Goal: Task Accomplishment & Management: Use online tool/utility

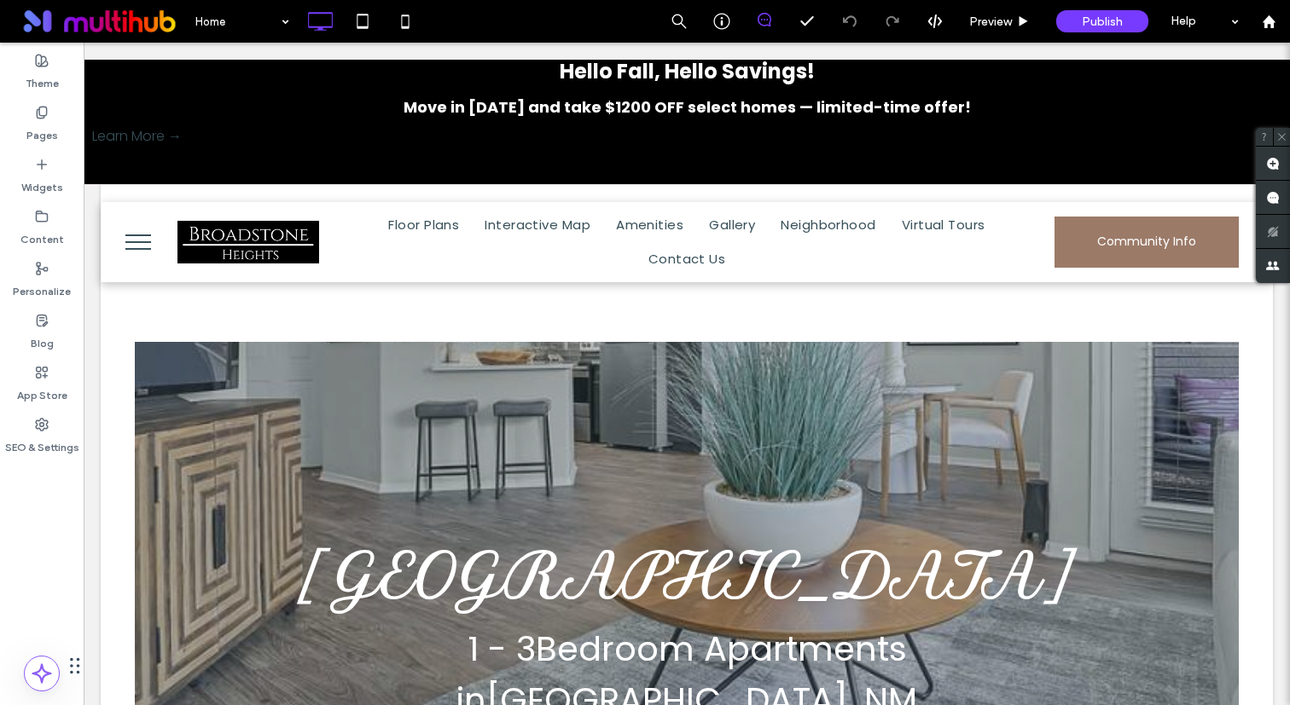
click at [141, 250] on button "menu" at bounding box center [138, 242] width 44 height 44
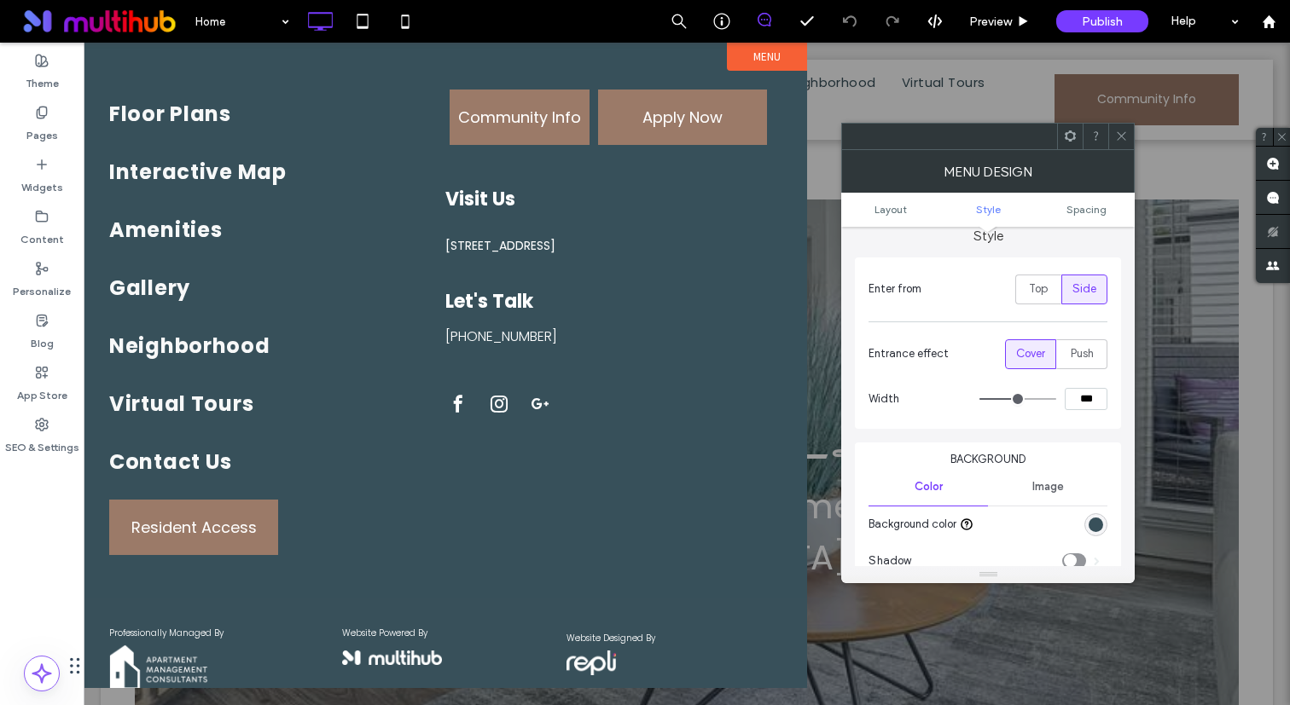
scroll to position [311, 0]
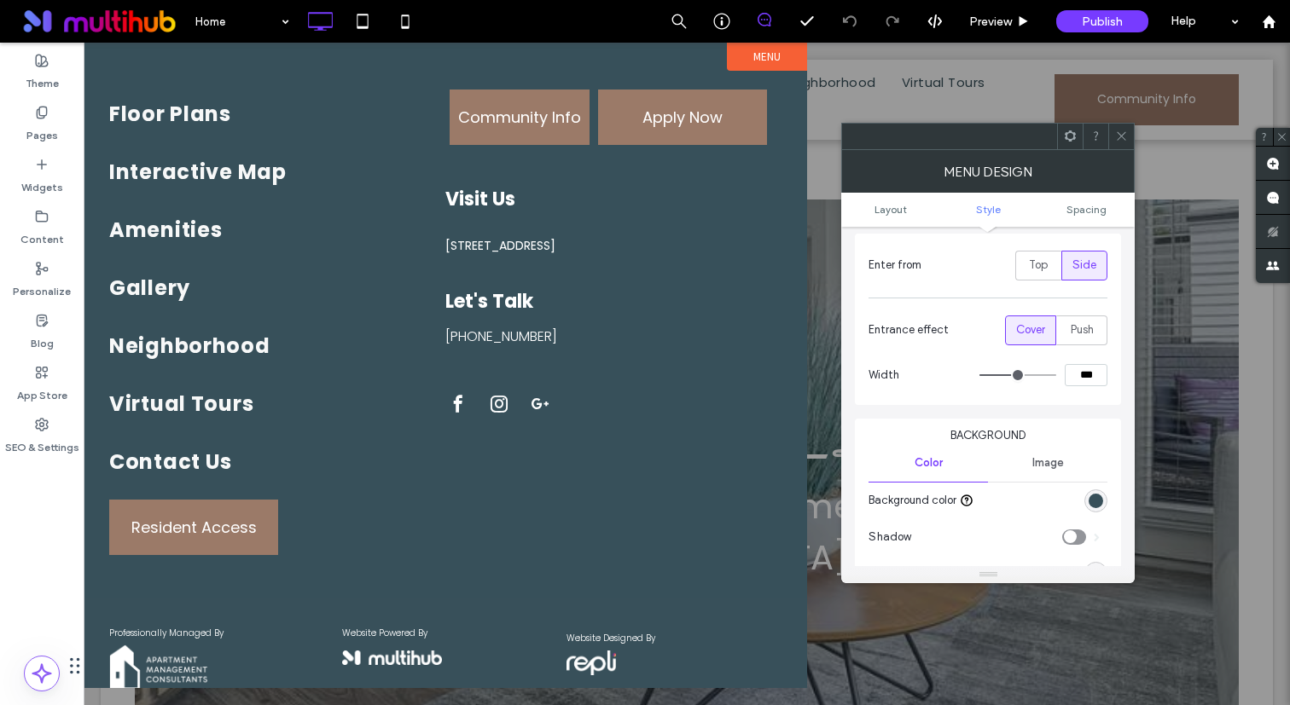
click at [1090, 366] on input "***" at bounding box center [1085, 375] width 43 height 22
type input "***"
type input "**"
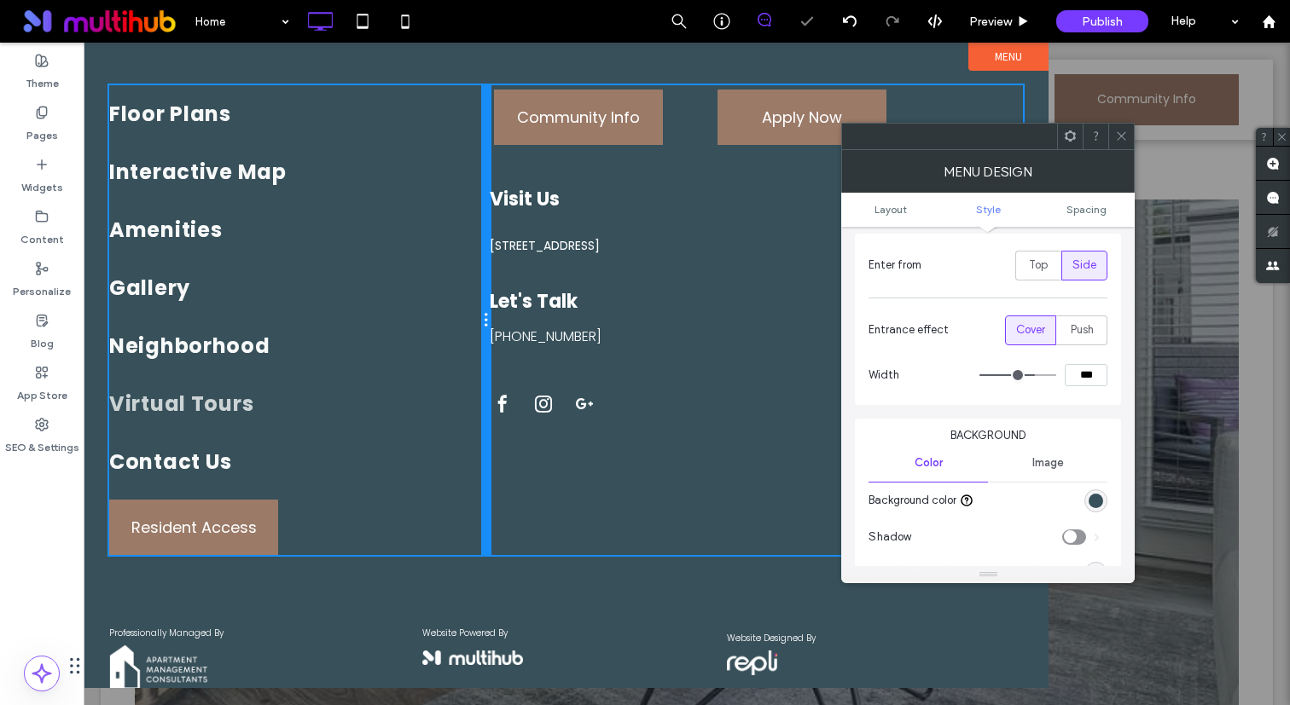
drag, startPoint x: 560, startPoint y: 409, endPoint x: 464, endPoint y: 409, distance: 96.4
click at [464, 409] on div "Floor Plans Interactive Map Amenities Gallery Neighborhood Virtual Tours Contac…" at bounding box center [299, 320] width 380 height 470
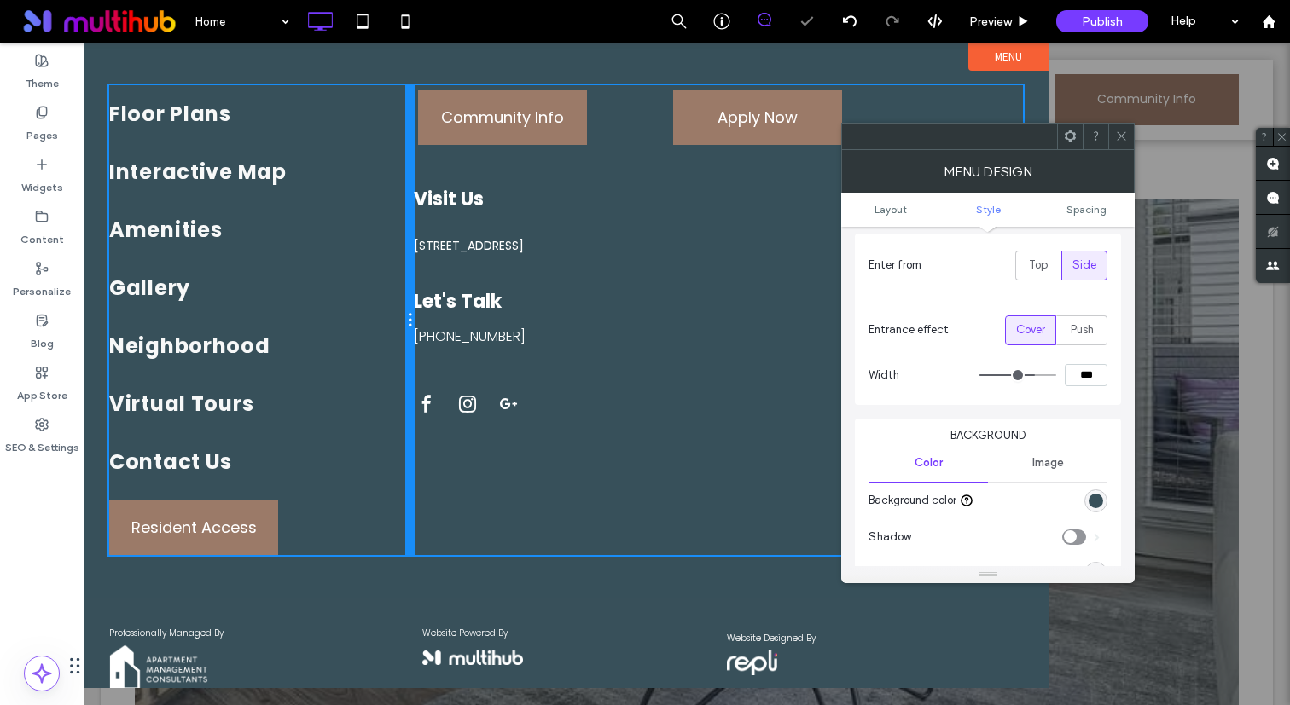
drag, startPoint x: 488, startPoint y: 358, endPoint x: 401, endPoint y: 358, distance: 87.0
click at [401, 358] on div "Floor Plans Interactive Map Amenities Gallery Neighborhood Virtual Tours Contac…" at bounding box center [261, 320] width 304 height 470
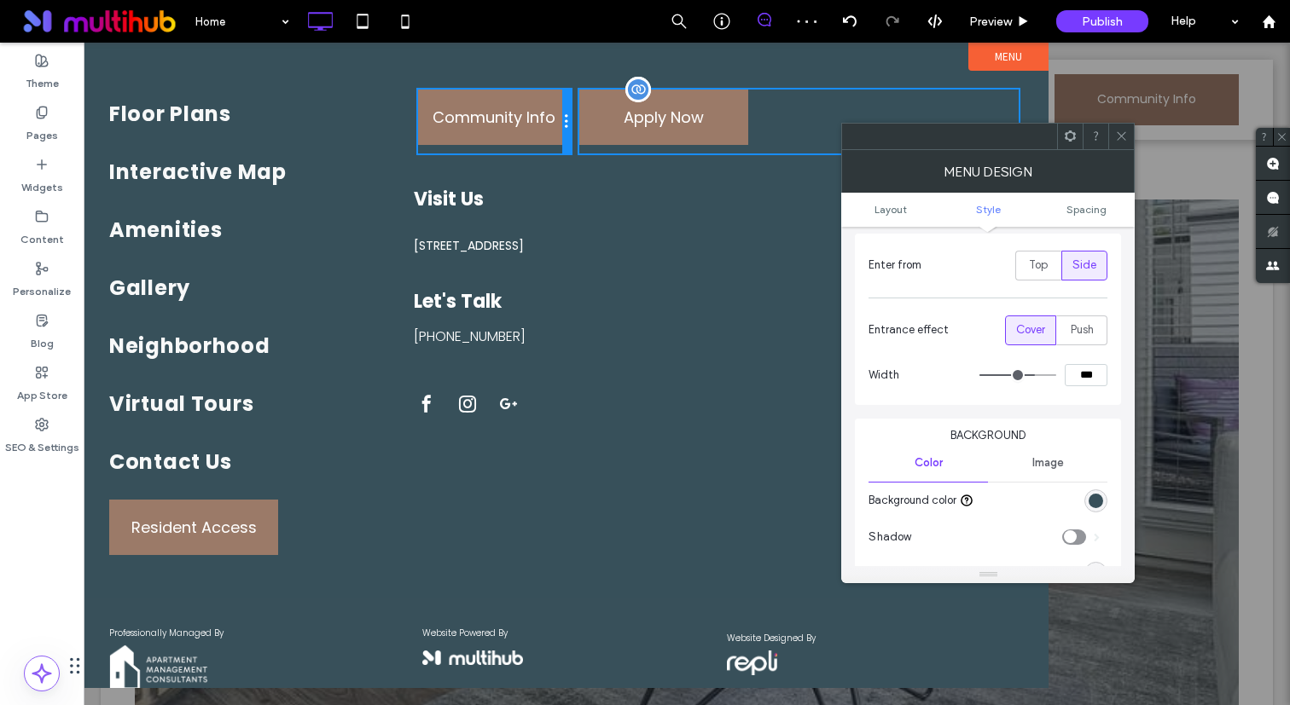
drag, startPoint x: 662, startPoint y: 130, endPoint x: 582, endPoint y: 132, distance: 80.2
click at [582, 132] on div "Community Info Click To Paste Apply Now Click To Paste" at bounding box center [718, 121] width 609 height 72
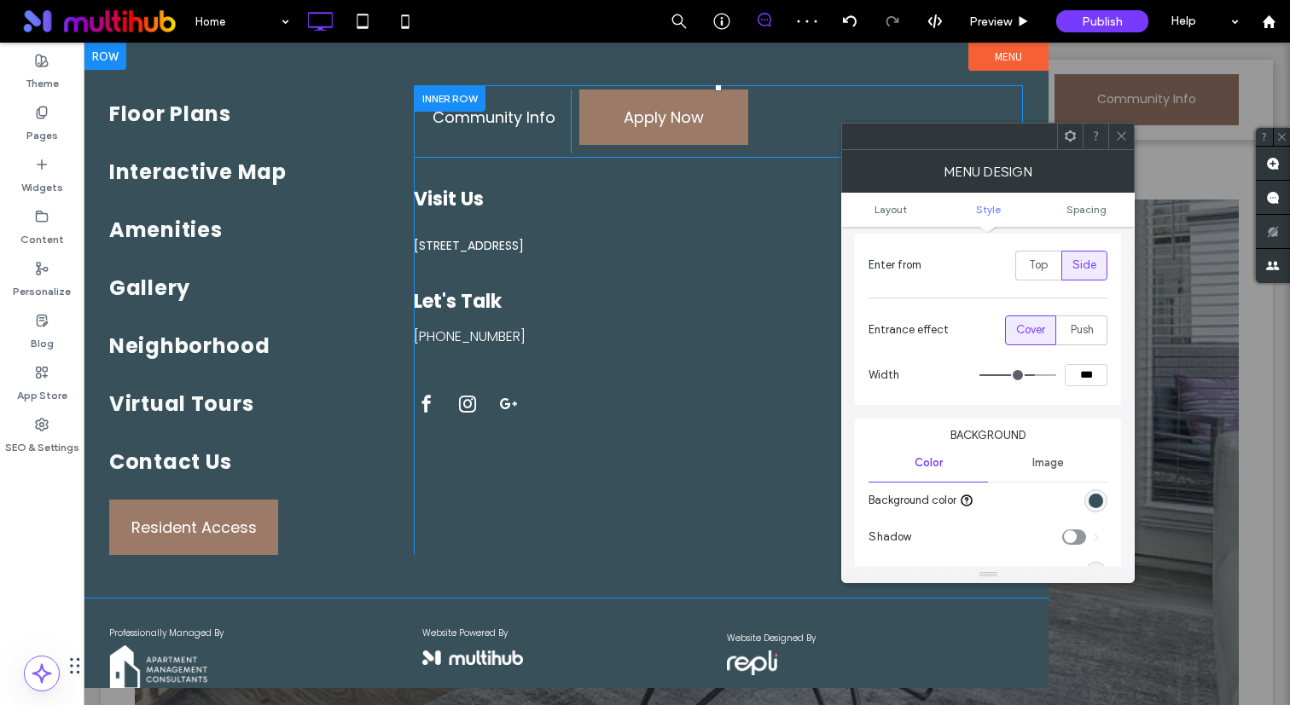
click at [542, 127] on span "Community Info" at bounding box center [493, 117] width 123 height 50
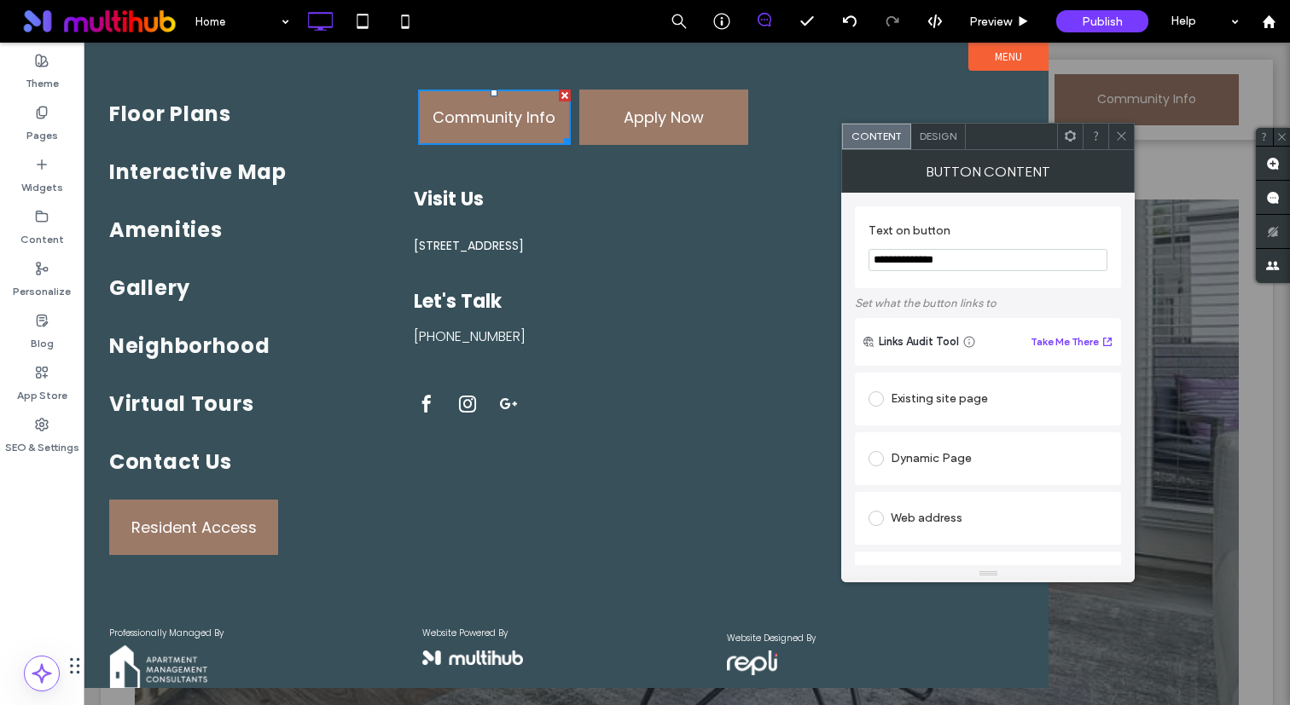
click at [974, 136] on div at bounding box center [1011, 137] width 91 height 26
click at [948, 144] on div "Design" at bounding box center [938, 137] width 55 height 26
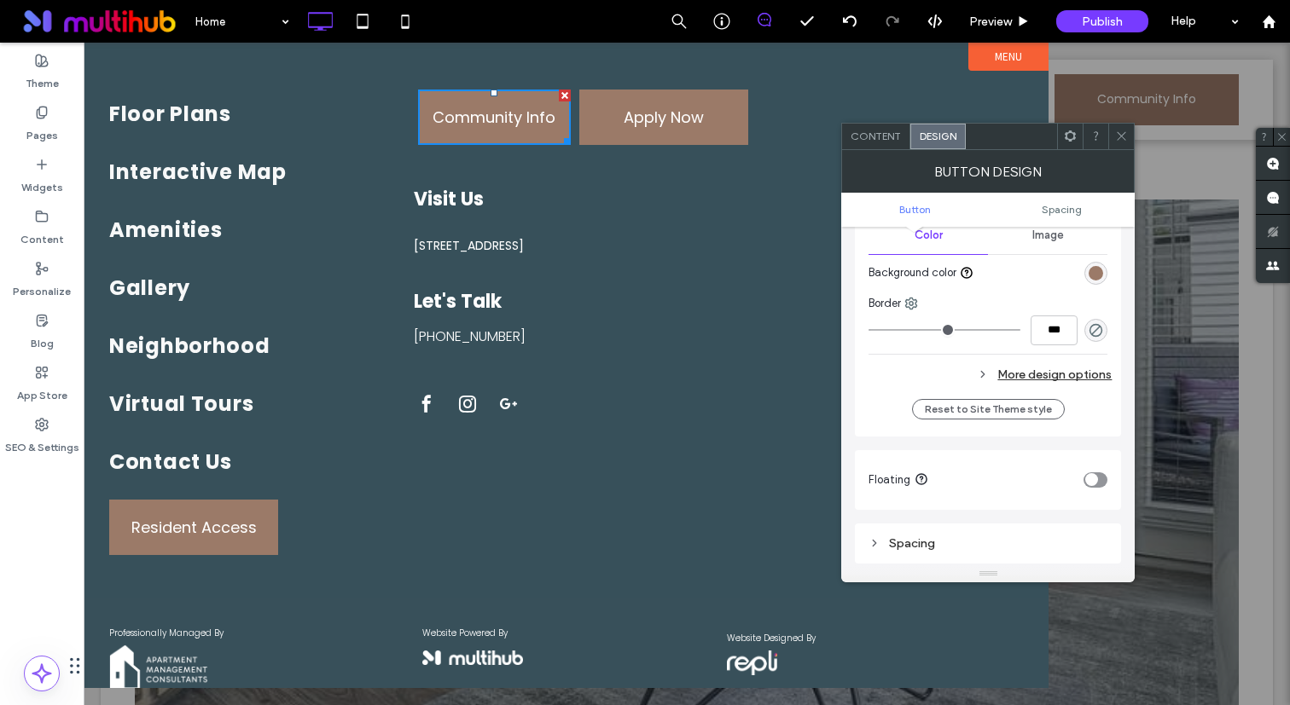
scroll to position [459, 0]
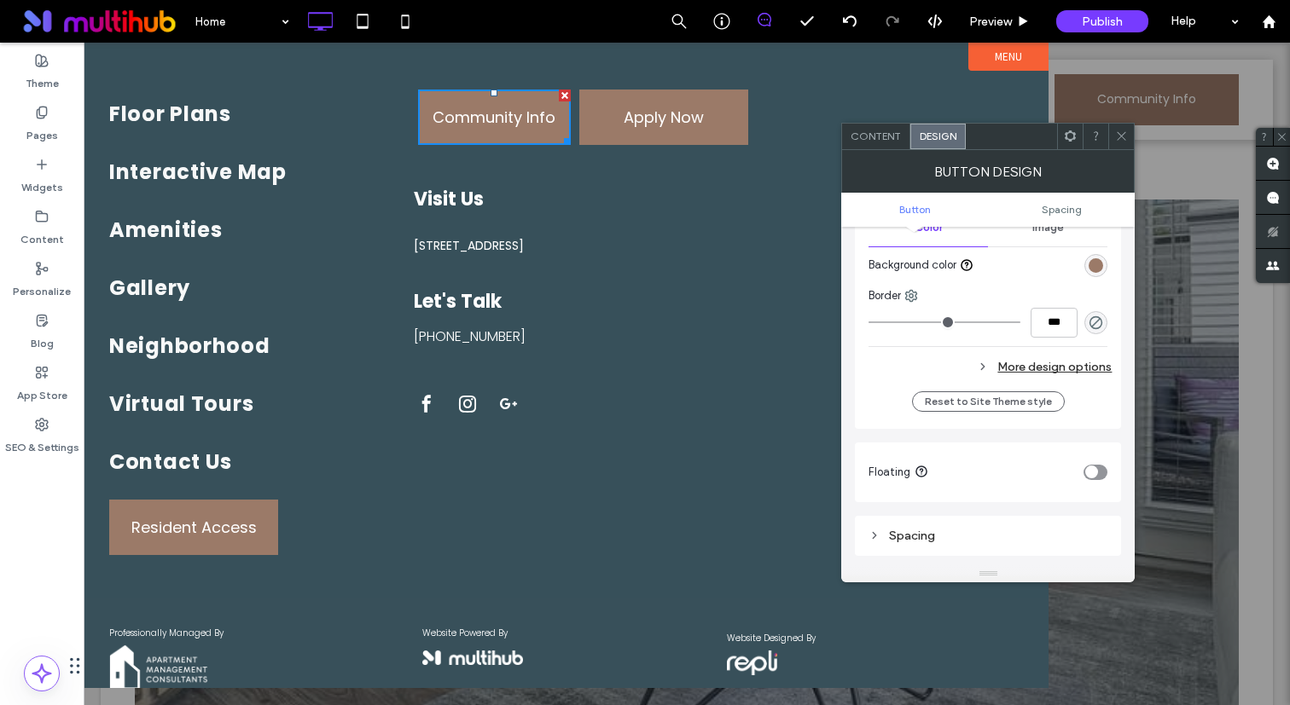
click at [1047, 360] on div "More design options" at bounding box center [989, 367] width 243 height 23
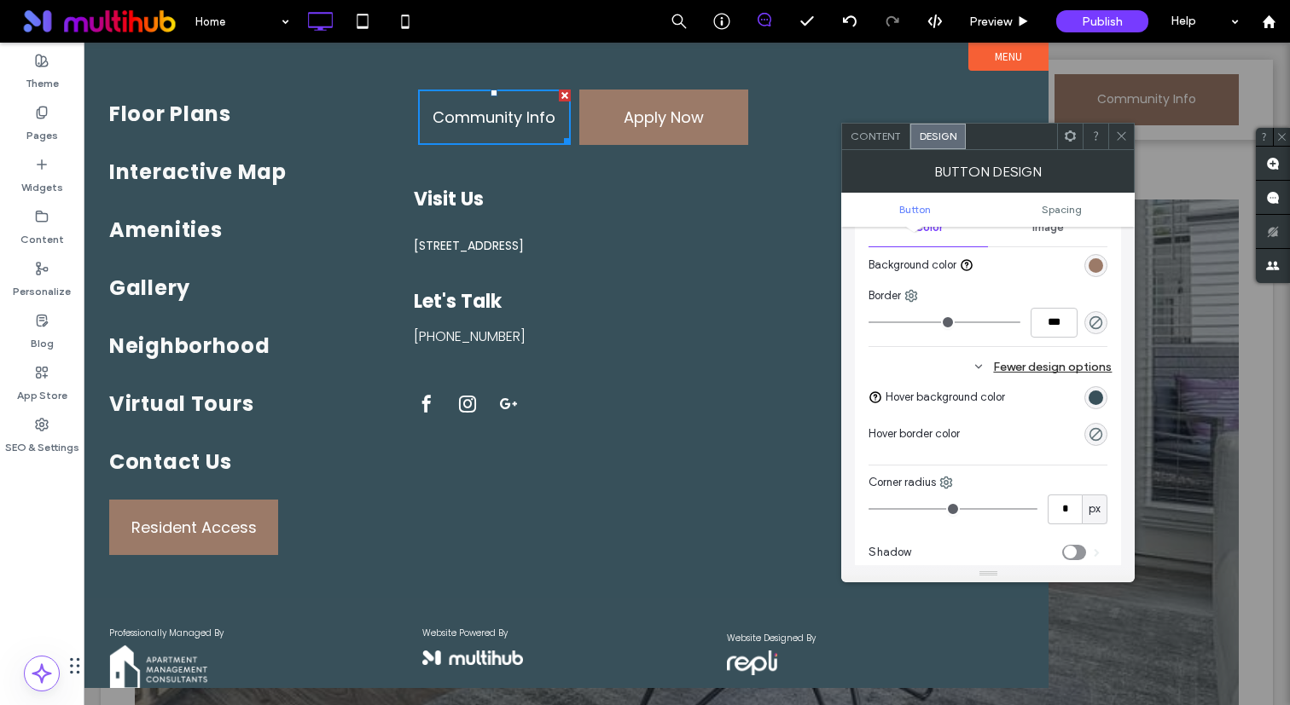
click at [1094, 396] on div "rgb(56, 80, 90)" at bounding box center [1095, 398] width 14 height 14
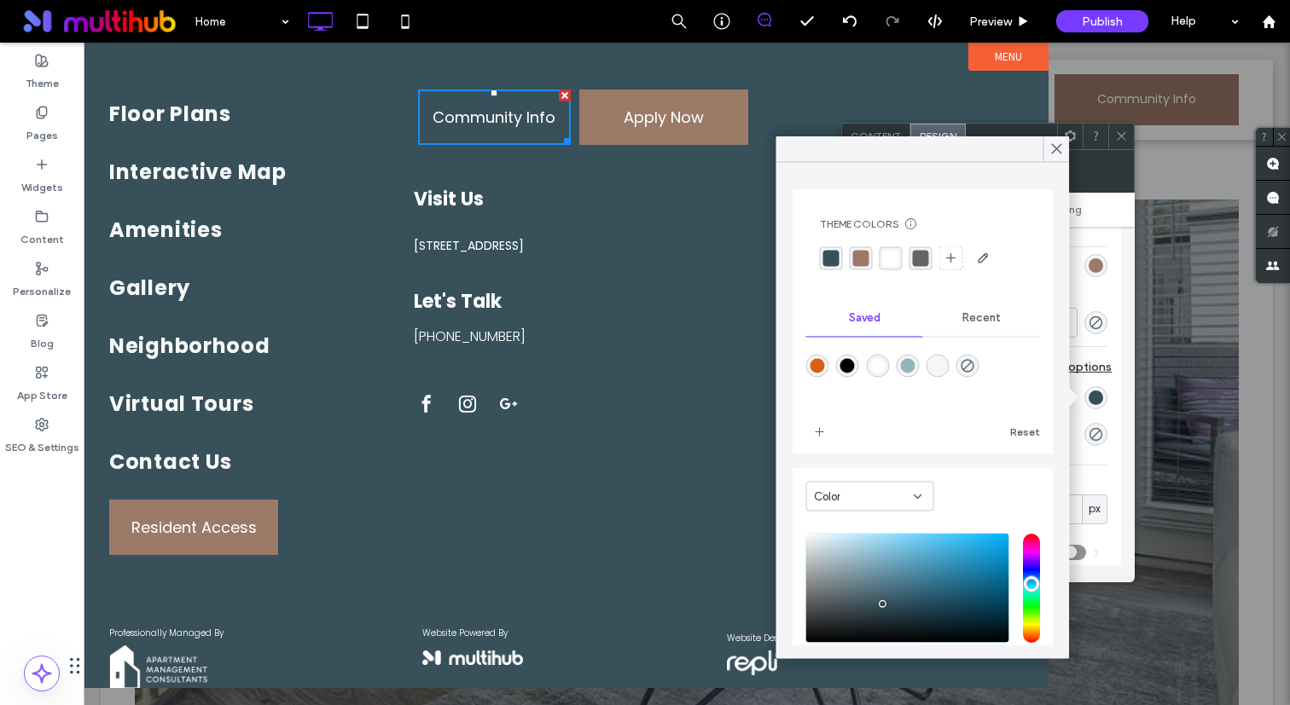
click at [881, 268] on div "rgba(255,255,255,1)" at bounding box center [890, 257] width 23 height 23
click at [1046, 149] on div at bounding box center [1056, 149] width 26 height 26
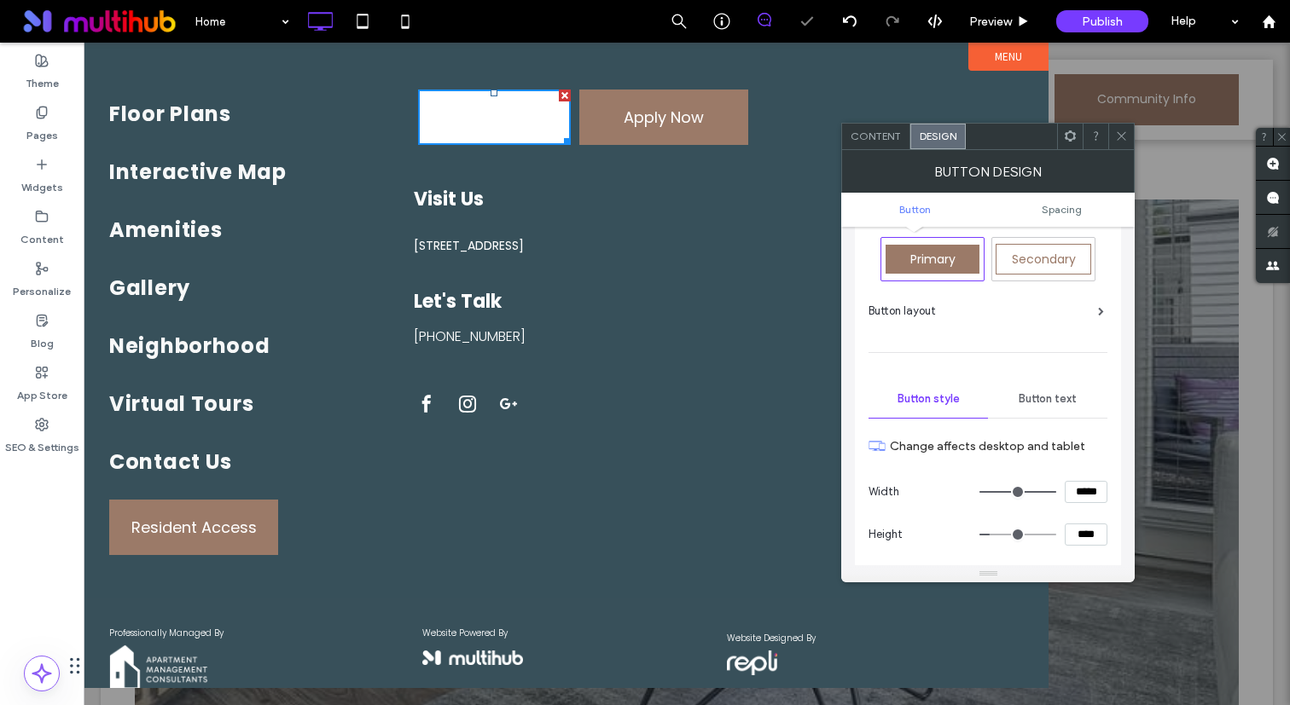
scroll to position [0, 0]
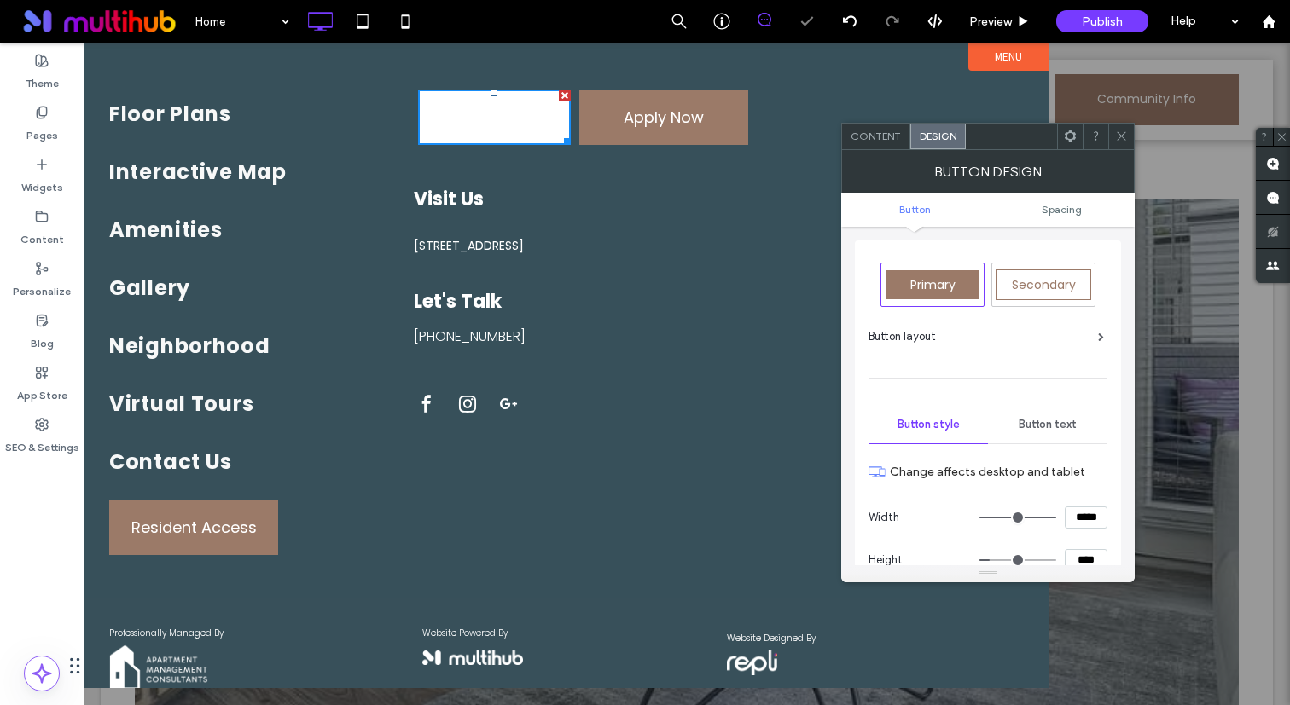
click at [1054, 406] on div "Button text" at bounding box center [1047, 425] width 119 height 38
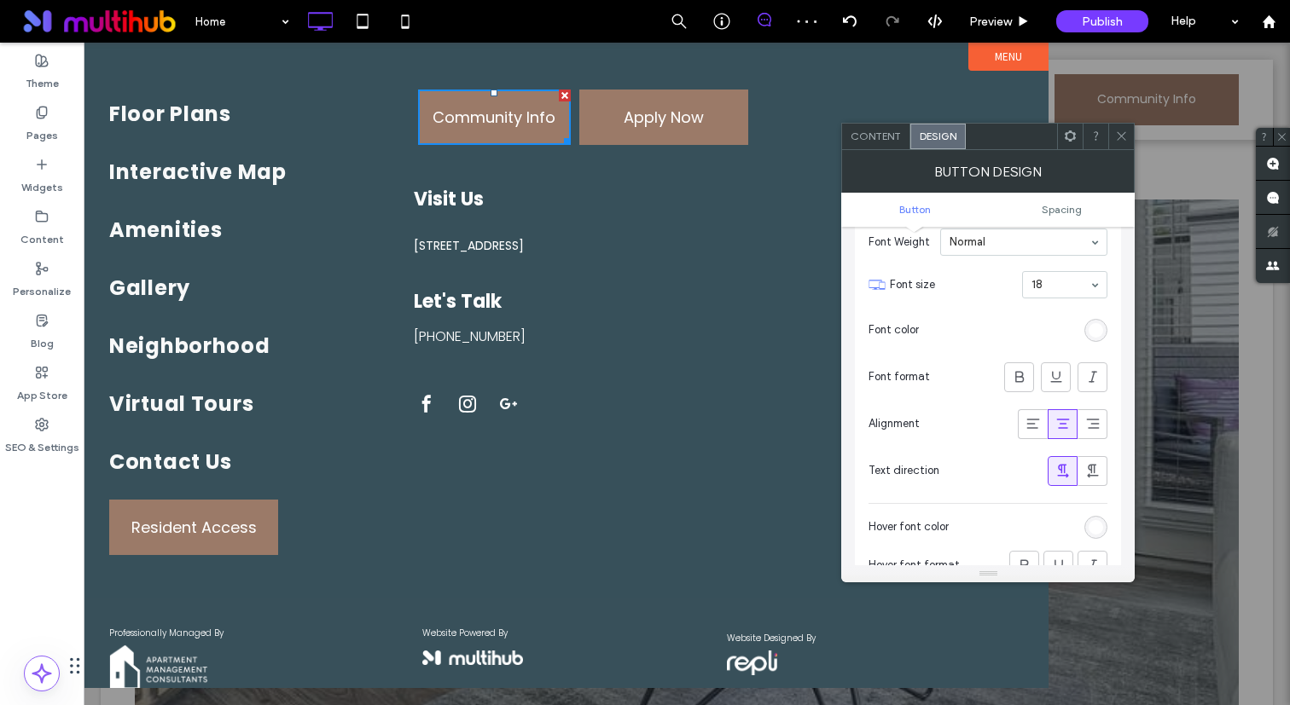
scroll to position [338, 0]
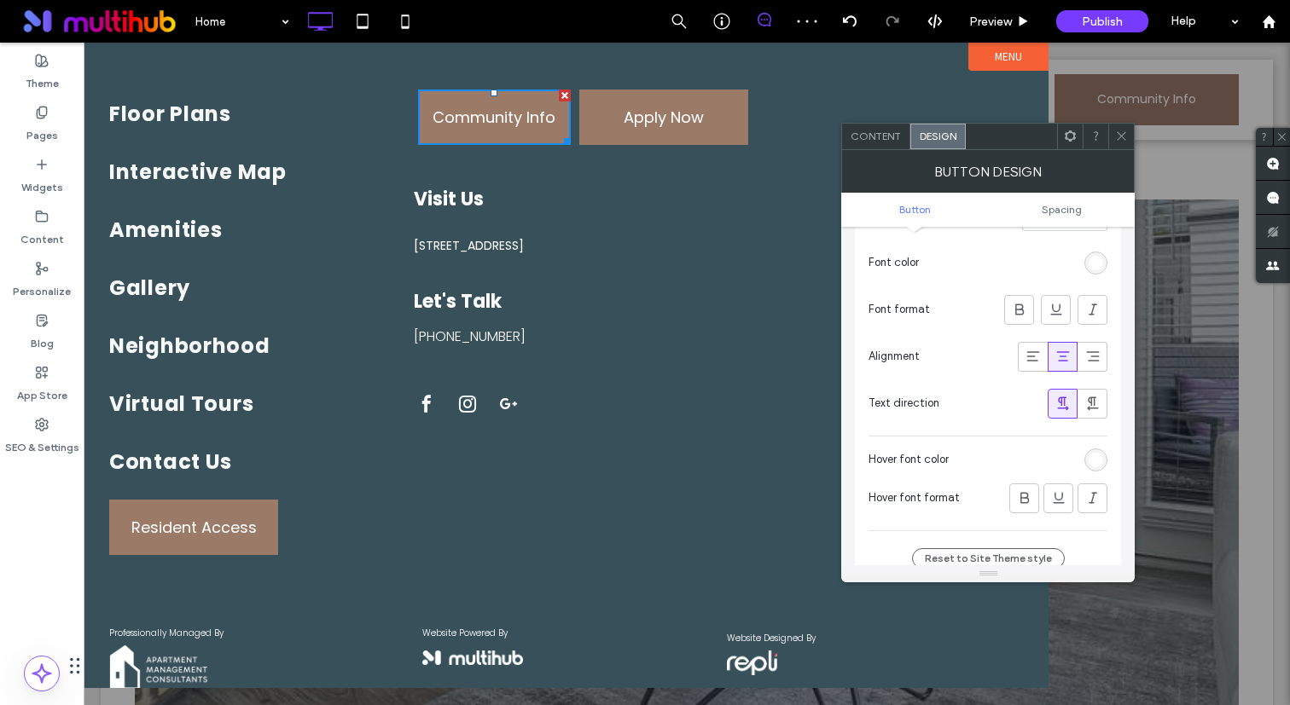
click at [1090, 439] on div "Font Poppins Font Weight Normal Font size 18 Font color Font format Alignment T…" at bounding box center [987, 320] width 239 height 421
click at [1093, 454] on div "rgb(255, 255, 255)" at bounding box center [1095, 460] width 14 height 14
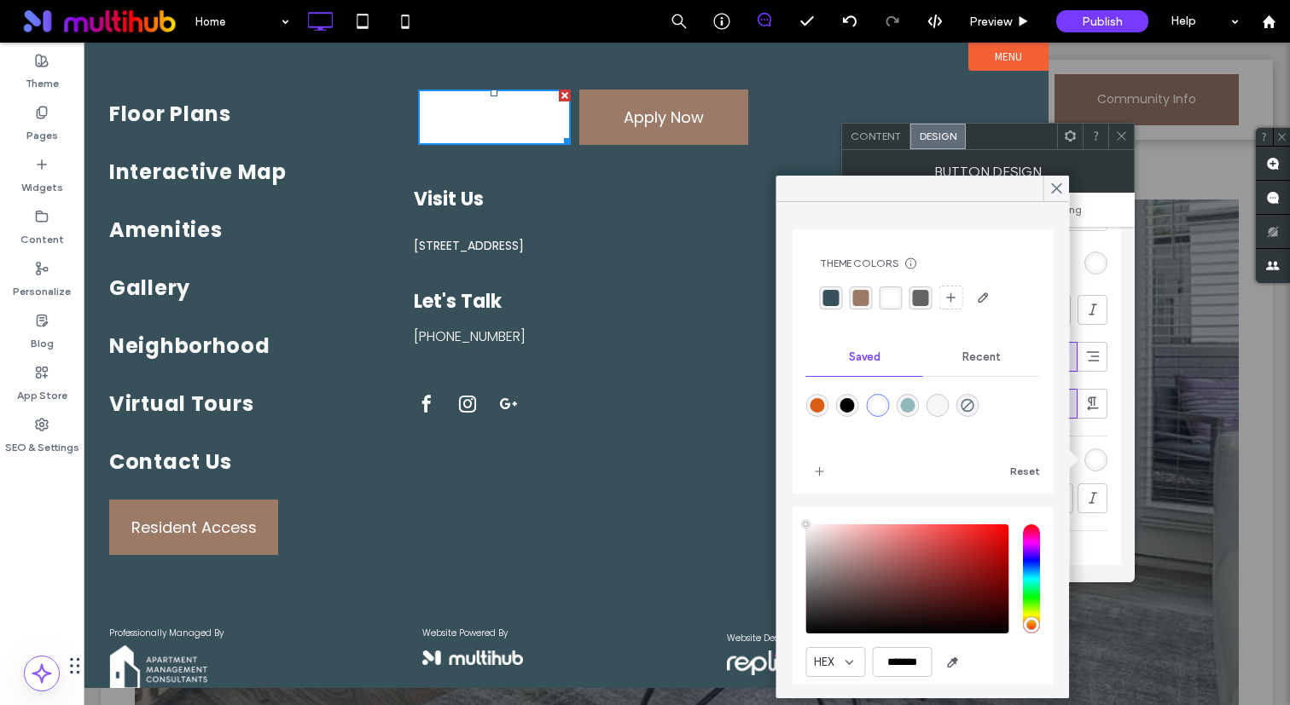
click at [832, 305] on div "rgba(56, 80, 90, 1)" at bounding box center [831, 298] width 16 height 16
click at [1118, 138] on use at bounding box center [1121, 136] width 9 height 9
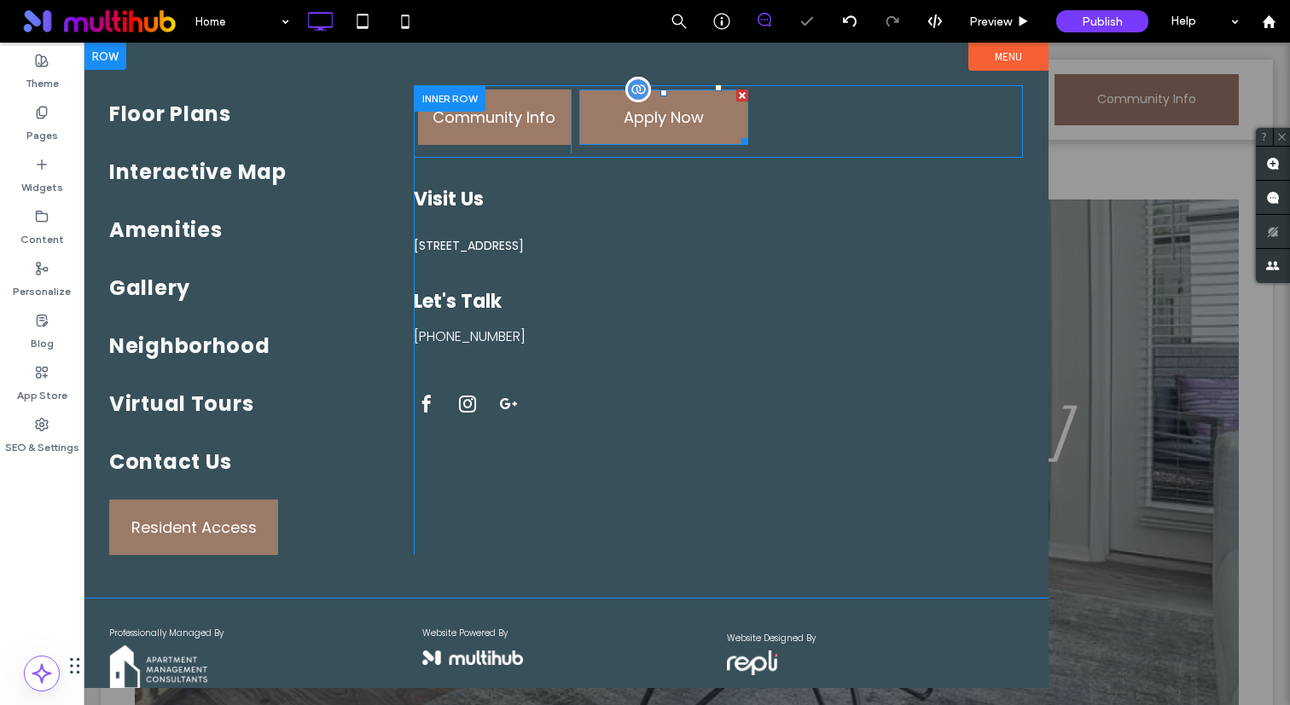
click at [708, 128] on span at bounding box center [663, 117] width 169 height 55
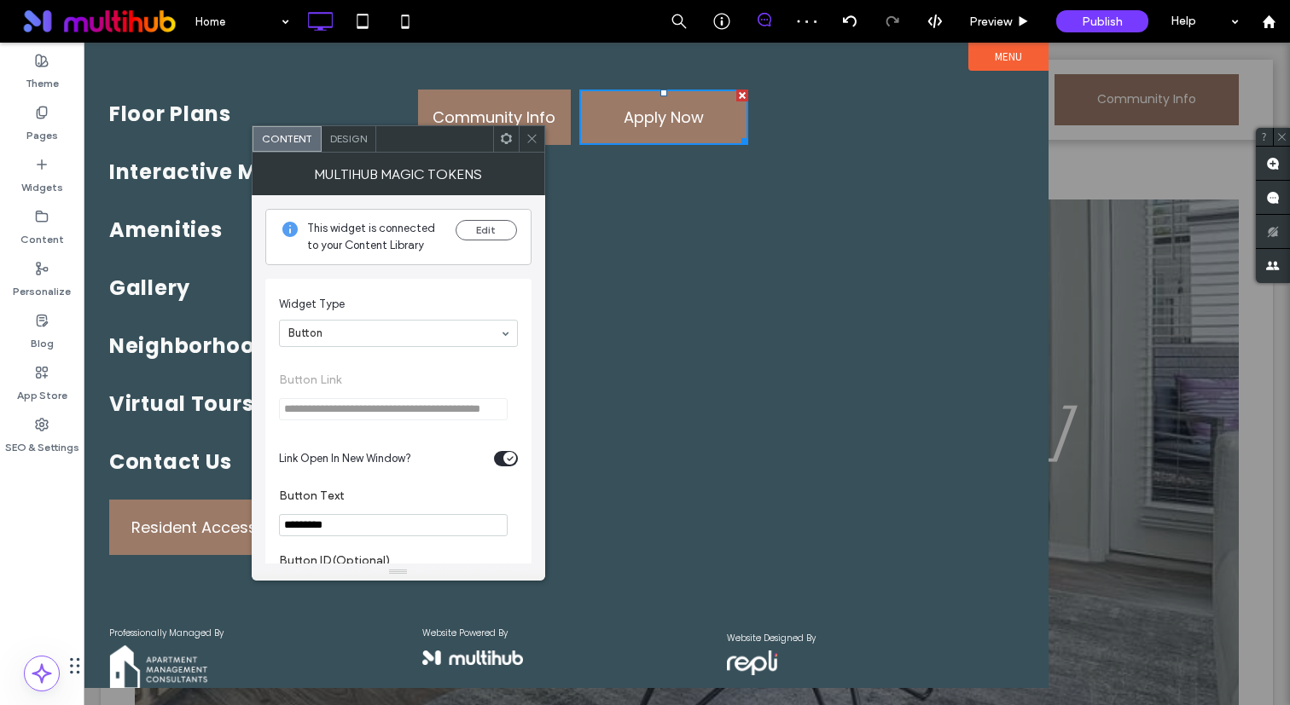
click at [496, 456] on div "toggle" at bounding box center [506, 458] width 24 height 15
click at [478, 225] on button "Edit" at bounding box center [485, 230] width 61 height 20
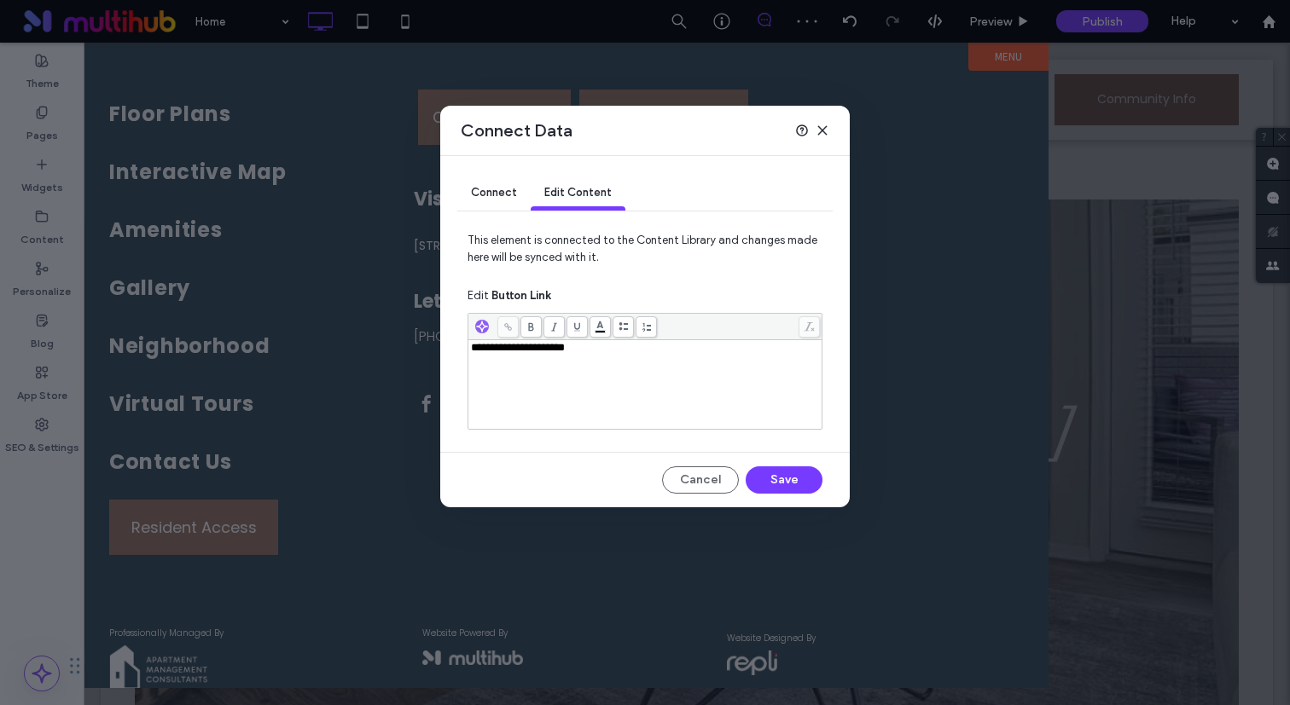
click at [644, 408] on div "**********" at bounding box center [645, 384] width 349 height 85
click at [779, 474] on button "Save" at bounding box center [783, 480] width 77 height 27
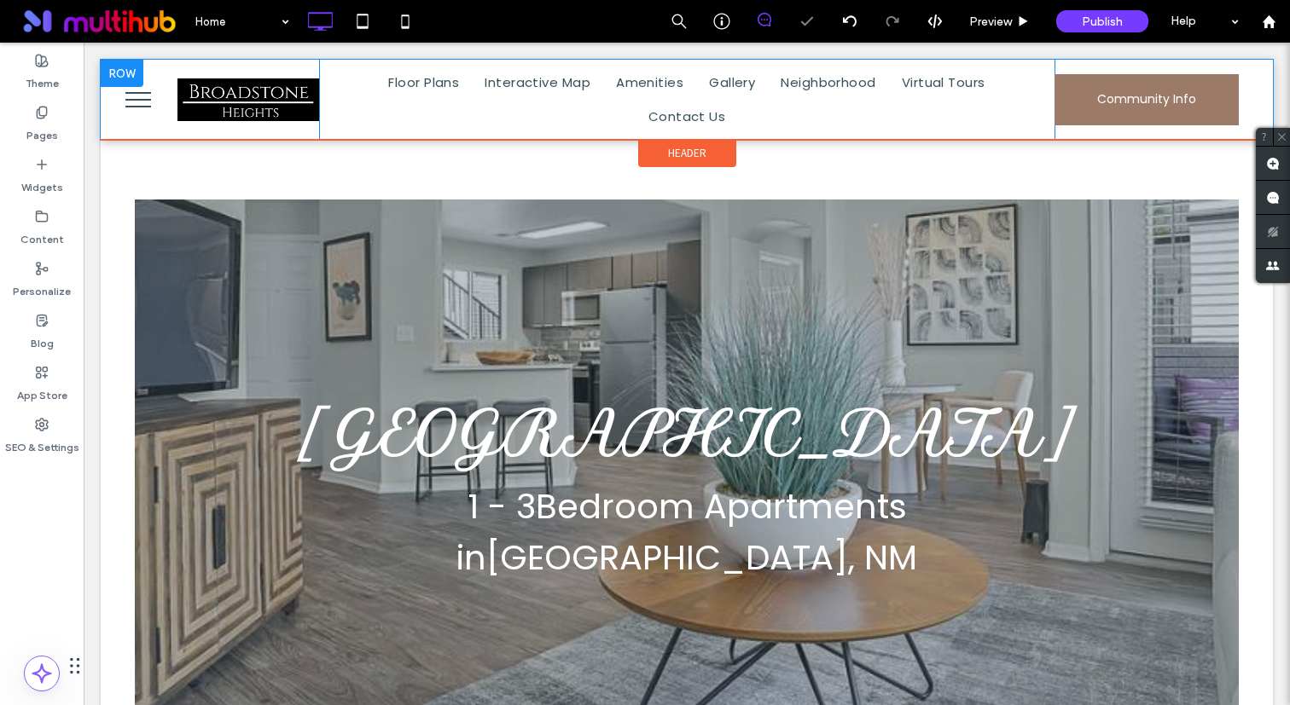
scroll to position [0, 0]
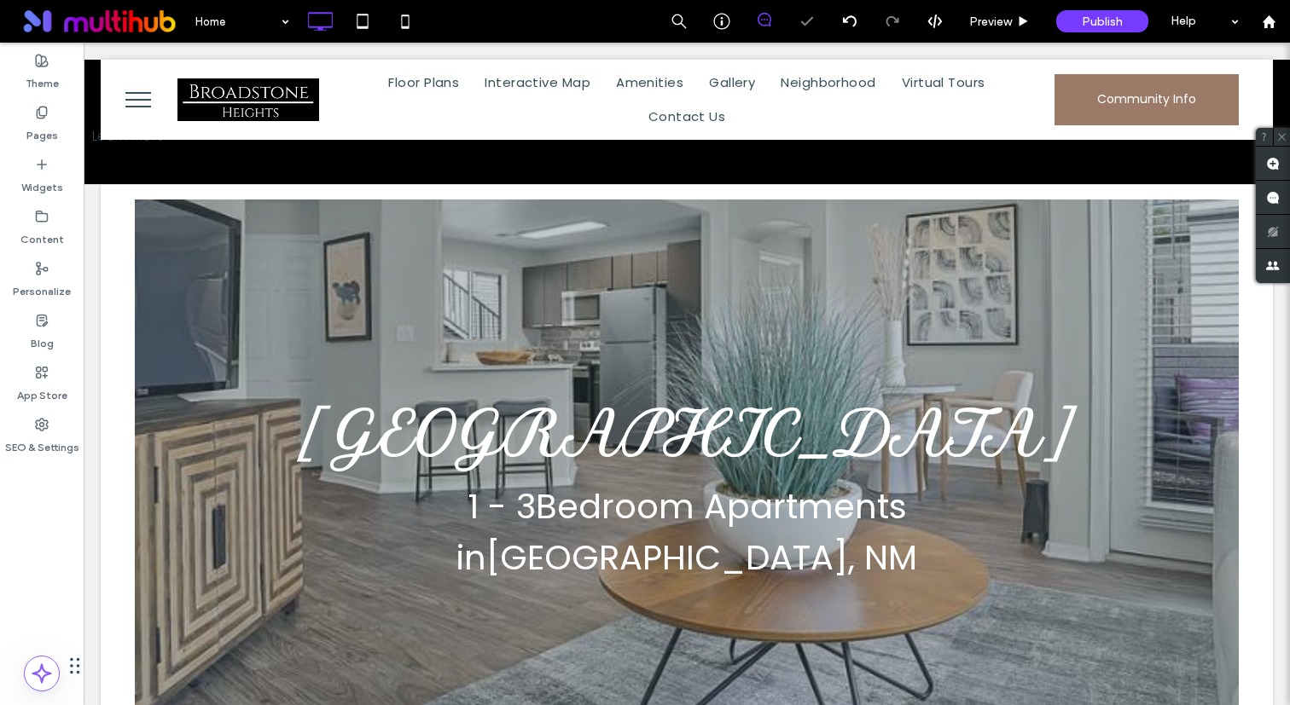
click at [125, 99] on span "menu" at bounding box center [138, 100] width 26 height 2
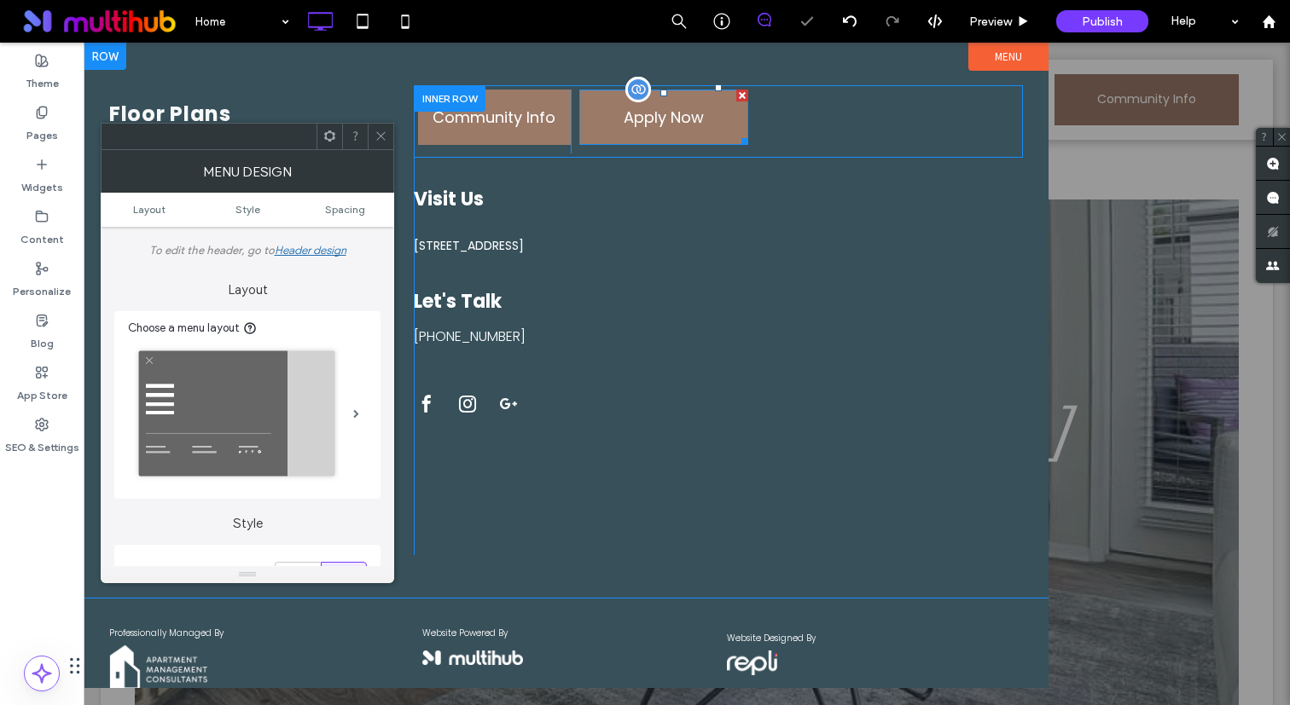
click at [637, 120] on span at bounding box center [663, 117] width 169 height 55
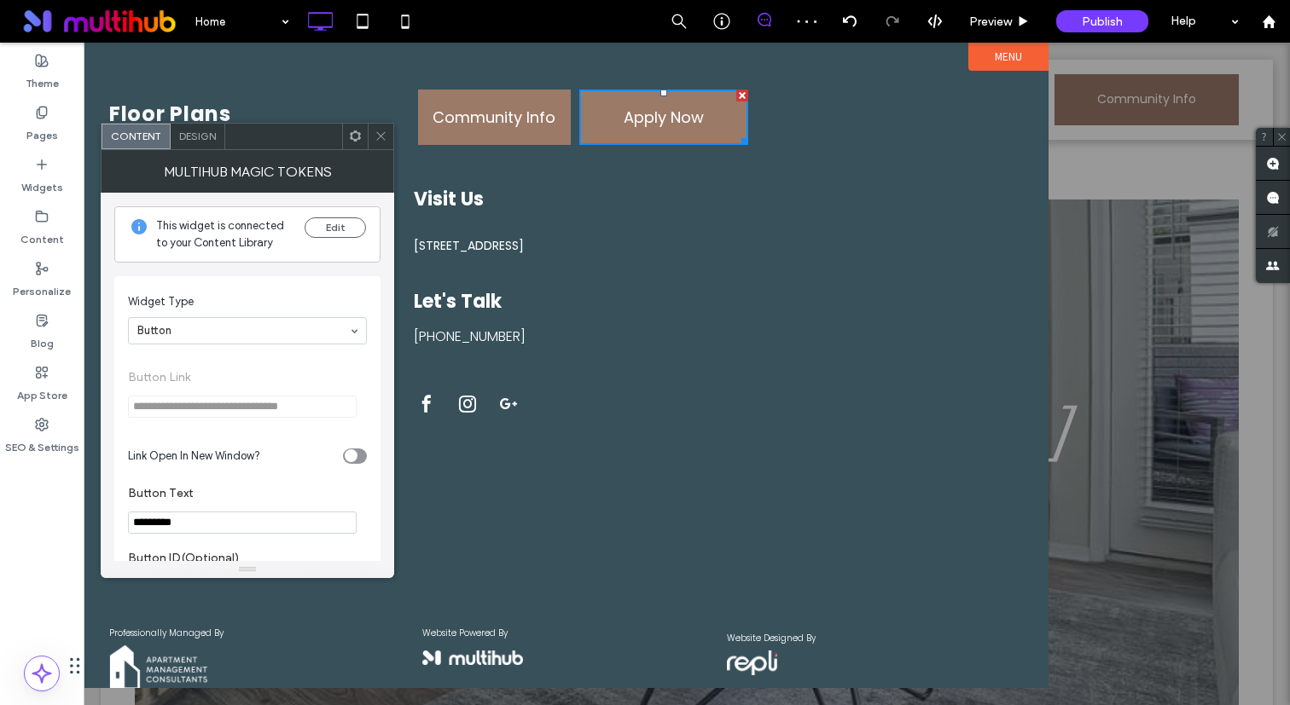
click at [199, 142] on div "Design" at bounding box center [198, 137] width 55 height 26
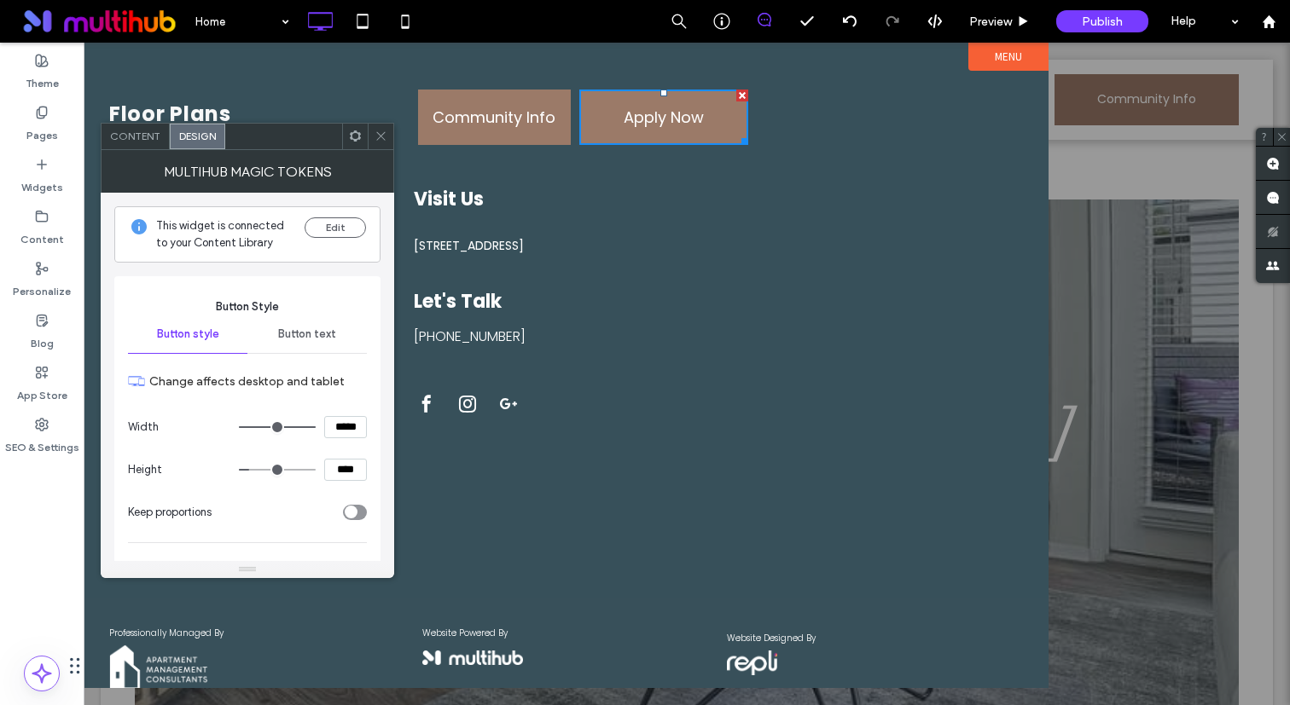
click at [328, 347] on div "Button text" at bounding box center [306, 335] width 119 height 38
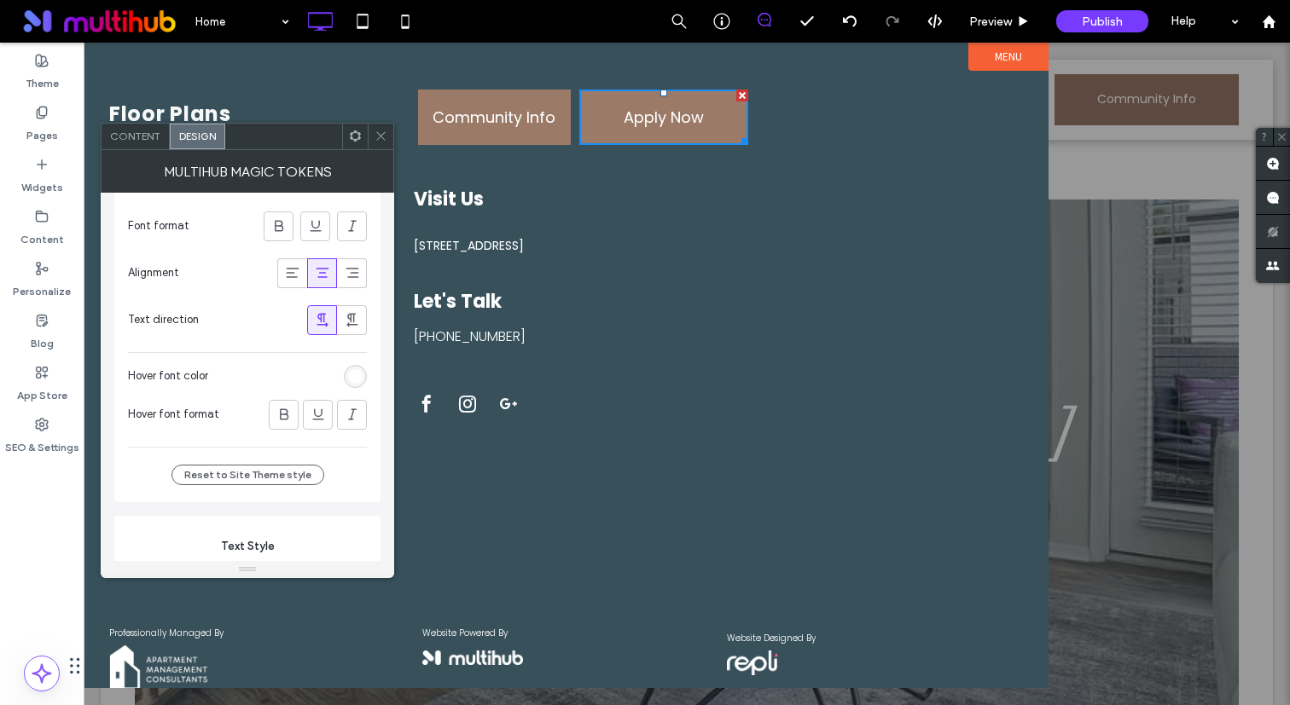
scroll to position [369, 0]
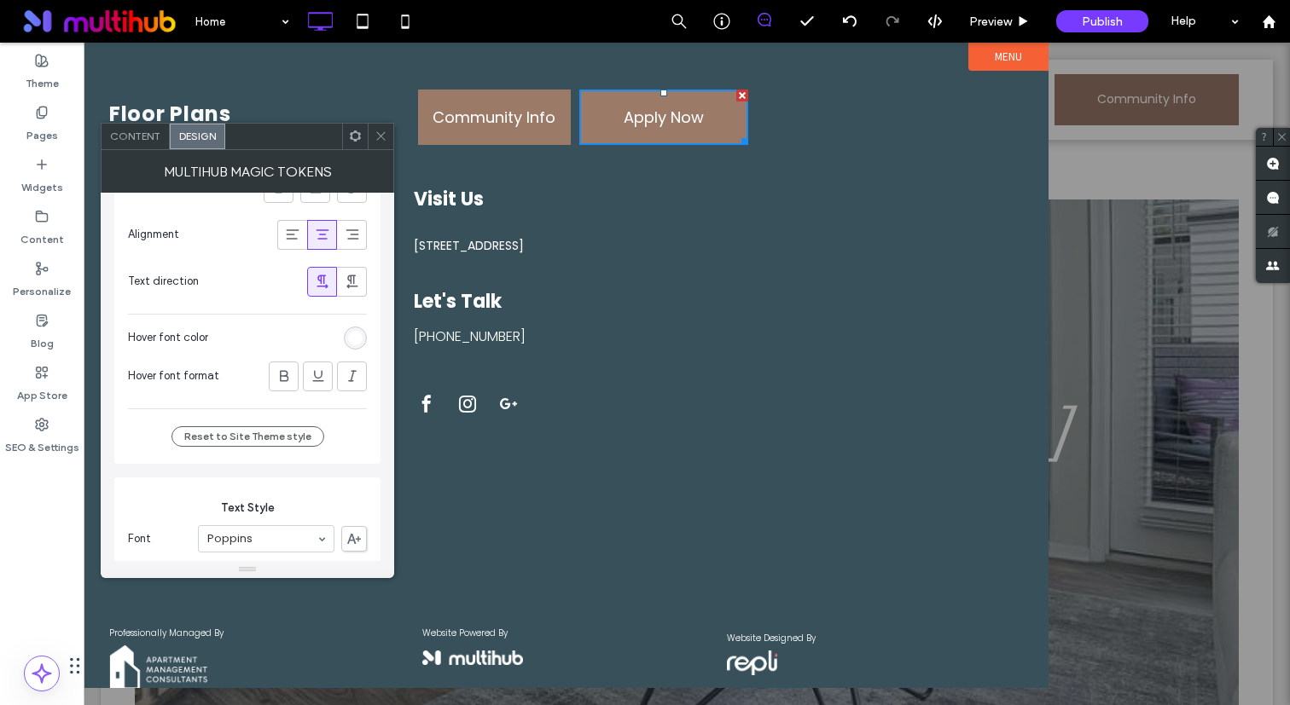
click at [354, 344] on div "rgb(255, 255, 255)" at bounding box center [355, 338] width 14 height 14
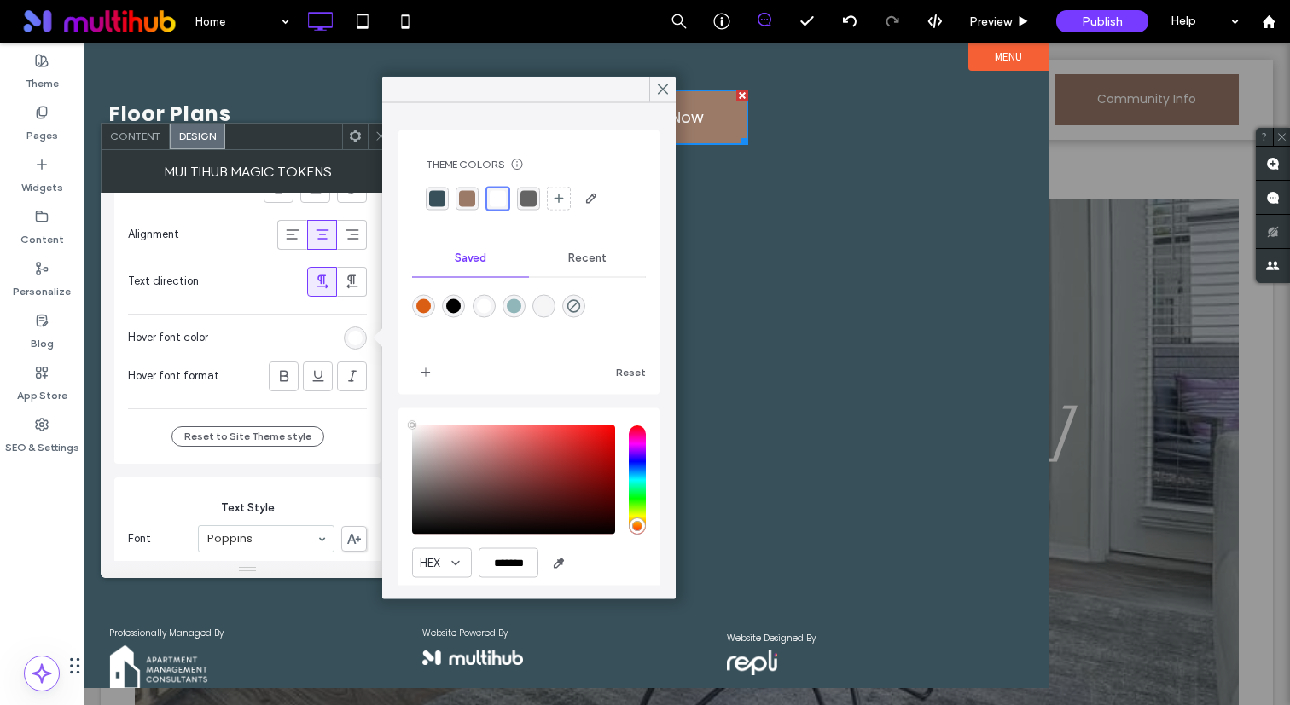
click at [437, 193] on div "rgba(56, 80, 90, 1)" at bounding box center [437, 198] width 16 height 16
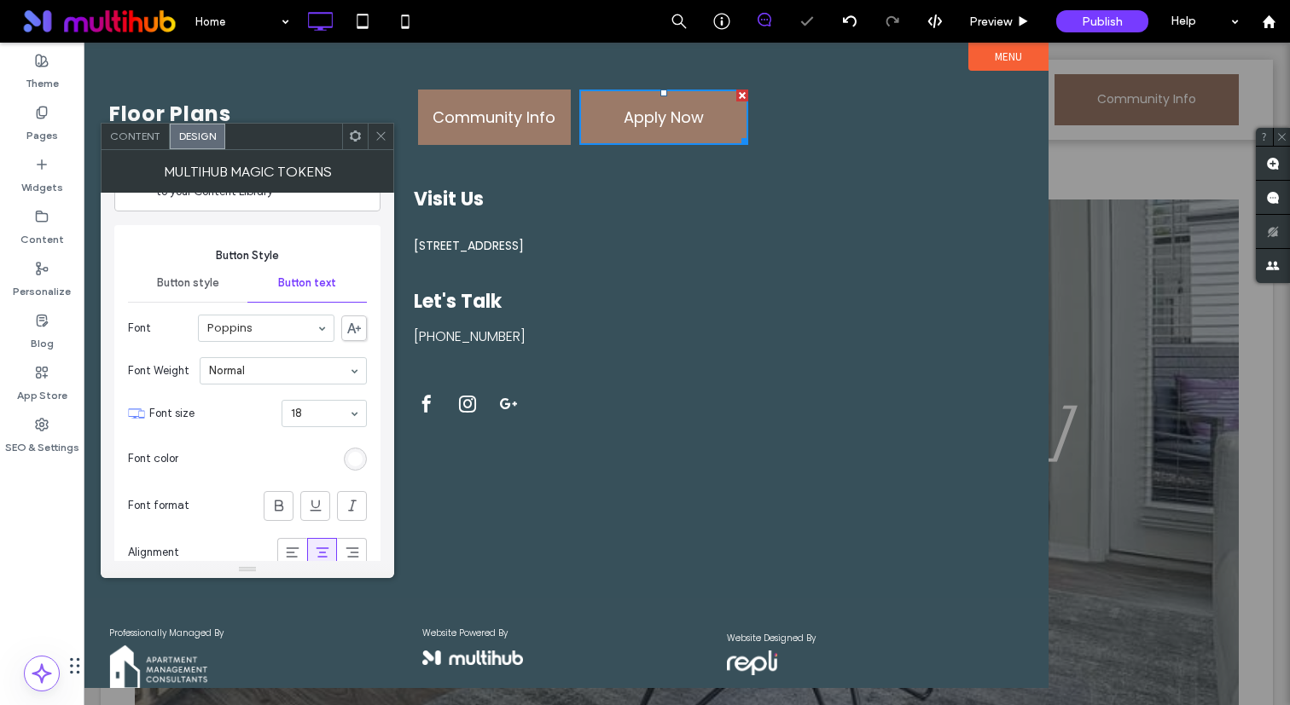
click at [206, 296] on div "Button style" at bounding box center [187, 283] width 119 height 38
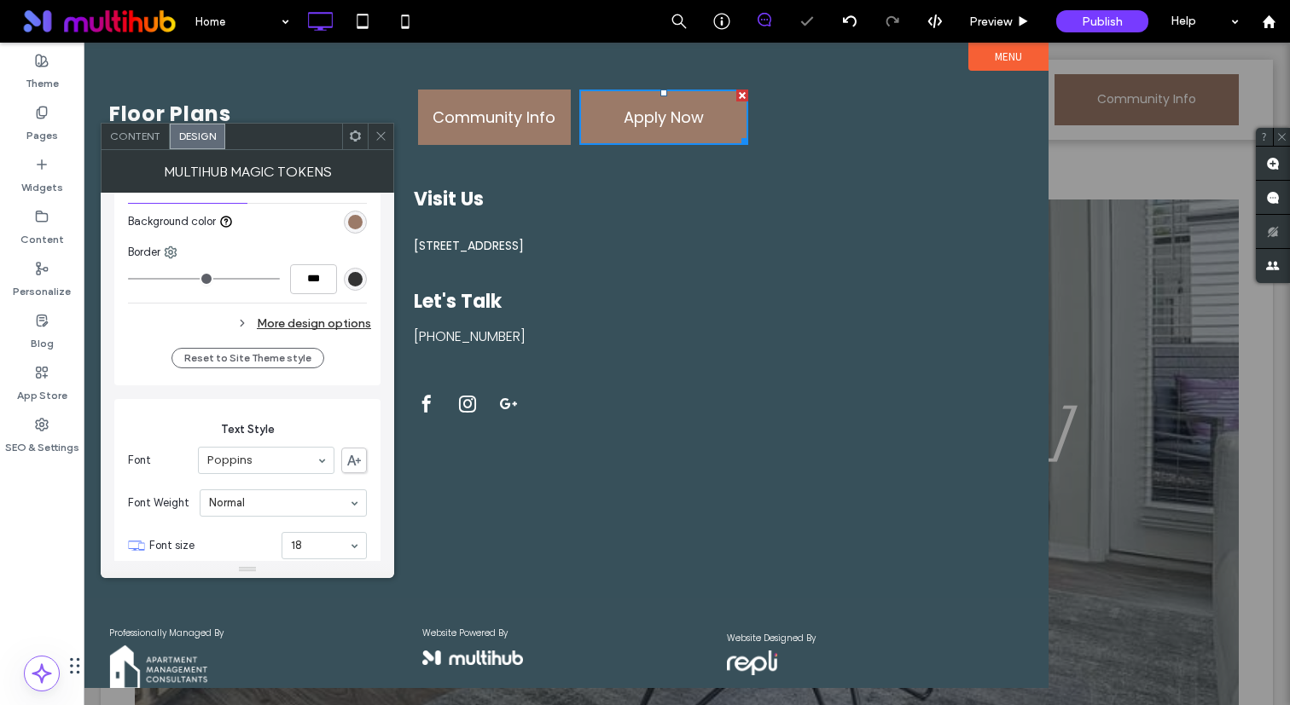
scroll to position [487, 0]
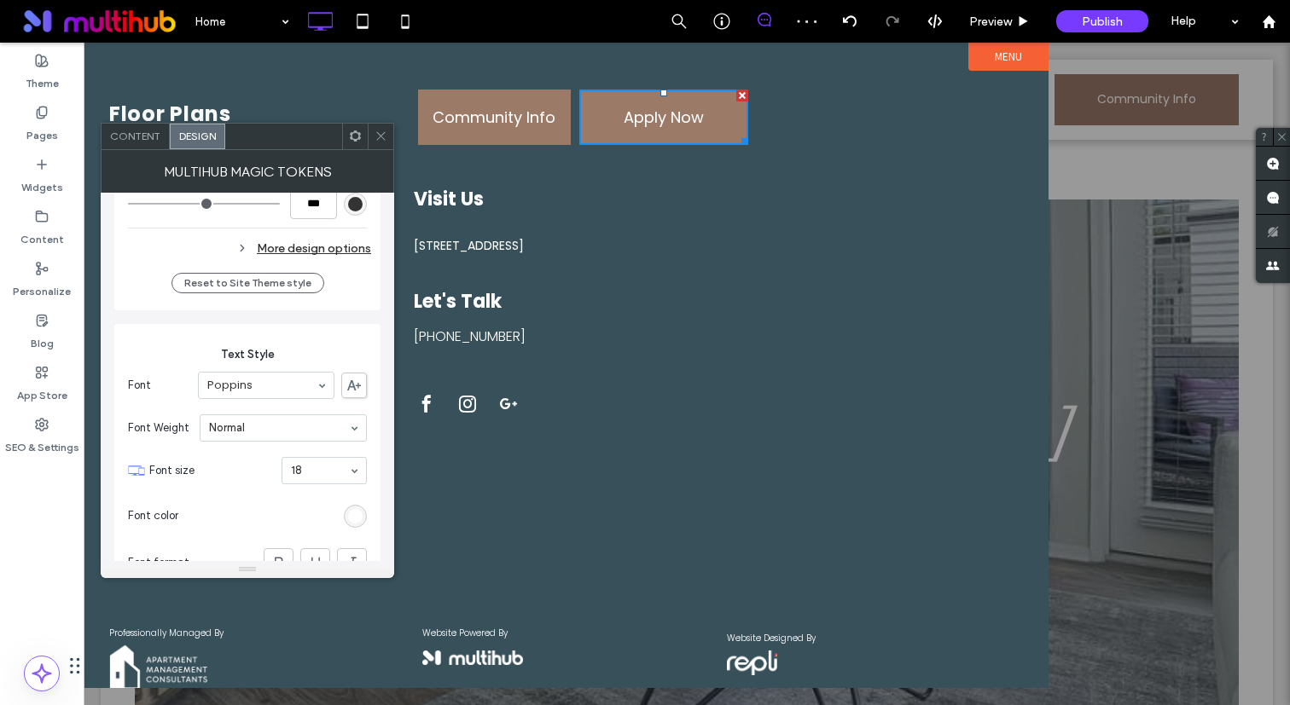
click at [316, 264] on div "Reset to Site Theme style" at bounding box center [247, 283] width 239 height 38
click at [333, 242] on div "More design options" at bounding box center [249, 248] width 243 height 23
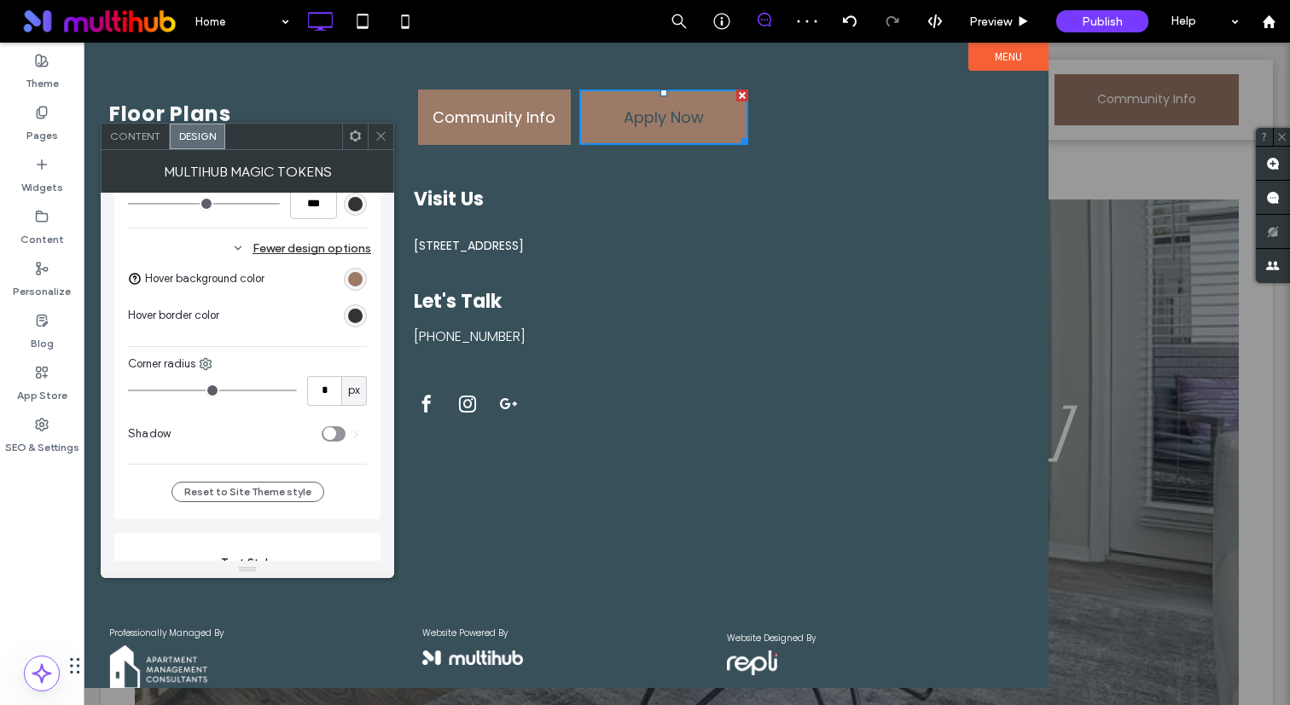
click at [362, 286] on div "rgb(155, 122, 104)" at bounding box center [355, 279] width 23 height 23
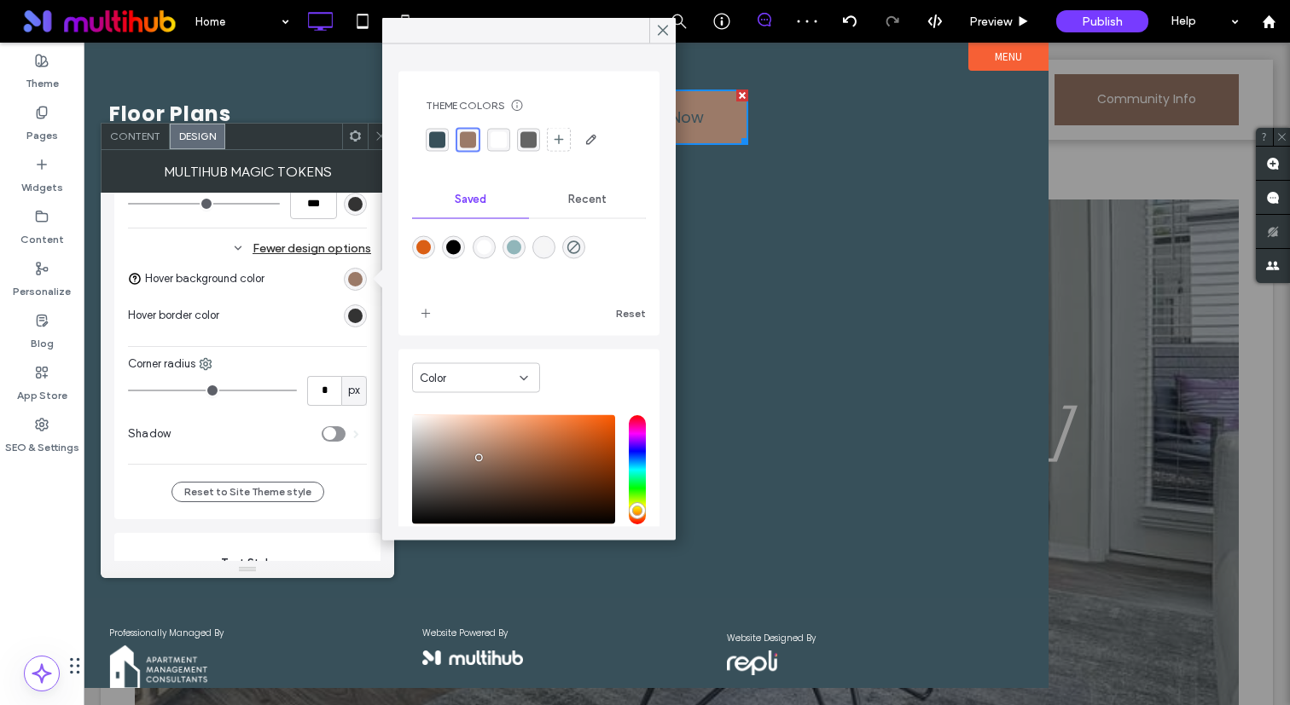
click at [491, 139] on div "rgba(255,255,255,1)" at bounding box center [498, 139] width 16 height 16
click at [373, 132] on div at bounding box center [381, 137] width 26 height 26
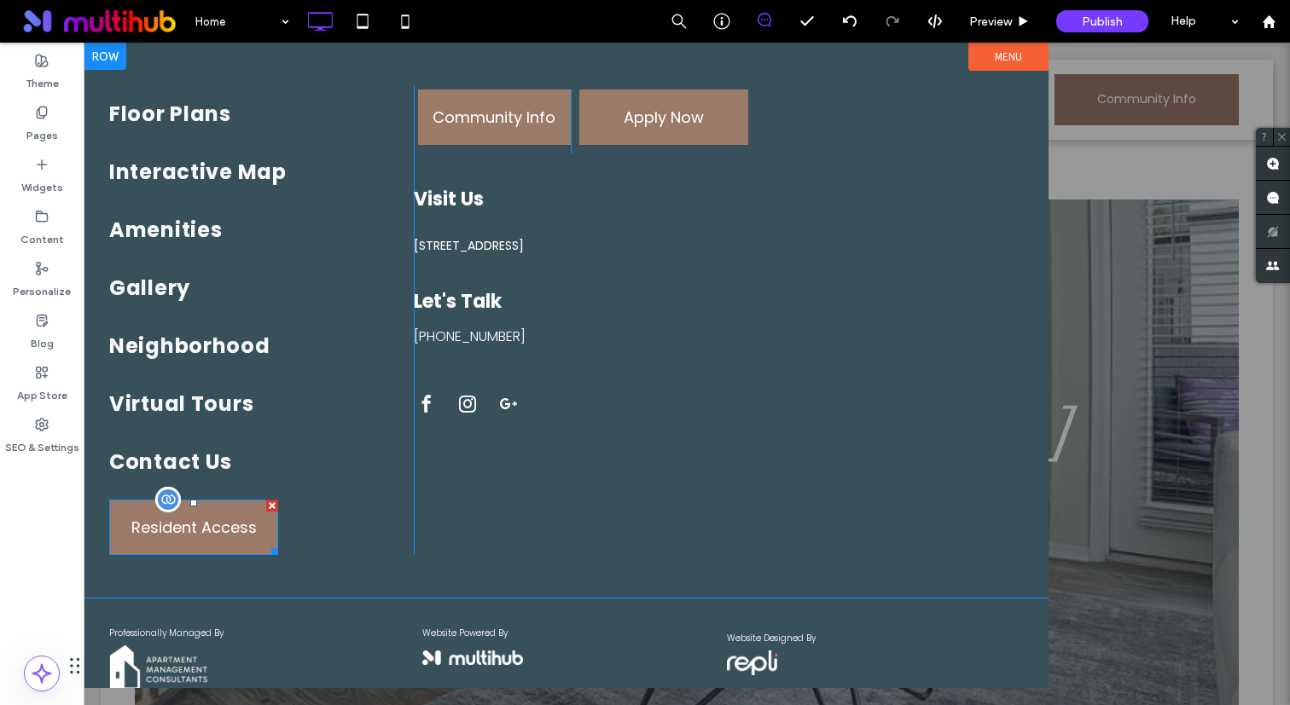
click at [142, 529] on span at bounding box center [193, 527] width 169 height 55
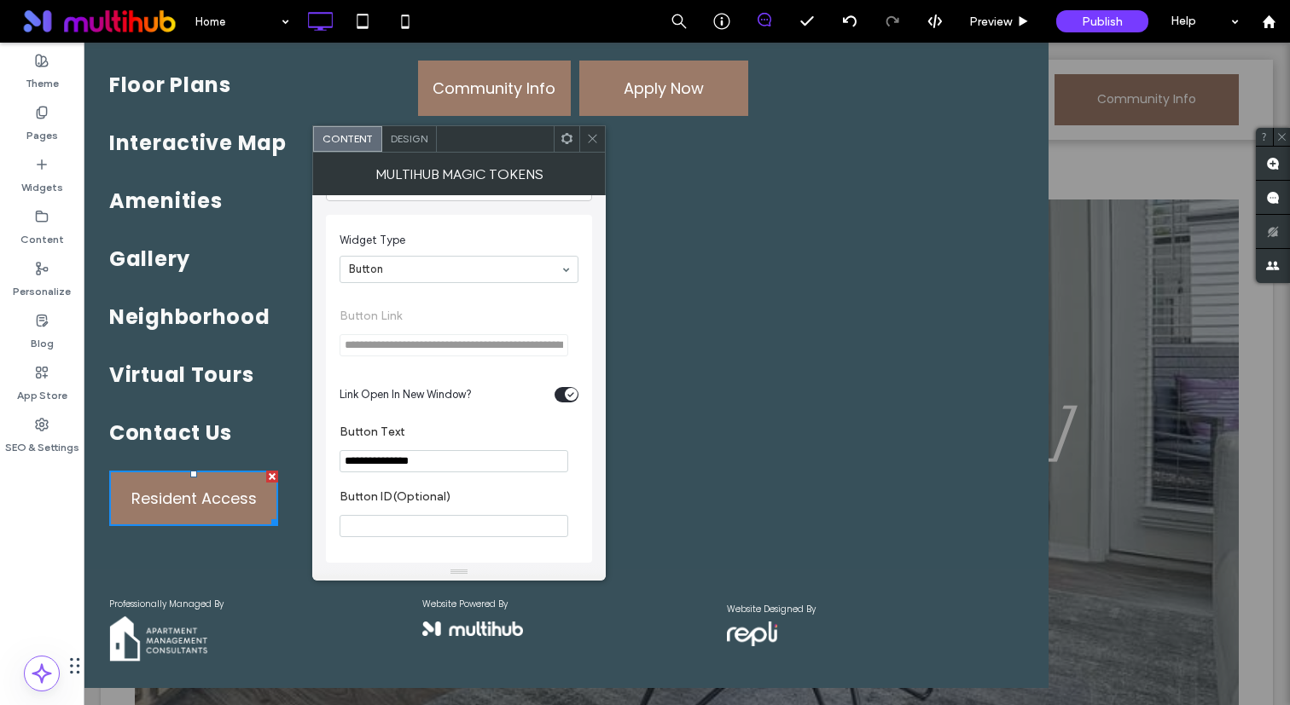
scroll to position [0, 0]
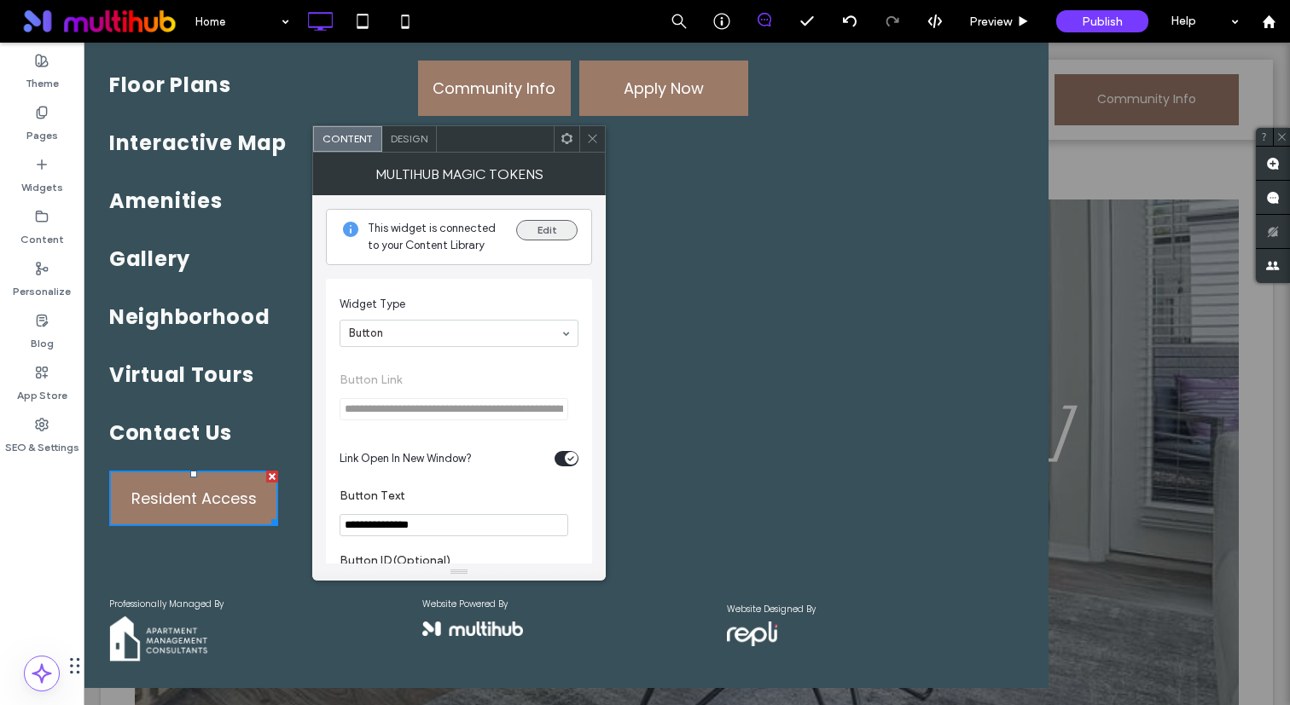
click at [549, 234] on button "Edit" at bounding box center [546, 230] width 61 height 20
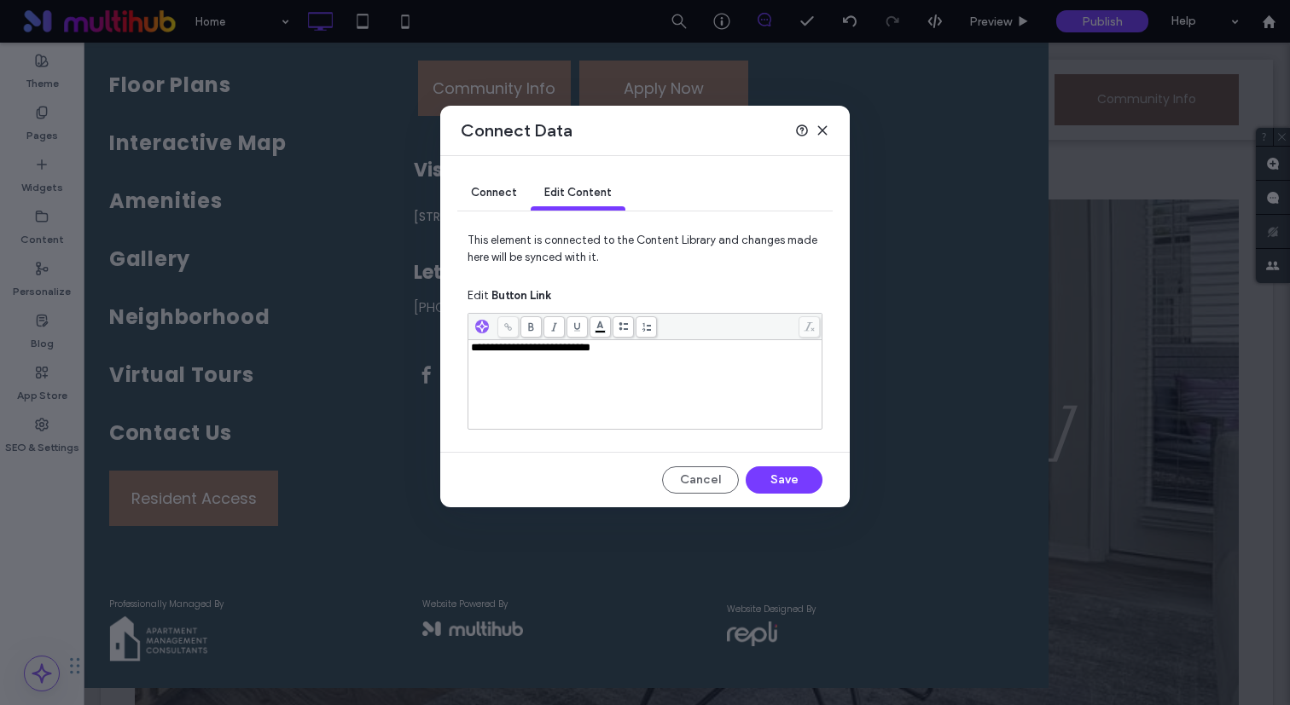
click at [593, 408] on div "**********" at bounding box center [645, 384] width 349 height 85
click at [763, 478] on button "Save" at bounding box center [783, 480] width 77 height 27
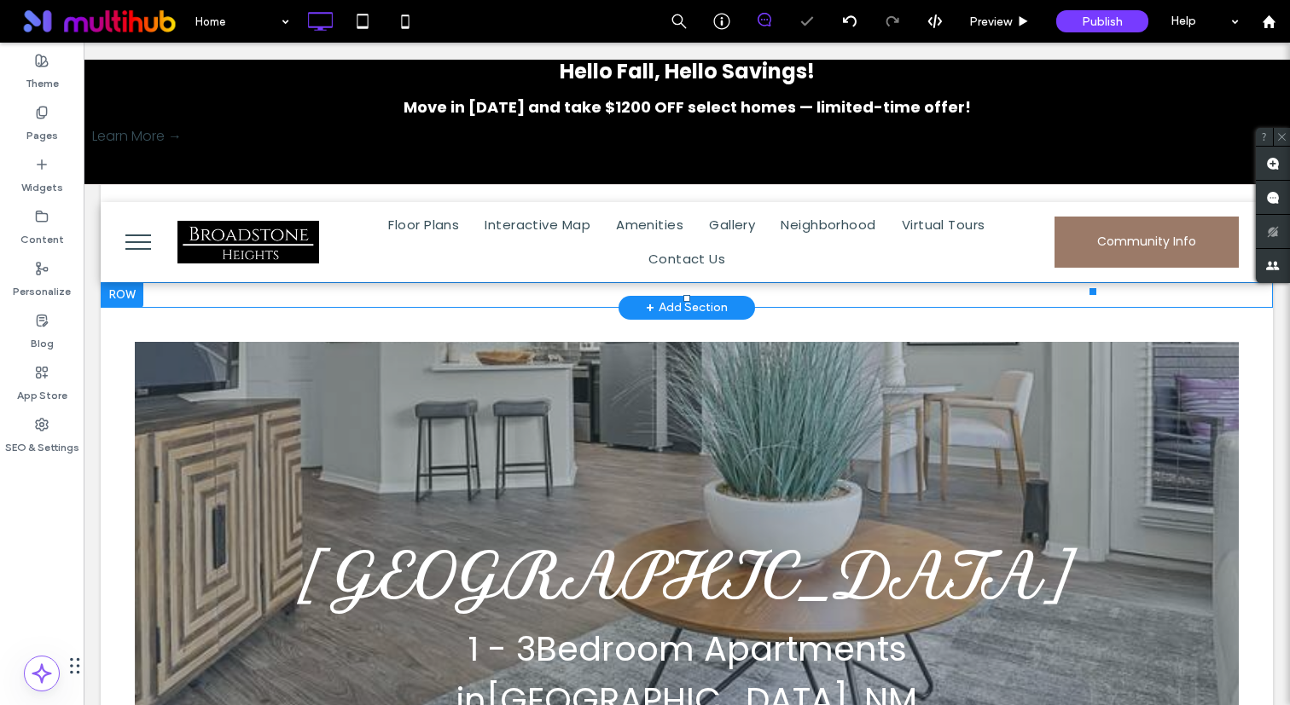
click at [131, 107] on div "Move in [DATE] and take $1200 OFF select homes — limited-time offer!" at bounding box center [686, 107] width 1189 height 31
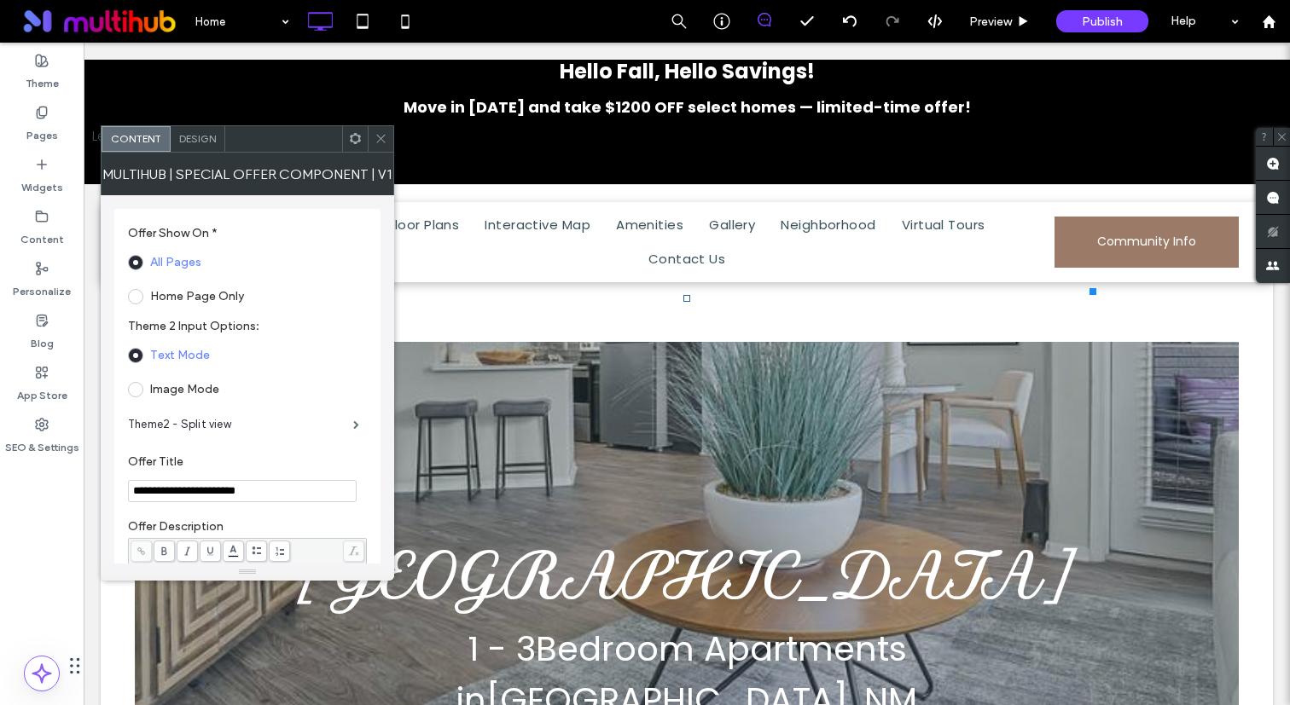
click at [200, 281] on section "All Pages Home Page Only" at bounding box center [247, 279] width 239 height 61
click at [200, 293] on label "Home Page Only" at bounding box center [197, 296] width 94 height 14
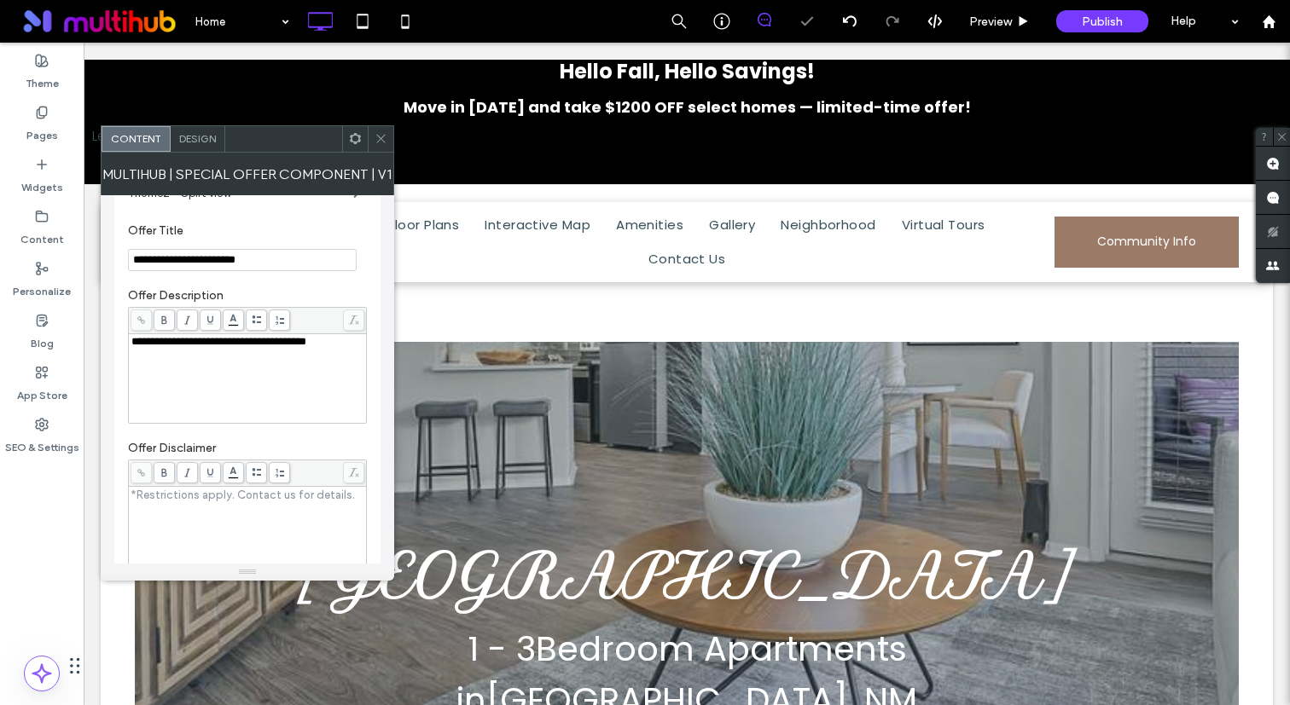
scroll to position [522, 0]
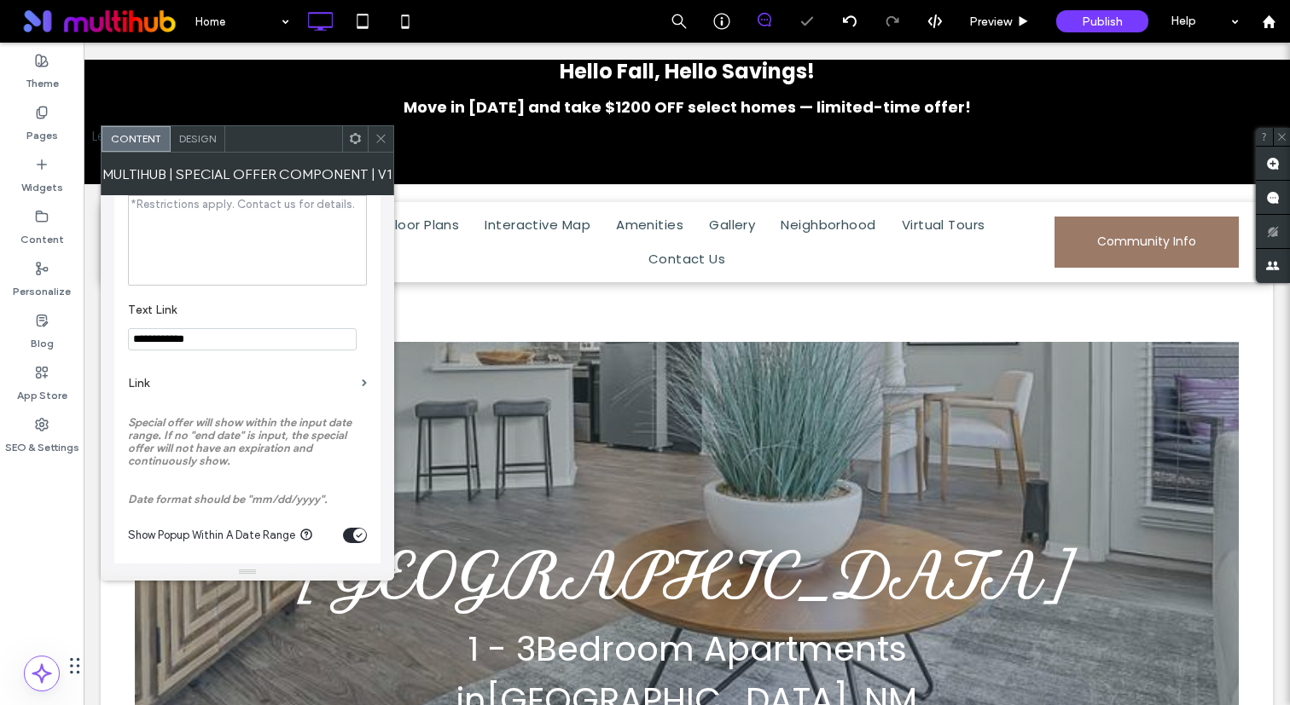
click at [220, 389] on label "Link" at bounding box center [241, 384] width 227 height 32
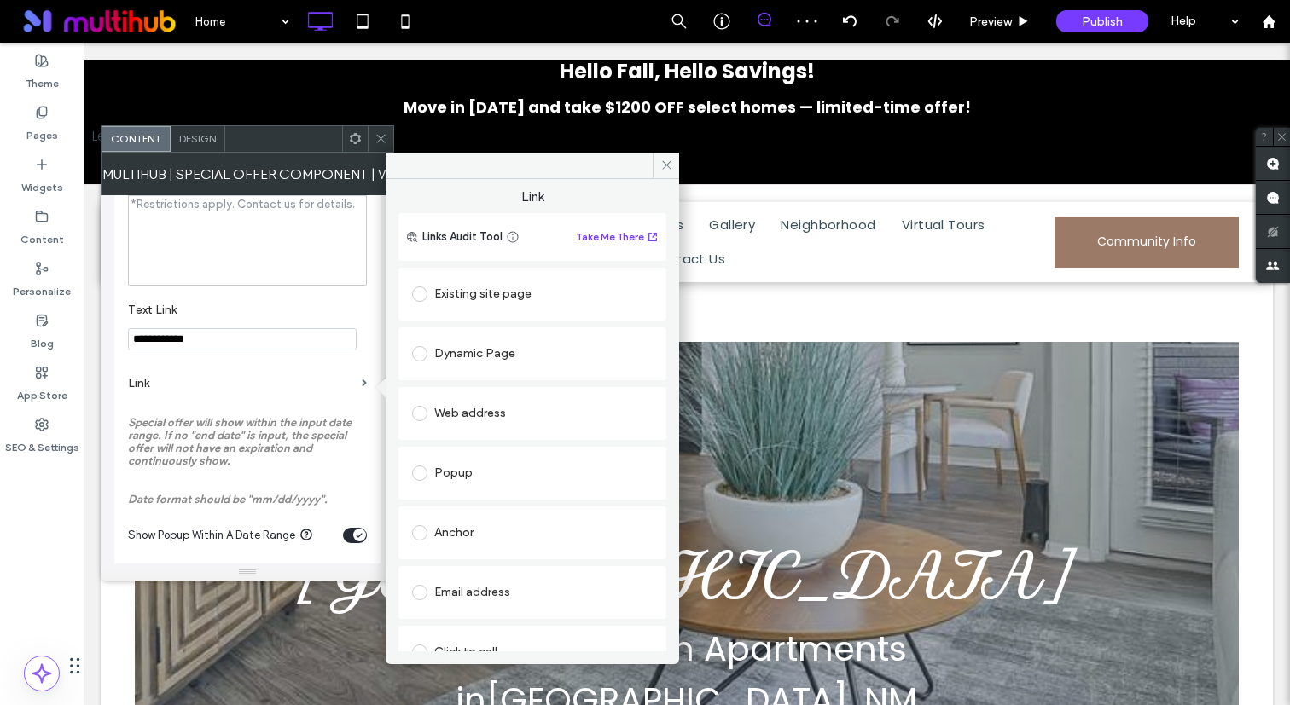
click at [539, 295] on div "Existing site page" at bounding box center [532, 294] width 241 height 27
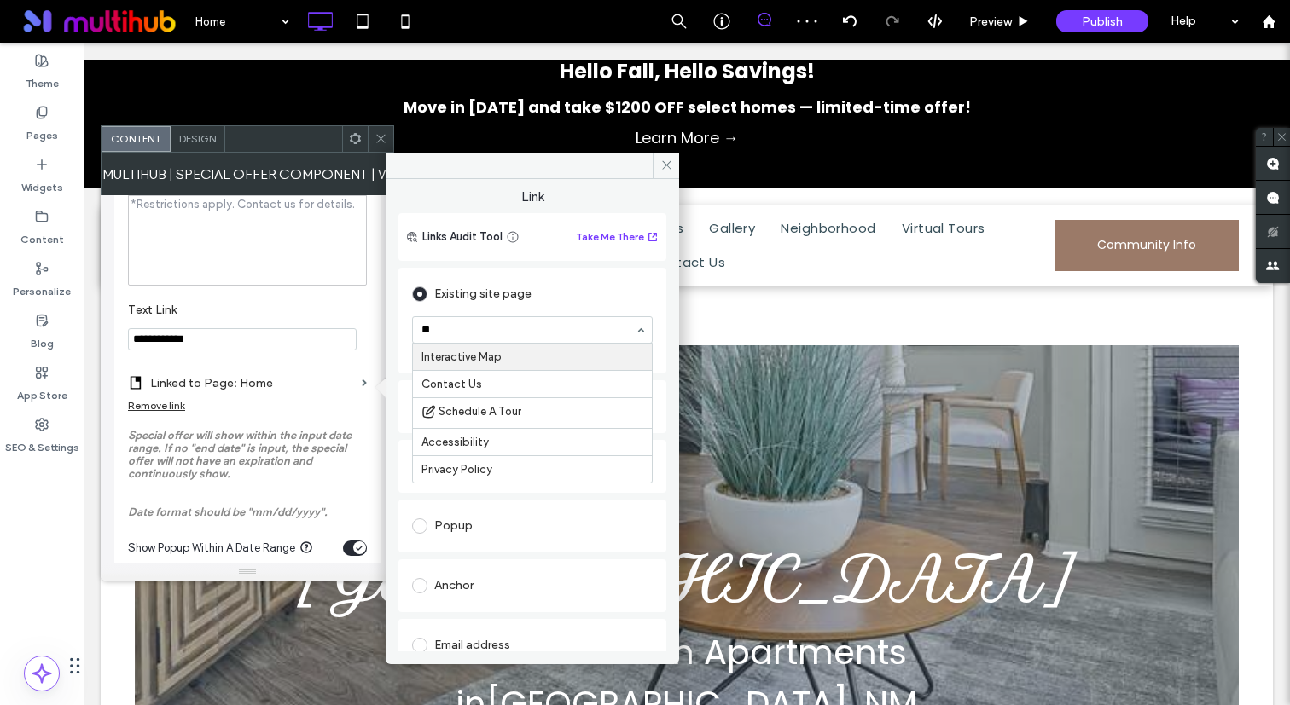
type input "***"
click at [258, 397] on label "Linked to Page: Contact Us" at bounding box center [252, 384] width 205 height 32
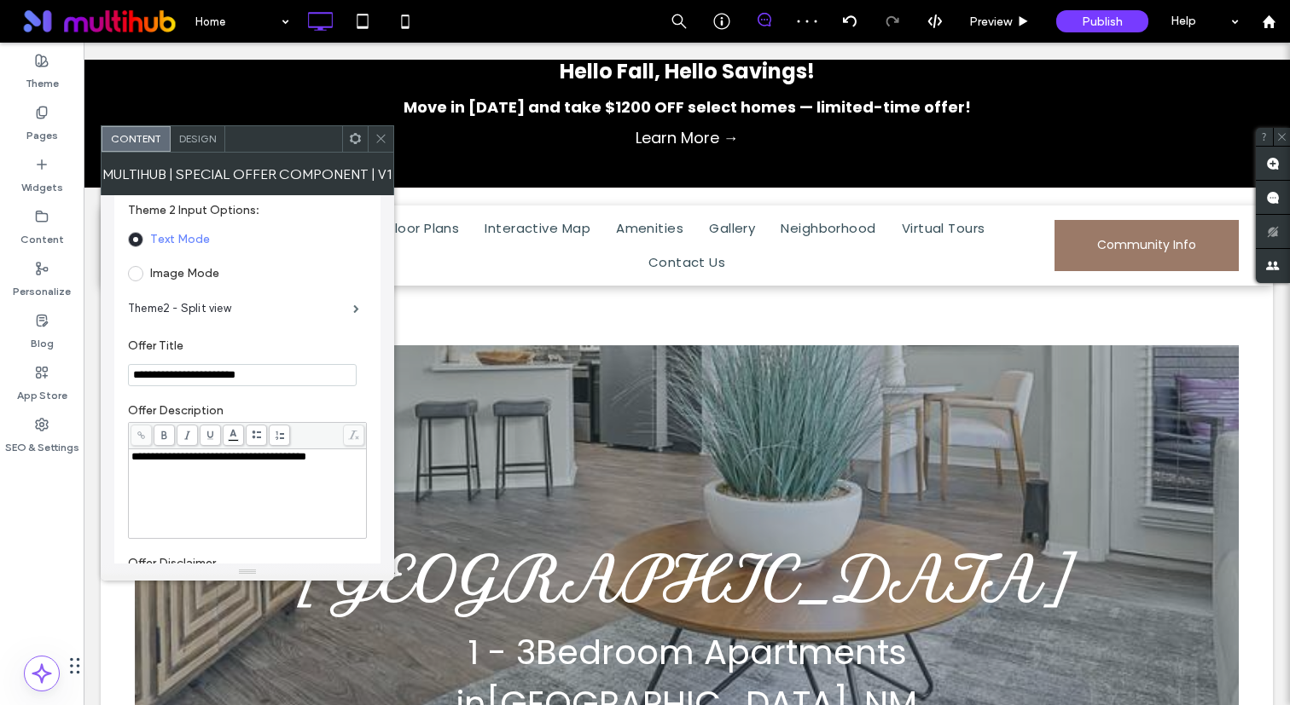
scroll to position [0, 0]
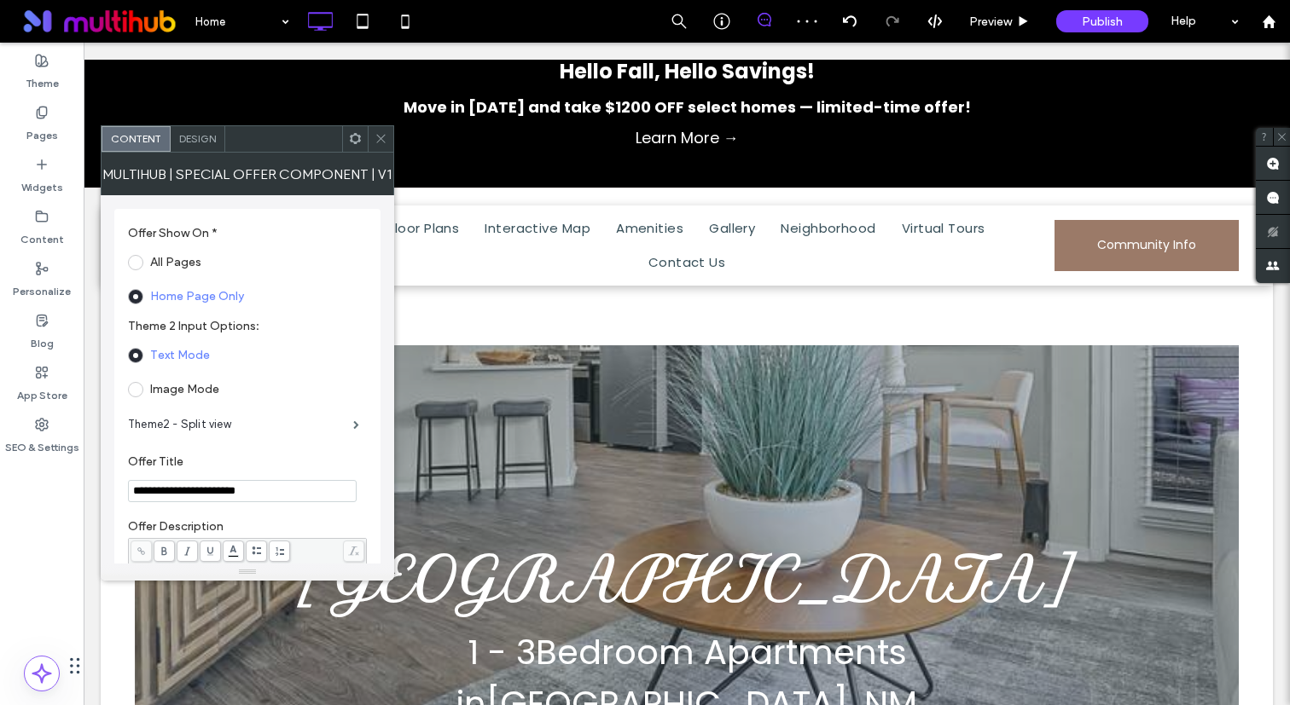
click at [203, 141] on span "Design" at bounding box center [197, 138] width 37 height 13
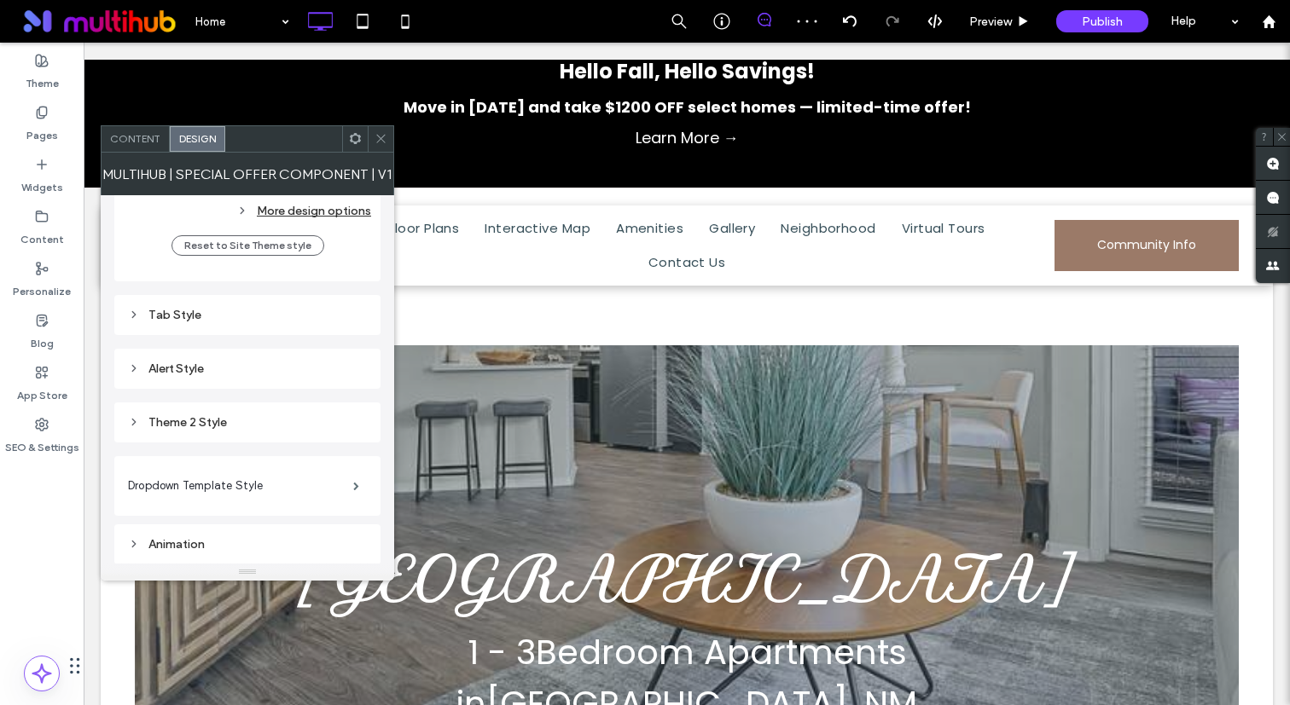
scroll to position [734, 0]
click at [275, 353] on div "Theme 2 Style" at bounding box center [247, 368] width 266 height 40
click at [313, 378] on div "Theme 2 Style" at bounding box center [247, 368] width 239 height 23
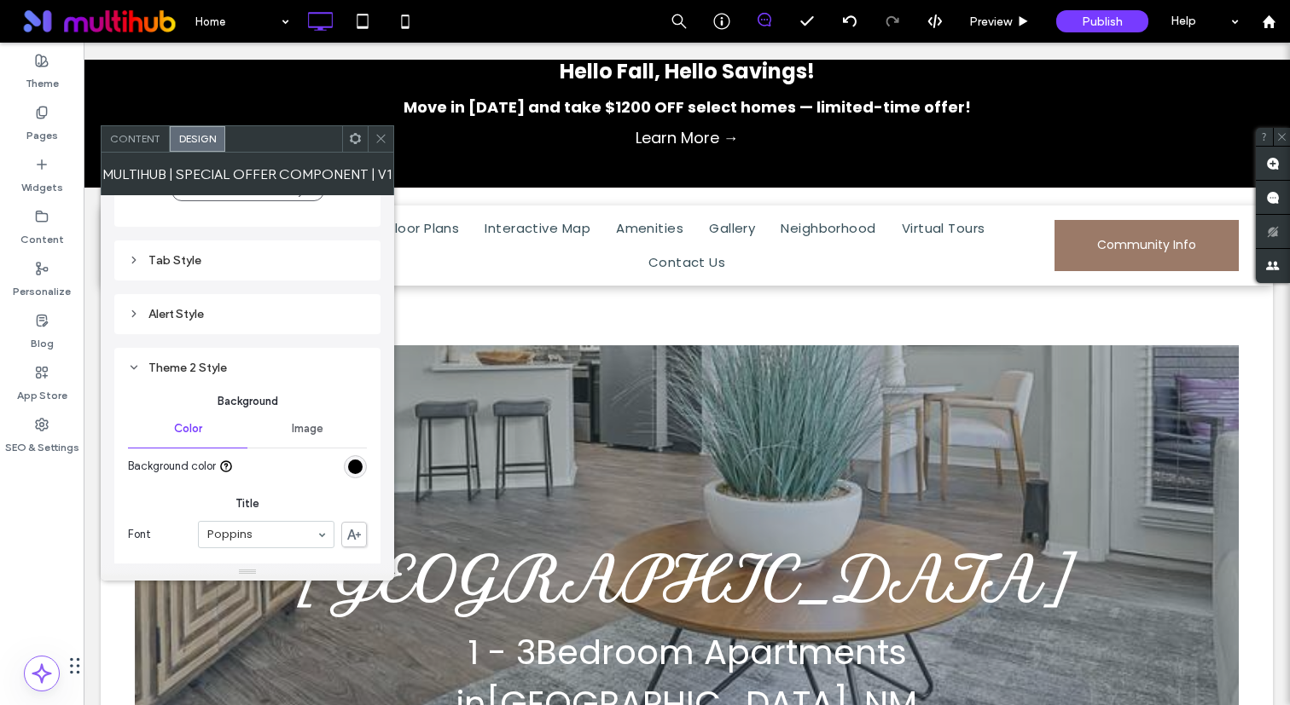
click at [348, 465] on div "rgb(0, 0, 0)" at bounding box center [355, 467] width 14 height 14
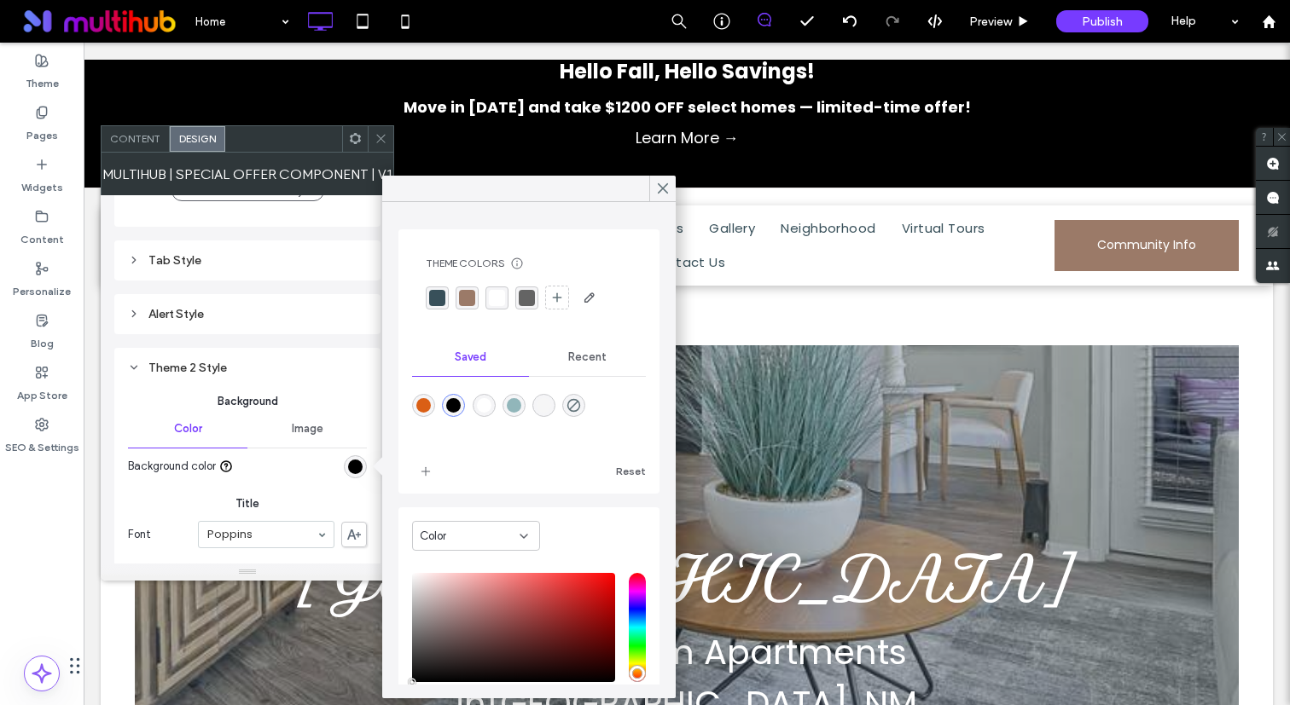
click at [438, 294] on div "rgba(56, 80, 90, 1)" at bounding box center [437, 298] width 16 height 16
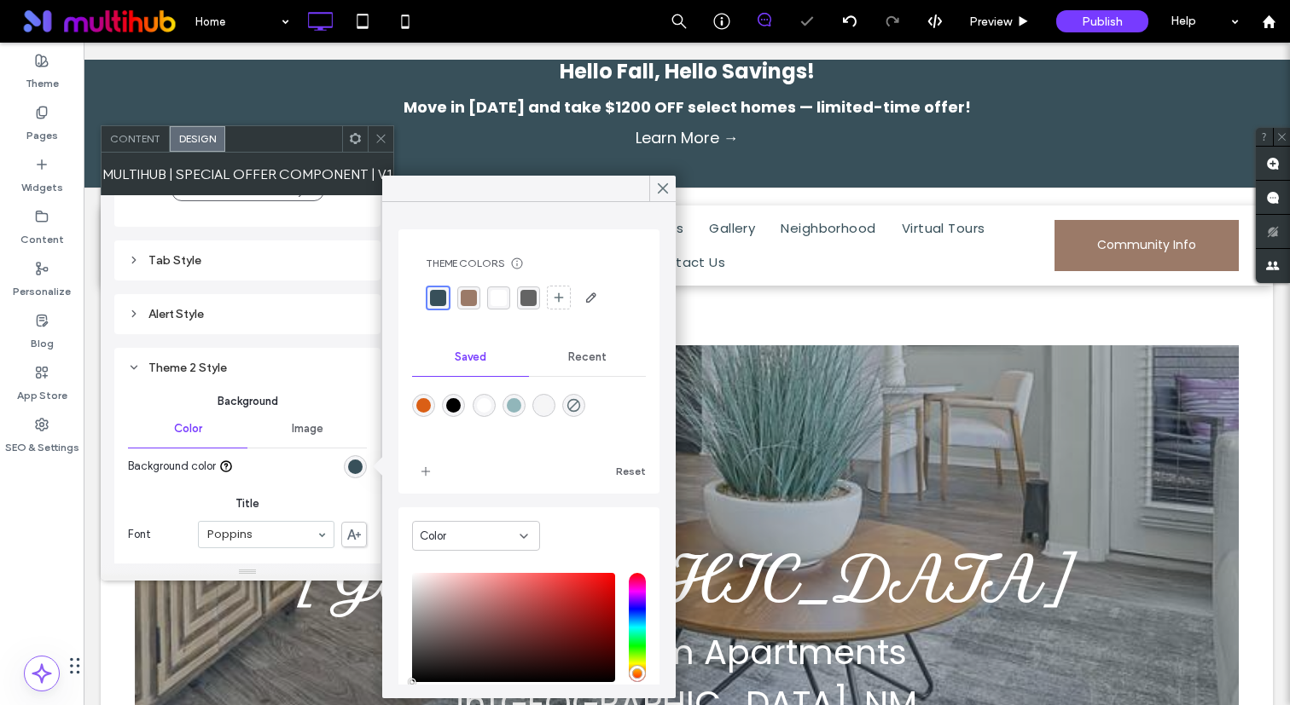
click at [372, 135] on div at bounding box center [381, 139] width 26 height 26
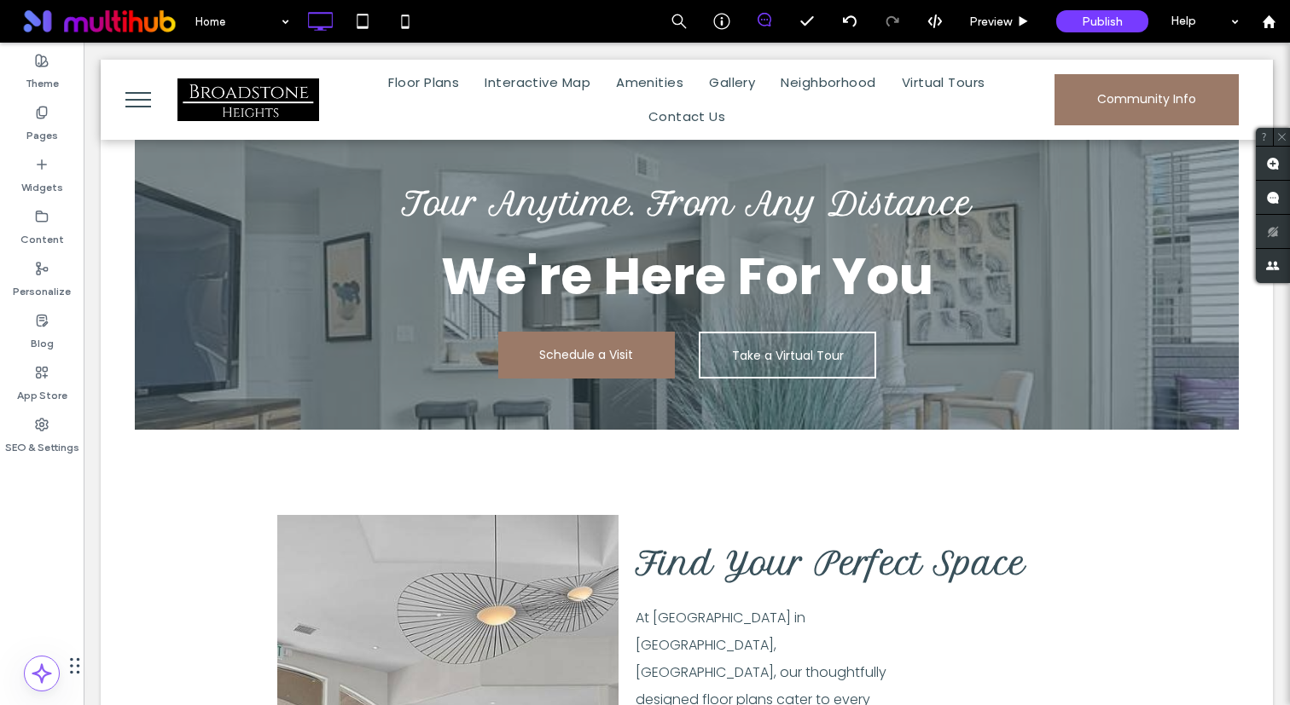
scroll to position [1168, 0]
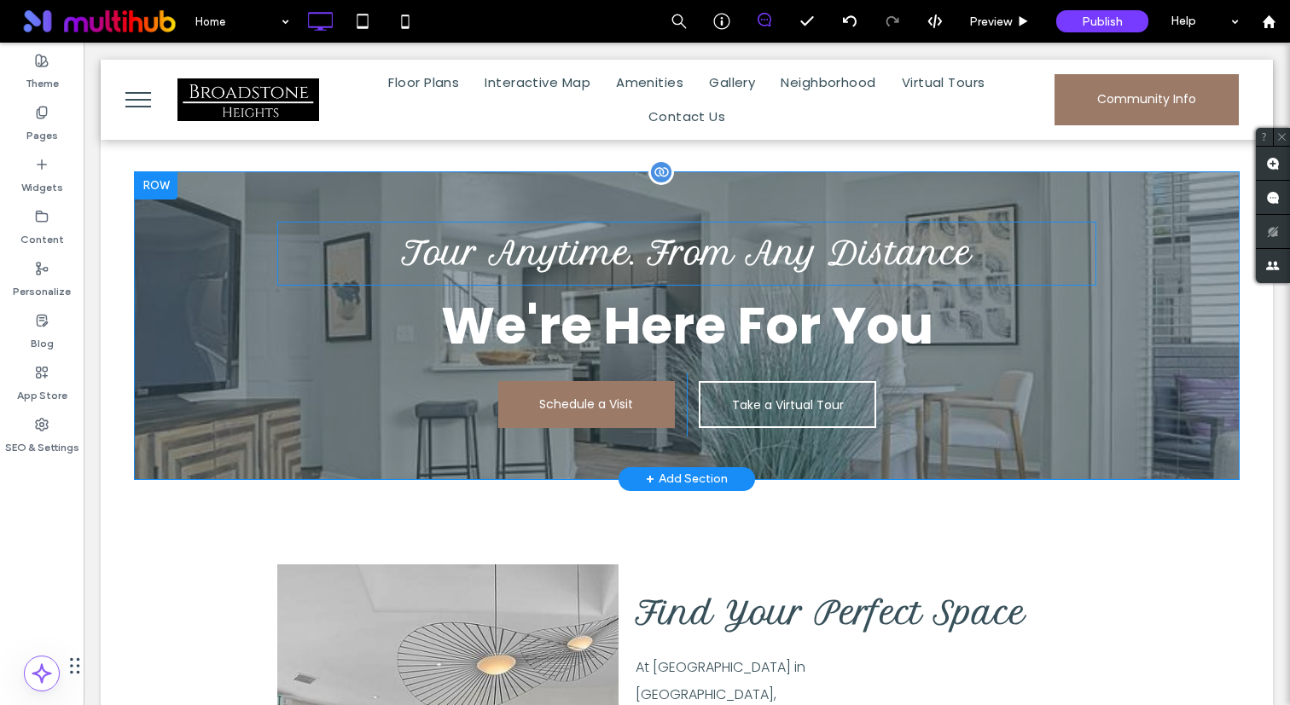
click at [530, 235] on span "Tour Anytime. From Any Distance" at bounding box center [687, 254] width 570 height 38
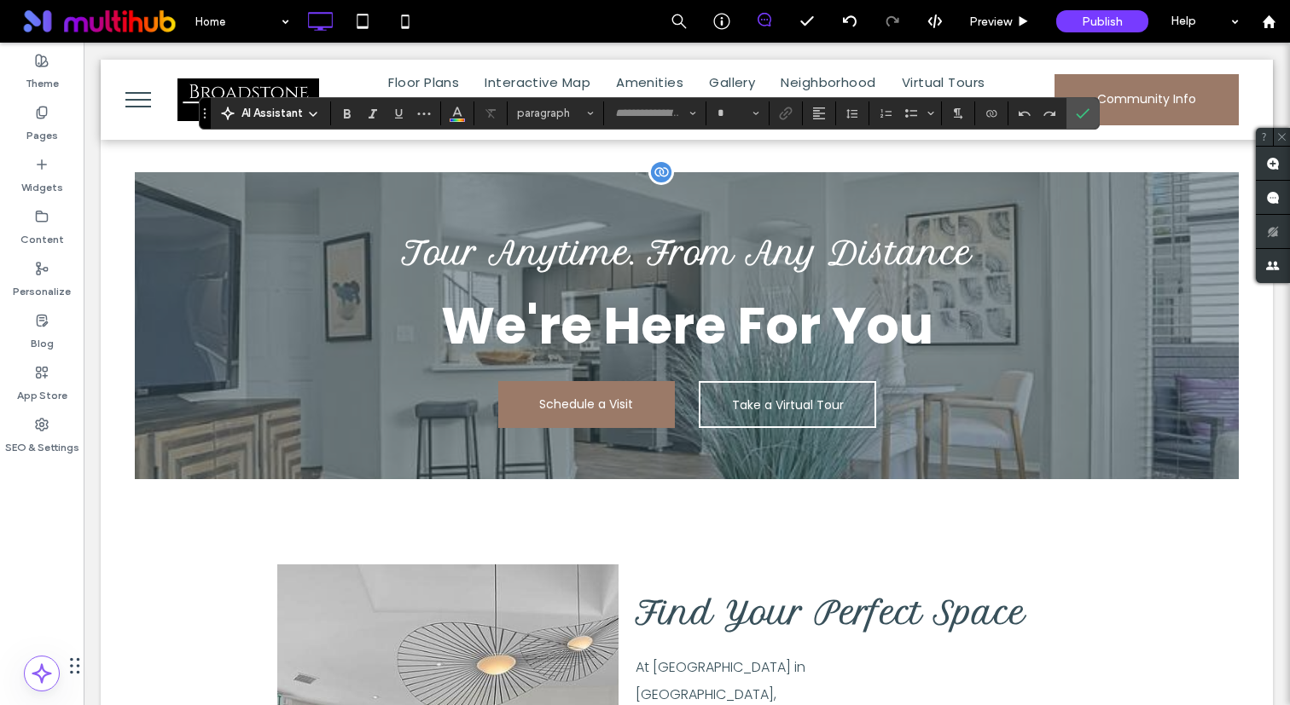
type input "**********"
type input "**"
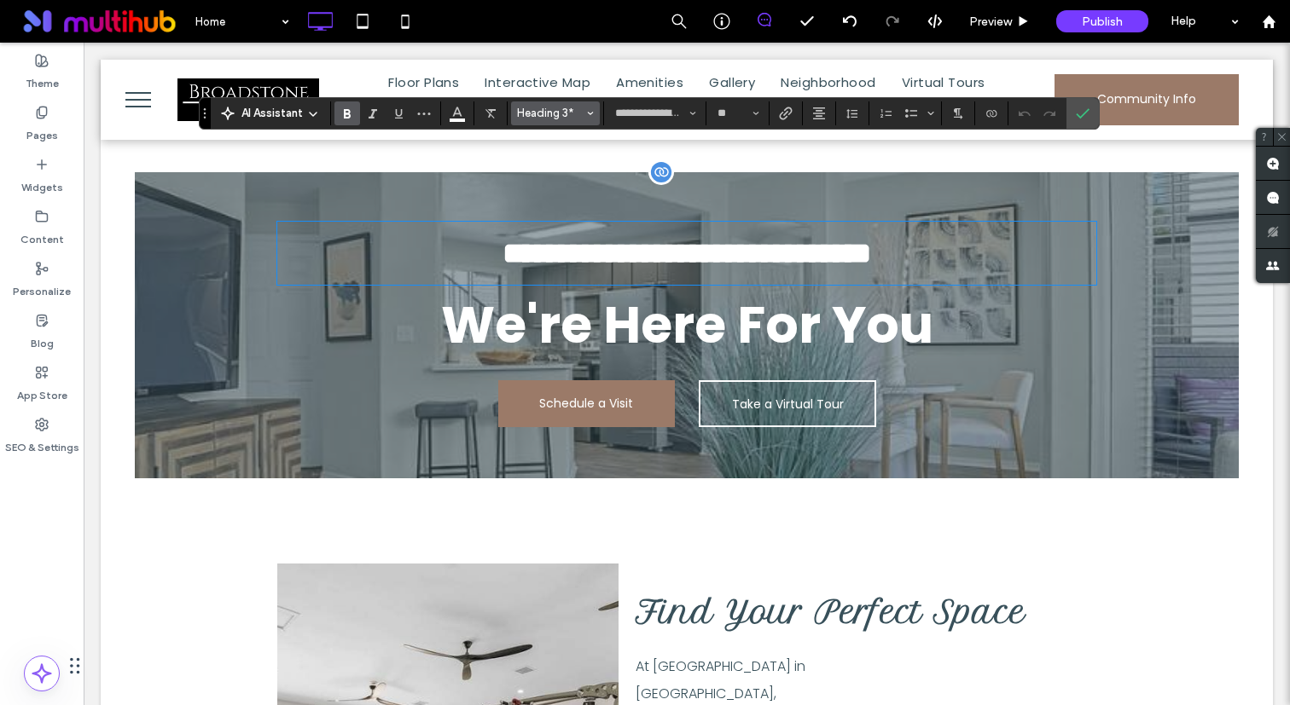
click at [542, 109] on span "Heading 3*" at bounding box center [550, 113] width 67 height 13
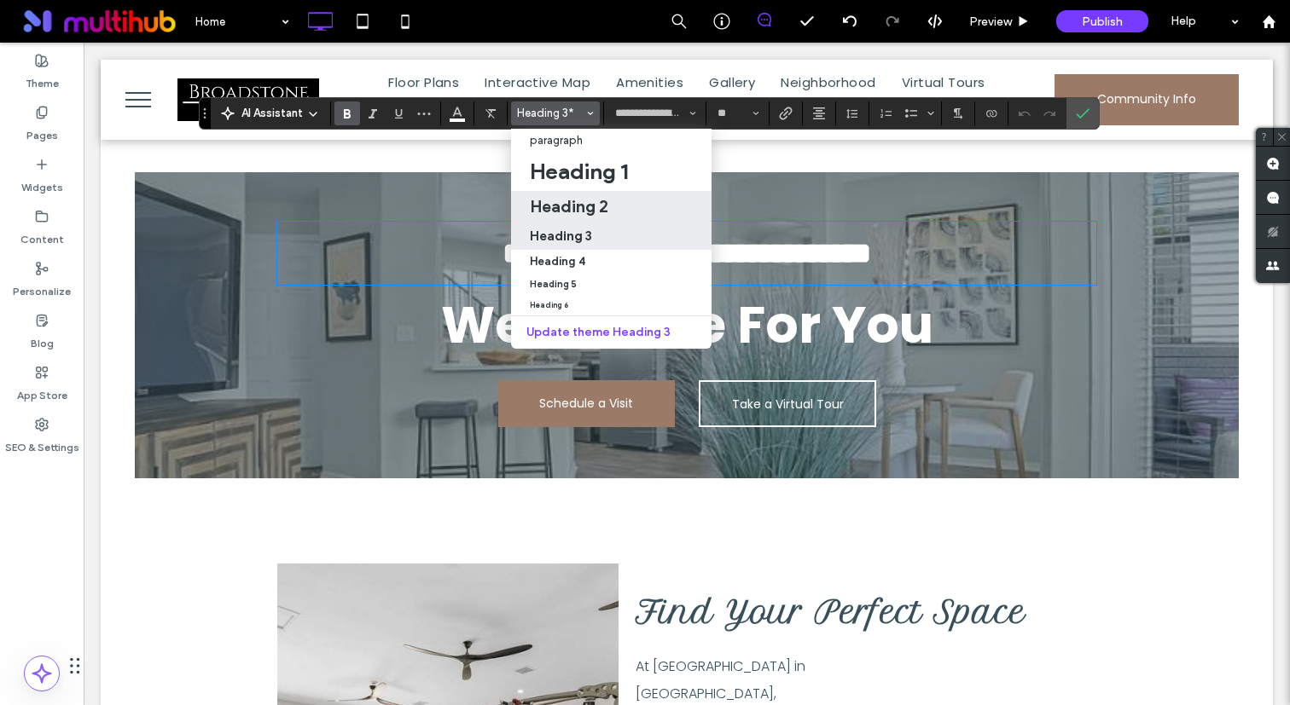
click at [565, 208] on h2 "Heading 2" at bounding box center [569, 206] width 78 height 20
type input "*******"
type input "**"
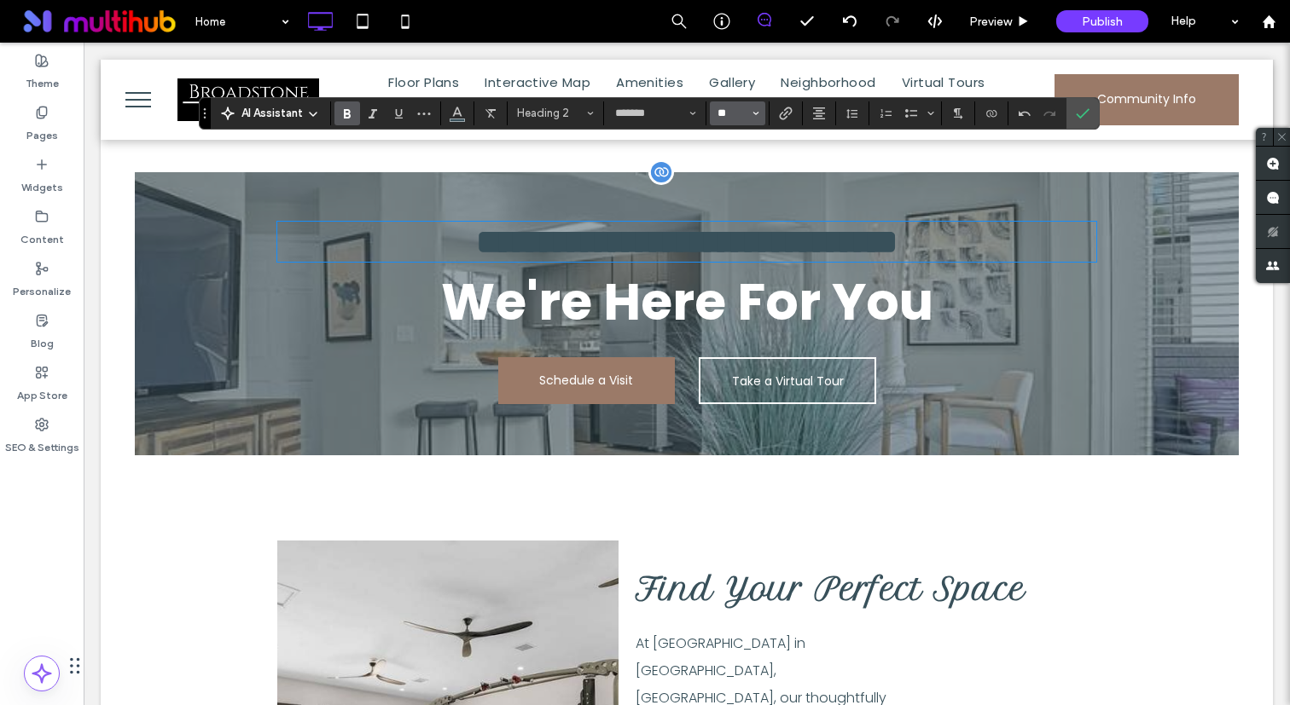
click at [739, 107] on input "**" at bounding box center [732, 114] width 33 height 14
type input "**"
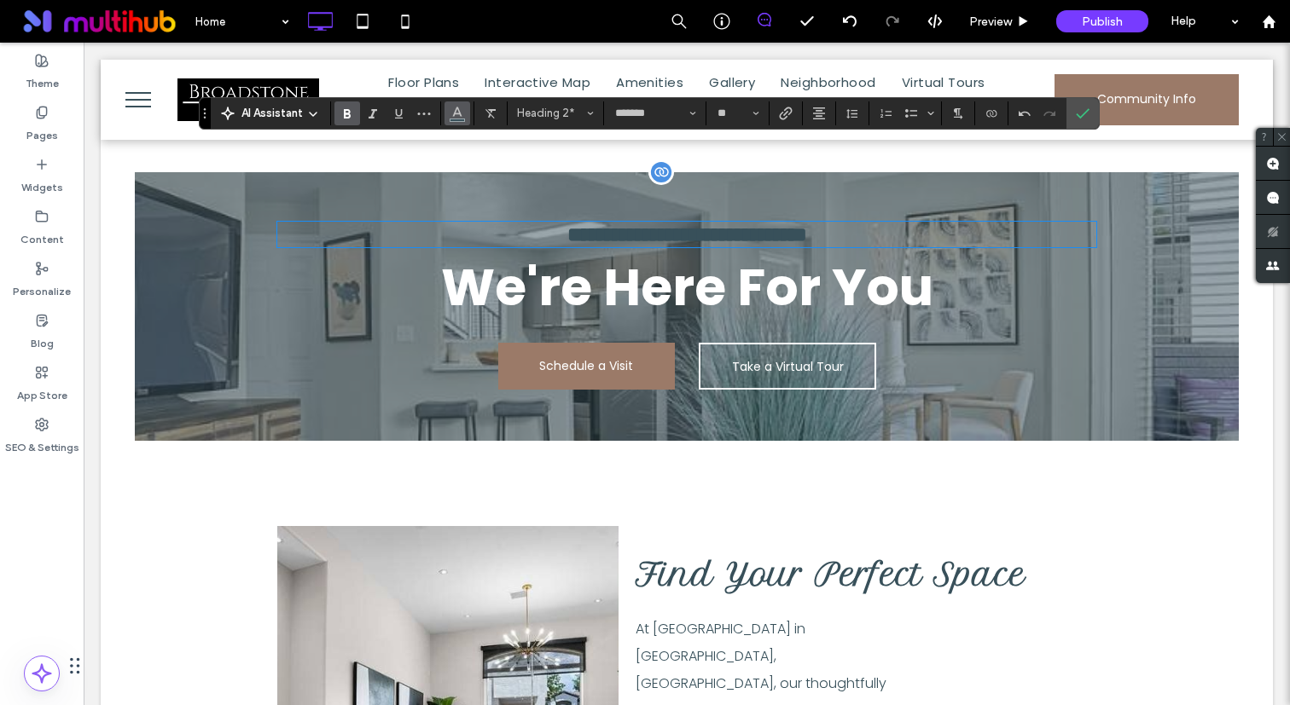
click at [462, 114] on icon "Color" at bounding box center [457, 112] width 14 height 14
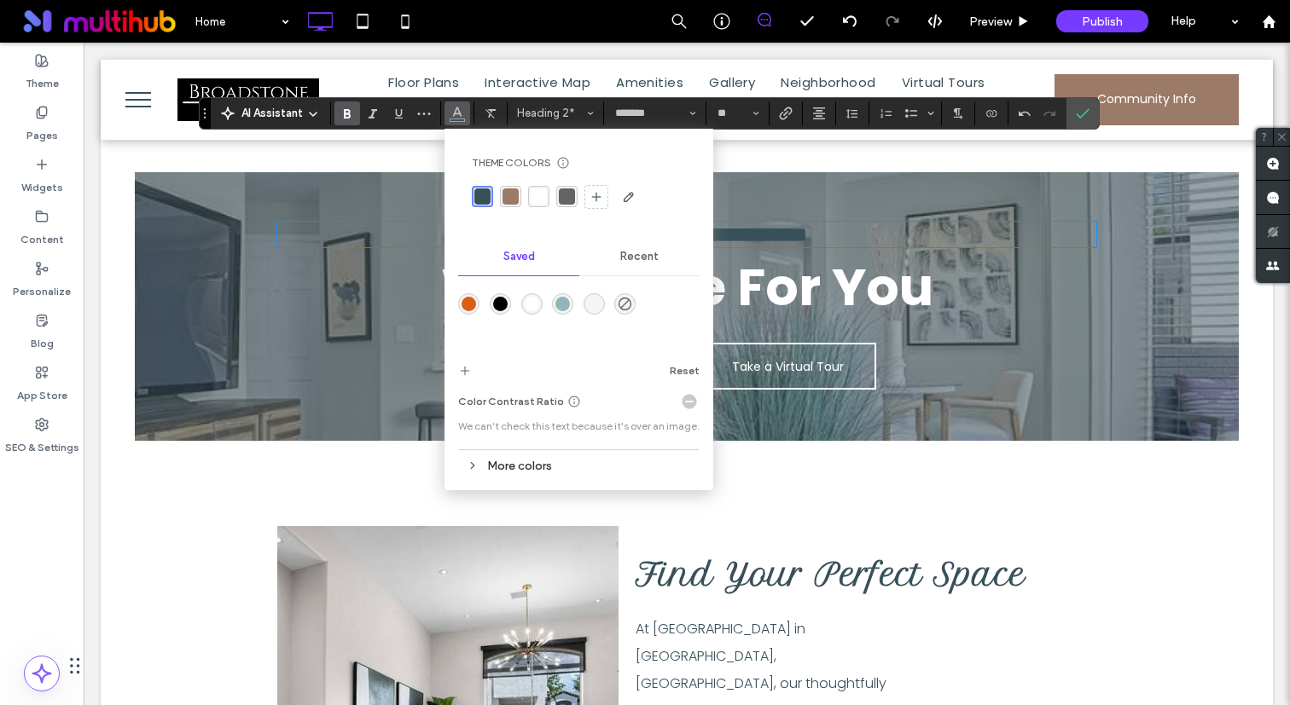
click at [532, 288] on div at bounding box center [578, 317] width 241 height 64
click at [544, 189] on div "rgba(255,255,255,1)" at bounding box center [539, 196] width 16 height 16
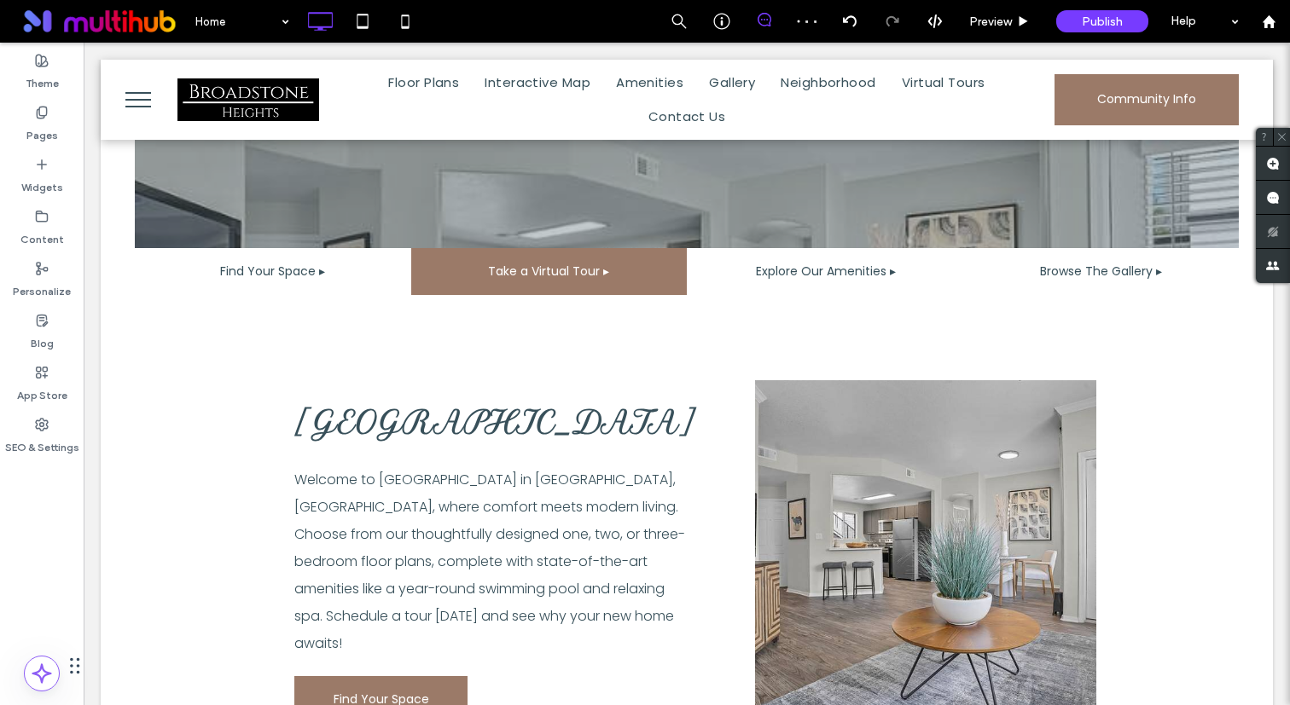
scroll to position [647, 0]
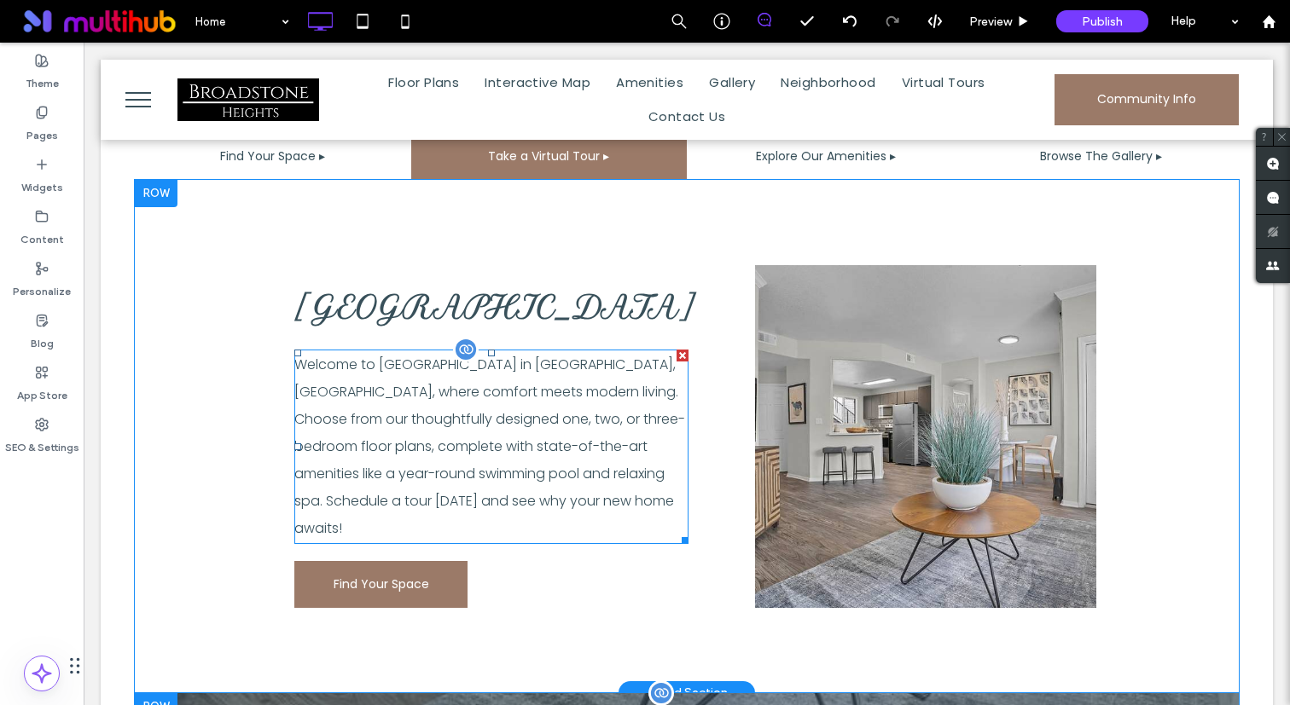
click at [558, 432] on p "Welcome to Broadstone Heights in Albuquerque, NM, where comfort meets modern li…" at bounding box center [491, 446] width 394 height 191
type input "*******"
type input "**"
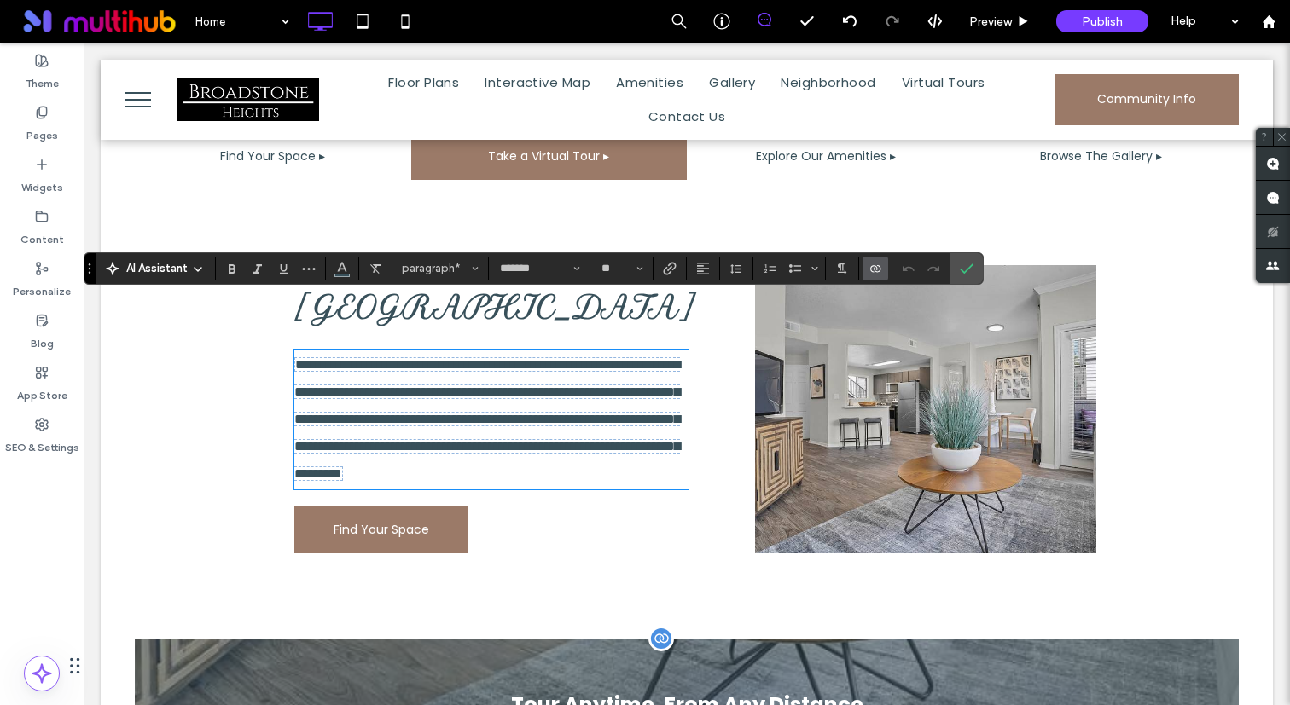
click at [877, 275] on span "Connect To Data" at bounding box center [875, 269] width 14 height 22
click at [926, 183] on div "Edit Content" at bounding box center [939, 193] width 152 height 32
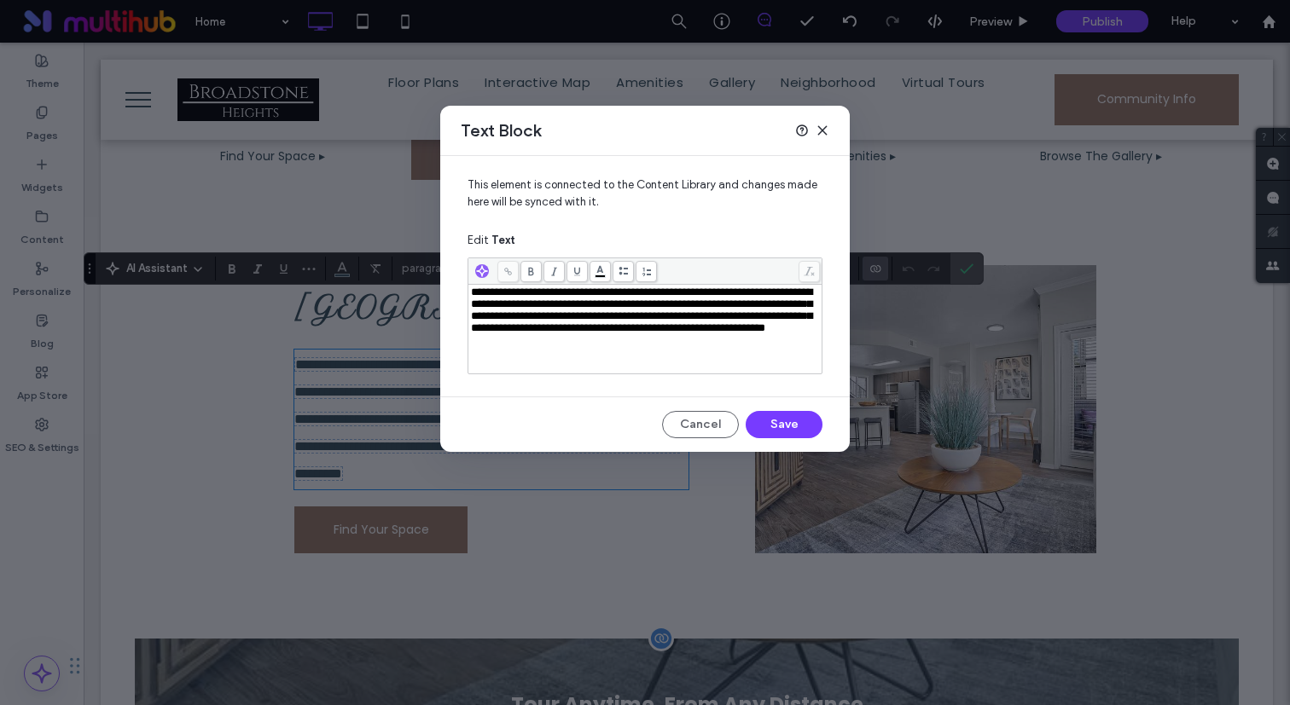
click at [649, 333] on span "**********" at bounding box center [641, 310] width 341 height 47
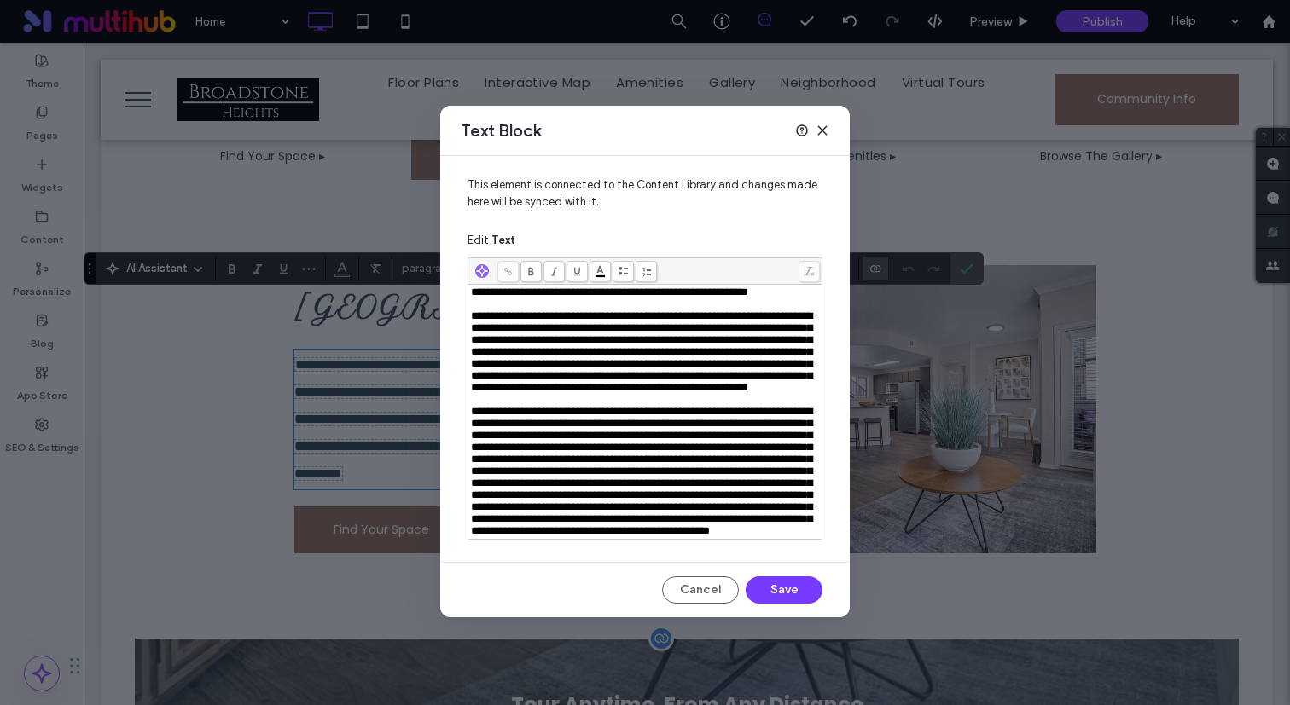
click at [478, 335] on span "**********" at bounding box center [641, 351] width 341 height 83
click at [626, 514] on span "**********" at bounding box center [641, 471] width 341 height 130
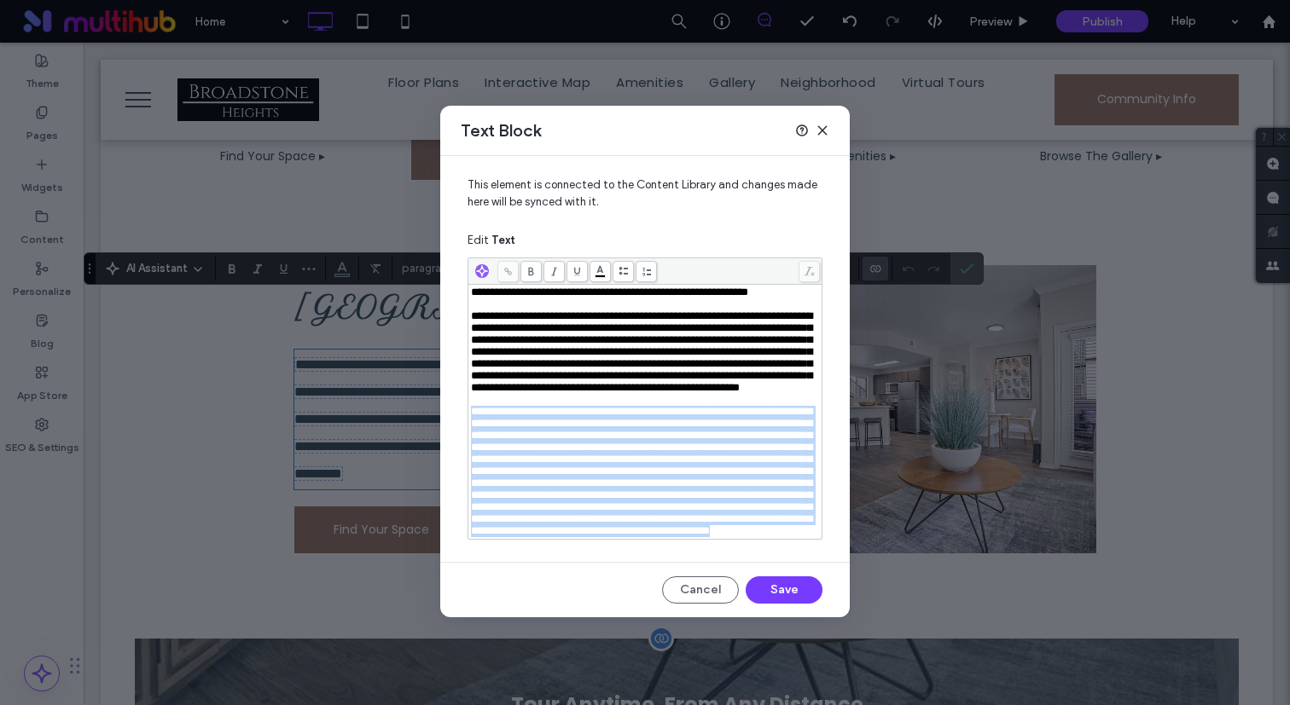
click at [626, 514] on span "**********" at bounding box center [641, 471] width 341 height 130
copy span "**********"
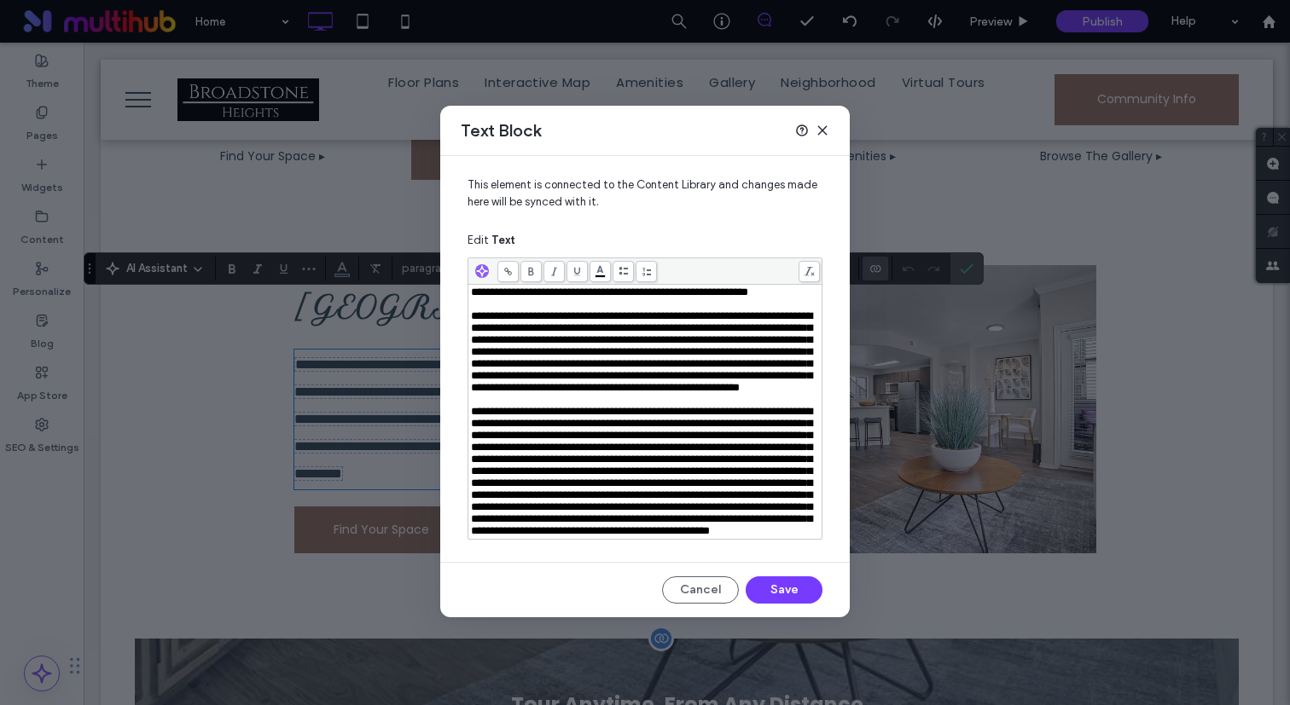
scroll to position [0, 0]
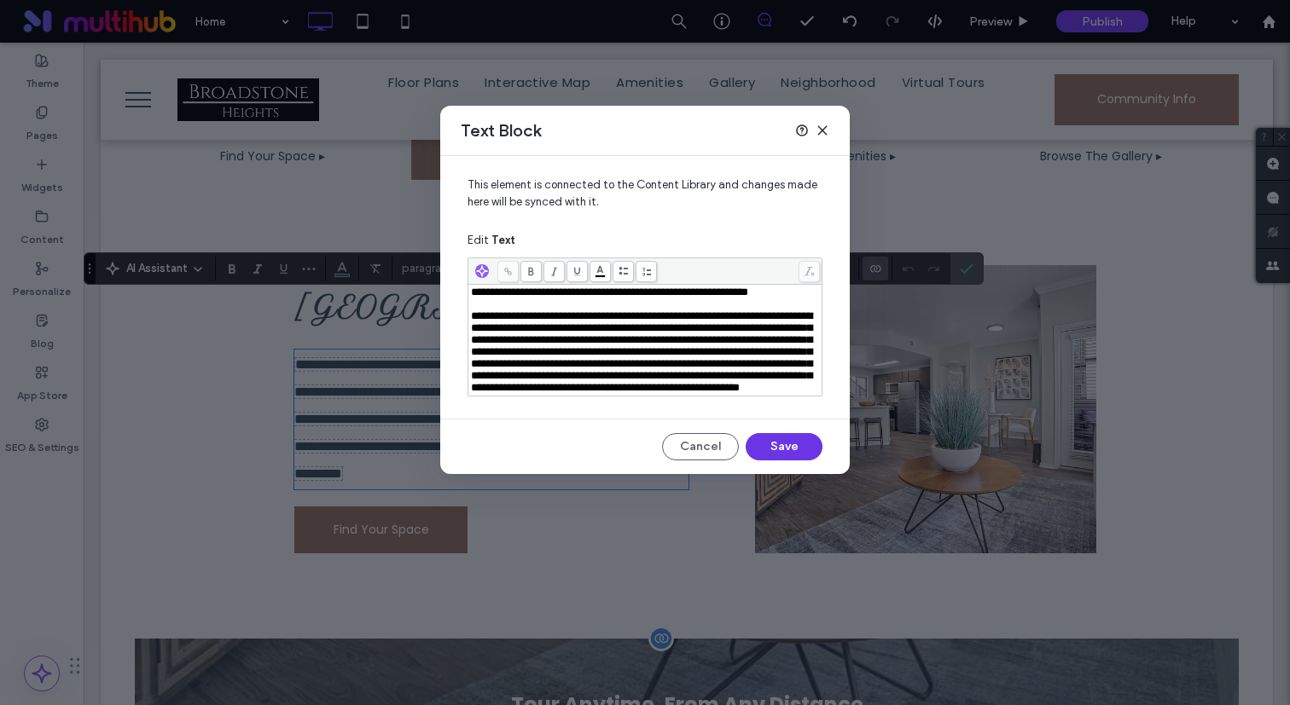
click at [785, 461] on button "Save" at bounding box center [783, 446] width 77 height 27
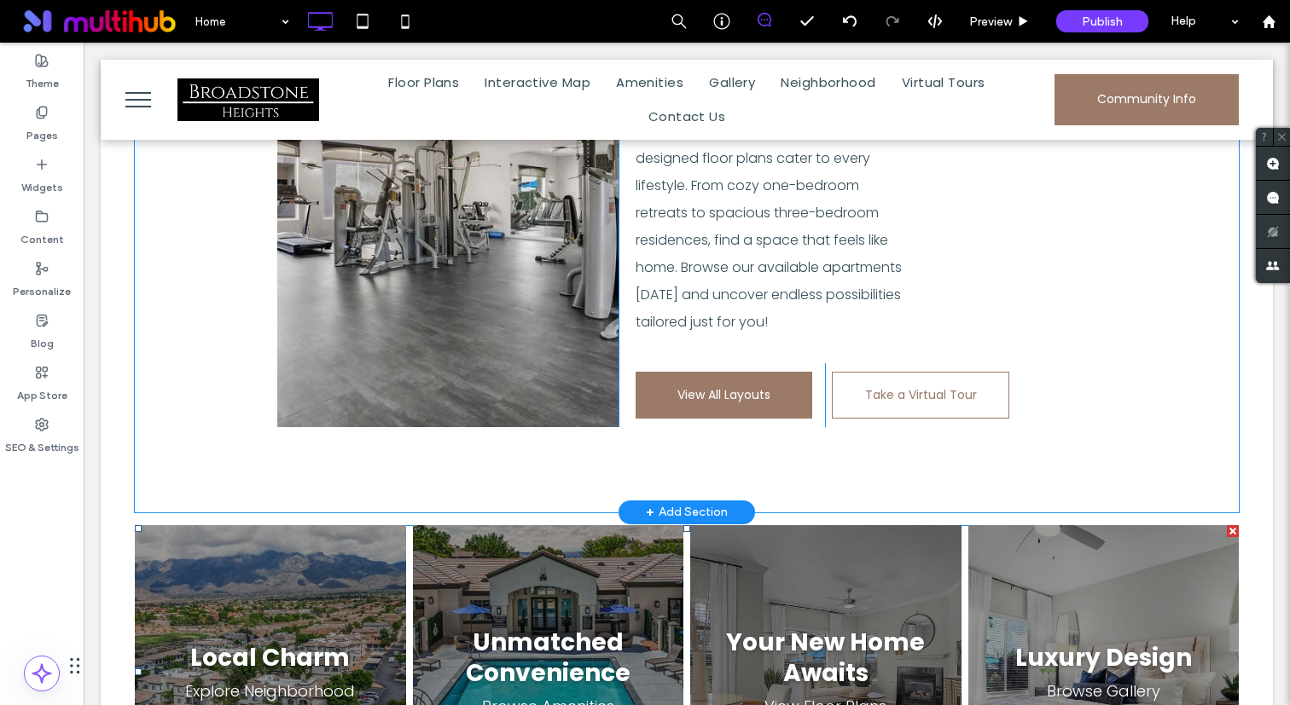
scroll to position [1785, 0]
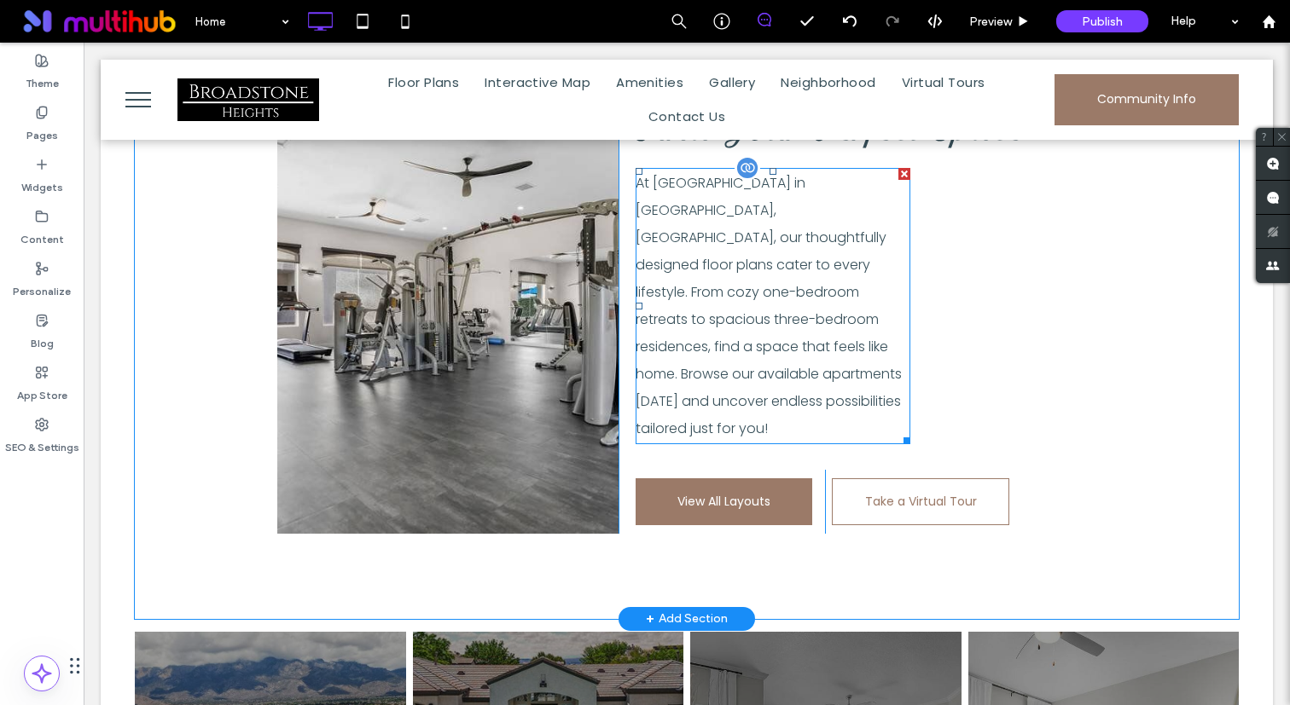
click at [774, 214] on span "At [GEOGRAPHIC_DATA] in [GEOGRAPHIC_DATA], [GEOGRAPHIC_DATA], our thoughtfully …" at bounding box center [768, 305] width 266 height 265
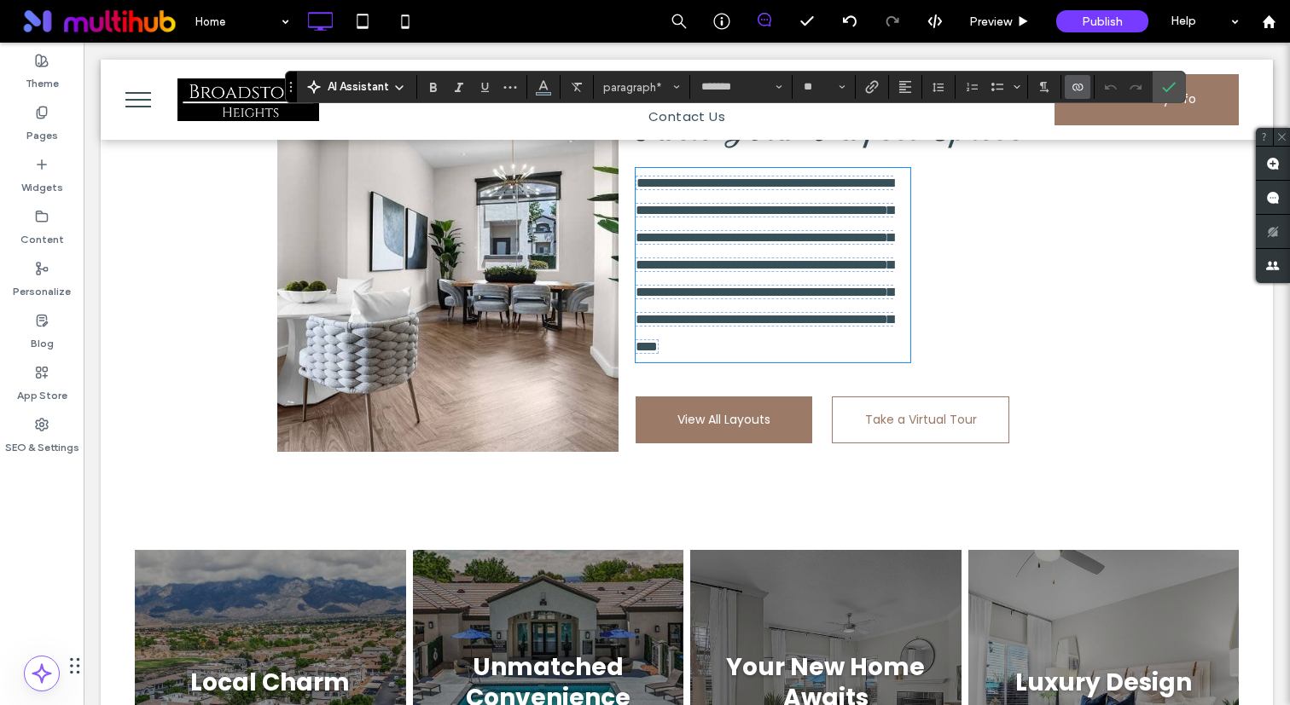
click at [1075, 84] on icon "Connect To Data" at bounding box center [1077, 87] width 14 height 14
click at [1105, 149] on div "Edit Content" at bounding box center [1141, 162] width 152 height 32
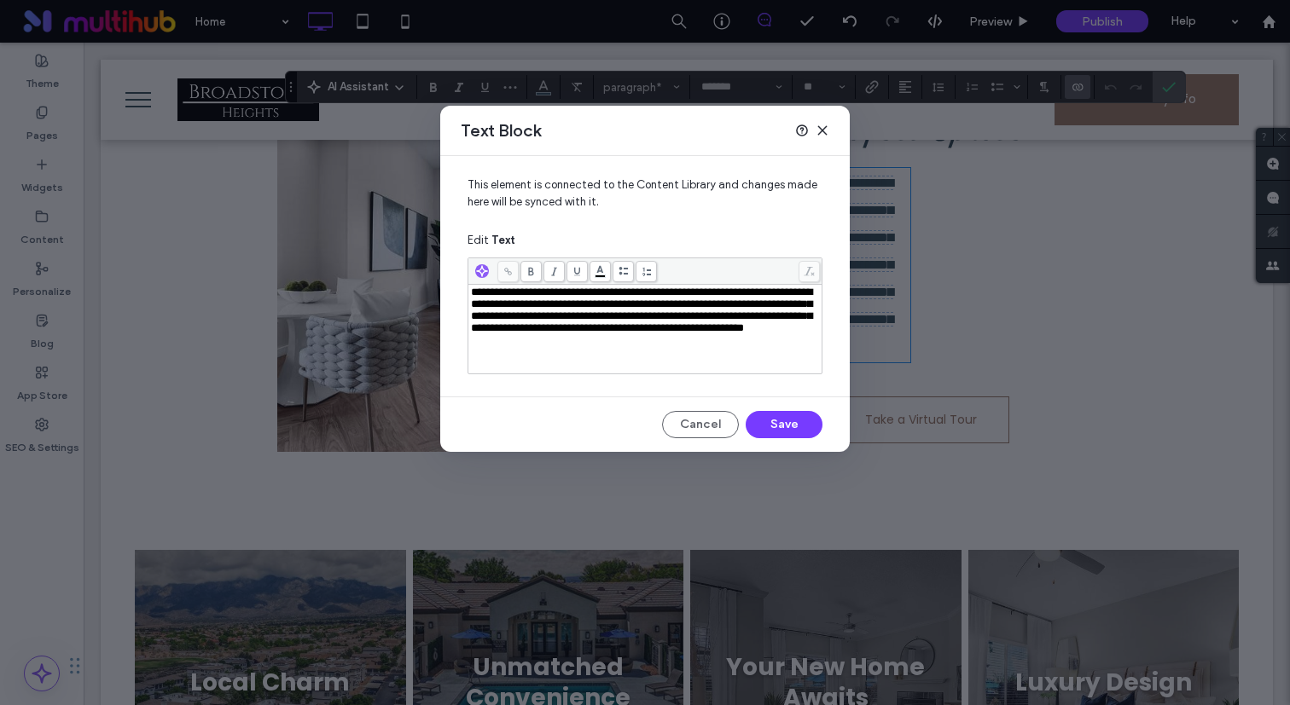
click at [714, 310] on span "**********" at bounding box center [641, 310] width 341 height 47
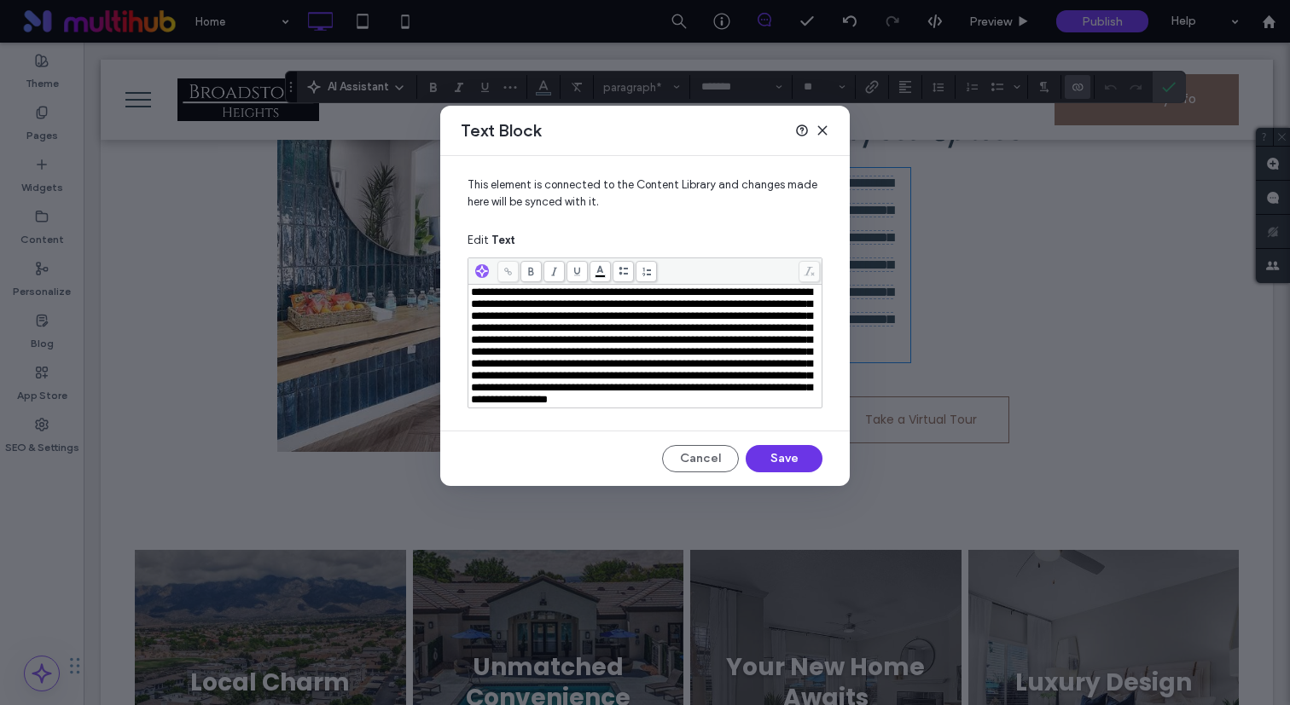
click at [798, 473] on button "Save" at bounding box center [783, 458] width 77 height 27
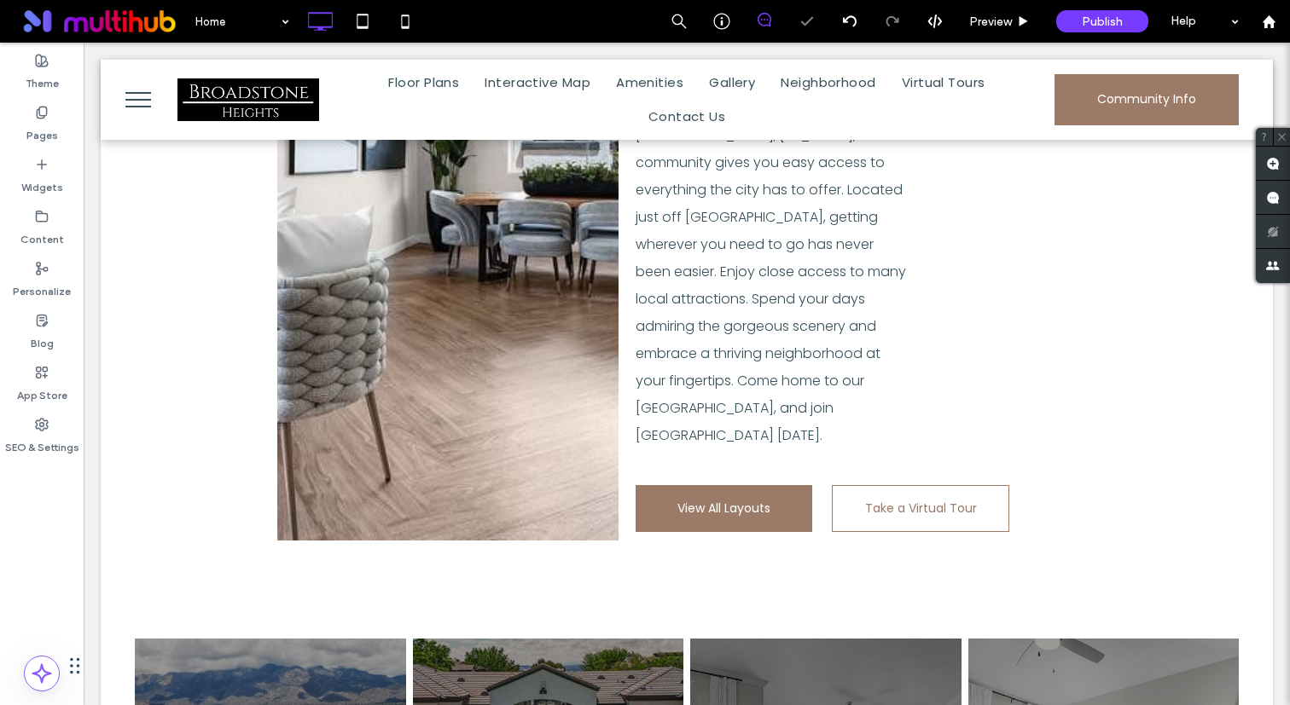
scroll to position [1928, 0]
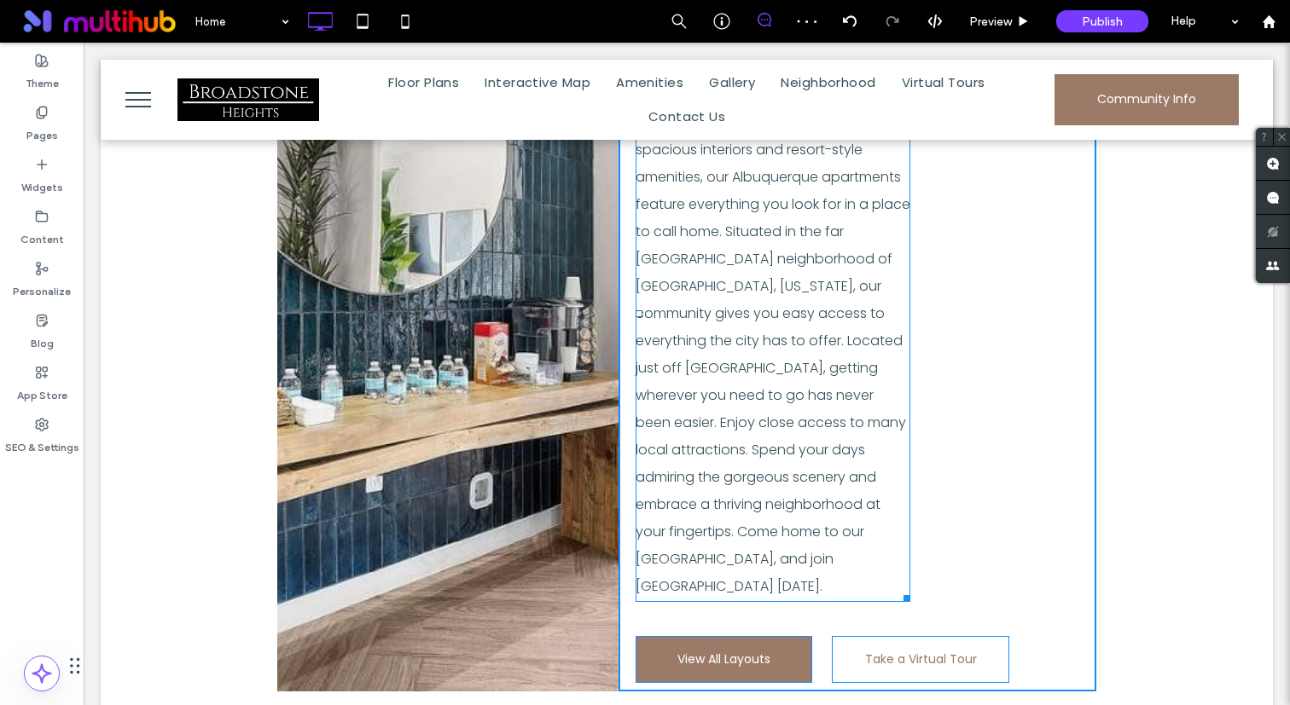
drag, startPoint x: 907, startPoint y: 516, endPoint x: 1100, endPoint y: 490, distance: 195.3
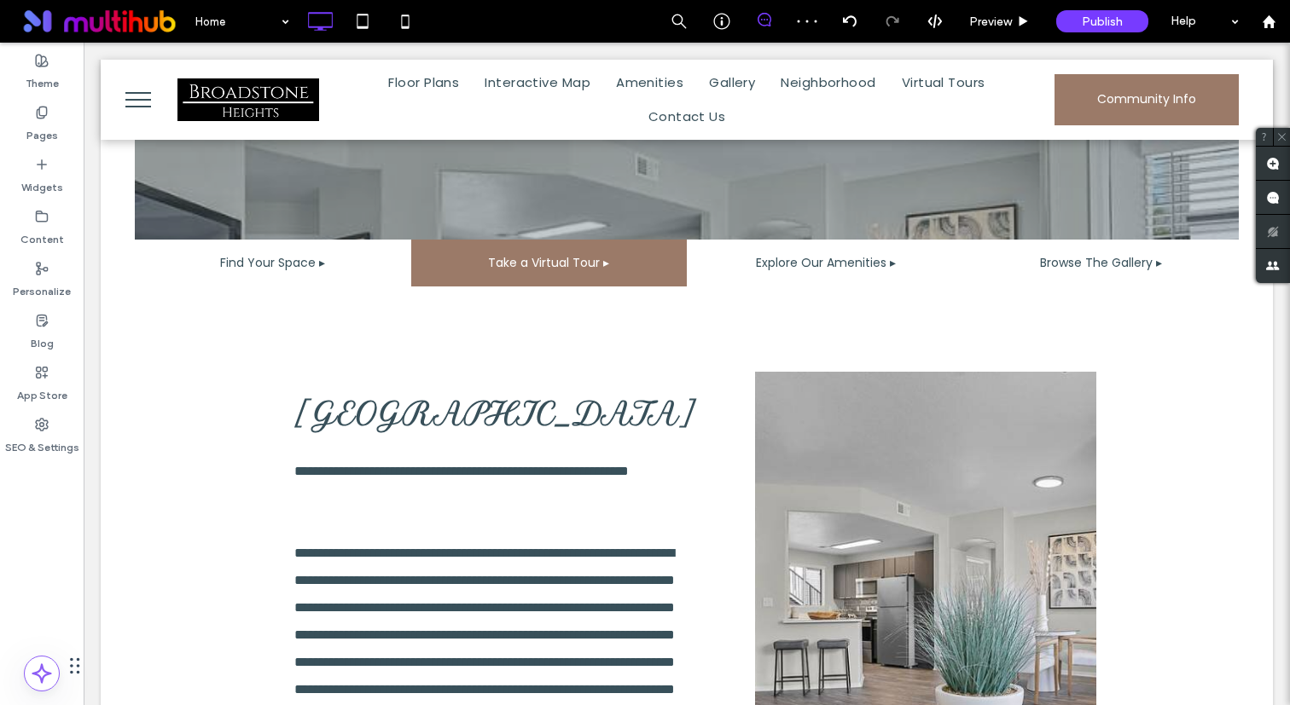
scroll to position [513, 0]
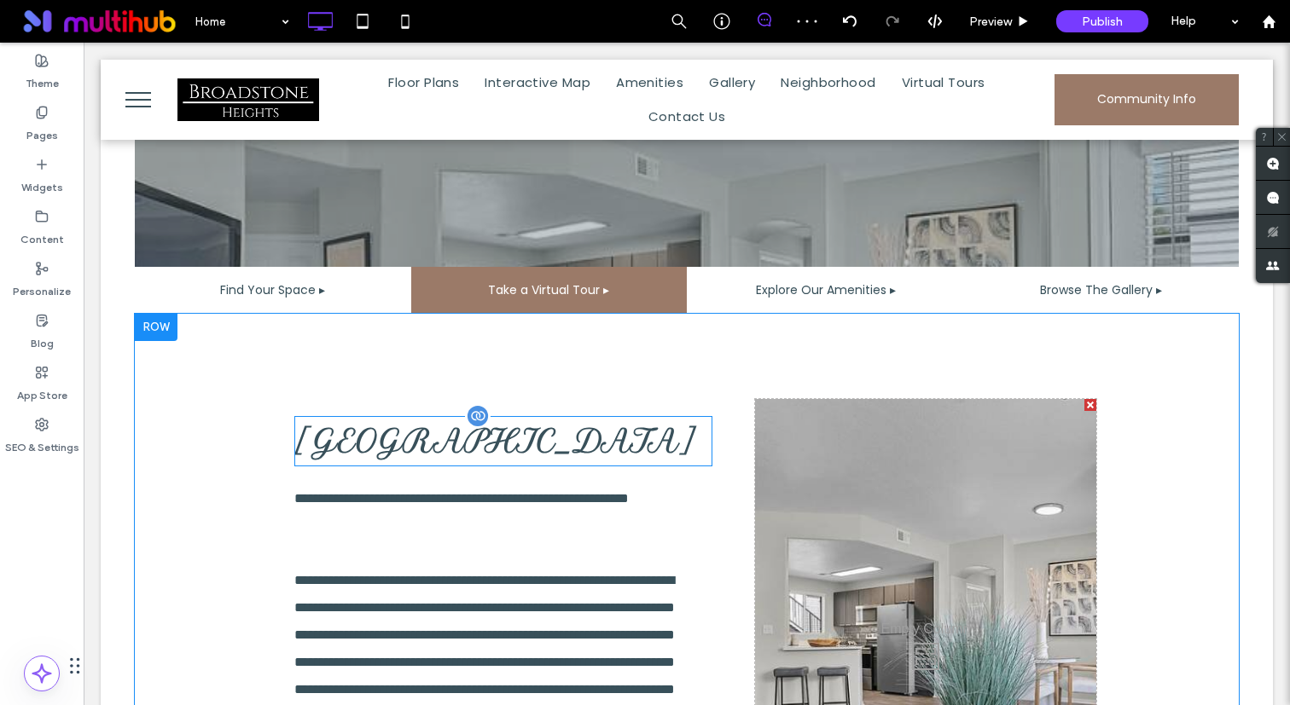
click at [531, 418] on h2 "[GEOGRAPHIC_DATA]" at bounding box center [503, 441] width 418 height 47
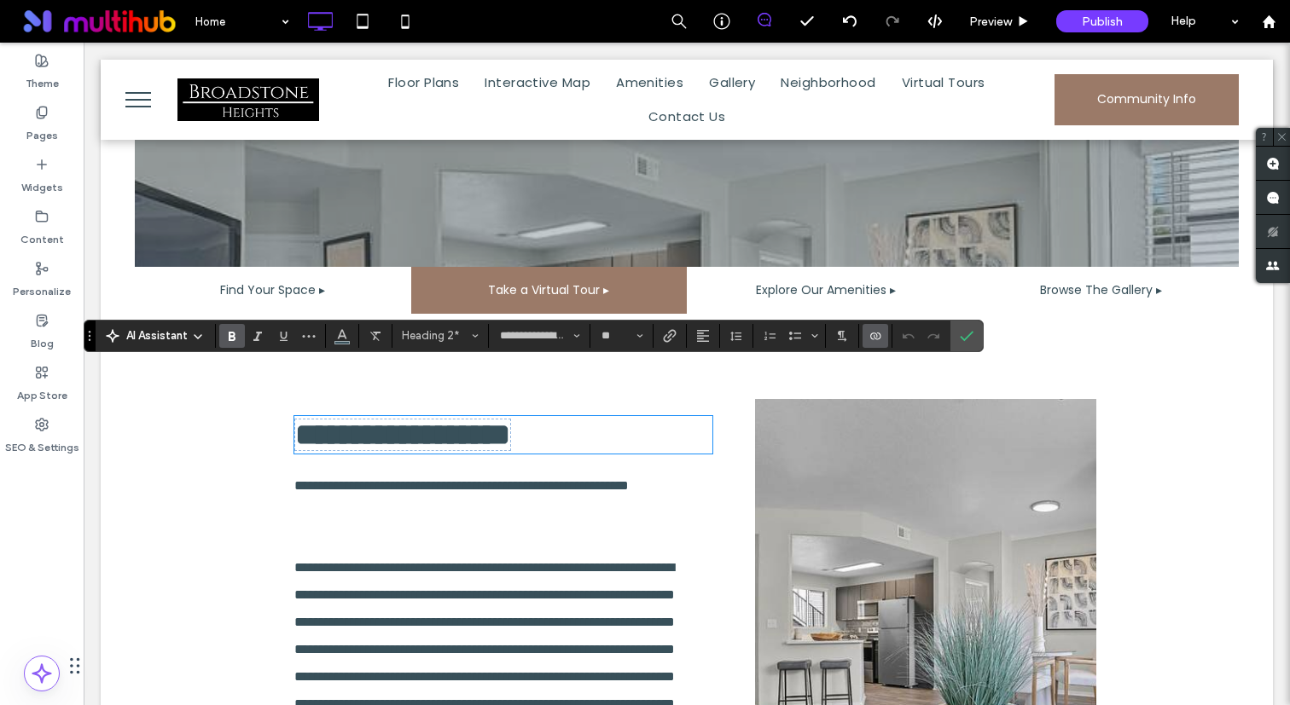
click at [869, 336] on icon "Connect To Data" at bounding box center [875, 336] width 14 height 14
click at [912, 265] on span "Edit Content" at bounding box center [910, 260] width 67 height 17
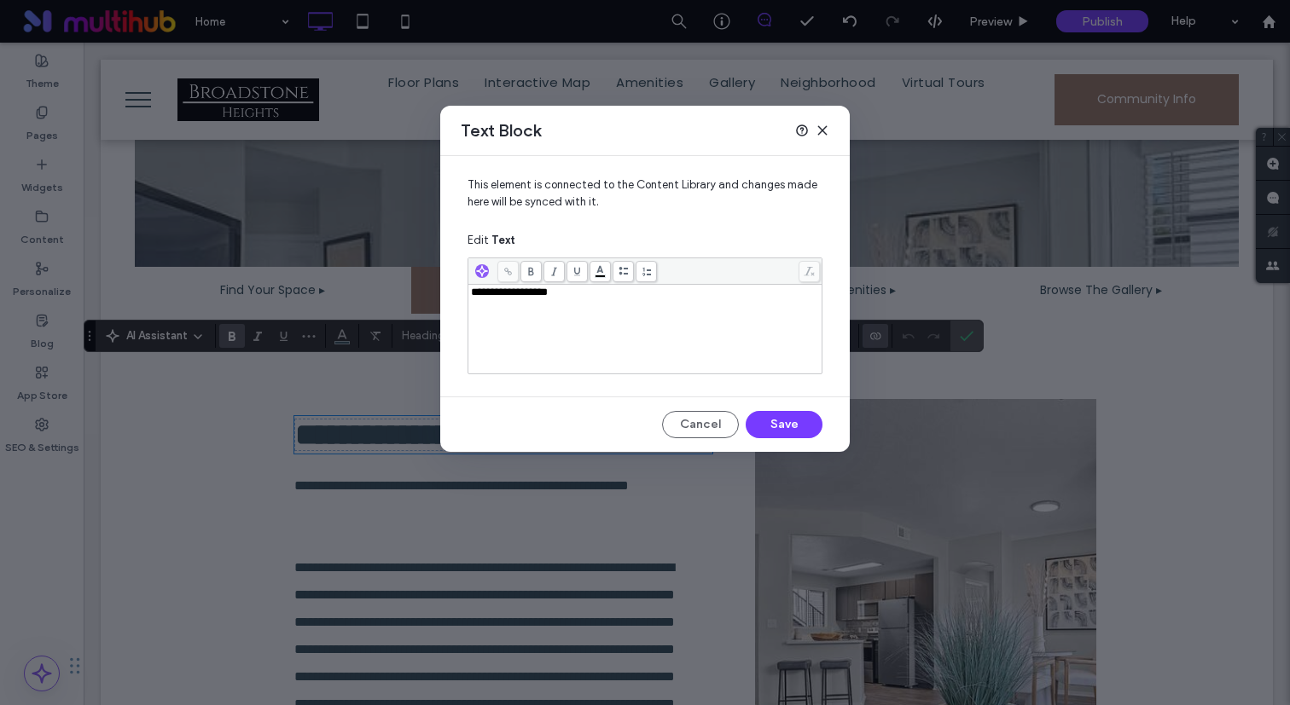
click at [618, 316] on div "**********" at bounding box center [645, 329] width 349 height 85
click at [609, 295] on span "**********" at bounding box center [550, 292] width 158 height 11
click at [791, 417] on button "Save" at bounding box center [783, 424] width 77 height 27
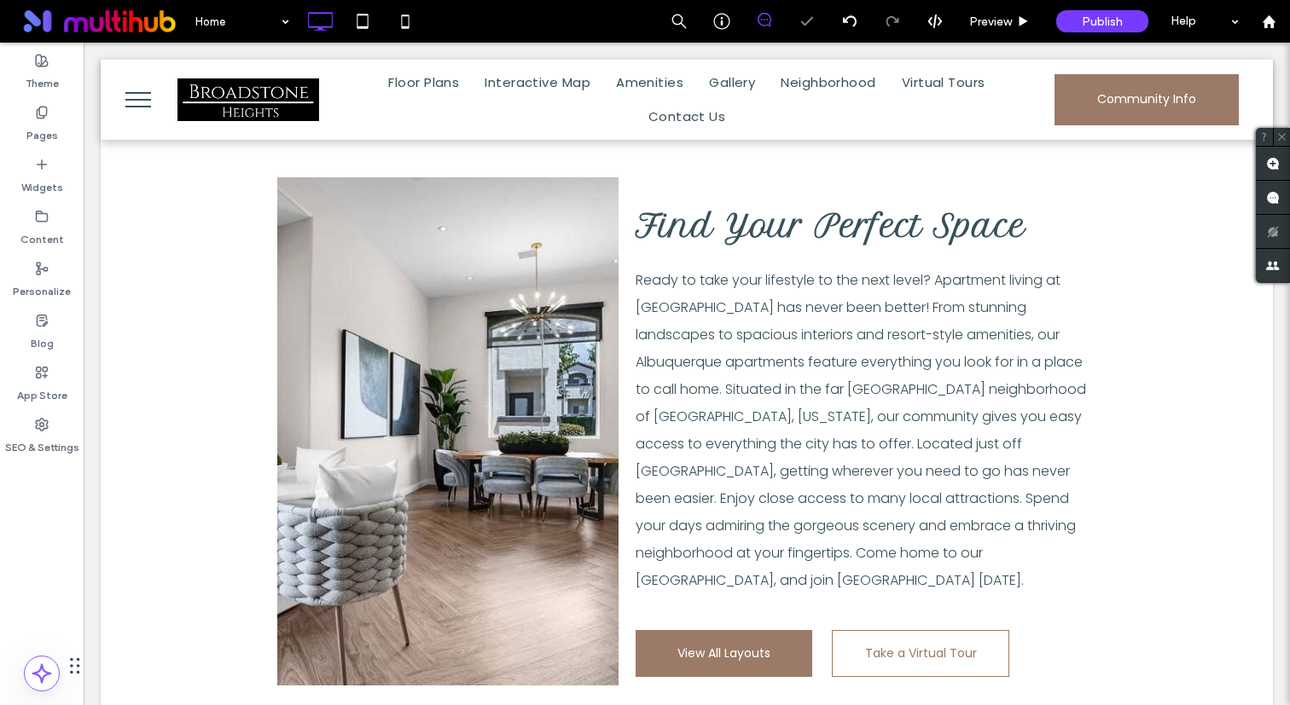
scroll to position [1536, 0]
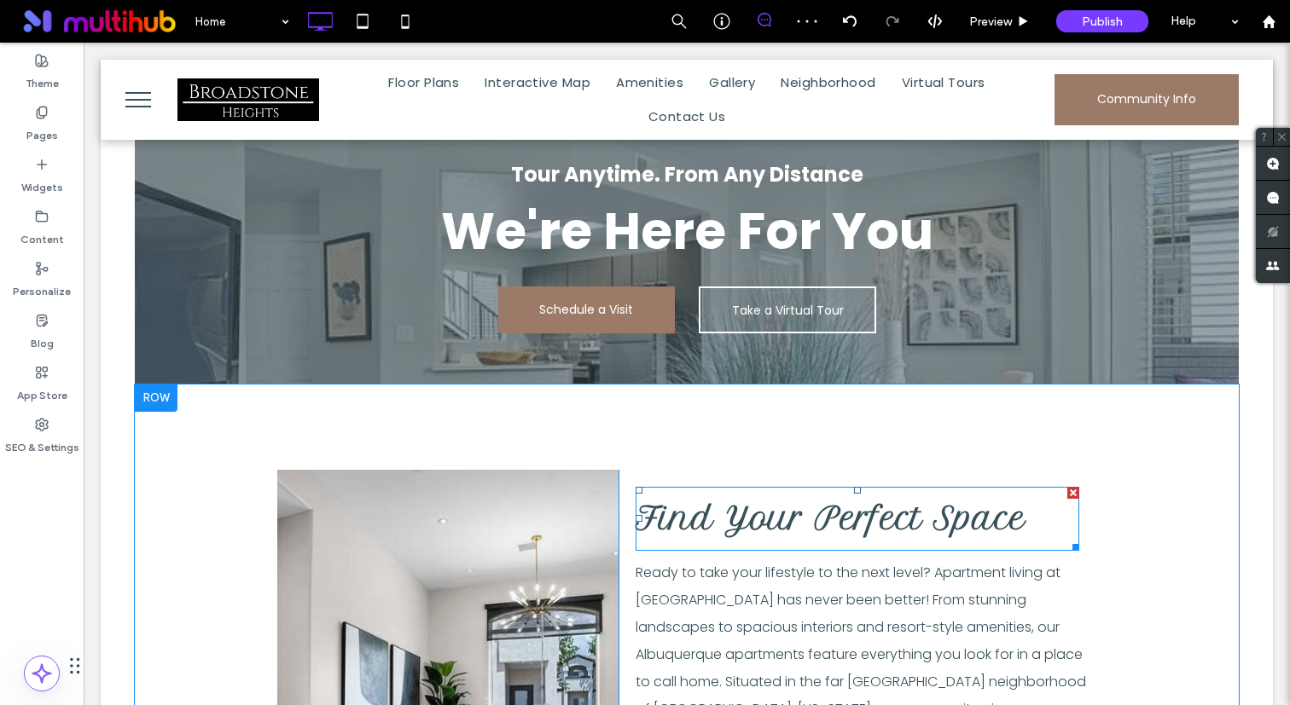
click at [710, 500] on span "Find Your Perfect Space" at bounding box center [830, 519] width 390 height 38
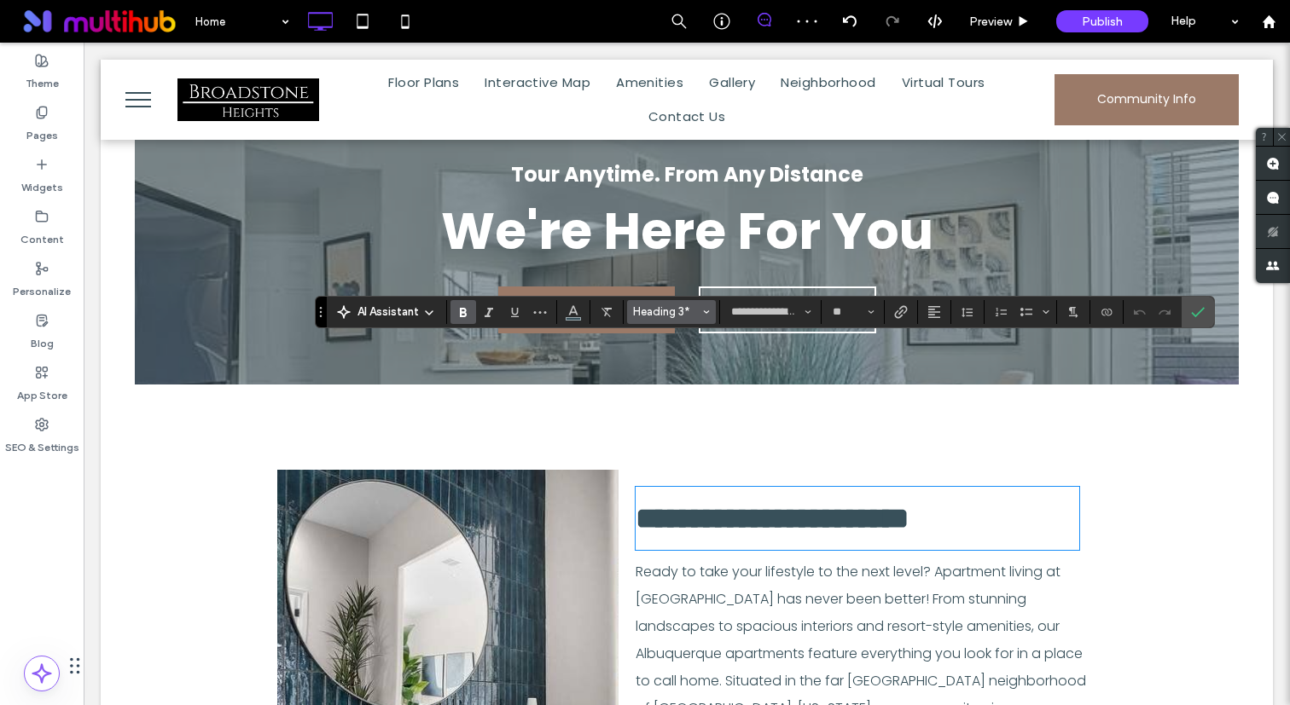
click at [670, 308] on span "Heading 3*" at bounding box center [666, 311] width 67 height 13
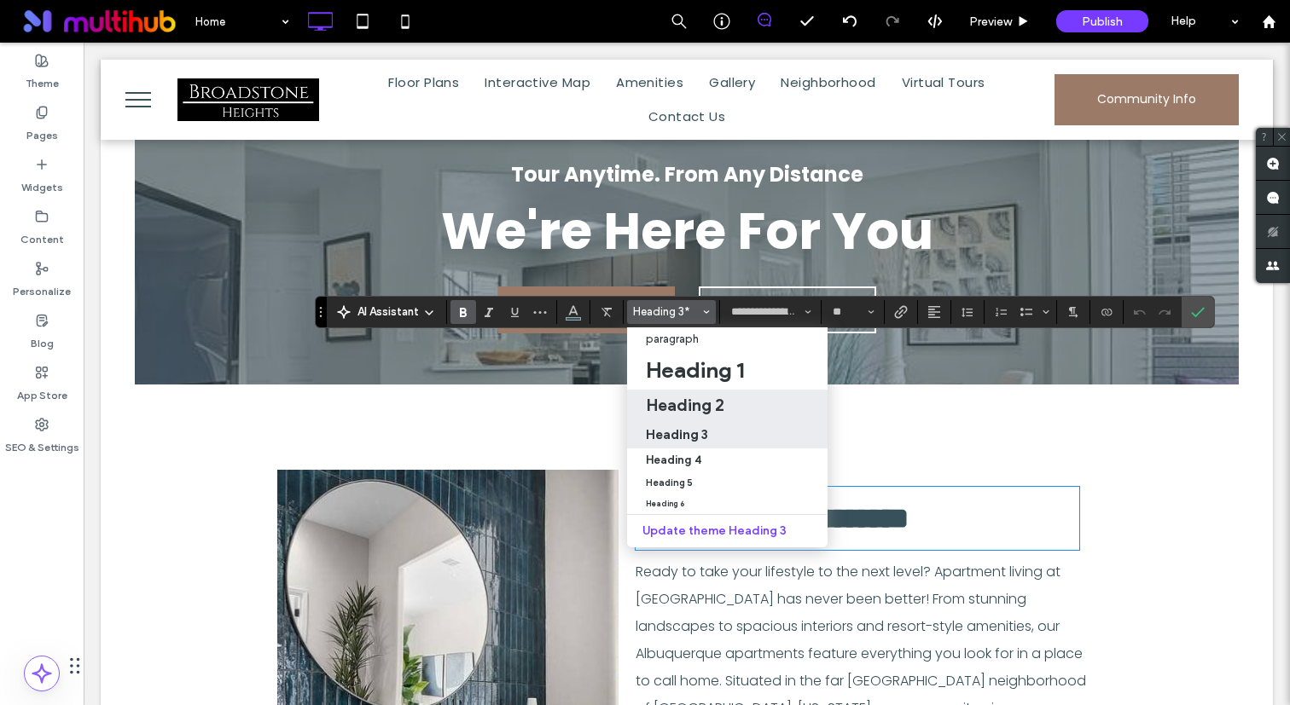
click at [694, 396] on h2 "Heading 2" at bounding box center [685, 405] width 78 height 20
type input "*******"
type input "**"
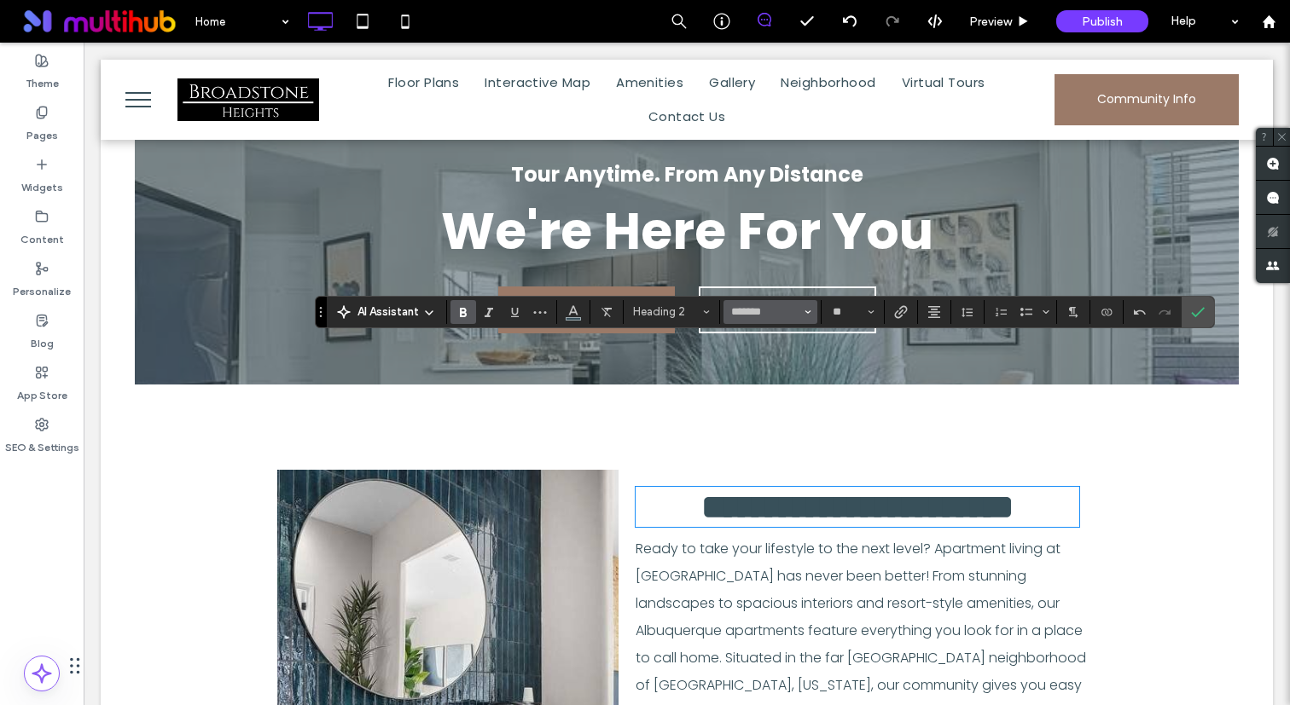
click at [775, 307] on input "*******" at bounding box center [765, 312] width 72 height 14
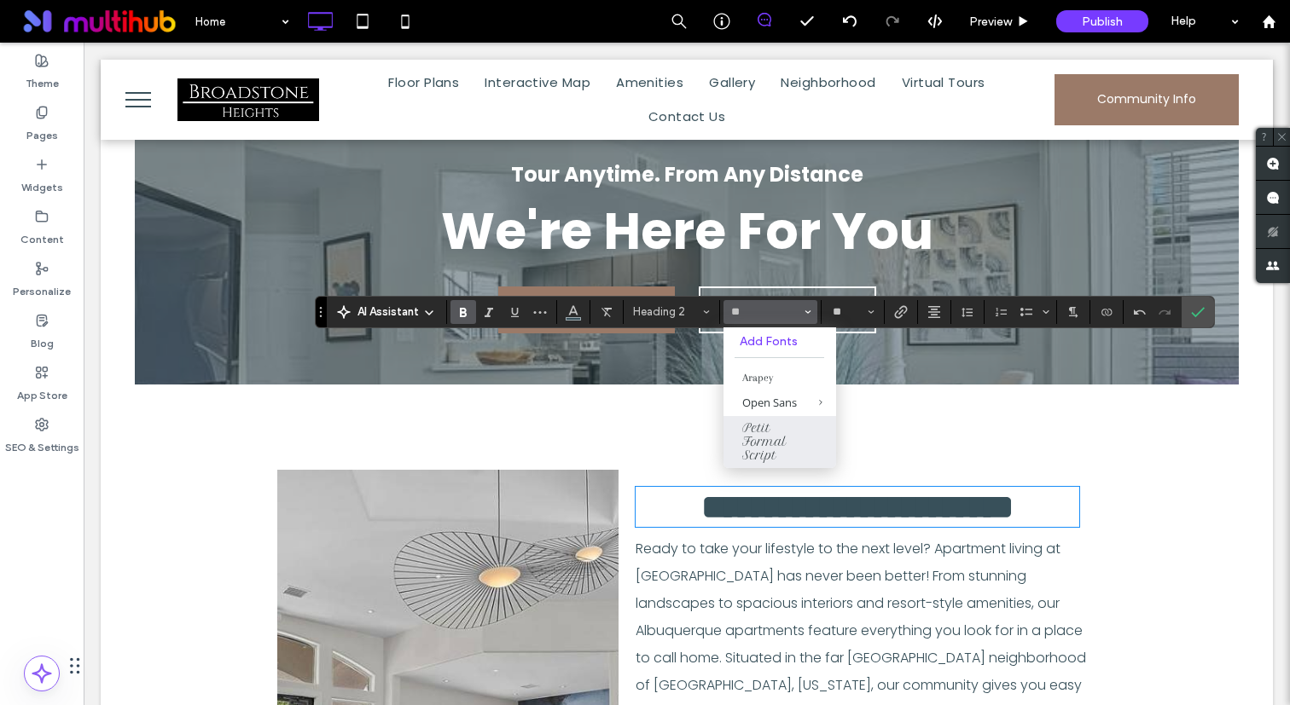
click at [786, 448] on label "Petit Formal Script" at bounding box center [779, 442] width 113 height 52
type input "**********"
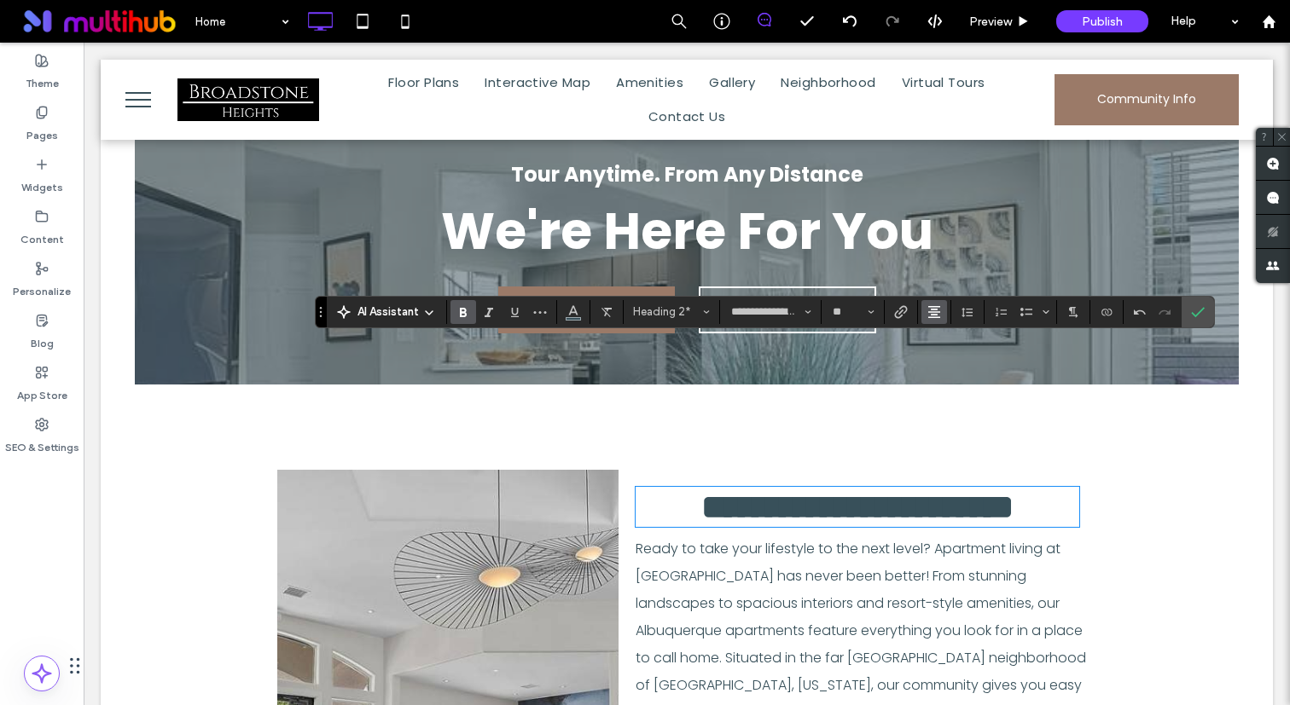
click at [936, 314] on use "Alignment" at bounding box center [934, 312] width 12 height 12
click at [931, 350] on span "ui.textEditor.alignment.left" at bounding box center [931, 340] width 8 height 25
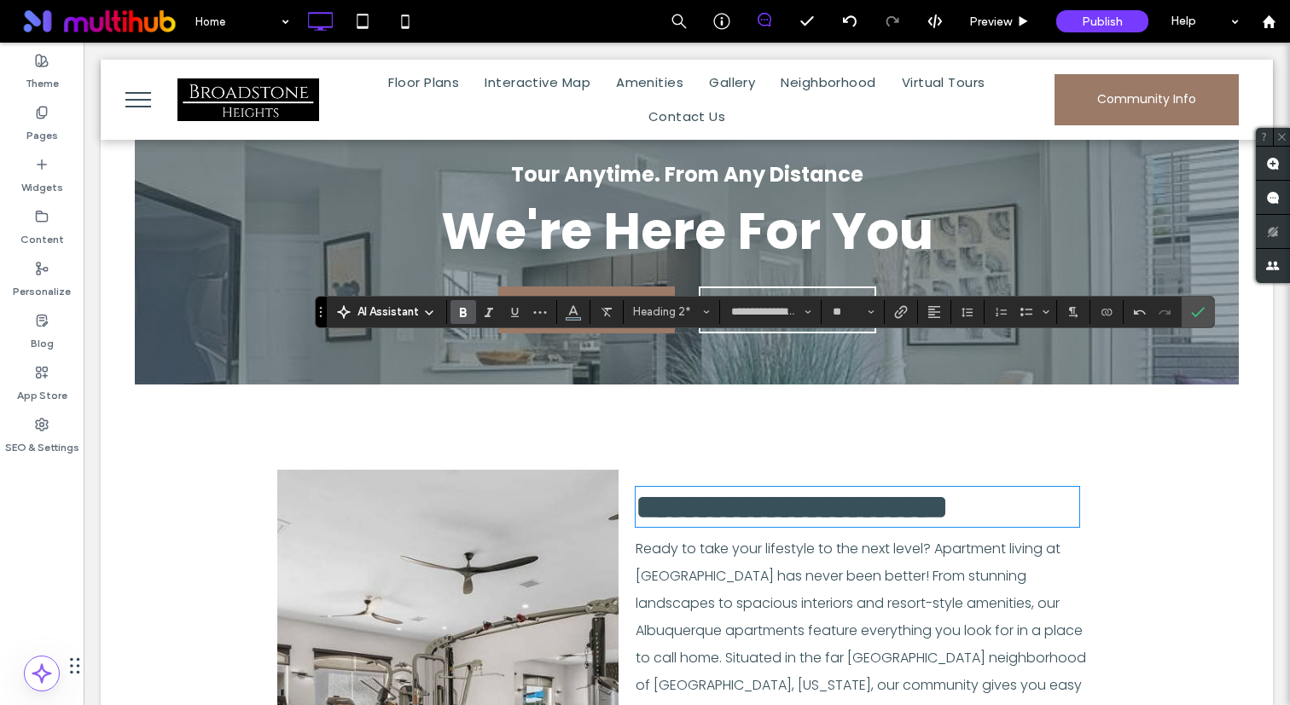
click at [851, 489] on h2 "**********" at bounding box center [857, 507] width 444 height 37
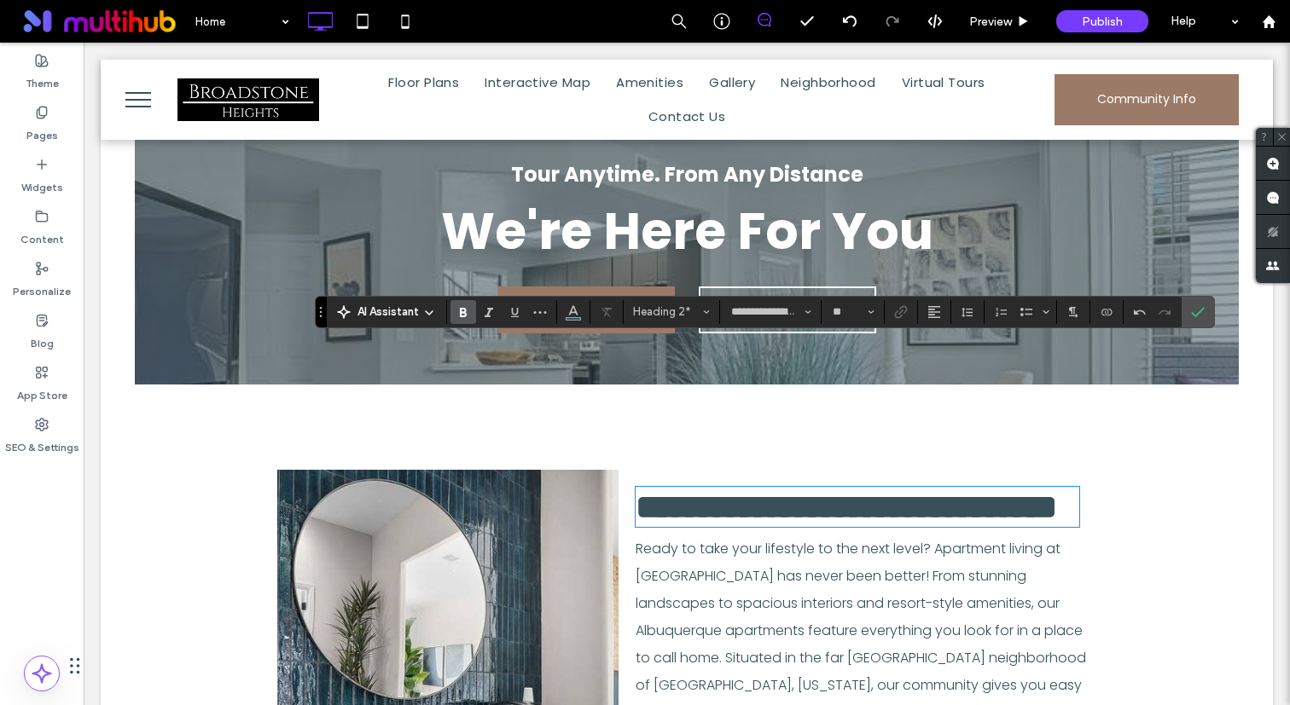
click at [699, 490] on span "**********" at bounding box center [845, 506] width 421 height 33
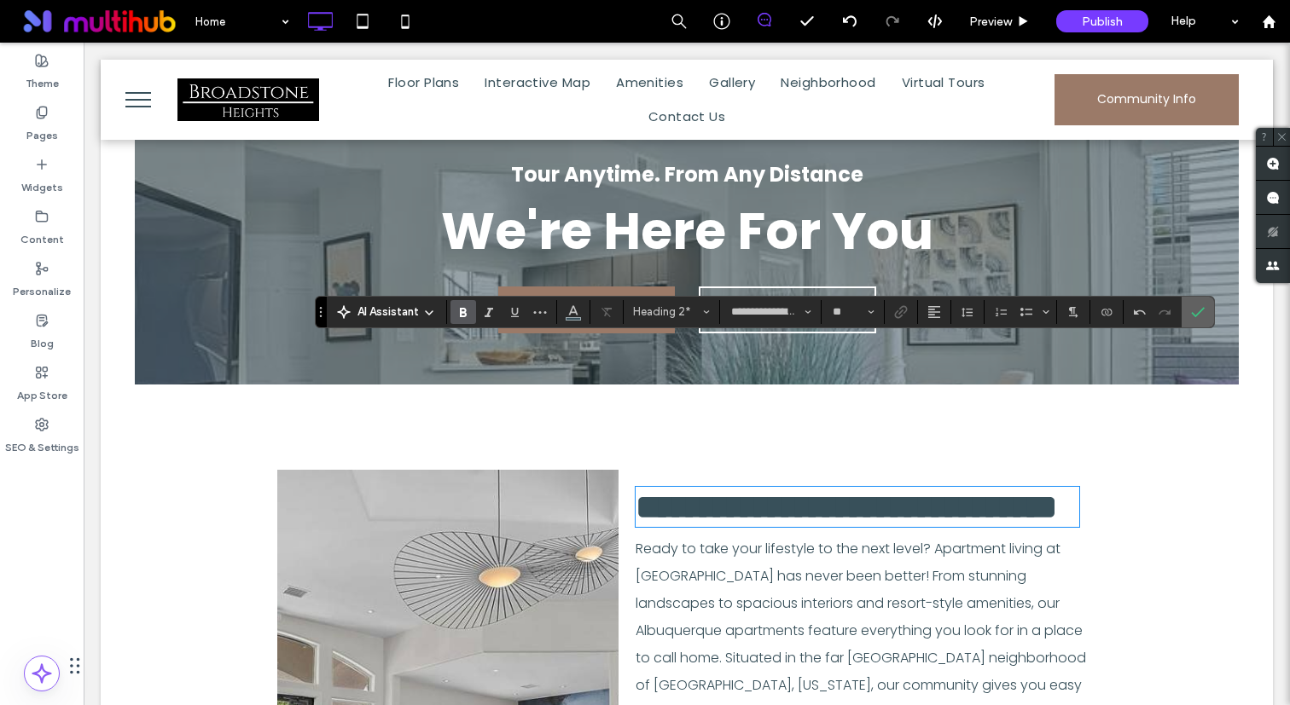
click at [1199, 315] on icon "Confirm" at bounding box center [1198, 312] width 14 height 14
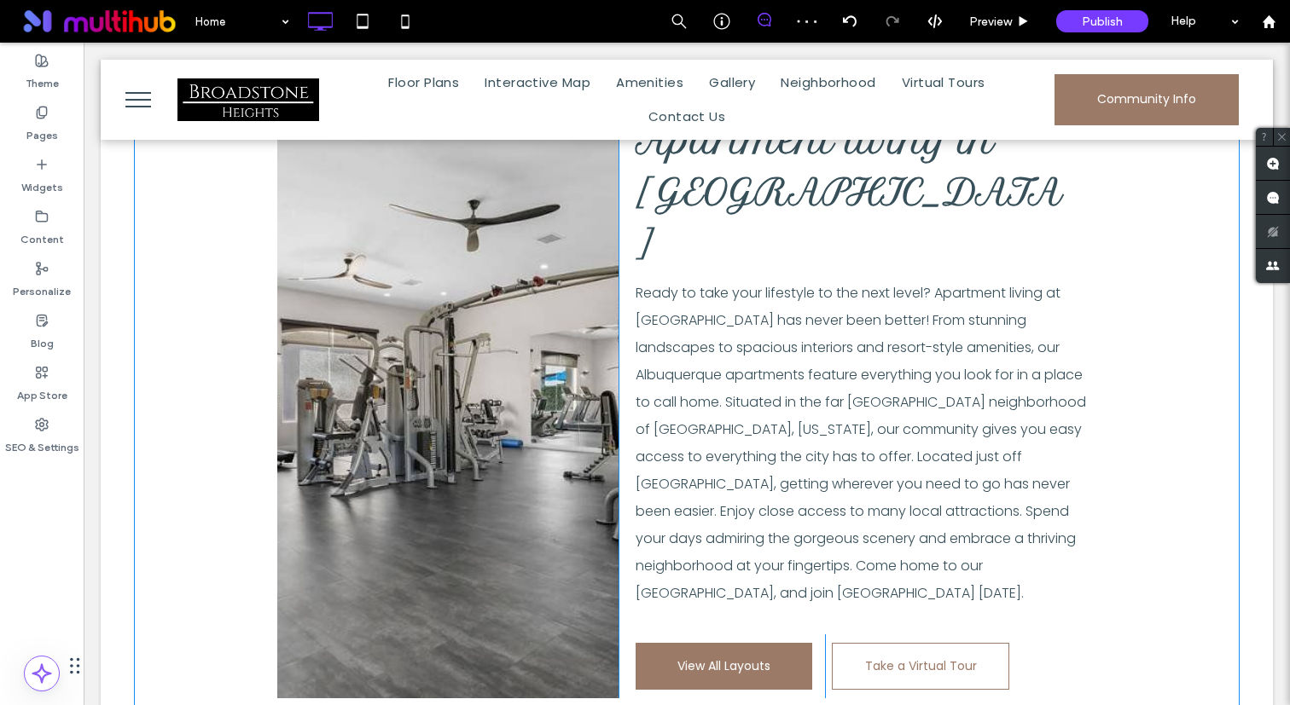
scroll to position [1891, 0]
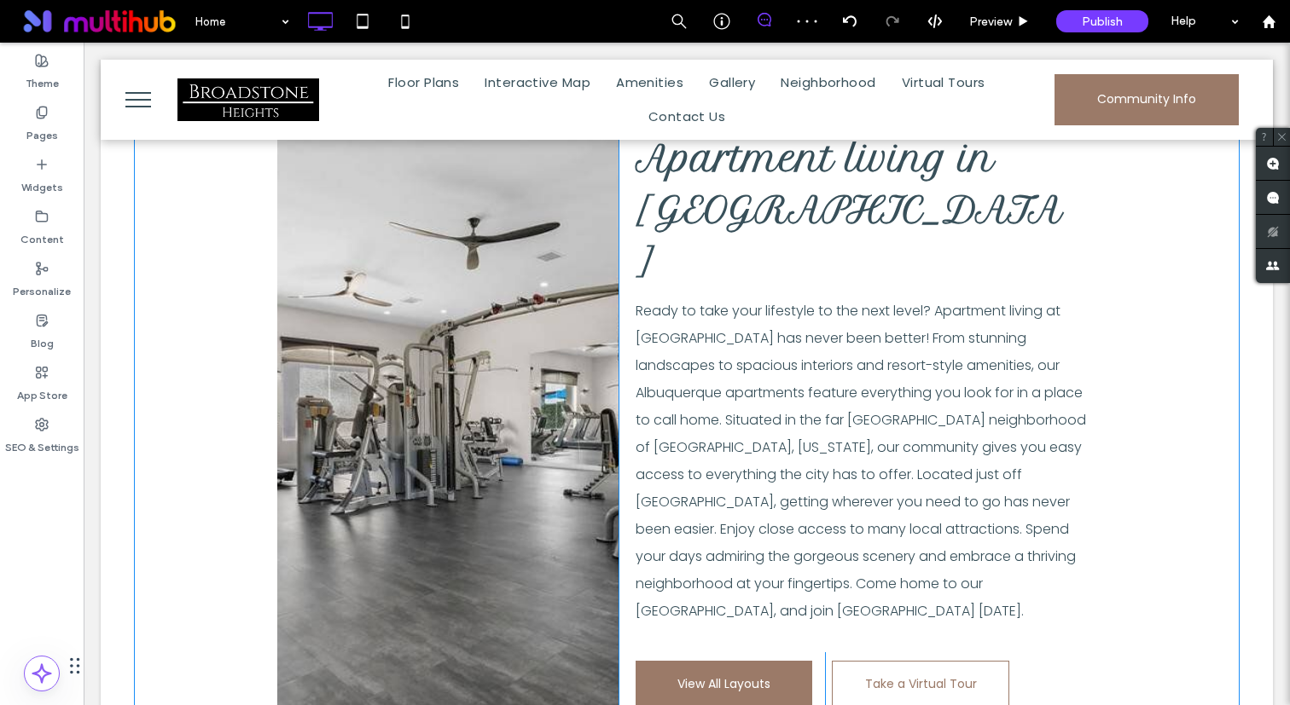
click at [520, 428] on div at bounding box center [447, 415] width 341 height 601
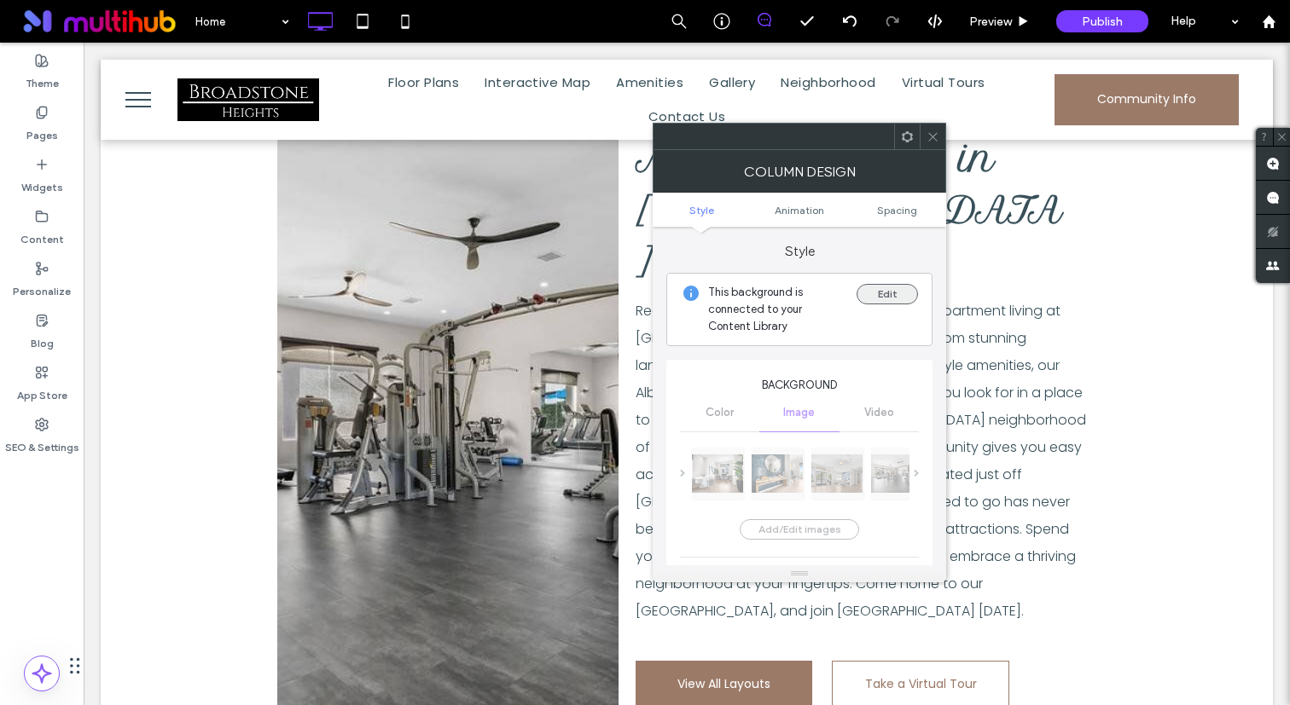
click at [896, 295] on button "Edit" at bounding box center [886, 294] width 61 height 20
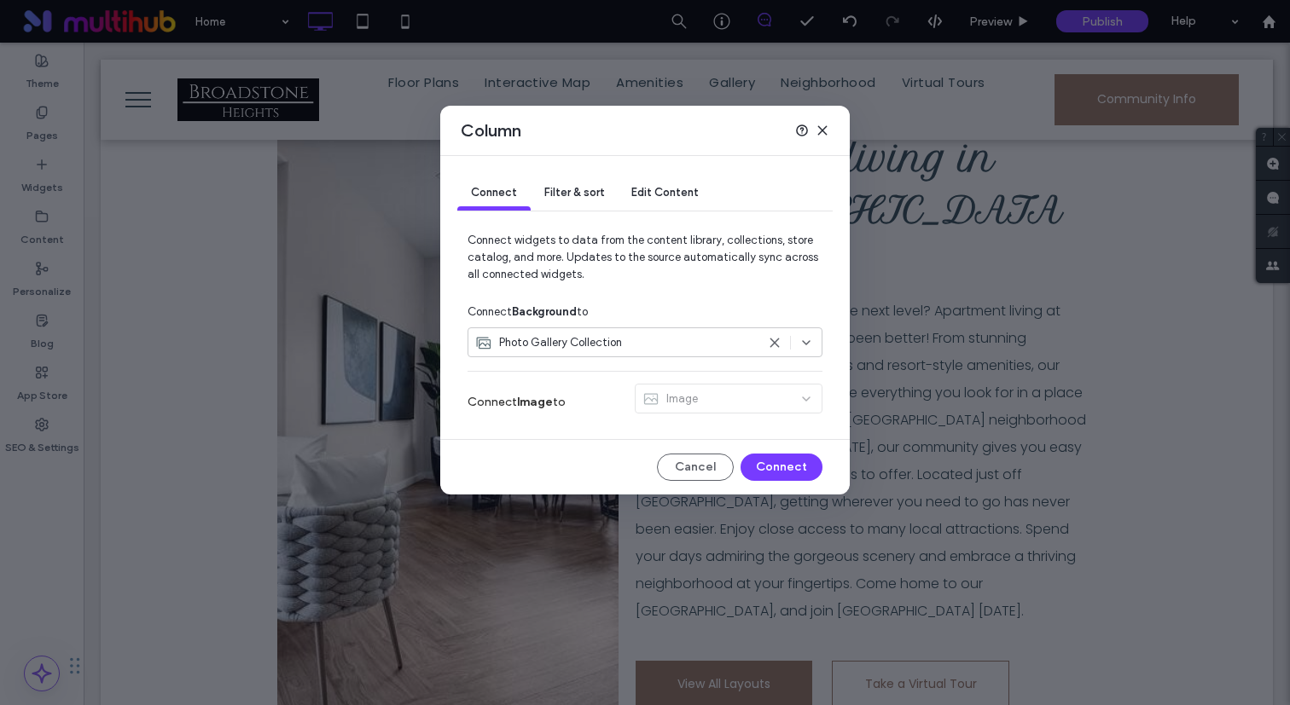
click at [572, 216] on div "Connect Filter & sort Edit Content" at bounding box center [644, 194] width 375 height 76
click at [577, 194] on span "Filter & sort" at bounding box center [574, 192] width 60 height 13
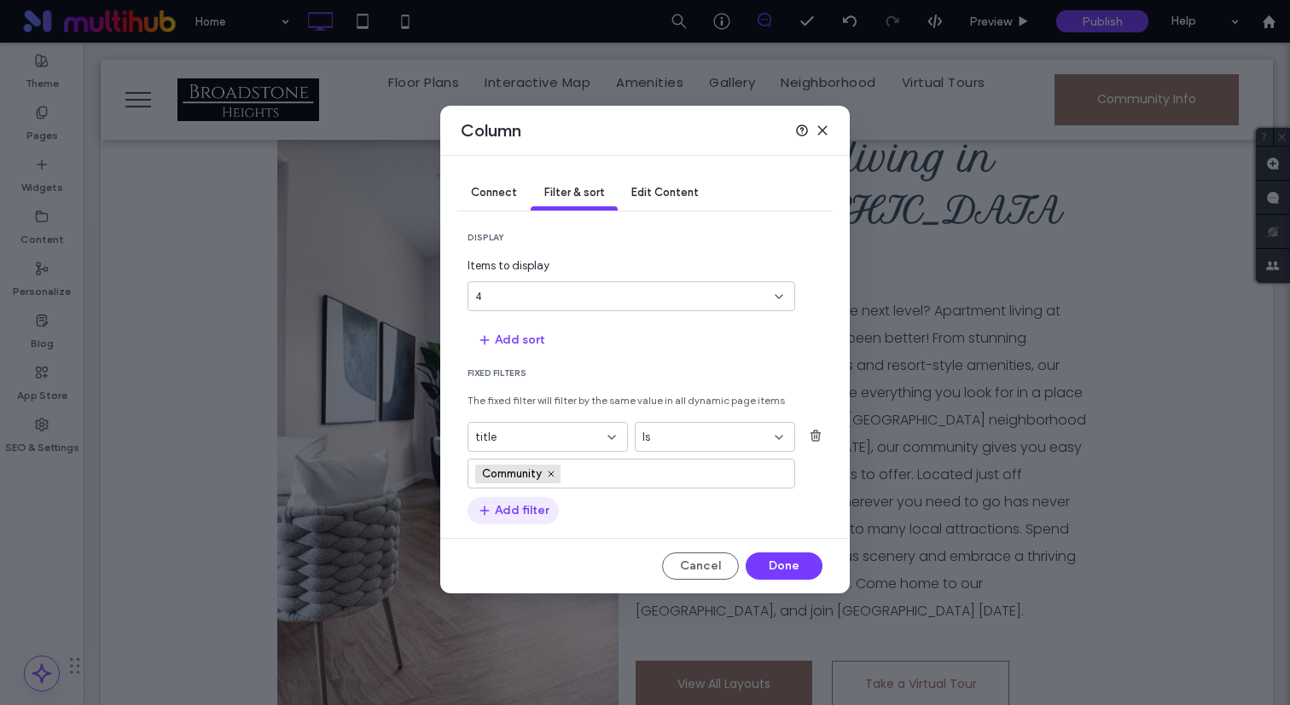
click at [536, 512] on button "Add filter" at bounding box center [512, 510] width 91 height 27
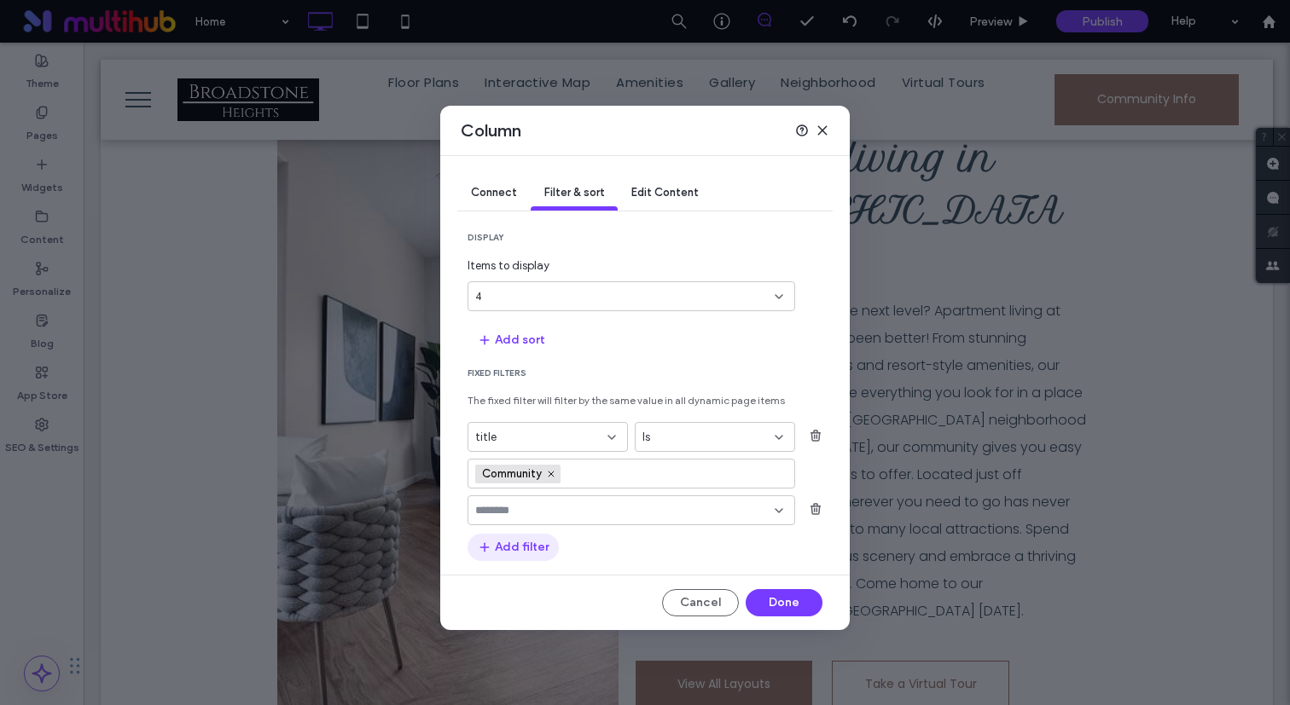
click at [539, 538] on button "Add filter" at bounding box center [512, 547] width 91 height 27
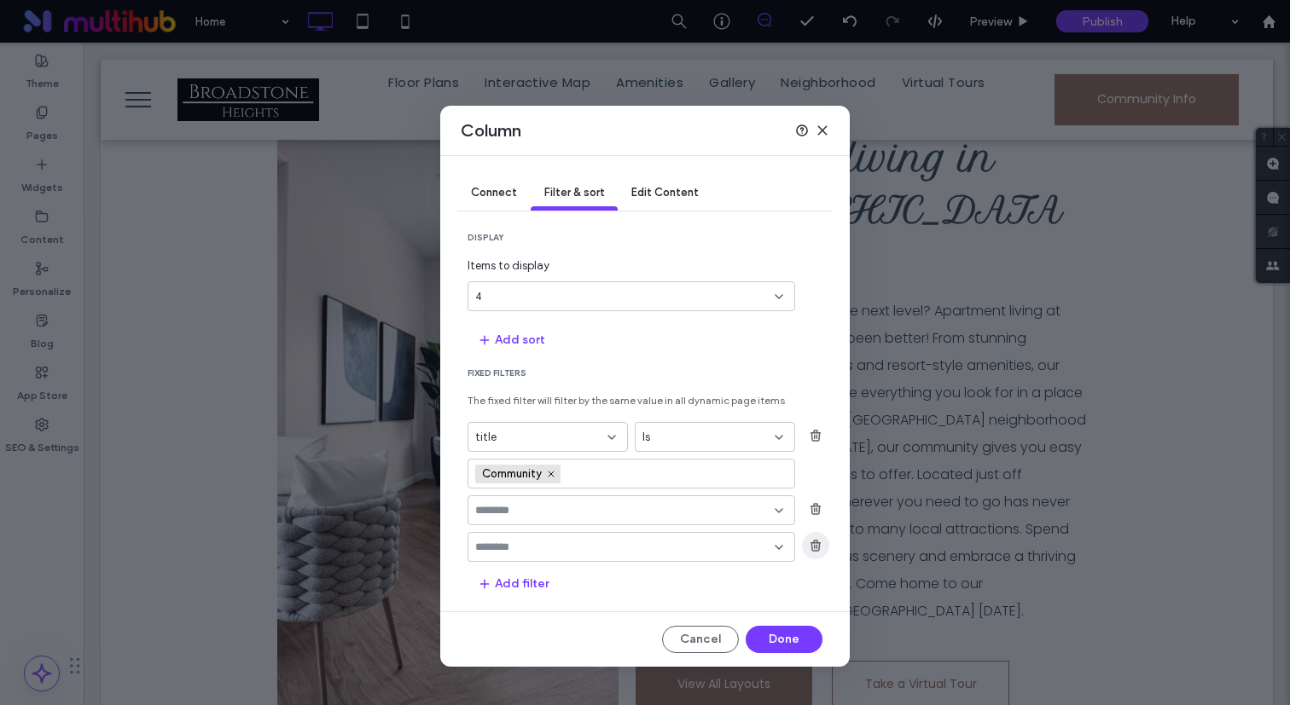
click at [821, 556] on span "button" at bounding box center [815, 545] width 27 height 27
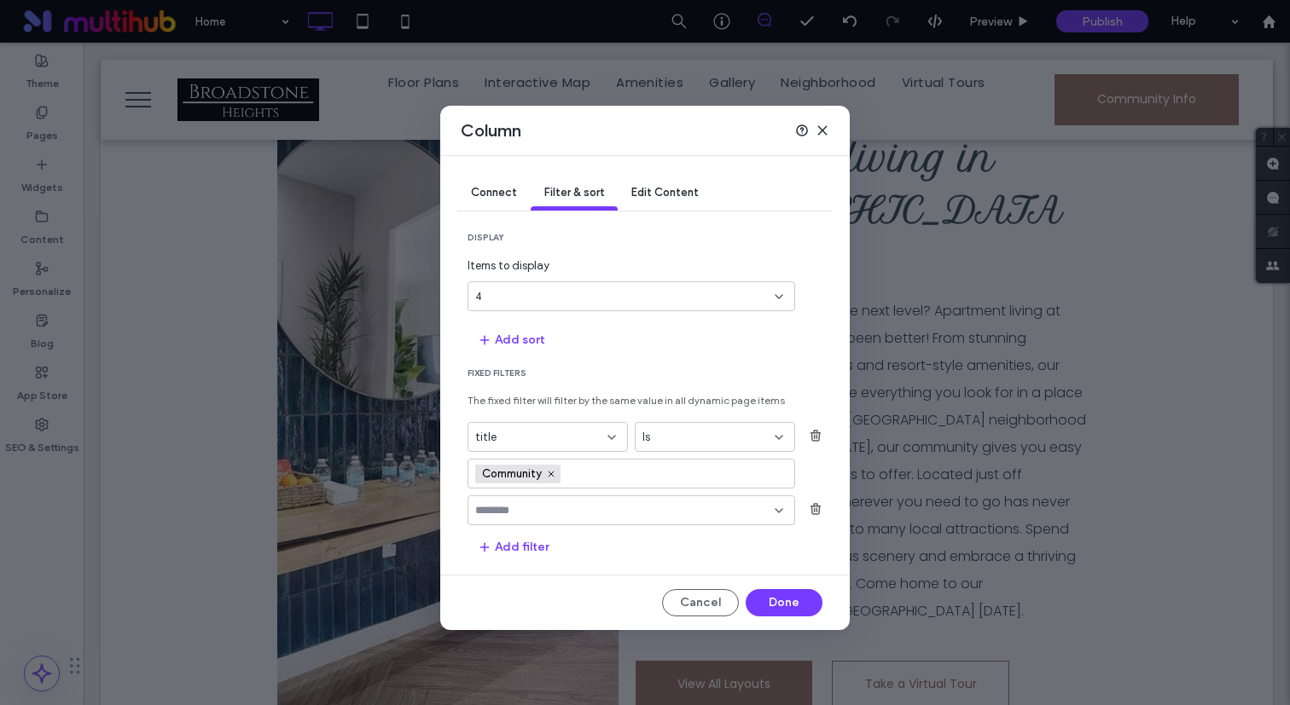
click at [633, 506] on input "fields-dropdown" at bounding box center [624, 511] width 299 height 14
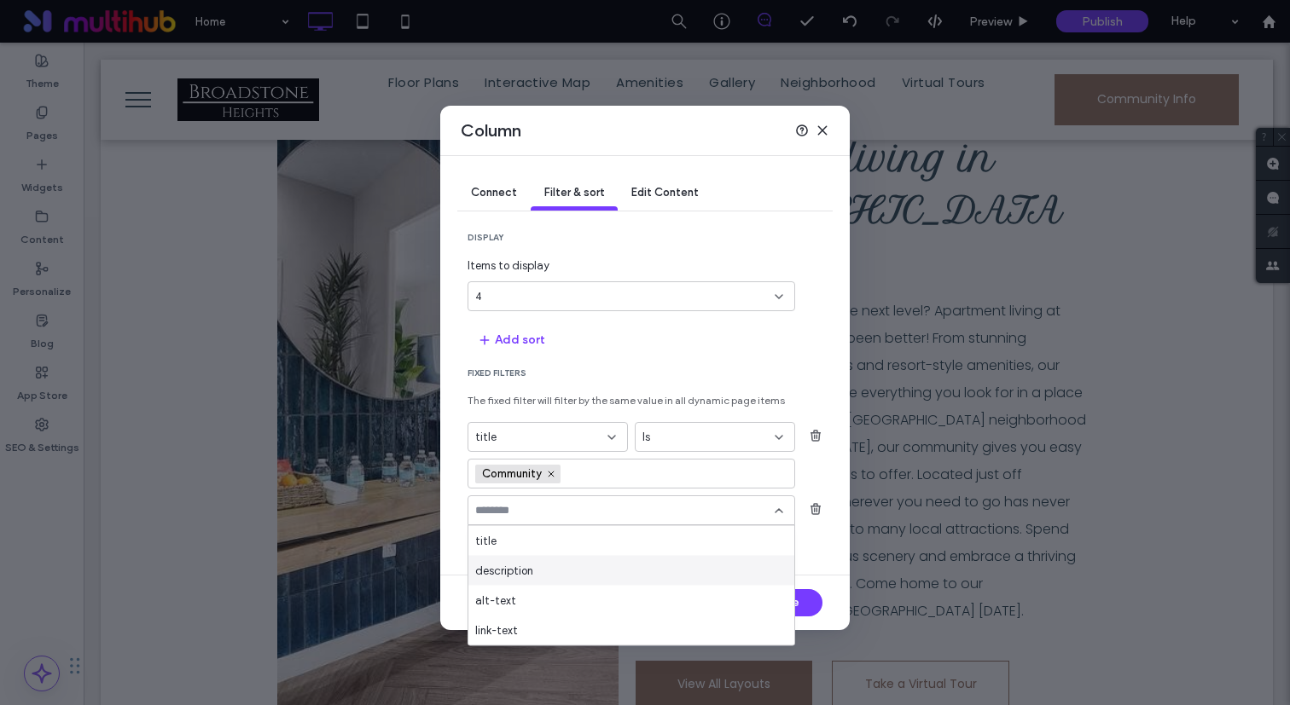
click at [584, 564] on div "description" at bounding box center [631, 571] width 326 height 30
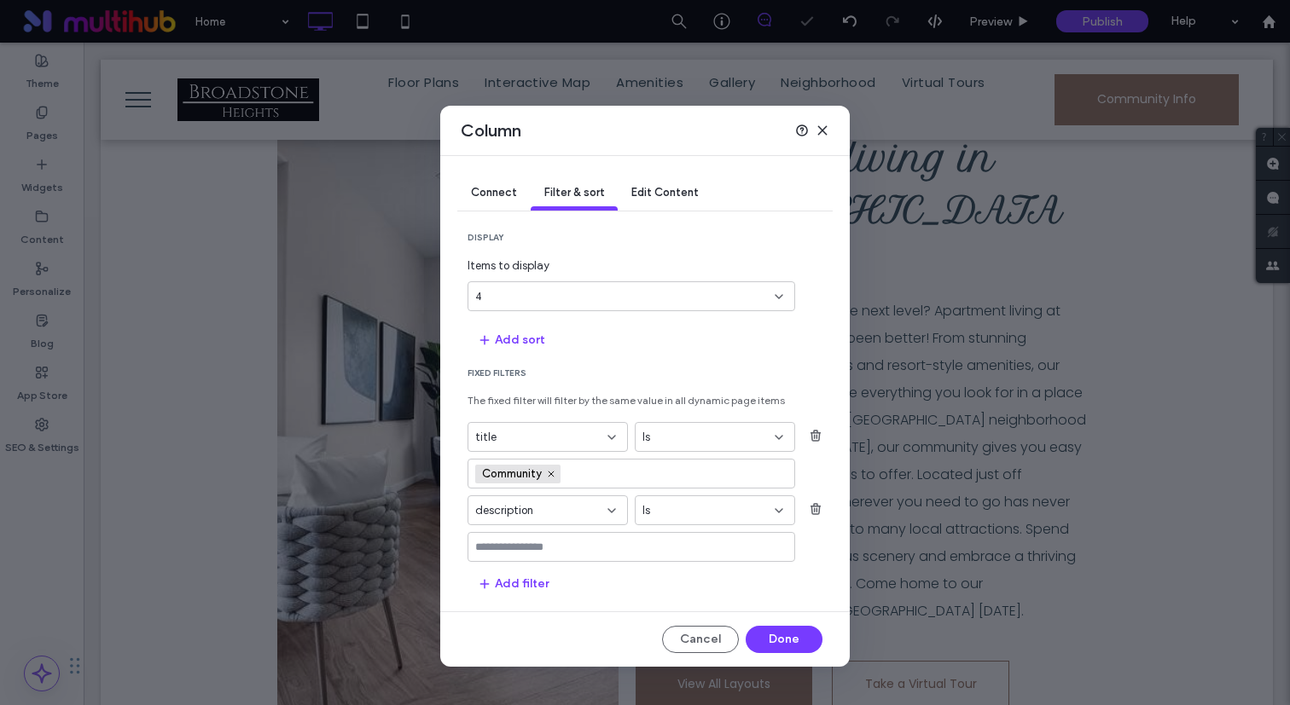
click at [582, 541] on input "values-textbox" at bounding box center [624, 548] width 299 height 14
type input "********"
click at [636, 557] on div "********" at bounding box center [631, 547] width 328 height 30
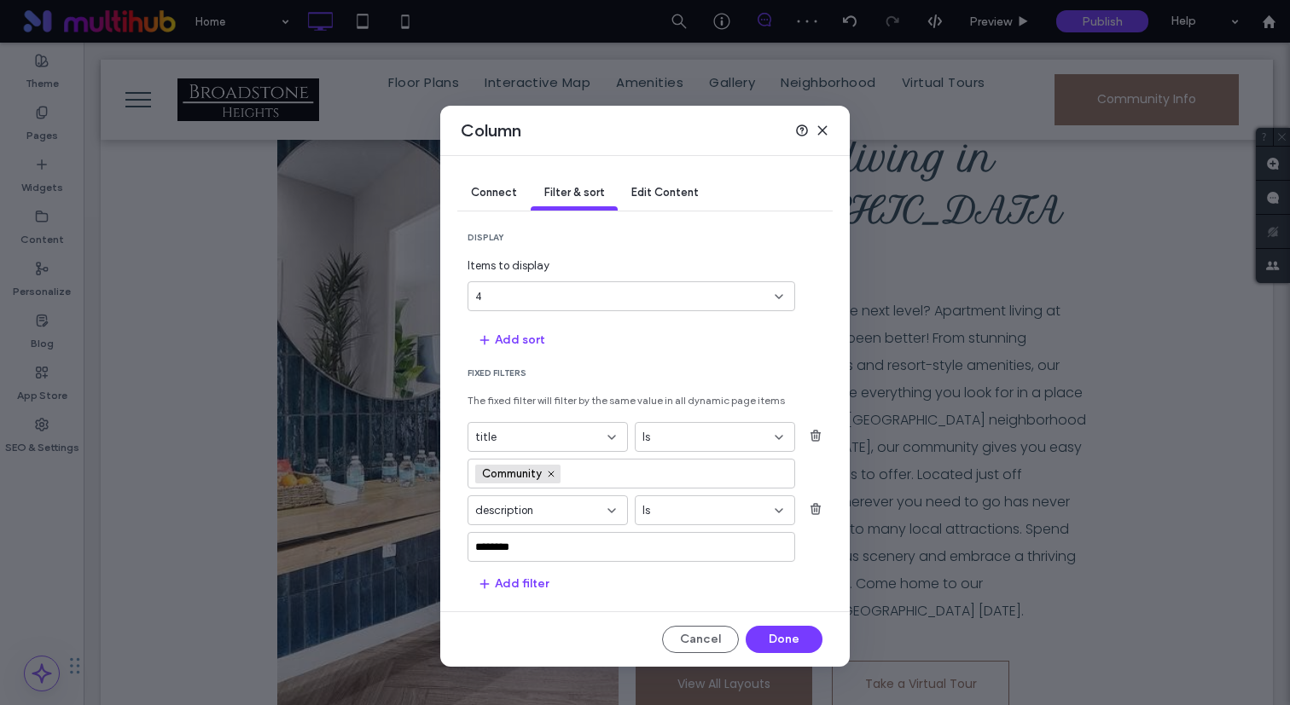
click at [646, 549] on input "********" at bounding box center [624, 548] width 299 height 14
click at [635, 577] on div "Featured (Click enter to add)" at bounding box center [631, 575] width 310 height 13
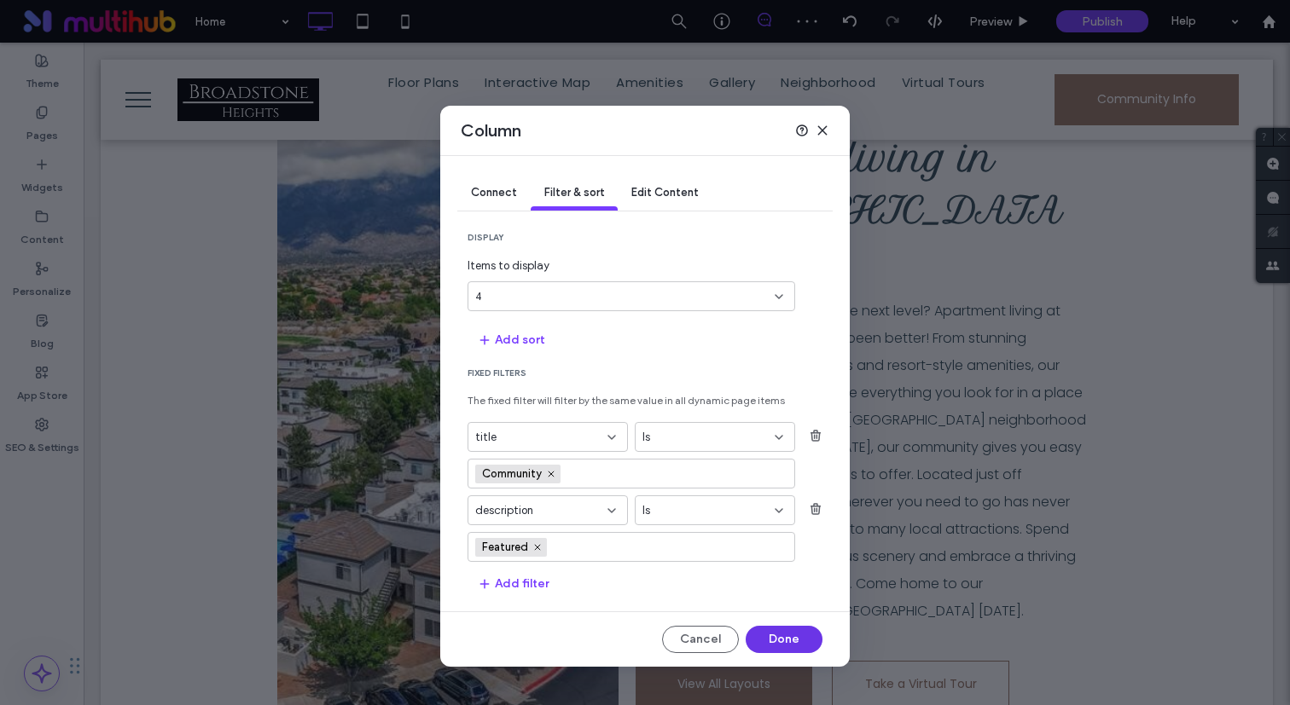
click at [766, 634] on button "Done" at bounding box center [783, 639] width 77 height 27
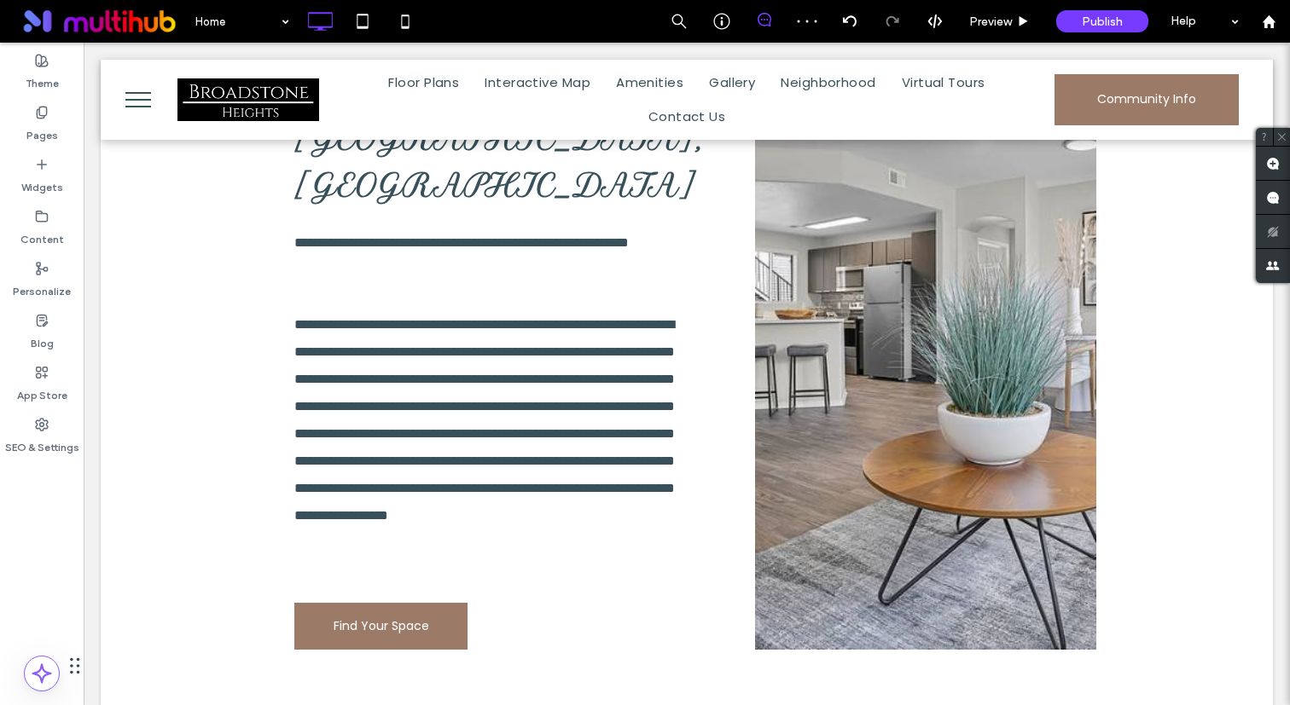
scroll to position [493, 0]
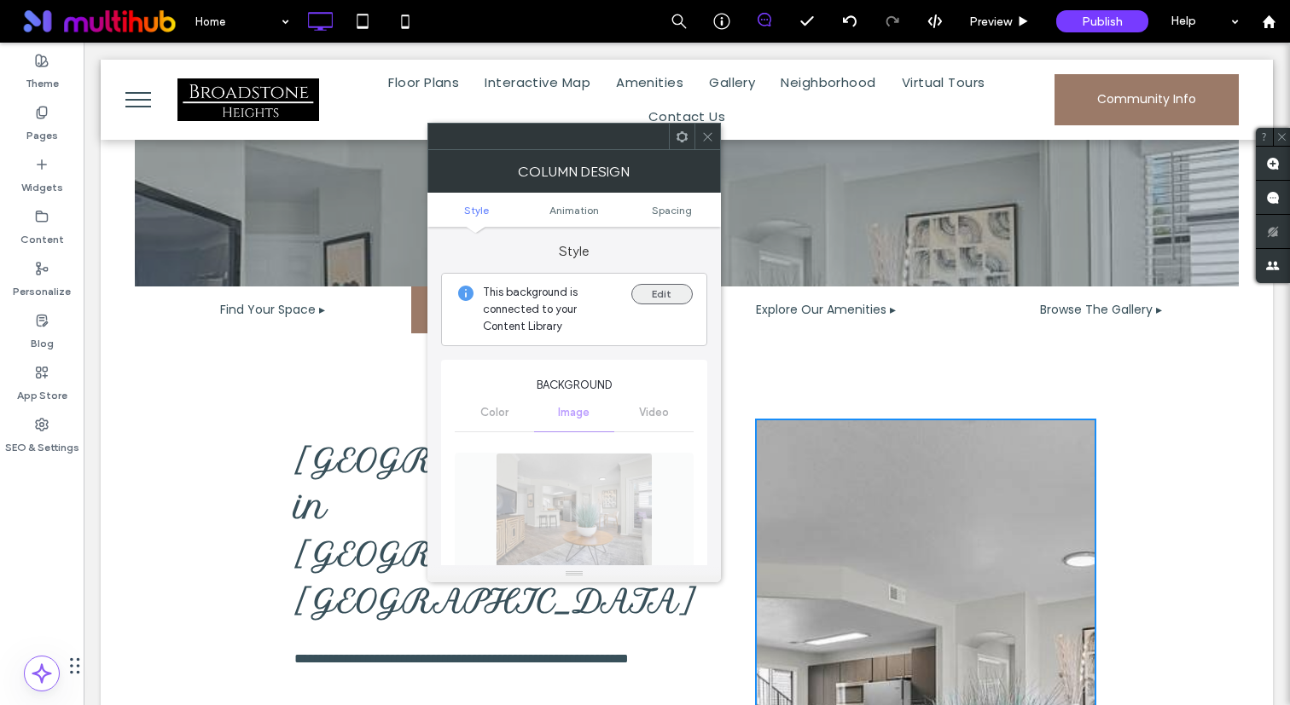
click at [668, 301] on button "Edit" at bounding box center [661, 294] width 61 height 20
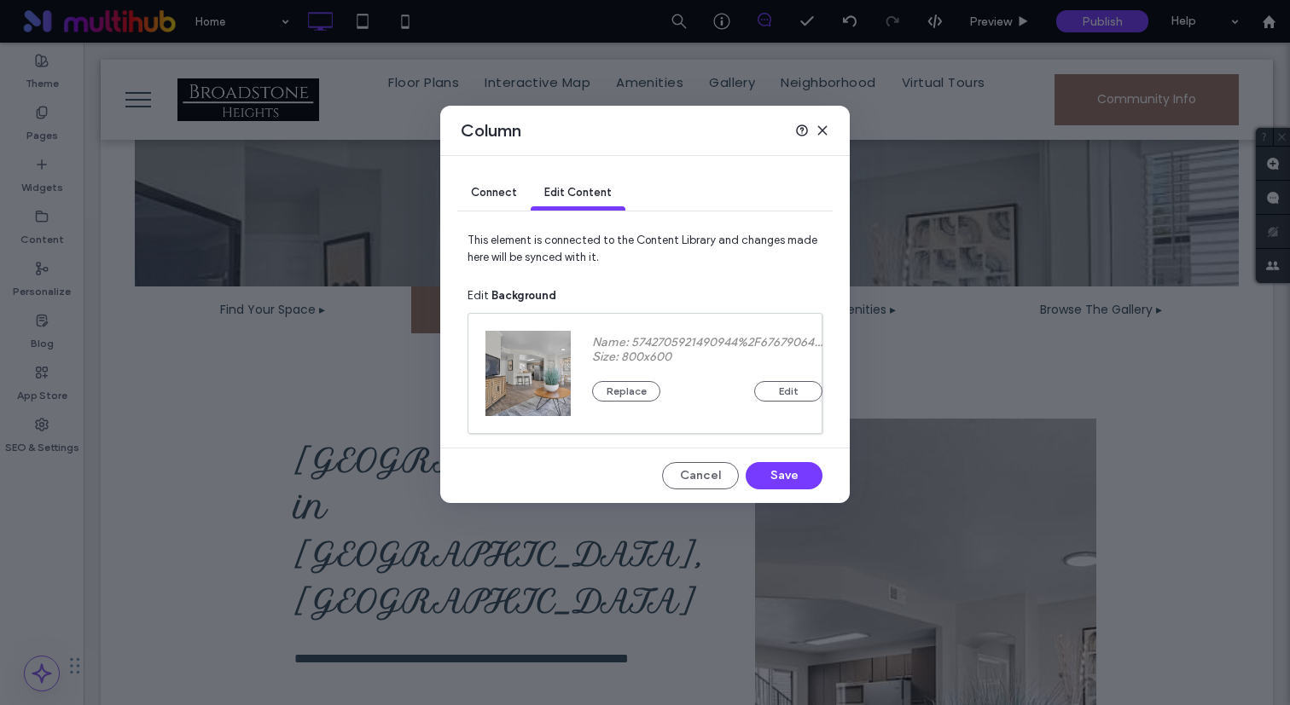
click at [511, 196] on span "Connect" at bounding box center [494, 192] width 46 height 13
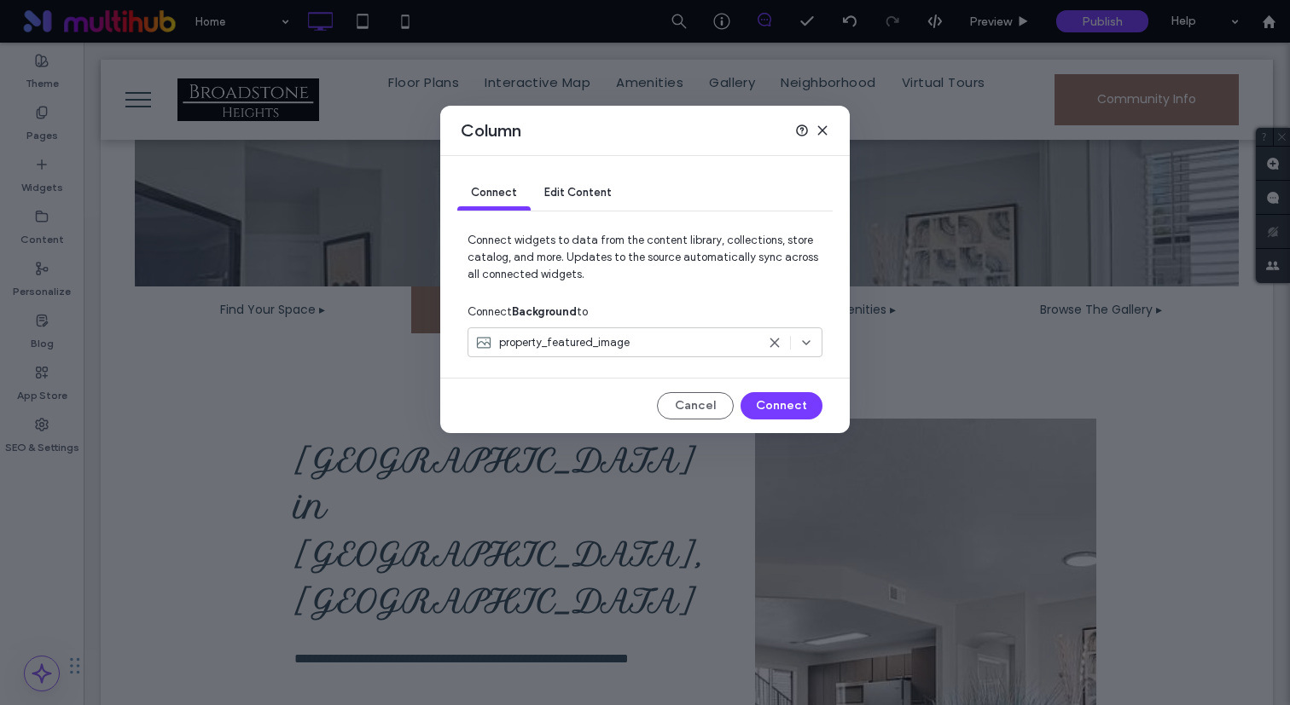
click at [558, 193] on span "Edit Content" at bounding box center [577, 192] width 67 height 13
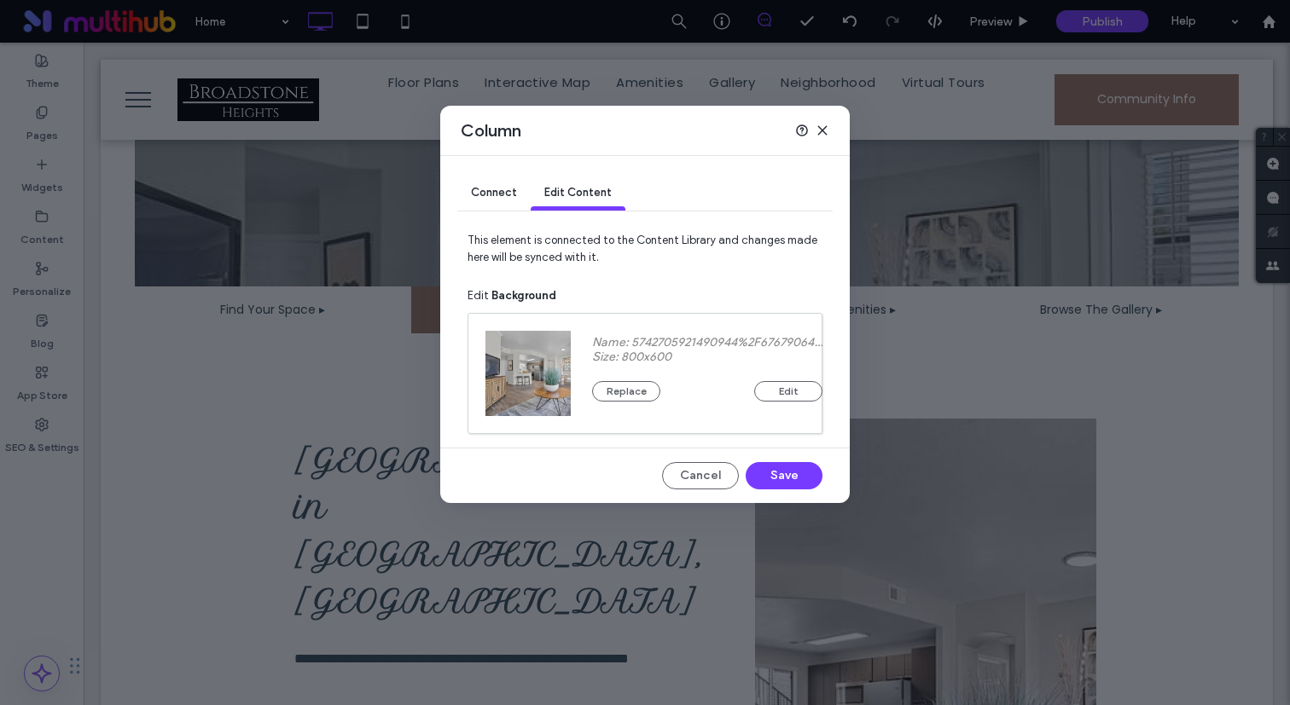
click at [504, 195] on span "Connect" at bounding box center [494, 192] width 46 height 13
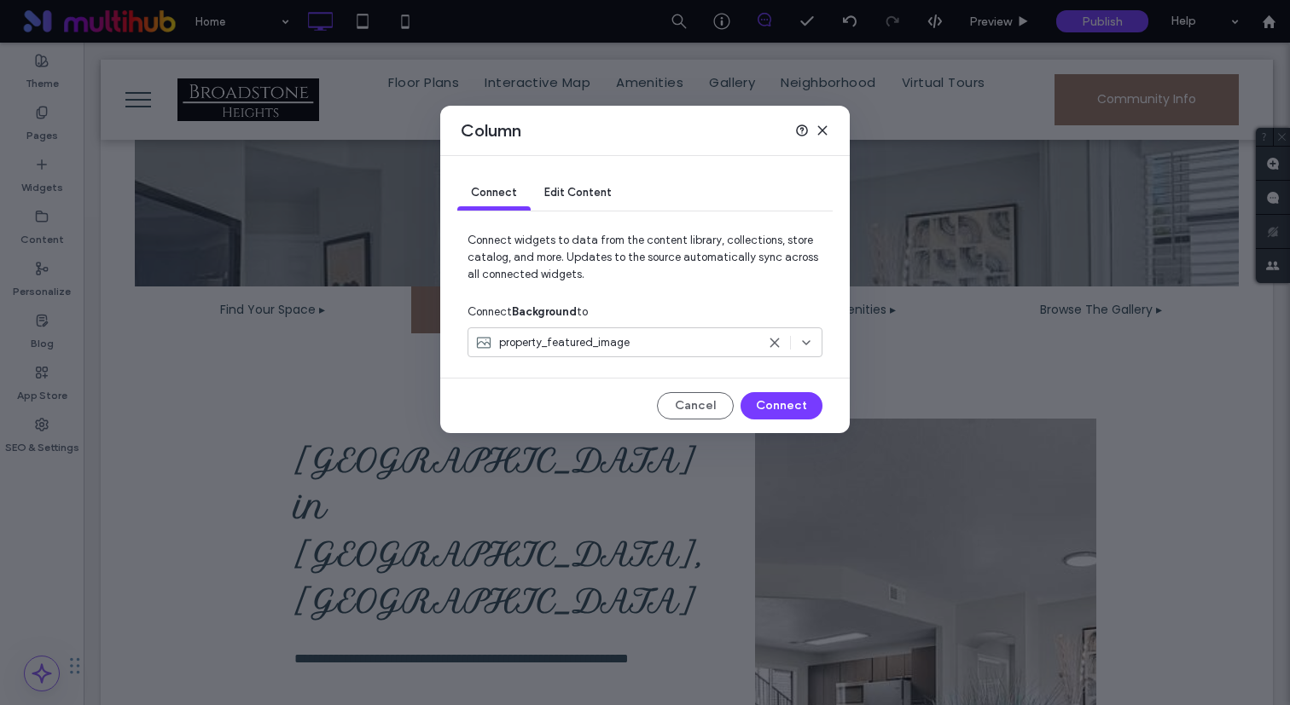
click at [563, 344] on span "property_featured_image" at bounding box center [564, 342] width 130 height 17
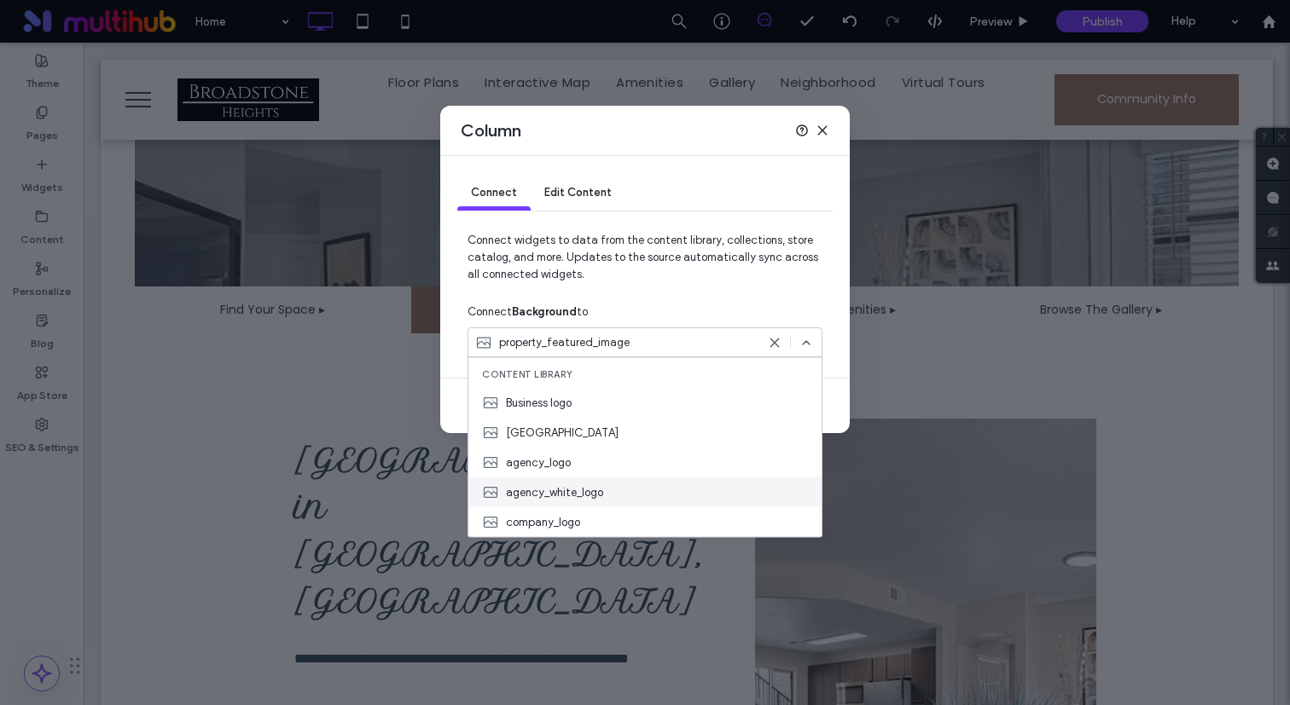
scroll to position [358, 0]
click at [611, 526] on span "Photo Gallery Collection" at bounding box center [567, 521] width 123 height 17
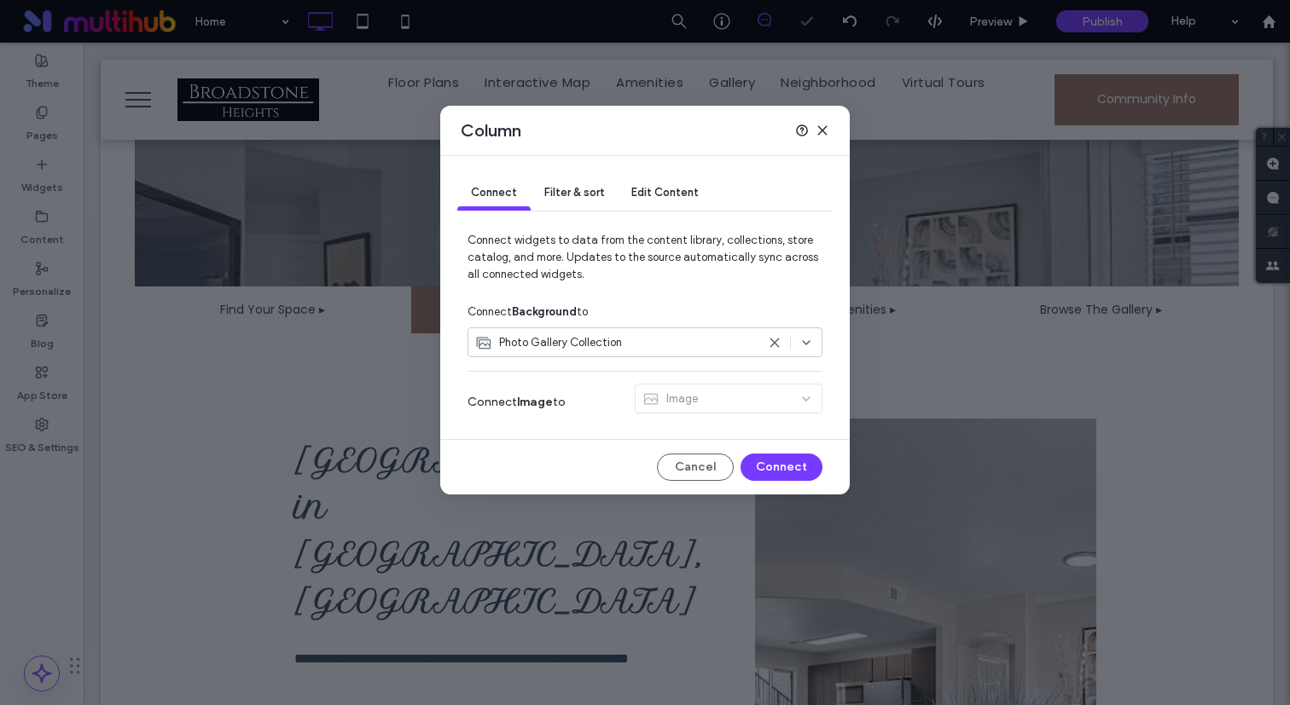
click at [583, 189] on span "Filter & sort" at bounding box center [574, 192] width 60 height 13
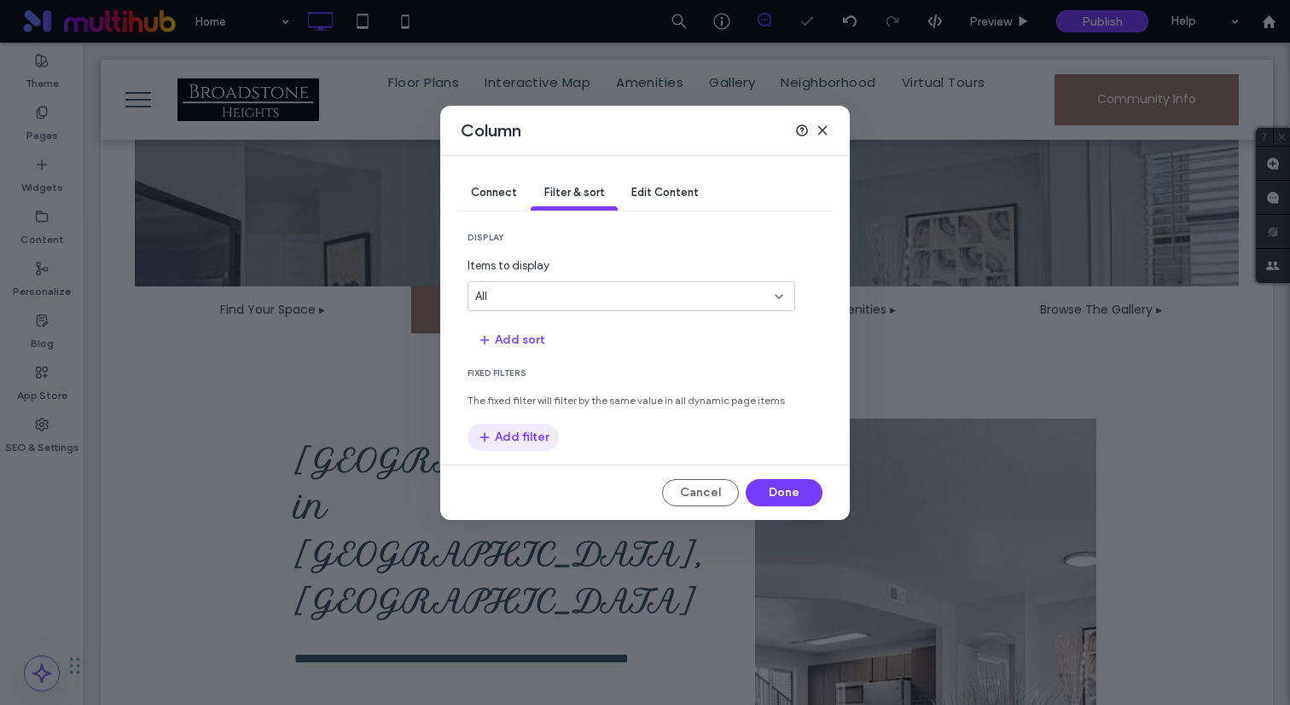
click at [532, 444] on button "Add filter" at bounding box center [512, 437] width 91 height 27
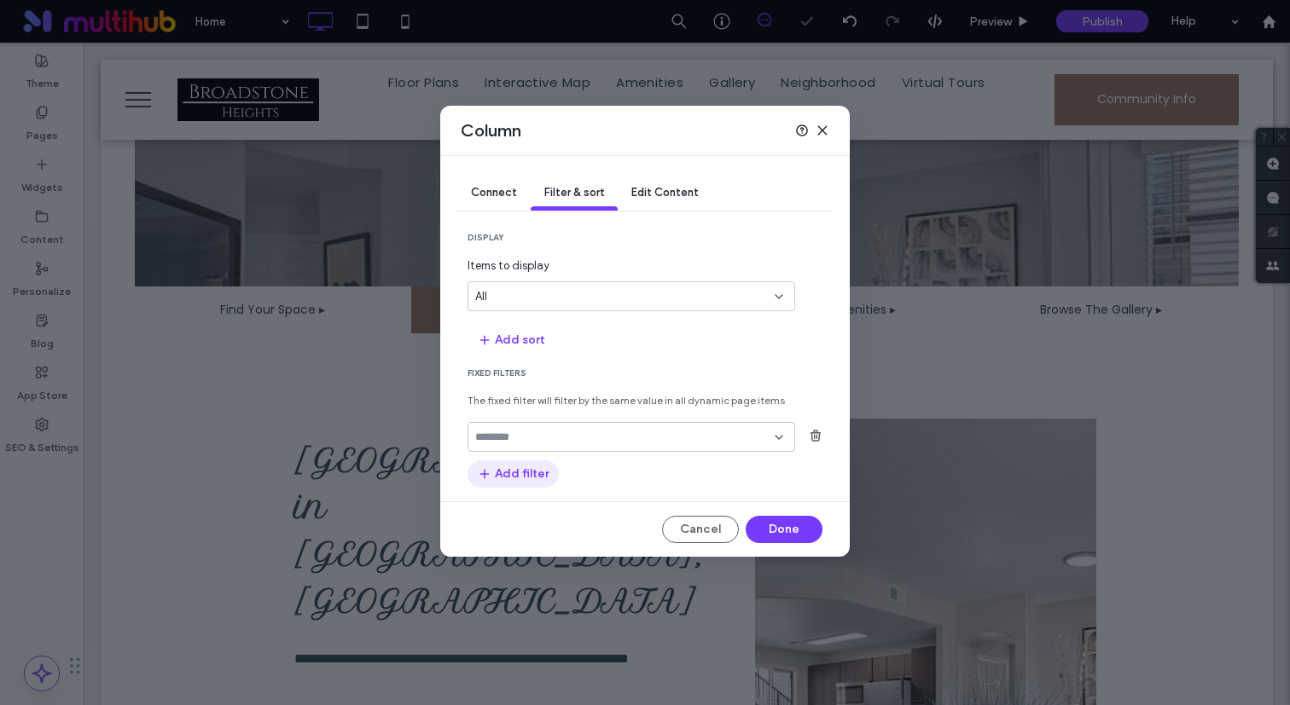
click at [534, 465] on button "Add filter" at bounding box center [512, 474] width 91 height 27
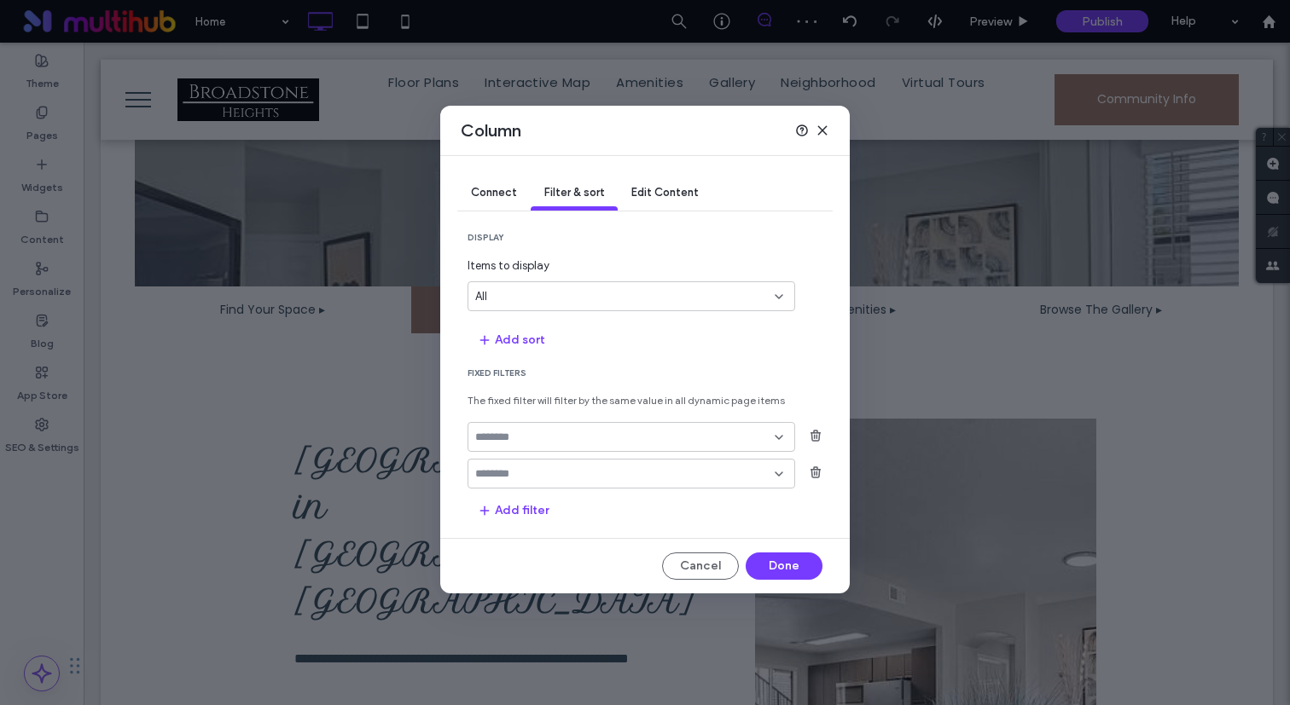
click at [534, 452] on div at bounding box center [631, 437] width 328 height 30
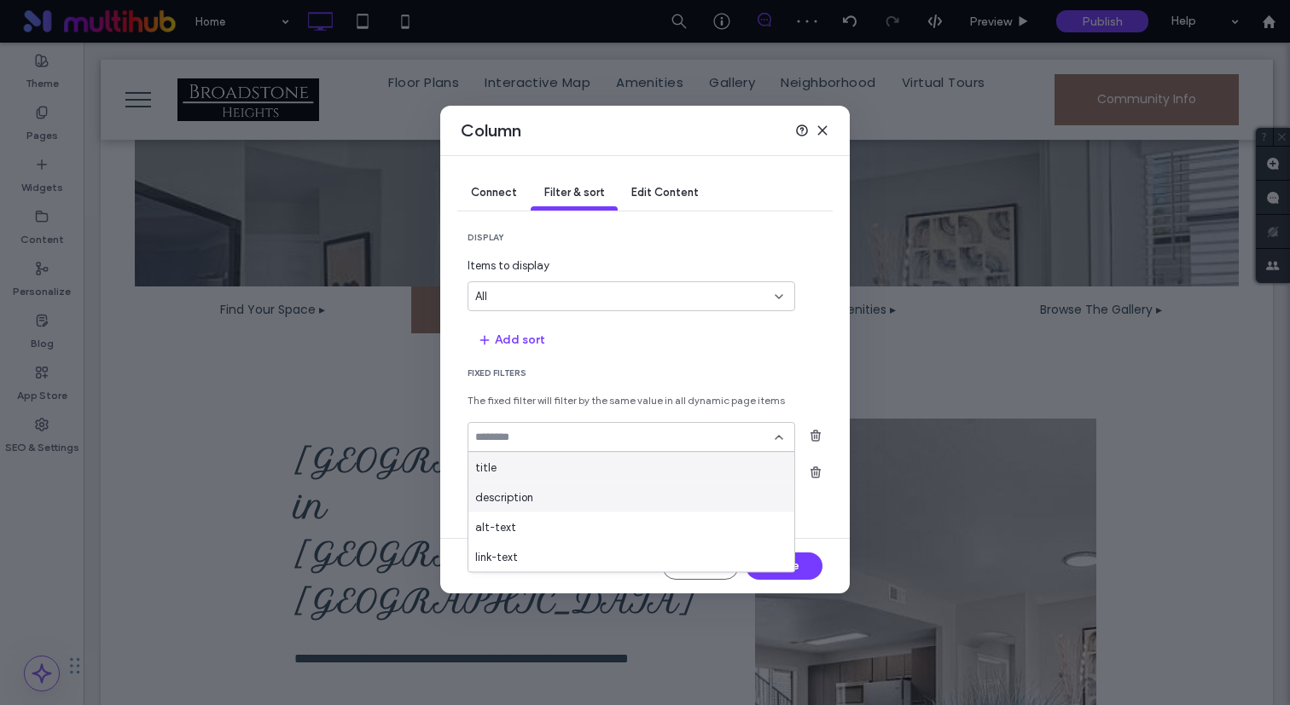
click at [525, 475] on div "title" at bounding box center [631, 468] width 326 height 30
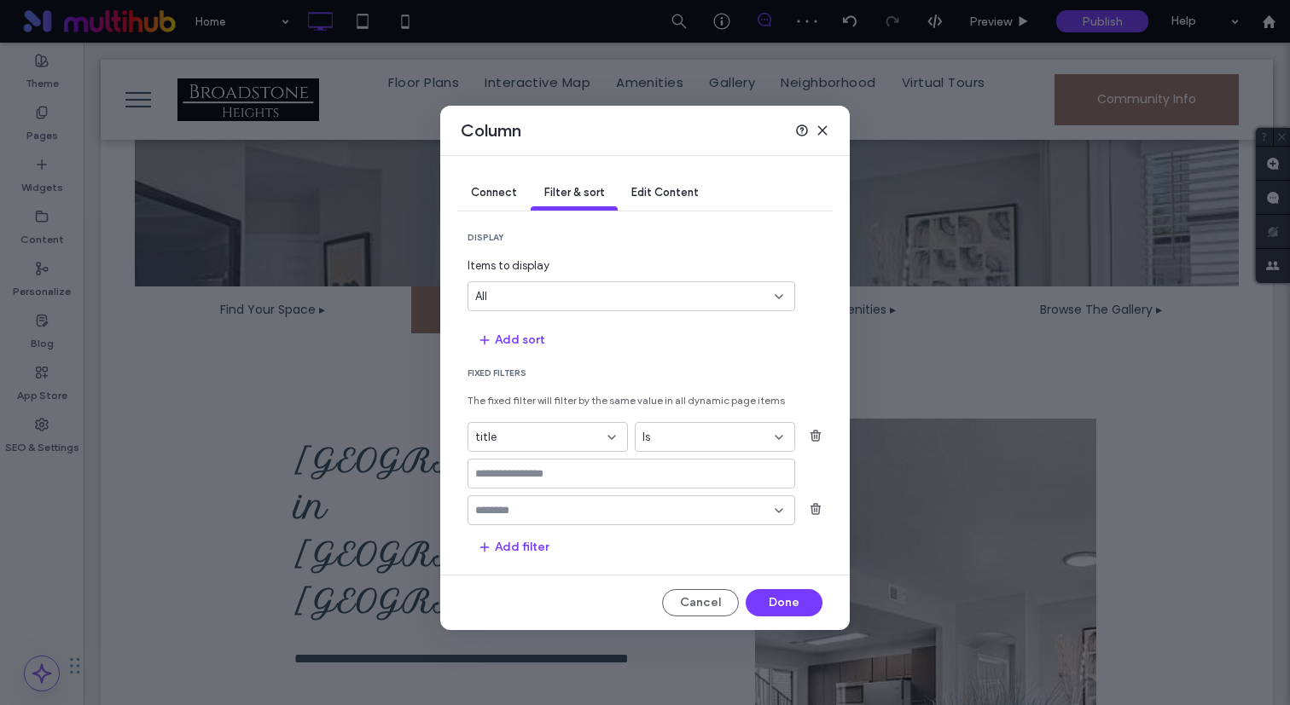
click at [526, 478] on input "values-textbox" at bounding box center [624, 474] width 299 height 14
type input "*********"
click at [531, 512] on div "Apartment (Click enter to add)" at bounding box center [631, 502] width 326 height 25
click at [531, 496] on div "Apartment (Click enter to add)" at bounding box center [631, 502] width 310 height 13
click at [527, 510] on input "fields-dropdown" at bounding box center [624, 511] width 299 height 14
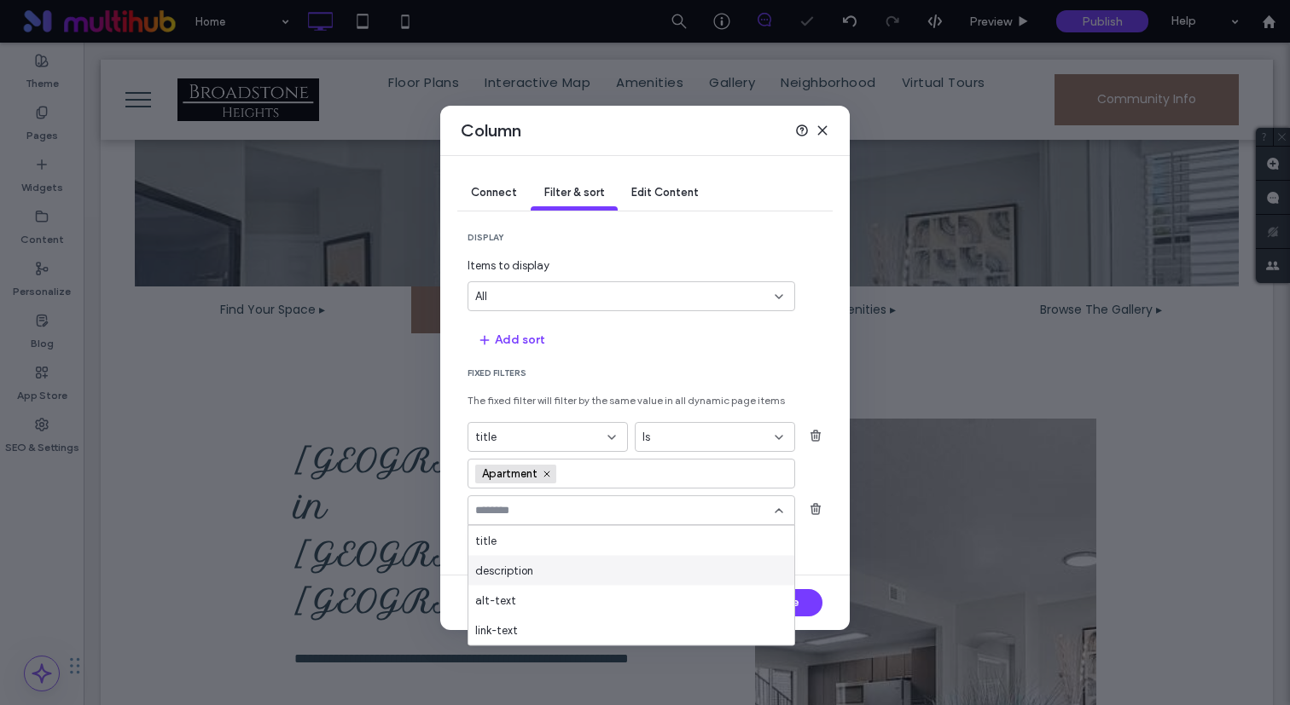
click at [516, 567] on span "description" at bounding box center [504, 570] width 58 height 17
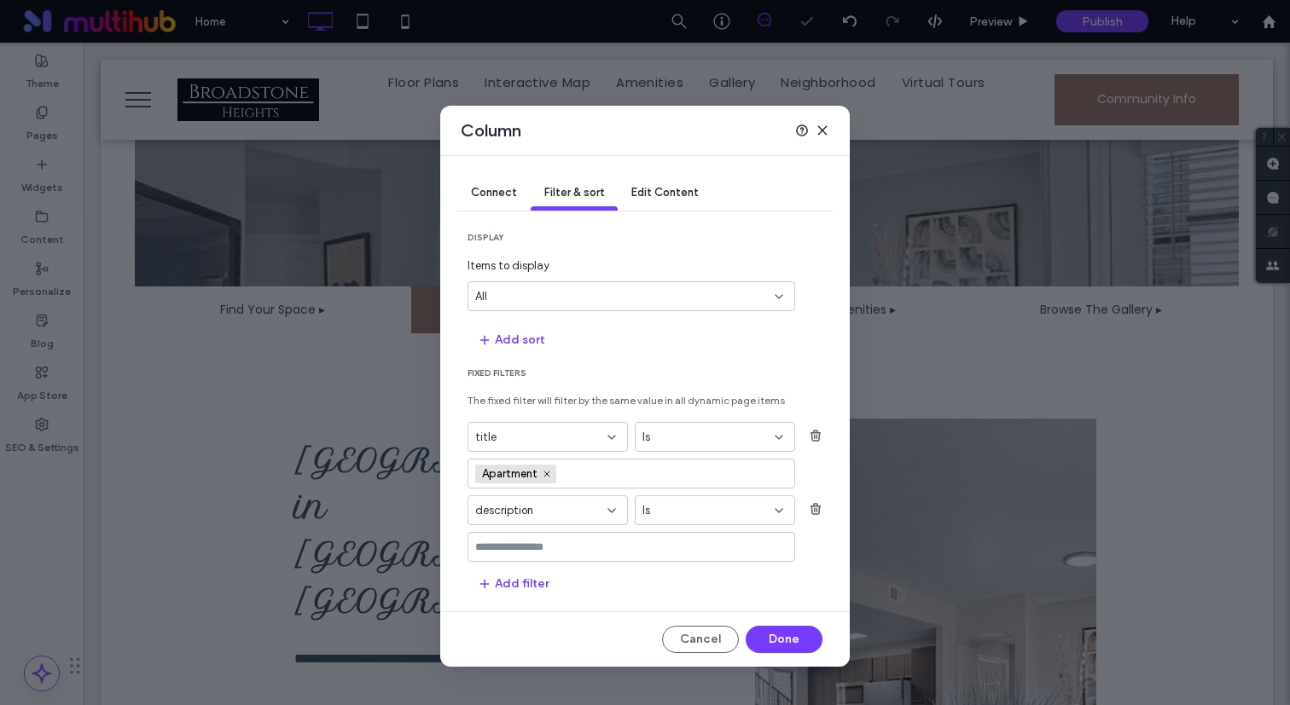
click at [529, 529] on div "description Is" at bounding box center [644, 529] width 355 height 67
click at [529, 543] on input "values-textbox" at bounding box center [624, 548] width 299 height 14
type input "********"
click at [546, 579] on div "Featured (Click enter to add)" at bounding box center [631, 575] width 310 height 13
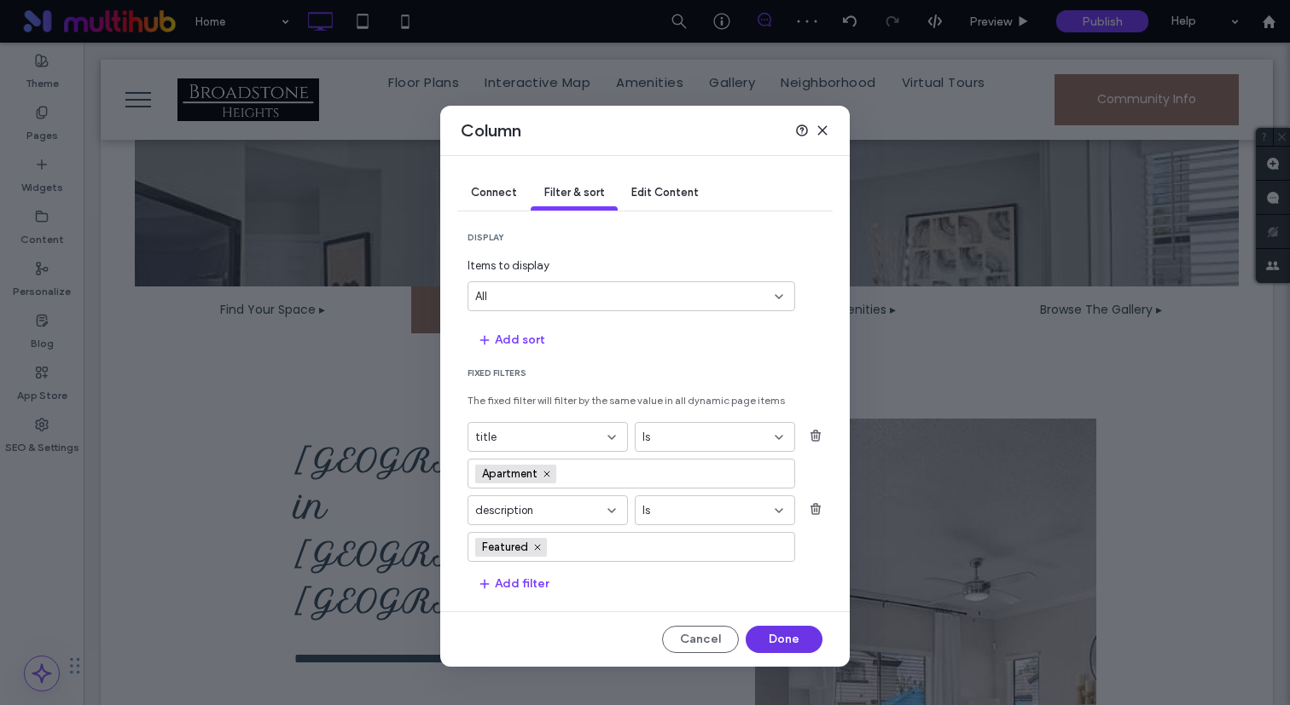
click at [787, 638] on button "Done" at bounding box center [783, 639] width 77 height 27
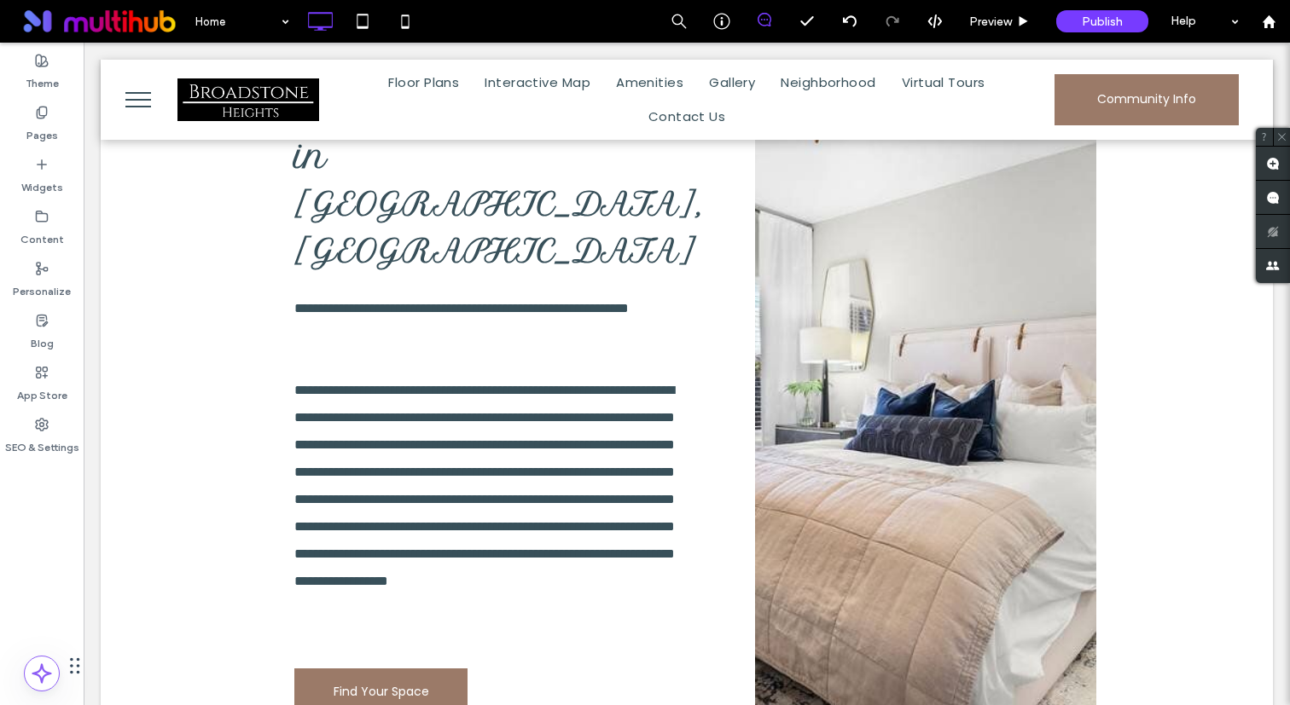
scroll to position [0, 0]
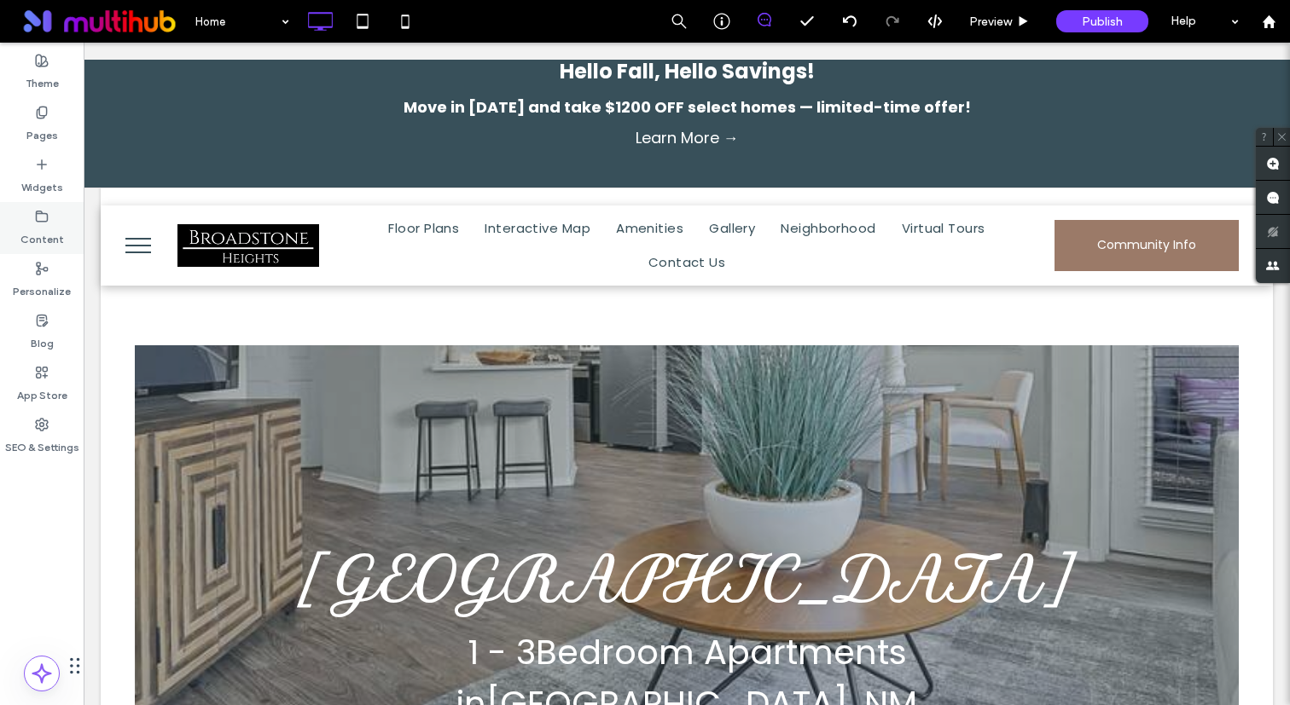
click at [32, 232] on label "Content" at bounding box center [41, 235] width 43 height 24
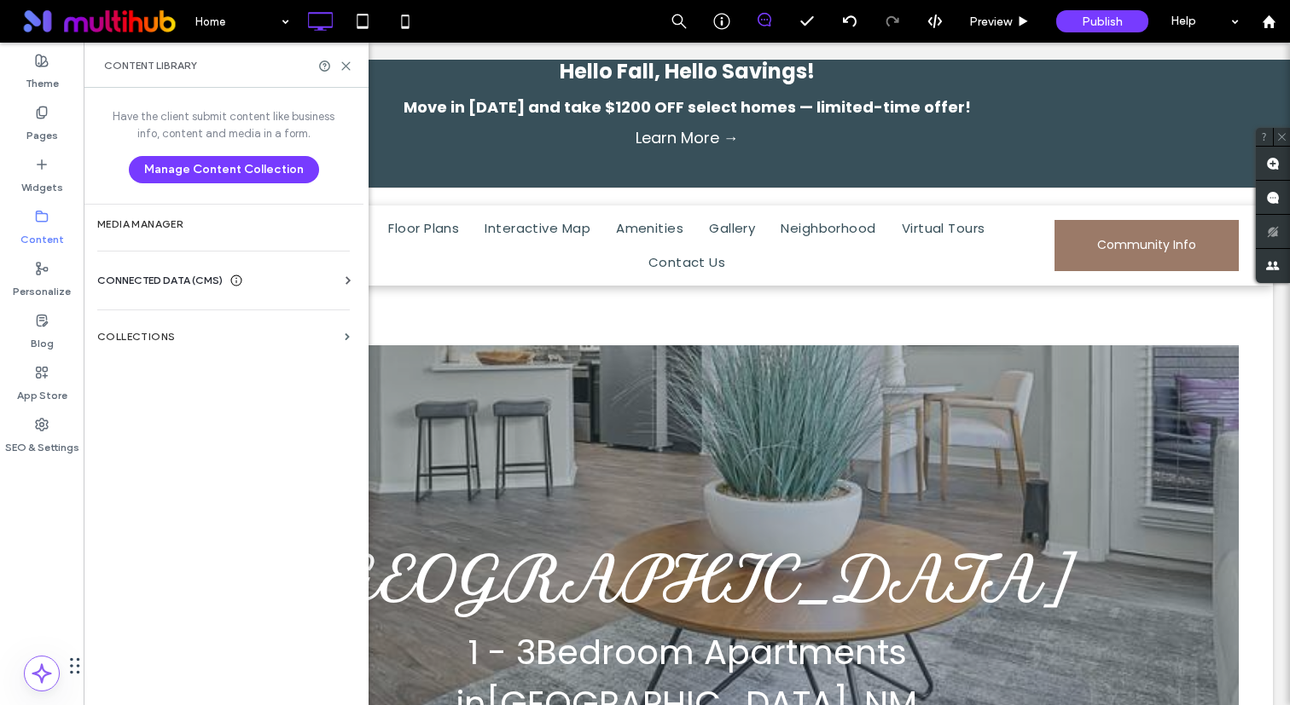
click at [154, 291] on div "Business Info Business Text Business Images Find and Replace" at bounding box center [226, 296] width 259 height 14
click at [160, 276] on span "CONNECTED DATA (CMS)" at bounding box center [159, 280] width 125 height 17
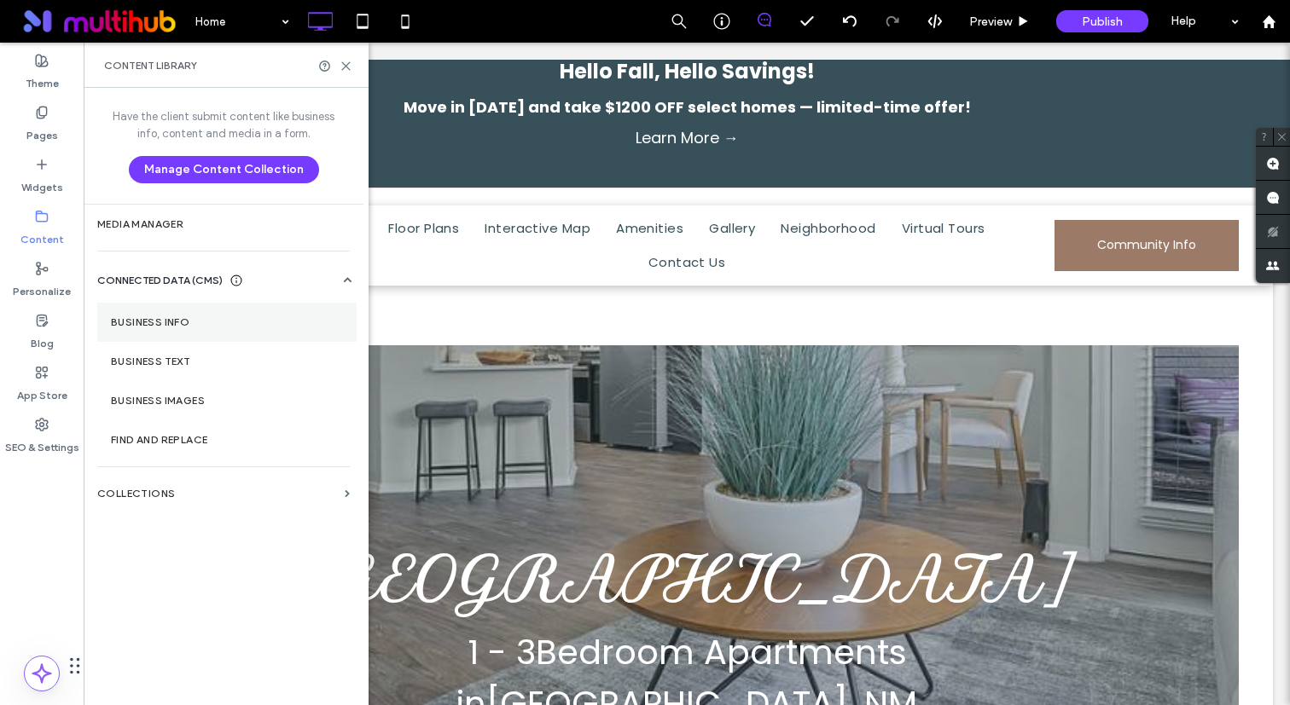
click at [181, 327] on label "Business Info" at bounding box center [227, 322] width 232 height 12
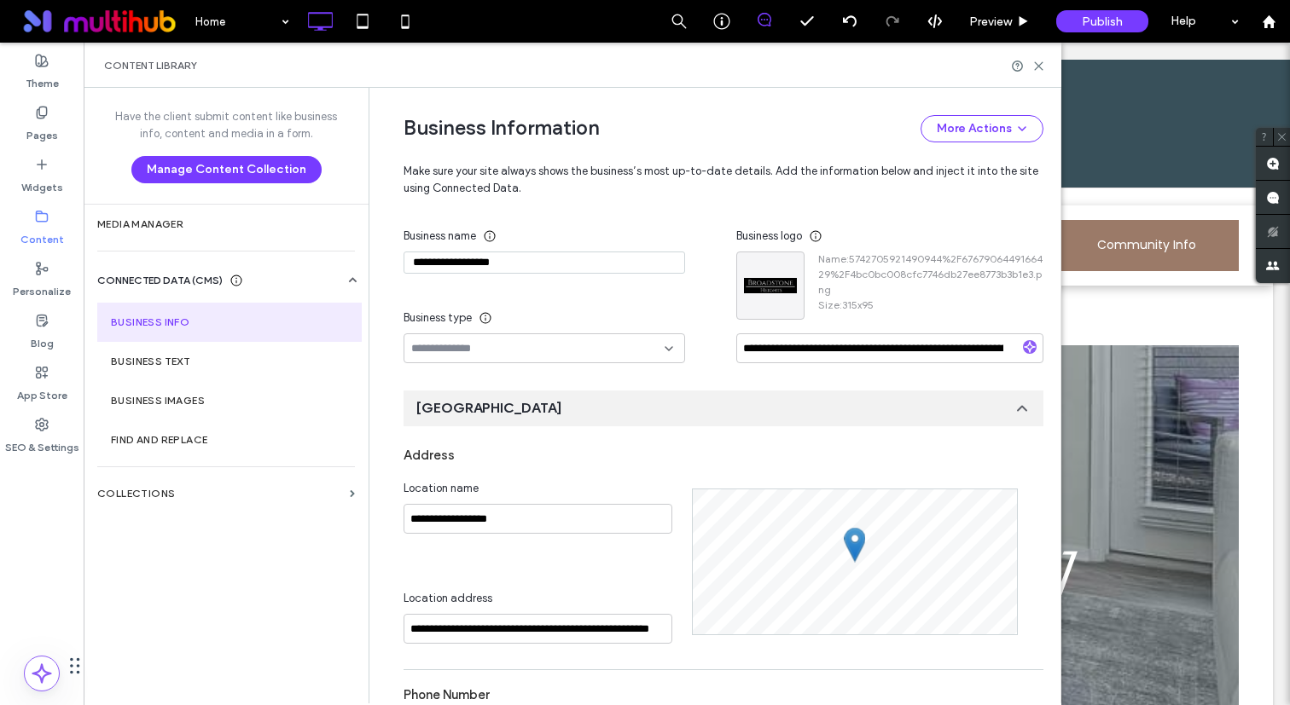
scroll to position [233, 0]
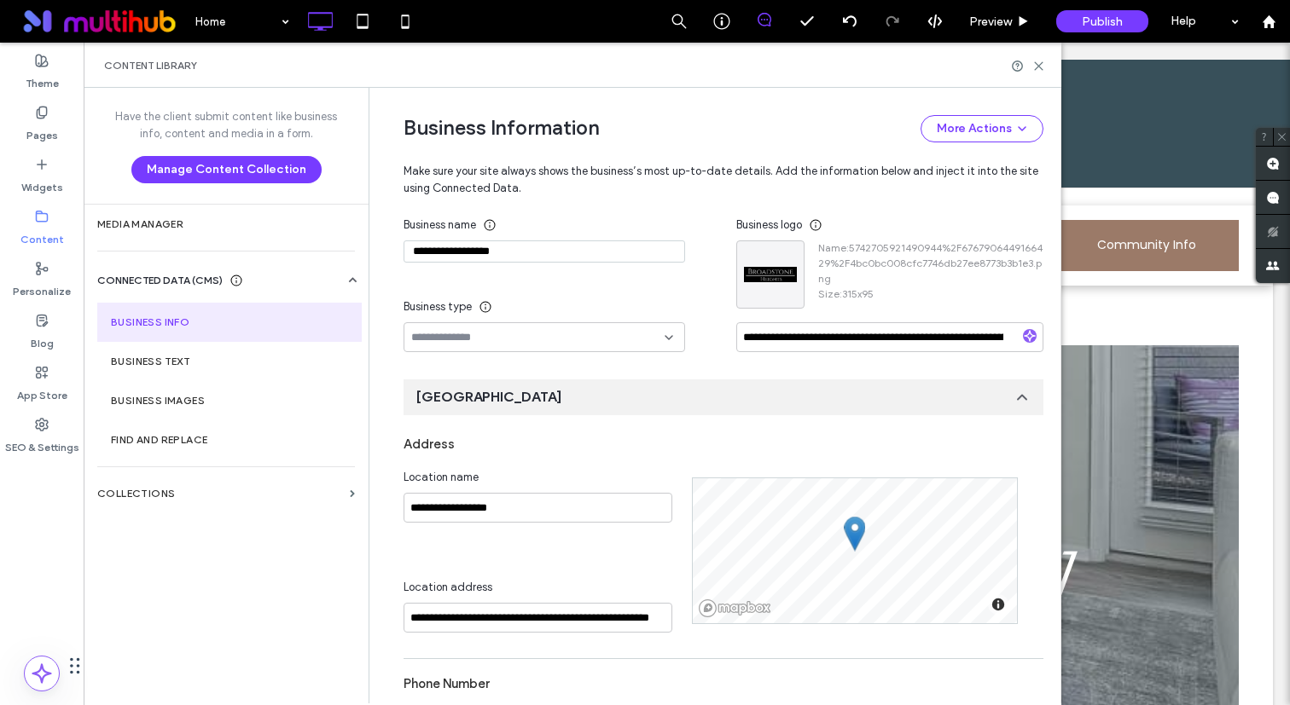
click at [529, 242] on input "**********" at bounding box center [543, 252] width 281 height 22
click at [822, 335] on input "**********" at bounding box center [889, 337] width 307 height 30
paste input
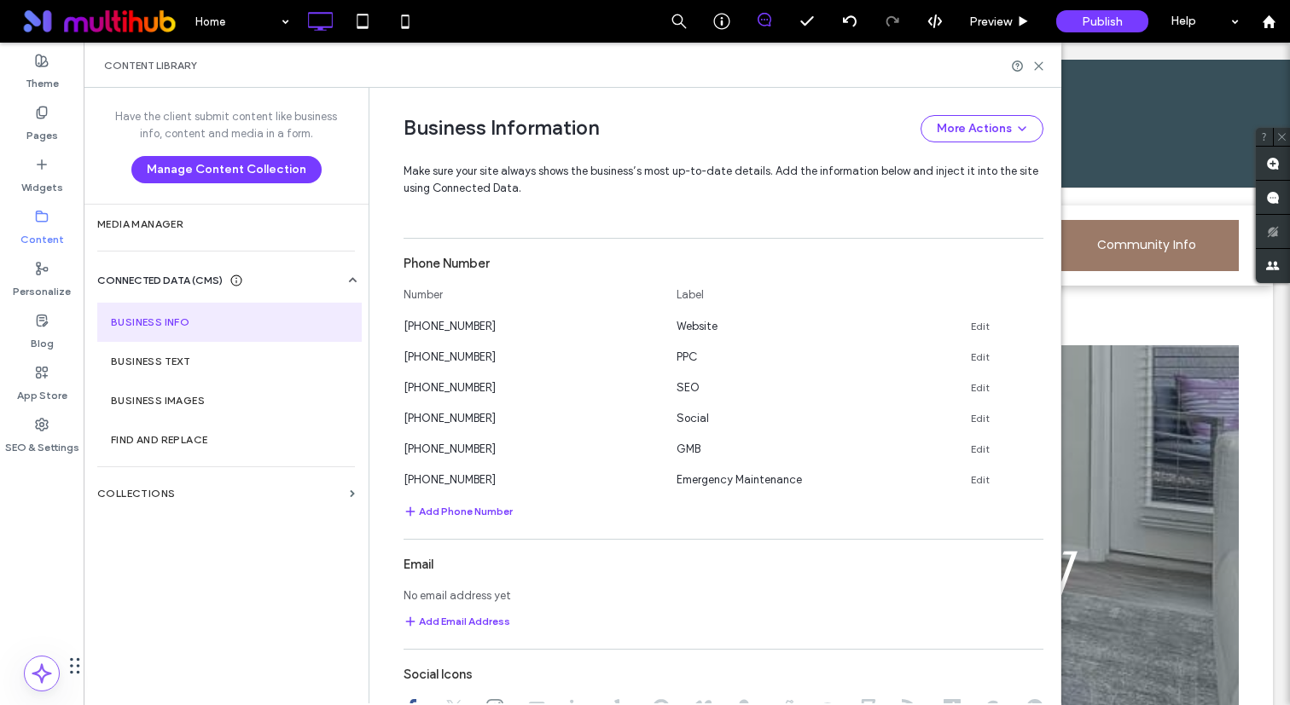
scroll to position [666, 0]
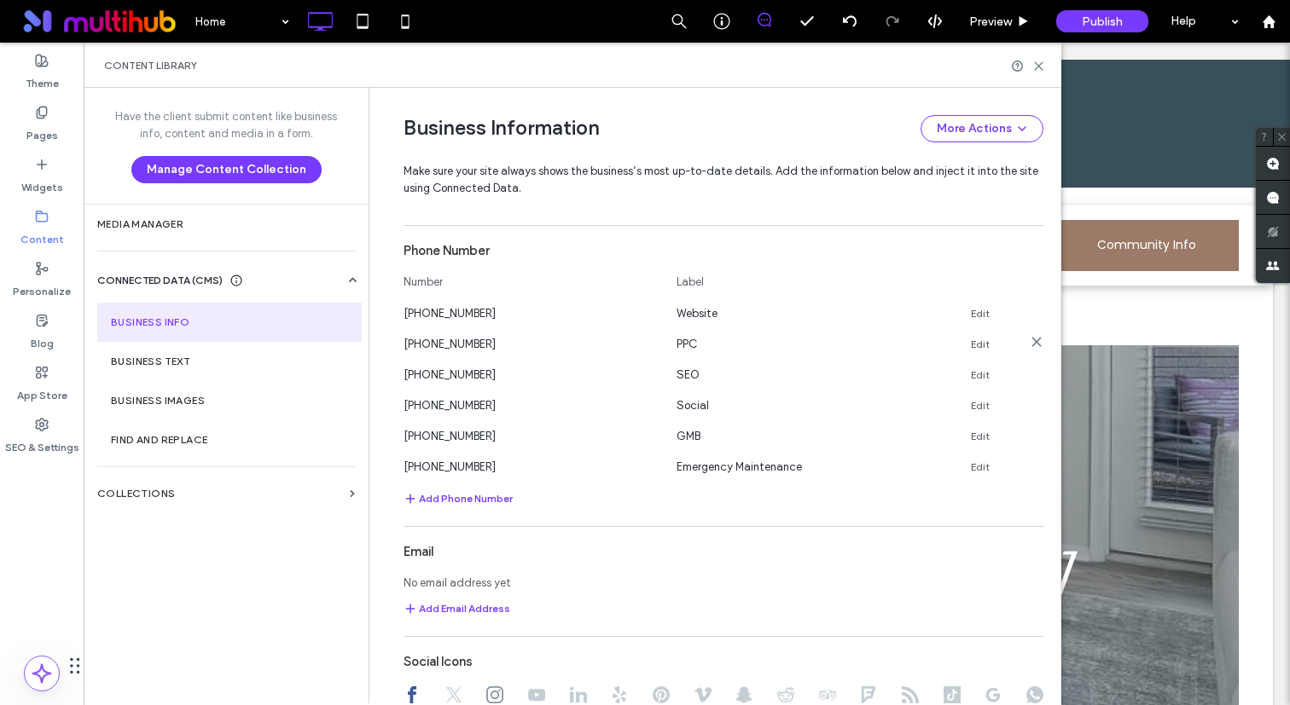
type input "**********"
click at [1036, 345] on icon at bounding box center [1036, 342] width 14 height 14
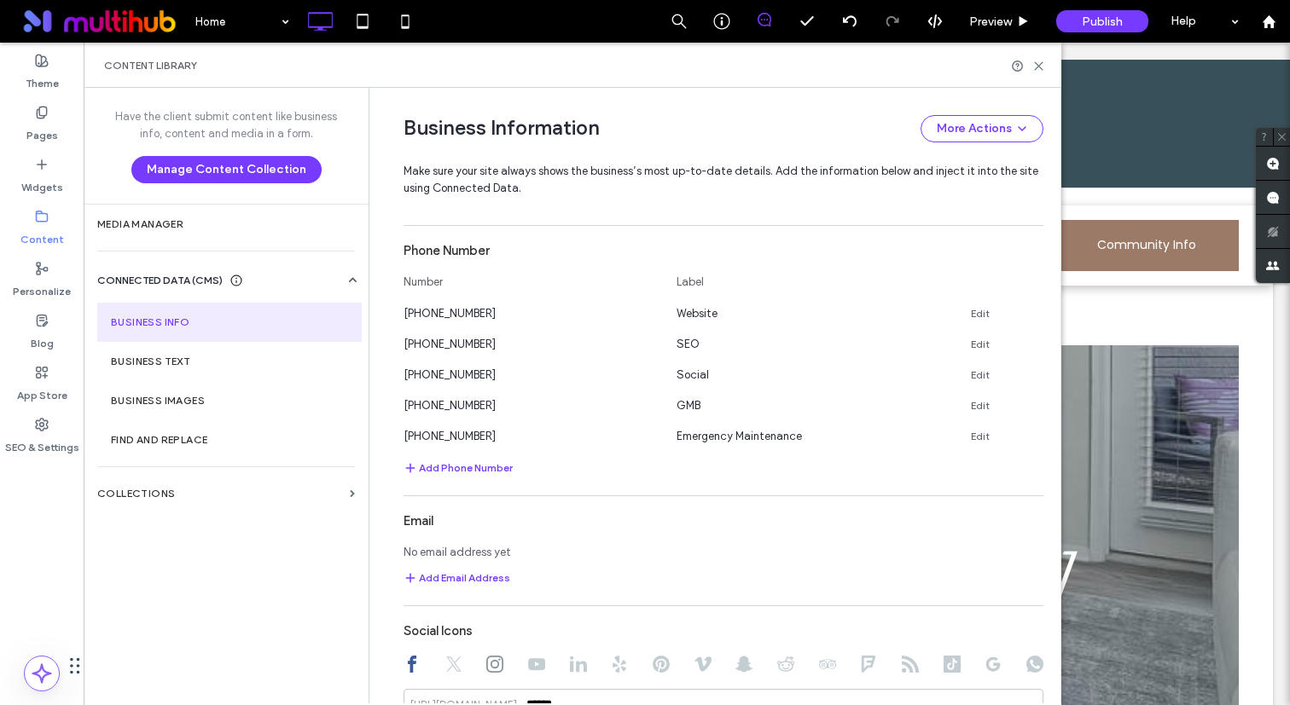
click at [1036, 345] on icon at bounding box center [1036, 342] width 14 height 14
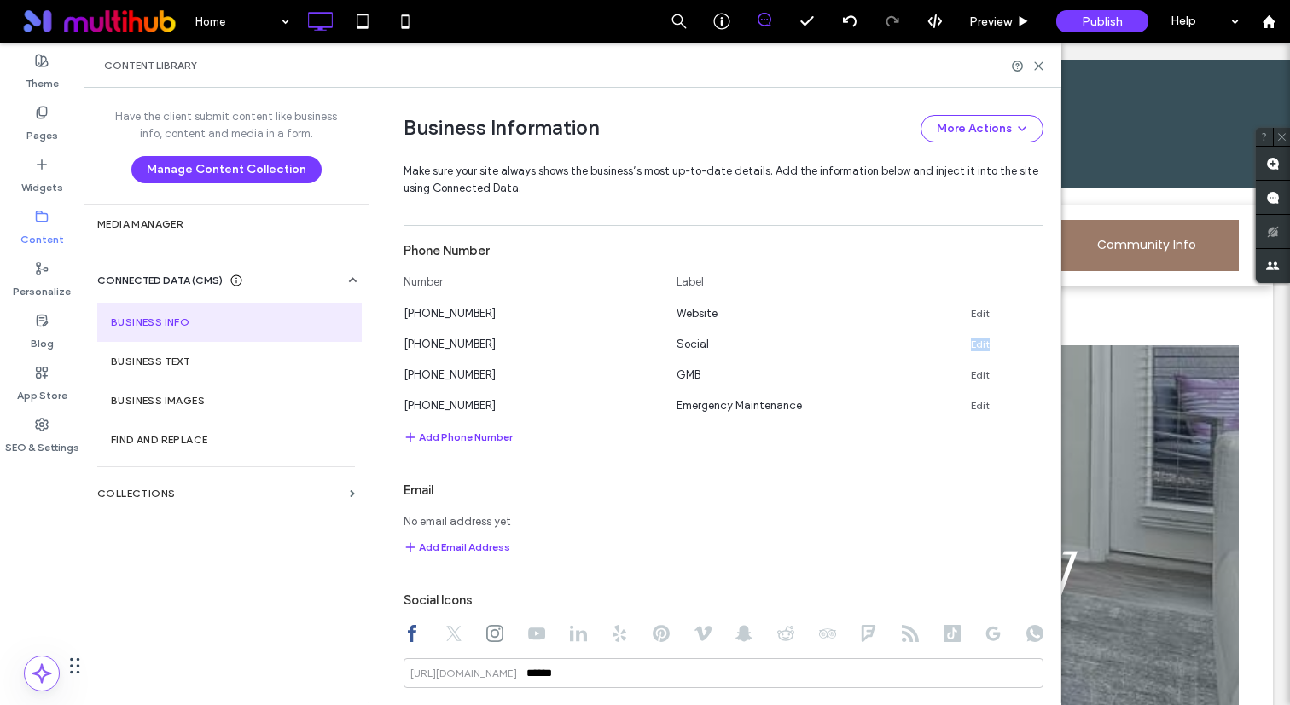
click at [1036, 345] on icon at bounding box center [1036, 342] width 14 height 14
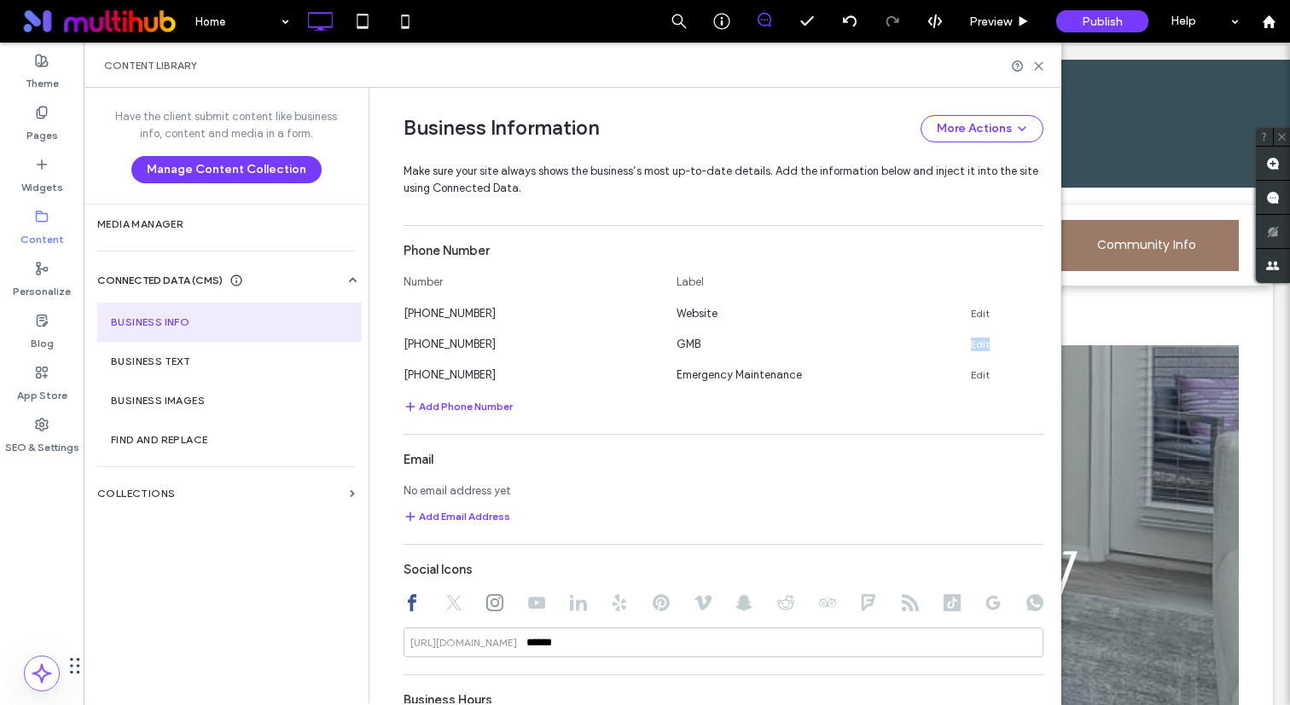
click at [1036, 345] on icon at bounding box center [1036, 342] width 14 height 14
click at [1036, 366] on icon at bounding box center [1036, 373] width 14 height 14
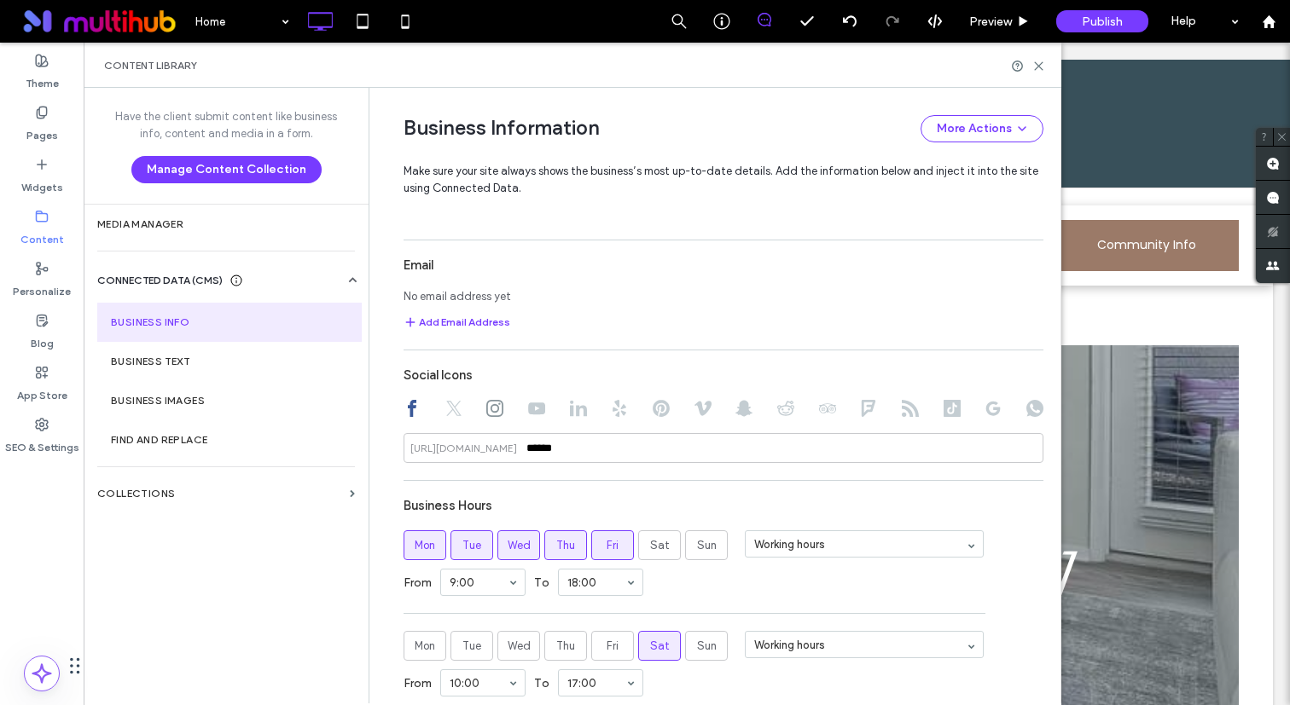
scroll to position [888, 0]
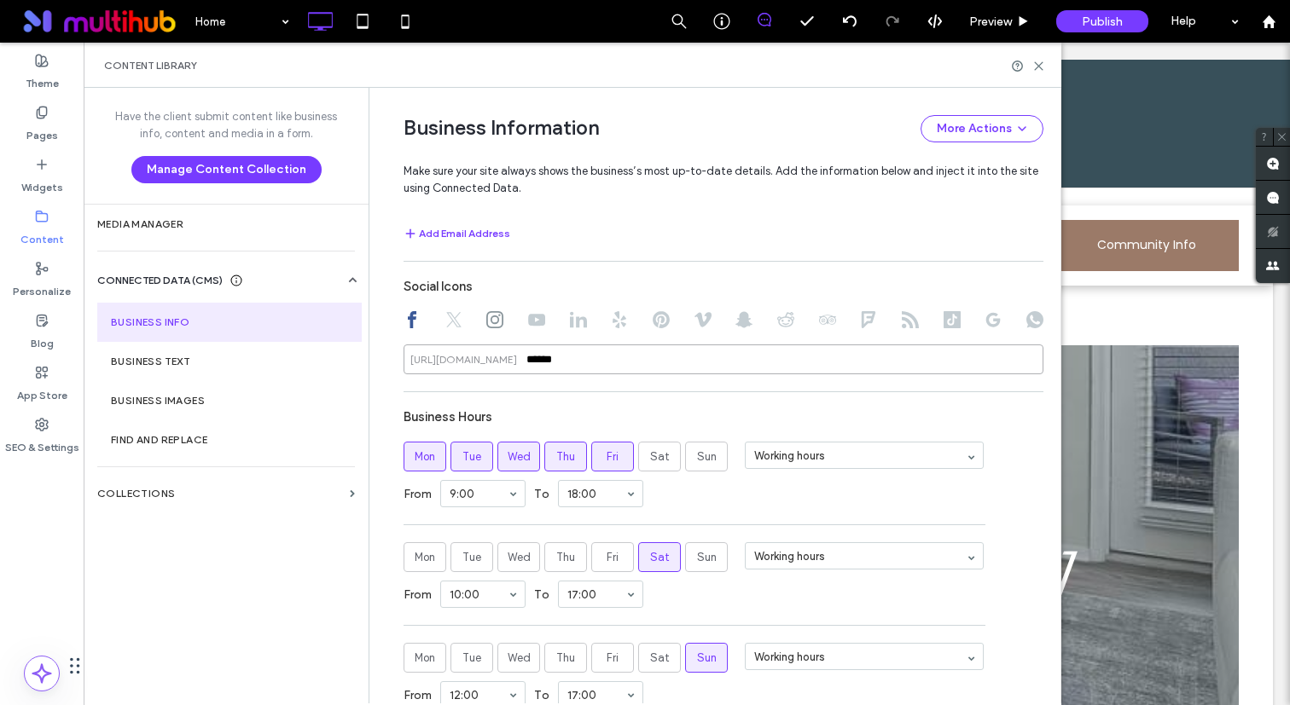
click at [619, 362] on input "******" at bounding box center [723, 360] width 640 height 30
paste input "**********"
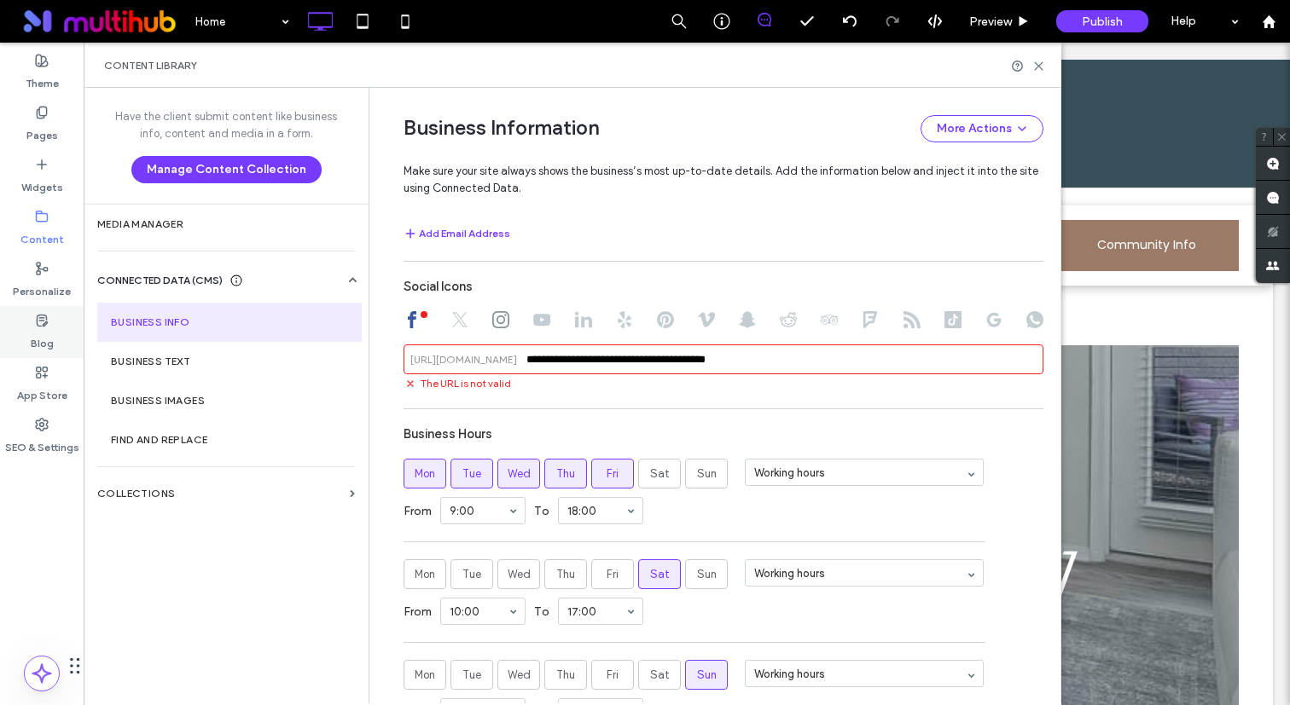
drag, startPoint x: 669, startPoint y: 363, endPoint x: 21, endPoint y: 351, distance: 647.5
click at [21, 351] on div "**********" at bounding box center [42, 374] width 84 height 663
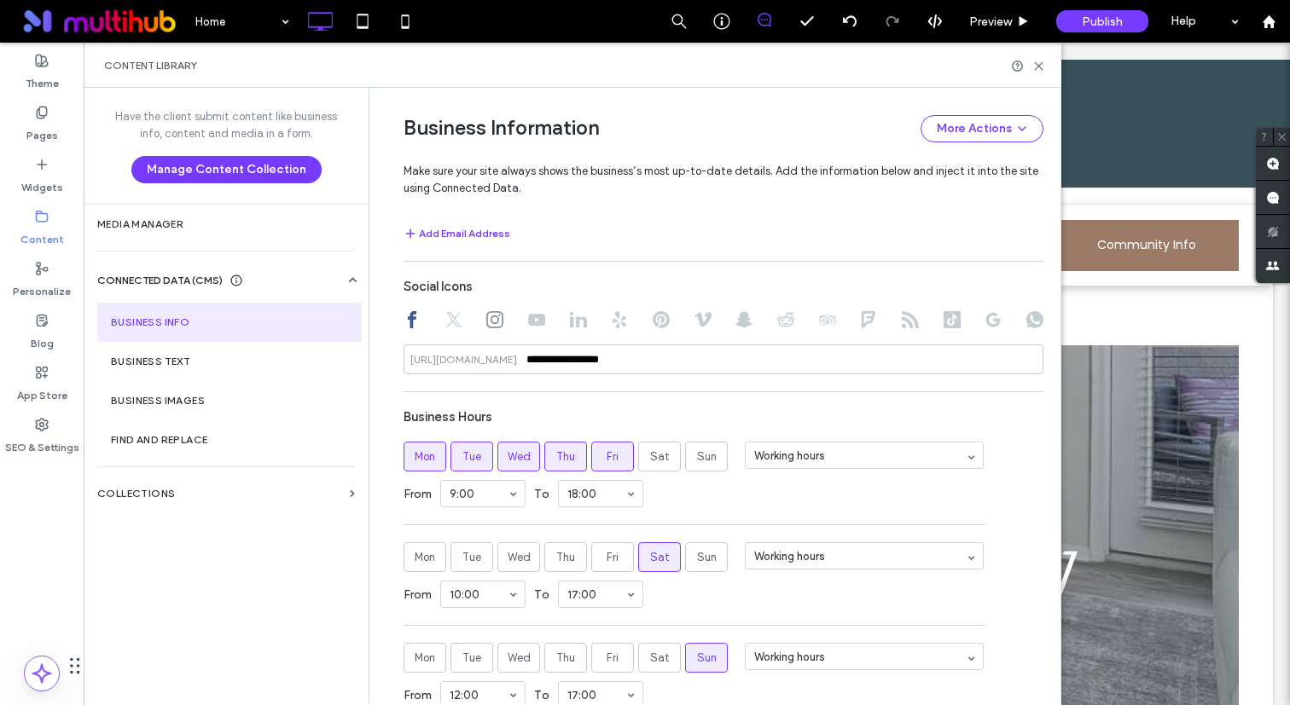
click at [504, 322] on div at bounding box center [723, 321] width 640 height 20
click at [499, 315] on div at bounding box center [723, 321] width 640 height 20
click at [497, 317] on div at bounding box center [723, 321] width 640 height 20
click at [493, 319] on icon at bounding box center [494, 319] width 17 height 17
click at [554, 349] on input "******" at bounding box center [723, 360] width 640 height 30
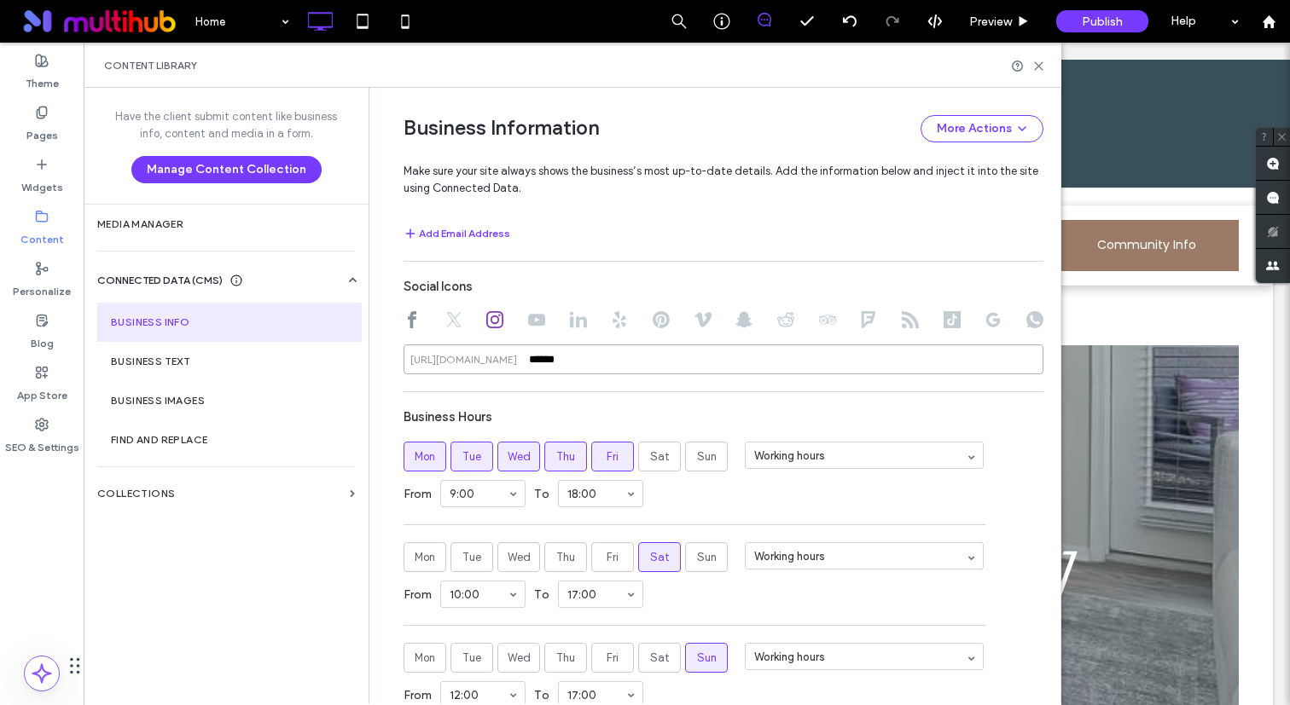
click at [554, 349] on input "******" at bounding box center [723, 360] width 640 height 30
paste input "**********"
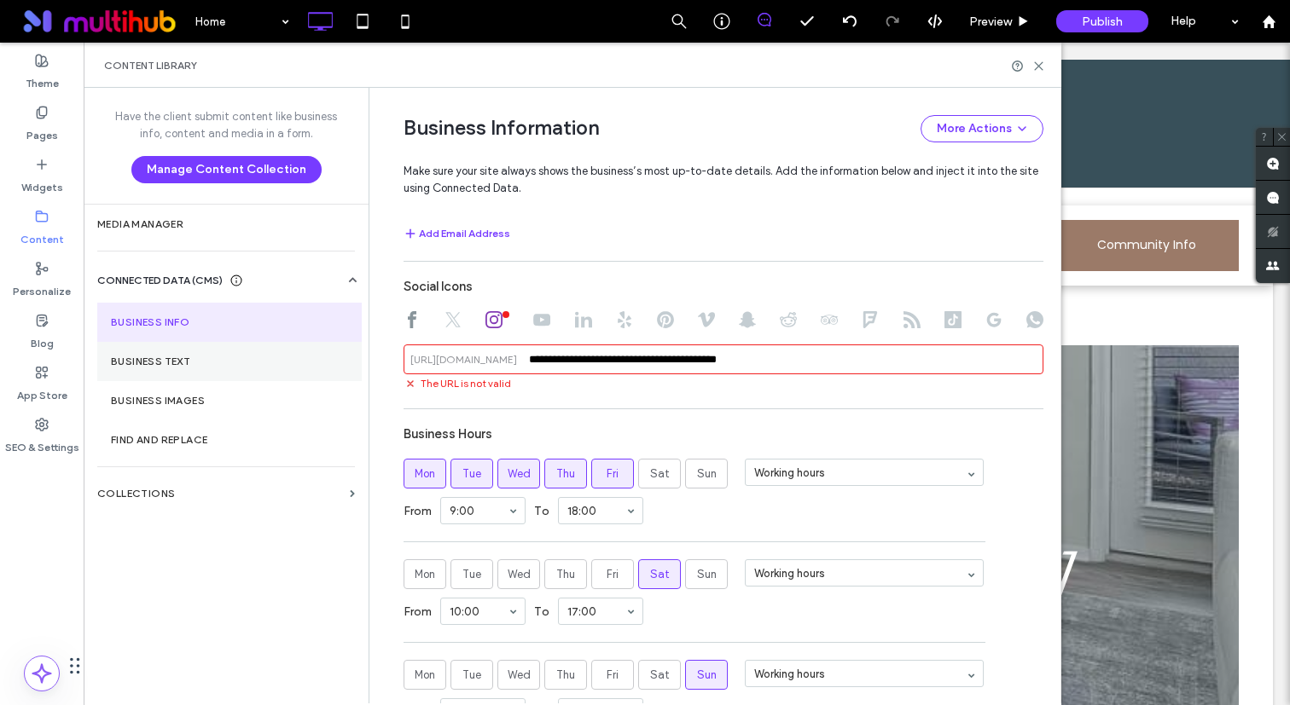
drag, startPoint x: 674, startPoint y: 359, endPoint x: 159, endPoint y: 342, distance: 514.6
click at [159, 342] on div "**********" at bounding box center [572, 396] width 977 height 616
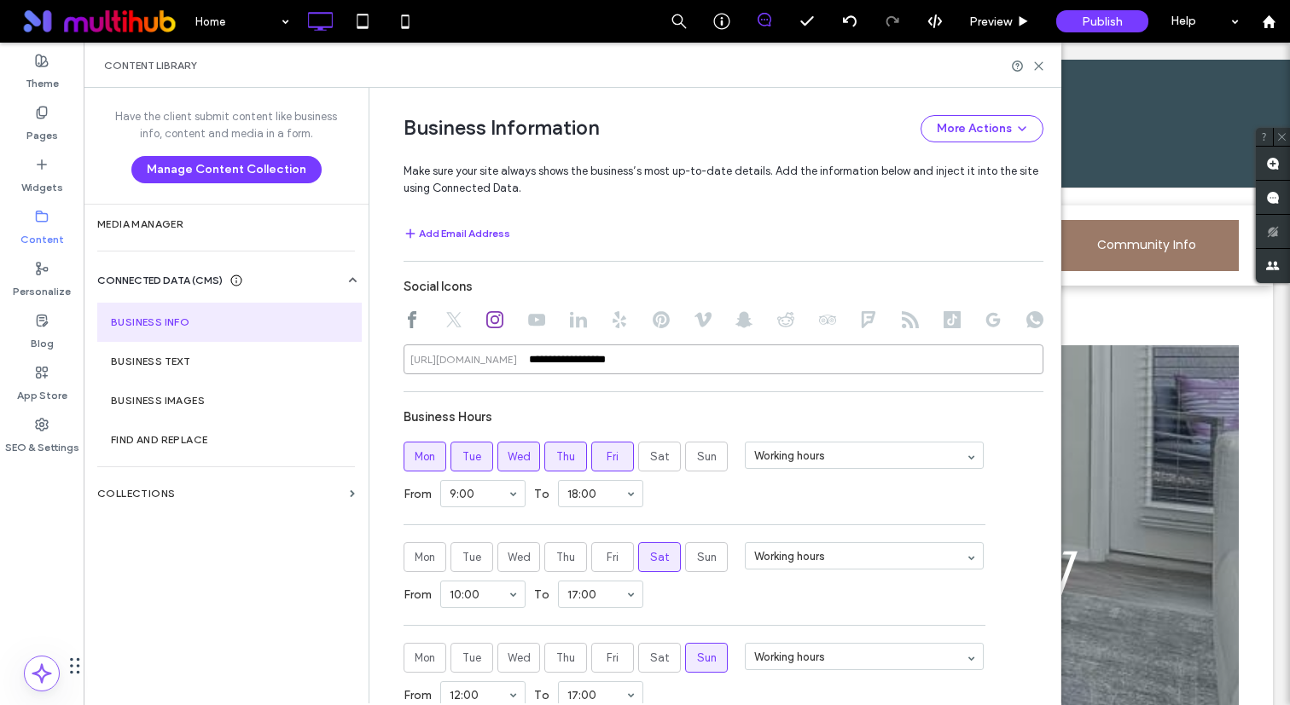
type input "**********"
click at [611, 328] on icon at bounding box center [619, 319] width 17 height 17
click at [651, 358] on input at bounding box center [723, 360] width 640 height 30
paste input "**********"
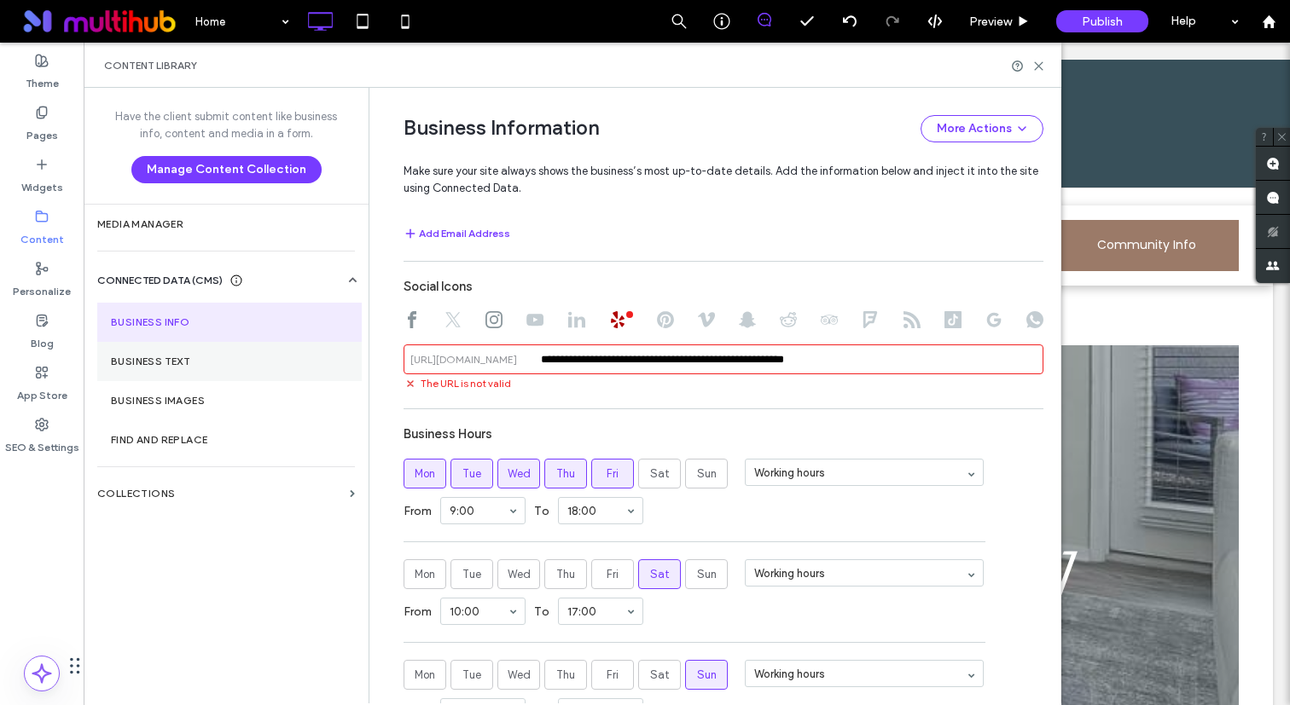
drag, startPoint x: 678, startPoint y: 362, endPoint x: 312, endPoint y: 348, distance: 366.2
click at [312, 348] on div "**********" at bounding box center [572, 396] width 977 height 616
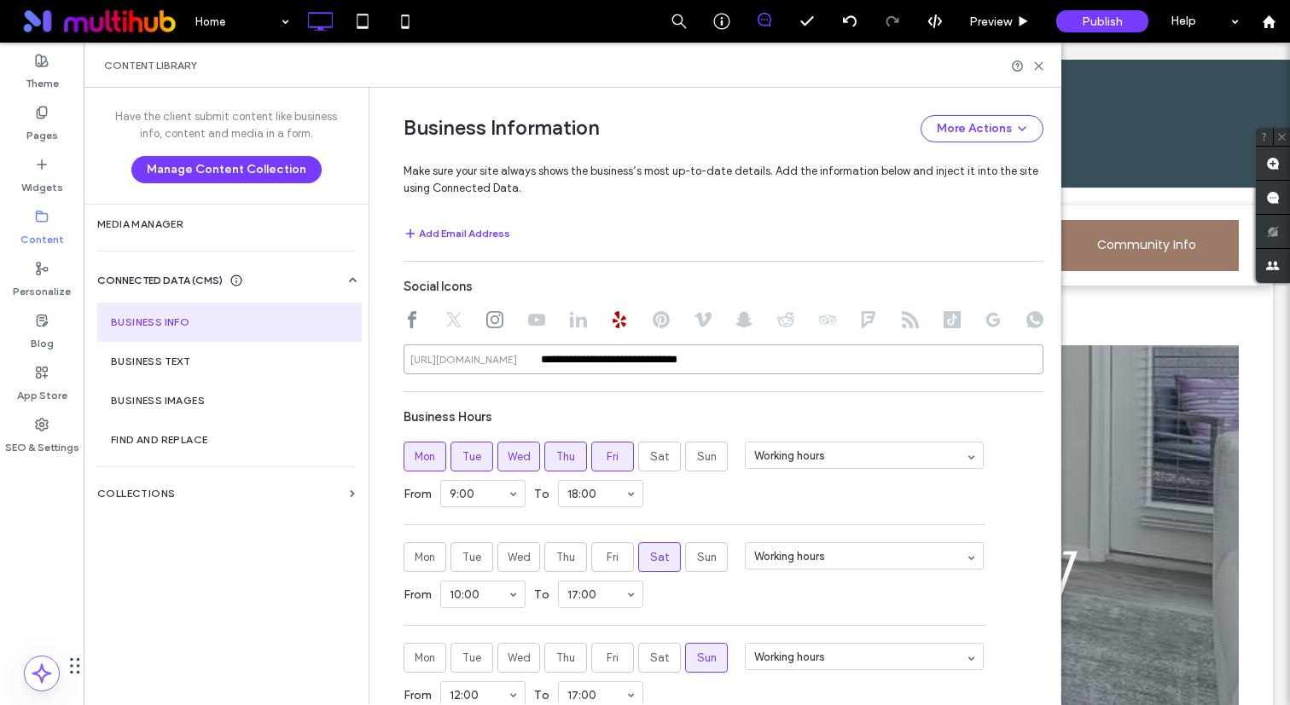
type input "**********"
click at [715, 264] on div "**********" at bounding box center [723, 333] width 640 height 1121
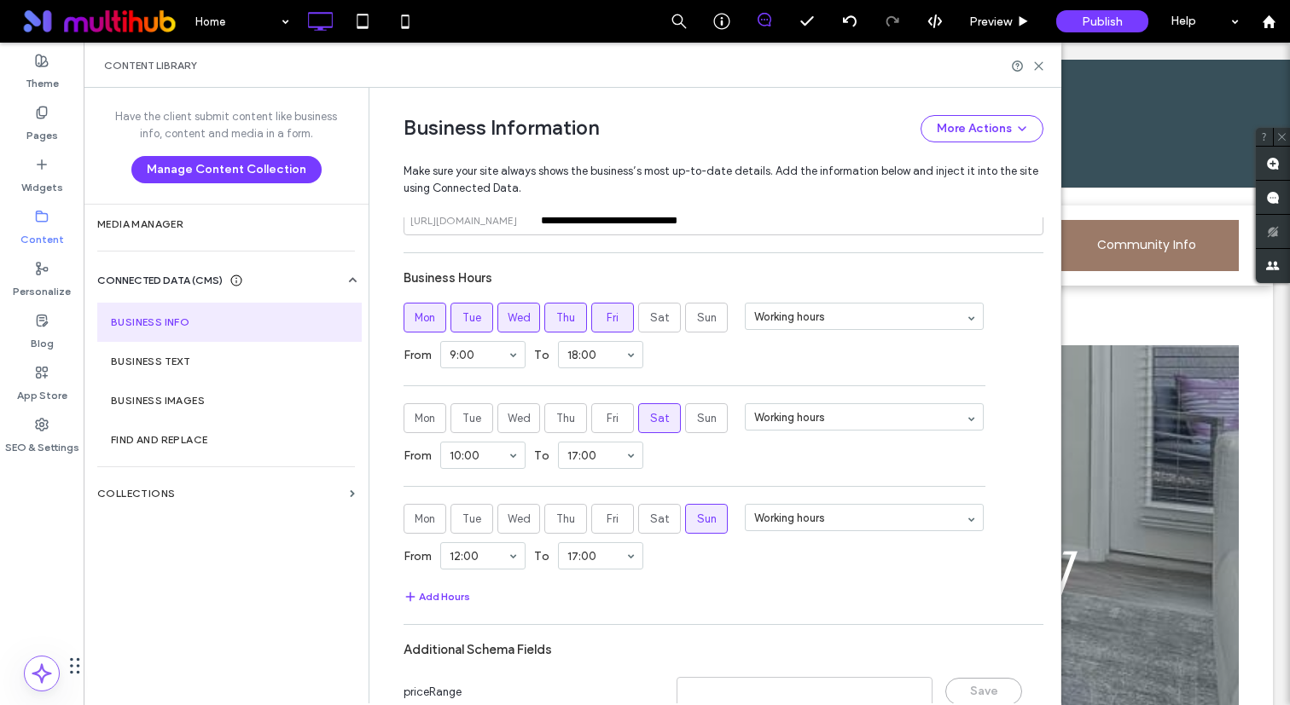
scroll to position [1103, 0]
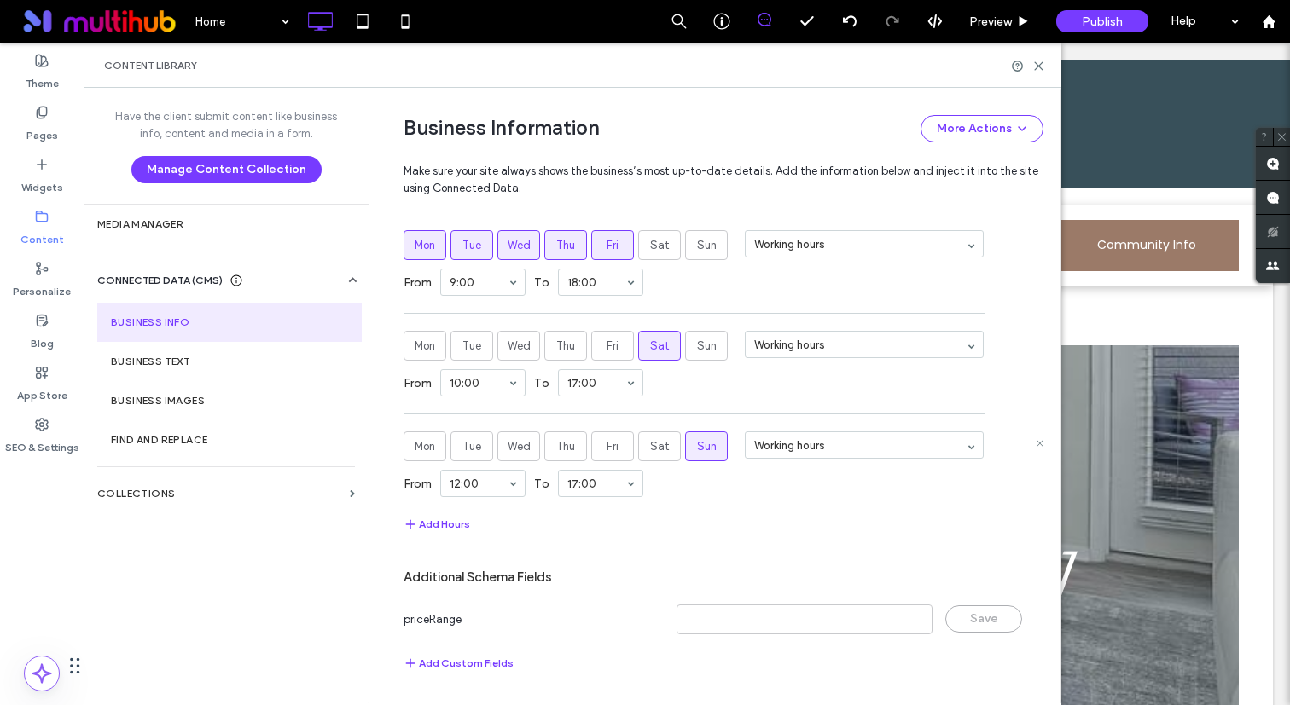
click at [703, 452] on span "Sun" at bounding box center [707, 446] width 20 height 17
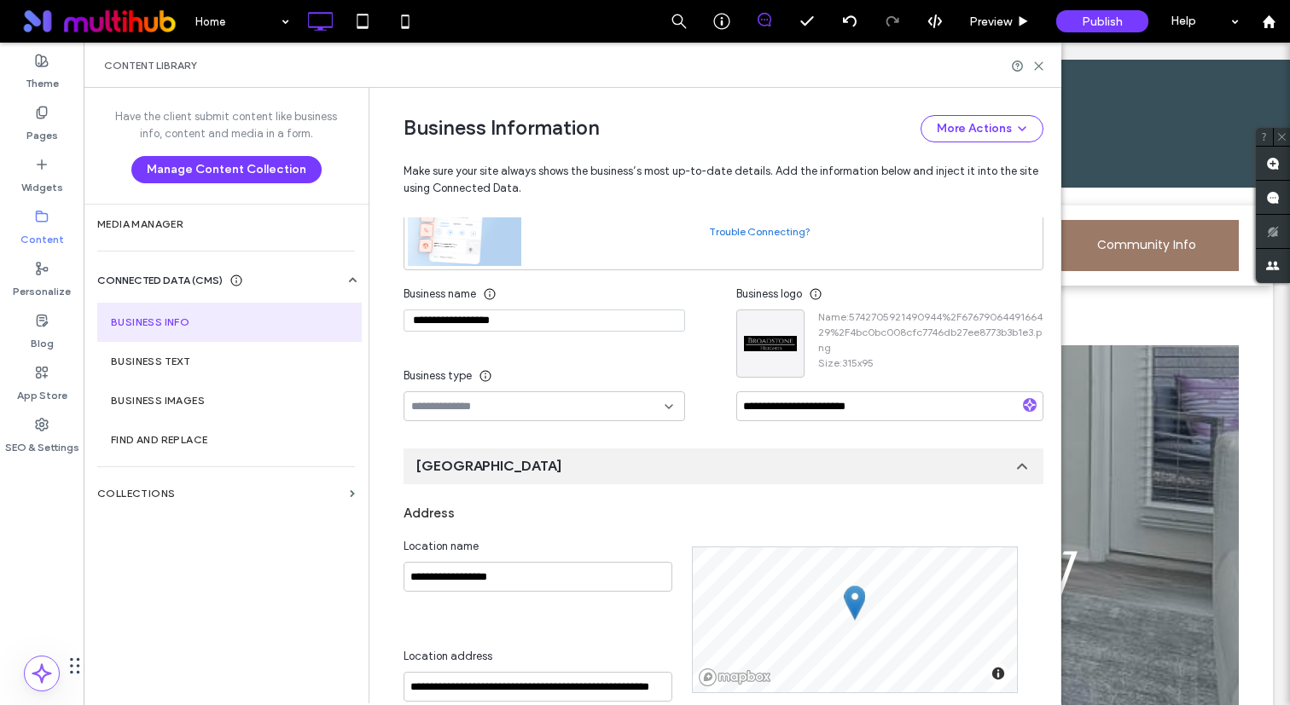
scroll to position [169, 0]
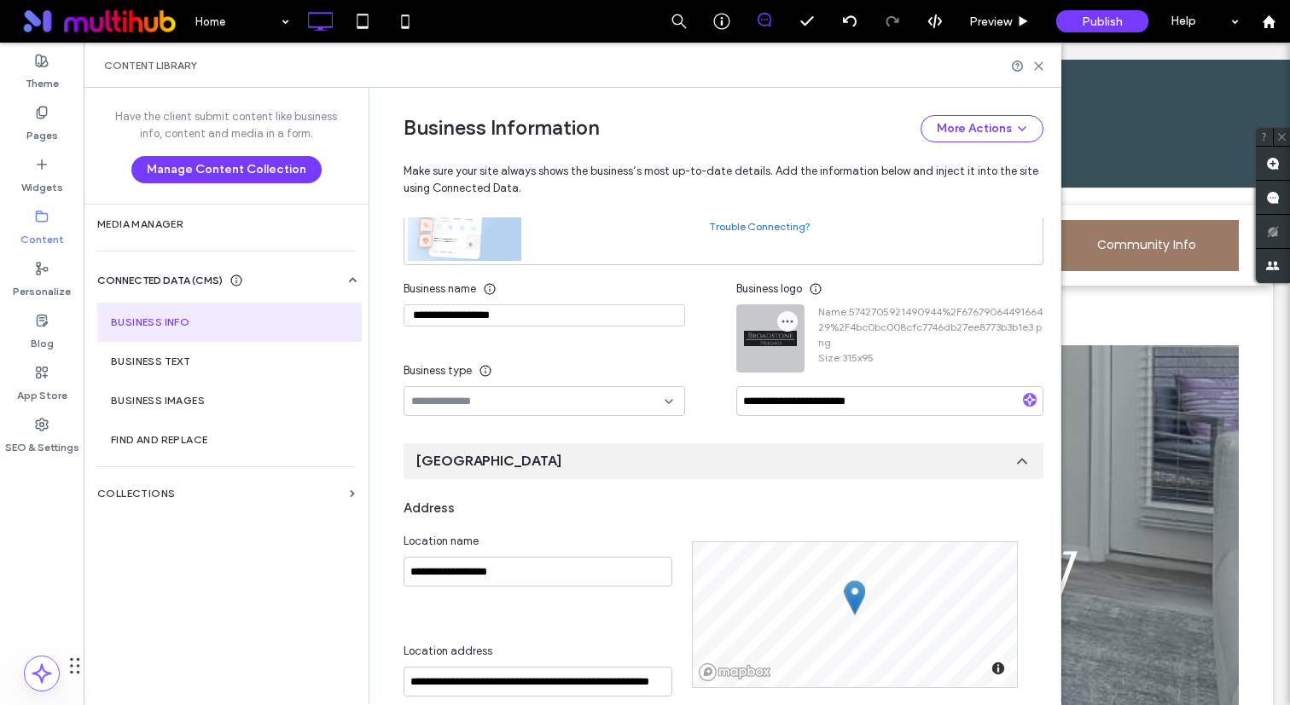
click at [784, 325] on icon "button" at bounding box center [787, 322] width 14 height 14
click at [810, 362] on span "Replace Image" at bounding box center [844, 363] width 76 height 17
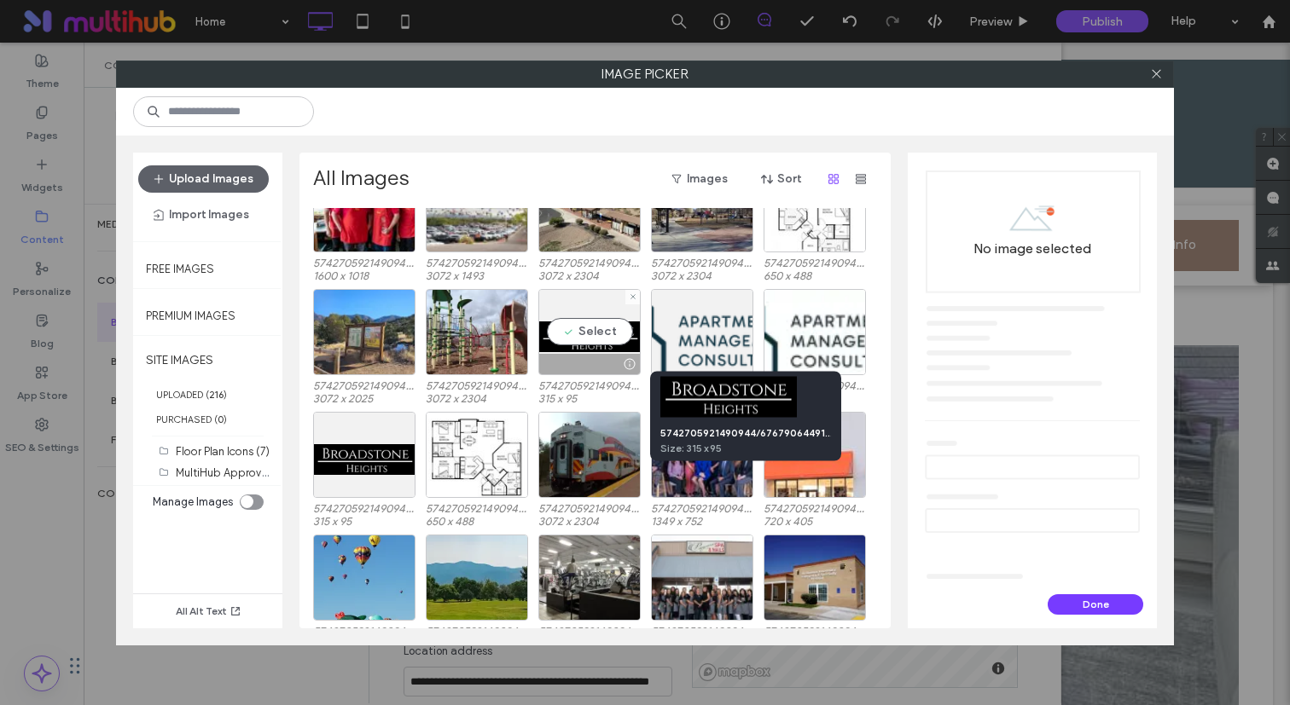
scroll to position [200, 0]
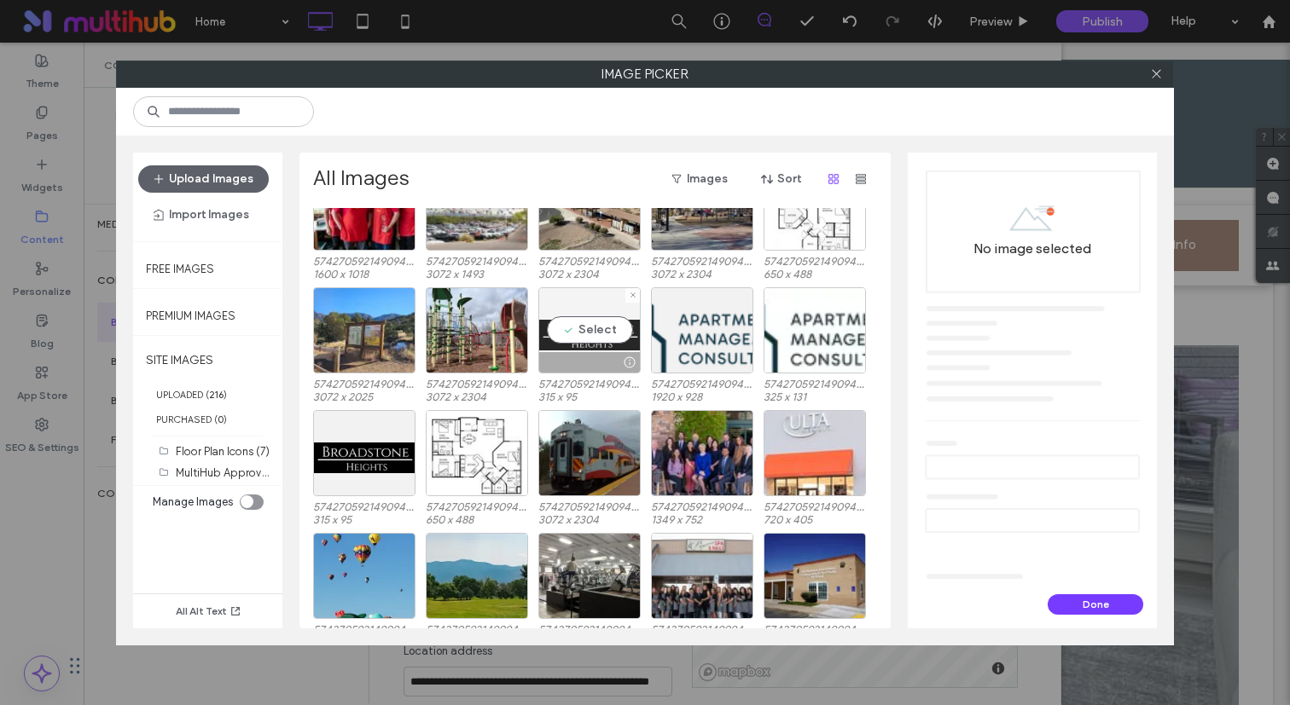
click at [596, 343] on div "Select" at bounding box center [589, 330] width 102 height 86
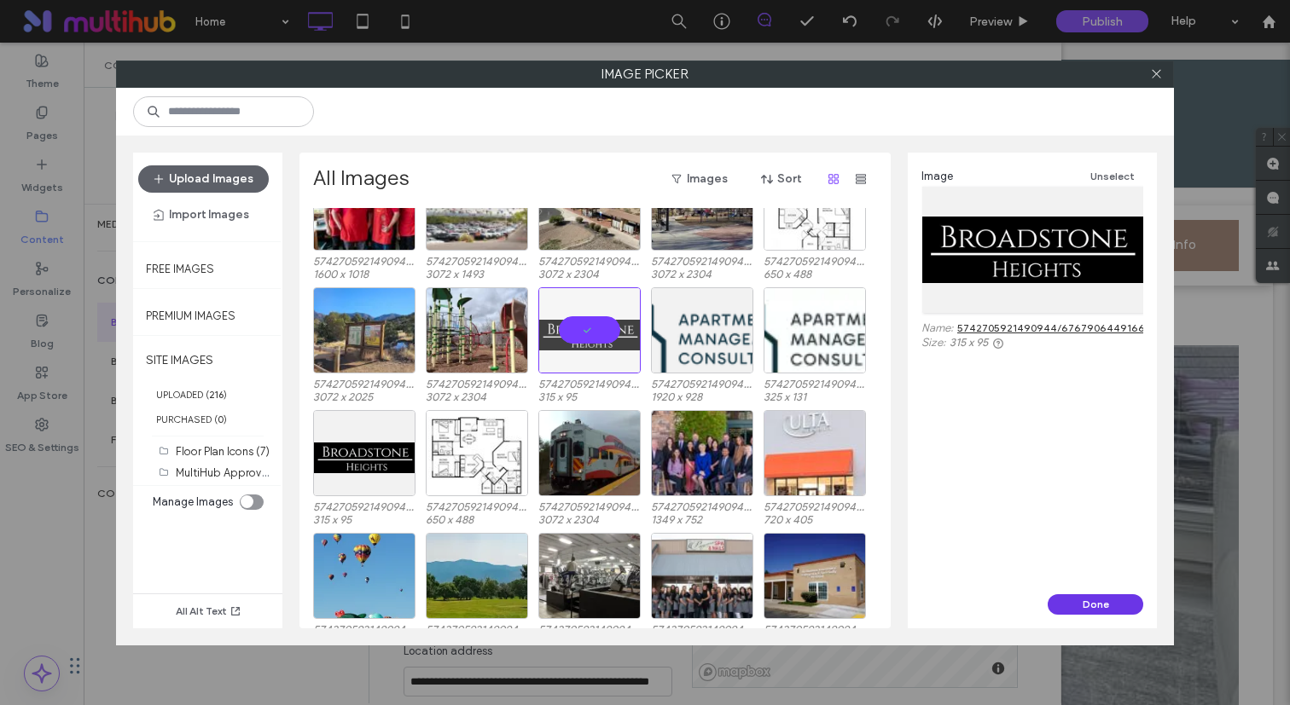
click at [1095, 604] on button "Done" at bounding box center [1095, 604] width 96 height 20
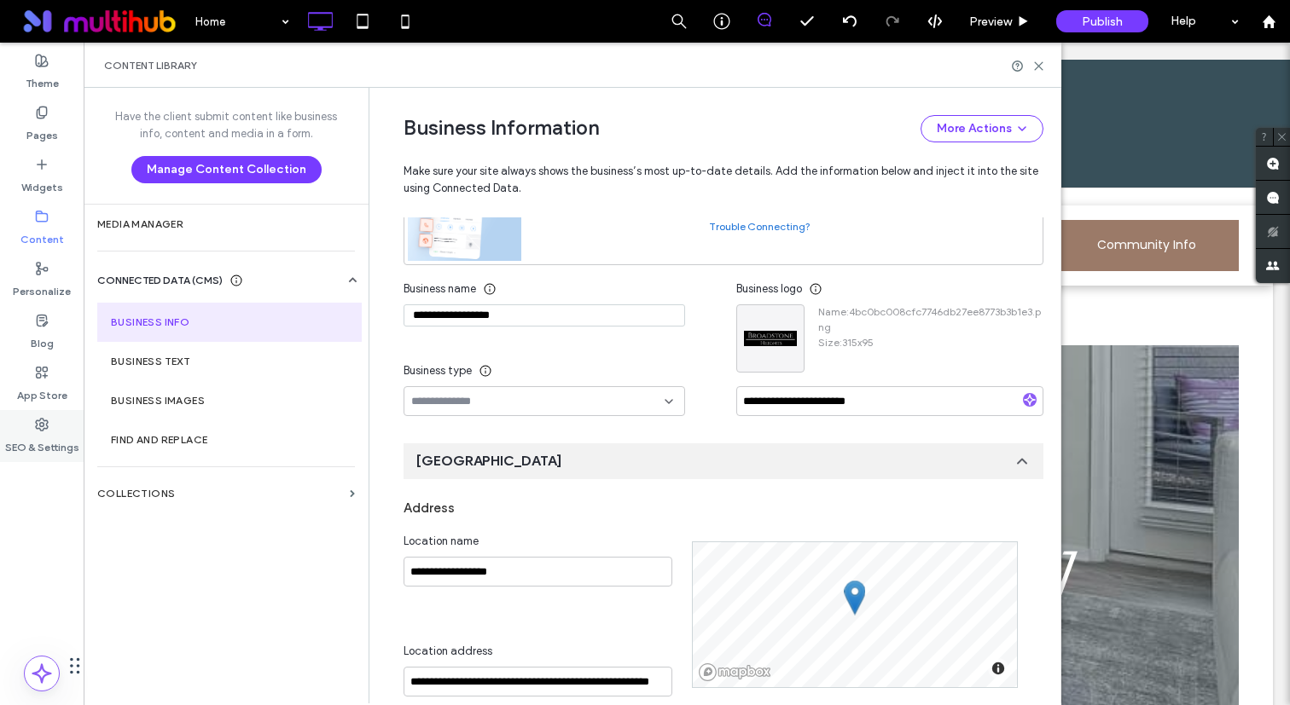
click at [42, 447] on label "SEO & Settings" at bounding box center [42, 444] width 74 height 24
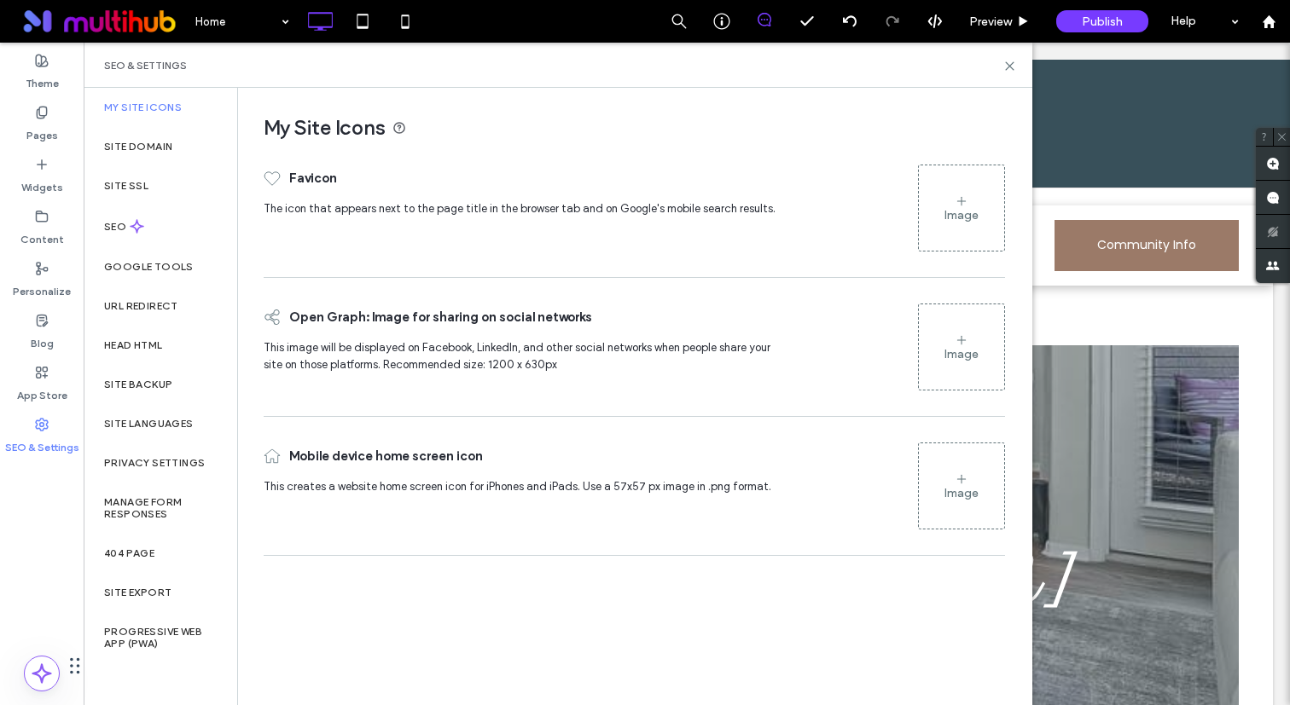
click at [942, 193] on div "Image" at bounding box center [961, 208] width 85 height 82
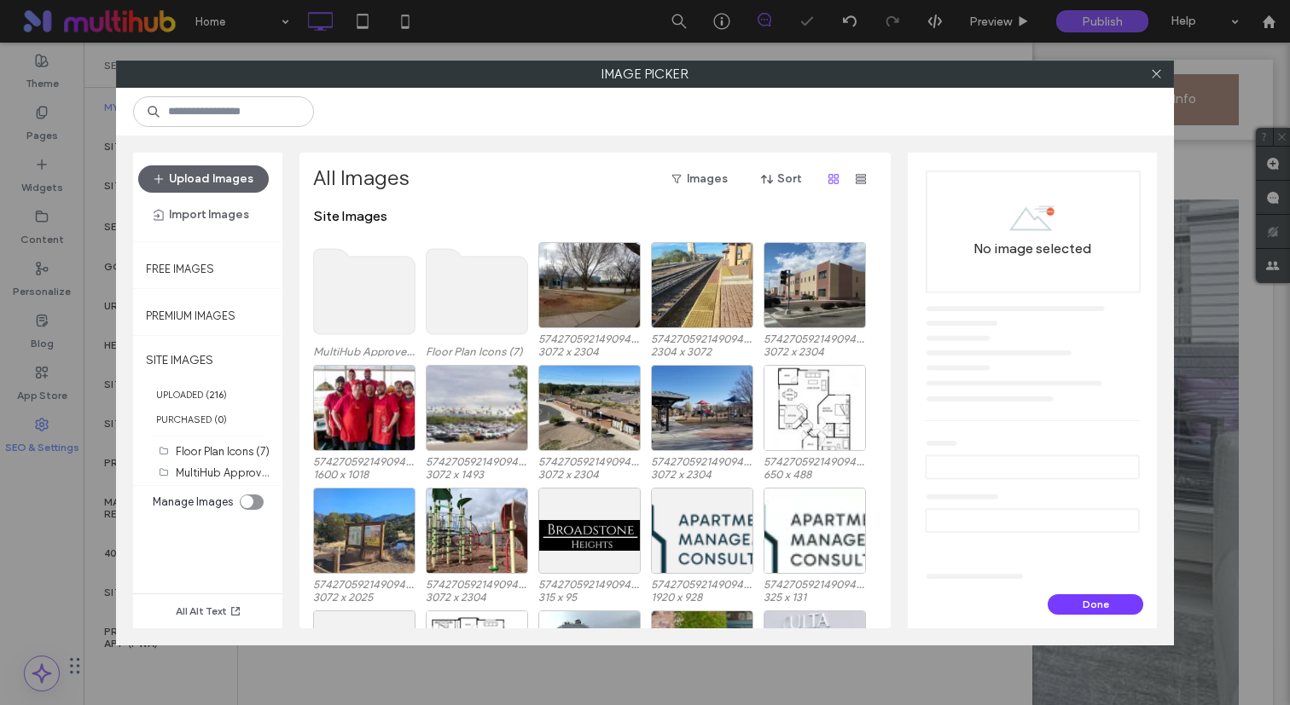
scroll to position [0, 0]
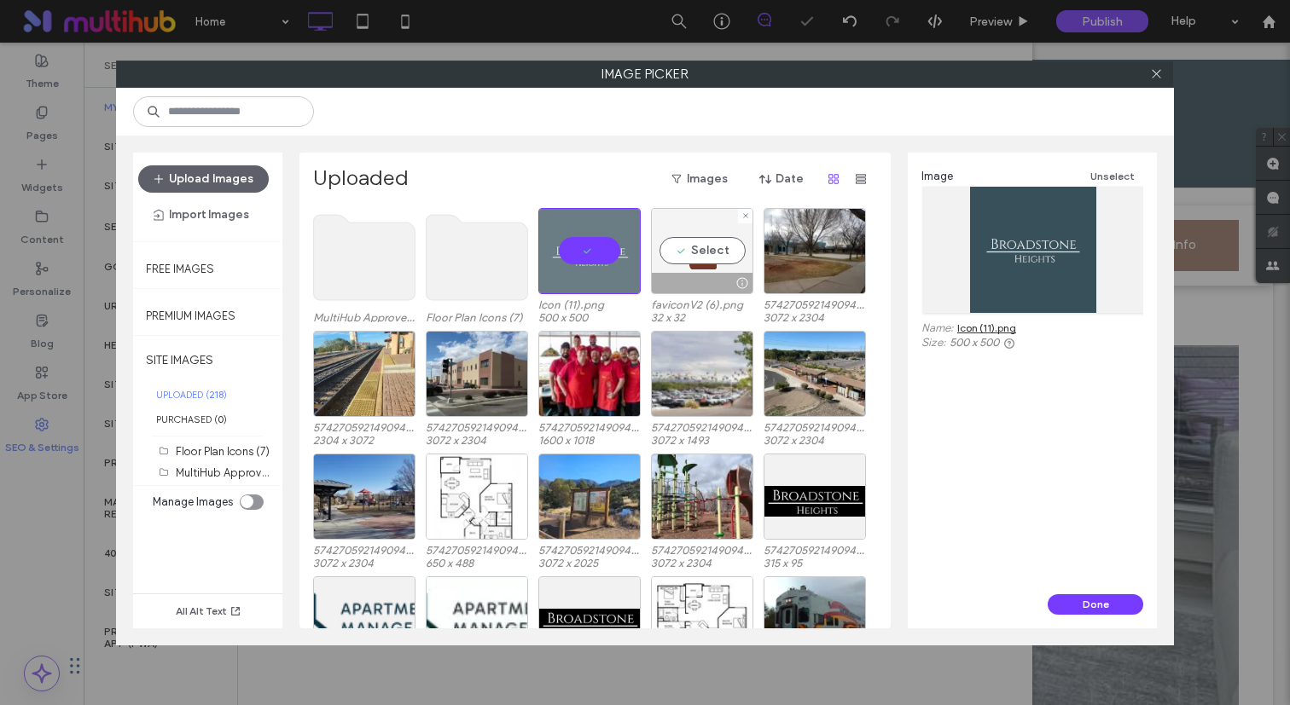
click at [724, 268] on div "Select" at bounding box center [702, 251] width 102 height 86
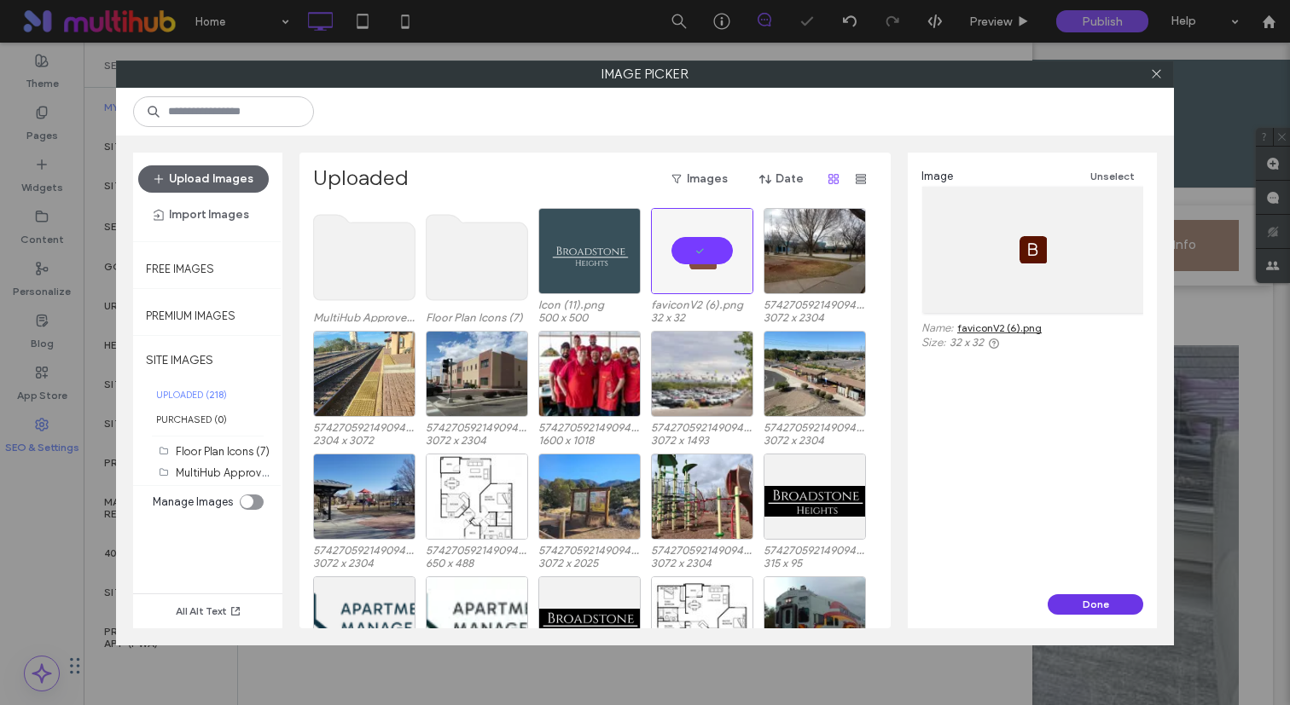
click at [1085, 607] on button "Done" at bounding box center [1095, 604] width 96 height 20
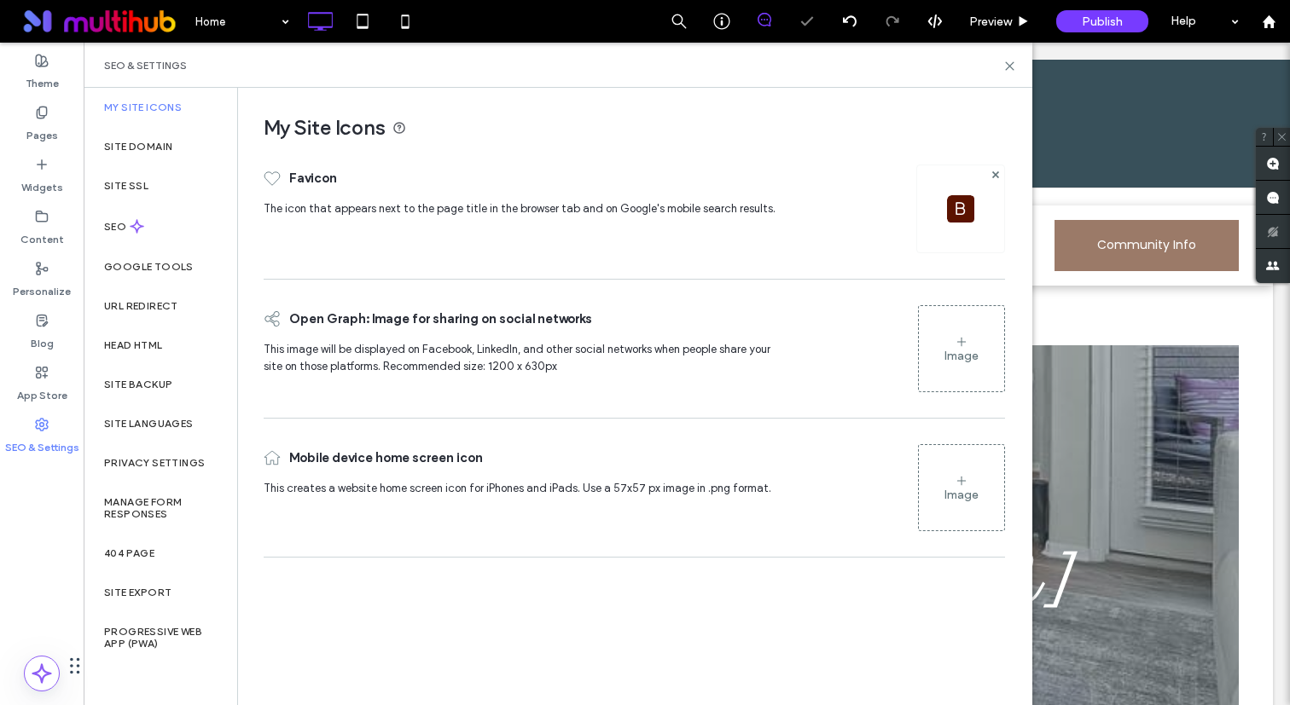
click at [978, 362] on div "Image" at bounding box center [961, 349] width 85 height 82
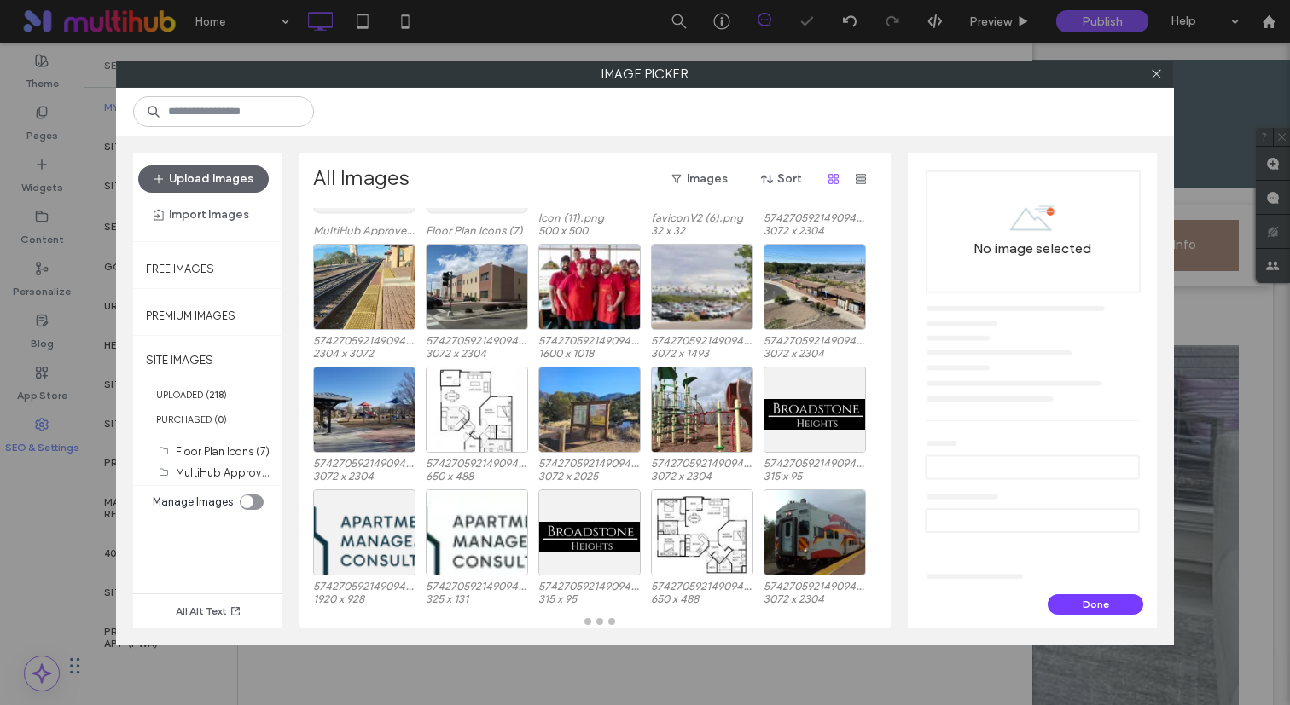
scroll to position [121, 0]
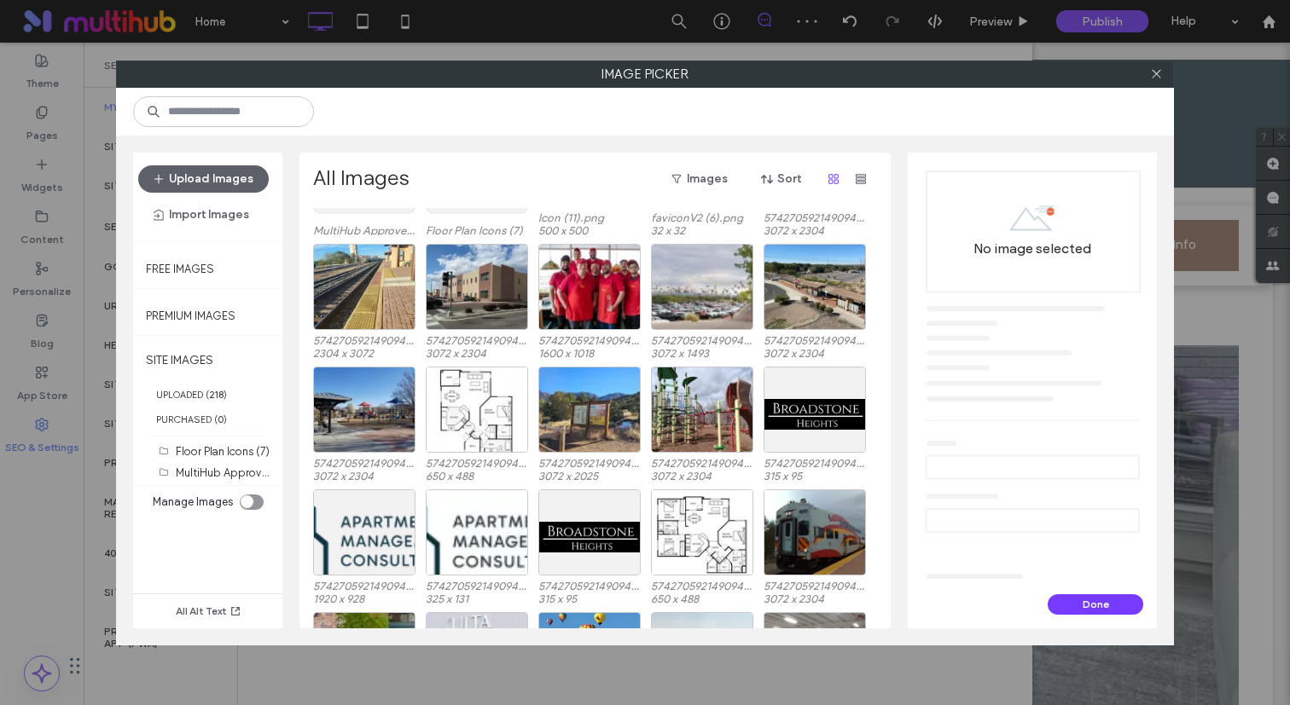
click at [250, 495] on div "toggle" at bounding box center [252, 502] width 24 height 15
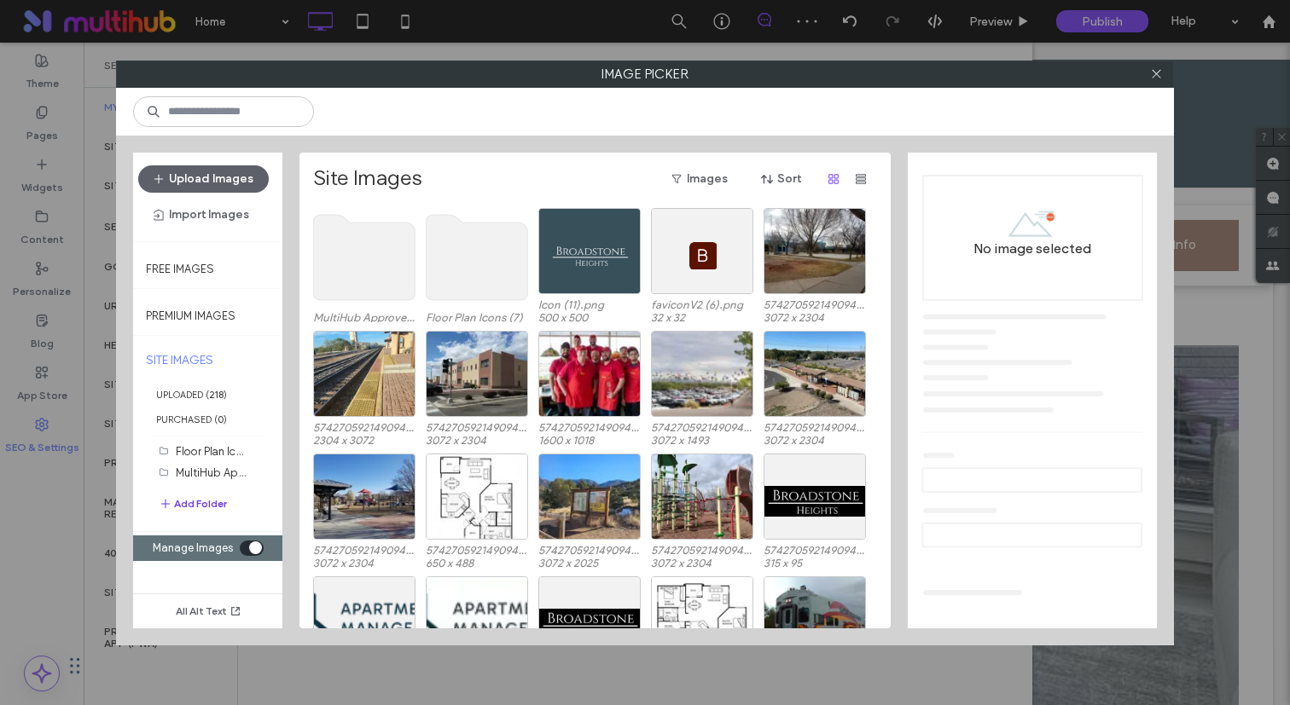
click at [217, 510] on button "Add Folder" at bounding box center [193, 504] width 68 height 20
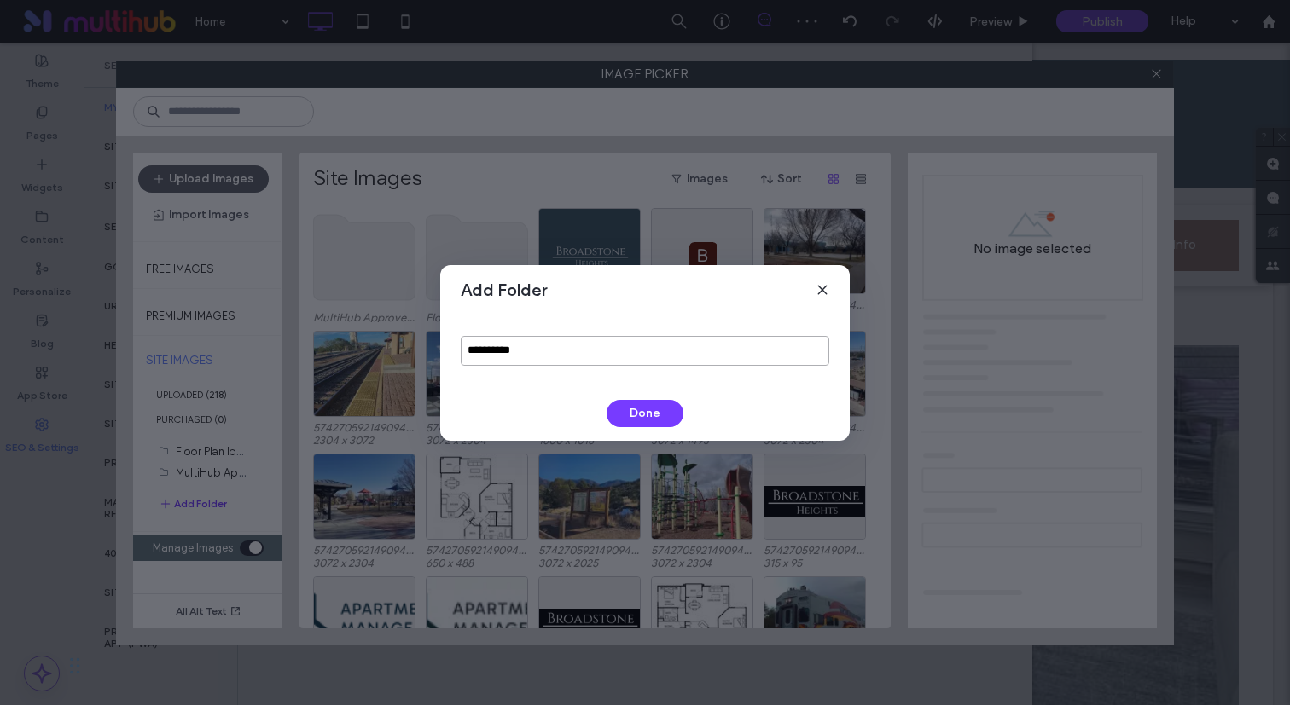
click at [536, 347] on input "**********" at bounding box center [645, 351] width 368 height 30
type input "******"
click at [635, 428] on div "Add Folder ****** Done" at bounding box center [644, 353] width 409 height 176
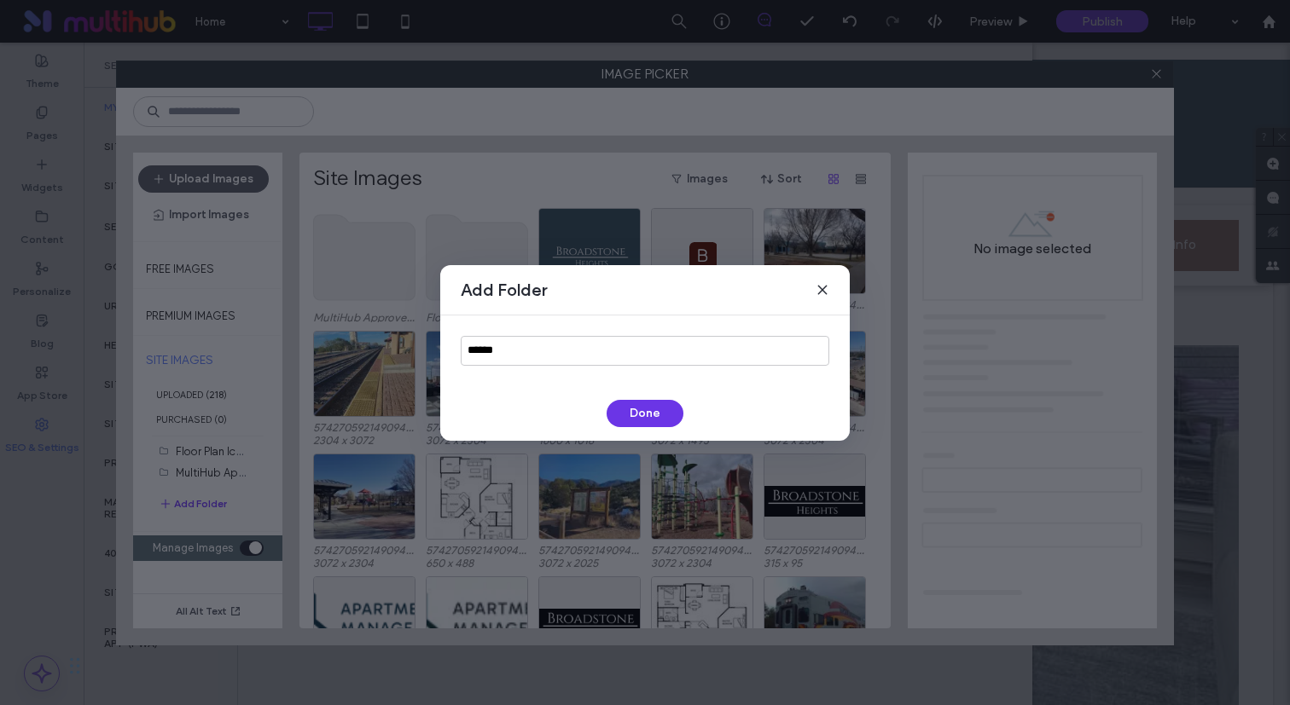
click at [641, 417] on button "Done" at bounding box center [644, 413] width 77 height 27
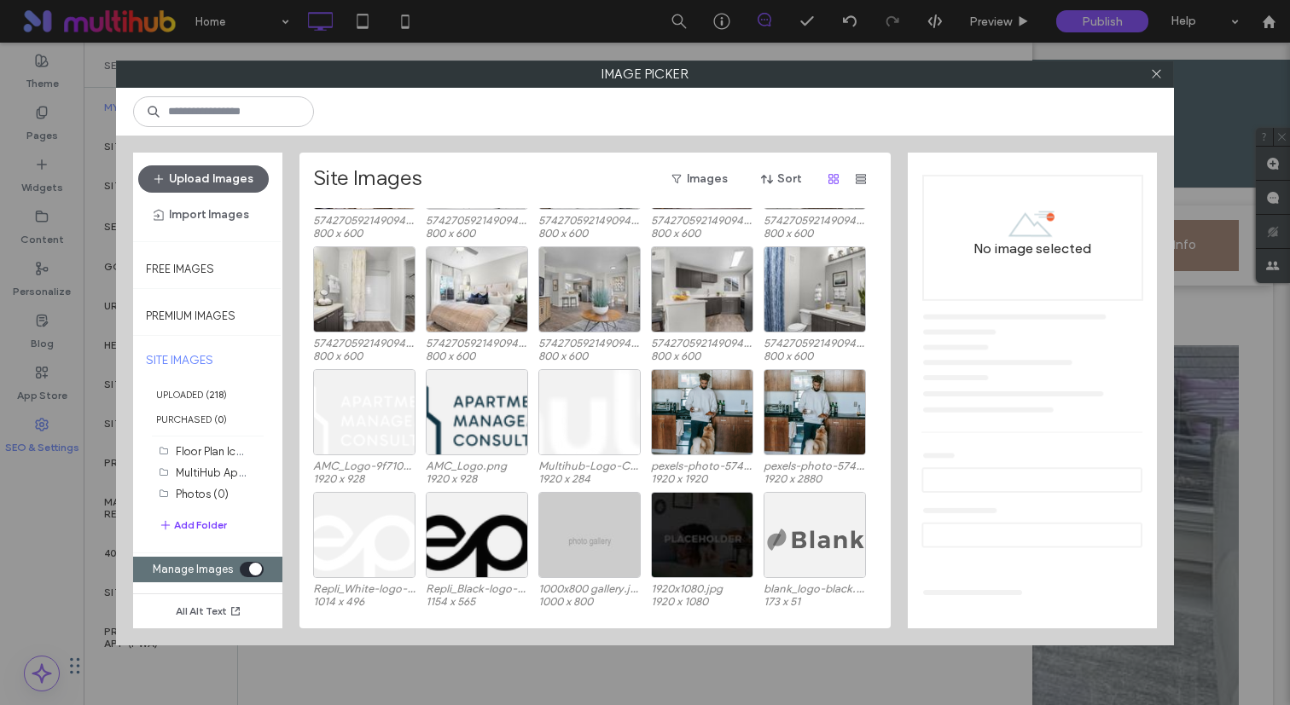
scroll to position [2891, 0]
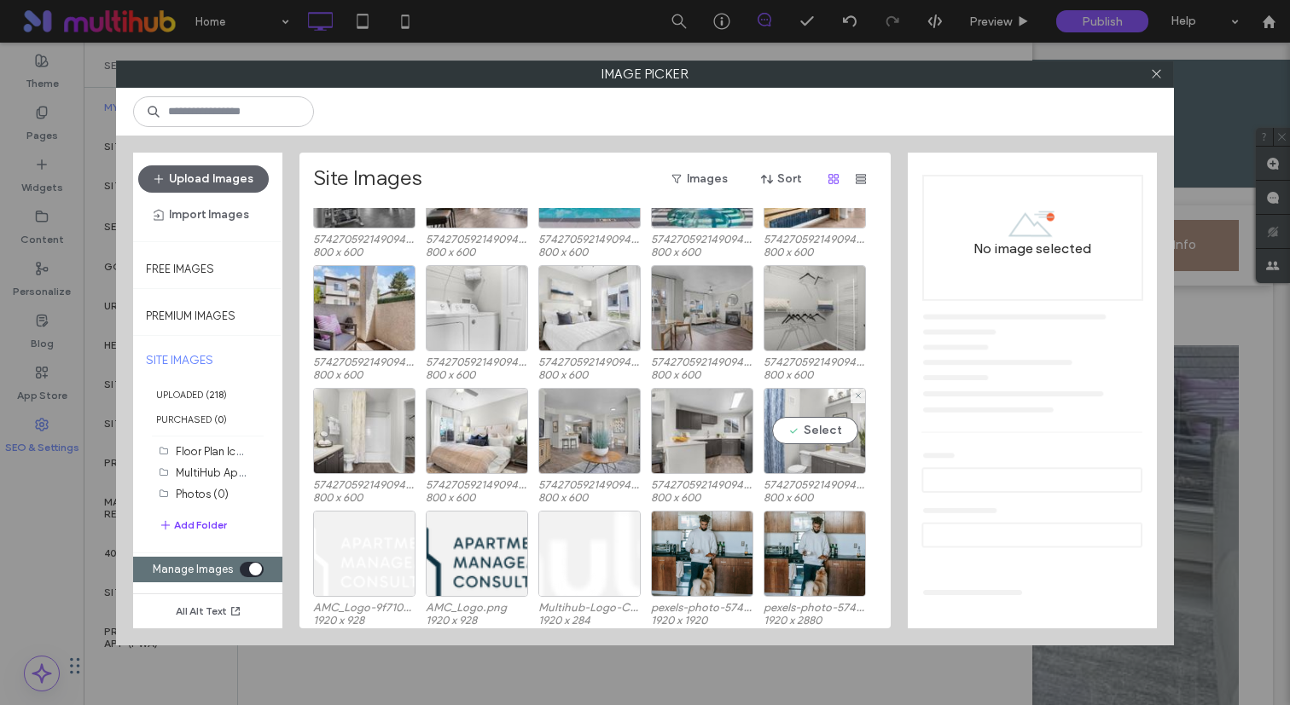
click at [827, 430] on div "Select" at bounding box center [814, 431] width 102 height 86
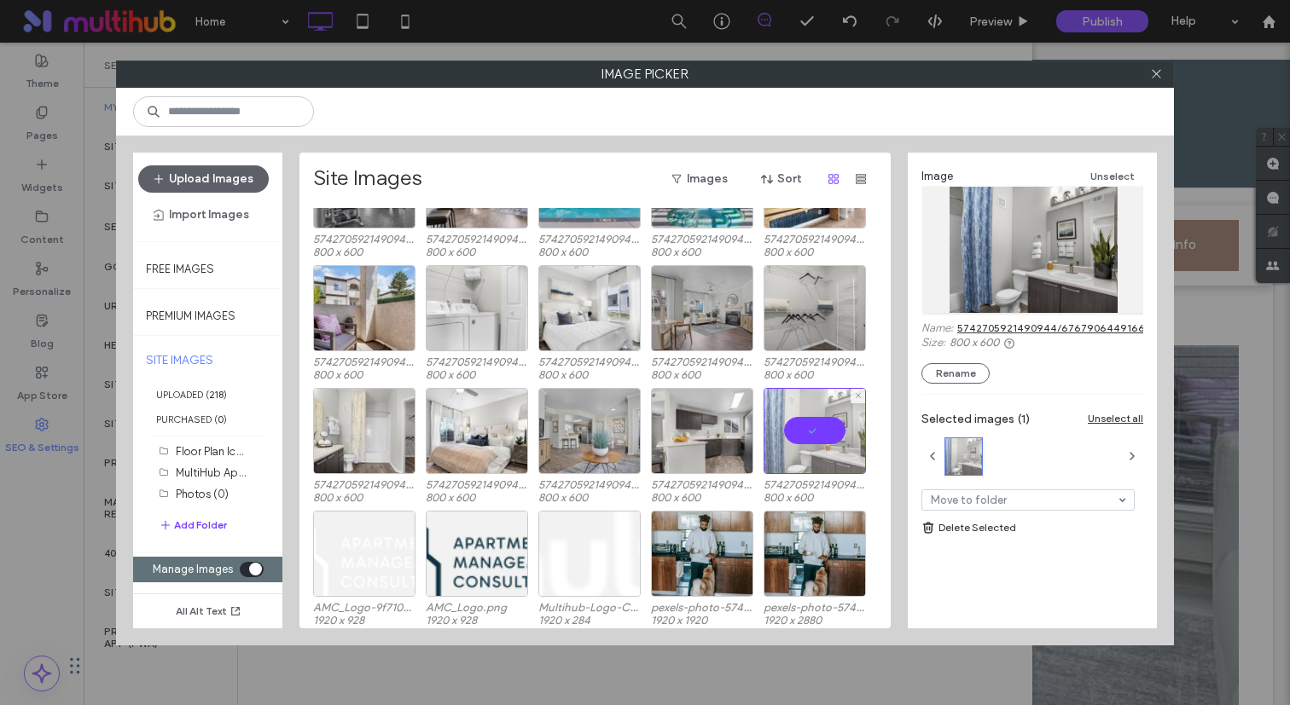
click at [755, 429] on div "5742705921490944/6767906449166429/3d8edda34fed31c858805775293fa432.jpg 800 x 60…" at bounding box center [599, 449] width 573 height 123
click at [712, 423] on div "Select" at bounding box center [702, 431] width 102 height 86
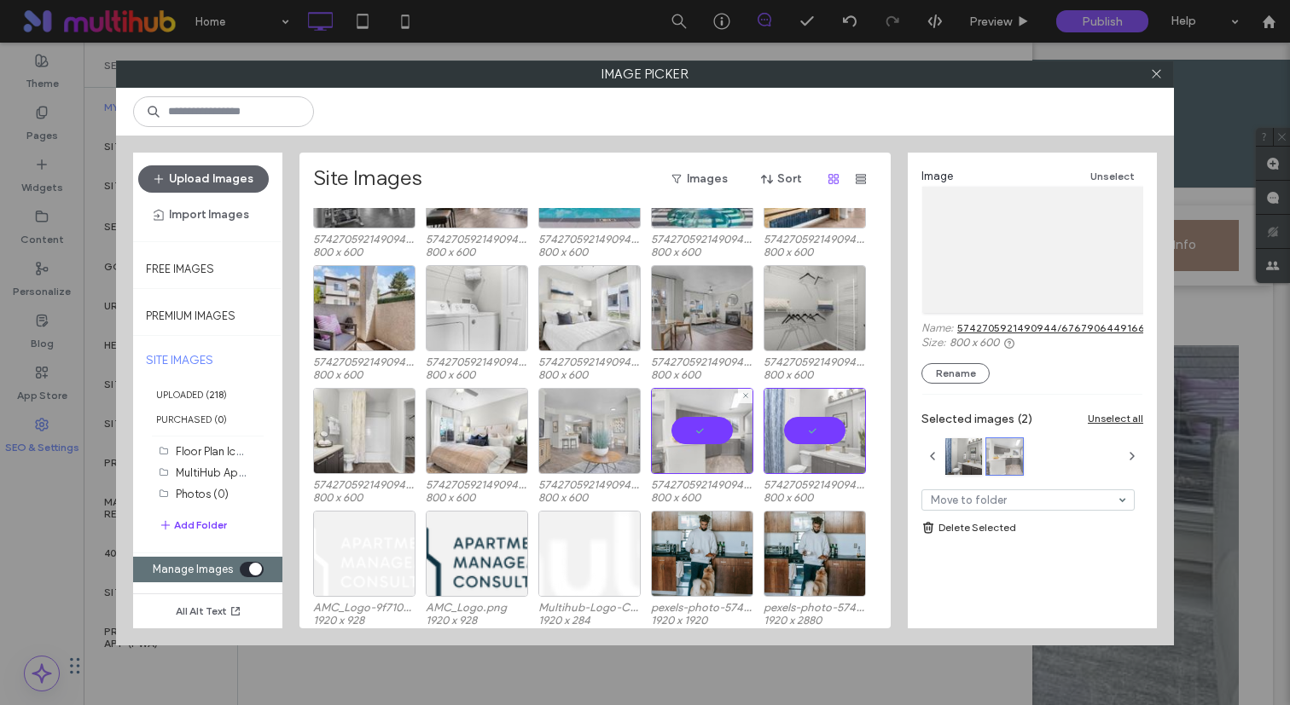
click at [597, 443] on div at bounding box center [589, 431] width 102 height 86
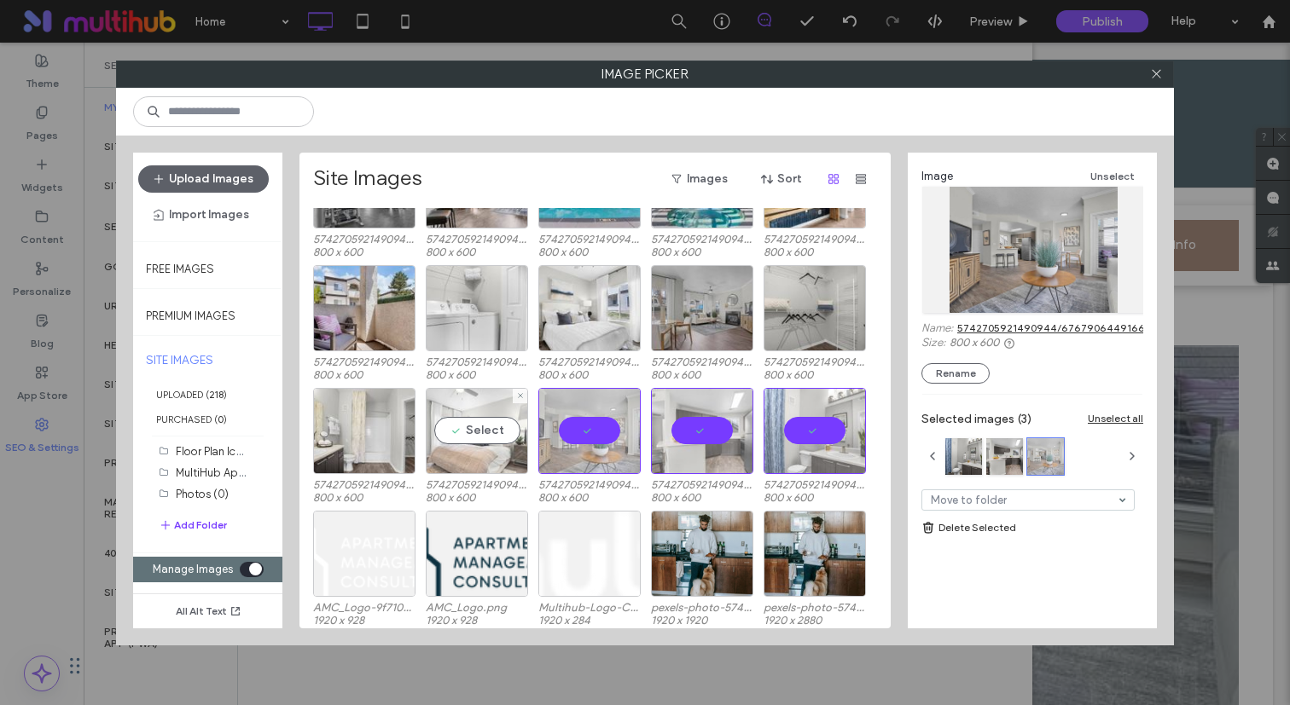
click at [511, 437] on div "Select" at bounding box center [477, 431] width 102 height 86
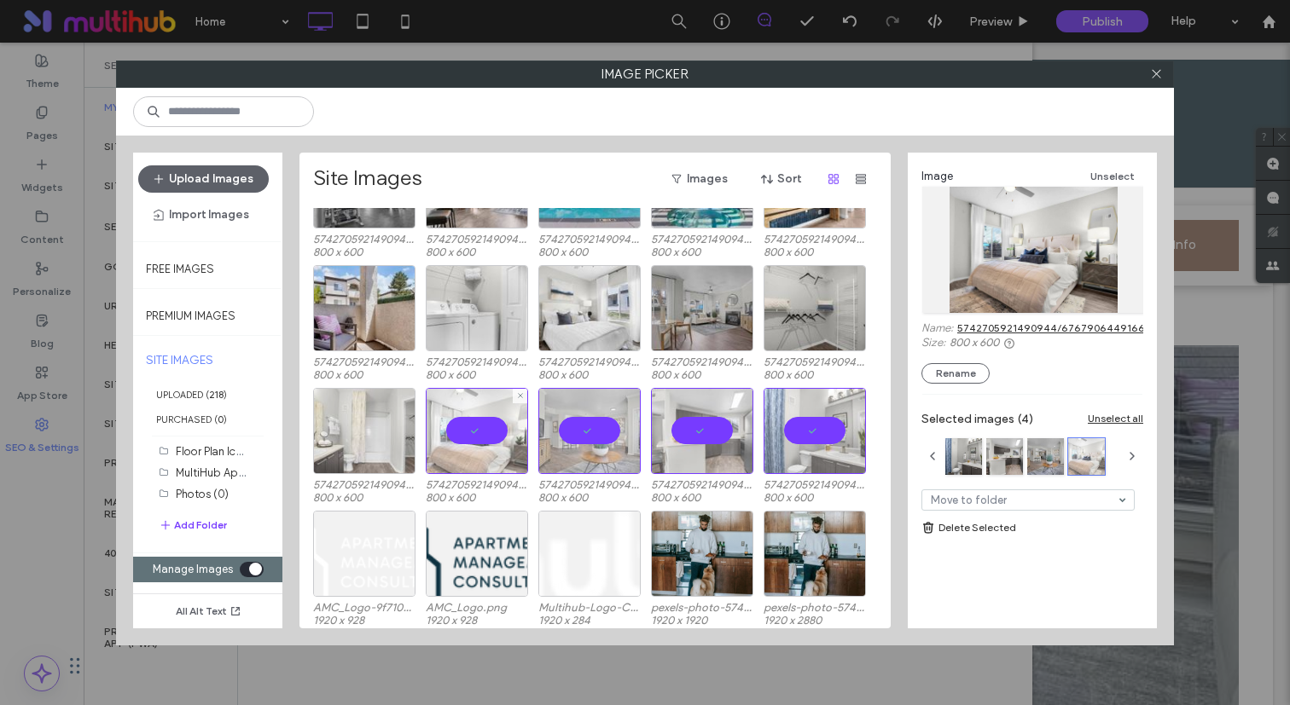
click at [401, 426] on div at bounding box center [364, 431] width 102 height 86
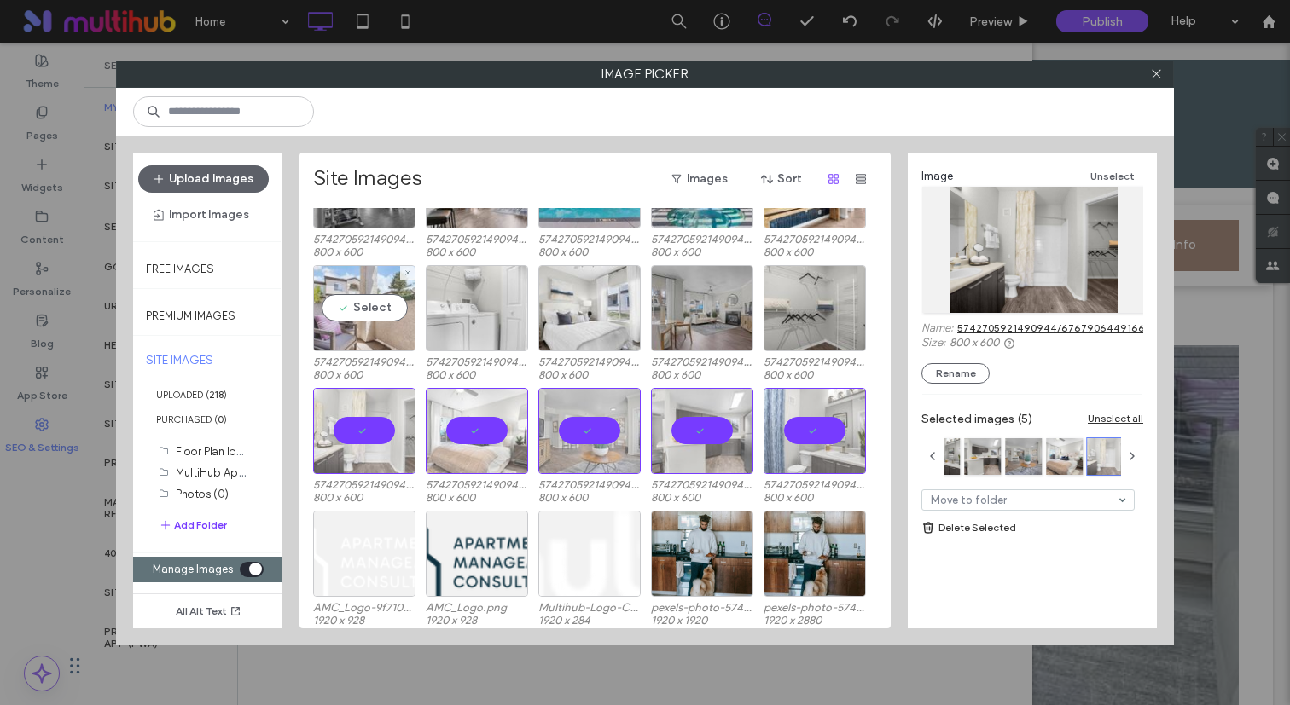
click at [375, 286] on div "Select" at bounding box center [364, 308] width 102 height 86
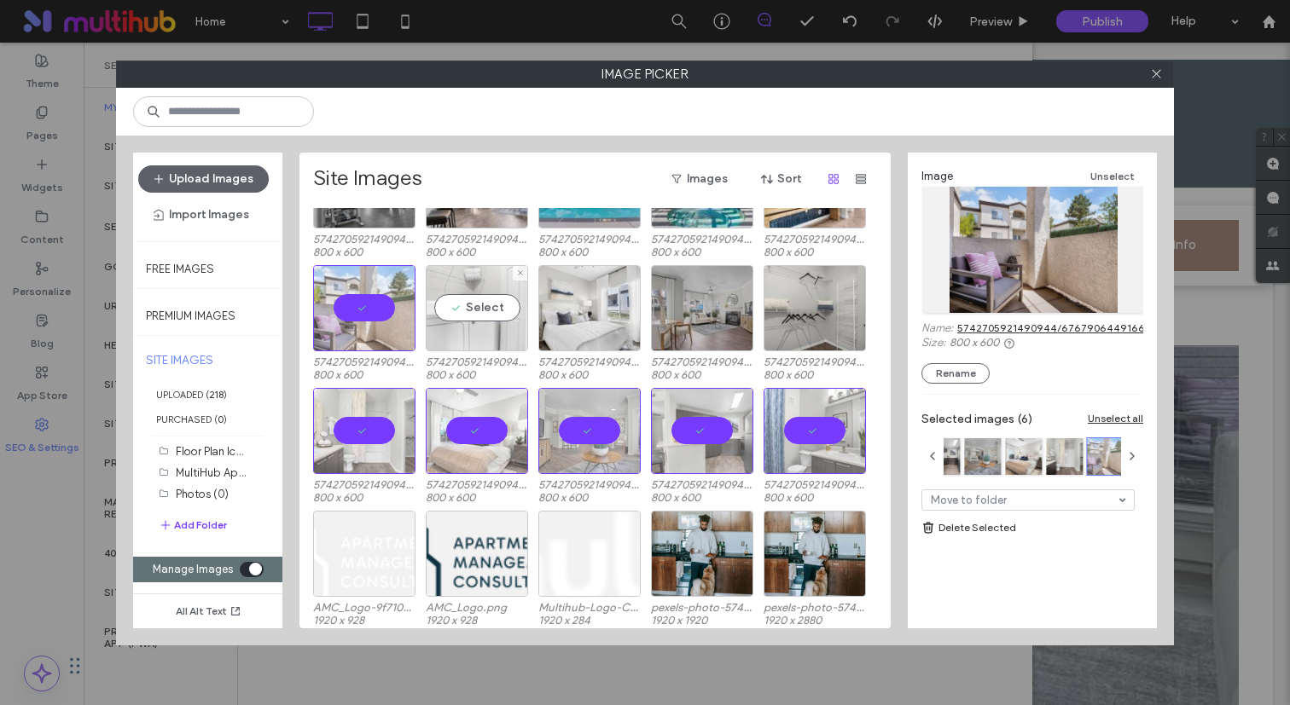
click at [502, 300] on div "Select" at bounding box center [477, 308] width 102 height 86
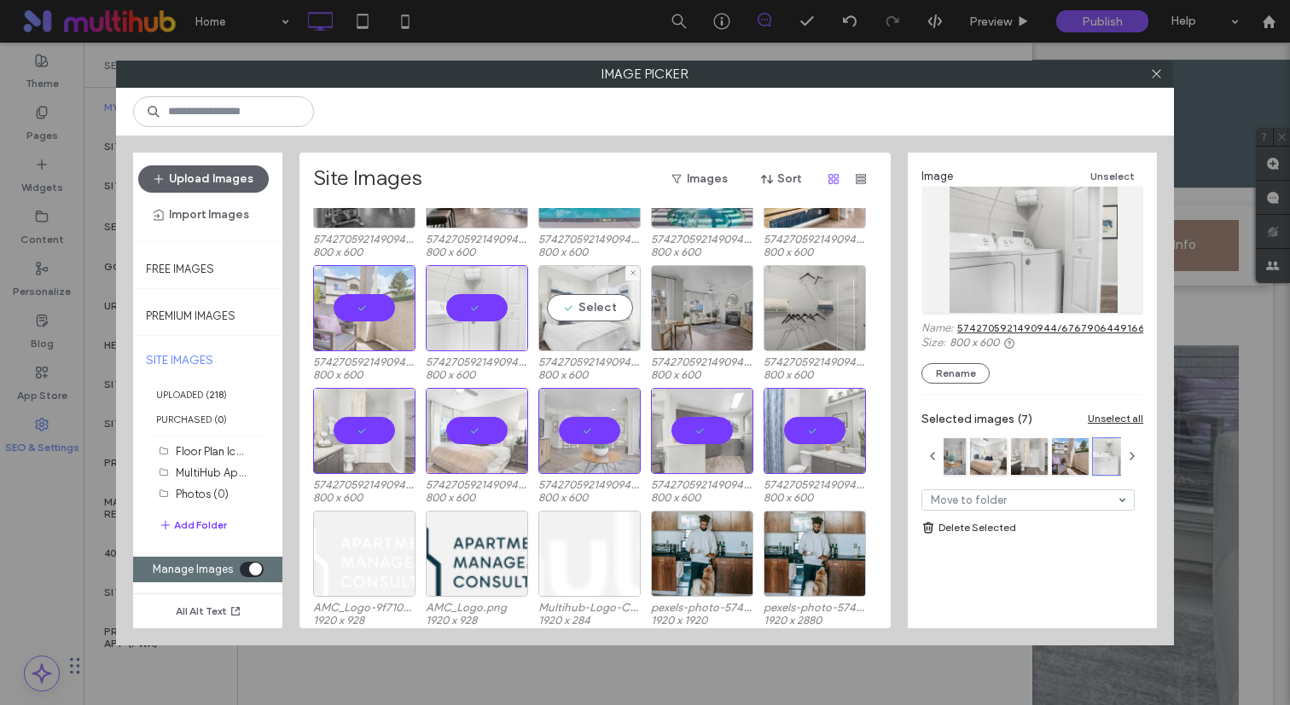
click at [619, 316] on div "Select" at bounding box center [589, 308] width 102 height 86
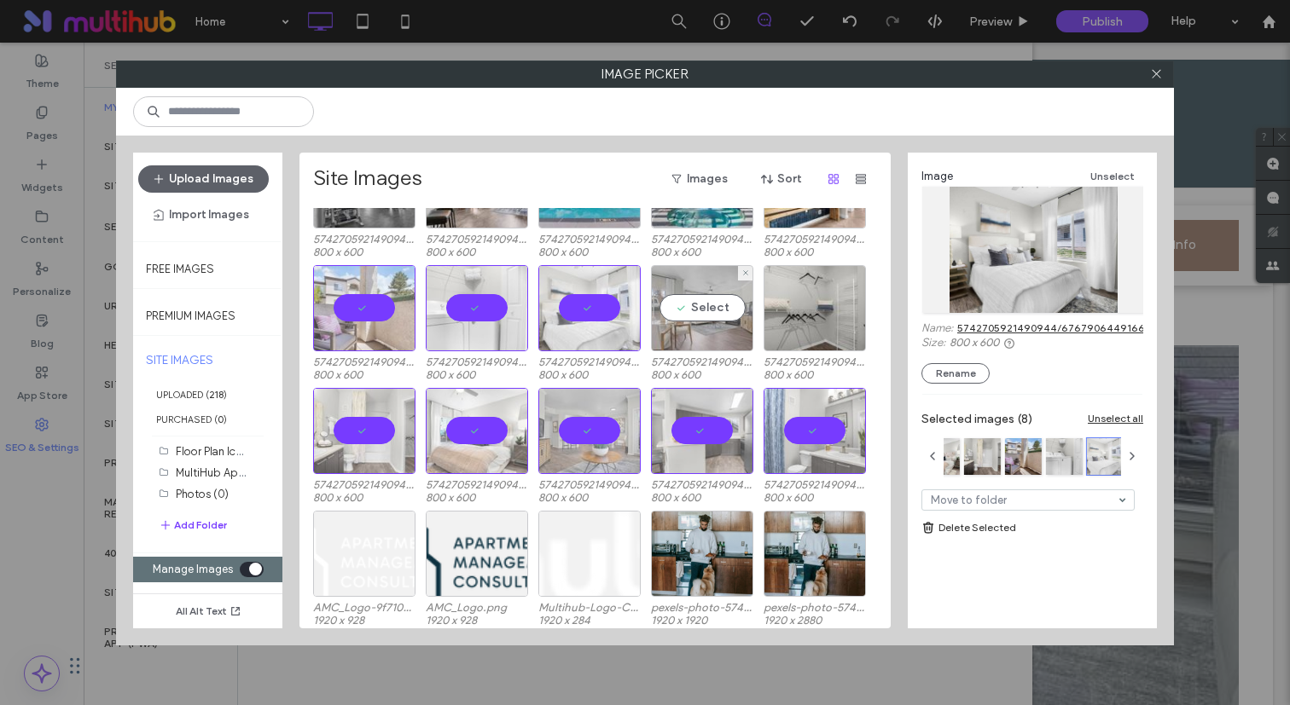
click at [729, 316] on div "Select" at bounding box center [702, 308] width 102 height 86
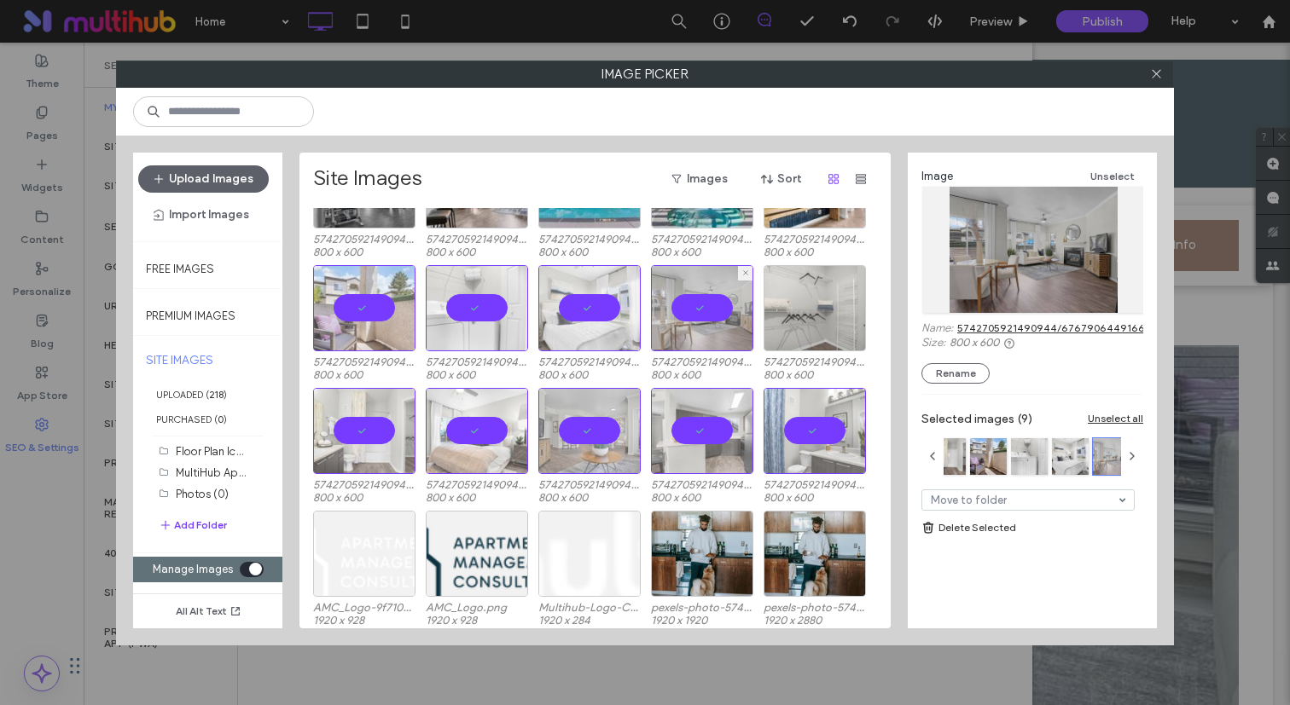
click at [787, 315] on div at bounding box center [814, 308] width 102 height 86
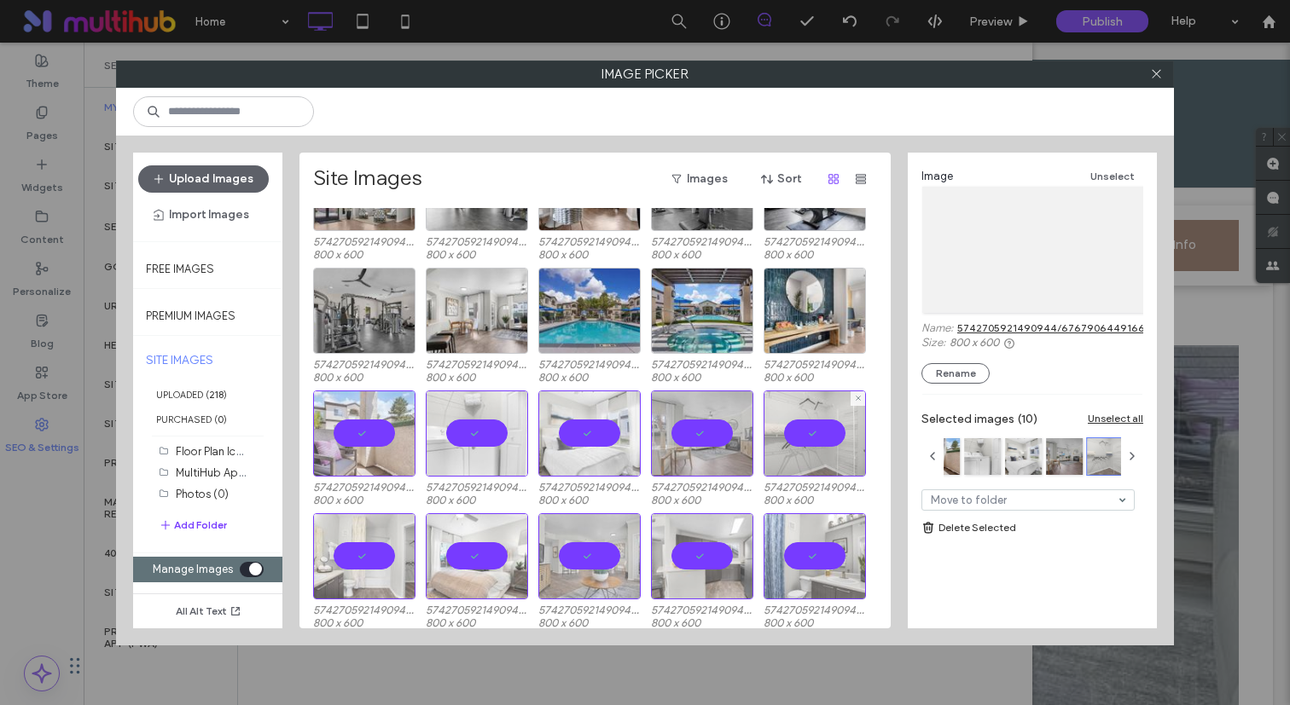
scroll to position [2652, 0]
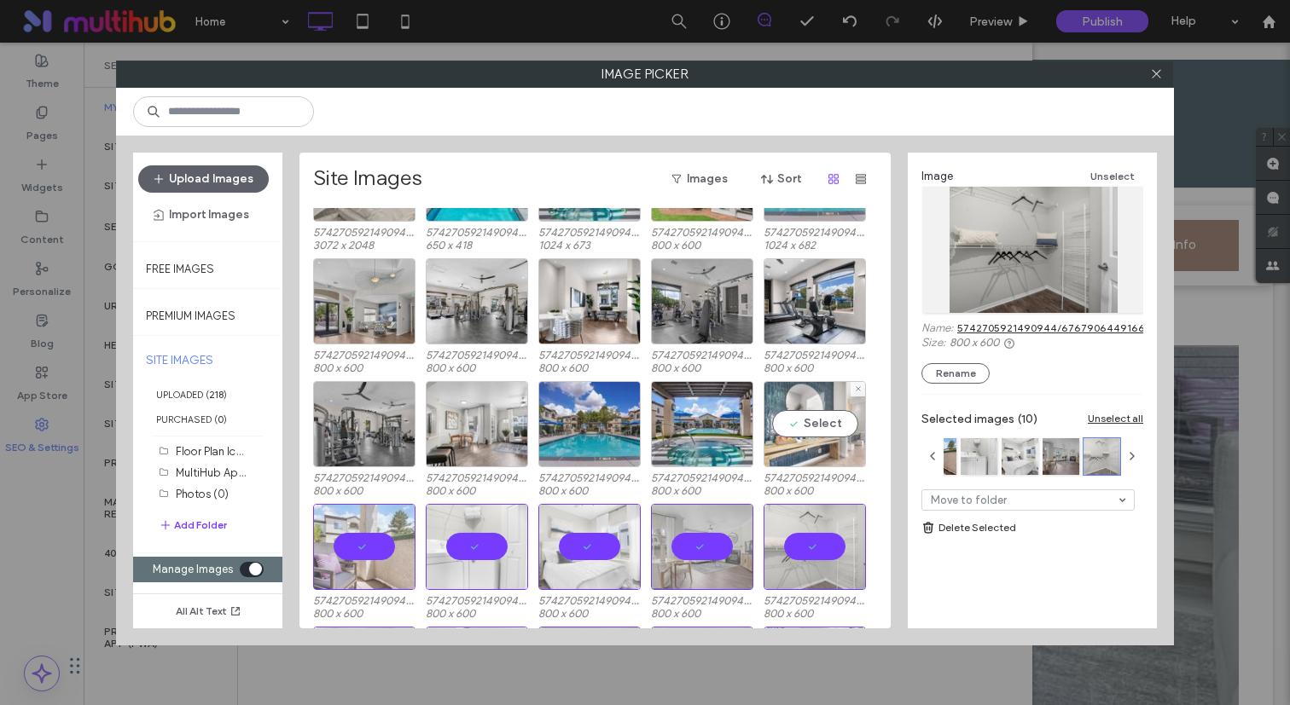
click at [787, 399] on div "Select" at bounding box center [814, 424] width 102 height 86
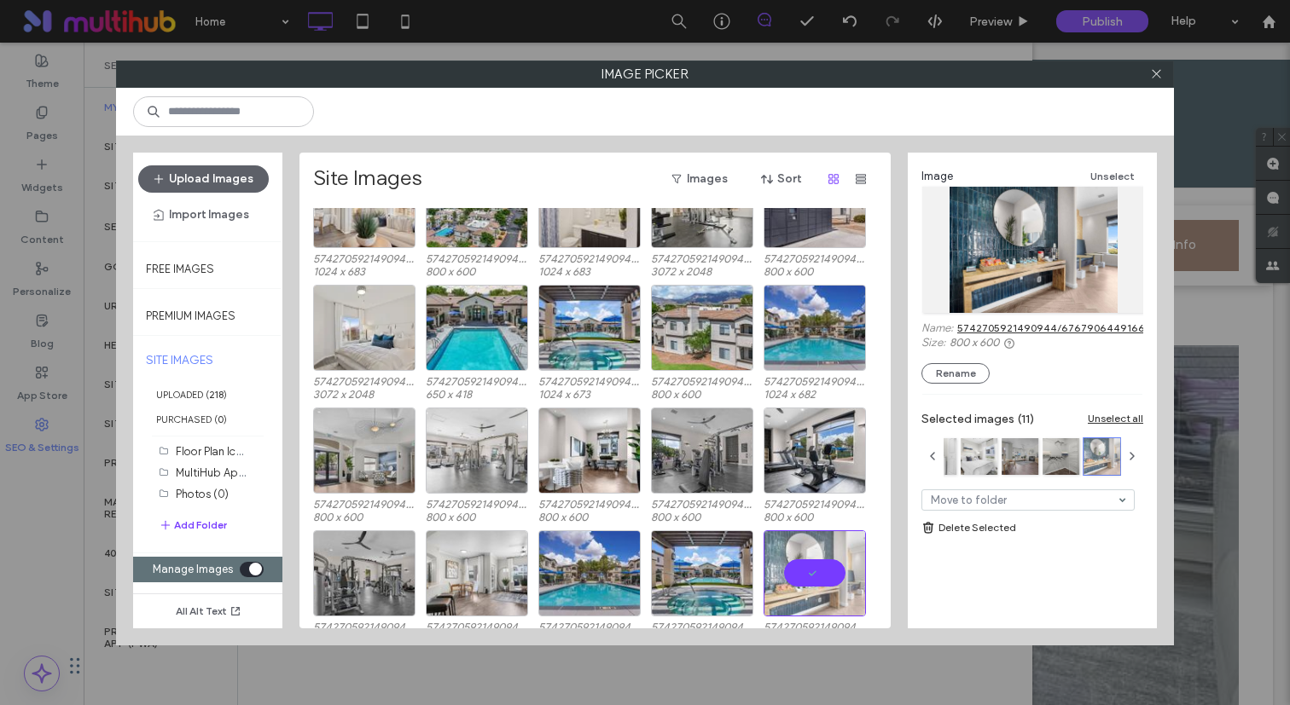
scroll to position [2436, 0]
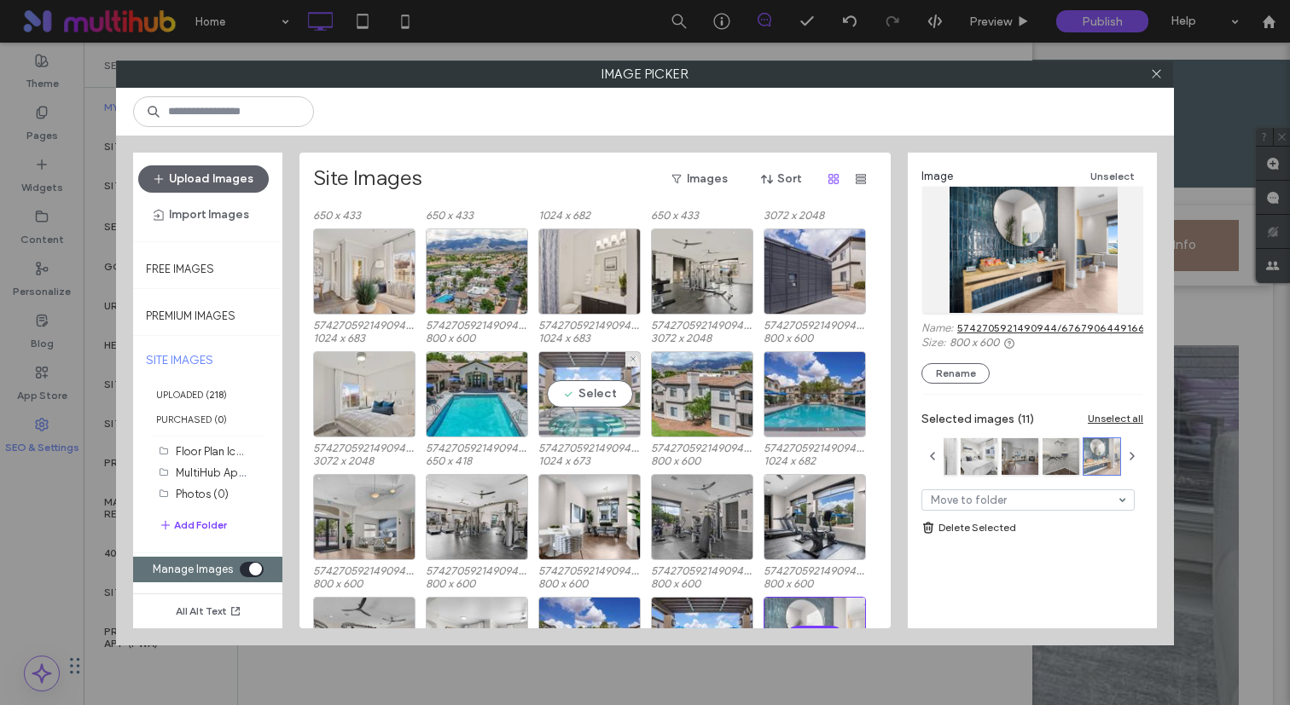
click at [612, 404] on div "Select" at bounding box center [589, 394] width 102 height 86
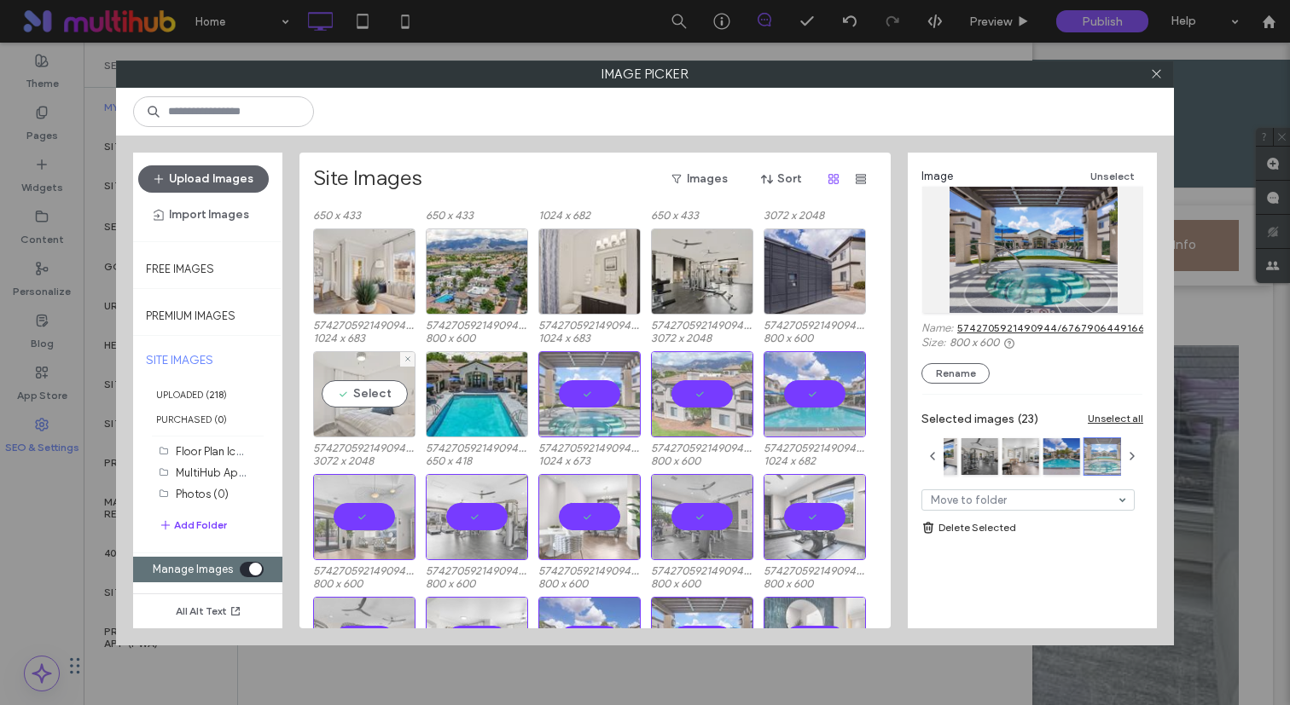
click at [356, 384] on div "Select" at bounding box center [364, 394] width 102 height 86
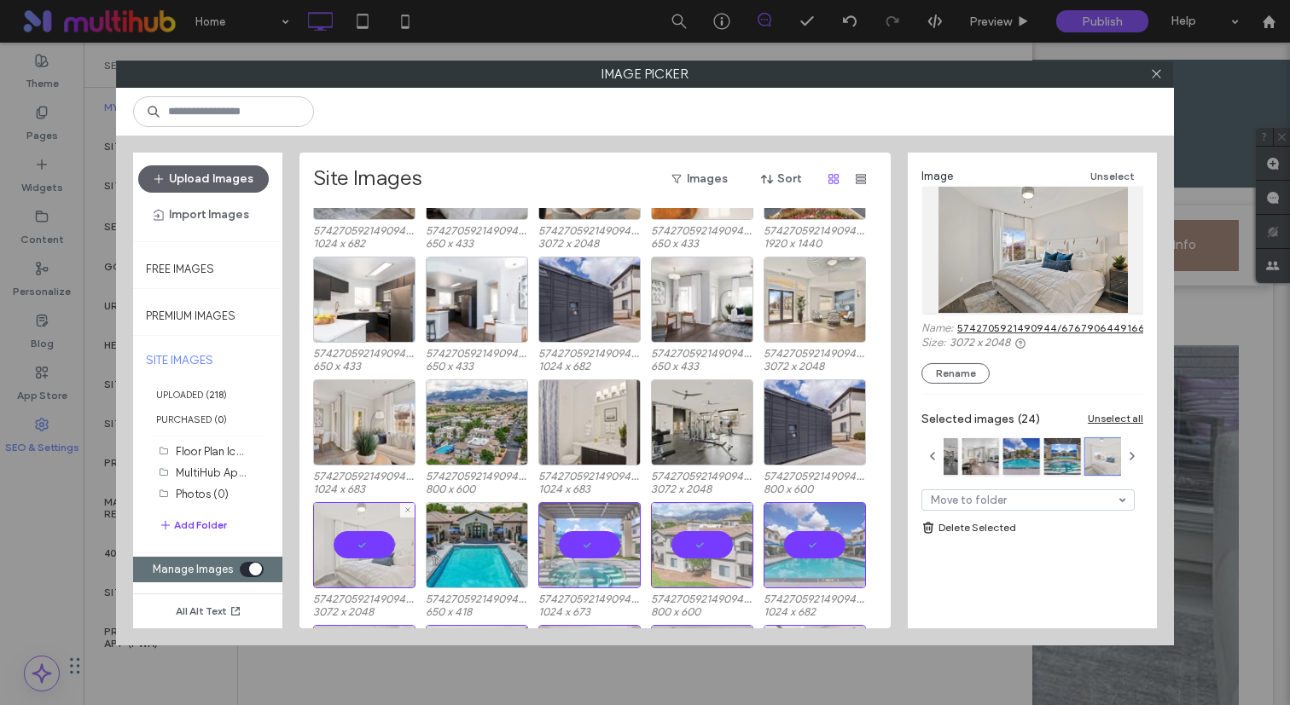
scroll to position [2275, 0]
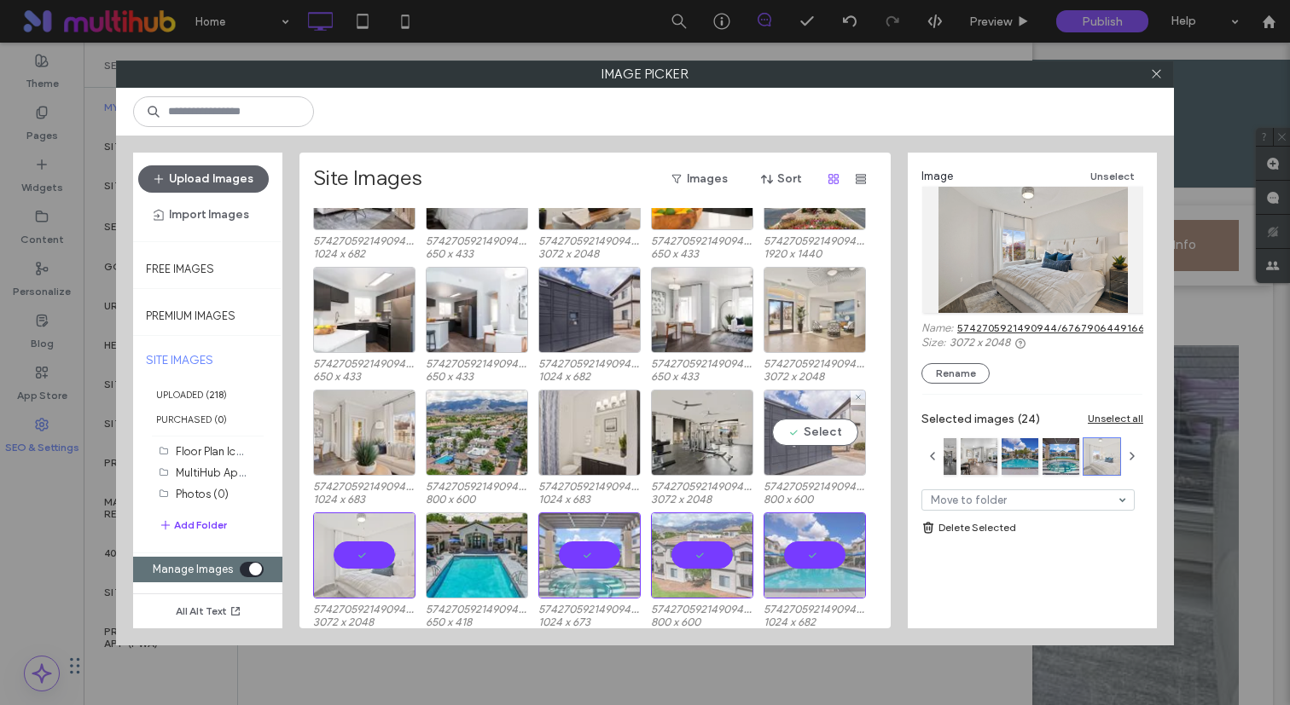
click at [847, 455] on div "Select" at bounding box center [814, 433] width 102 height 86
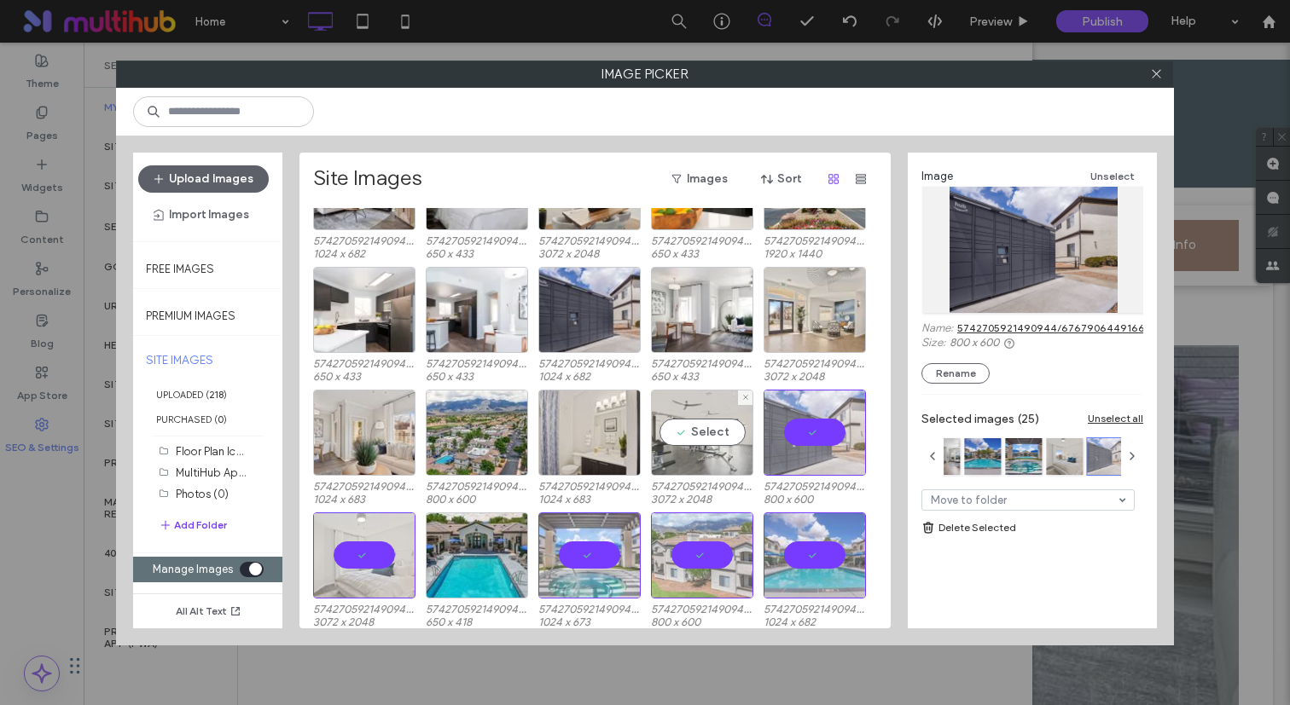
click at [709, 442] on div "Select" at bounding box center [702, 433] width 102 height 86
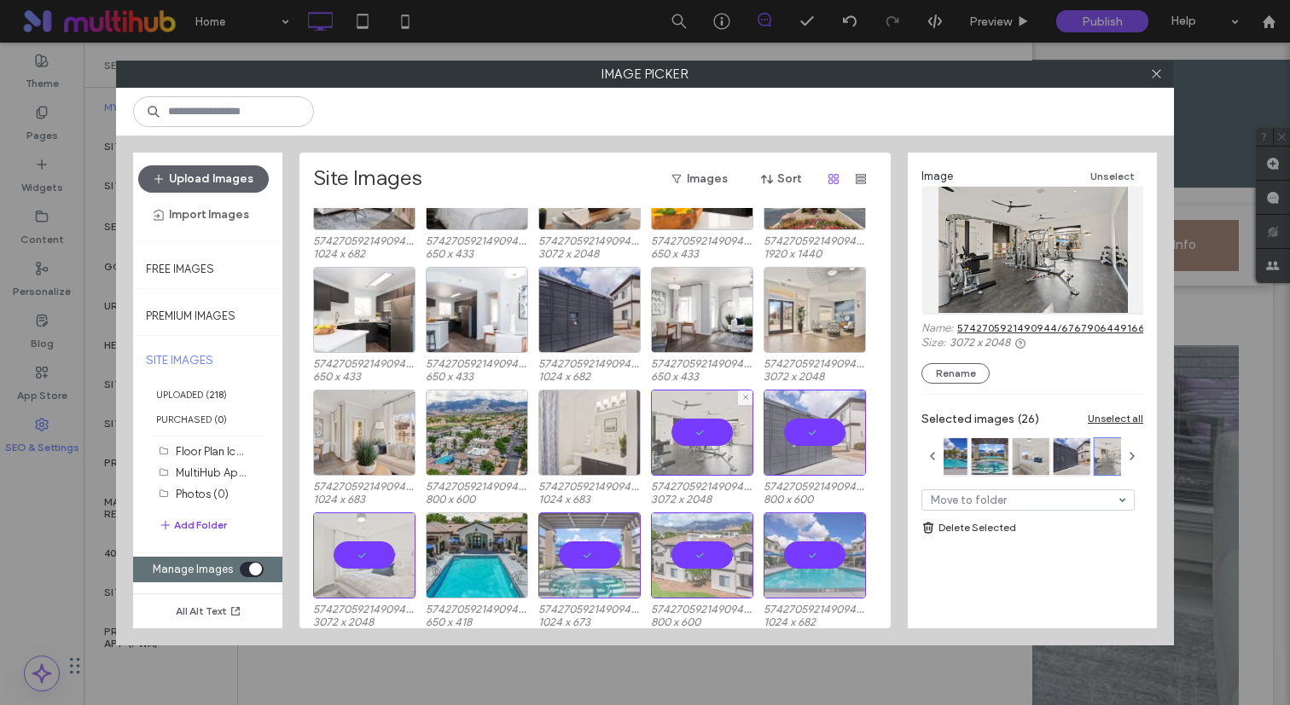
click at [590, 436] on div at bounding box center [589, 433] width 102 height 86
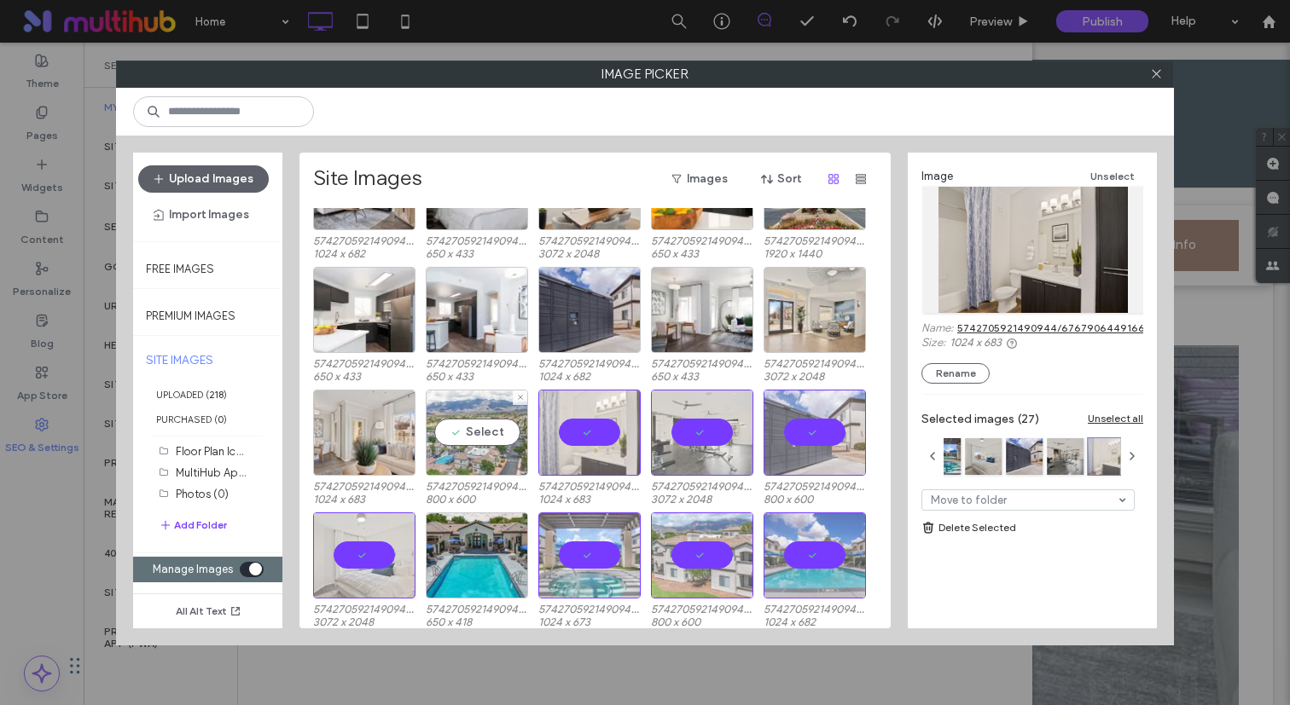
click at [486, 426] on div "Select" at bounding box center [477, 433] width 102 height 86
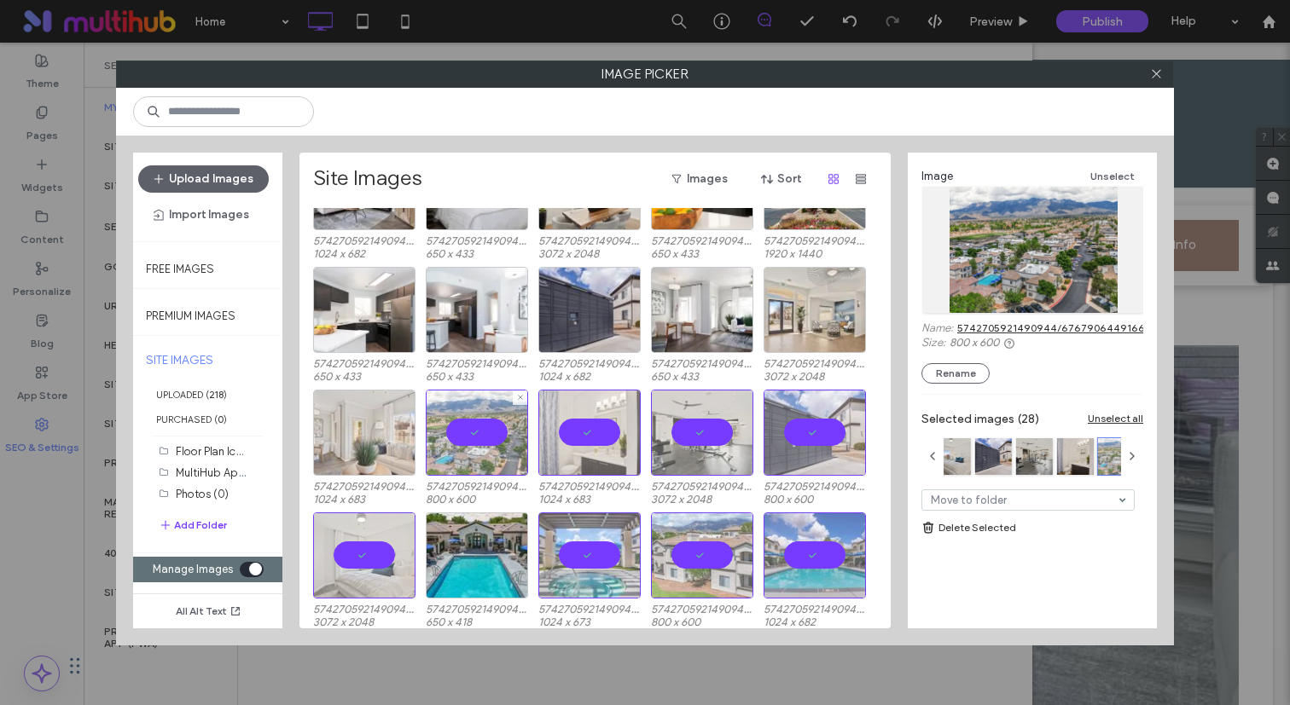
click at [379, 432] on div at bounding box center [364, 433] width 102 height 86
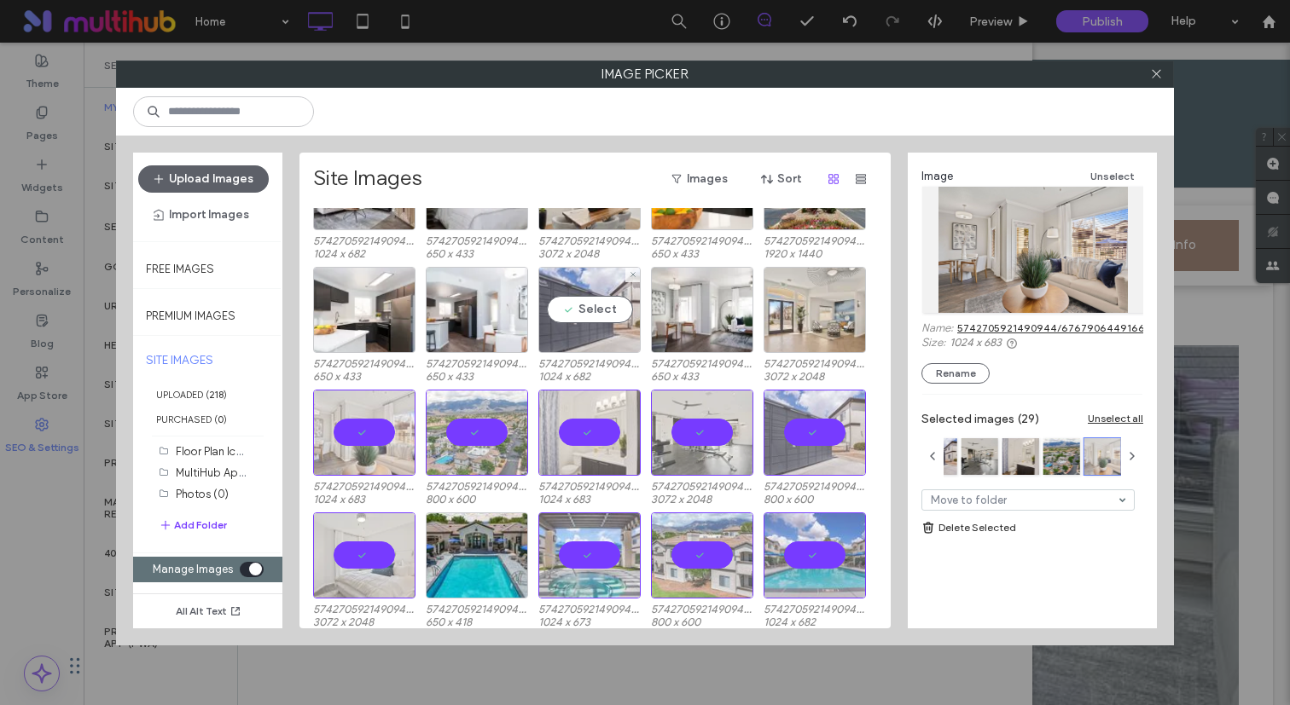
click at [579, 314] on div "Select" at bounding box center [589, 310] width 102 height 86
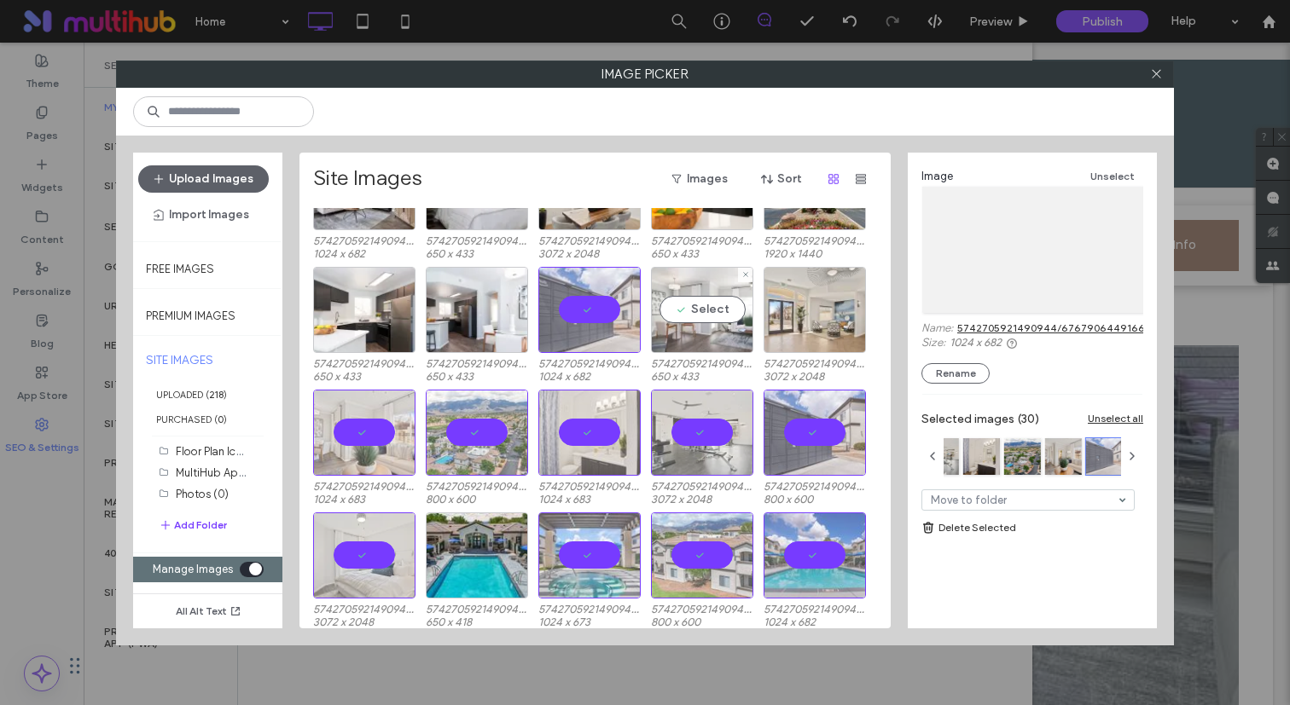
click at [686, 316] on div "Select" at bounding box center [702, 310] width 102 height 86
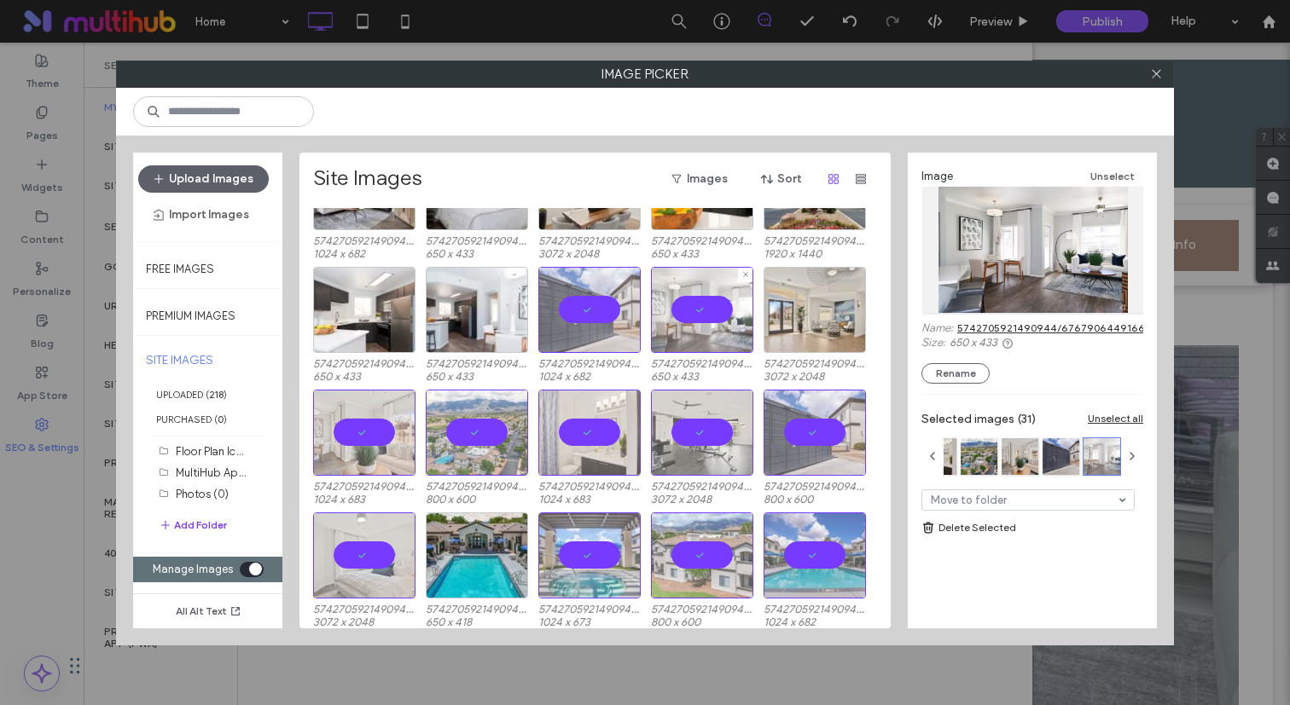
click at [711, 328] on div at bounding box center [702, 310] width 102 height 86
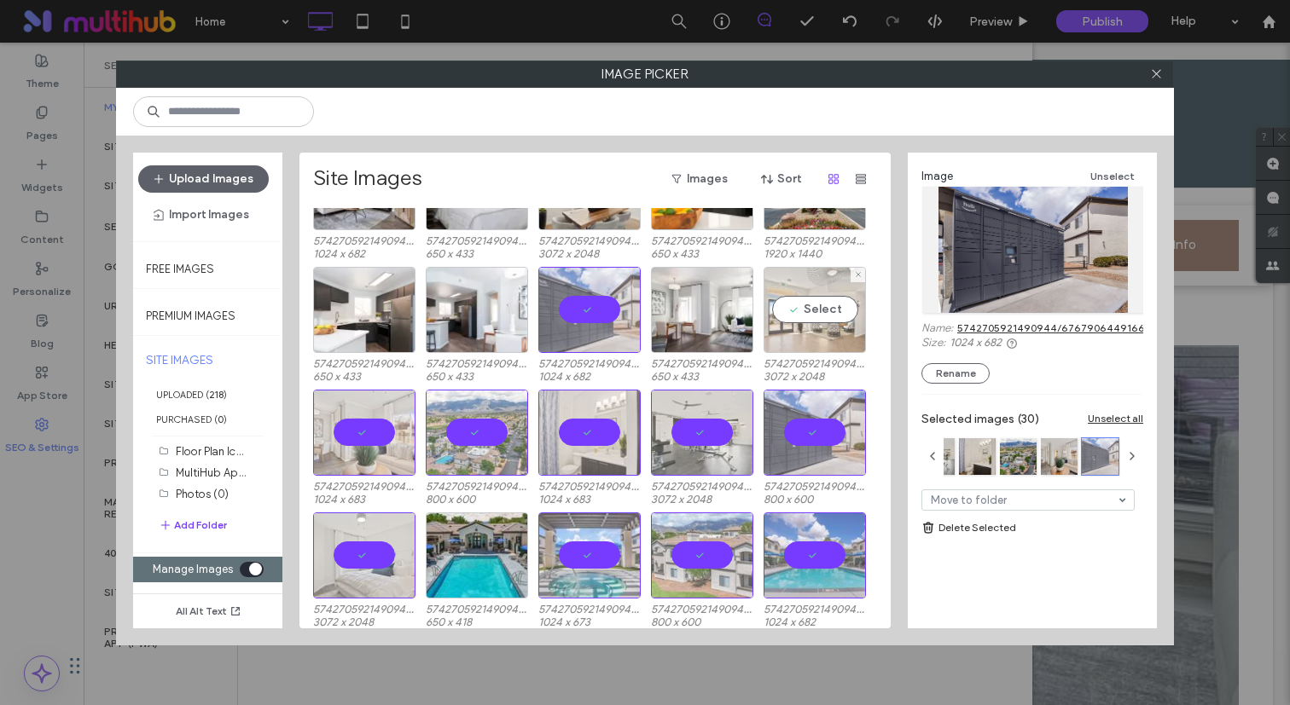
click at [819, 320] on div "Select" at bounding box center [814, 310] width 102 height 86
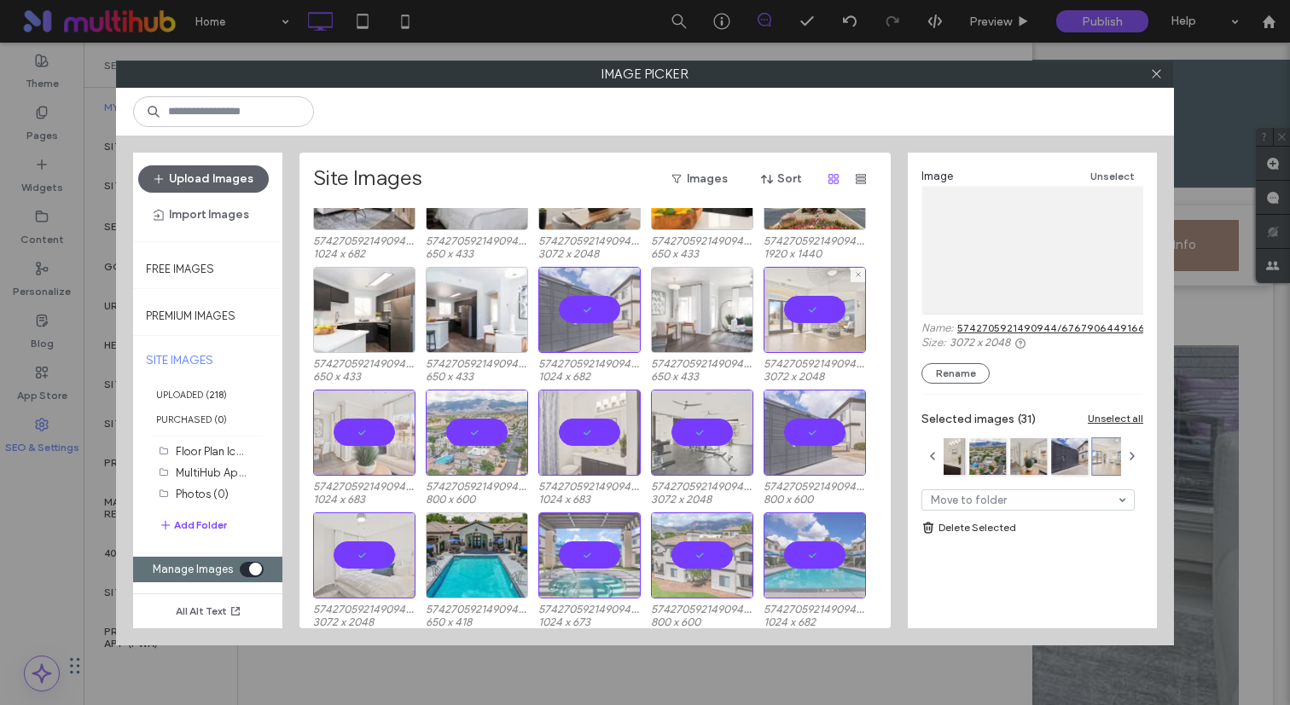
click at [727, 334] on div at bounding box center [702, 310] width 102 height 86
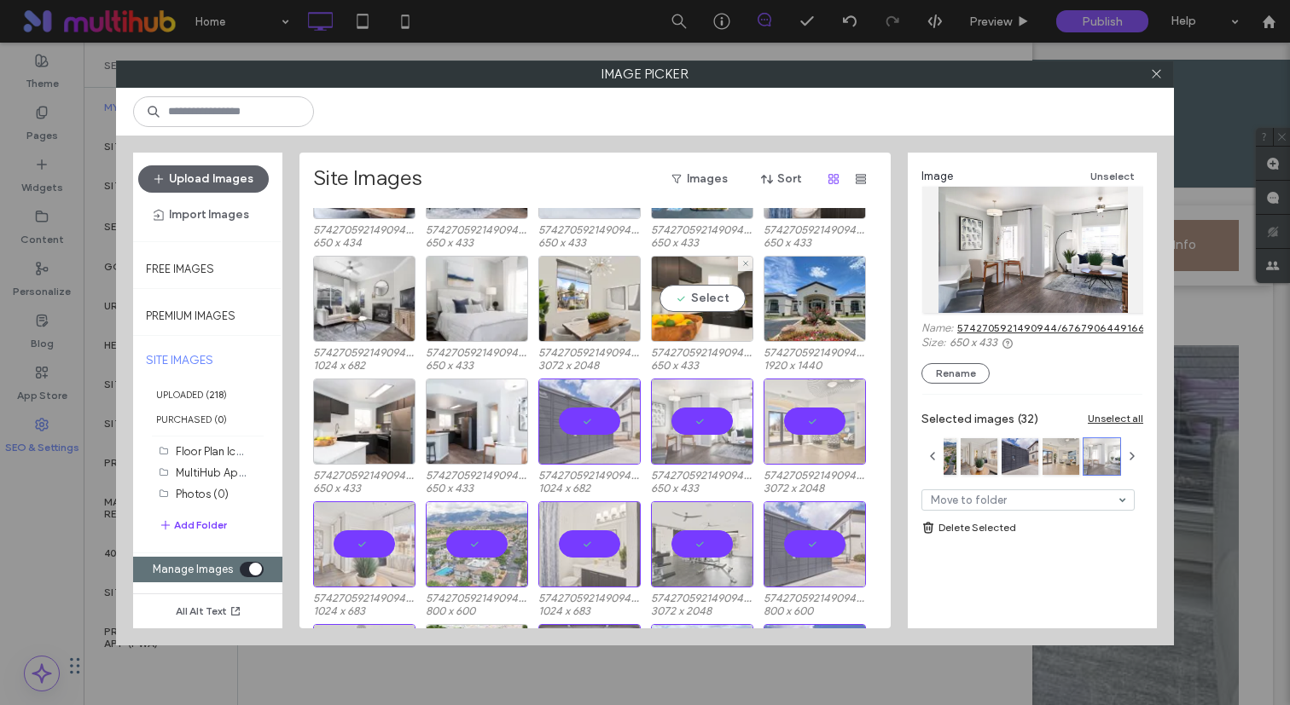
scroll to position [2155, 0]
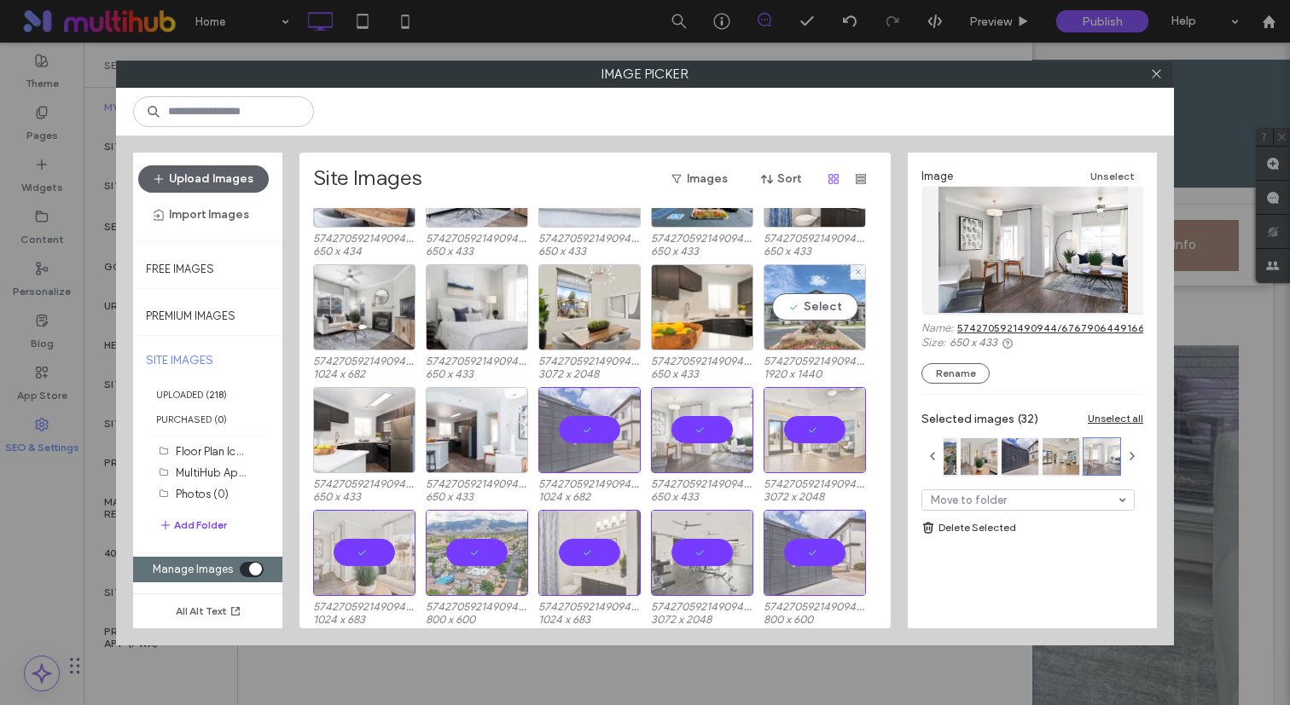
click at [797, 328] on div "Select" at bounding box center [814, 307] width 102 height 86
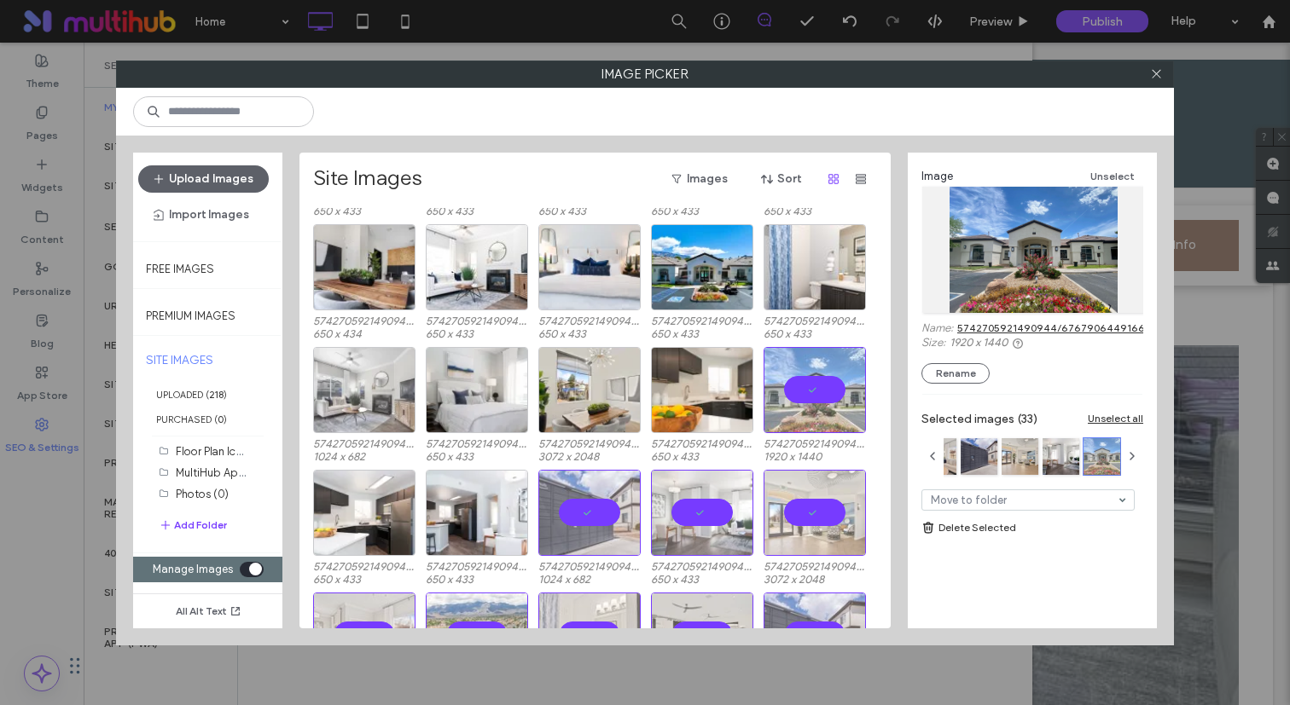
scroll to position [2056, 0]
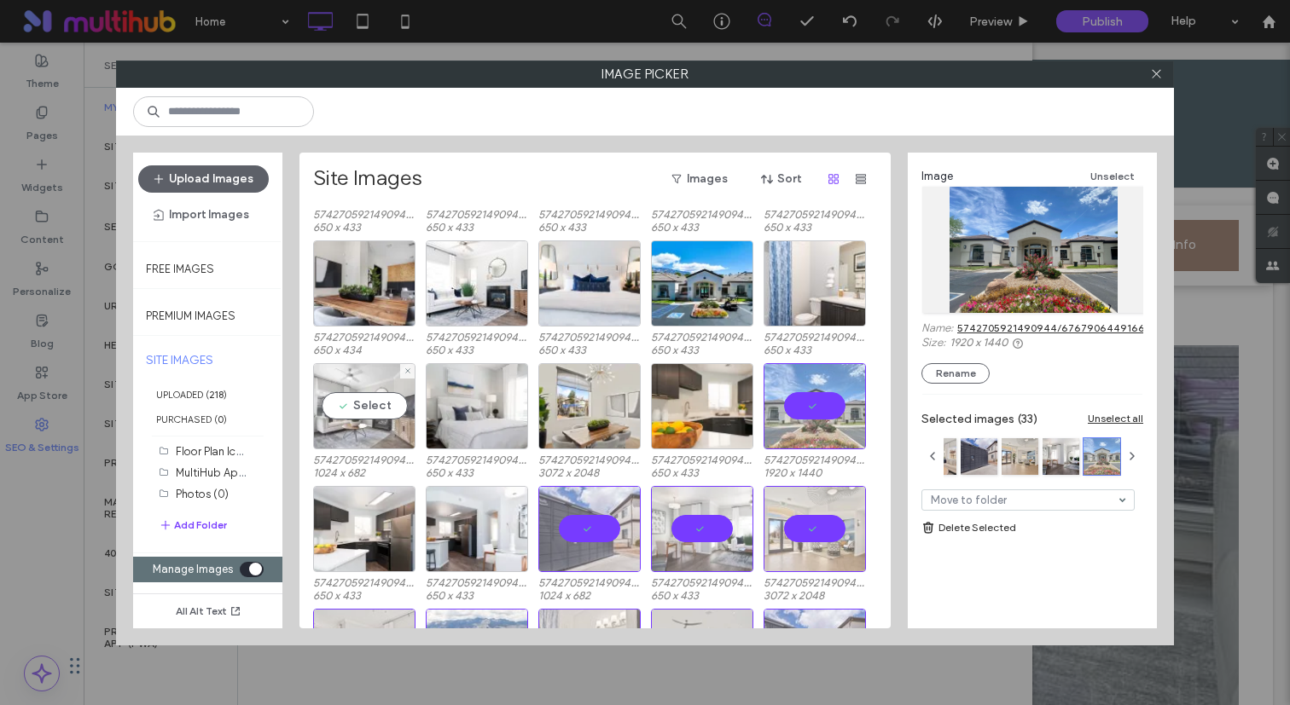
click at [378, 410] on div "Select" at bounding box center [364, 406] width 102 height 86
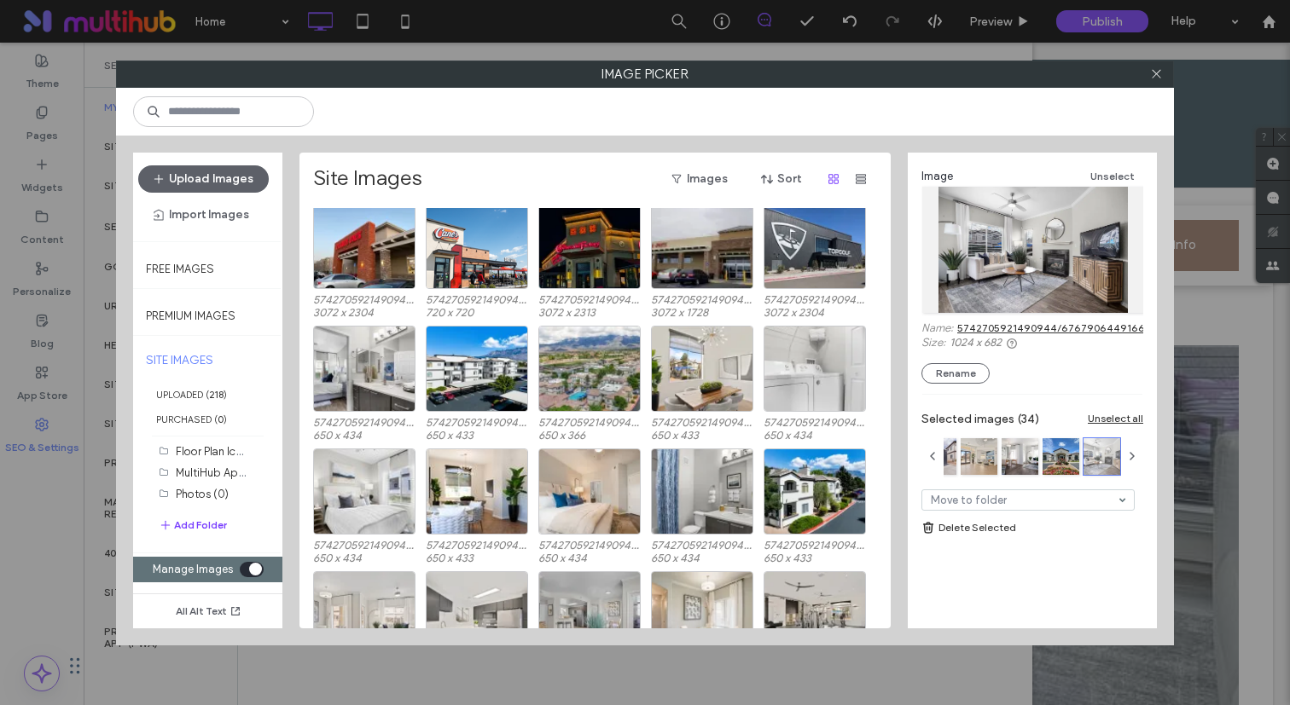
scroll to position [1096, 0]
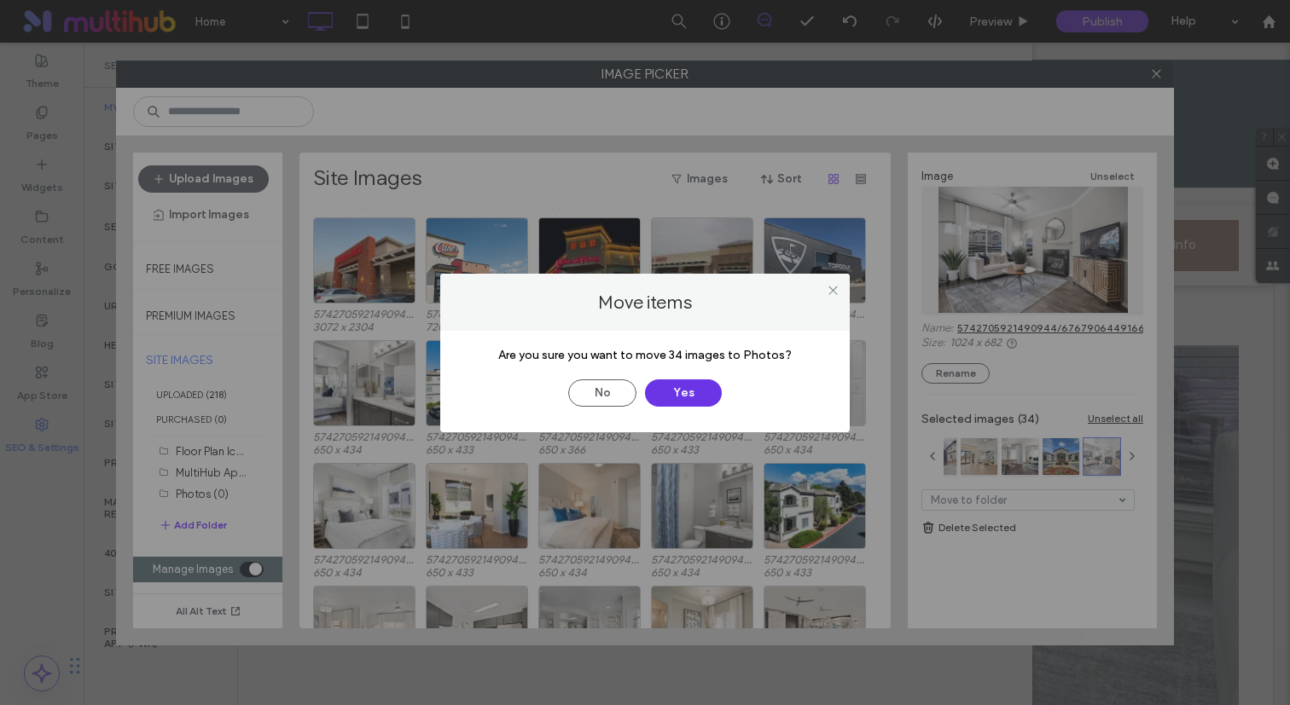
click at [690, 397] on button "Yes" at bounding box center [683, 393] width 77 height 27
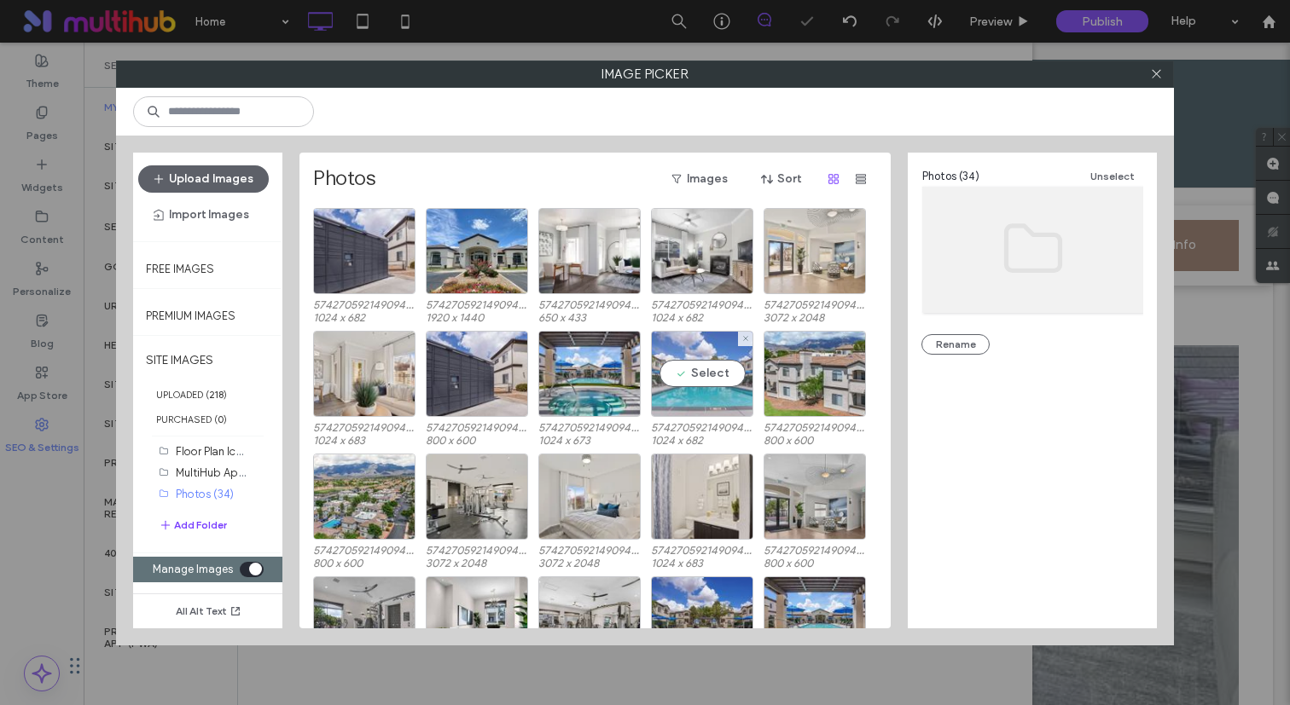
click at [694, 361] on div "Select" at bounding box center [702, 374] width 102 height 86
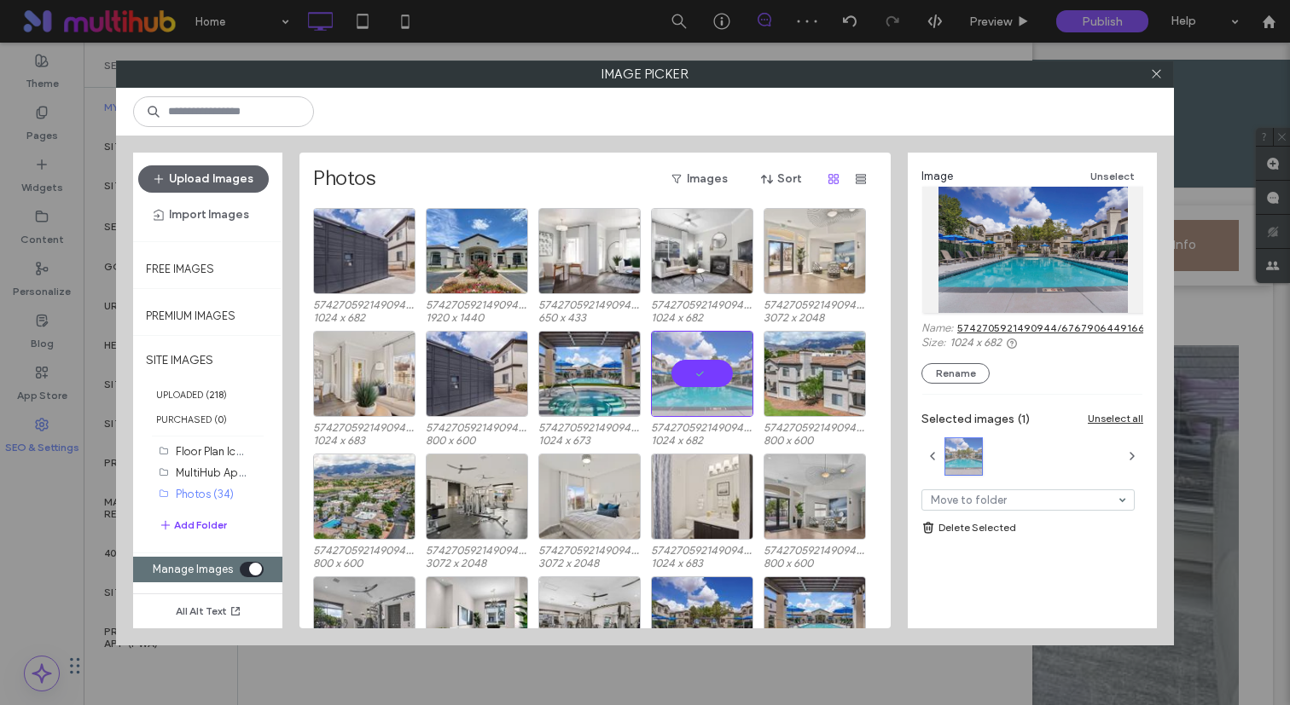
click at [258, 569] on div "toggle" at bounding box center [255, 569] width 13 height 13
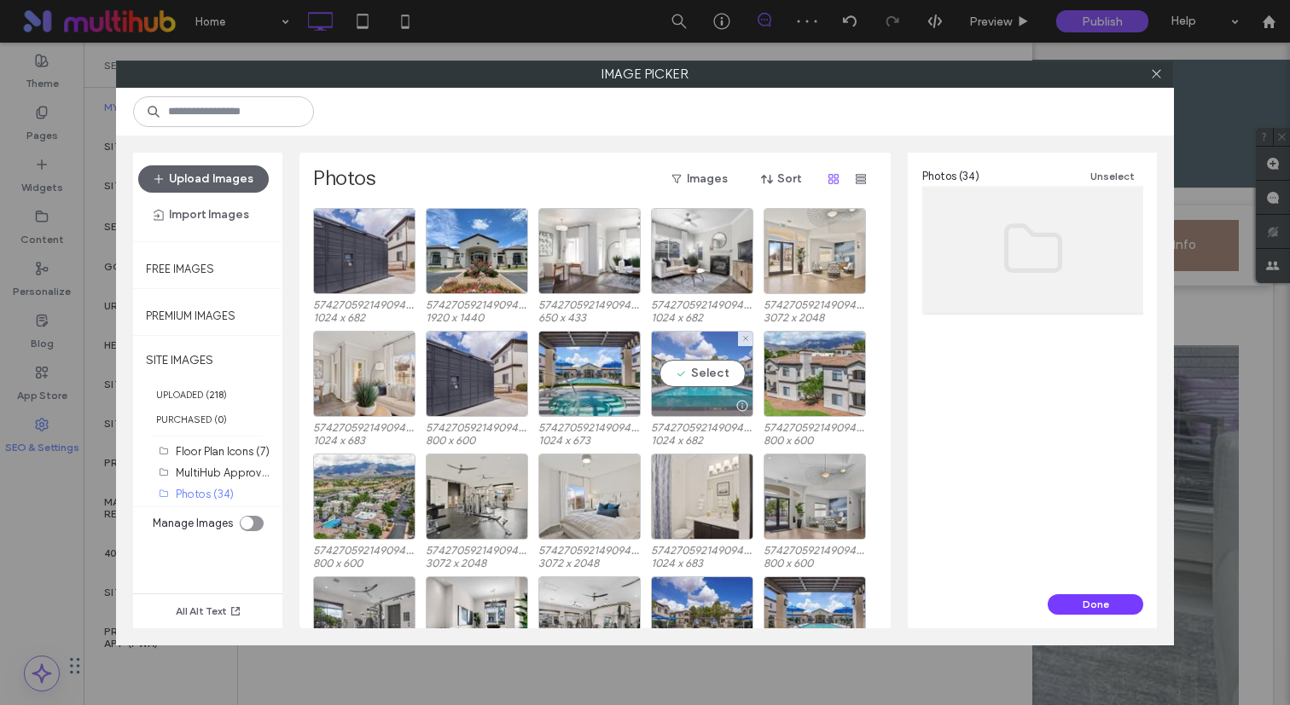
click at [699, 396] on div at bounding box center [702, 406] width 101 height 20
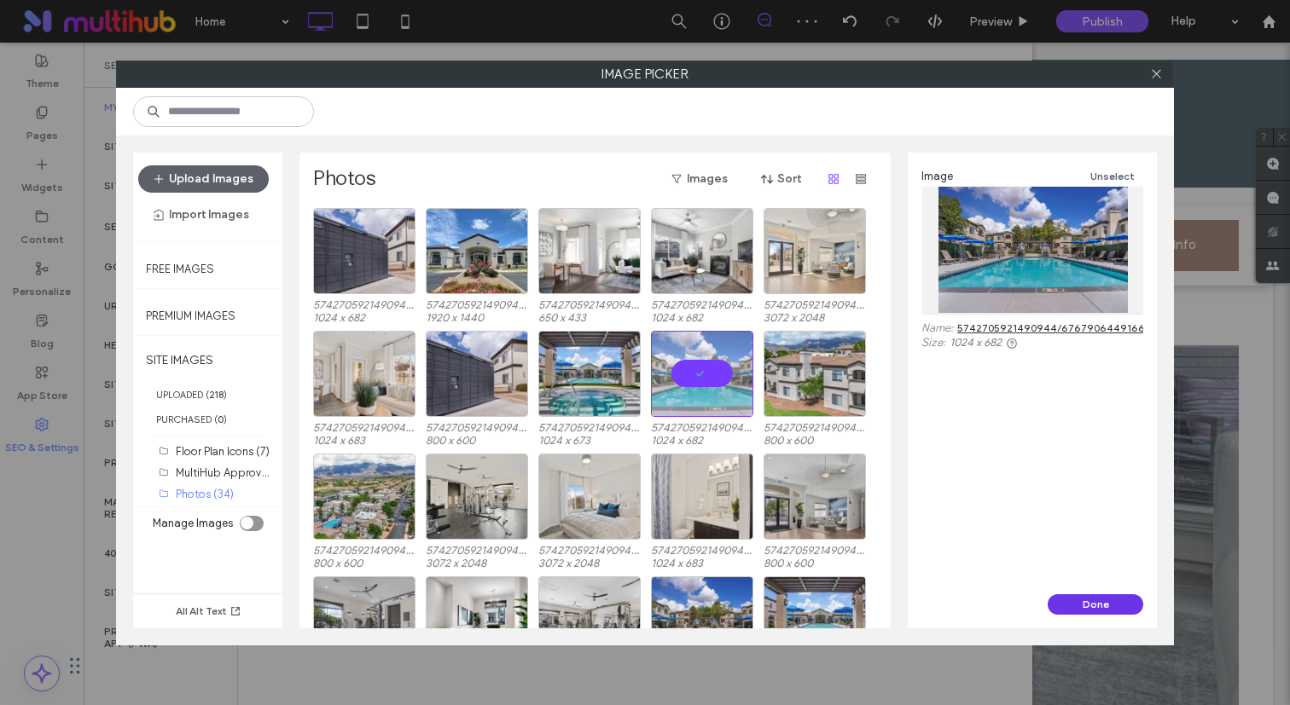
click at [1105, 605] on button "Done" at bounding box center [1095, 604] width 96 height 20
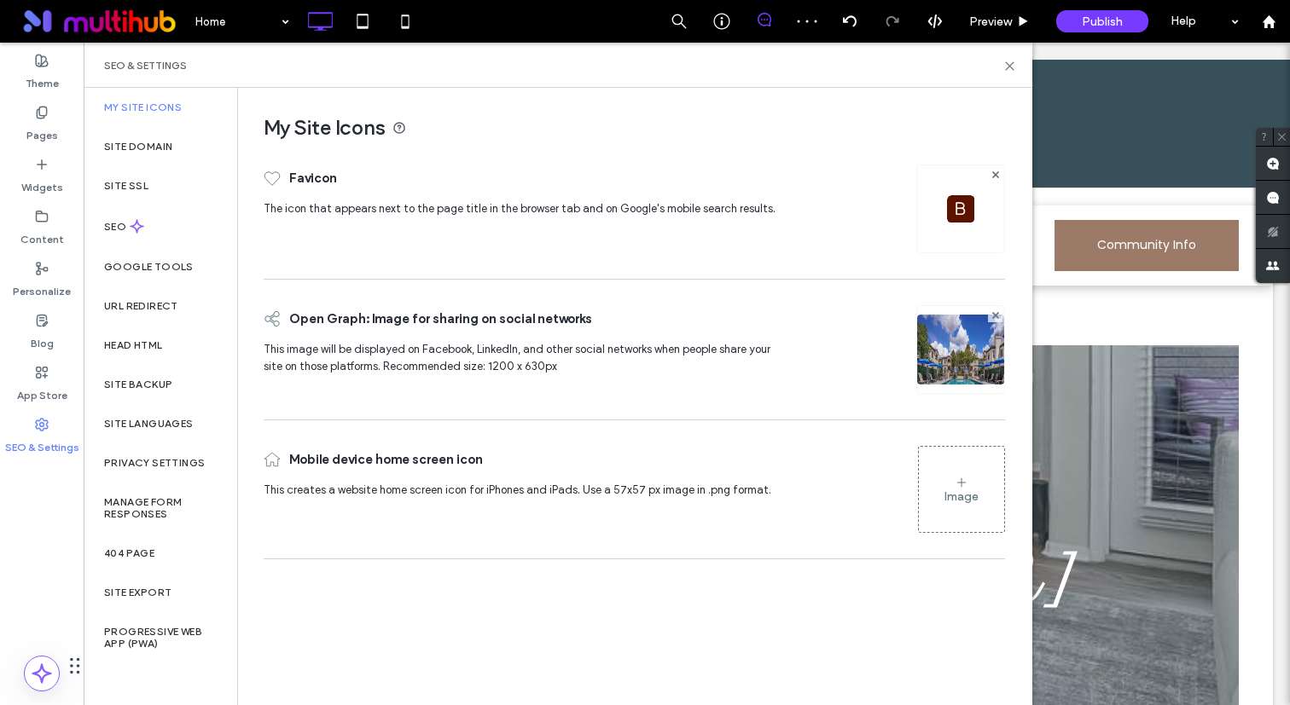
click at [959, 498] on div "Image" at bounding box center [961, 497] width 34 height 14
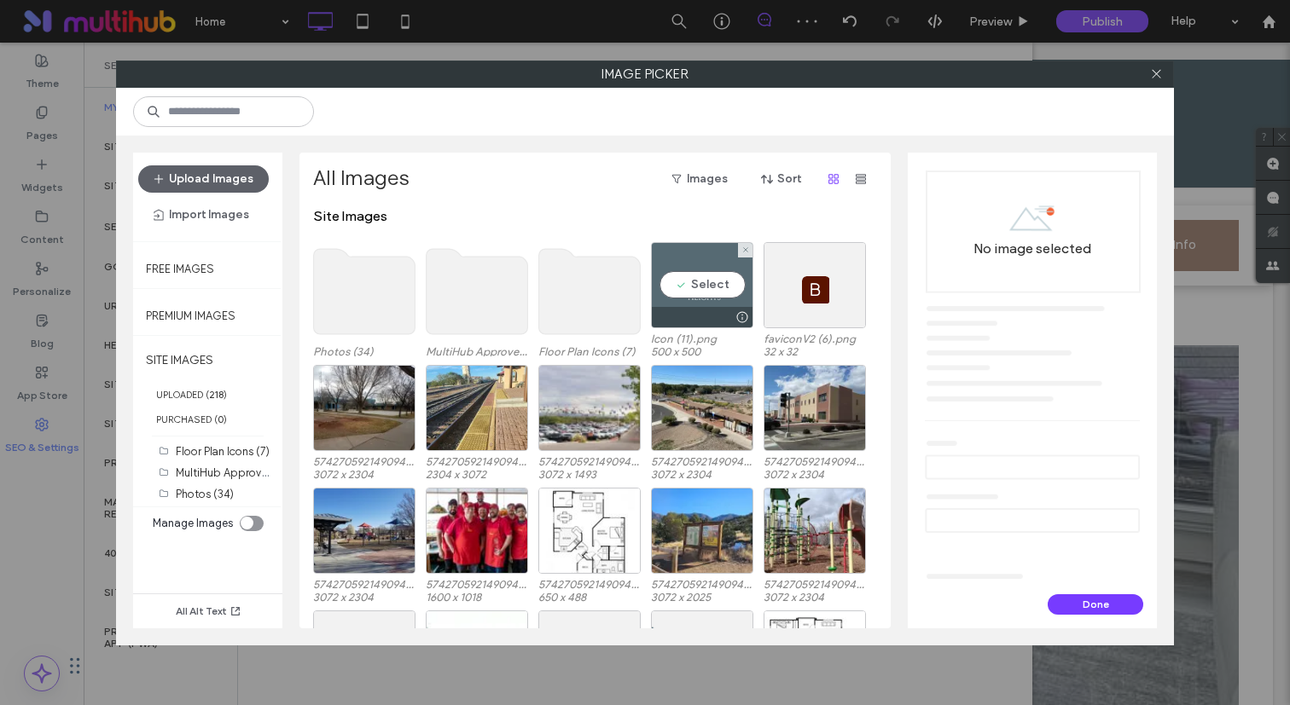
click at [681, 255] on div "Select" at bounding box center [702, 285] width 102 height 86
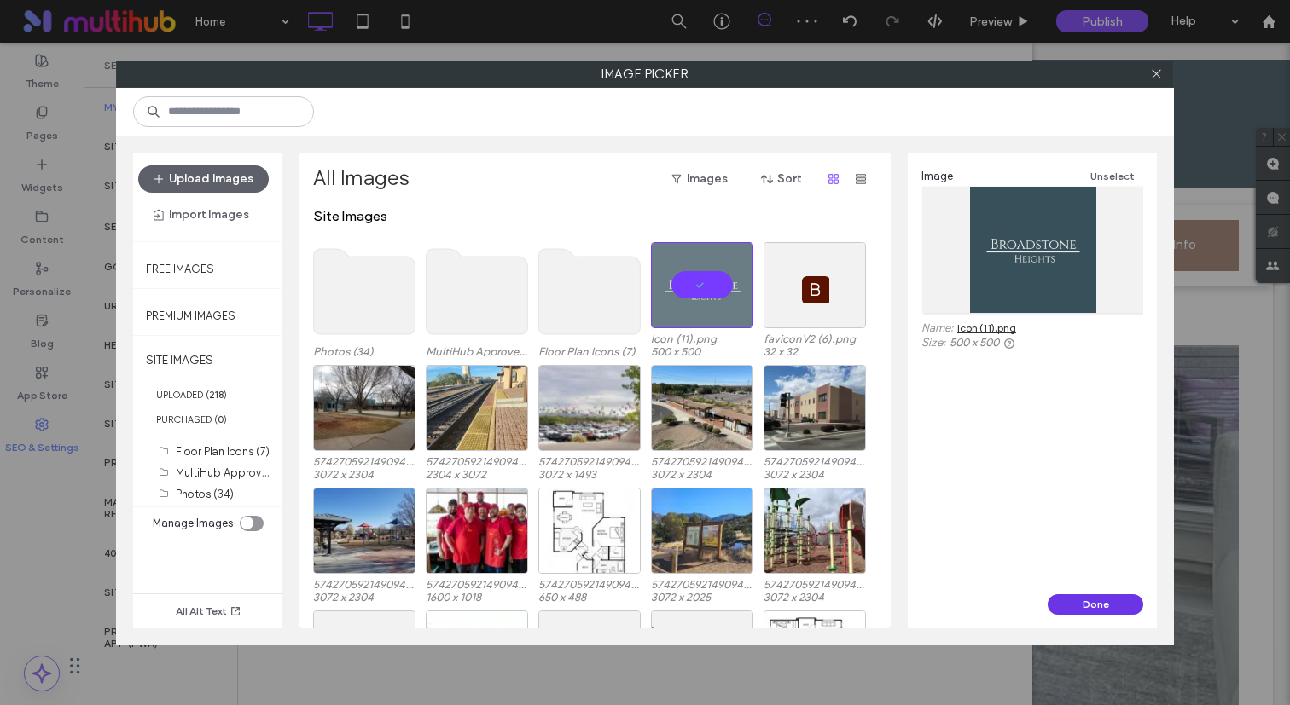
click at [1116, 604] on button "Done" at bounding box center [1095, 604] width 96 height 20
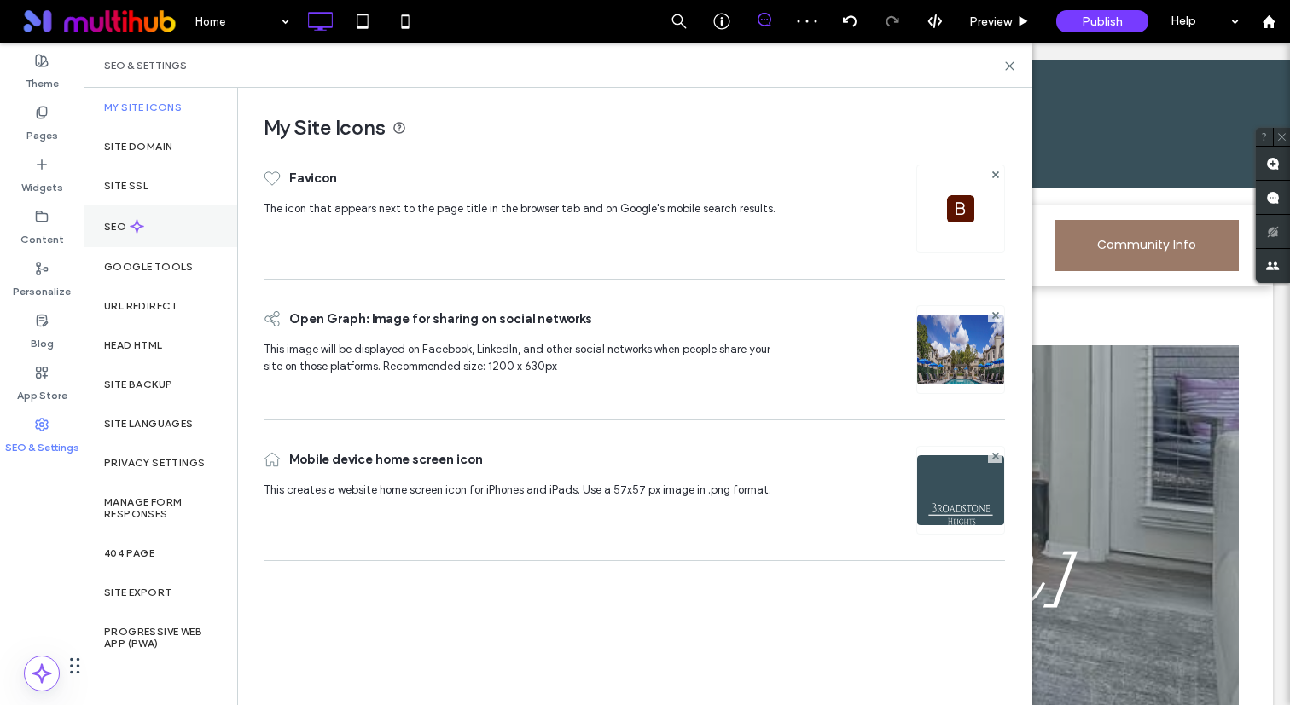
click at [168, 235] on div "SEO" at bounding box center [161, 227] width 154 height 42
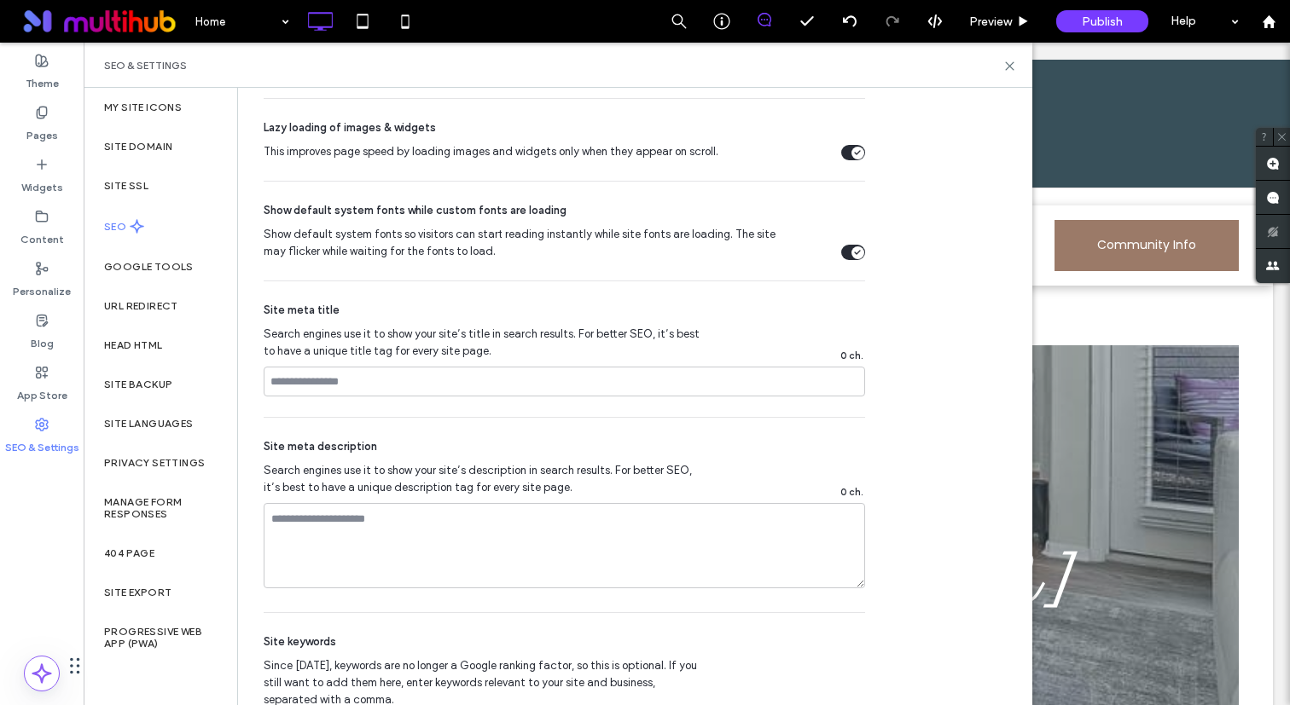
scroll to position [875, 0]
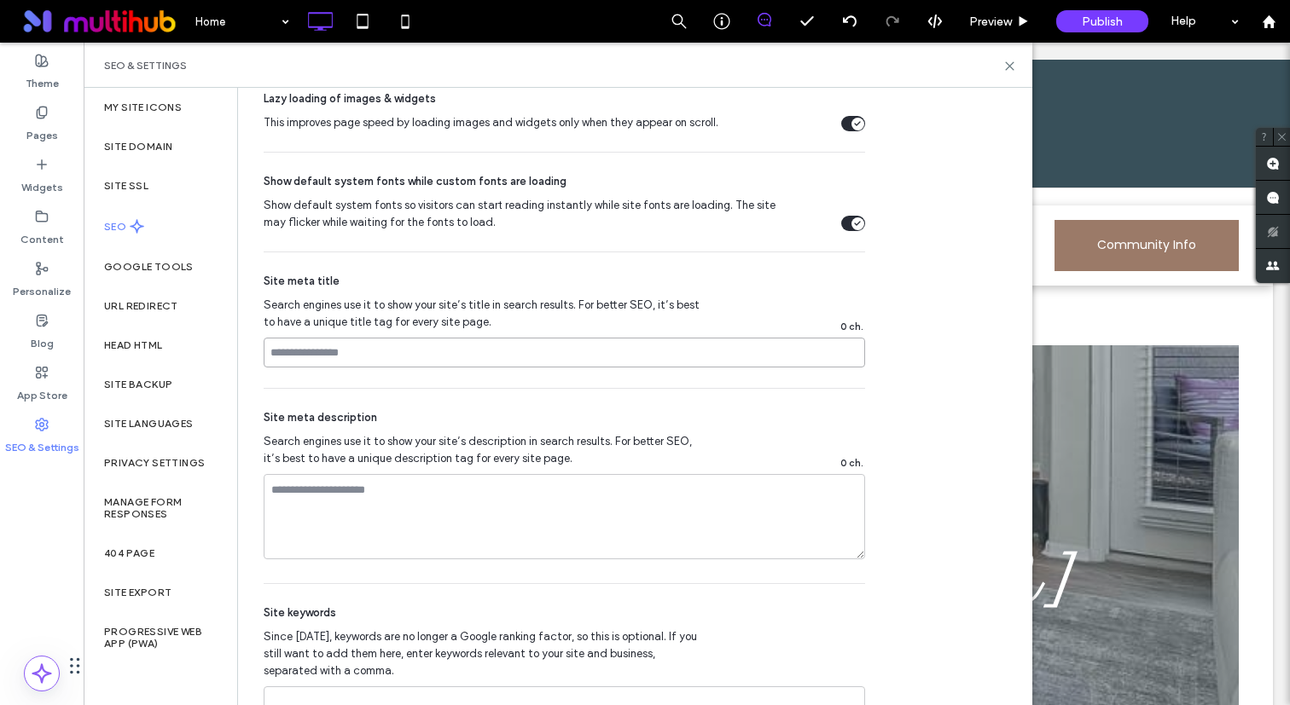
click at [485, 353] on input at bounding box center [564, 353] width 601 height 30
paste input "**********"
type input "**********"
click at [504, 489] on textarea at bounding box center [564, 516] width 601 height 85
paste textarea "**********"
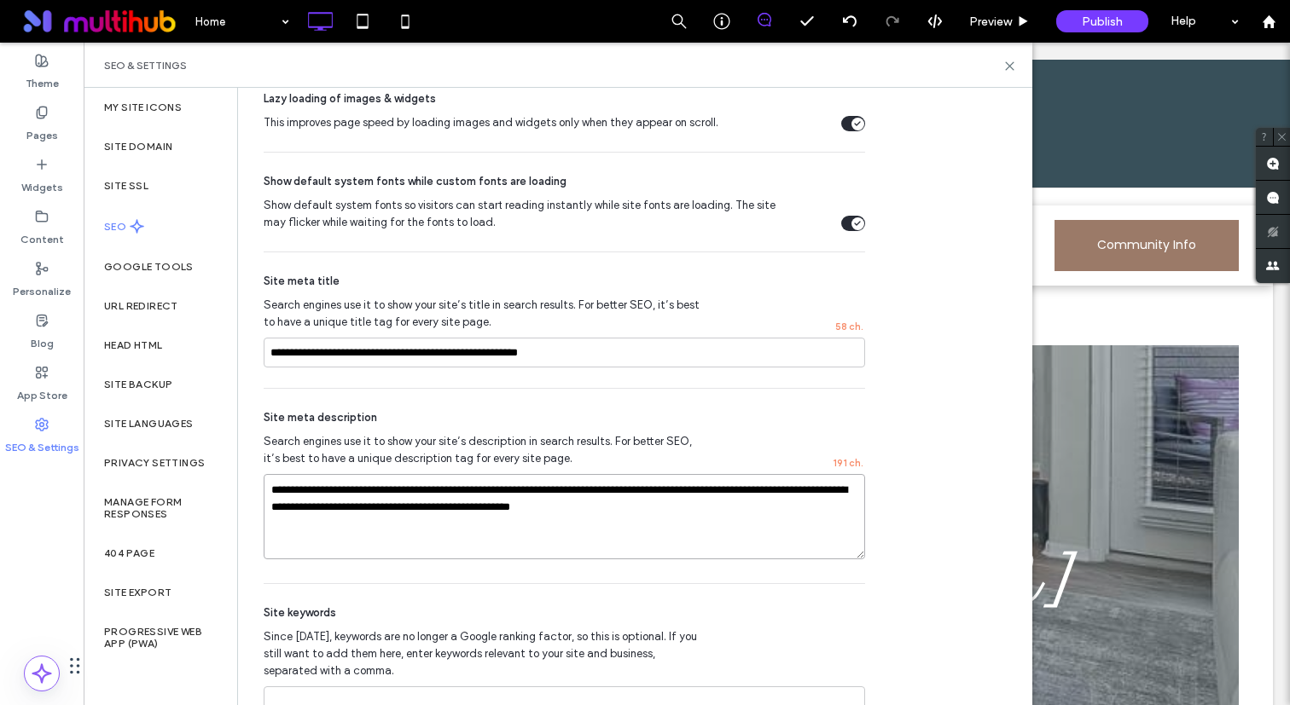
type textarea "**********"
drag, startPoint x: 389, startPoint y: 353, endPoint x: 349, endPoint y: 352, distance: 40.1
click at [349, 352] on input "**********" at bounding box center [564, 353] width 601 height 30
type input "**********"
click at [414, 536] on textarea "**********" at bounding box center [564, 516] width 601 height 85
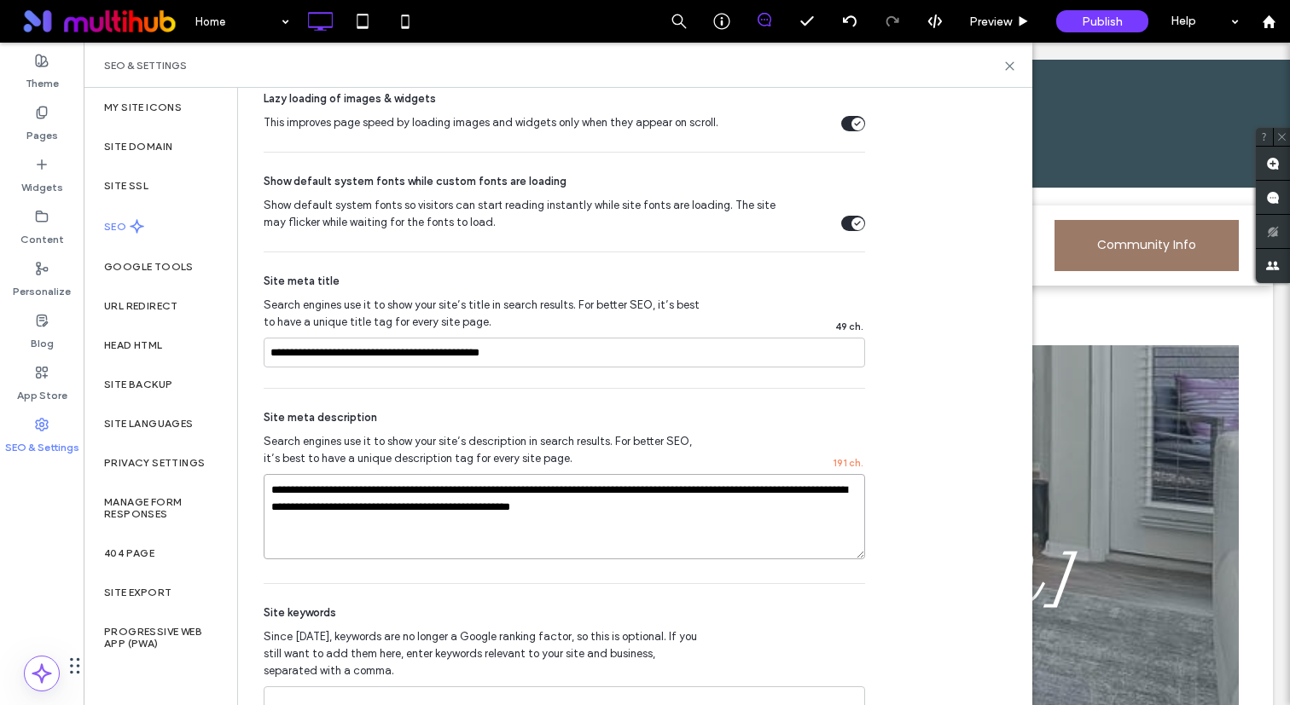
drag, startPoint x: 714, startPoint y: 509, endPoint x: 502, endPoint y: 506, distance: 212.4
click at [502, 506] on textarea "**********" at bounding box center [564, 516] width 601 height 85
click at [621, 405] on div "**********" at bounding box center [564, 486] width 601 height 194
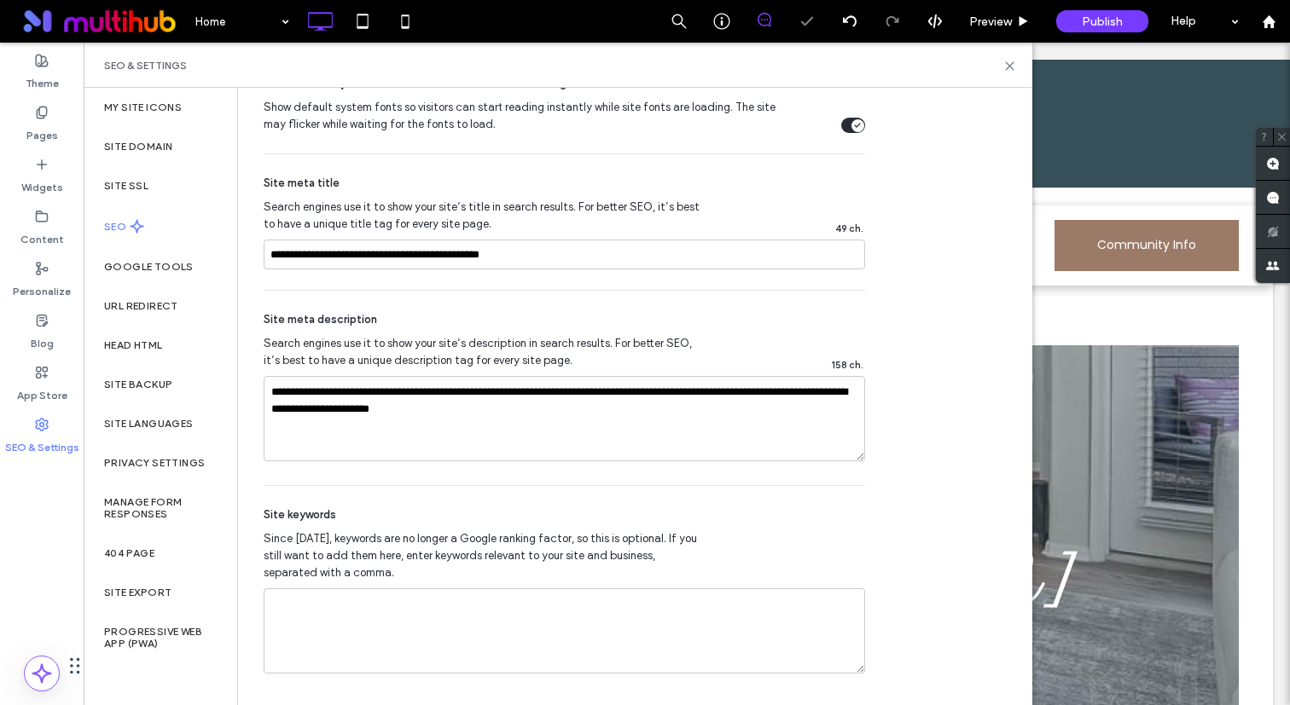
scroll to position [977, 0]
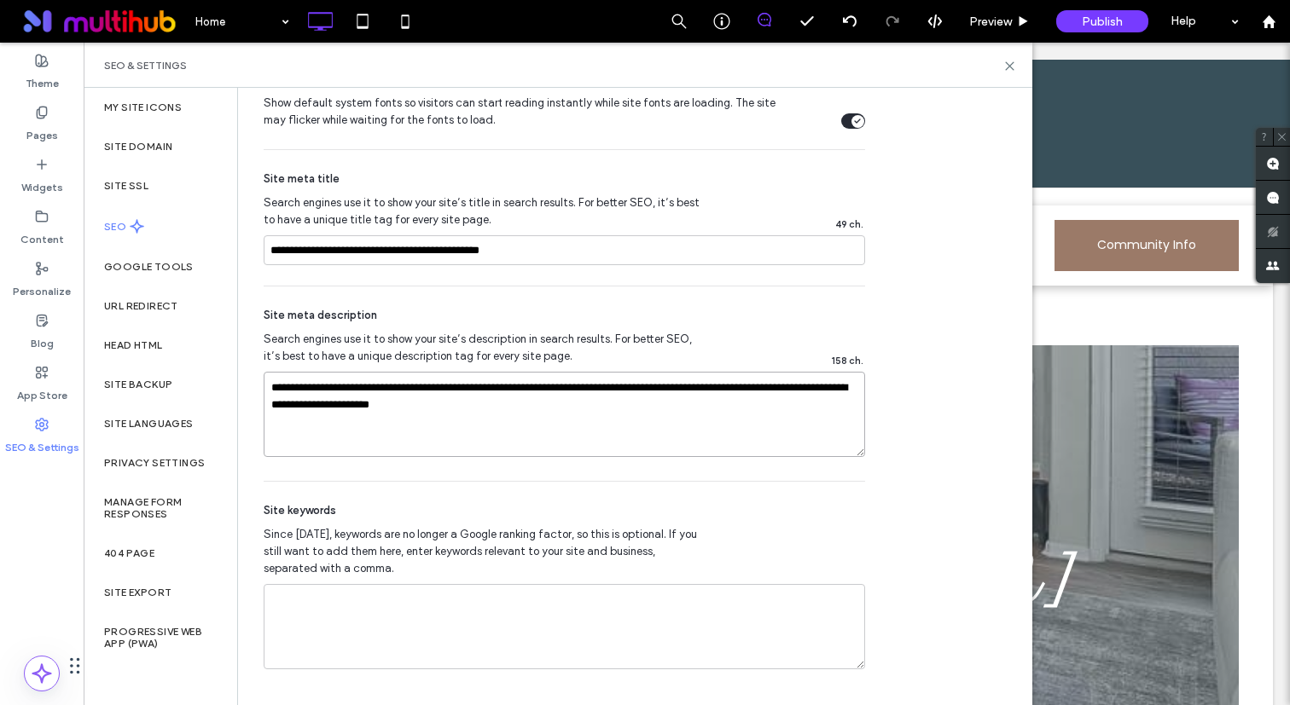
drag, startPoint x: 333, startPoint y: 404, endPoint x: 426, endPoint y: 409, distance: 93.1
click at [426, 409] on textarea "**********" at bounding box center [564, 414] width 601 height 85
type textarea "**********"
click at [531, 345] on span "Search engines use it to show your site’s description in search results. For be…" at bounding box center [483, 348] width 438 height 34
click at [1016, 71] on div "SEO & Settings" at bounding box center [558, 65] width 948 height 45
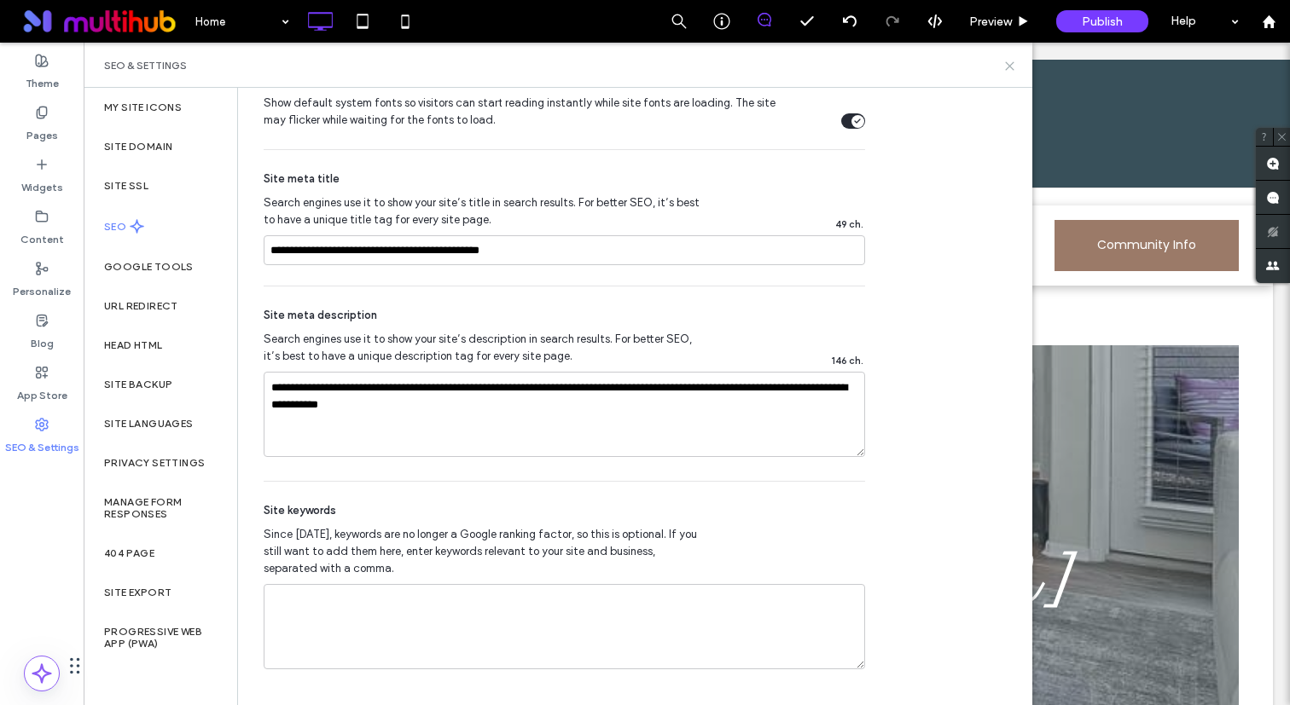
click at [1006, 67] on icon at bounding box center [1009, 66] width 13 height 13
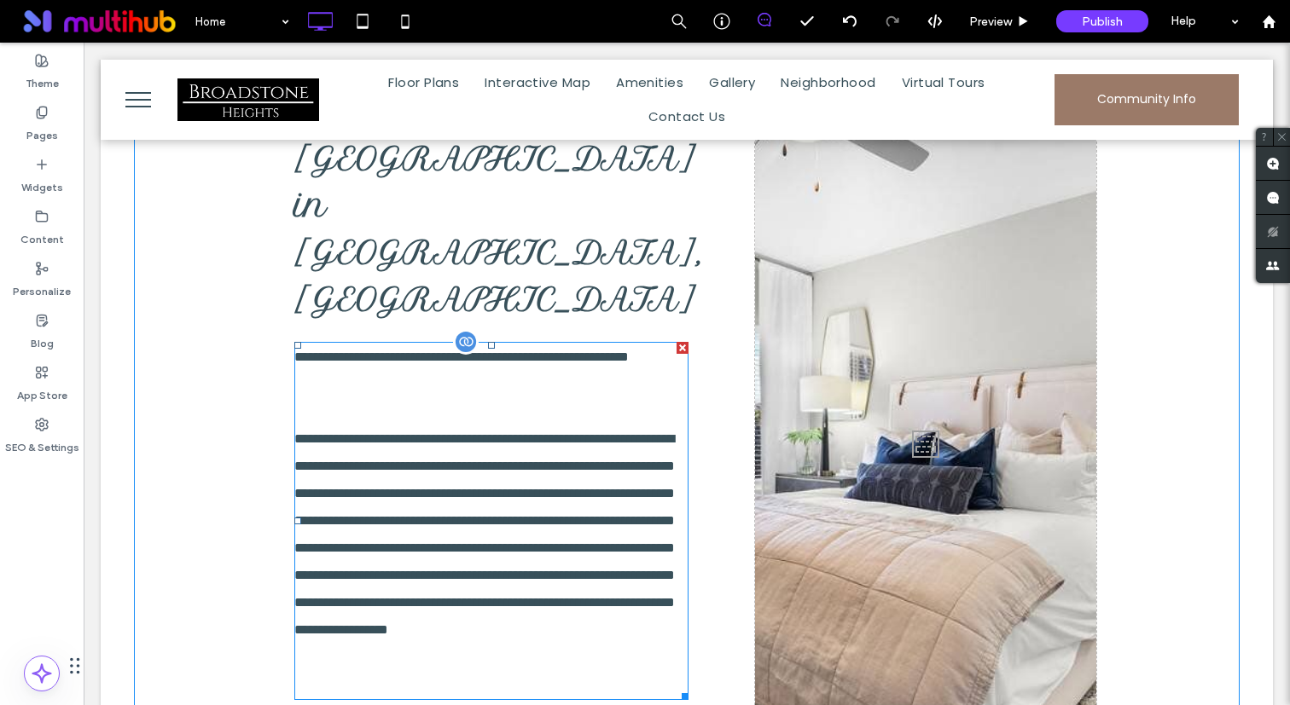
scroll to position [812, 0]
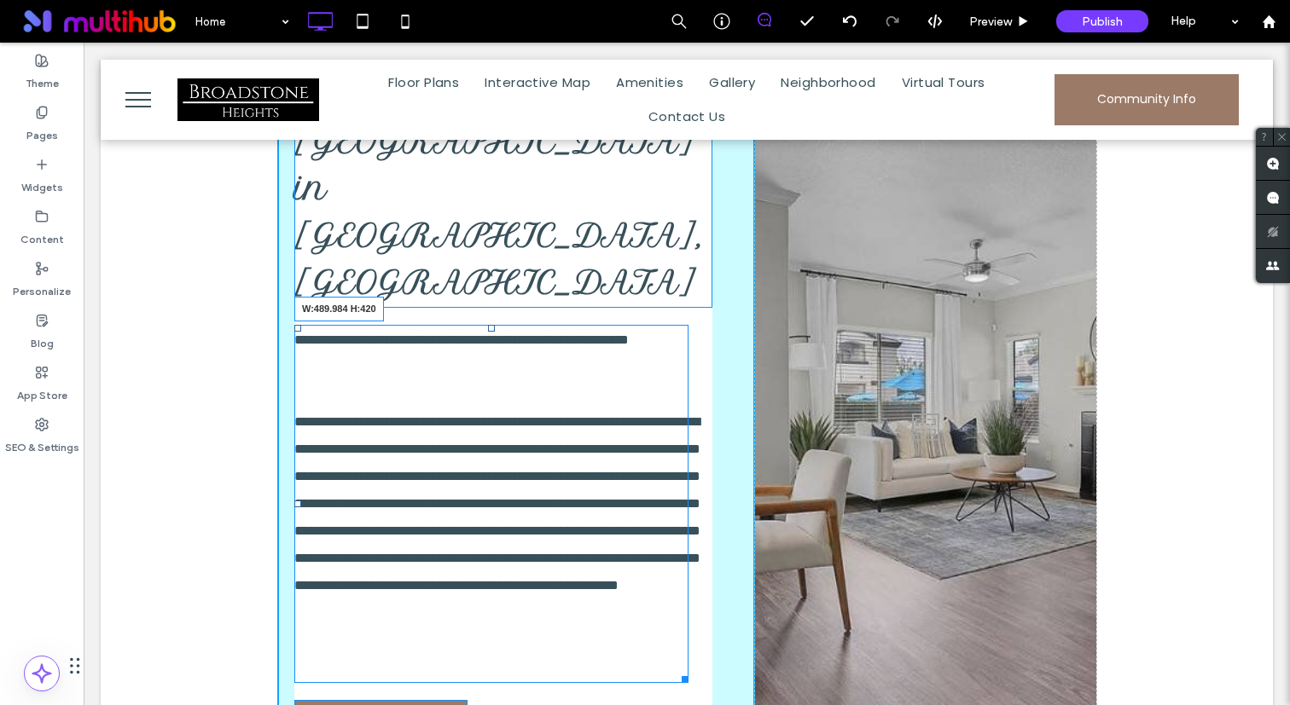
drag, startPoint x: 686, startPoint y: 534, endPoint x: 710, endPoint y: 534, distance: 24.7
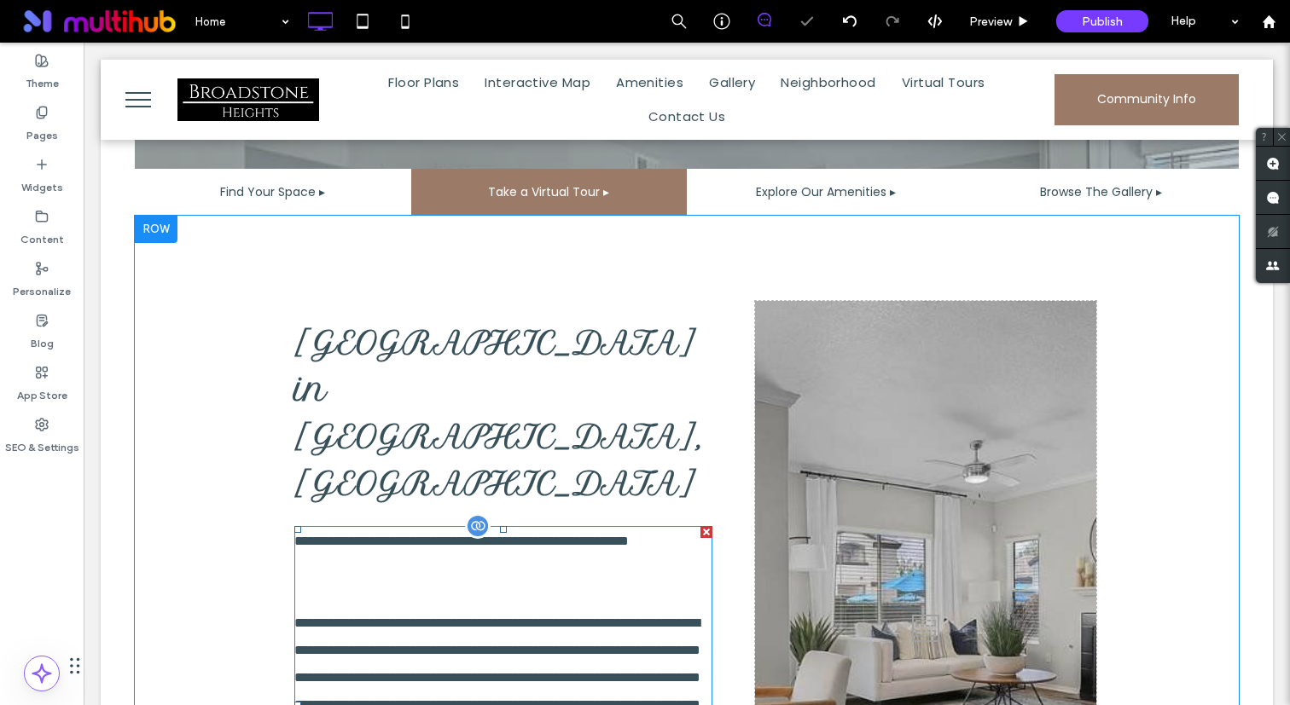
scroll to position [571, 0]
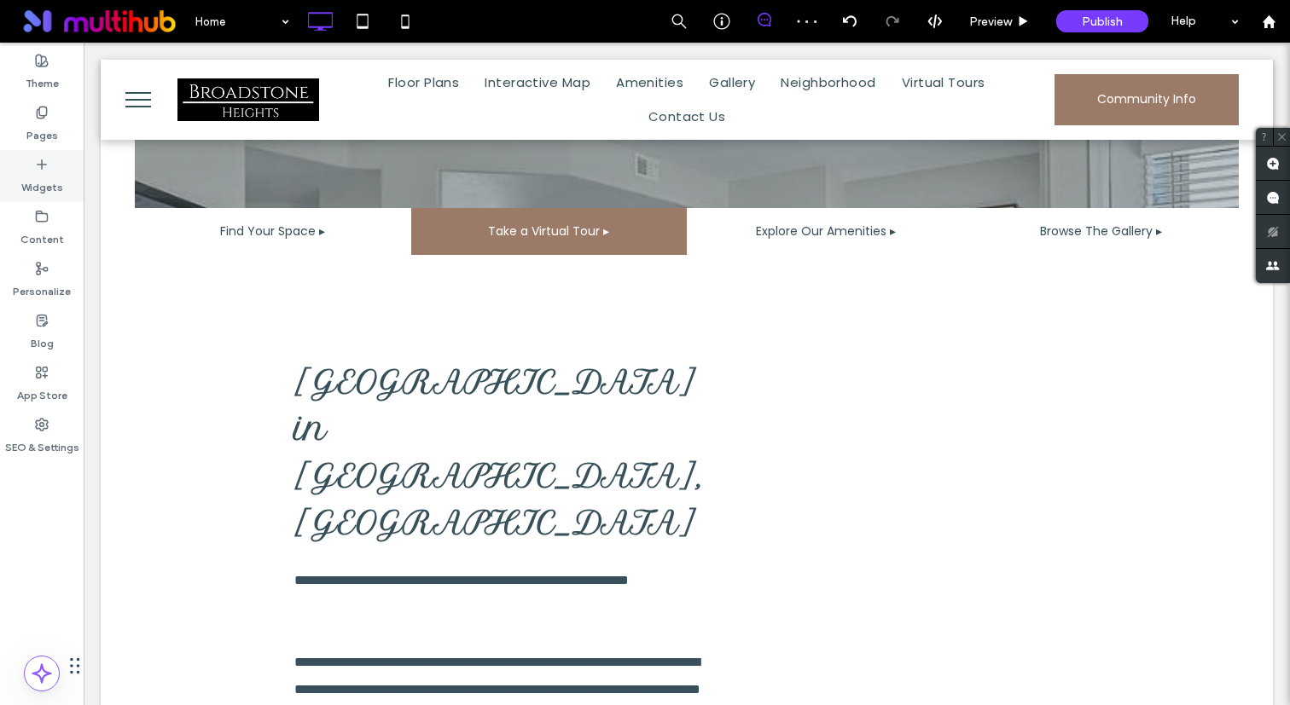
drag, startPoint x: 47, startPoint y: 171, endPoint x: 334, endPoint y: 217, distance: 291.1
click at [47, 171] on label "Widgets" at bounding box center [42, 183] width 42 height 24
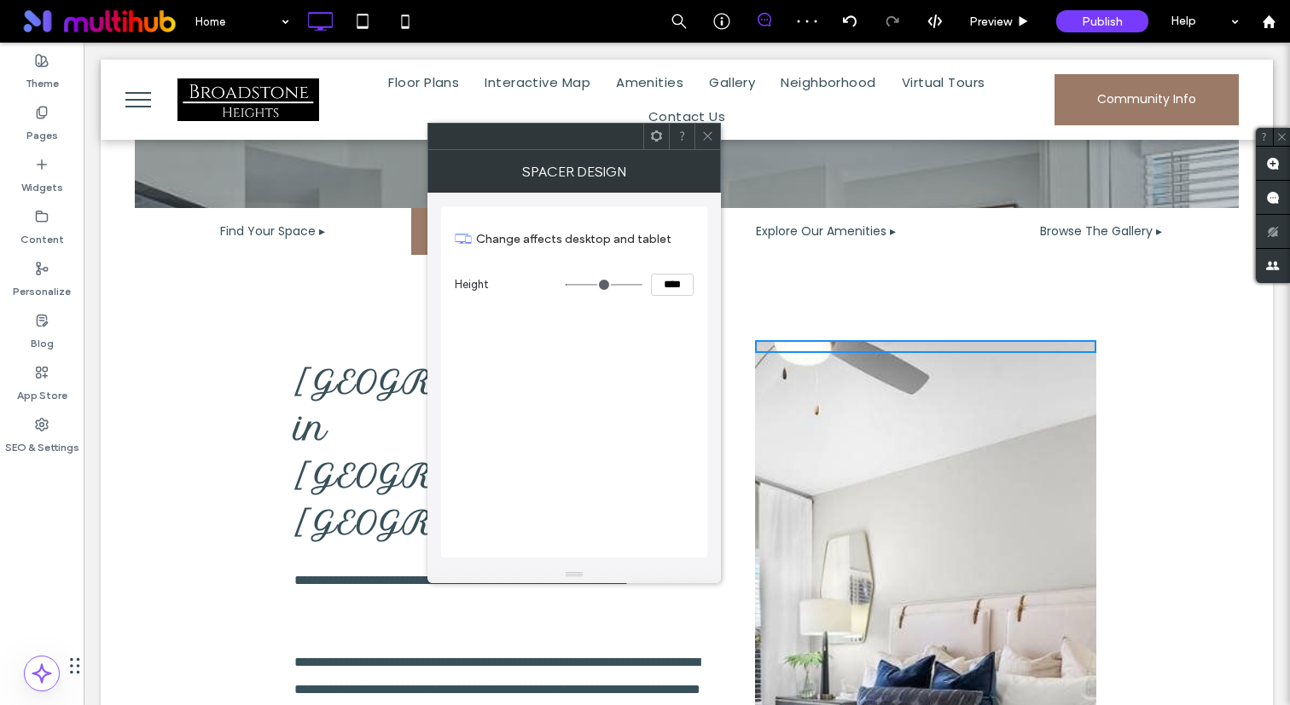
click at [713, 135] on icon at bounding box center [707, 136] width 13 height 13
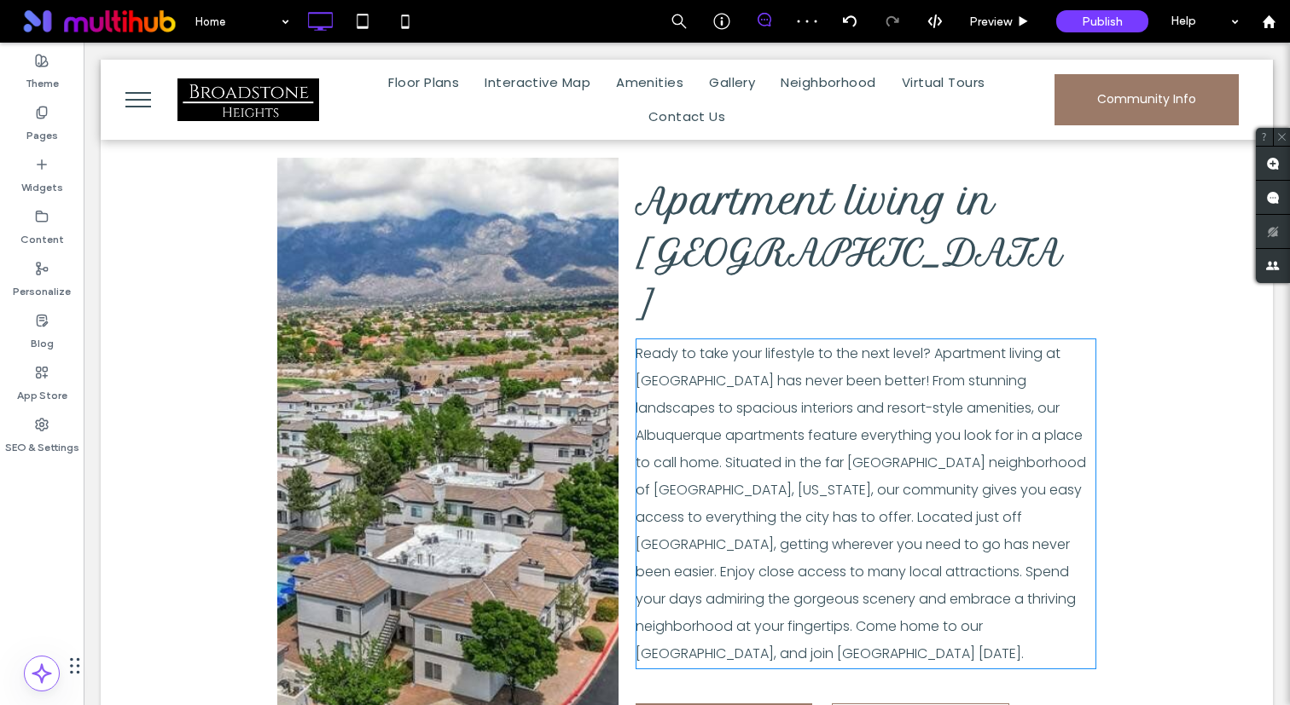
scroll to position [2381, 0]
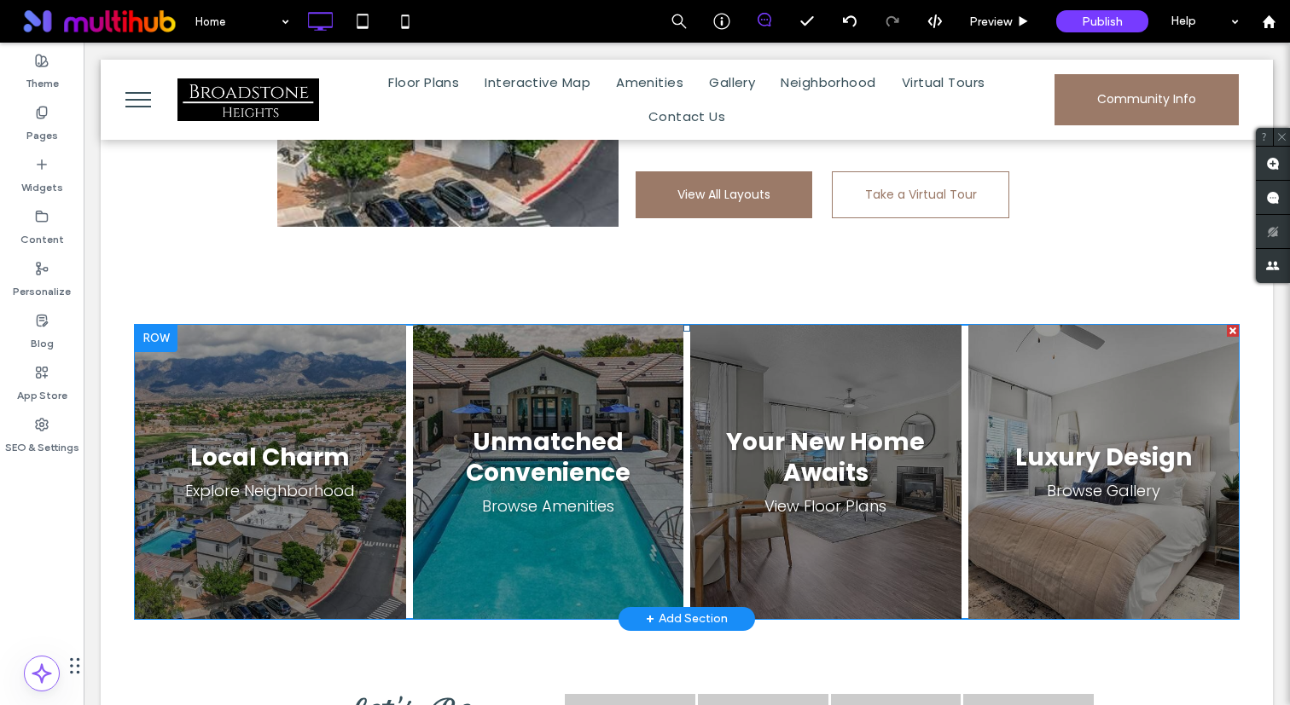
click at [366, 325] on span at bounding box center [687, 472] width 1104 height 294
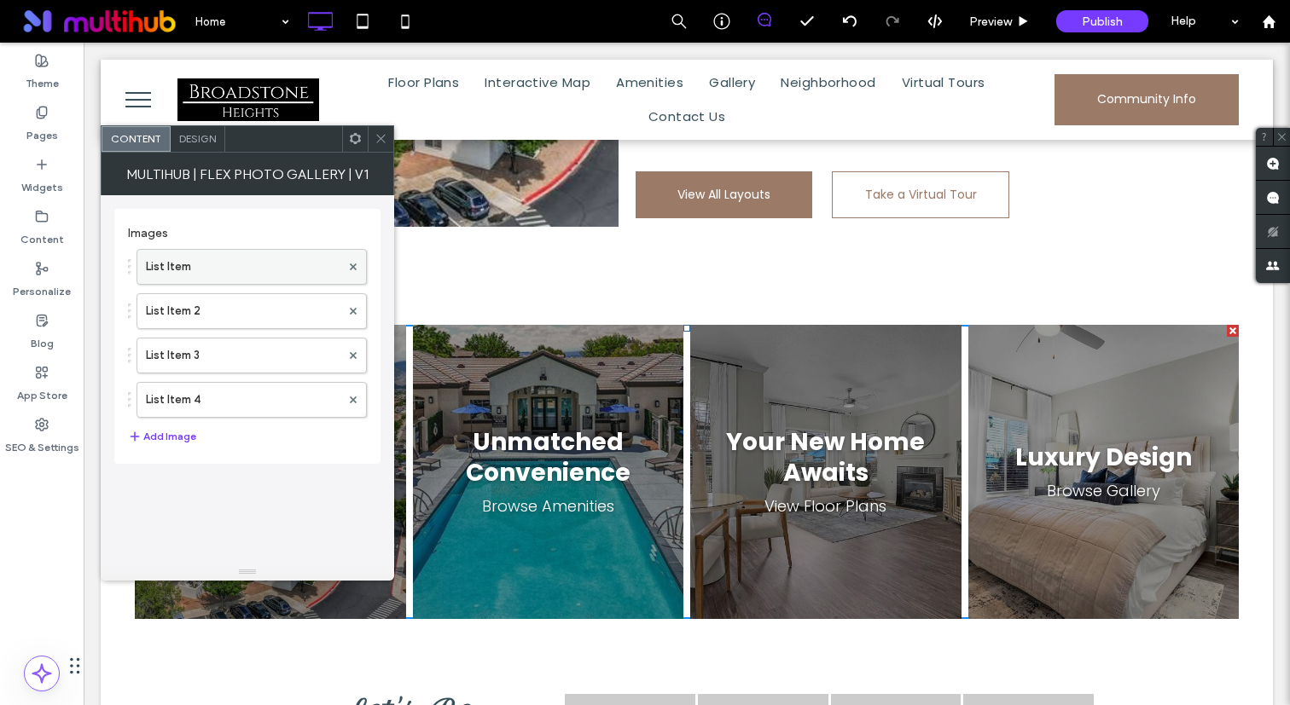
click at [255, 279] on label "List Item" at bounding box center [243, 267] width 194 height 34
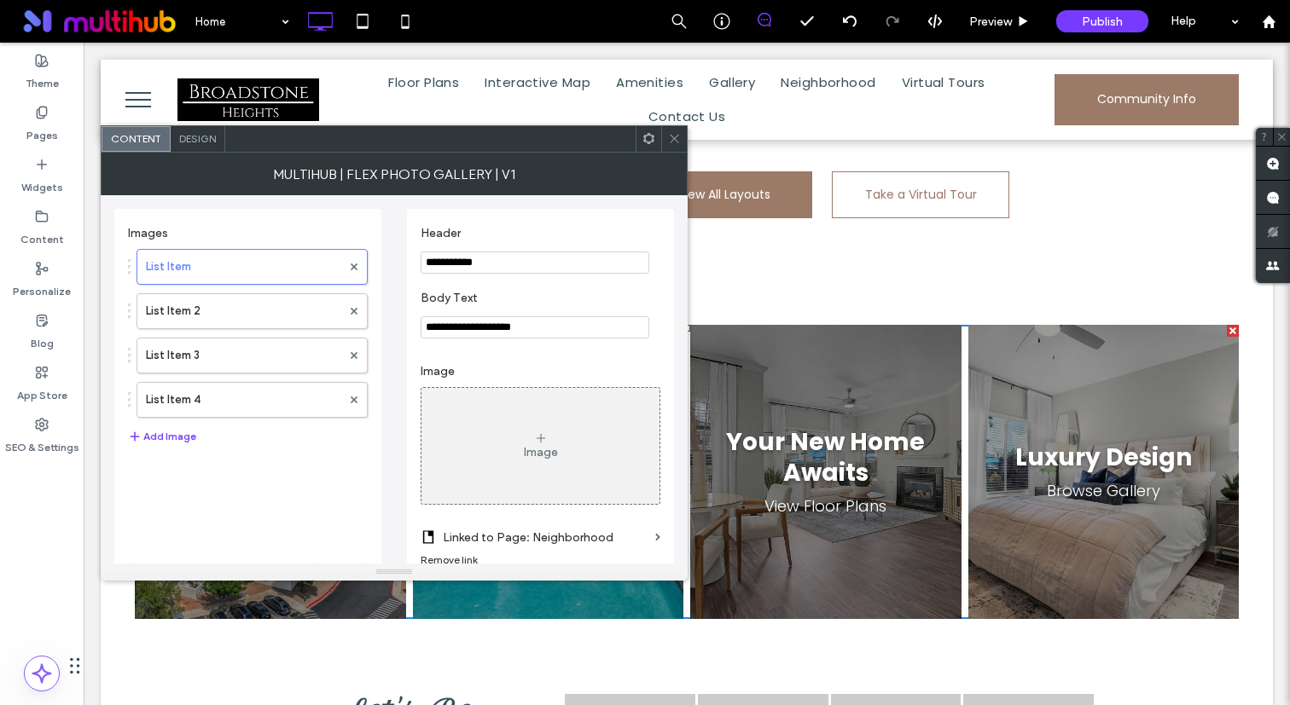
click at [538, 428] on div "Image" at bounding box center [540, 446] width 238 height 113
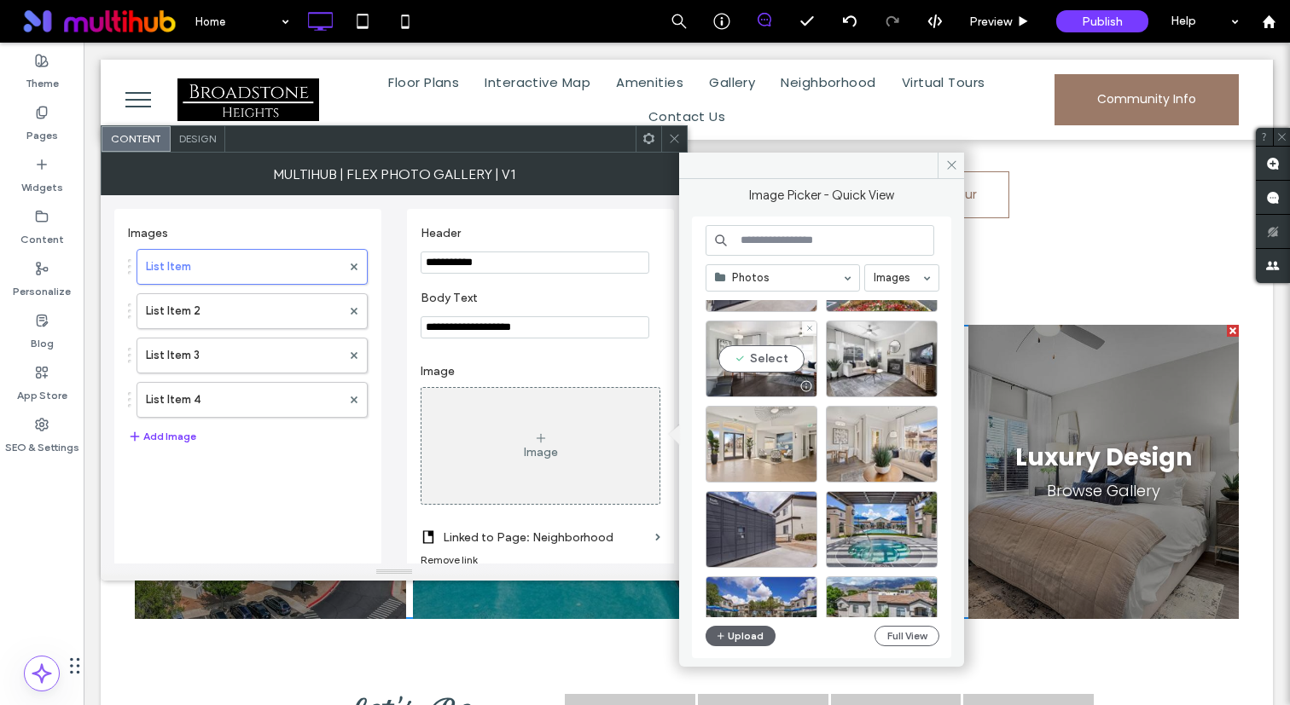
scroll to position [0, 0]
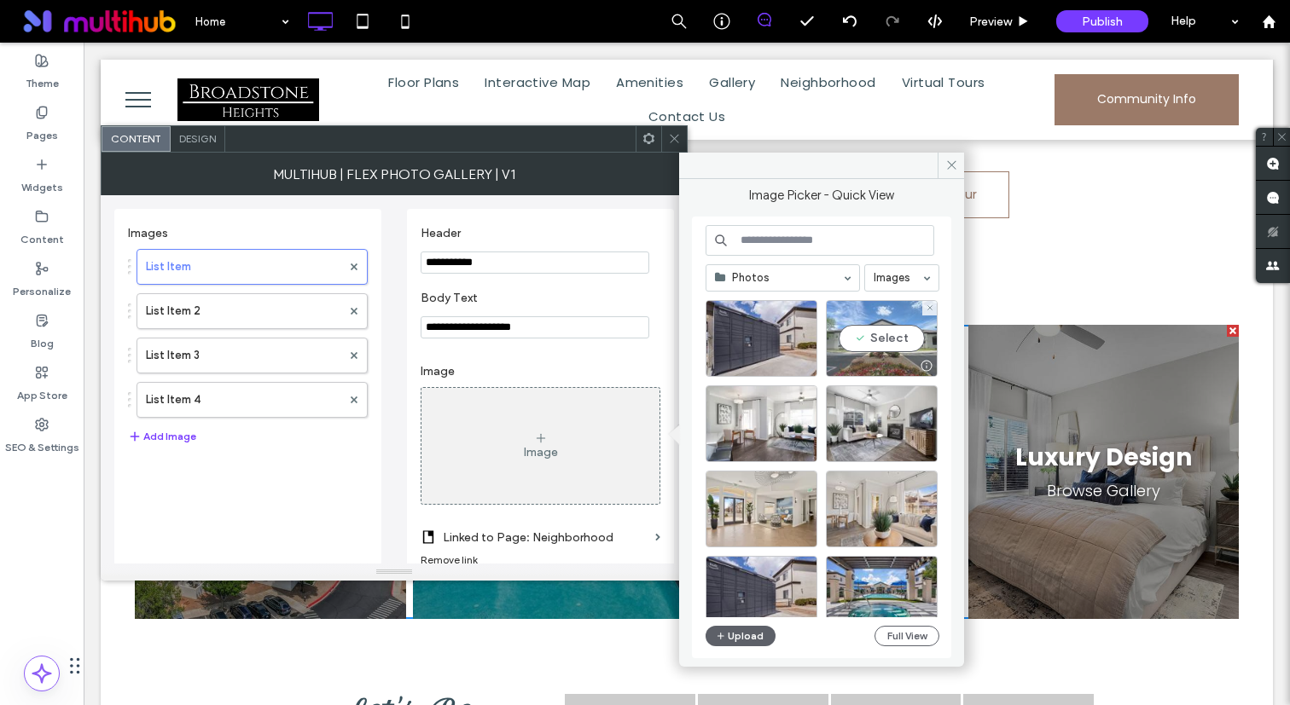
click at [895, 325] on div "Select" at bounding box center [882, 338] width 112 height 77
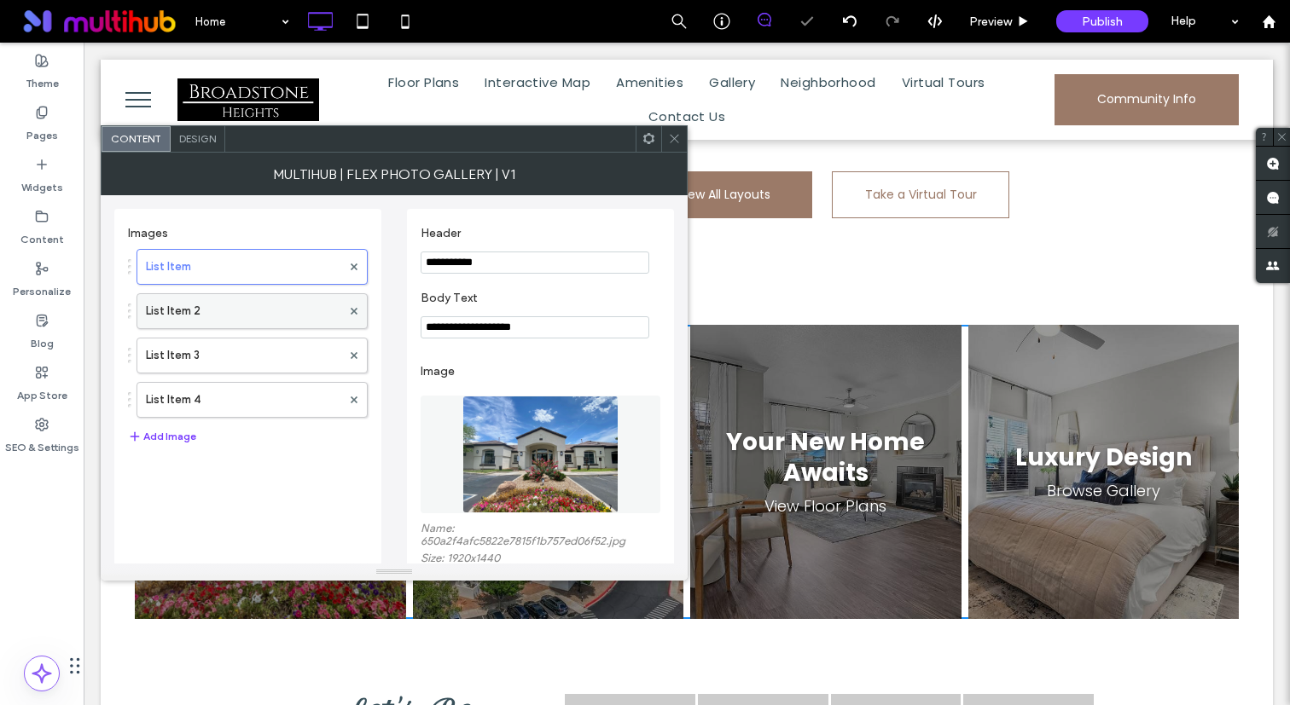
click at [257, 322] on label "List Item 2" at bounding box center [243, 311] width 195 height 34
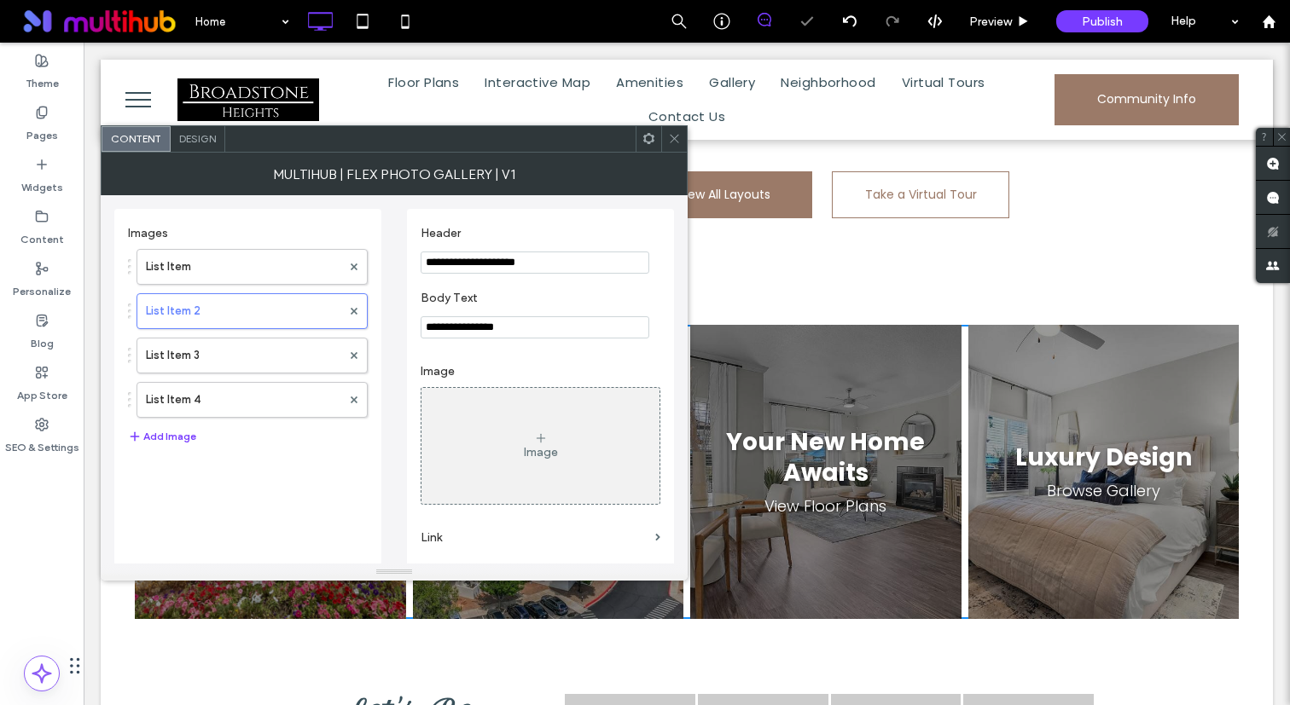
click at [518, 450] on div "Image" at bounding box center [540, 446] width 238 height 113
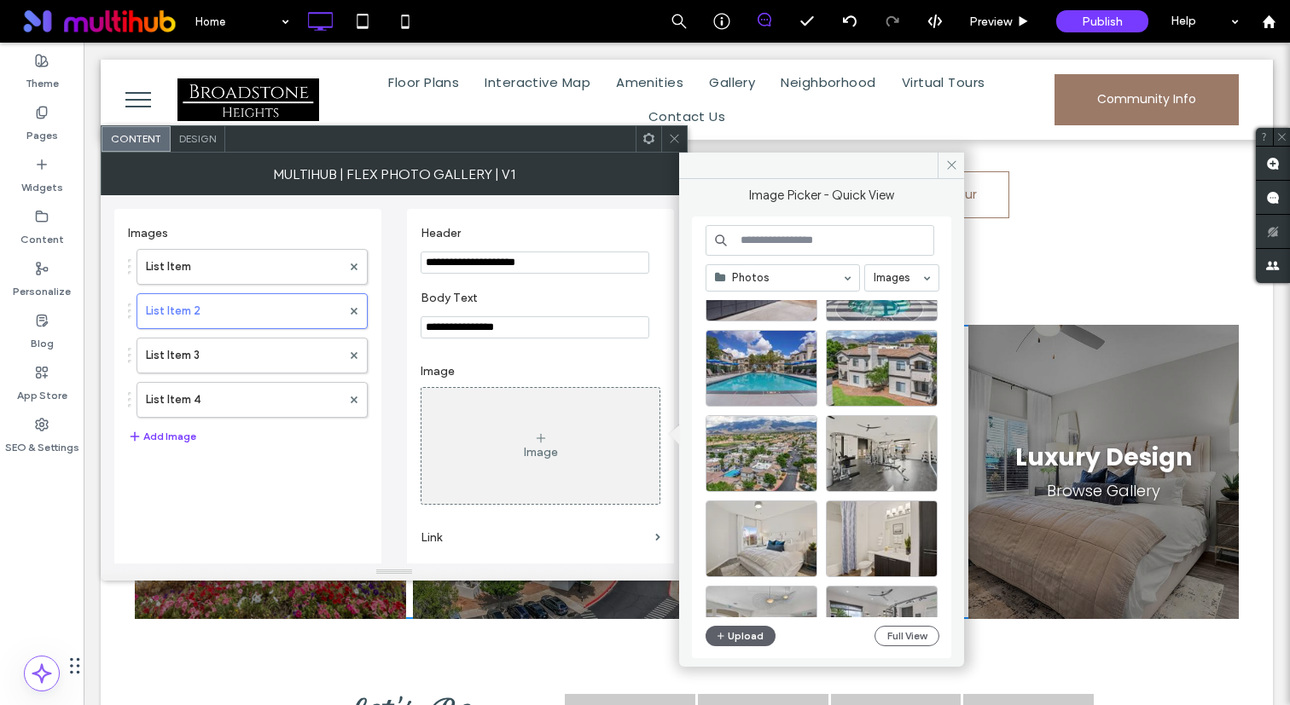
scroll to position [327, 0]
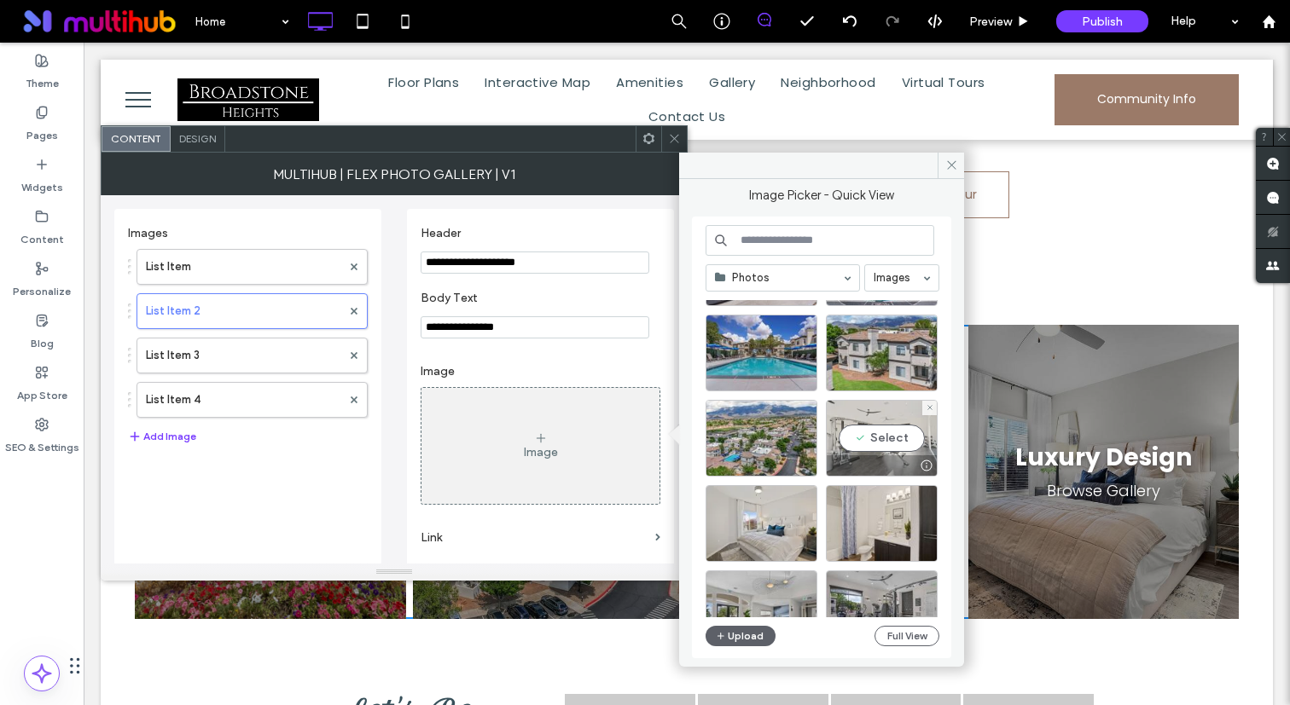
click at [880, 445] on div "Select" at bounding box center [882, 438] width 112 height 77
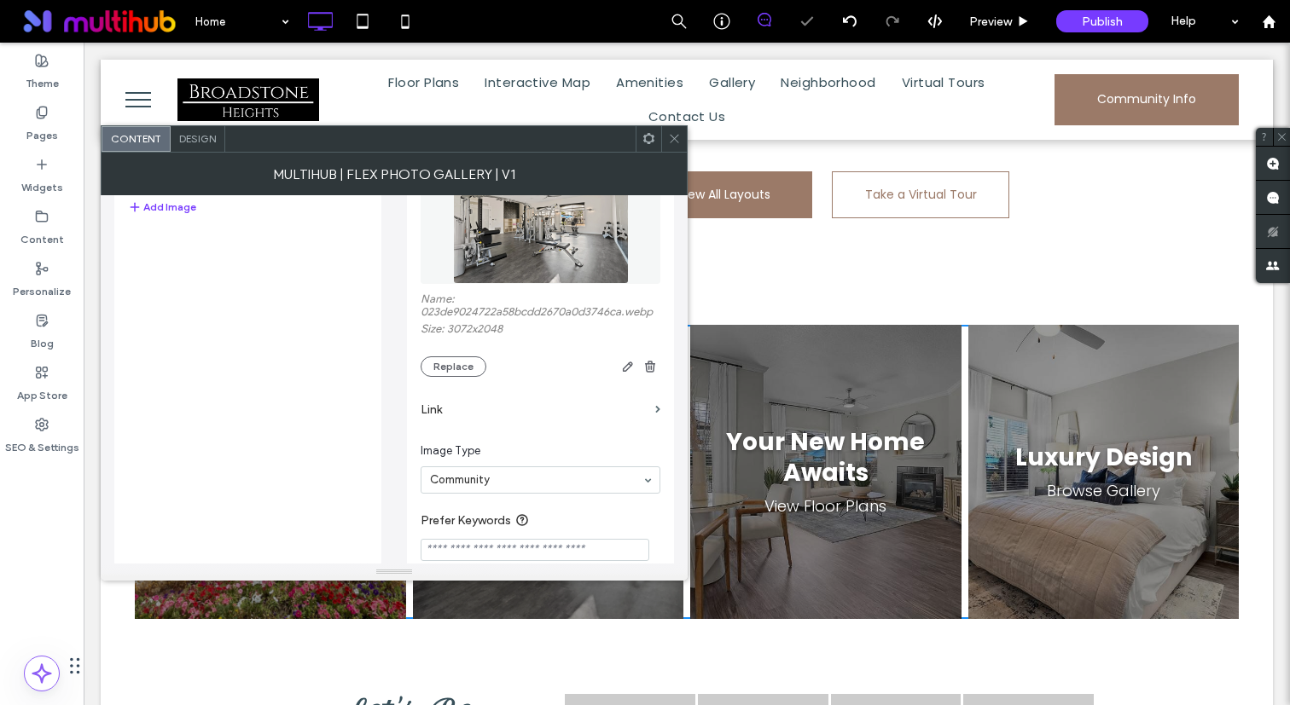
scroll to position [225, 0]
click at [531, 426] on label "Link" at bounding box center [534, 414] width 228 height 32
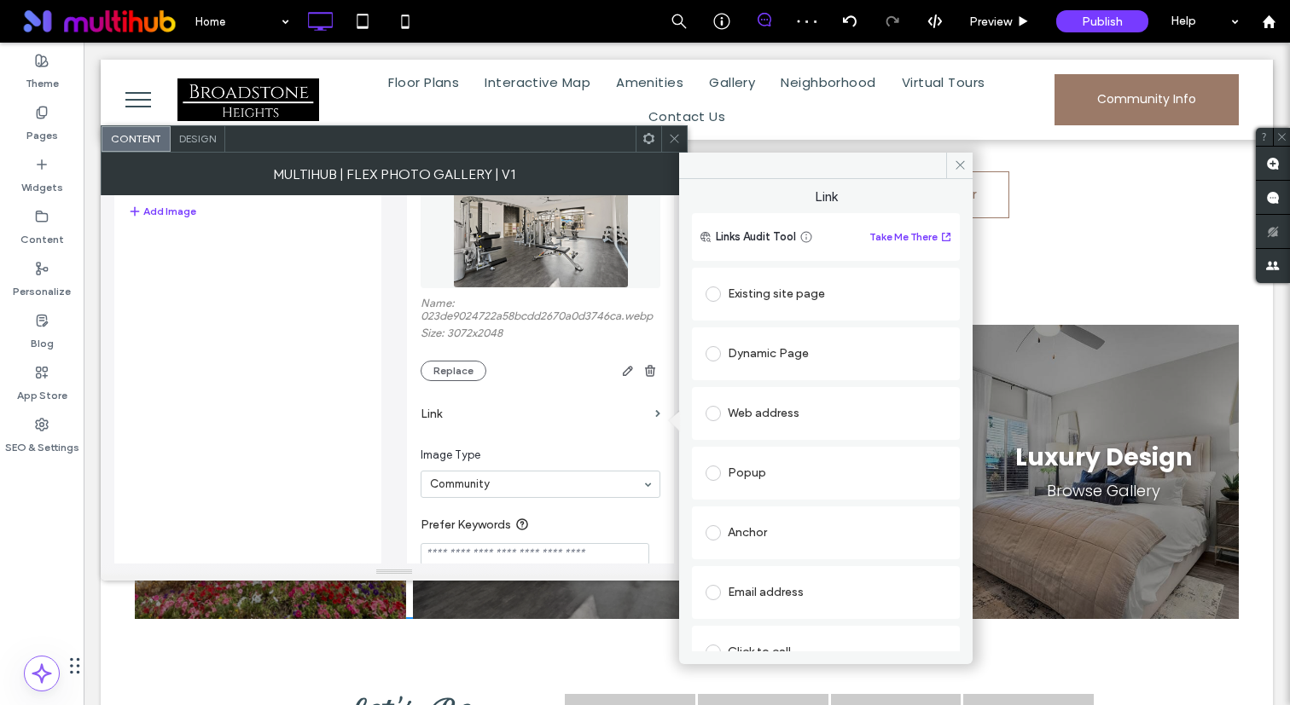
click at [772, 292] on div "Existing site page" at bounding box center [825, 294] width 241 height 27
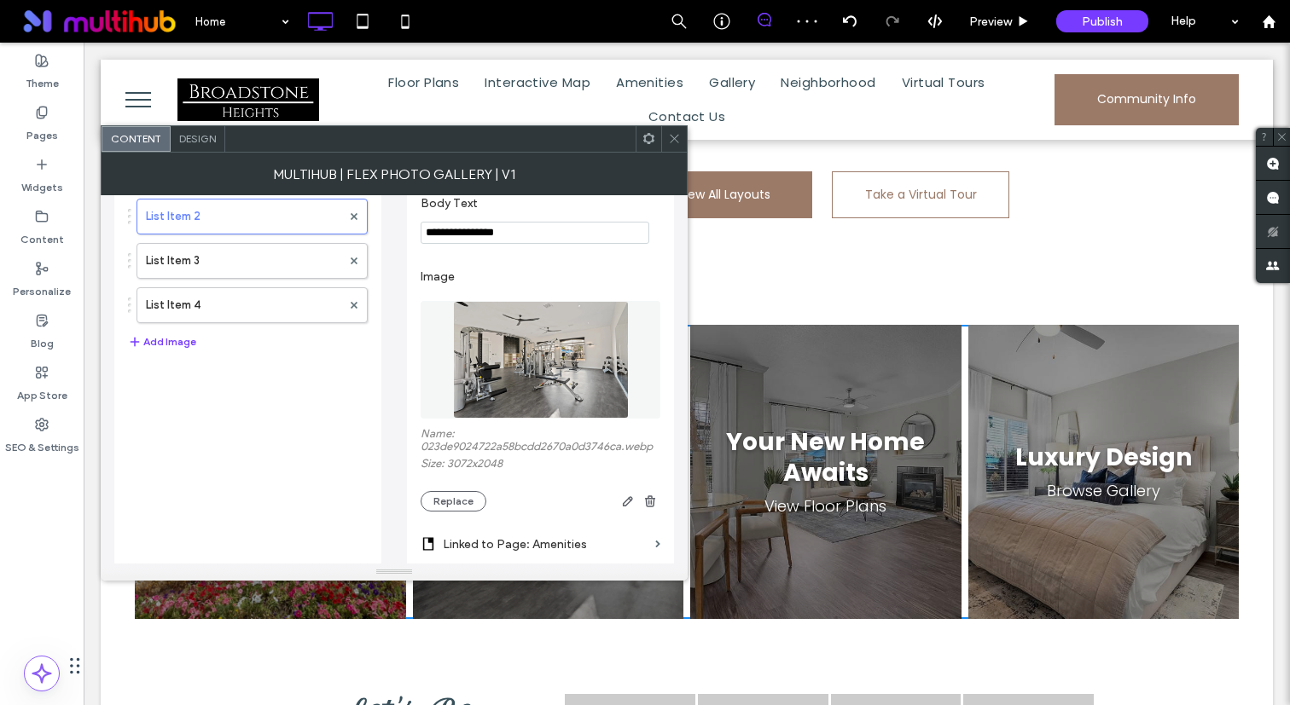
scroll to position [0, 0]
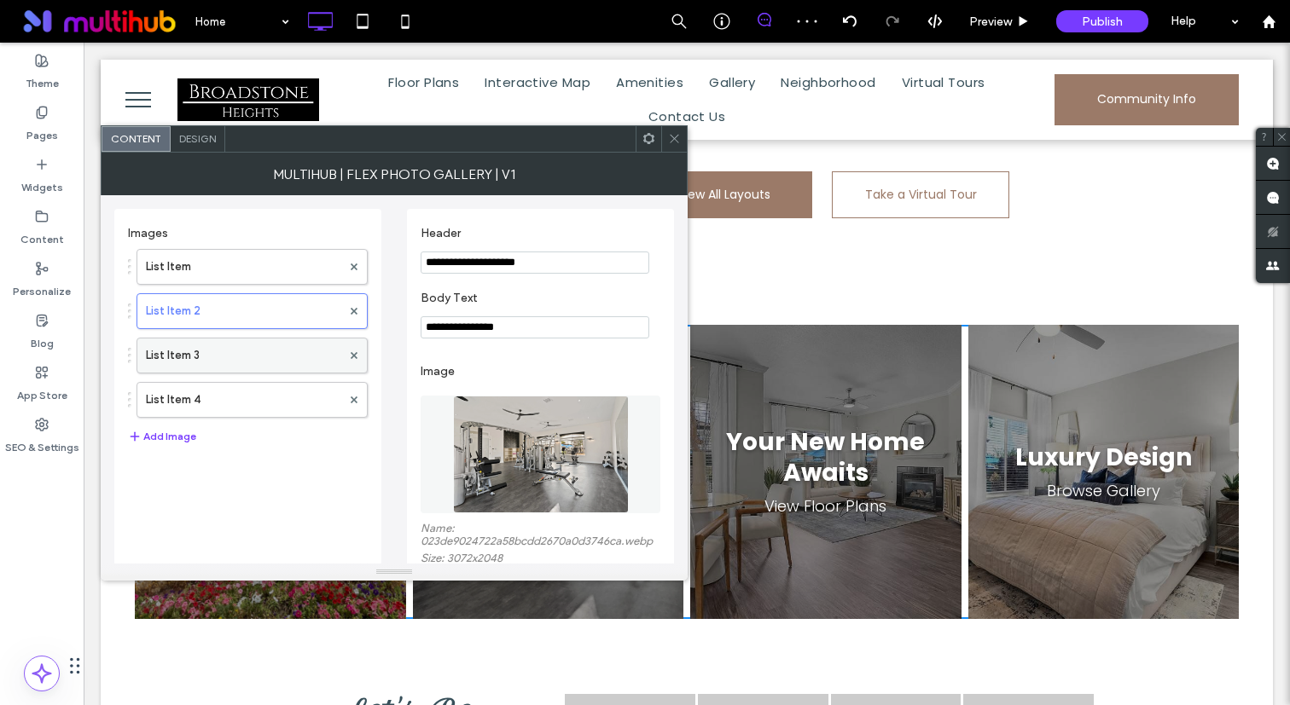
click at [278, 351] on label "List Item 3" at bounding box center [243, 356] width 195 height 34
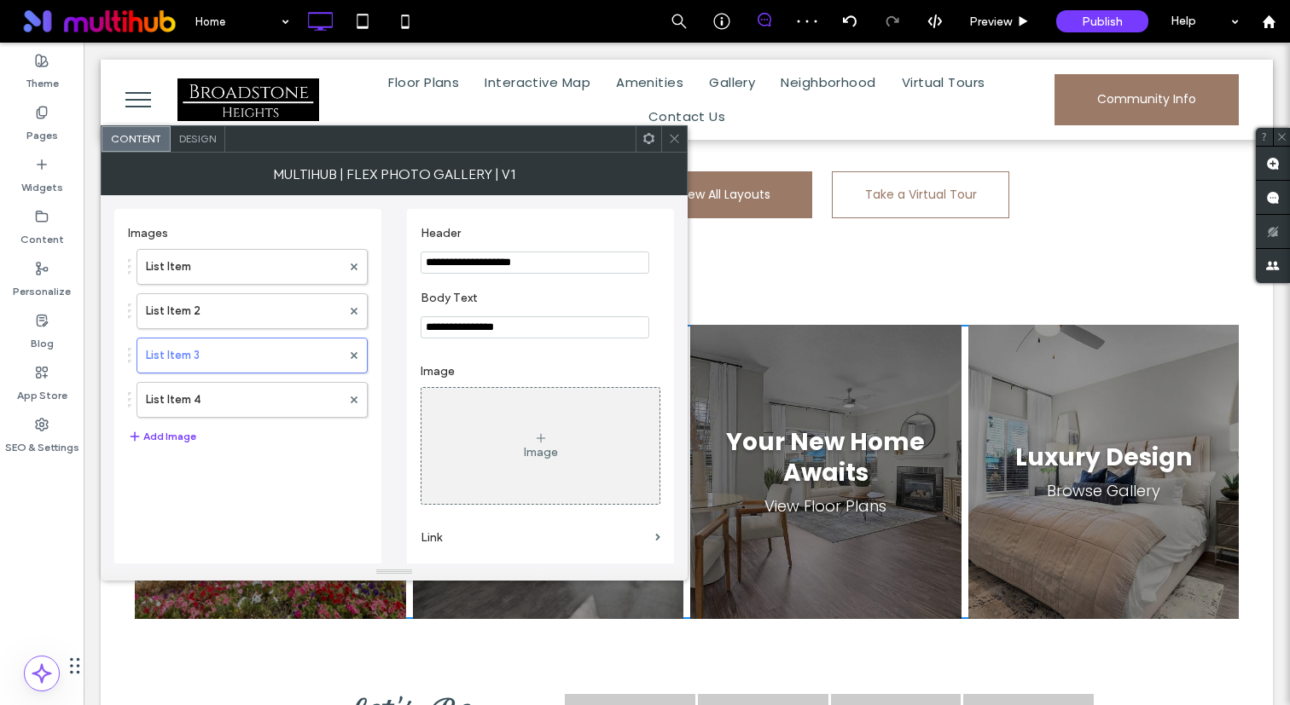
click at [509, 431] on div "Image" at bounding box center [540, 446] width 238 height 113
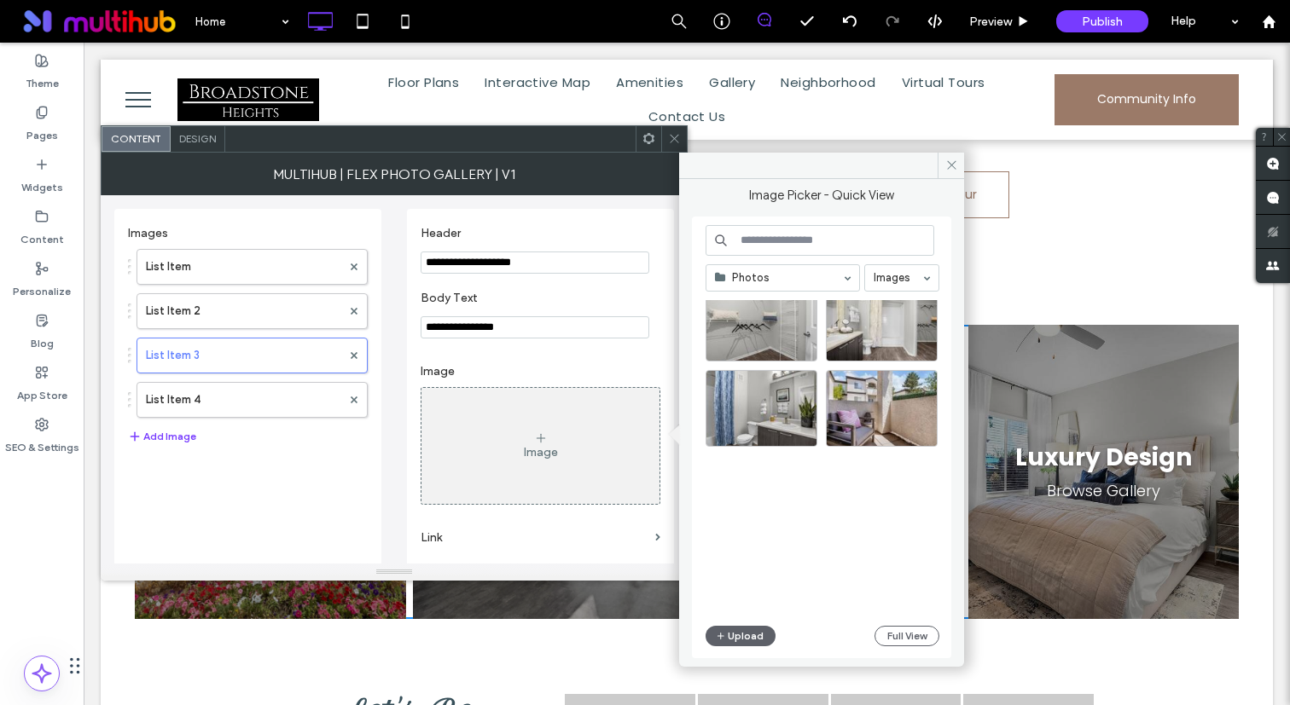
scroll to position [1133, 0]
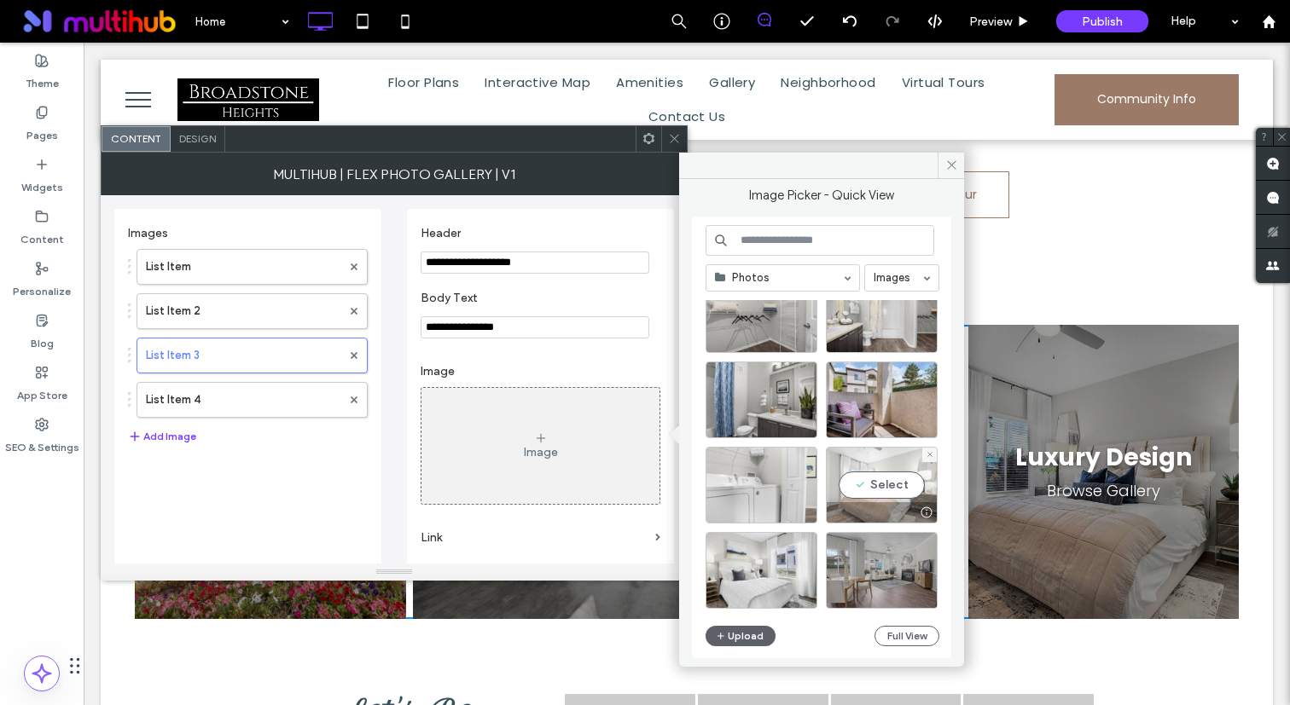
click at [848, 481] on div "Select" at bounding box center [882, 485] width 112 height 77
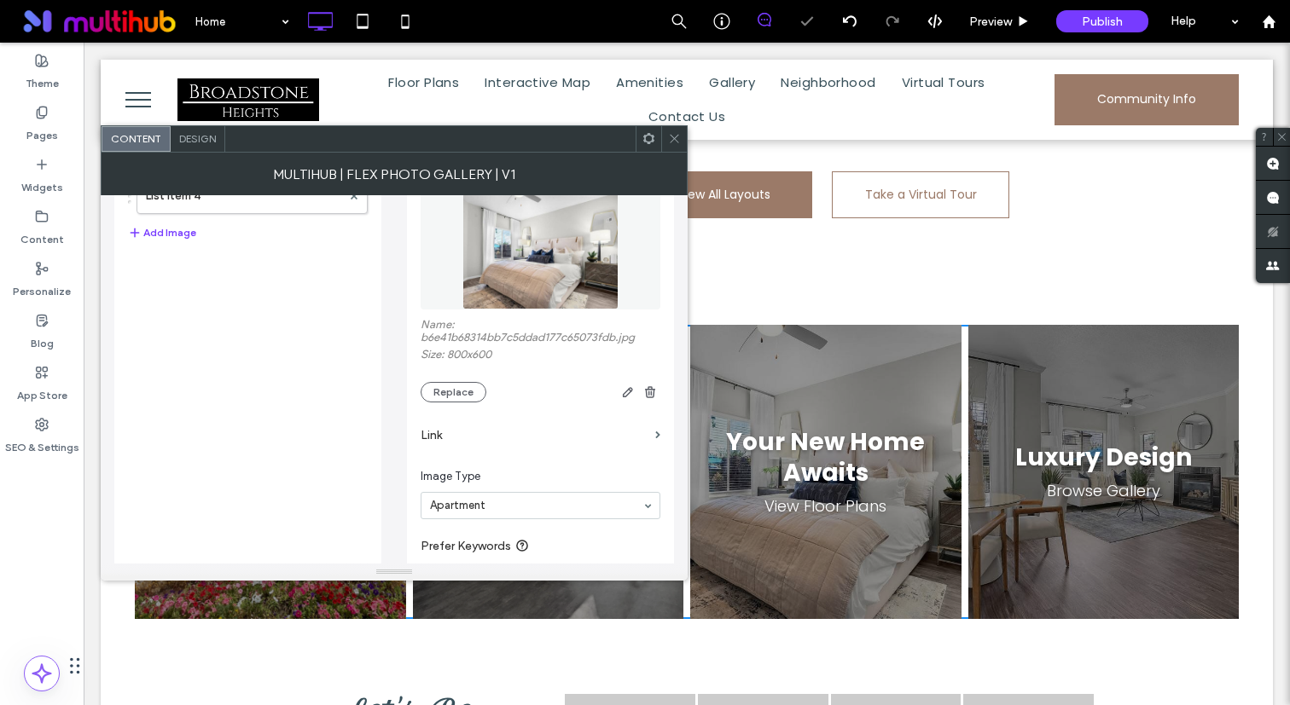
scroll to position [242, 0]
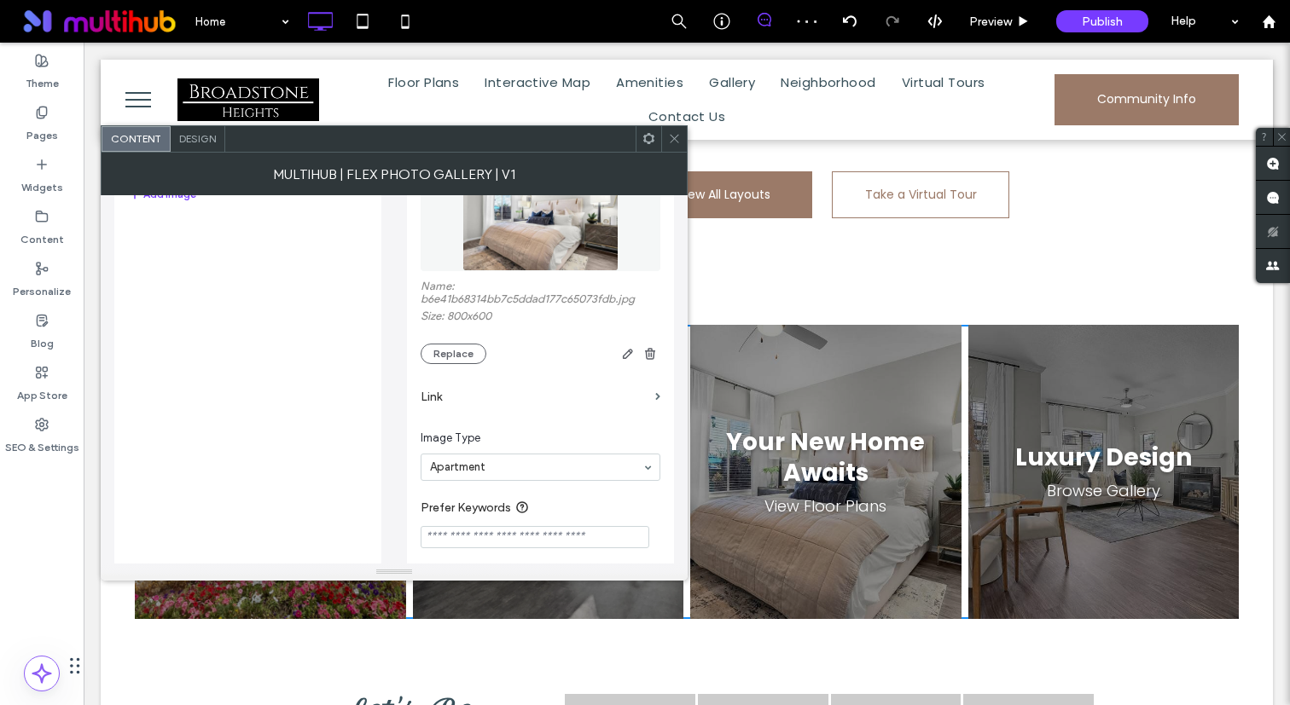
click at [498, 391] on label "Link" at bounding box center [534, 397] width 228 height 32
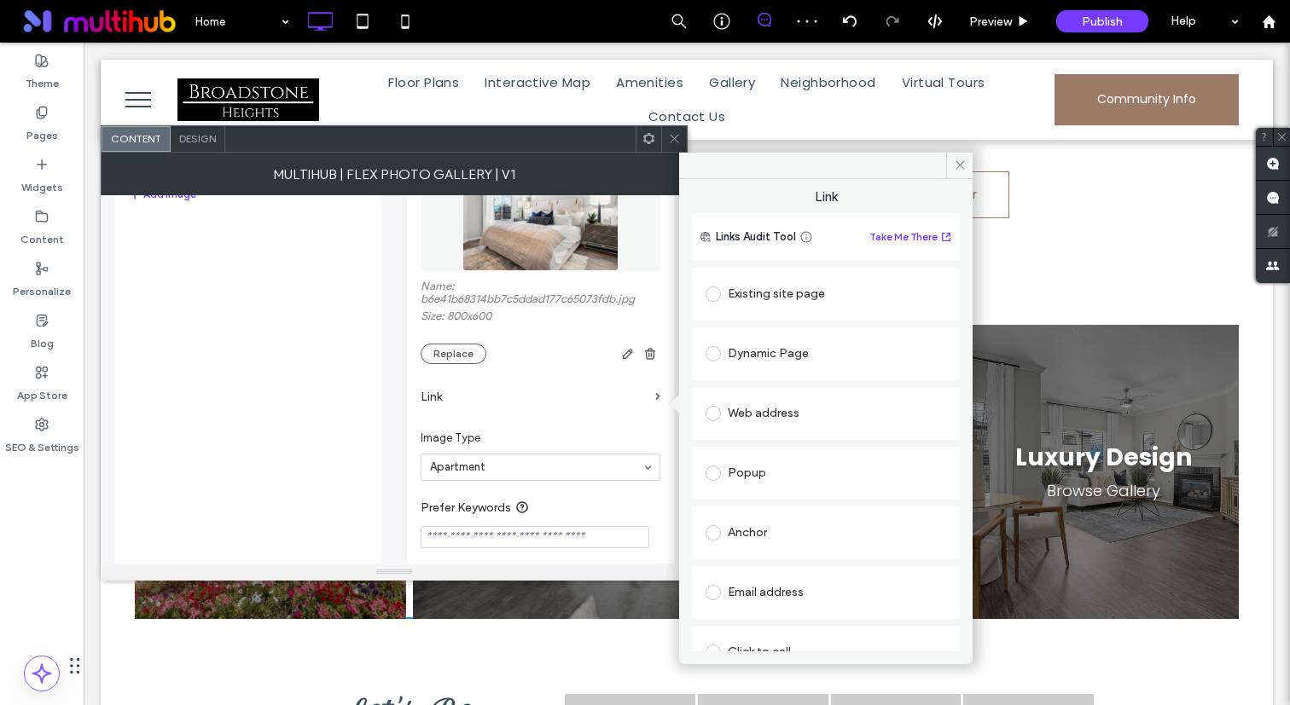
click at [775, 288] on div "Existing site page" at bounding box center [825, 294] width 241 height 27
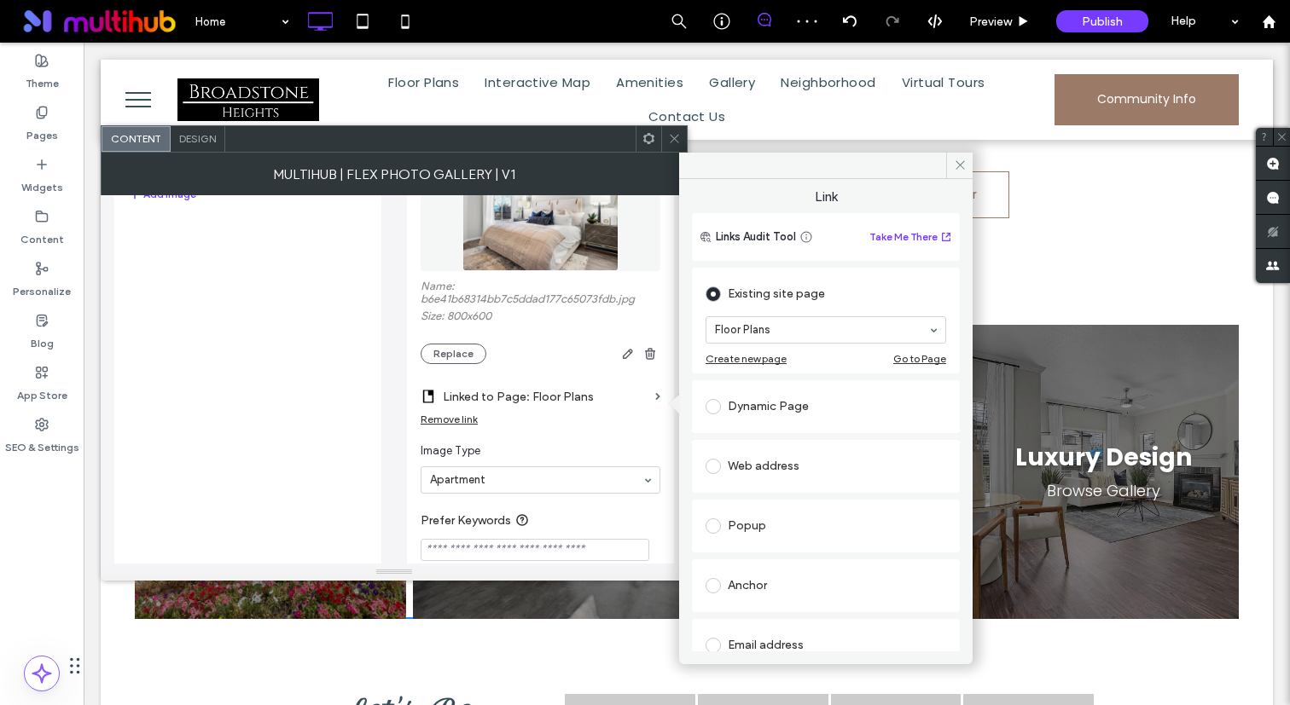
scroll to position [0, 0]
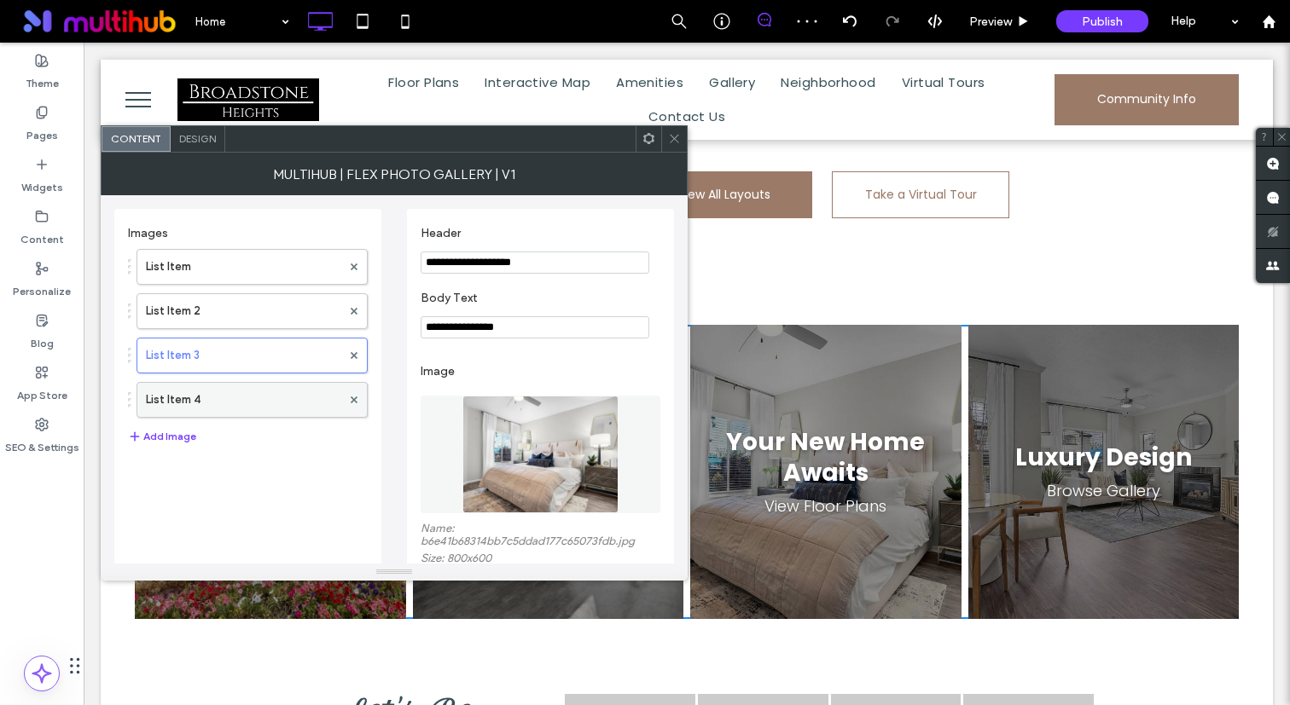
click at [270, 397] on label "List Item 4" at bounding box center [243, 400] width 195 height 34
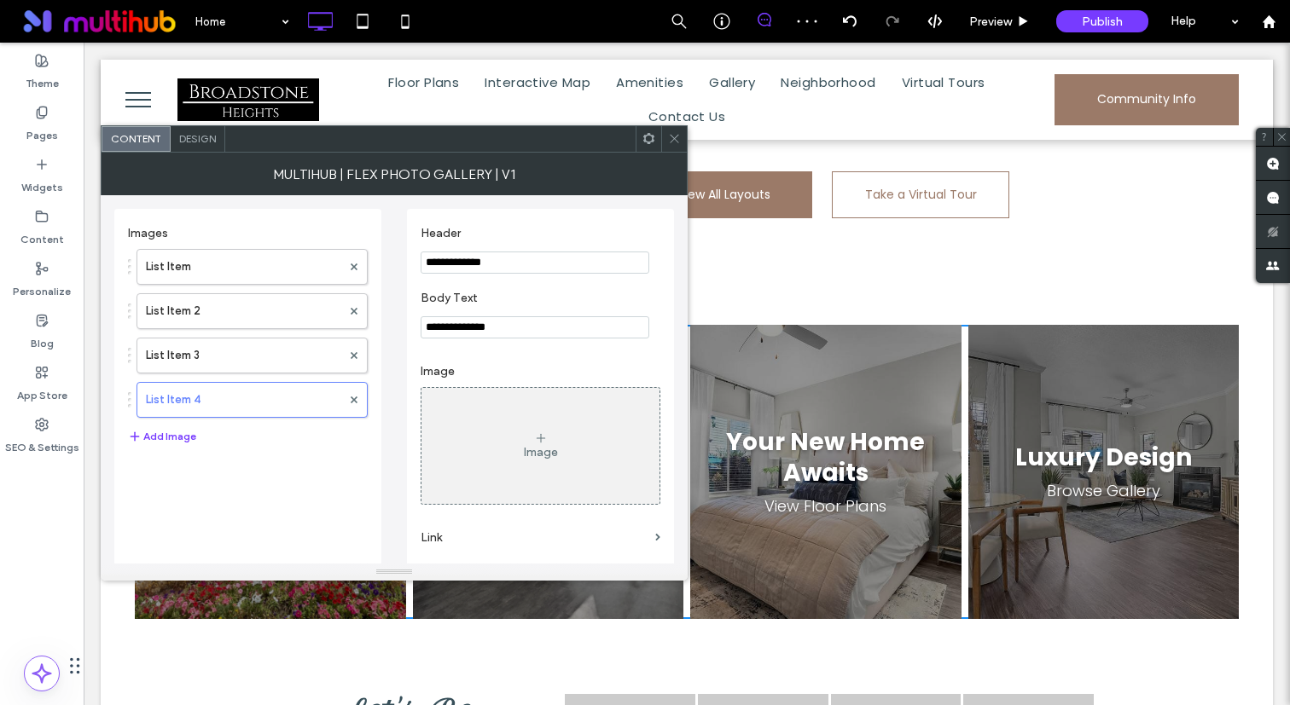
click at [505, 434] on div "Image" at bounding box center [540, 446] width 238 height 113
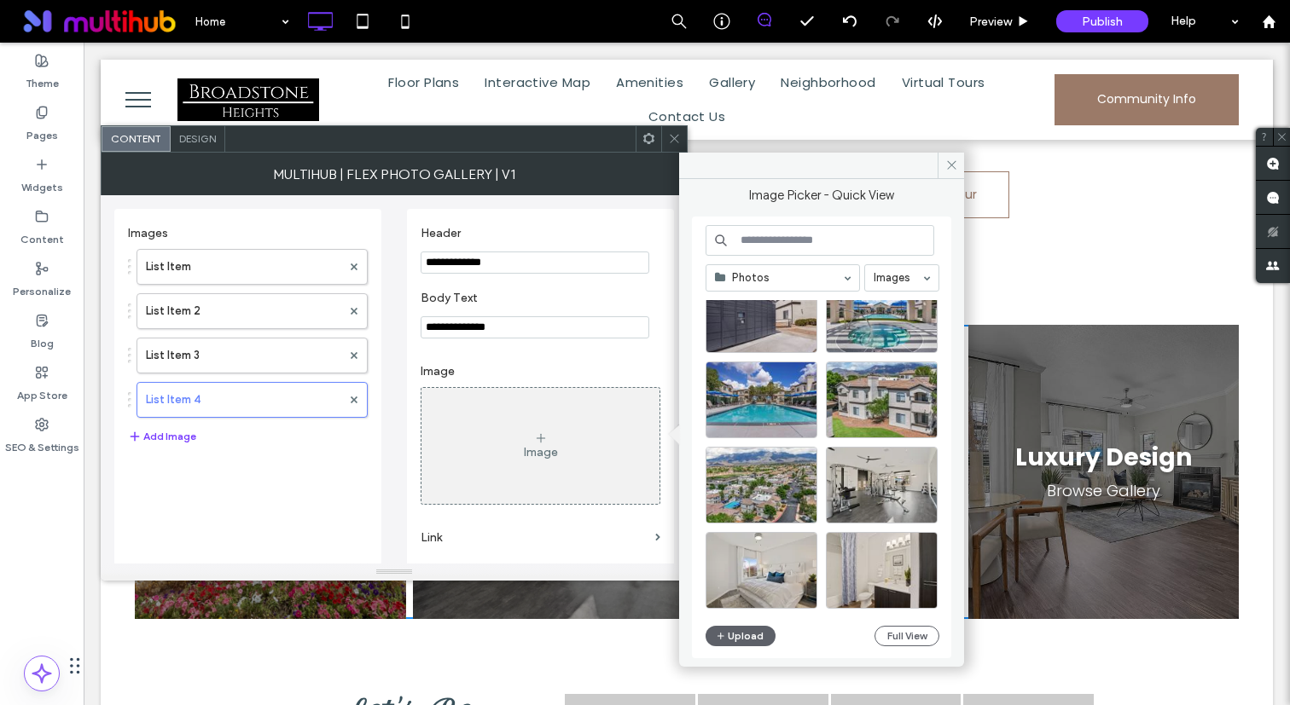
scroll to position [282, 0]
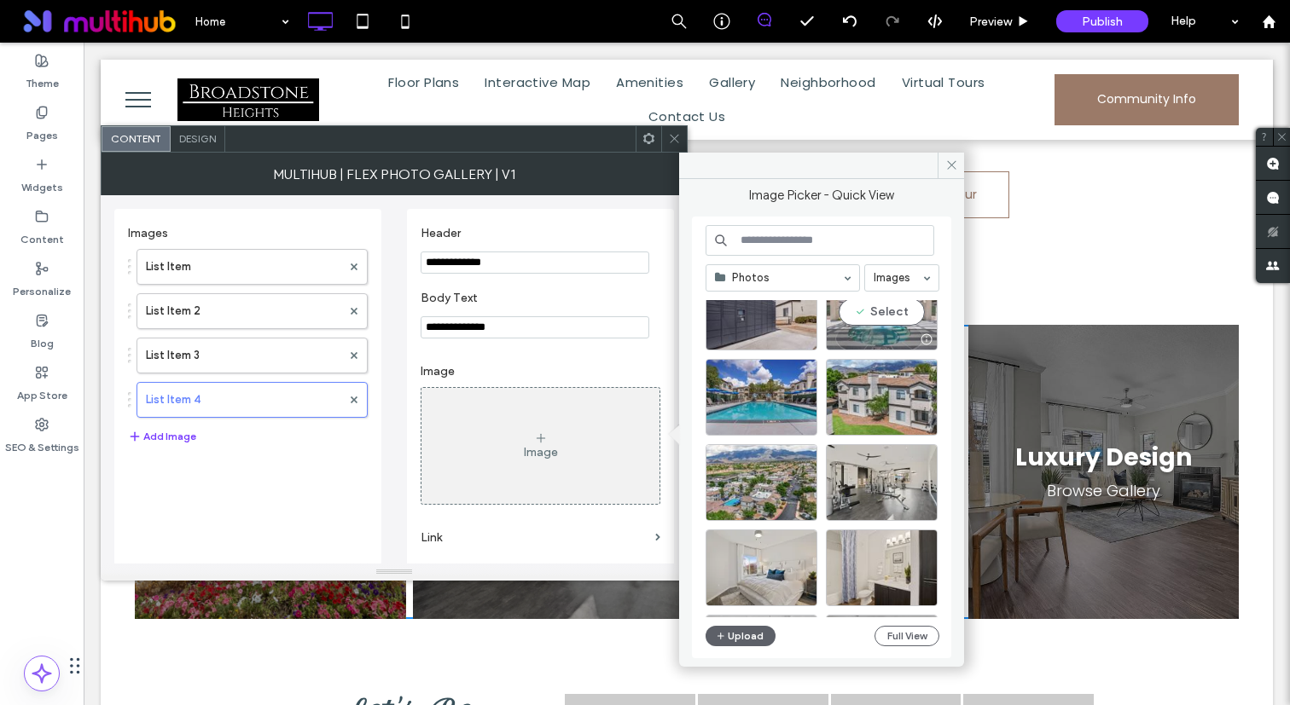
click at [883, 312] on div "Select" at bounding box center [882, 312] width 112 height 77
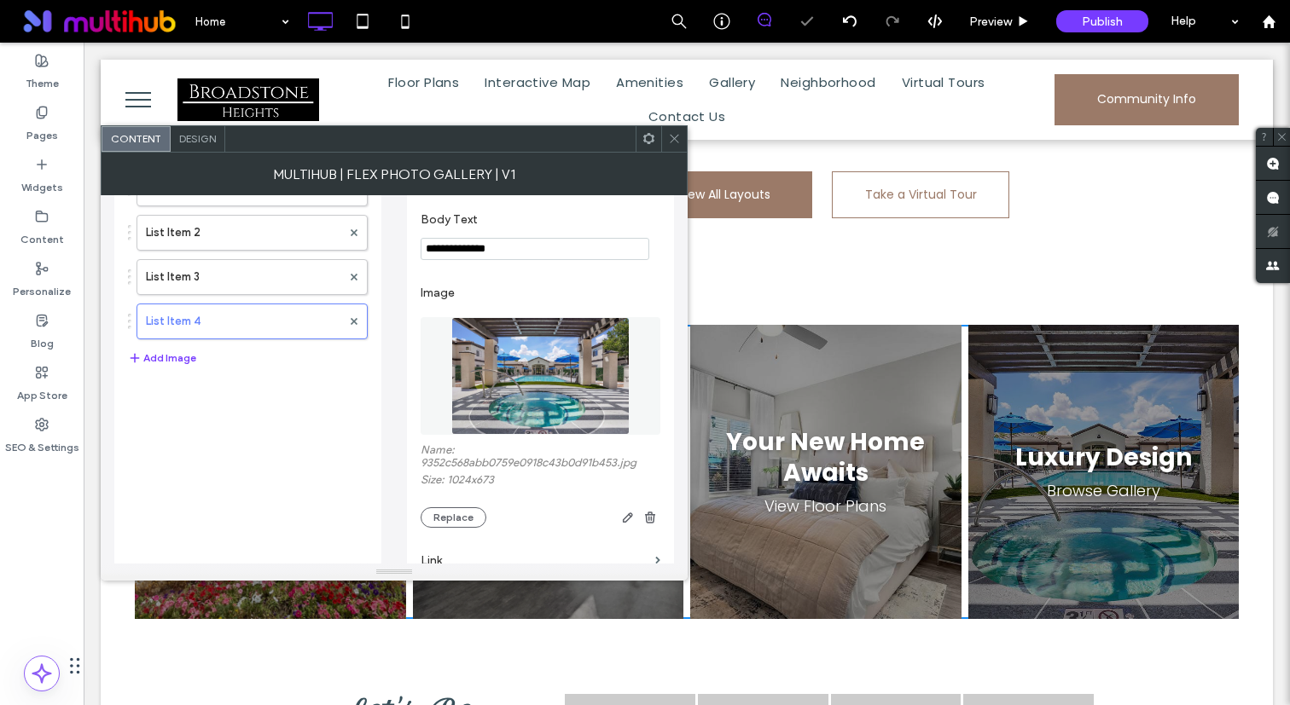
scroll to position [337, 0]
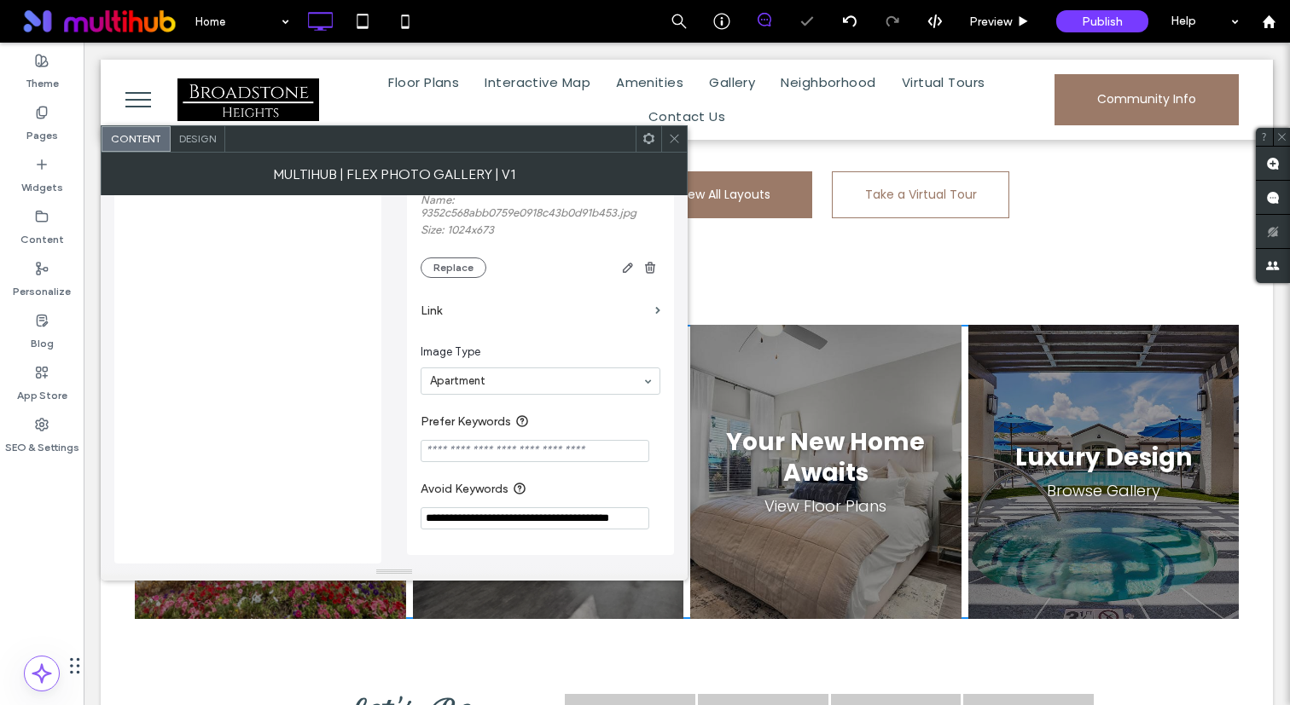
click at [502, 304] on label "Link" at bounding box center [534, 311] width 228 height 32
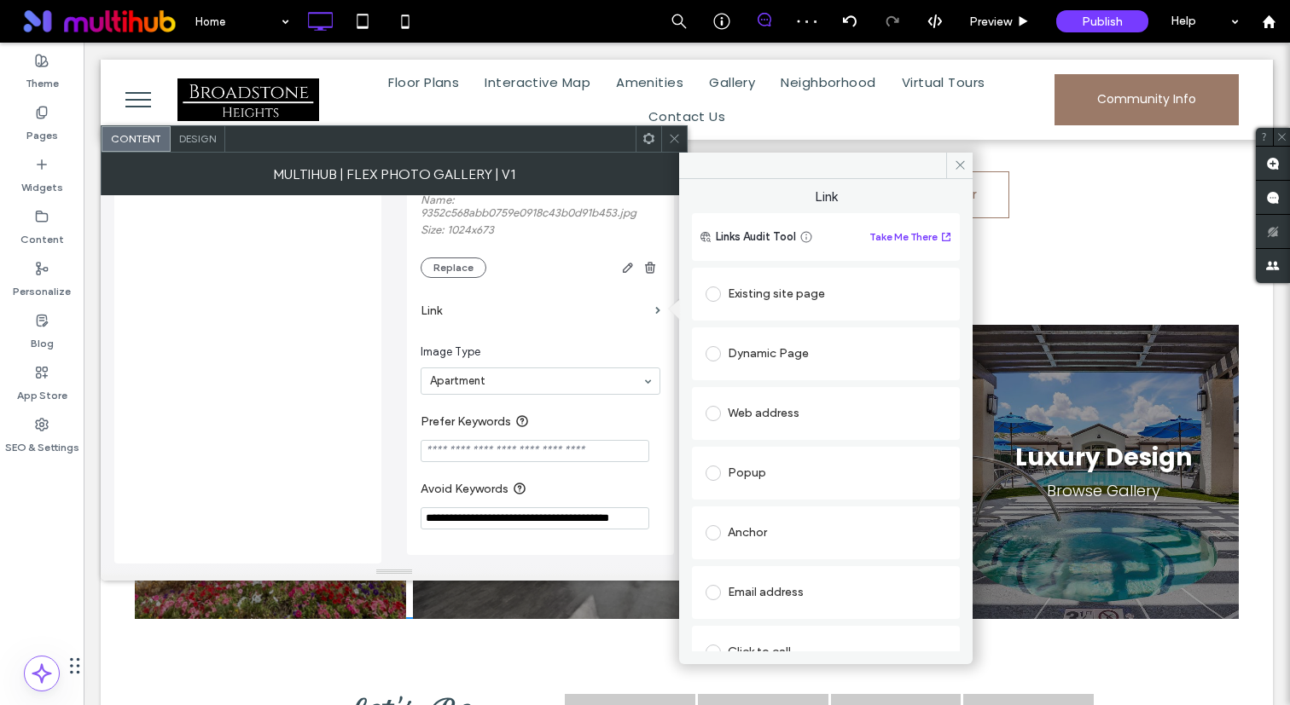
click at [732, 292] on div "Existing site page" at bounding box center [825, 294] width 241 height 27
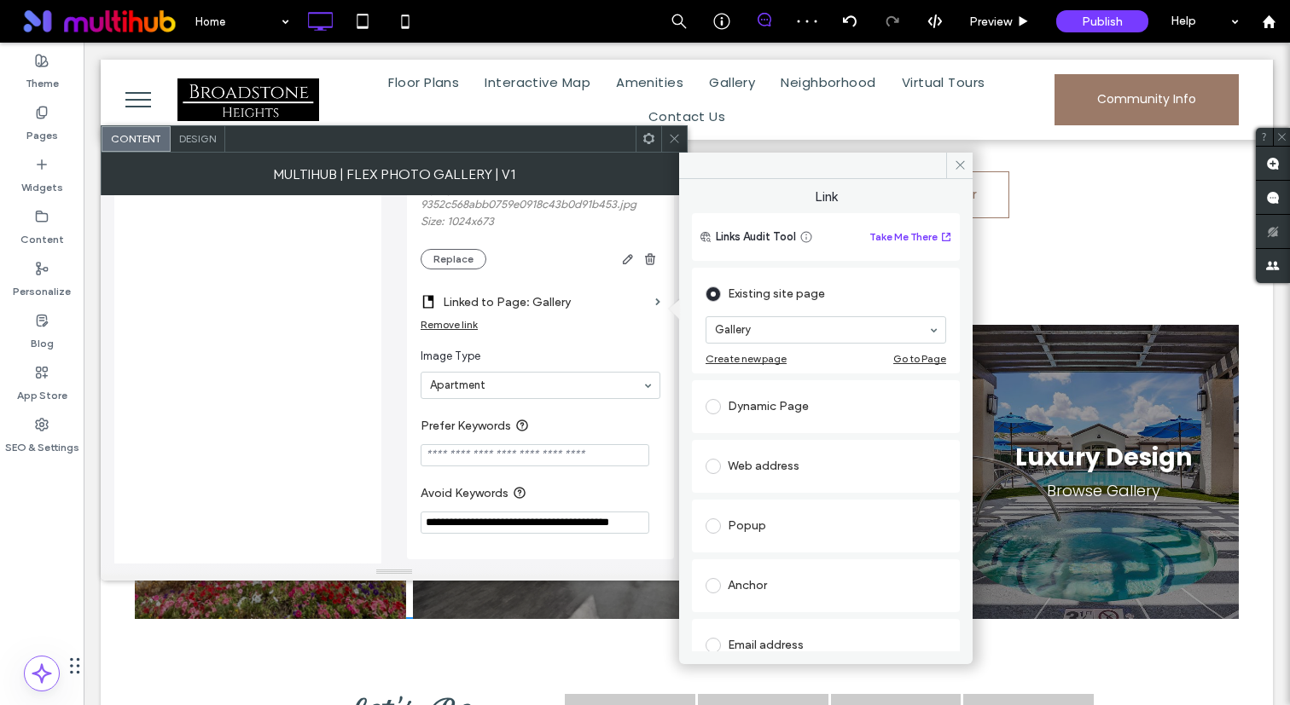
scroll to position [349, 0]
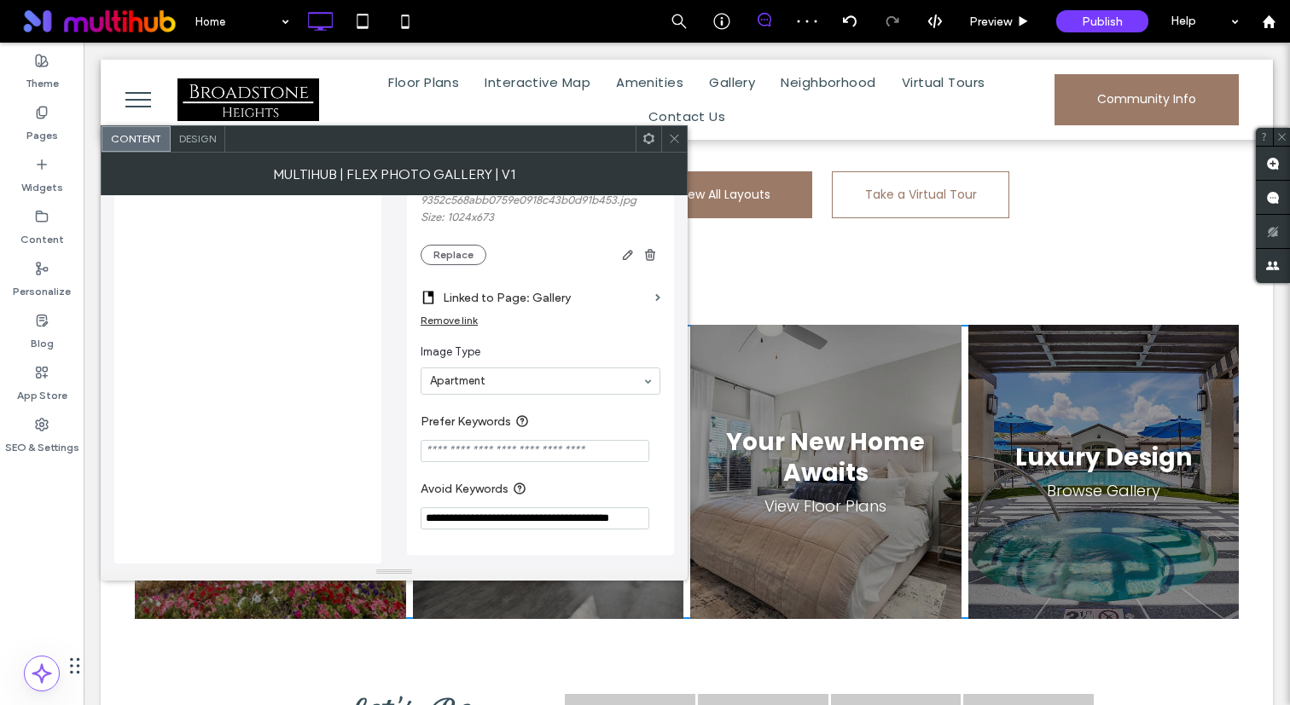
click at [572, 391] on section "Image Type Apartment" at bounding box center [540, 369] width 240 height 68
click at [670, 141] on icon at bounding box center [674, 138] width 13 height 13
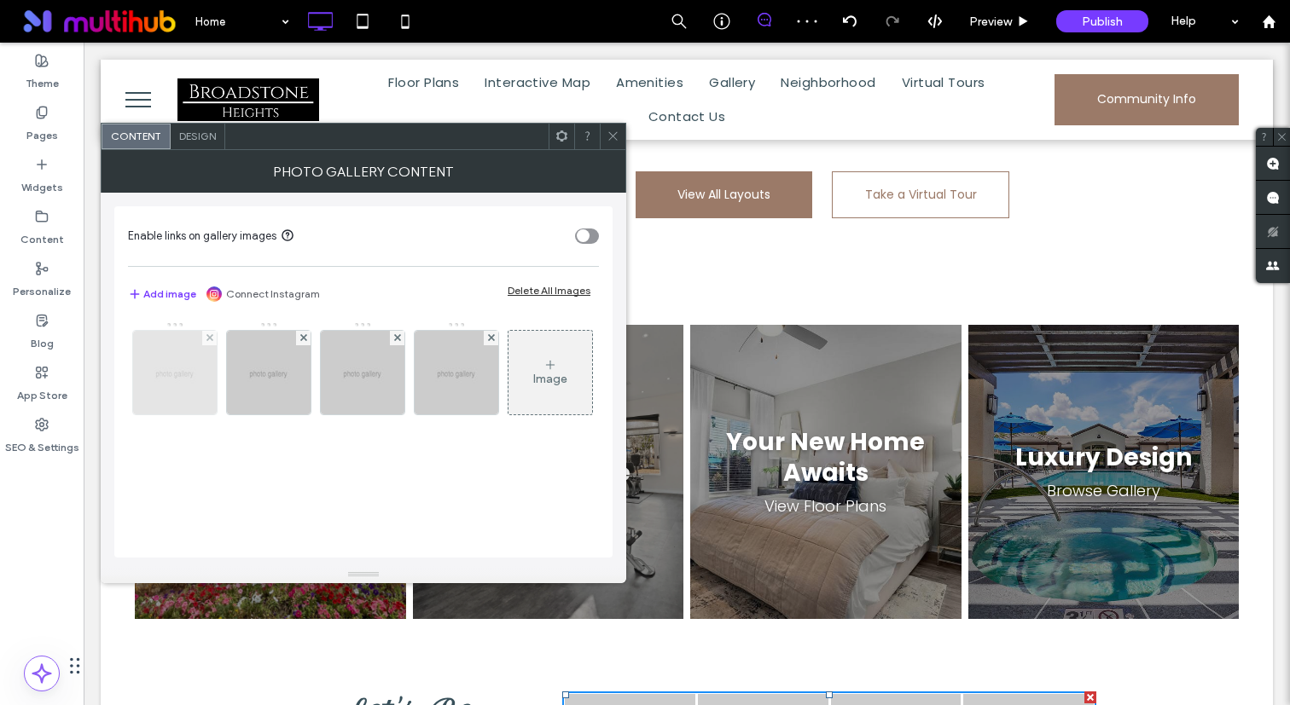
click at [158, 357] on img at bounding box center [175, 373] width 105 height 84
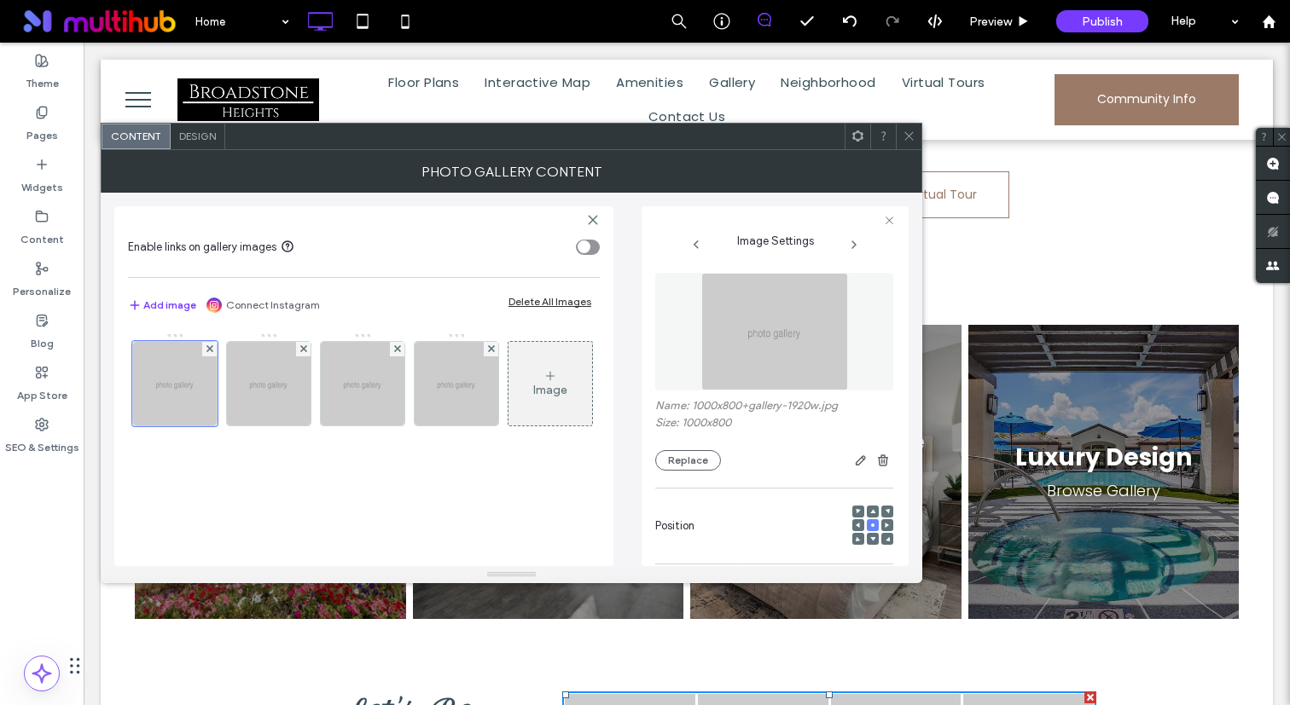
click at [881, 305] on figure at bounding box center [774, 332] width 238 height 118
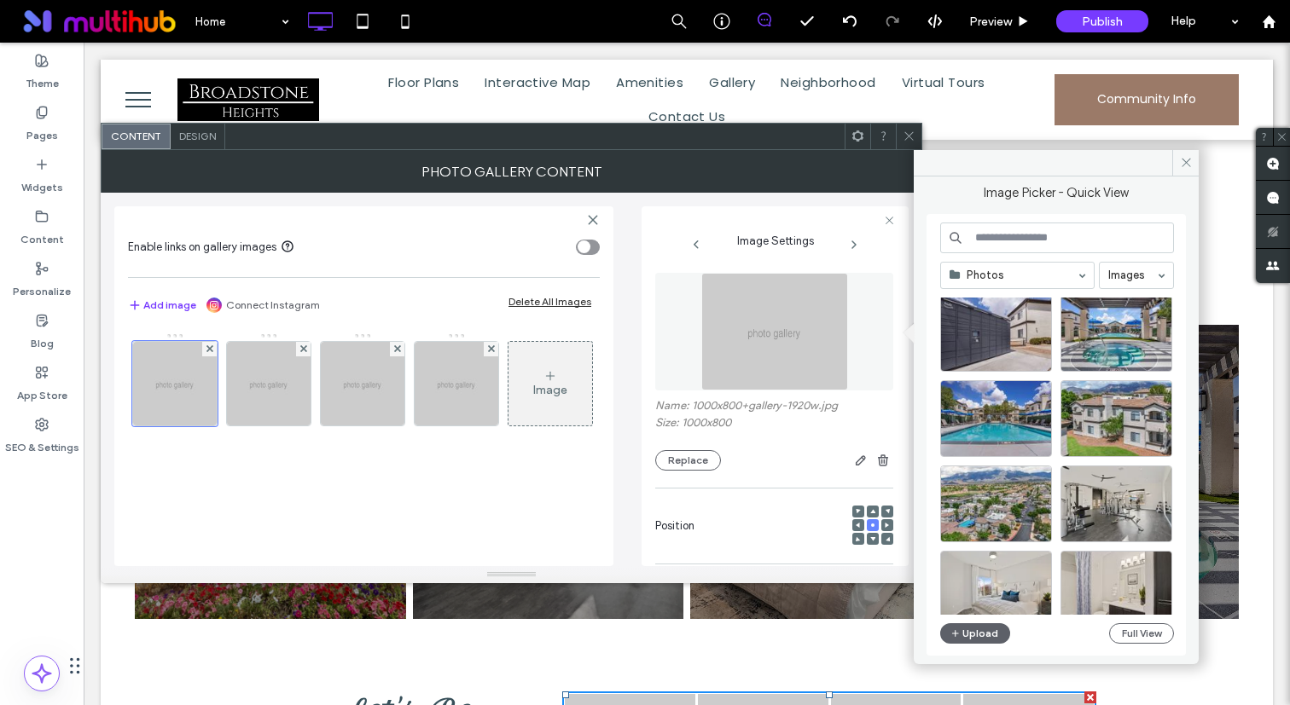
scroll to position [293, 0]
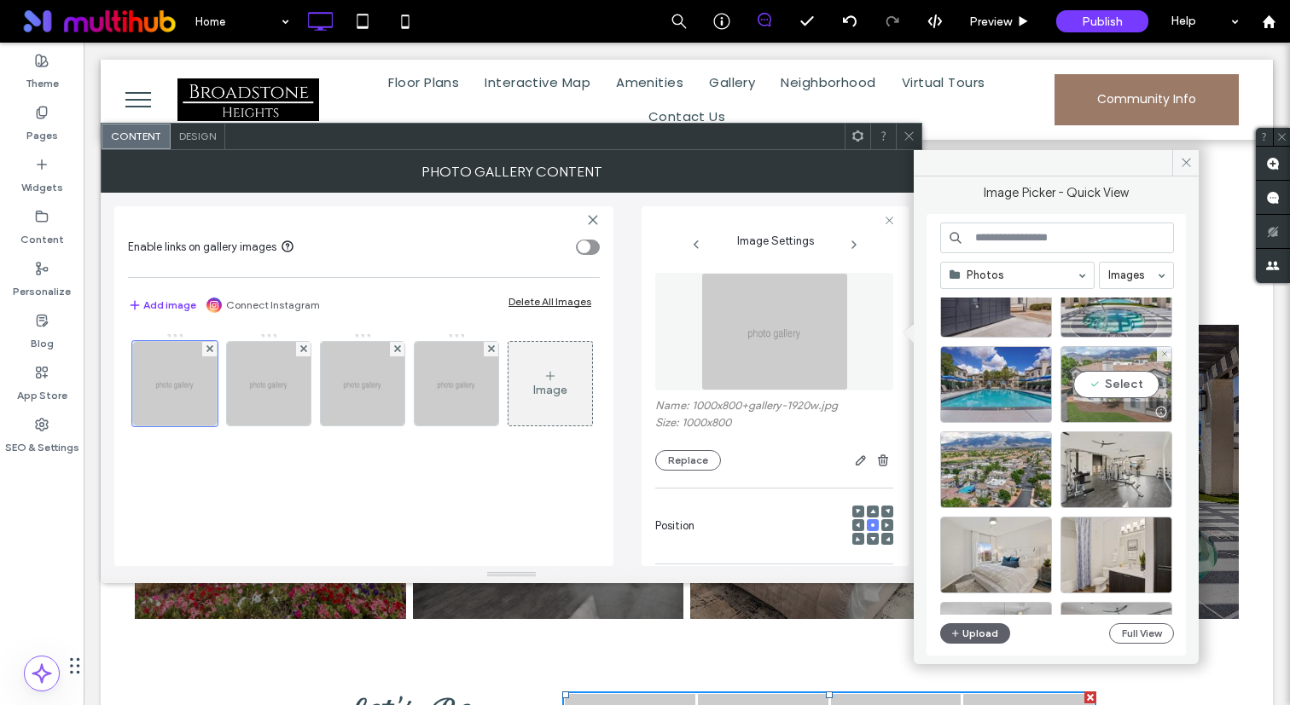
click at [1094, 389] on div "Select" at bounding box center [1116, 384] width 112 height 77
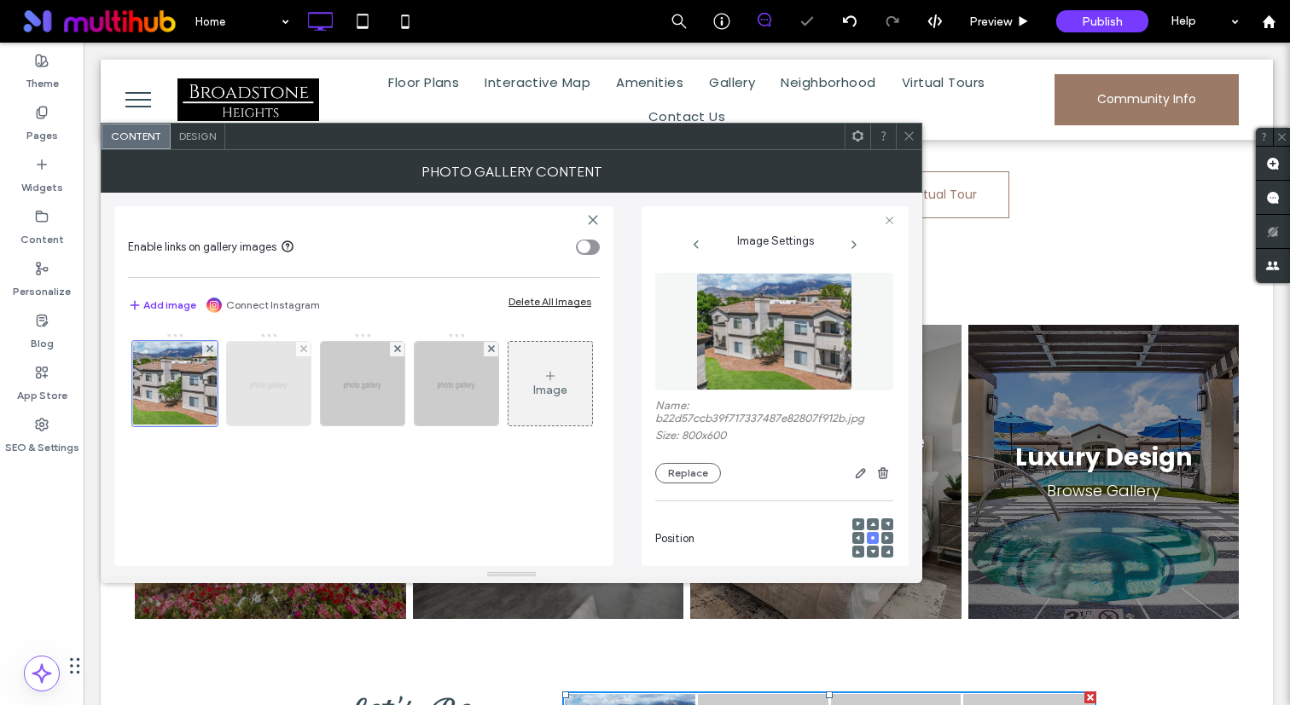
click at [268, 397] on img at bounding box center [269, 384] width 105 height 84
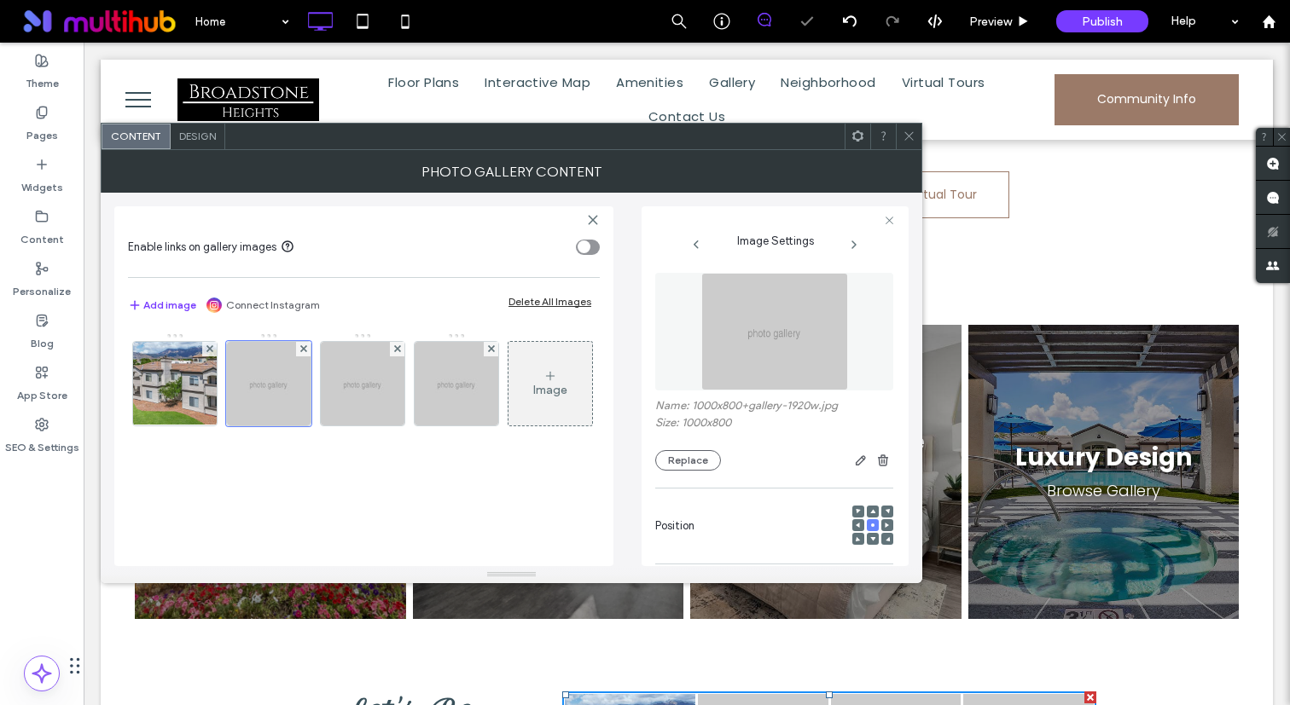
click at [788, 383] on img at bounding box center [774, 332] width 147 height 118
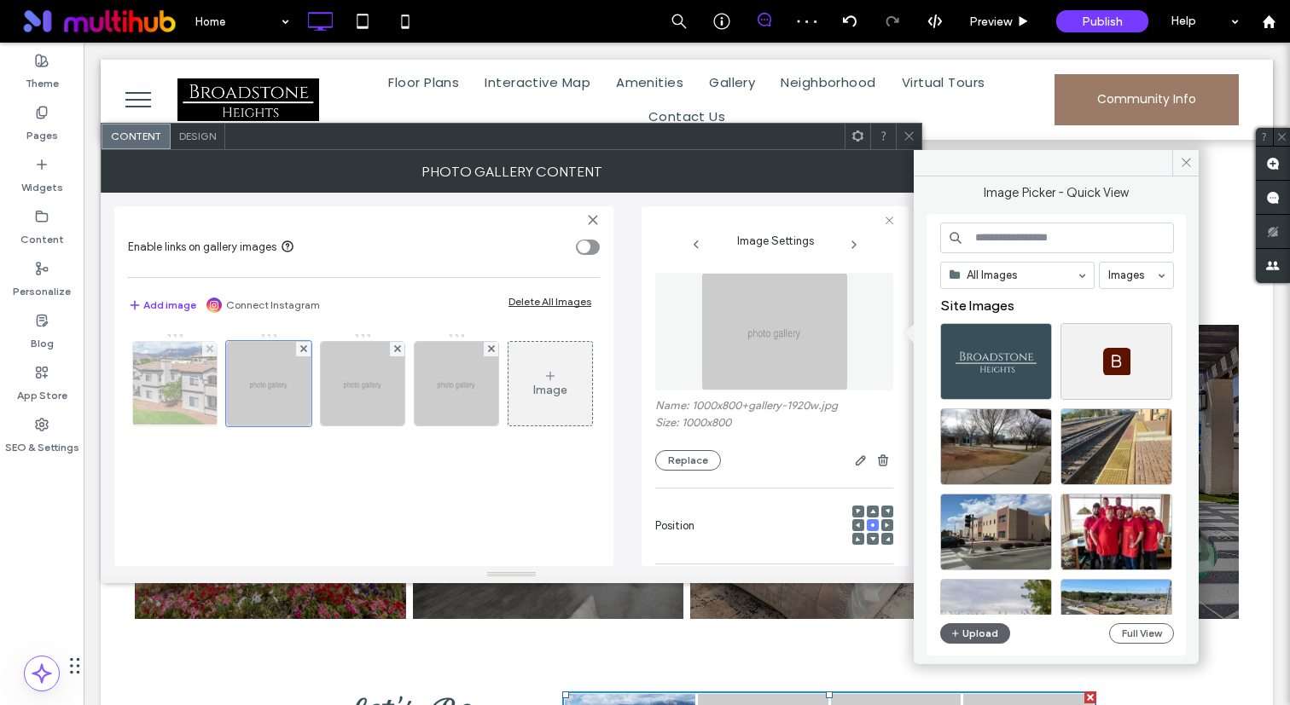
click at [201, 403] on img at bounding box center [175, 384] width 112 height 84
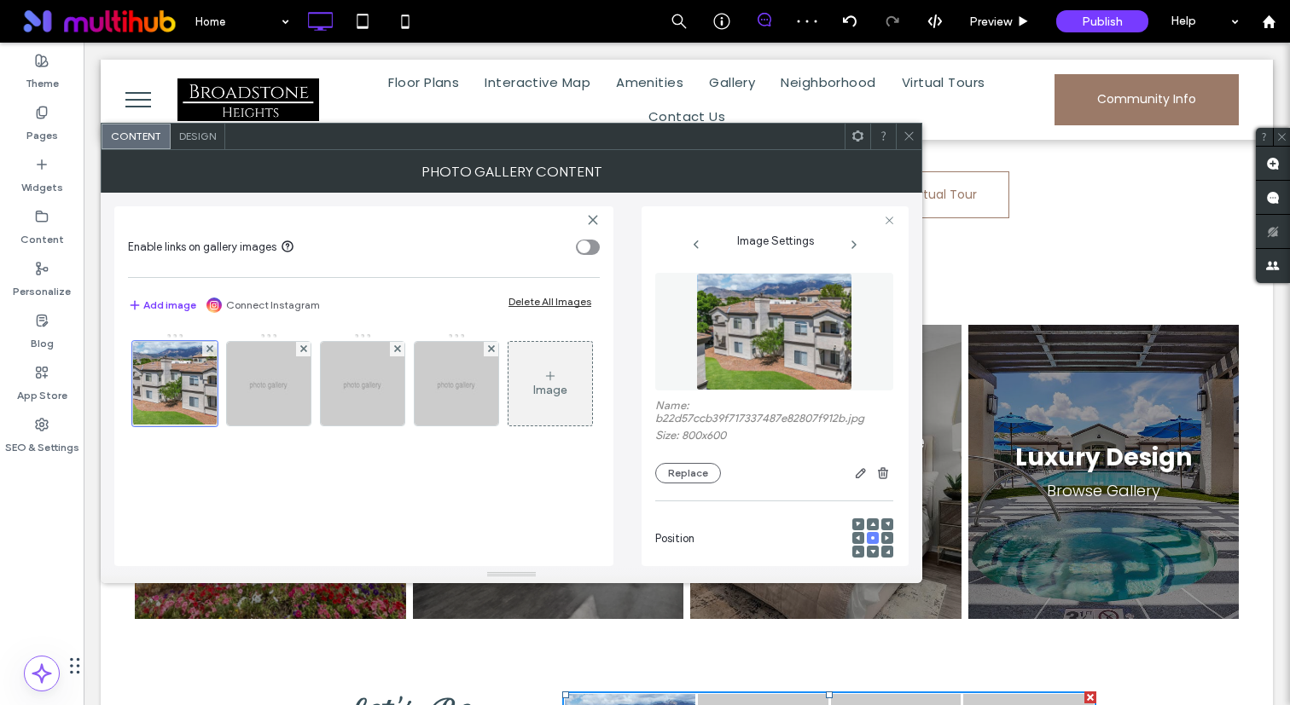
scroll to position [444, 0]
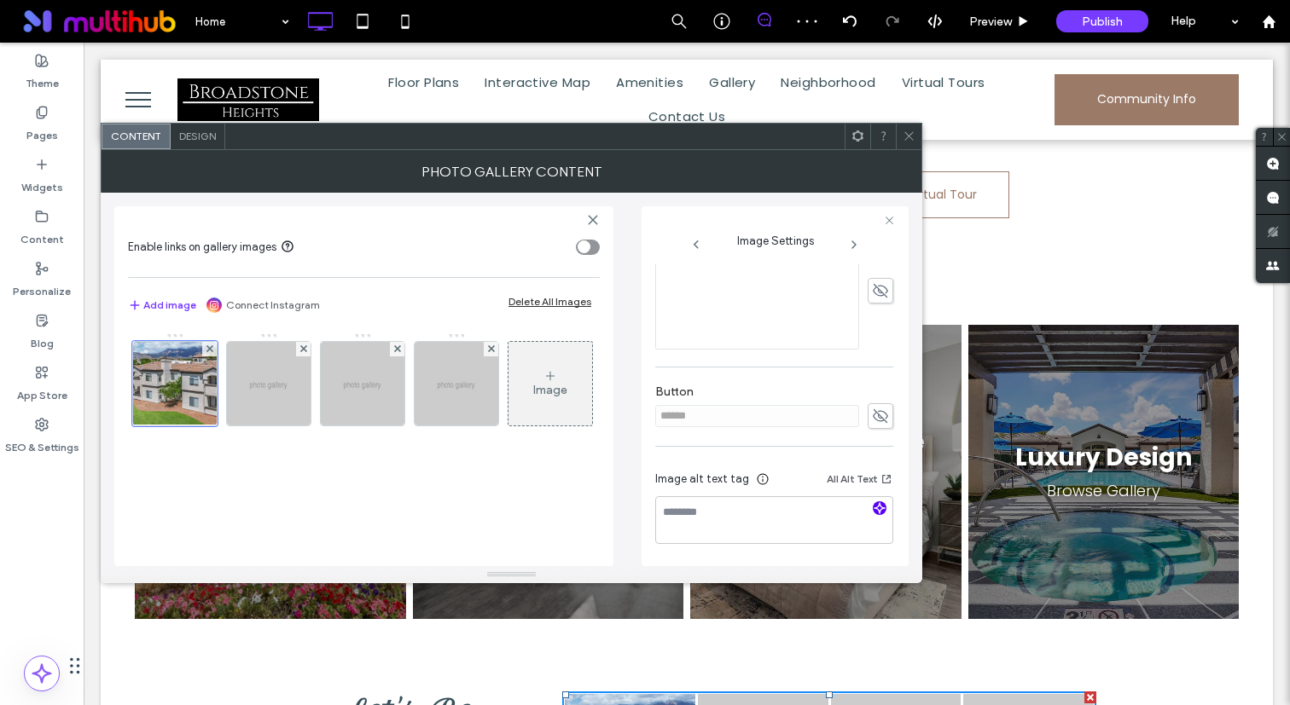
click at [873, 503] on icon "button" at bounding box center [879, 508] width 12 height 12
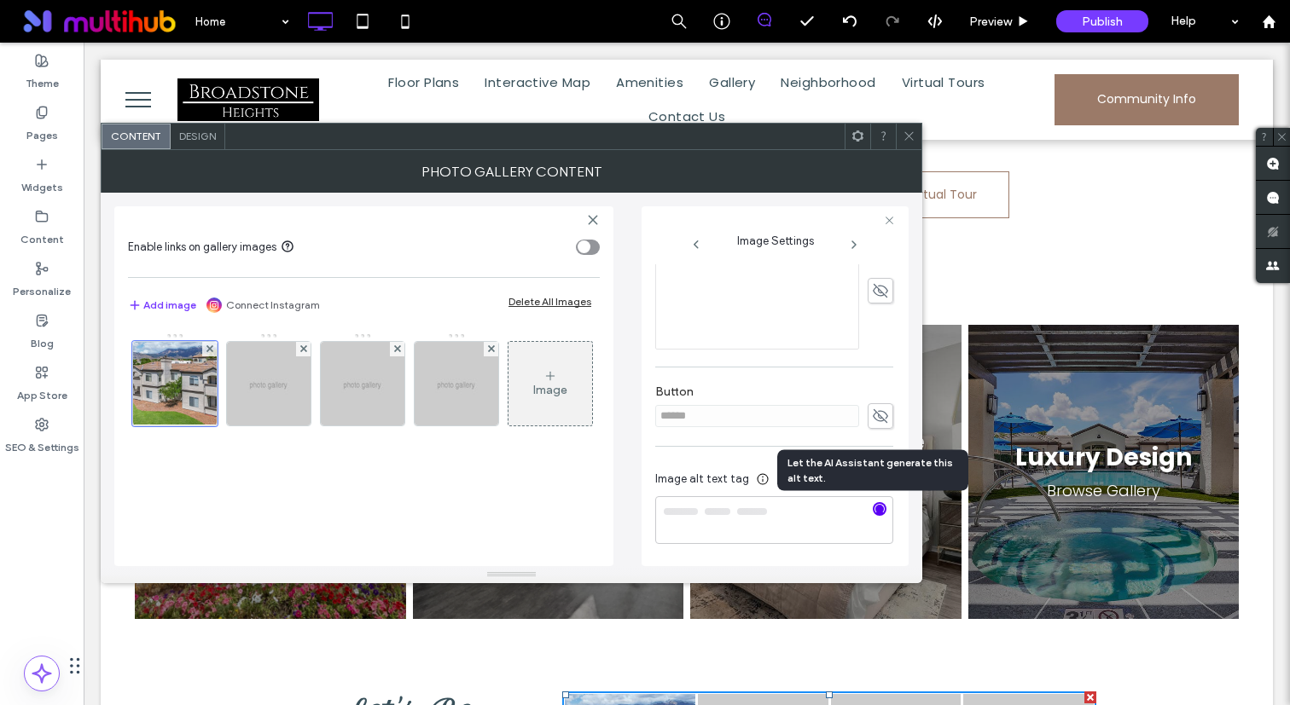
type textarea "**********"
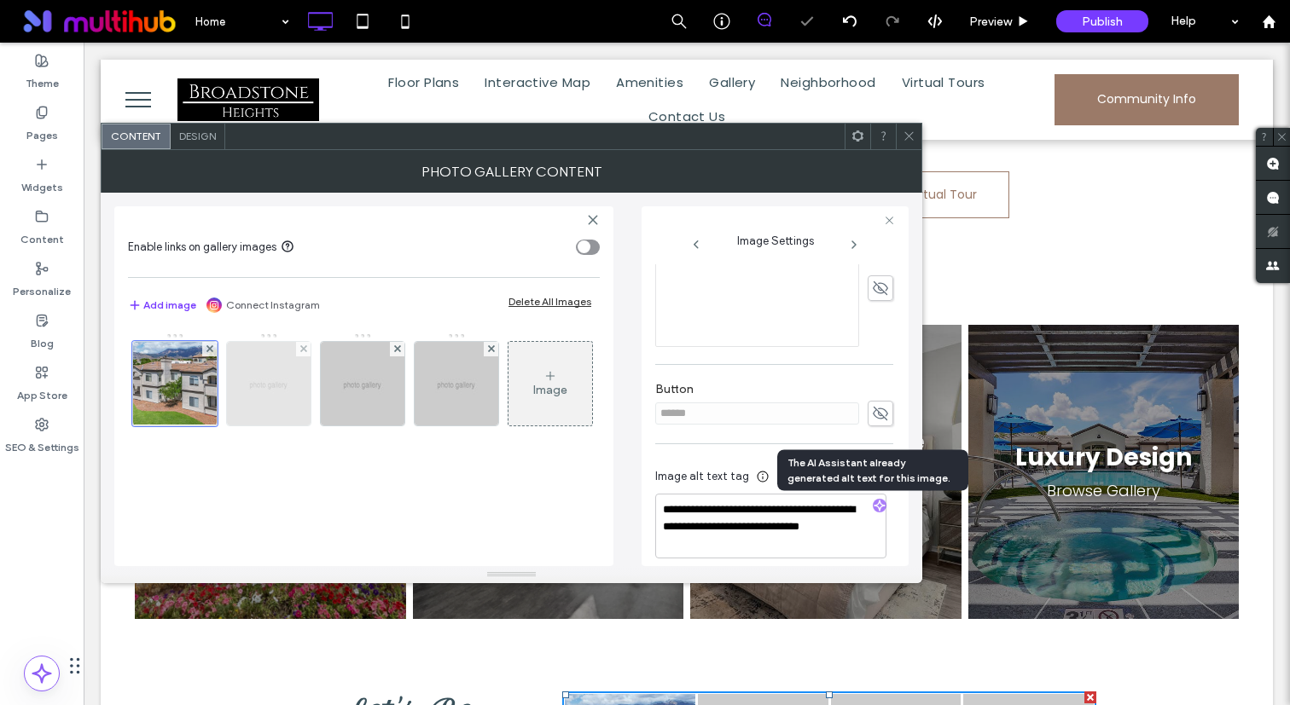
click at [242, 408] on img at bounding box center [269, 384] width 105 height 84
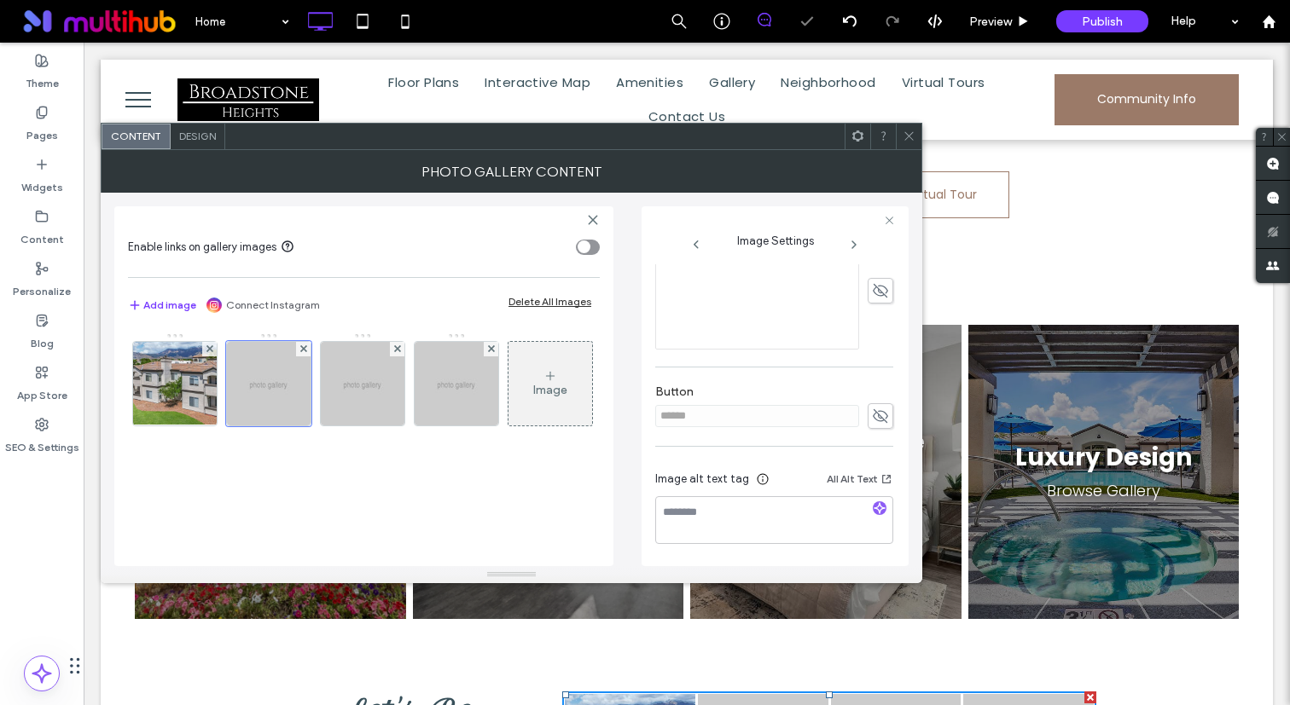
scroll to position [0, 0]
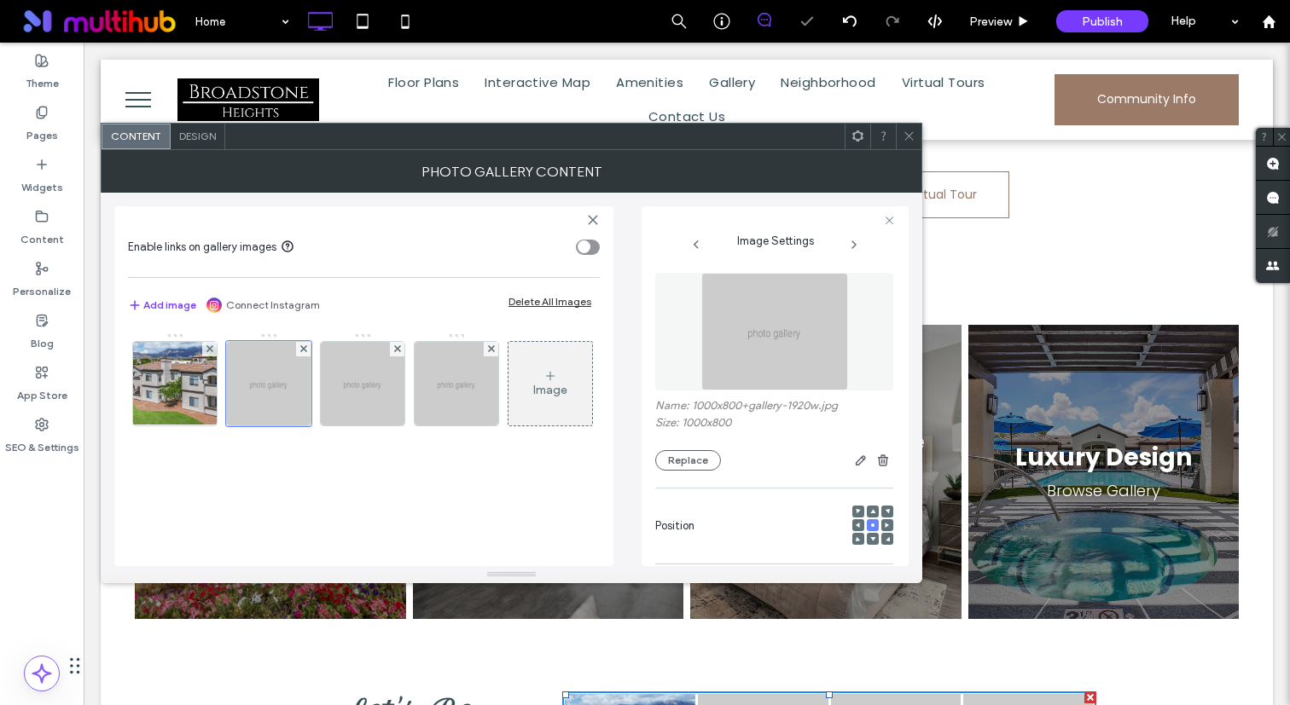
click at [817, 324] on img at bounding box center [774, 332] width 147 height 118
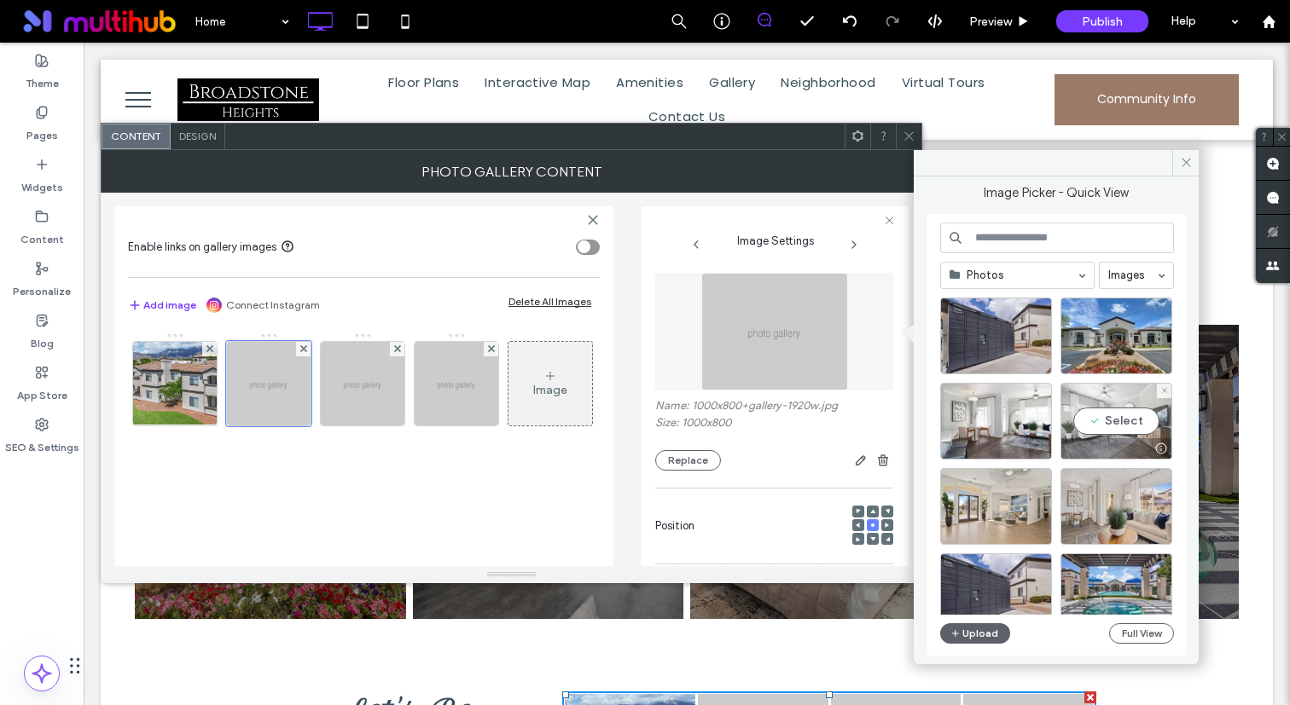
click at [1145, 420] on div "Select" at bounding box center [1116, 421] width 112 height 77
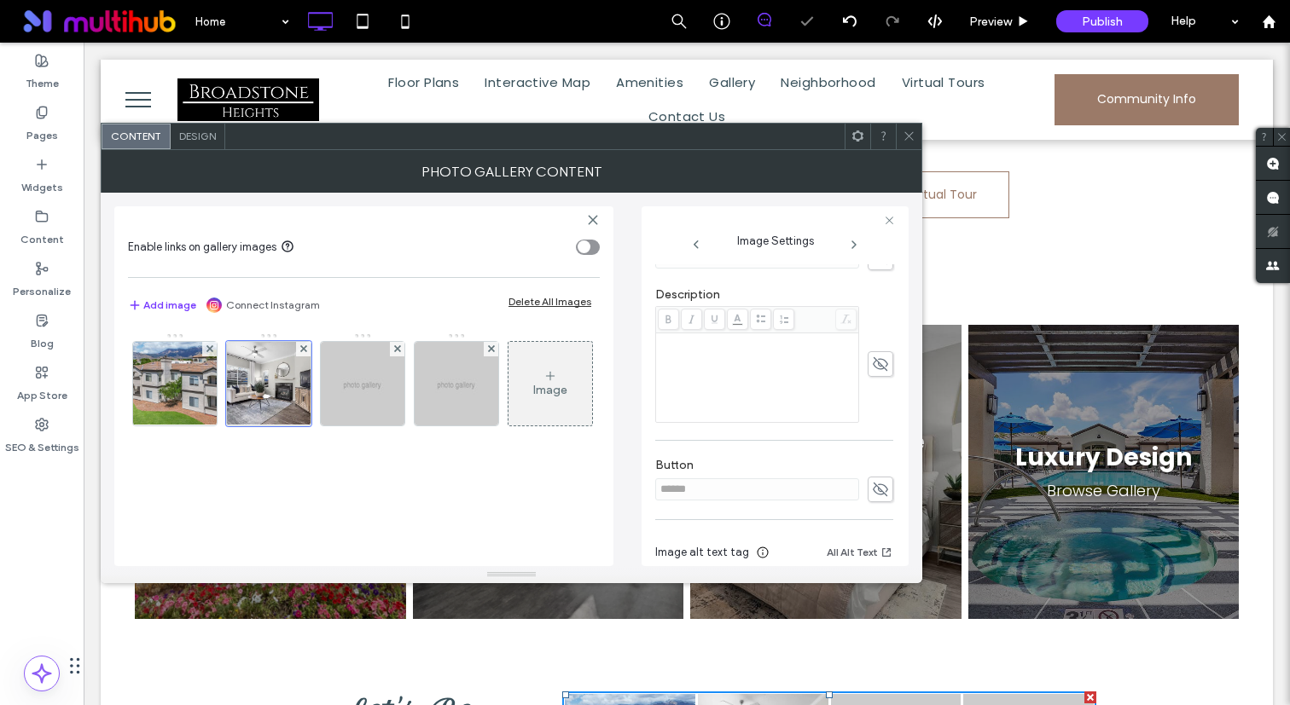
scroll to position [444, 0]
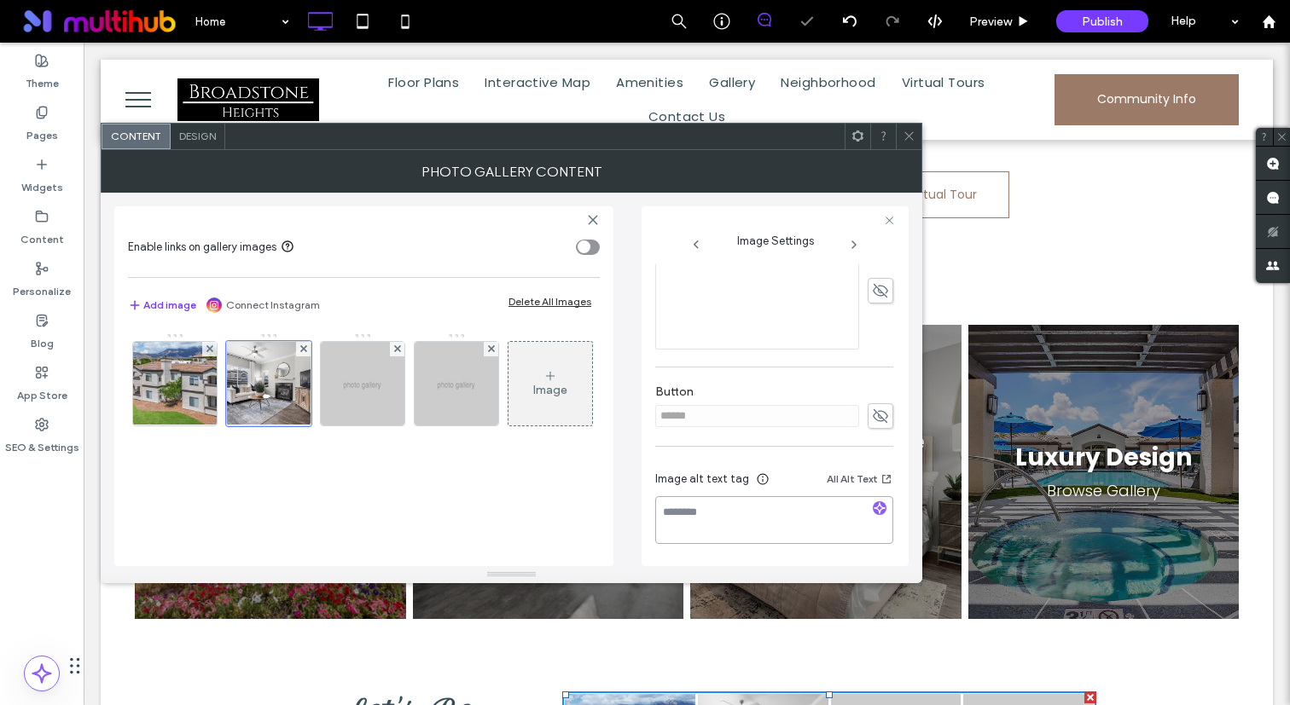
click at [872, 519] on textarea at bounding box center [774, 520] width 238 height 48
click at [873, 514] on span "button" at bounding box center [880, 509] width 14 height 14
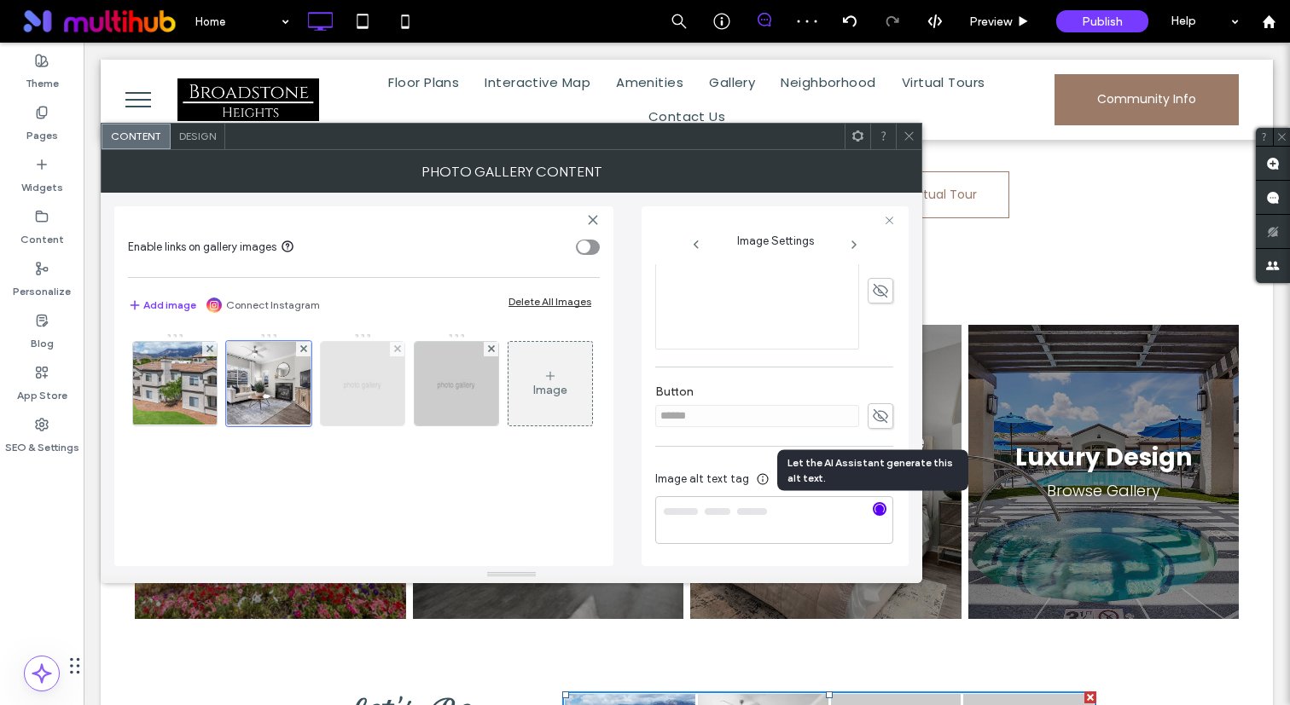
type textarea "**********"
click at [390, 408] on img at bounding box center [362, 384] width 105 height 84
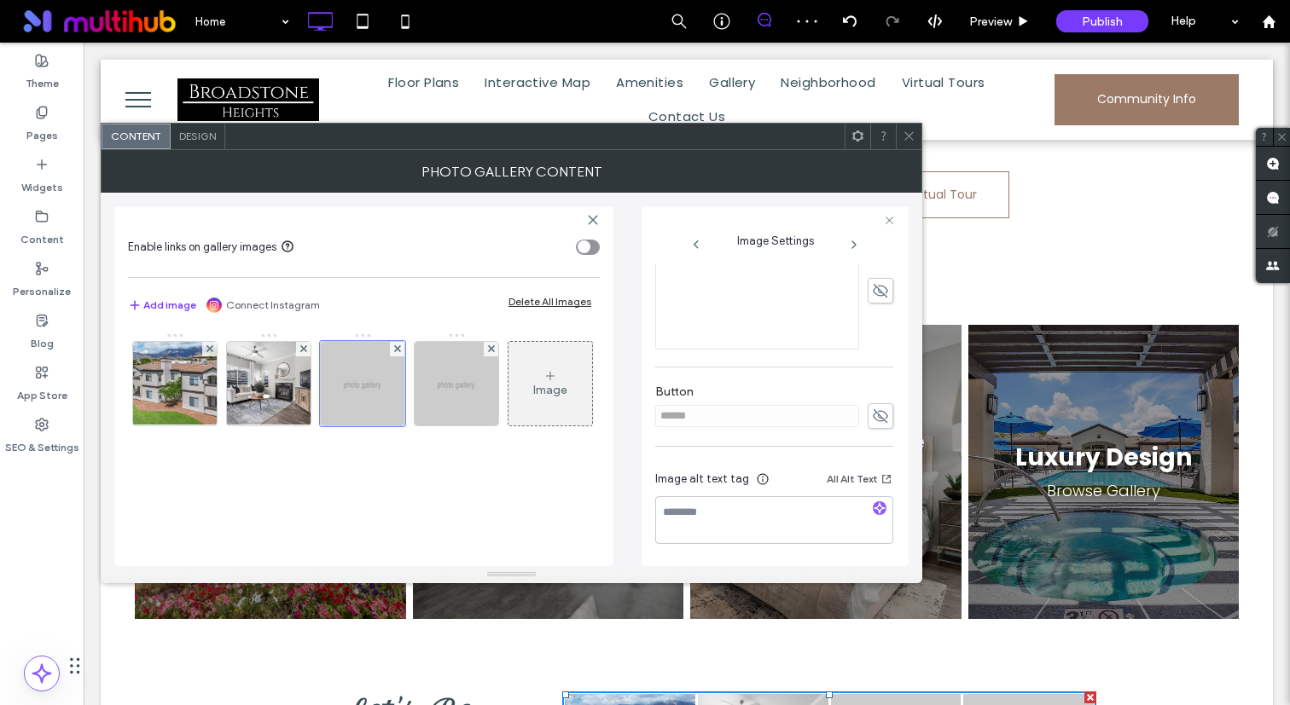
scroll to position [0, 0]
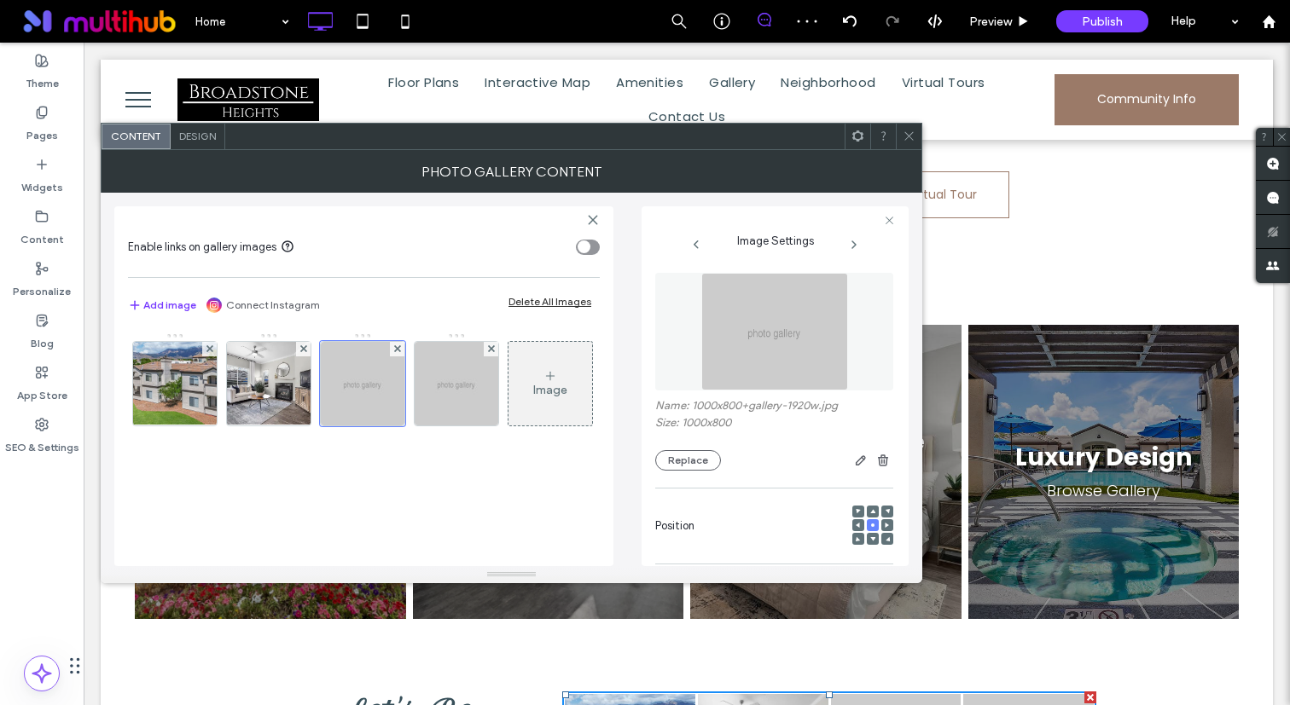
click at [804, 329] on img at bounding box center [774, 332] width 147 height 118
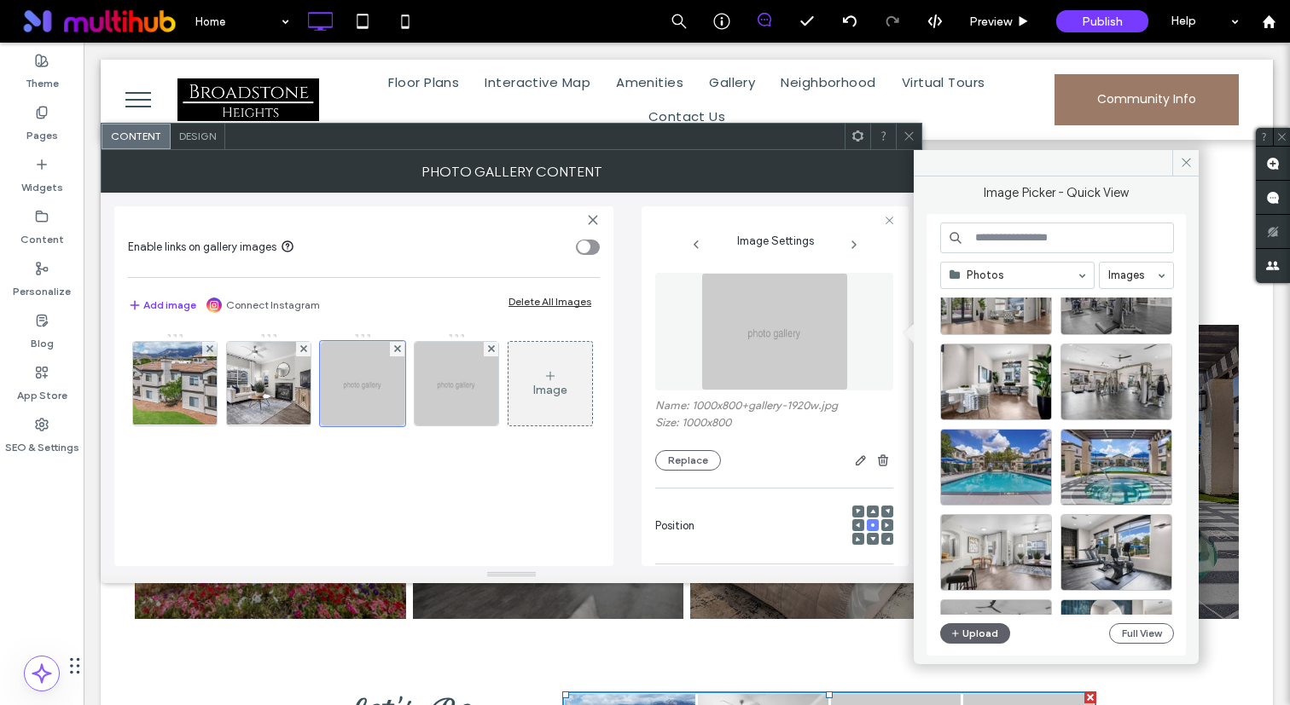
scroll to position [638, 0]
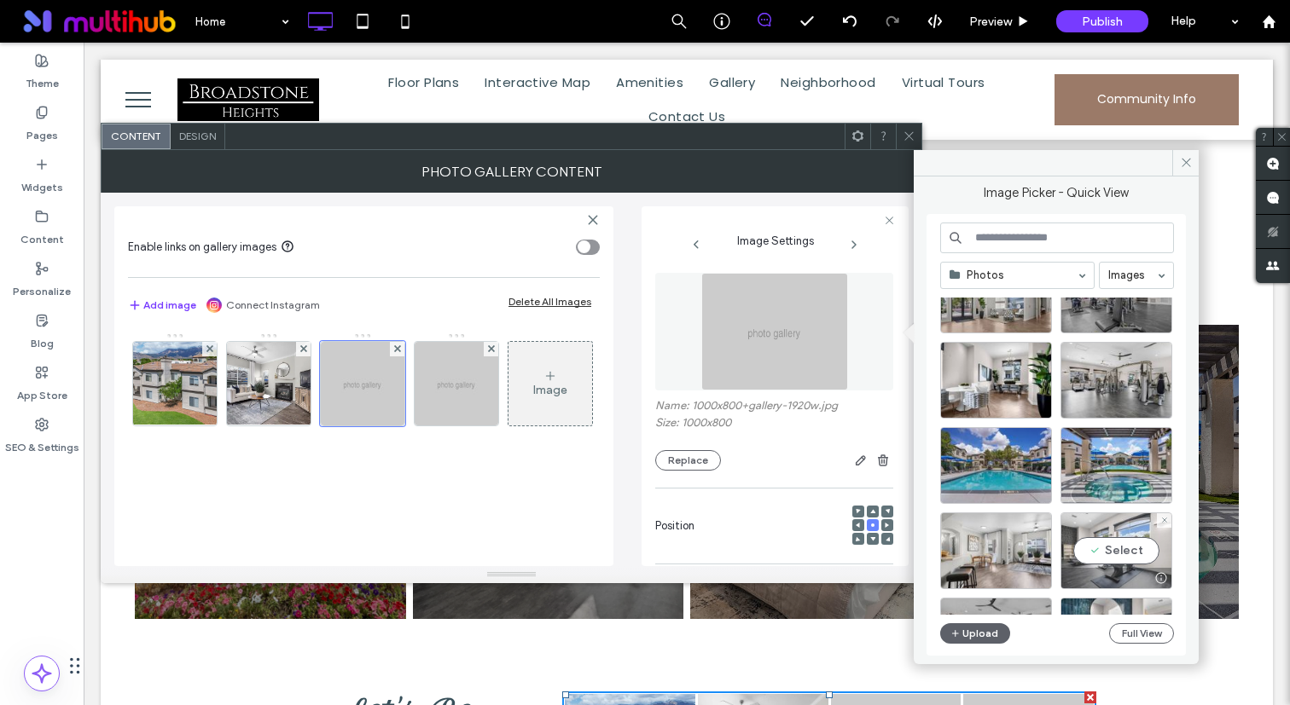
click at [1097, 554] on div "Select" at bounding box center [1116, 551] width 112 height 77
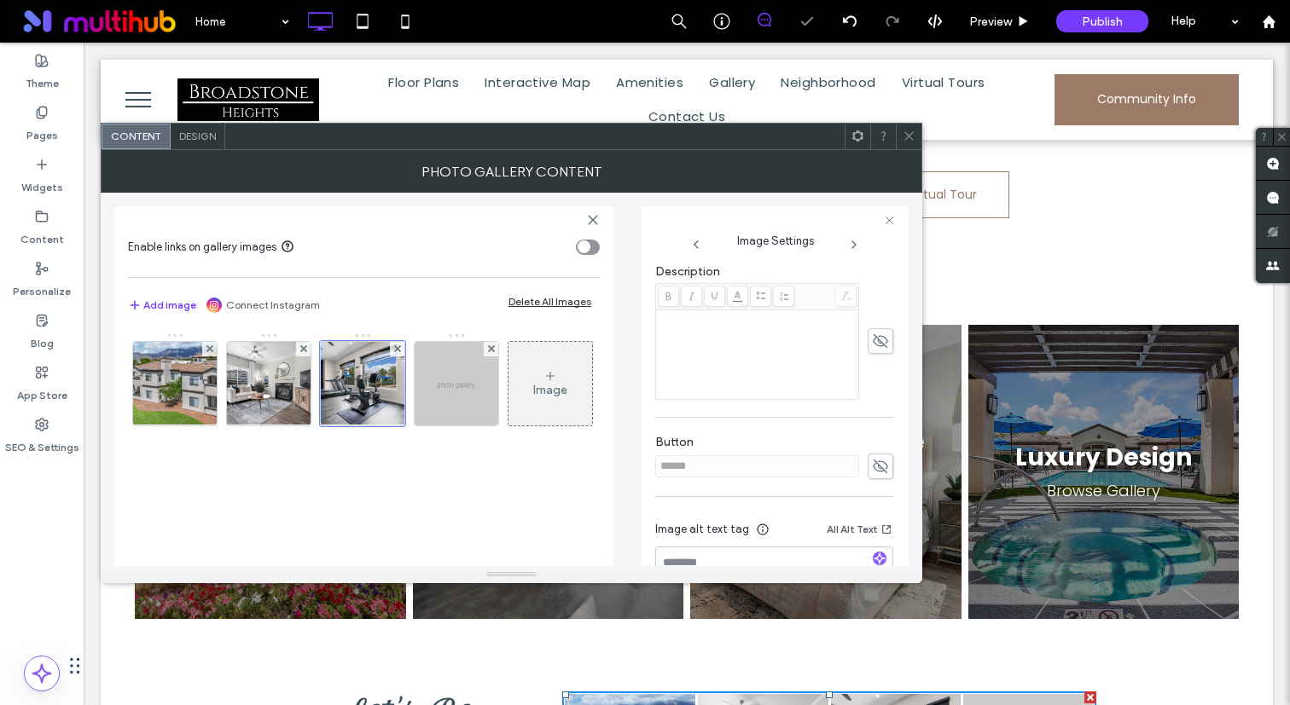
scroll to position [444, 0]
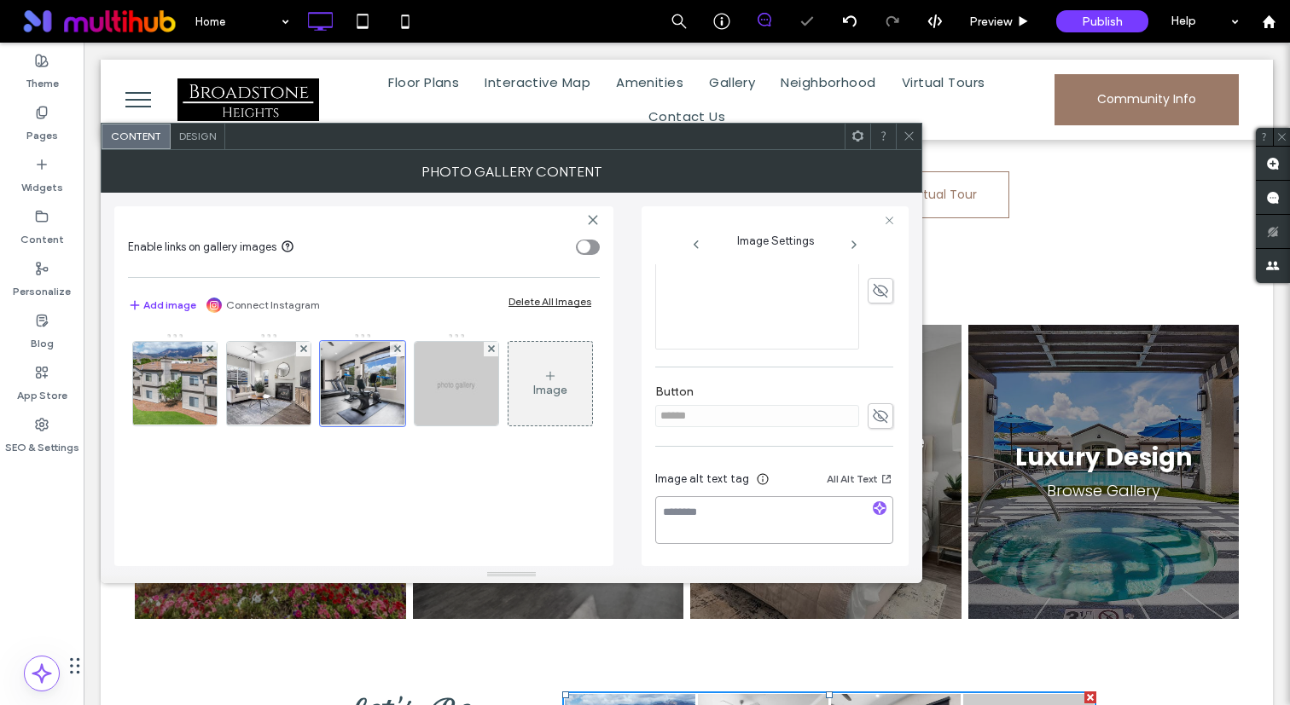
click at [873, 501] on textarea at bounding box center [774, 520] width 238 height 48
click at [873, 507] on icon "button" at bounding box center [879, 508] width 12 height 12
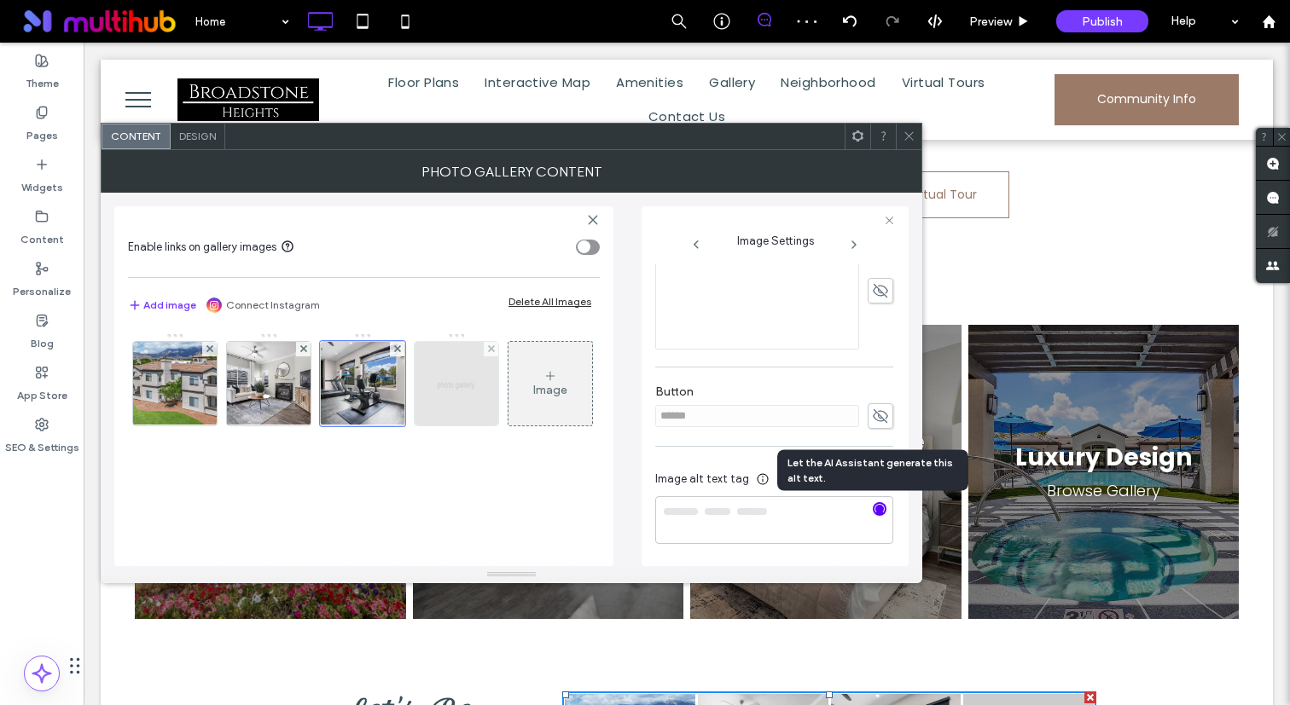
type textarea "**********"
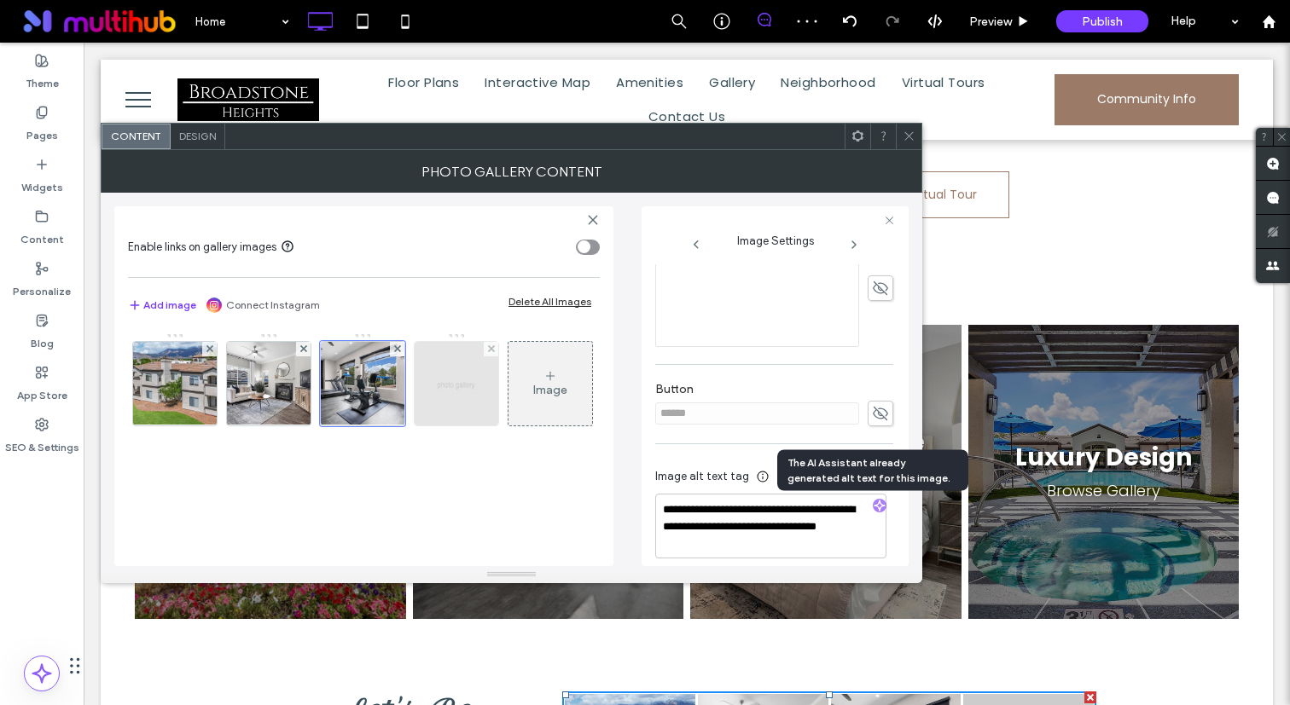
click at [462, 384] on img at bounding box center [456, 384] width 105 height 84
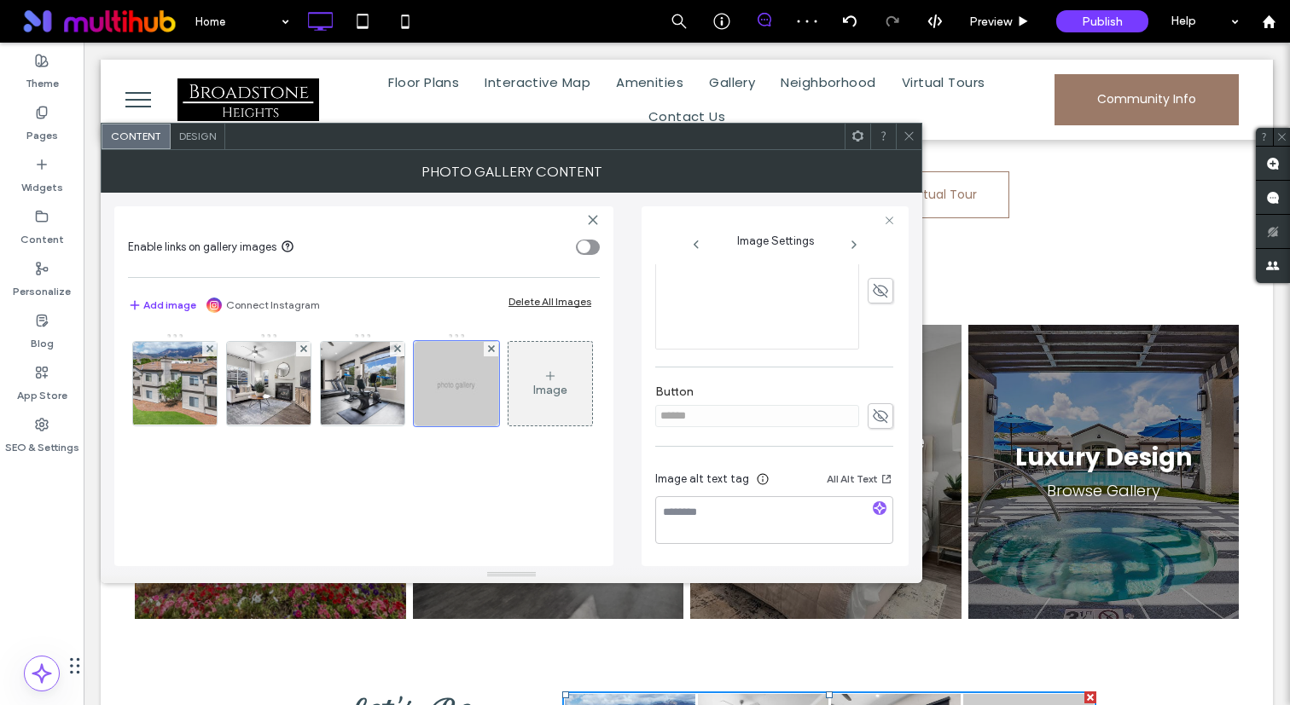
scroll to position [0, 0]
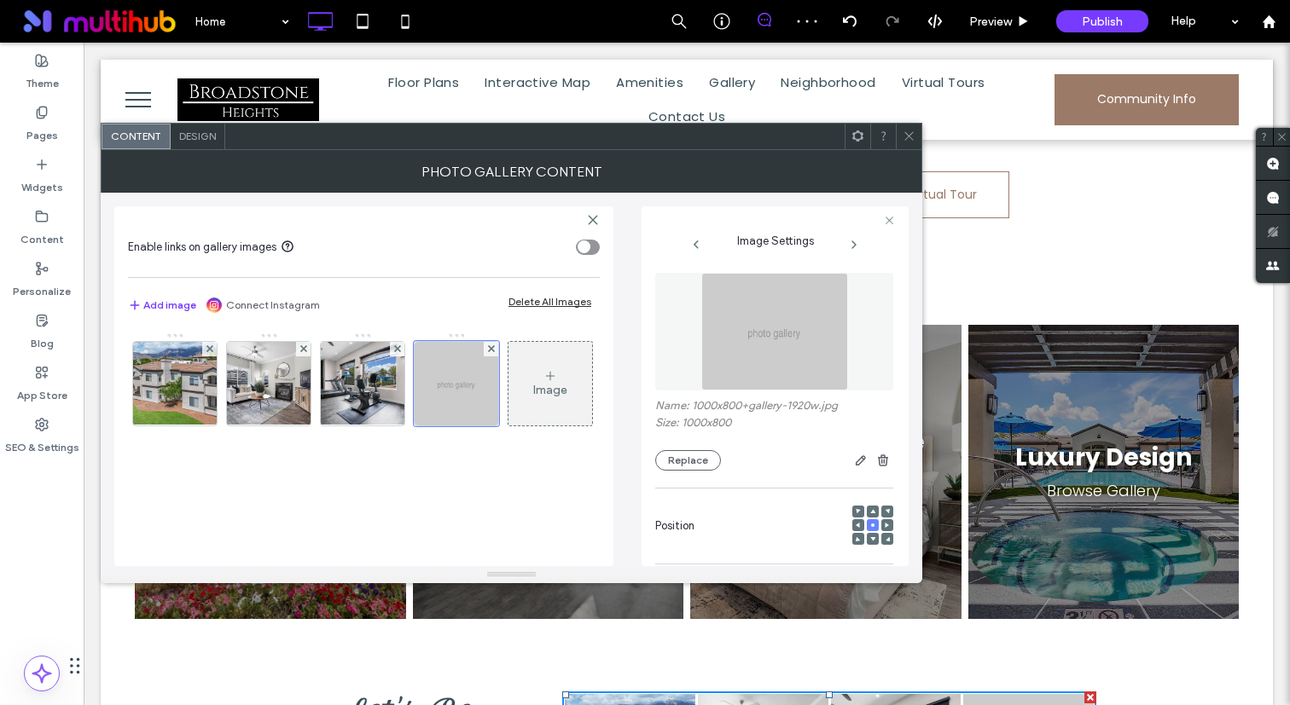
click at [751, 311] on img at bounding box center [774, 332] width 147 height 118
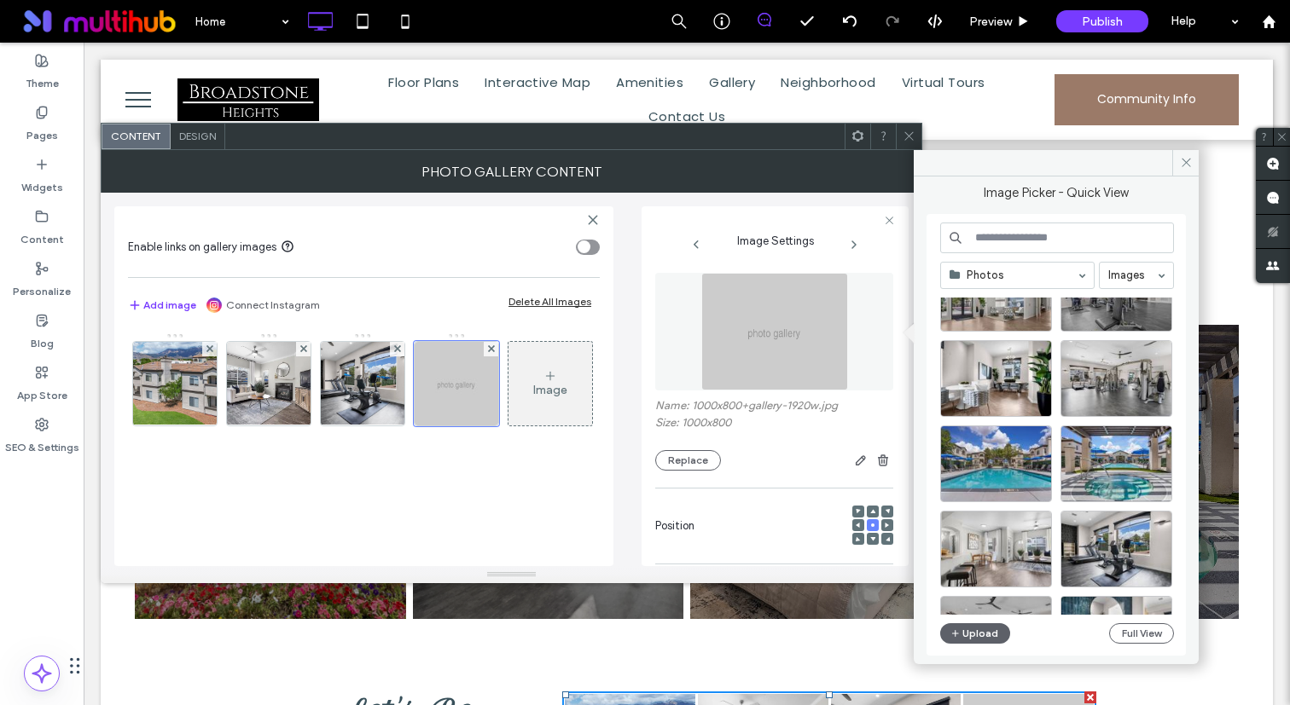
scroll to position [644, 0]
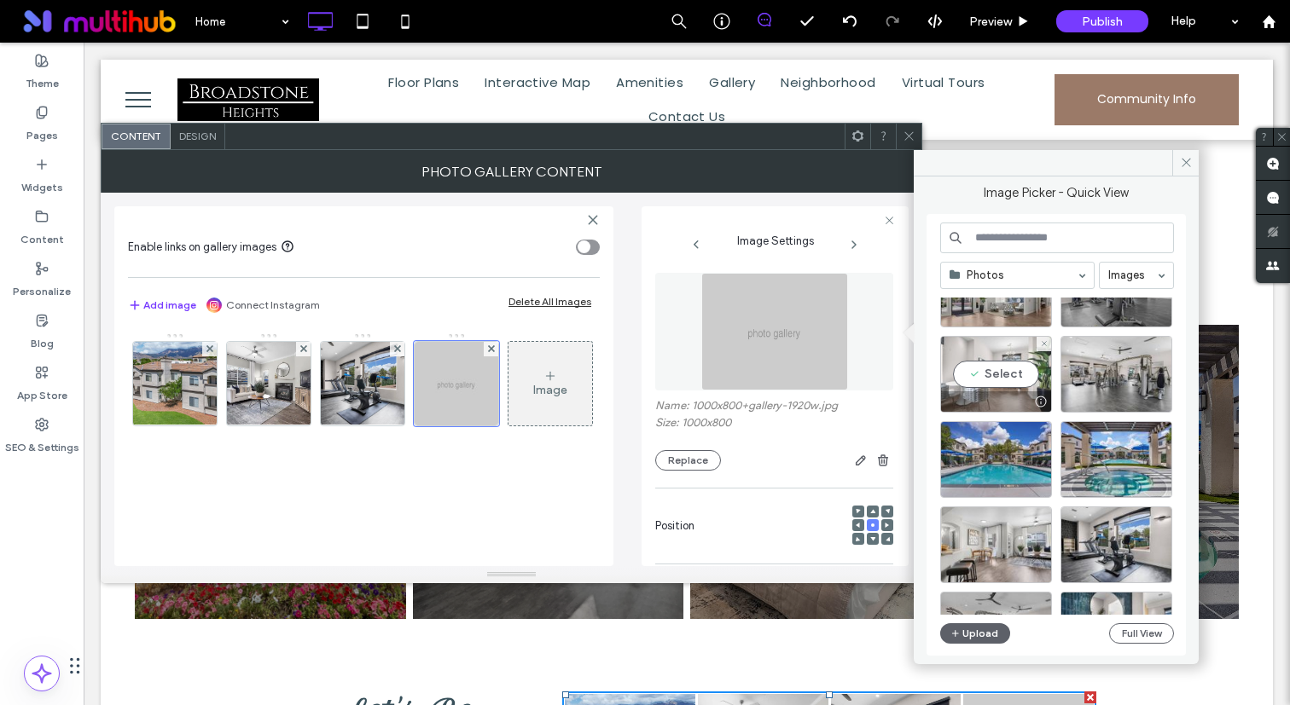
click at [976, 384] on div "Select" at bounding box center [996, 374] width 112 height 77
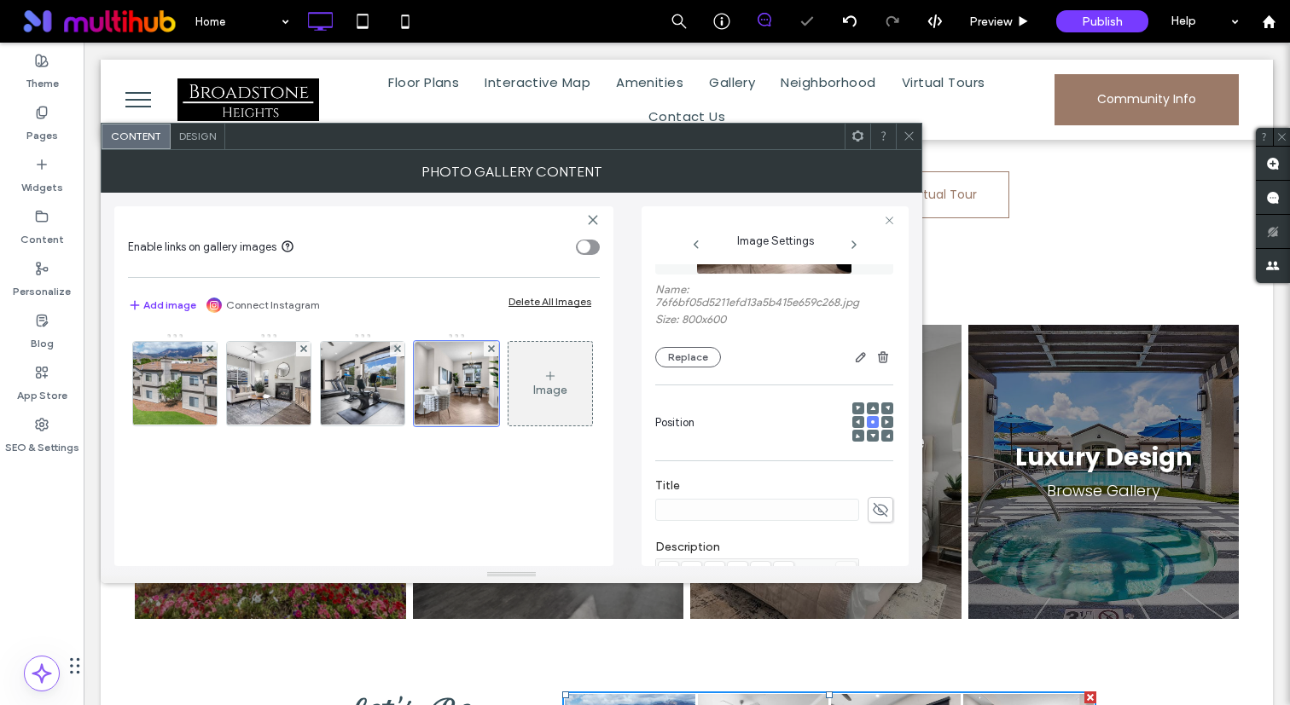
scroll to position [444, 0]
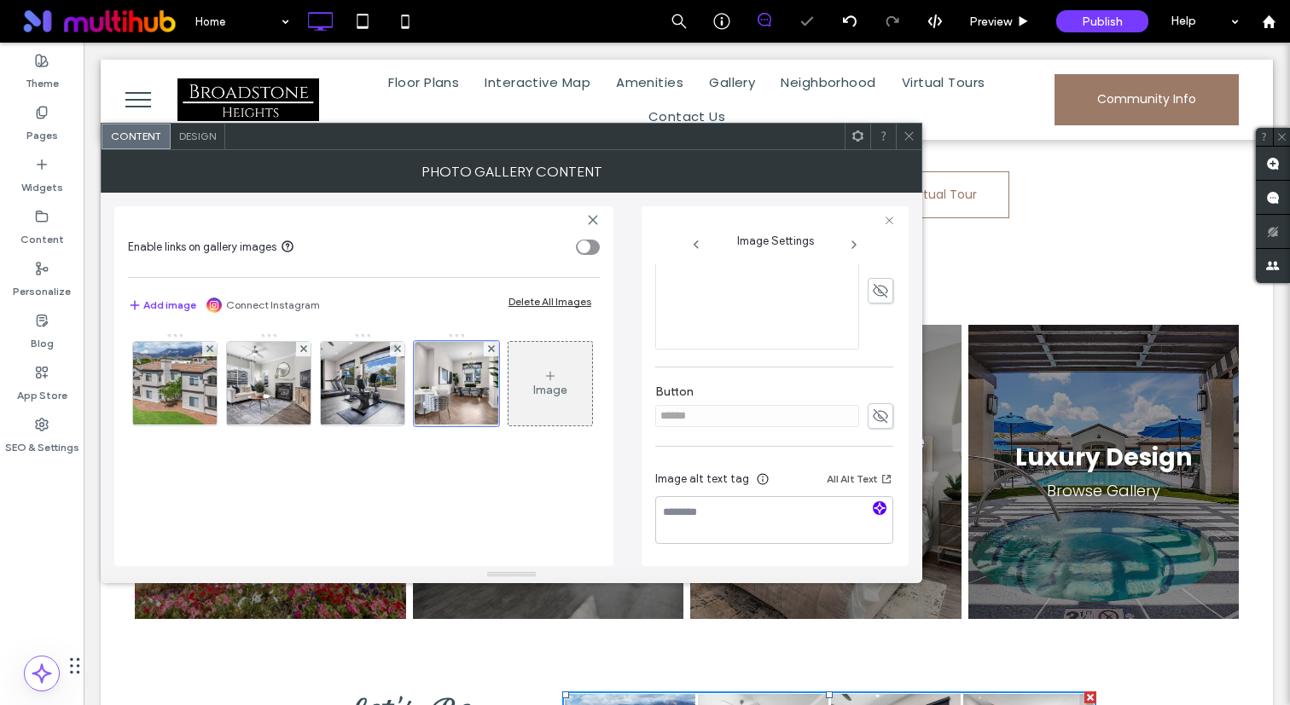
click at [874, 510] on use "button" at bounding box center [879, 508] width 10 height 10
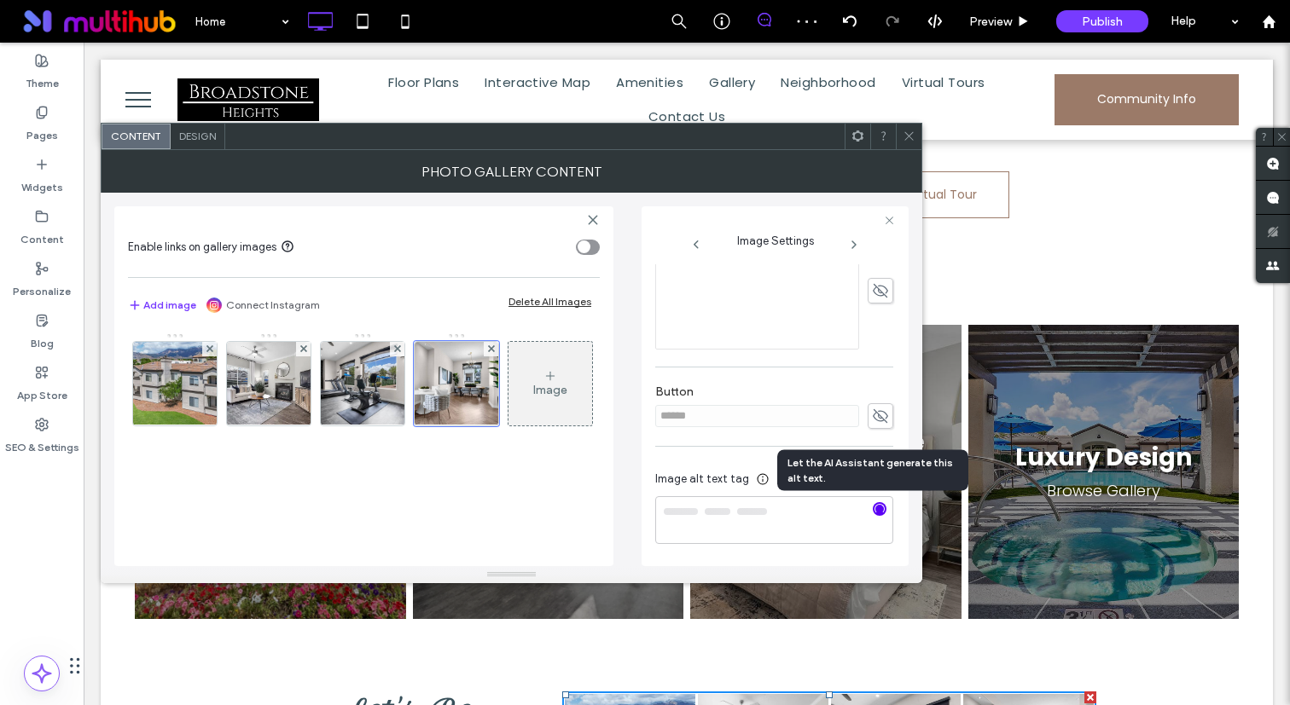
type textarea "**********"
click at [910, 128] on span at bounding box center [908, 137] width 13 height 26
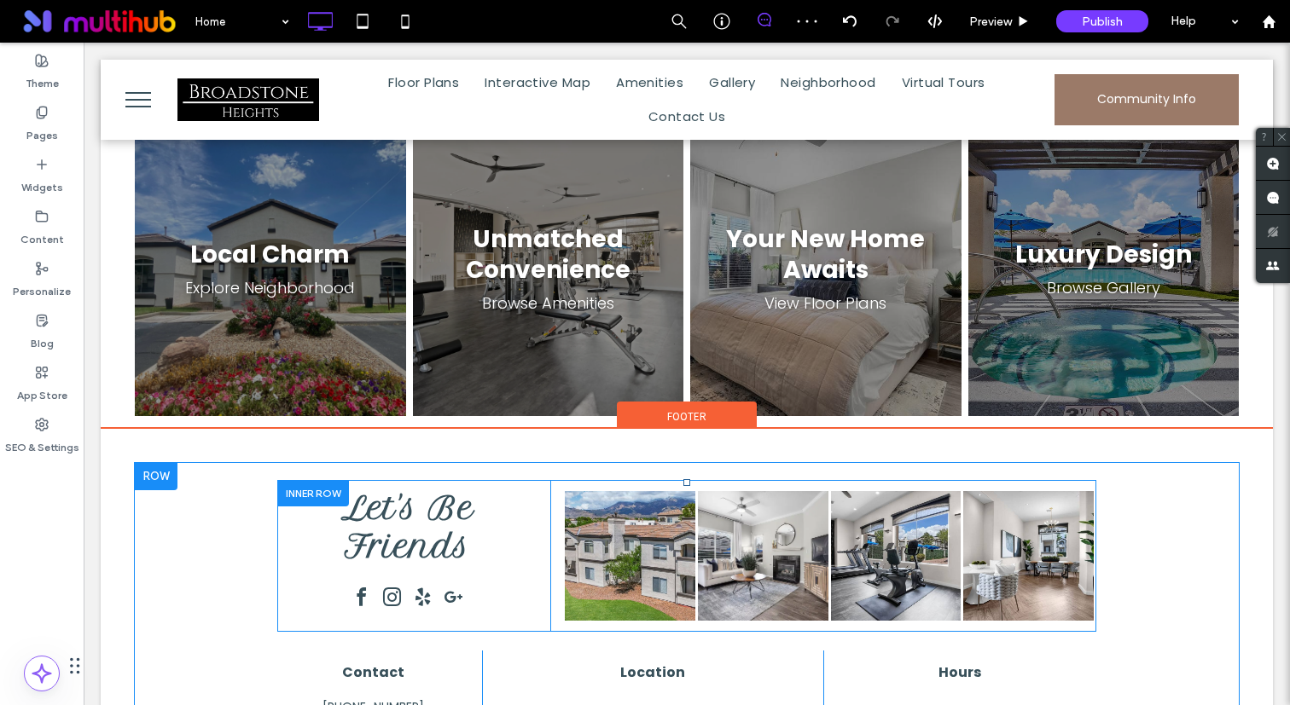
scroll to position [2621, 0]
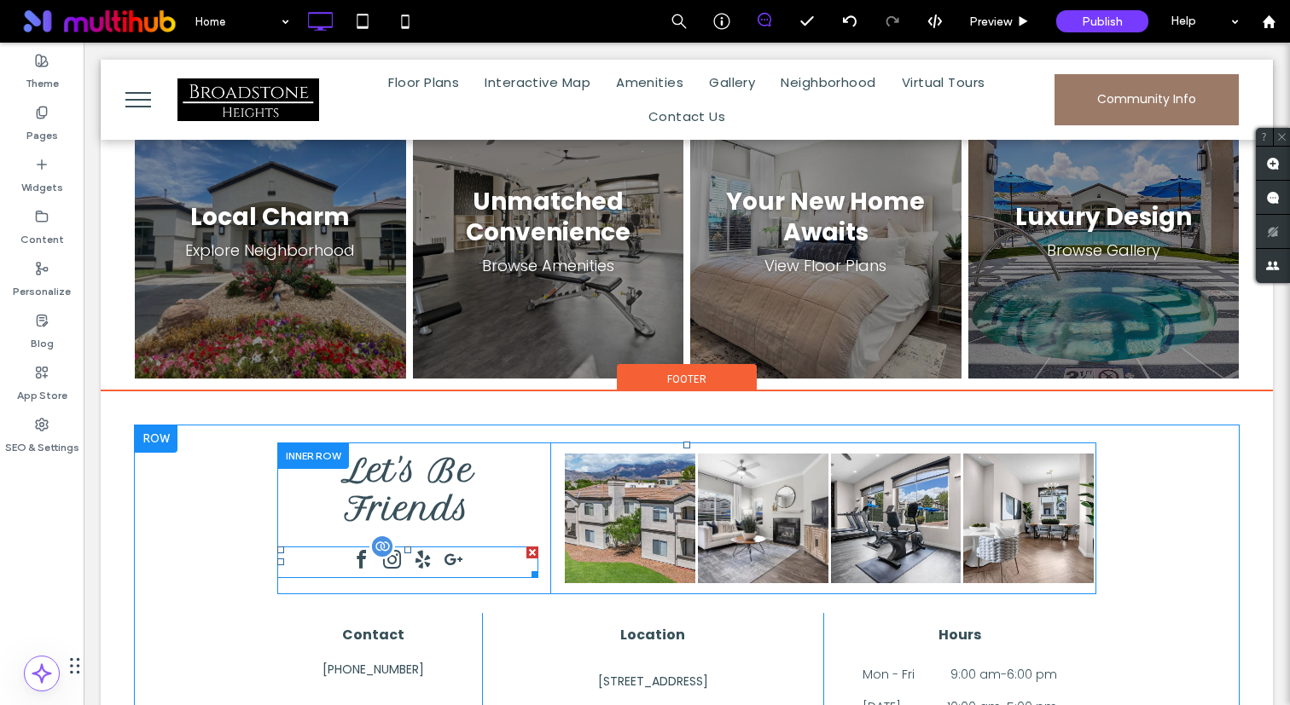
click at [437, 547] on div at bounding box center [407, 563] width 119 height 32
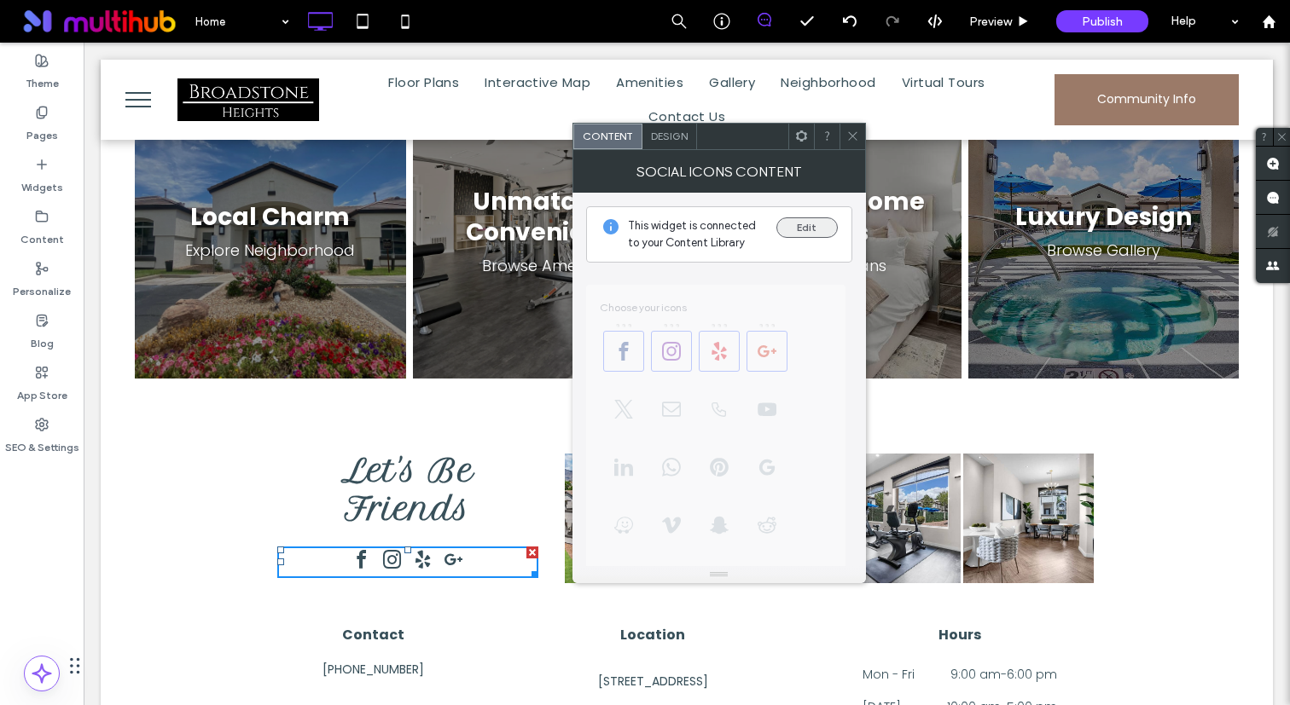
click at [793, 223] on button "Edit" at bounding box center [806, 227] width 61 height 20
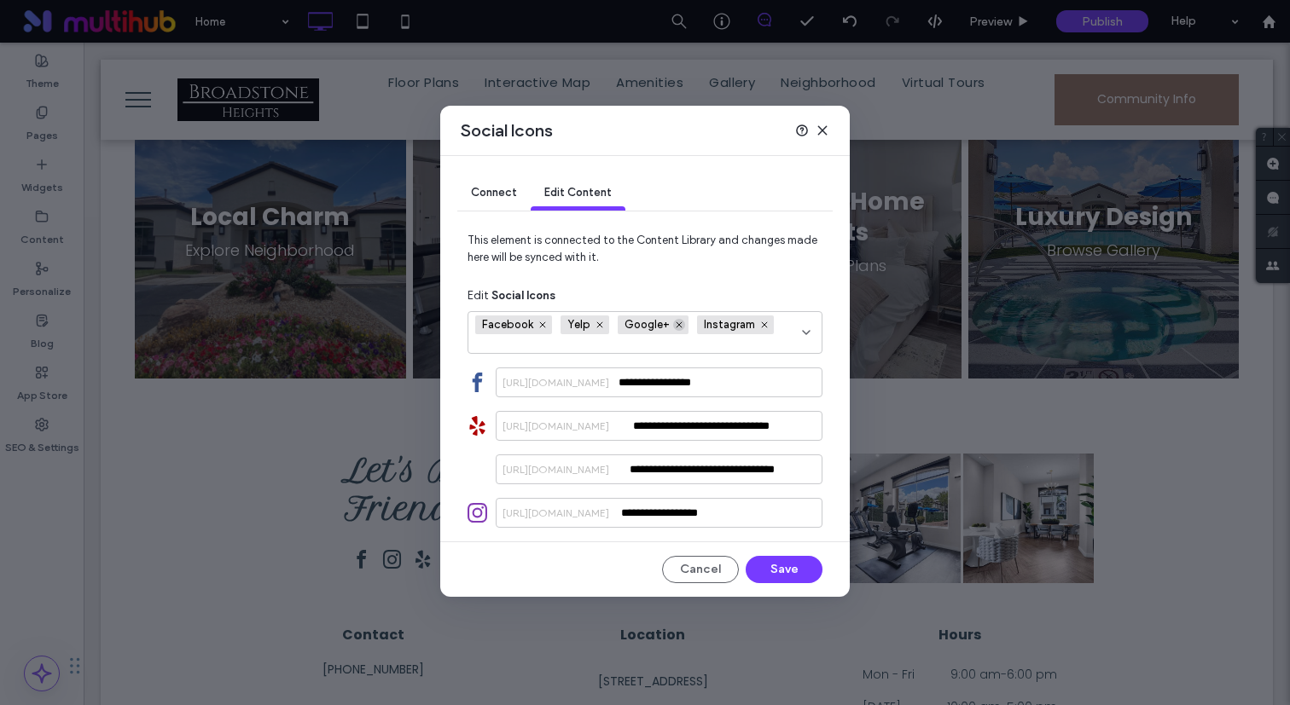
click at [681, 326] on icon at bounding box center [679, 325] width 9 height 9
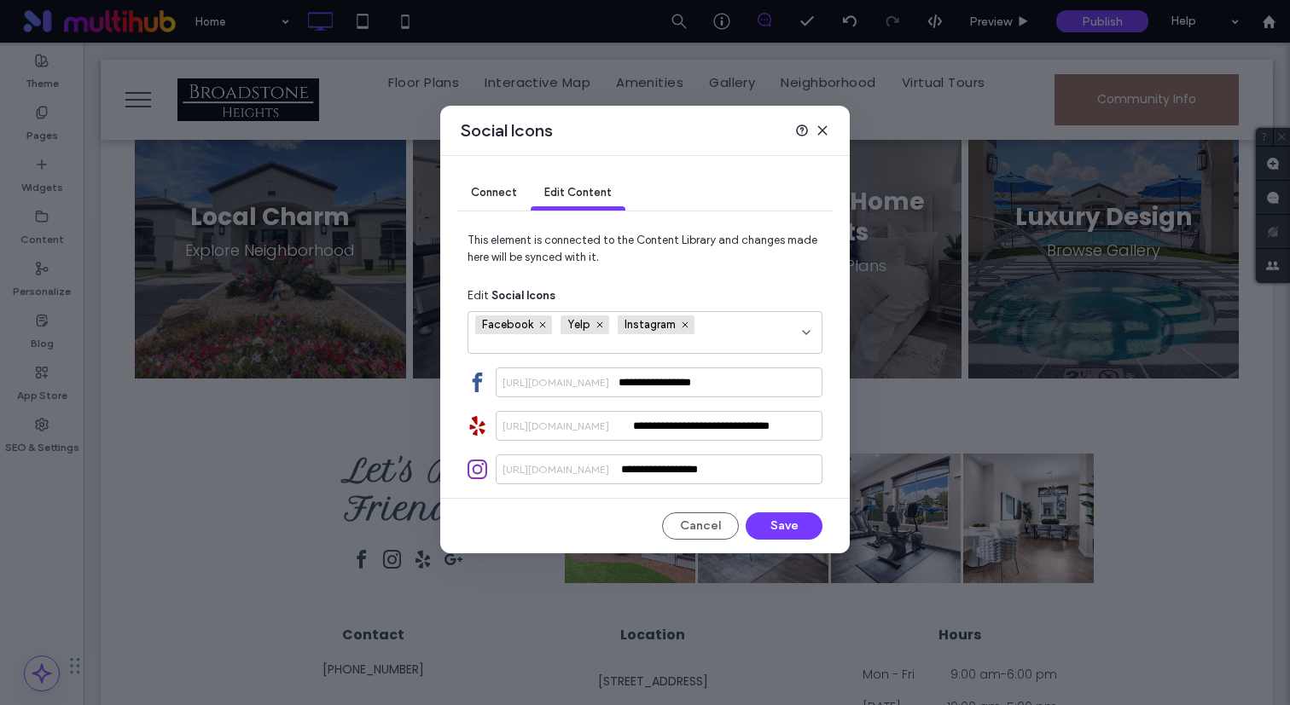
click at [491, 182] on div "Connect" at bounding box center [493, 194] width 73 height 34
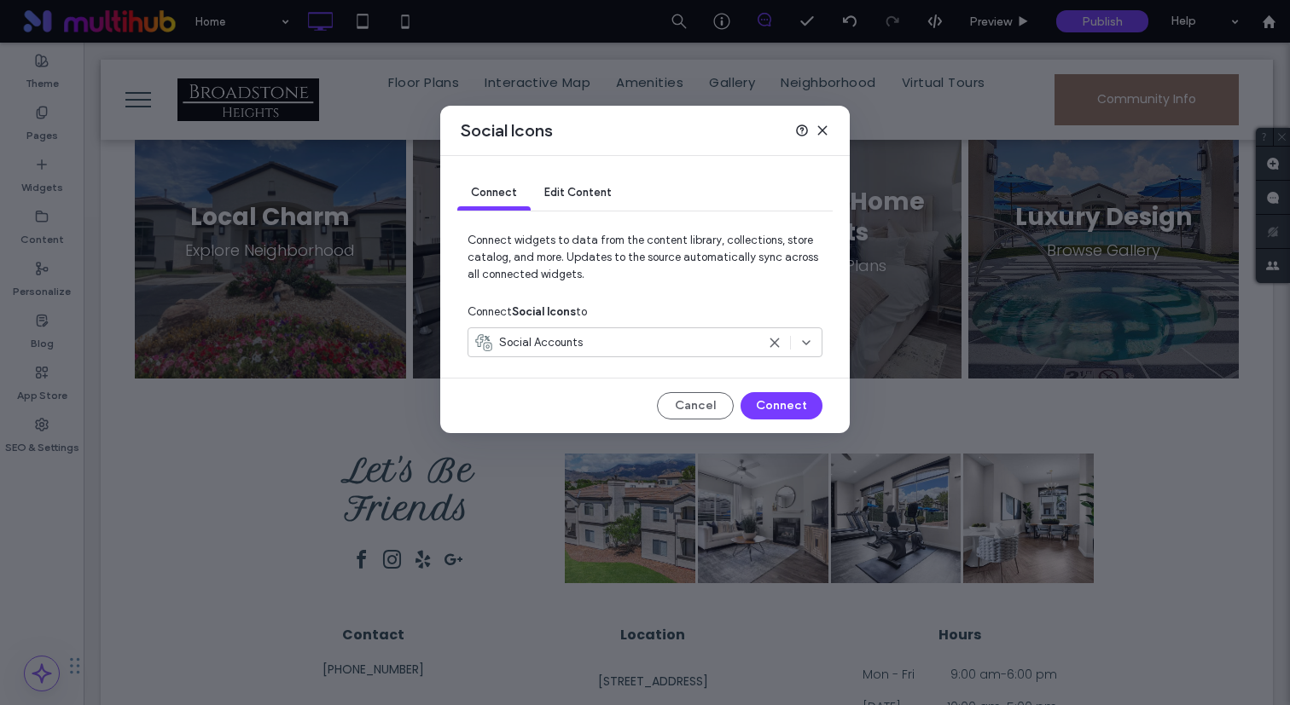
click at [597, 189] on span "Edit Content" at bounding box center [577, 192] width 67 height 13
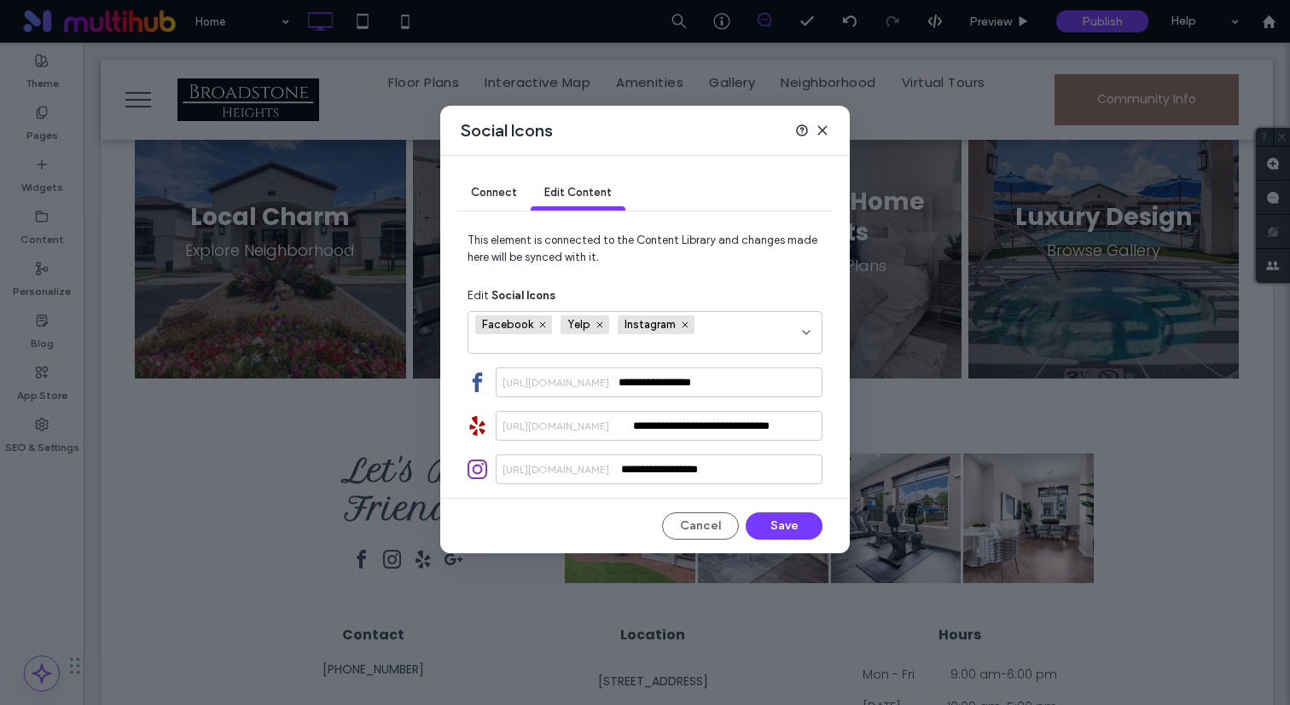
click at [764, 330] on div "Facebook Yelp Instagram" at bounding box center [638, 332] width 327 height 41
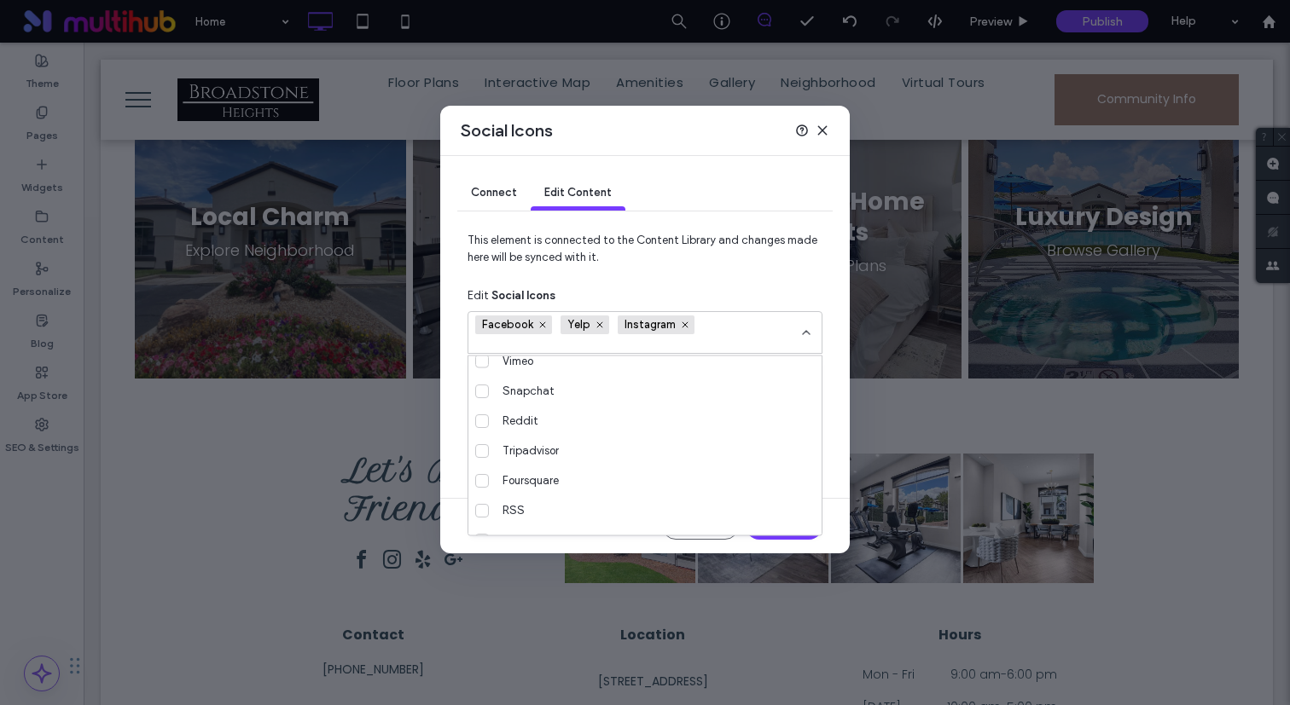
scroll to position [299, 0]
click at [554, 478] on div "Google My Business" at bounding box center [652, 491] width 312 height 30
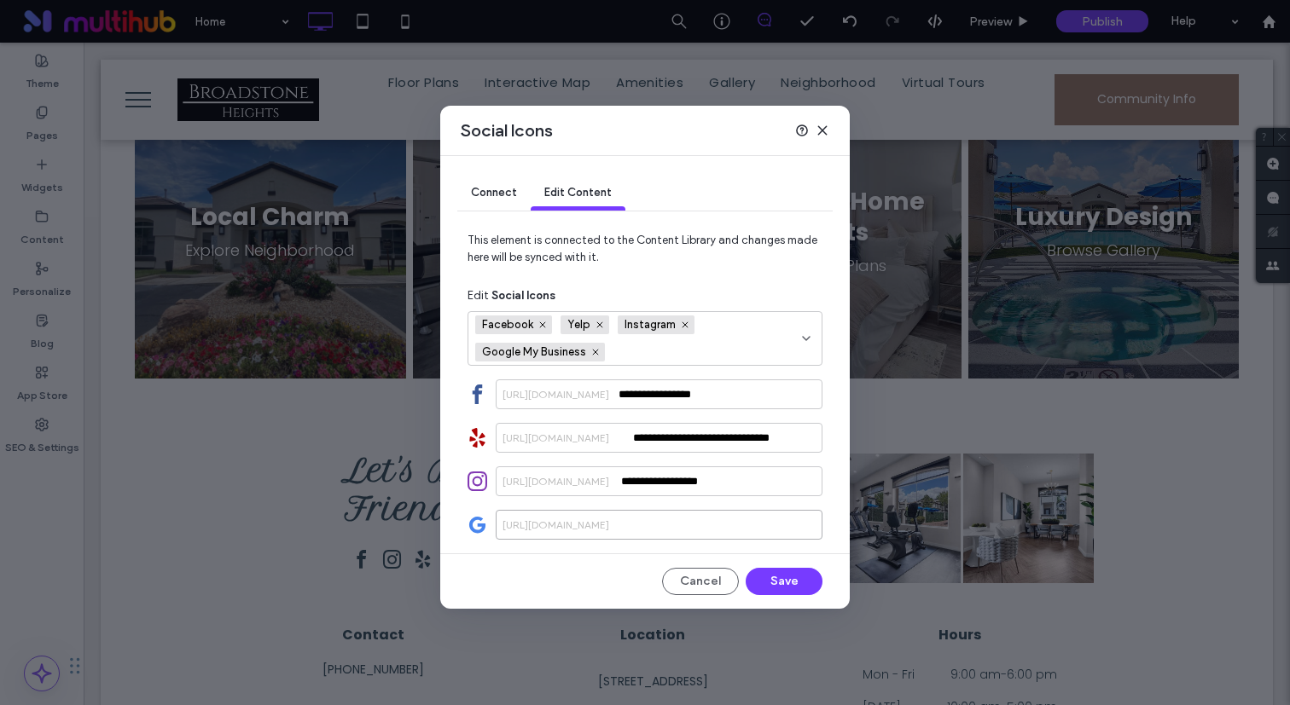
click at [699, 514] on input at bounding box center [659, 525] width 327 height 30
paste input "**********"
drag, startPoint x: 622, startPoint y: 517, endPoint x: 353, endPoint y: 515, distance: 268.7
click at [353, 515] on div "**********" at bounding box center [645, 352] width 1290 height 705
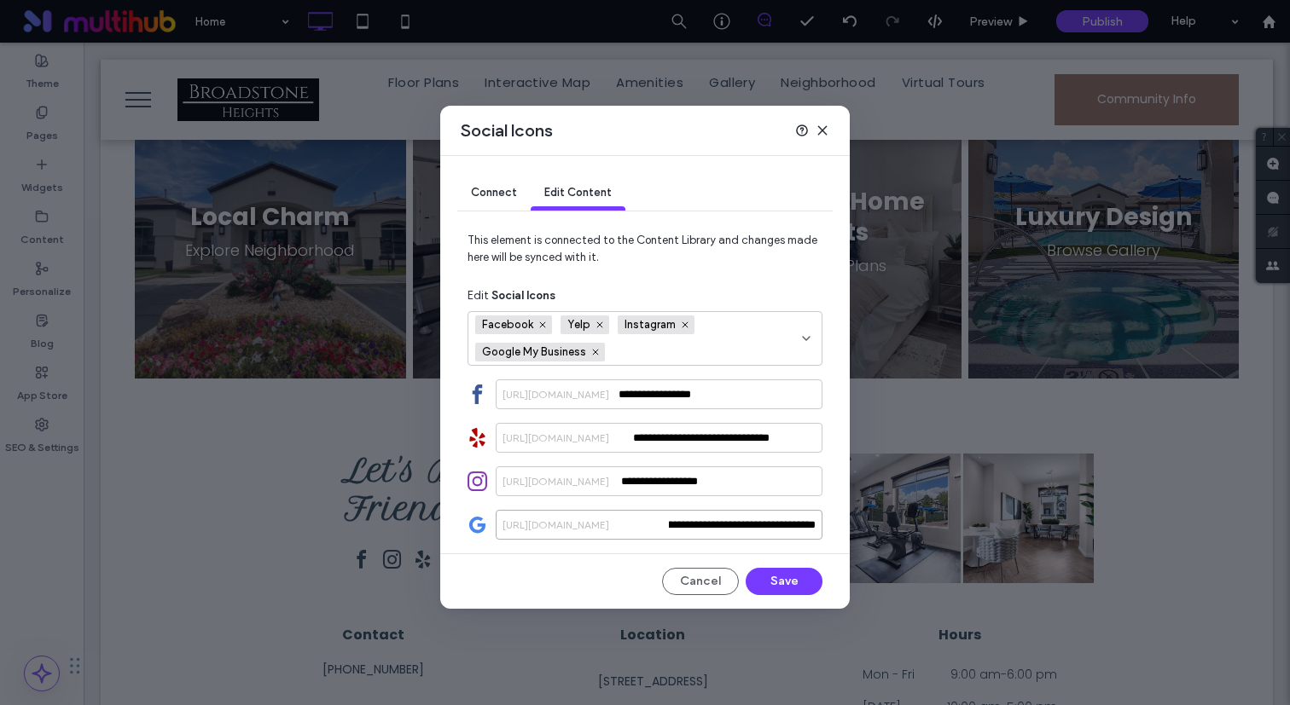
drag, startPoint x: 701, startPoint y: 536, endPoint x: 669, endPoint y: 516, distance: 37.9
click at [603, 516] on input "**********" at bounding box center [659, 525] width 327 height 30
click at [685, 524] on input "**********" at bounding box center [659, 525] width 327 height 30
drag, startPoint x: 685, startPoint y: 524, endPoint x: 547, endPoint y: 525, distance: 138.2
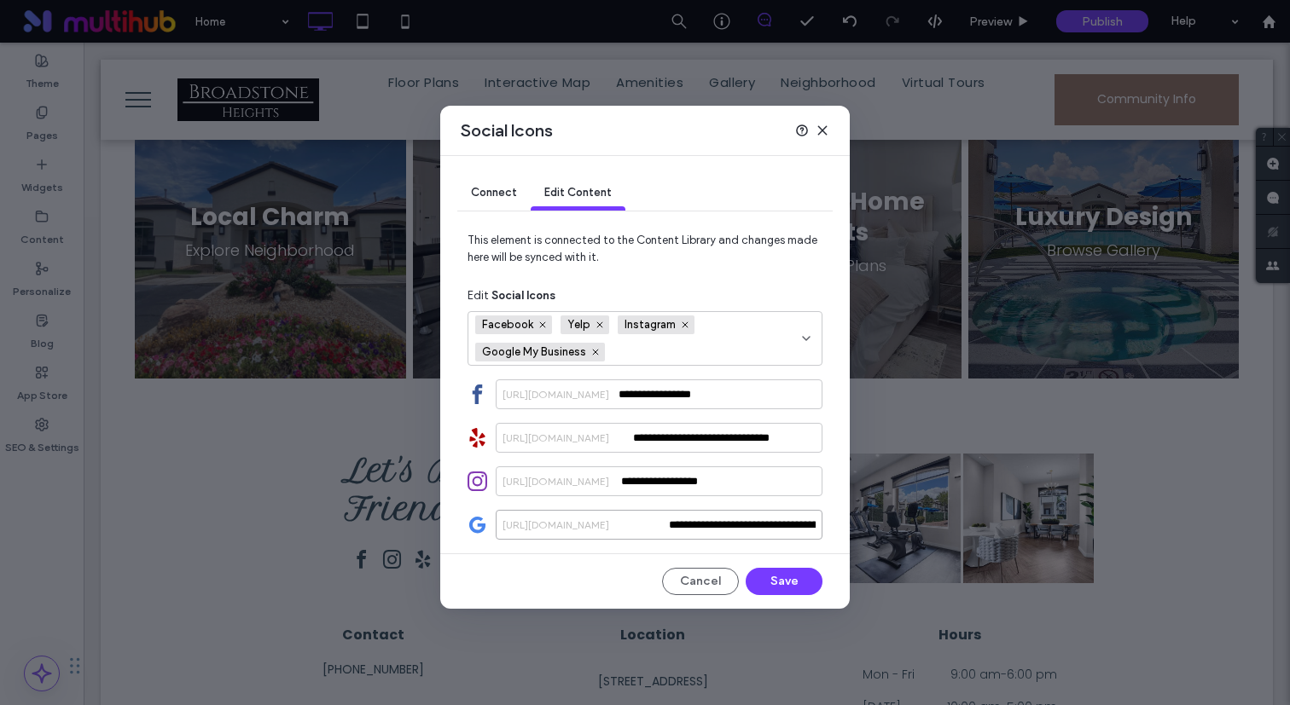
click at [547, 525] on div "**********" at bounding box center [659, 525] width 327 height 30
click at [779, 529] on input "**********" at bounding box center [659, 525] width 327 height 30
drag, startPoint x: 801, startPoint y: 526, endPoint x: 536, endPoint y: 525, distance: 264.4
click at [536, 525] on div "**********" at bounding box center [659, 525] width 327 height 30
drag, startPoint x: 735, startPoint y: 525, endPoint x: 538, endPoint y: 525, distance: 197.0
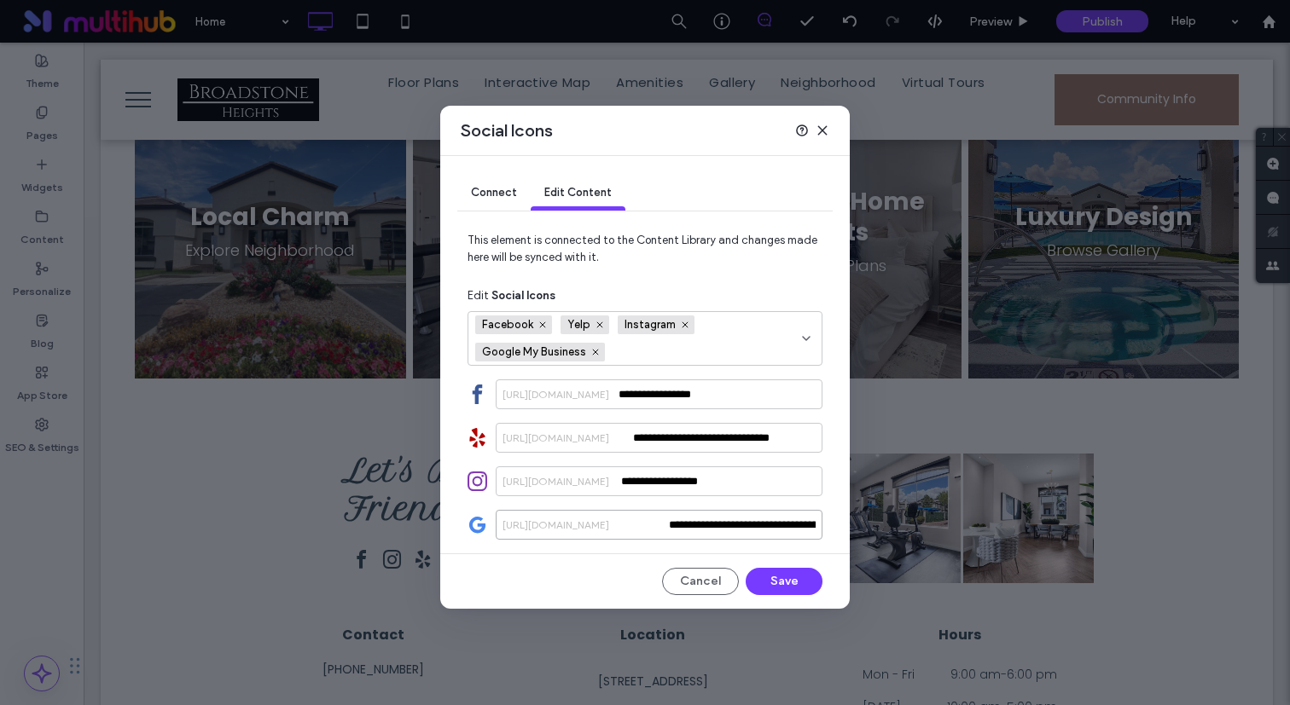
click at [538, 525] on div "**********" at bounding box center [659, 525] width 327 height 30
type input "**********"
click at [571, 573] on div "Cancel Save" at bounding box center [644, 581] width 355 height 27
click at [763, 532] on input "**********" at bounding box center [659, 525] width 327 height 30
click at [782, 581] on button "Save" at bounding box center [783, 581] width 77 height 27
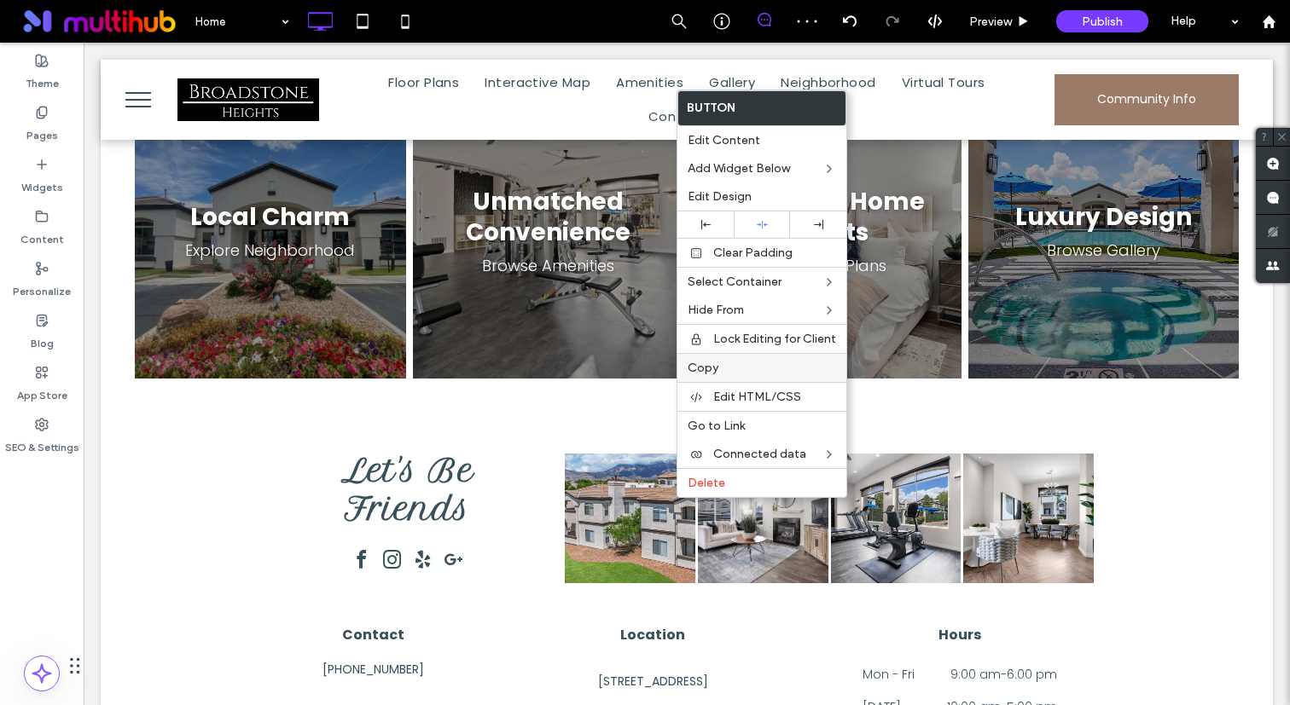
click at [725, 361] on label "Copy" at bounding box center [761, 368] width 148 height 14
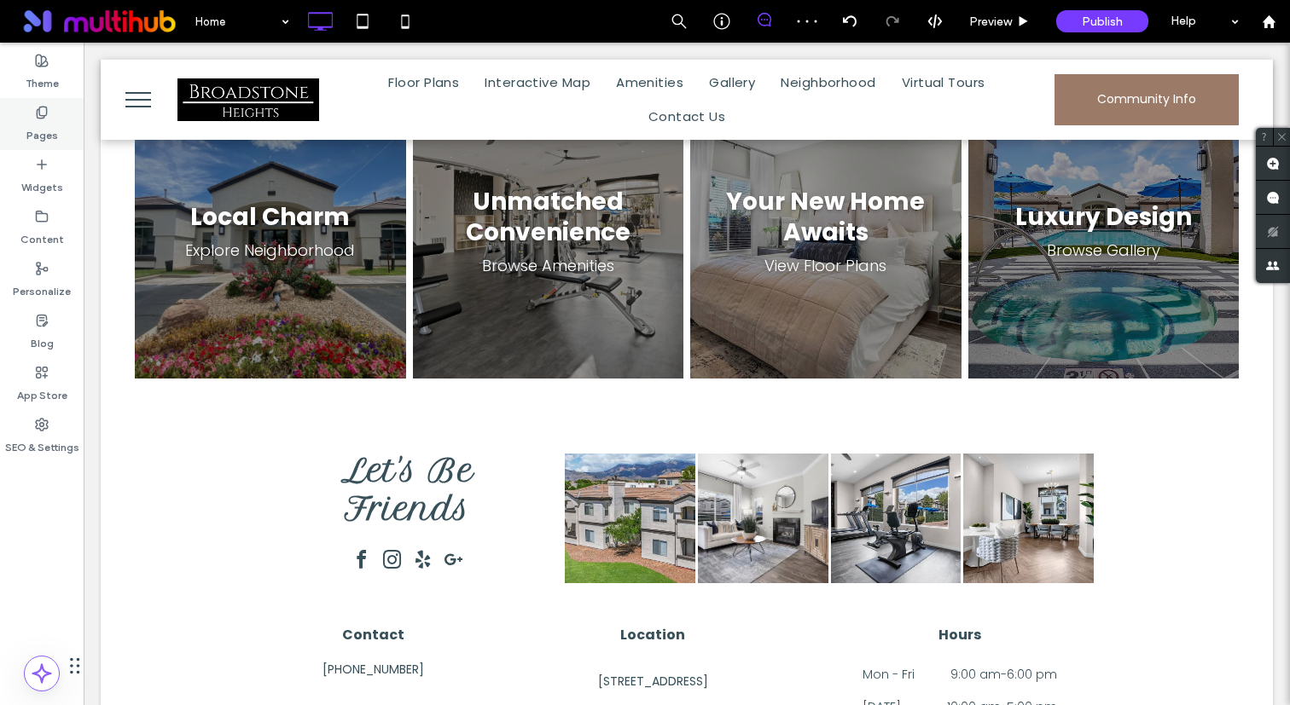
click at [30, 116] on div "Pages" at bounding box center [42, 124] width 84 height 52
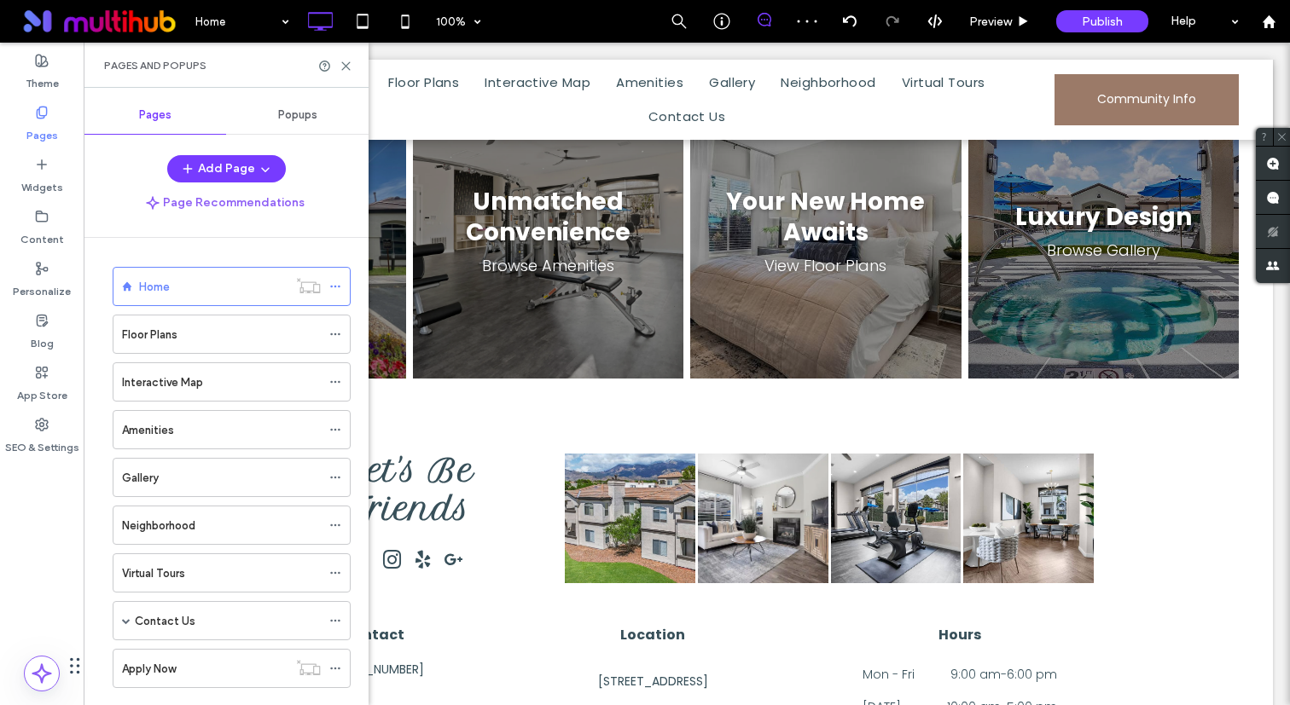
click at [291, 109] on span "Popups" at bounding box center [297, 115] width 39 height 14
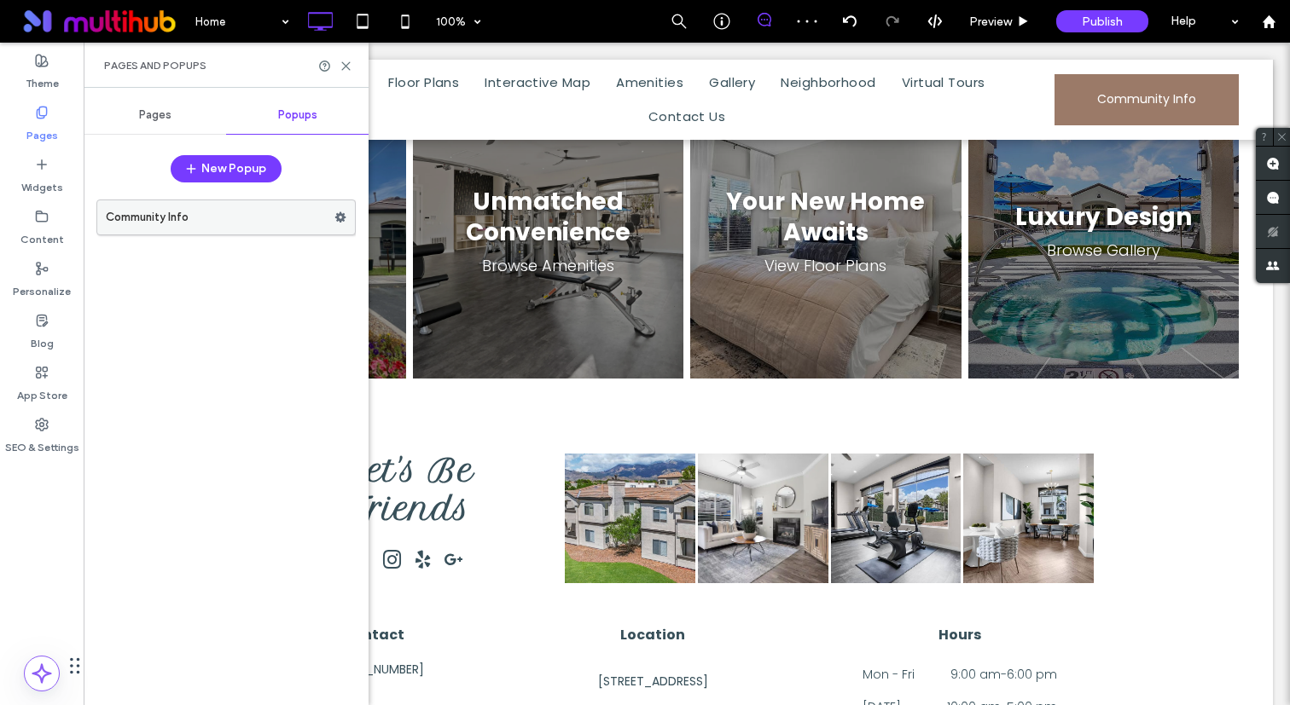
click at [211, 213] on label "Community Info" at bounding box center [220, 217] width 229 height 34
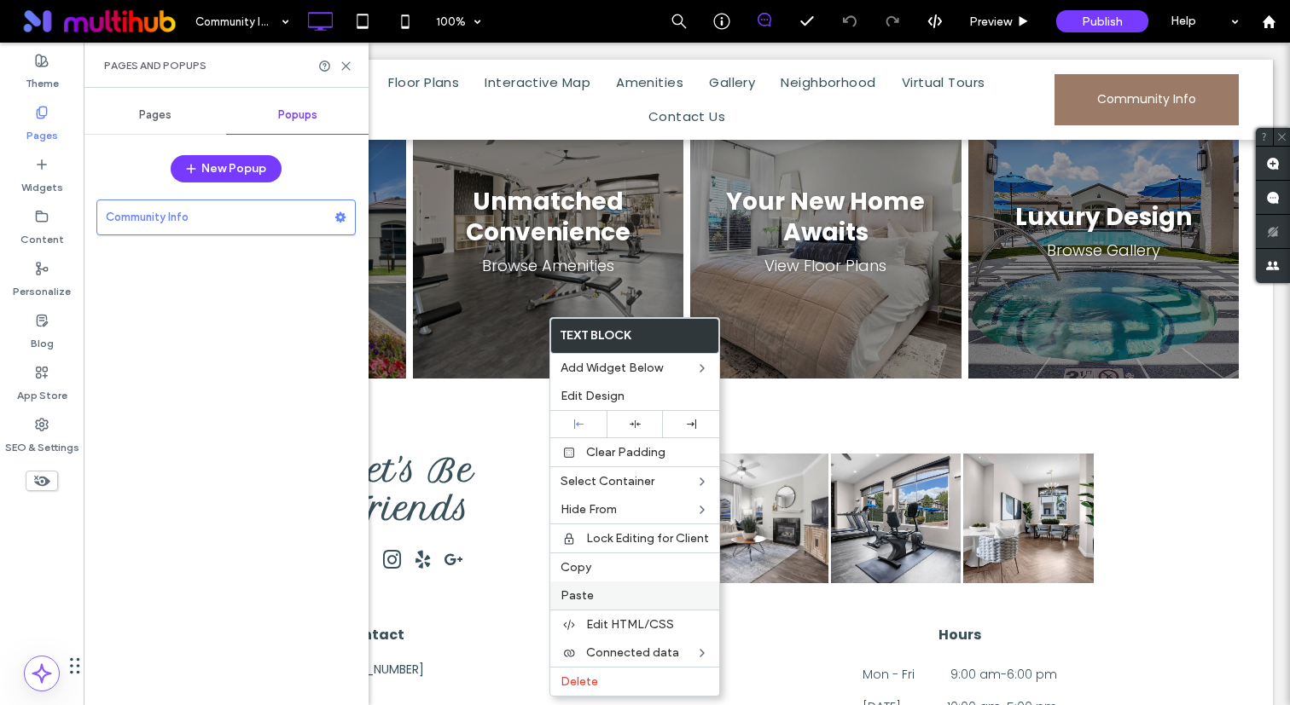
click at [590, 601] on span "Paste" at bounding box center [576, 596] width 33 height 14
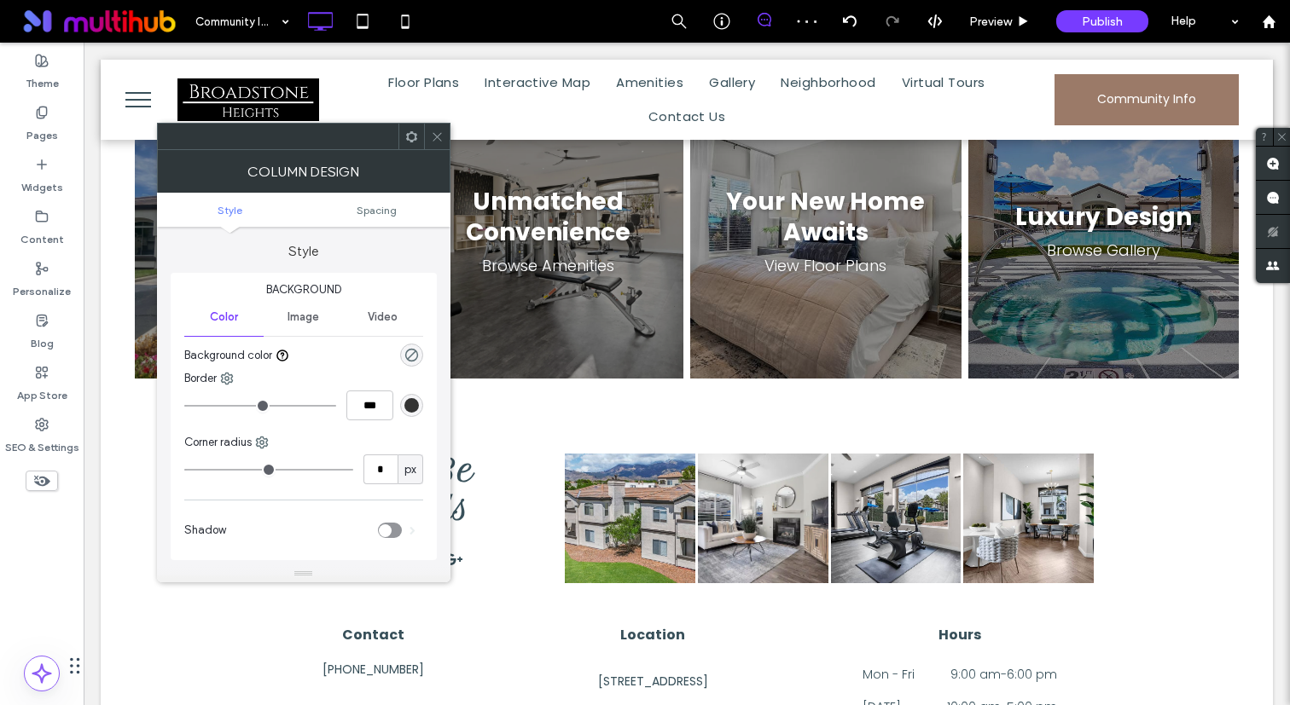
click at [434, 126] on span at bounding box center [437, 137] width 13 height 26
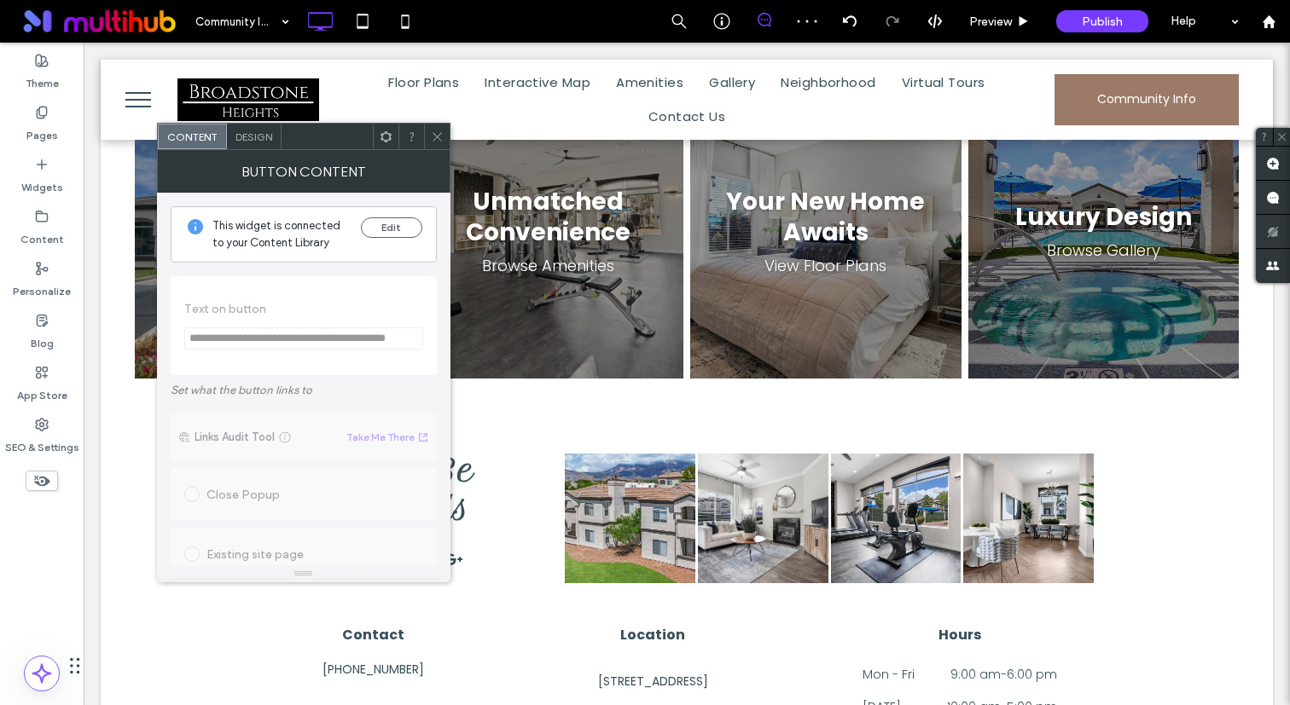
click at [386, 132] on use at bounding box center [385, 135] width 11 height 11
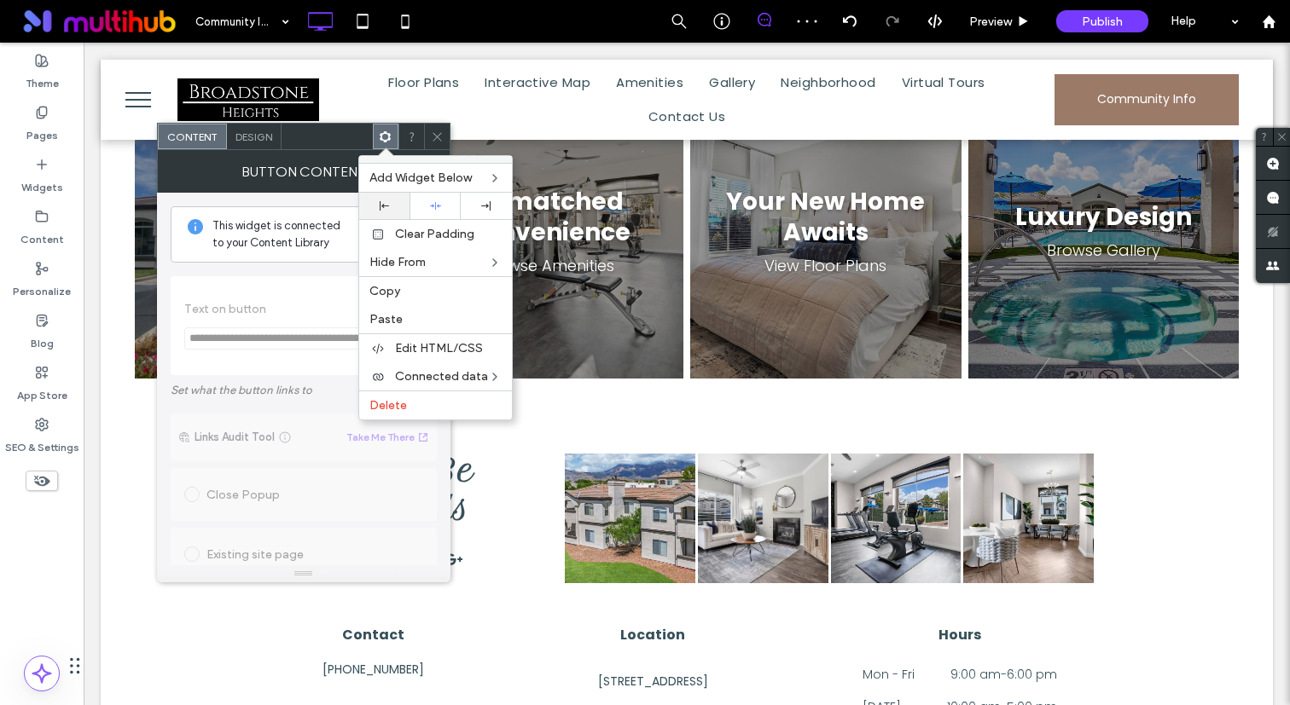
click at [394, 206] on div at bounding box center [385, 205] width 34 height 9
click at [252, 133] on span "Design" at bounding box center [253, 136] width 37 height 13
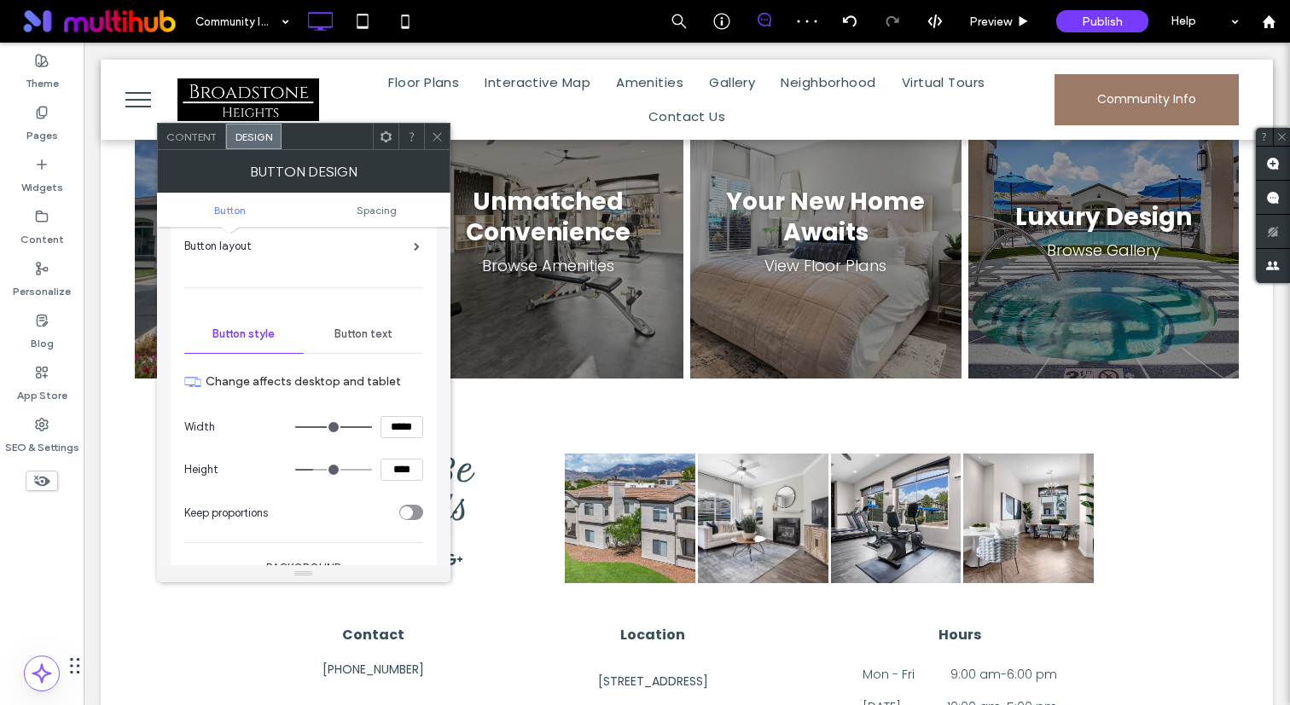
click at [388, 331] on span "Button text" at bounding box center [363, 335] width 58 height 14
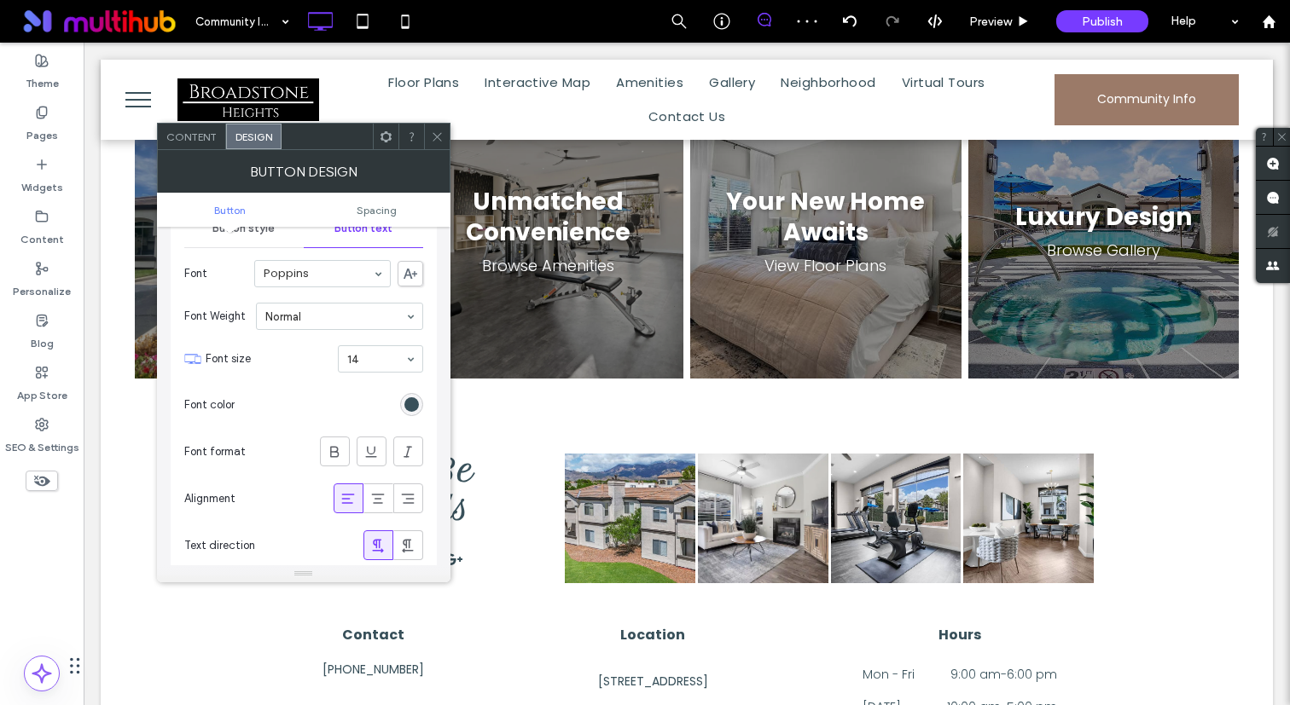
scroll to position [258, 0]
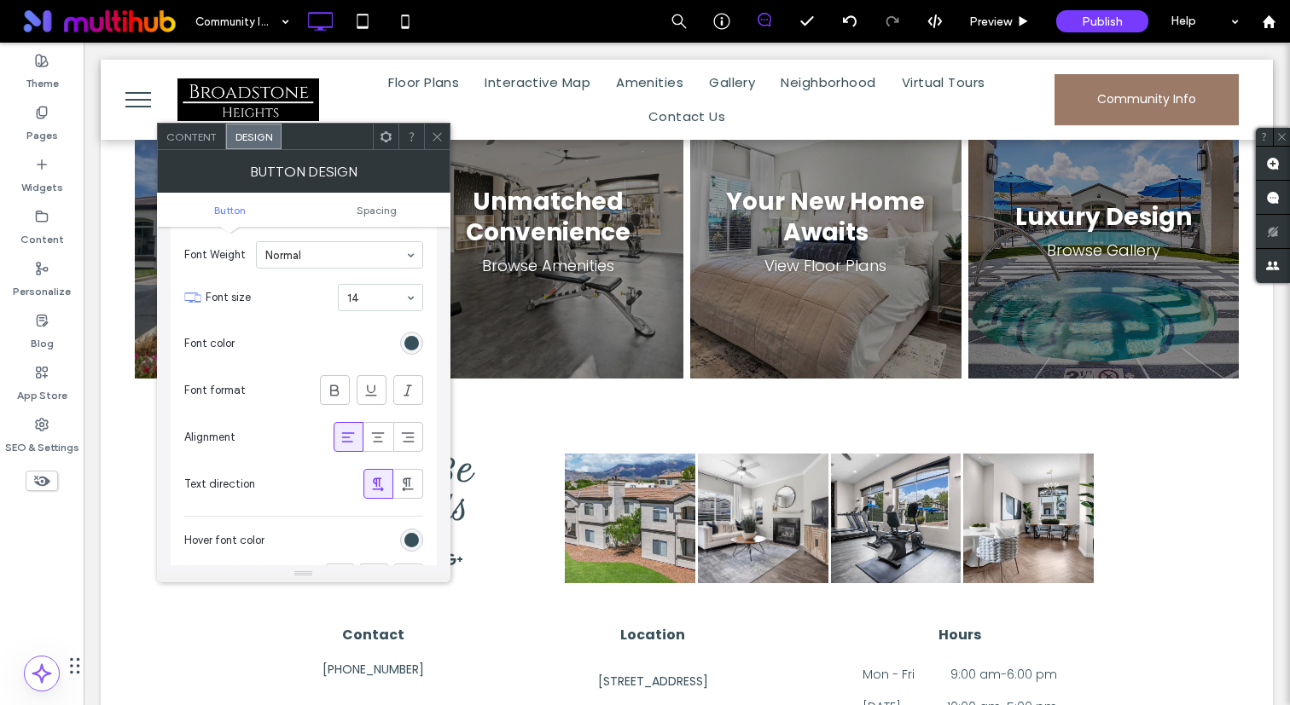
click at [345, 439] on icon at bounding box center [347, 437] width 17 height 17
click at [379, 439] on icon at bounding box center [377, 437] width 17 height 17
click at [353, 439] on icon at bounding box center [347, 437] width 17 height 17
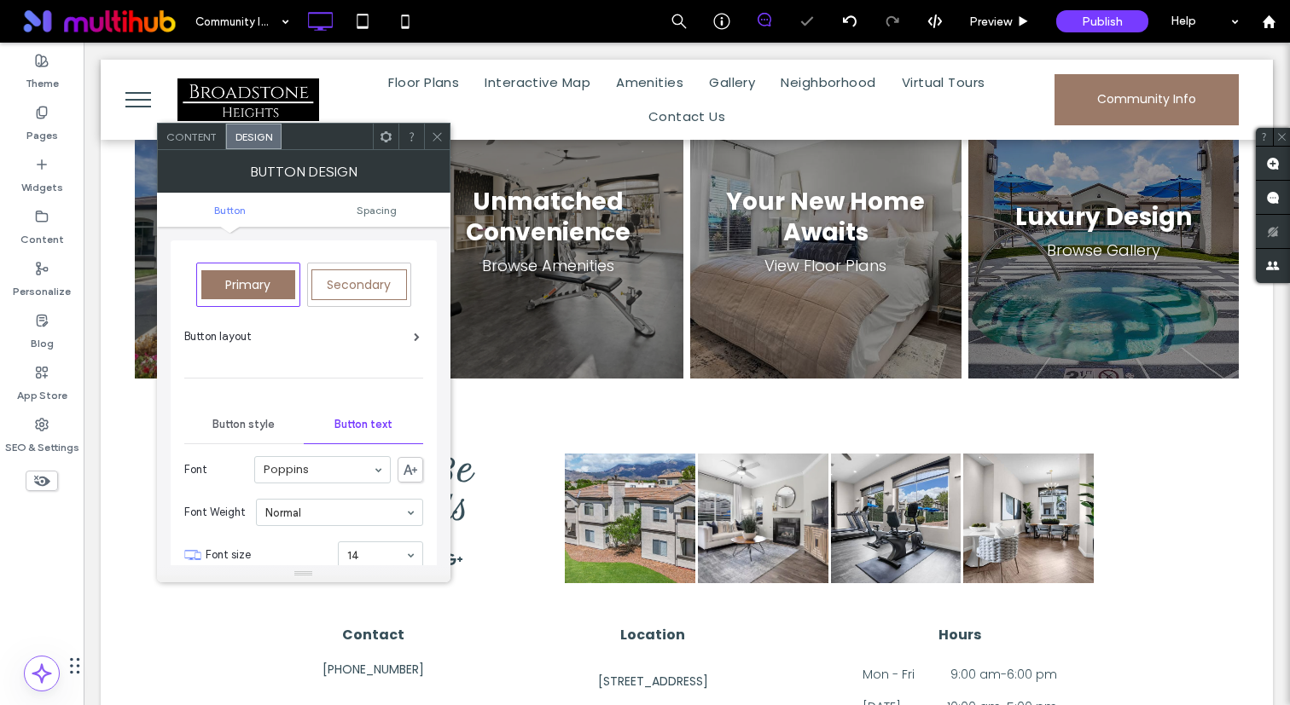
click at [383, 128] on span at bounding box center [386, 137] width 13 height 26
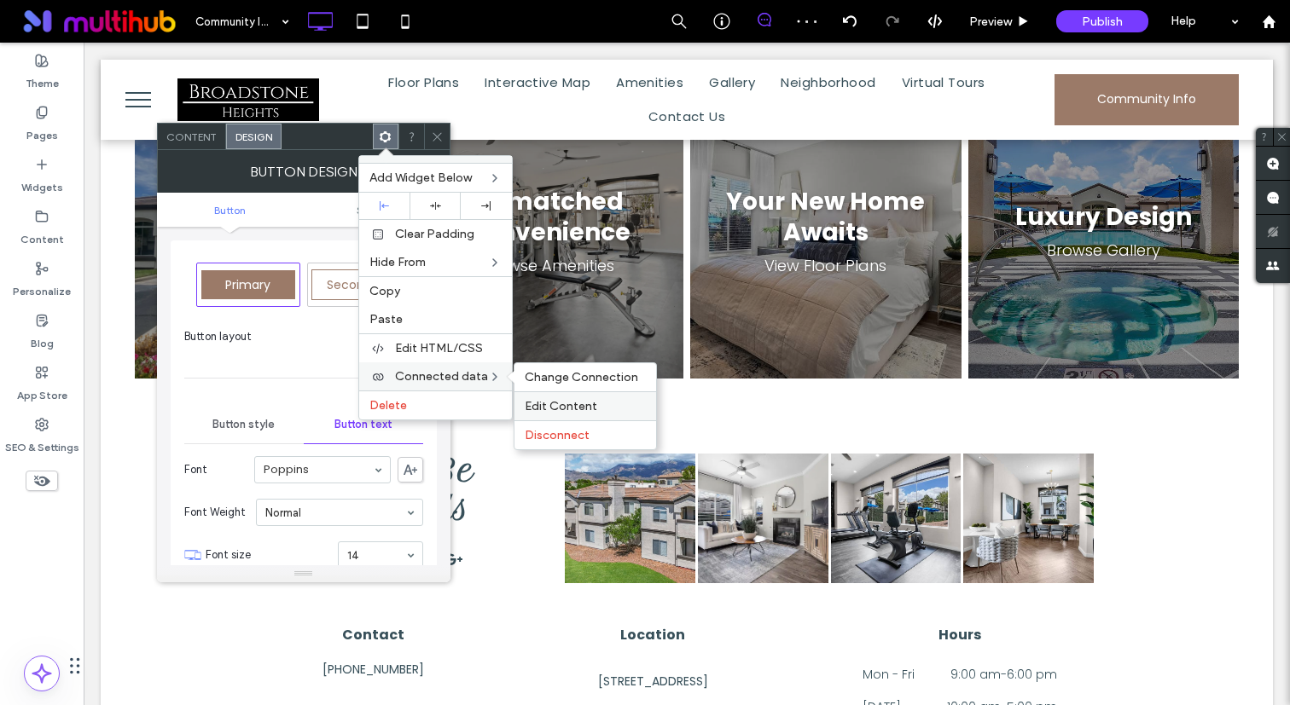
click at [559, 398] on div "Edit Content" at bounding box center [585, 405] width 142 height 29
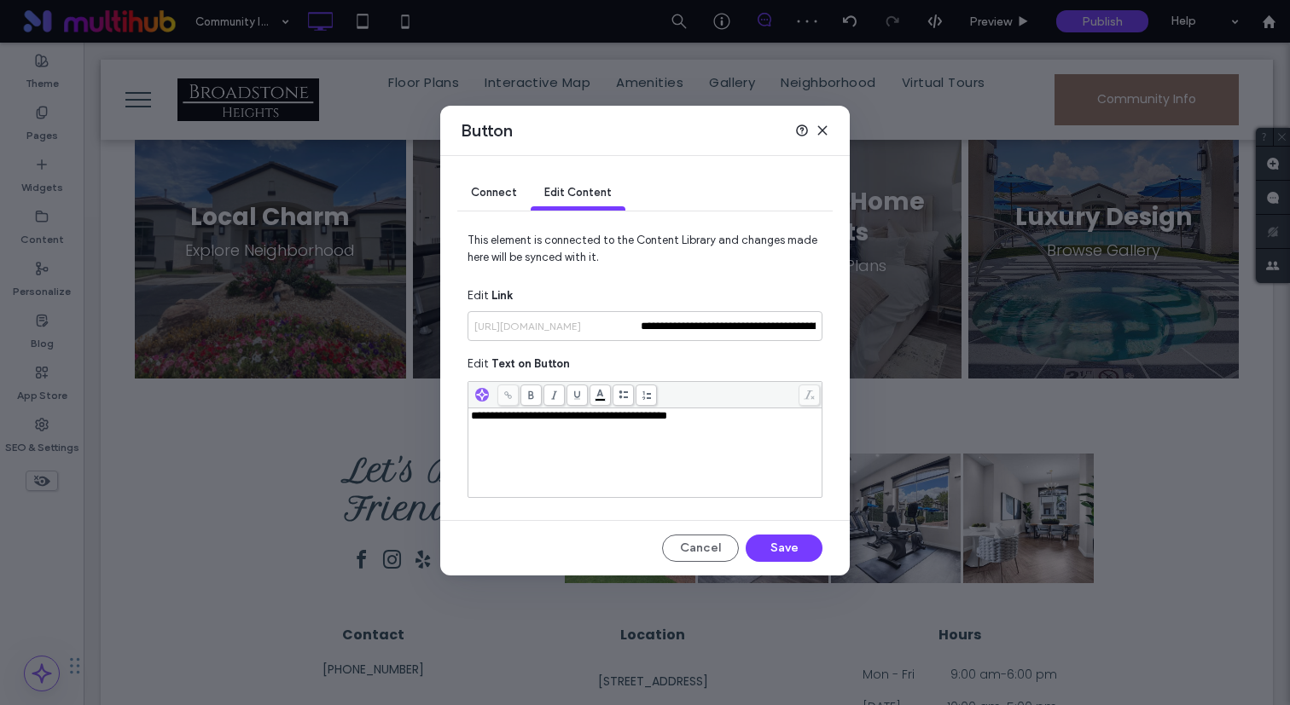
click at [656, 455] on div "**********" at bounding box center [645, 452] width 349 height 85
click at [780, 550] on button "Save" at bounding box center [783, 548] width 77 height 27
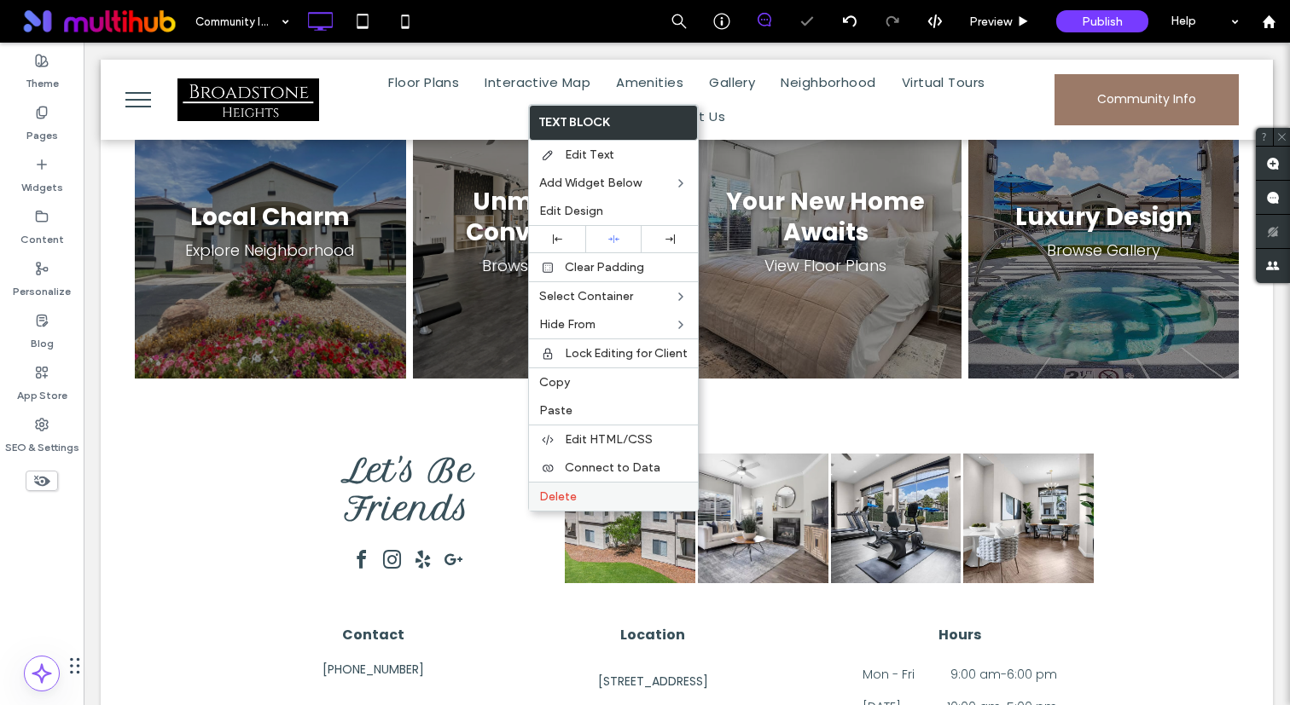
click at [560, 499] on span "Delete" at bounding box center [558, 497] width 38 height 14
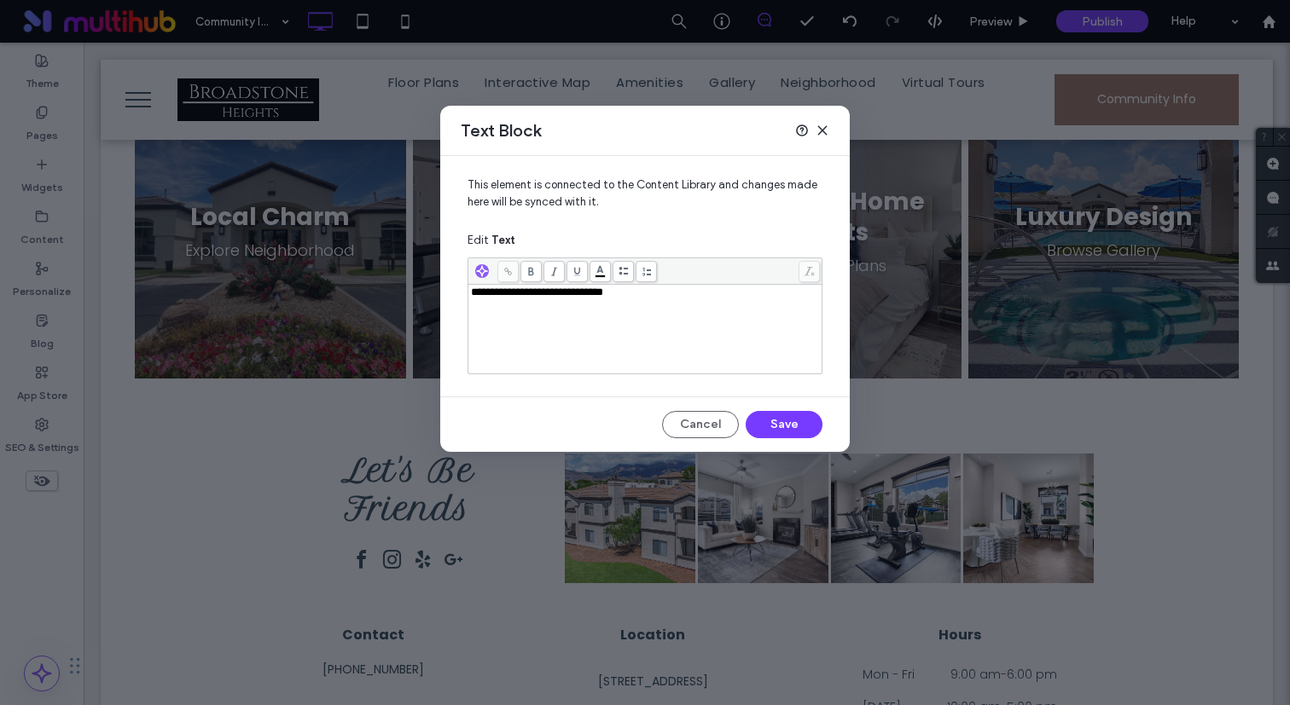
click at [694, 310] on div "**********" at bounding box center [645, 329] width 349 height 85
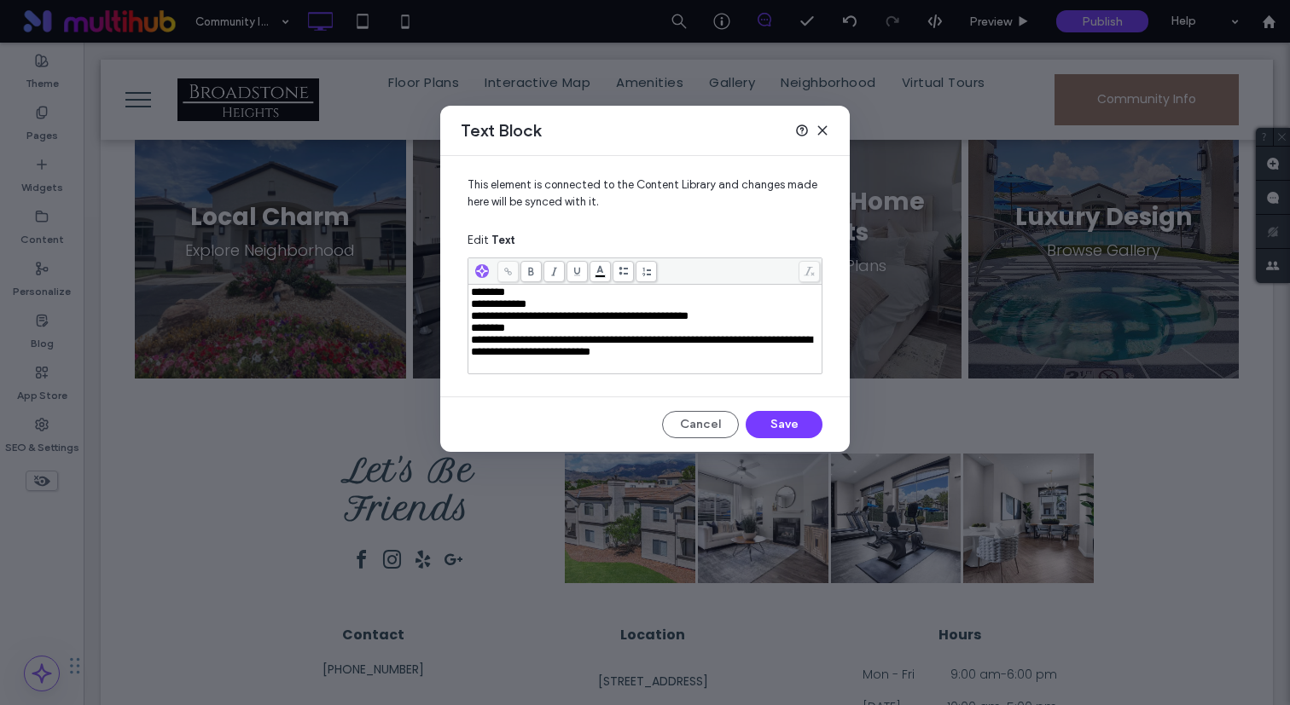
click at [472, 297] on span "********" at bounding box center [488, 292] width 34 height 11
click at [525, 297] on div "********" at bounding box center [645, 293] width 349 height 12
click at [471, 309] on span "**********" at bounding box center [498, 304] width 55 height 11
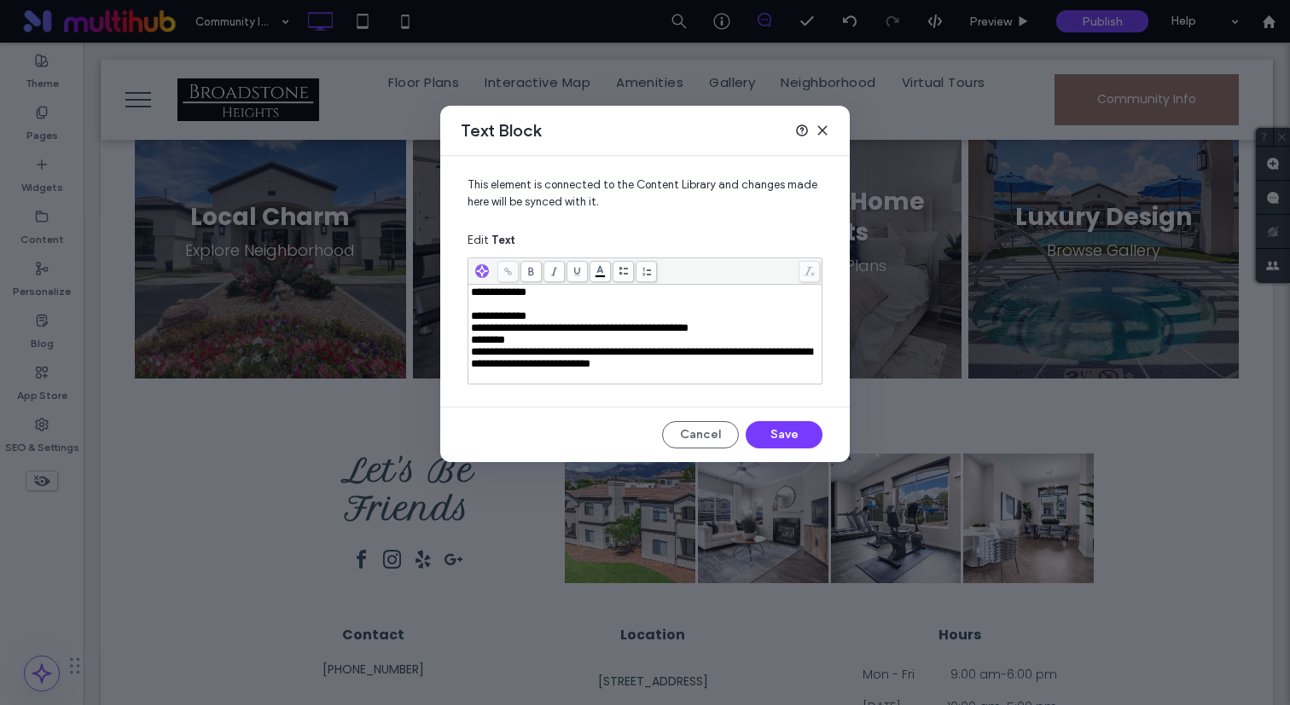
click at [473, 342] on span "********" at bounding box center [488, 339] width 34 height 11
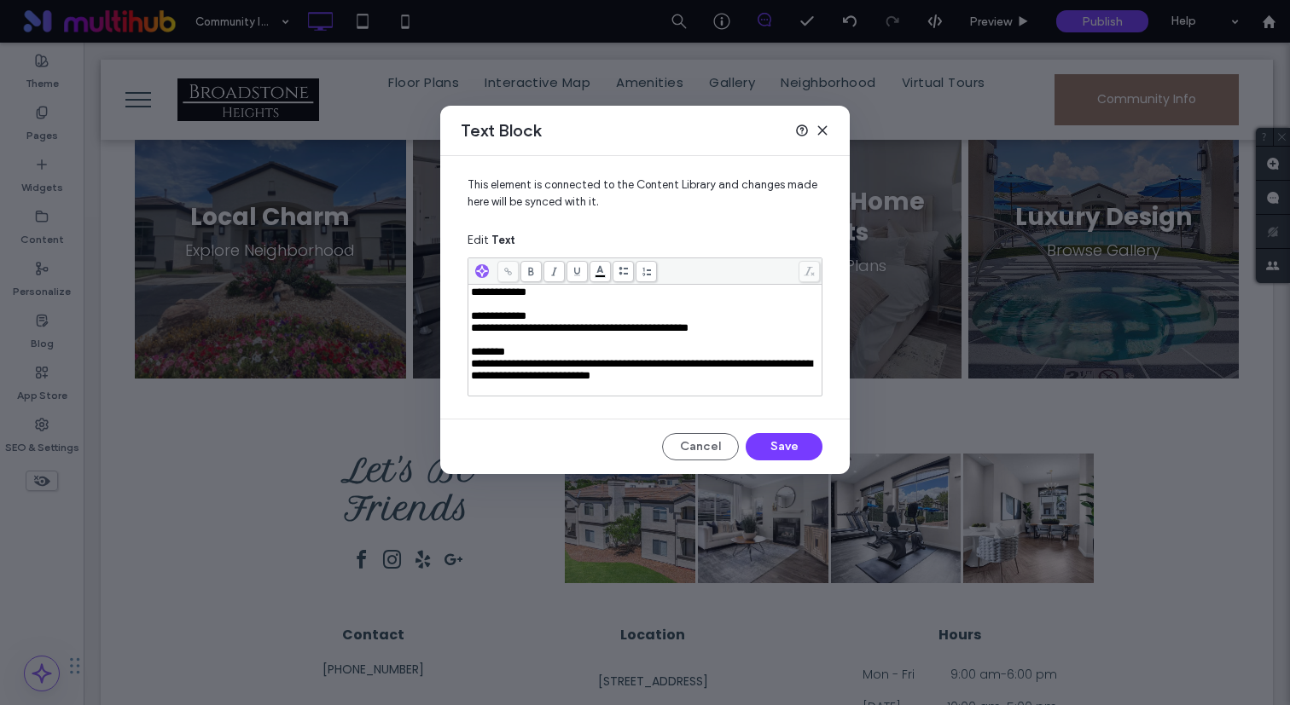
click at [605, 394] on div "Rich Text Editor" at bounding box center [645, 388] width 349 height 12
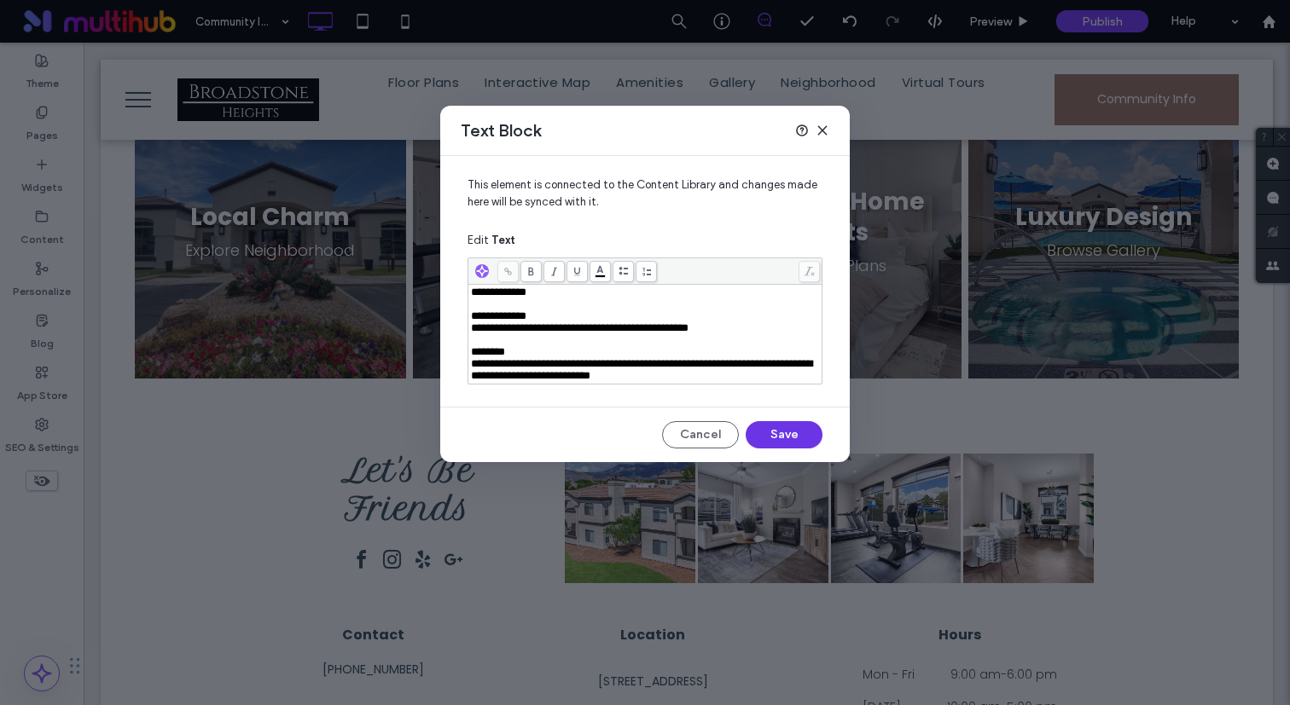
click at [765, 445] on button "Save" at bounding box center [783, 434] width 77 height 27
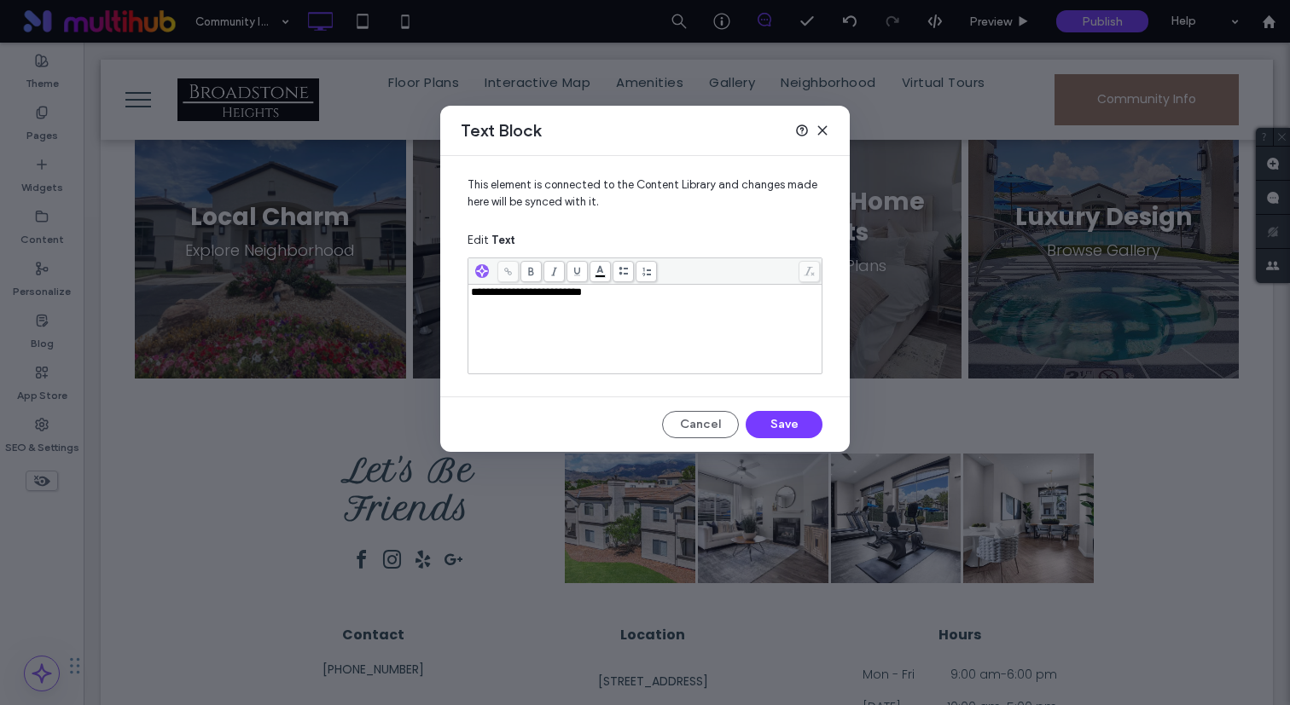
click at [583, 359] on div "**********" at bounding box center [645, 329] width 349 height 85
paste div "Rich Text Editor"
click at [472, 357] on span "****" at bounding box center [479, 351] width 17 height 11
click at [472, 333] on span "**********" at bounding box center [501, 327] width 60 height 11
click at [474, 319] on span "***" at bounding box center [477, 315] width 13 height 11
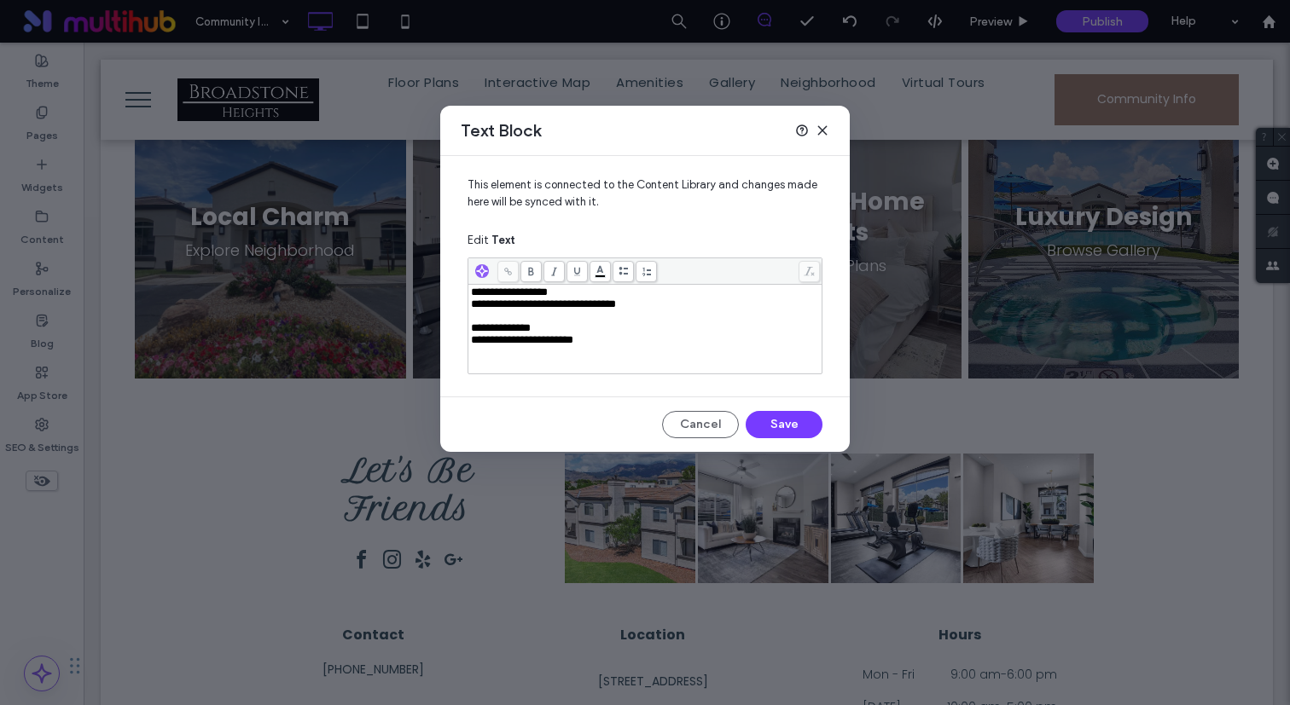
click at [599, 362] on div "**********" at bounding box center [645, 329] width 349 height 85
click at [523, 363] on div "**********" at bounding box center [645, 329] width 349 height 85
click at [800, 436] on button "Save" at bounding box center [783, 424] width 77 height 27
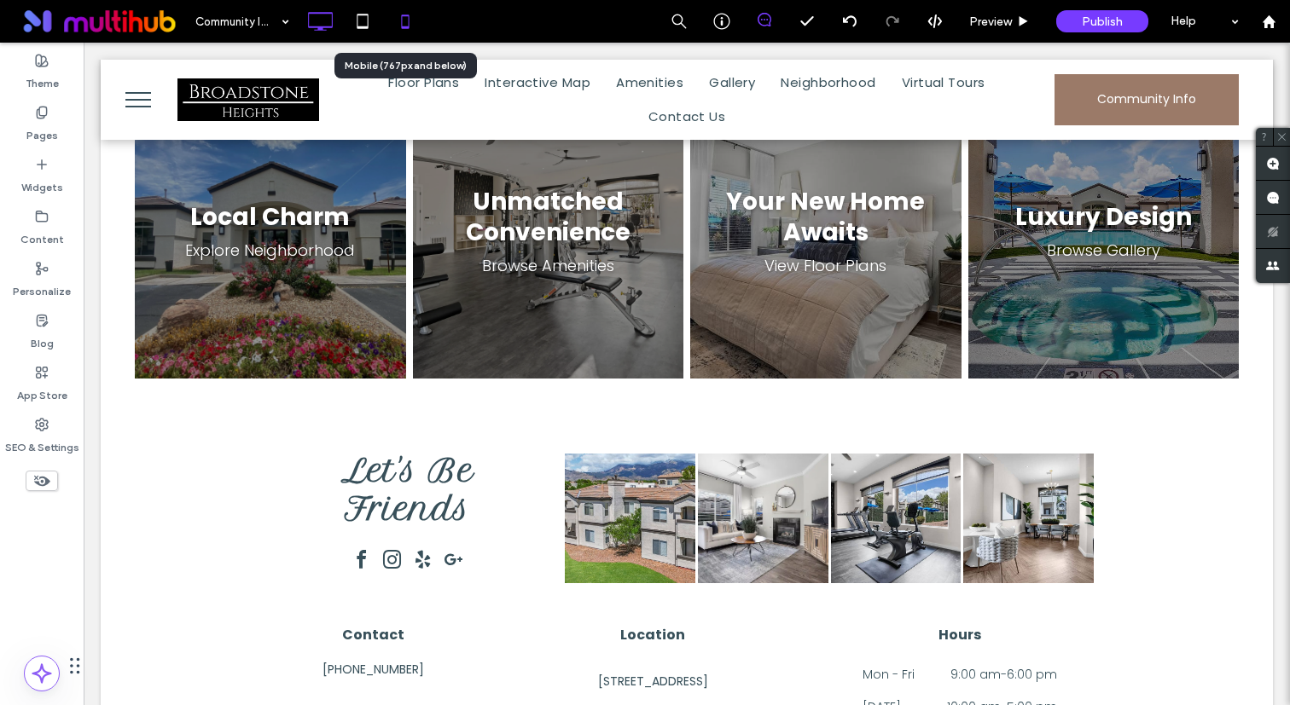
click at [411, 19] on icon at bounding box center [405, 21] width 34 height 34
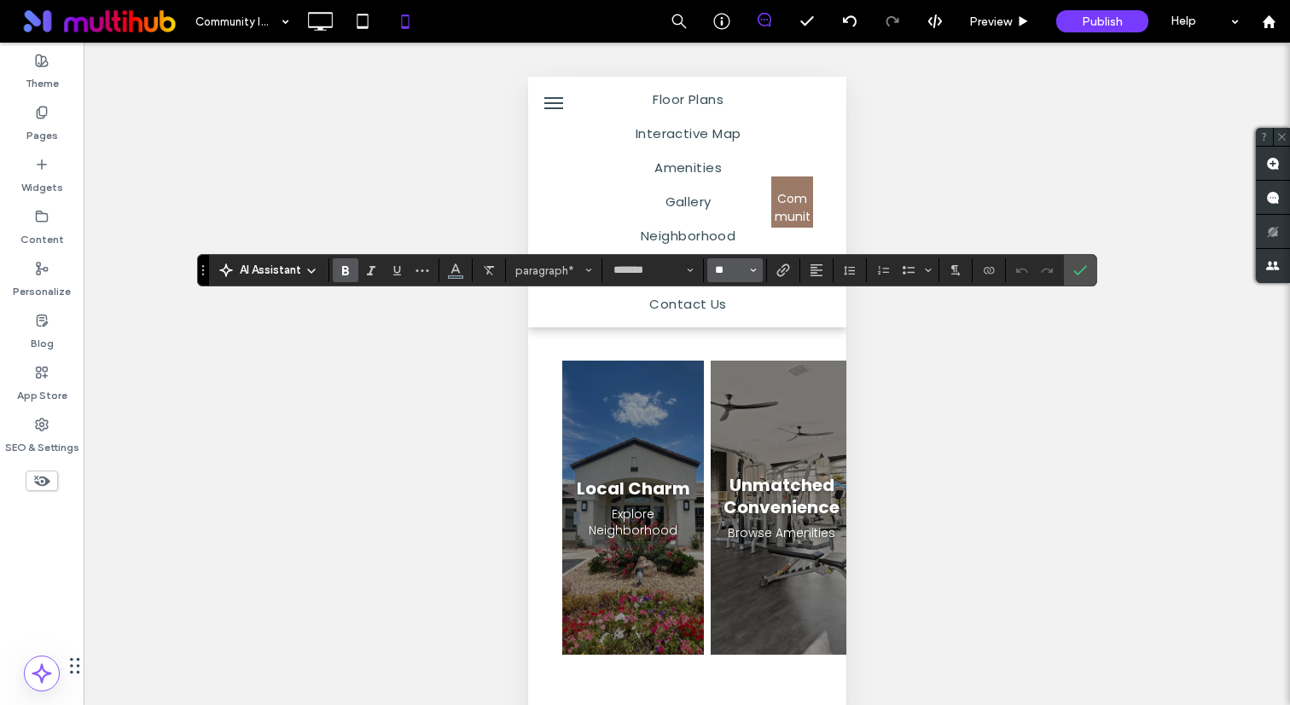
click at [739, 271] on input "**" at bounding box center [729, 271] width 33 height 14
type input "**"
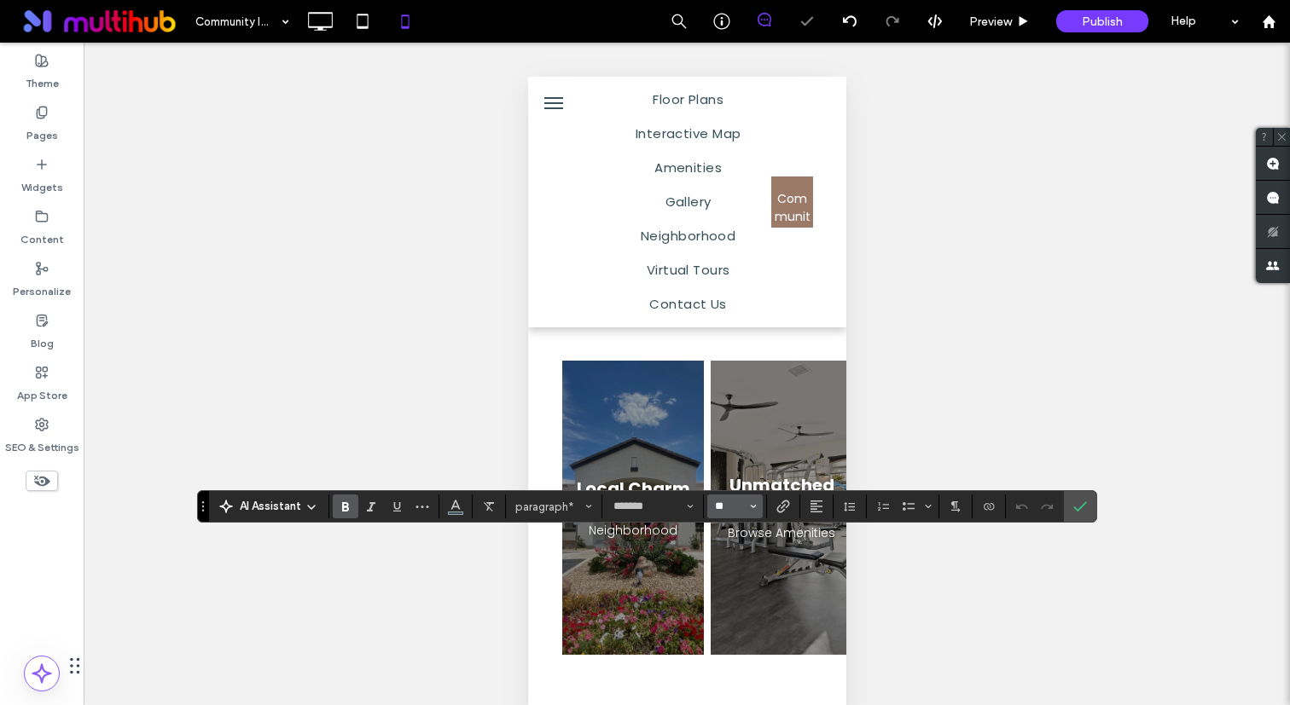
click at [735, 502] on input "**" at bounding box center [729, 507] width 33 height 14
type input "**"
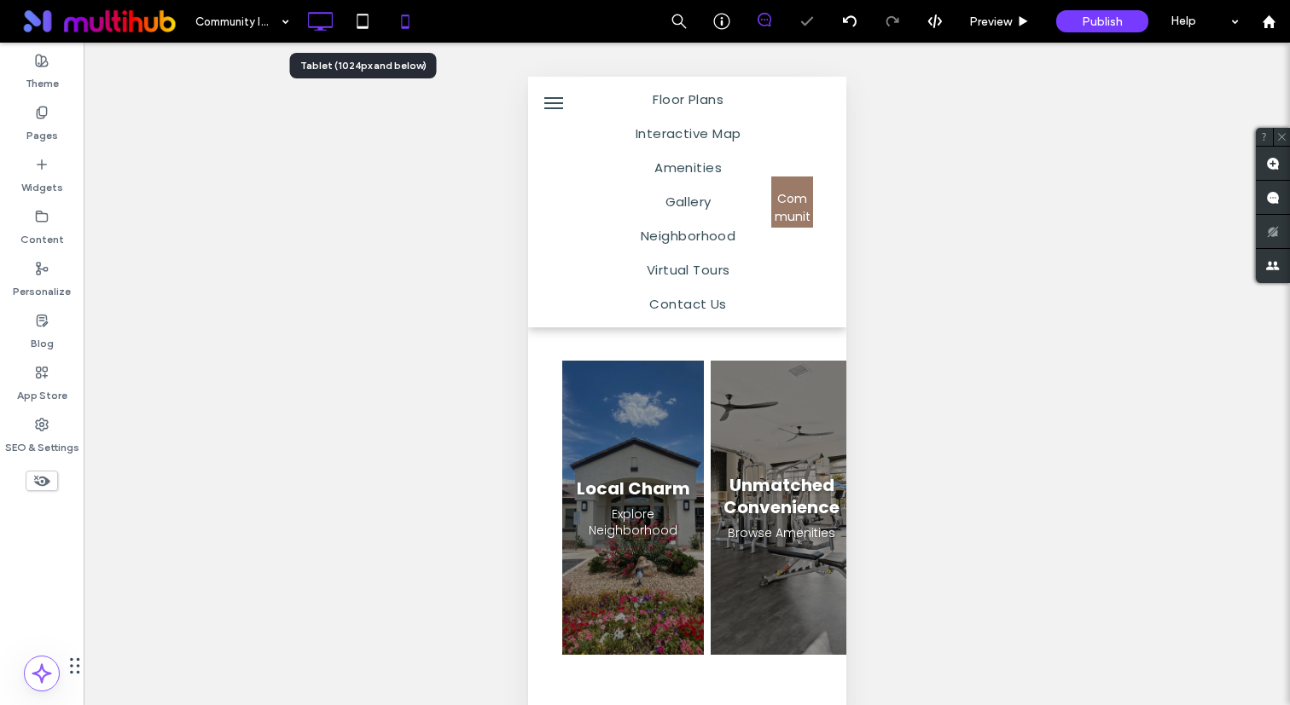
click at [309, 25] on icon at bounding box center [320, 21] width 34 height 34
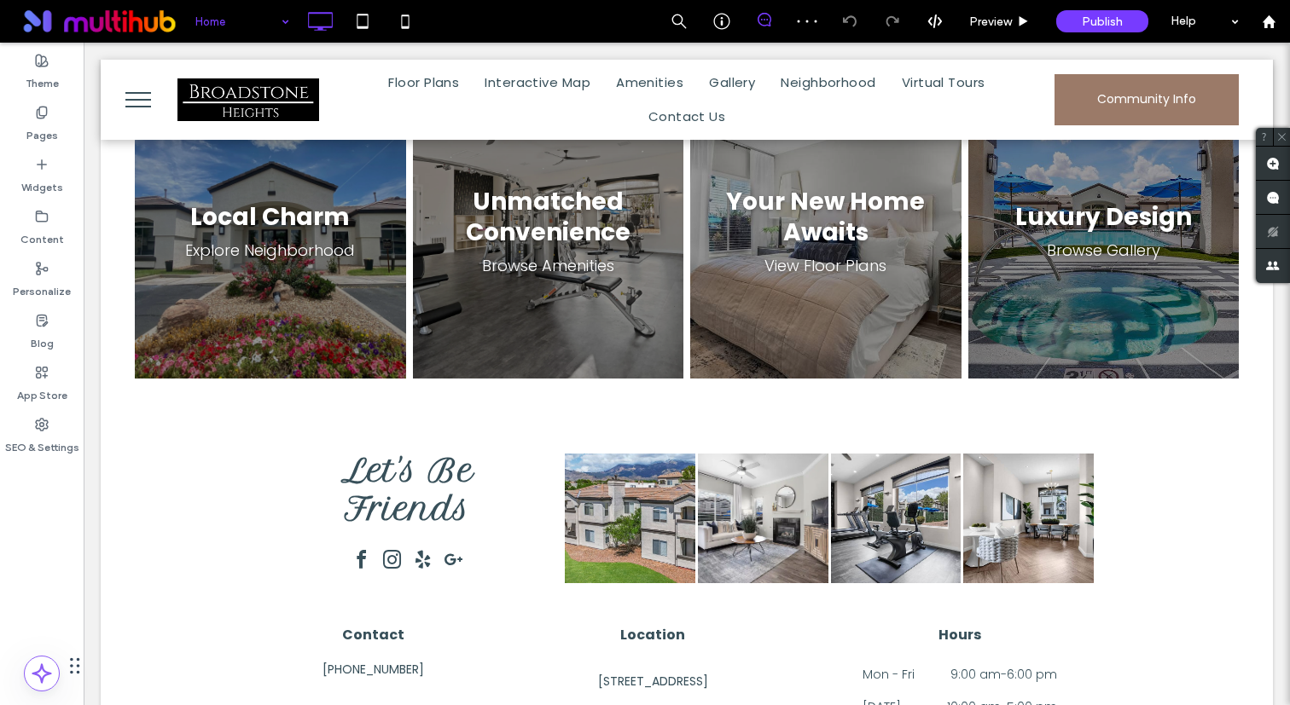
type input "*******"
type input "**"
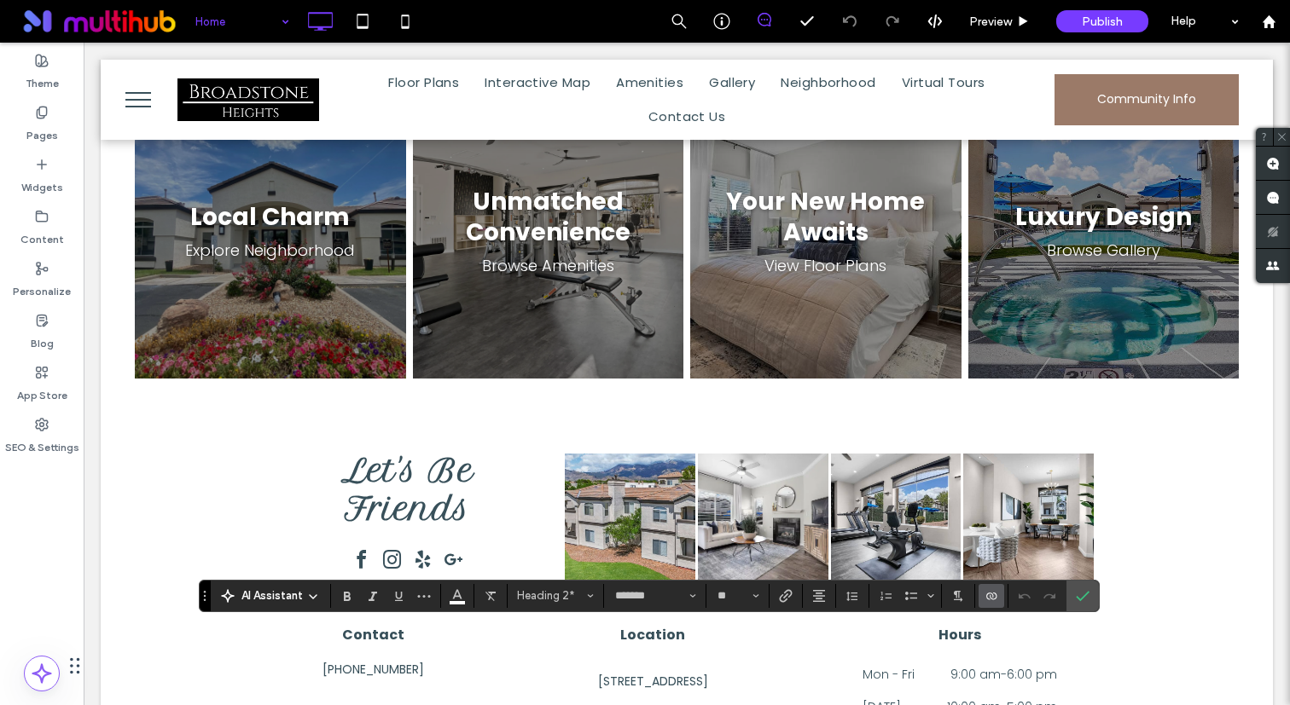
click at [984, 593] on icon "Connect To Data" at bounding box center [991, 596] width 14 height 14
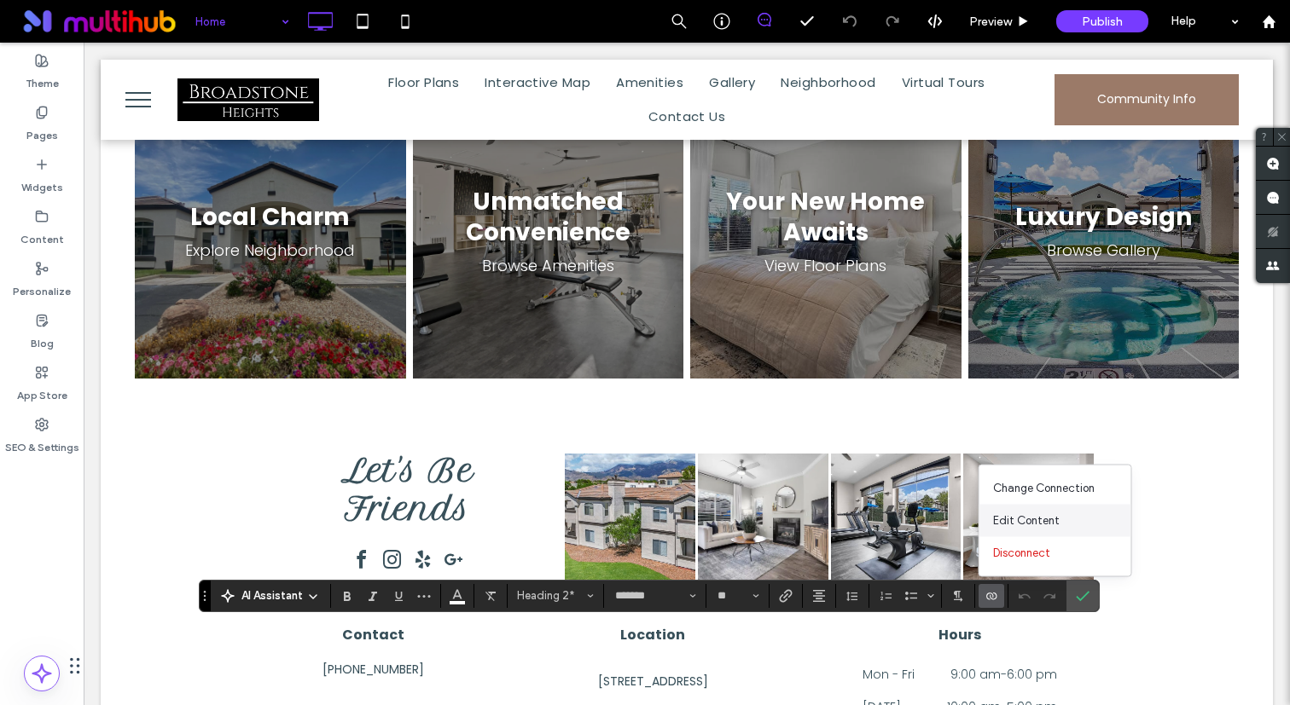
click at [1023, 513] on span "Edit Content" at bounding box center [1026, 521] width 67 height 17
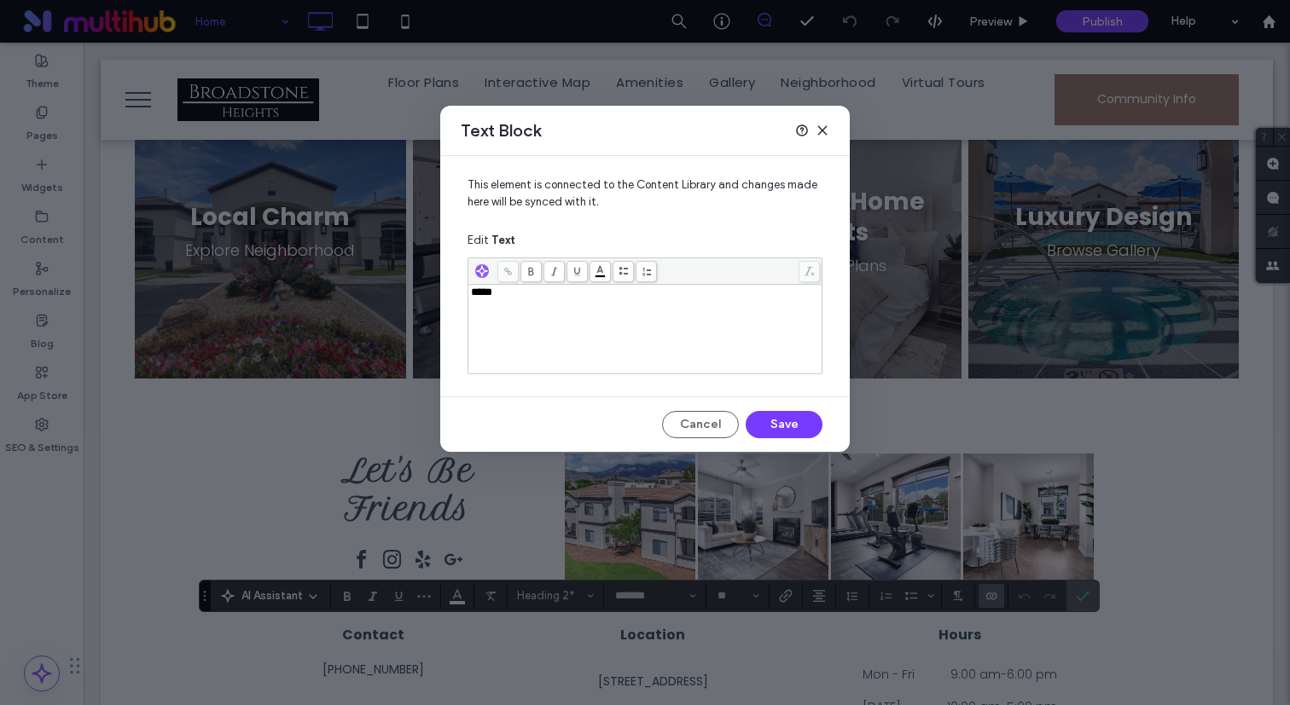
click at [492, 305] on div "*****" at bounding box center [645, 329] width 349 height 85
click at [802, 451] on div "This element is connected to the Content Library and changes made here will be …" at bounding box center [644, 304] width 409 height 296
click at [794, 408] on div "This element is connected to the Content Library and changes made here will be …" at bounding box center [644, 304] width 409 height 296
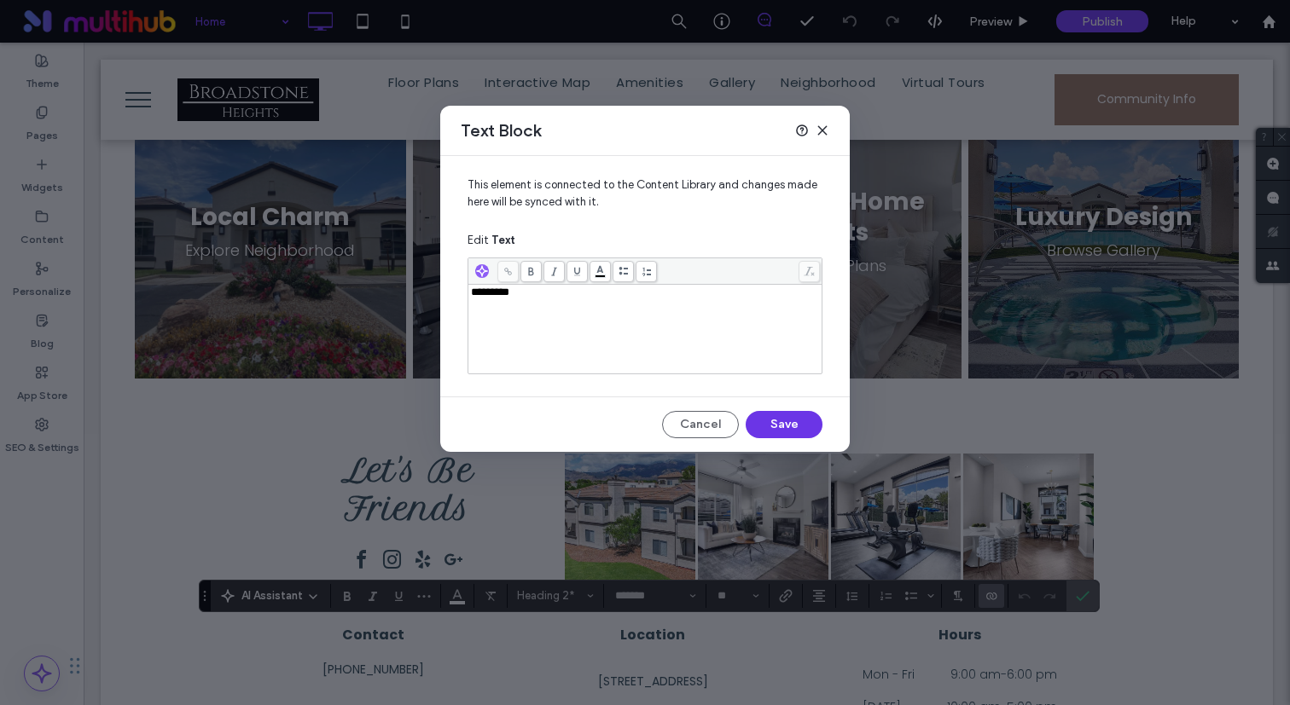
click at [794, 420] on button "Save" at bounding box center [783, 424] width 77 height 27
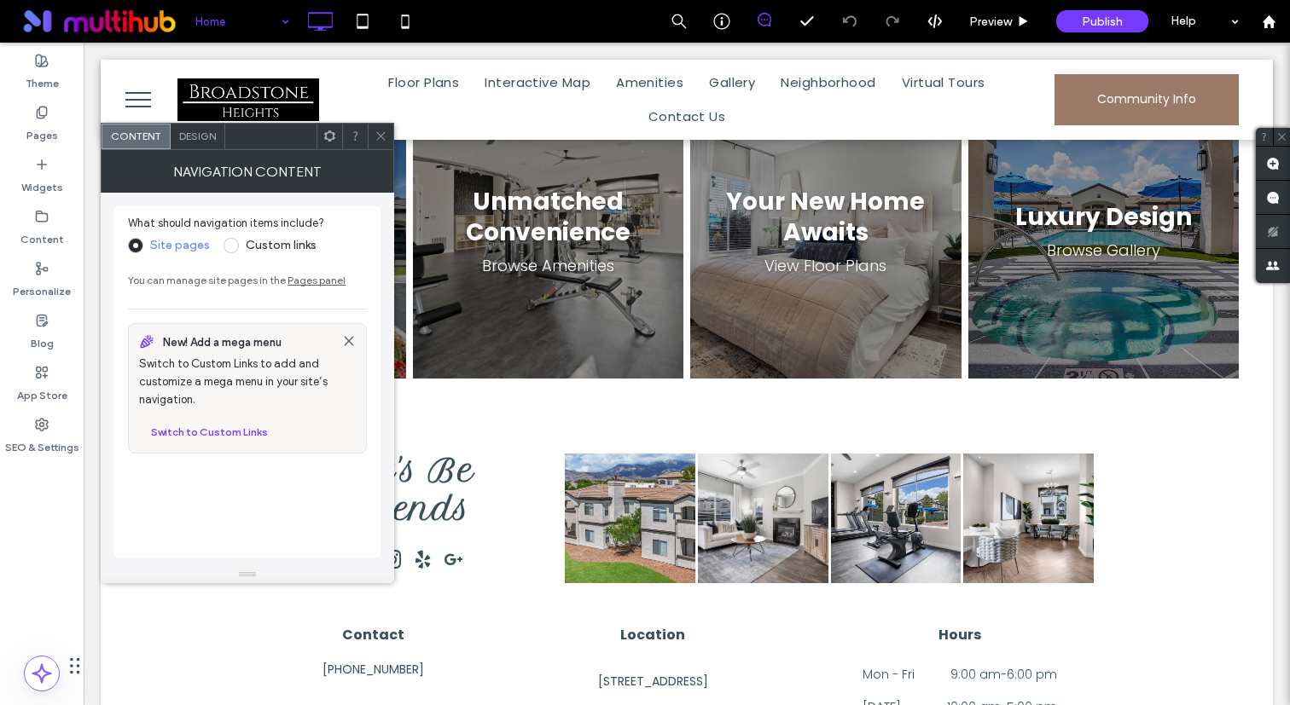
click at [377, 140] on icon at bounding box center [380, 136] width 13 height 13
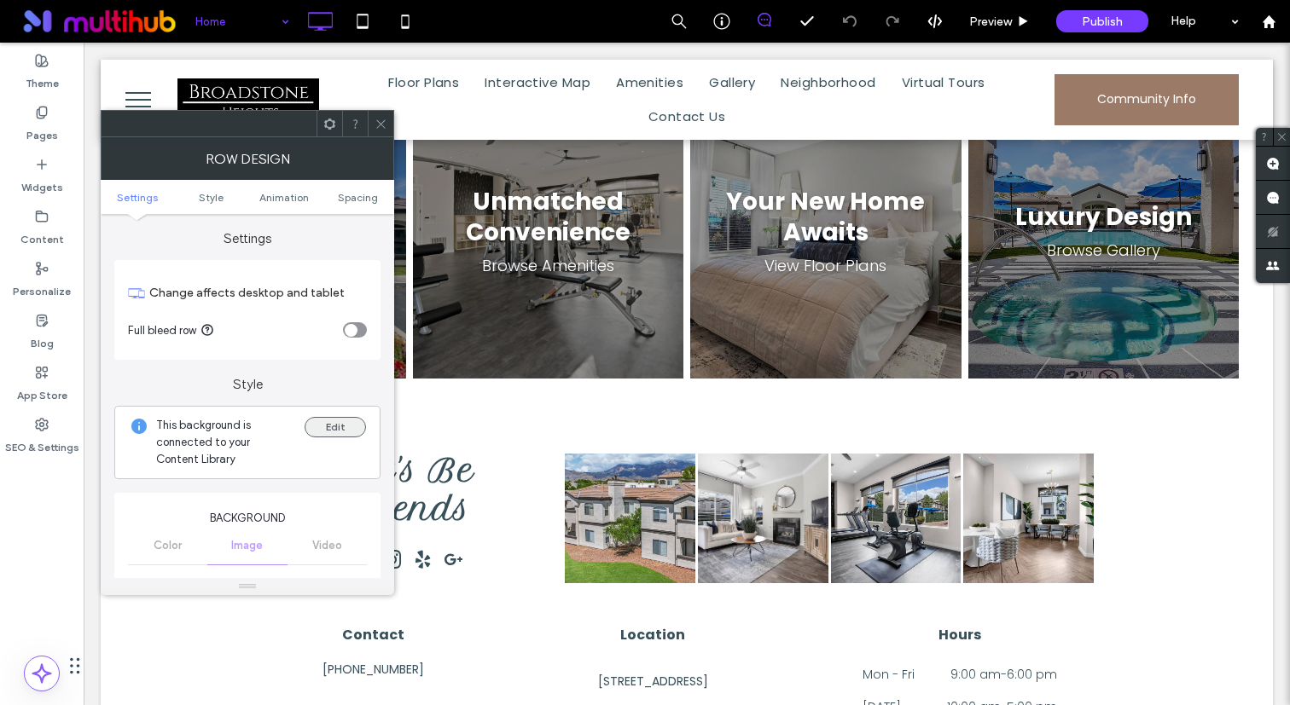
click at [345, 428] on button "Edit" at bounding box center [334, 427] width 61 height 20
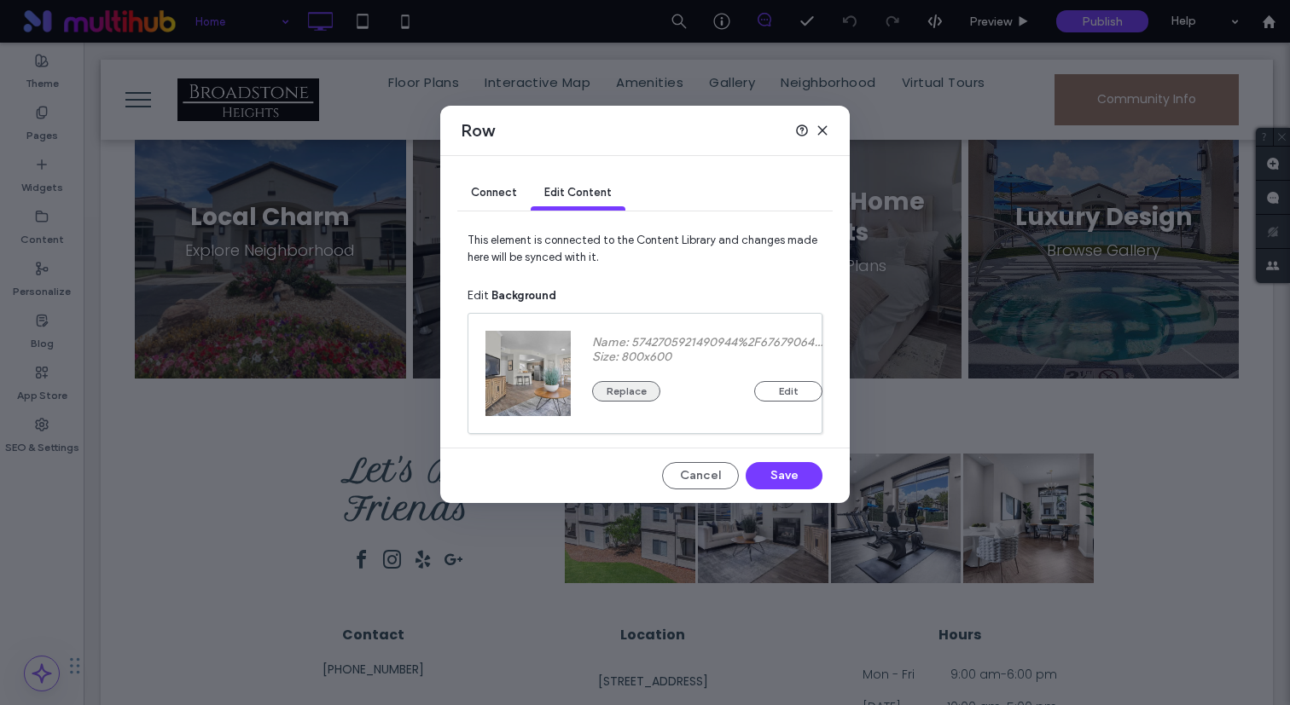
click at [639, 382] on button "Replace" at bounding box center [626, 391] width 68 height 20
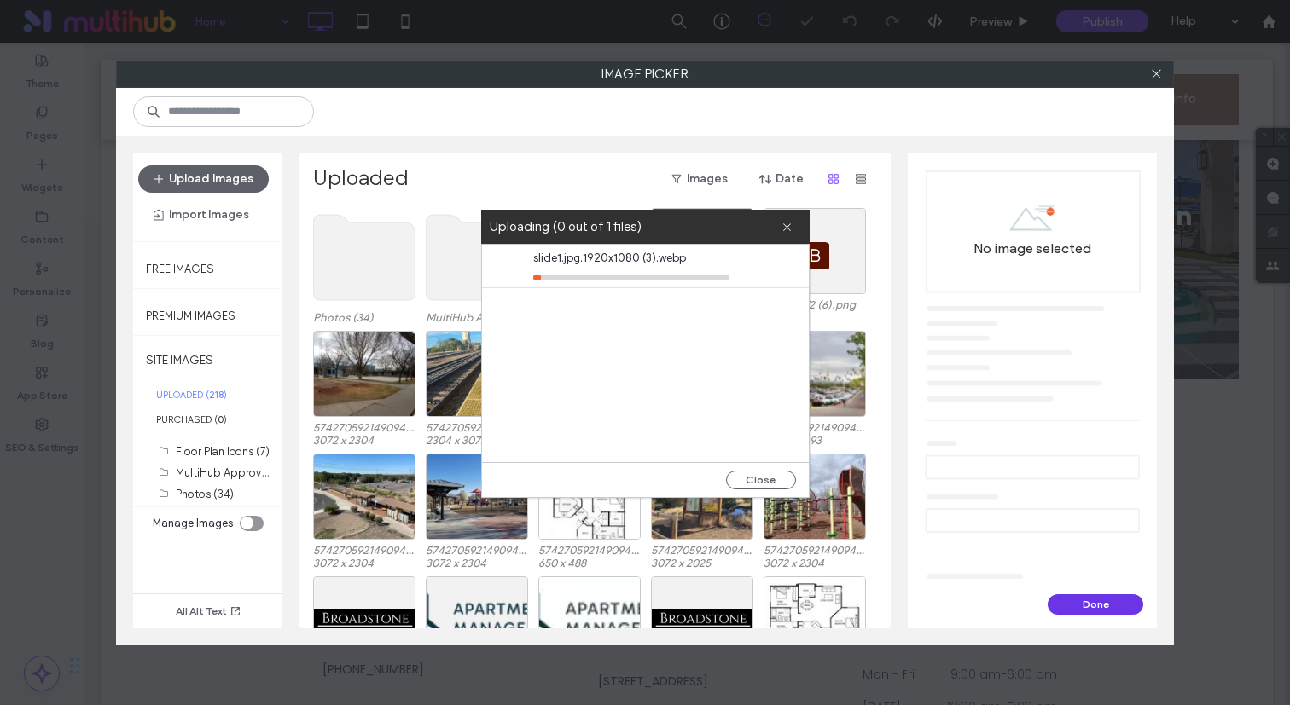
click at [1108, 608] on button "Done" at bounding box center [1095, 604] width 96 height 20
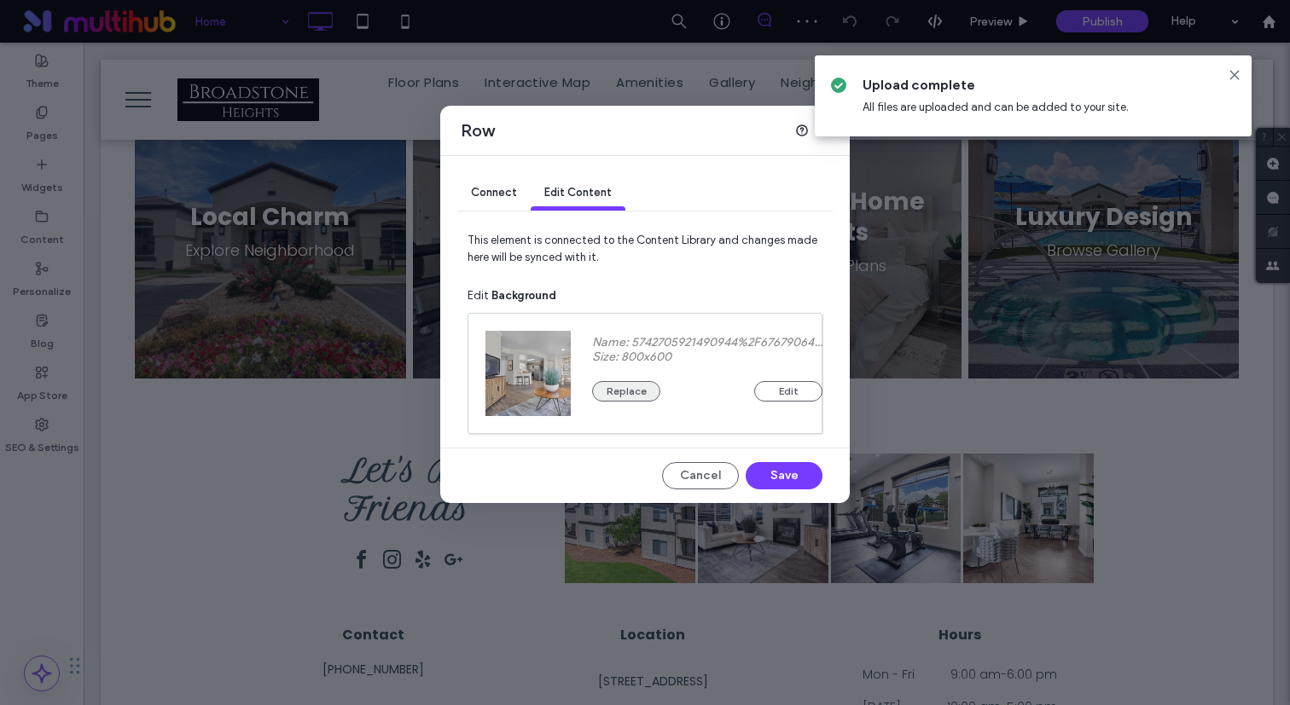
click at [652, 391] on button "Replace" at bounding box center [626, 391] width 68 height 20
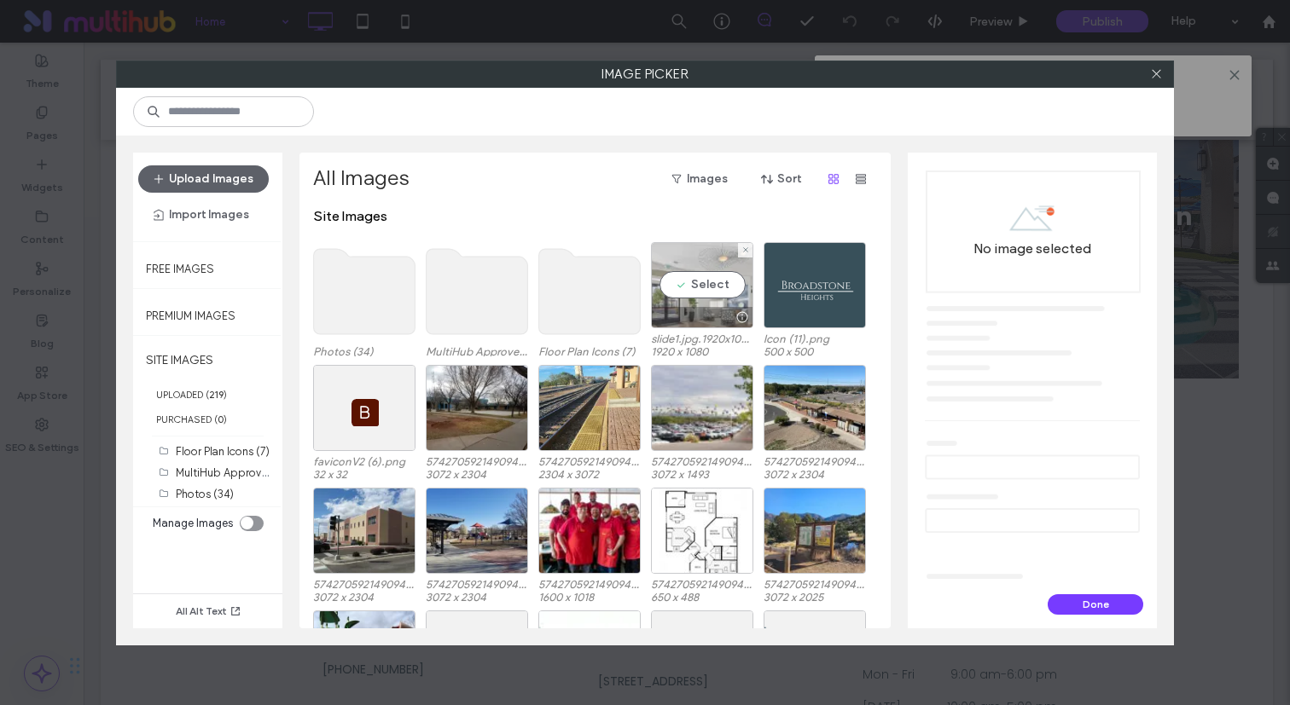
click at [685, 279] on div "Select" at bounding box center [702, 285] width 102 height 86
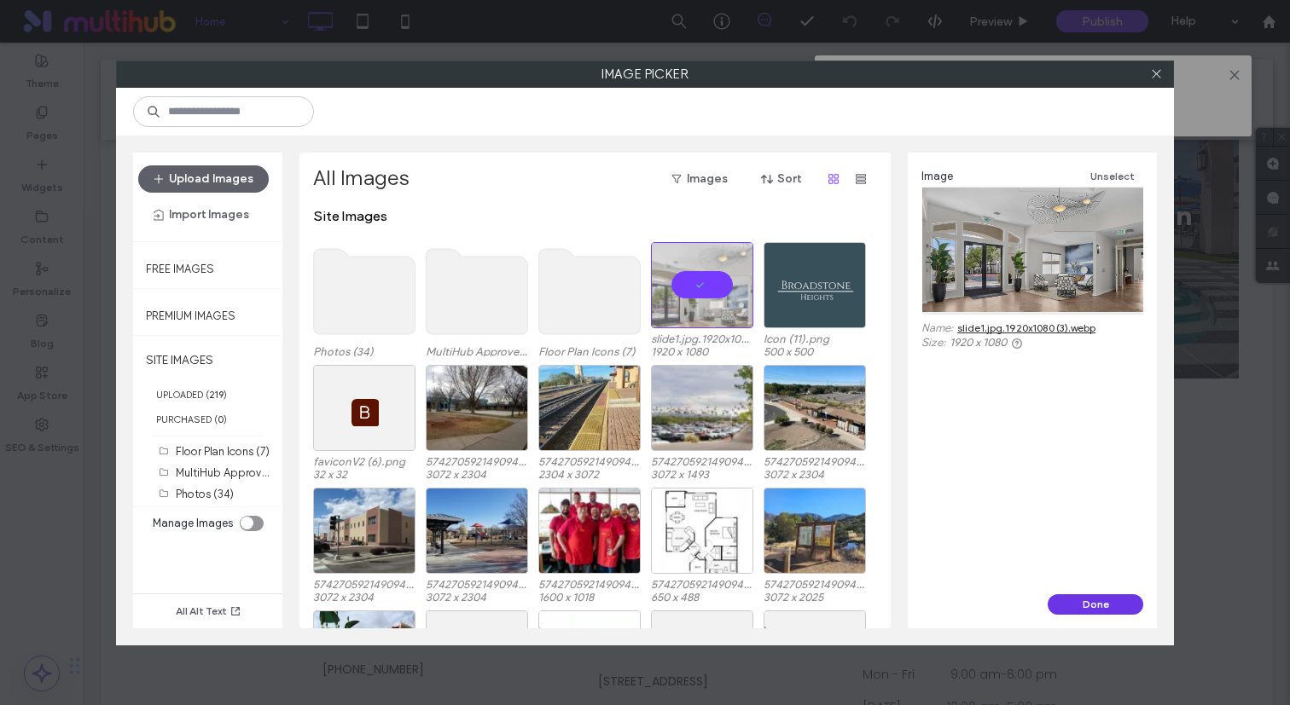
click at [1105, 606] on button "Done" at bounding box center [1095, 604] width 96 height 20
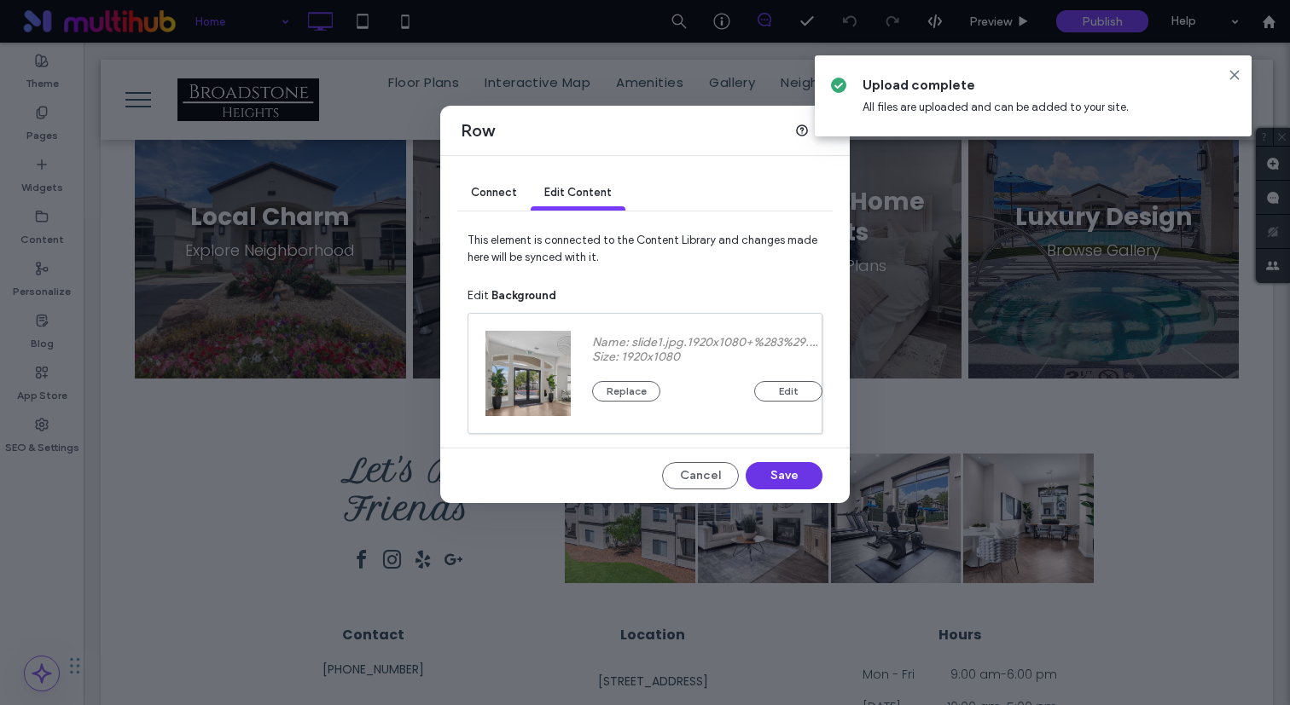
click at [781, 465] on button "Save" at bounding box center [783, 475] width 77 height 27
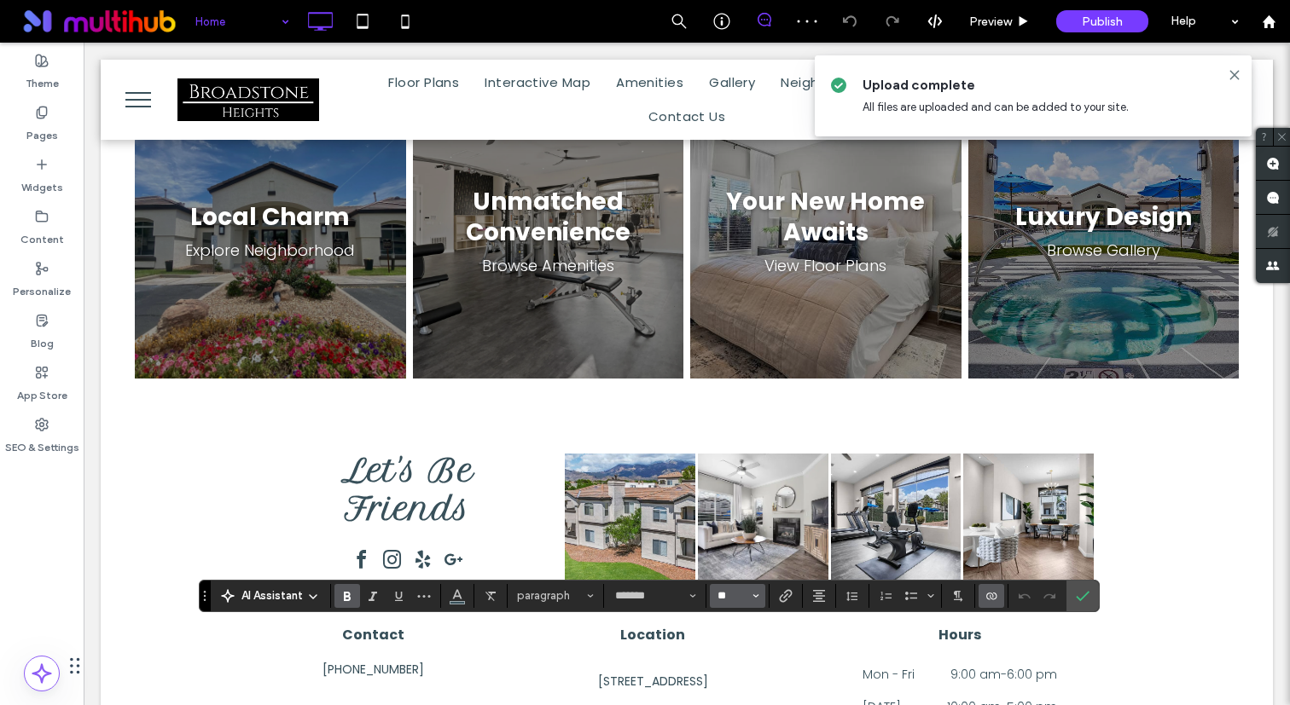
click at [723, 597] on input "**" at bounding box center [732, 596] width 33 height 14
type input "**"
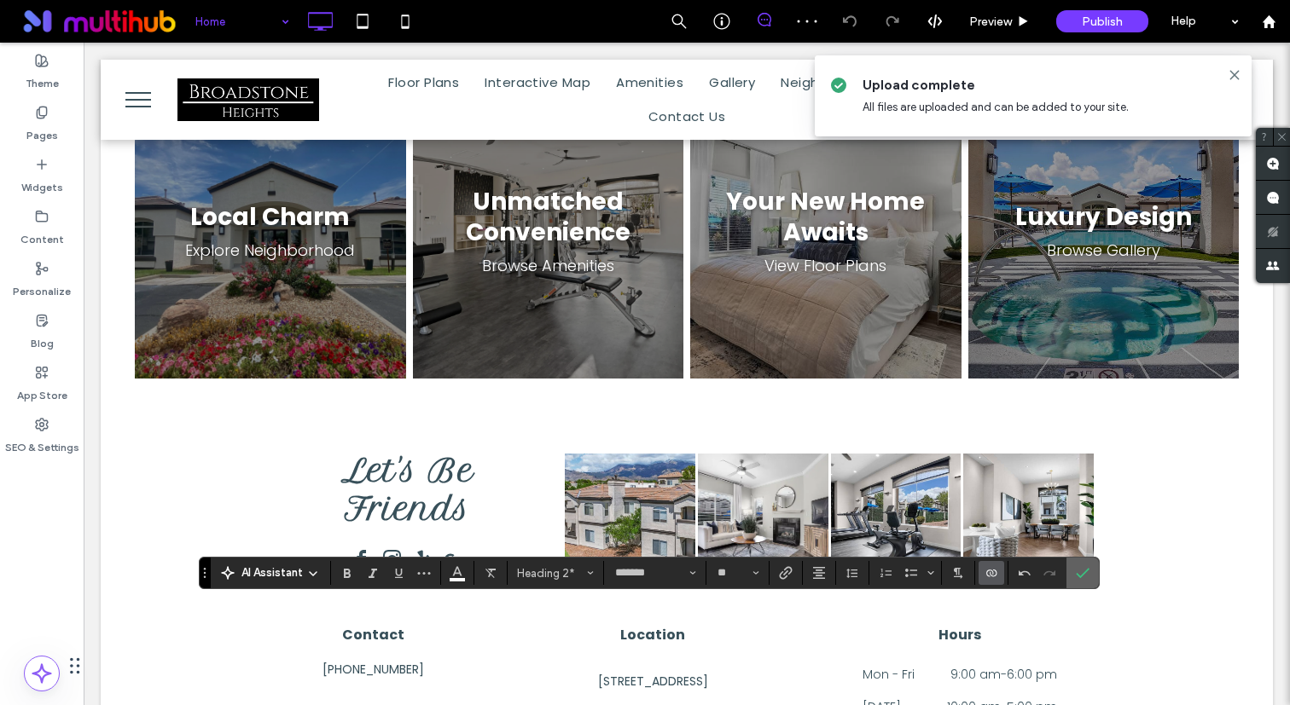
click at [1079, 579] on icon "Confirm" at bounding box center [1083, 573] width 14 height 14
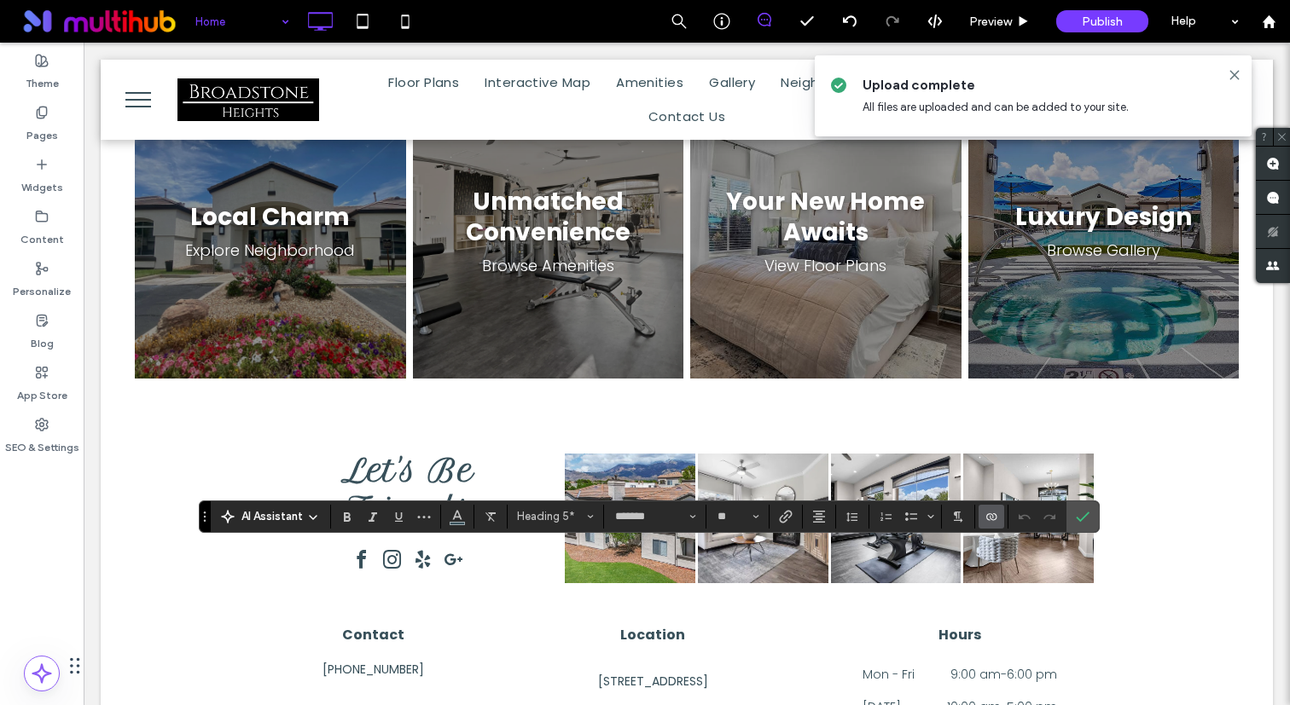
click at [995, 514] on icon "Connect To Data" at bounding box center [991, 517] width 14 height 14
click at [1030, 448] on span "Edit Content" at bounding box center [1026, 441] width 67 height 17
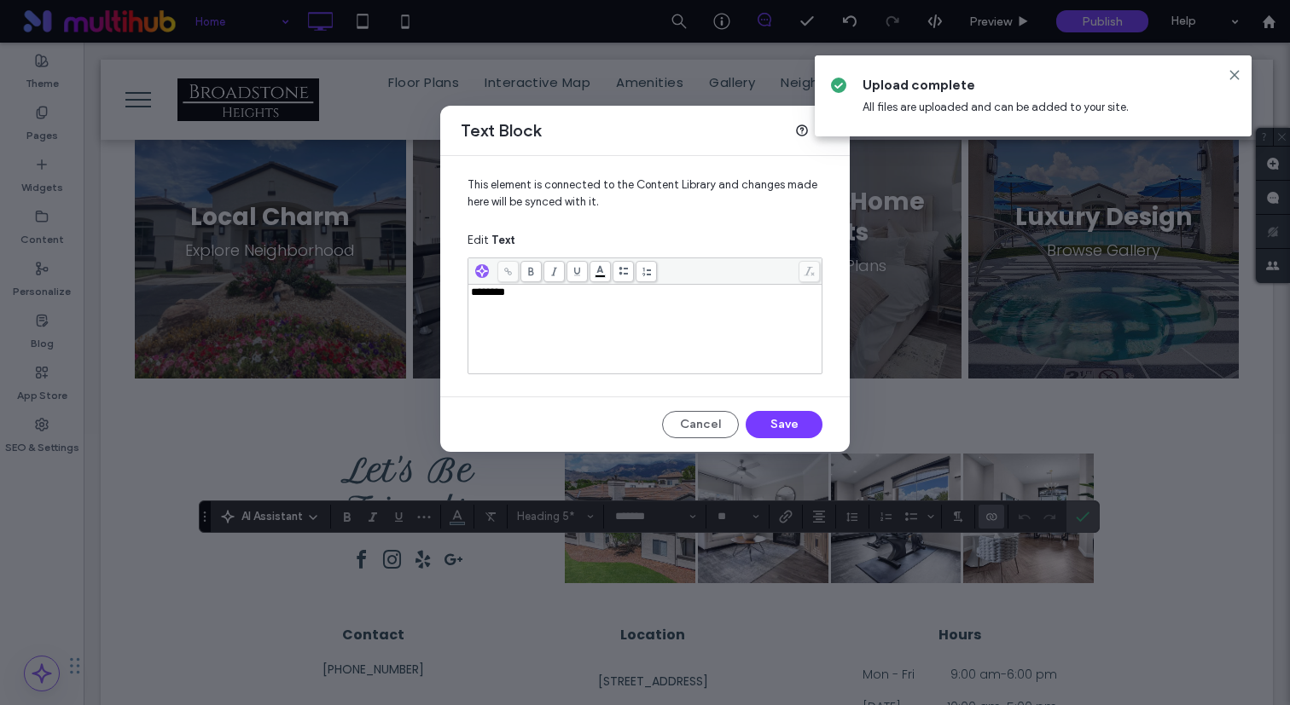
click at [779, 346] on div "********" at bounding box center [645, 329] width 349 height 85
paste div "Rich Text Editor"
click at [630, 304] on div "**********" at bounding box center [645, 329] width 349 height 85
click at [787, 417] on button "Save" at bounding box center [783, 424] width 77 height 27
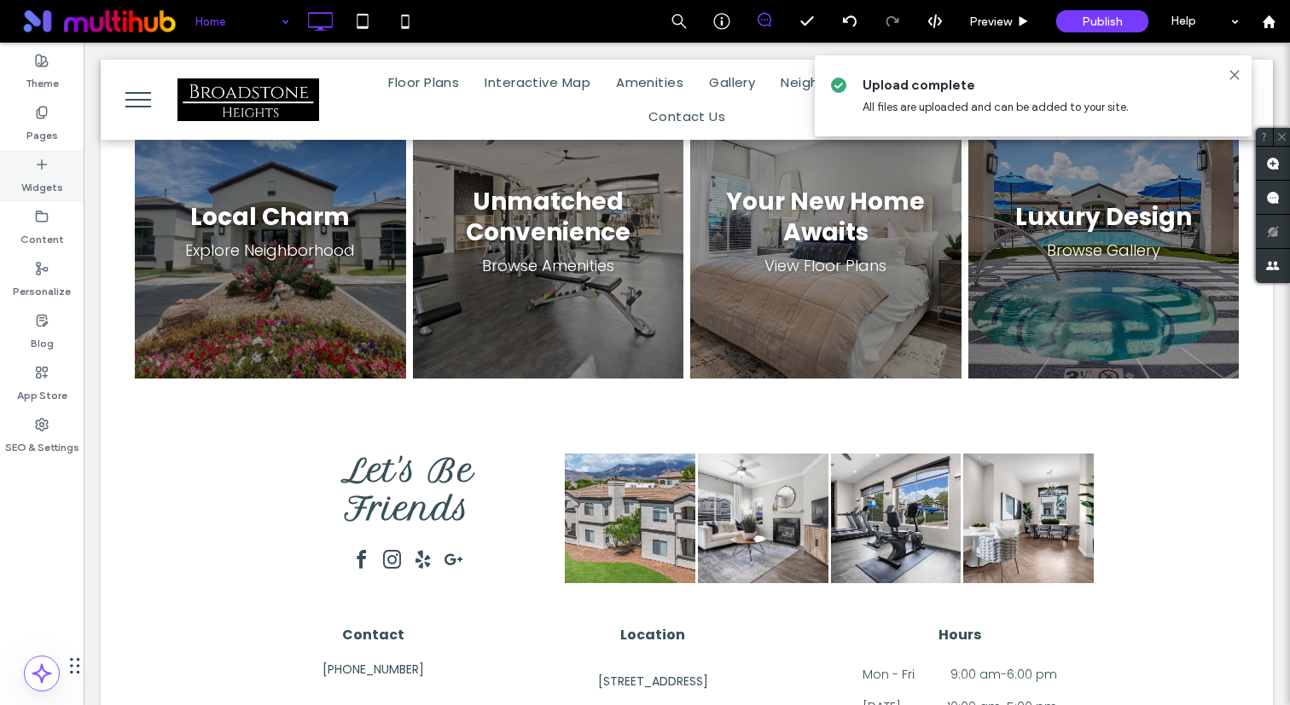
click at [30, 168] on div "Widgets" at bounding box center [42, 176] width 84 height 52
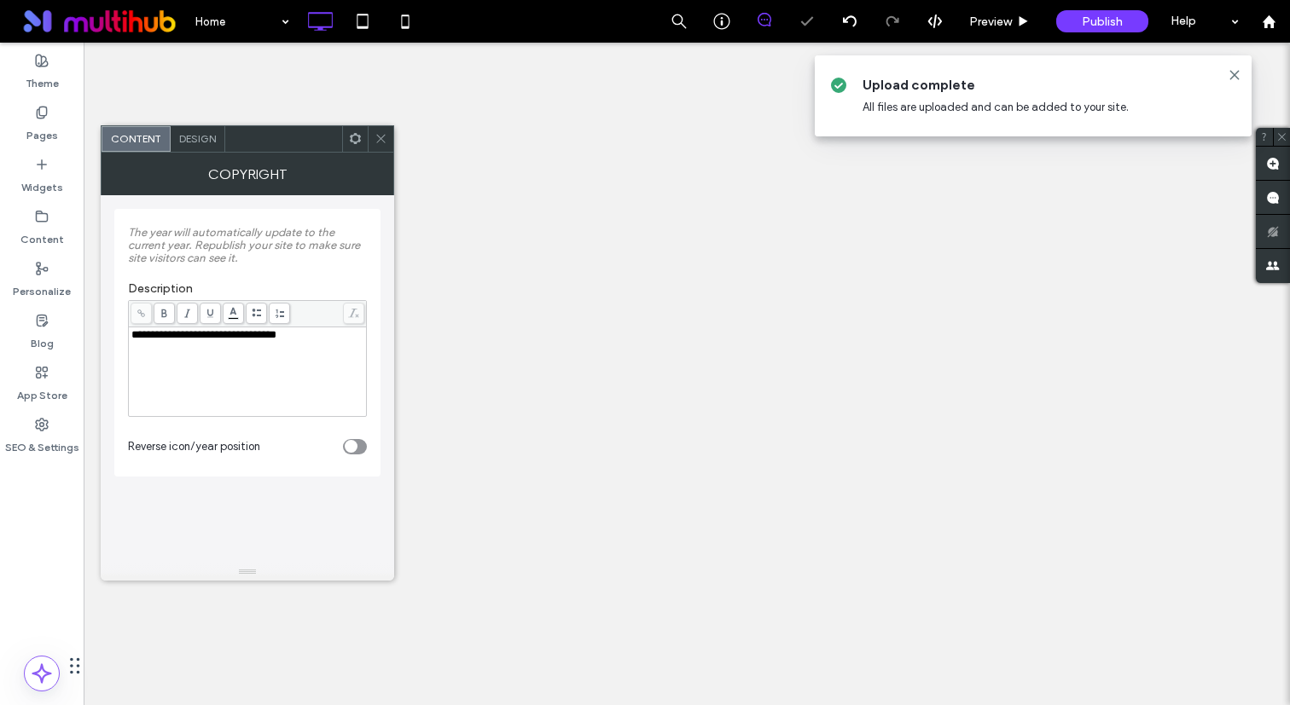
click at [200, 133] on span "Design" at bounding box center [197, 138] width 37 height 13
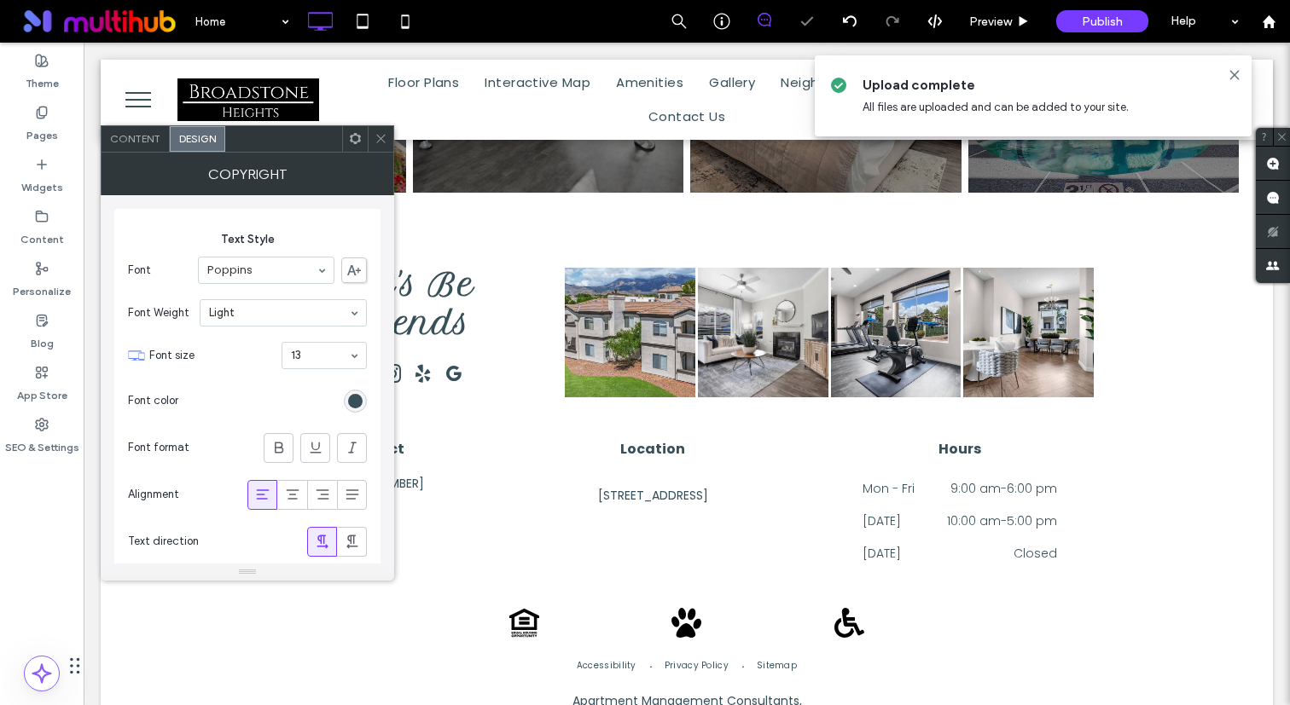
scroll to position [57, 0]
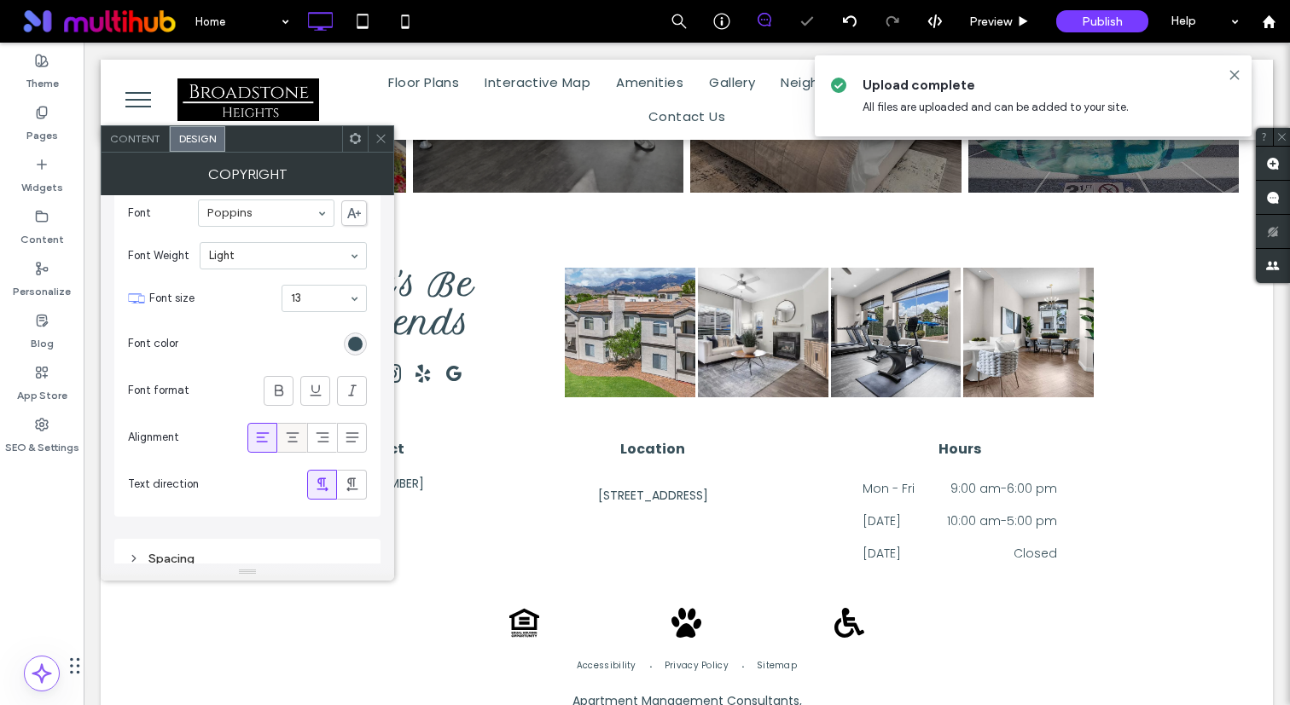
click at [292, 435] on icon at bounding box center [292, 437] width 17 height 17
click at [351, 130] on span at bounding box center [355, 139] width 13 height 26
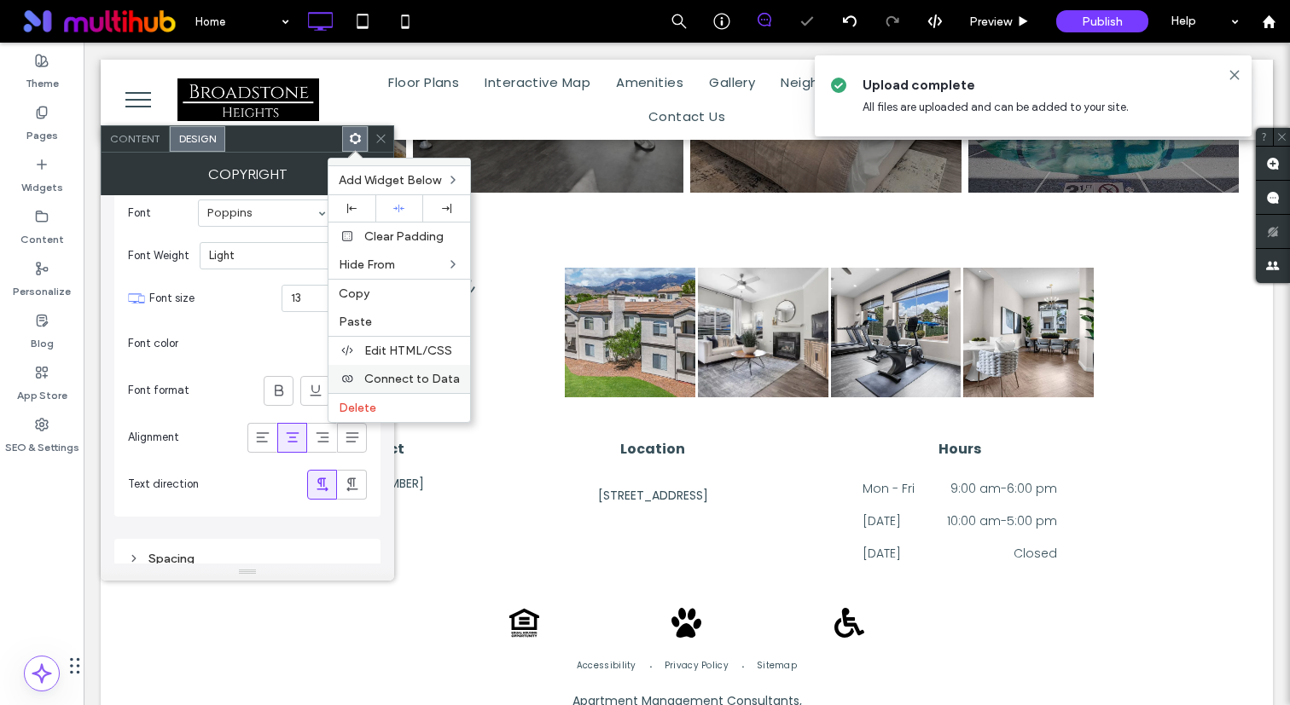
click at [448, 391] on div "Connect to Data" at bounding box center [399, 379] width 142 height 28
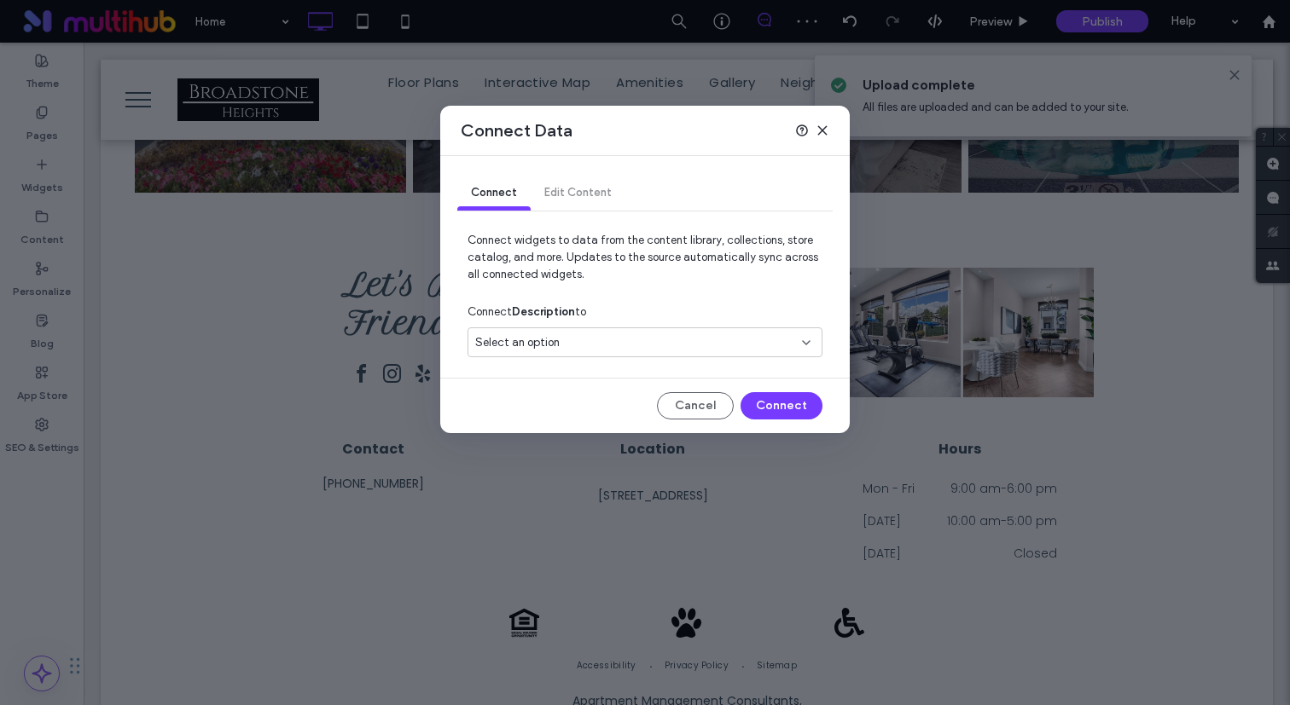
click at [542, 342] on span "Select an option" at bounding box center [517, 342] width 84 height 17
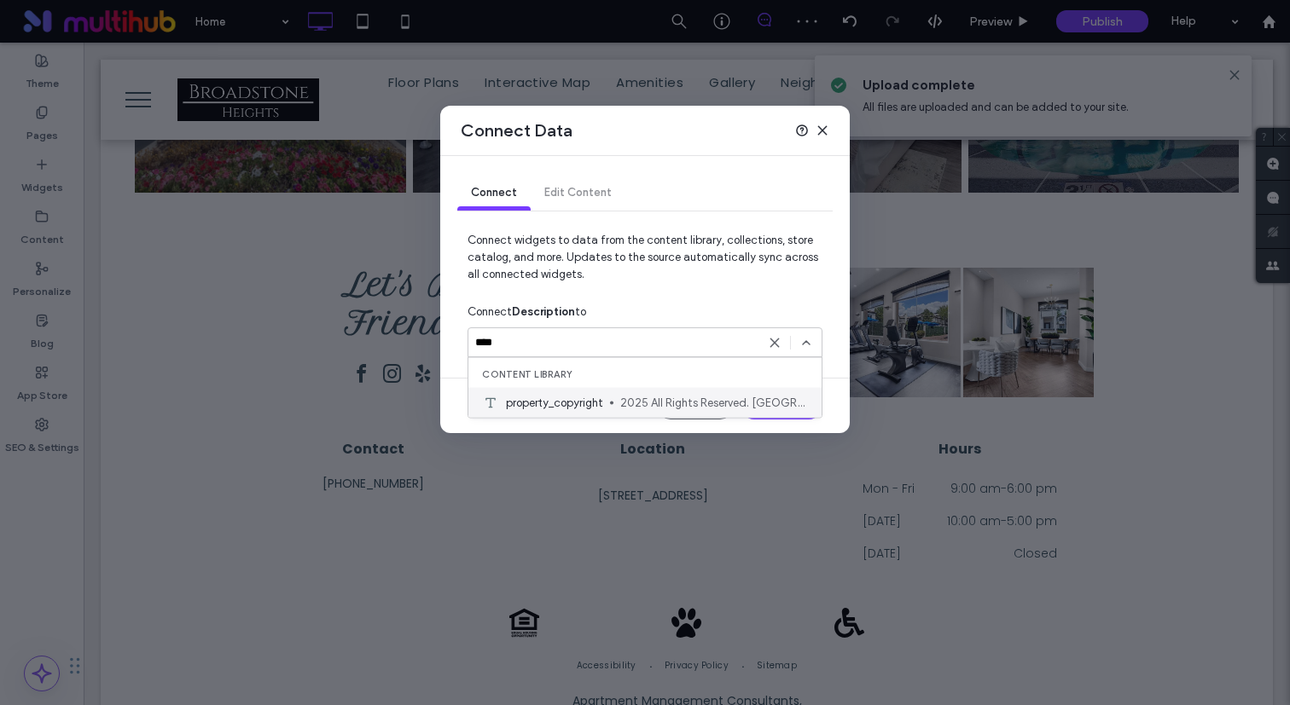
type input "****"
click at [582, 408] on span "property_copyright" at bounding box center [554, 402] width 97 height 17
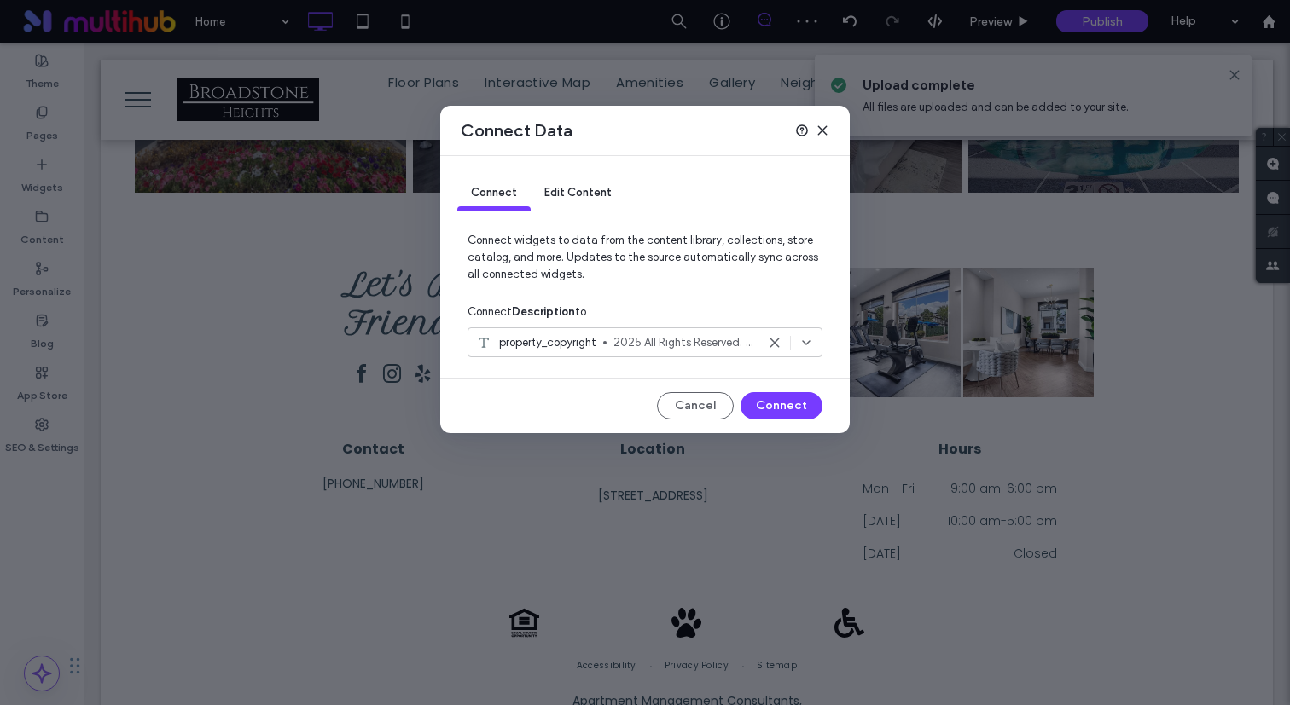
click at [584, 207] on div "Edit Content" at bounding box center [578, 194] width 95 height 34
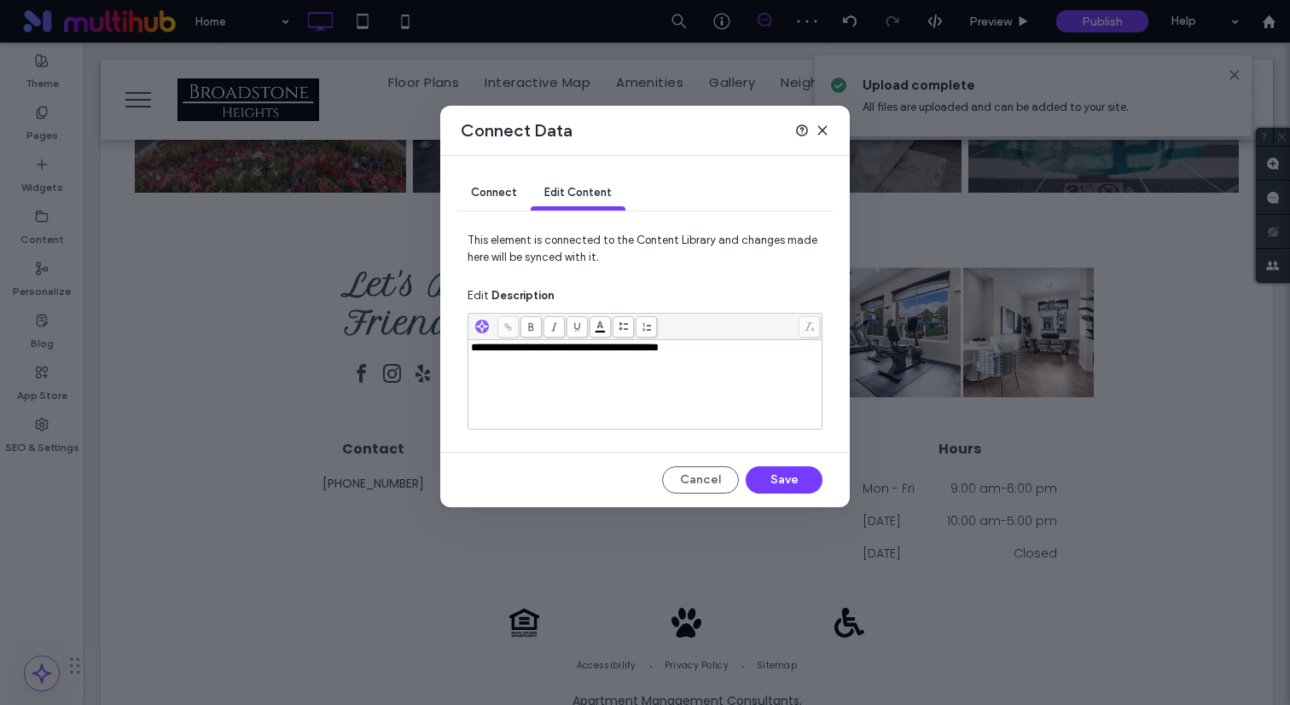
click at [497, 347] on span "**********" at bounding box center [565, 347] width 188 height 11
click at [780, 484] on button "Save" at bounding box center [783, 480] width 77 height 27
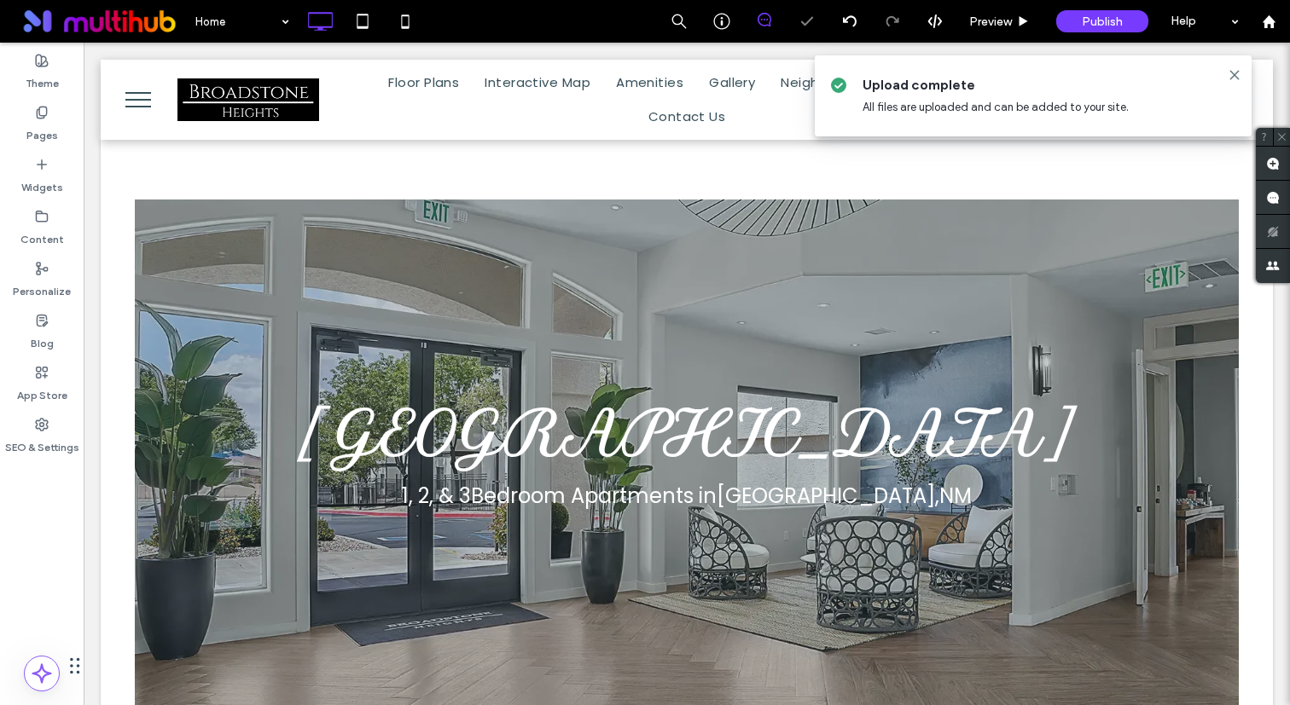
scroll to position [2758, 0]
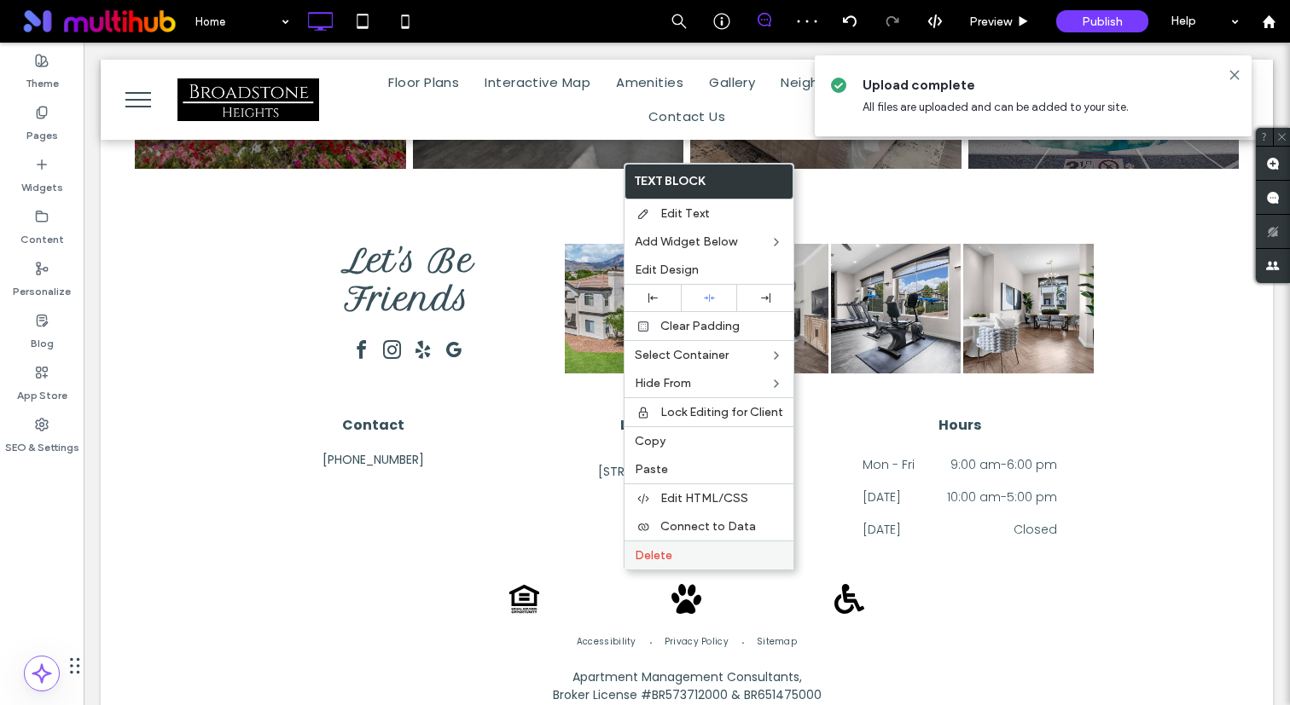
click at [662, 548] on span "Delete" at bounding box center [654, 555] width 38 height 14
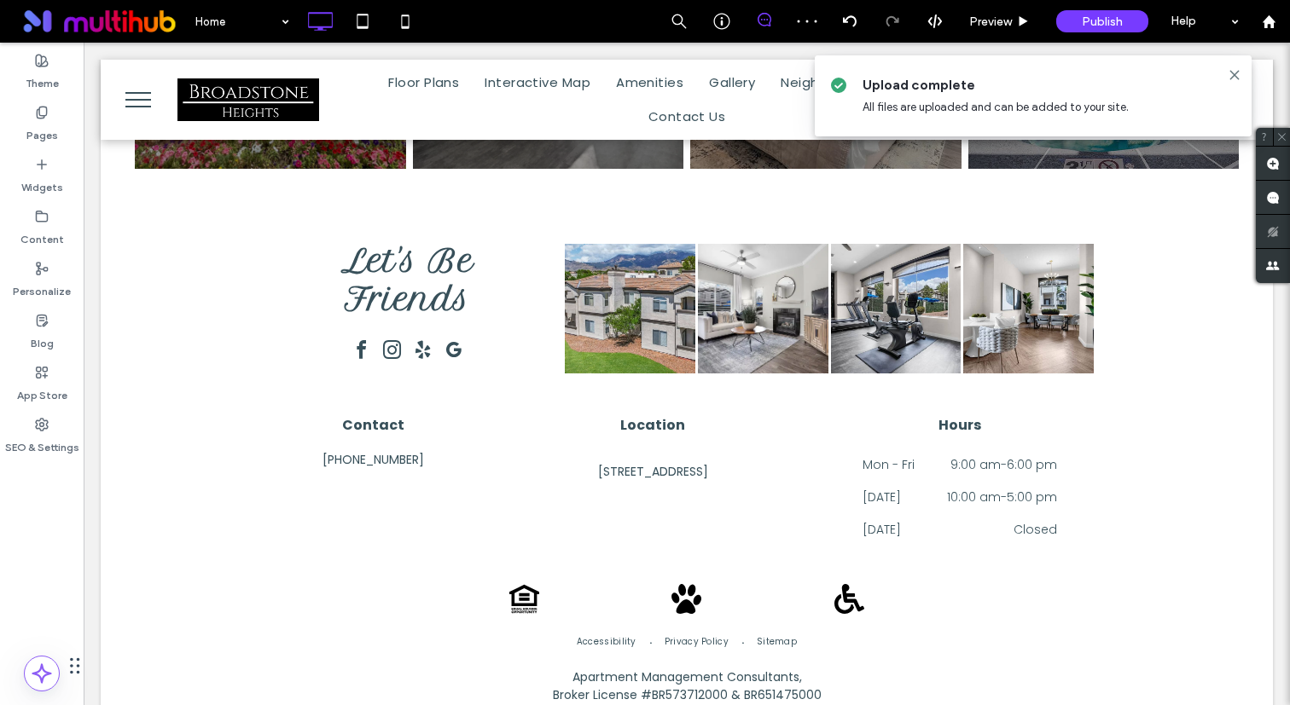
scroll to position [2735, 0]
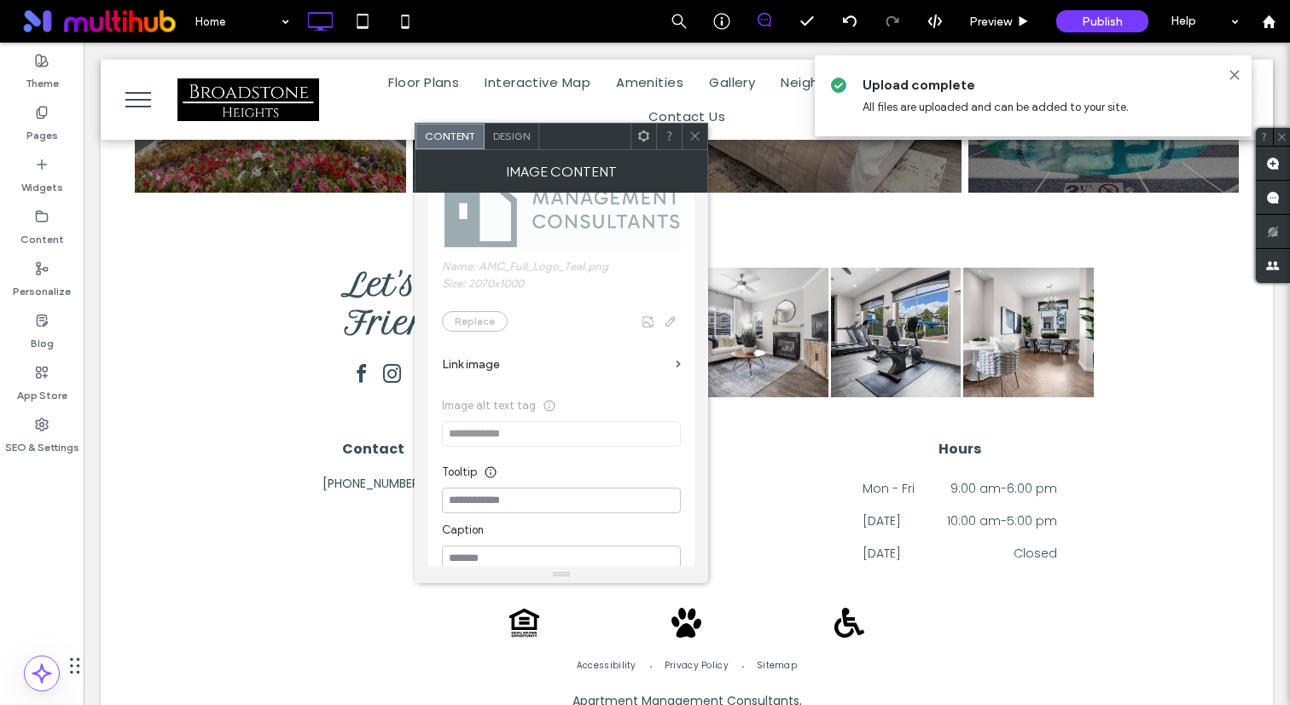
scroll to position [200, 0]
click at [650, 364] on label "Link image" at bounding box center [555, 364] width 227 height 32
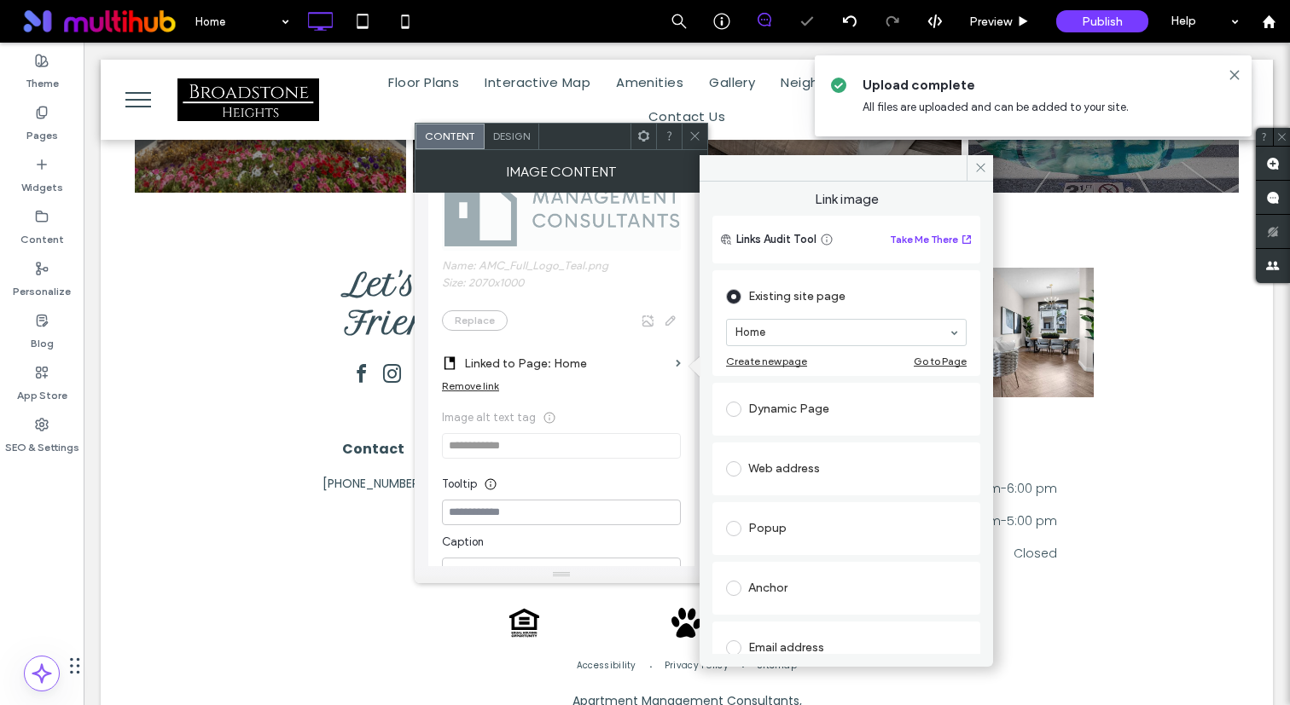
click at [775, 467] on div "Web address" at bounding box center [846, 468] width 241 height 27
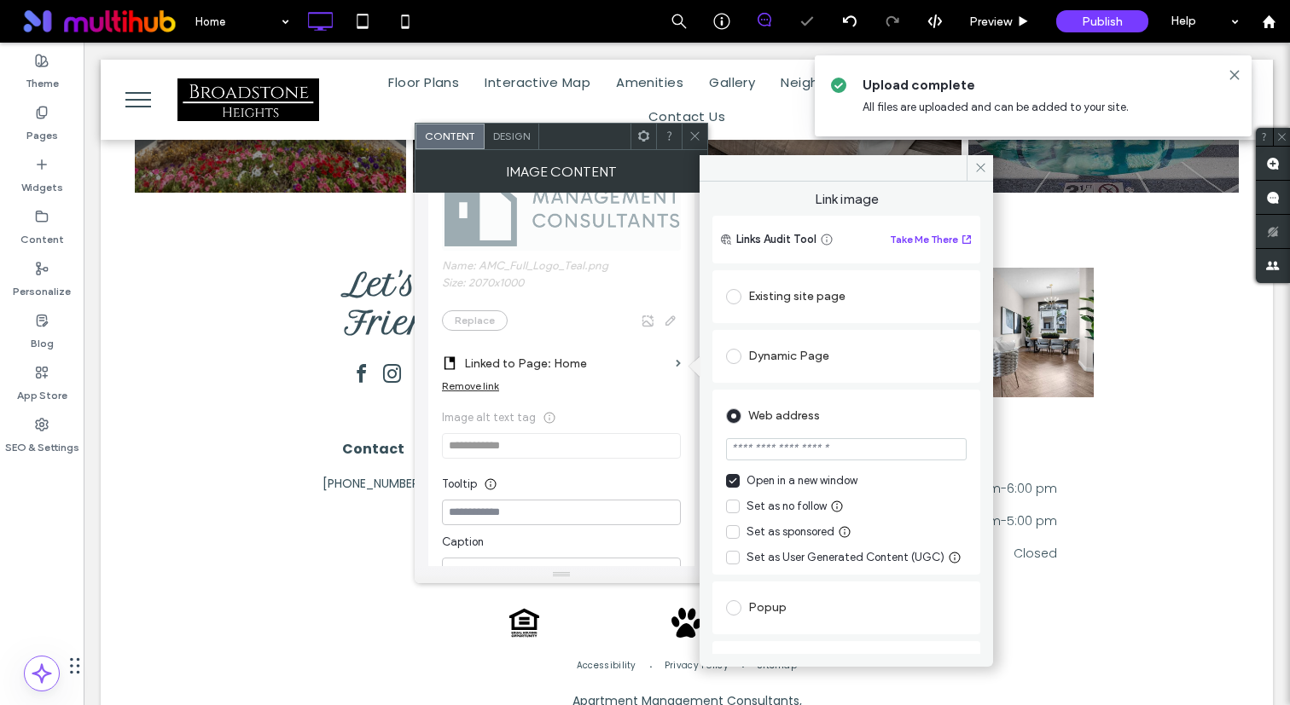
click at [782, 455] on input "url" at bounding box center [846, 449] width 241 height 22
paste input "**********"
type input "**********"
click at [807, 420] on div "Web address" at bounding box center [846, 416] width 241 height 27
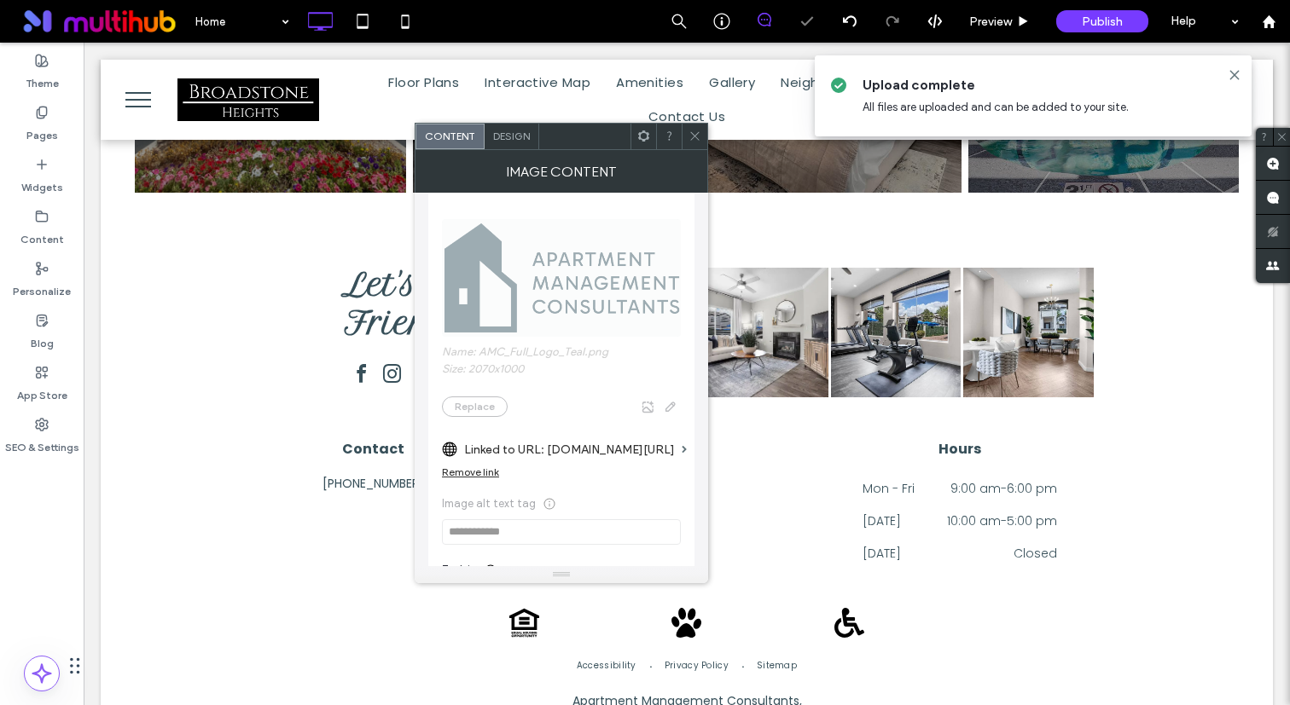
scroll to position [0, 0]
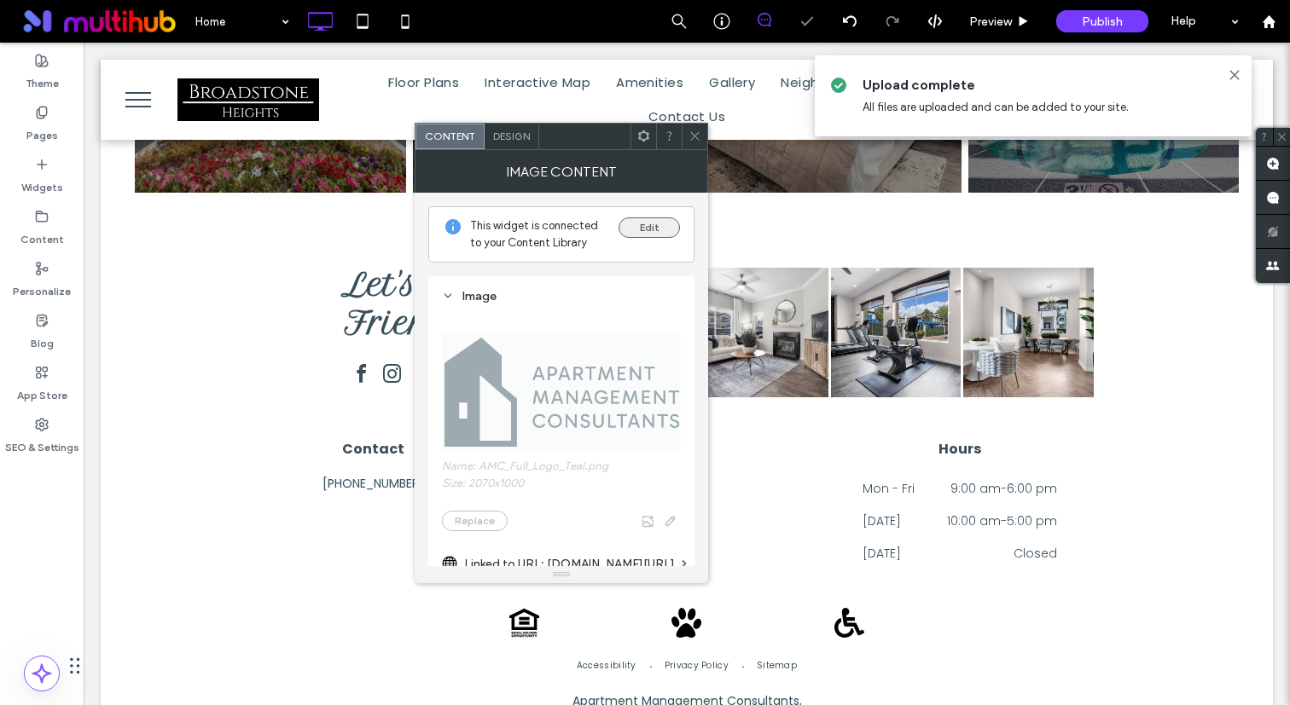
click at [647, 225] on button "Edit" at bounding box center [648, 227] width 61 height 20
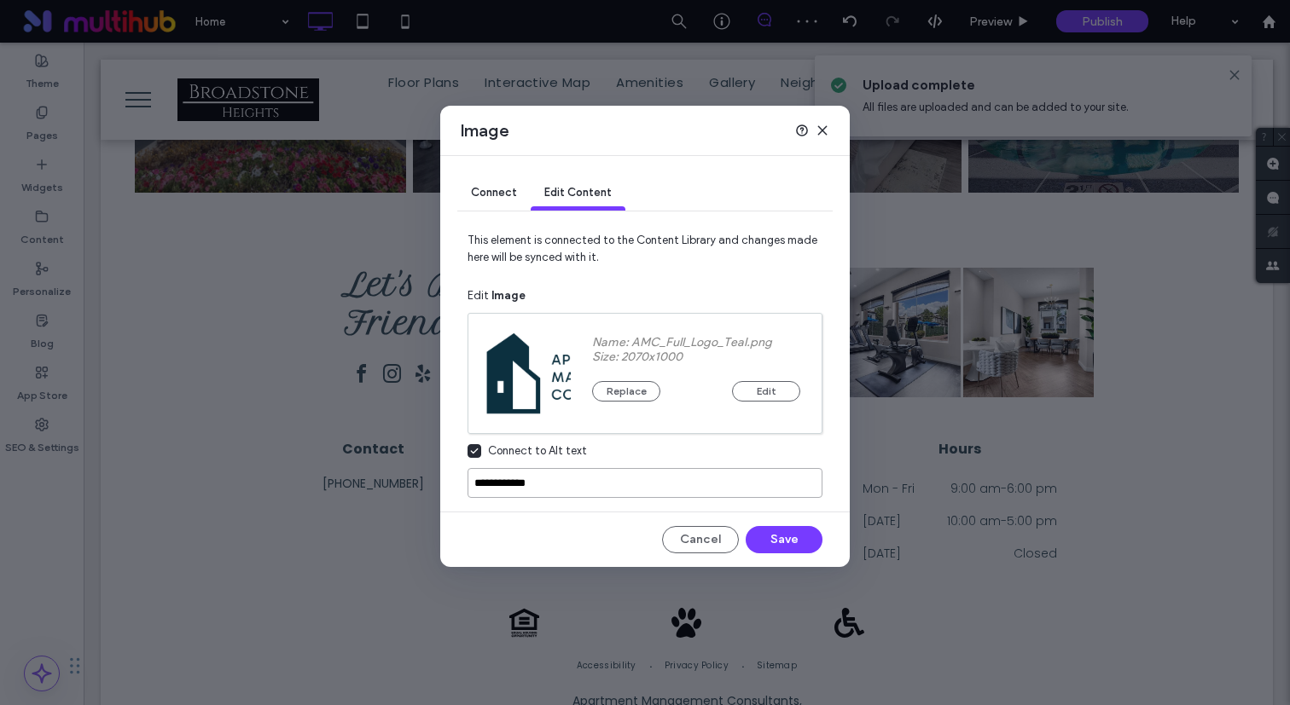
click at [485, 482] on input "**********" at bounding box center [644, 483] width 355 height 30
type input "*********"
click at [808, 530] on button "Save" at bounding box center [783, 539] width 77 height 27
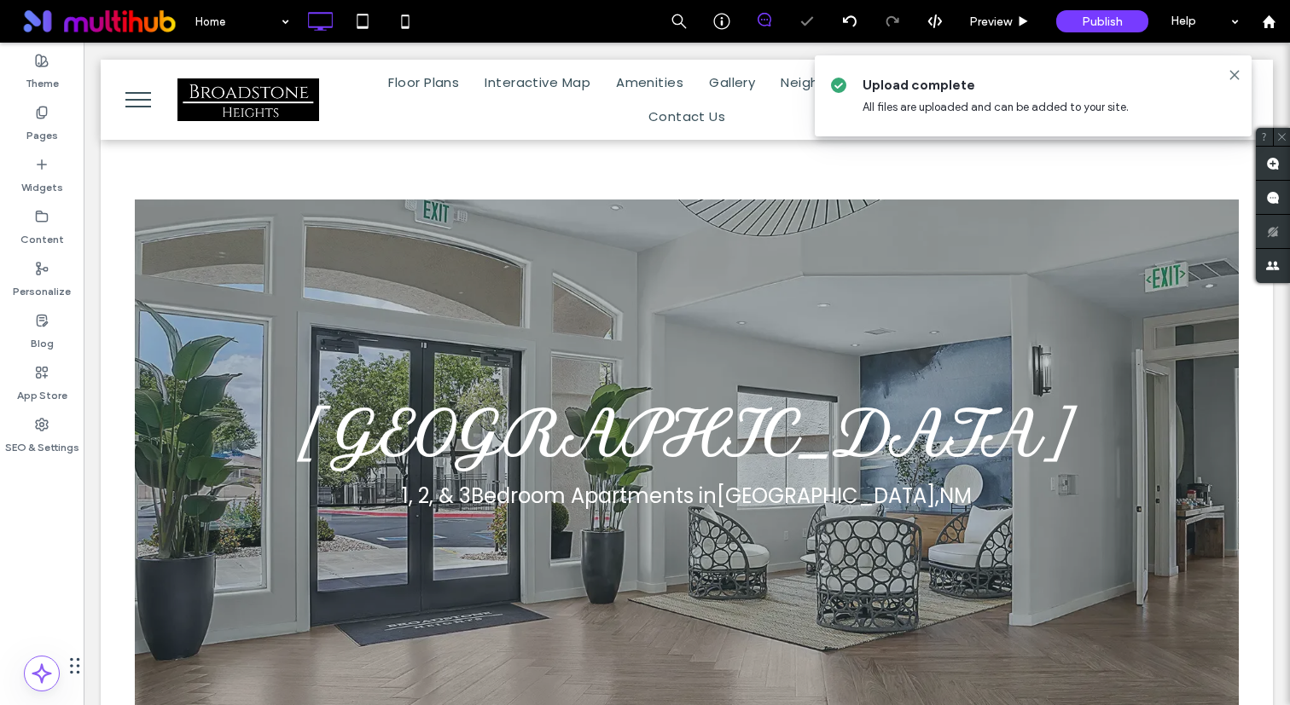
scroll to position [2735, 0]
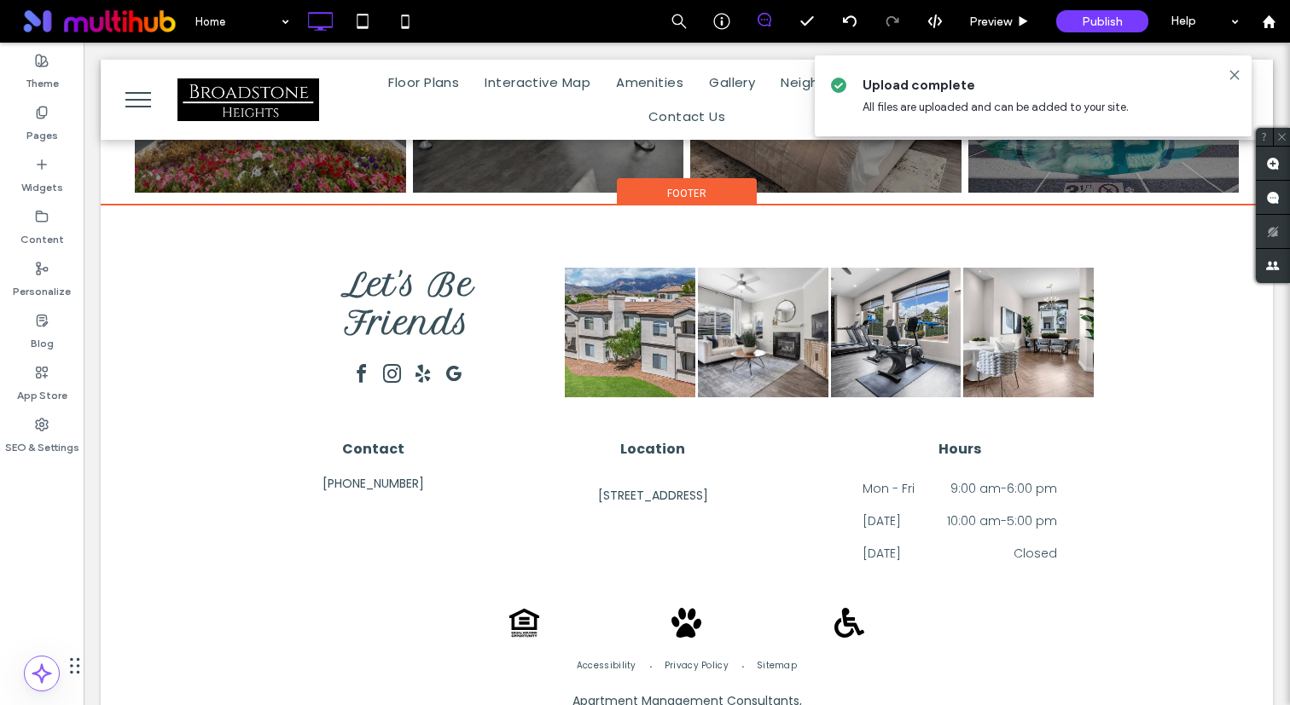
drag, startPoint x: 1063, startPoint y: 630, endPoint x: 1147, endPoint y: 681, distance: 98.7
drag, startPoint x: 1147, startPoint y: 681, endPoint x: 1064, endPoint y: 641, distance: 92.3
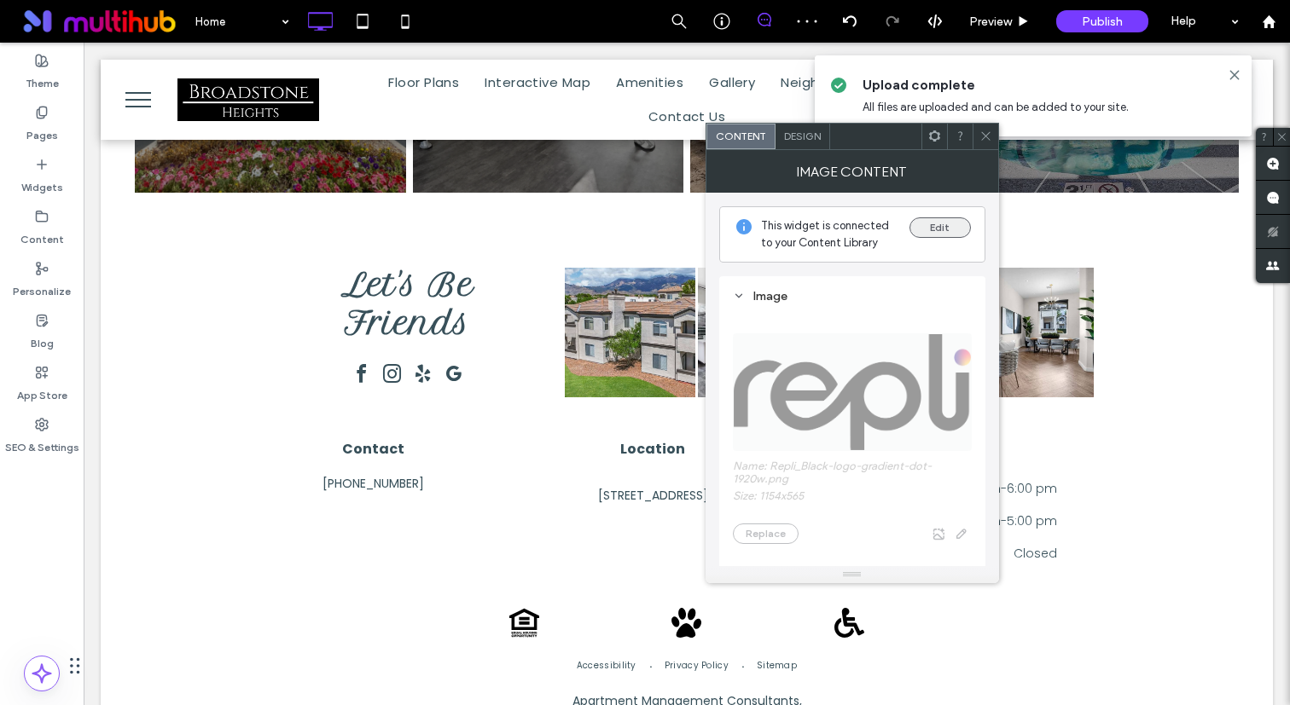
click at [948, 221] on button "Edit" at bounding box center [939, 227] width 61 height 20
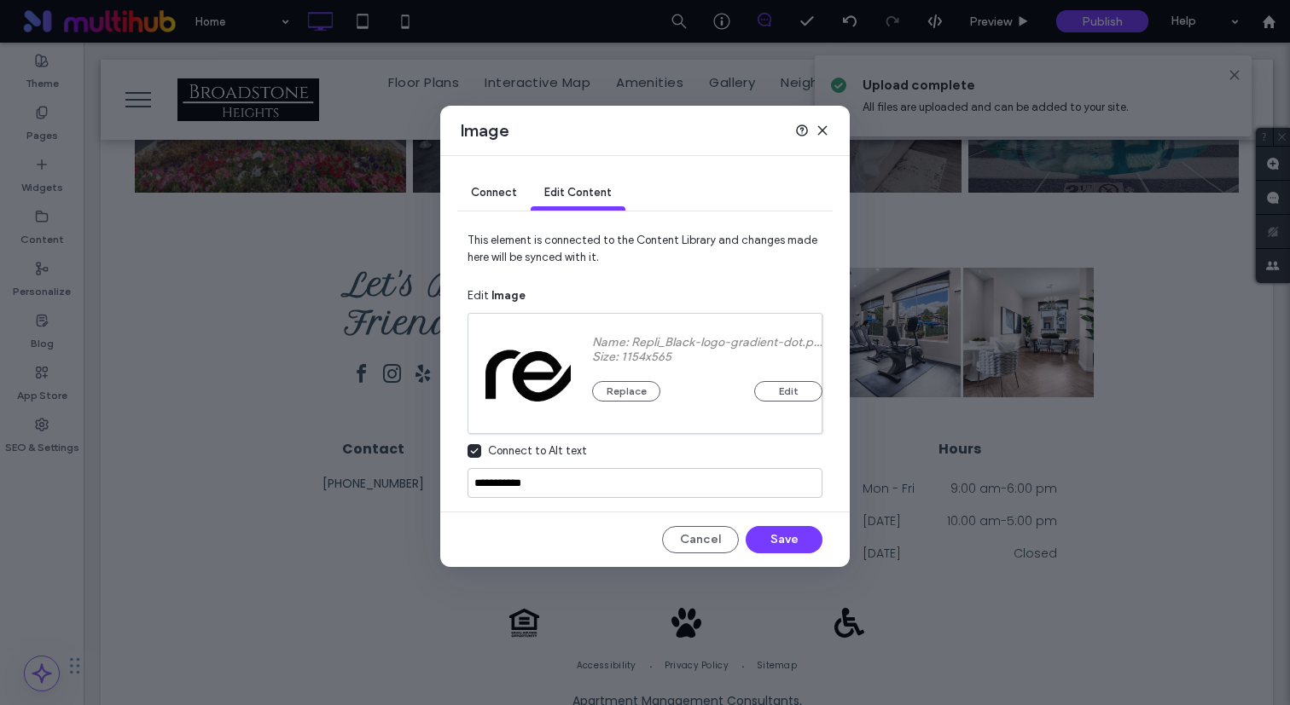
click at [508, 197] on span "Connect" at bounding box center [494, 192] width 46 height 13
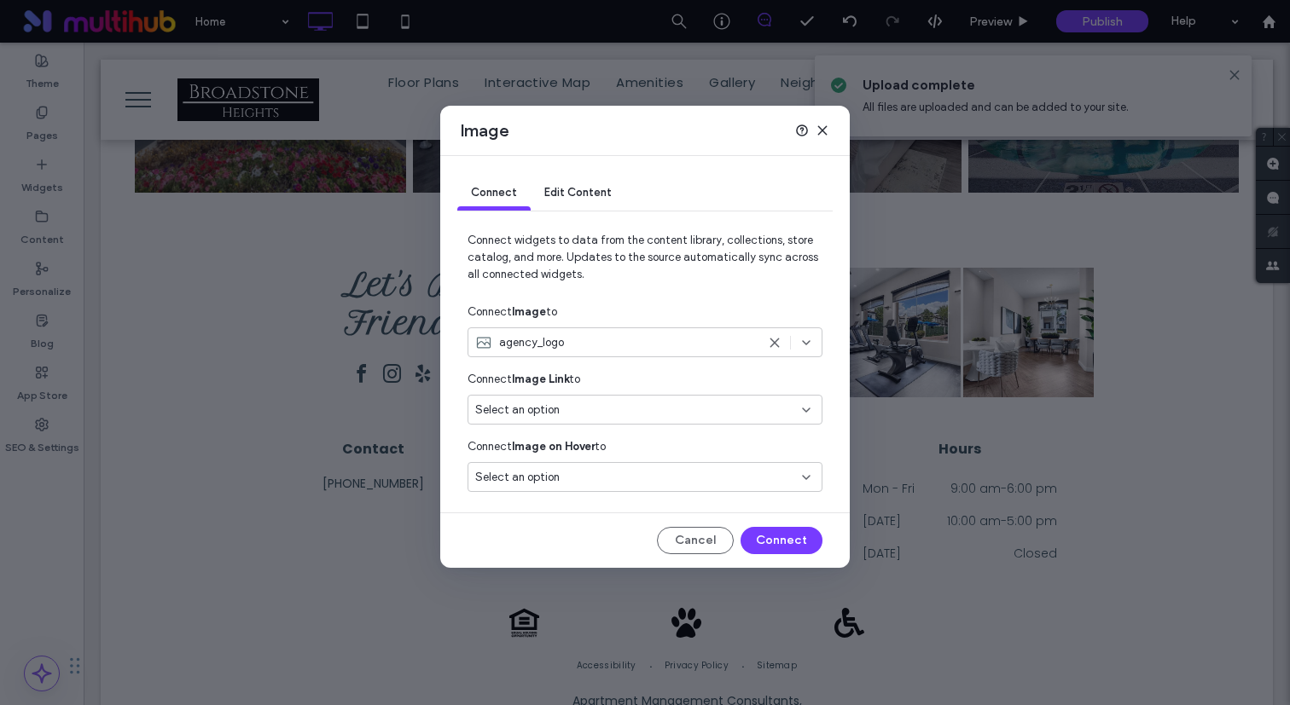
click at [821, 134] on icon at bounding box center [822, 131] width 14 height 14
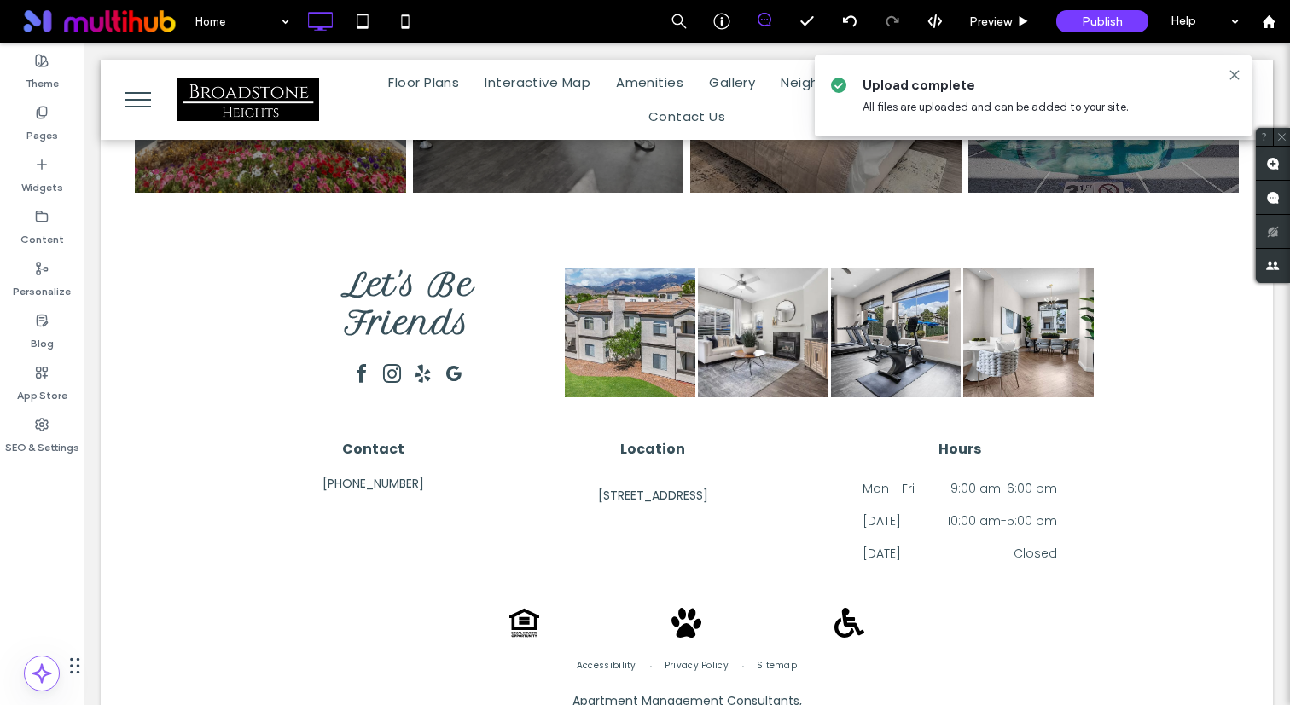
click at [133, 114] on button "menu" at bounding box center [138, 100] width 44 height 44
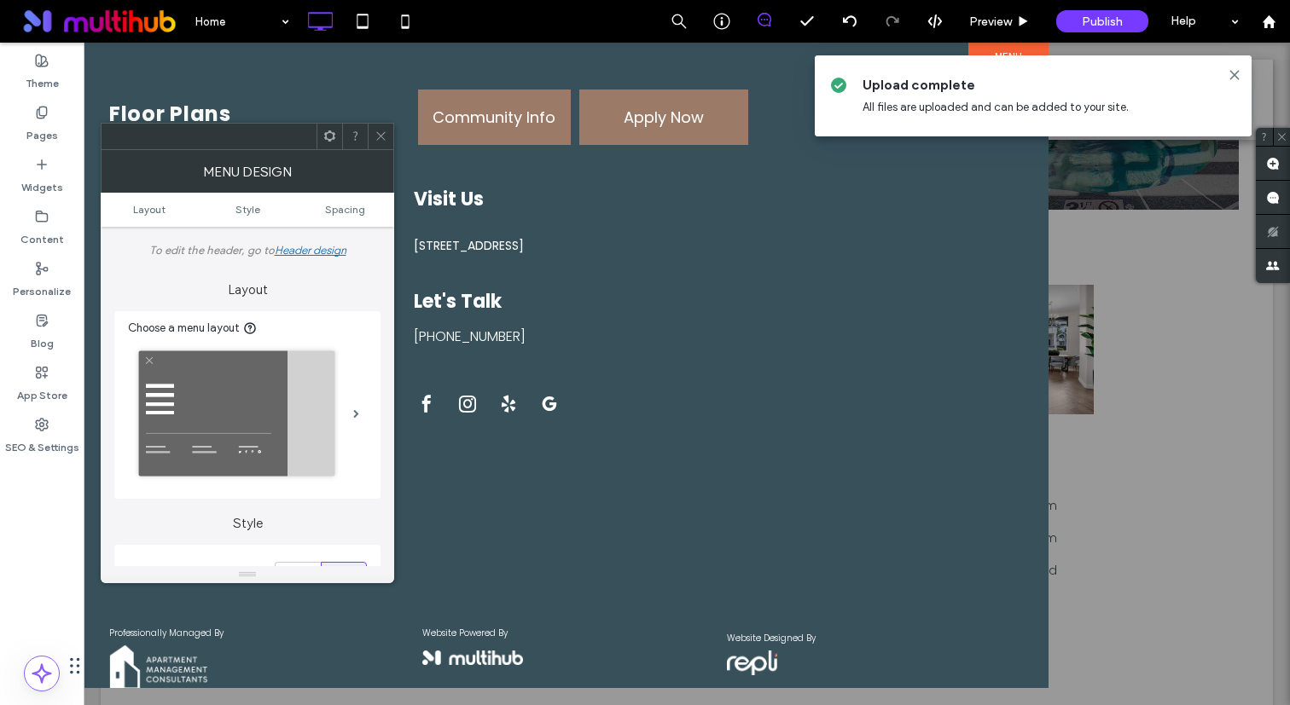
click at [386, 131] on icon at bounding box center [380, 136] width 13 height 13
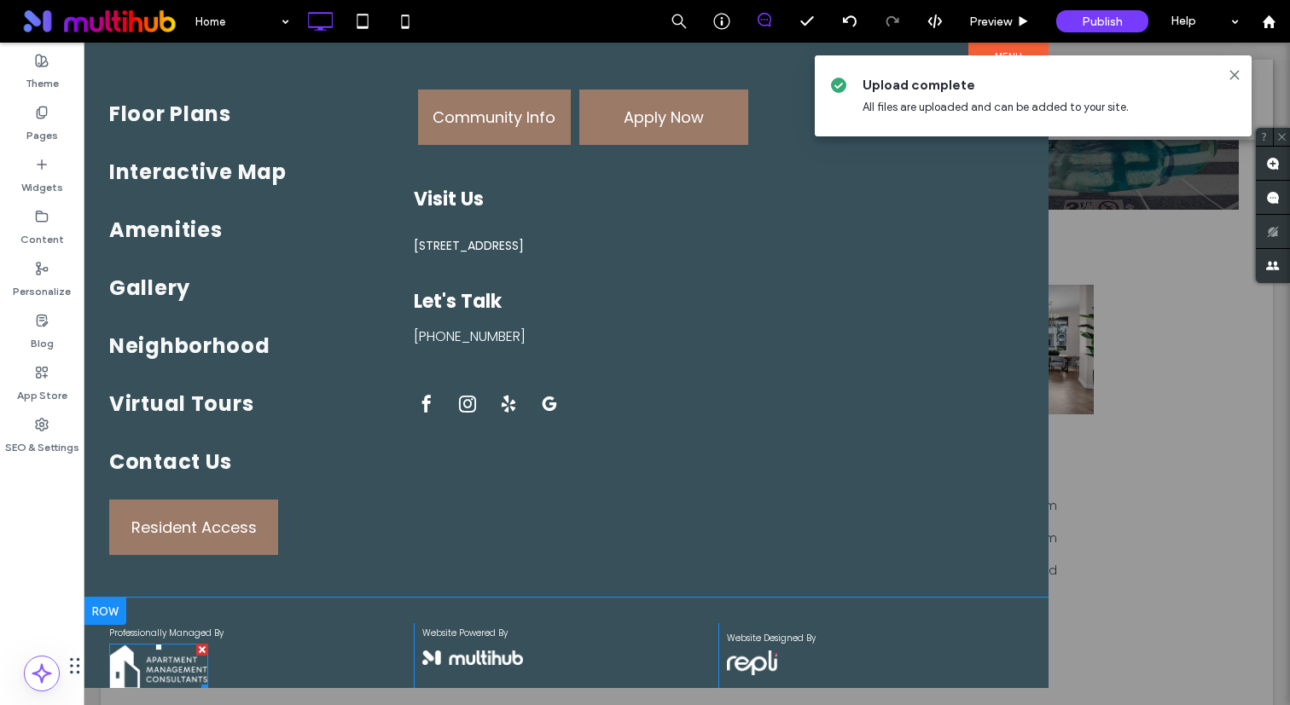
click at [146, 670] on img at bounding box center [158, 668] width 99 height 48
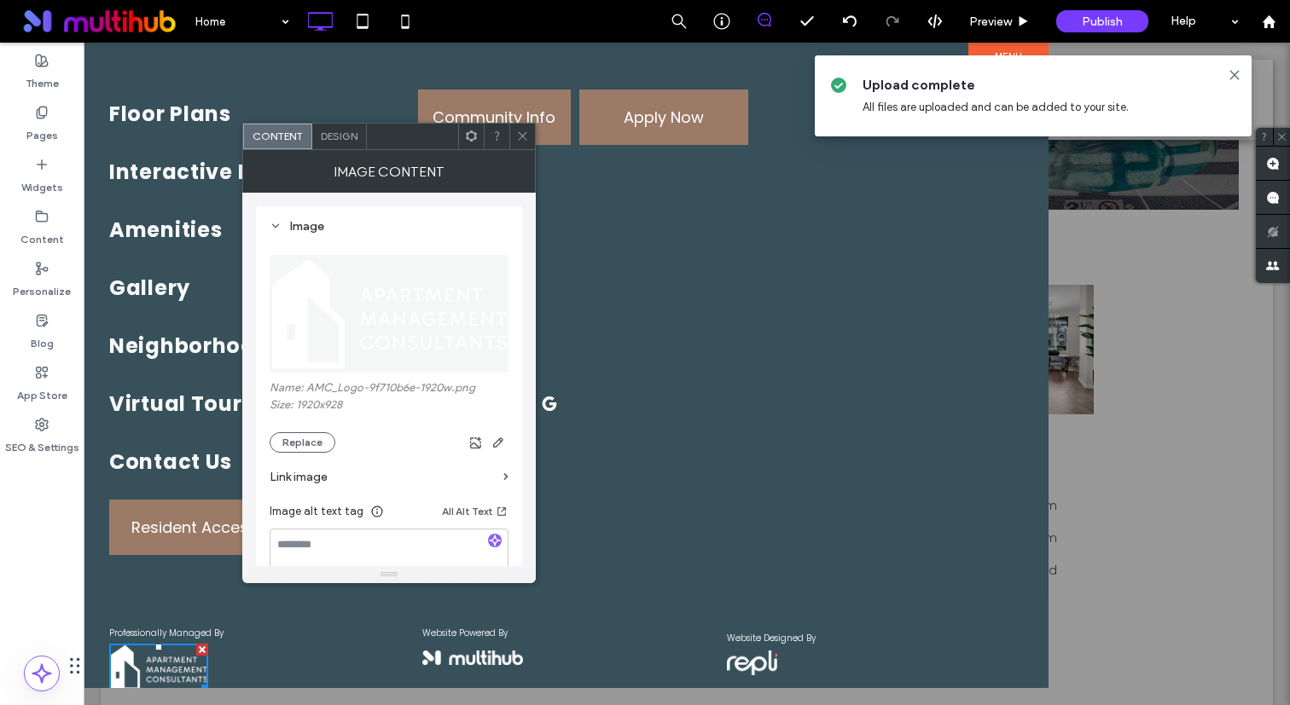
scroll to position [38, 0]
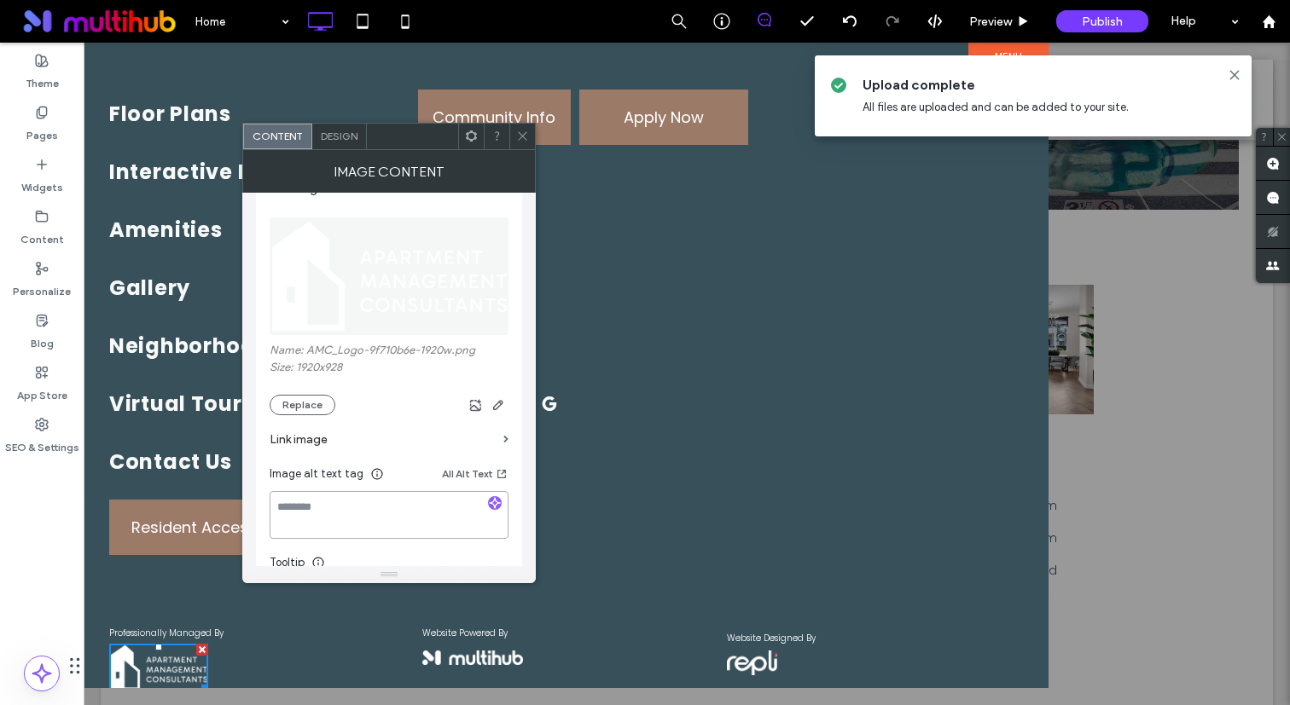
click at [455, 511] on textarea at bounding box center [389, 515] width 239 height 48
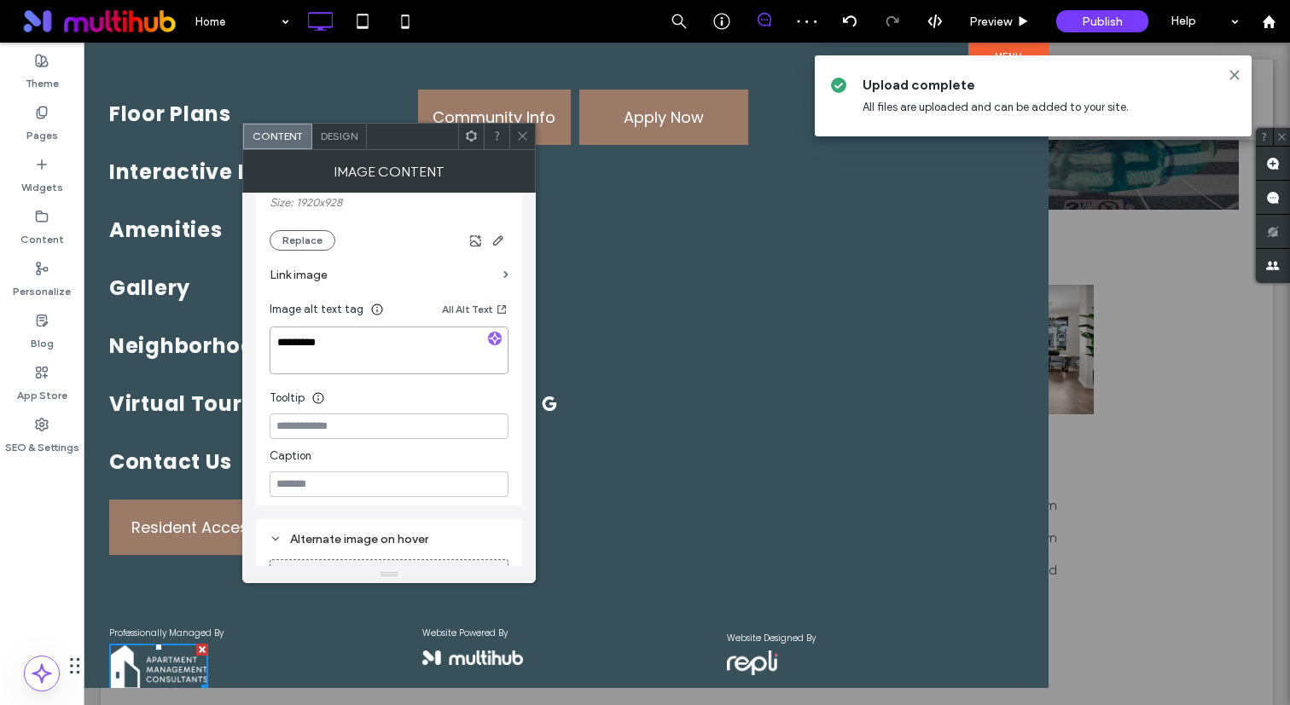
scroll to position [0, 0]
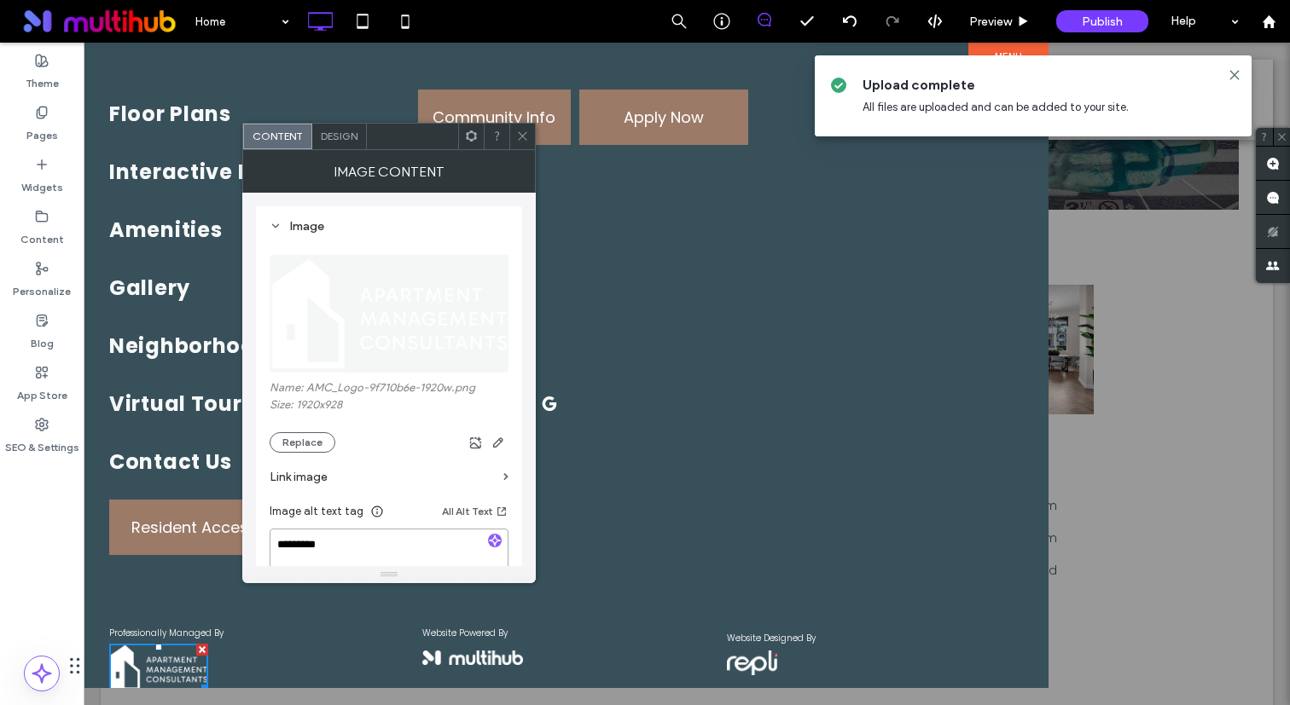
type textarea "*********"
click at [426, 481] on label "Link image" at bounding box center [383, 477] width 227 height 32
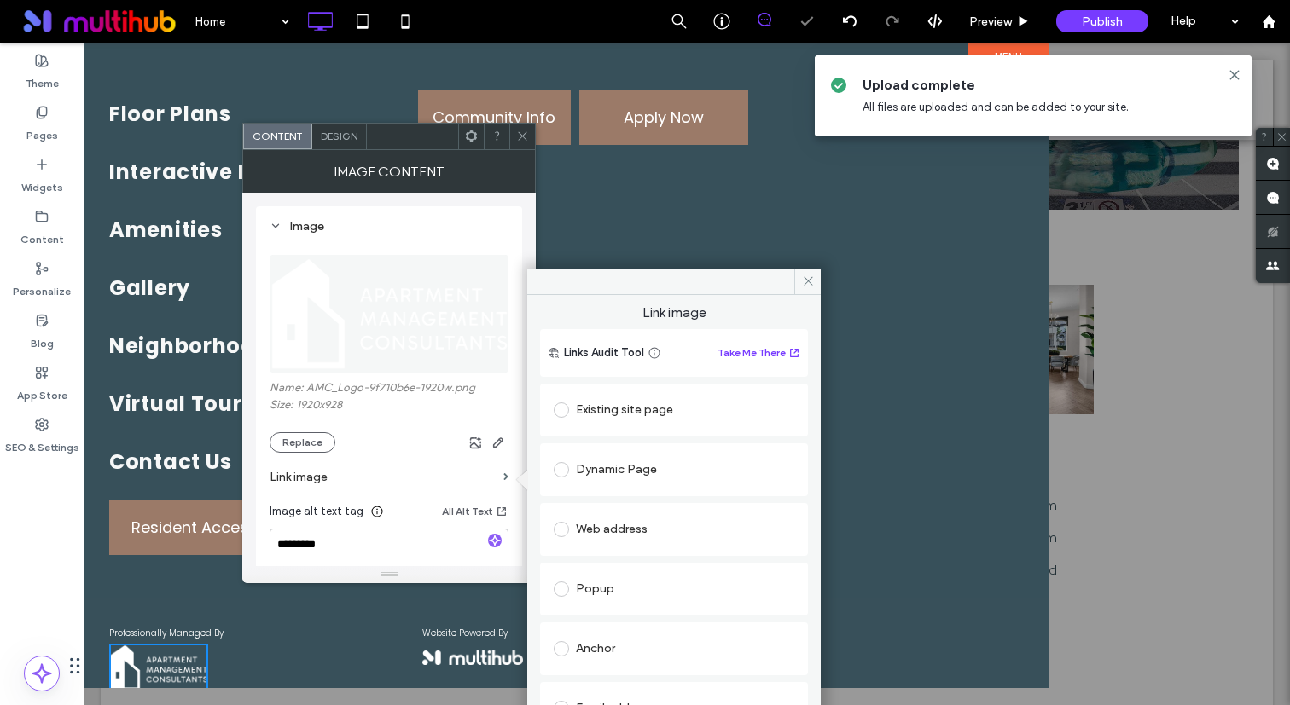
click at [645, 531] on div "Web address" at bounding box center [674, 529] width 241 height 27
click at [611, 567] on input "url" at bounding box center [674, 563] width 241 height 22
paste input "**********"
type input "**********"
click at [642, 525] on div "Web address" at bounding box center [674, 529] width 241 height 27
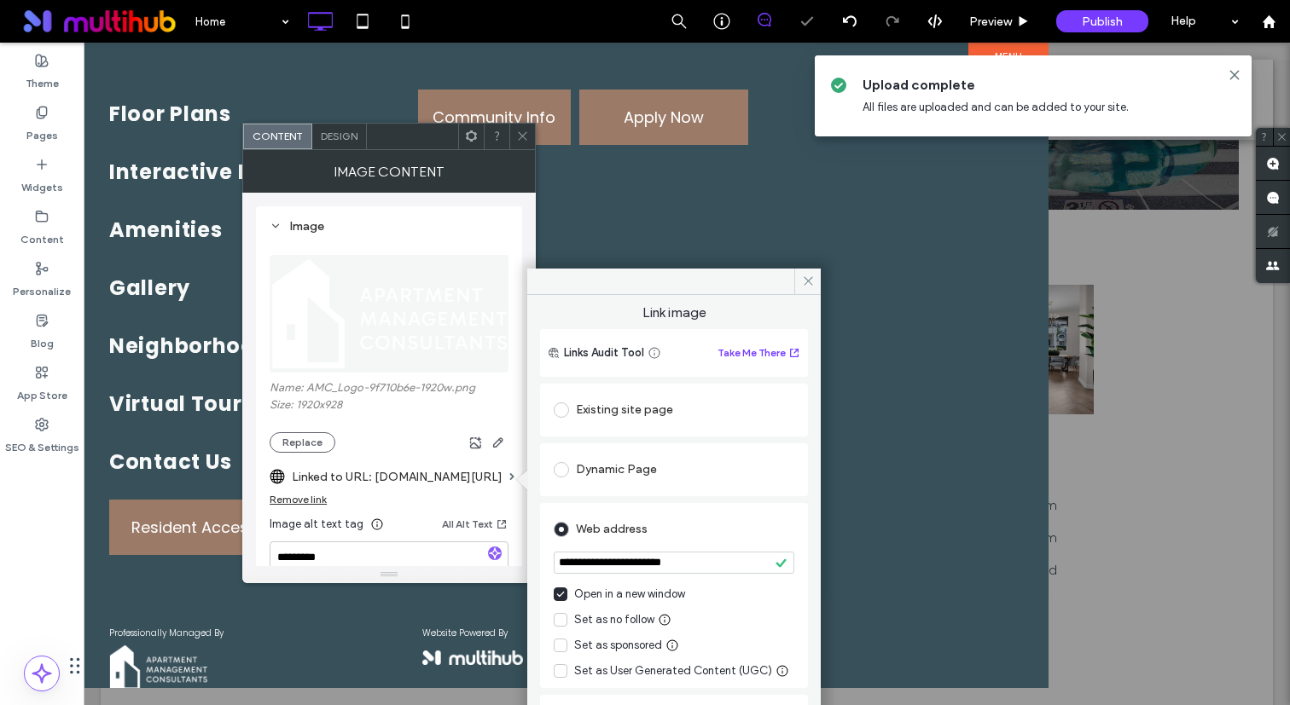
click at [730, 563] on input "**********" at bounding box center [674, 563] width 241 height 22
click at [726, 534] on div "Web address" at bounding box center [674, 529] width 241 height 27
click at [517, 141] on icon at bounding box center [522, 136] width 13 height 13
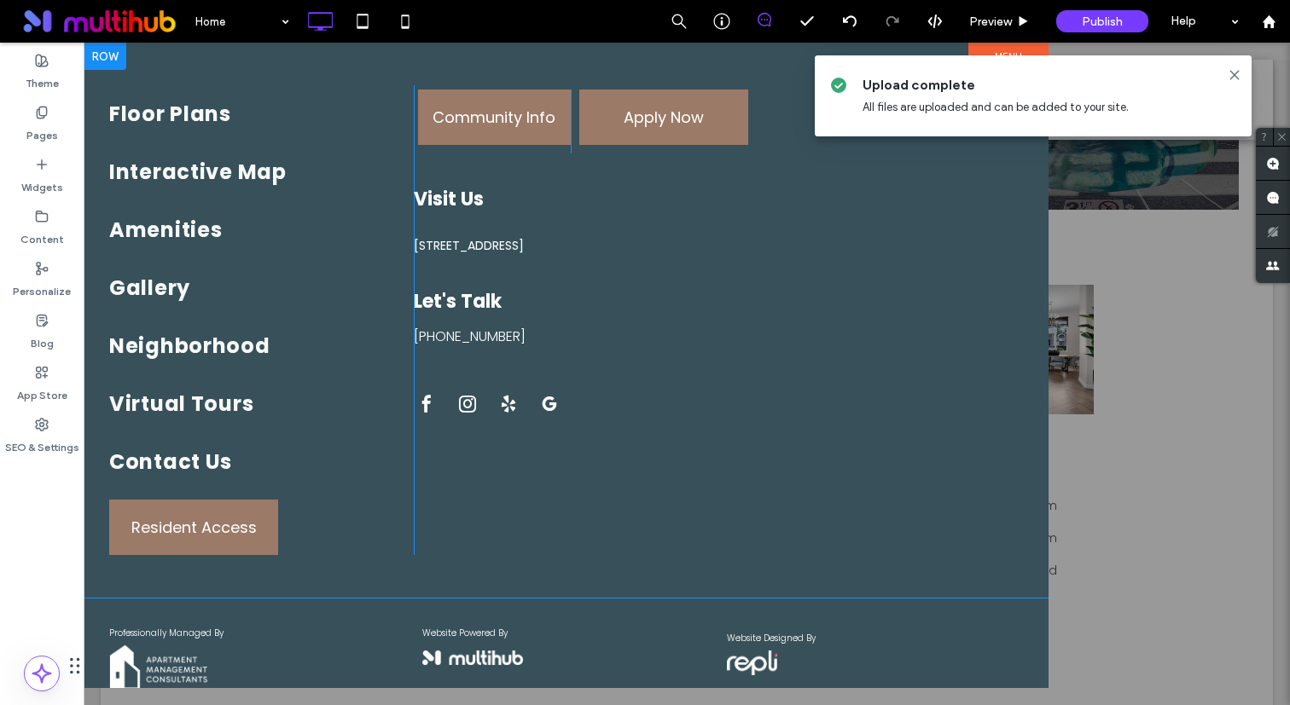
scroll to position [29, 0]
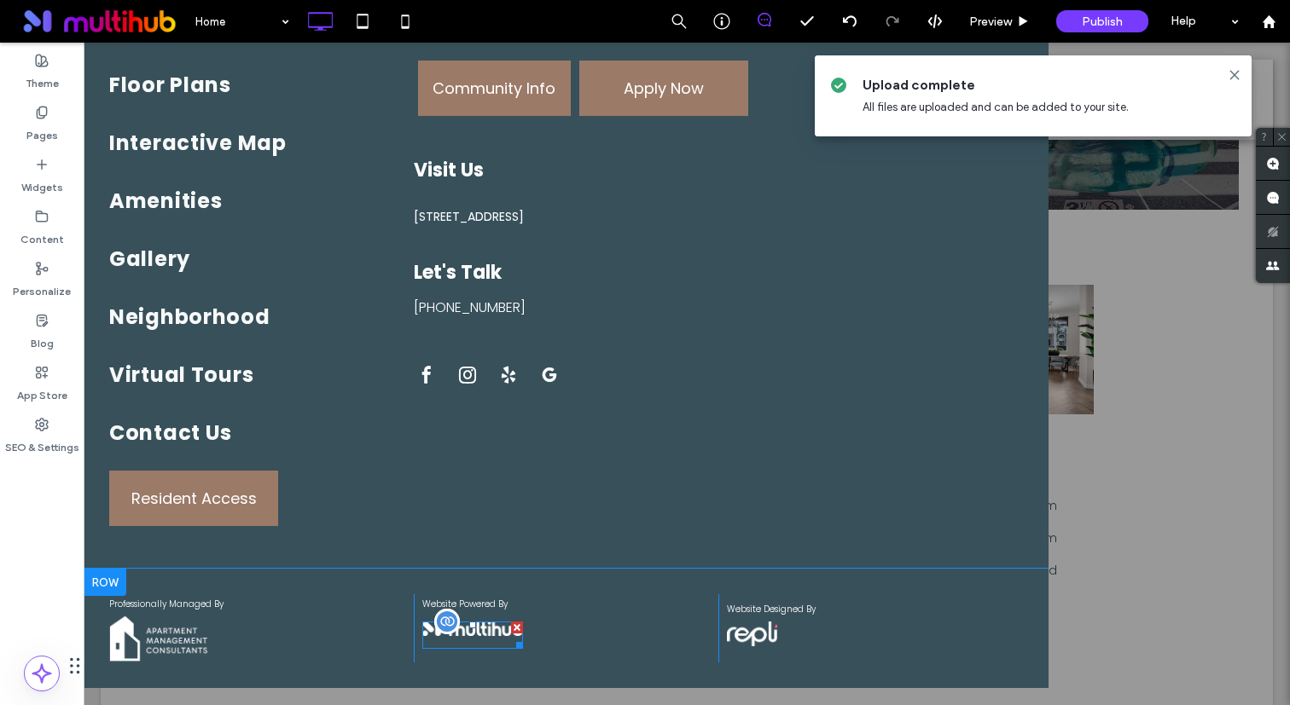
click at [490, 638] on link at bounding box center [472, 635] width 101 height 20
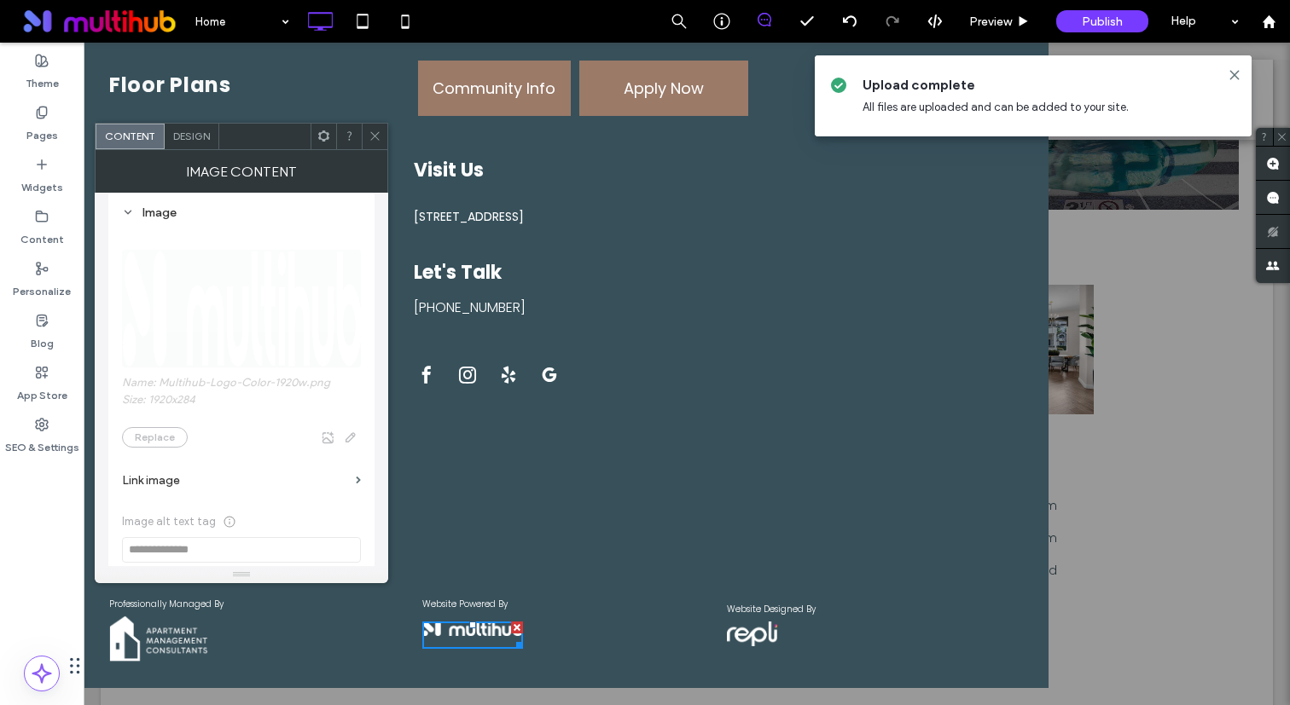
scroll to position [122, 0]
click at [239, 447] on label "Link image" at bounding box center [235, 442] width 227 height 32
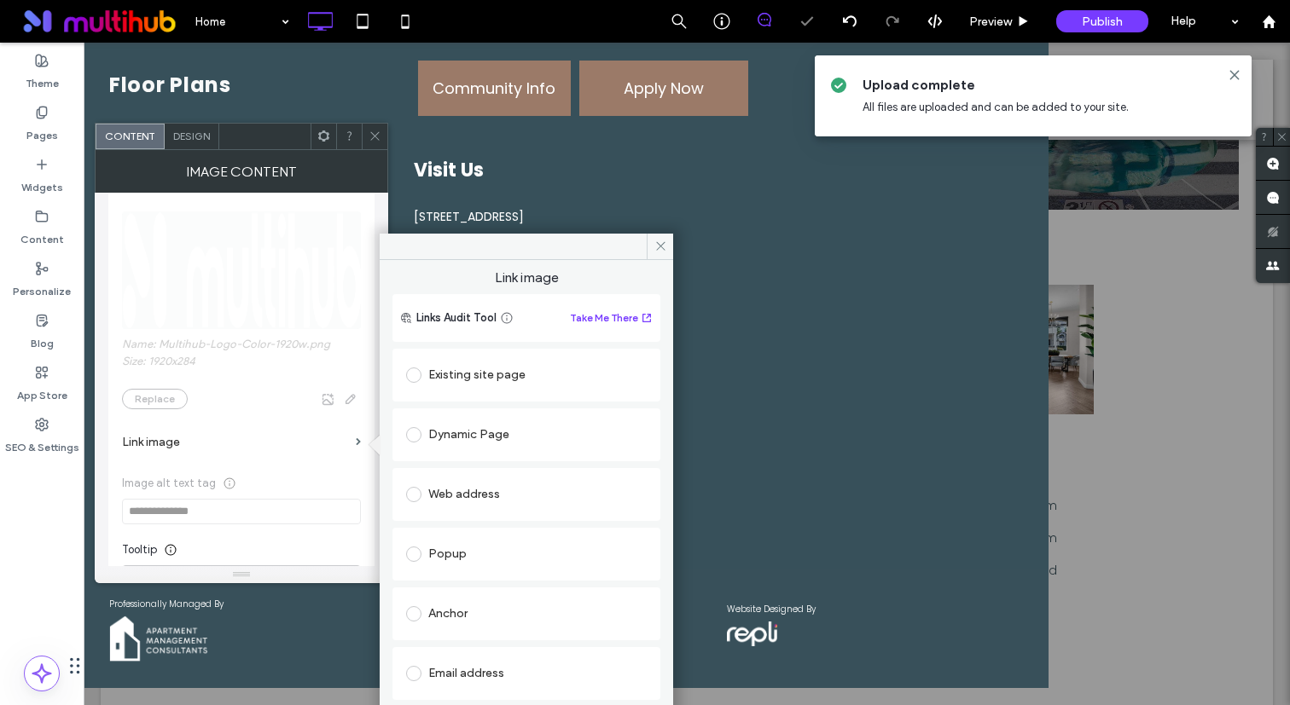
click at [483, 498] on div "Web address" at bounding box center [526, 494] width 241 height 27
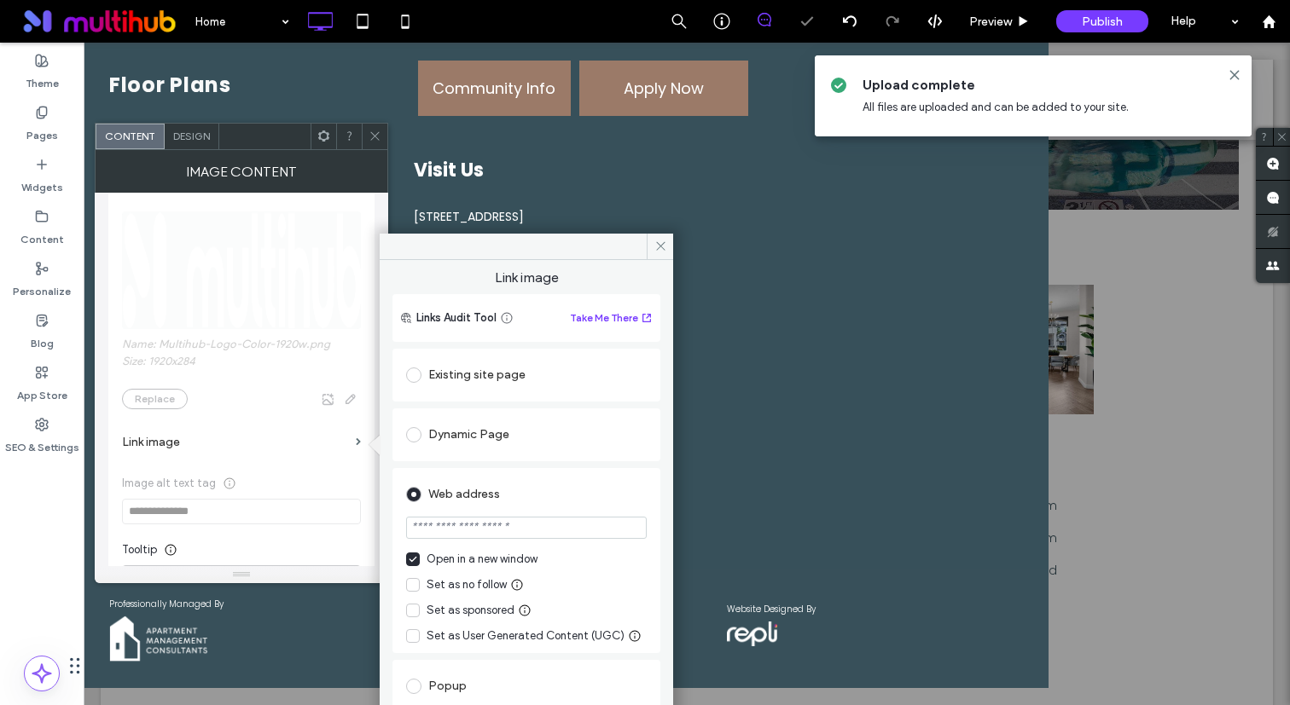
click at [458, 526] on input "url" at bounding box center [526, 528] width 241 height 22
paste input "**********"
type input "**********"
click at [383, 123] on div "Content Design" at bounding box center [241, 136] width 293 height 27
click at [375, 136] on use at bounding box center [374, 136] width 9 height 9
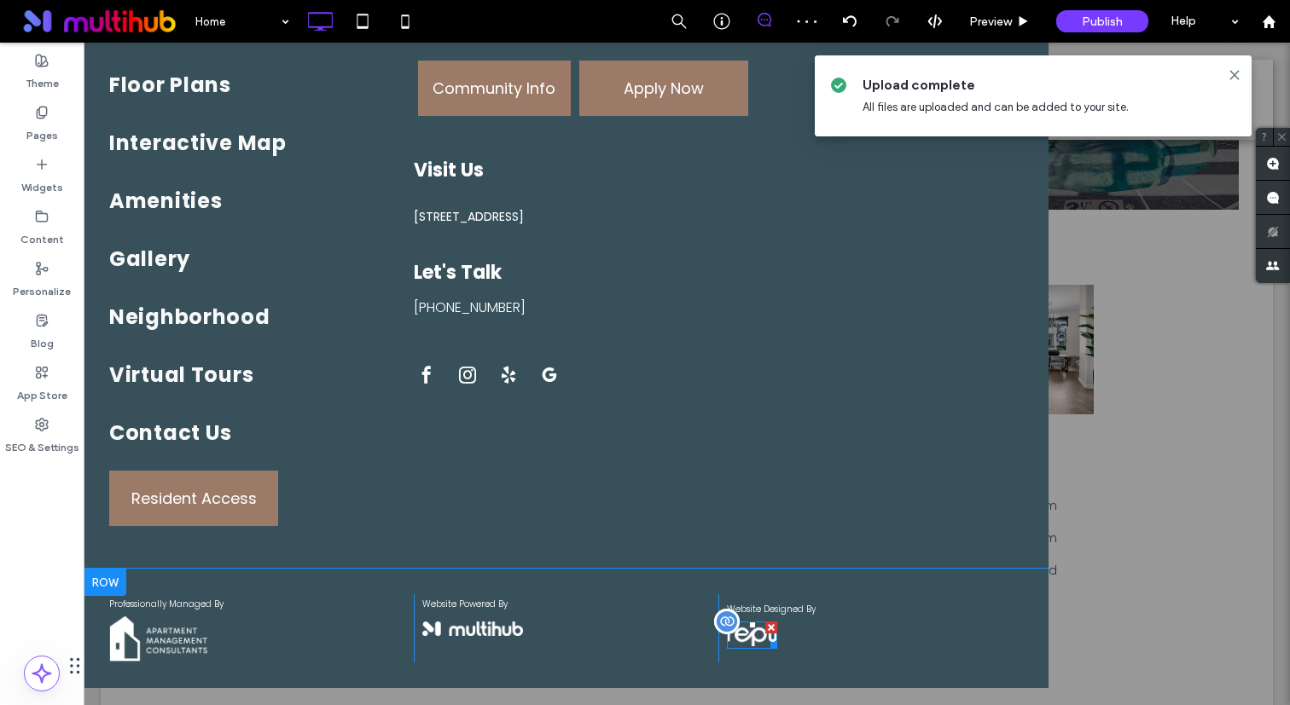
click at [758, 646] on img at bounding box center [752, 634] width 50 height 25
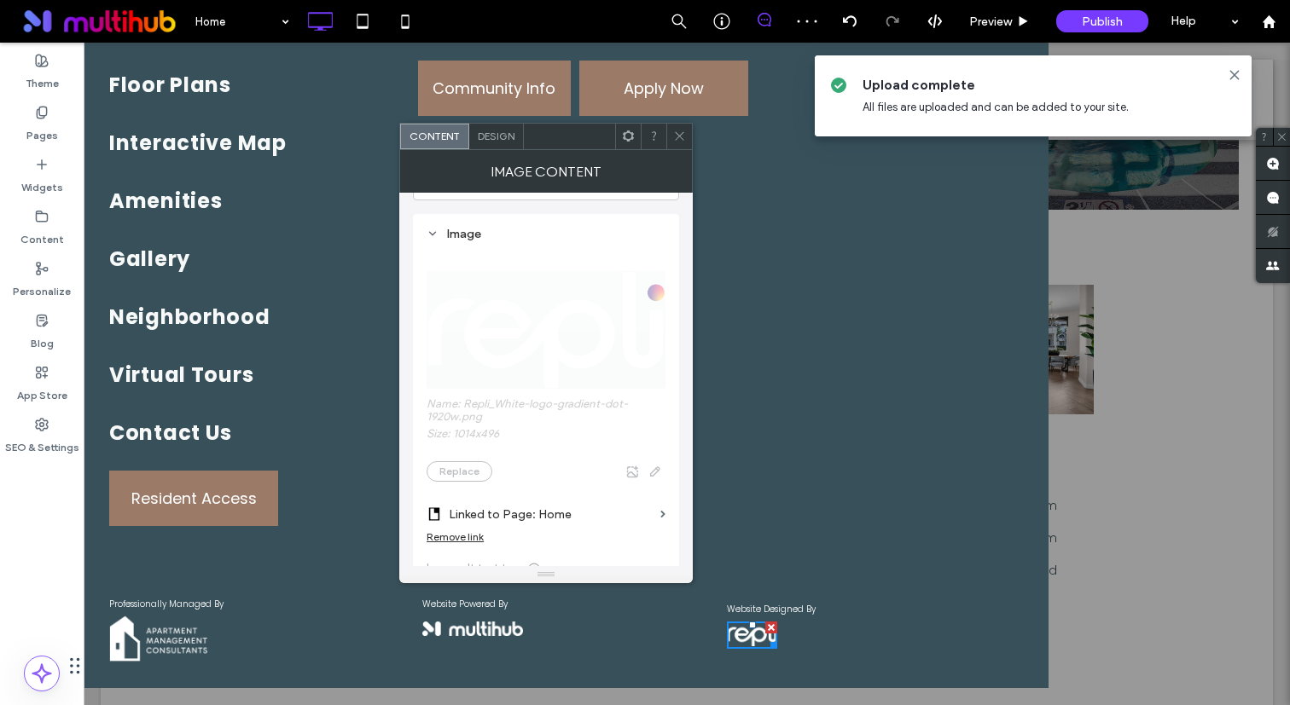
scroll to position [217, 0]
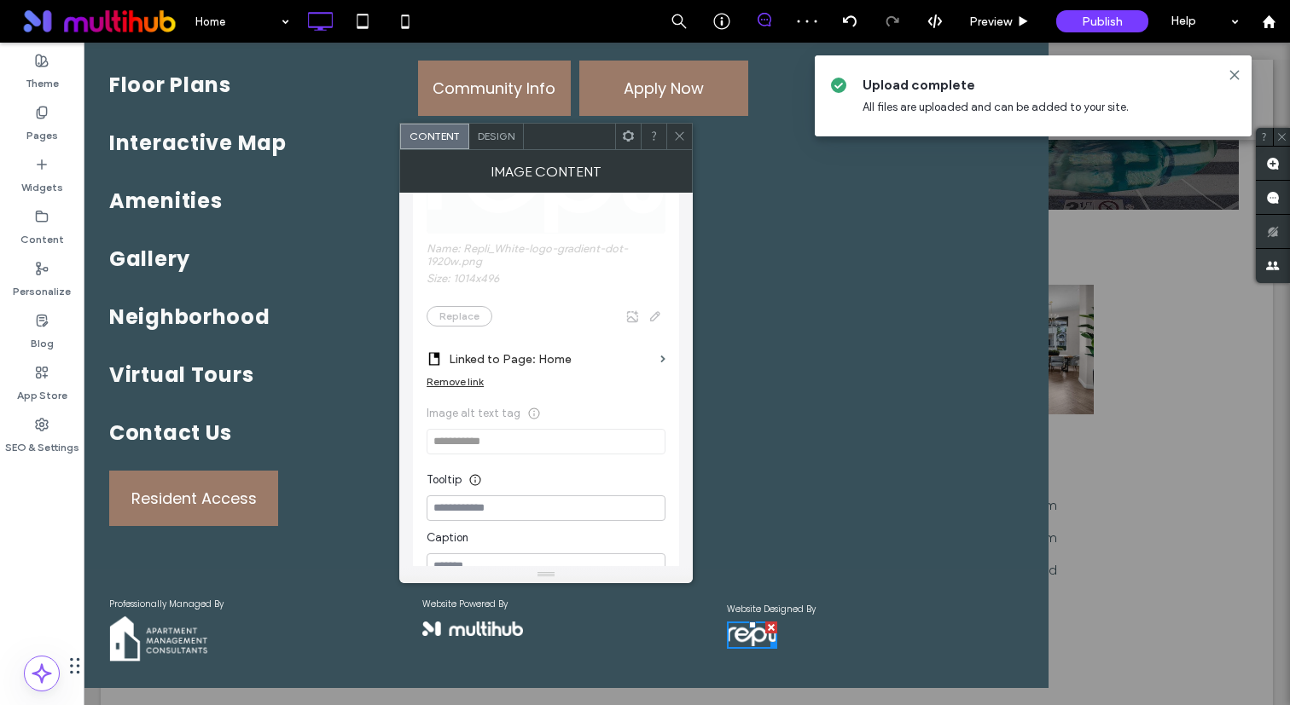
click at [595, 356] on label "Linked to Page: Home" at bounding box center [551, 360] width 205 height 32
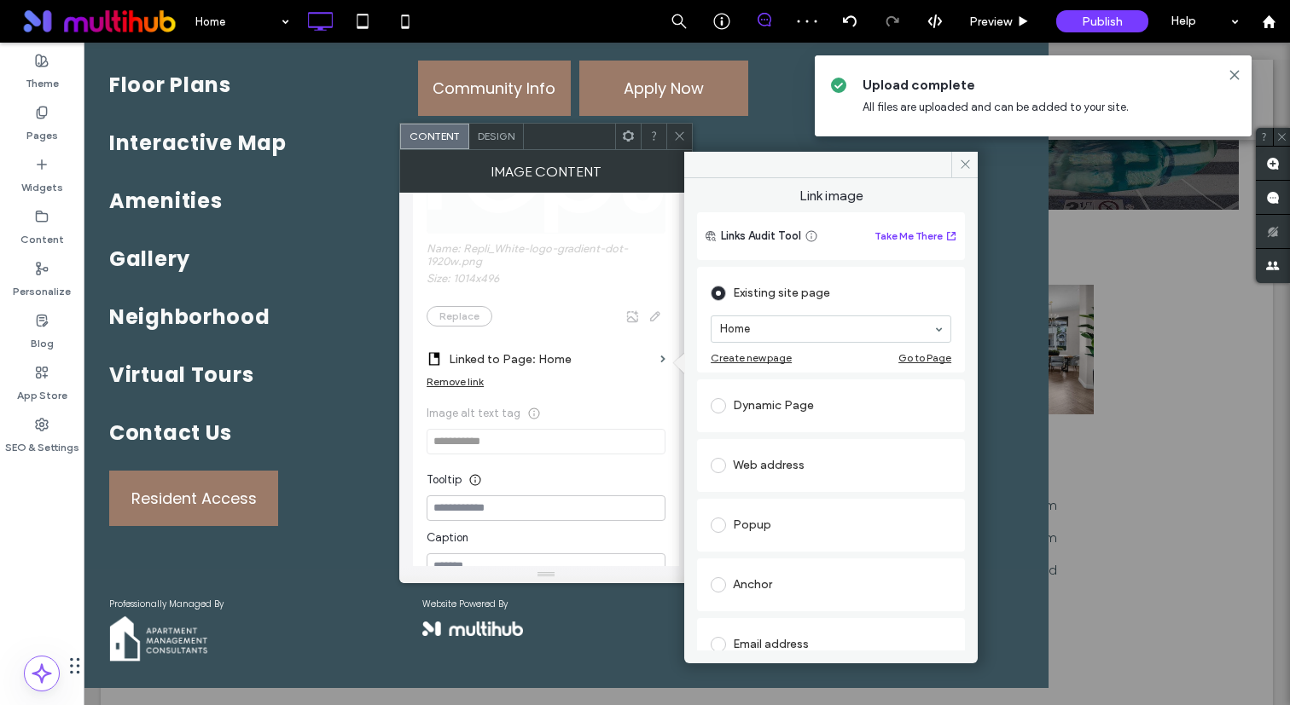
click at [745, 461] on div "Web address" at bounding box center [830, 465] width 241 height 27
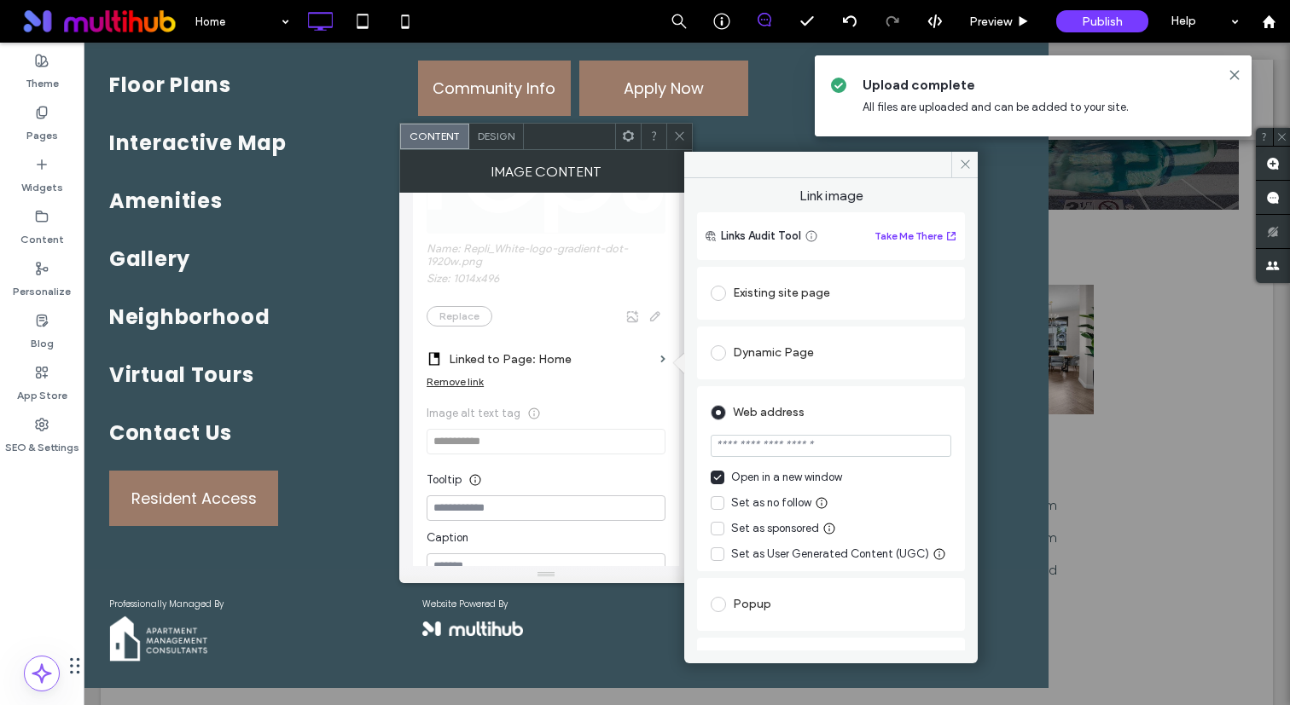
click at [815, 435] on input "url" at bounding box center [830, 446] width 241 height 22
paste input "**********"
type input "**********"
click at [679, 135] on icon at bounding box center [679, 136] width 13 height 13
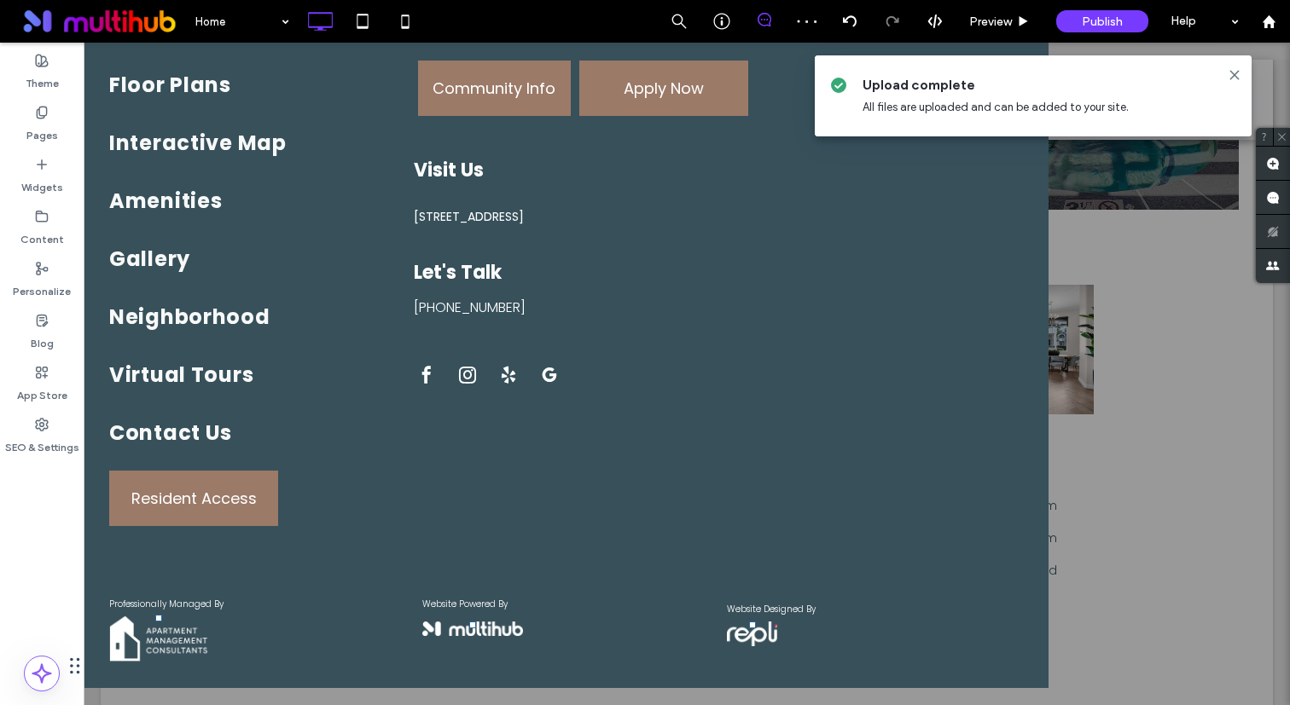
click at [1080, 528] on div at bounding box center [687, 374] width 1206 height 663
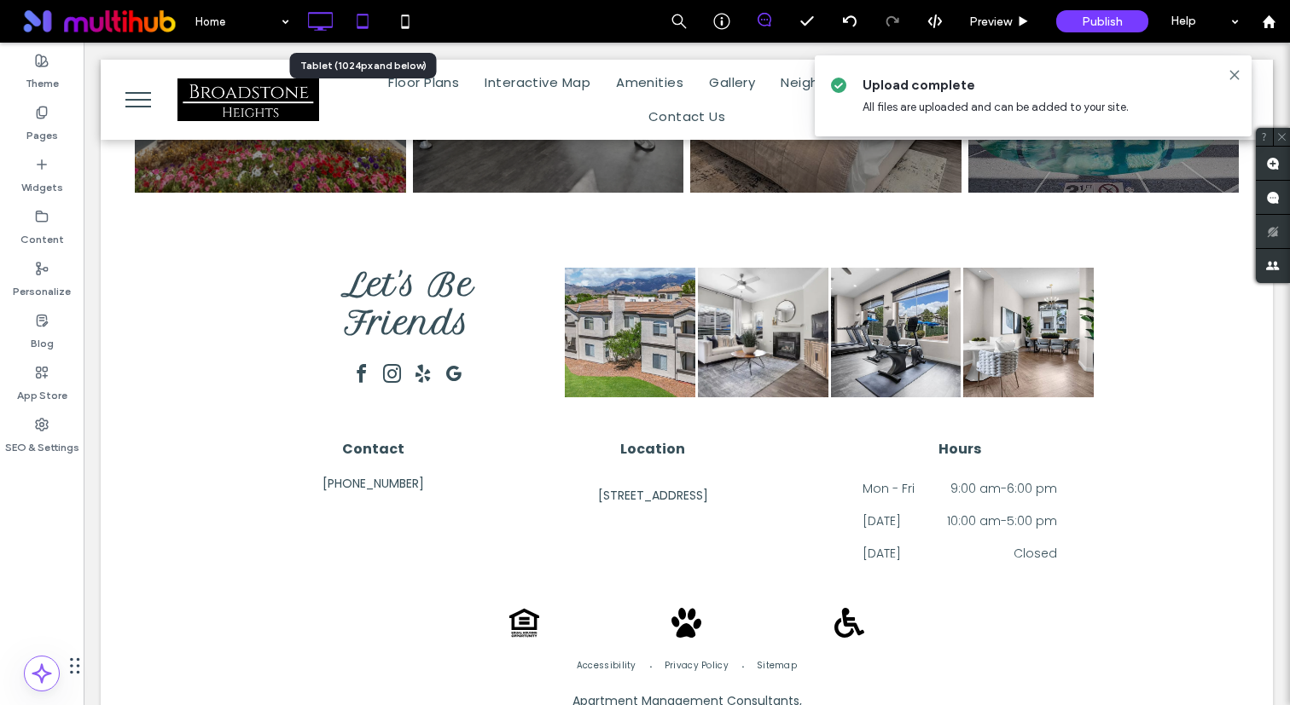
click at [366, 26] on use at bounding box center [362, 21] width 11 height 14
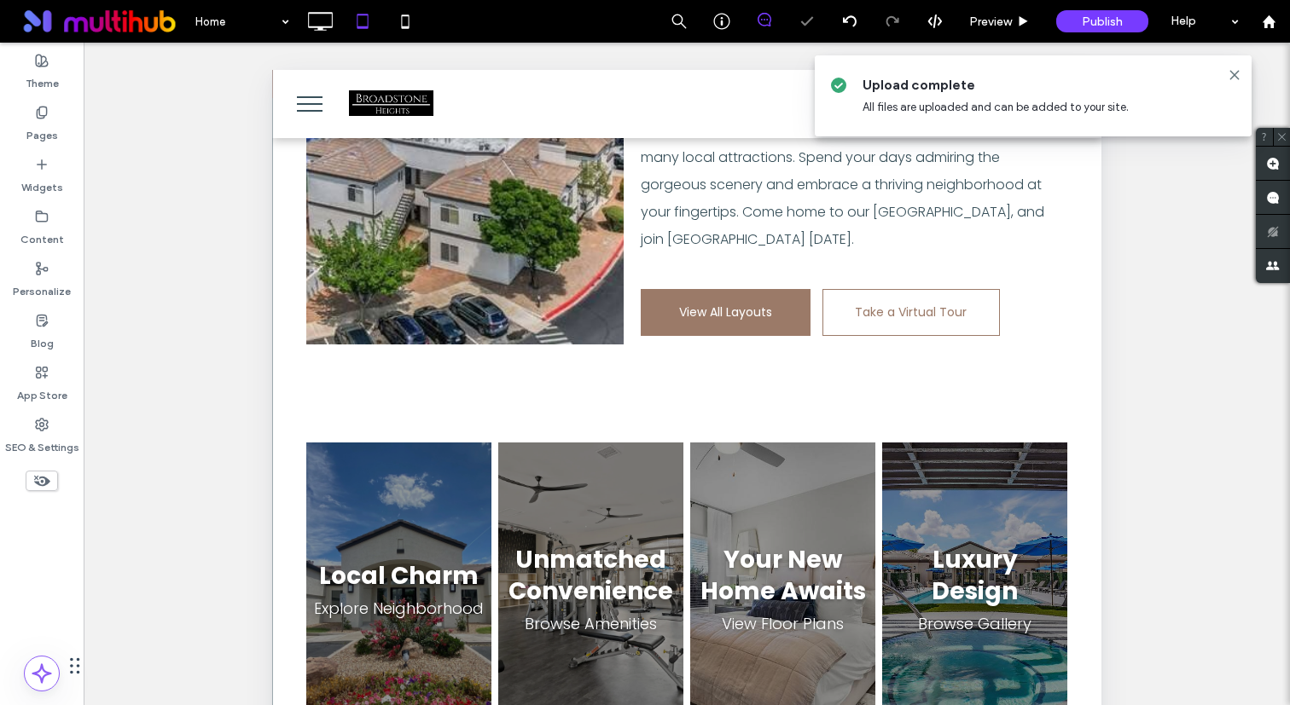
scroll to position [2313, 0]
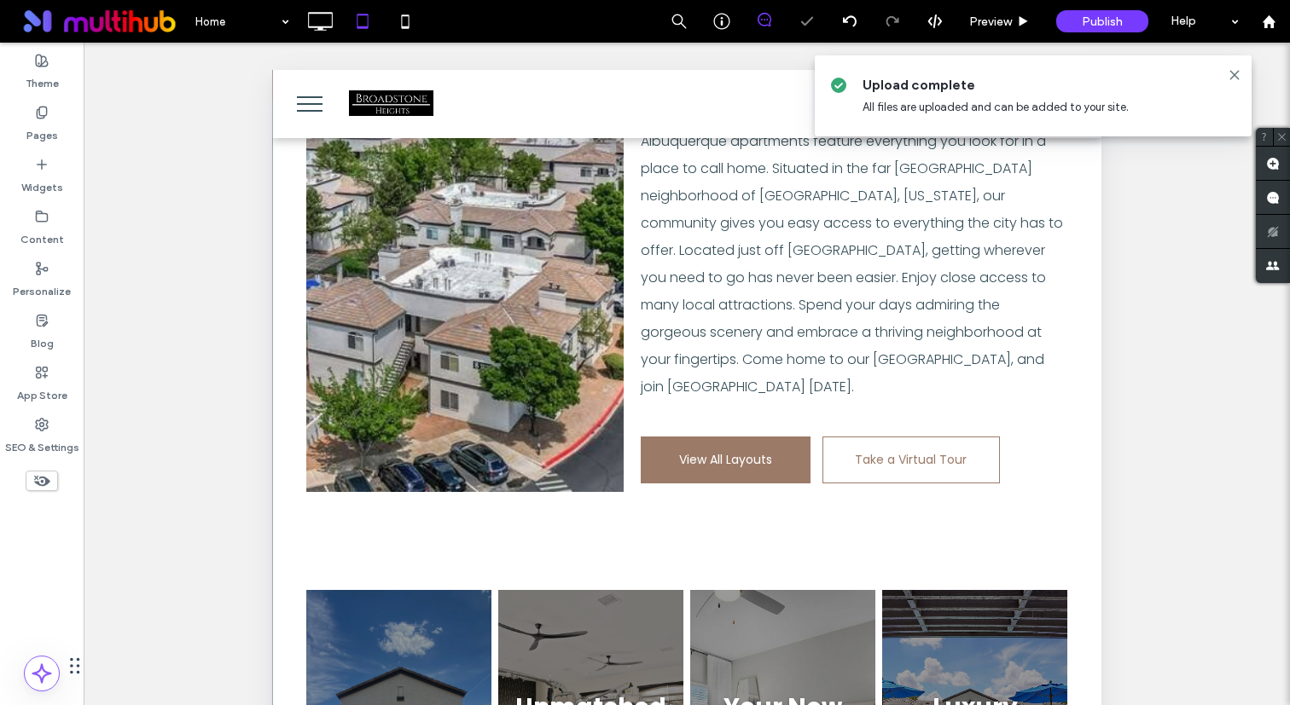
click at [297, 103] on span "menu" at bounding box center [310, 104] width 26 height 2
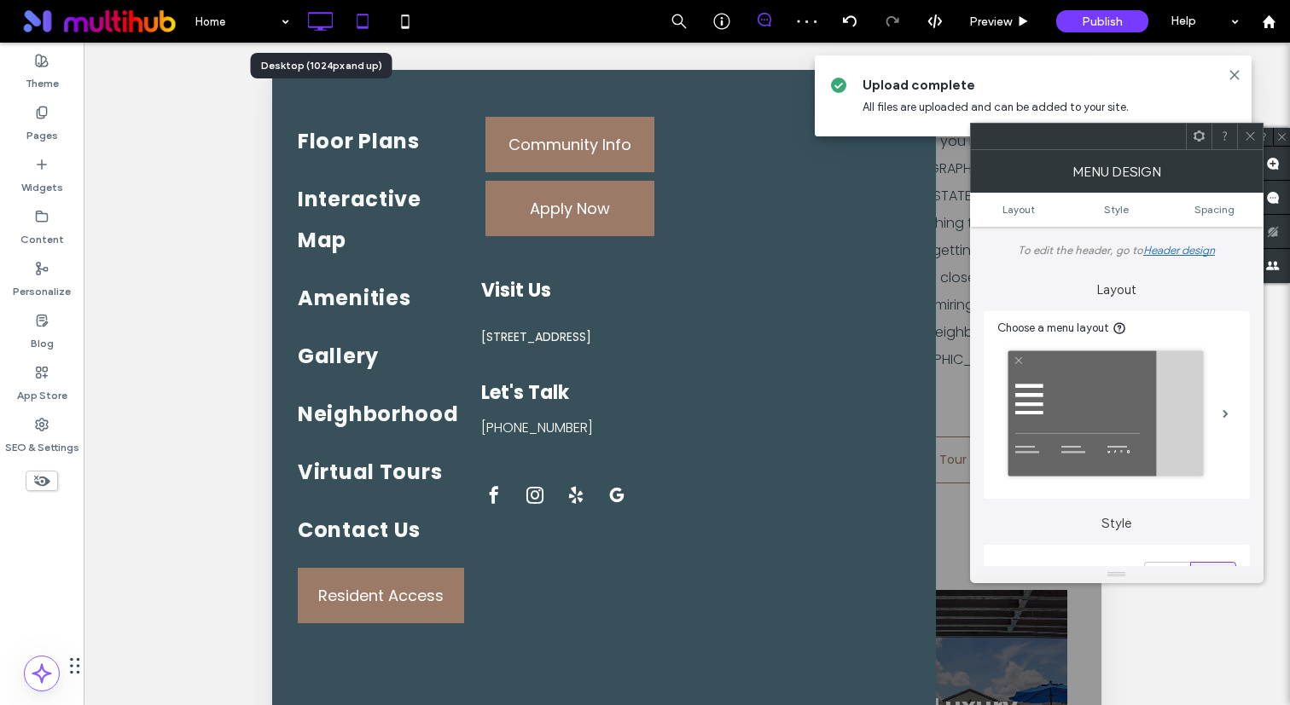
click at [322, 29] on use at bounding box center [320, 21] width 25 height 19
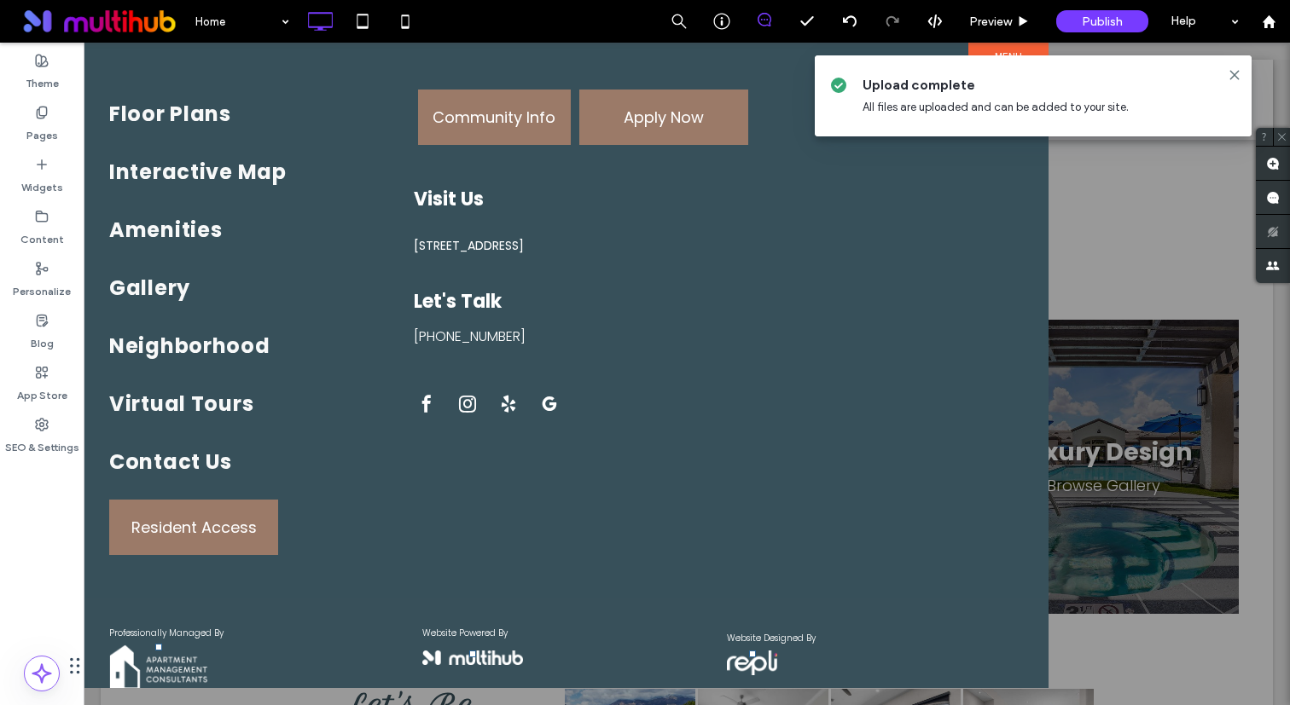
click at [1187, 423] on div at bounding box center [687, 374] width 1206 height 663
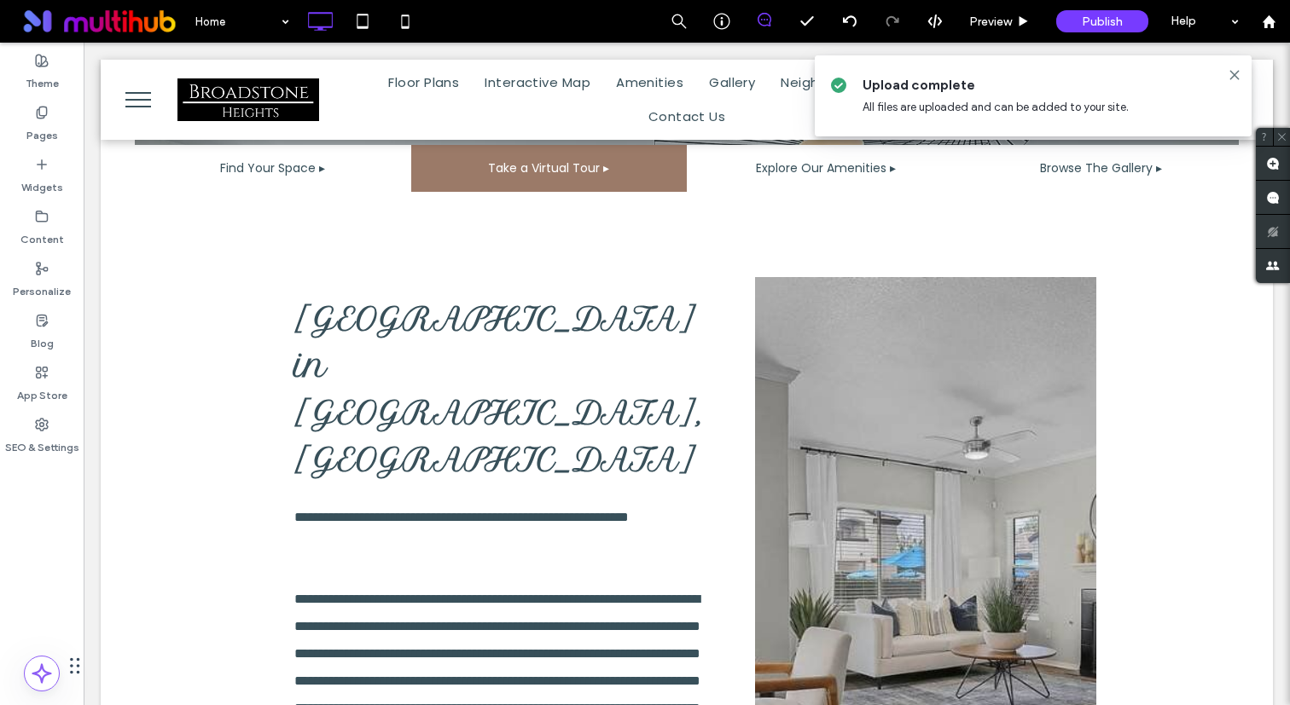
scroll to position [0, 0]
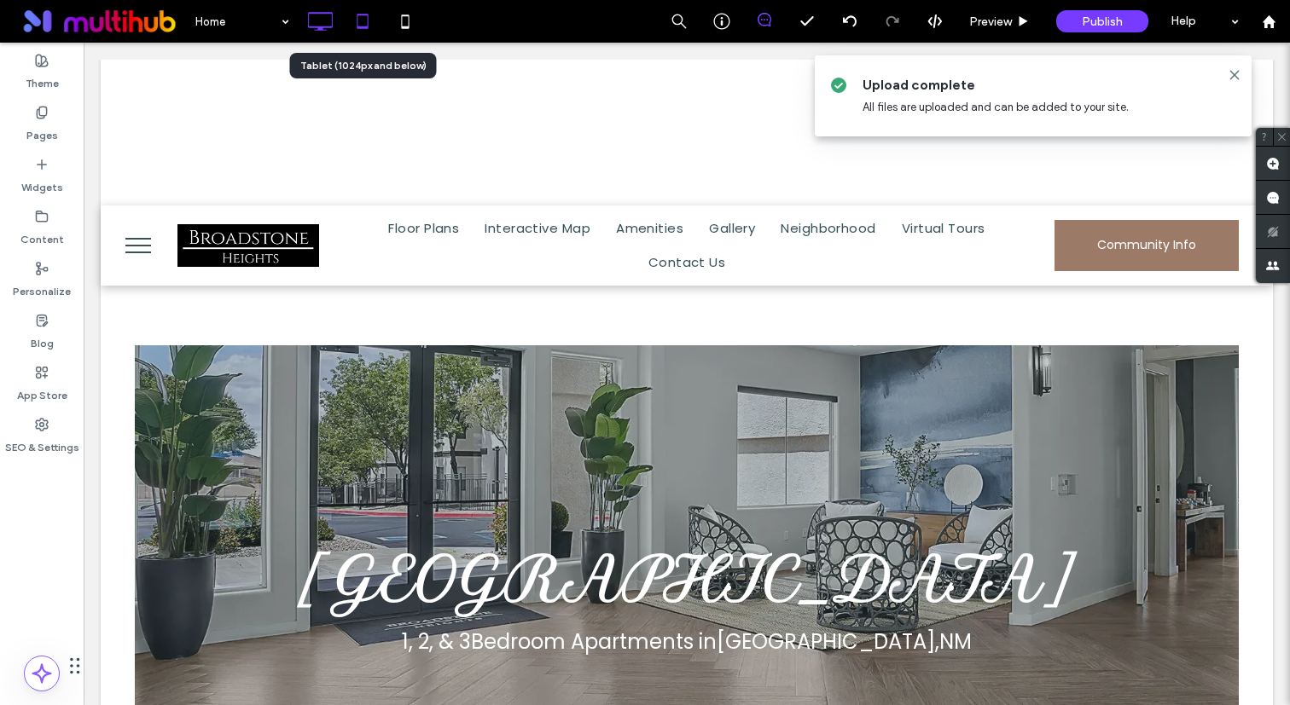
click at [361, 19] on icon at bounding box center [362, 21] width 34 height 34
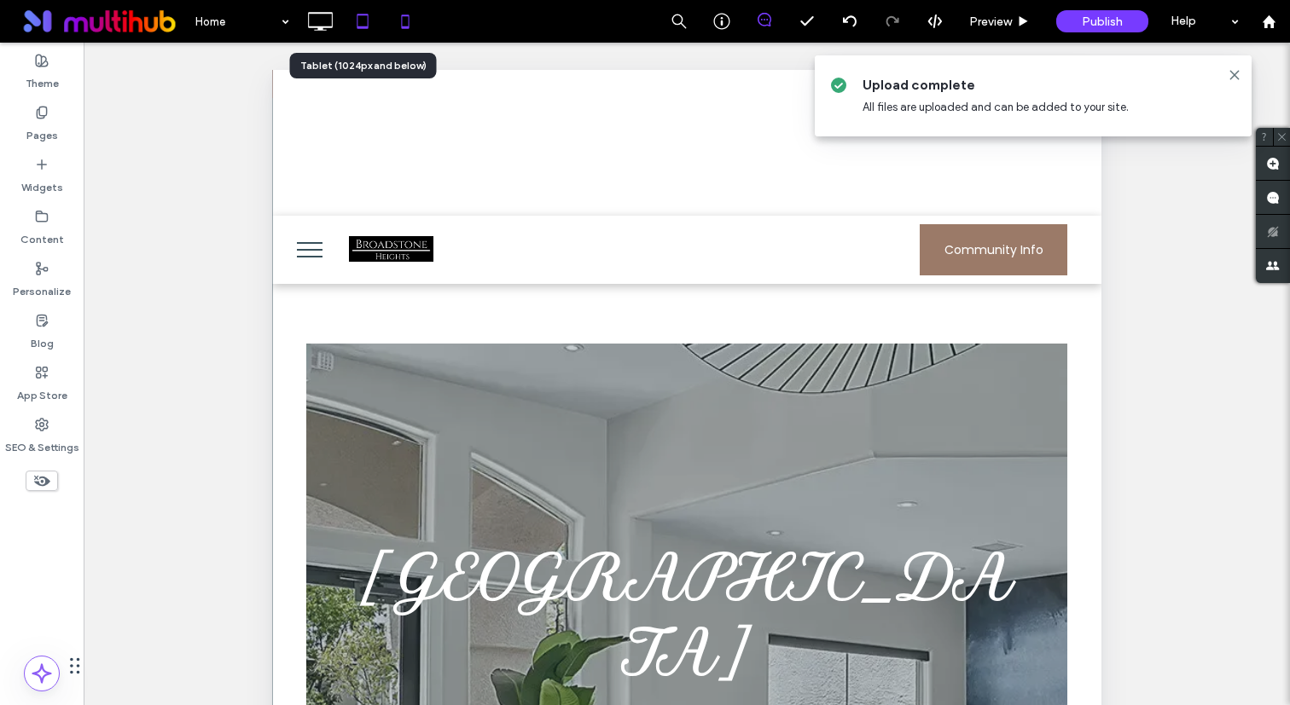
click at [394, 28] on icon at bounding box center [405, 21] width 34 height 34
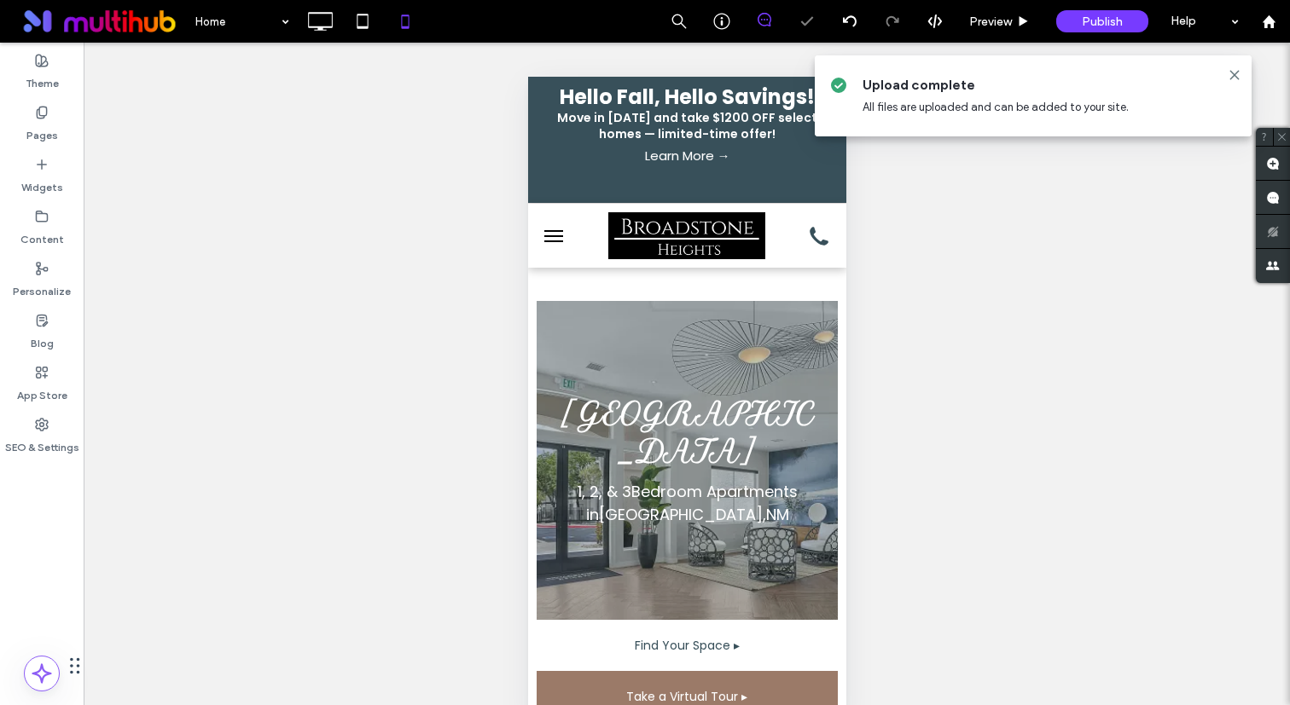
click at [548, 239] on button "menu" at bounding box center [553, 235] width 34 height 34
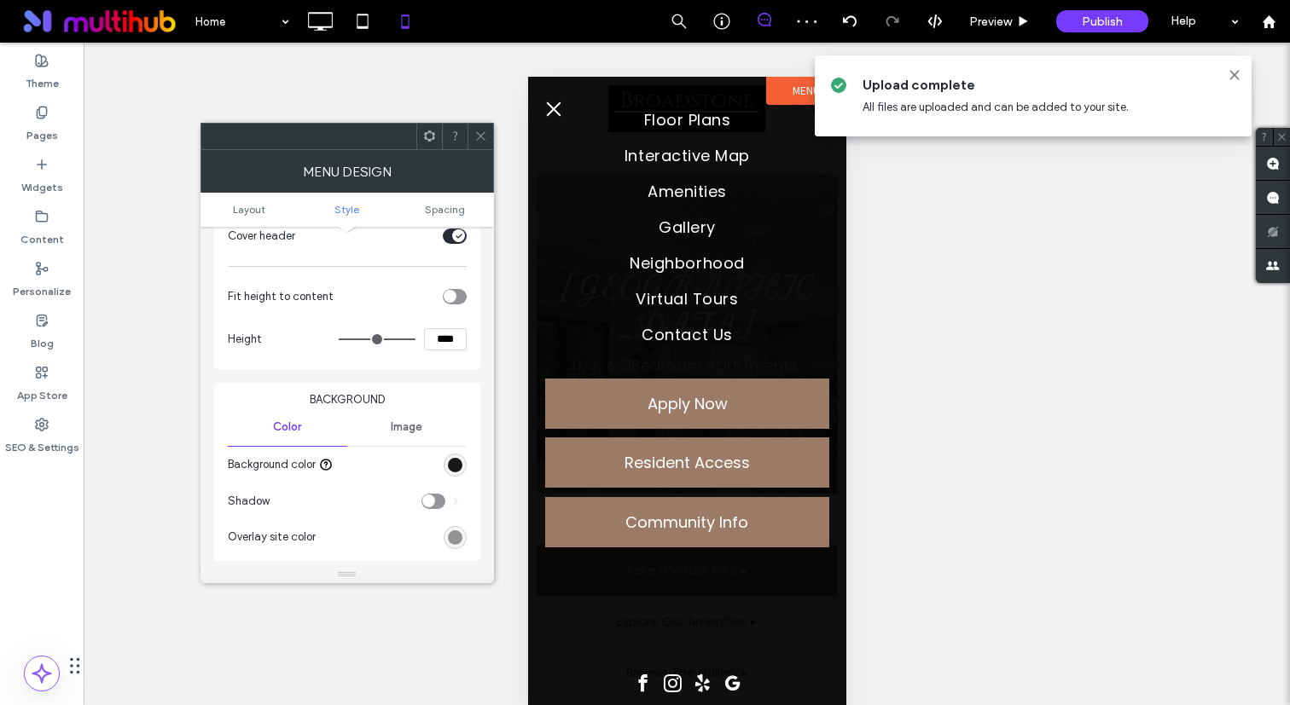
scroll to position [473, 0]
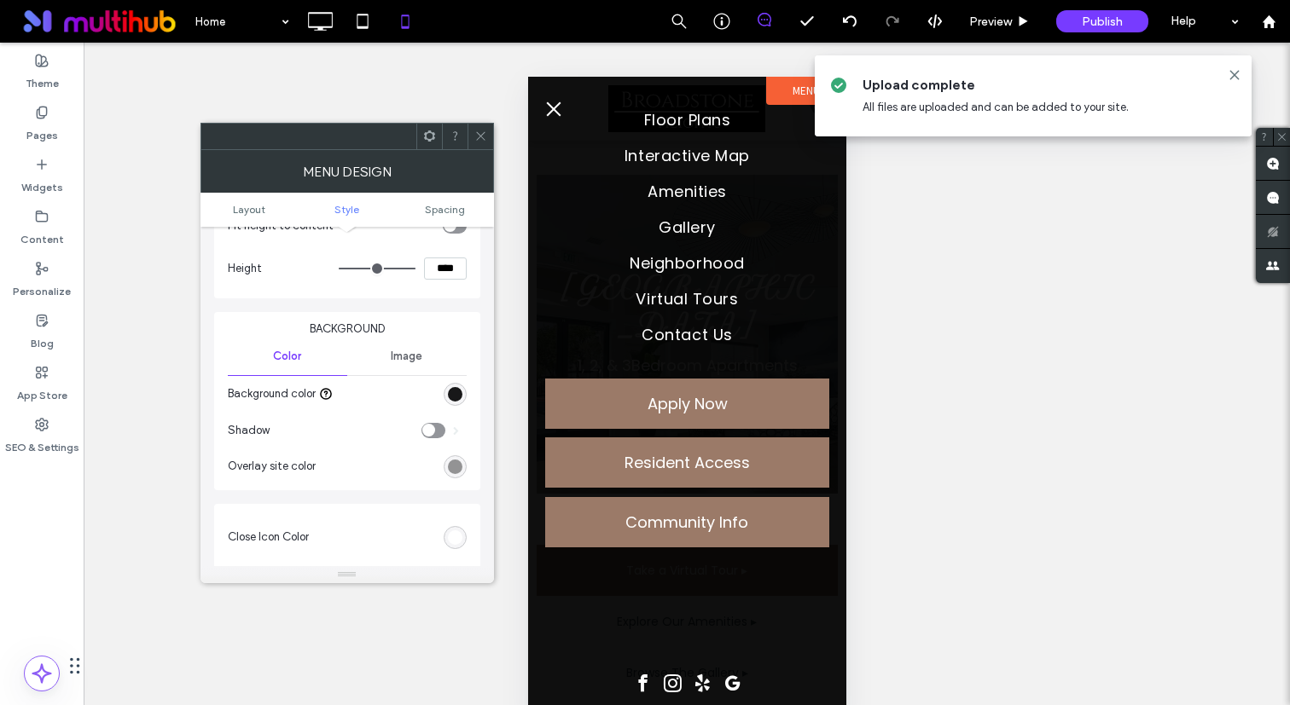
click at [456, 388] on div "rgba(0, 0, 0, 0.9)" at bounding box center [455, 394] width 14 height 14
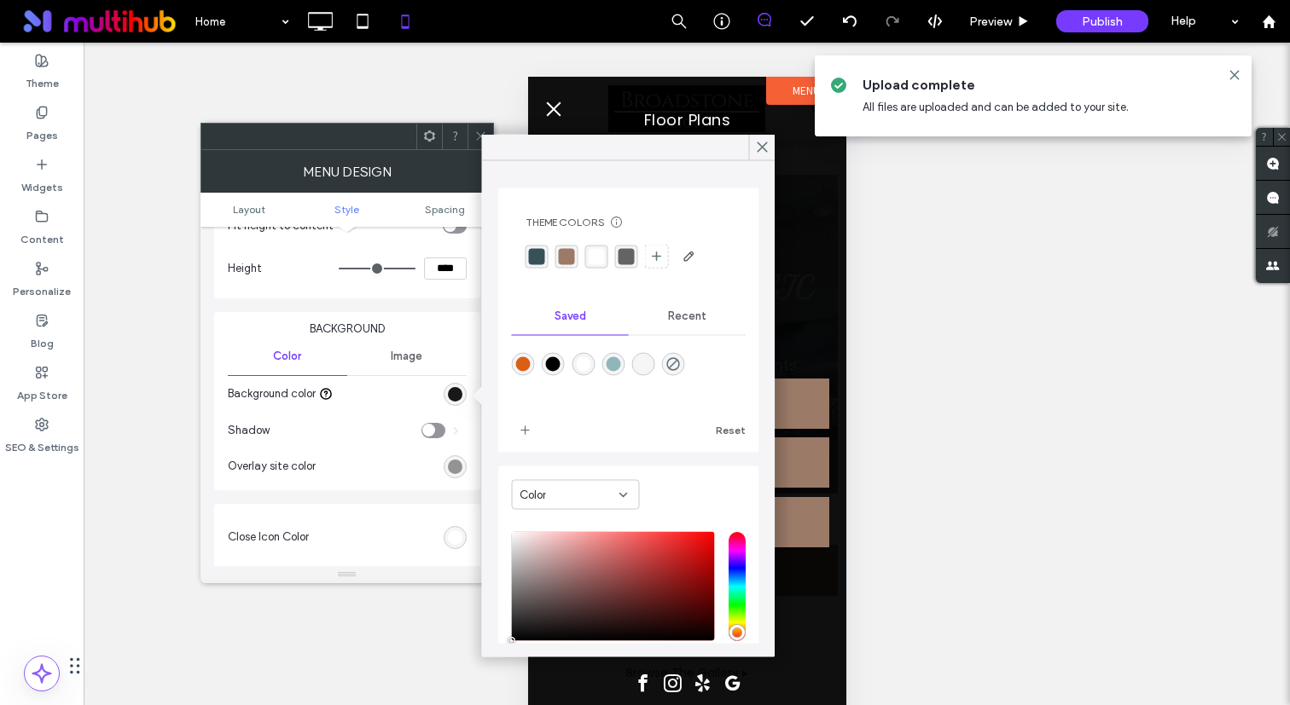
click at [540, 259] on div "rgba(56, 80, 90, 1)" at bounding box center [537, 256] width 16 height 16
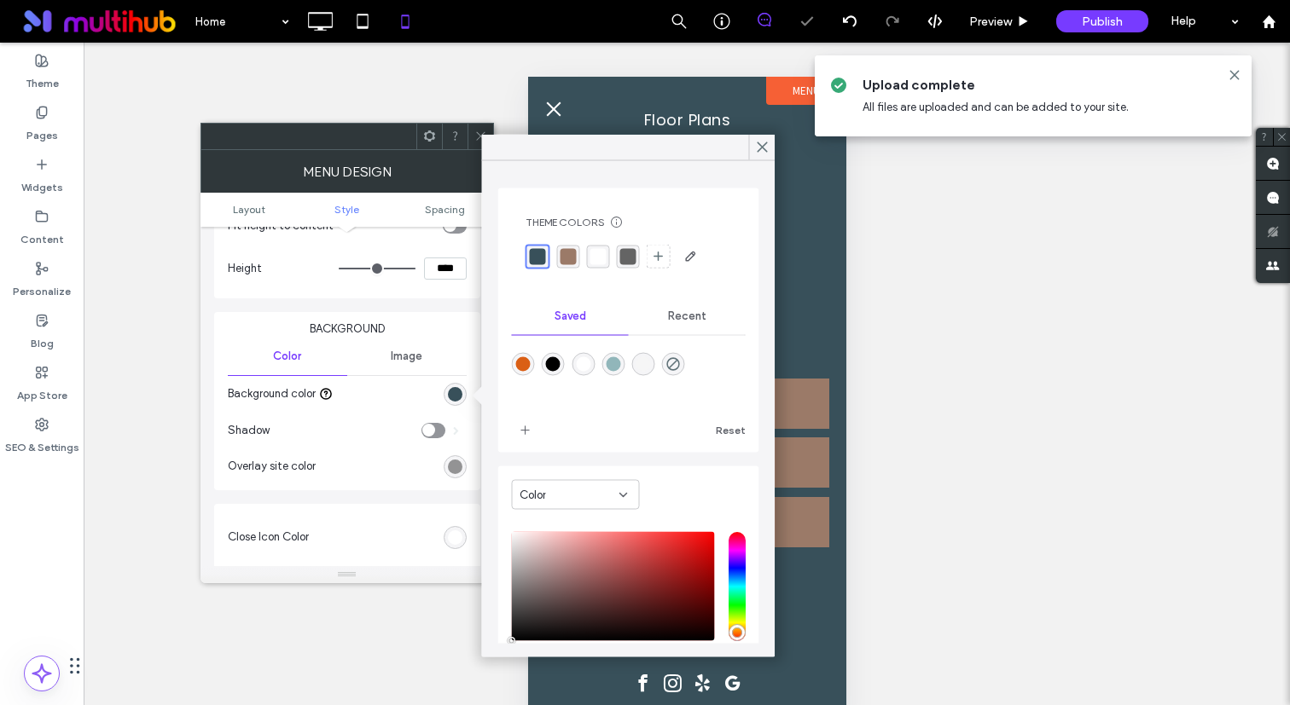
click at [478, 128] on span at bounding box center [480, 137] width 13 height 26
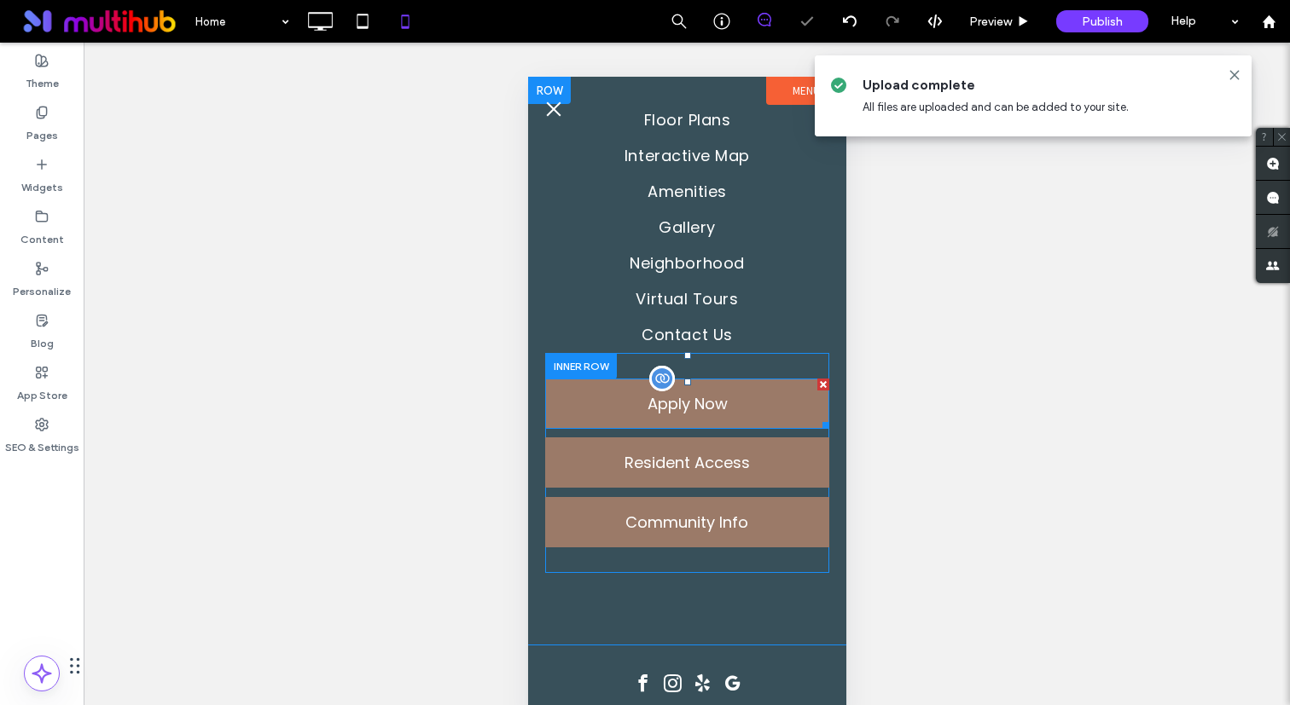
click at [688, 400] on span at bounding box center [686, 404] width 284 height 50
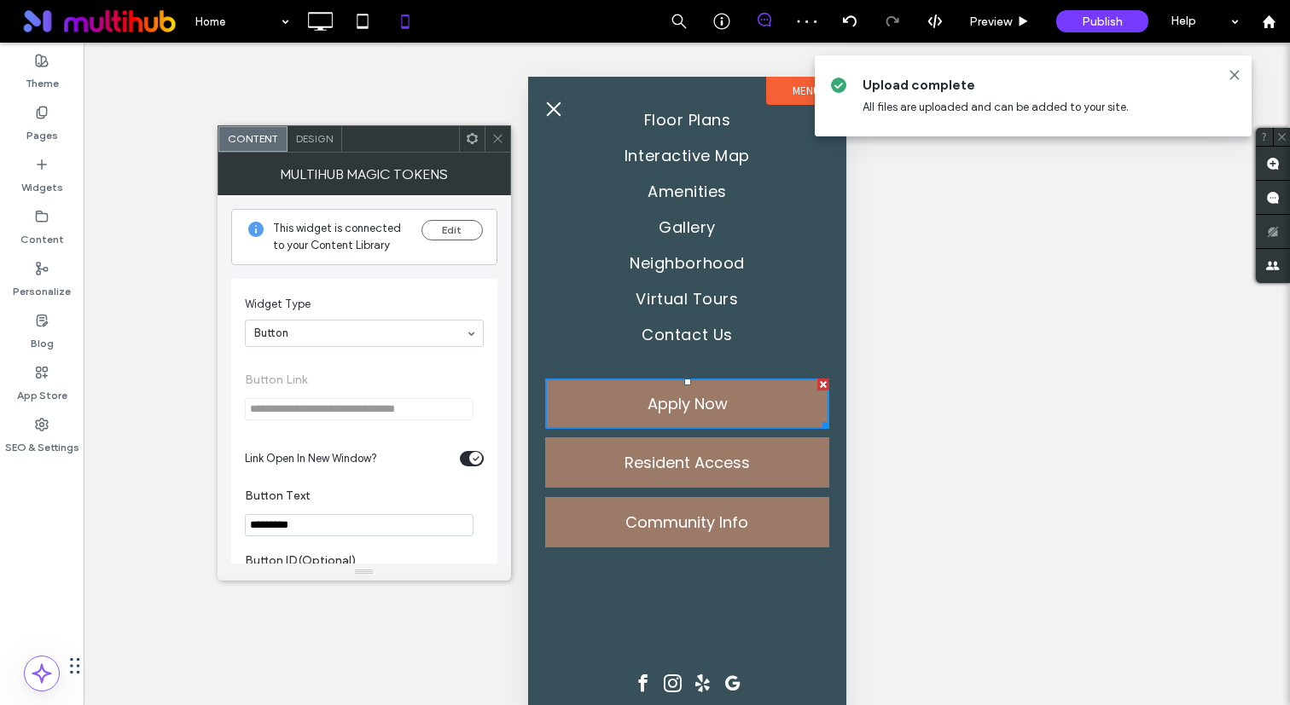
click at [316, 136] on span "Design" at bounding box center [314, 138] width 37 height 13
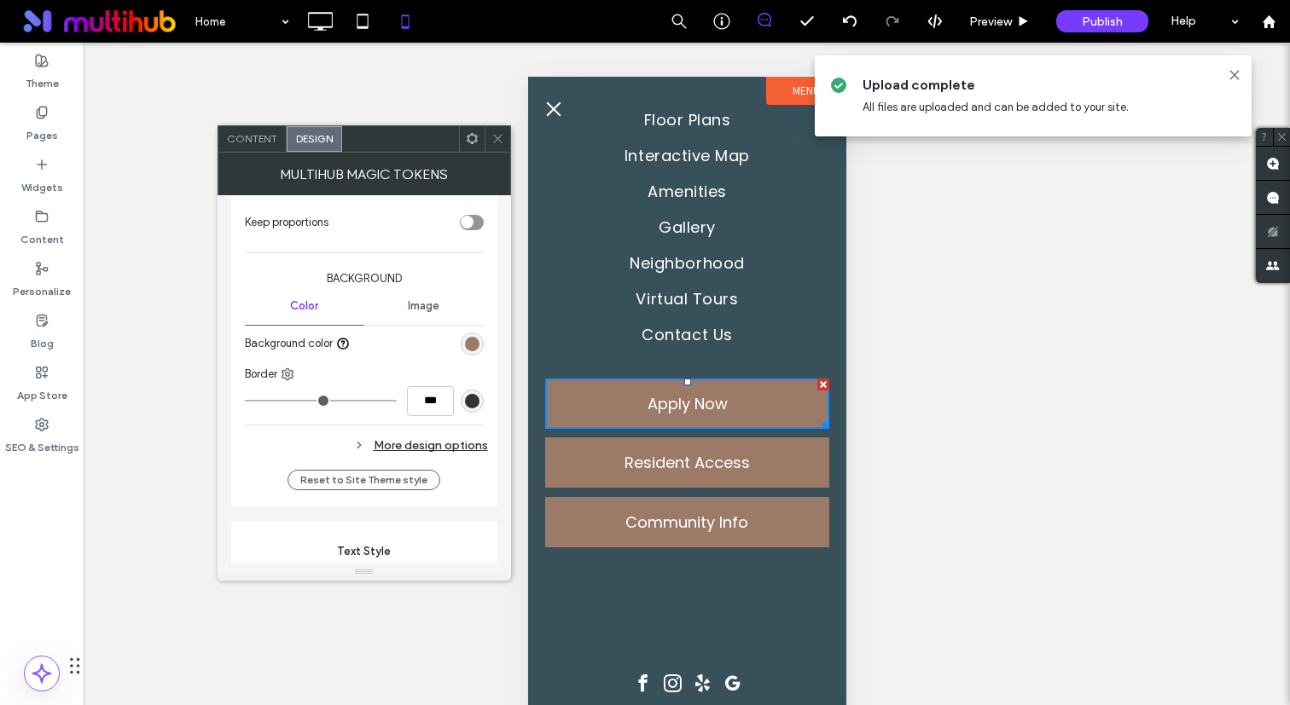
scroll to position [346, 0]
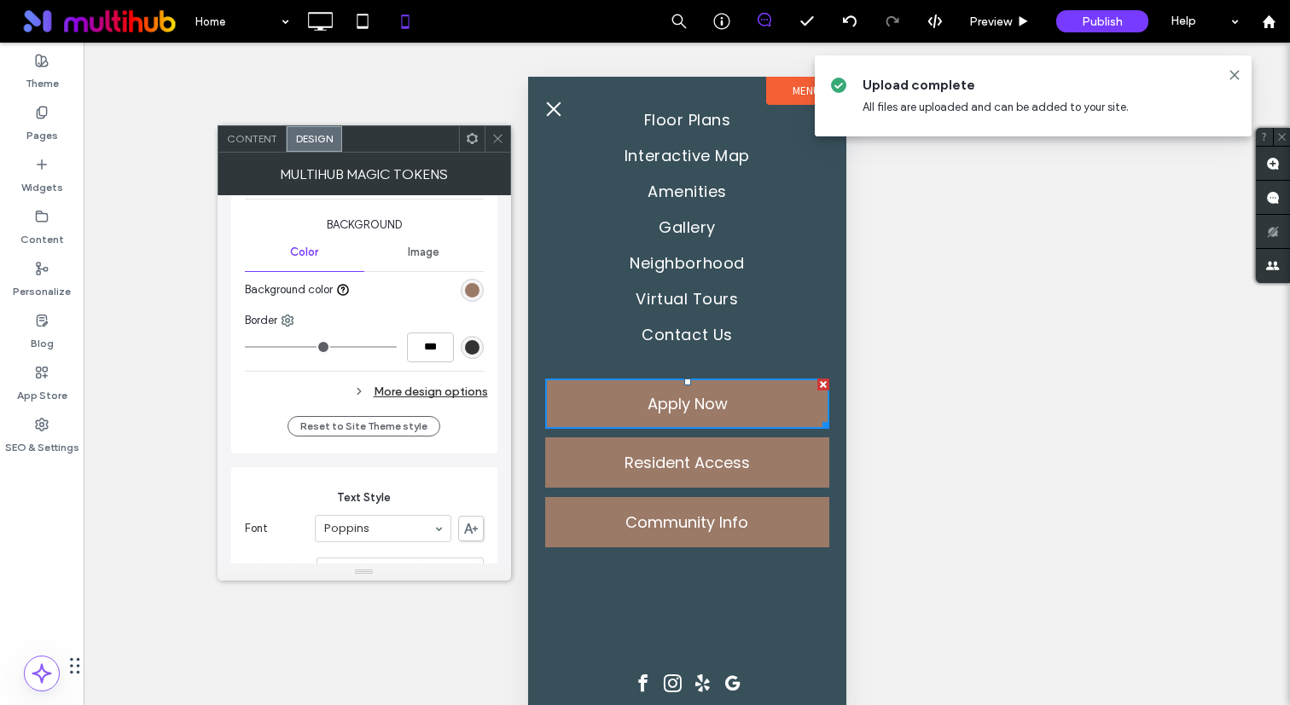
click at [435, 397] on div "More design options" at bounding box center [366, 391] width 243 height 23
click at [473, 427] on div "rgb(155, 122, 104)" at bounding box center [472, 422] width 14 height 14
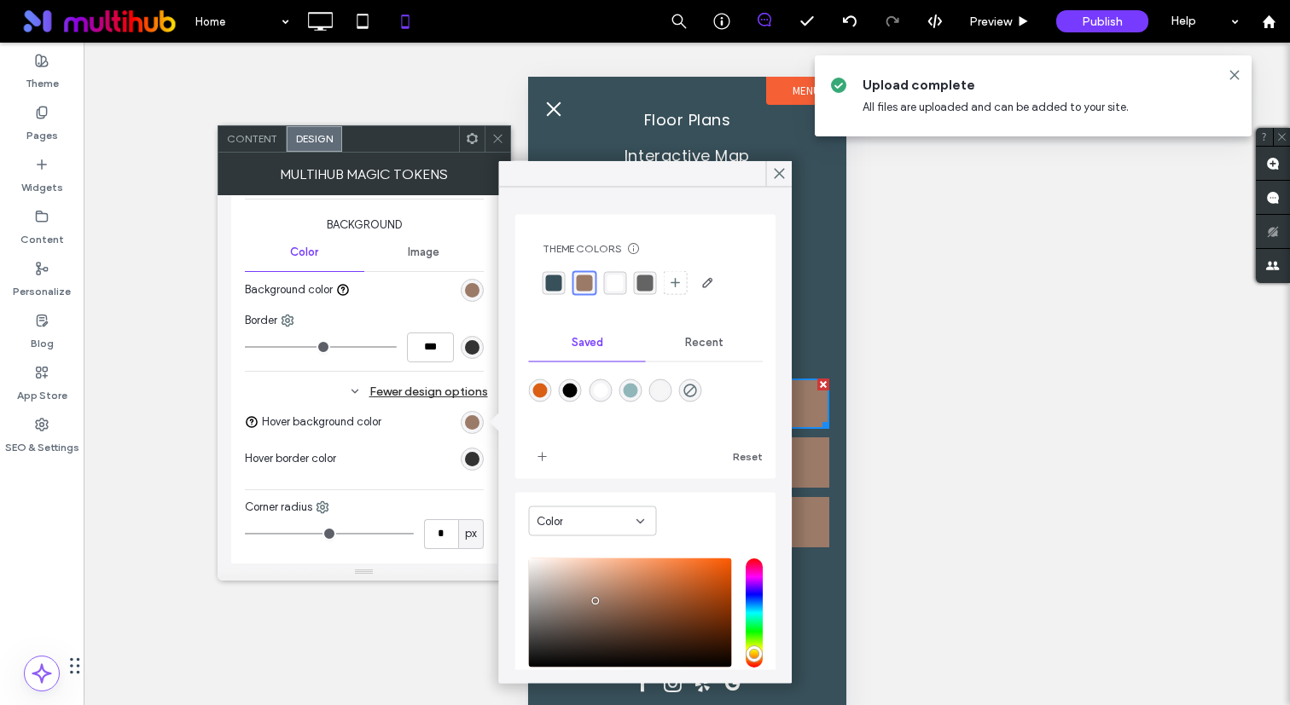
click at [619, 291] on div "rgba(255,255,255,1)" at bounding box center [615, 282] width 23 height 23
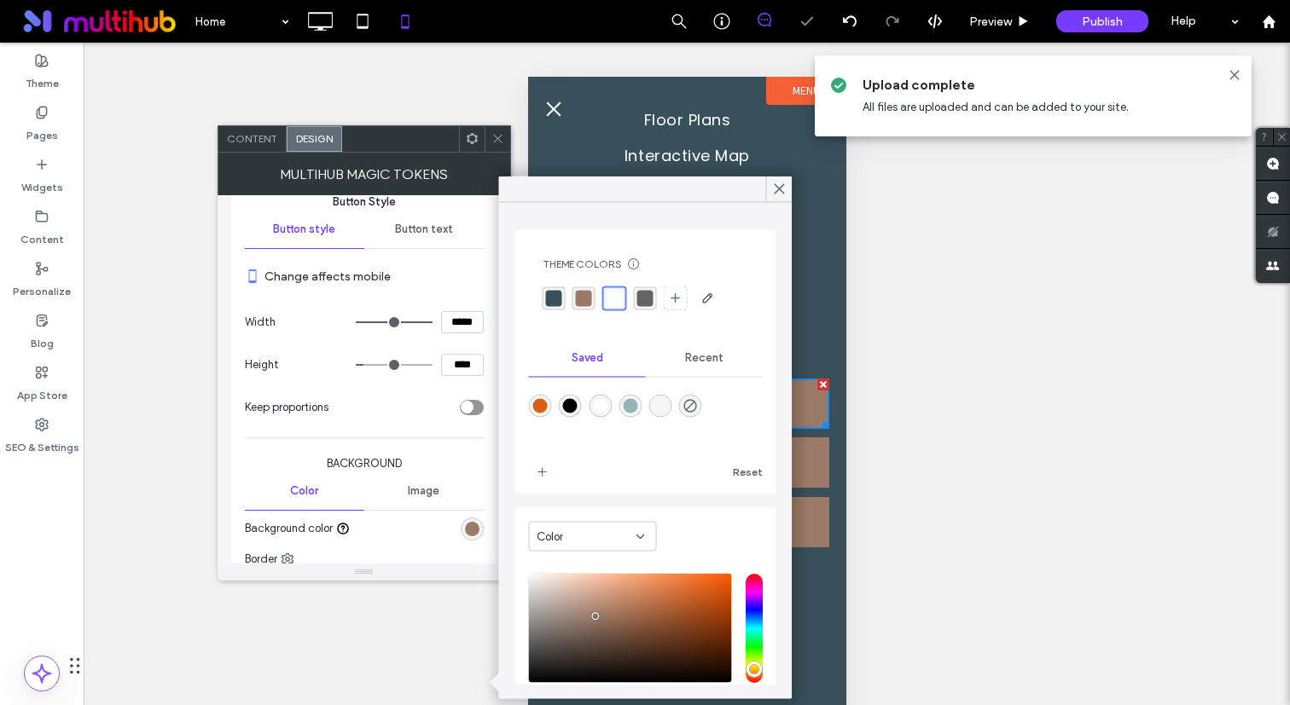
scroll to position [0, 0]
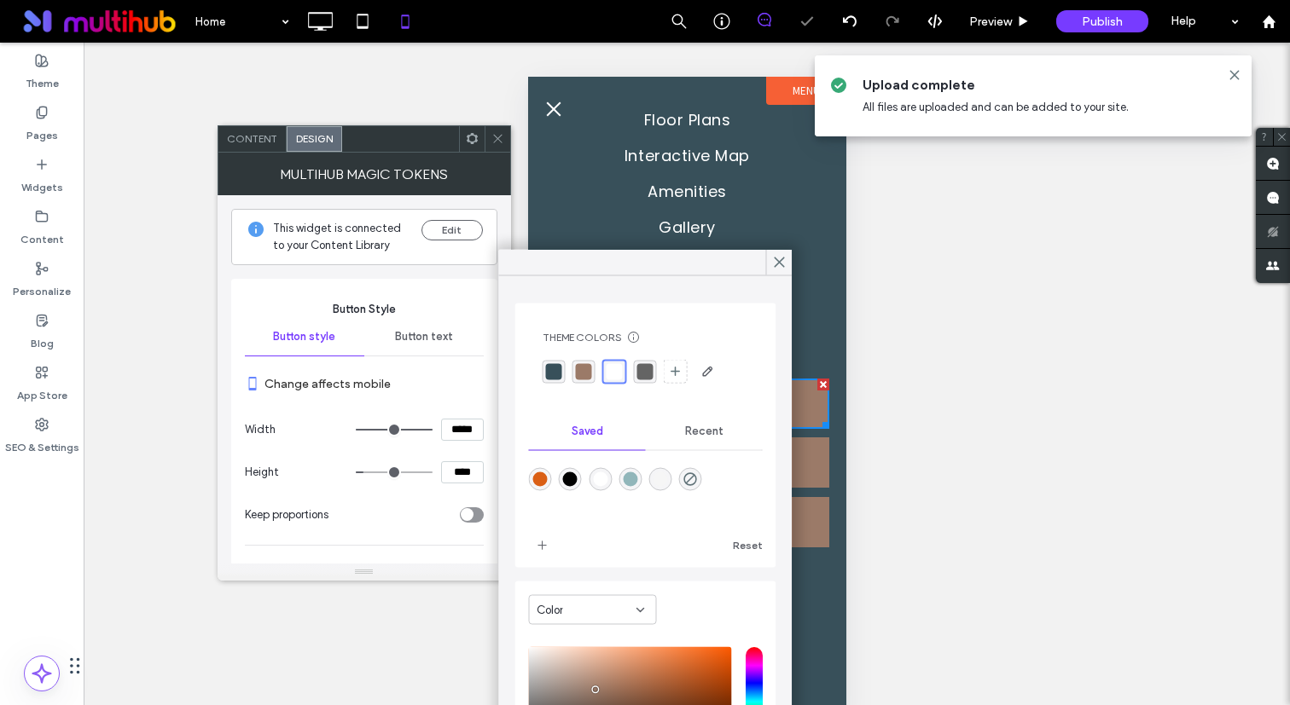
click at [454, 340] on div "Button text" at bounding box center [423, 337] width 119 height 38
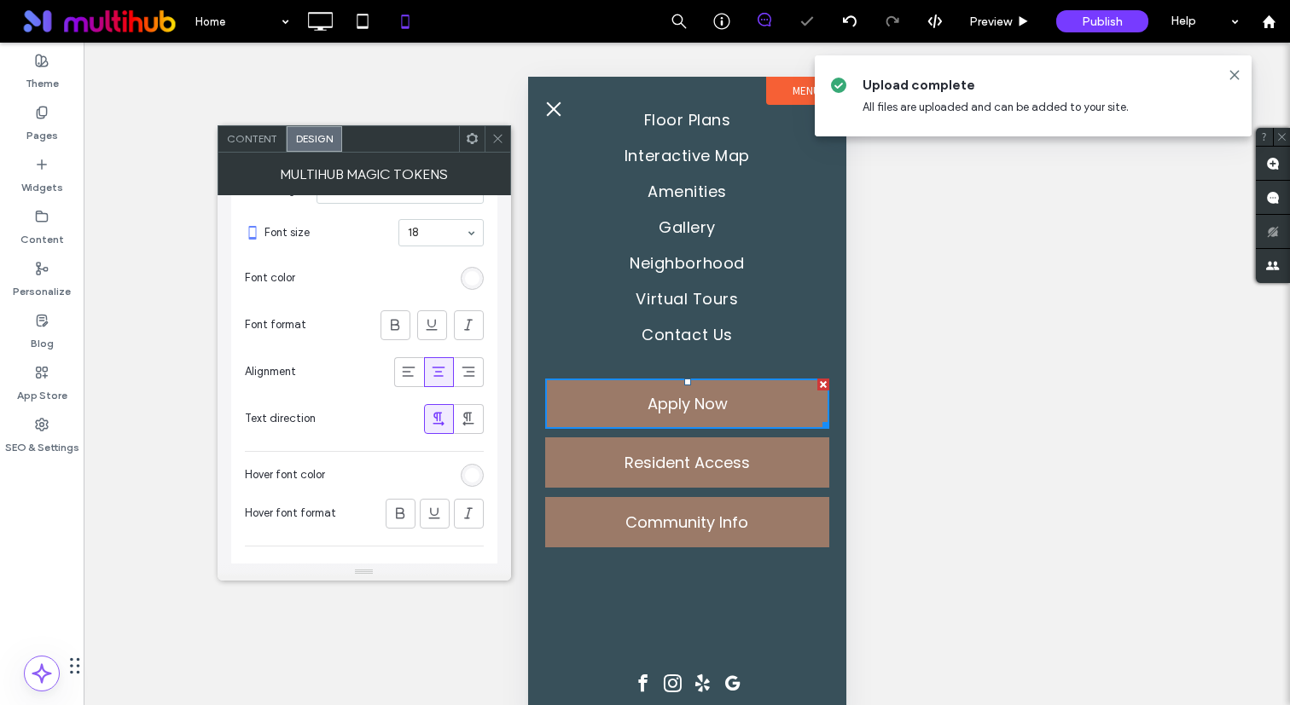
scroll to position [405, 0]
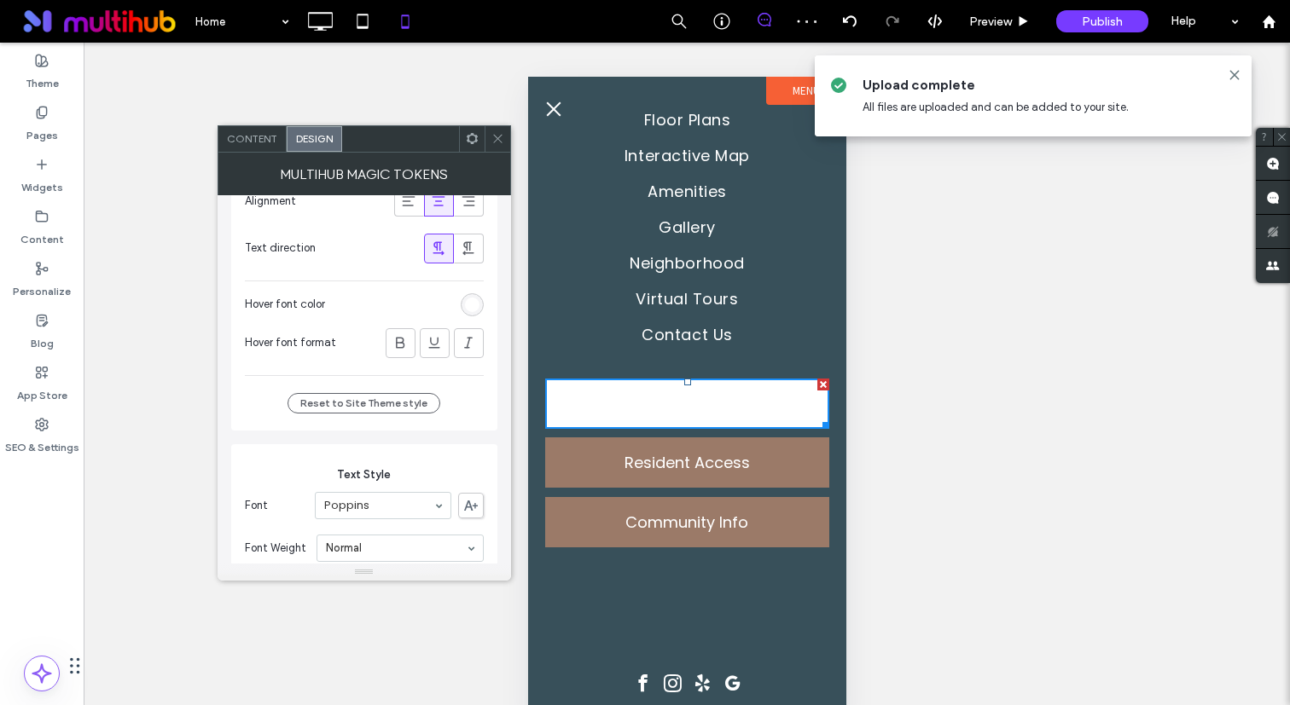
click at [467, 296] on div "rgb(255, 255, 255)" at bounding box center [472, 304] width 23 height 23
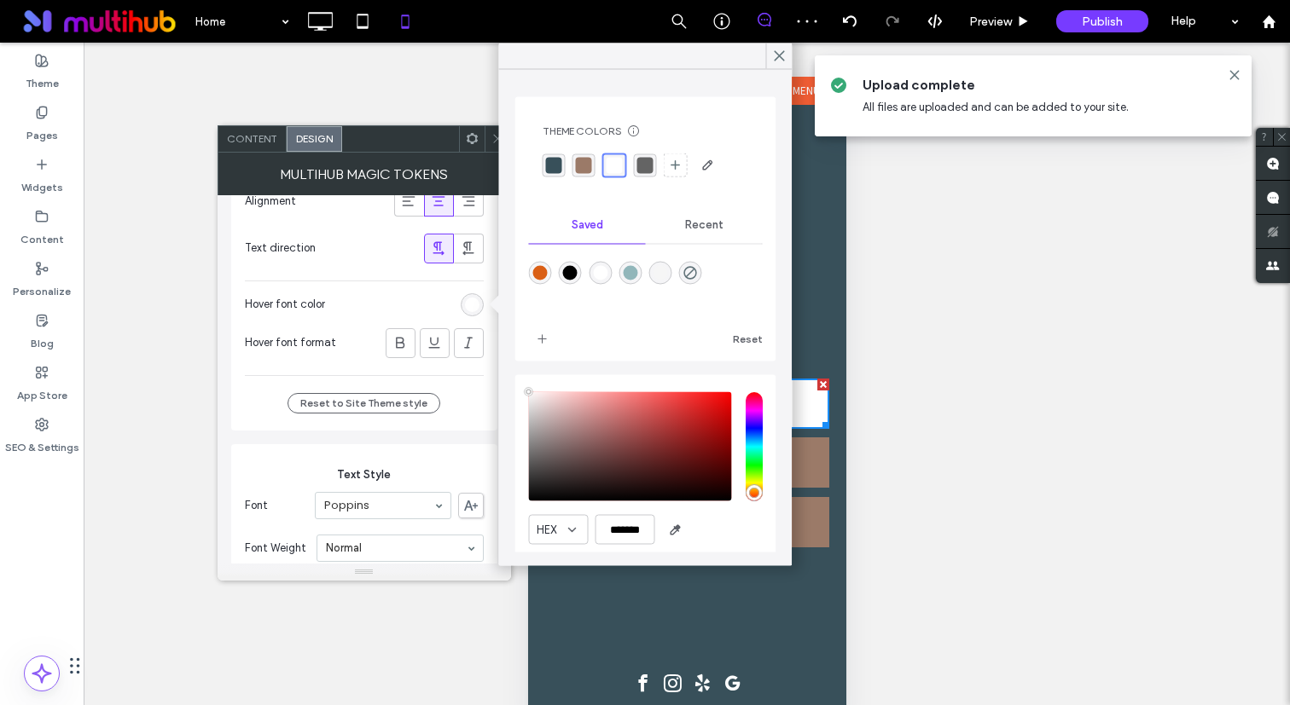
click at [554, 159] on div "rgba(56, 80, 90, 1)" at bounding box center [554, 165] width 16 height 16
click at [257, 142] on span "Content" at bounding box center [252, 138] width 50 height 13
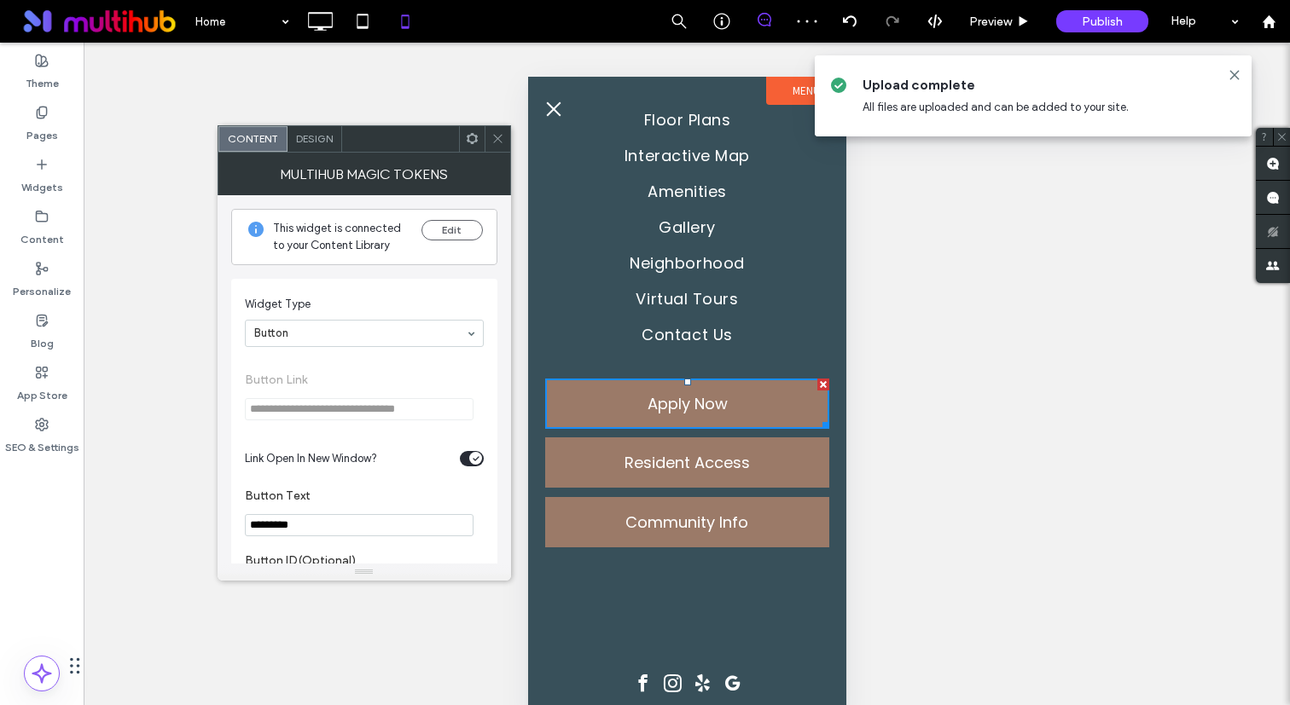
click at [471, 459] on div "toggle" at bounding box center [475, 458] width 13 height 13
click at [459, 241] on div "Edit" at bounding box center [451, 237] width 61 height 34
click at [496, 136] on icon at bounding box center [497, 138] width 13 height 13
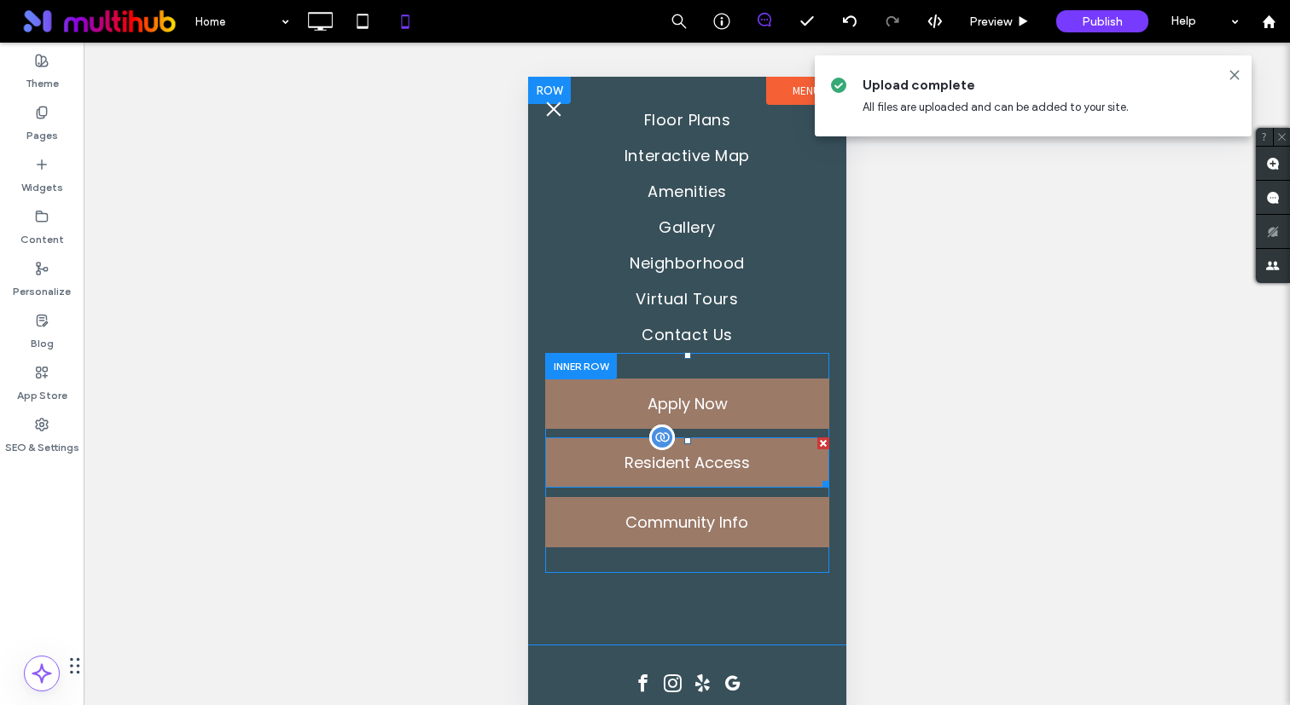
click at [657, 487] on span at bounding box center [686, 463] width 284 height 50
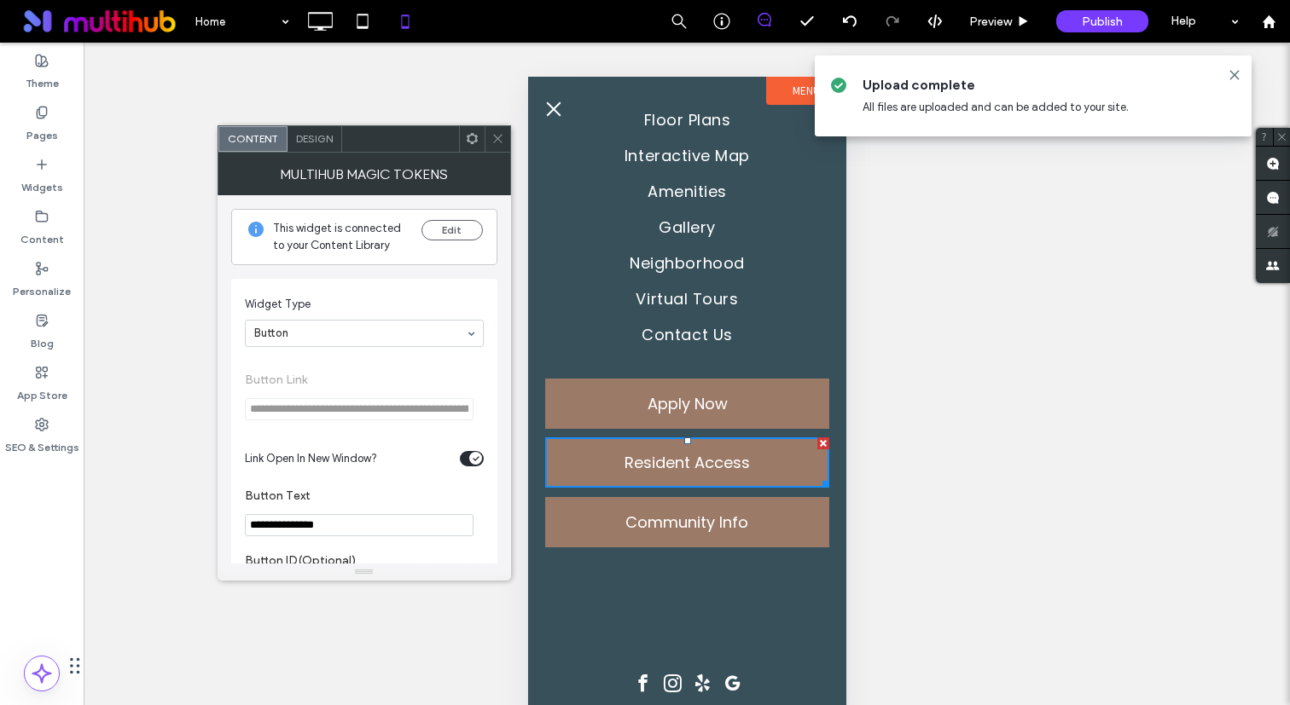
click at [322, 137] on span "Design" at bounding box center [314, 138] width 37 height 13
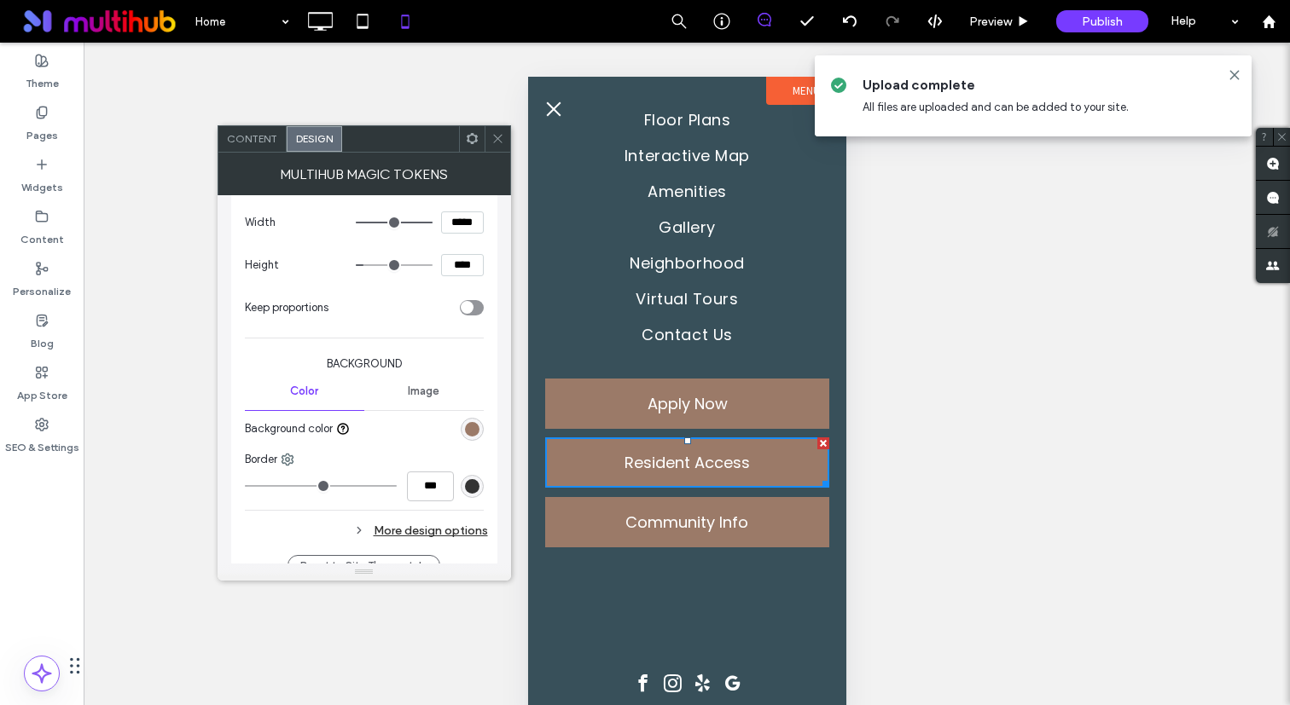
scroll to position [293, 0]
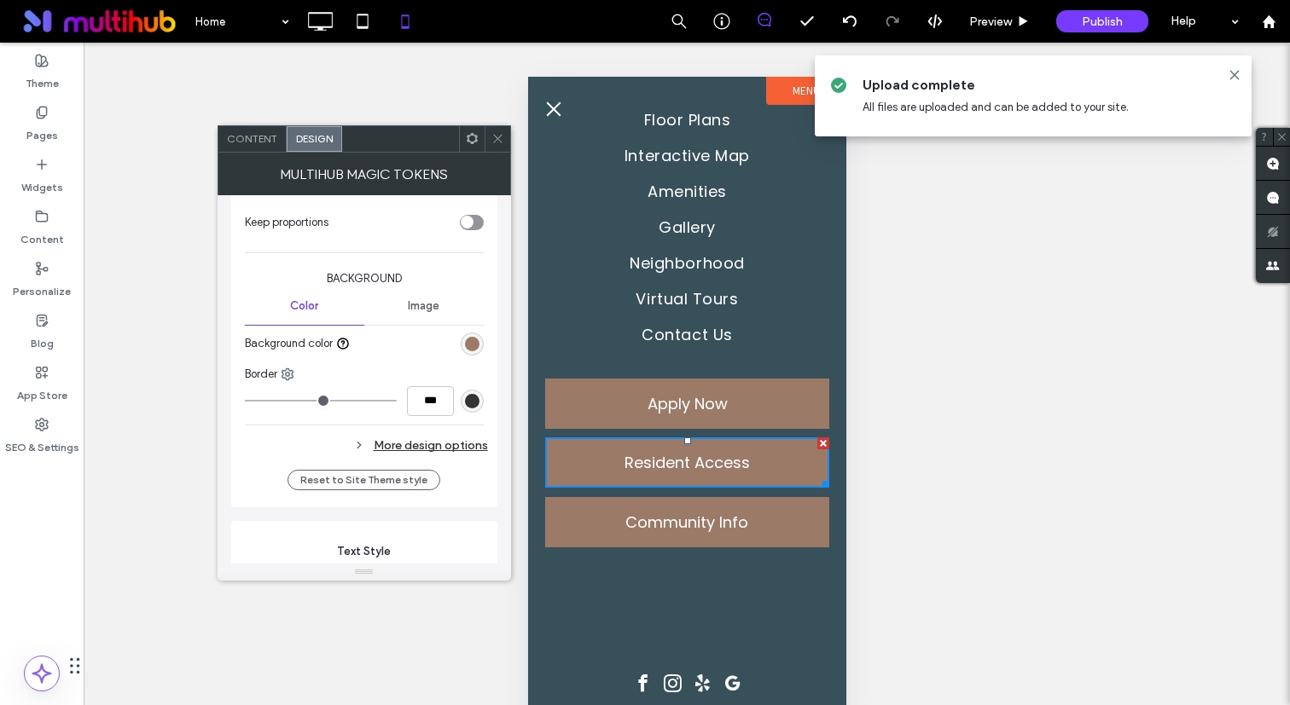
click at [467, 437] on div "More design options" at bounding box center [366, 445] width 243 height 23
click at [480, 474] on div "rgb(155, 122, 104)" at bounding box center [472, 476] width 23 height 23
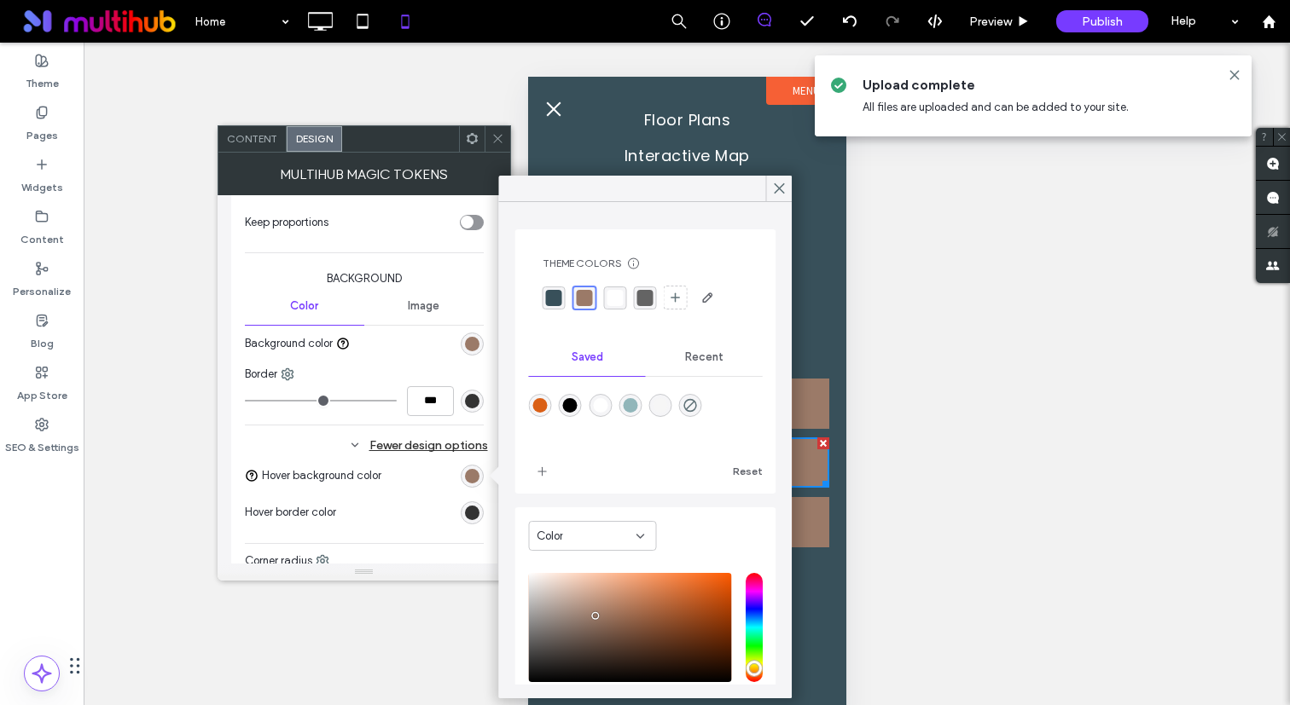
click at [615, 299] on div "rgba(255,255,255,1)" at bounding box center [615, 298] width 16 height 16
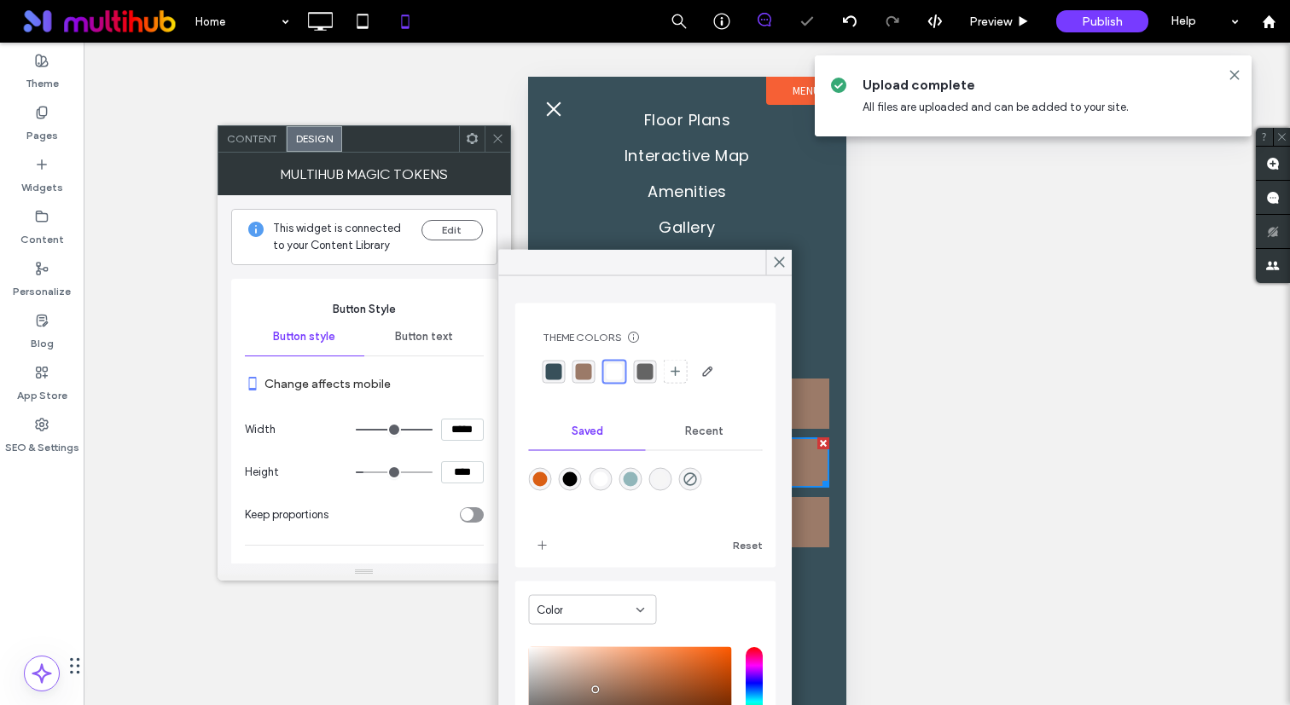
click at [443, 328] on div "Button text" at bounding box center [423, 337] width 119 height 38
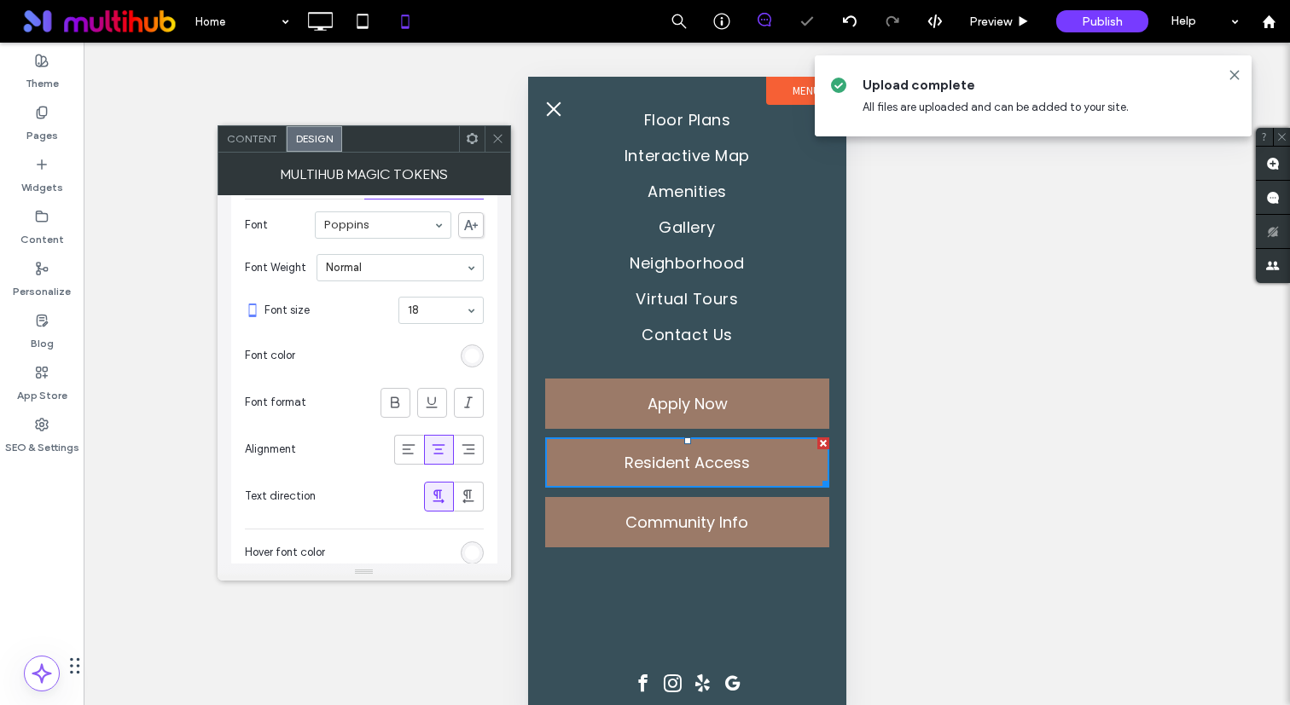
scroll to position [279, 0]
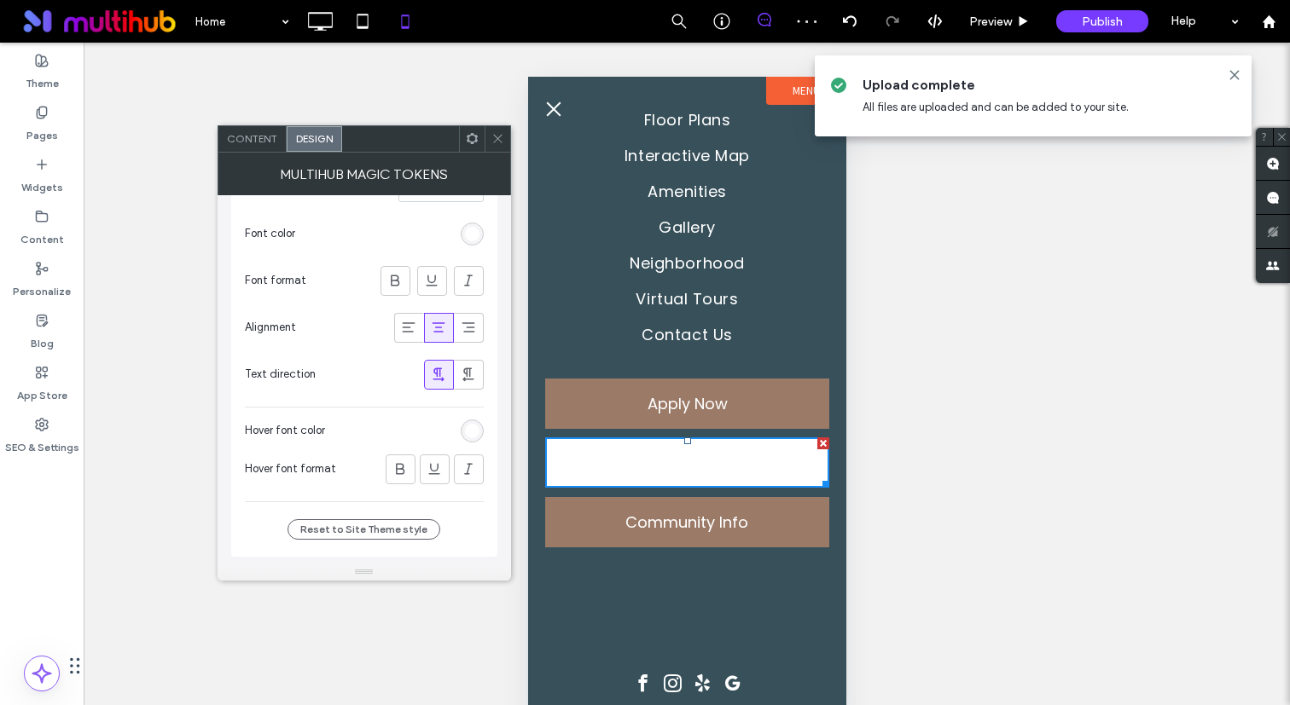
click at [469, 432] on div "rgb(255, 255, 255)" at bounding box center [472, 431] width 14 height 14
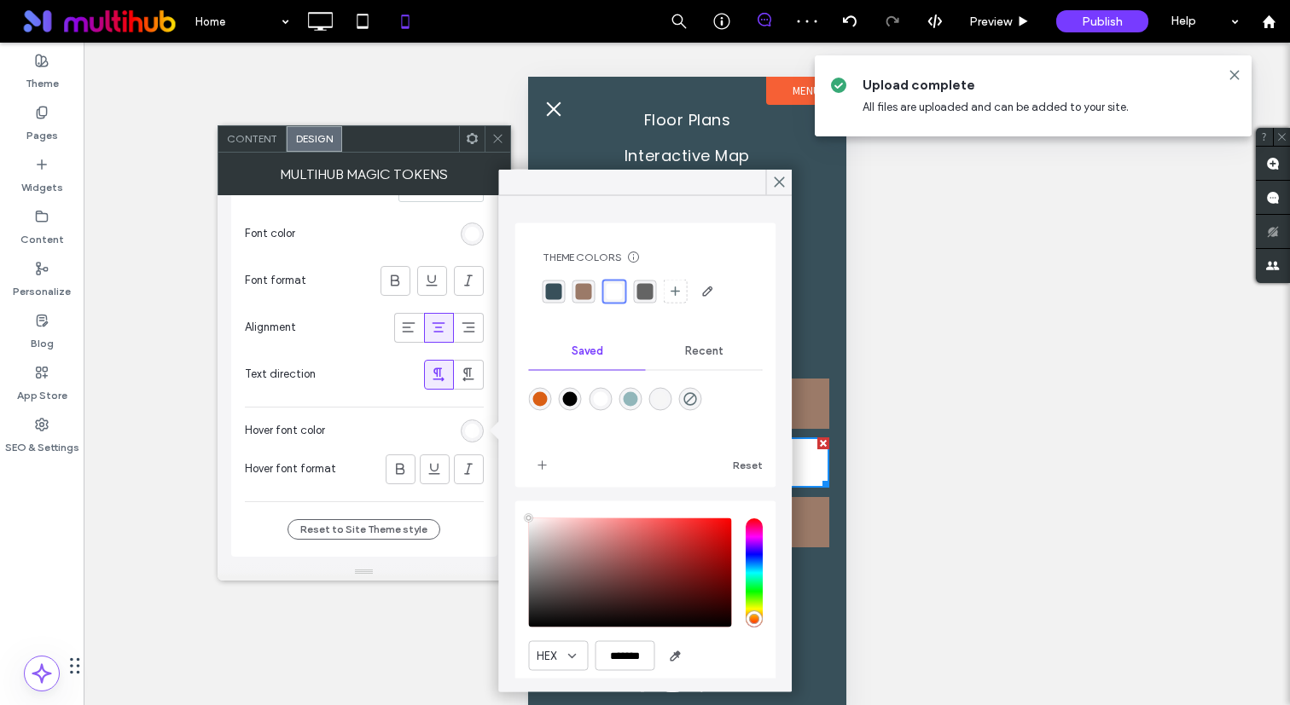
click at [548, 287] on div "rgba(56, 80, 90, 1)" at bounding box center [554, 291] width 16 height 16
click at [496, 136] on icon at bounding box center [497, 138] width 13 height 13
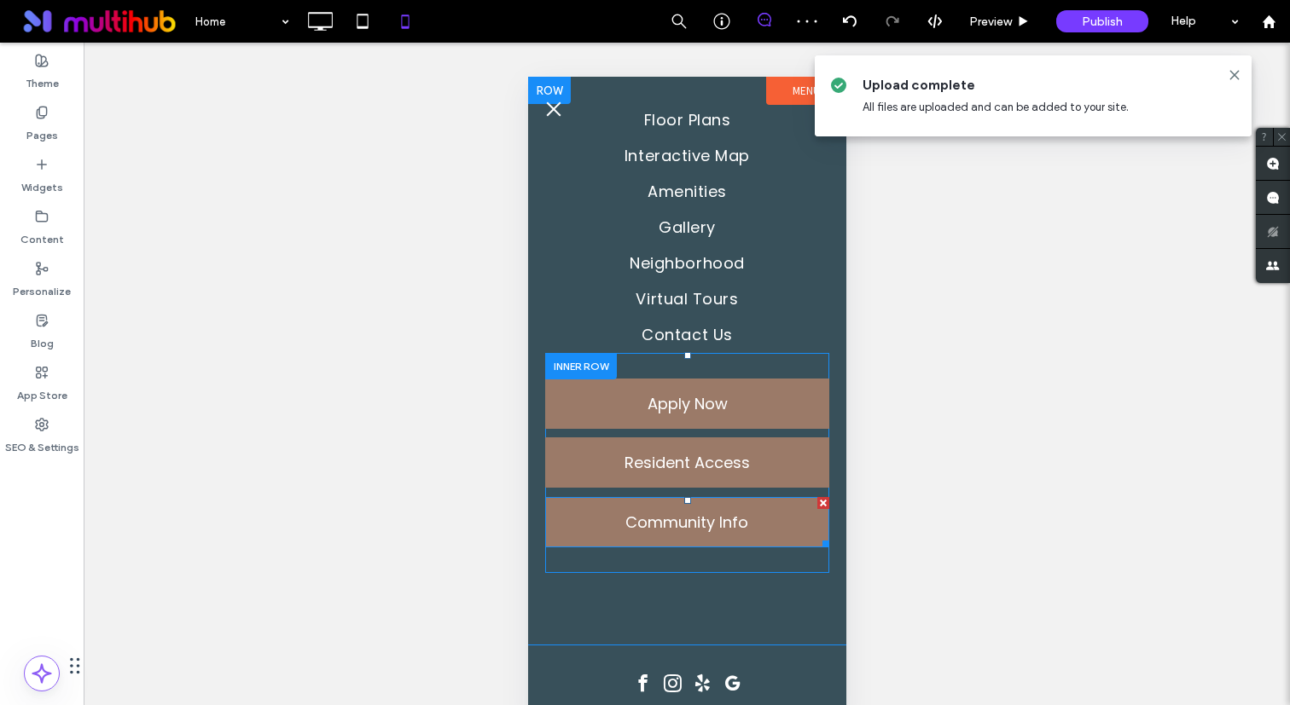
click at [635, 536] on span "Community Info" at bounding box center [685, 522] width 123 height 50
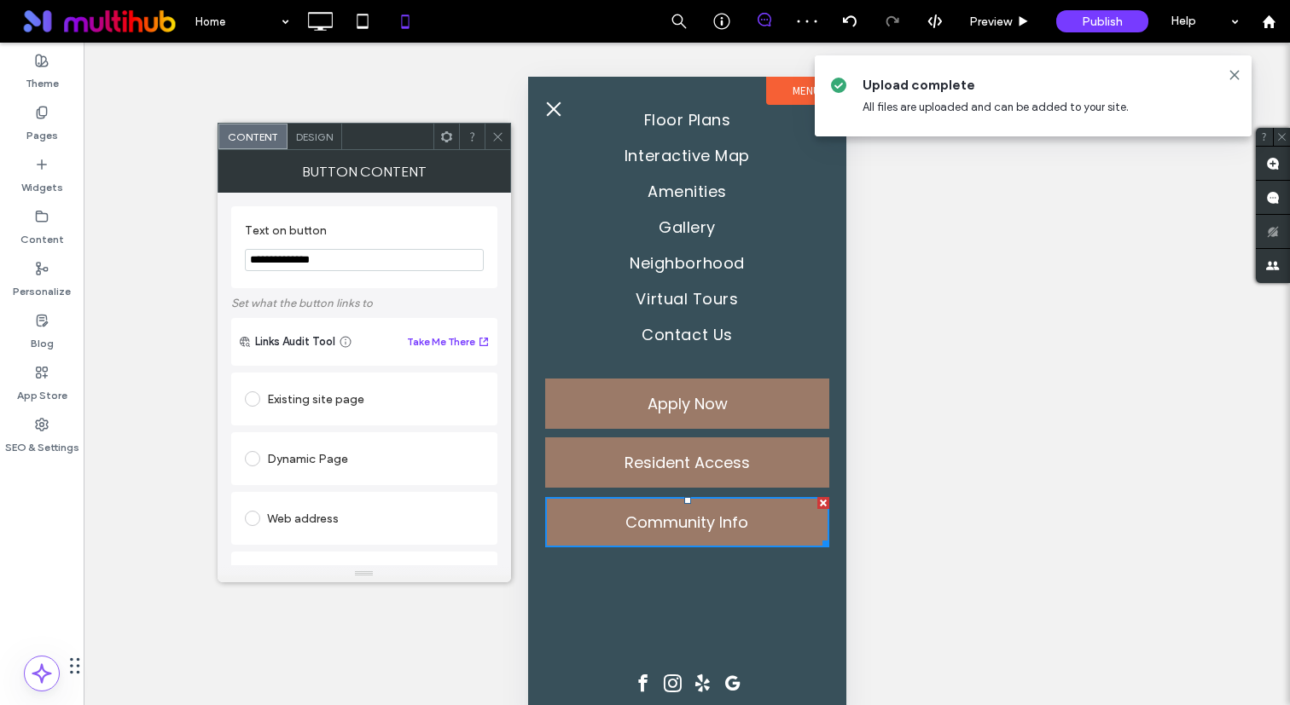
click at [321, 133] on span "Design" at bounding box center [314, 136] width 37 height 13
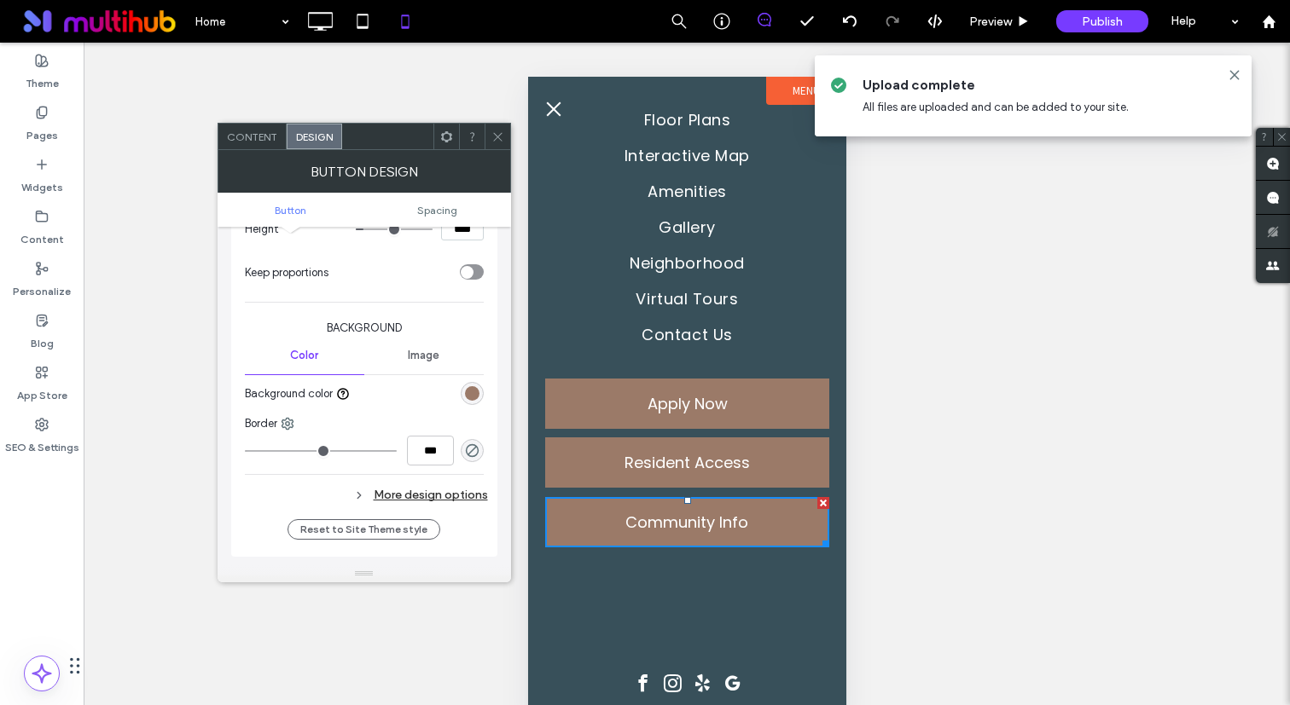
scroll to position [351, 0]
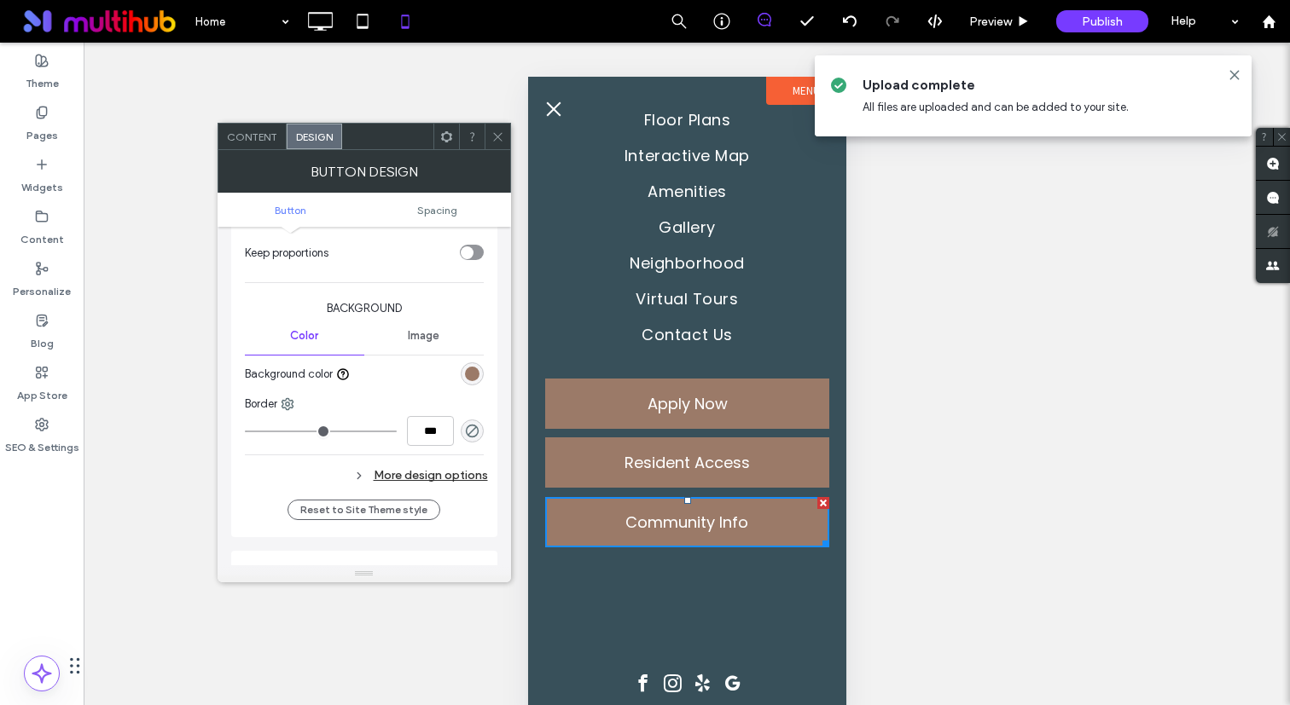
click at [464, 457] on div "Change affects mobile Width ***** Height **** Keep proportions Background Color…" at bounding box center [364, 294] width 239 height 394
click at [462, 484] on div "More design options" at bounding box center [366, 475] width 243 height 23
click at [470, 510] on div "rgb(155, 122, 104)" at bounding box center [472, 506] width 14 height 14
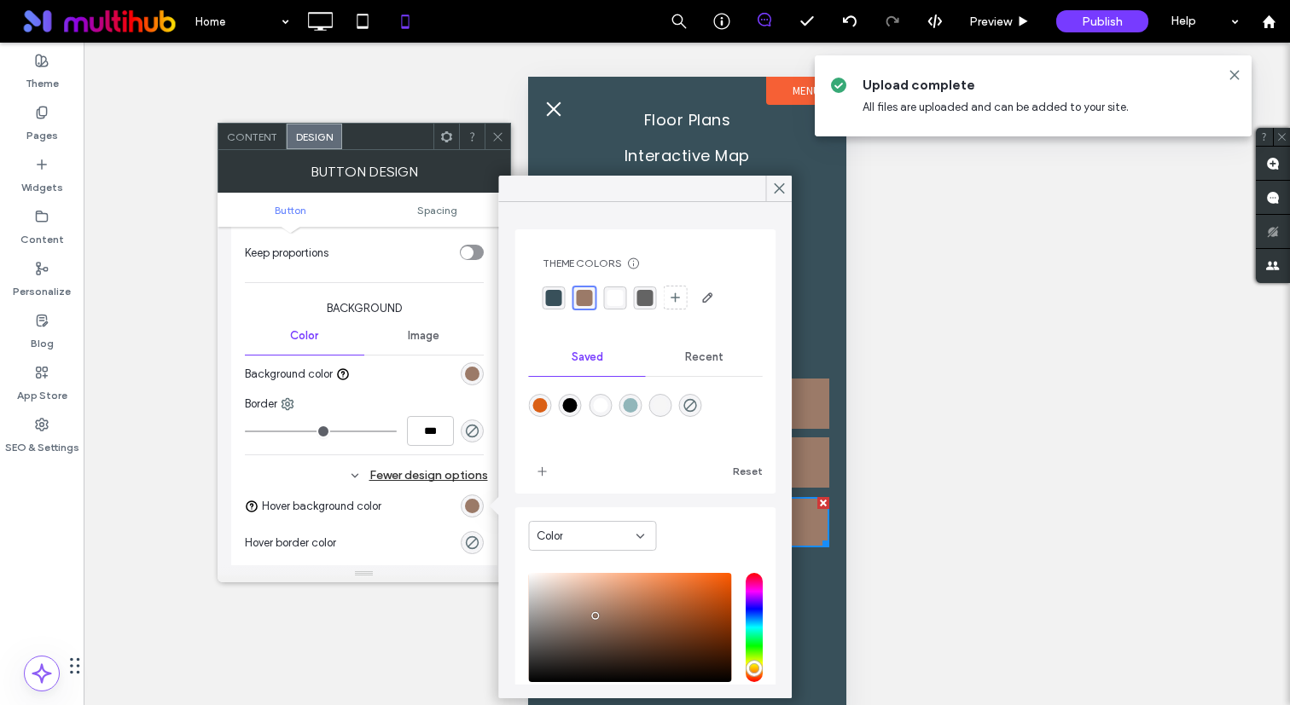
click at [612, 296] on div "rgba(255,255,255,1)" at bounding box center [615, 298] width 16 height 16
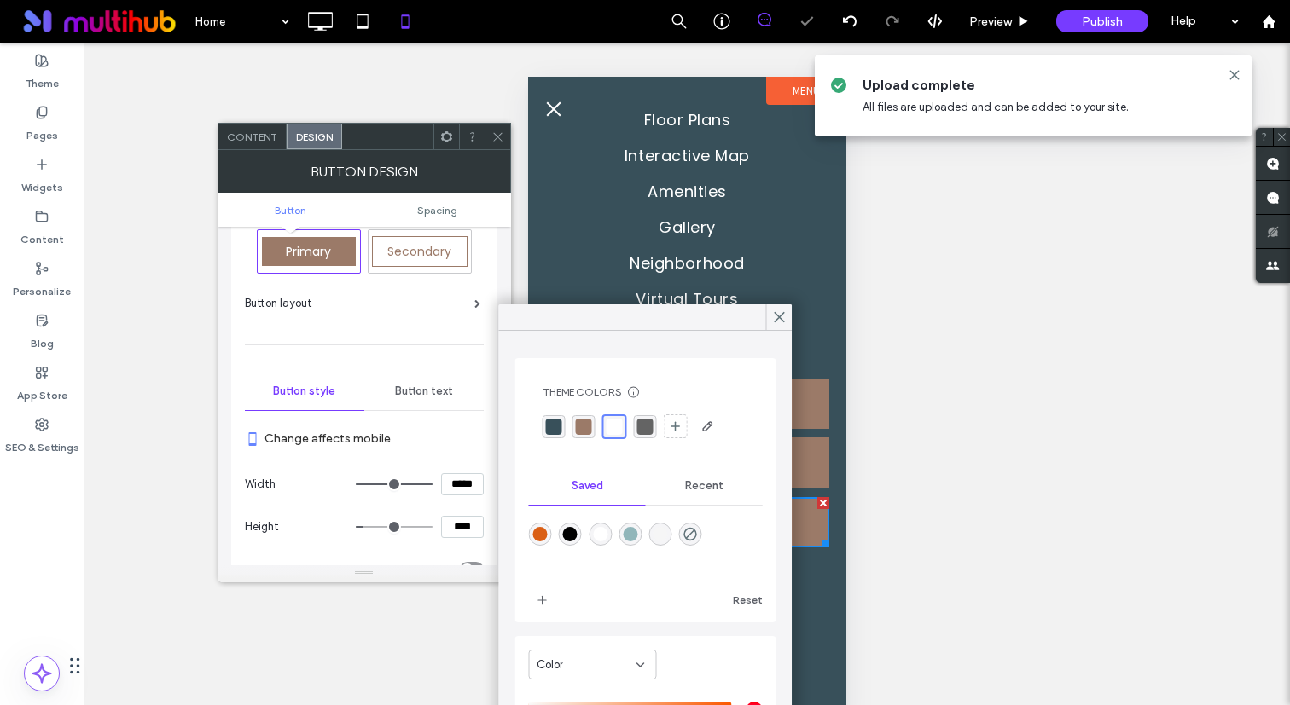
click at [427, 379] on div "Button text" at bounding box center [423, 392] width 119 height 38
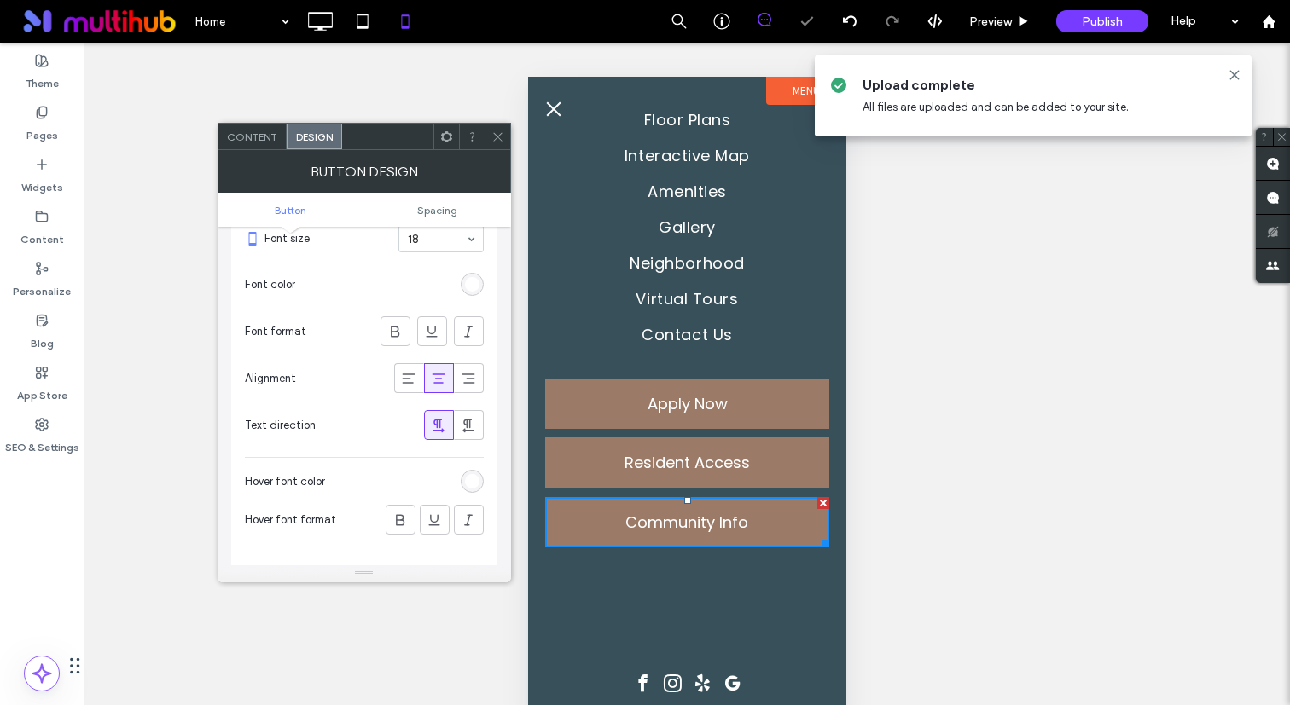
scroll to position [400, 0]
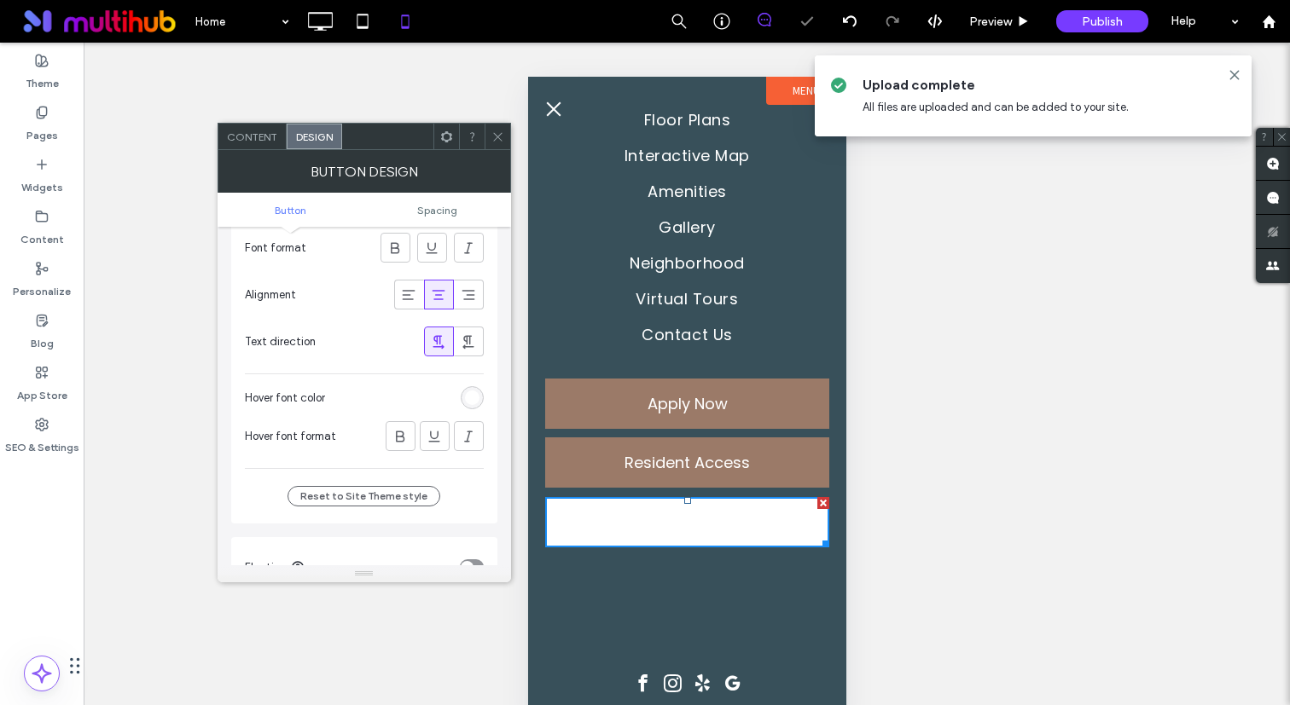
click at [470, 409] on div at bounding box center [408, 398] width 152 height 30
click at [461, 405] on div at bounding box center [472, 397] width 23 height 23
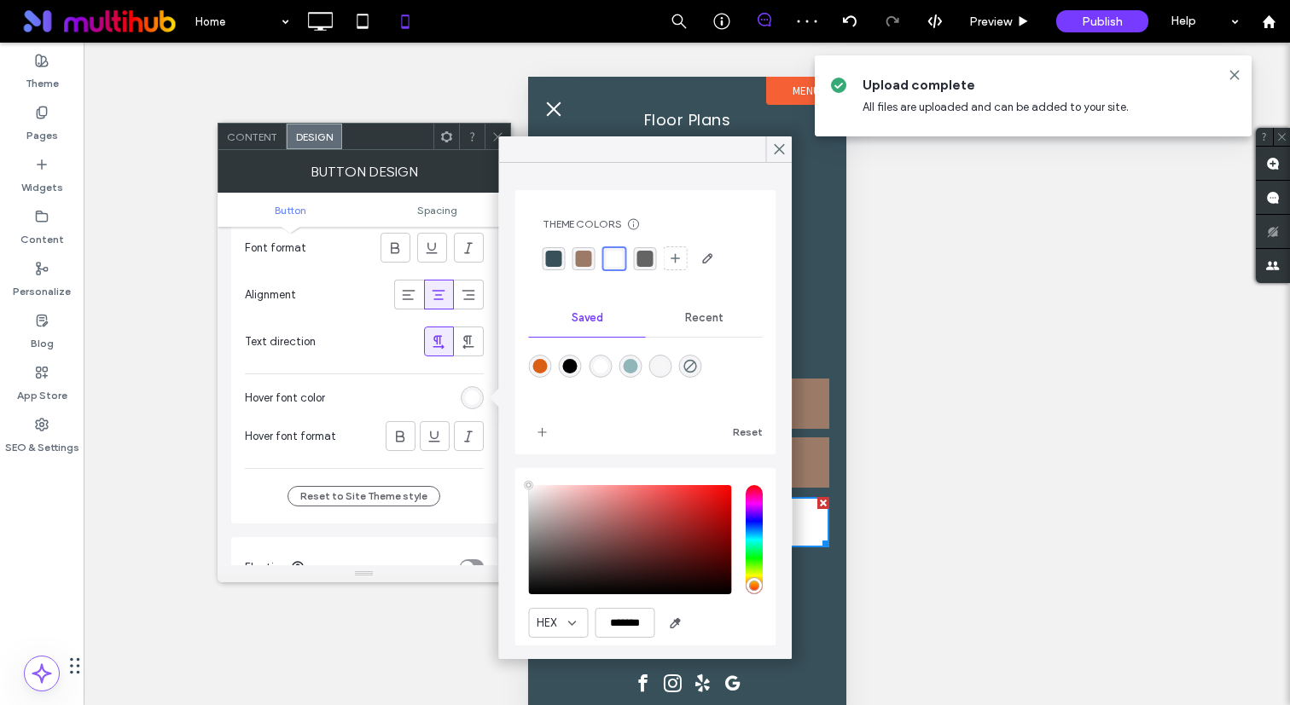
click at [470, 400] on div "rgb(255, 255, 255)" at bounding box center [472, 398] width 14 height 14
click at [556, 261] on div "rgba(56, 80, 90, 1)" at bounding box center [554, 259] width 16 height 16
click at [490, 126] on div at bounding box center [497, 137] width 26 height 26
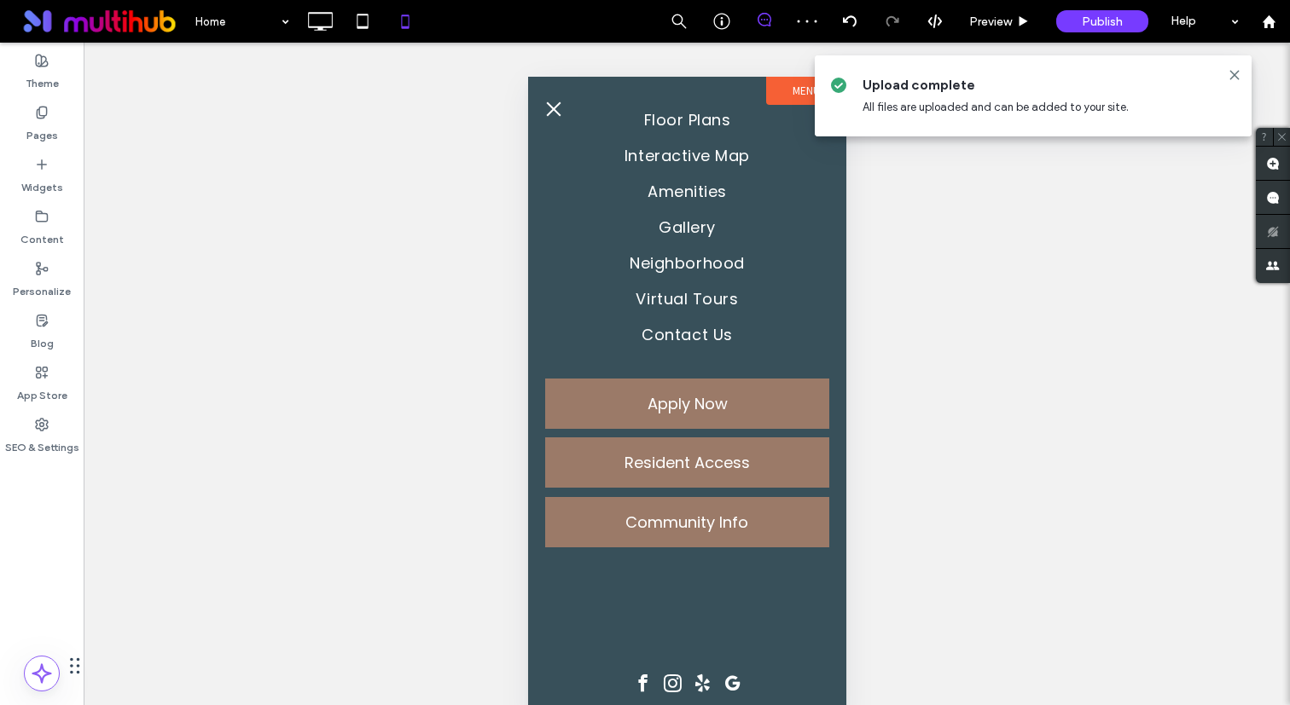
click at [547, 106] on button "menu" at bounding box center [553, 109] width 34 height 34
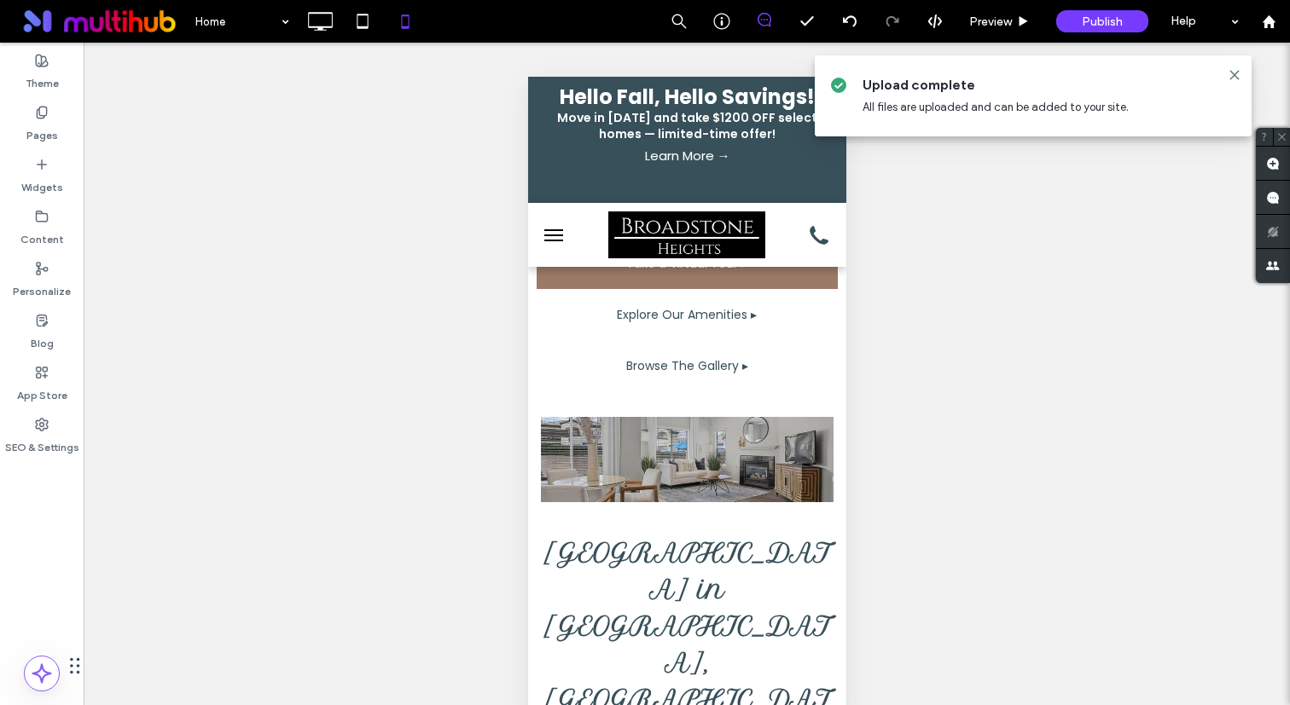
scroll to position [0, 0]
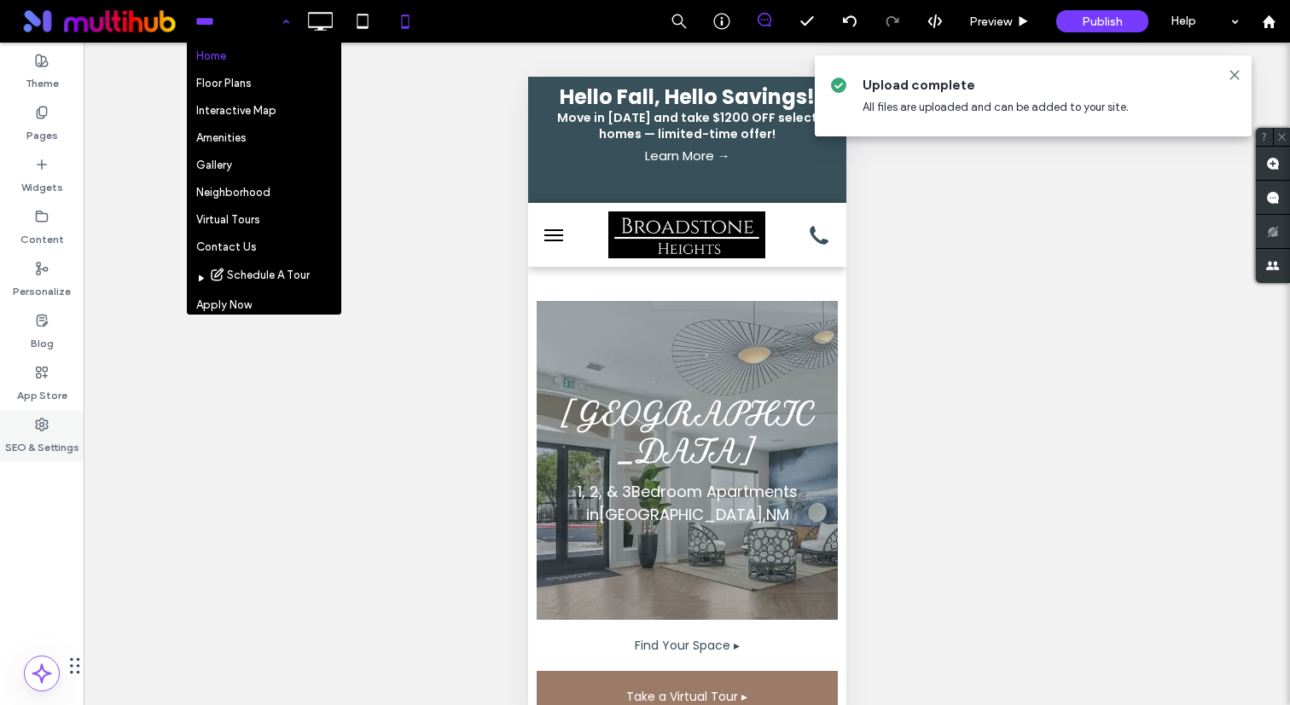
click at [32, 427] on div "SEO & Settings" at bounding box center [42, 436] width 84 height 52
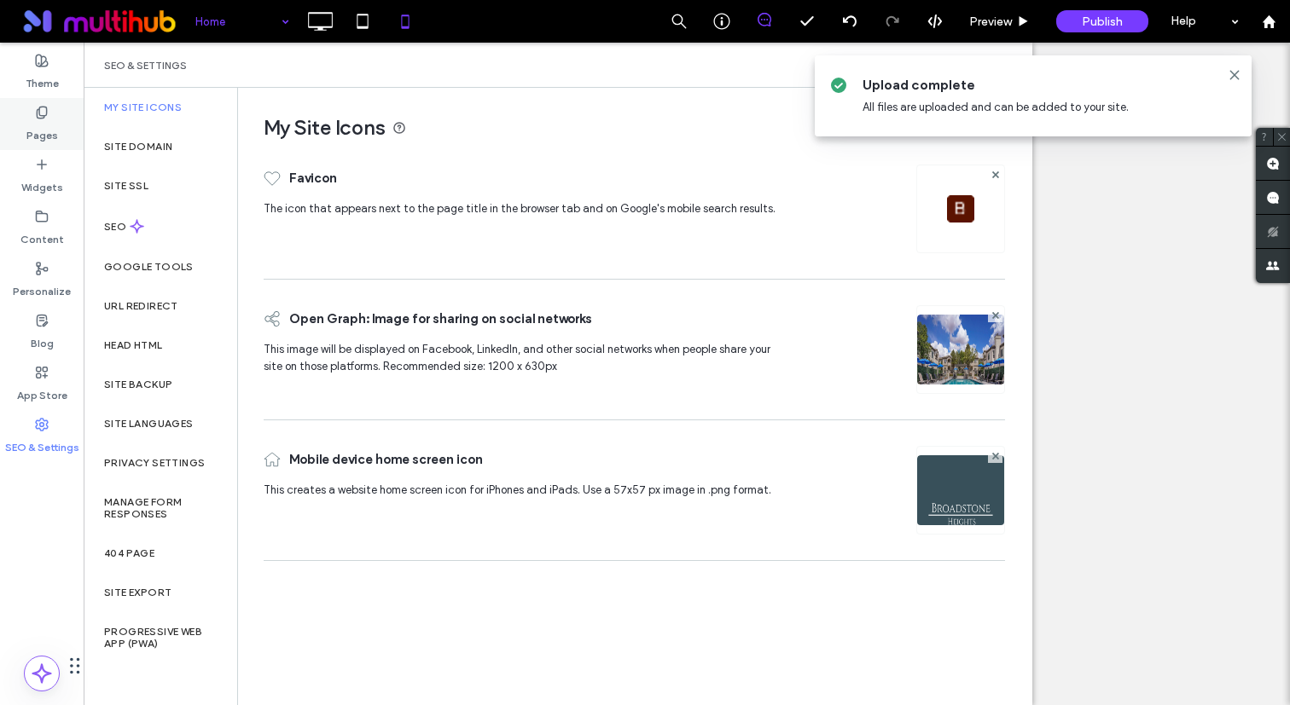
click at [52, 109] on div "Pages" at bounding box center [42, 124] width 84 height 52
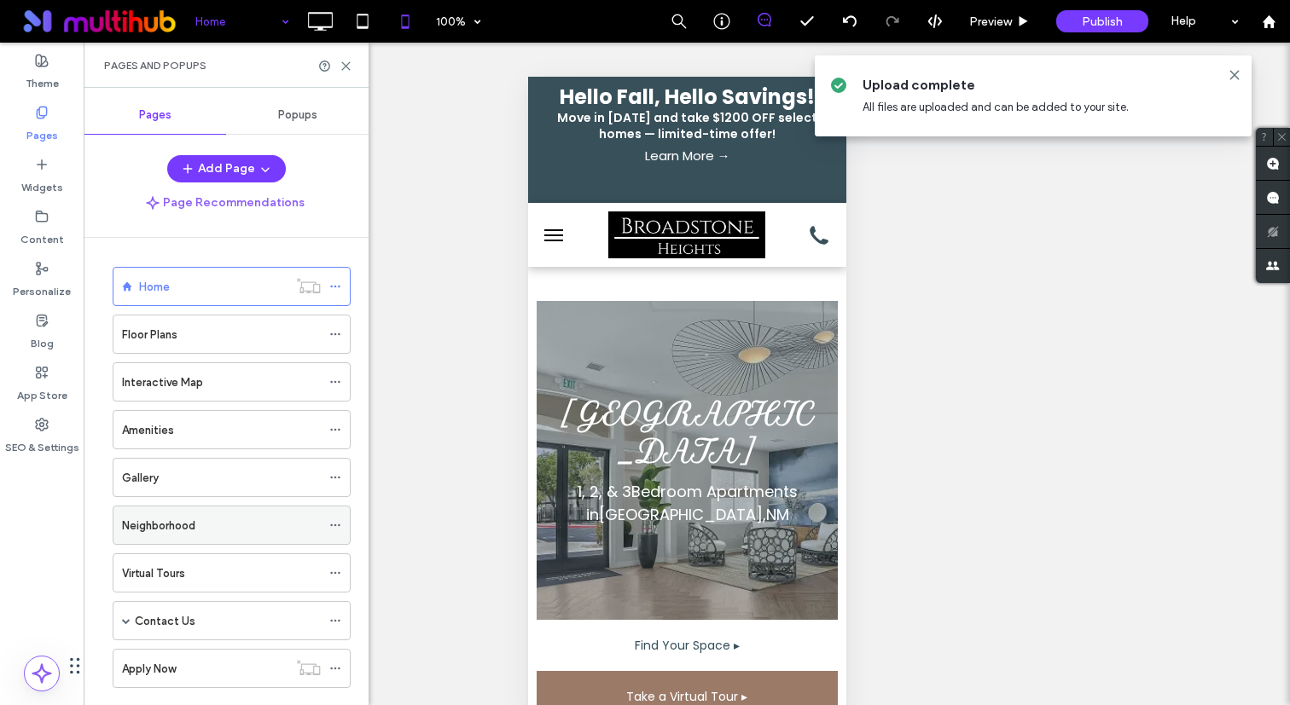
scroll to position [225, 0]
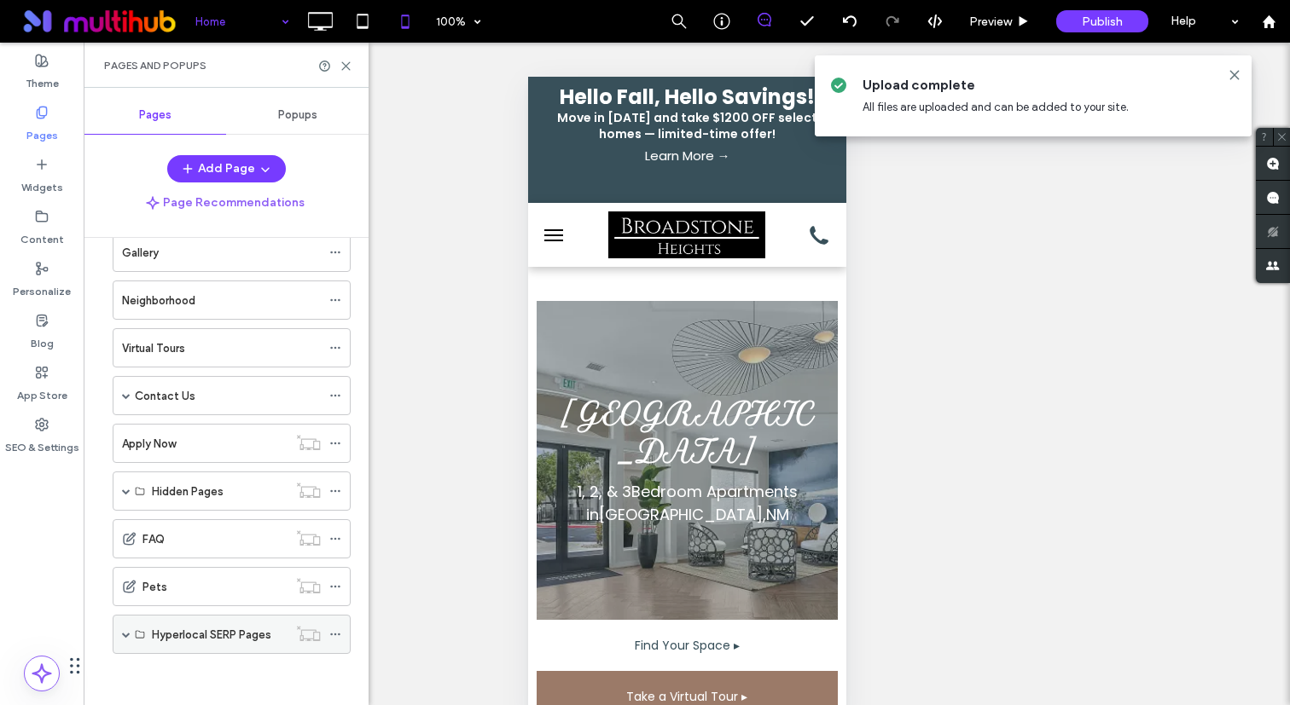
click at [125, 637] on span at bounding box center [126, 634] width 9 height 9
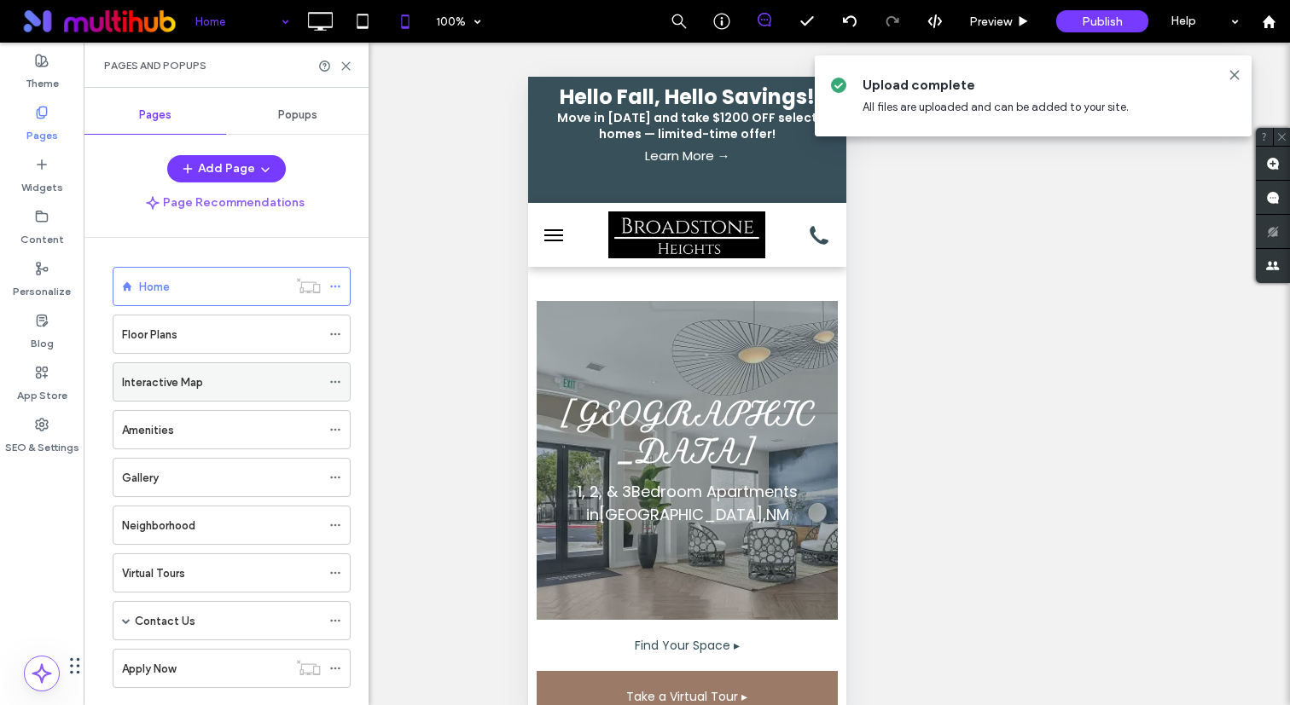
click at [335, 383] on icon at bounding box center [335, 382] width 12 height 12
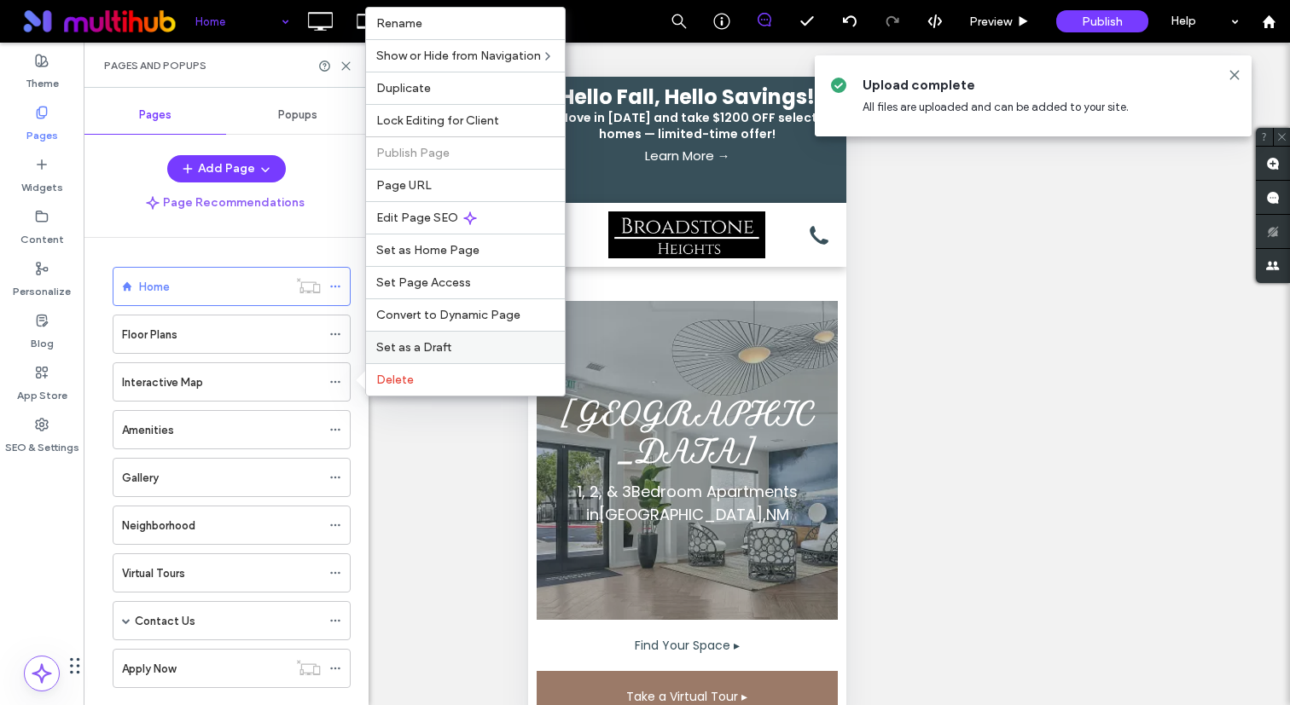
click at [437, 350] on span "Set as a Draft" at bounding box center [413, 347] width 75 height 14
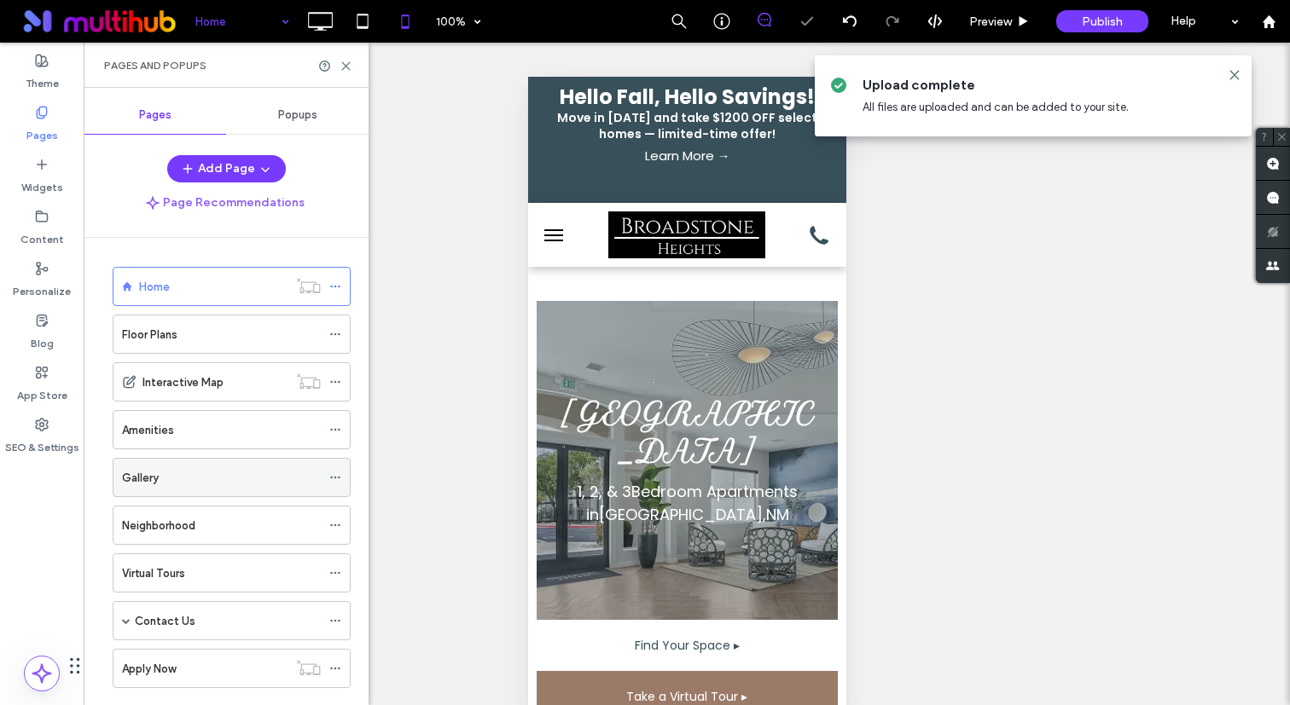
scroll to position [264, 0]
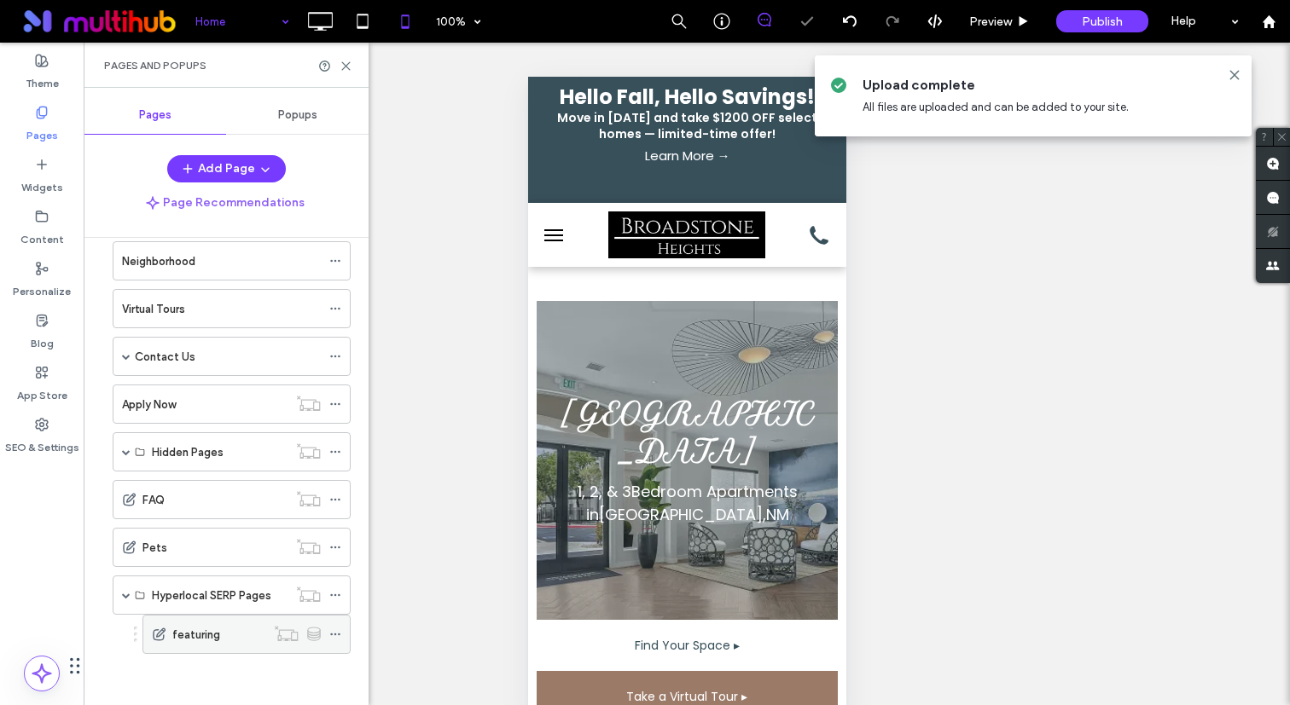
click at [333, 629] on icon at bounding box center [335, 635] width 12 height 12
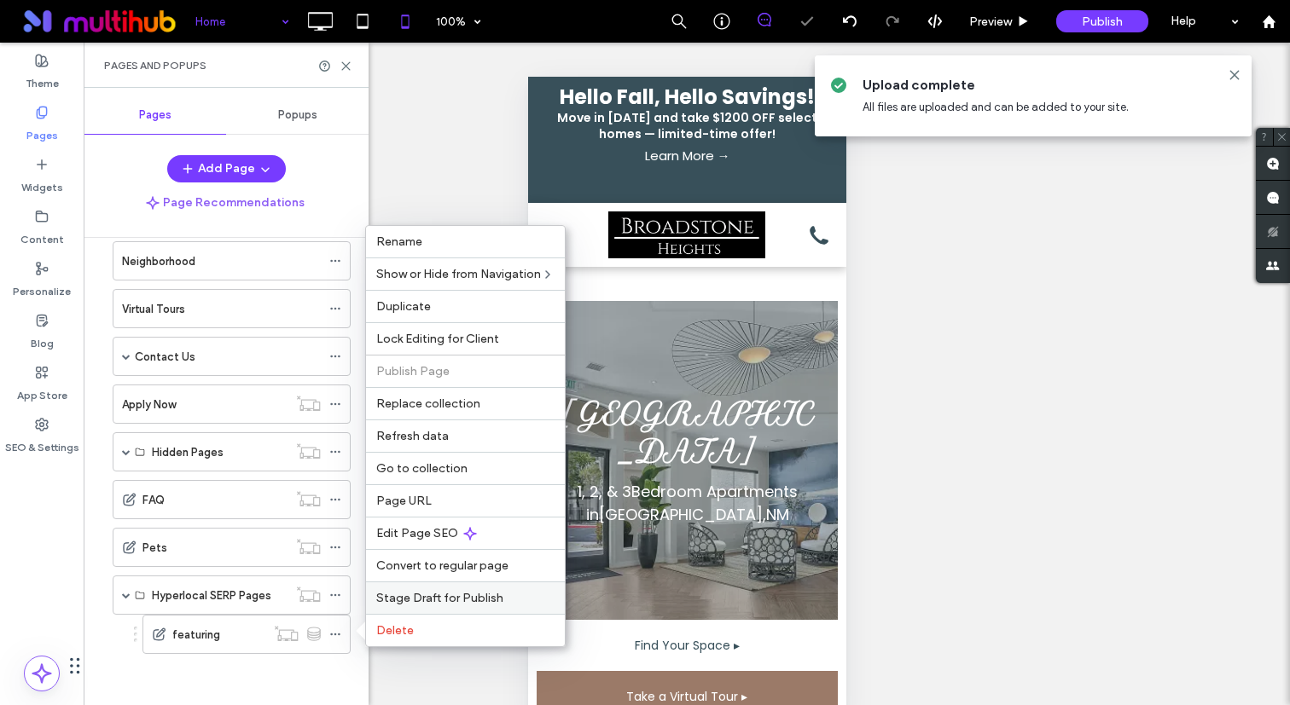
click at [439, 595] on span "Stage Draft for Publish" at bounding box center [439, 598] width 127 height 14
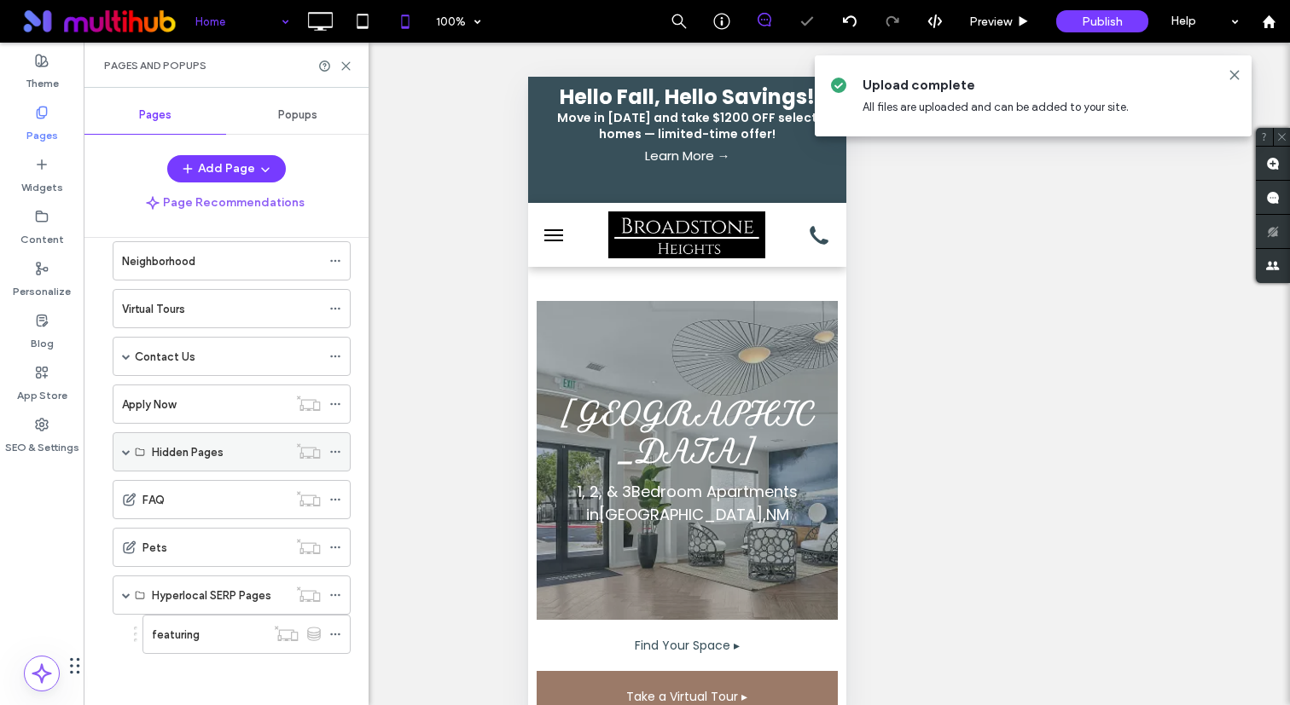
click at [124, 452] on span at bounding box center [126, 452] width 9 height 9
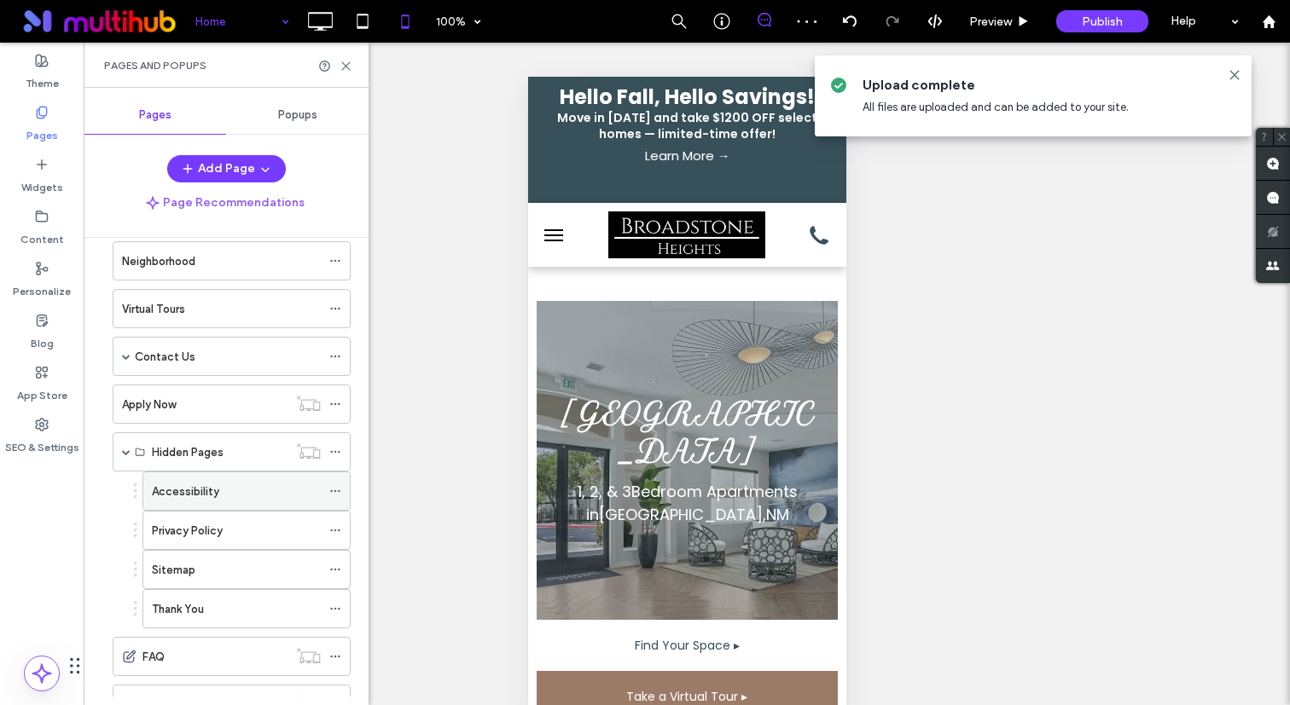
scroll to position [0, 0]
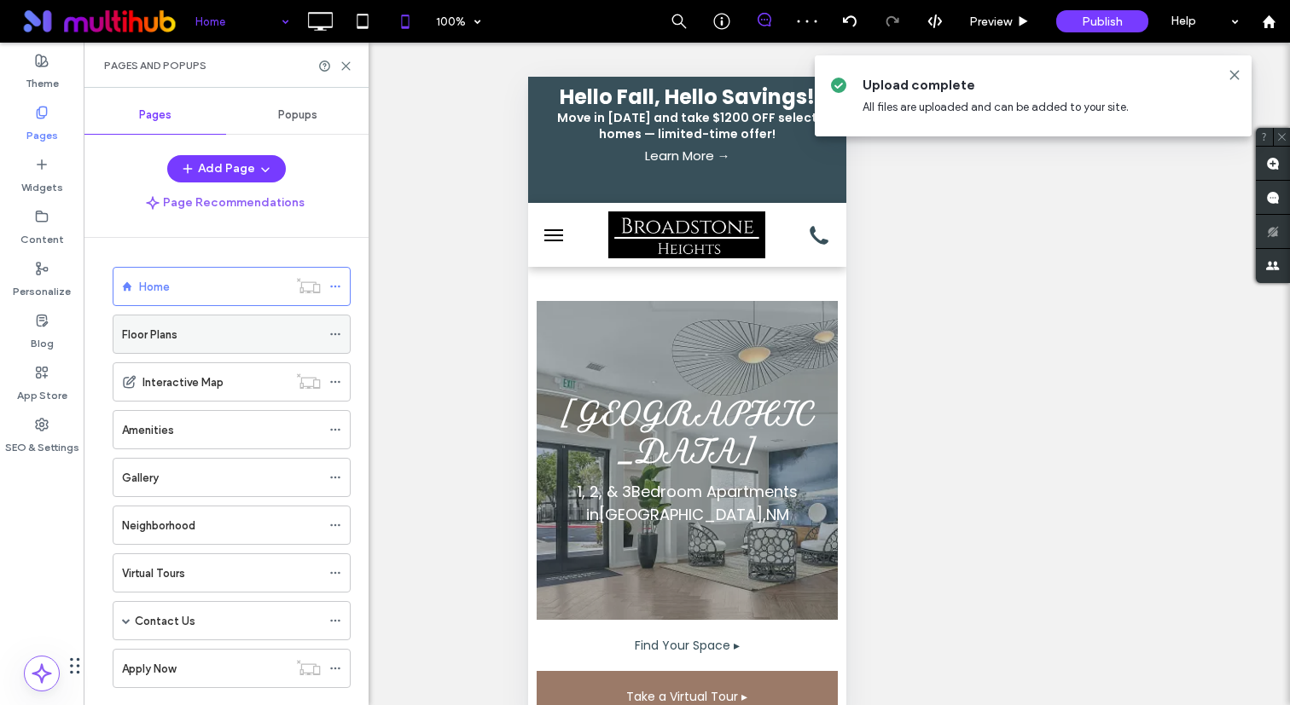
click at [242, 334] on div "Floor Plans" at bounding box center [221, 335] width 199 height 18
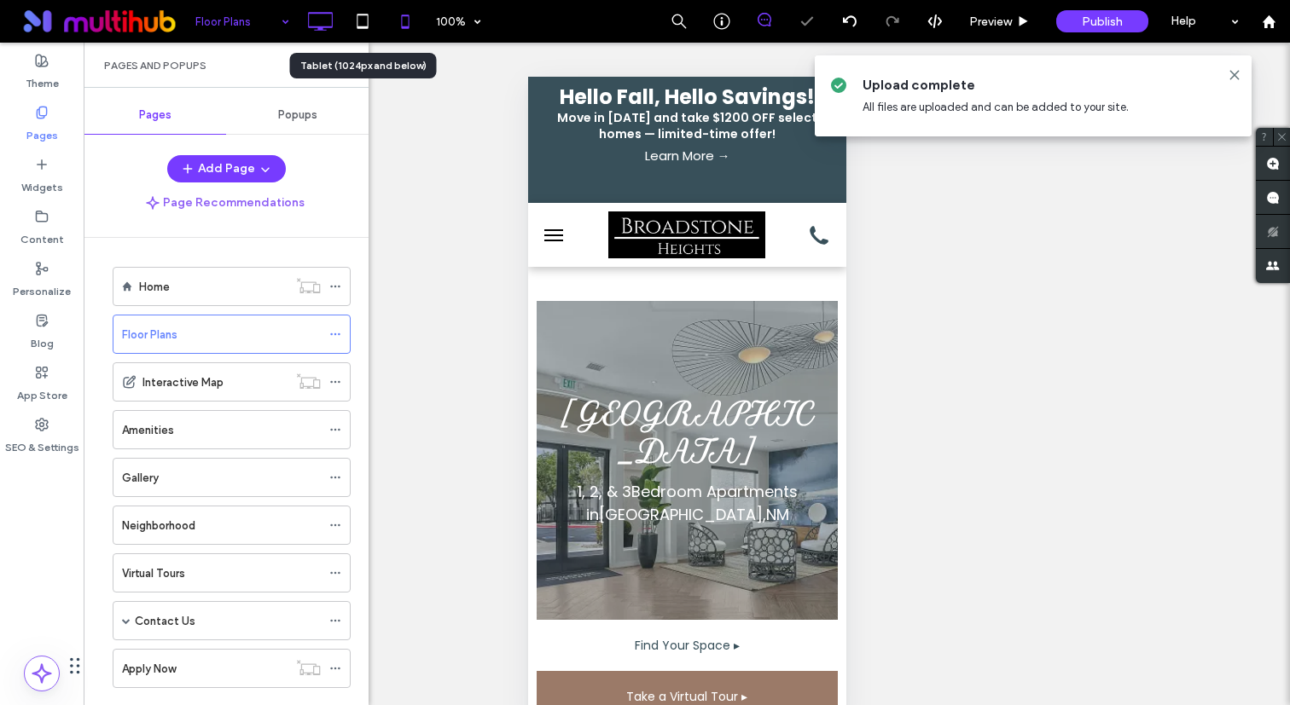
click at [310, 25] on icon at bounding box center [320, 21] width 34 height 34
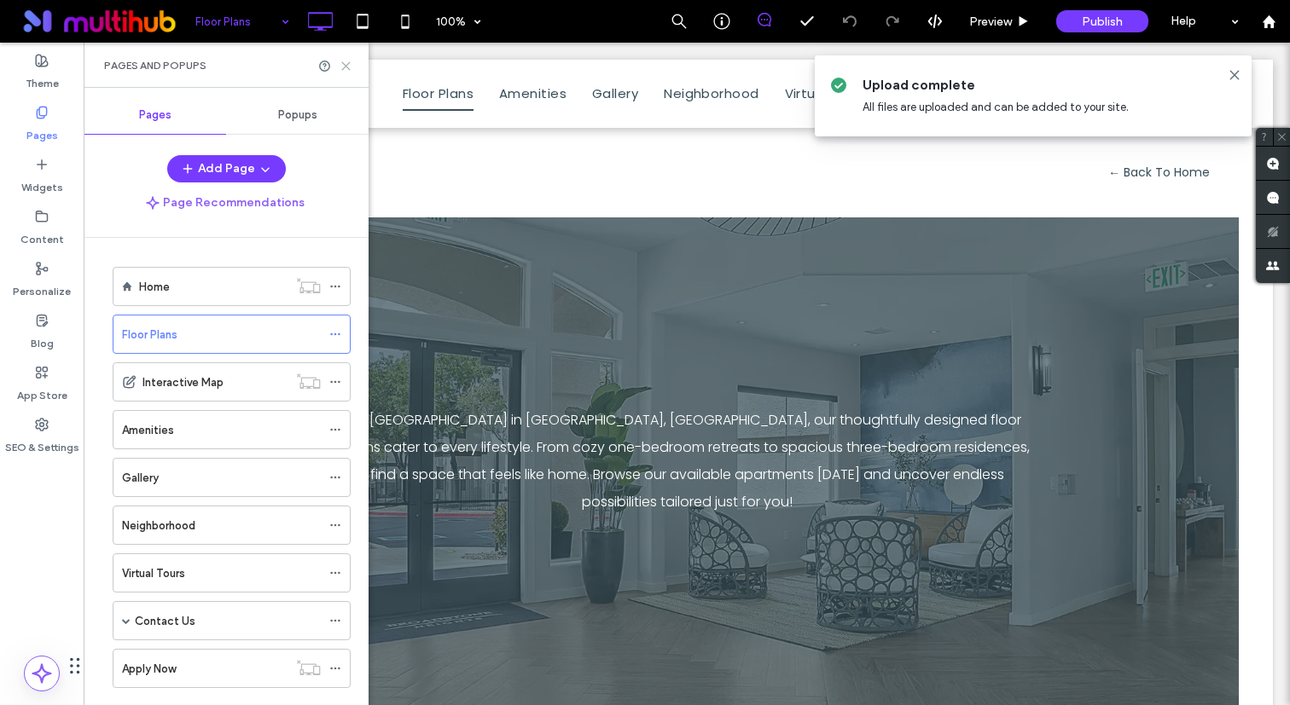
click at [343, 65] on icon at bounding box center [345, 66] width 13 height 13
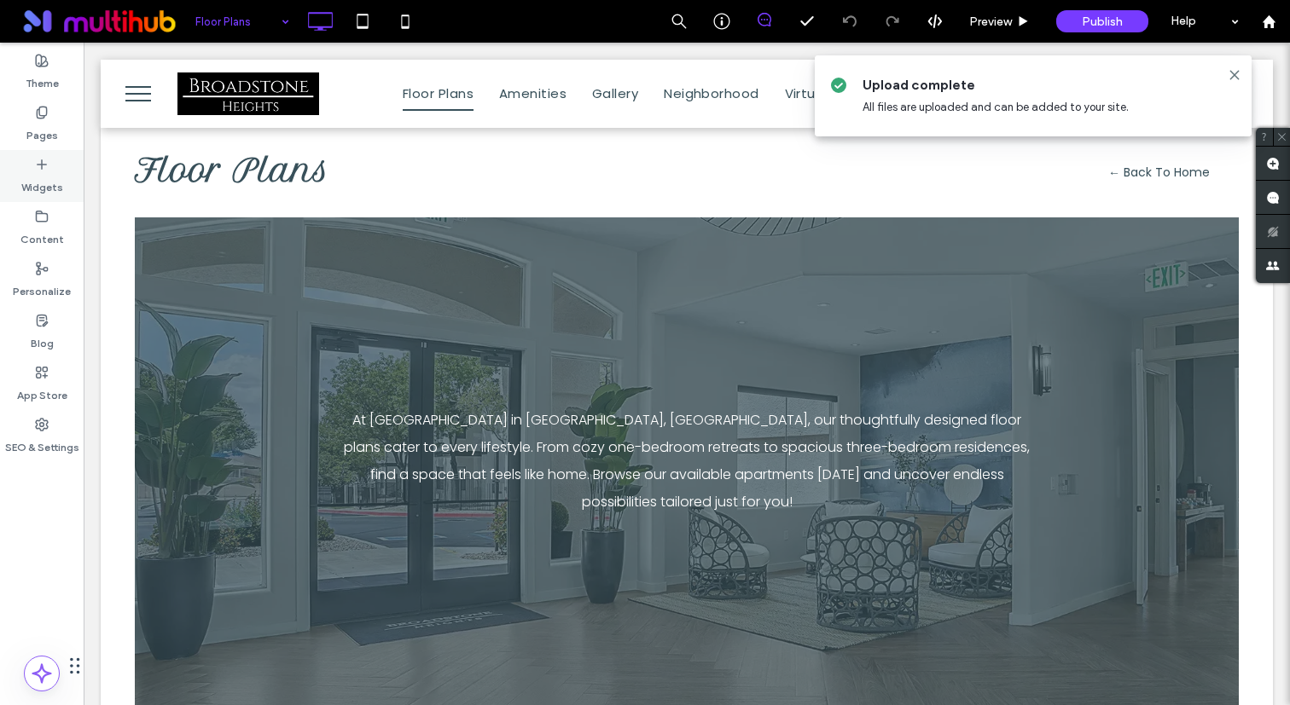
click at [66, 176] on div "Widgets" at bounding box center [42, 176] width 84 height 52
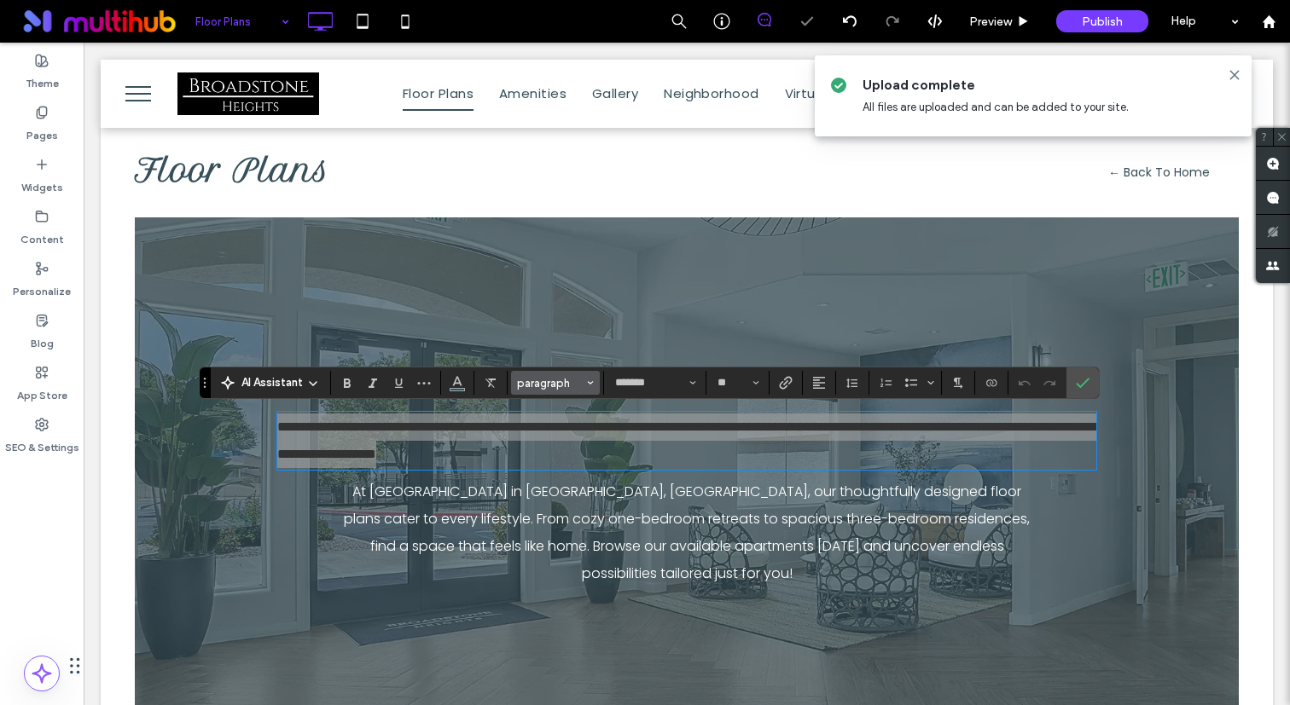
click at [561, 382] on span "paragraph" at bounding box center [550, 383] width 67 height 13
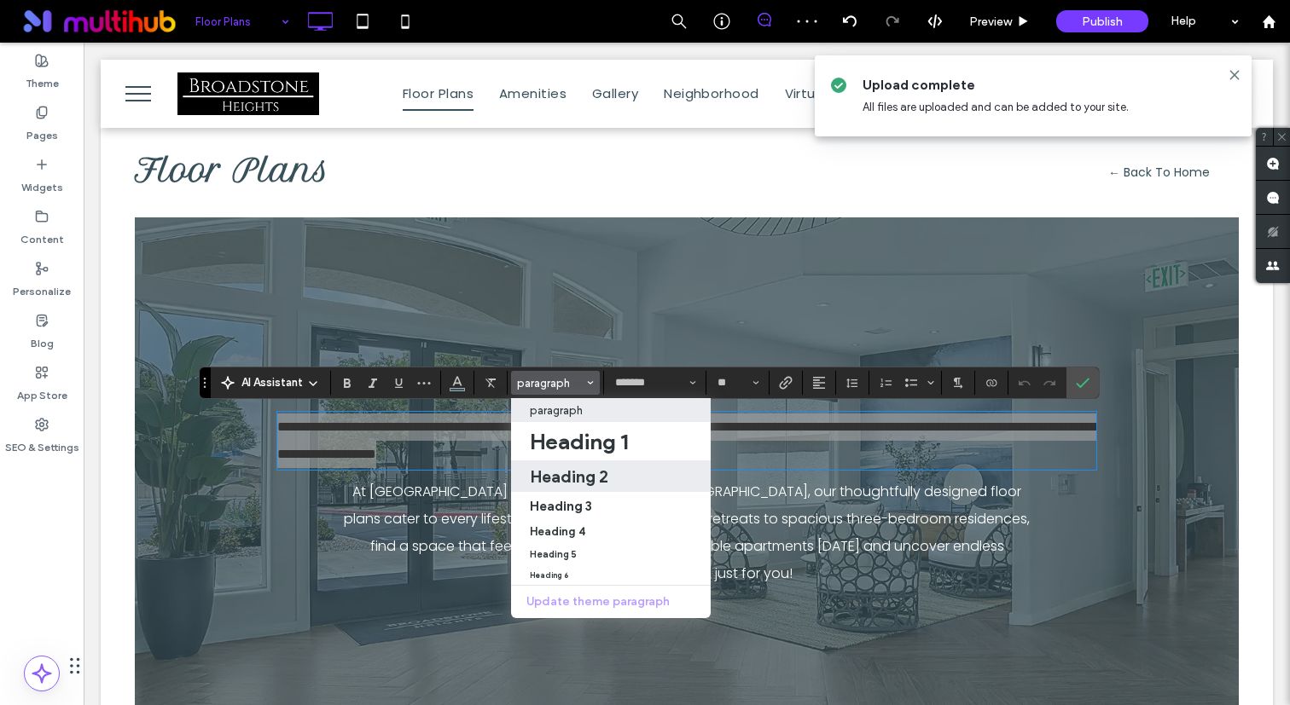
click at [579, 478] on h2 "Heading 2" at bounding box center [569, 477] width 78 height 20
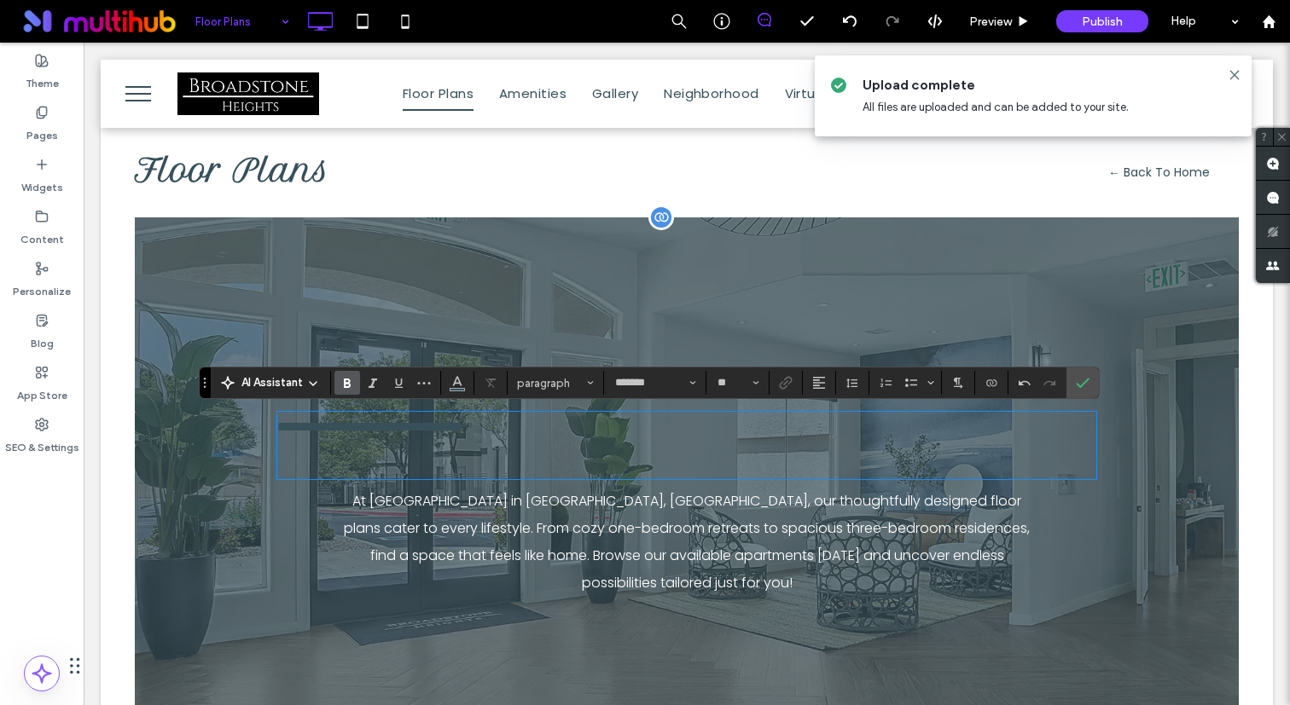
click at [535, 478] on h2 at bounding box center [686, 459] width 819 height 37
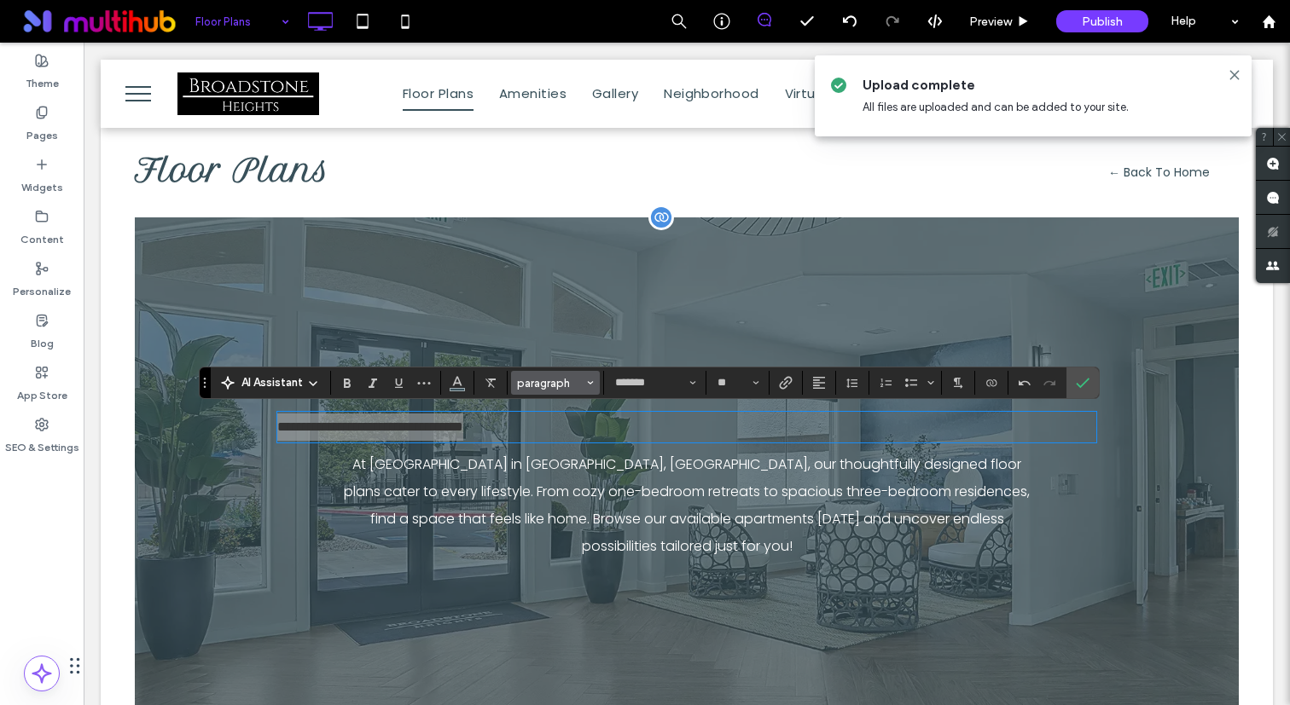
click at [575, 377] on span "paragraph" at bounding box center [550, 383] width 67 height 13
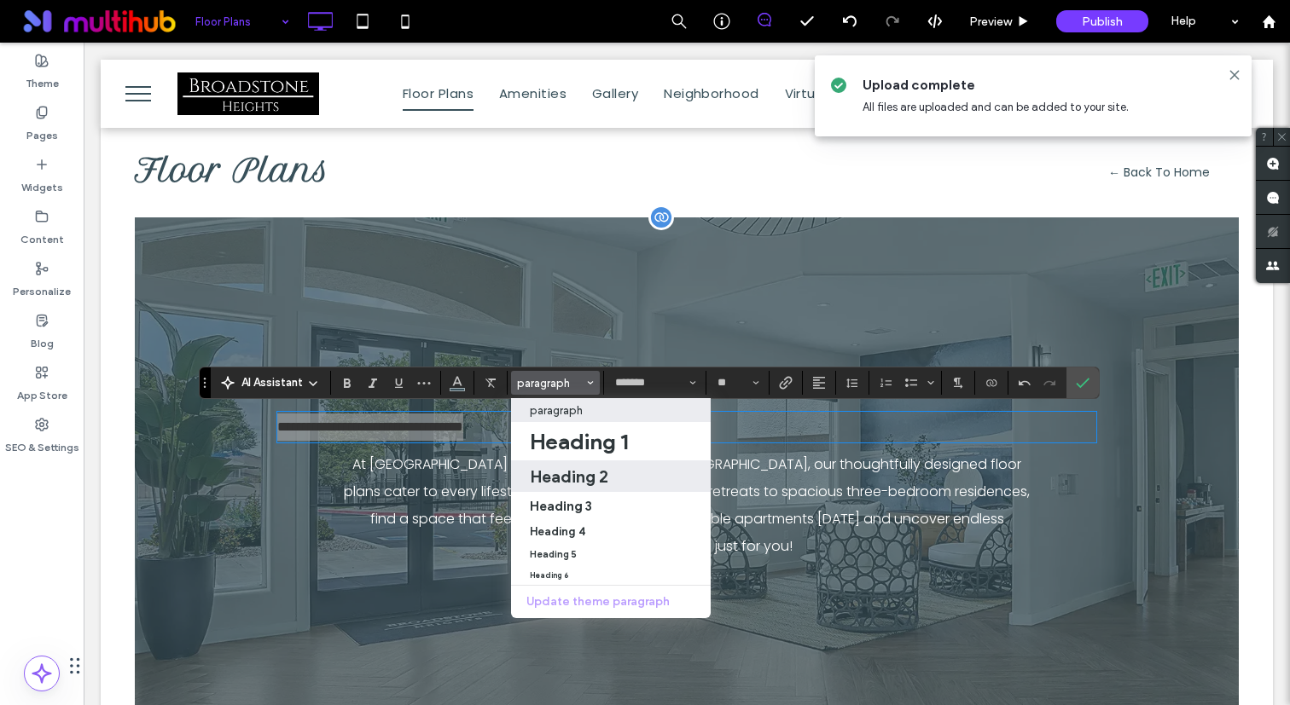
click at [595, 480] on h2 "Heading 2" at bounding box center [569, 477] width 78 height 20
type input "**"
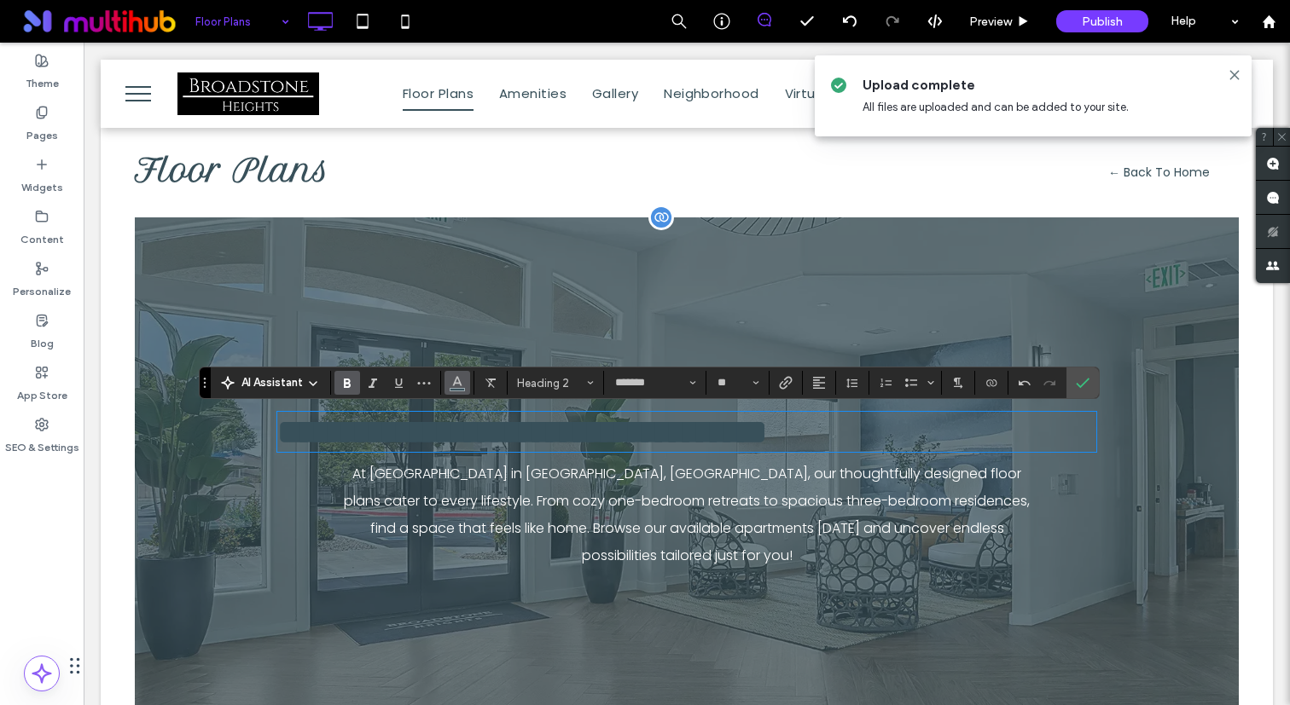
click at [451, 383] on icon "Color" at bounding box center [457, 381] width 14 height 14
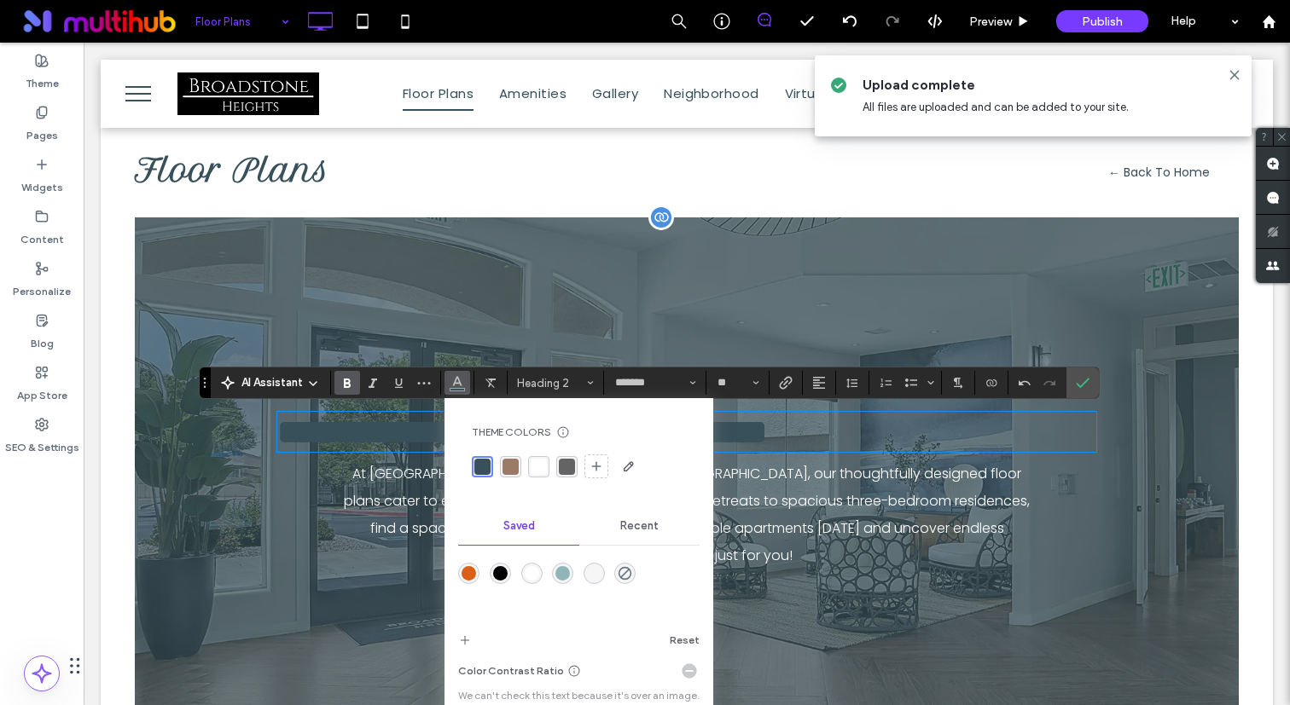
click at [536, 472] on div "rgba(255,255,255,1)" at bounding box center [539, 467] width 16 height 16
click at [826, 391] on button "Alignment" at bounding box center [819, 383] width 26 height 24
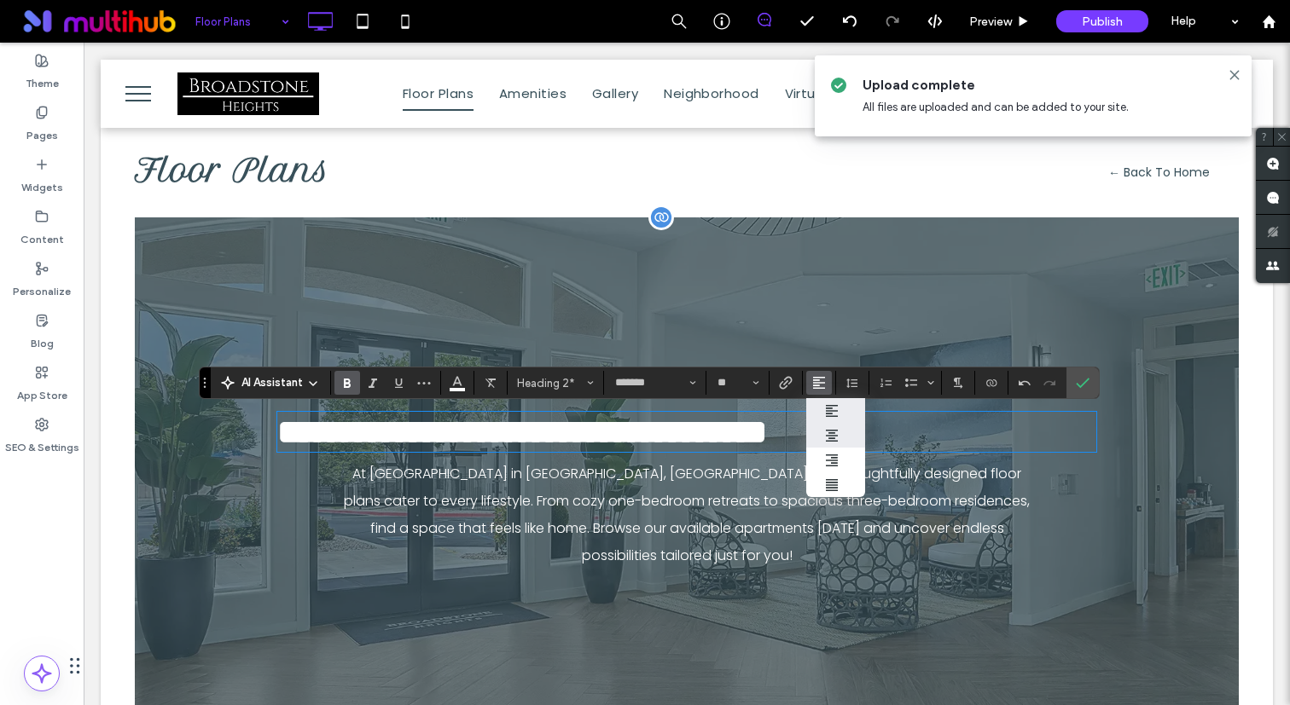
click at [834, 442] on label "ui.textEditor.alignment.center" at bounding box center [836, 435] width 60 height 25
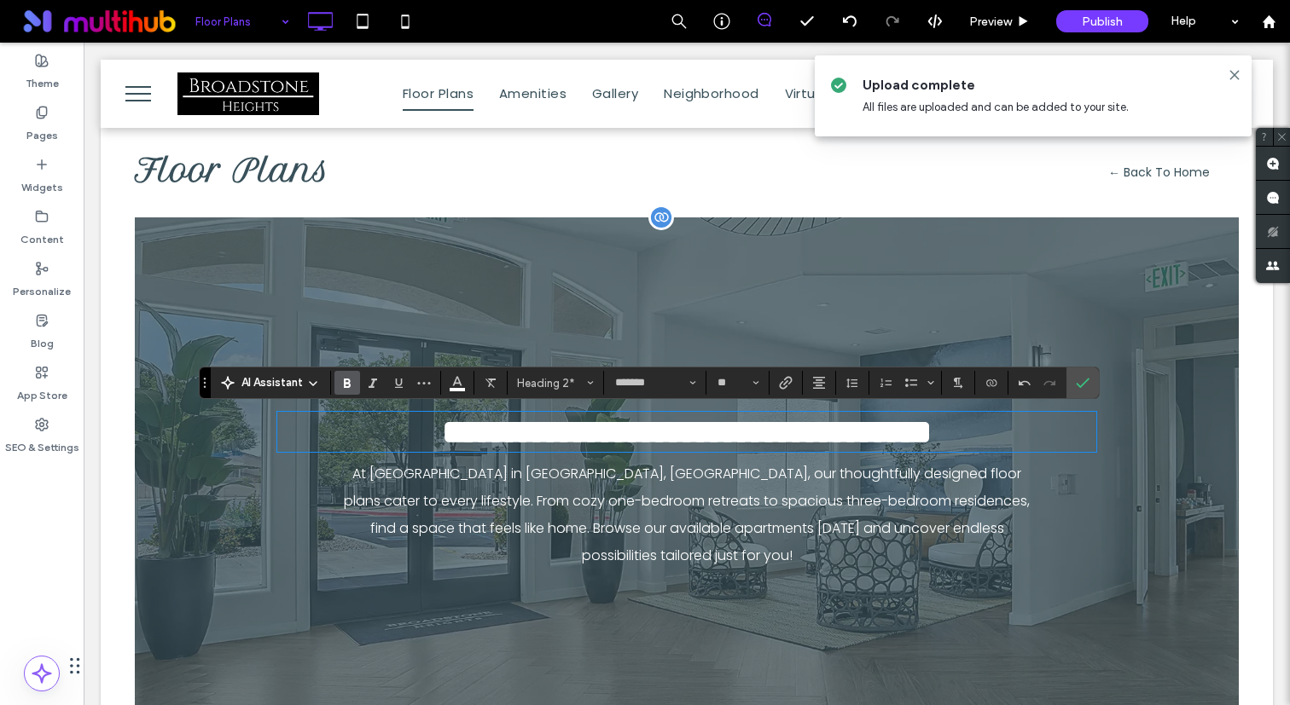
click at [442, 449] on span "**********" at bounding box center [687, 431] width 490 height 33
click at [594, 449] on span "**********" at bounding box center [687, 431] width 490 height 33
click at [856, 441] on span "**********" at bounding box center [687, 431] width 490 height 33
click at [997, 382] on icon "Connect To Data" at bounding box center [991, 383] width 14 height 14
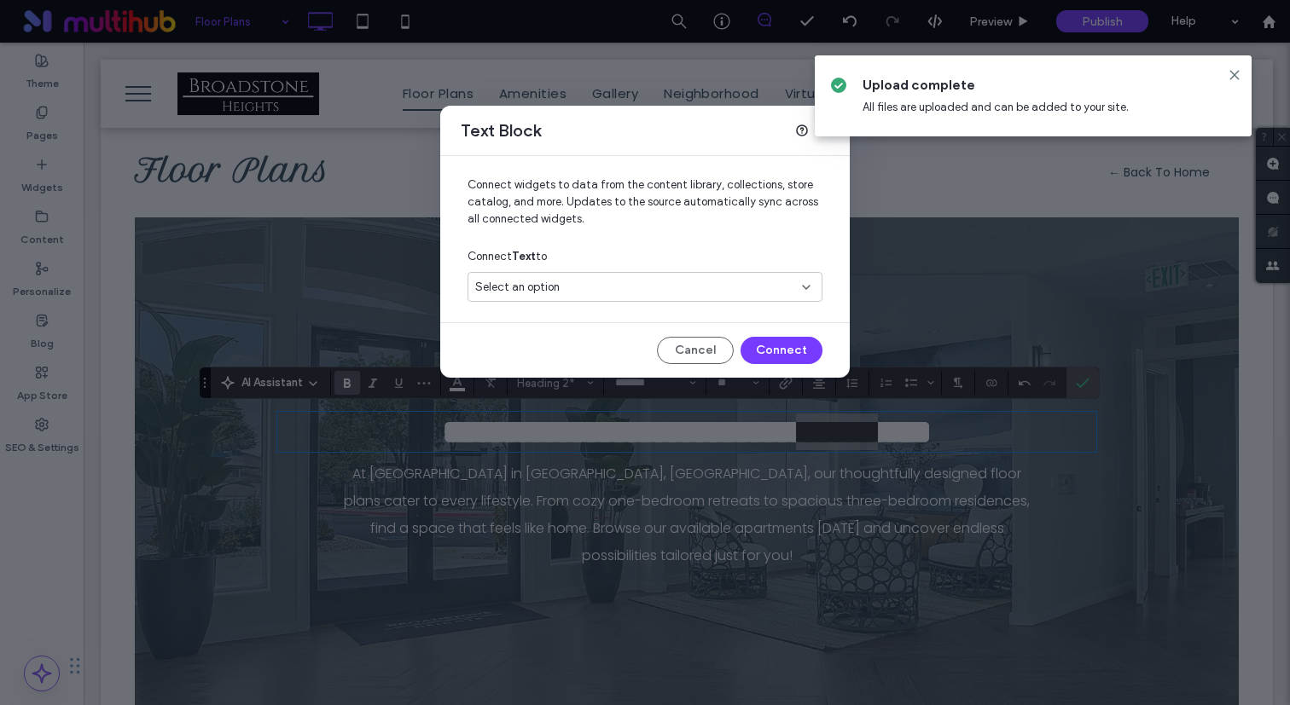
click at [687, 247] on div "Connect Text to" at bounding box center [644, 256] width 355 height 31
click at [677, 279] on div "Select an option" at bounding box center [634, 287] width 319 height 17
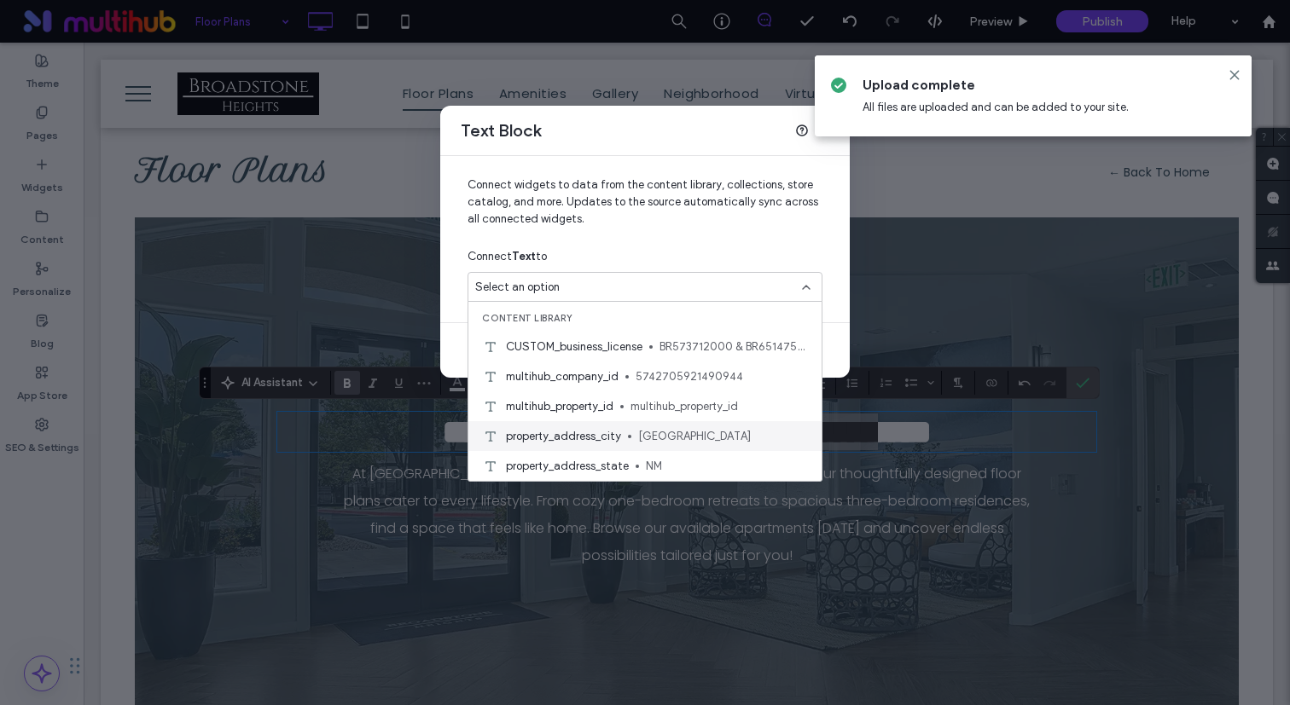
click at [660, 432] on span "[GEOGRAPHIC_DATA]" at bounding box center [723, 436] width 170 height 17
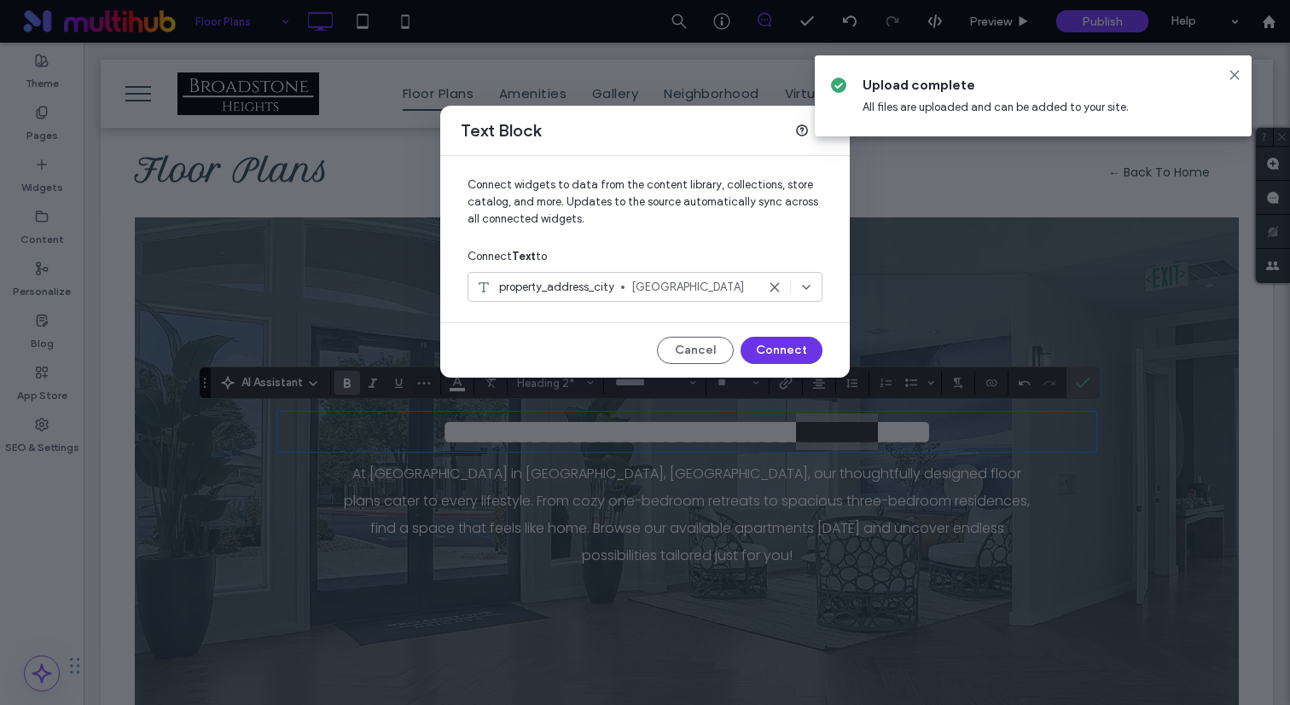
drag, startPoint x: 792, startPoint y: 360, endPoint x: 708, endPoint y: 317, distance: 93.8
click at [792, 360] on button "Connect" at bounding box center [781, 350] width 82 height 27
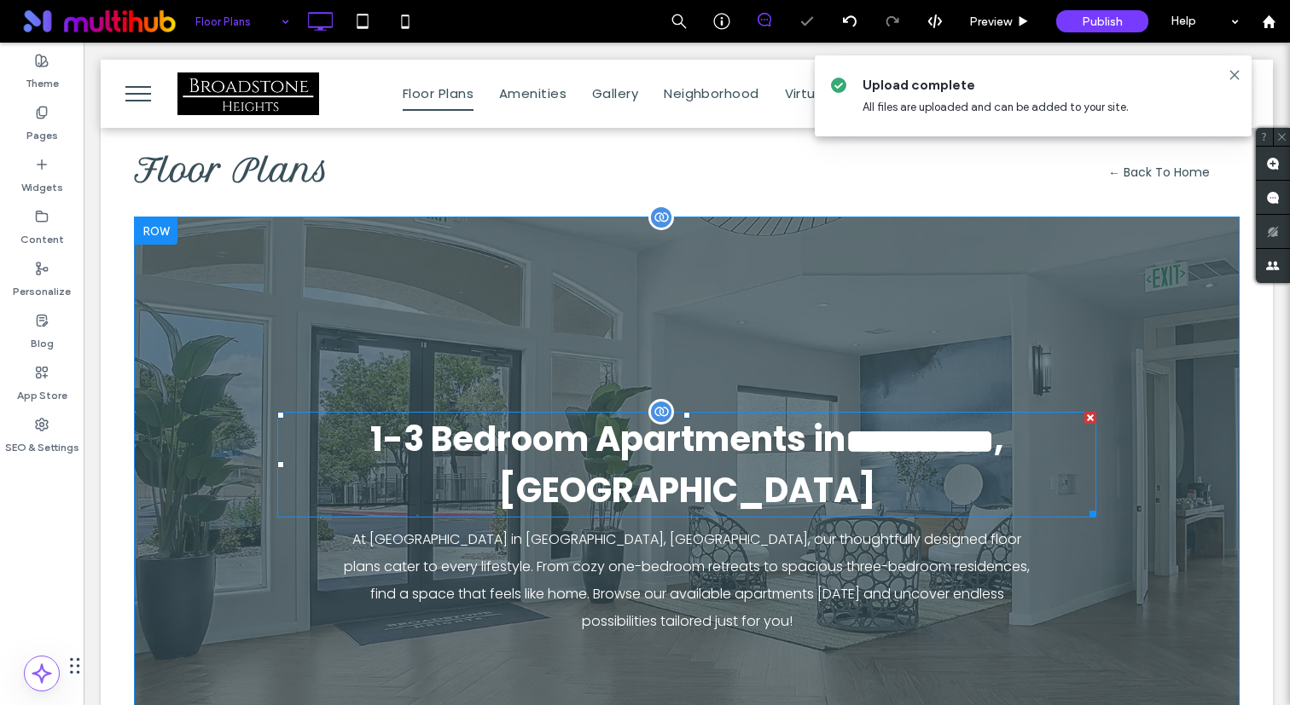
click at [1003, 432] on span "**********" at bounding box center [686, 464] width 633 height 99
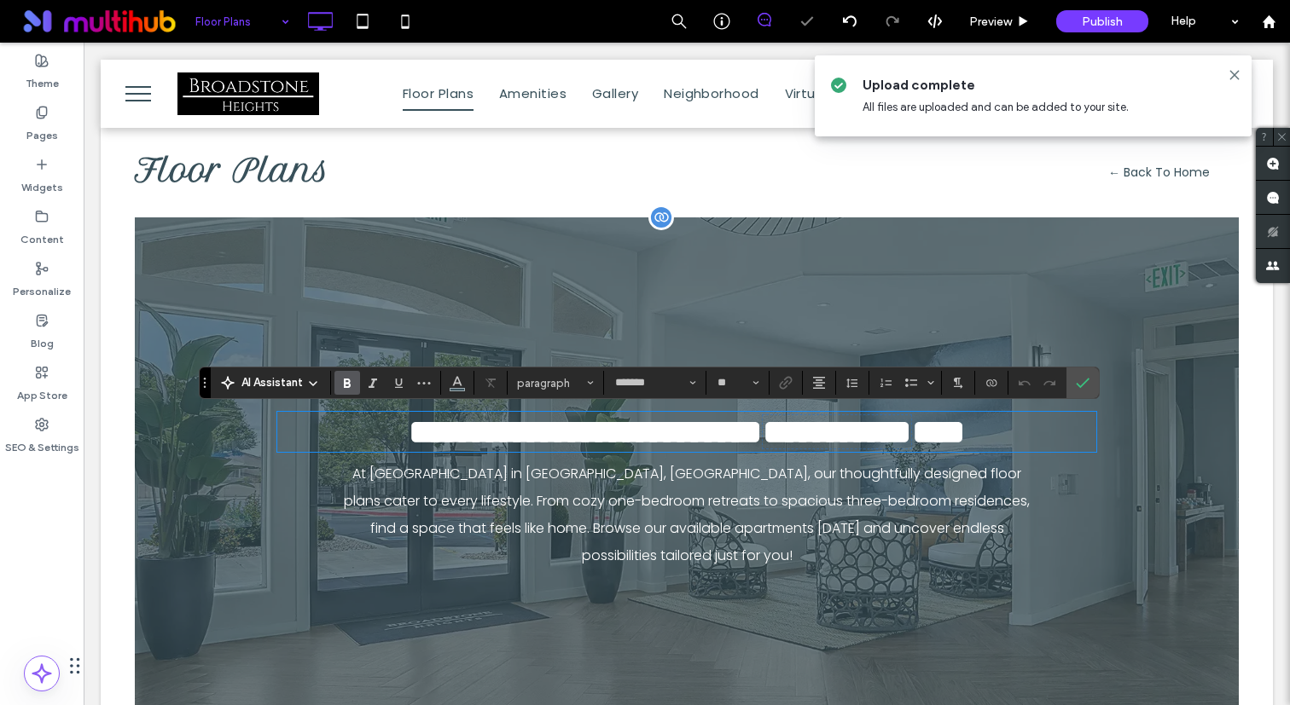
click at [965, 436] on span "****" at bounding box center [938, 431] width 53 height 33
click at [993, 384] on icon "Connect To Data" at bounding box center [991, 383] width 14 height 14
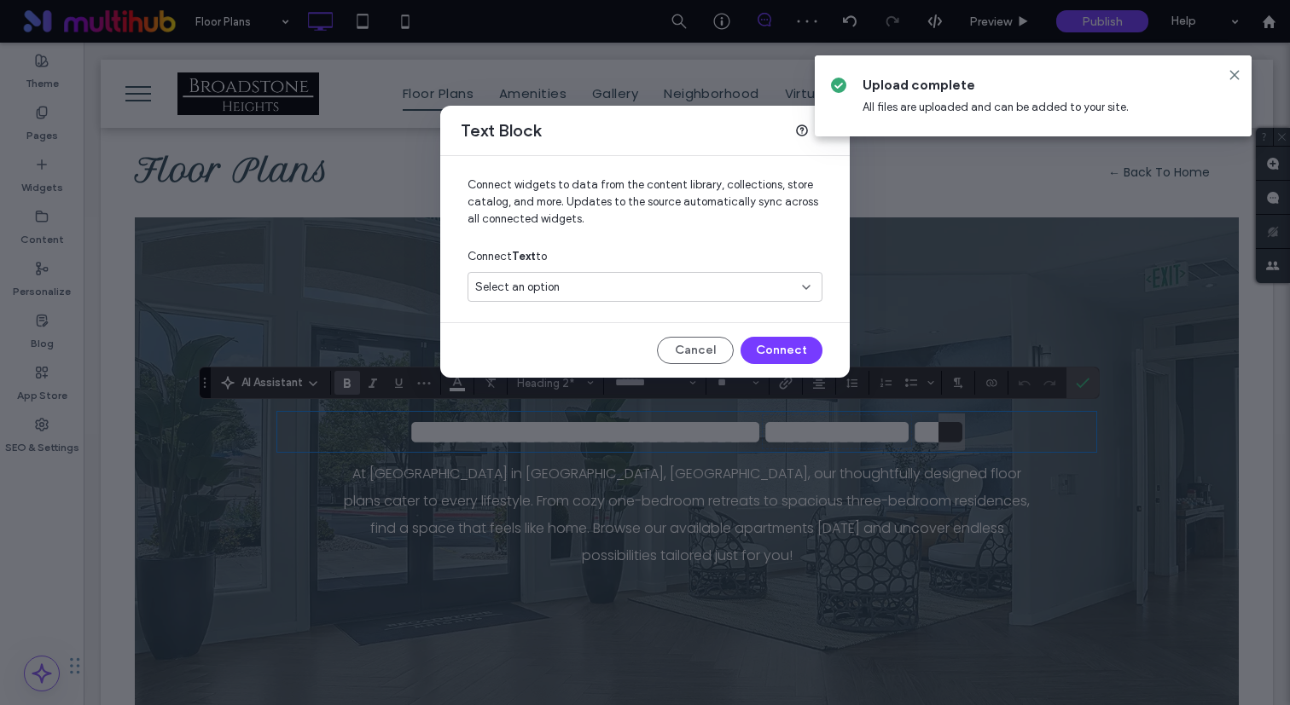
click at [749, 272] on div "Select an option" at bounding box center [644, 287] width 355 height 30
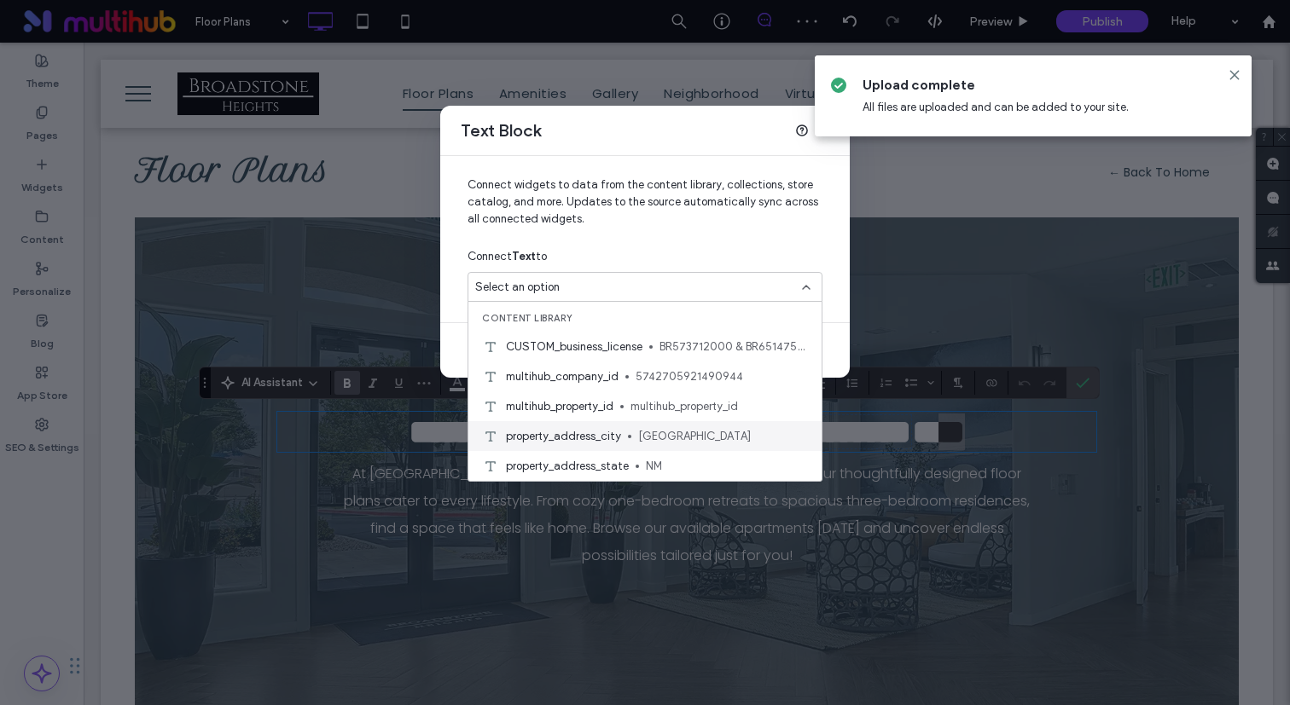
click at [666, 450] on div "property_address_city Albuquerque" at bounding box center [644, 436] width 353 height 30
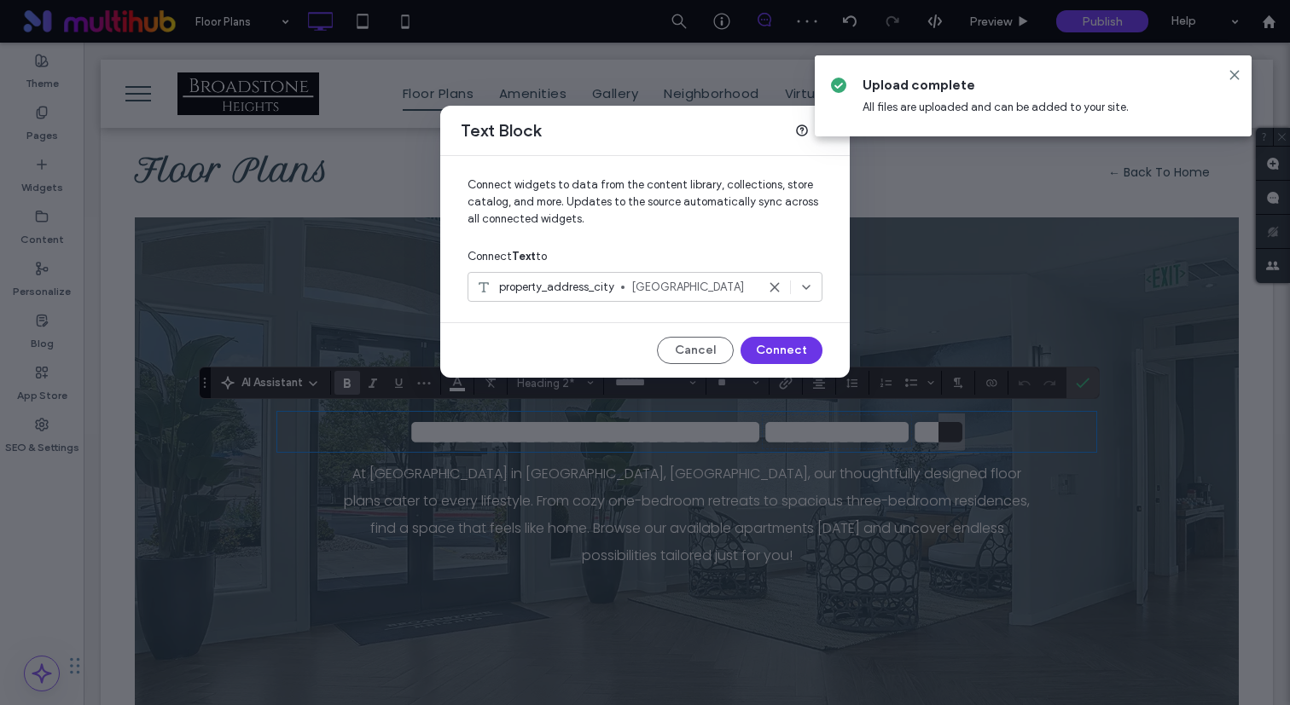
click at [781, 344] on button "Connect" at bounding box center [781, 350] width 82 height 27
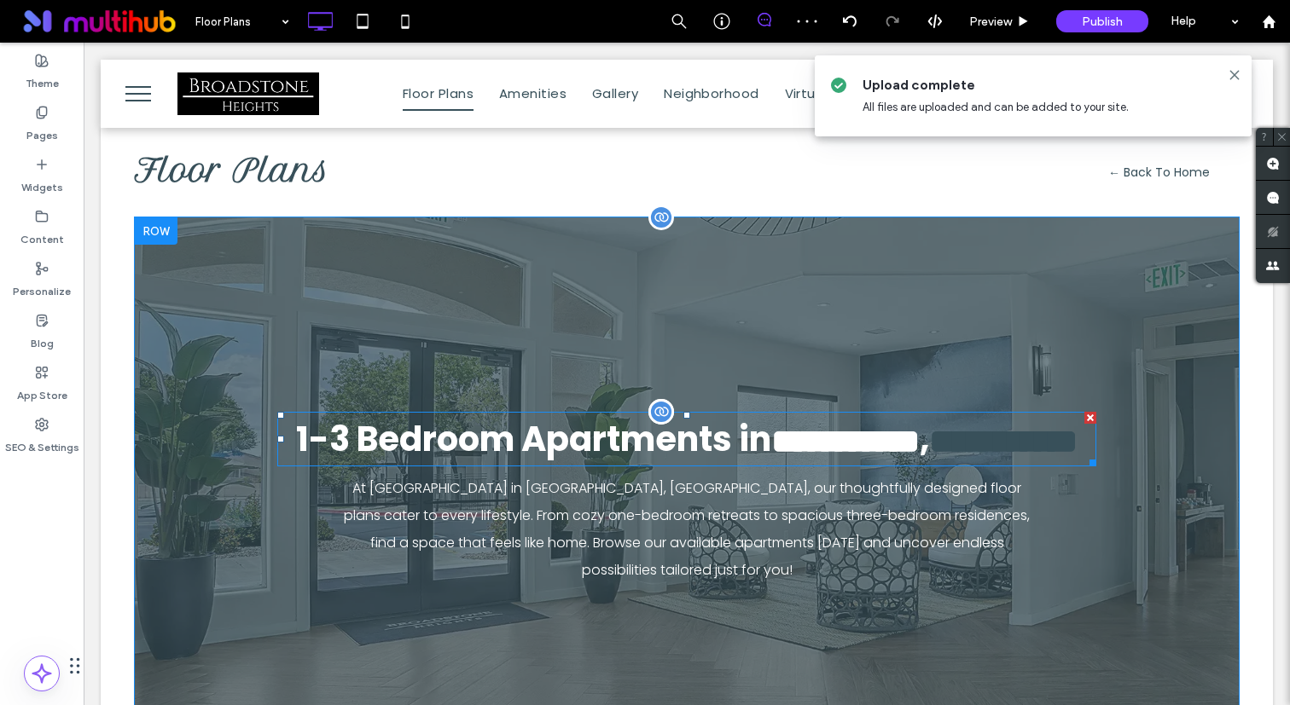
click at [875, 443] on span "**********" at bounding box center [845, 441] width 148 height 33
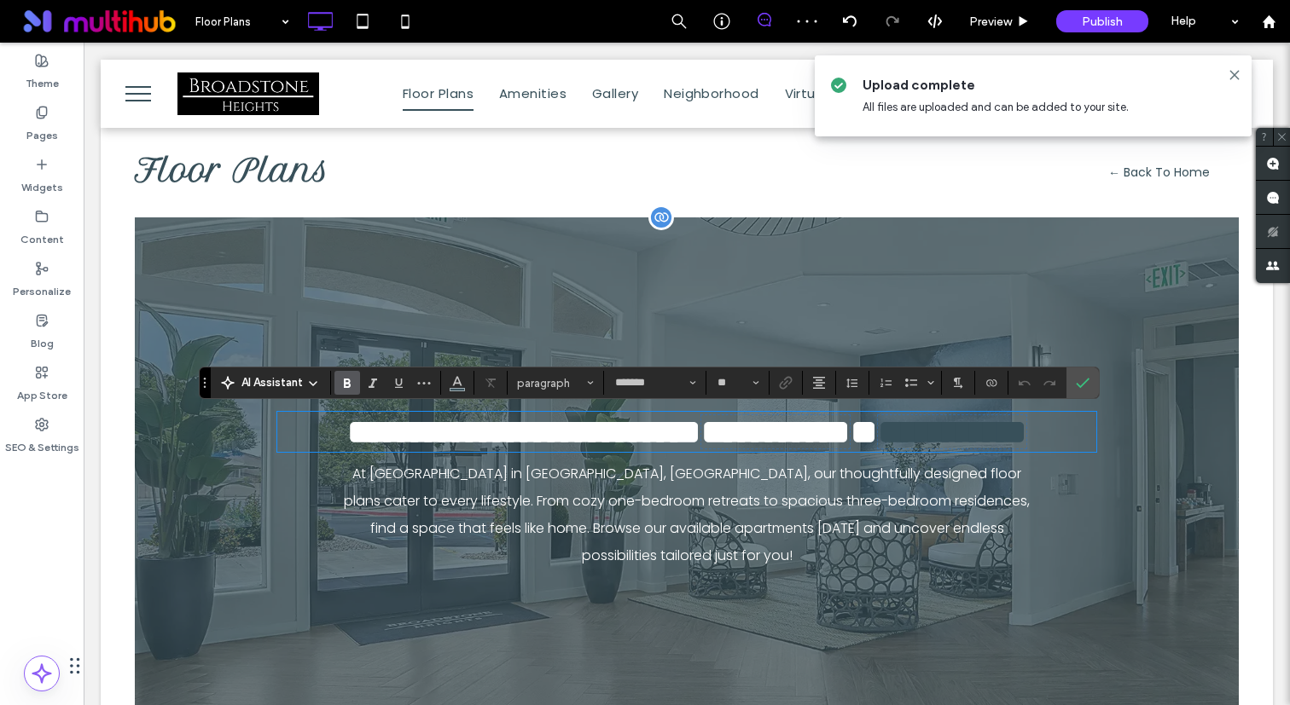
click at [878, 449] on span "**********" at bounding box center [952, 431] width 148 height 33
click at [996, 375] on span "Connect To Data" at bounding box center [991, 383] width 14 height 22
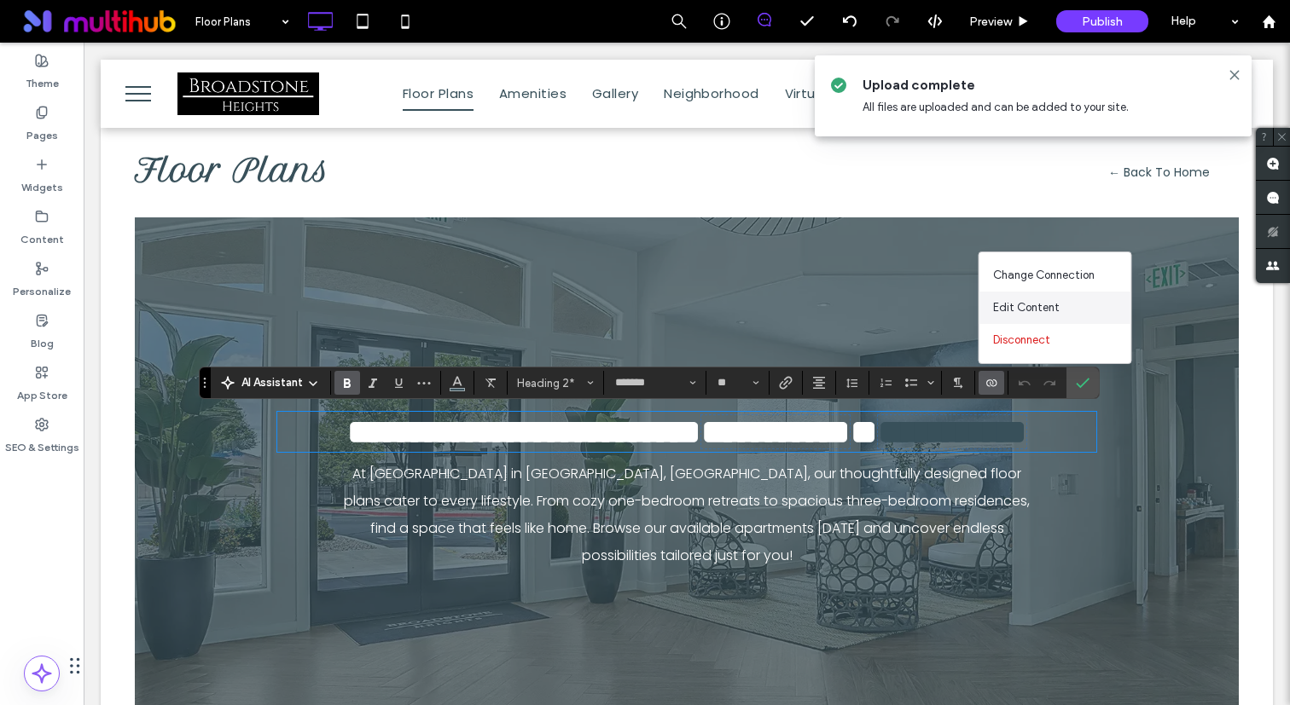
click at [1037, 306] on span "Edit Content" at bounding box center [1026, 307] width 67 height 17
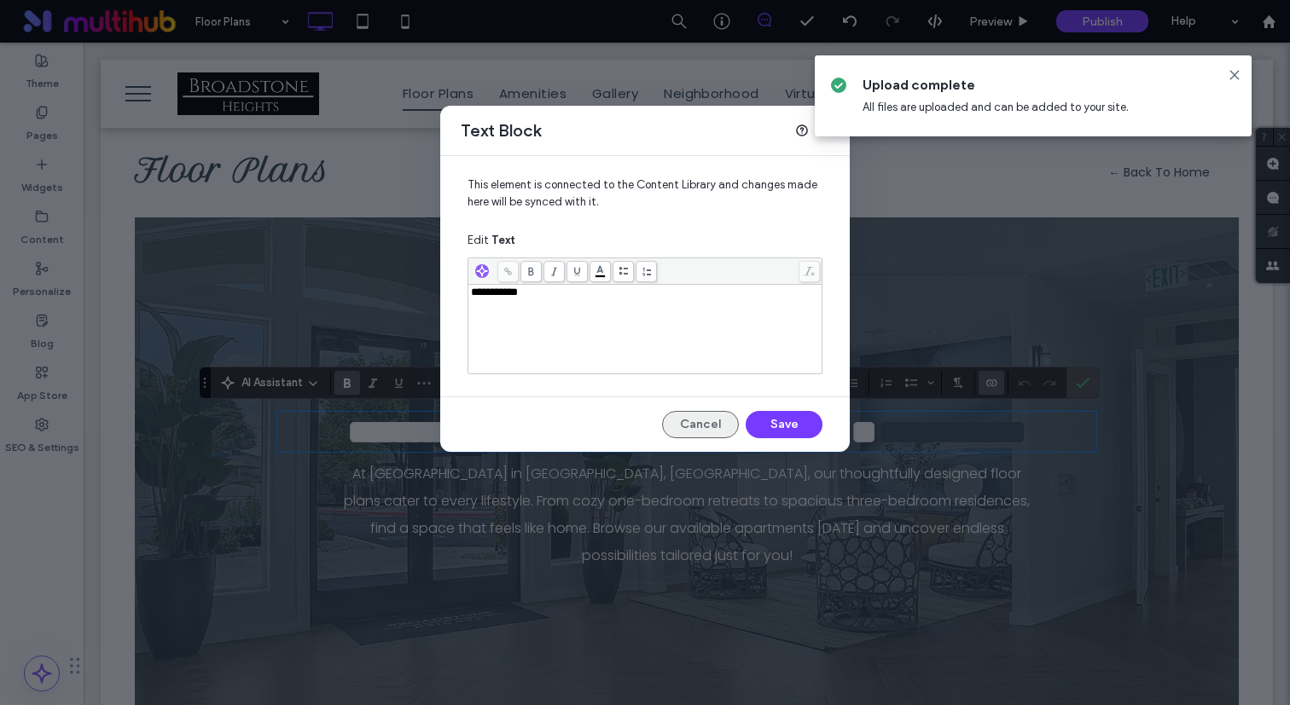
click at [704, 423] on button "Cancel" at bounding box center [700, 424] width 77 height 27
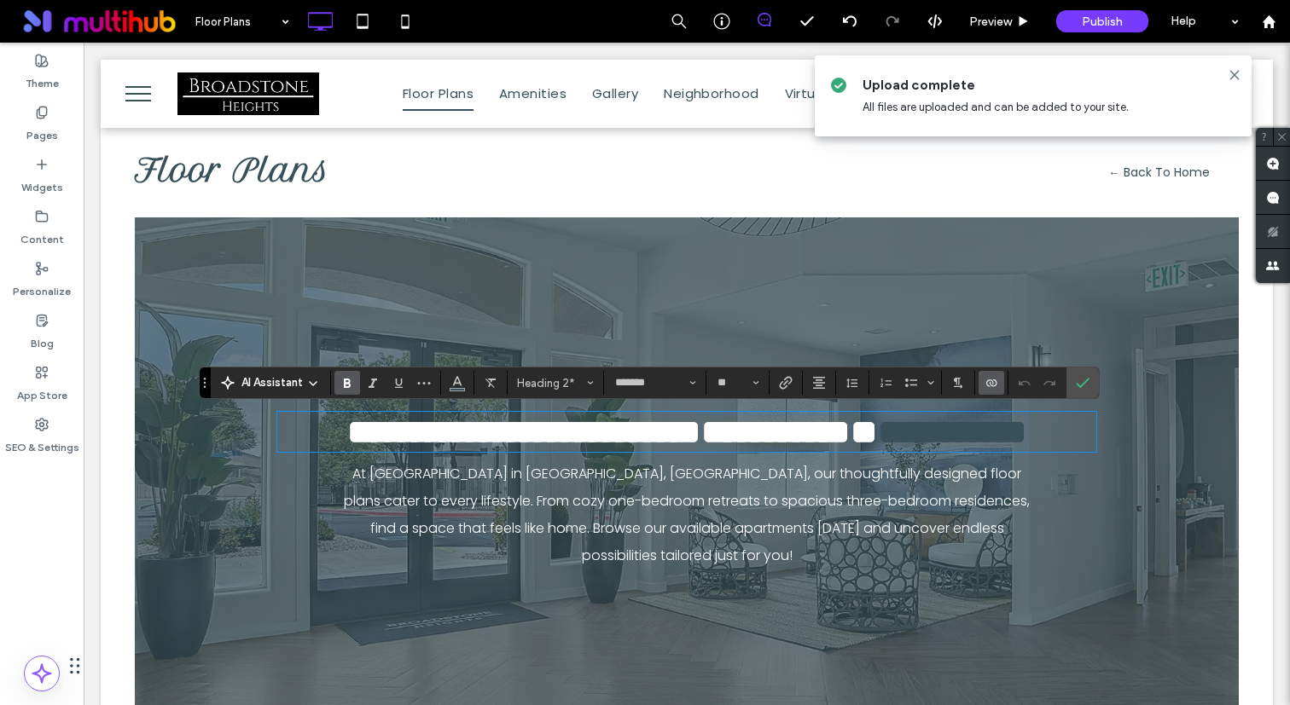
click at [995, 378] on icon "Connect To Data" at bounding box center [991, 383] width 14 height 14
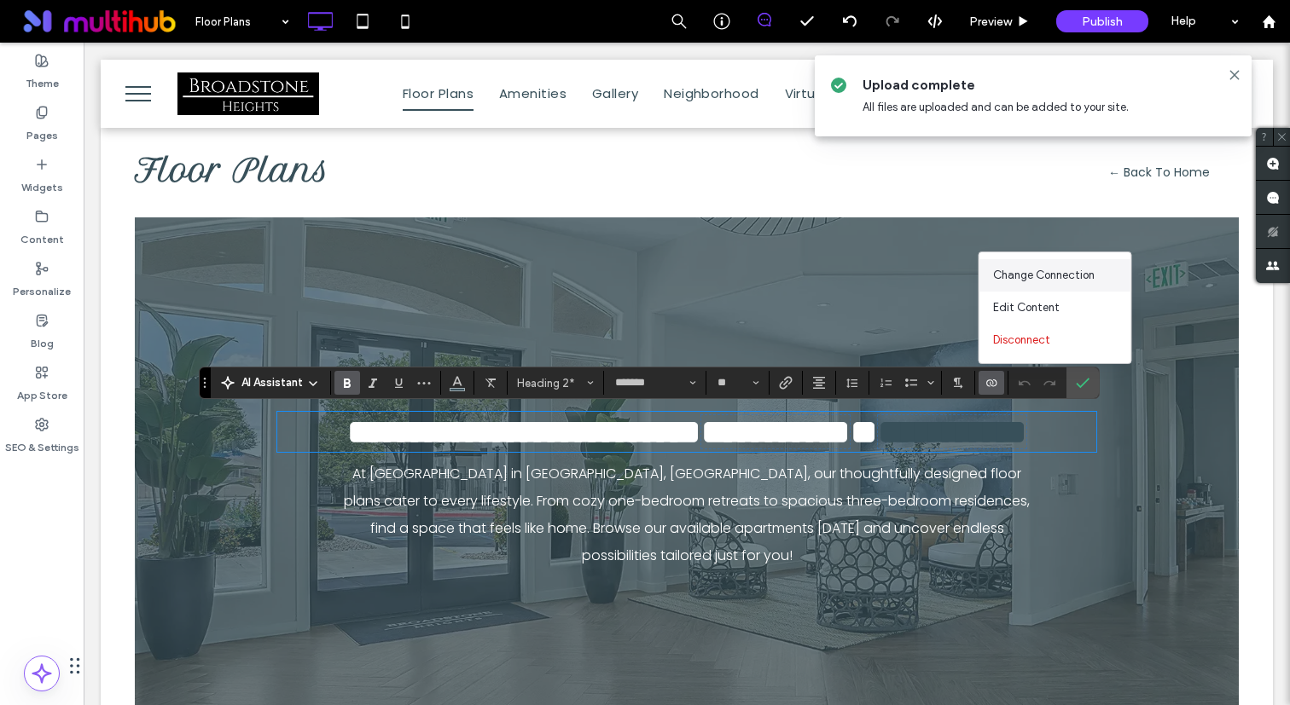
click at [1052, 270] on span "Change Connection" at bounding box center [1043, 275] width 101 height 17
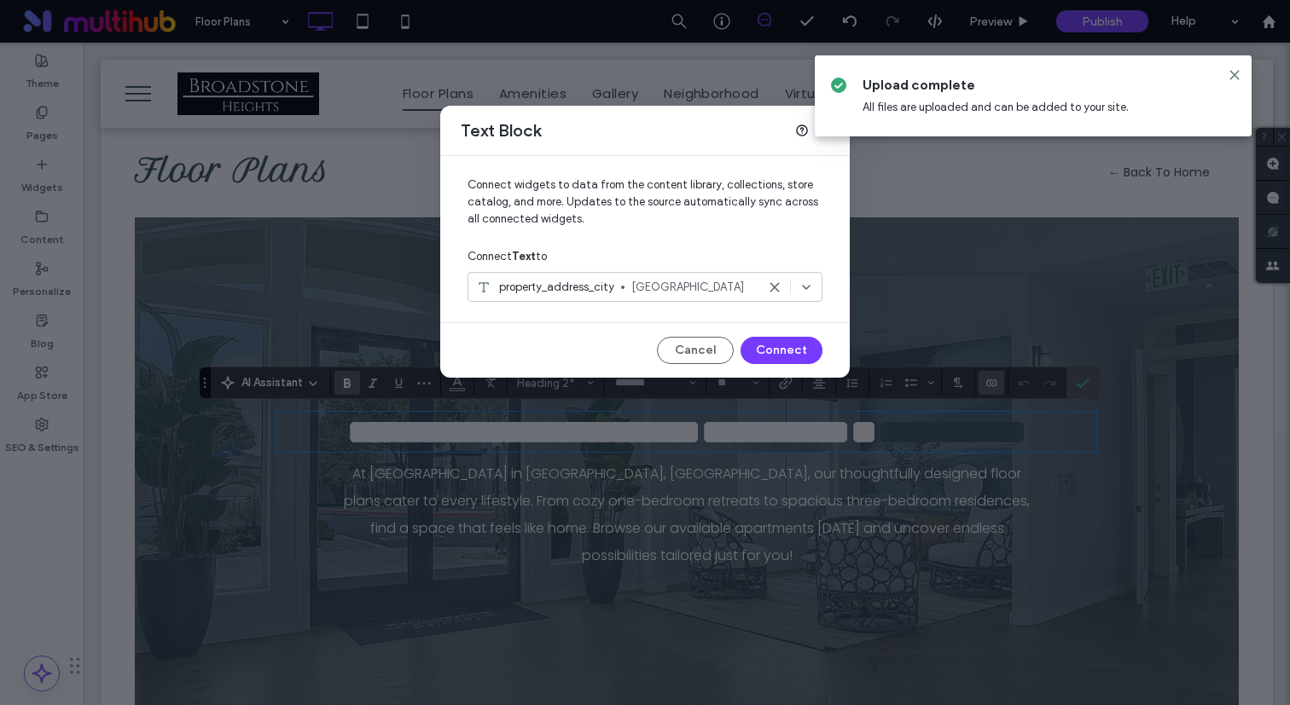
click at [717, 279] on span "[GEOGRAPHIC_DATA]" at bounding box center [693, 287] width 125 height 17
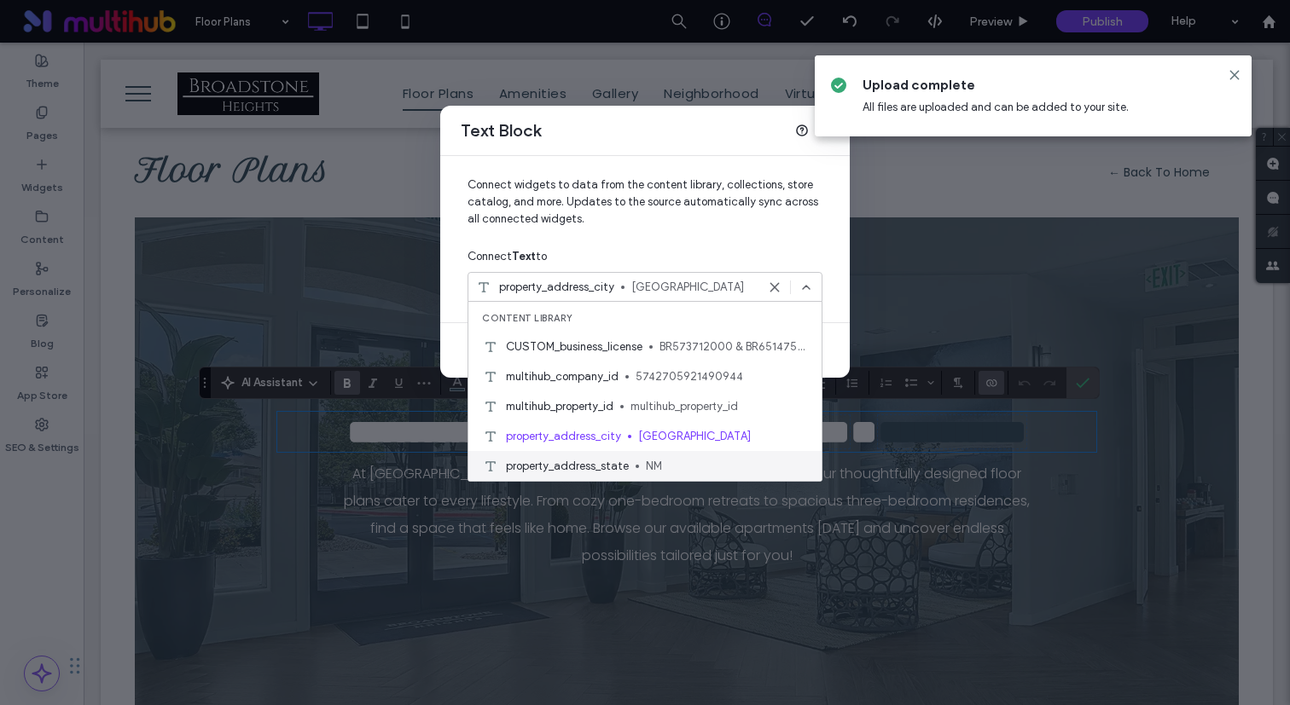
click at [663, 455] on div "property_address_state NM" at bounding box center [644, 466] width 353 height 30
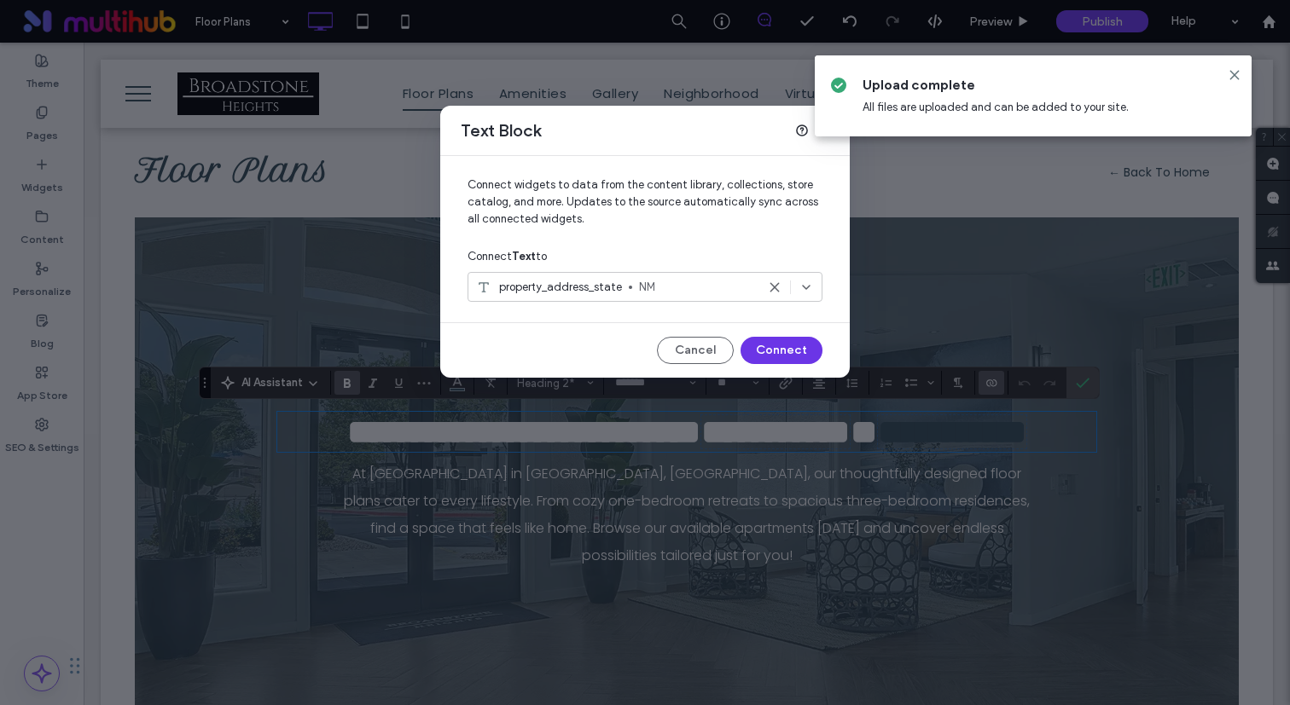
click at [793, 345] on button "Connect" at bounding box center [781, 350] width 82 height 27
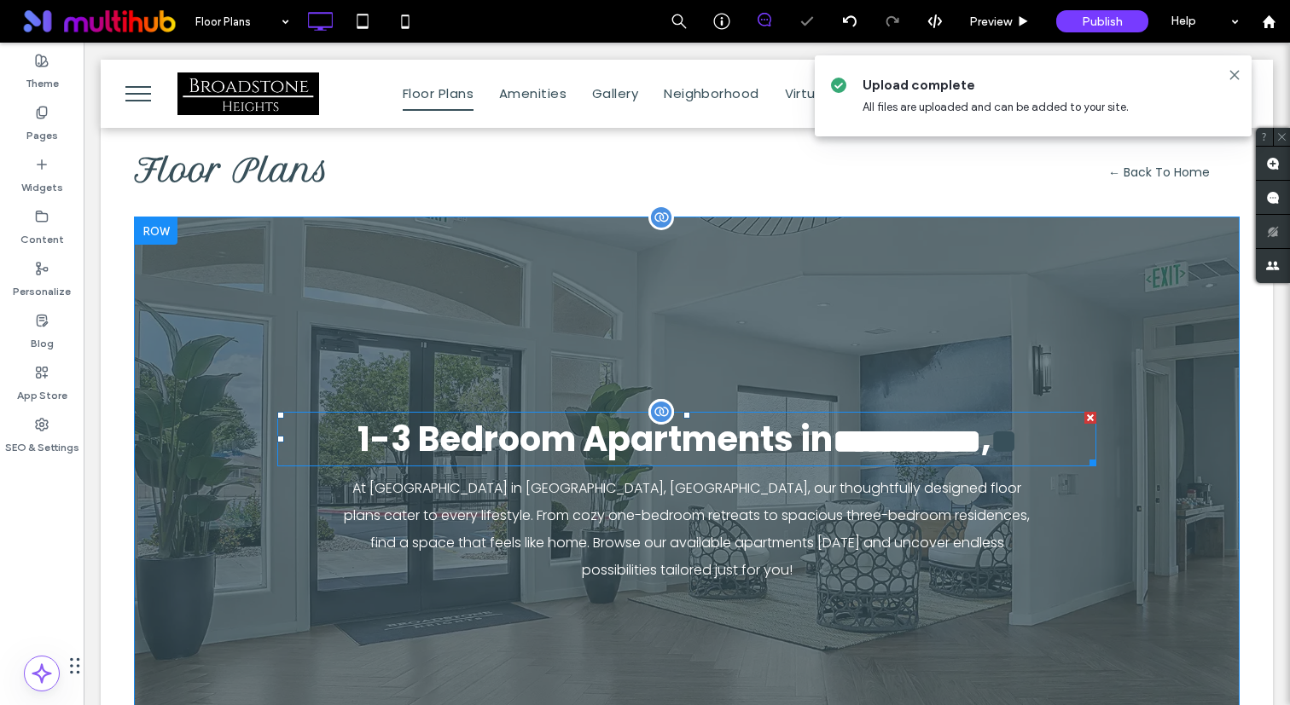
click at [977, 449] on span "**********" at bounding box center [906, 441] width 148 height 33
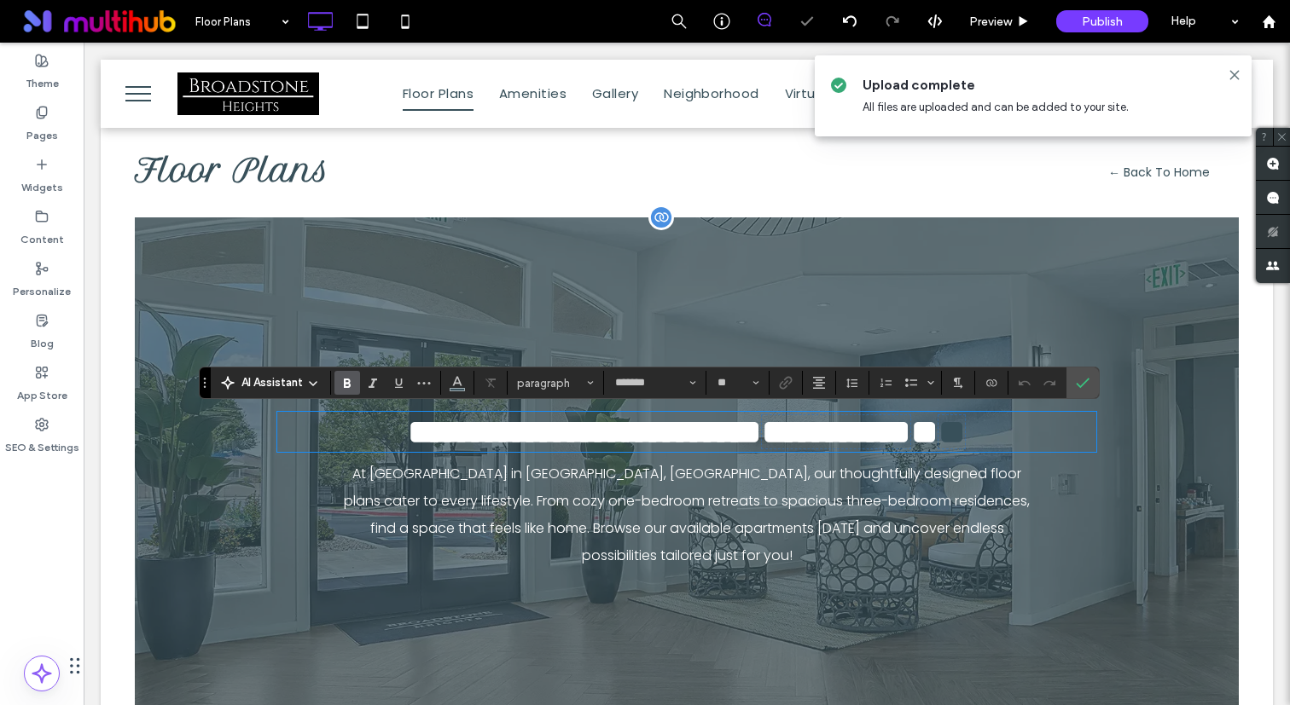
click at [965, 444] on span "**" at bounding box center [951, 431] width 26 height 33
click at [455, 380] on icon "Color" at bounding box center [457, 381] width 14 height 14
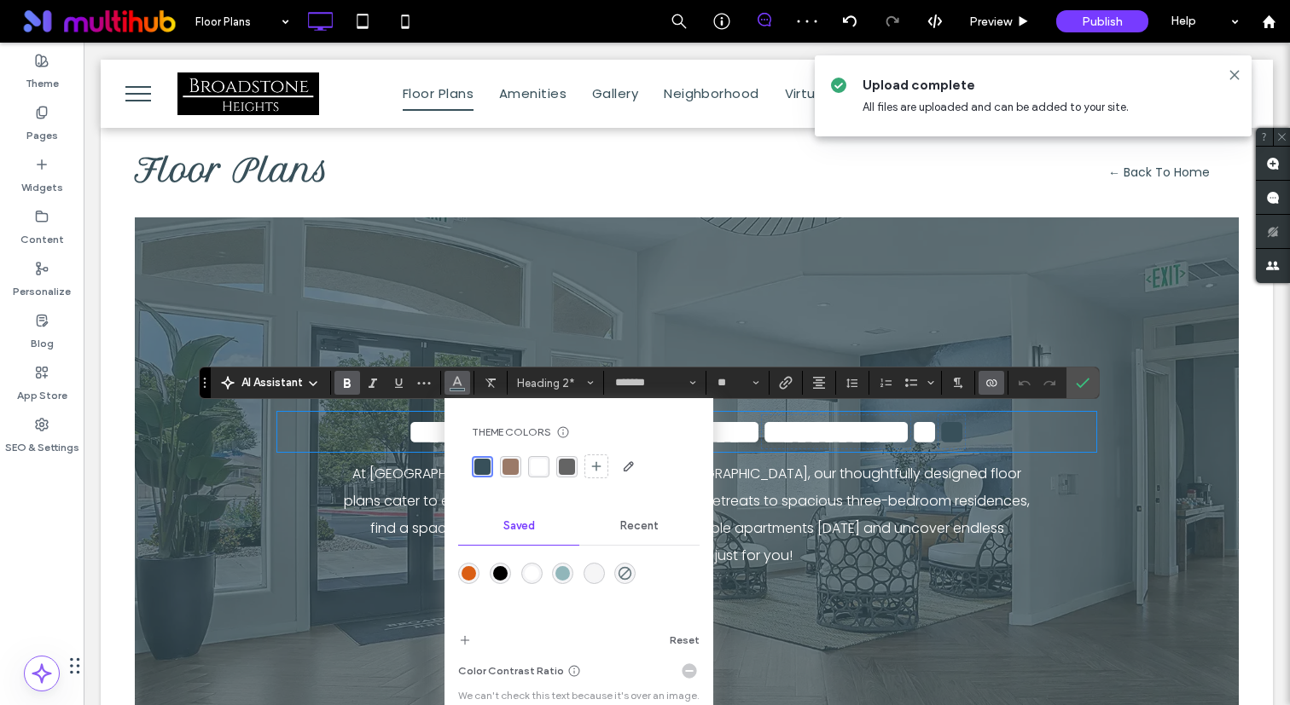
click at [538, 574] on div "rgba(255,255,255,1)" at bounding box center [531, 573] width 21 height 21
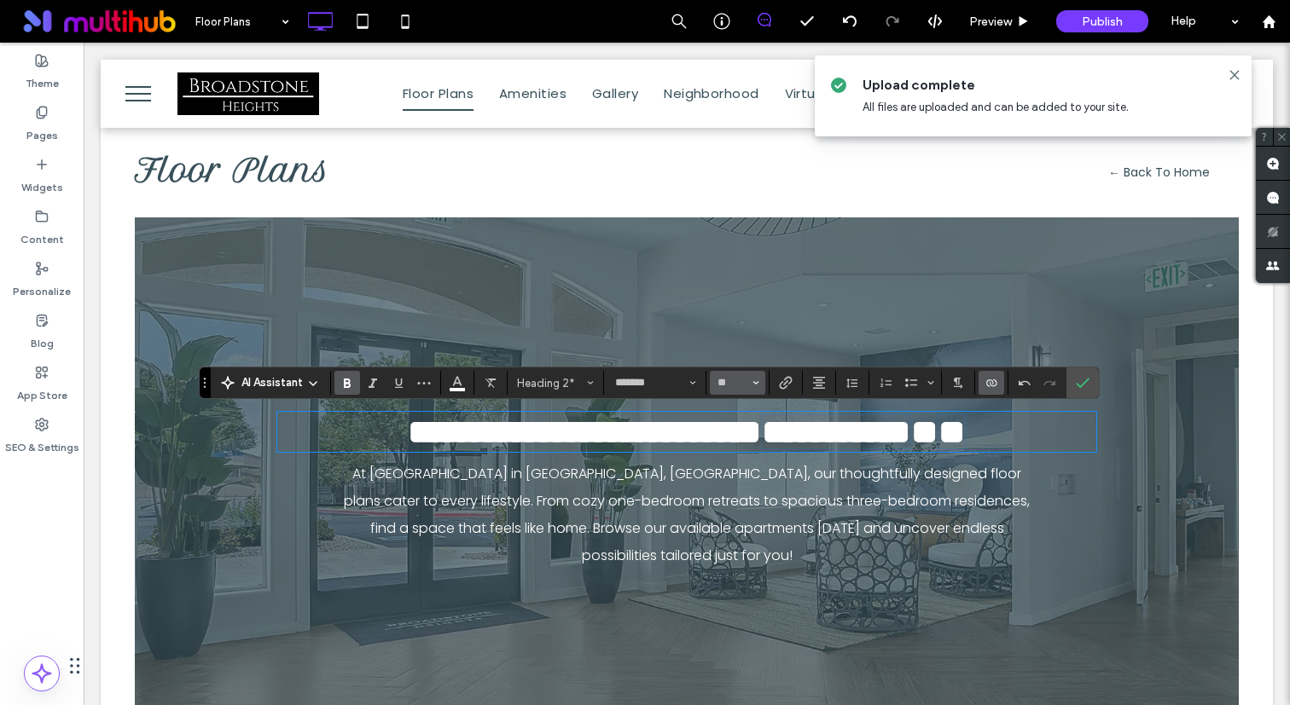
click at [734, 380] on input "**" at bounding box center [732, 383] width 33 height 14
type input "*"
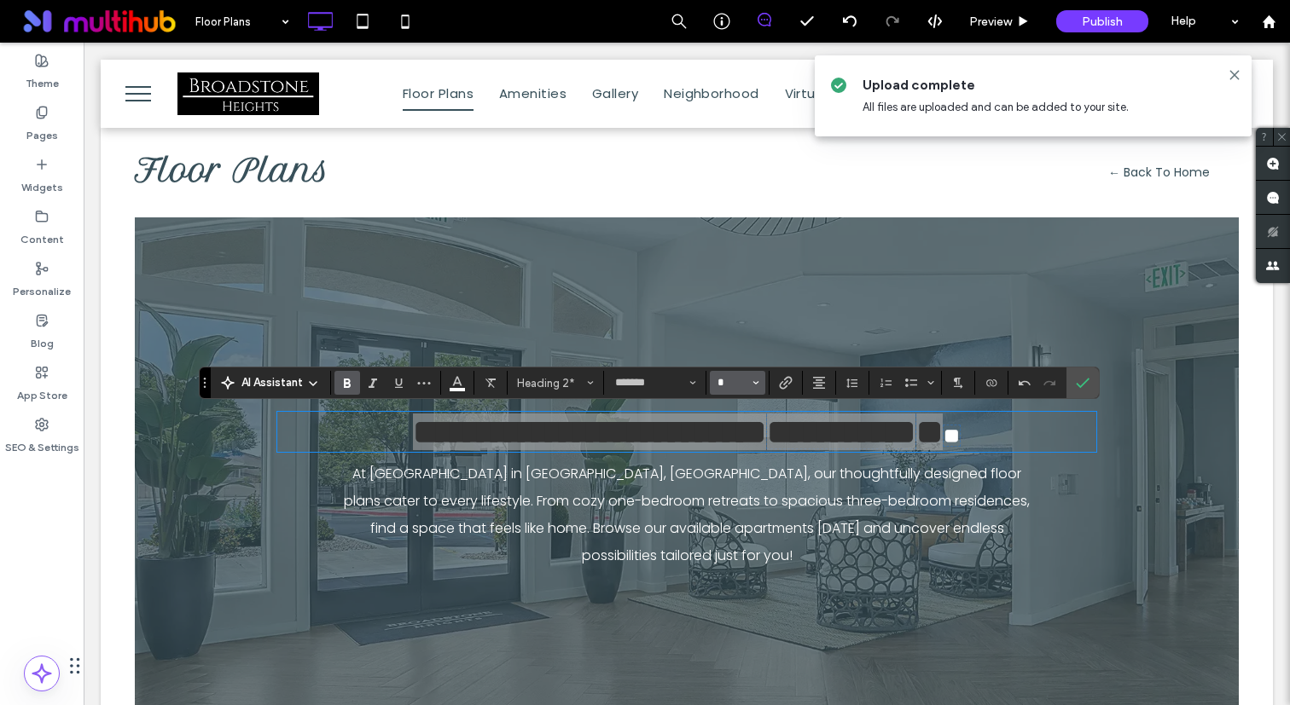
click at [732, 379] on input "*" at bounding box center [732, 383] width 33 height 14
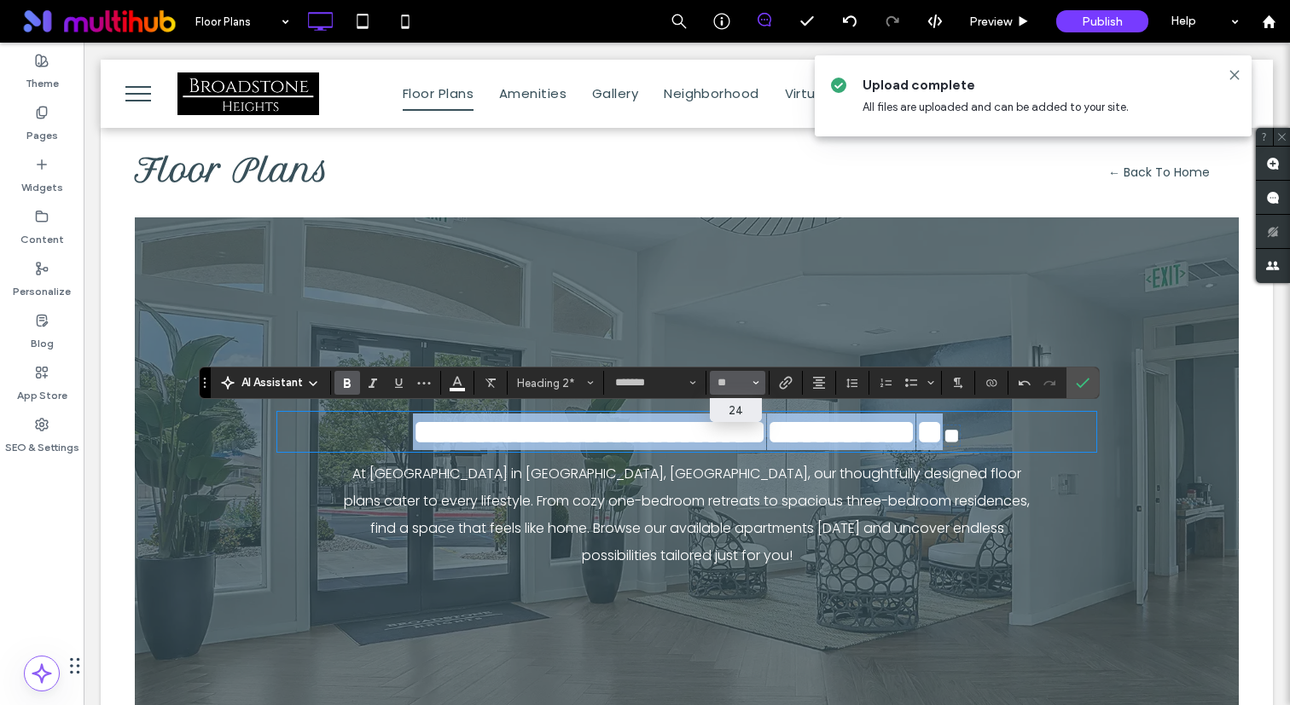
type input "**"
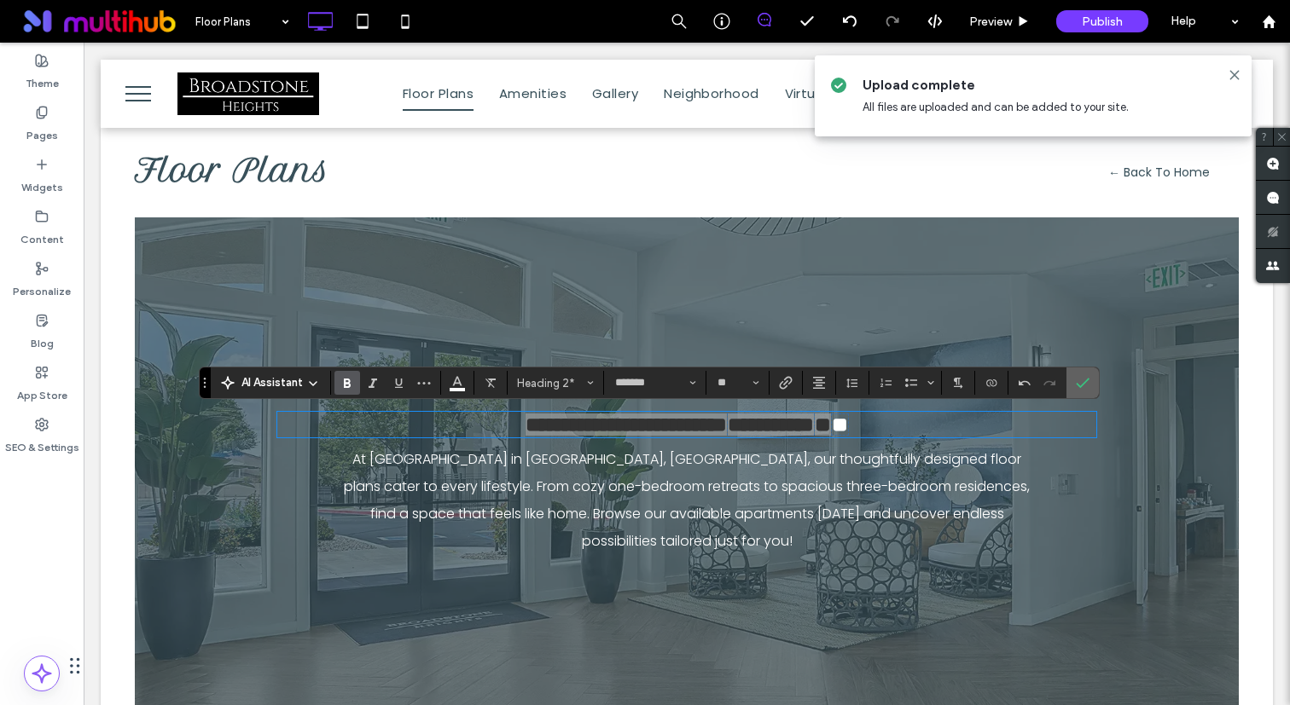
click at [1080, 380] on icon "Confirm" at bounding box center [1083, 383] width 14 height 14
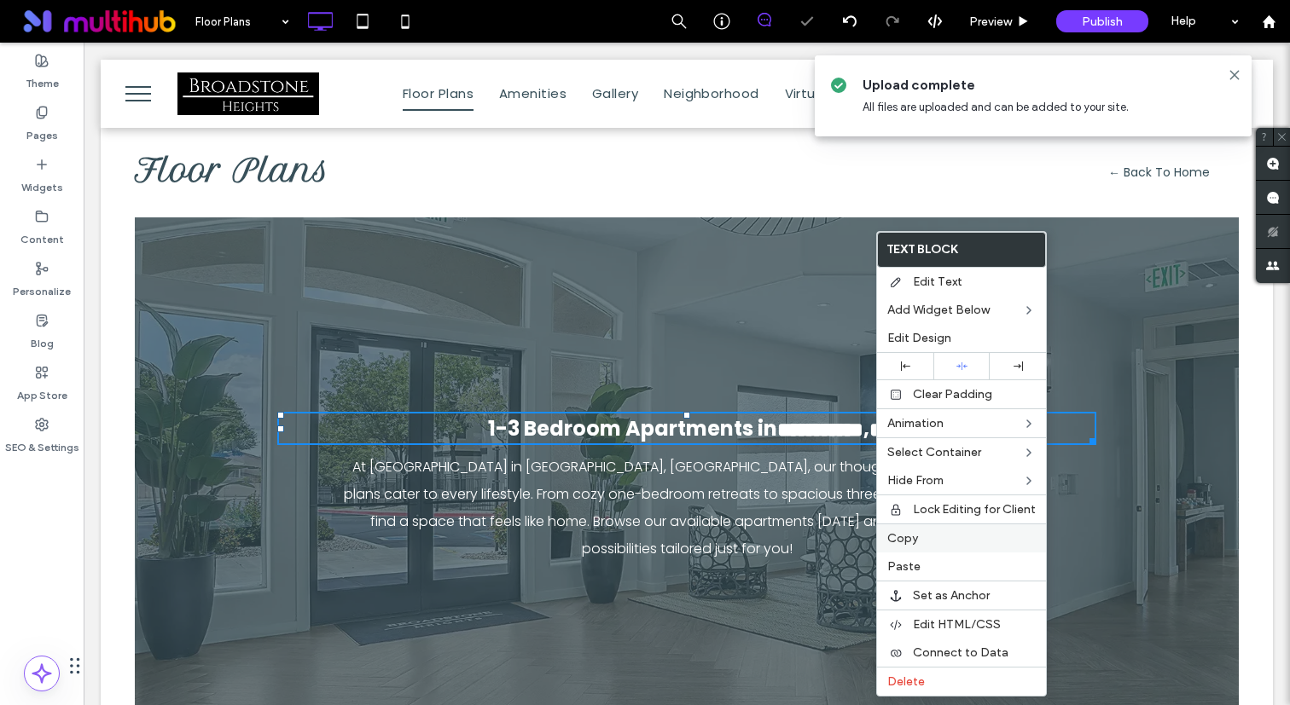
click at [908, 537] on span "Copy" at bounding box center [902, 538] width 31 height 14
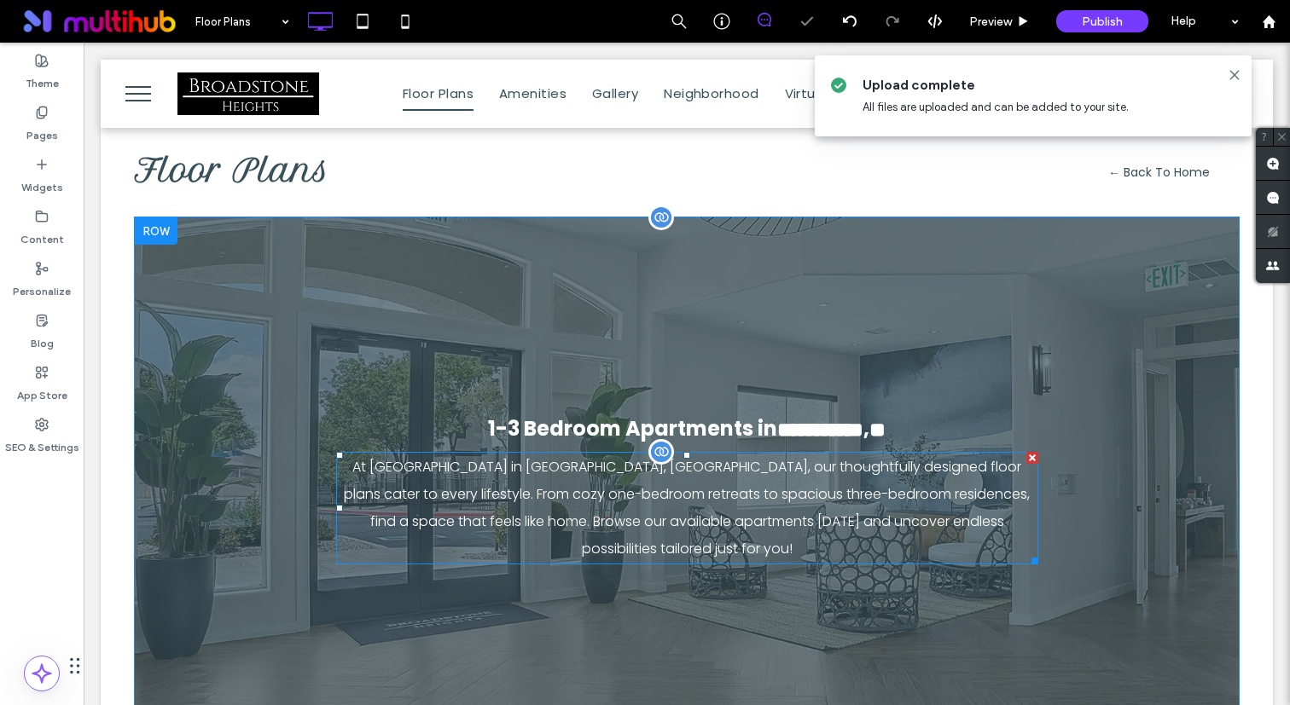
click at [673, 513] on p "At [GEOGRAPHIC_DATA] in [GEOGRAPHIC_DATA], [GEOGRAPHIC_DATA], our thoughtfully …" at bounding box center [687, 508] width 702 height 109
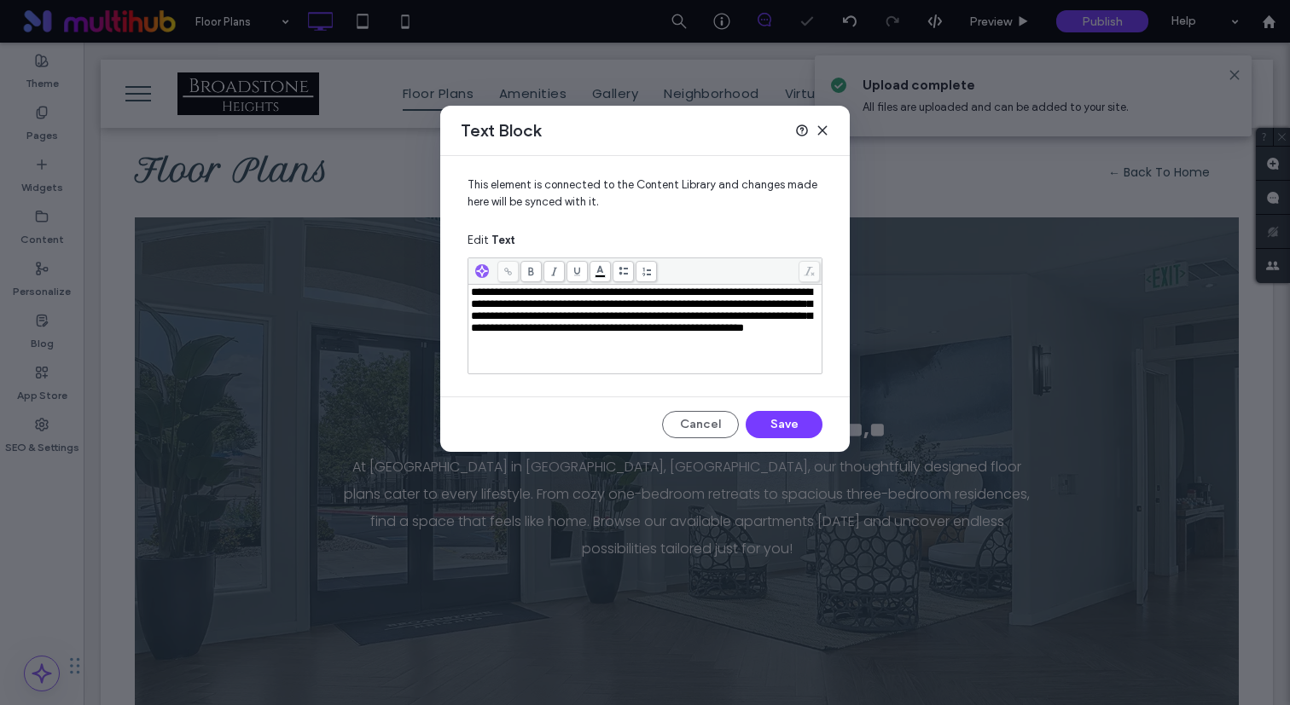
click at [605, 330] on span "**********" at bounding box center [641, 310] width 341 height 47
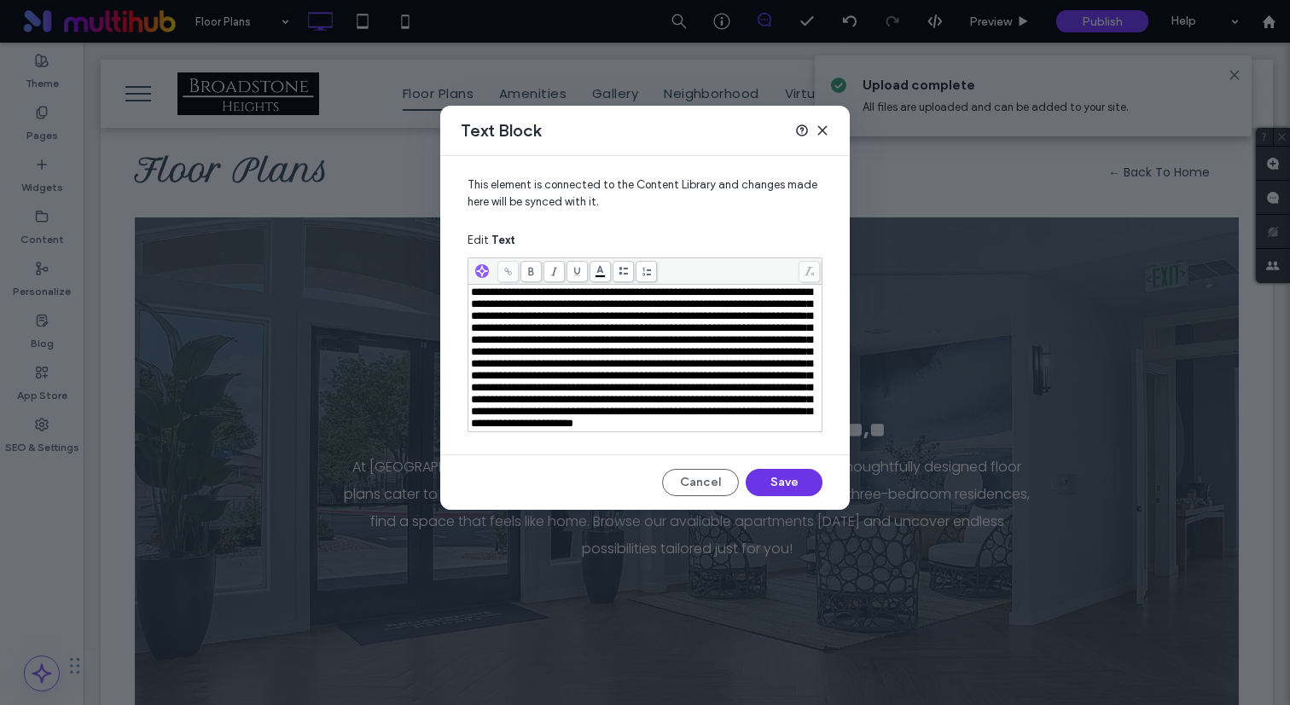
click at [805, 496] on button "Save" at bounding box center [783, 482] width 77 height 27
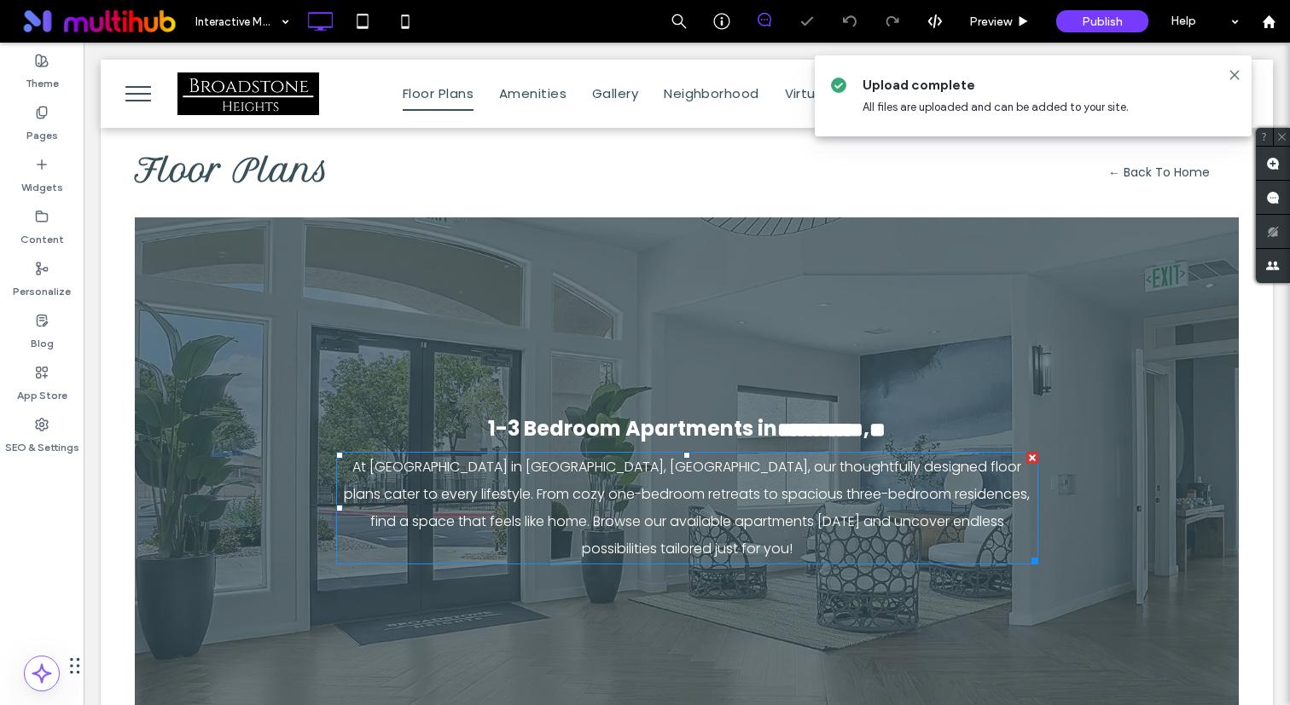
type input "**********"
type input "**"
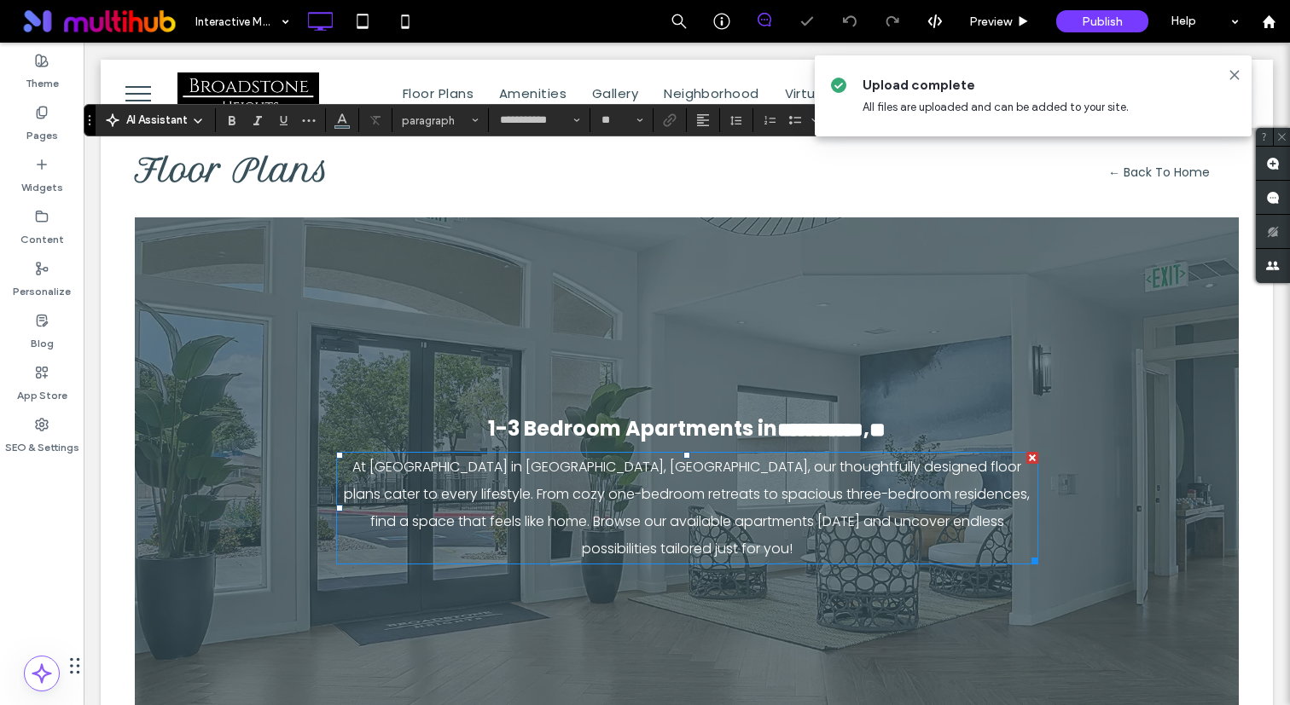
type input "**********"
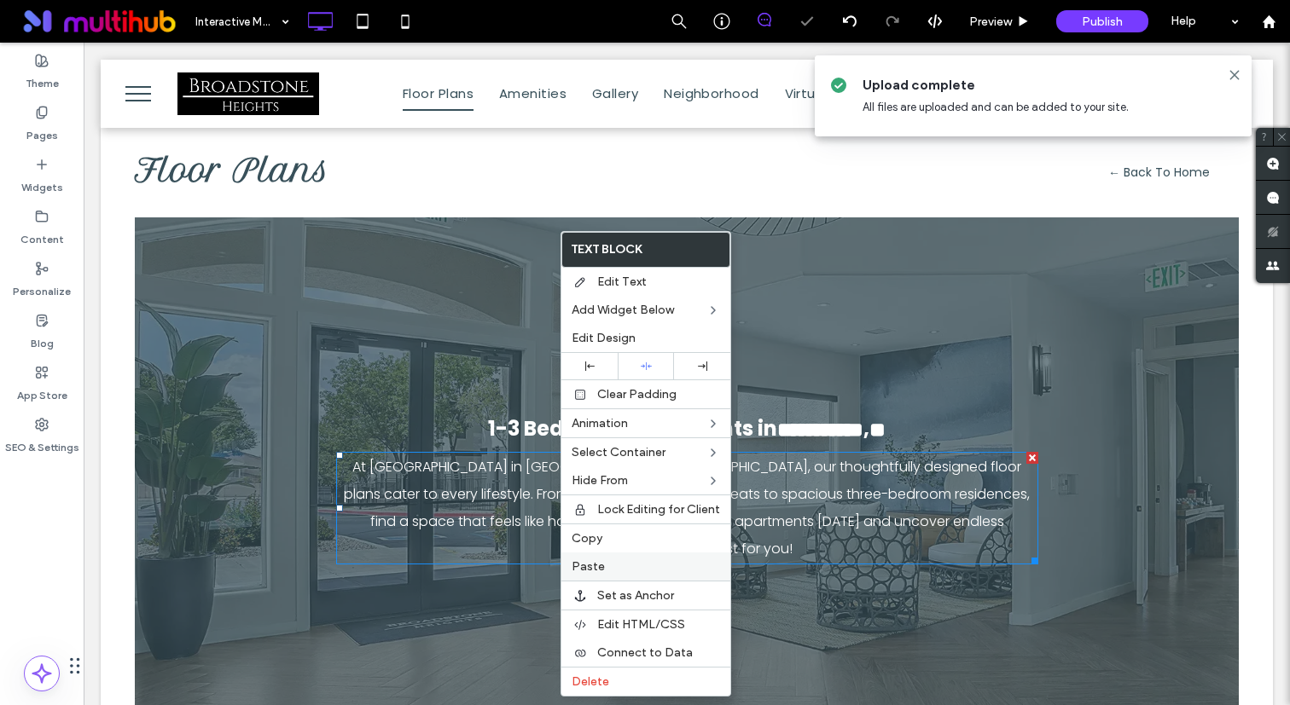
click at [618, 569] on label "Paste" at bounding box center [645, 567] width 148 height 14
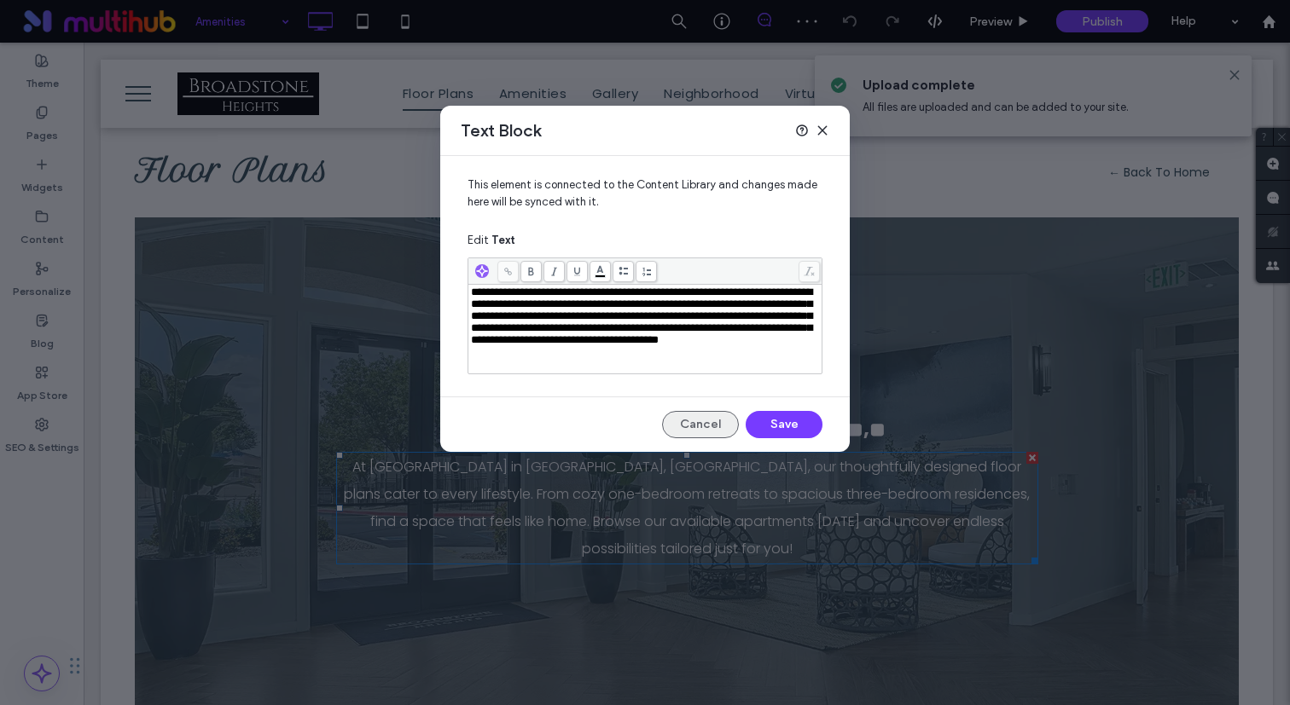
click at [695, 429] on button "Cancel" at bounding box center [700, 424] width 77 height 27
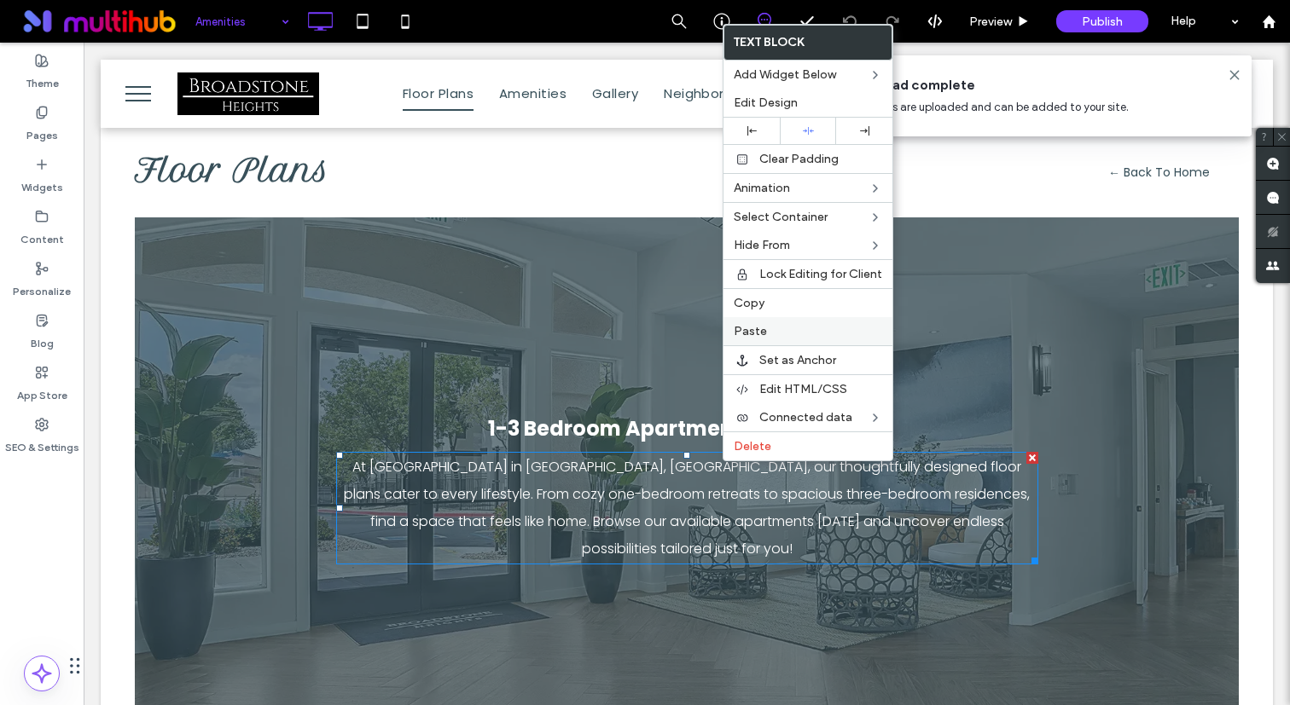
click at [780, 329] on label "Paste" at bounding box center [808, 331] width 148 height 14
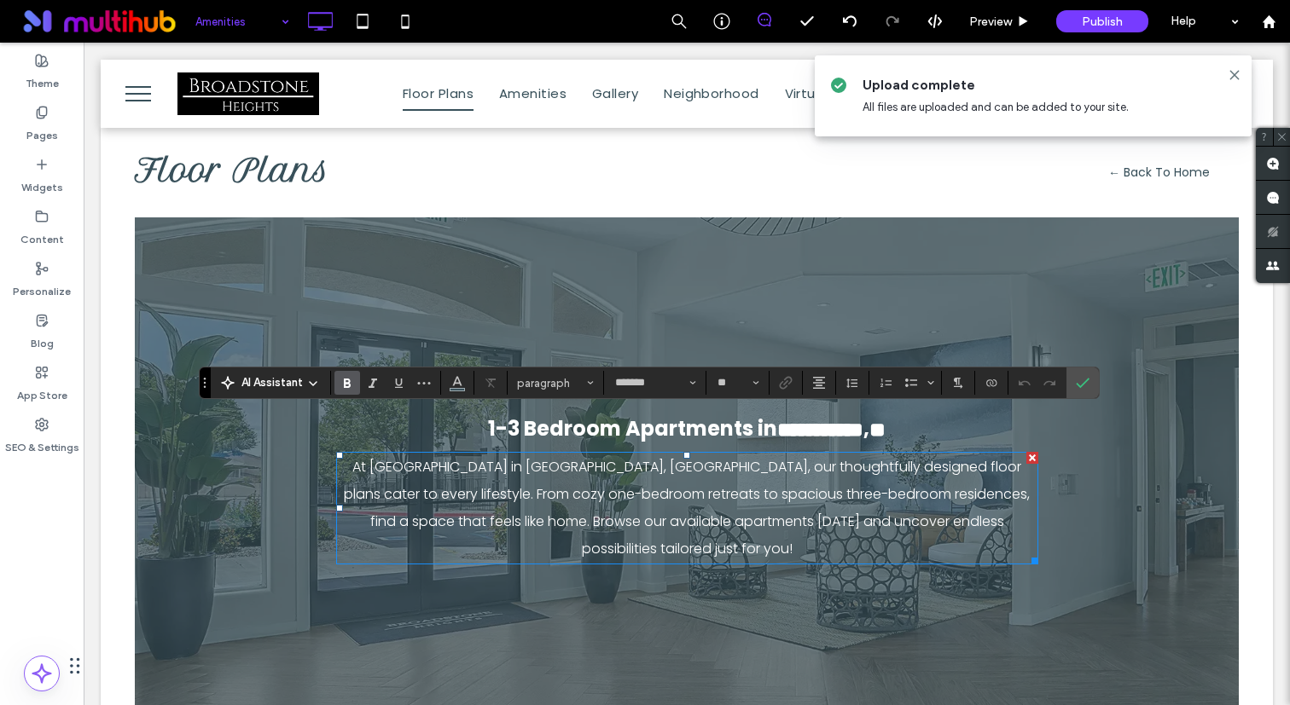
type input "**"
click at [1086, 390] on span "Confirm" at bounding box center [1083, 382] width 14 height 29
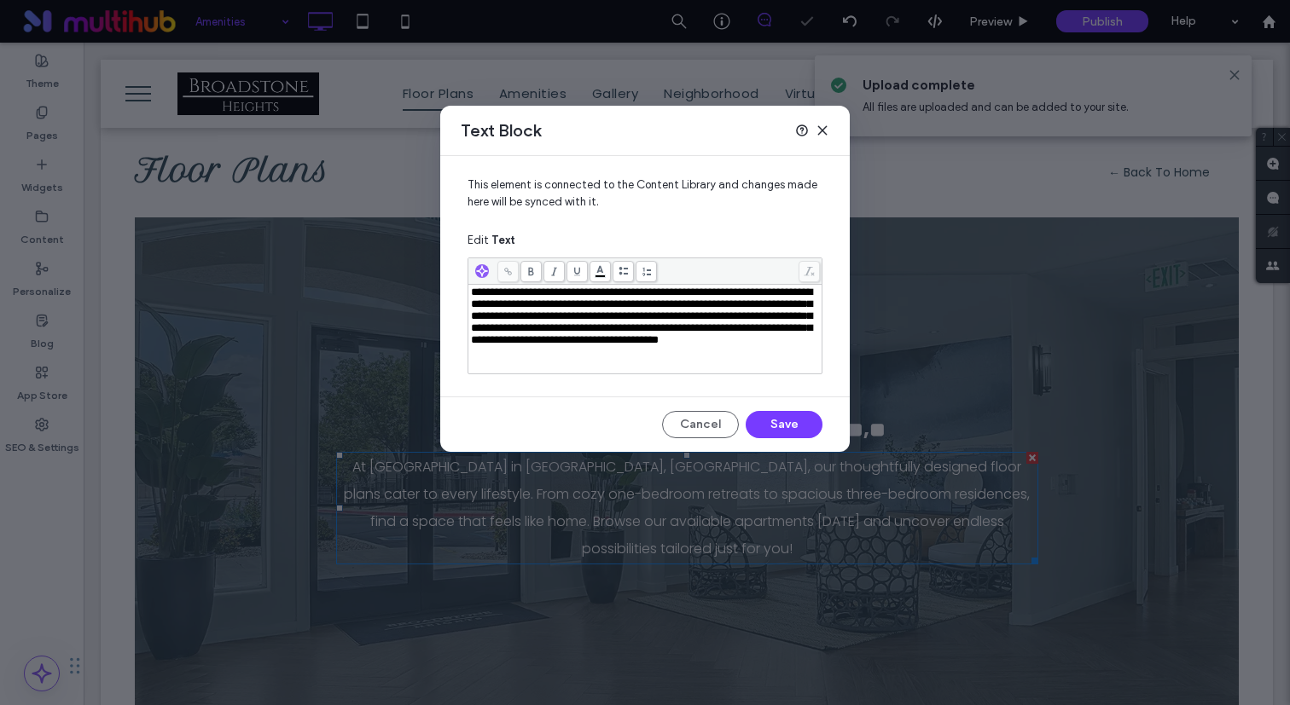
click at [665, 344] on span "**********" at bounding box center [641, 316] width 341 height 59
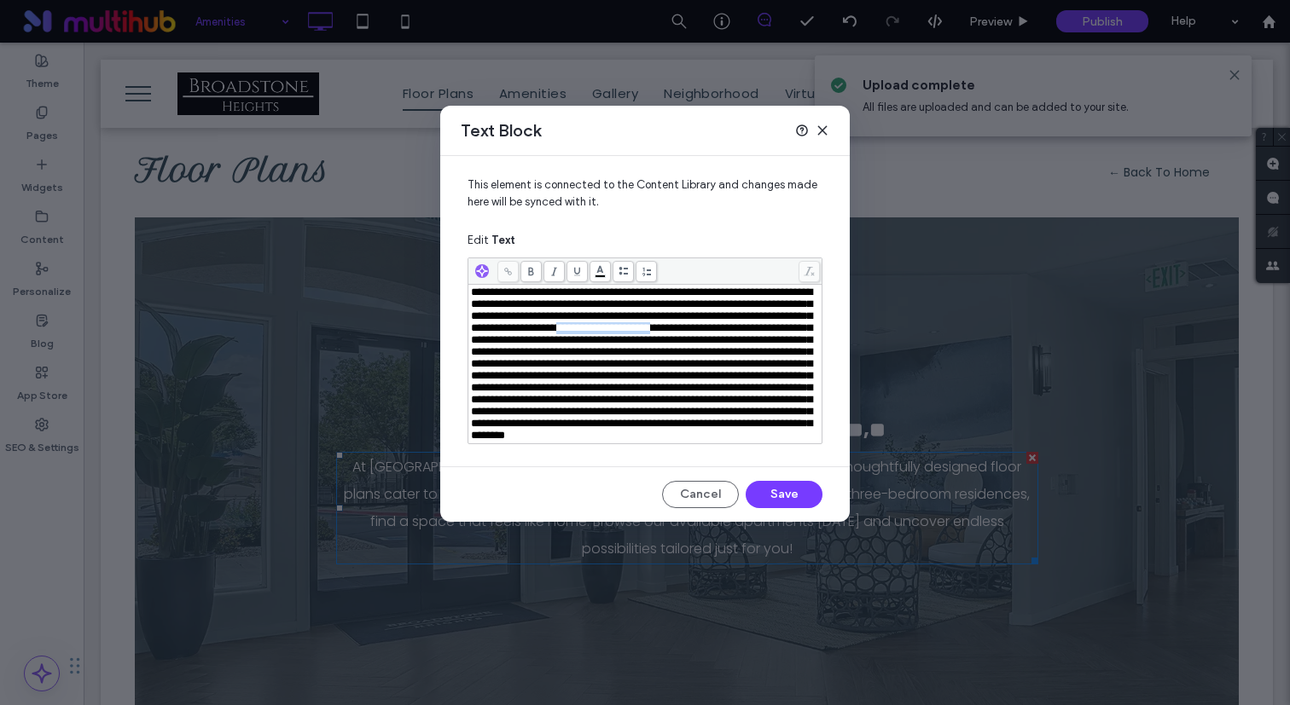
drag, startPoint x: 599, startPoint y: 346, endPoint x: 462, endPoint y: 348, distance: 136.5
click at [462, 348] on div "This element is connected to the Content Library and changes made here will be …" at bounding box center [644, 304] width 409 height 297
drag, startPoint x: 598, startPoint y: 351, endPoint x: 408, endPoint y: 351, distance: 190.2
click at [408, 351] on div "Text Block This element is connected to the Content Library and changes made he…" at bounding box center [645, 352] width 1290 height 705
click at [514, 263] on span at bounding box center [507, 271] width 21 height 21
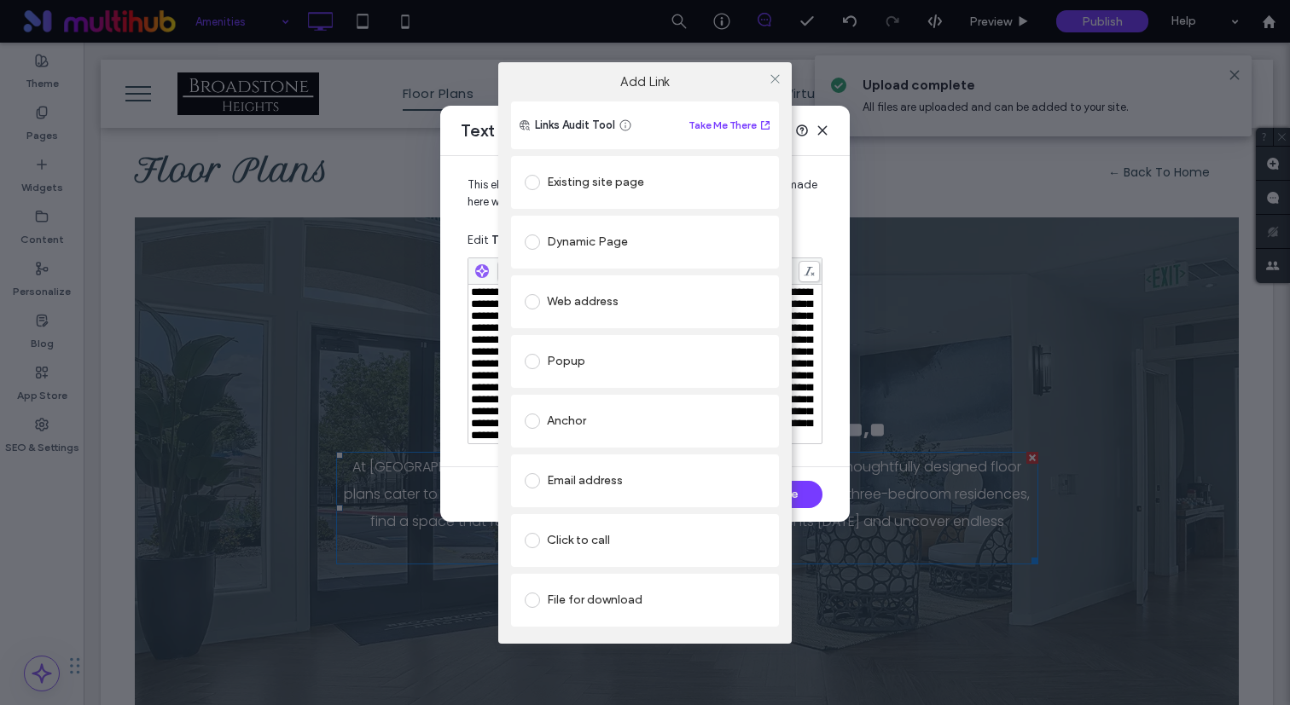
click at [611, 177] on div "Existing site page" at bounding box center [645, 182] width 241 height 27
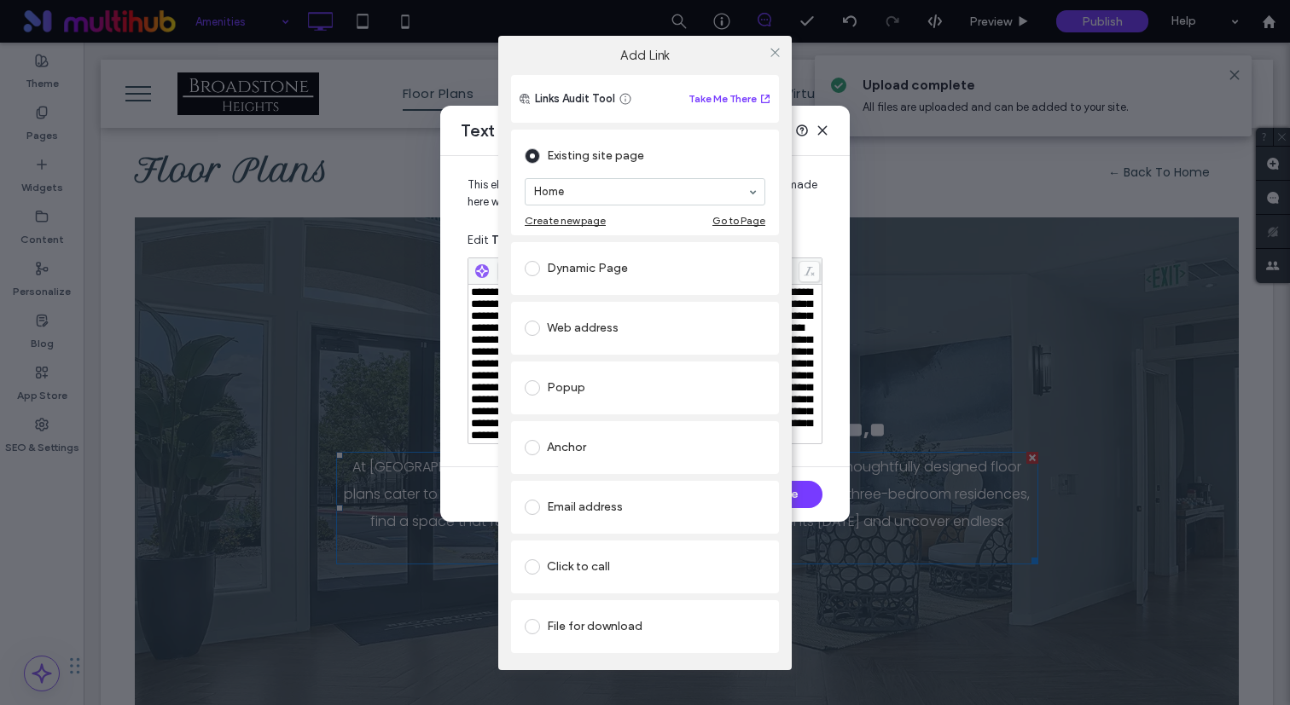
click at [600, 206] on section "Home" at bounding box center [645, 192] width 241 height 44
click at [661, 203] on div at bounding box center [644, 192] width 239 height 26
click at [776, 46] on icon at bounding box center [774, 52] width 13 height 13
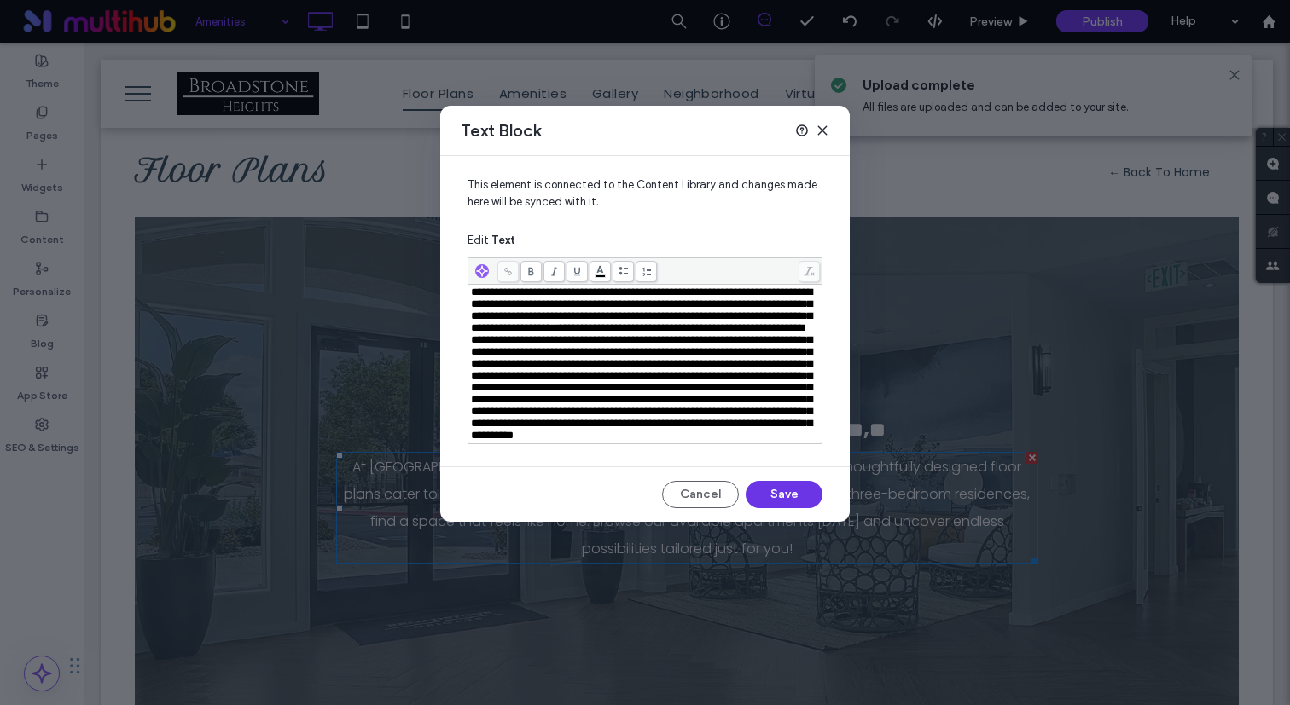
click at [790, 508] on button "Save" at bounding box center [783, 494] width 77 height 27
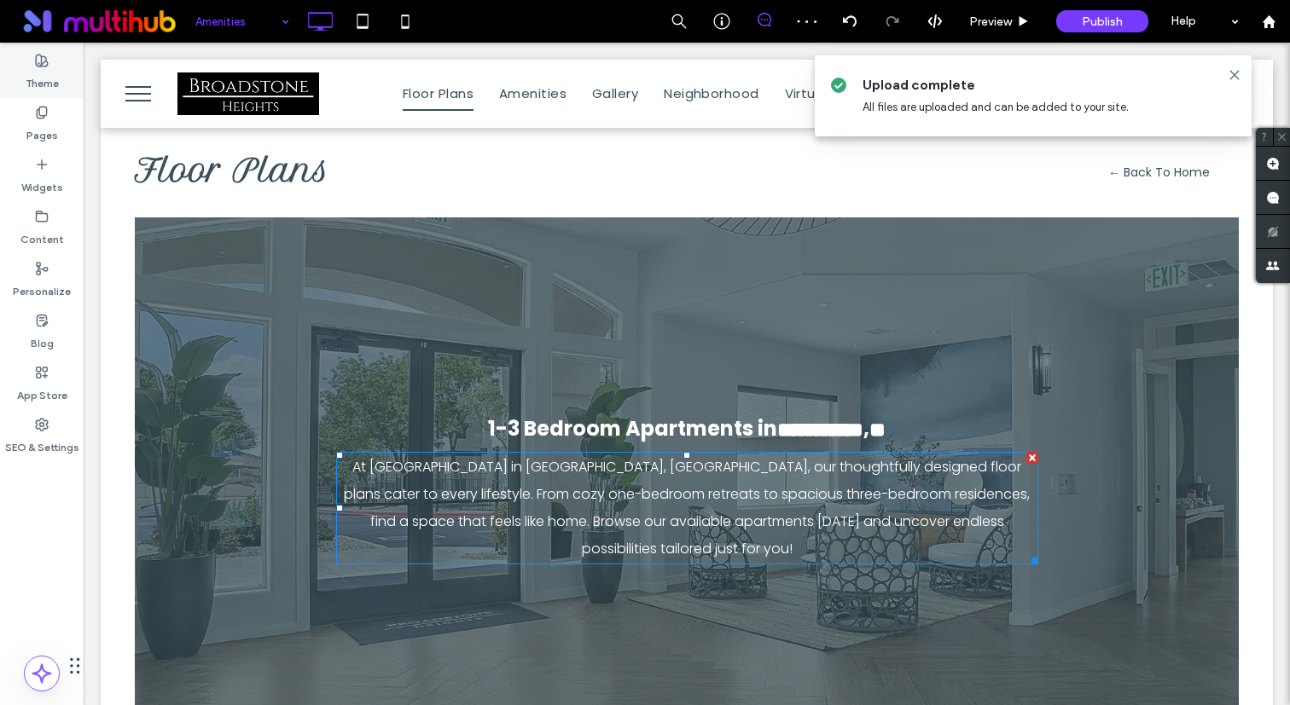
click at [40, 64] on use at bounding box center [42, 61] width 12 height 12
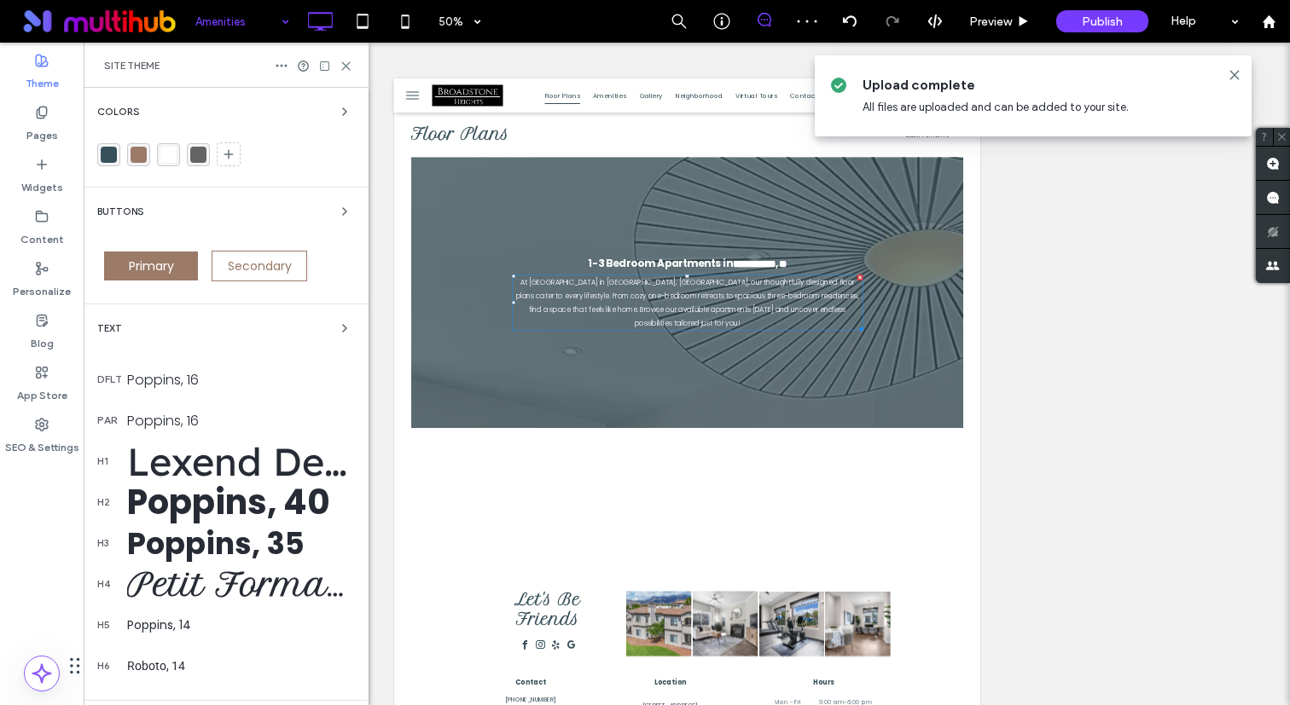
click at [142, 156] on div "rgba(155, 122, 104, 1)" at bounding box center [138, 155] width 16 height 16
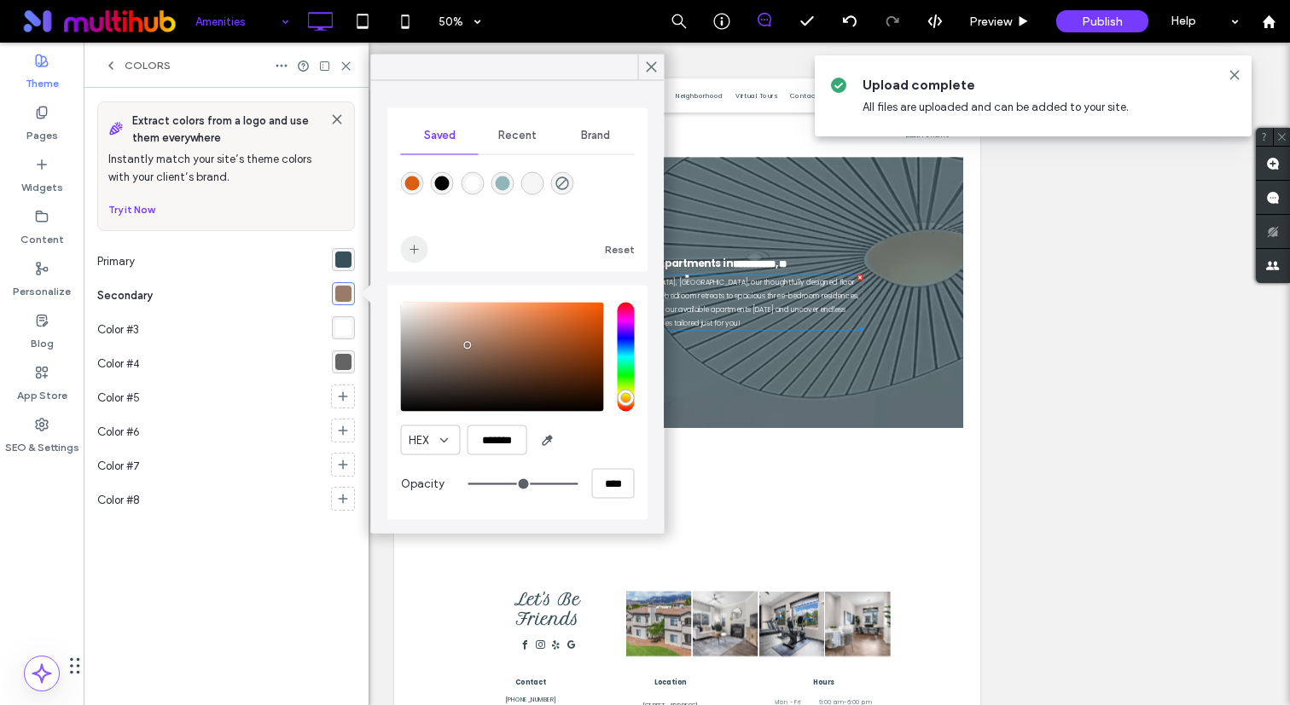
click at [412, 252] on icon "add color" at bounding box center [415, 250] width 14 height 14
click at [113, 65] on icon at bounding box center [111, 66] width 14 height 14
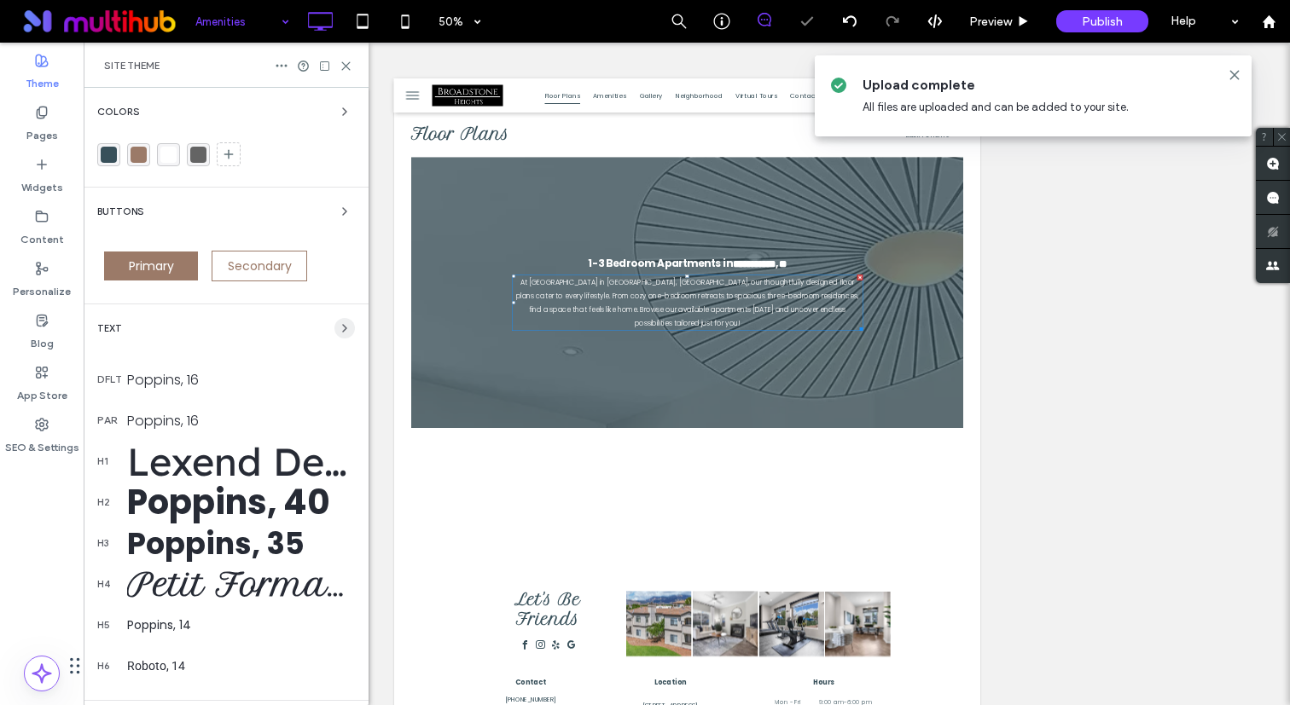
click at [339, 328] on icon "button" at bounding box center [345, 329] width 14 height 14
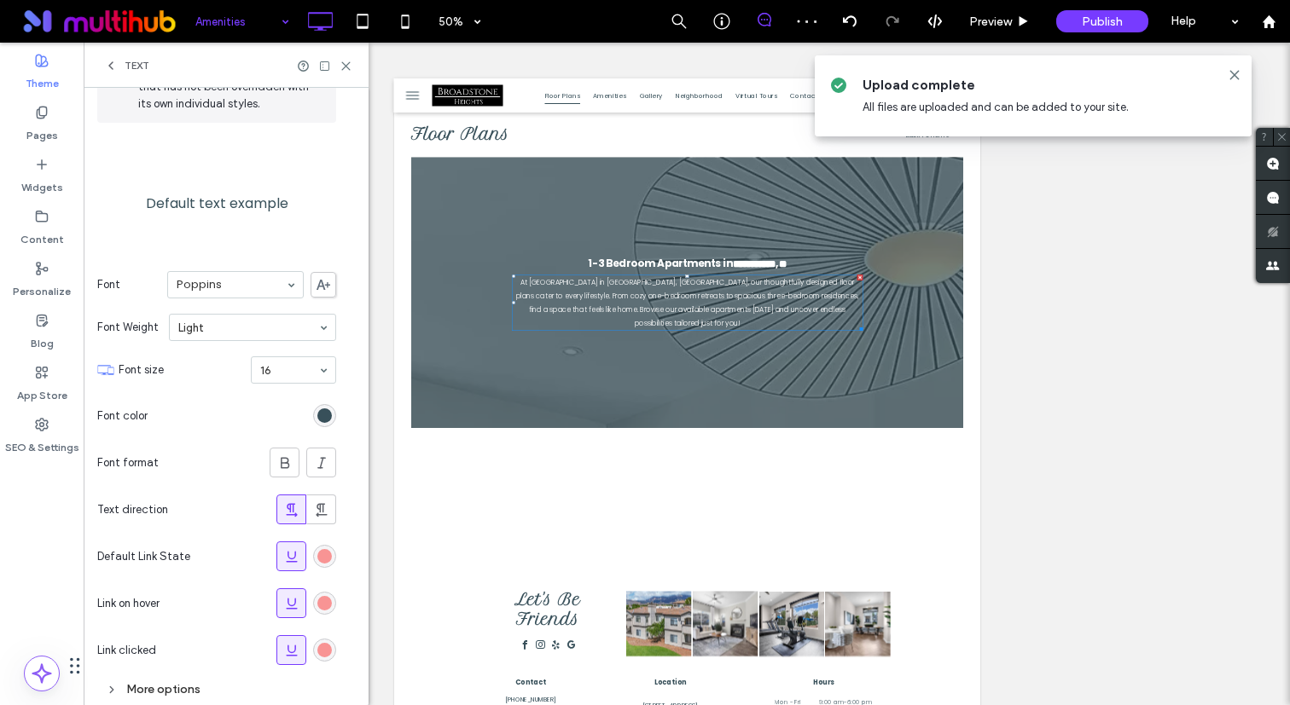
scroll to position [147, 0]
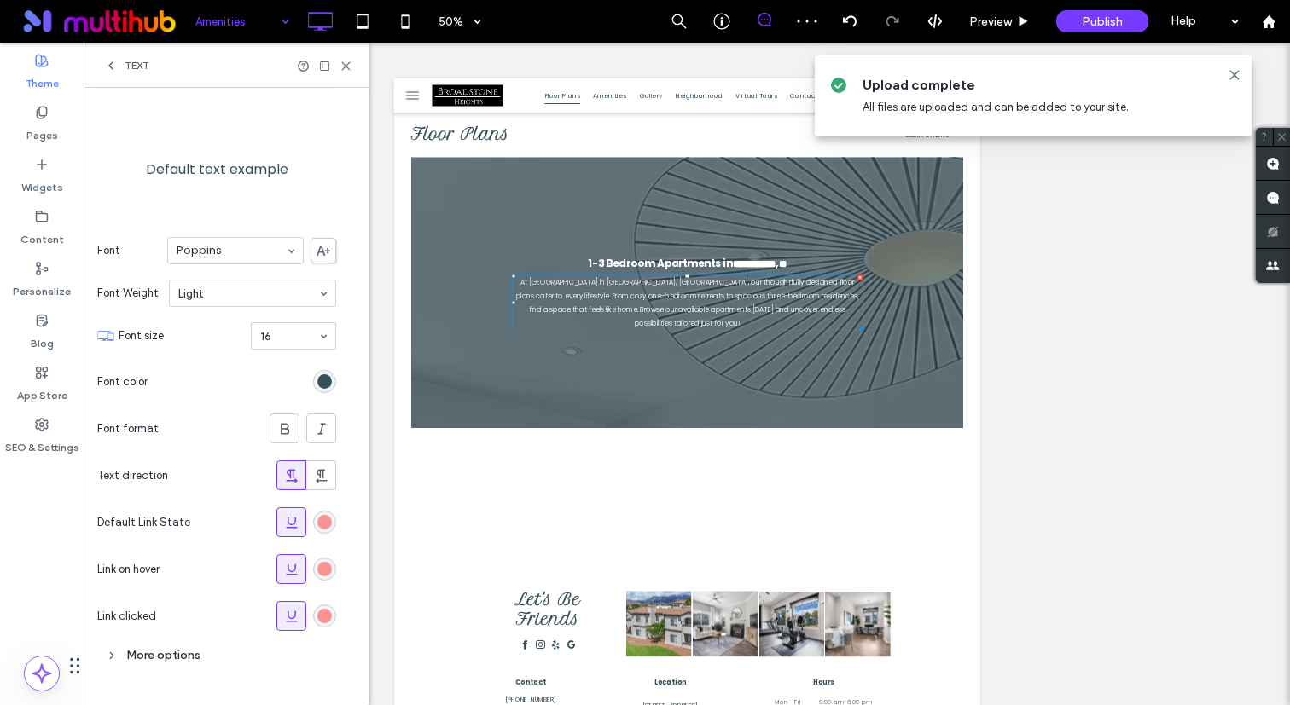
click at [320, 530] on div "rgb(248, 148, 148)" at bounding box center [324, 522] width 23 height 23
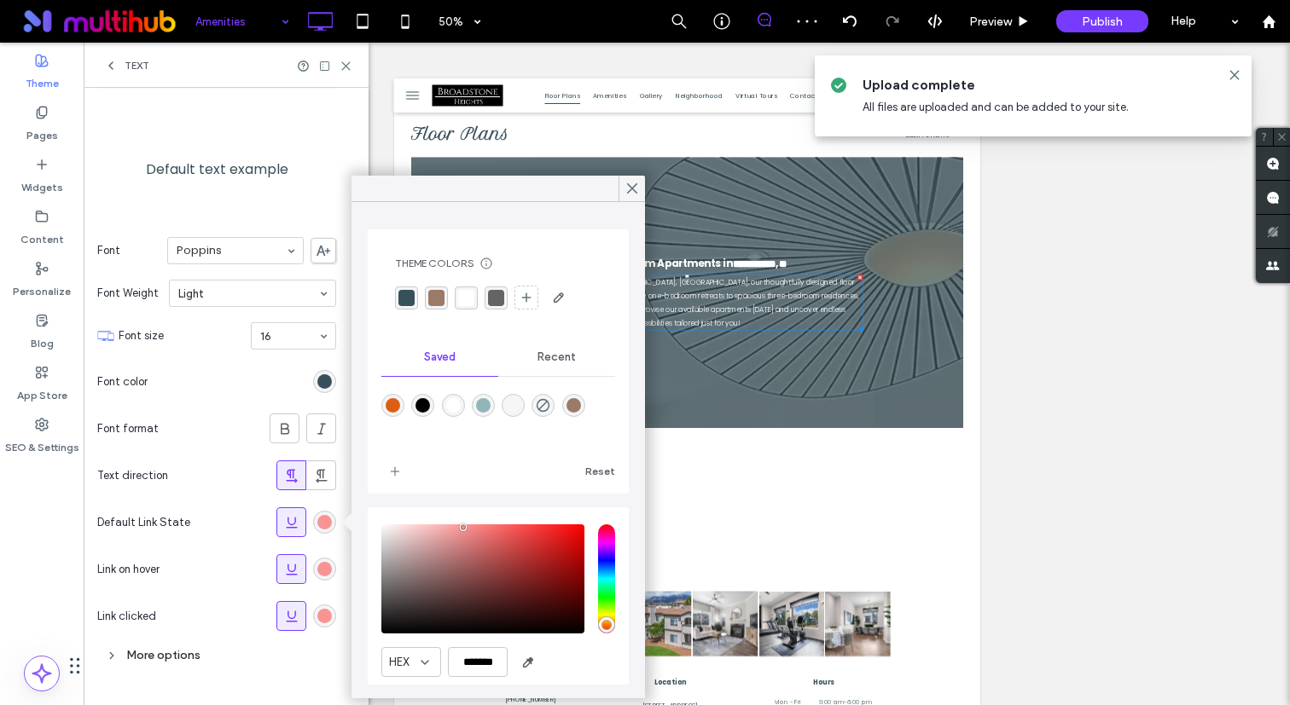
click at [580, 408] on div "rgba(155,122,104,1)" at bounding box center [573, 405] width 14 height 14
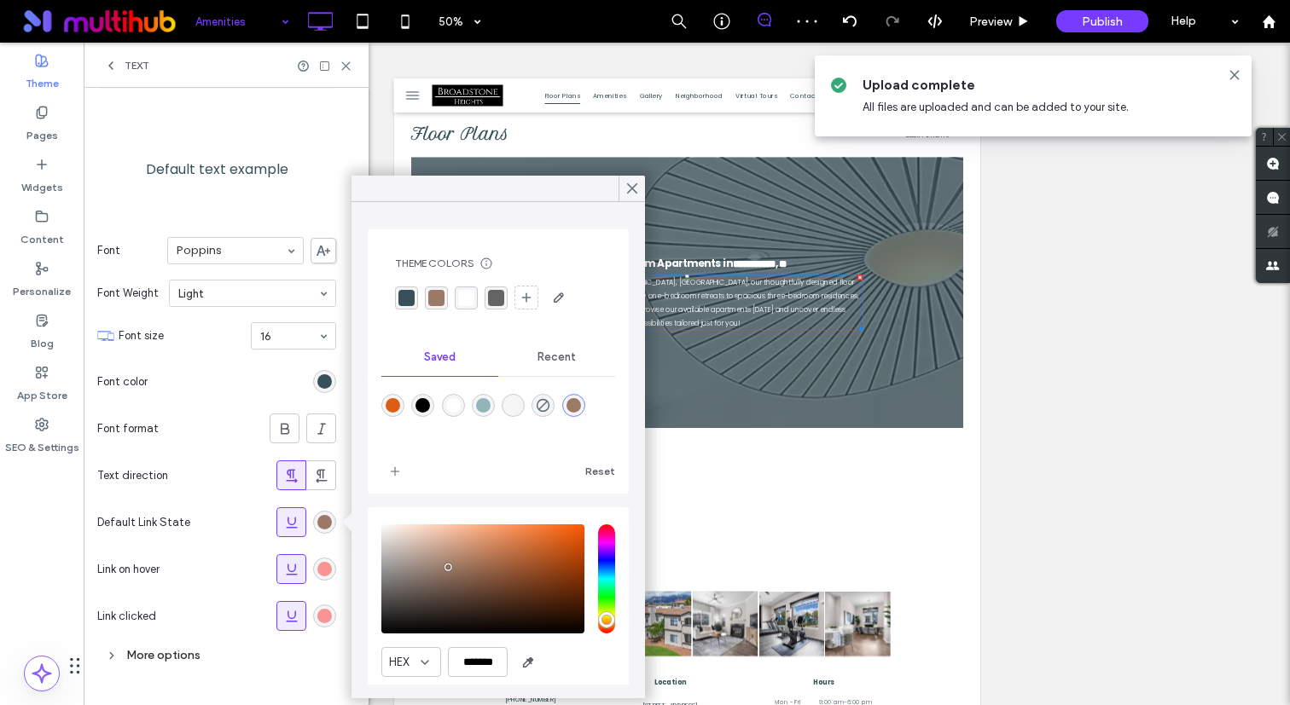
click at [444, 537] on div "saturation and value" at bounding box center [482, 579] width 203 height 109
type input "*******"
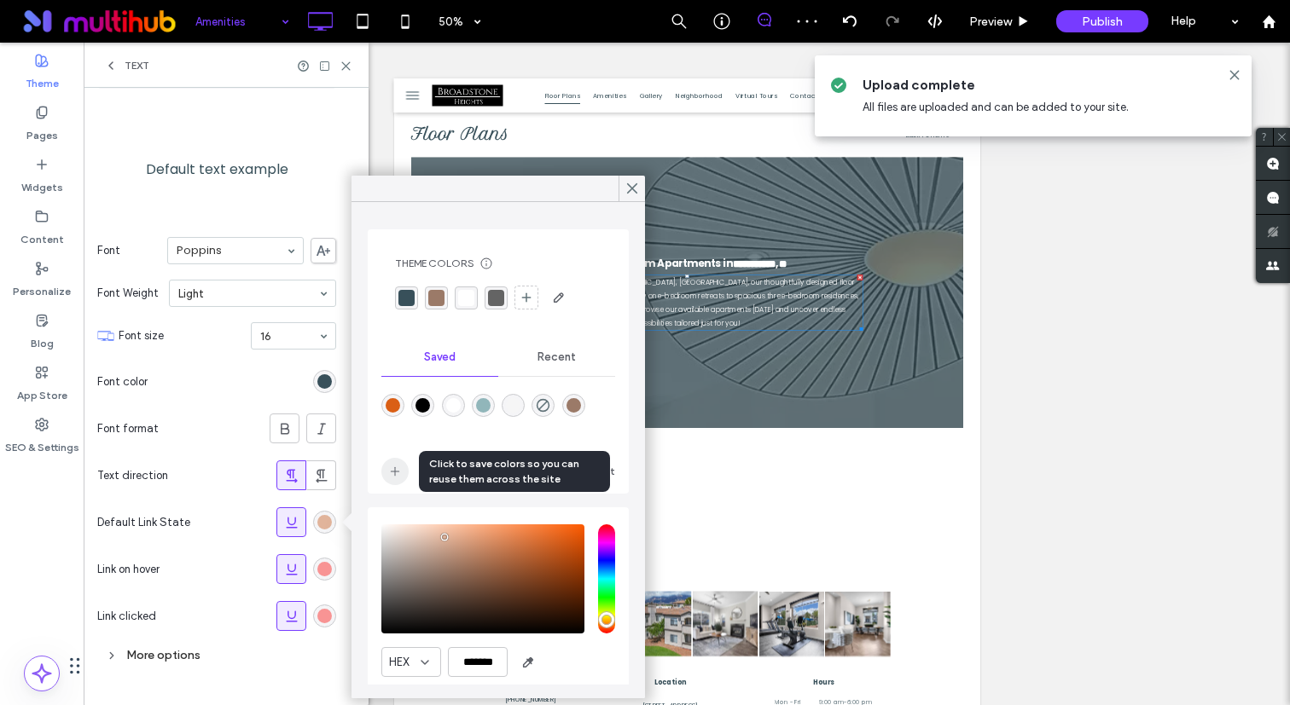
click at [397, 472] on use "add color" at bounding box center [395, 471] width 9 height 9
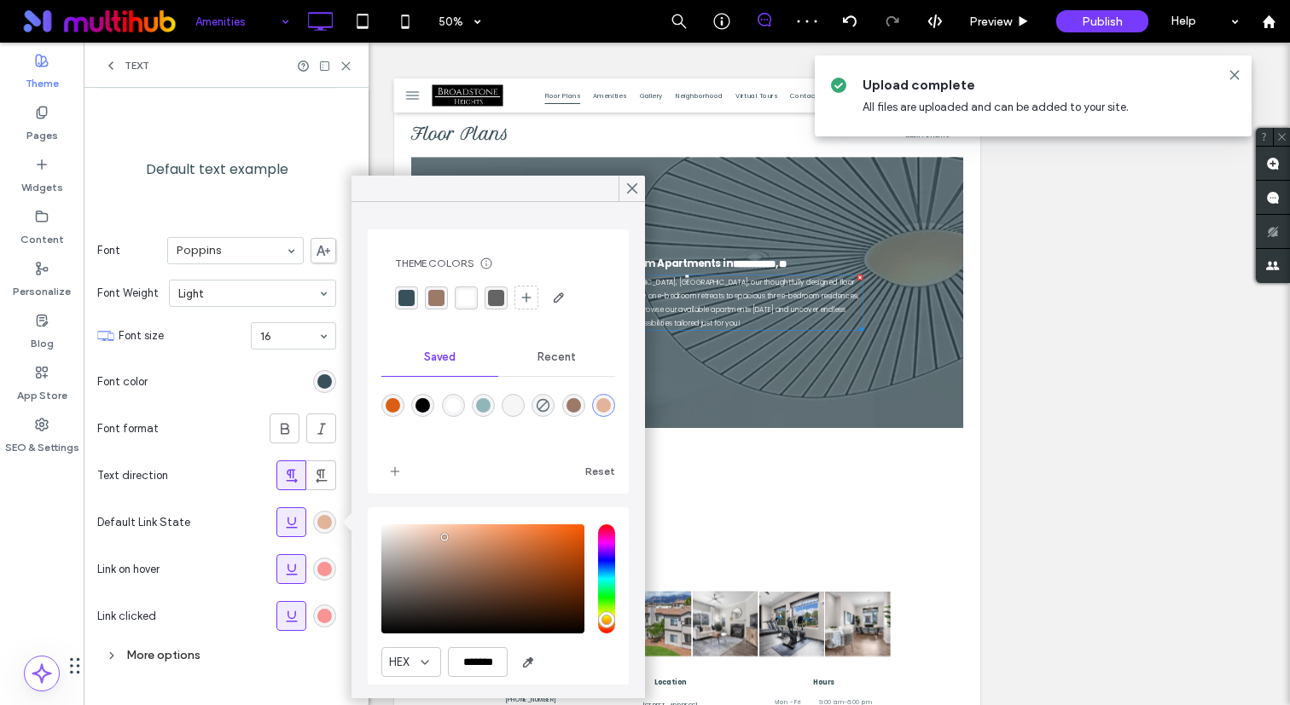
click at [325, 565] on div "rgb(248, 148, 148)" at bounding box center [324, 569] width 14 height 14
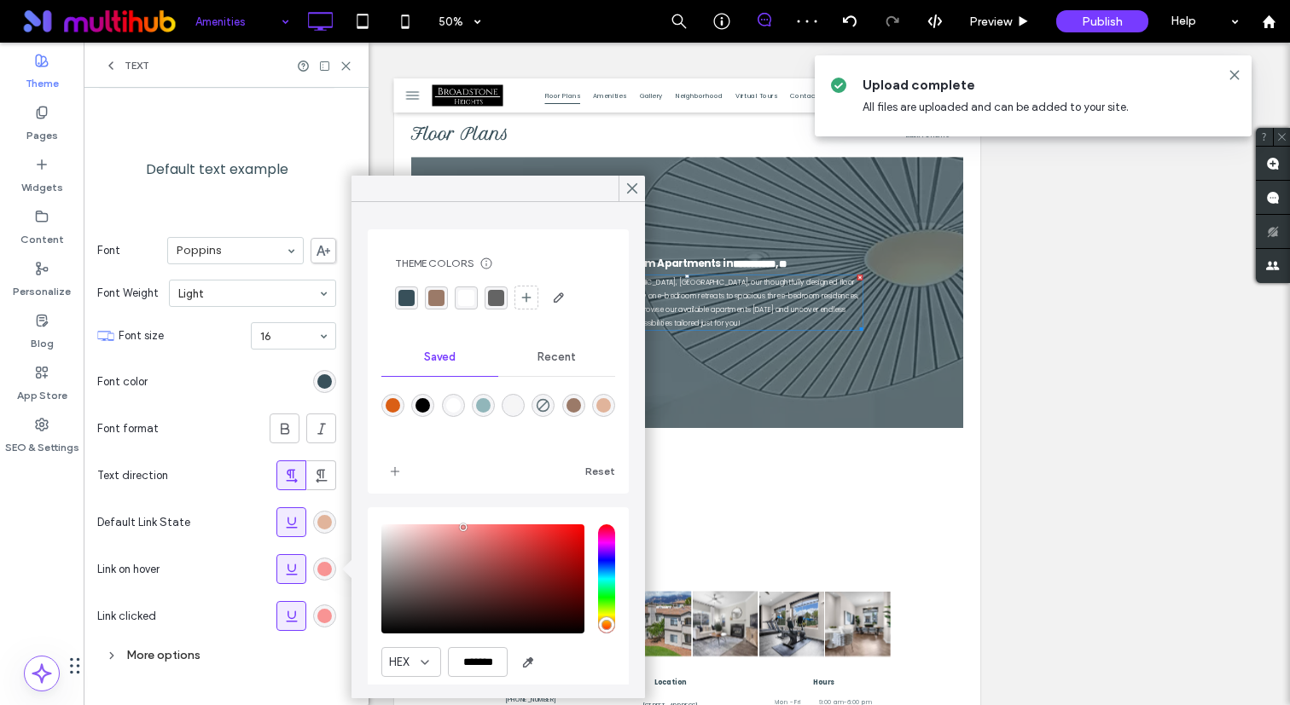
click at [600, 408] on div "rgba(225,180,155,1)" at bounding box center [603, 405] width 14 height 14
type input "*******"
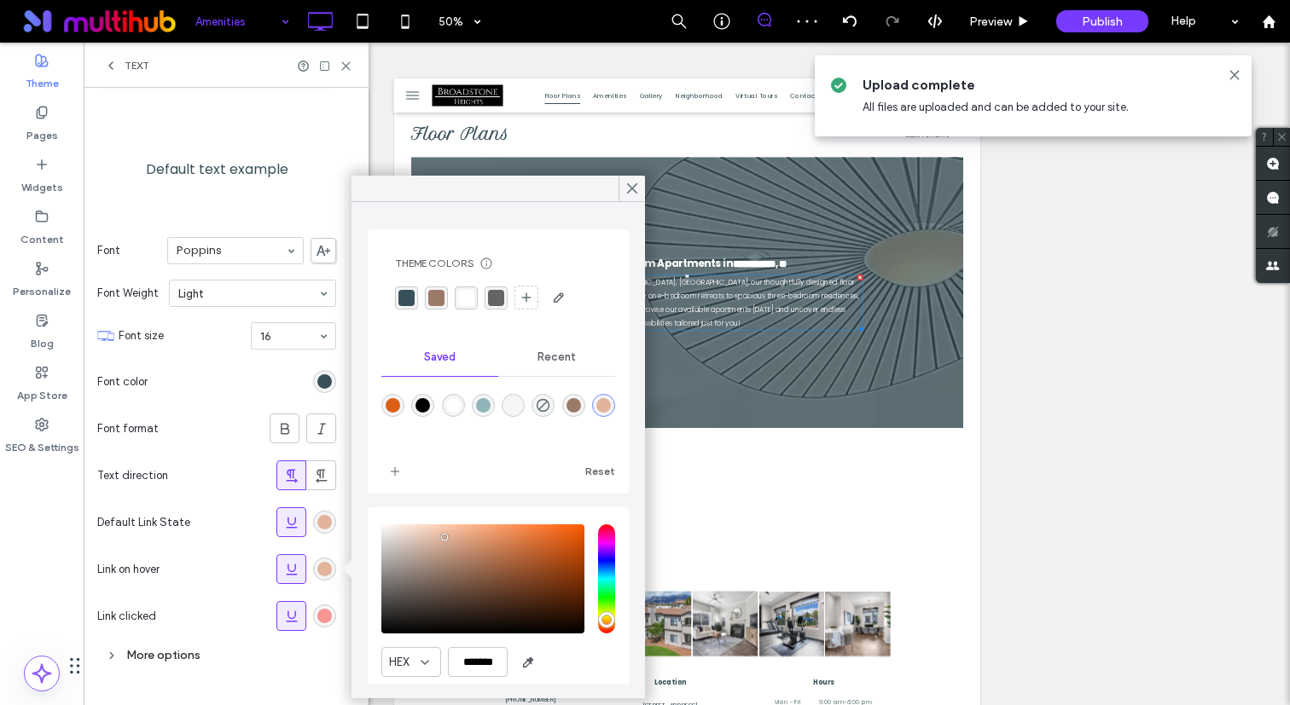
click at [328, 617] on div "rgb(248, 148, 148)" at bounding box center [324, 616] width 14 height 14
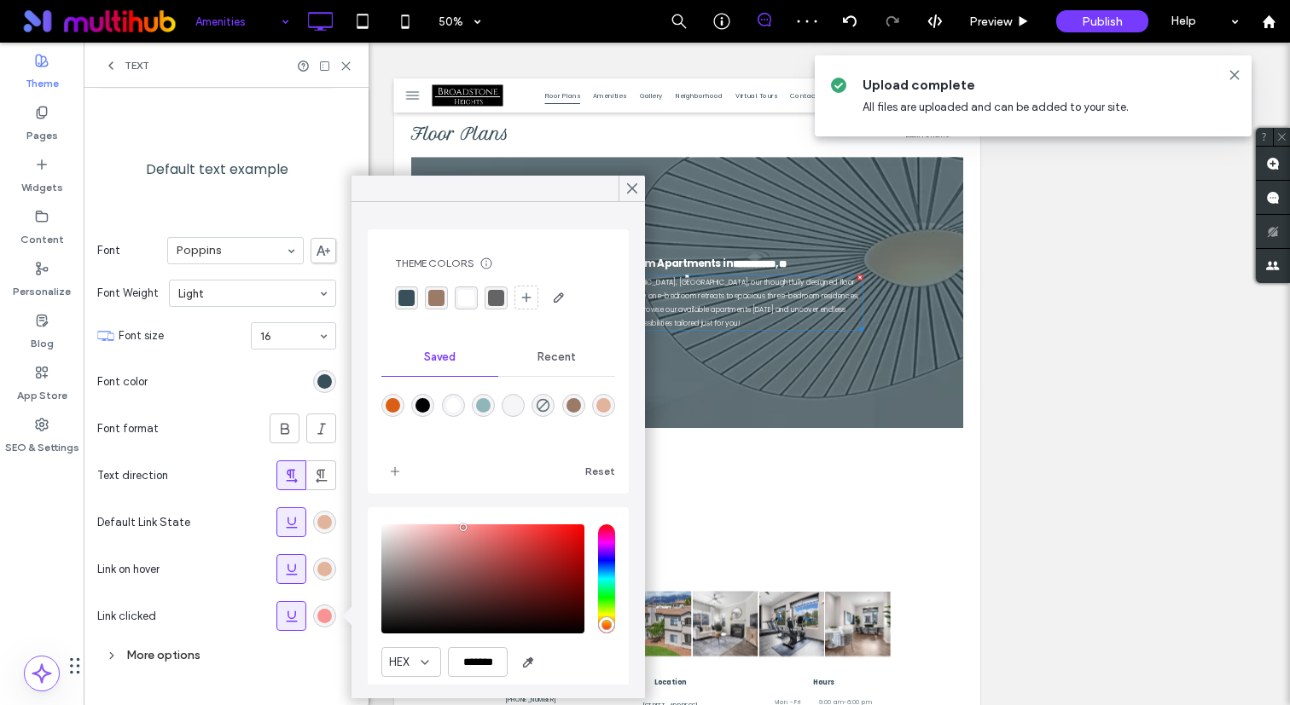
click at [609, 397] on div "rgba(225,180,155,1)" at bounding box center [603, 405] width 23 height 23
type input "*******"
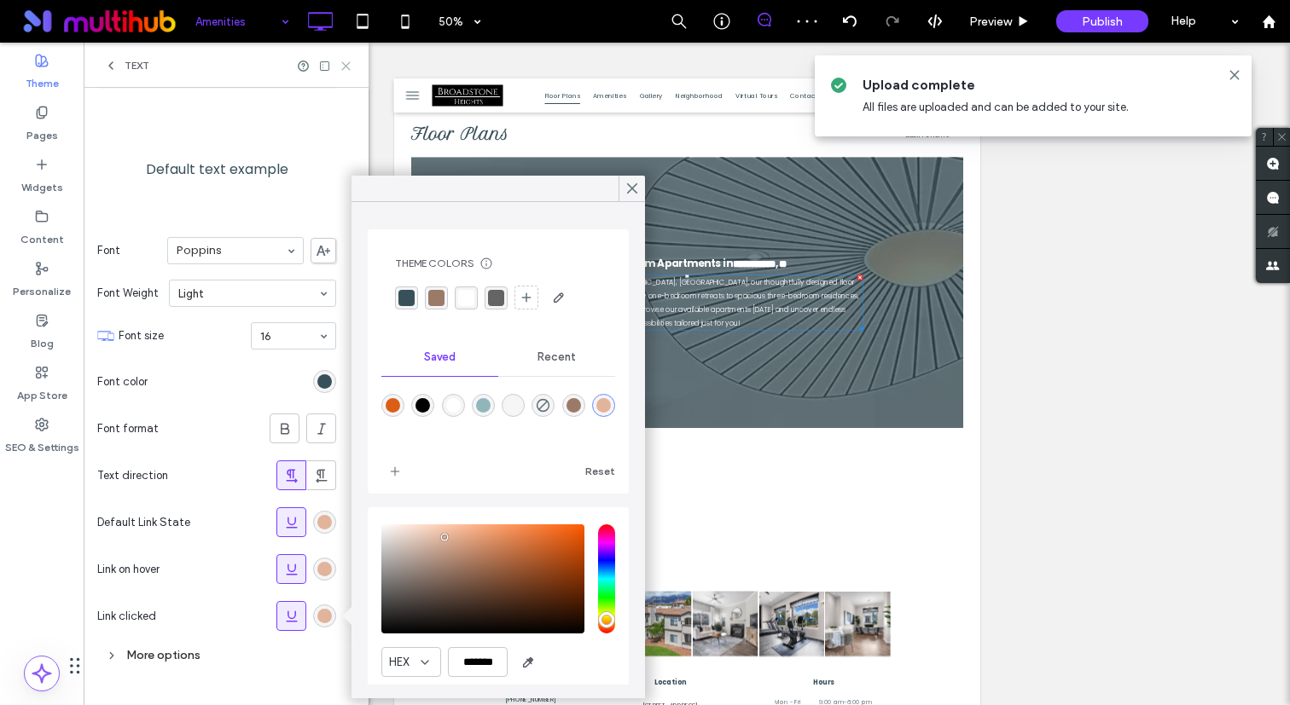
click at [346, 64] on use at bounding box center [346, 66] width 8 height 8
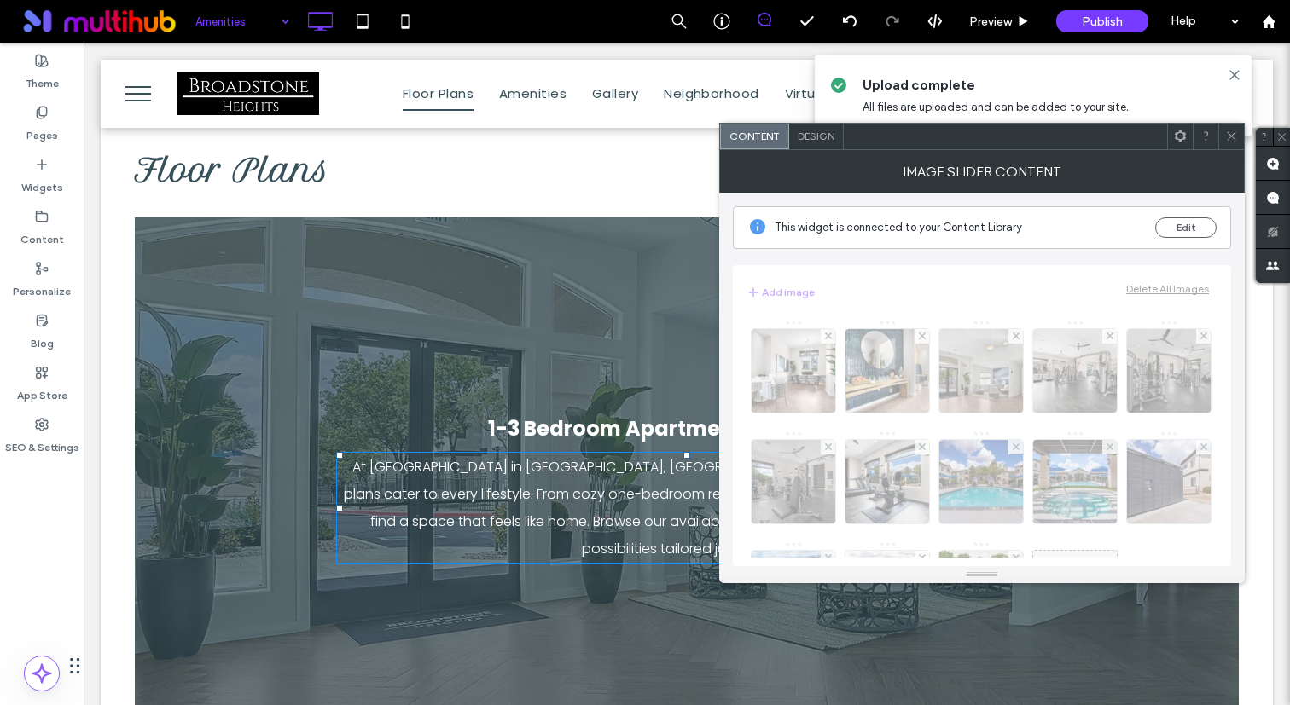
click at [826, 140] on span "Design" at bounding box center [815, 136] width 37 height 13
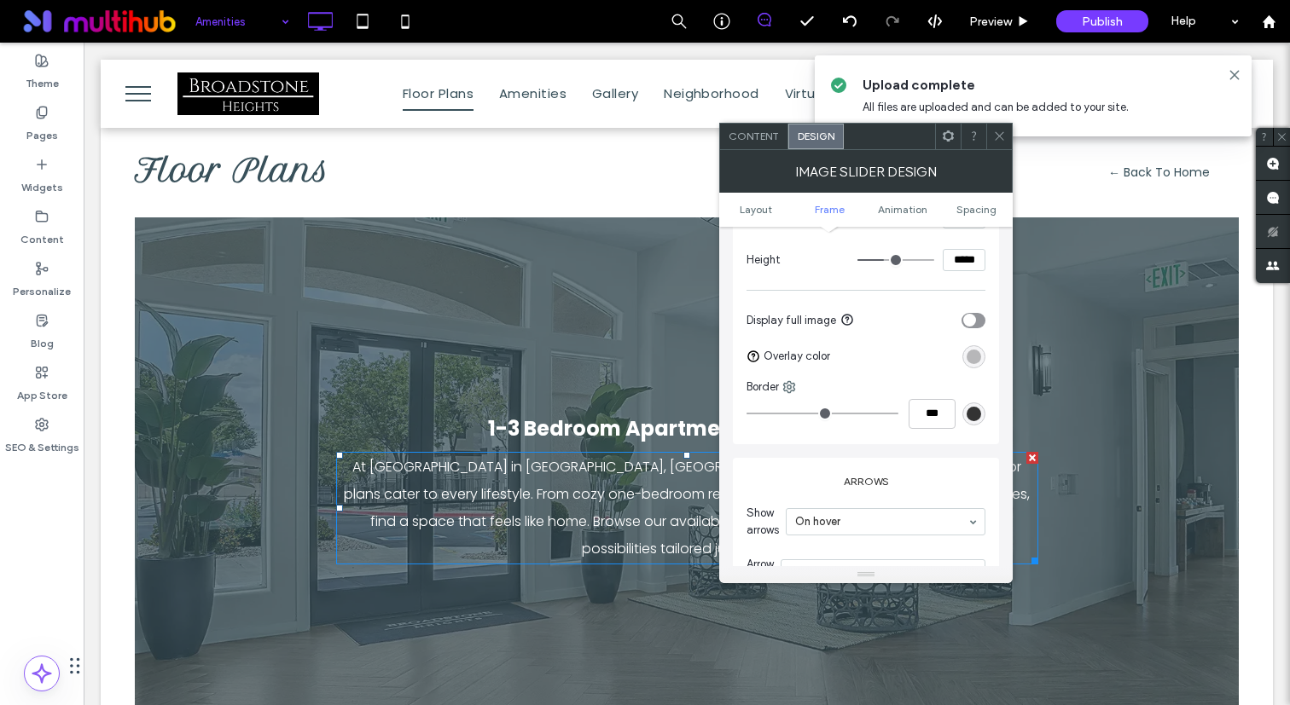
scroll to position [616, 0]
click at [972, 350] on div "rgba(0, 0, 0, 0.25)" at bounding box center [973, 355] width 14 height 14
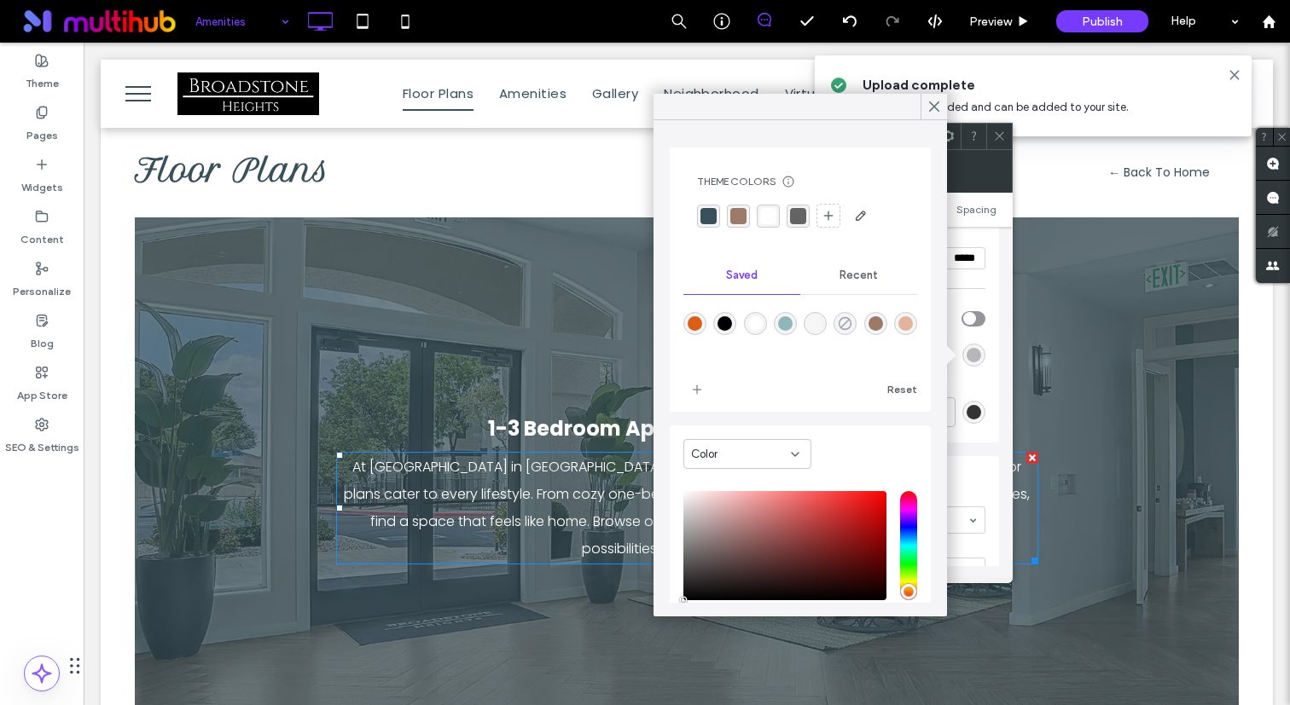
click at [842, 318] on use "rgba(218,95,21,0)" at bounding box center [844, 323] width 13 height 13
type input "*******"
type input "*"
type input "**"
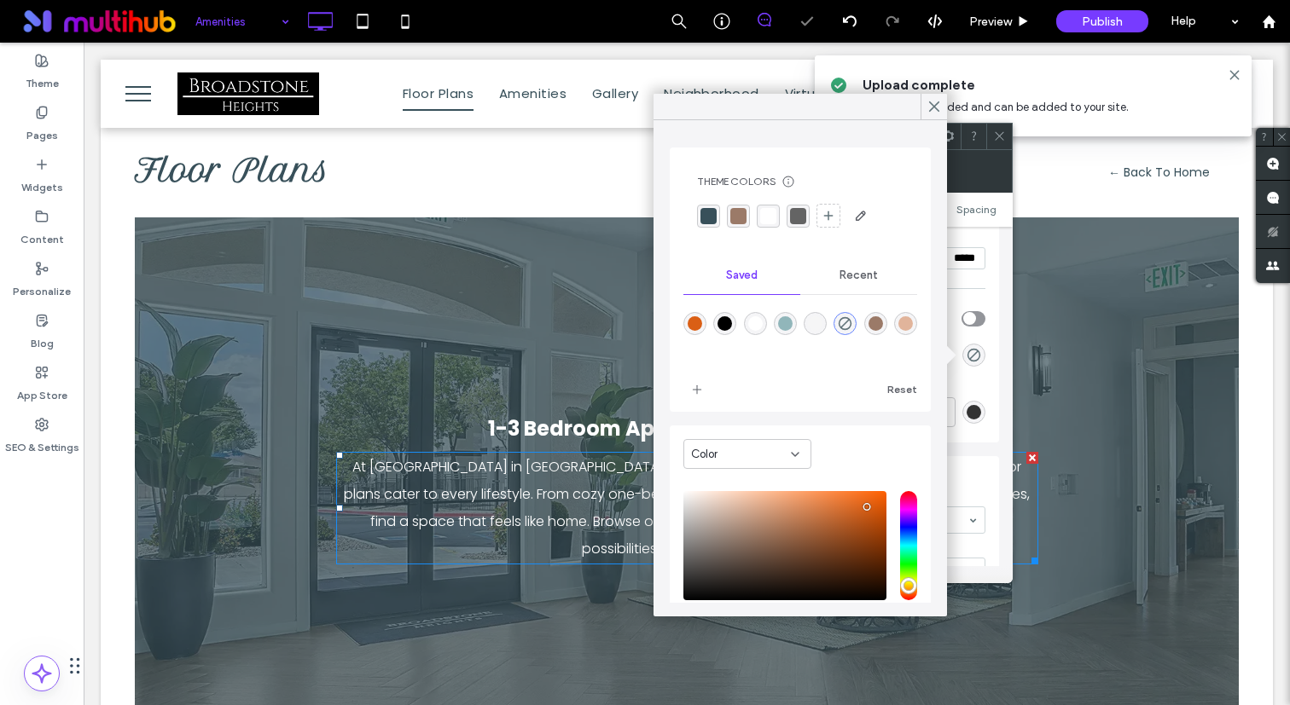
click at [995, 131] on icon at bounding box center [999, 136] width 13 height 13
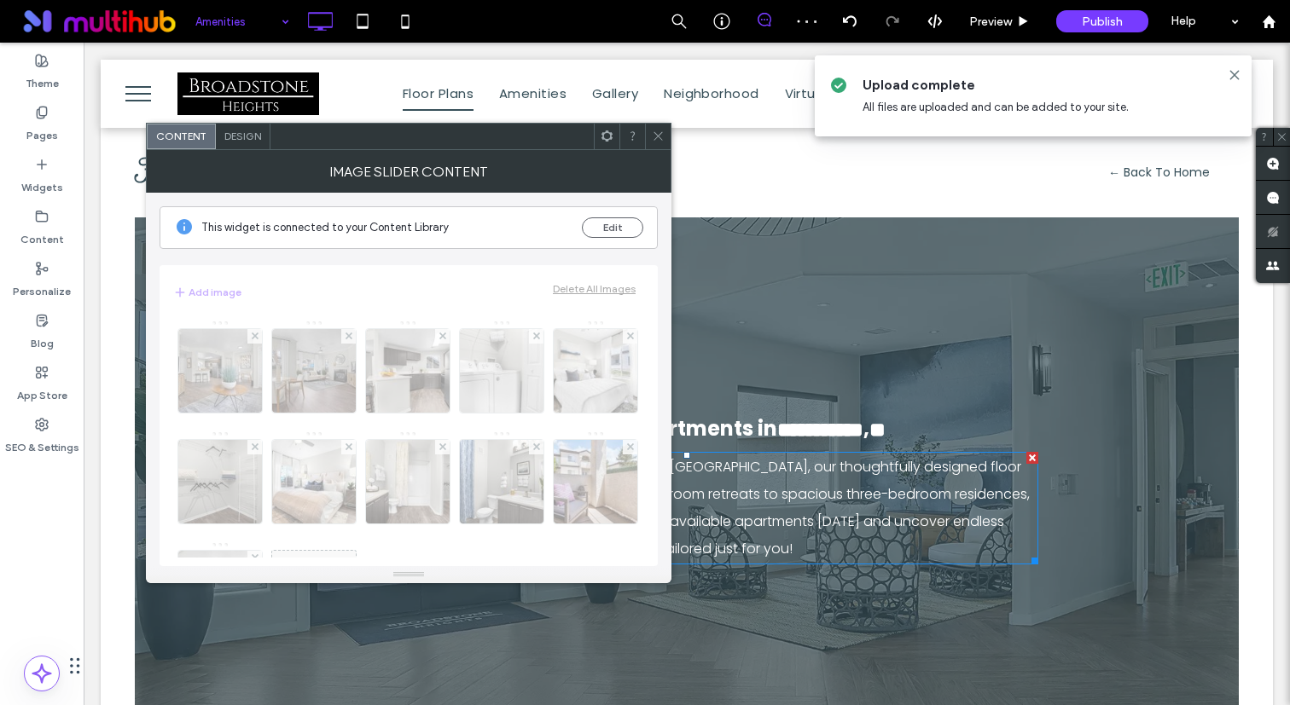
click at [238, 129] on div "Design" at bounding box center [243, 137] width 55 height 26
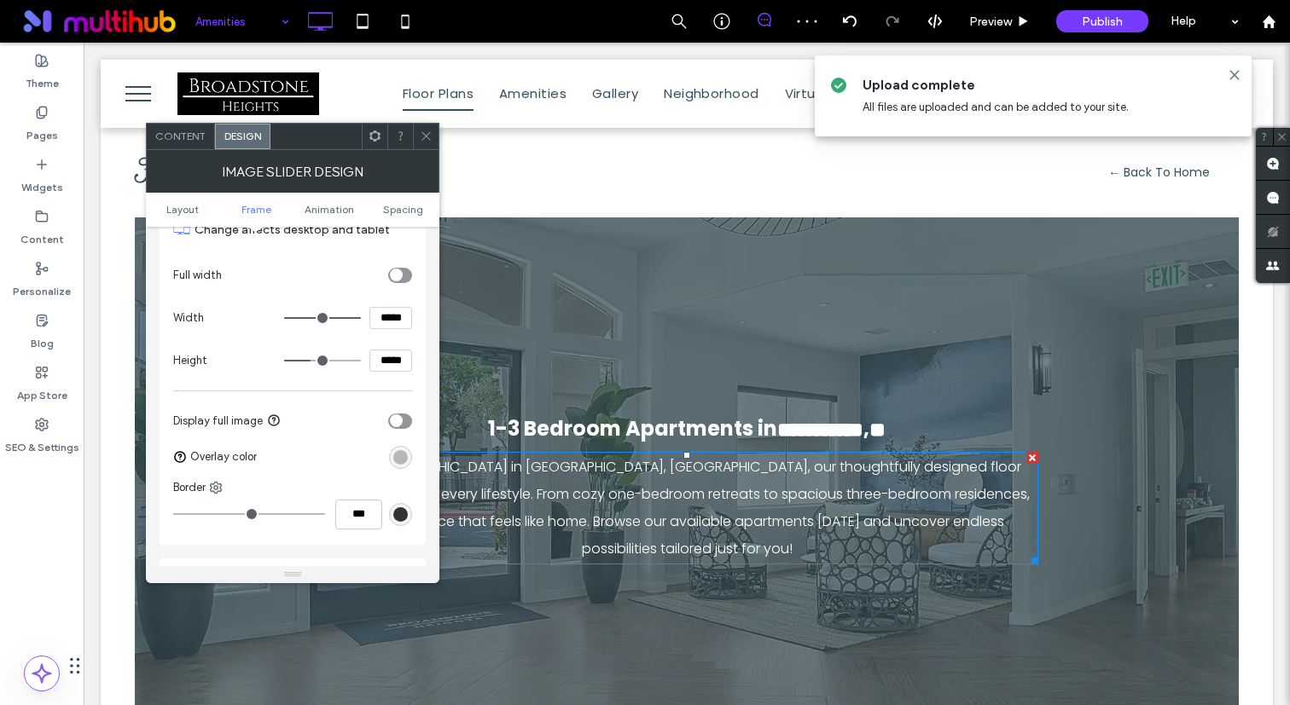
scroll to position [523, 0]
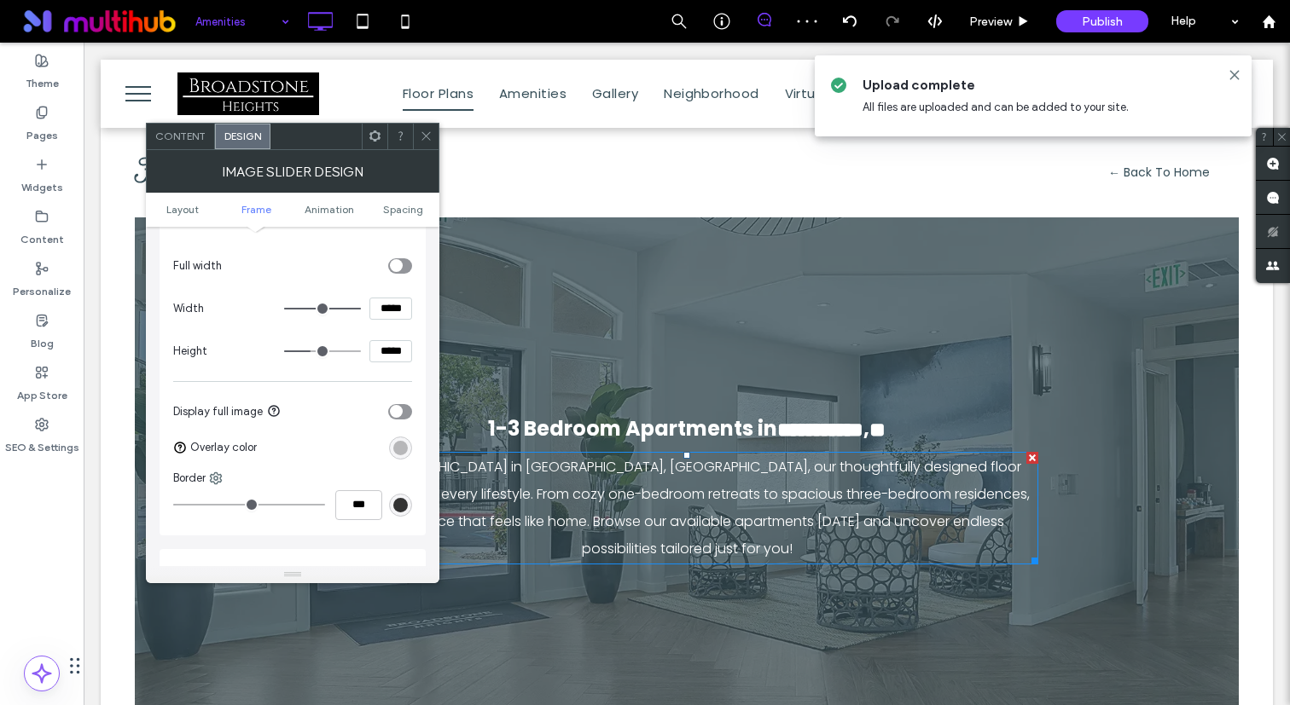
click at [403, 444] on div "rgba(0, 0, 0, 0.25)" at bounding box center [400, 448] width 14 height 14
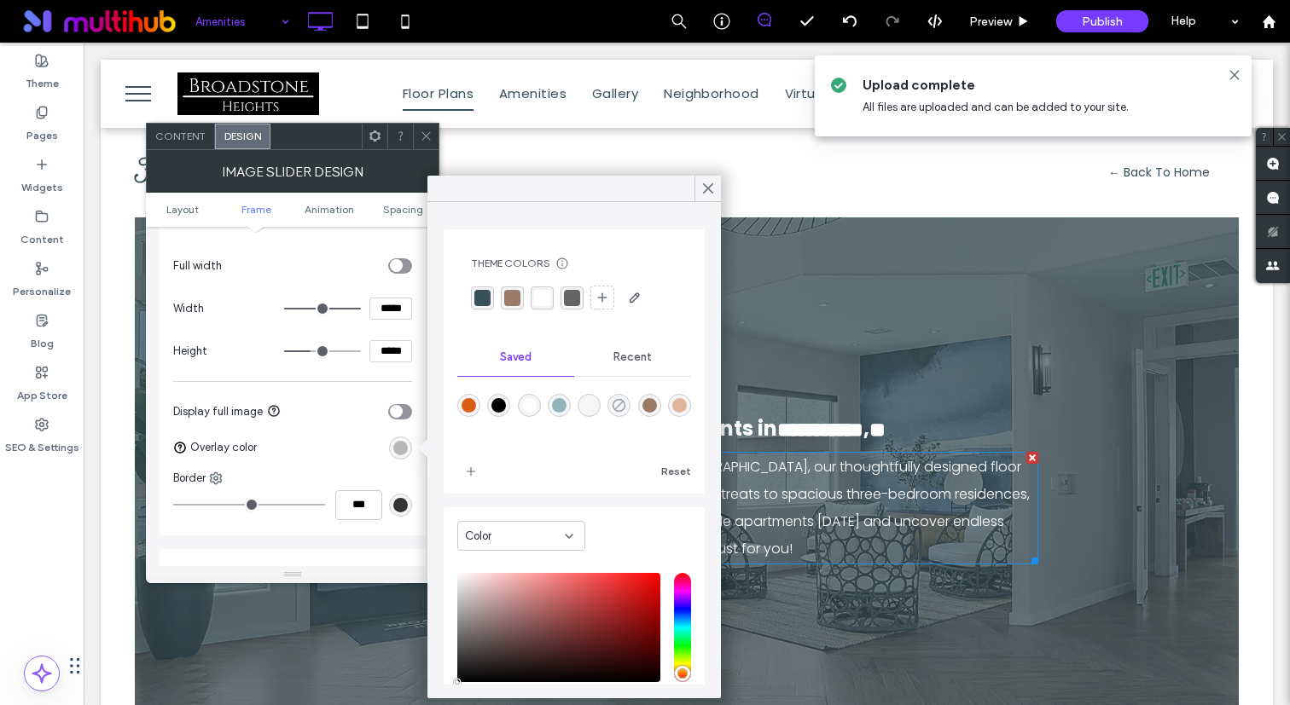
click at [621, 403] on use "rgba(218,95,21,0)" at bounding box center [618, 405] width 13 height 13
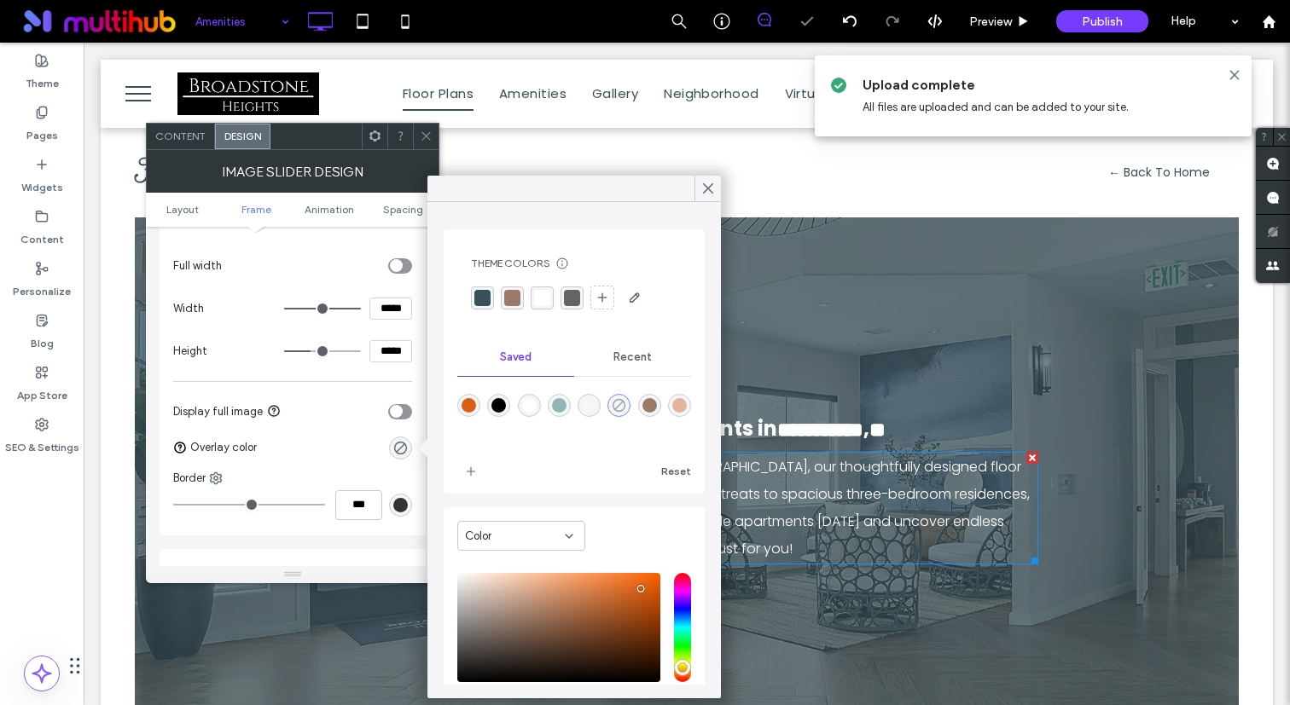
type input "*******"
type input "*"
type input "**"
click at [427, 133] on icon at bounding box center [426, 136] width 13 height 13
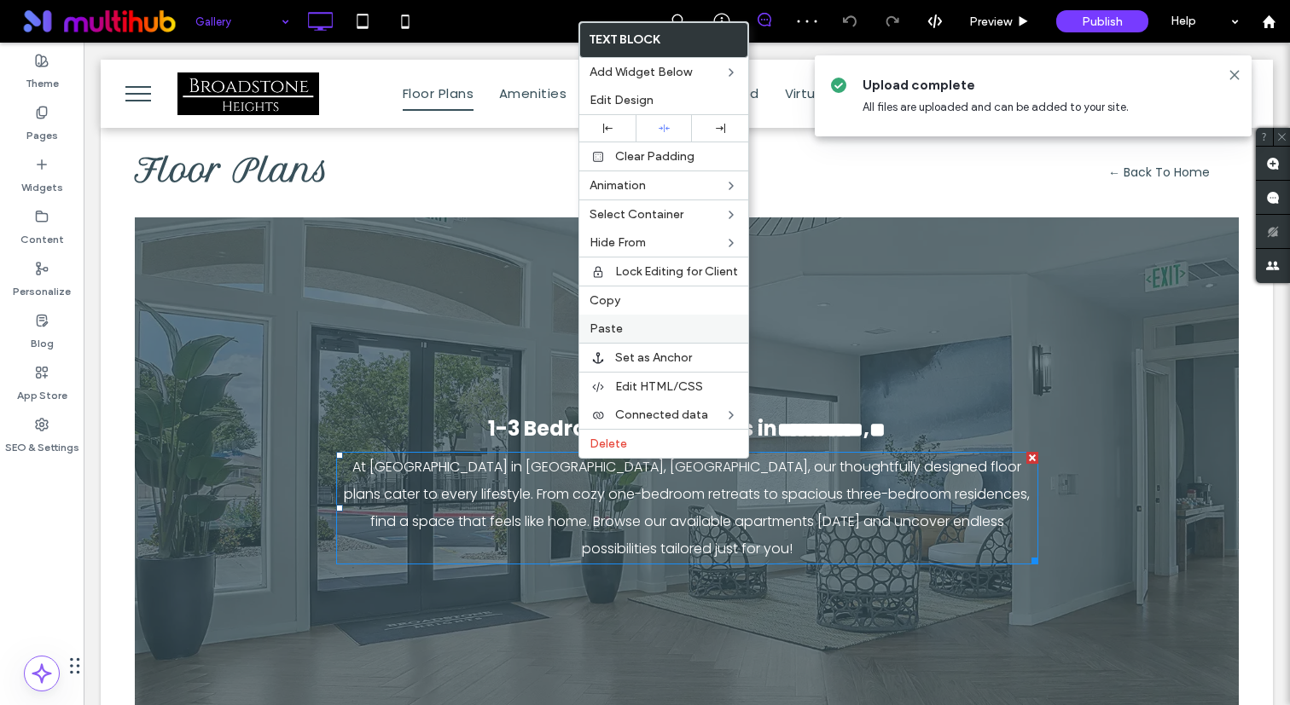
click at [629, 329] on label "Paste" at bounding box center [663, 329] width 148 height 14
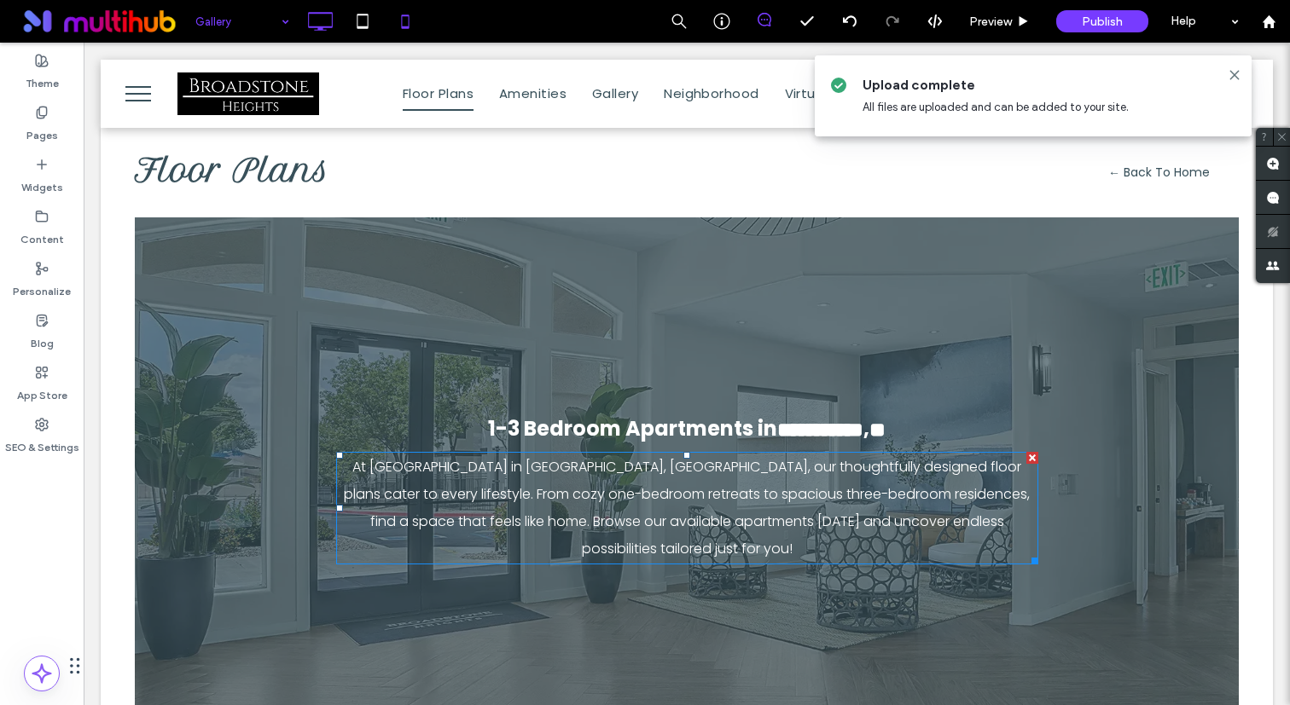
type input "*******"
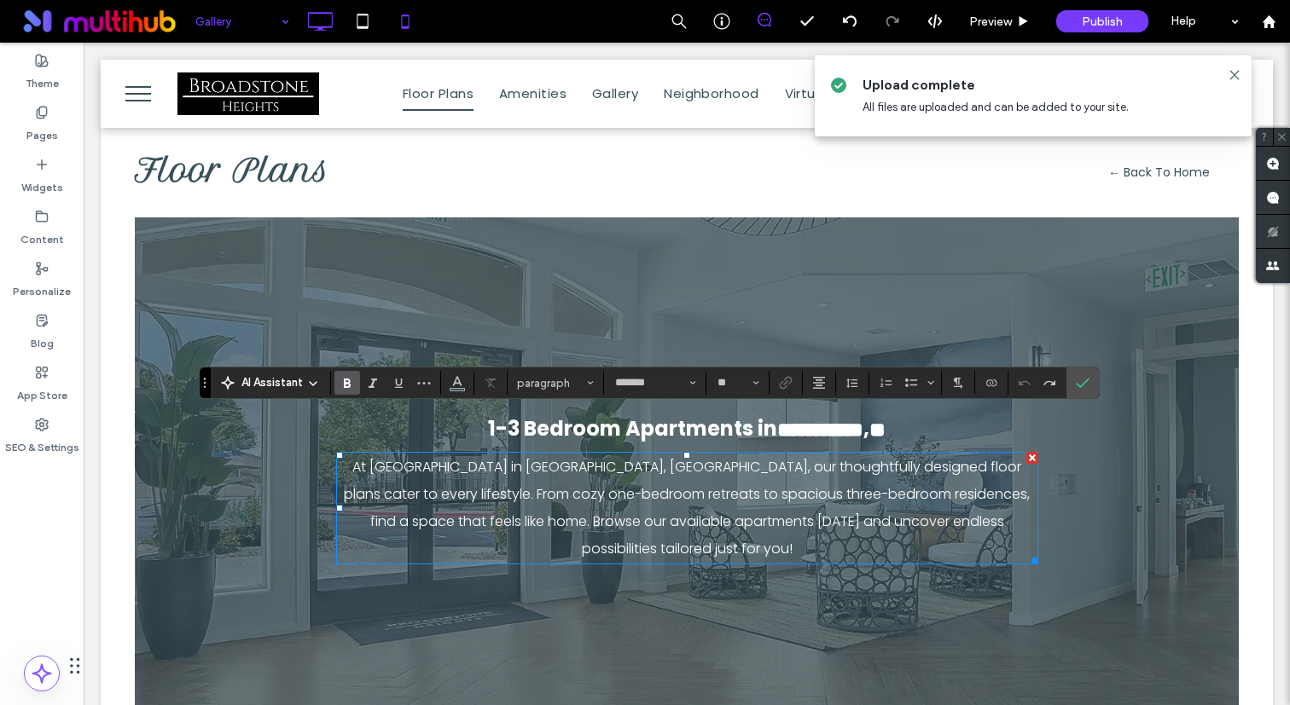
type input "**"
click at [1080, 378] on icon "Confirm" at bounding box center [1083, 383] width 14 height 14
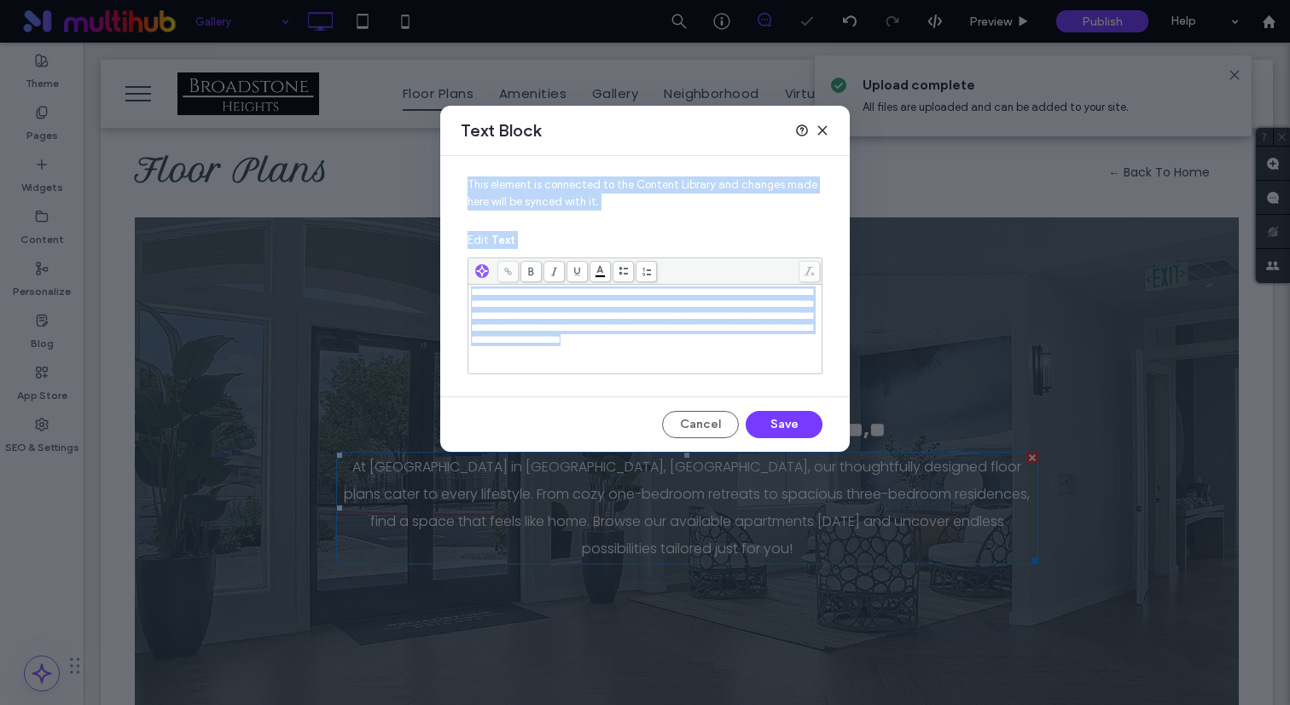
click at [630, 513] on div "**********" at bounding box center [645, 352] width 1290 height 705
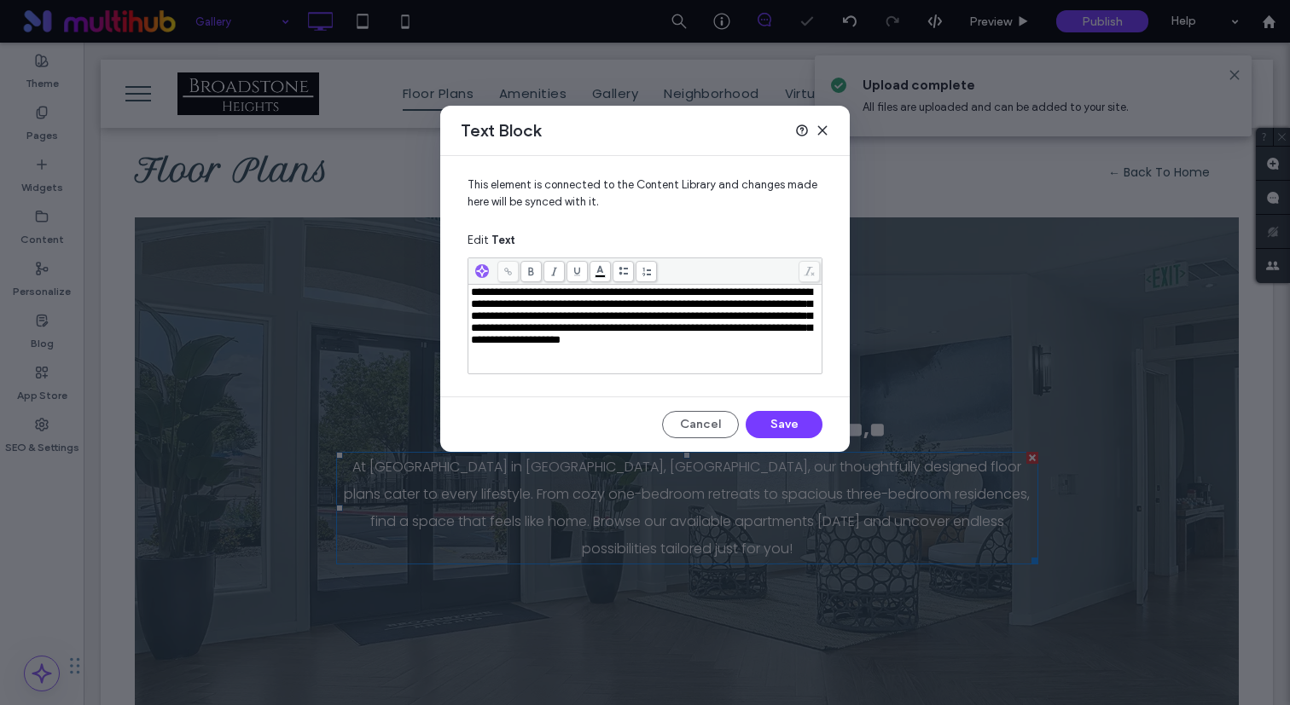
click at [659, 278] on div at bounding box center [644, 271] width 353 height 26
click at [635, 320] on span "**********" at bounding box center [641, 316] width 341 height 59
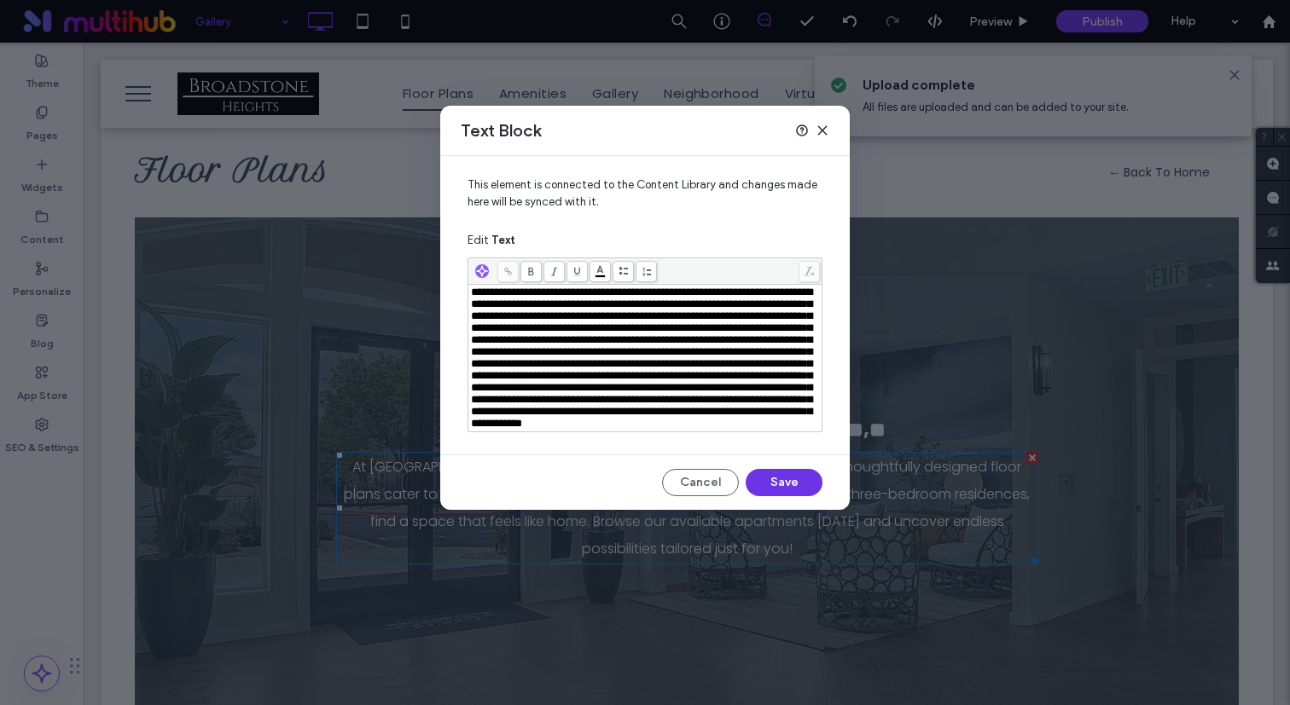
click at [789, 496] on button "Save" at bounding box center [783, 482] width 77 height 27
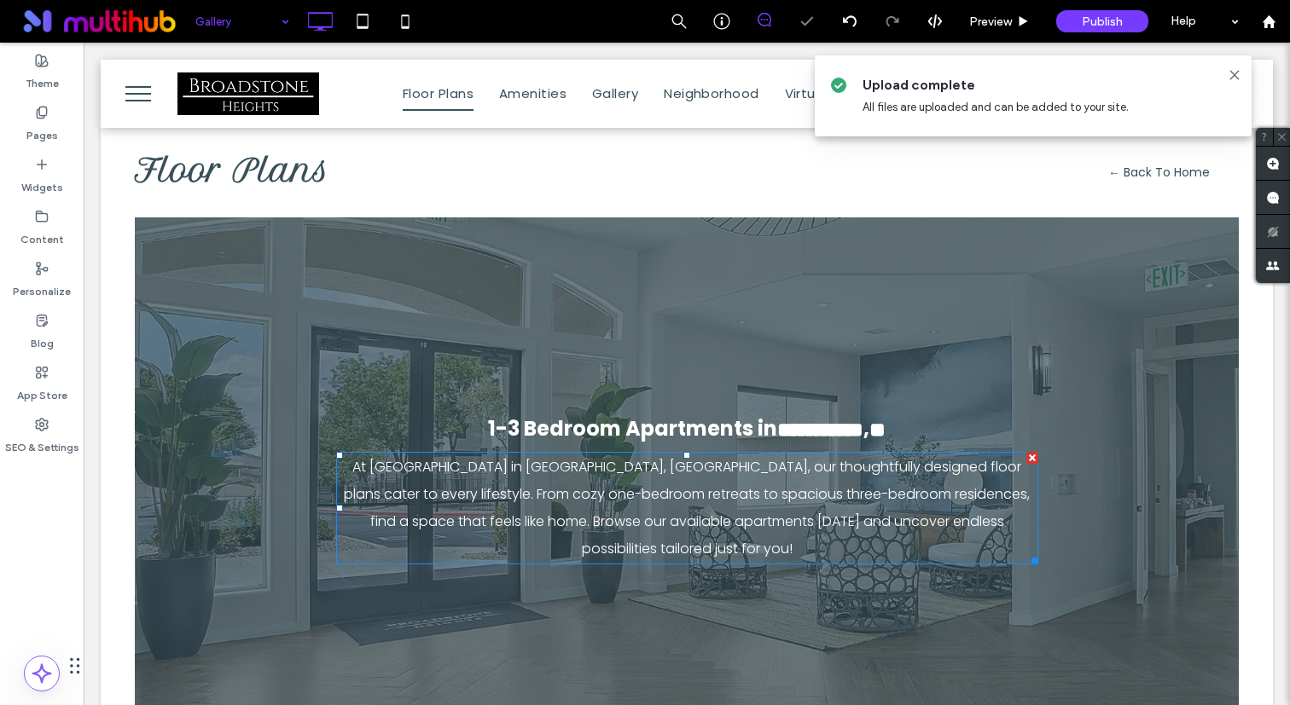
click at [233, 18] on input at bounding box center [237, 21] width 85 height 43
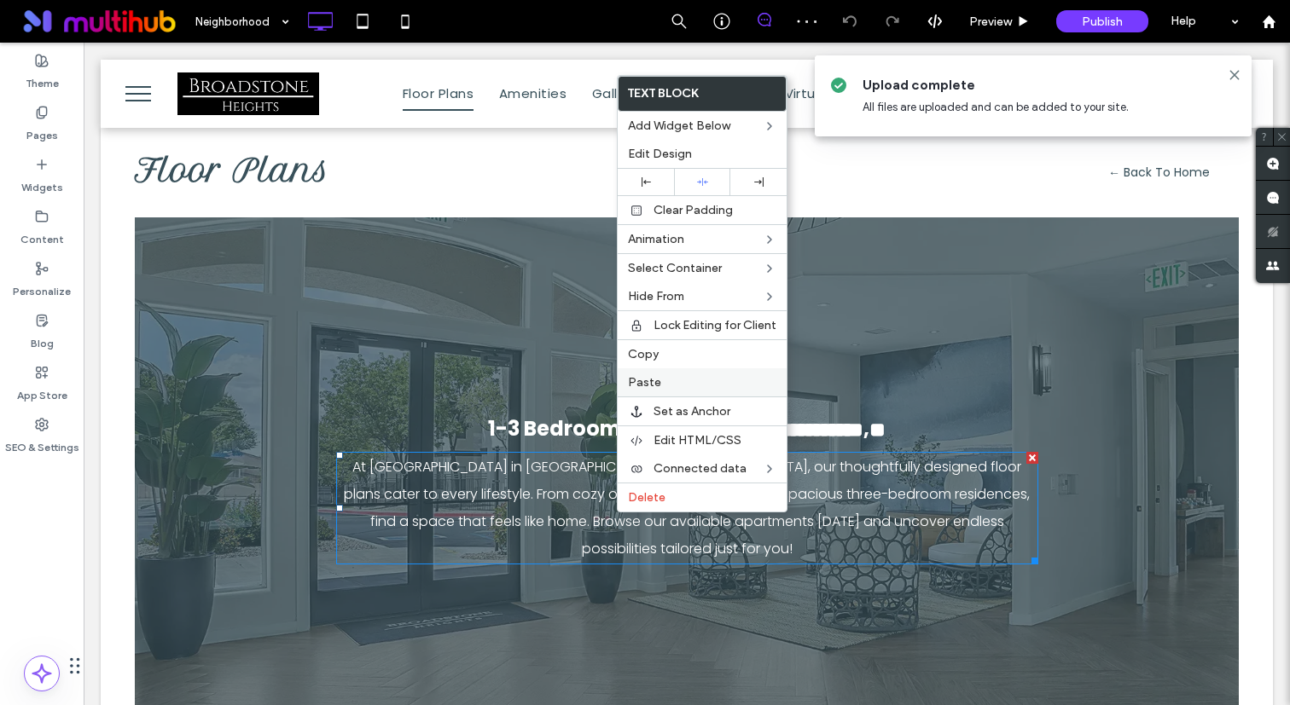
click at [666, 380] on label "Paste" at bounding box center [702, 382] width 148 height 14
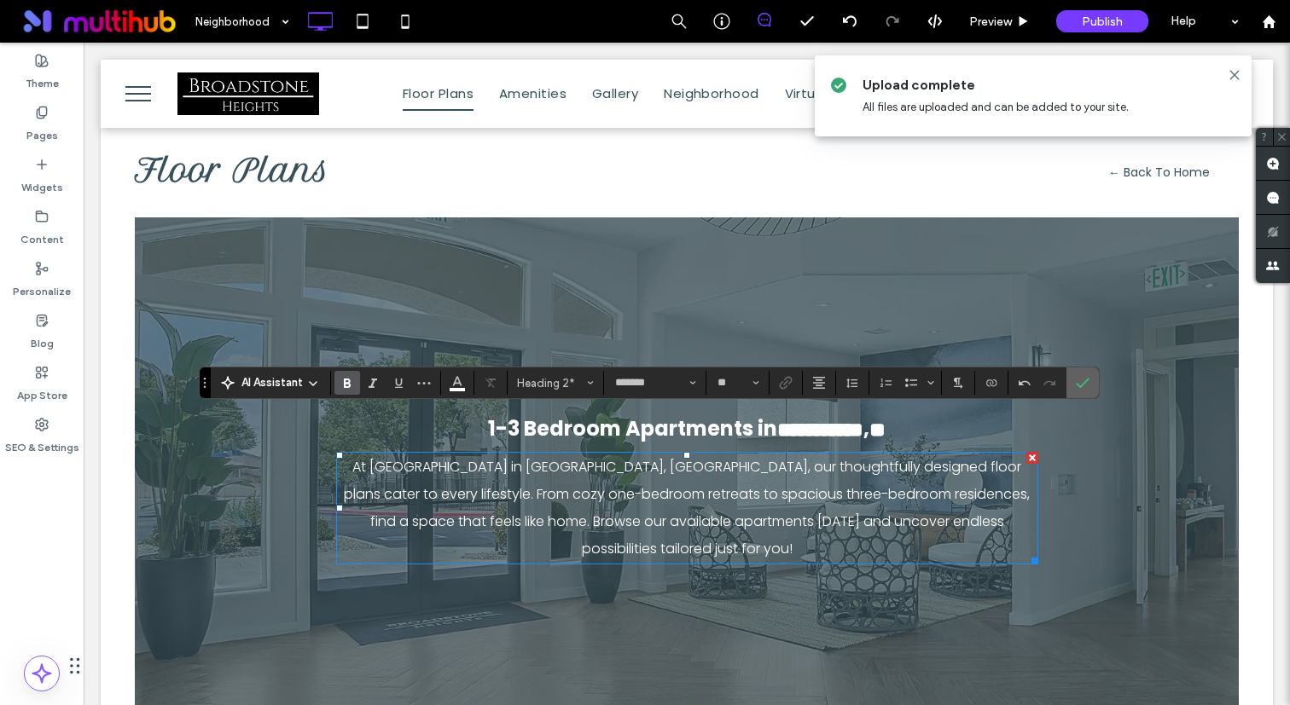
click at [1079, 374] on span "Confirm" at bounding box center [1080, 383] width 8 height 31
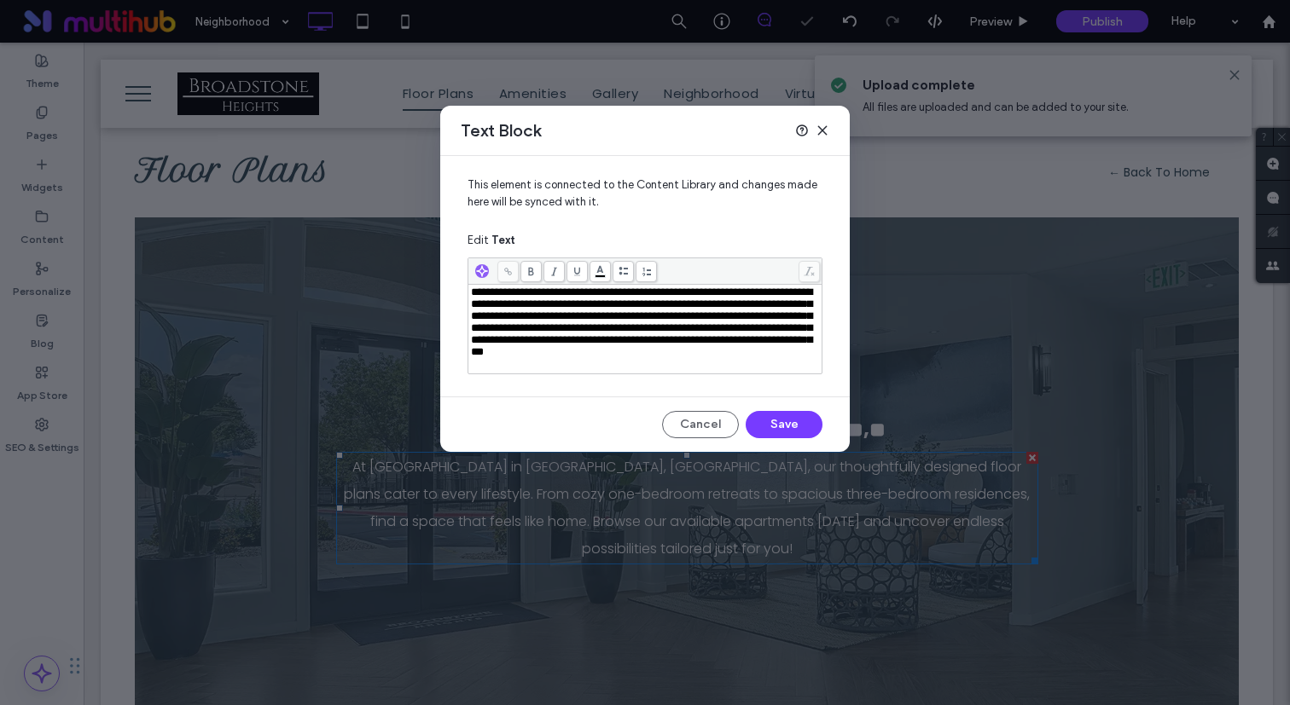
click at [603, 342] on span "**********" at bounding box center [641, 322] width 341 height 71
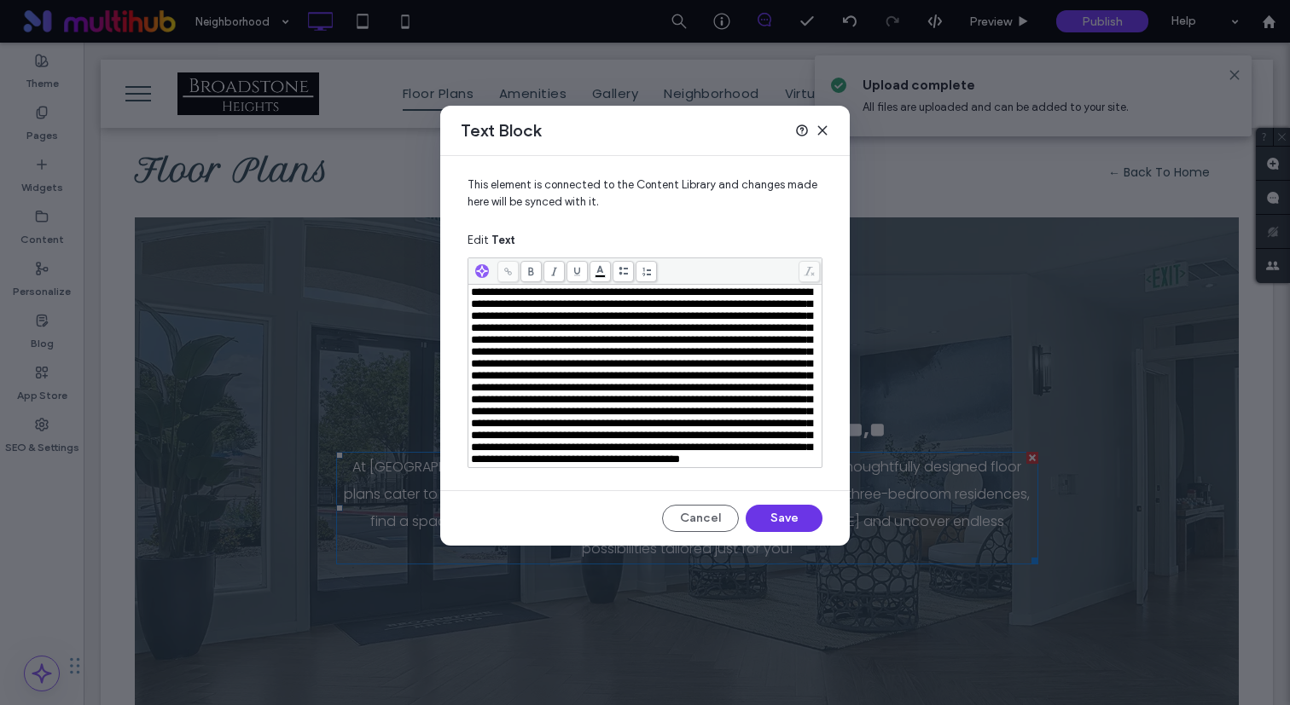
click at [779, 532] on button "Save" at bounding box center [783, 518] width 77 height 27
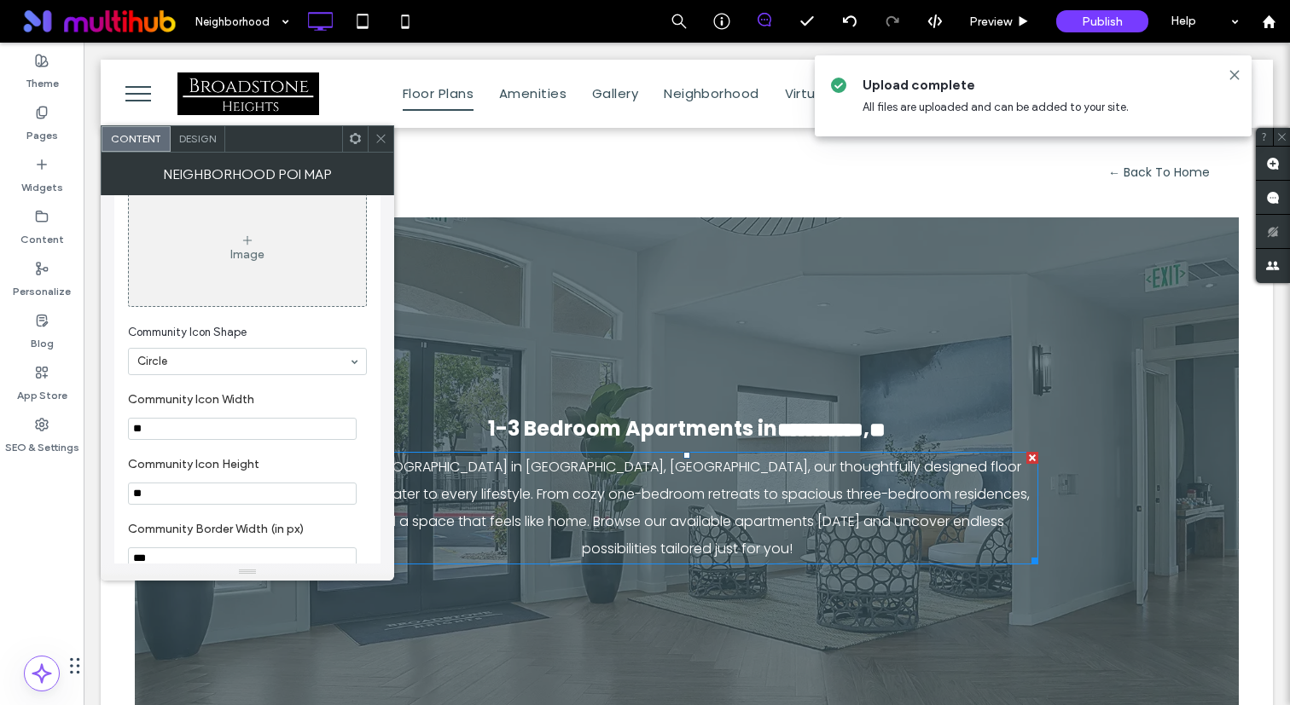
scroll to position [1255, 0]
click at [259, 264] on div "Image" at bounding box center [247, 257] width 34 height 14
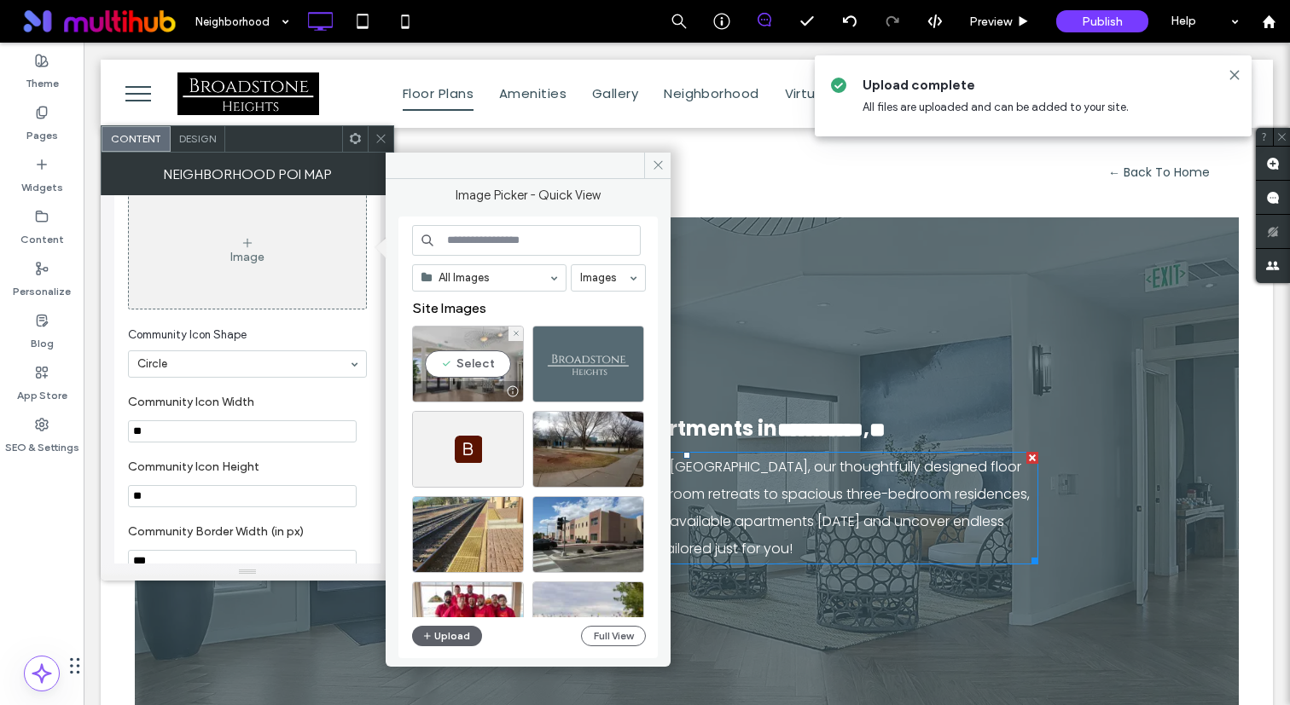
click at [609, 369] on div at bounding box center [588, 364] width 112 height 77
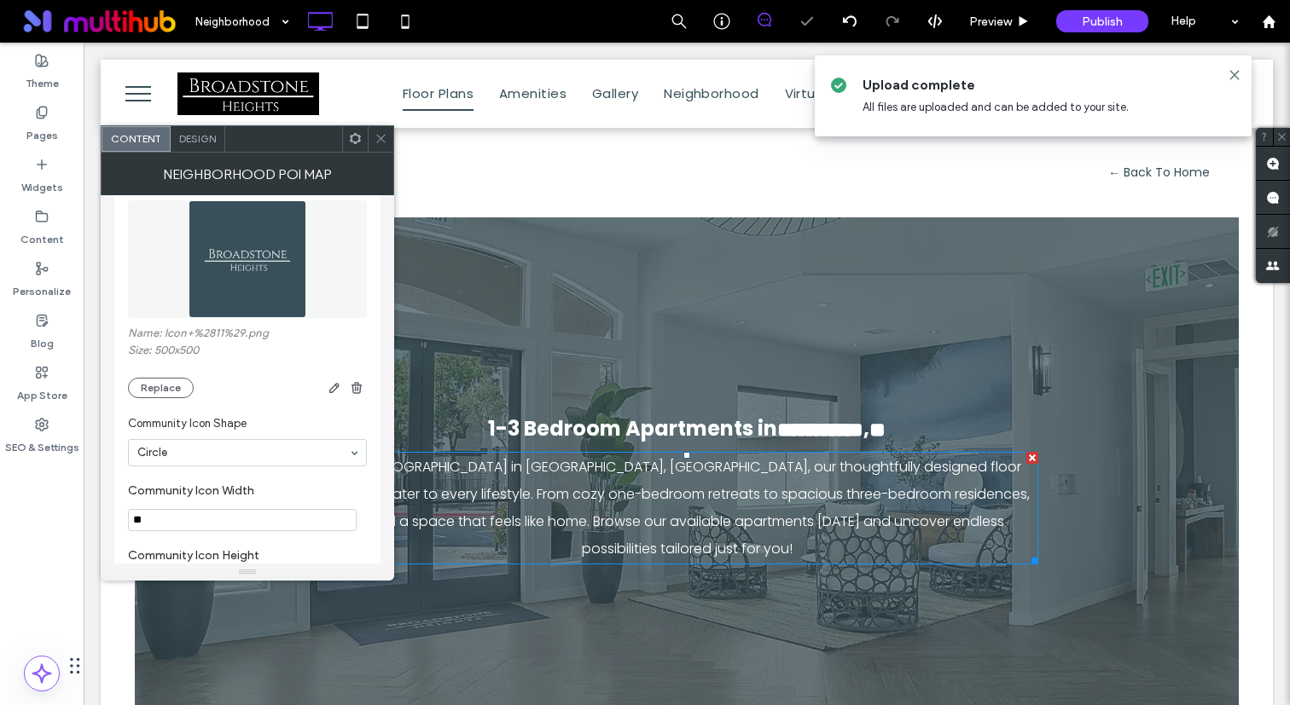
click at [223, 531] on input "**" at bounding box center [242, 520] width 229 height 22
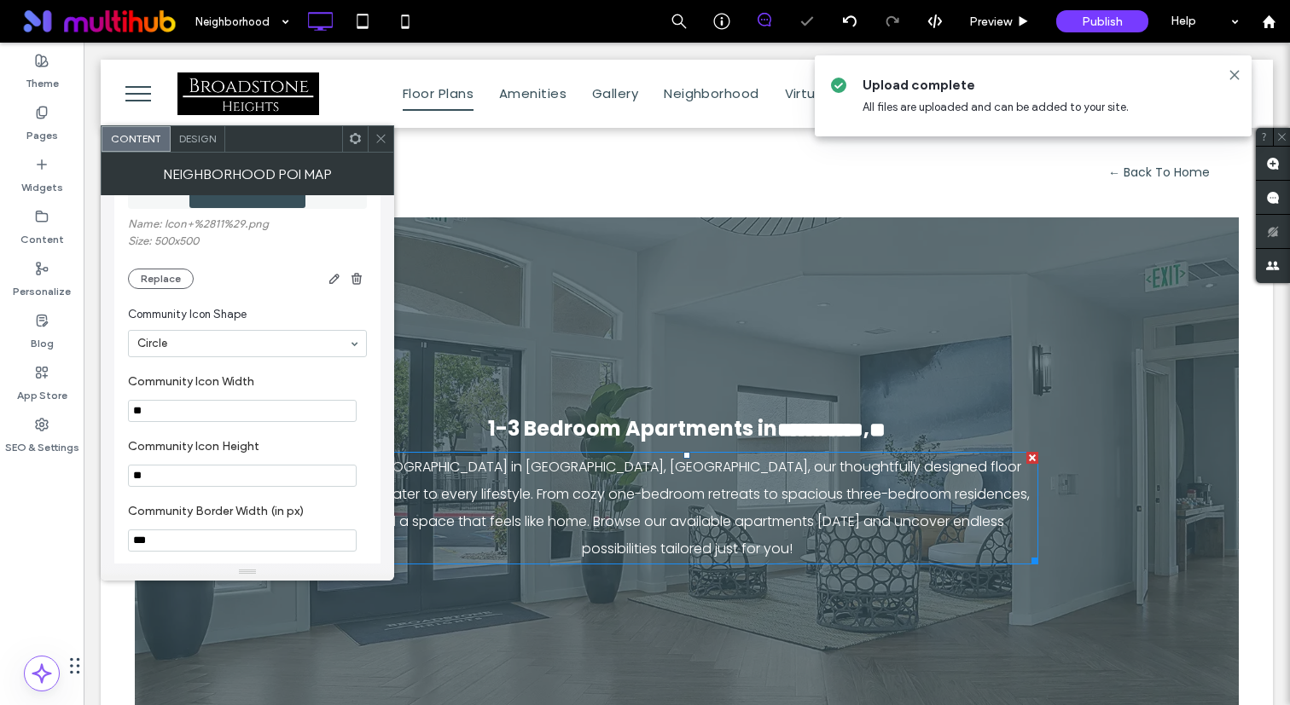
scroll to position [1396, 0]
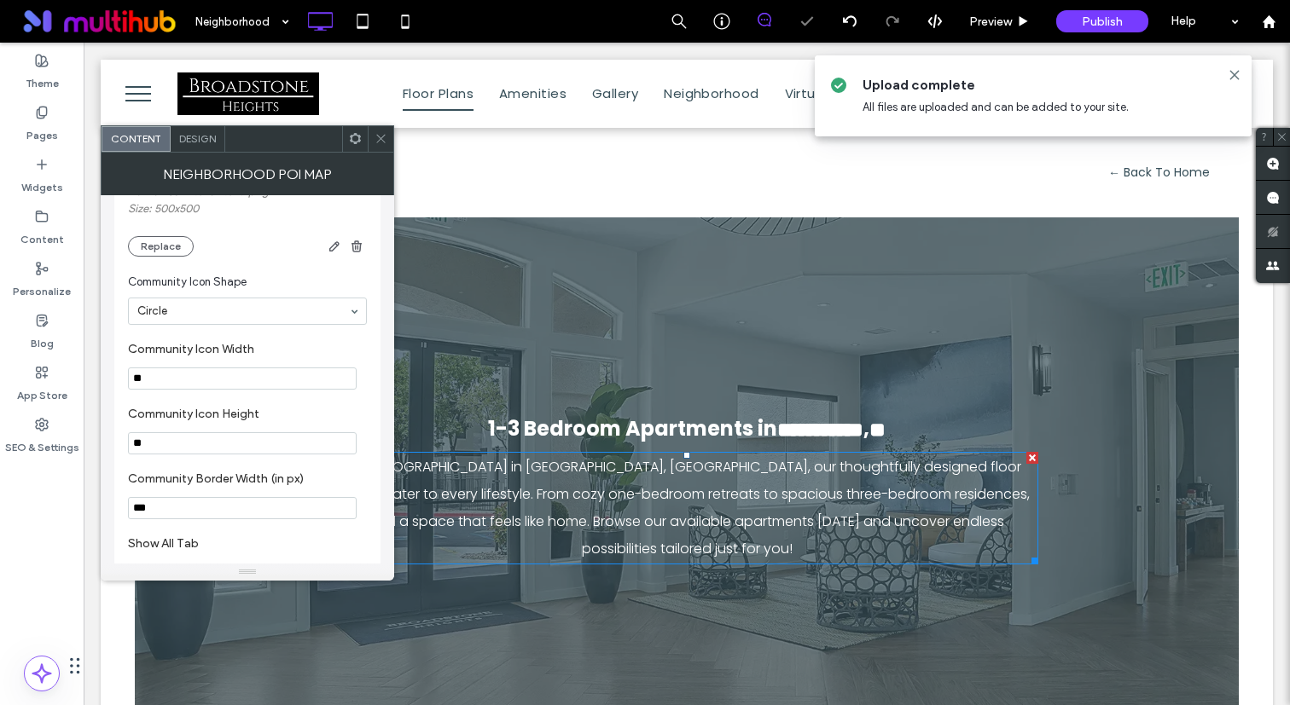
type input "**"
click at [218, 455] on input "**" at bounding box center [242, 443] width 229 height 22
type input "**"
click at [229, 426] on label "Community Icon Height" at bounding box center [244, 416] width 232 height 19
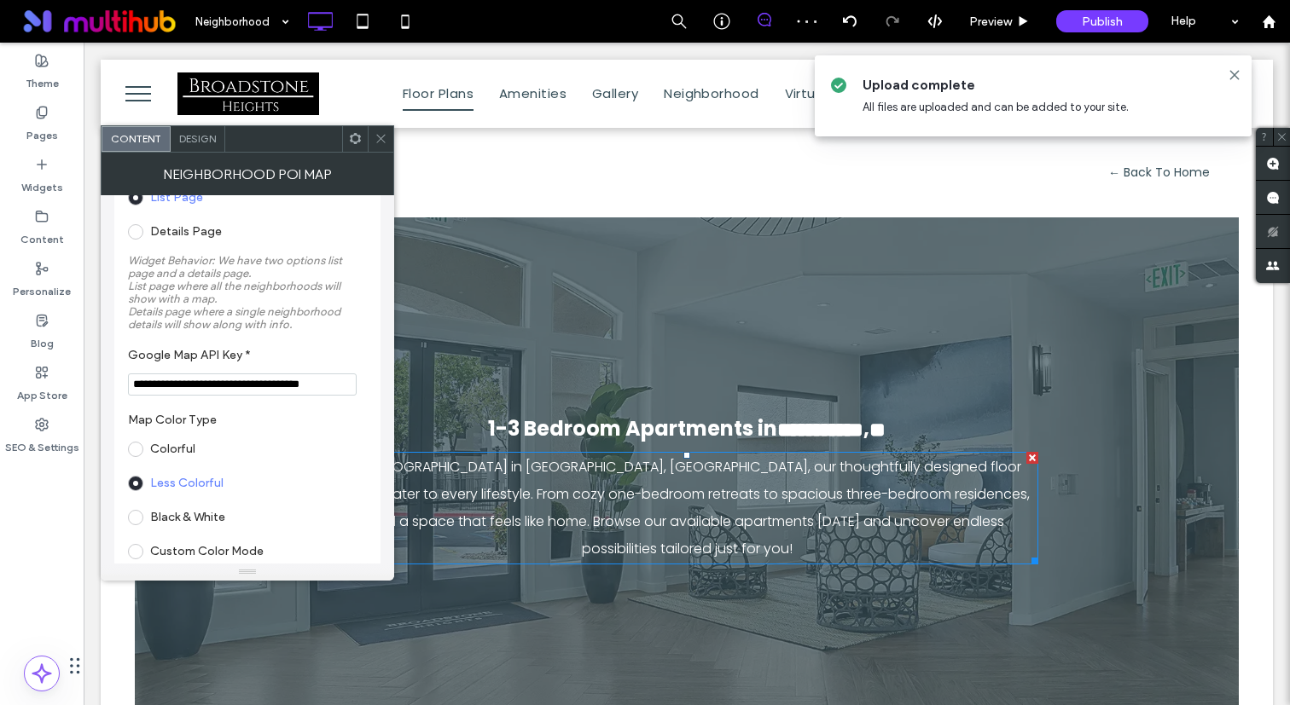
scroll to position [133, 0]
click at [188, 134] on span "Design" at bounding box center [197, 138] width 37 height 13
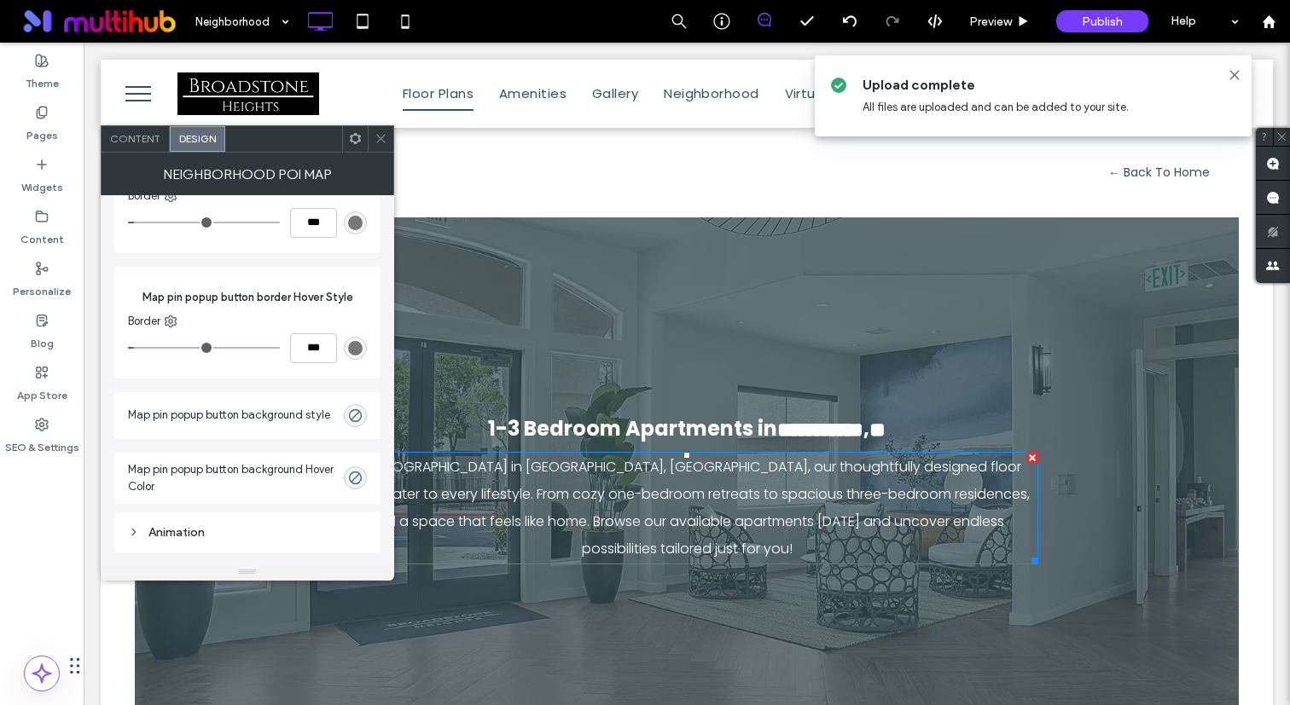
scroll to position [8358, 0]
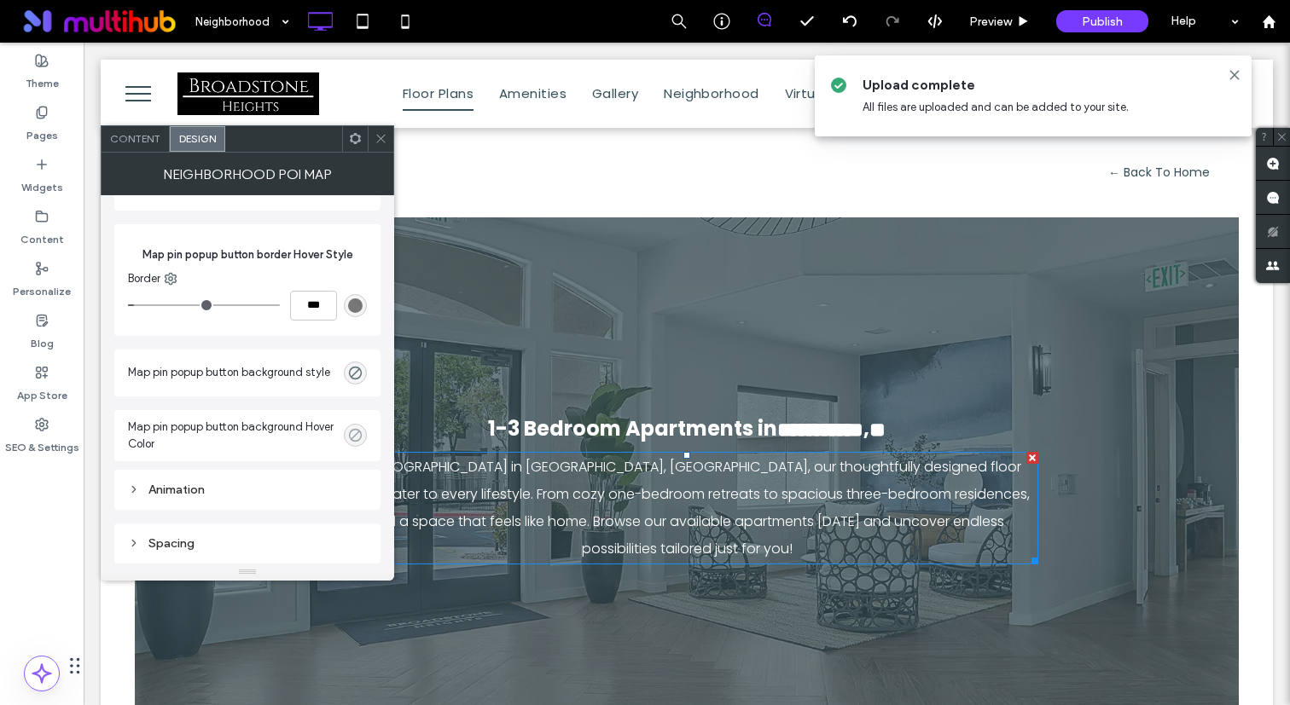
click at [358, 441] on use "rgba(0, 0, 0, 0)" at bounding box center [355, 435] width 13 height 13
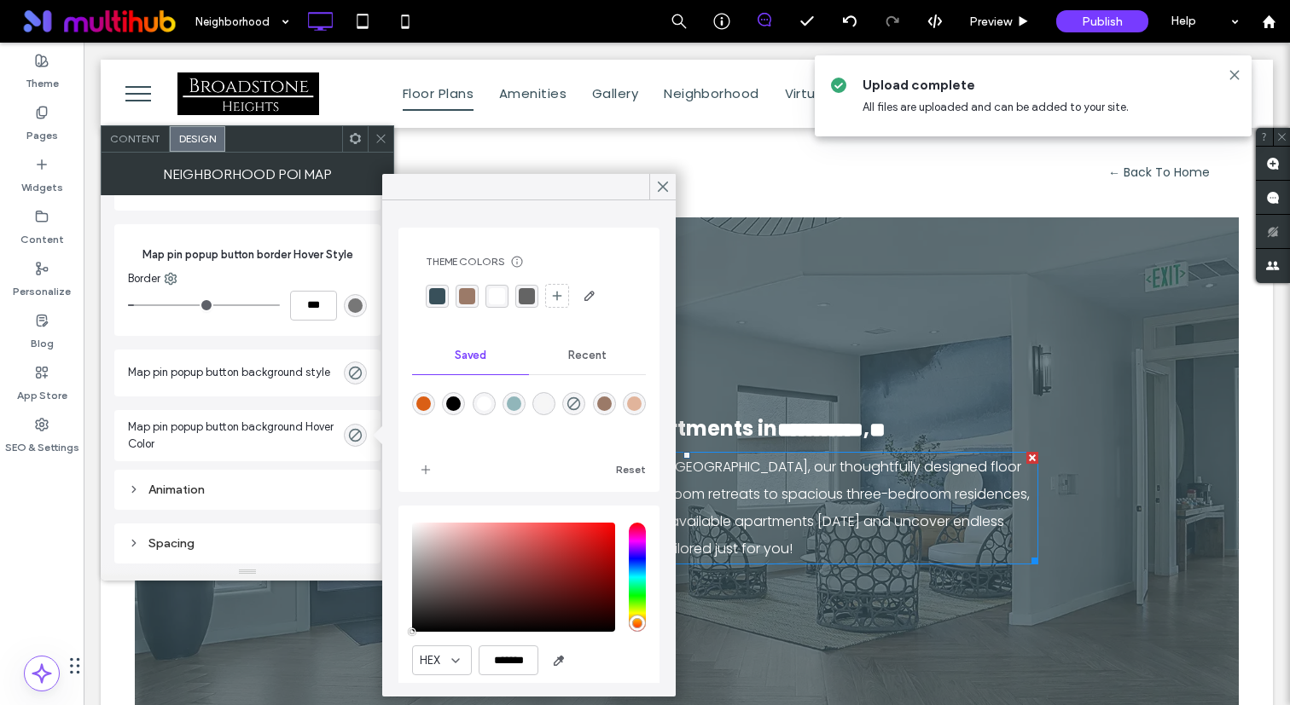
click at [443, 277] on div "Theme Colors Save time with Theme Colors Create a color palette to instantly ad…" at bounding box center [529, 282] width 234 height 82
click at [435, 292] on div "rgba(56, 80, 90, 1)" at bounding box center [437, 296] width 16 height 16
click at [362, 305] on div "rgb(119, 119, 119)" at bounding box center [355, 306] width 14 height 14
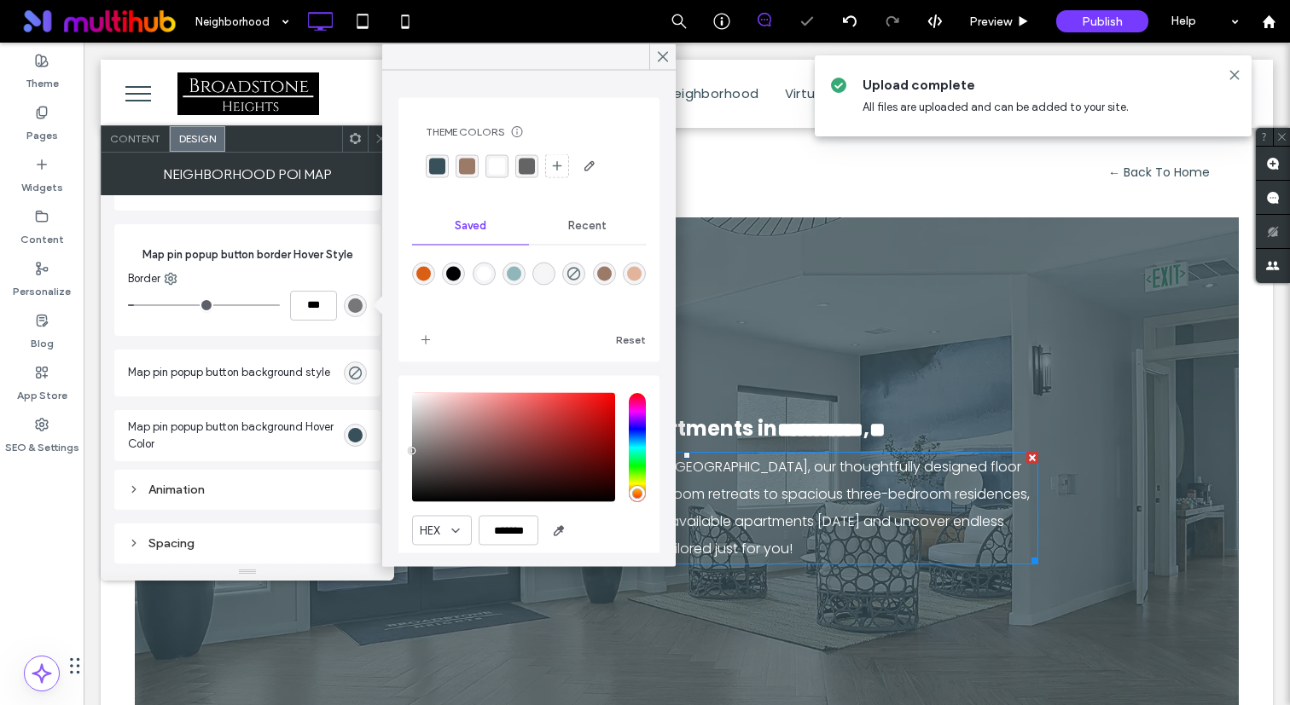
click at [441, 161] on div "rgba(56, 80, 90, 1)" at bounding box center [437, 166] width 16 height 16
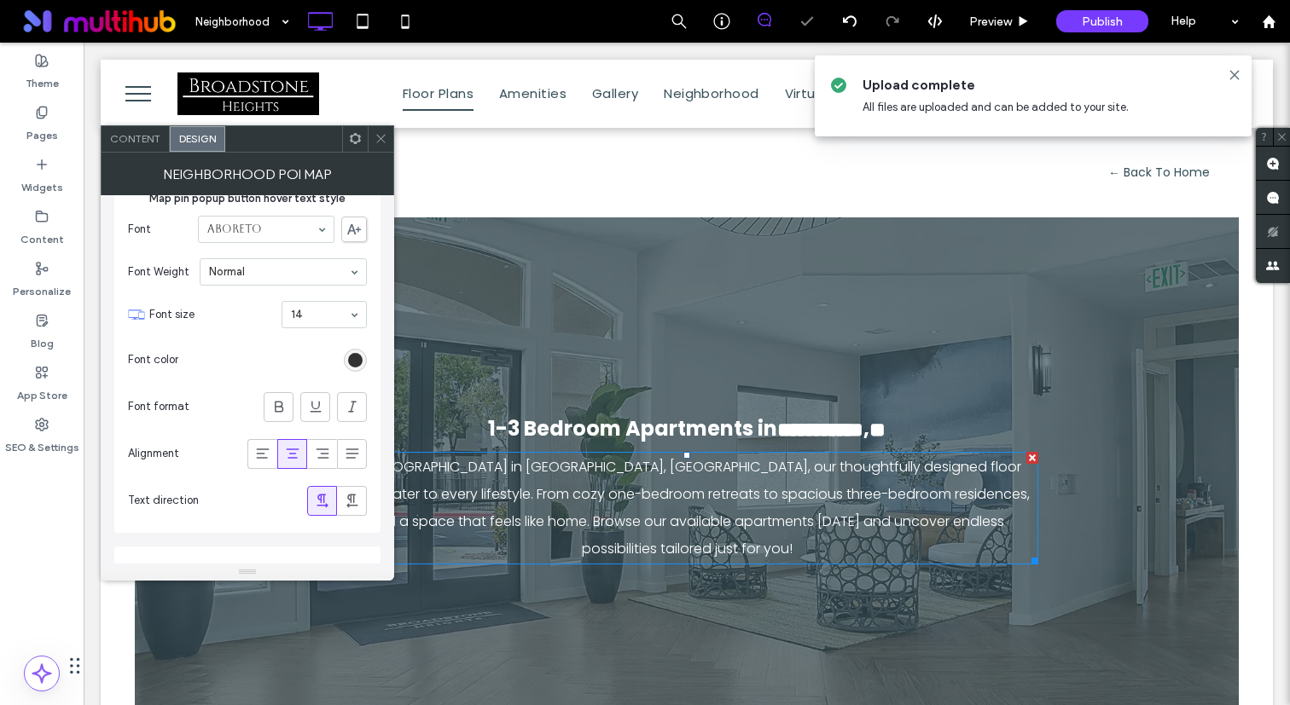
scroll to position [7879, 0]
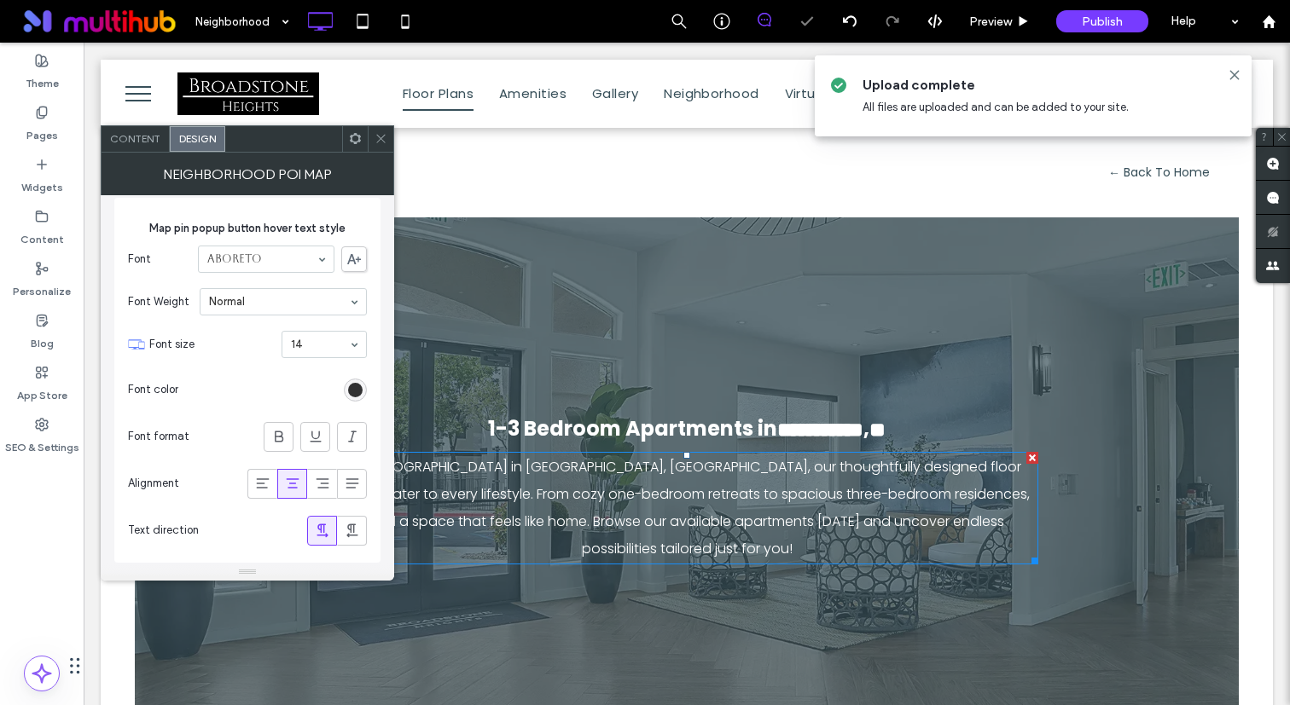
click at [348, 387] on div "rgba(0, 0, 0, 0.8)" at bounding box center [355, 390] width 14 height 14
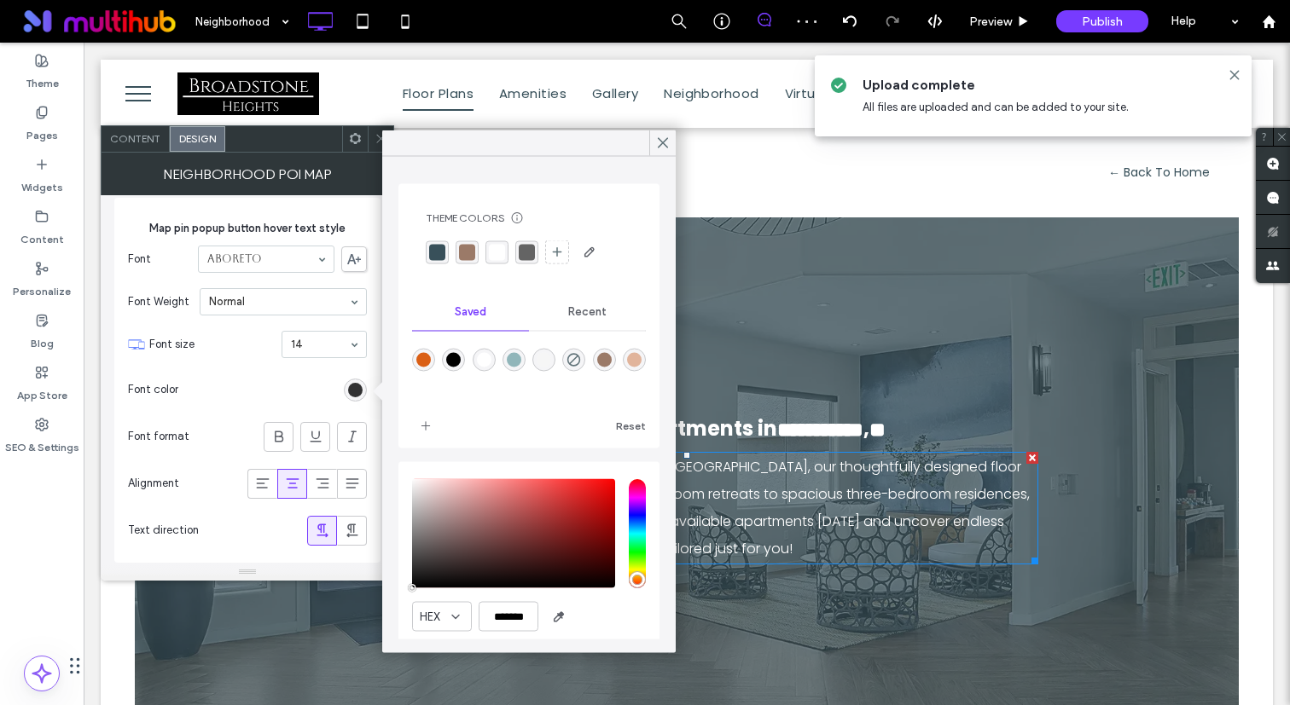
click at [485, 365] on div "rgba(255,255,255,1)" at bounding box center [484, 360] width 14 height 14
type input "*******"
type input "***"
type input "****"
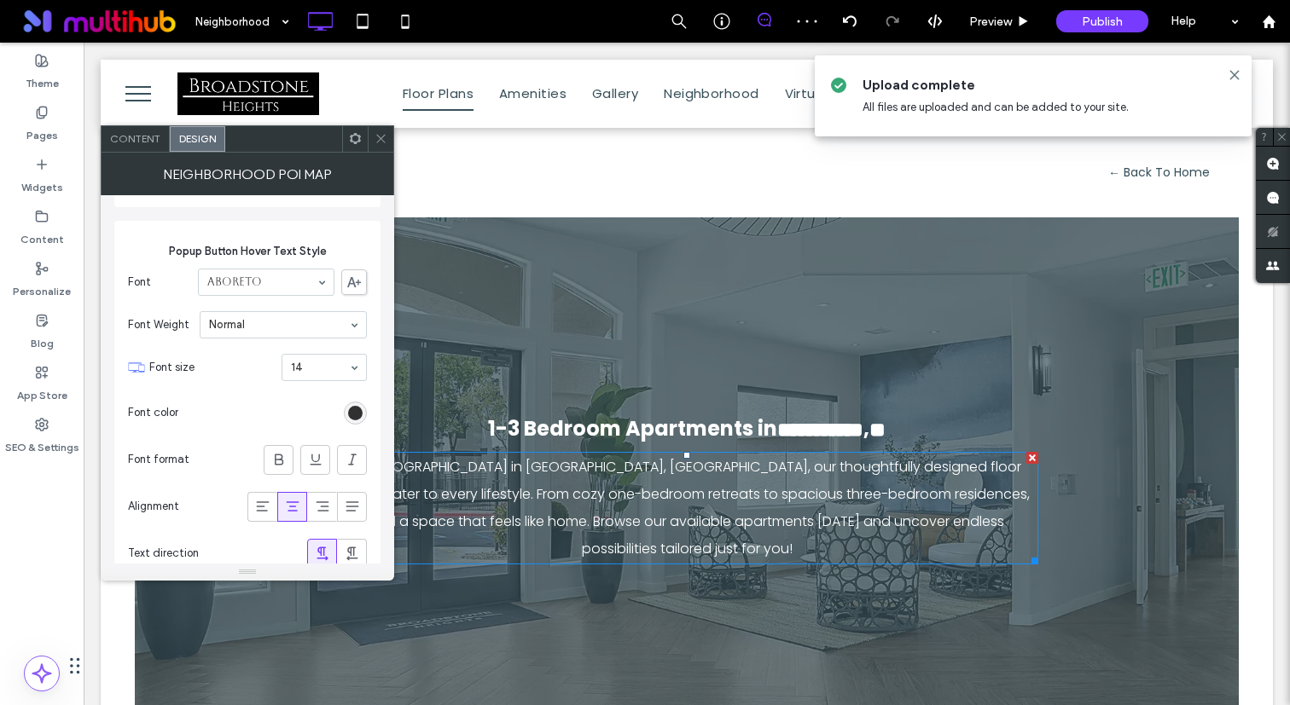
scroll to position [6643, 0]
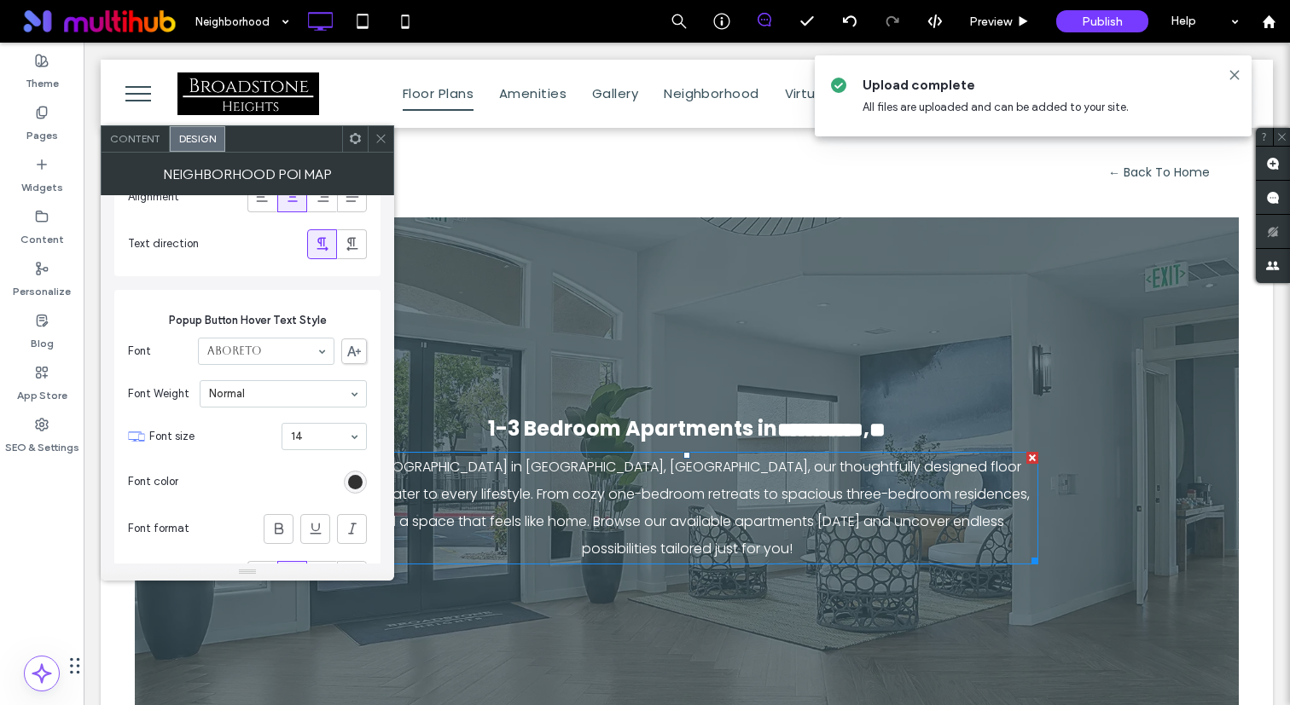
click at [357, 483] on div "rgba(0, 0, 0, 0.8)" at bounding box center [355, 482] width 14 height 14
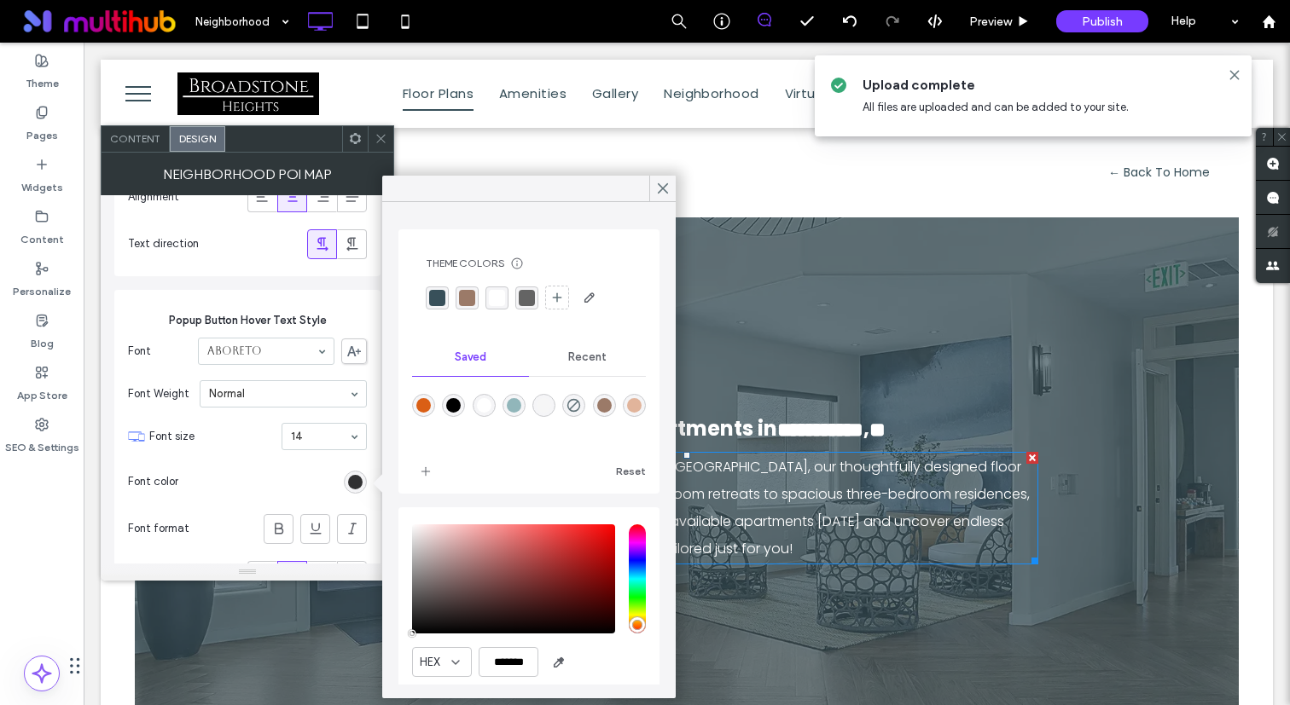
click at [484, 404] on div "rgba(255,255,255,1)" at bounding box center [484, 405] width 14 height 14
type input "*******"
type input "***"
type input "****"
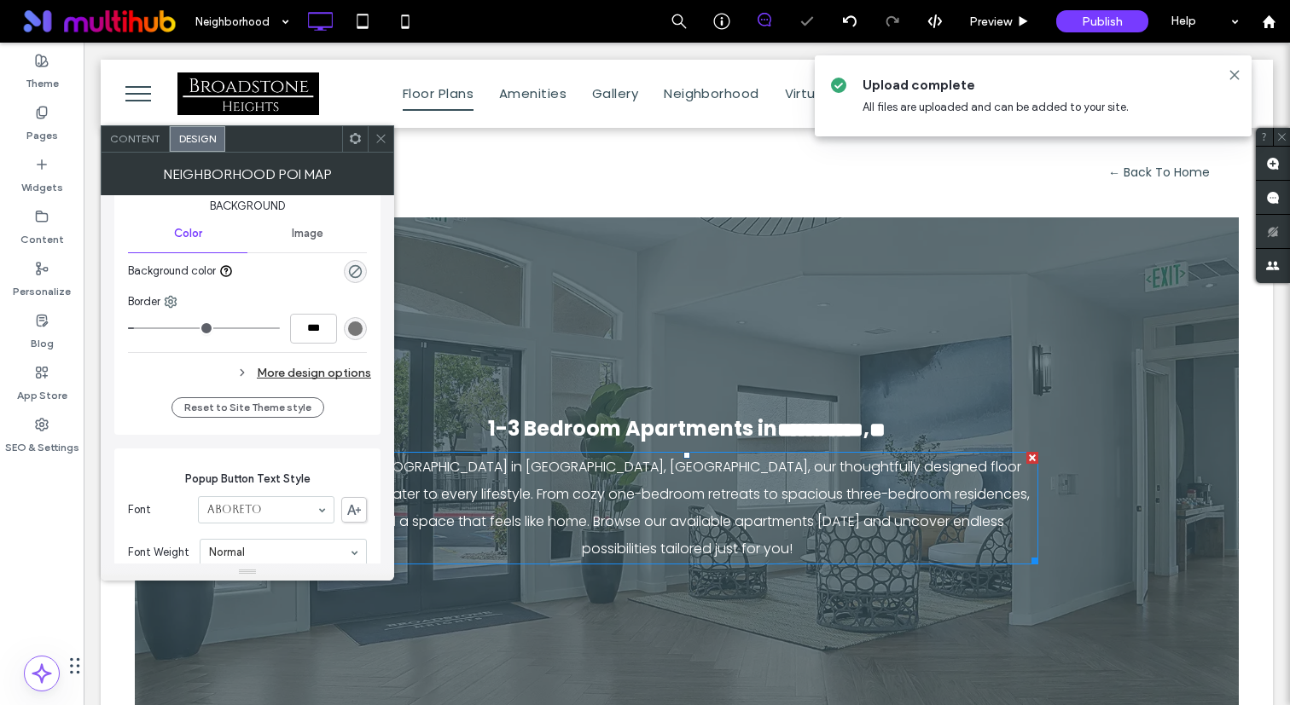
scroll to position [6091, 0]
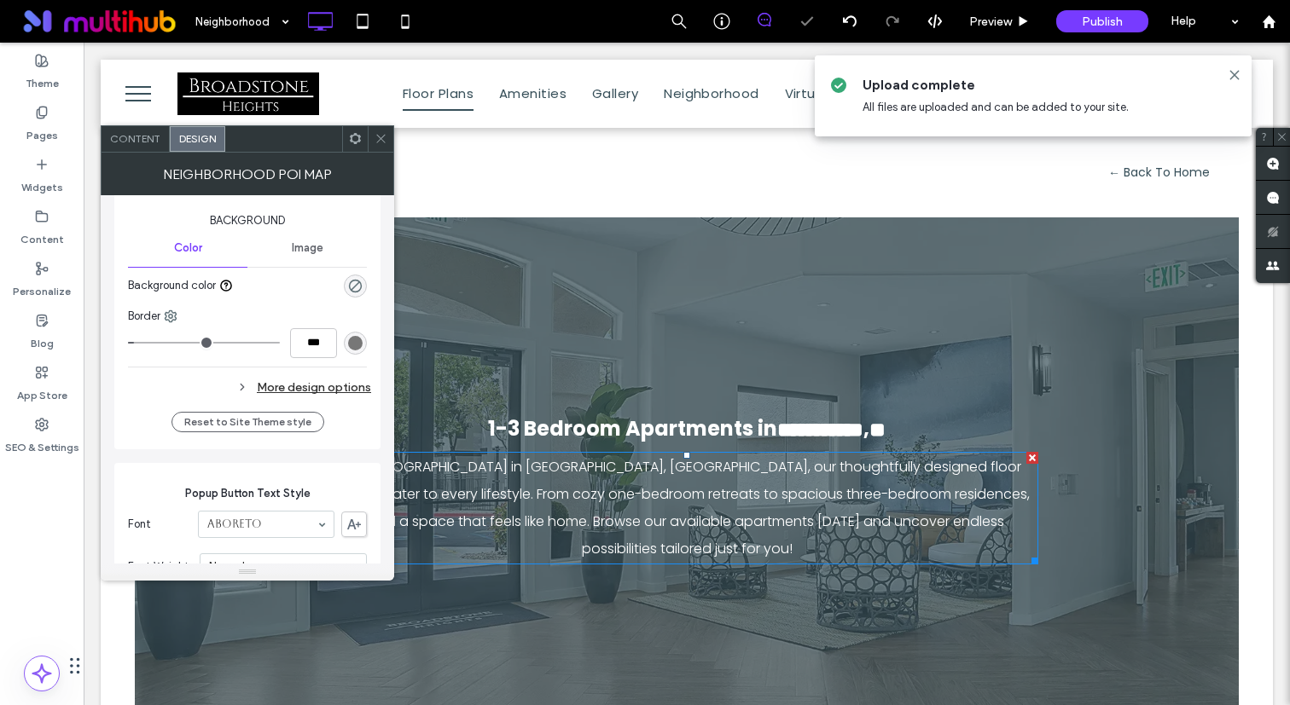
click at [346, 392] on div "More design options" at bounding box center [249, 387] width 243 height 23
click at [353, 424] on icon "rgba(0, 0, 0, 0)" at bounding box center [355, 418] width 14 height 14
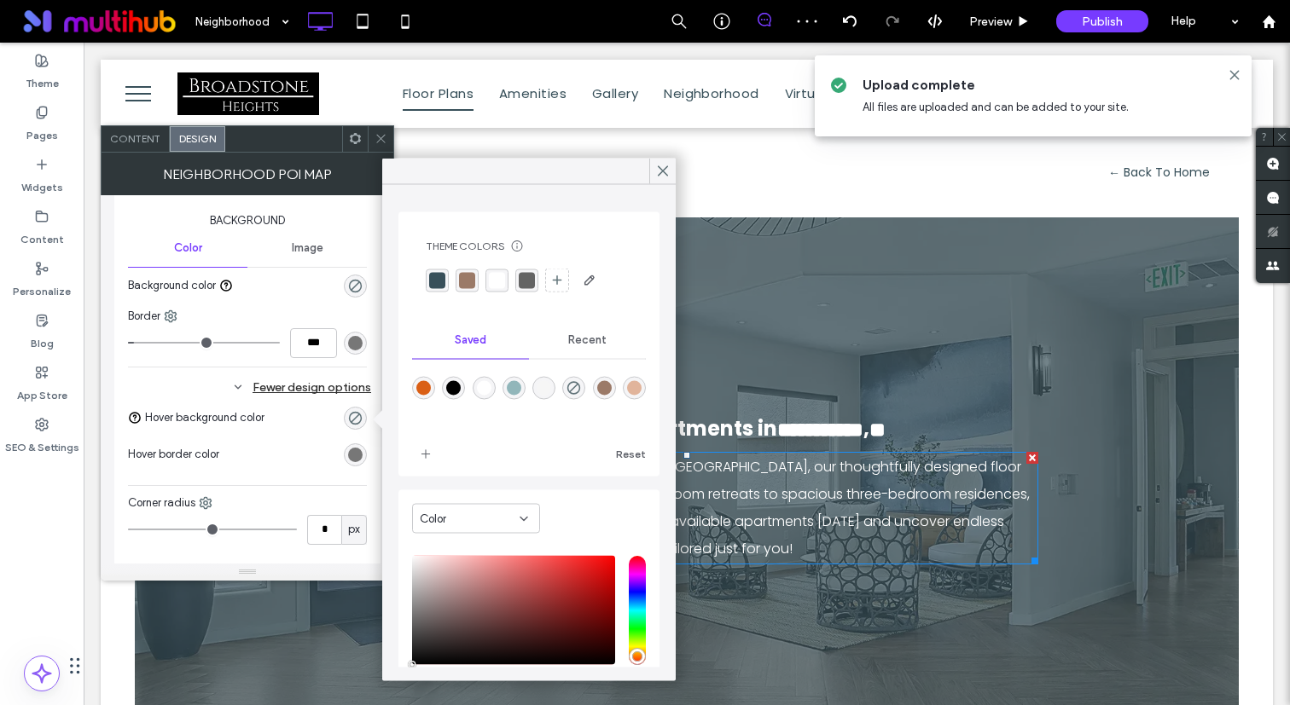
click at [432, 278] on div "rgba(56, 80, 90, 1)" at bounding box center [437, 280] width 16 height 16
click at [357, 459] on div "rgb(119, 119, 119)" at bounding box center [355, 455] width 14 height 14
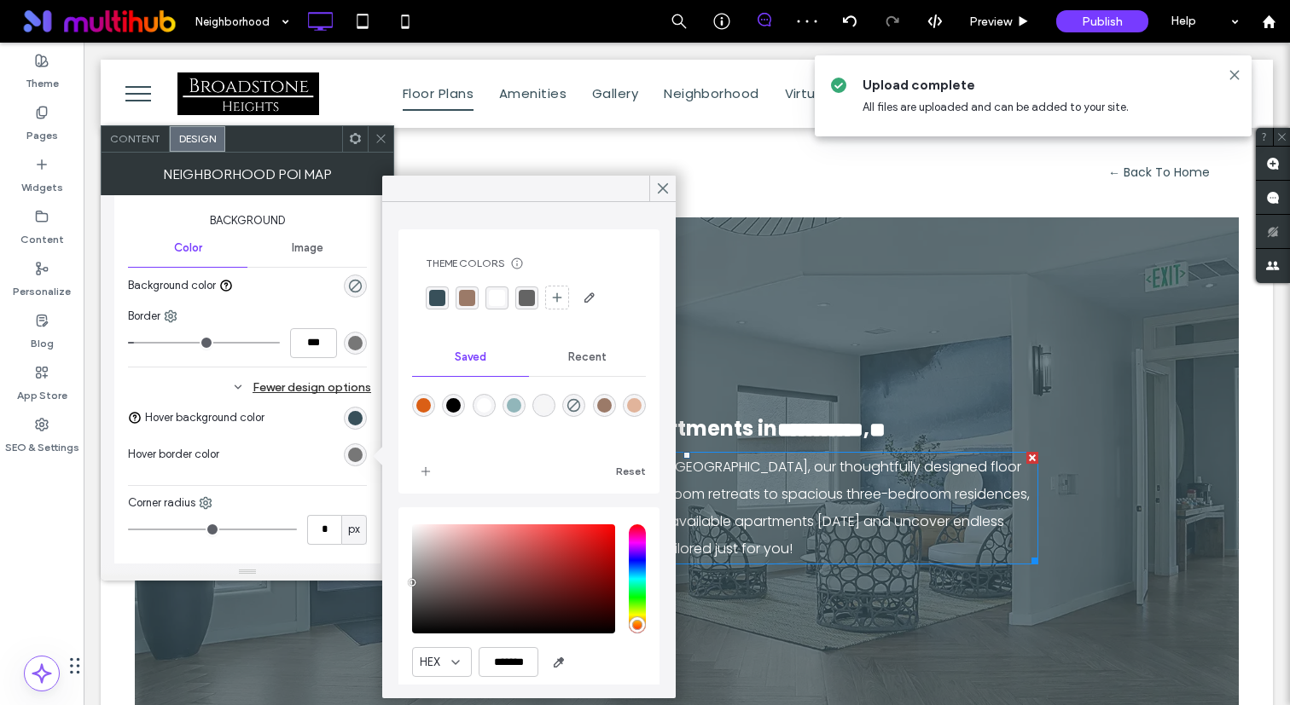
click at [432, 297] on div "rgba(56, 80, 90, 1)" at bounding box center [437, 298] width 16 height 16
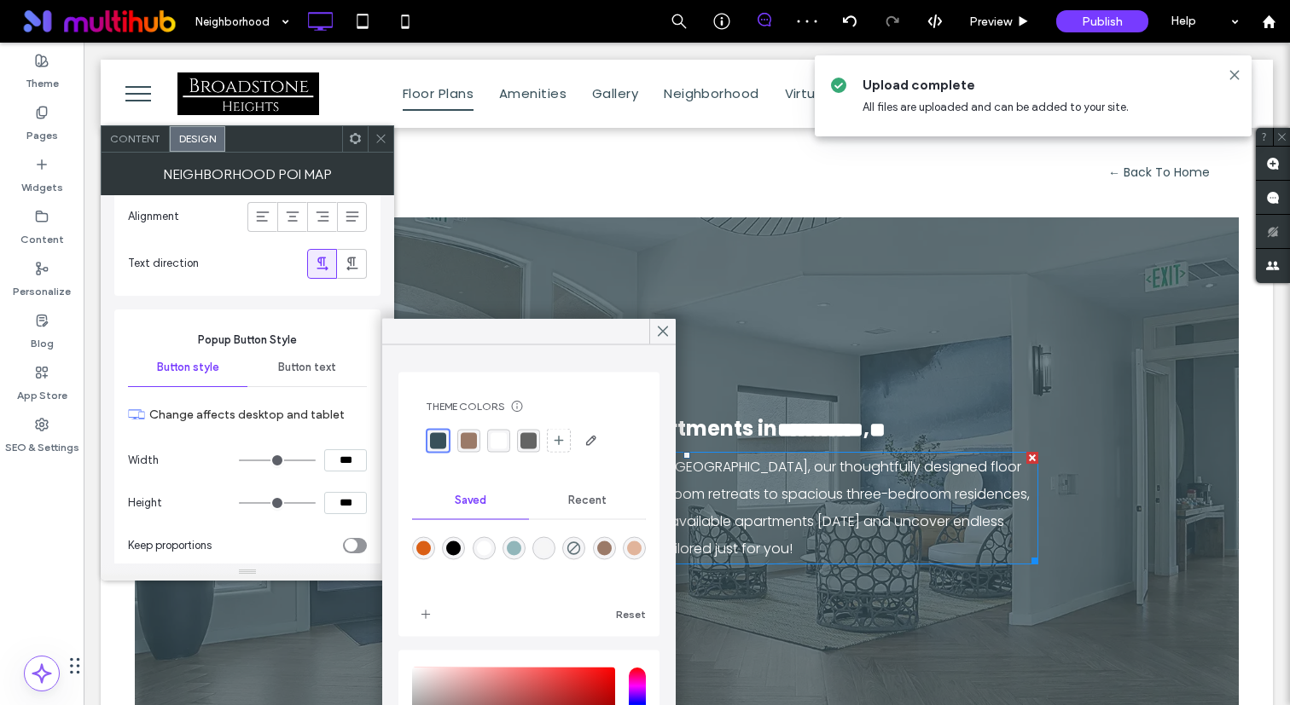
click at [339, 346] on span "Popup Button Style" at bounding box center [247, 340] width 239 height 17
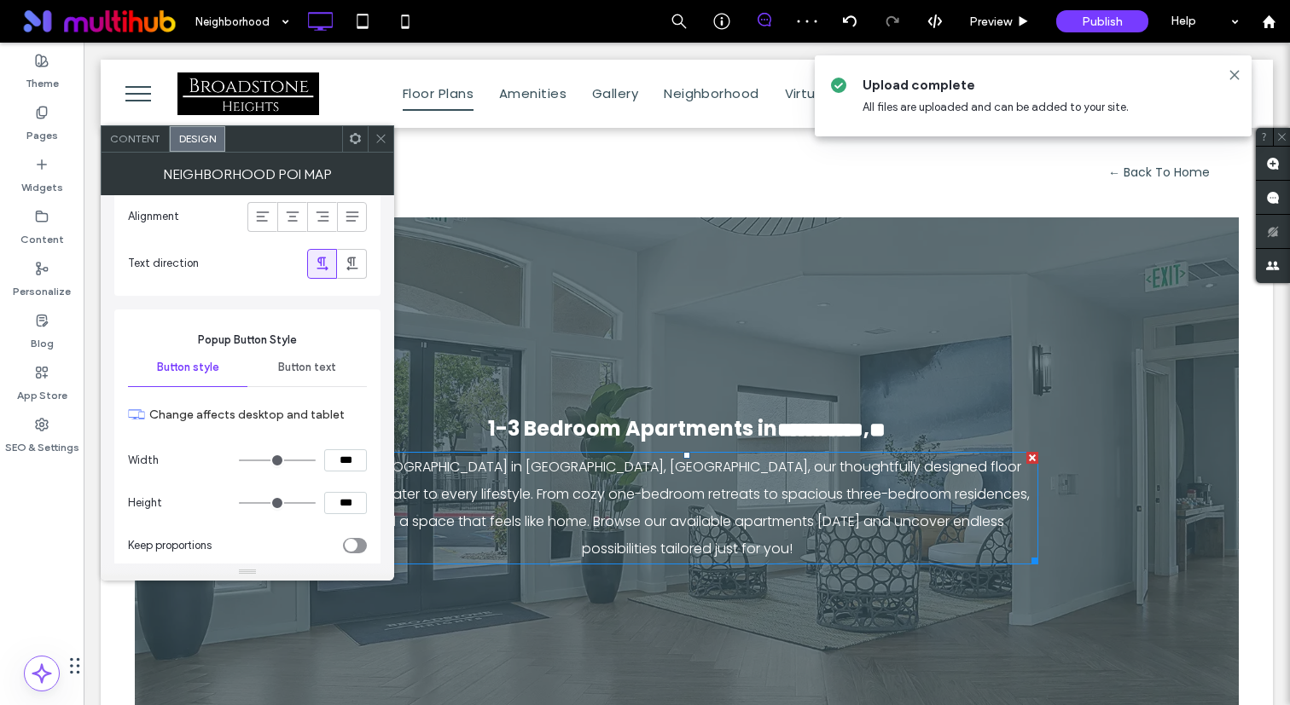
click at [326, 371] on span "Button text" at bounding box center [307, 368] width 58 height 14
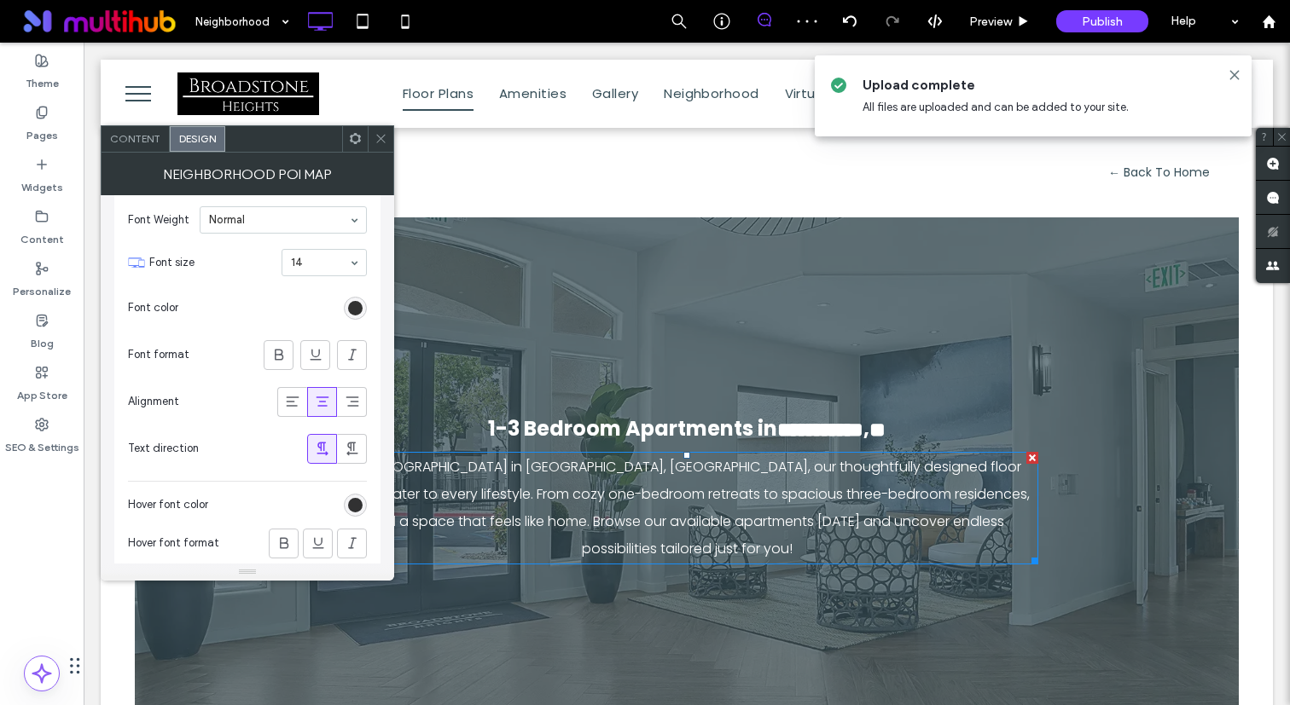
scroll to position [6131, 0]
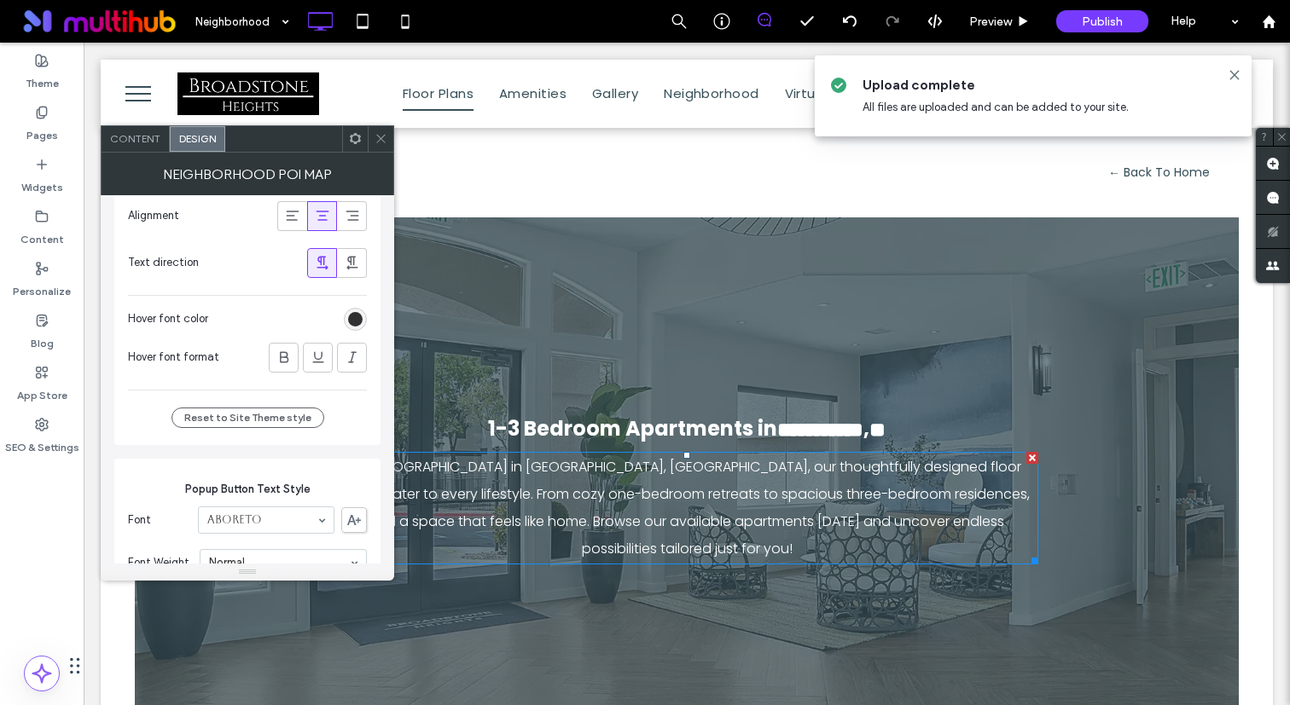
click at [367, 321] on div "Popup Button Style Button style Button text Font Aboreto Font Weight Normal Fon…" at bounding box center [247, 166] width 266 height 557
click at [362, 321] on div "rgba(0, 0, 0, 0.8)" at bounding box center [355, 319] width 14 height 14
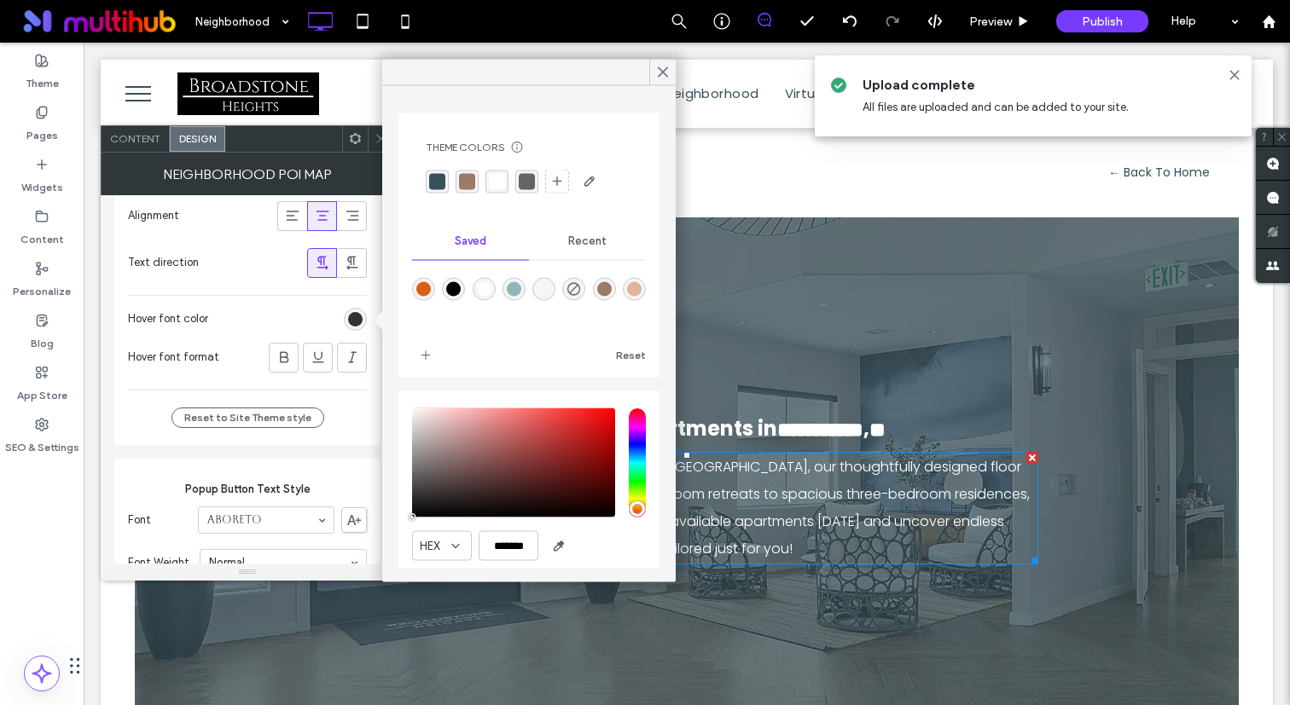
click at [482, 287] on div "rgba(255,255,255,1)" at bounding box center [484, 289] width 14 height 14
type input "*******"
type input "***"
type input "****"
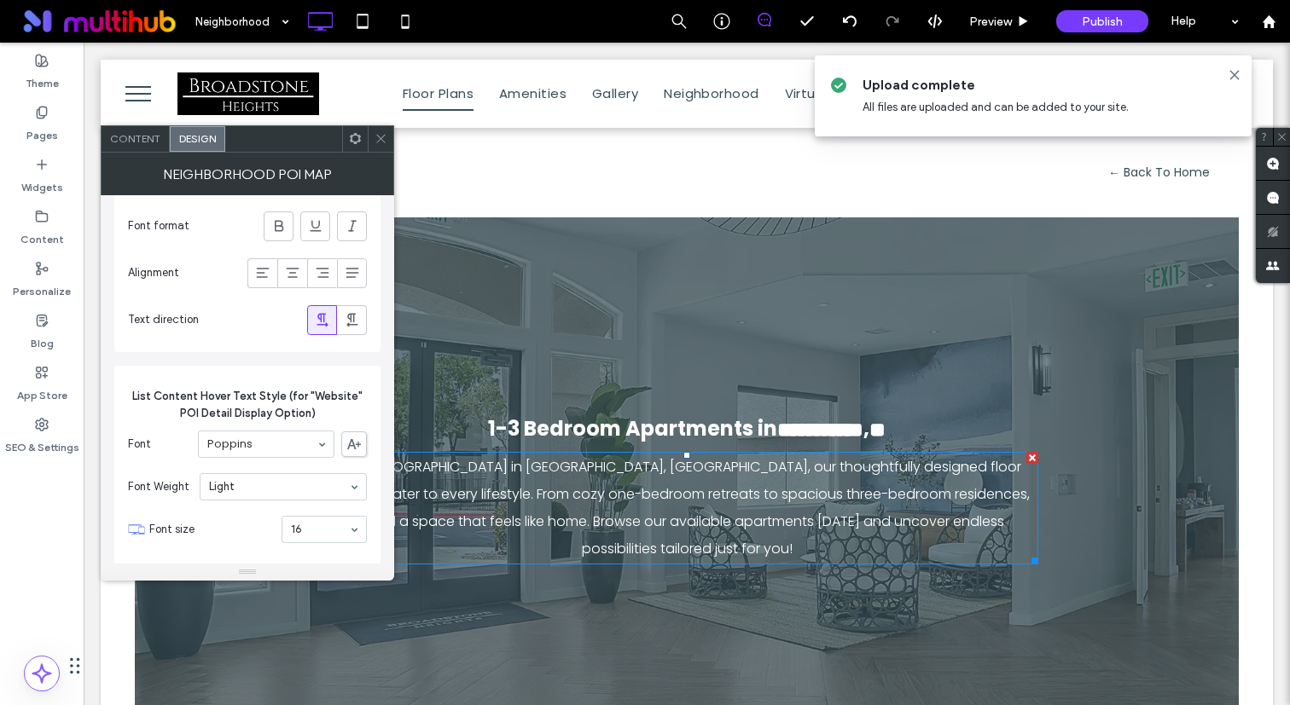
scroll to position [3167, 0]
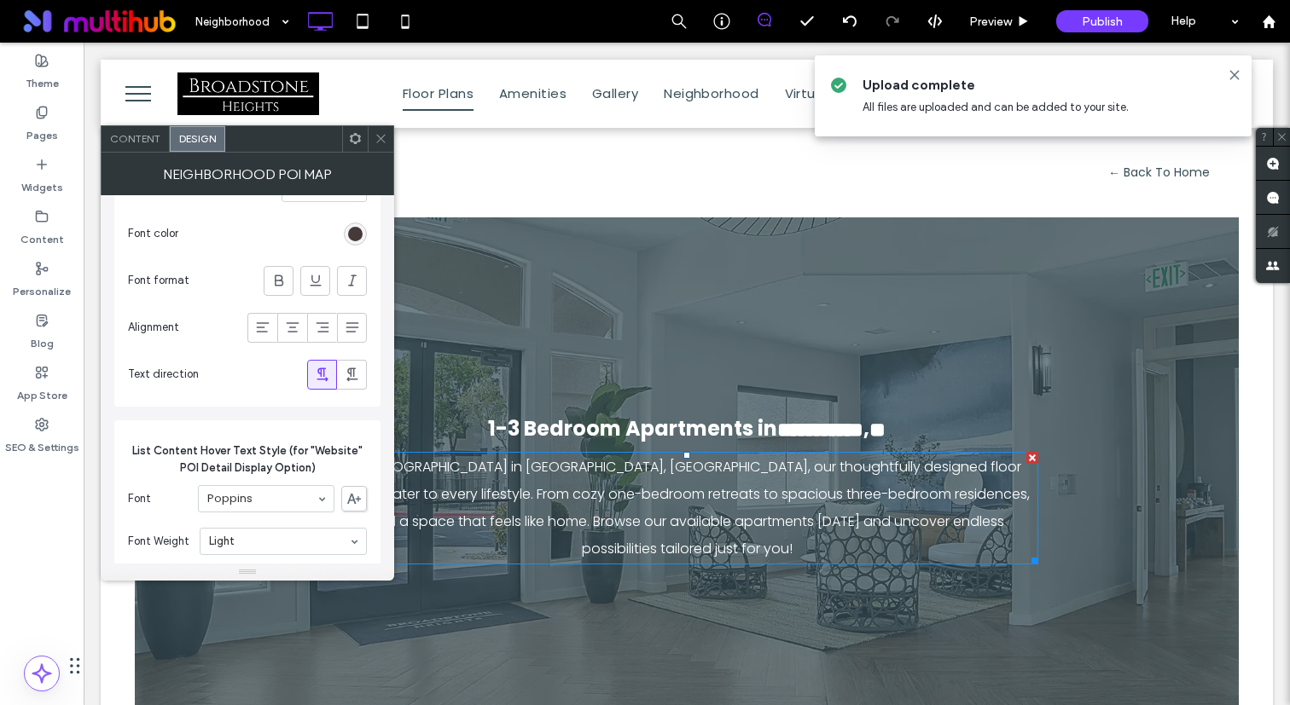
click at [382, 135] on icon at bounding box center [380, 138] width 13 height 13
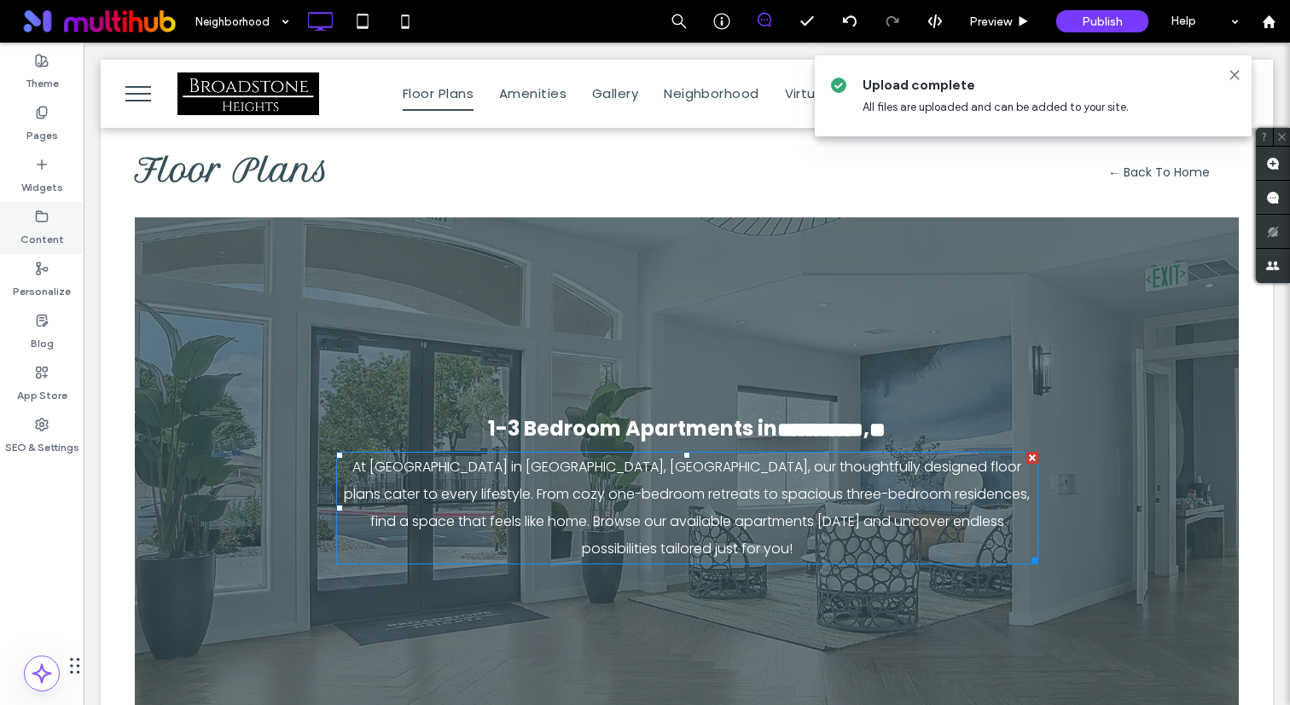
click at [48, 229] on label "Content" at bounding box center [41, 235] width 43 height 24
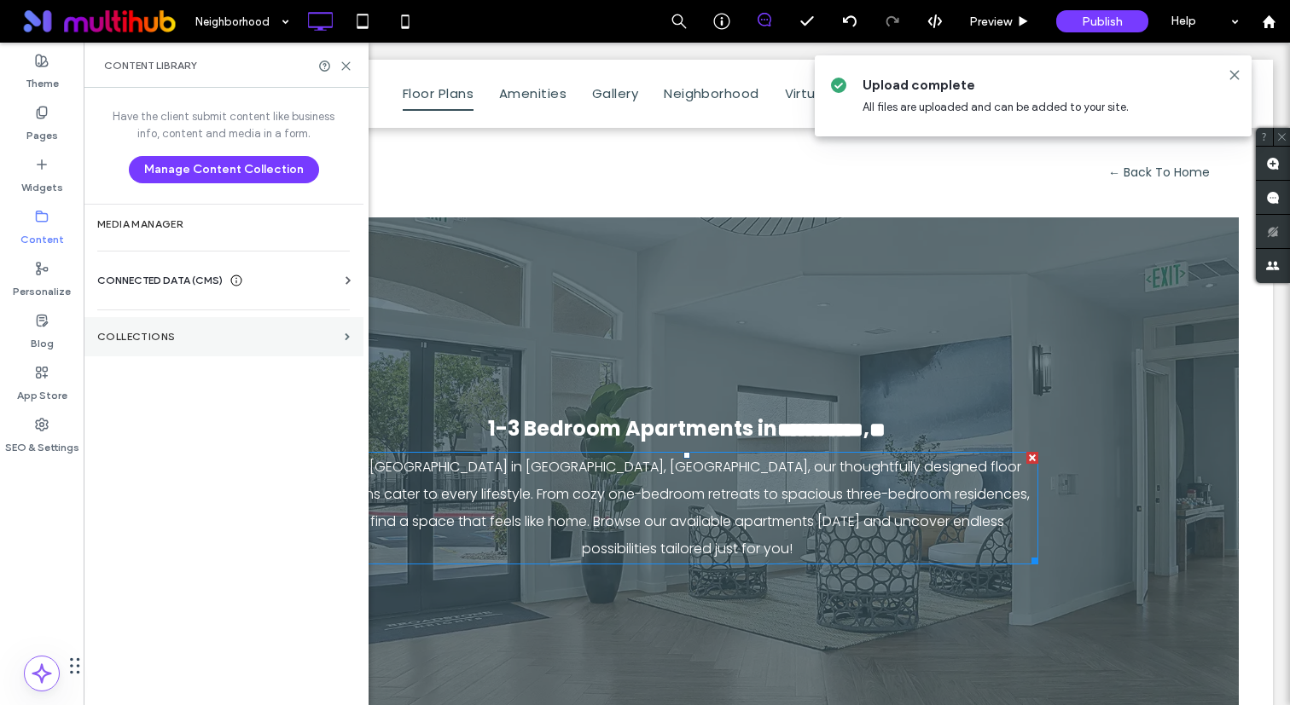
click at [159, 352] on section "Collections" at bounding box center [224, 336] width 280 height 39
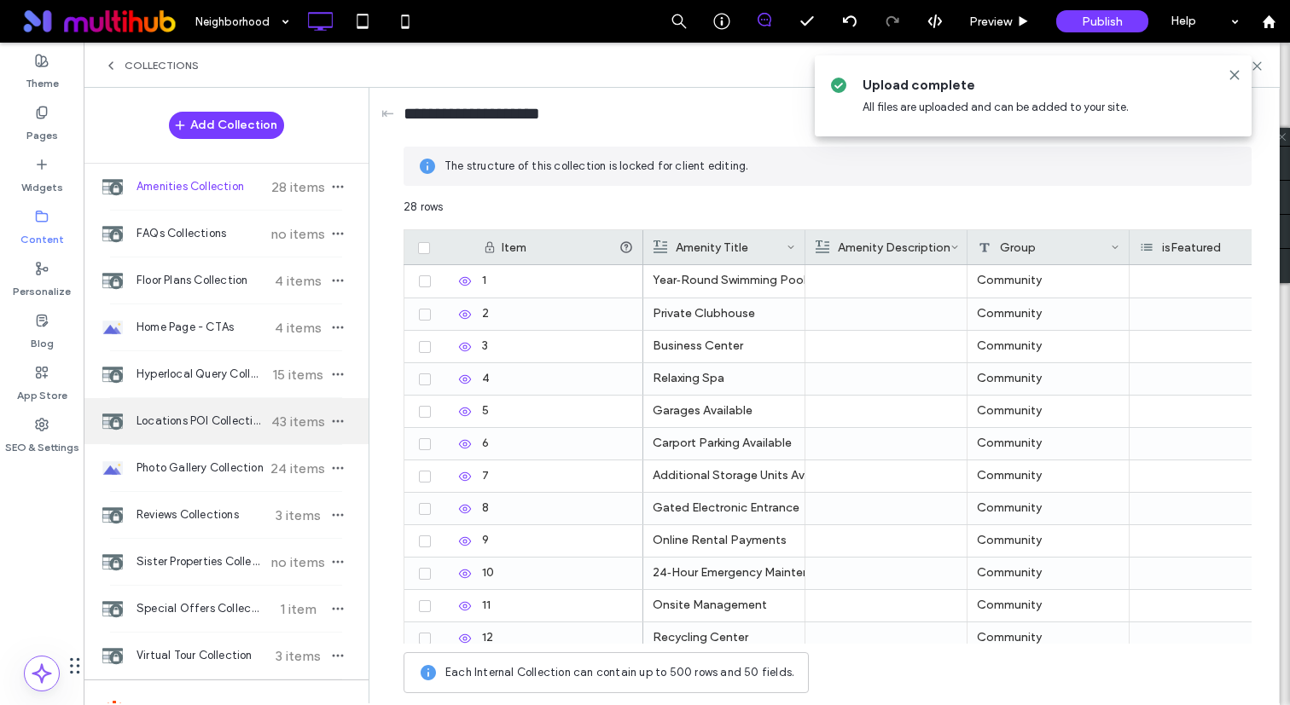
click at [212, 414] on span "Locations POI Collection" at bounding box center [199, 421] width 127 height 17
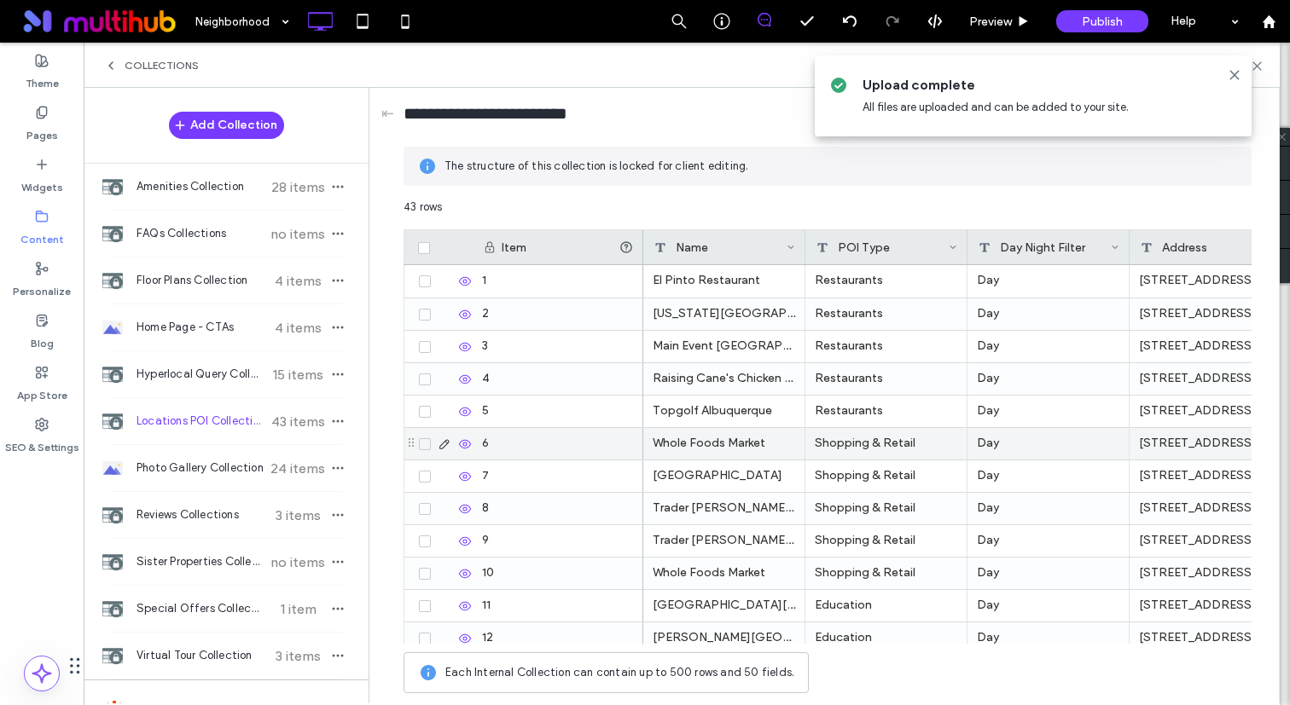
click at [834, 444] on div "Shopping & Retail" at bounding box center [886, 444] width 162 height 32
click at [826, 417] on textarea "**********" at bounding box center [898, 422] width 188 height 51
paste textarea "plain-text-cell"
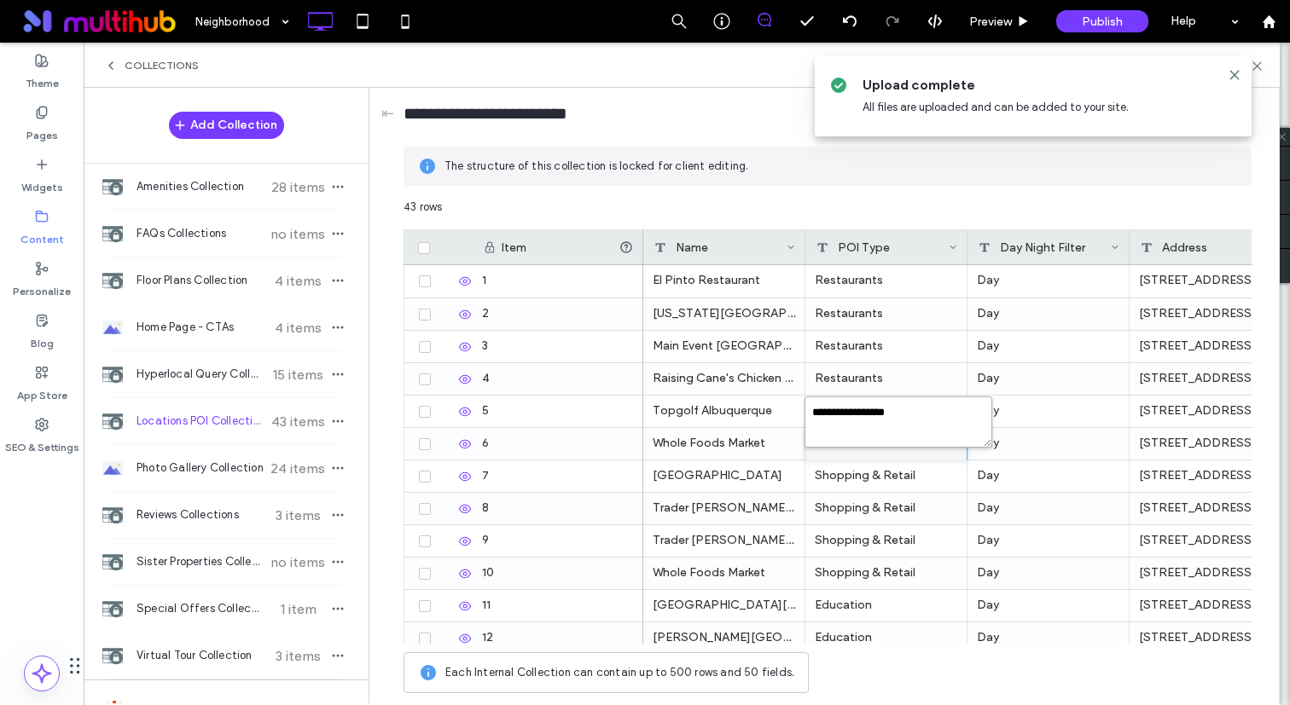
type textarea "********"
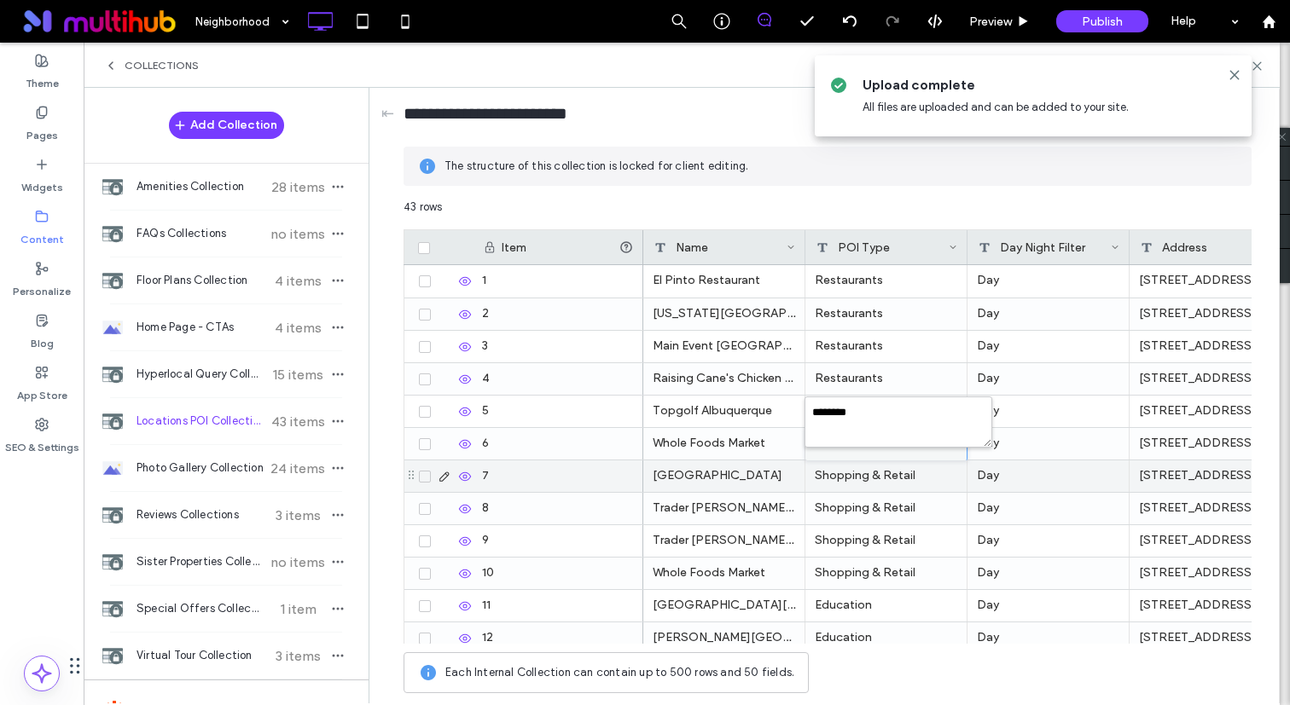
click at [867, 478] on div "Shopping & Retail" at bounding box center [886, 477] width 162 height 32
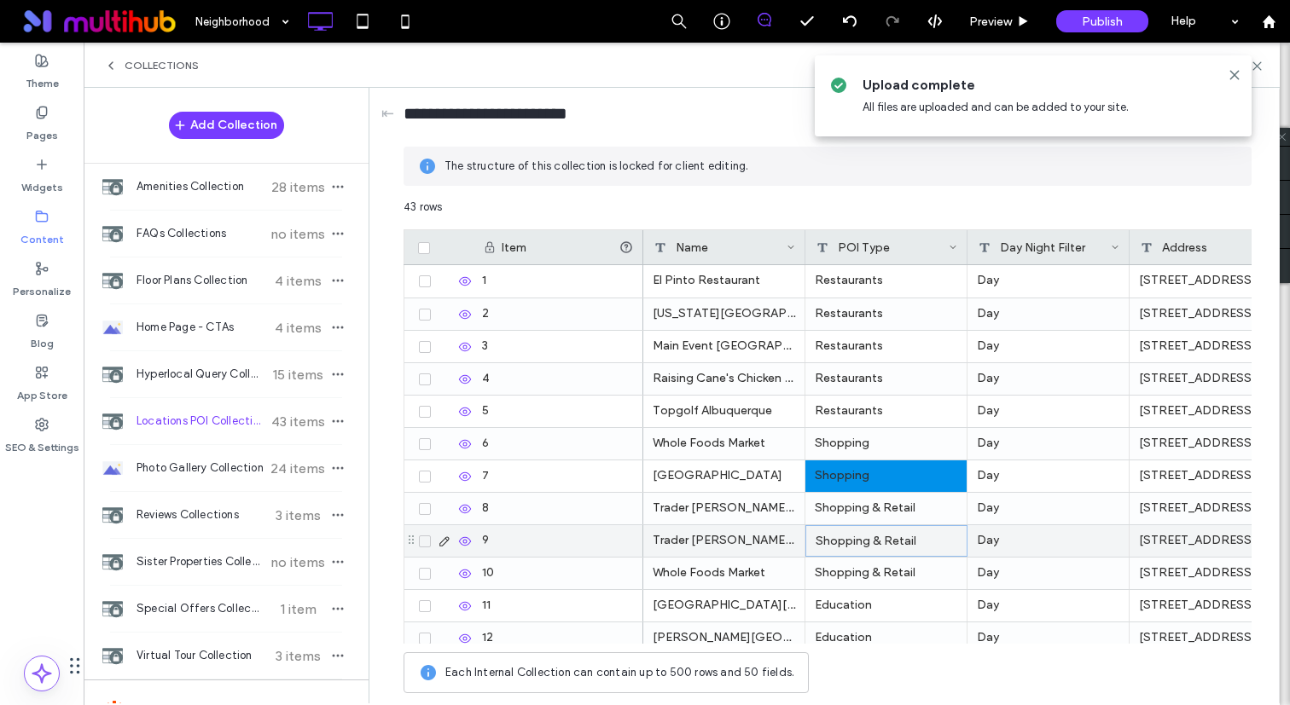
click at [848, 534] on div "Shopping & Retail" at bounding box center [886, 541] width 162 height 32
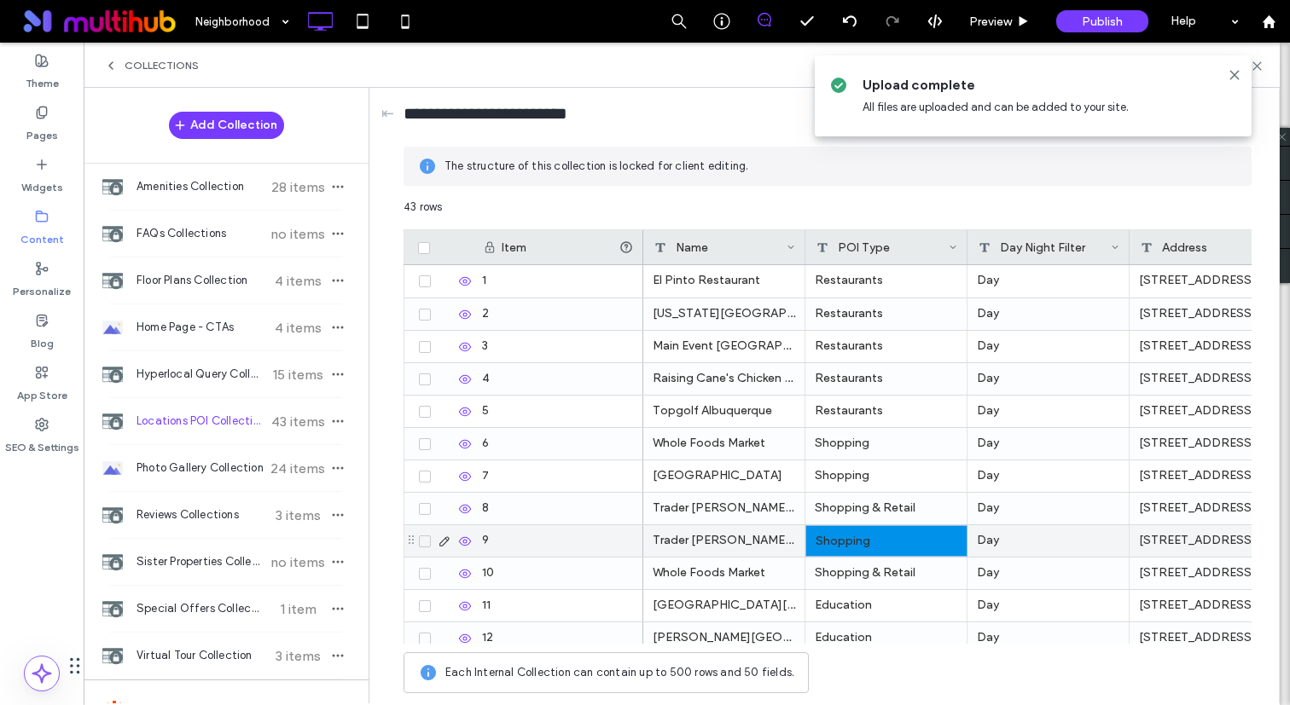
click at [847, 525] on div "Shopping" at bounding box center [886, 541] width 162 height 32
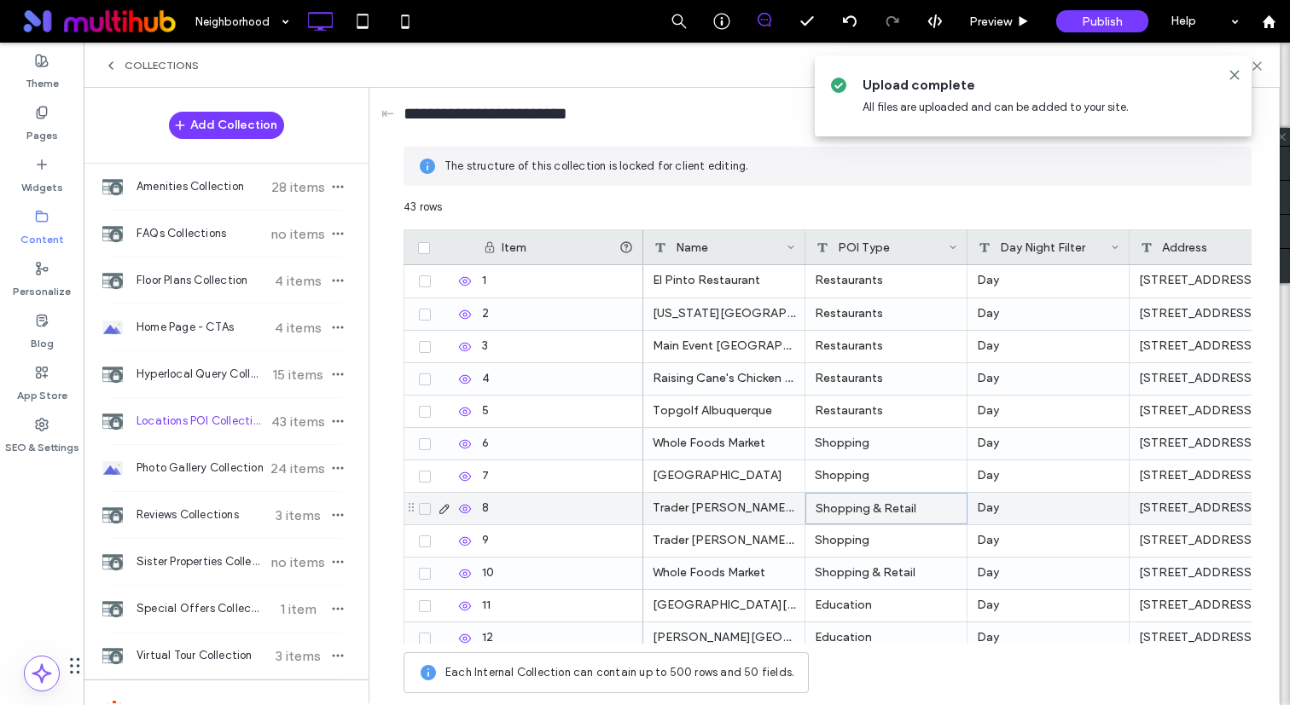
click at [850, 507] on div "Shopping & Retail" at bounding box center [886, 509] width 162 height 32
click at [847, 565] on div "Shopping & Retail" at bounding box center [886, 574] width 162 height 32
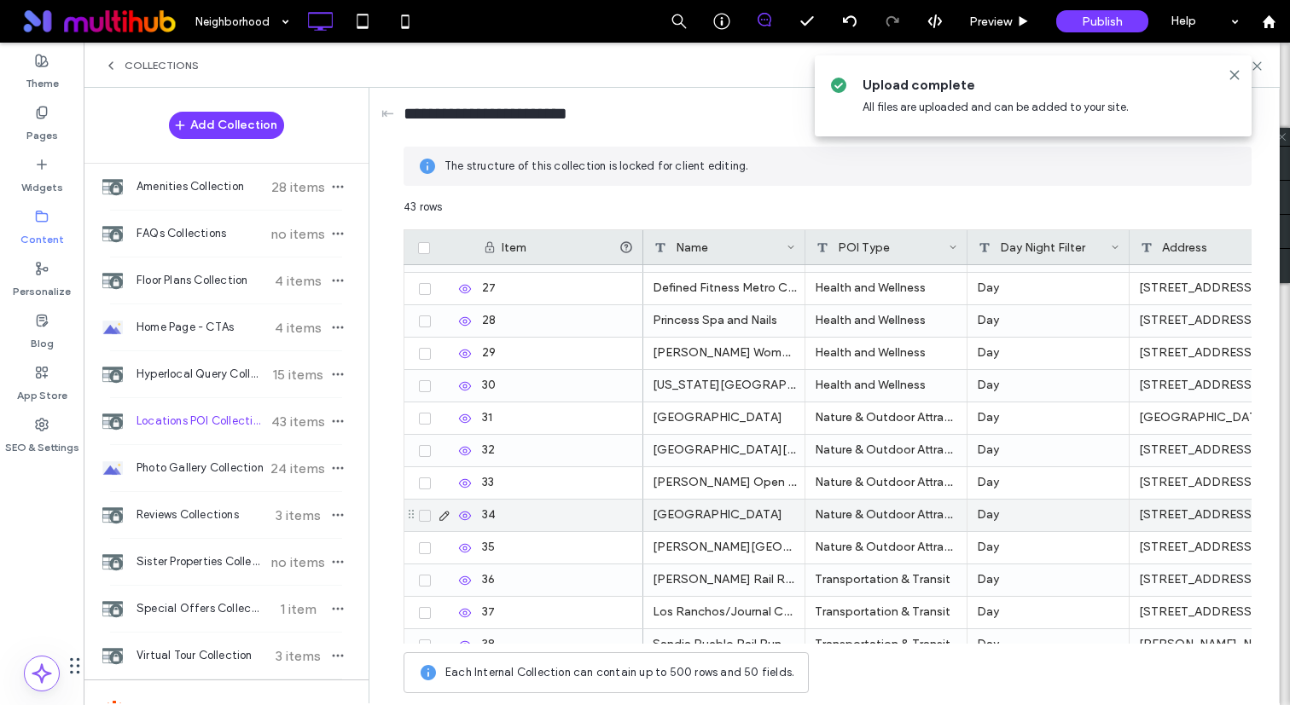
scroll to position [846, 0]
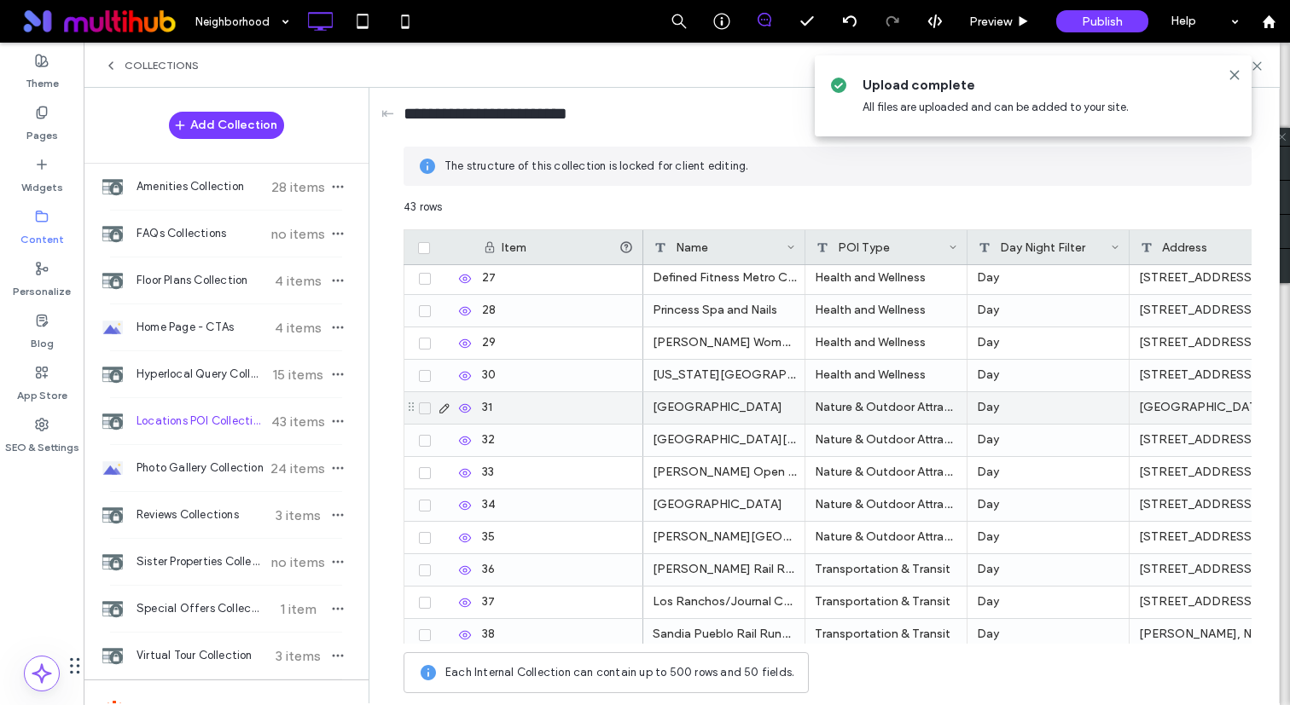
click at [844, 408] on div "Nature & Outdoor Attractions" at bounding box center [886, 408] width 162 height 32
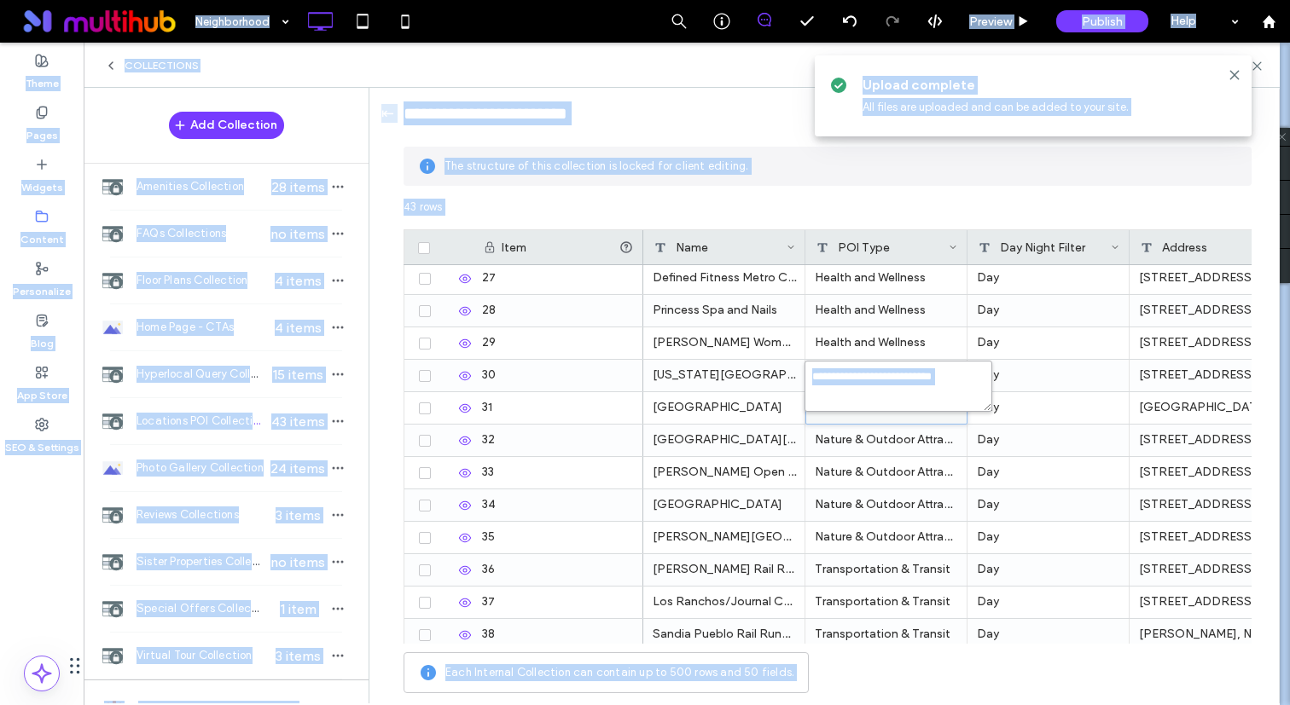
click at [869, 376] on textarea "**********" at bounding box center [898, 386] width 188 height 51
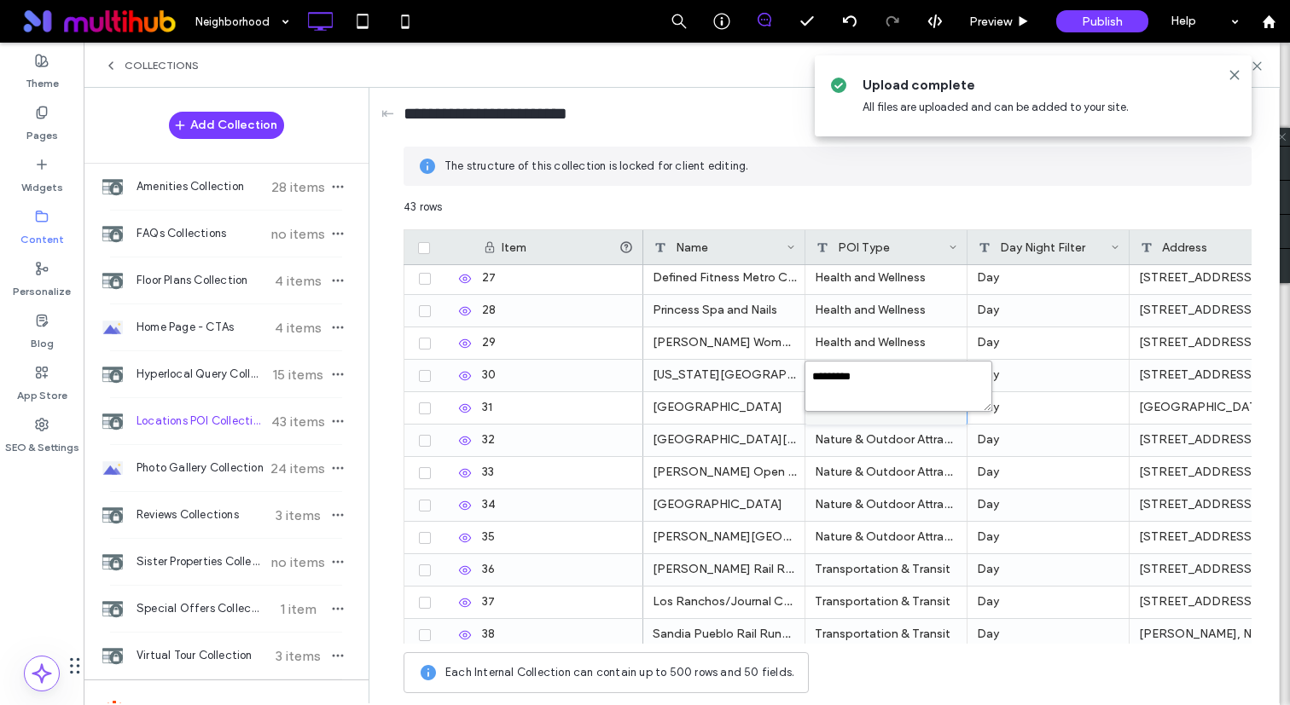
type textarea "**********"
click at [837, 432] on div "Nature & Outdoor Attractions" at bounding box center [886, 441] width 162 height 32
click at [834, 478] on div "Nature & Outdoor Attractions" at bounding box center [886, 473] width 162 height 32
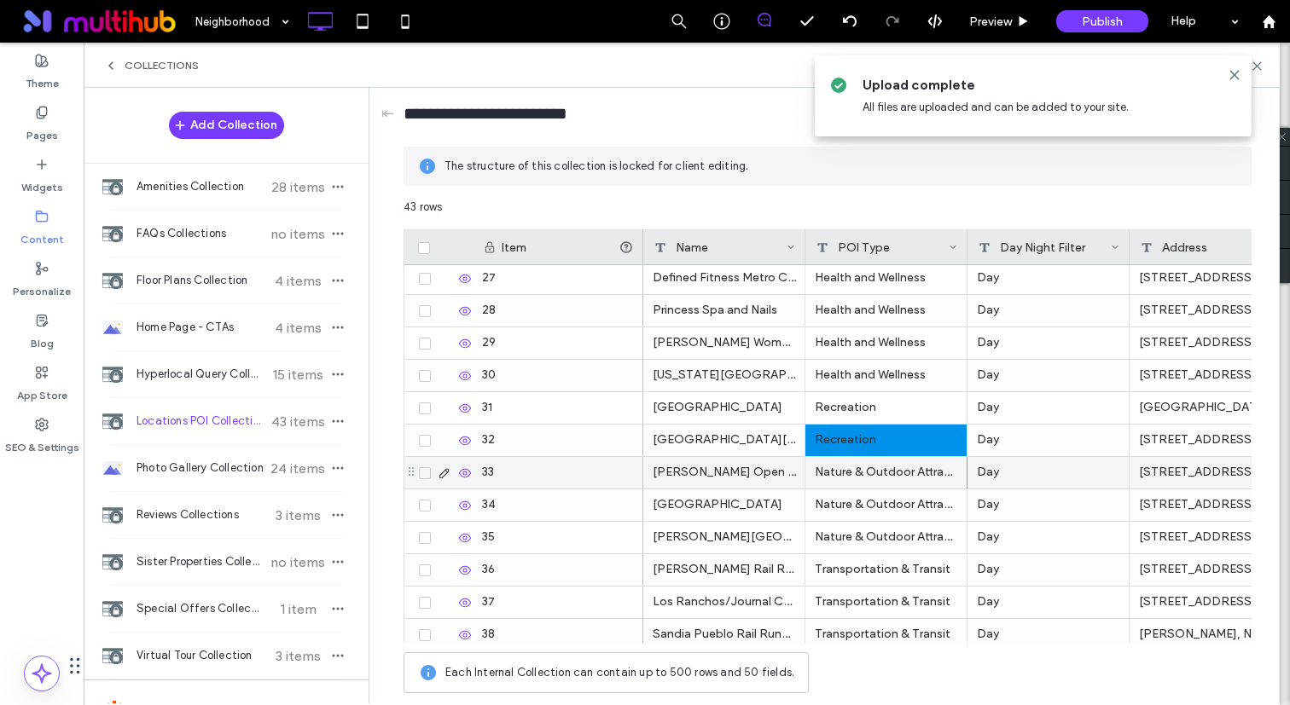
click at [832, 504] on div "Nature & Outdoor Attractions" at bounding box center [886, 506] width 162 height 32
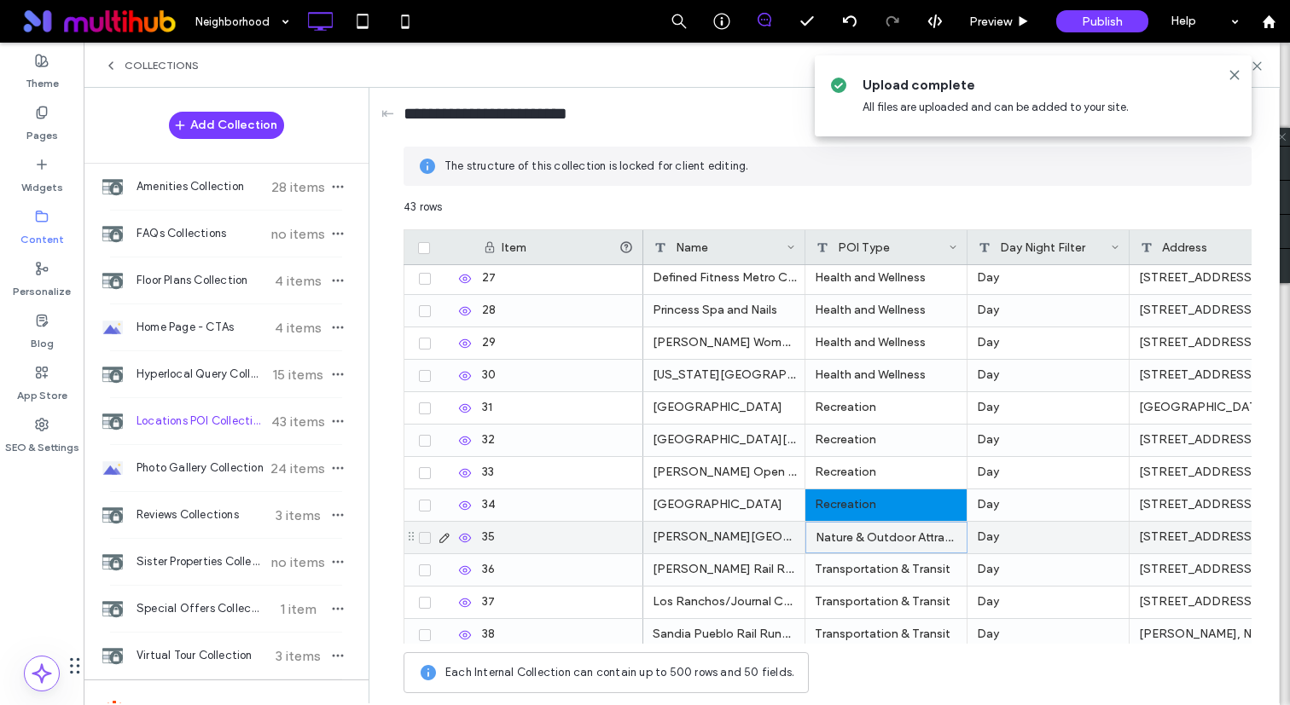
click at [826, 535] on div "Nature & Outdoor Attractions" at bounding box center [886, 538] width 162 height 32
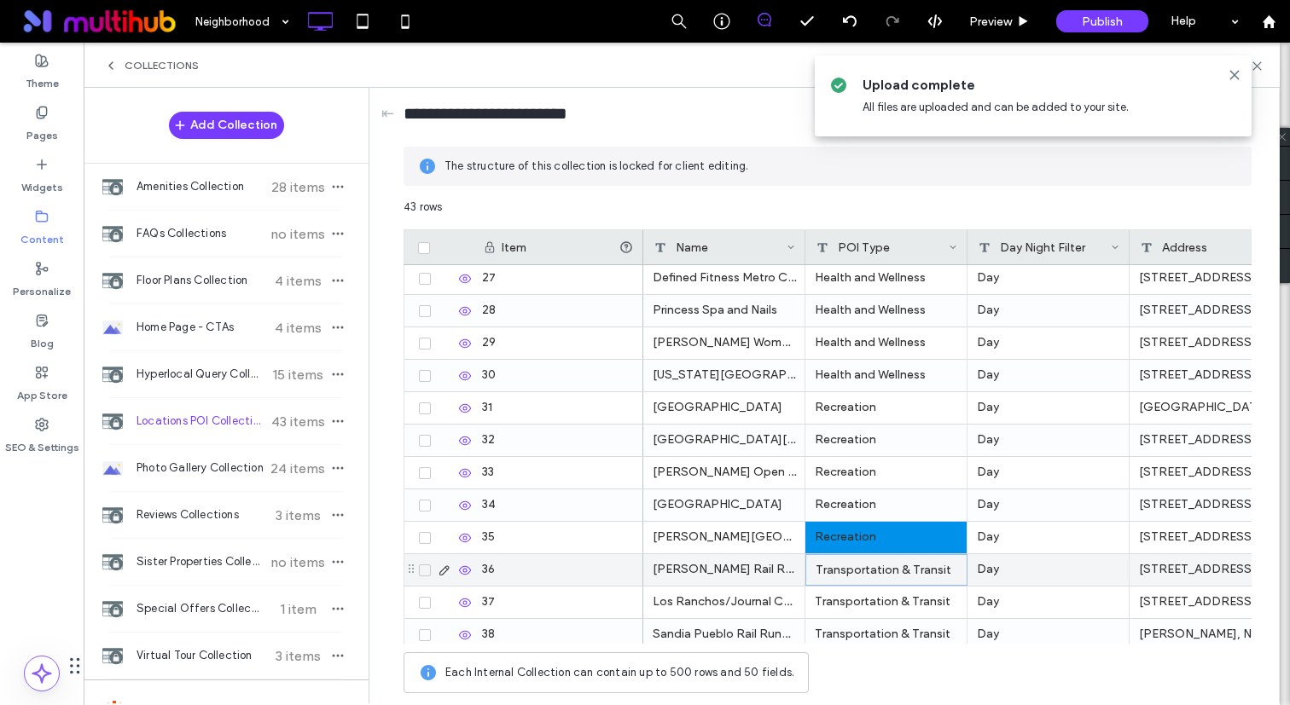
click at [833, 576] on div "Transportation & Transit" at bounding box center [886, 570] width 162 height 32
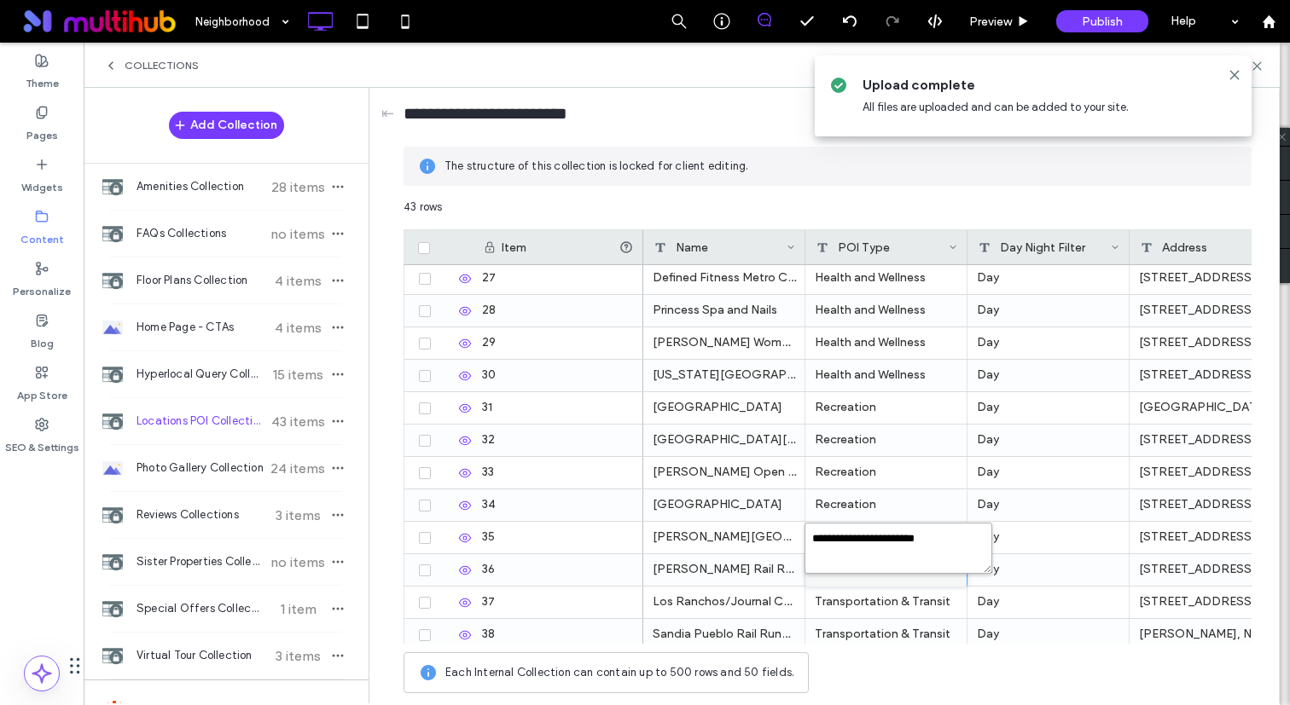
click at [831, 539] on textarea "**********" at bounding box center [898, 548] width 188 height 51
click at [847, 469] on div "Recreation" at bounding box center [886, 473] width 162 height 32
click at [841, 567] on div "Transportation & Transit" at bounding box center [886, 570] width 162 height 32
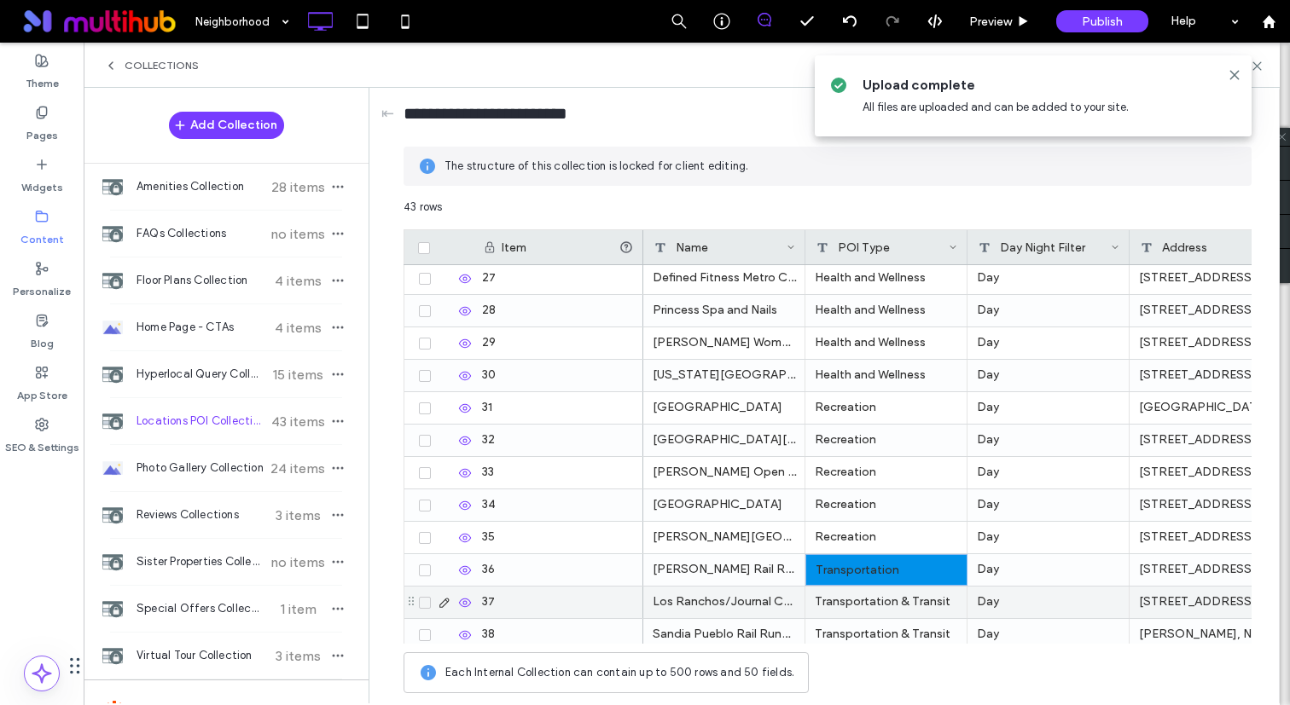
click at [837, 606] on div "Transportation & Transit" at bounding box center [886, 603] width 162 height 32
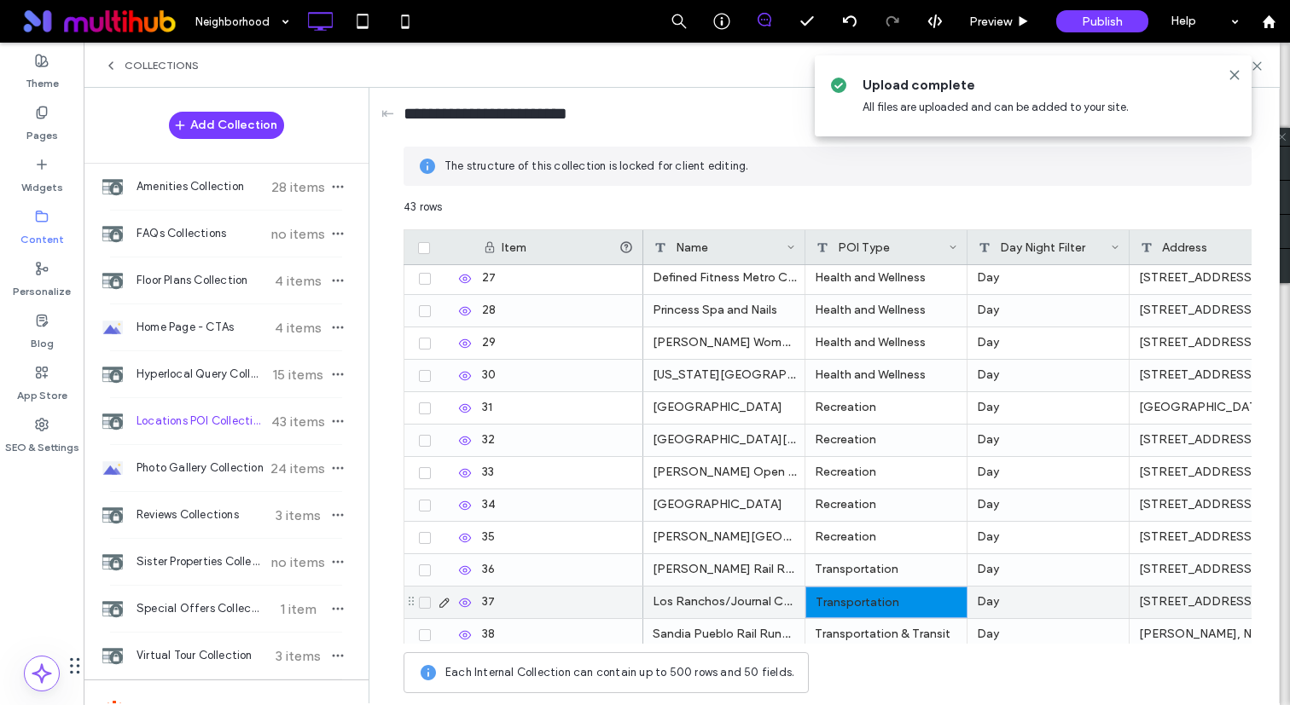
scroll to position [912, 0]
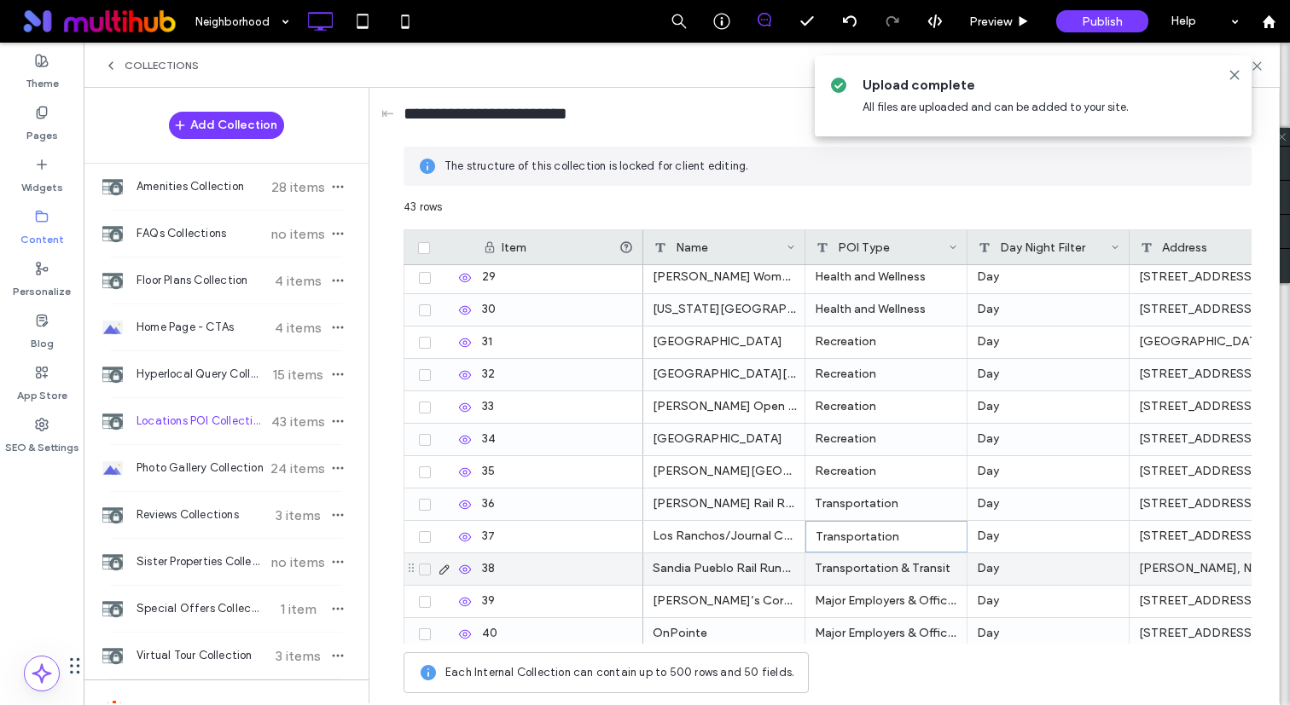
click at [851, 562] on div "Transportation & Transit" at bounding box center [886, 570] width 162 height 32
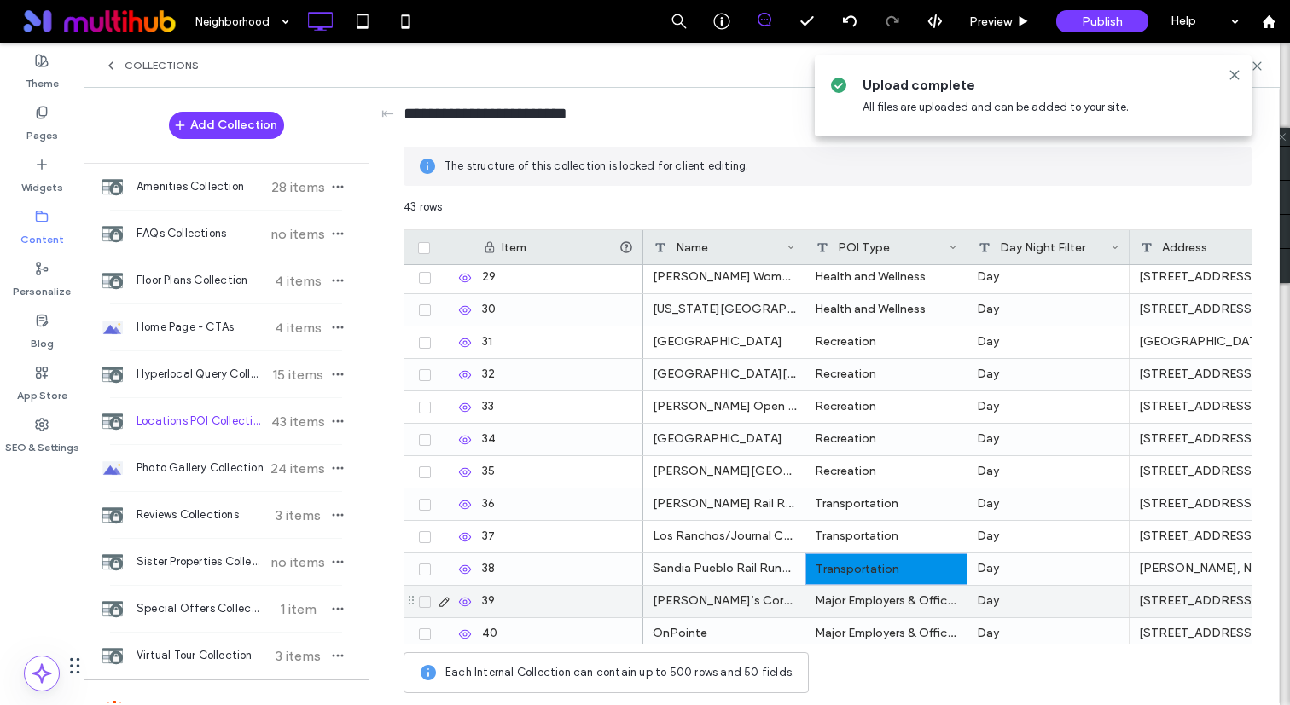
click at [845, 606] on div "Major Employers & Offices" at bounding box center [886, 602] width 162 height 32
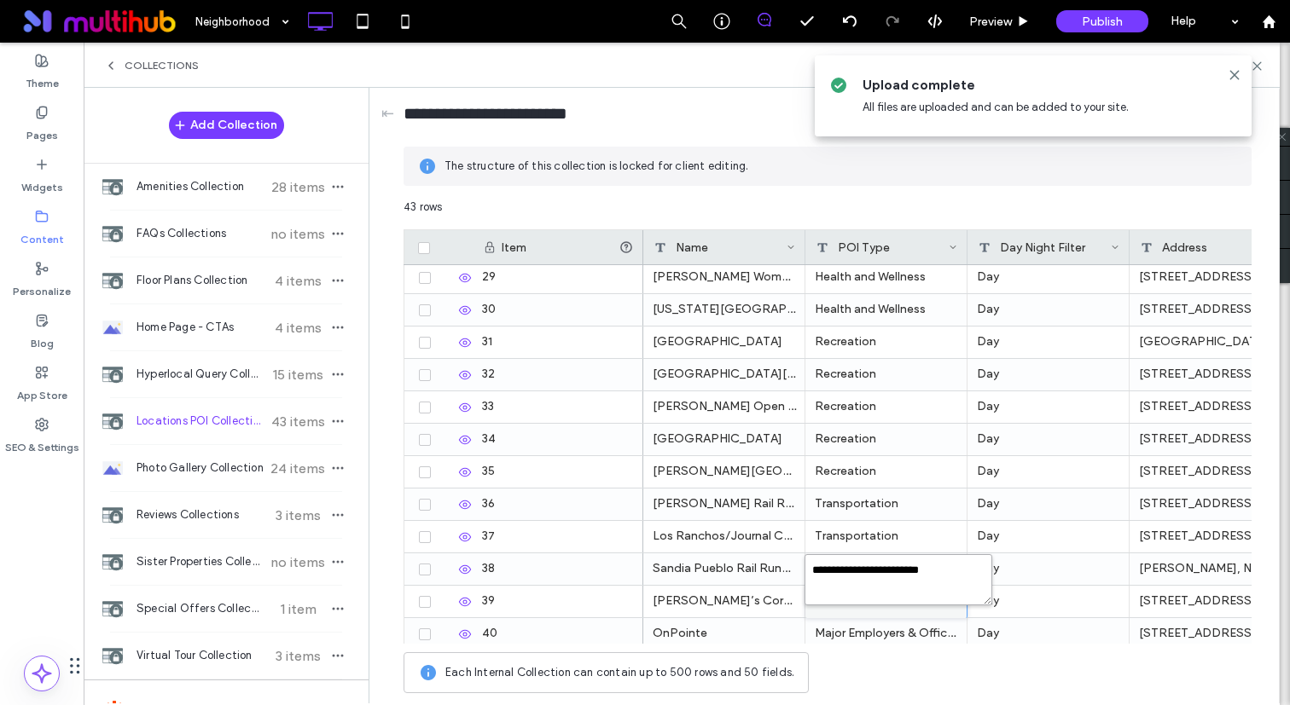
drag, startPoint x: 897, startPoint y: 572, endPoint x: 777, endPoint y: 572, distance: 120.3
click at [777, 572] on div "**********" at bounding box center [827, 450] width 848 height 503
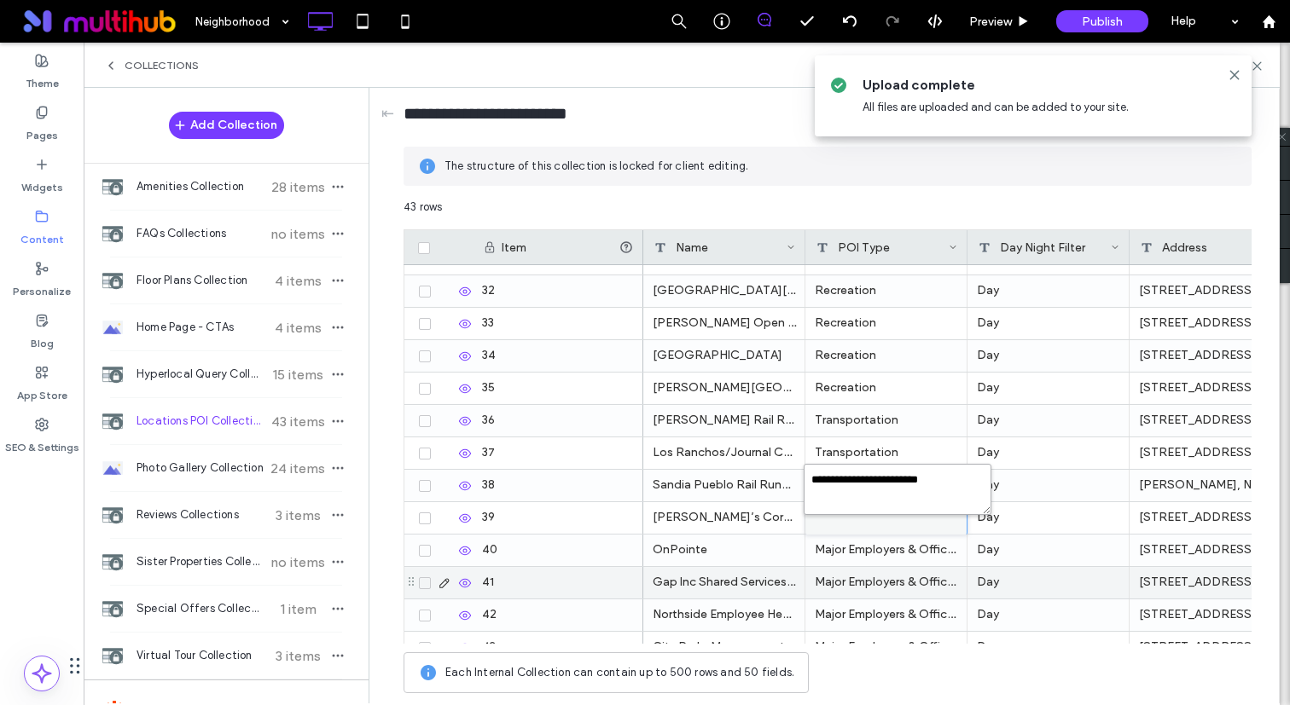
scroll to position [1047, 0]
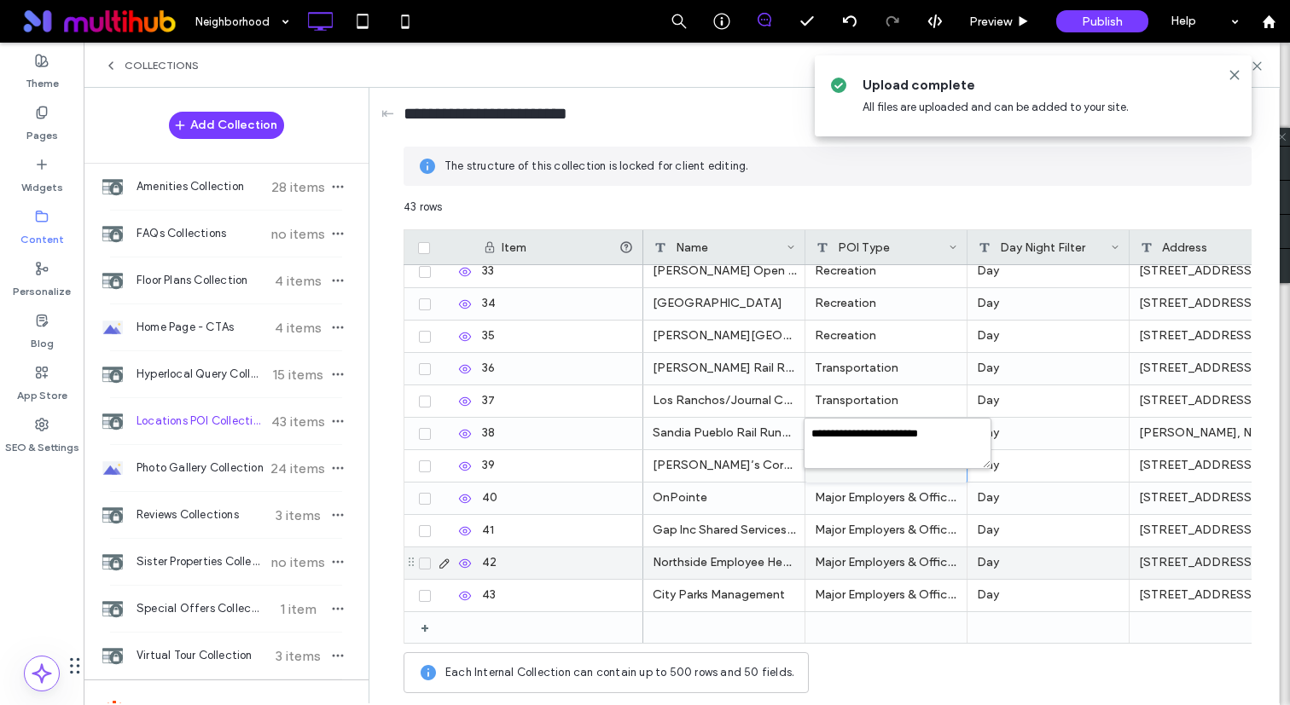
click at [828, 531] on div "Major Employers & Offices" at bounding box center [886, 531] width 162 height 32
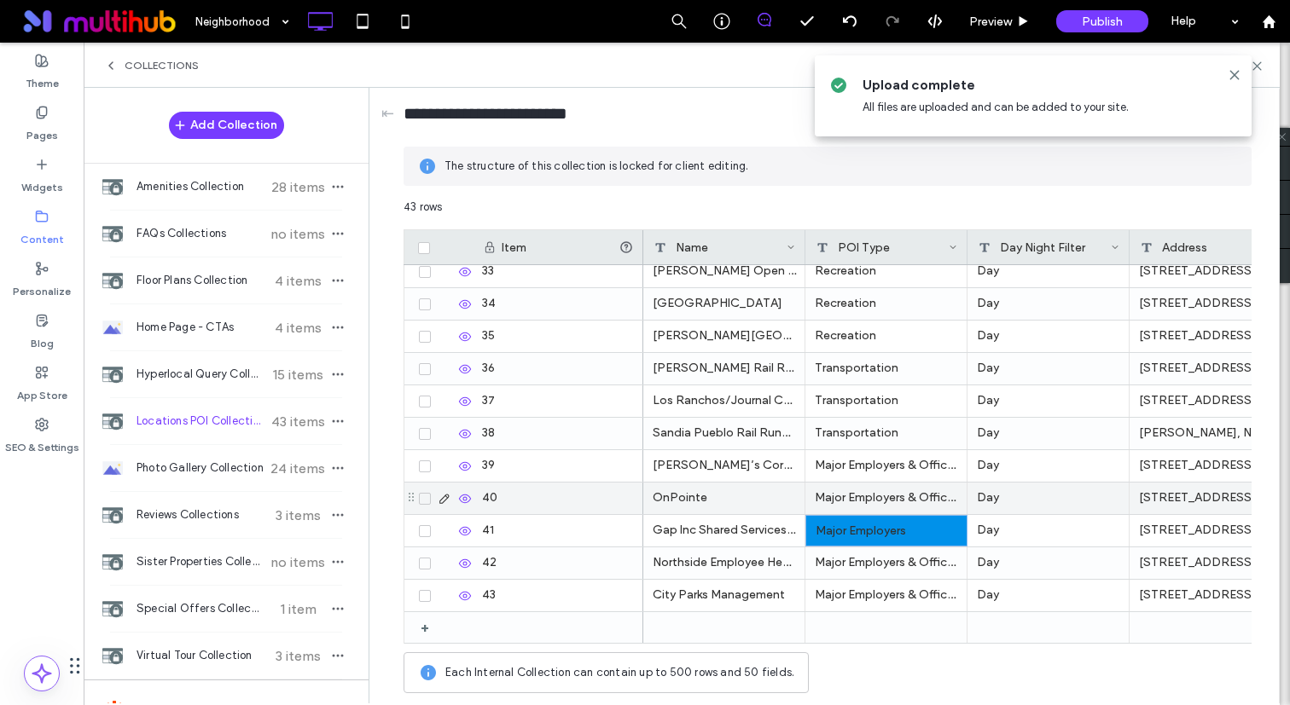
click at [840, 492] on div "Major Employers & Offices" at bounding box center [886, 499] width 162 height 32
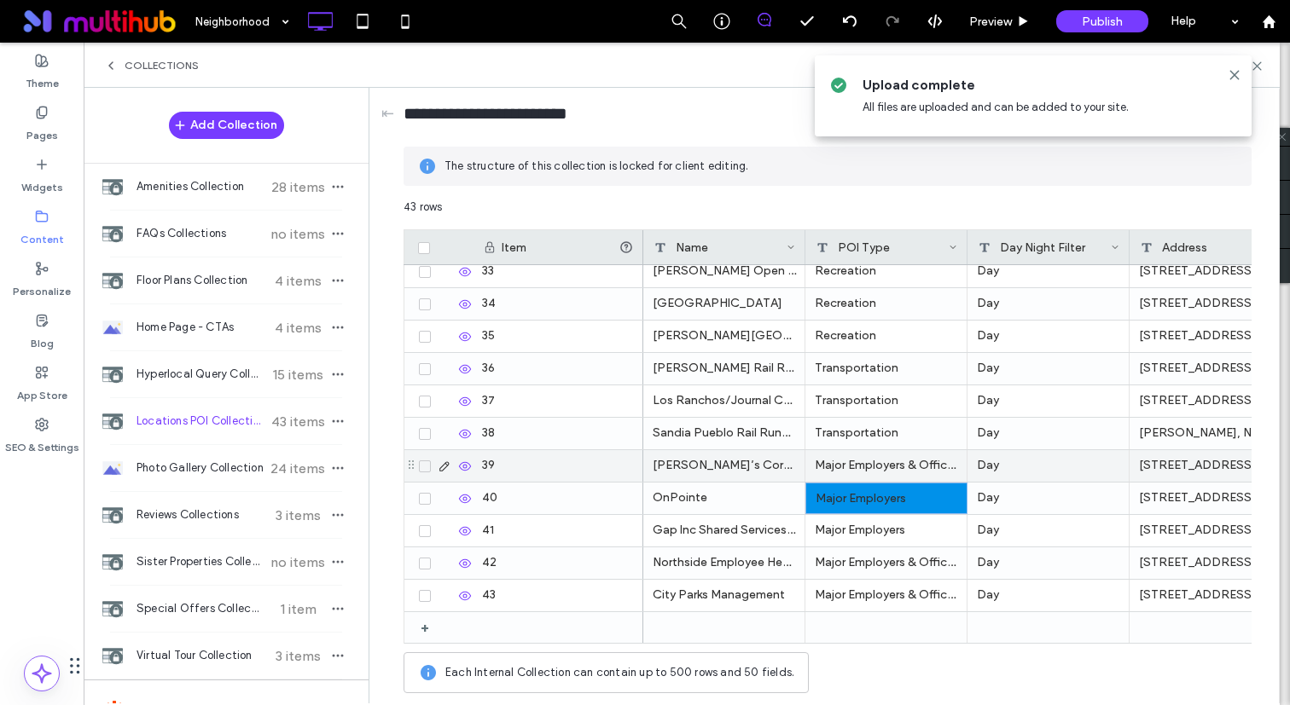
click at [844, 467] on div "Major Employers & Offices" at bounding box center [886, 466] width 162 height 32
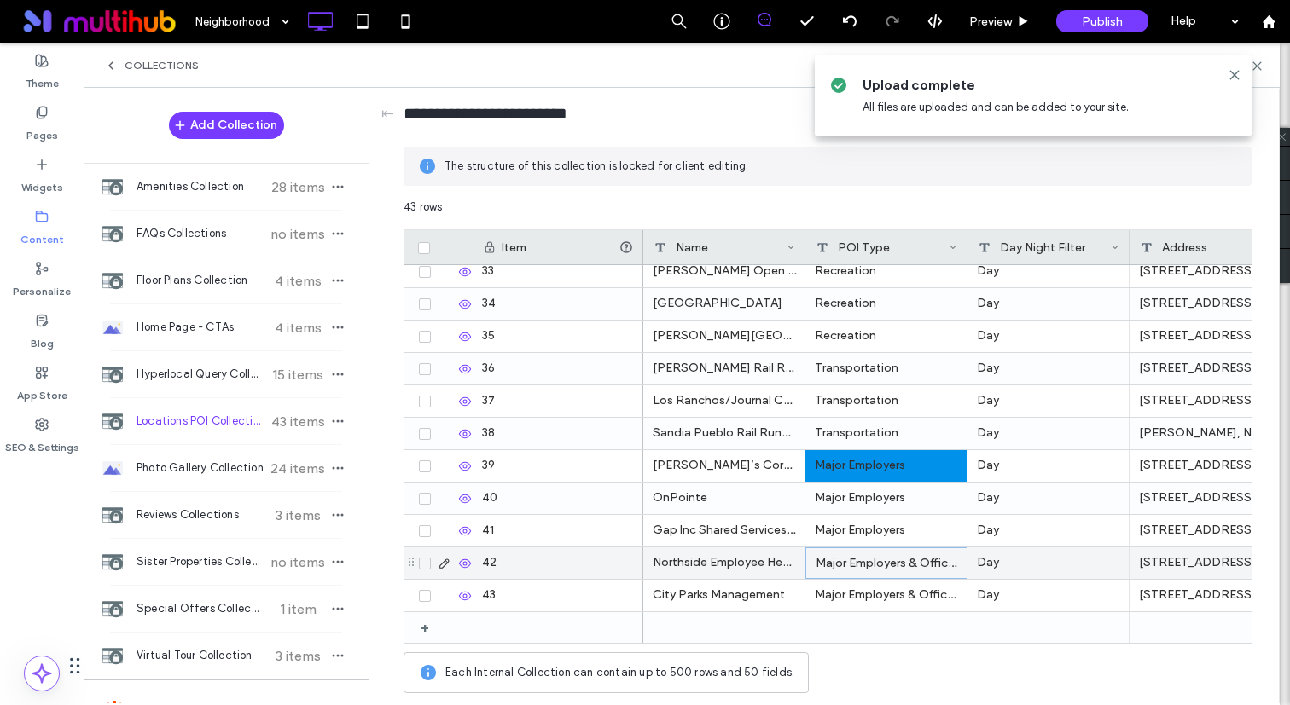
click at [839, 559] on div "Major Employers & Offices" at bounding box center [886, 564] width 162 height 32
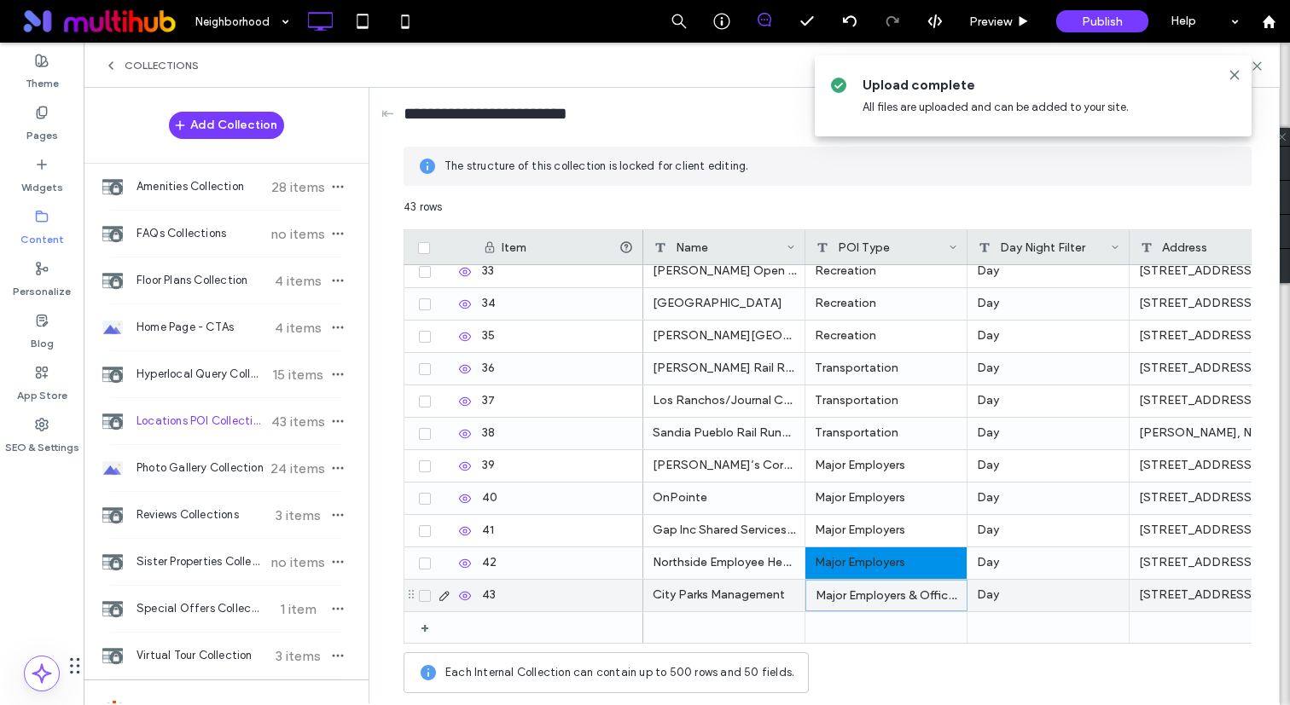
click at [841, 596] on div "Major Employers & Offices" at bounding box center [886, 596] width 162 height 32
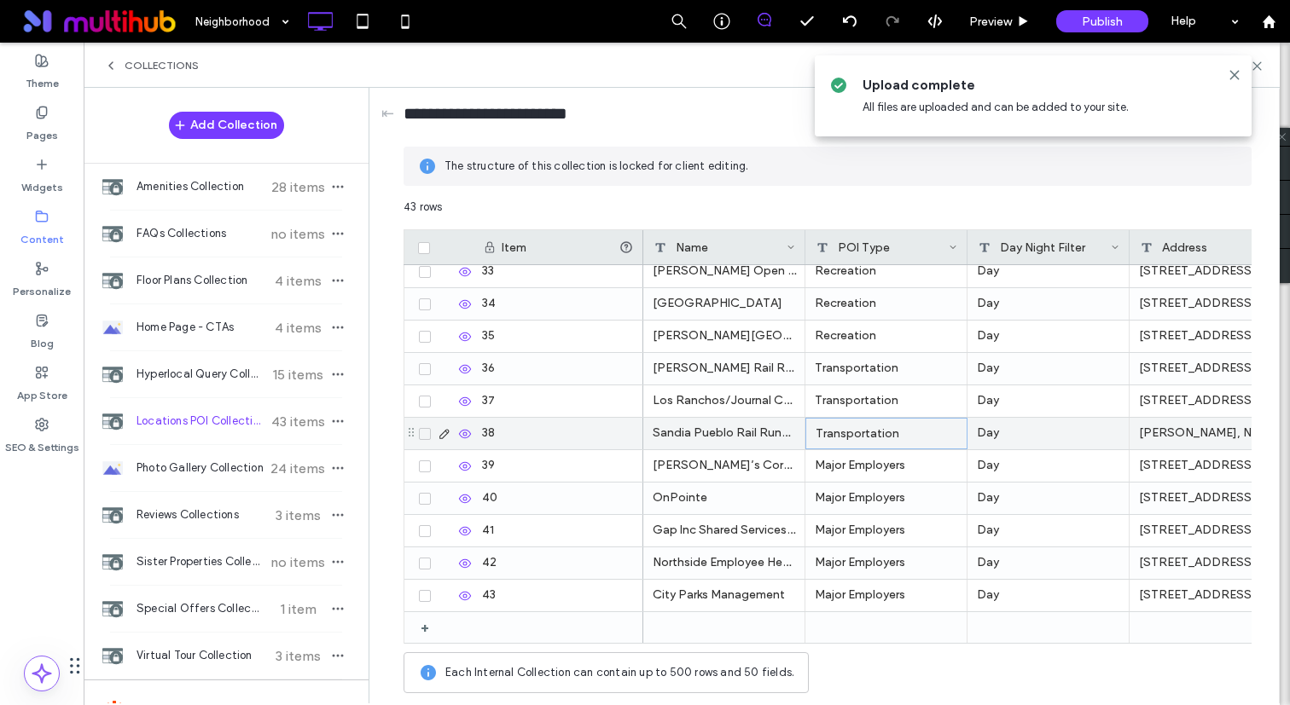
click at [892, 444] on div "Transportation" at bounding box center [886, 434] width 162 height 32
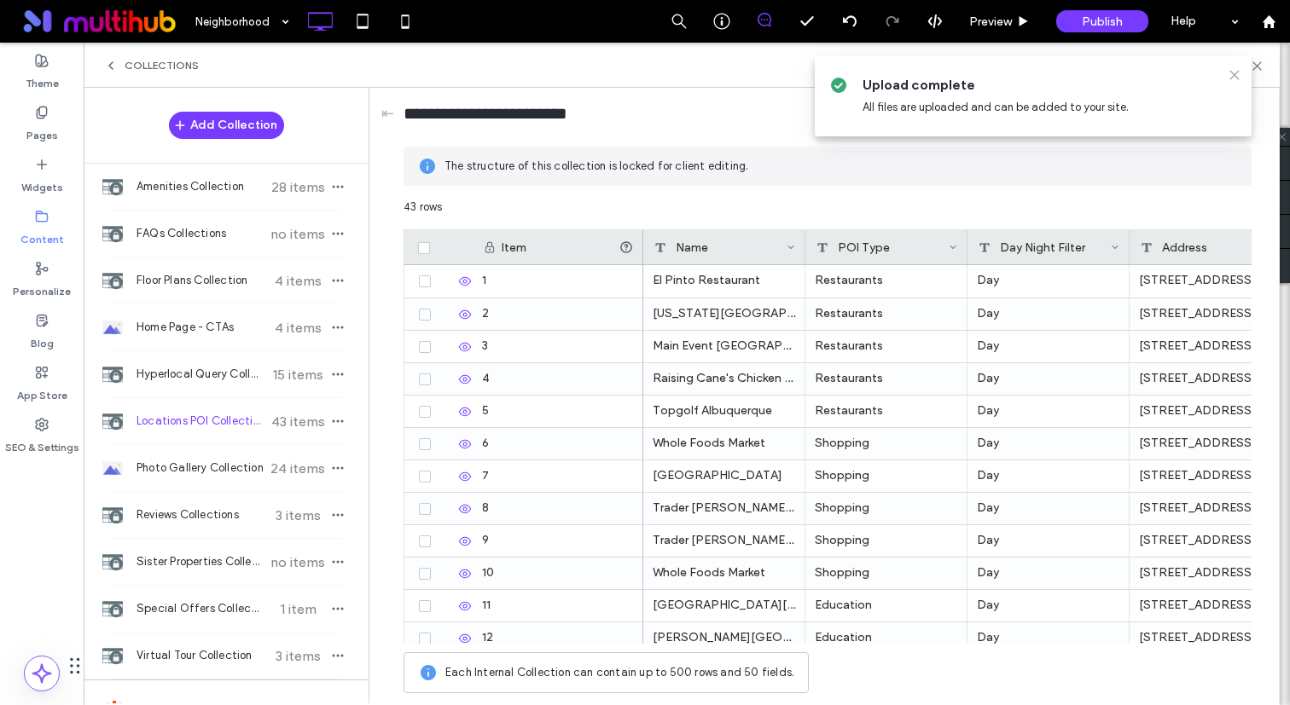
click at [1228, 72] on icon at bounding box center [1234, 75] width 14 height 14
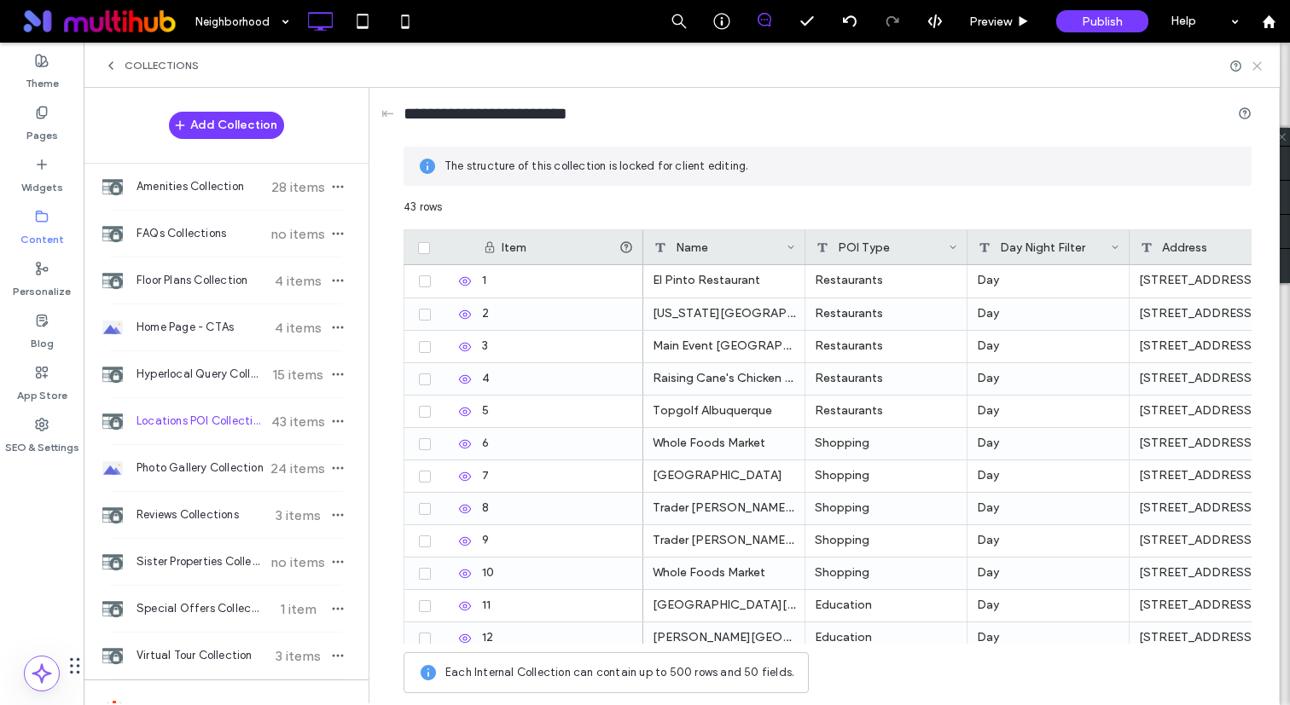
click at [1260, 63] on icon at bounding box center [1256, 66] width 13 height 13
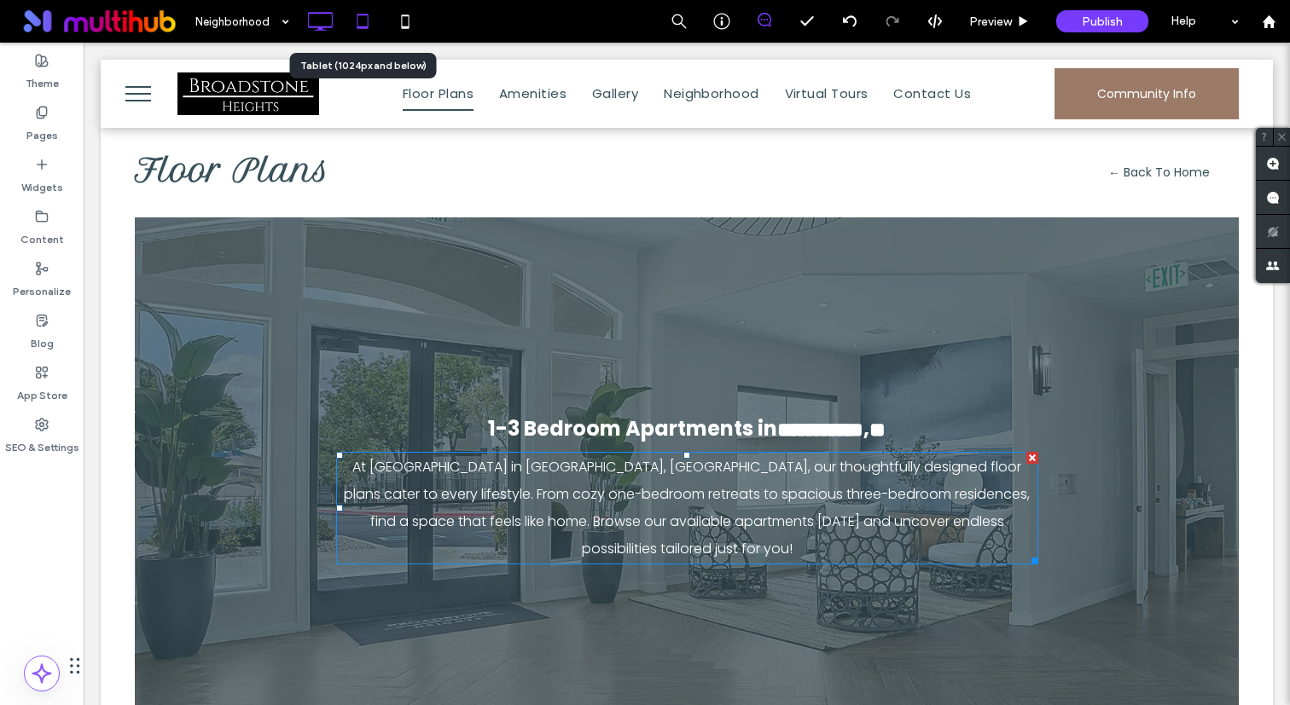
click at [360, 23] on icon at bounding box center [362, 21] width 34 height 34
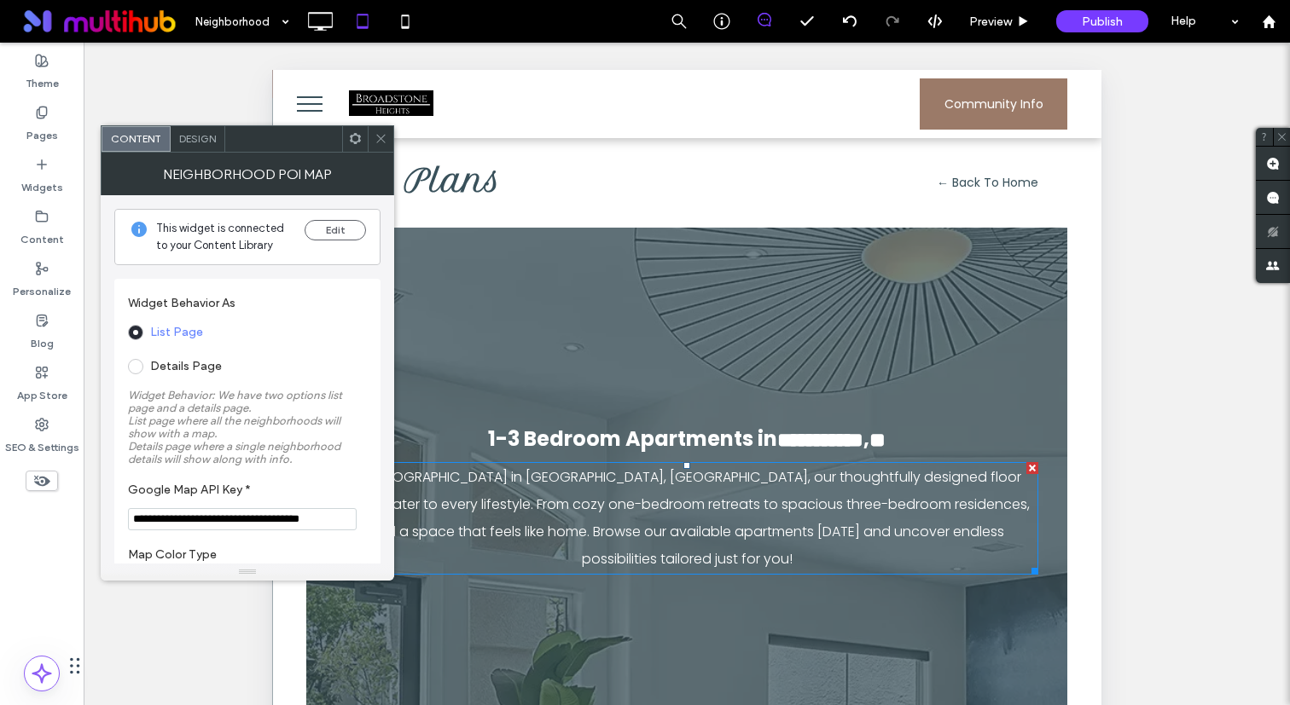
click at [194, 138] on span "Design" at bounding box center [197, 138] width 37 height 13
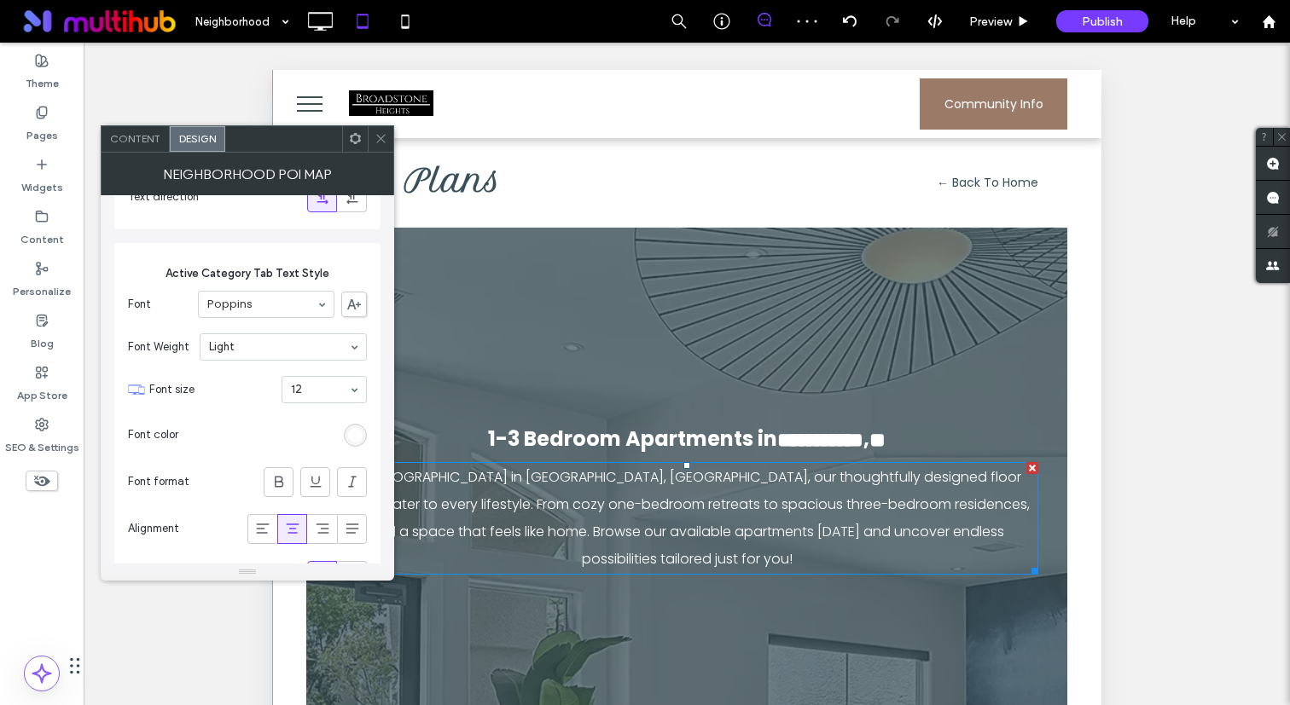
scroll to position [1999, 0]
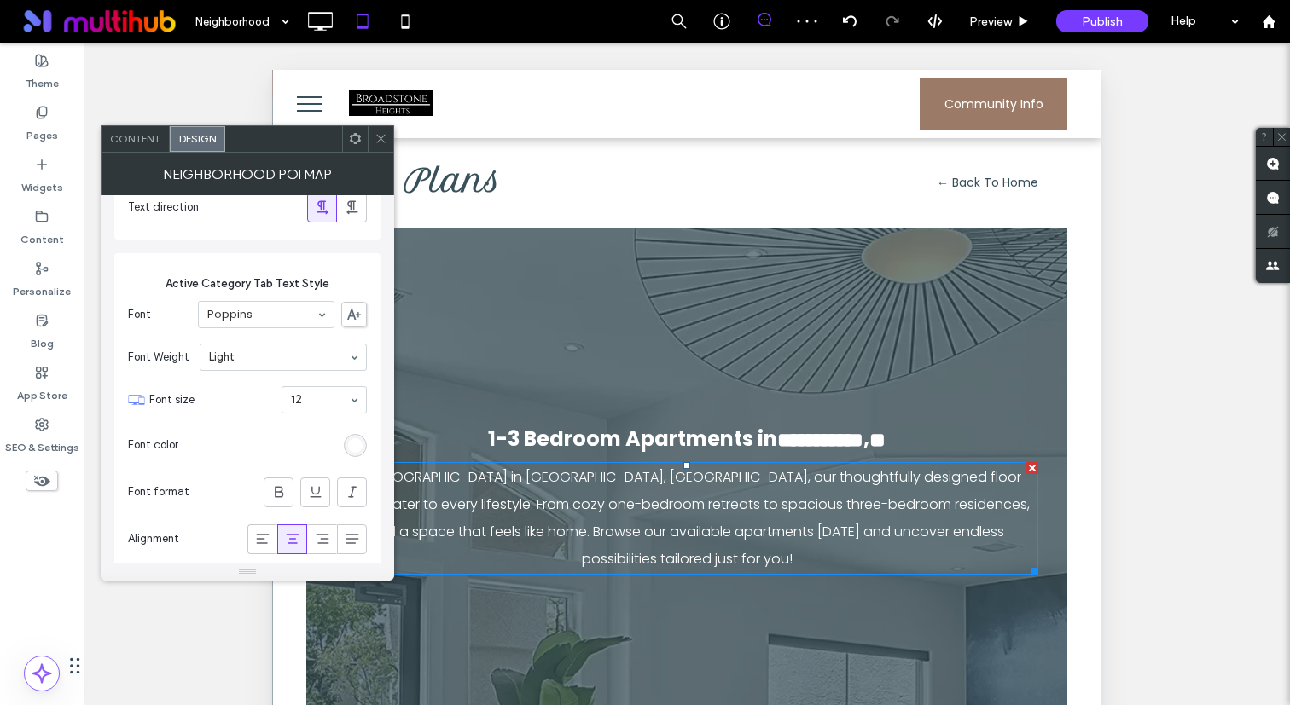
click at [371, 139] on div at bounding box center [381, 139] width 26 height 26
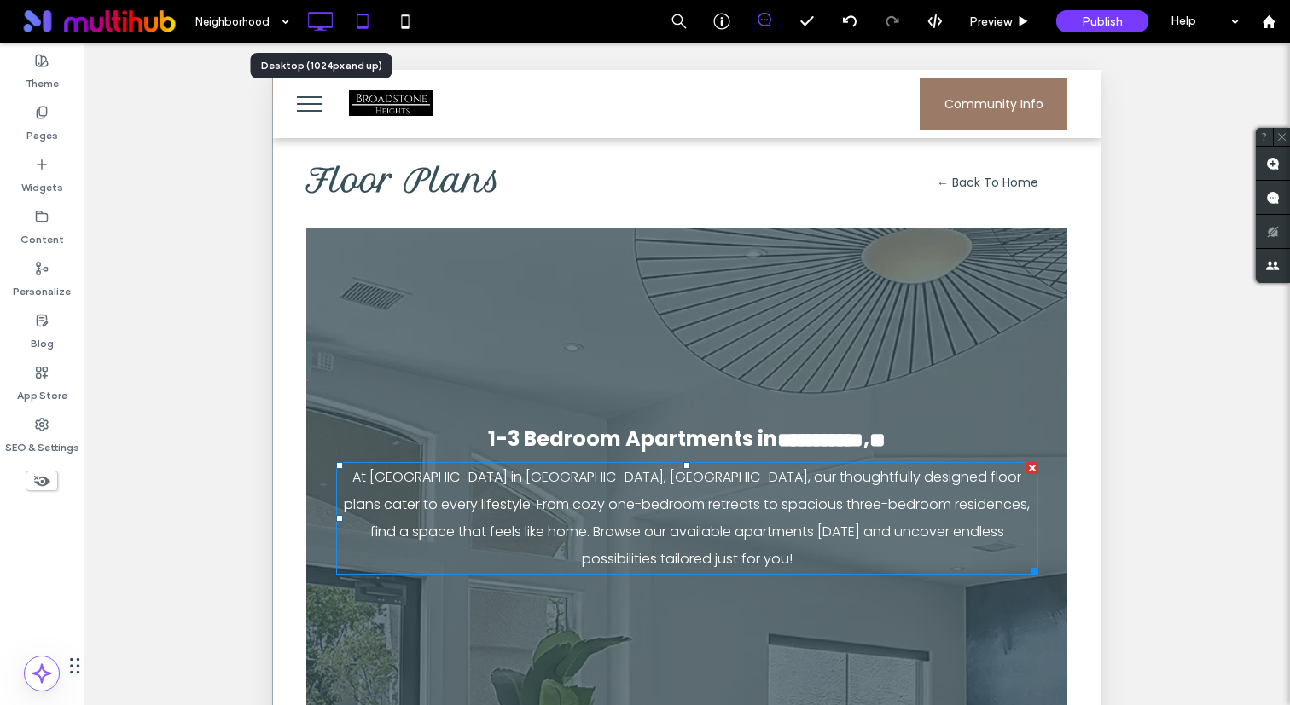
click at [314, 34] on icon at bounding box center [320, 21] width 34 height 34
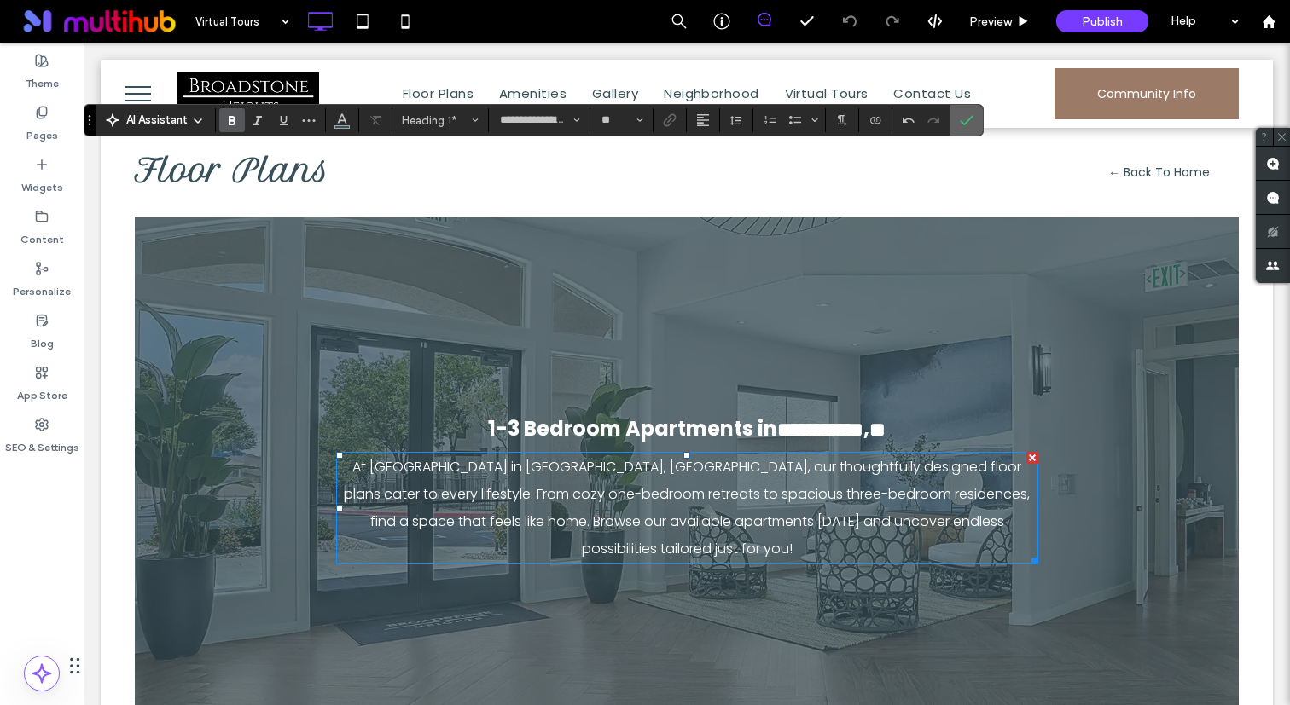
click at [961, 121] on icon "Confirm" at bounding box center [967, 120] width 14 height 14
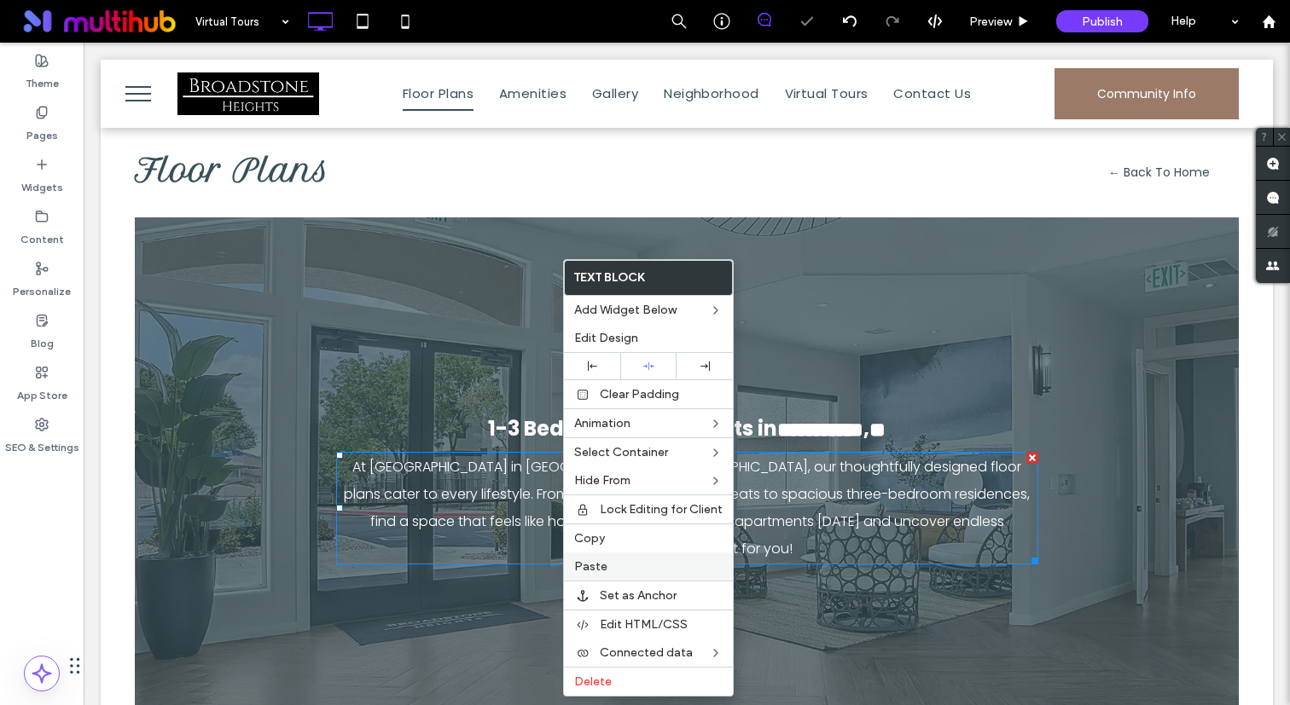
click at [589, 567] on span "Paste" at bounding box center [590, 567] width 33 height 14
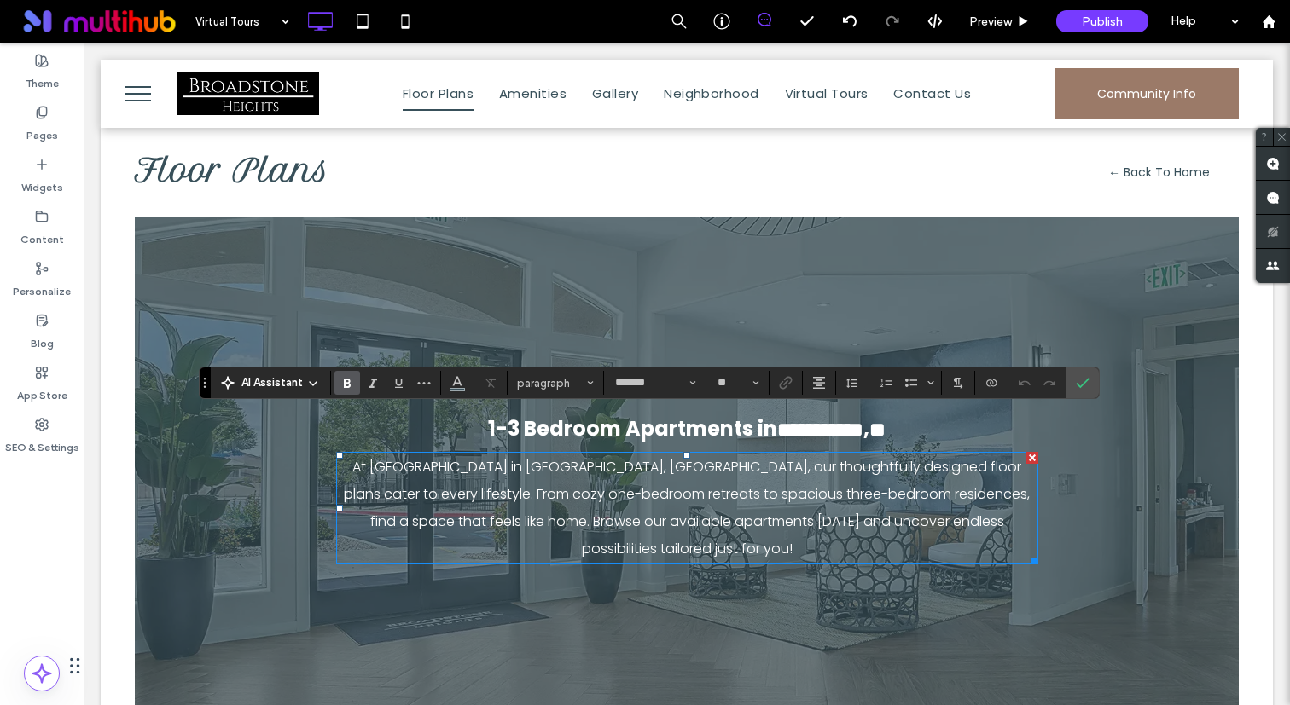
type input "**"
click at [1068, 375] on section at bounding box center [1082, 383] width 32 height 31
click at [1077, 387] on icon "Confirm" at bounding box center [1083, 383] width 14 height 14
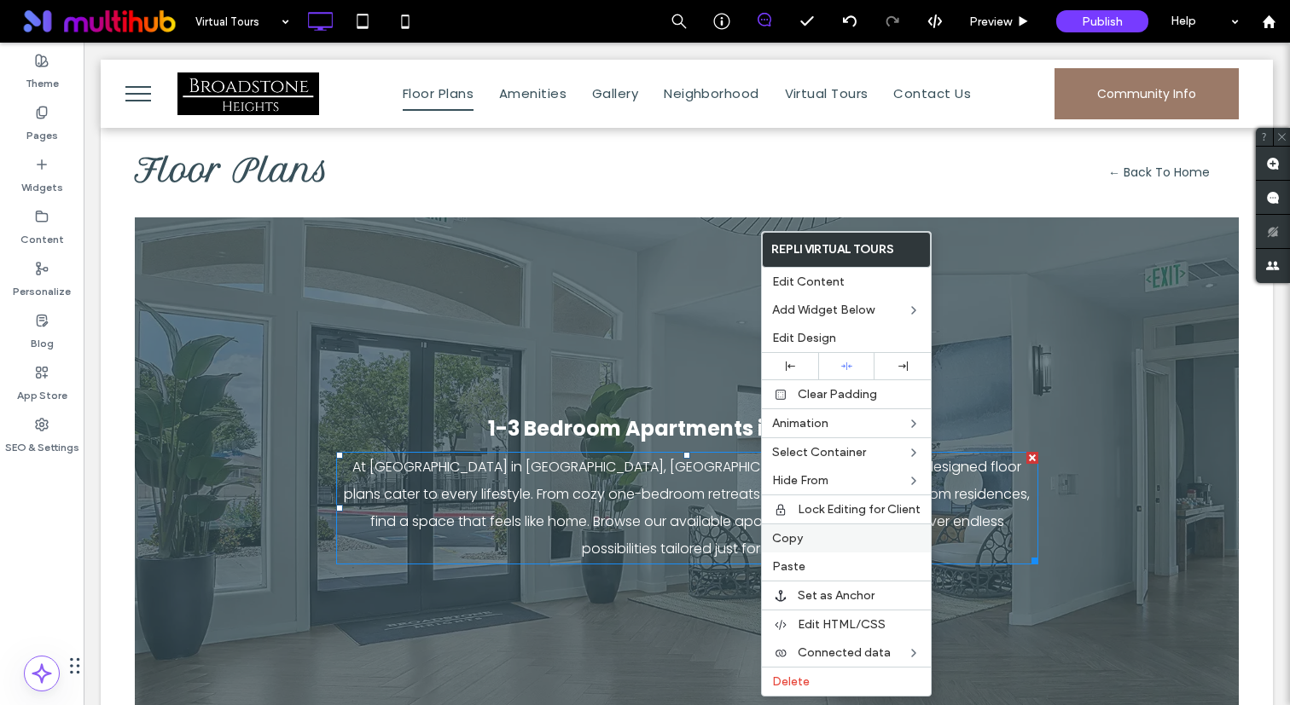
click at [809, 529] on div "Copy" at bounding box center [846, 538] width 169 height 29
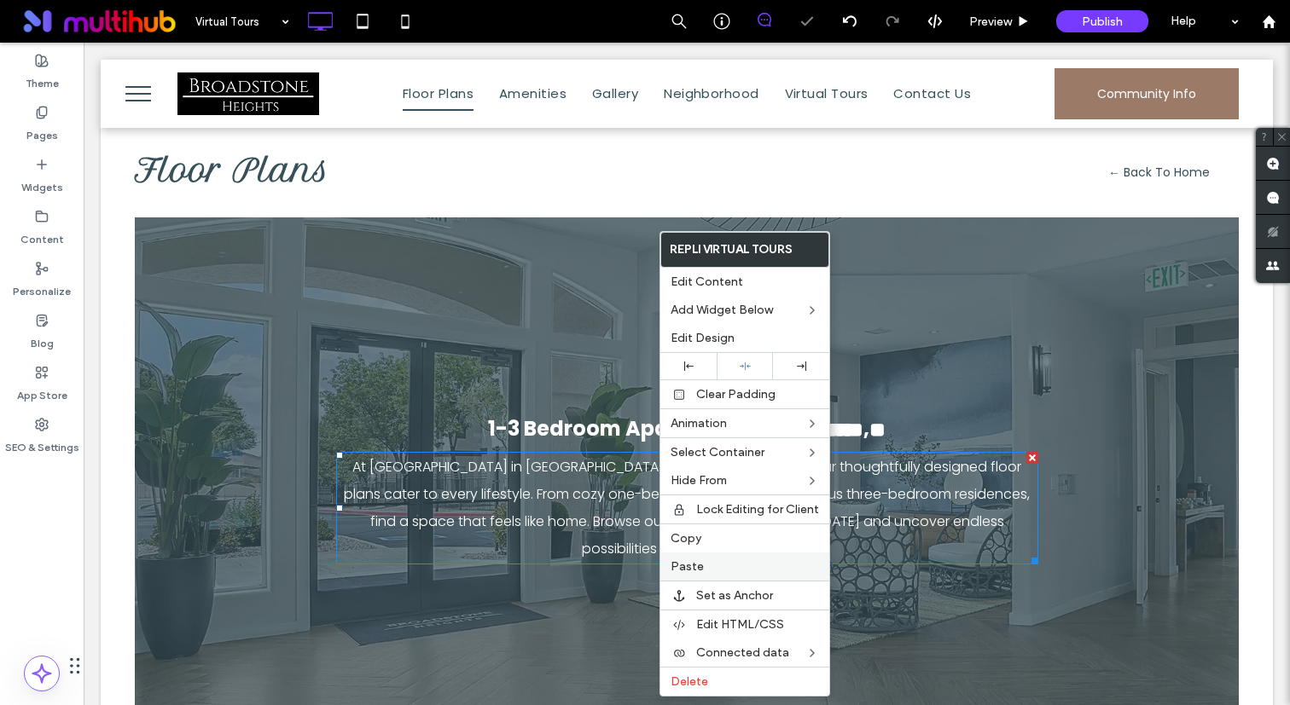
click at [710, 566] on label "Paste" at bounding box center [744, 567] width 148 height 14
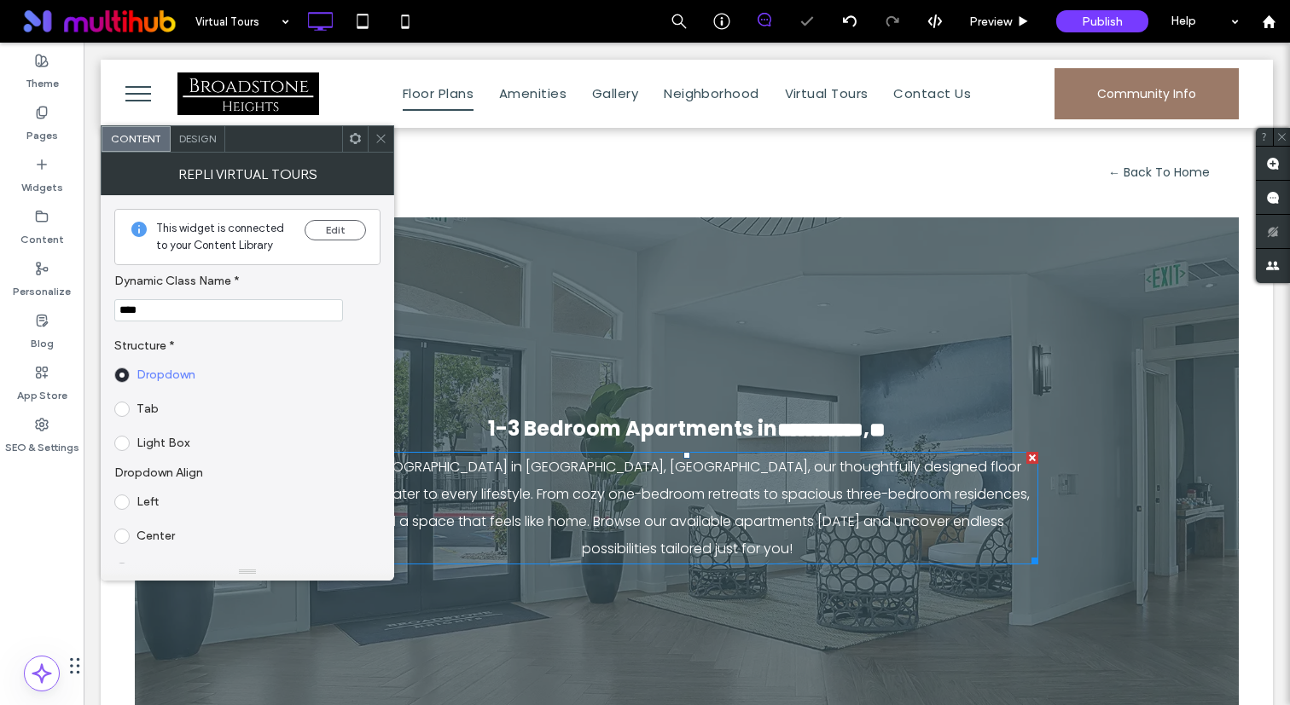
click at [258, 310] on input "****" at bounding box center [228, 310] width 229 height 22
type input "****"
click at [352, 140] on use at bounding box center [355, 138] width 11 height 11
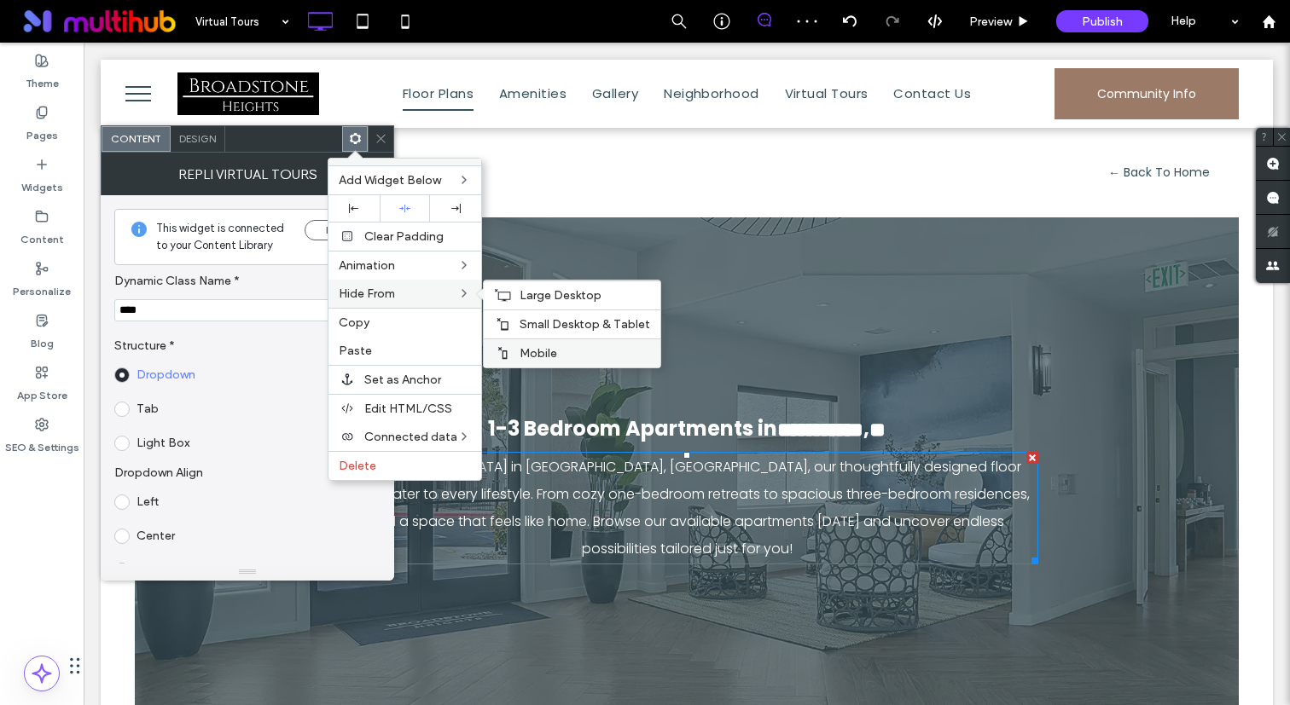
click at [564, 351] on label "Mobile" at bounding box center [584, 353] width 130 height 14
click at [571, 292] on span "Large Desktop" at bounding box center [560, 295] width 82 height 14
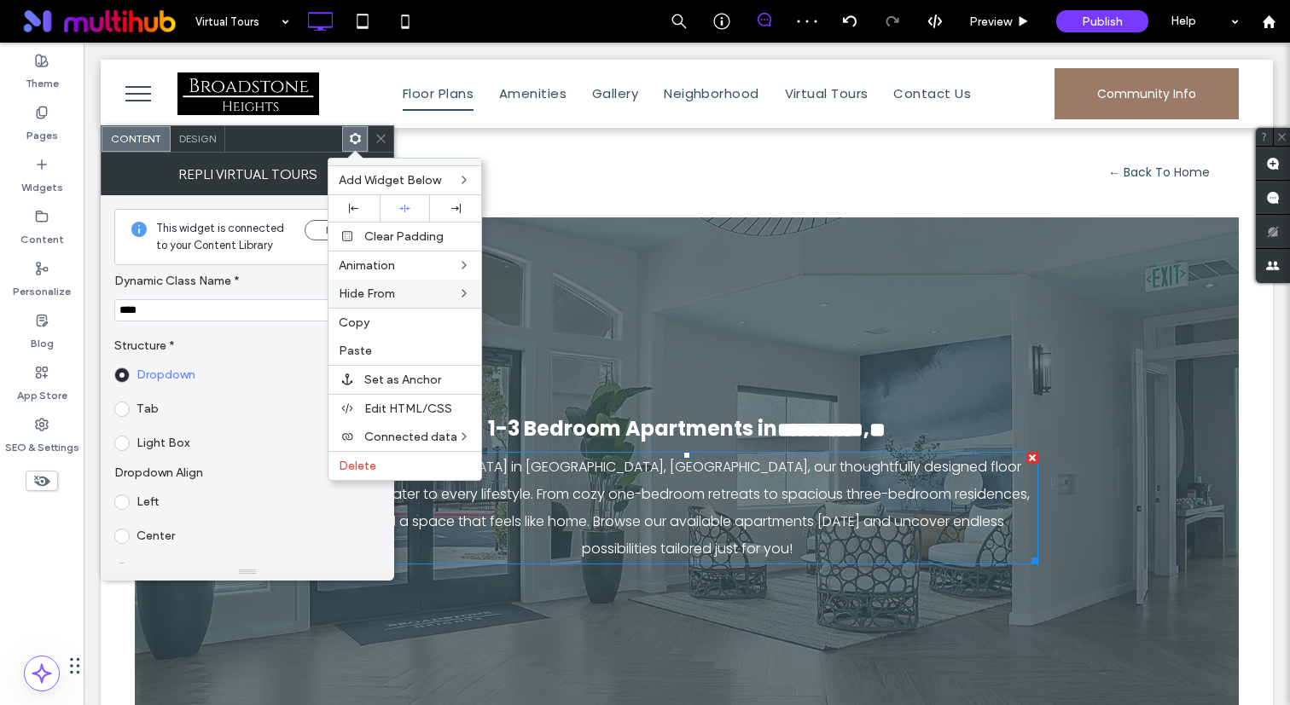
click at [387, 148] on div at bounding box center [381, 139] width 26 height 26
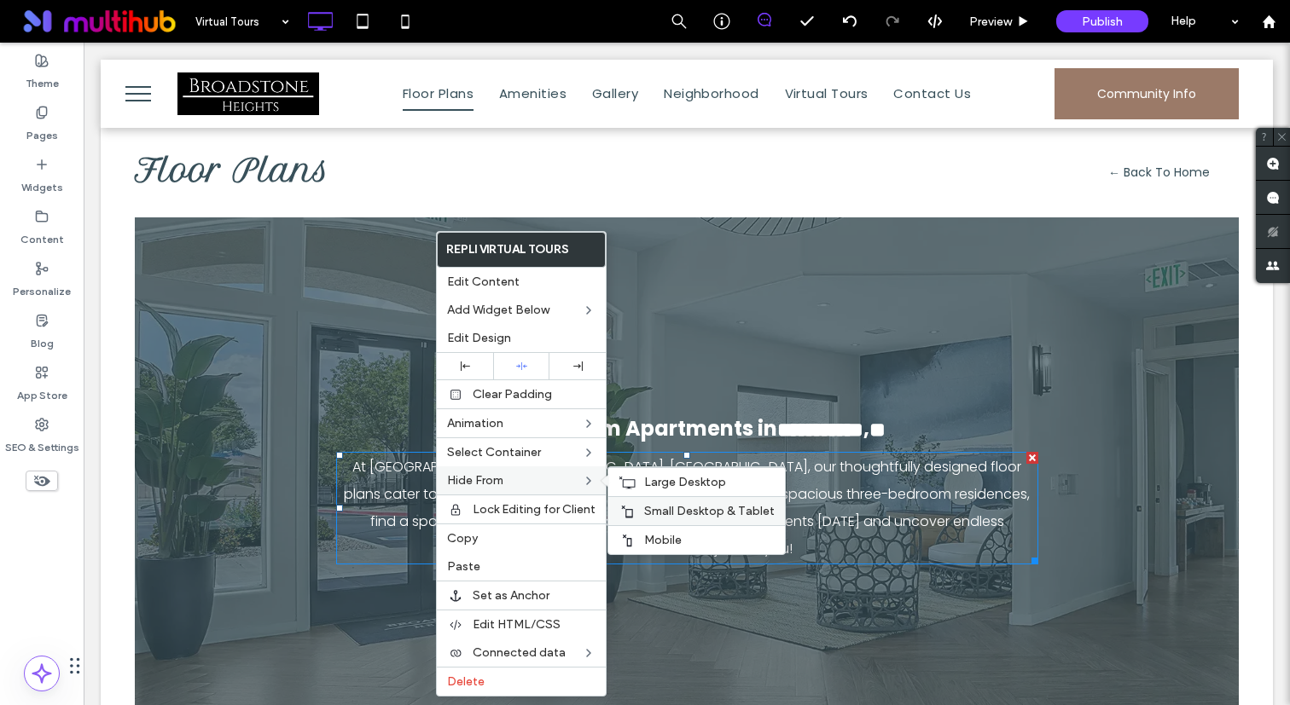
click at [696, 510] on span "Small Desktop & Tablet" at bounding box center [709, 511] width 130 height 14
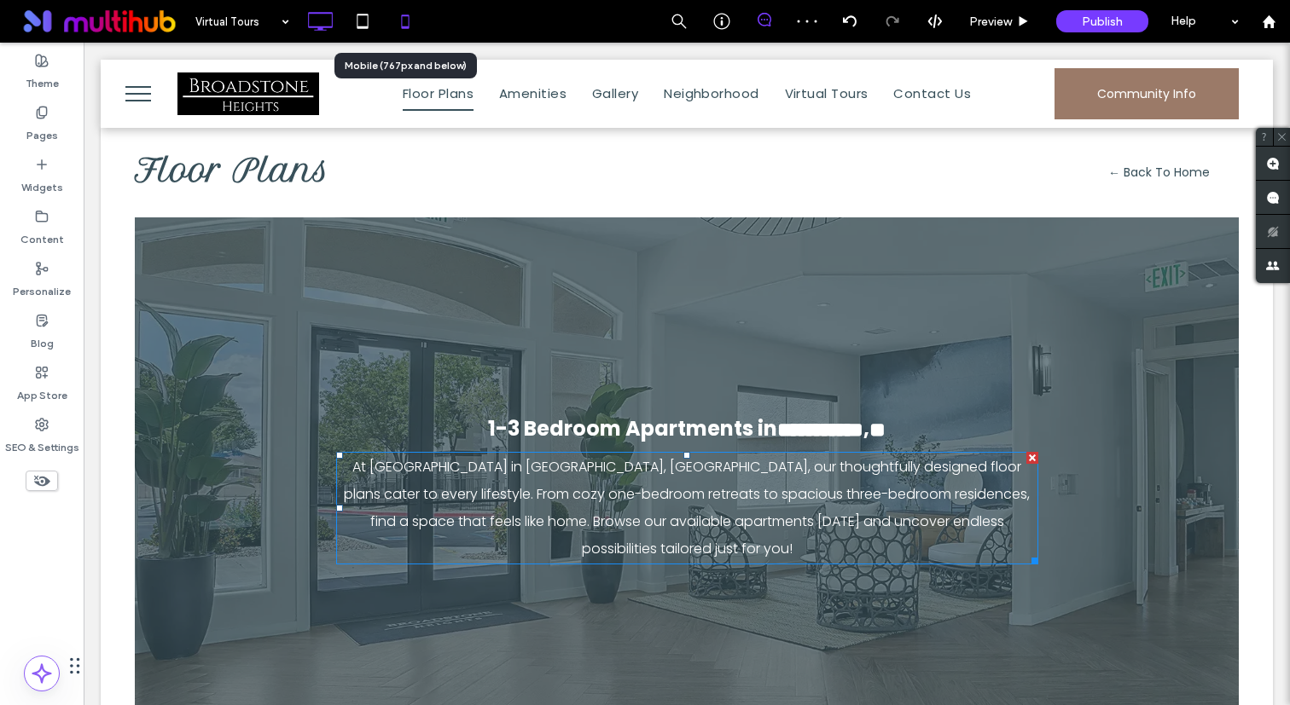
click at [403, 24] on icon at bounding box center [405, 21] width 34 height 34
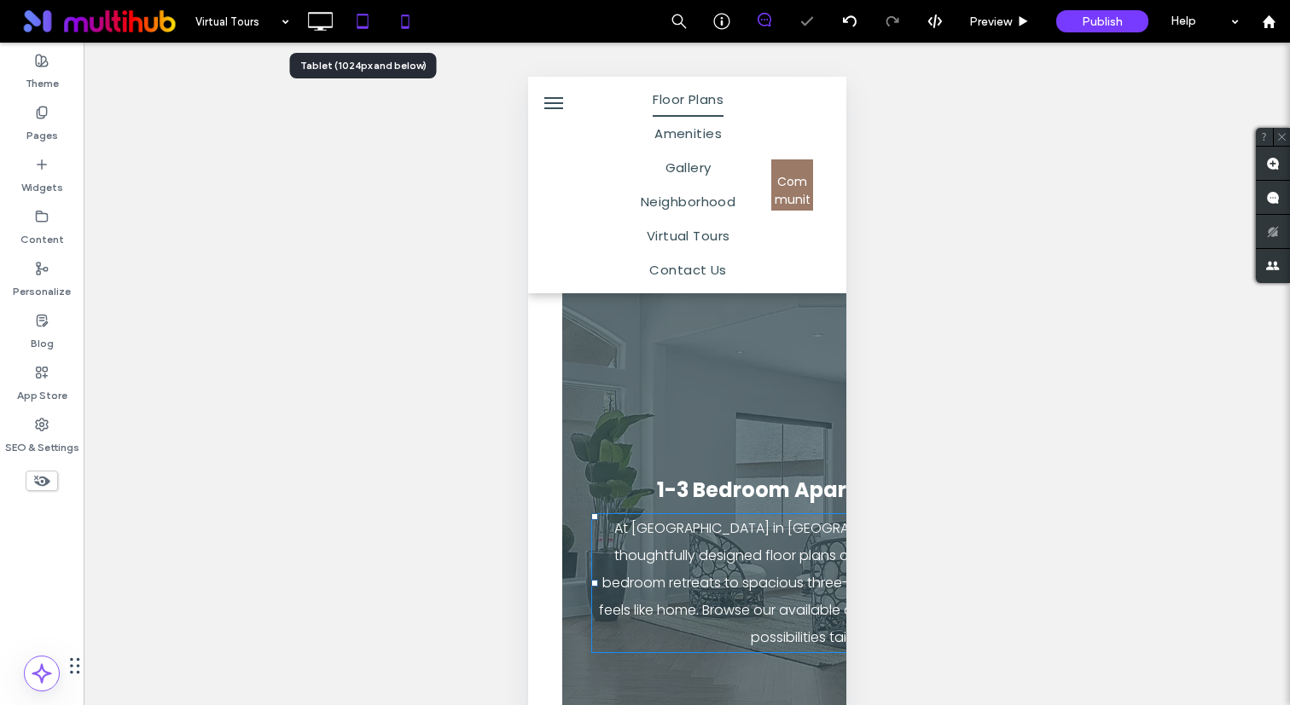
click at [353, 18] on icon at bounding box center [362, 21] width 34 height 34
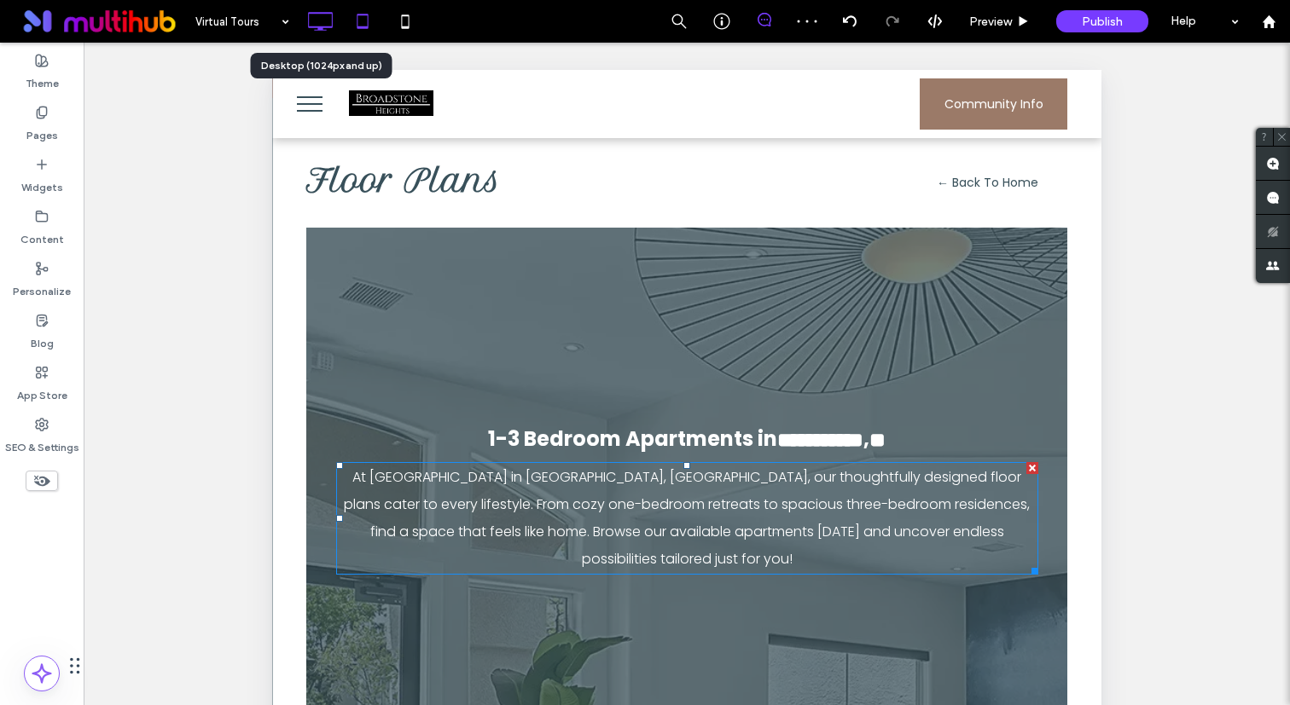
click at [323, 16] on icon at bounding box center [320, 21] width 34 height 34
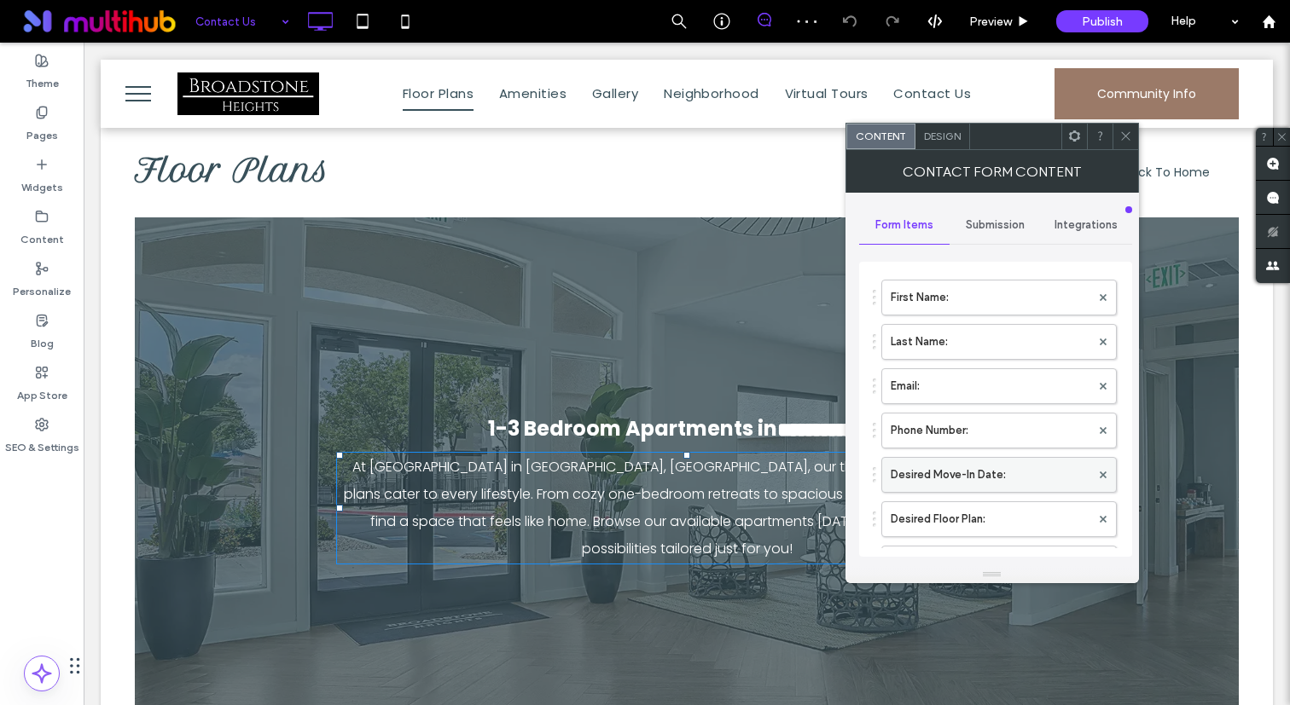
scroll to position [63, 0]
click at [1000, 510] on label "Desired Floor Plan:" at bounding box center [990, 519] width 200 height 34
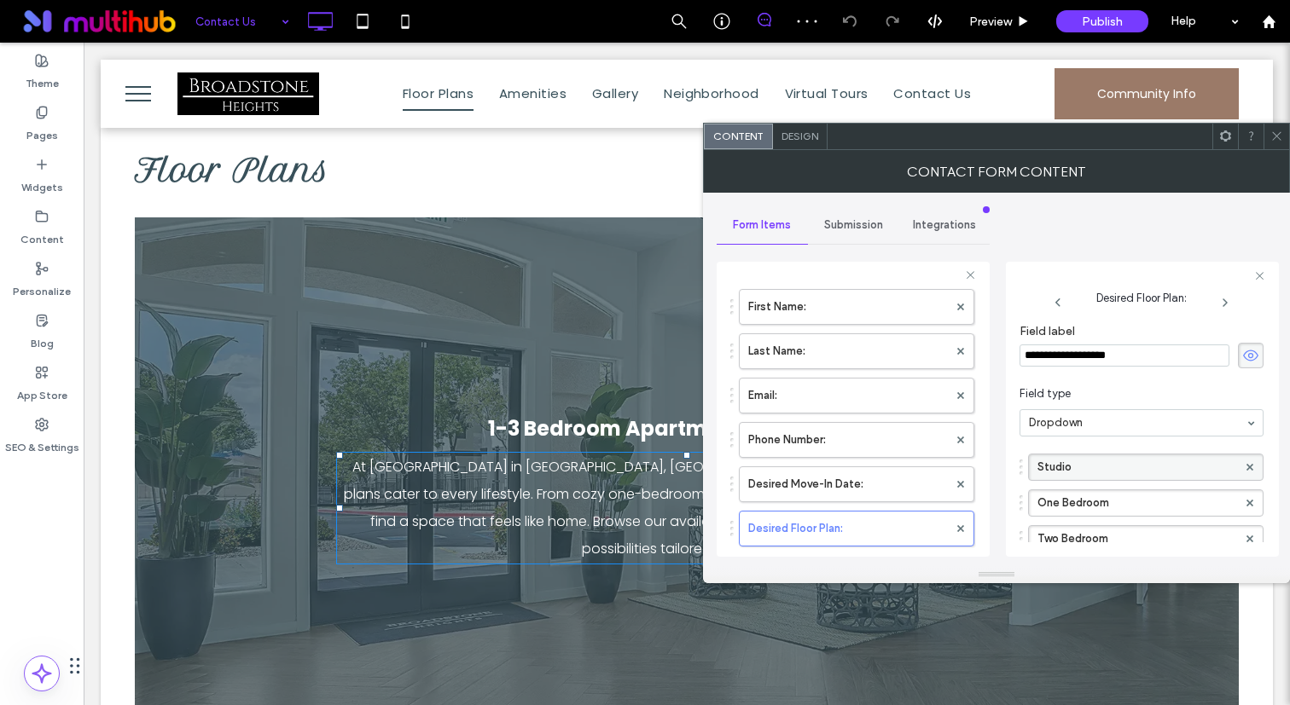
click at [1237, 466] on div at bounding box center [1250, 468] width 26 height 26
click at [1246, 466] on use at bounding box center [1249, 466] width 7 height 7
click at [1279, 145] on span at bounding box center [1276, 137] width 13 height 26
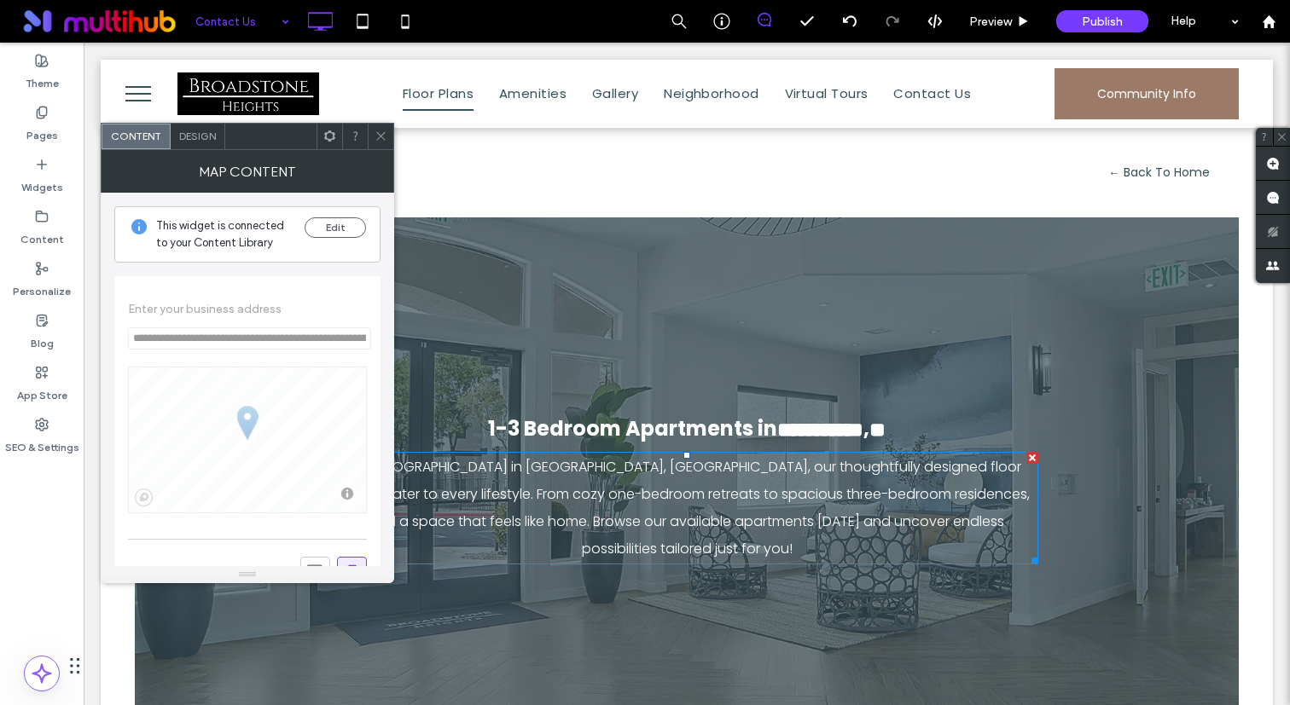
click at [357, 562] on span at bounding box center [352, 572] width 17 height 28
click at [385, 137] on icon at bounding box center [380, 136] width 13 height 13
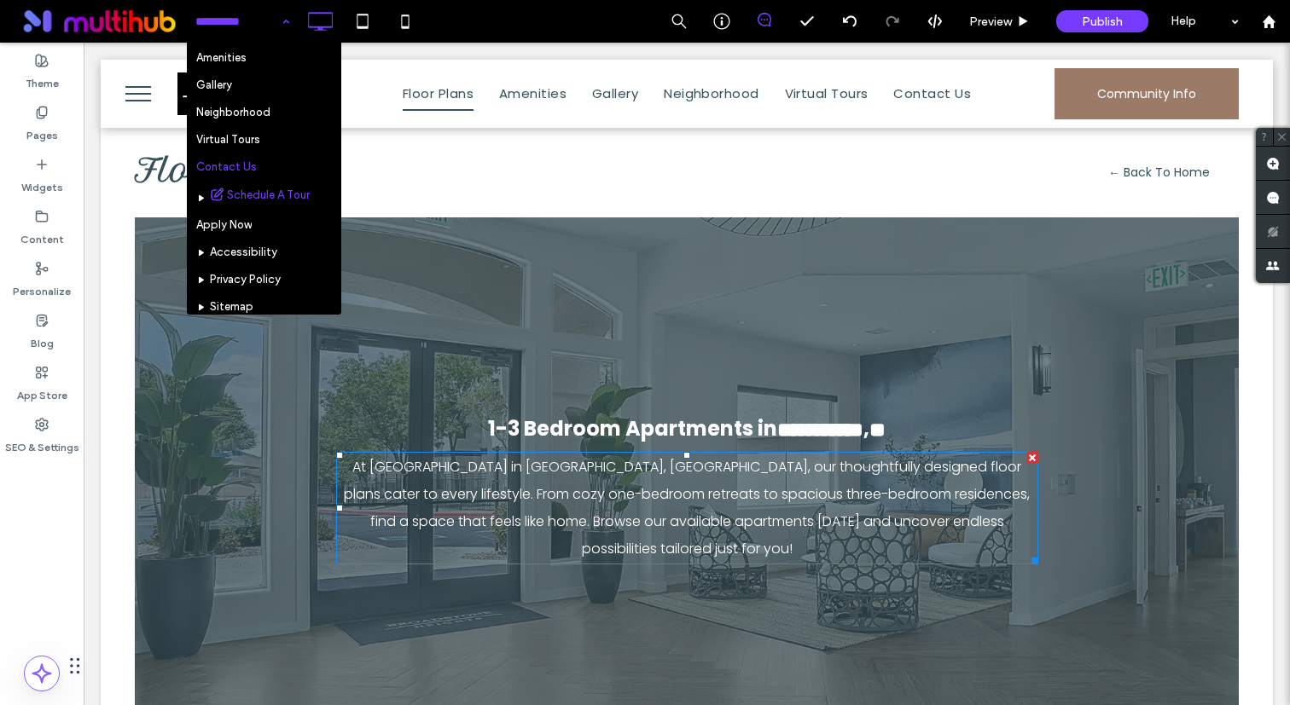
scroll to position [91, 0]
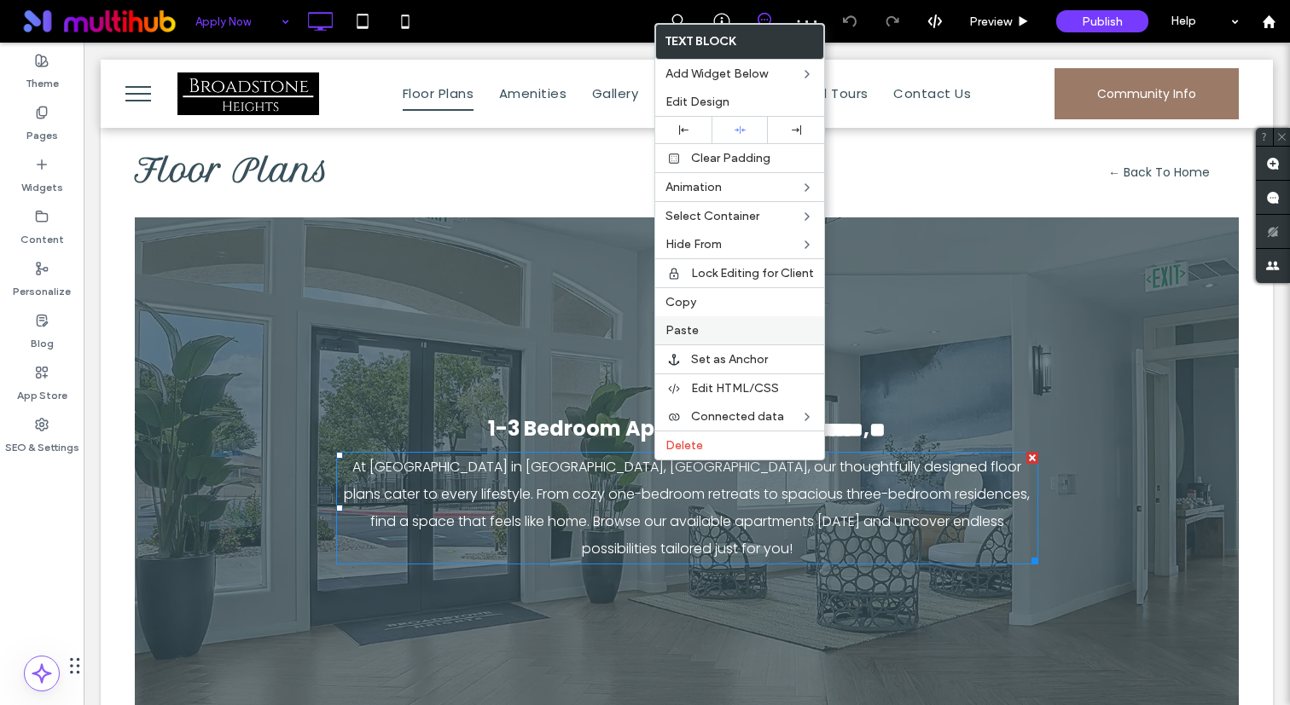
click at [710, 333] on label "Paste" at bounding box center [739, 330] width 148 height 14
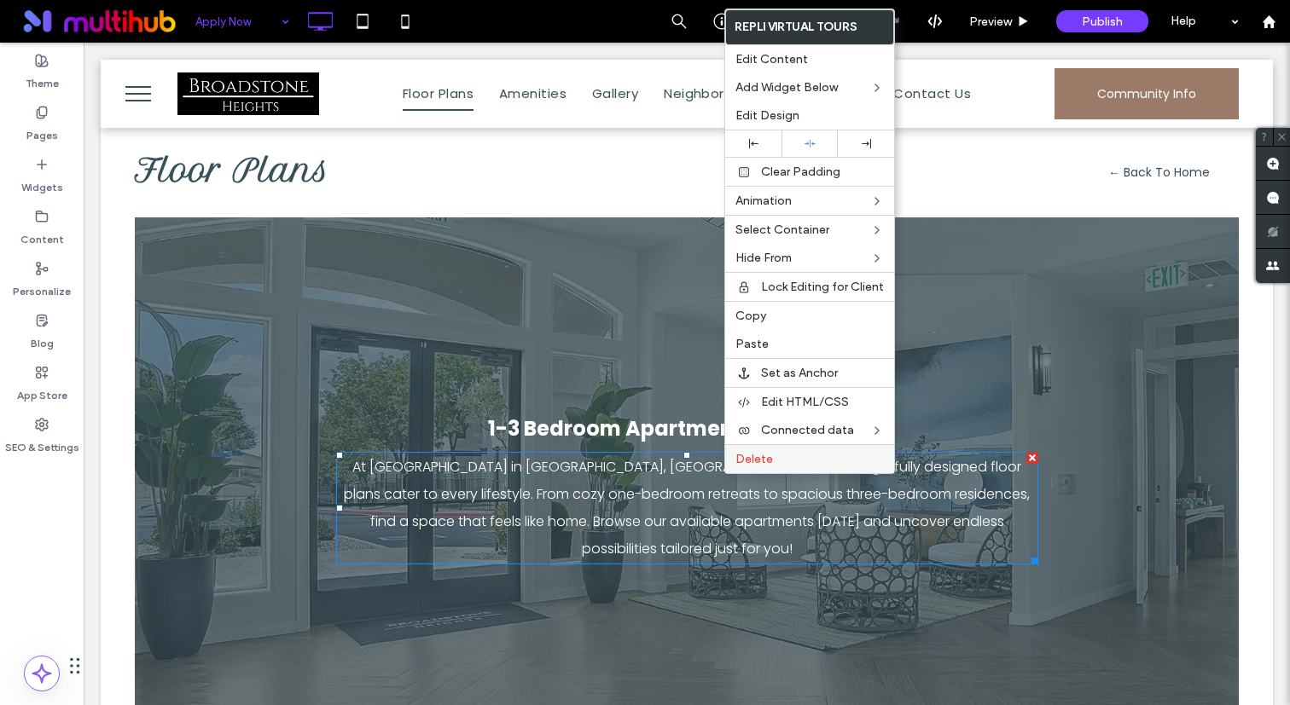
click at [763, 463] on span "Delete" at bounding box center [754, 459] width 38 height 14
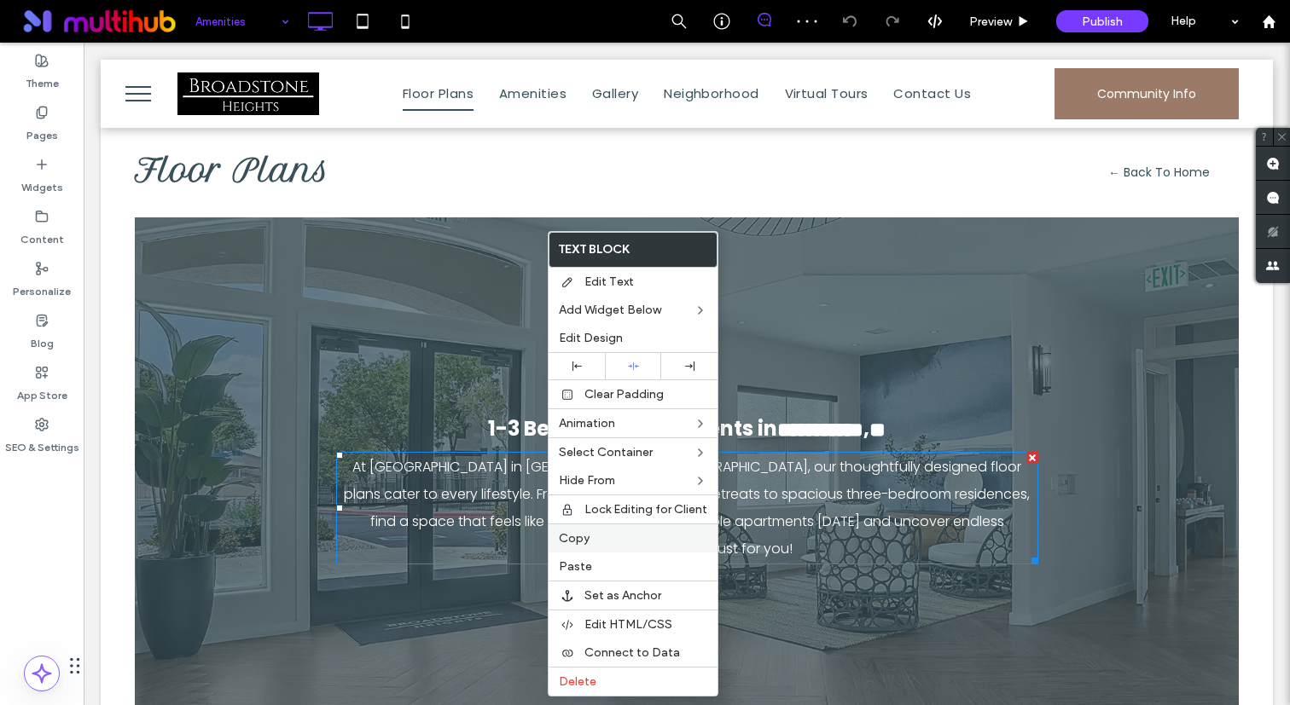
click at [594, 547] on div "Copy" at bounding box center [632, 538] width 169 height 29
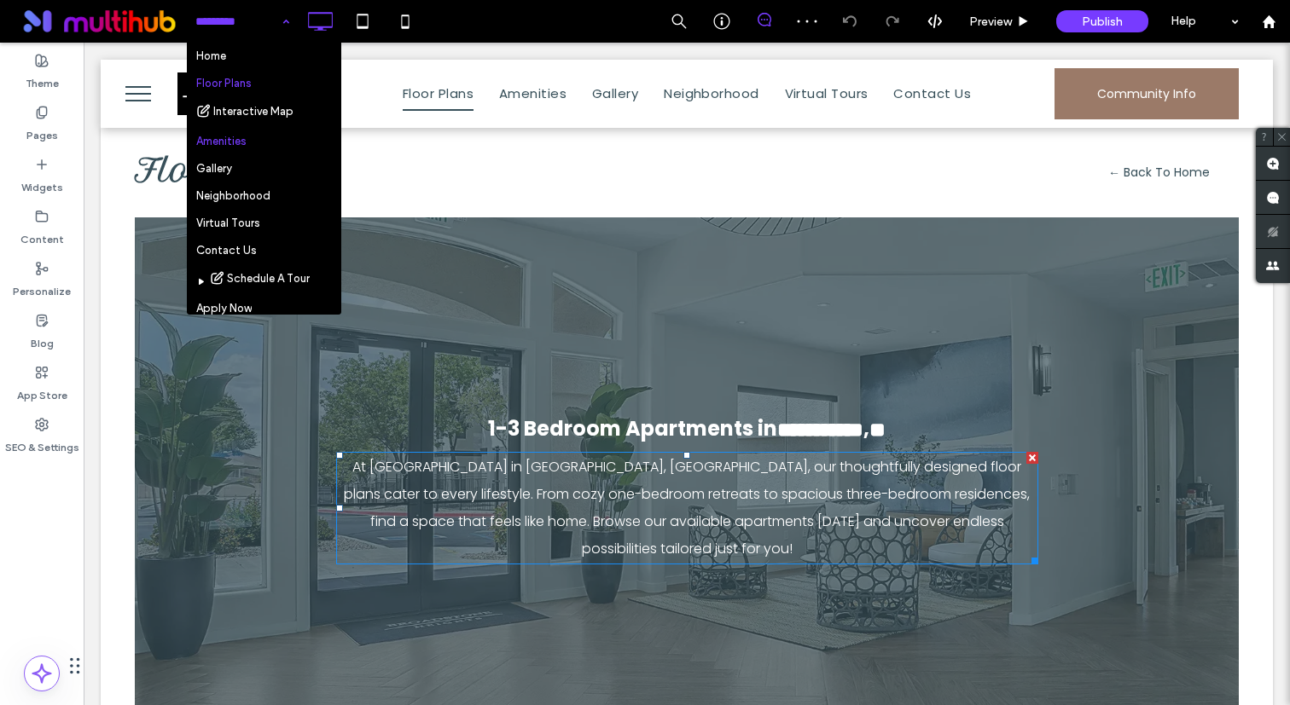
scroll to position [217, 0]
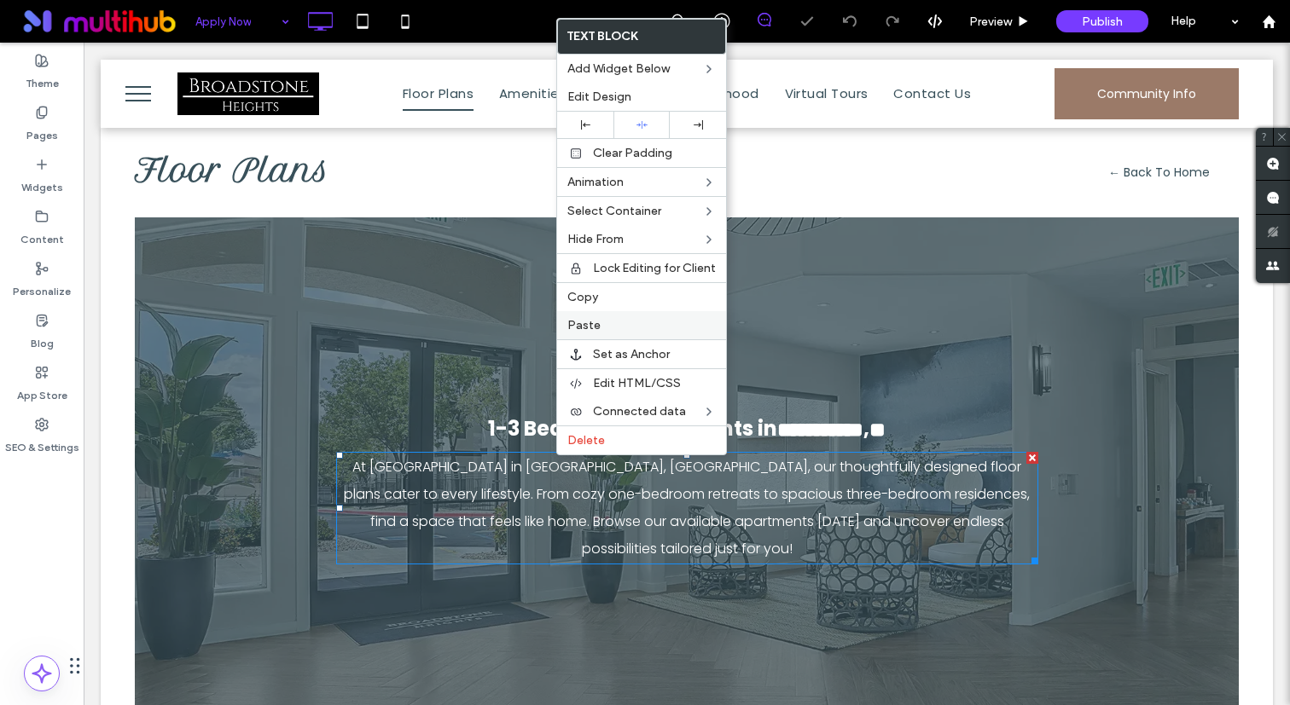
click at [622, 318] on label "Paste" at bounding box center [641, 325] width 148 height 14
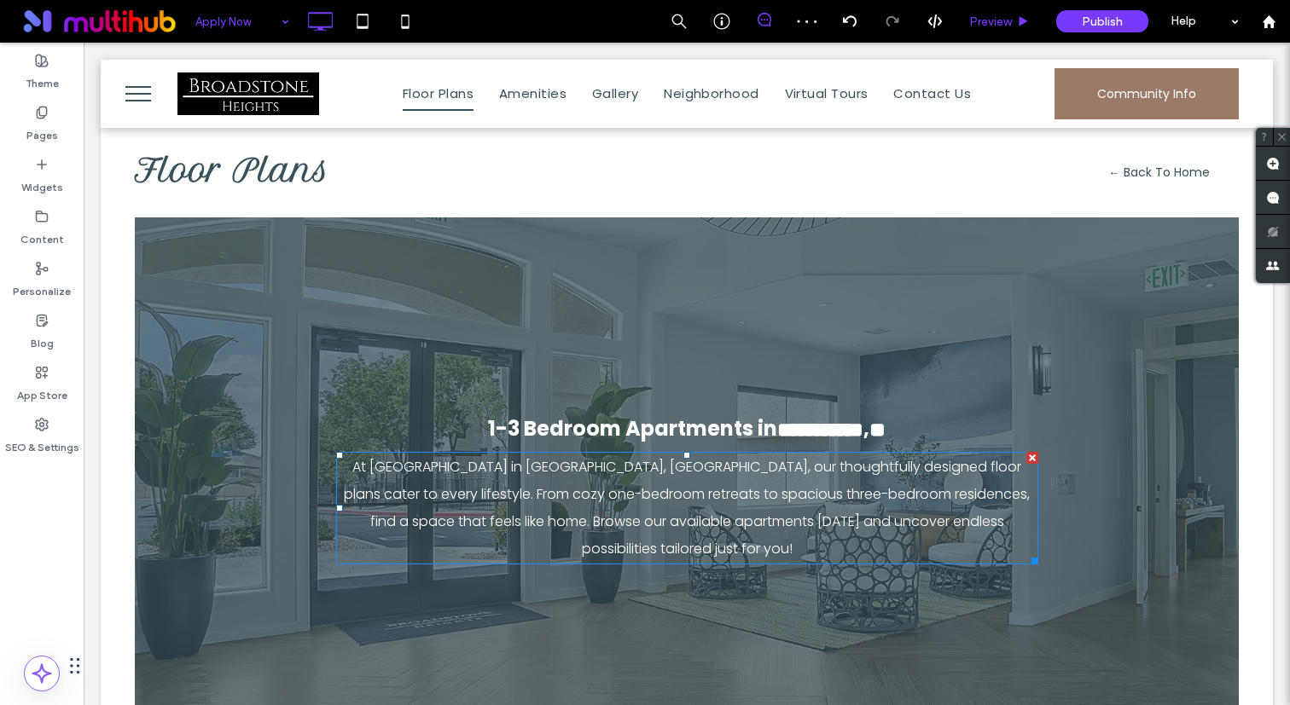
type input "*******"
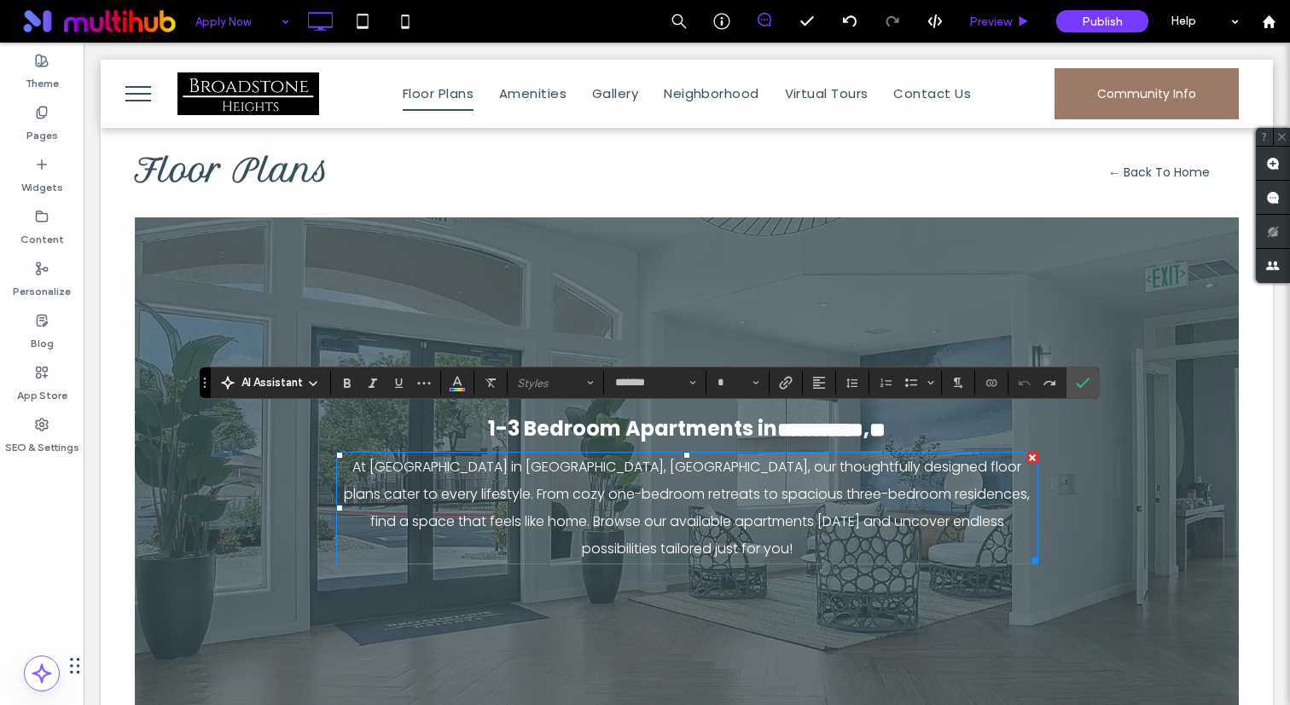
type input "**"
click at [1081, 376] on icon "Confirm" at bounding box center [1083, 383] width 14 height 14
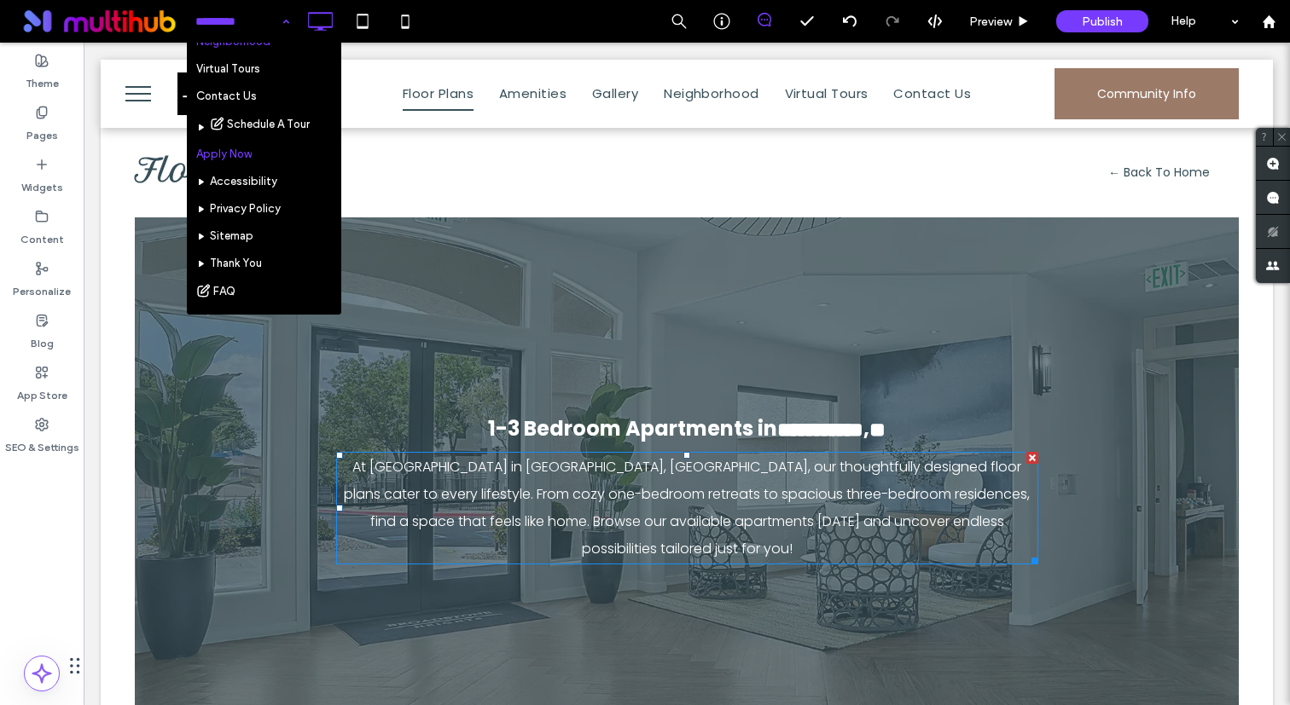
scroll to position [150, 0]
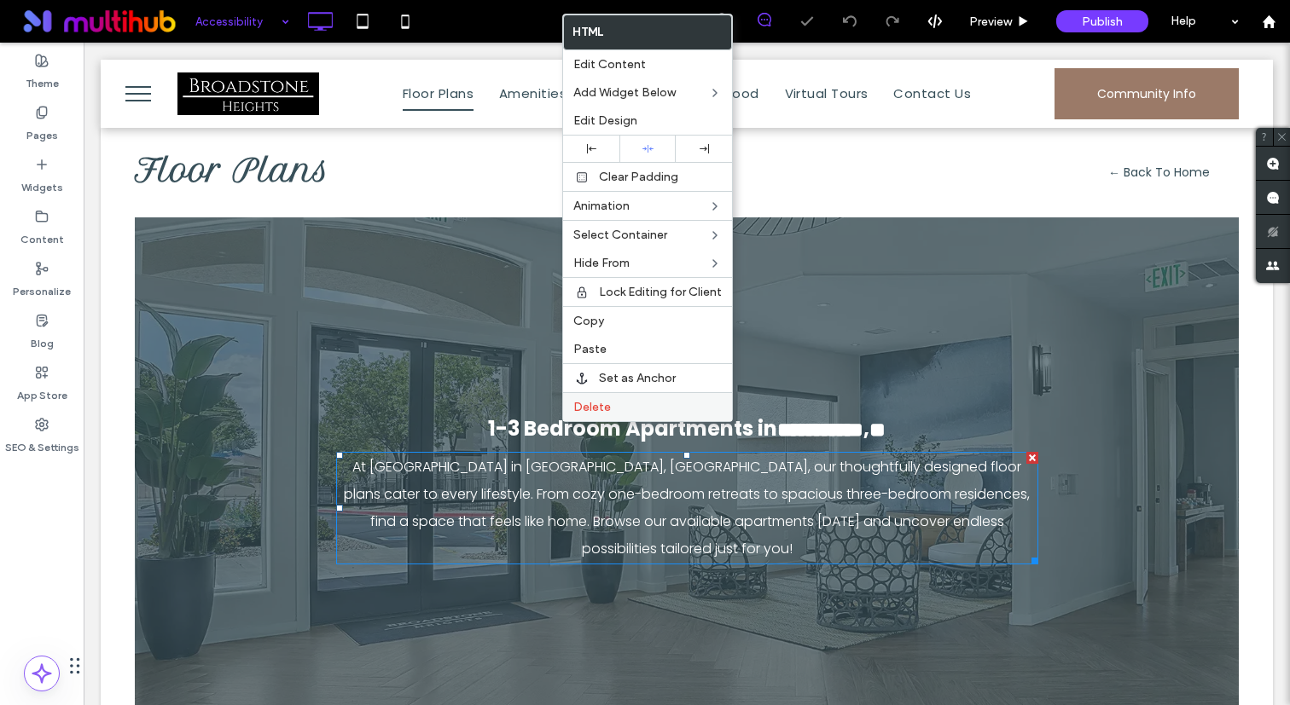
click at [590, 417] on div "Delete" at bounding box center [647, 406] width 169 height 29
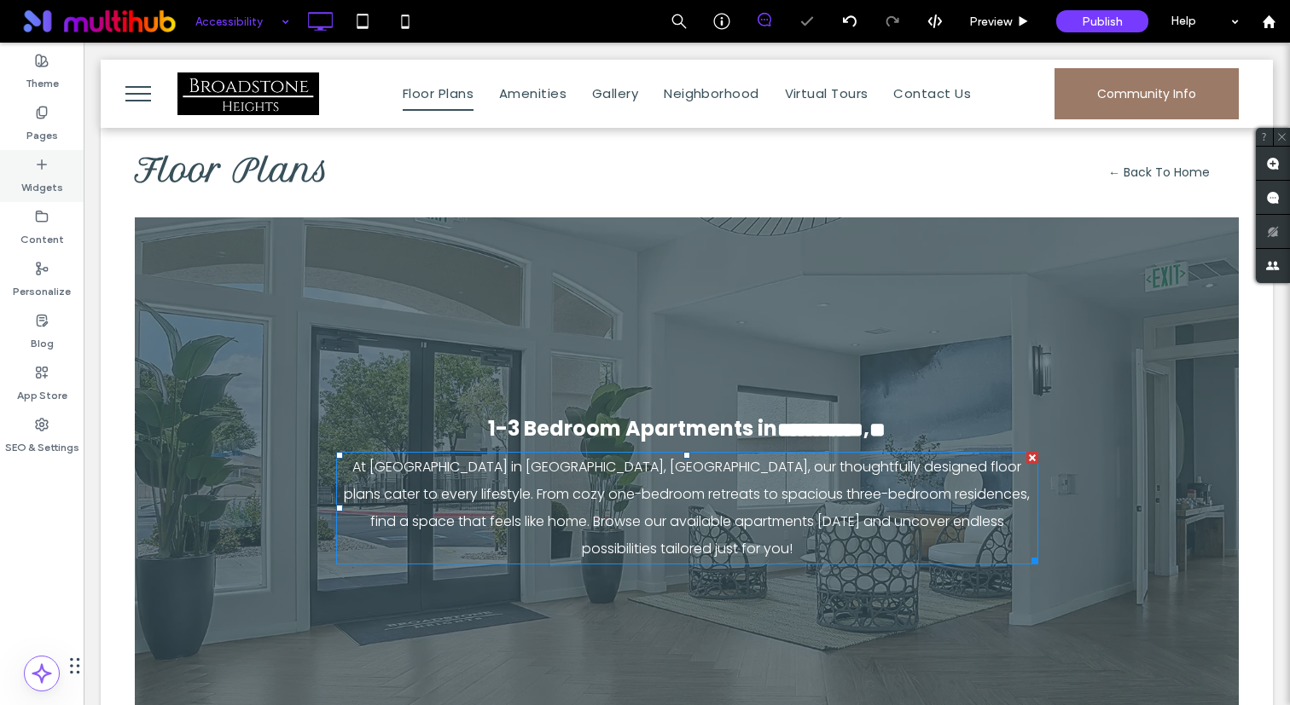
click at [60, 187] on label "Widgets" at bounding box center [42, 183] width 42 height 24
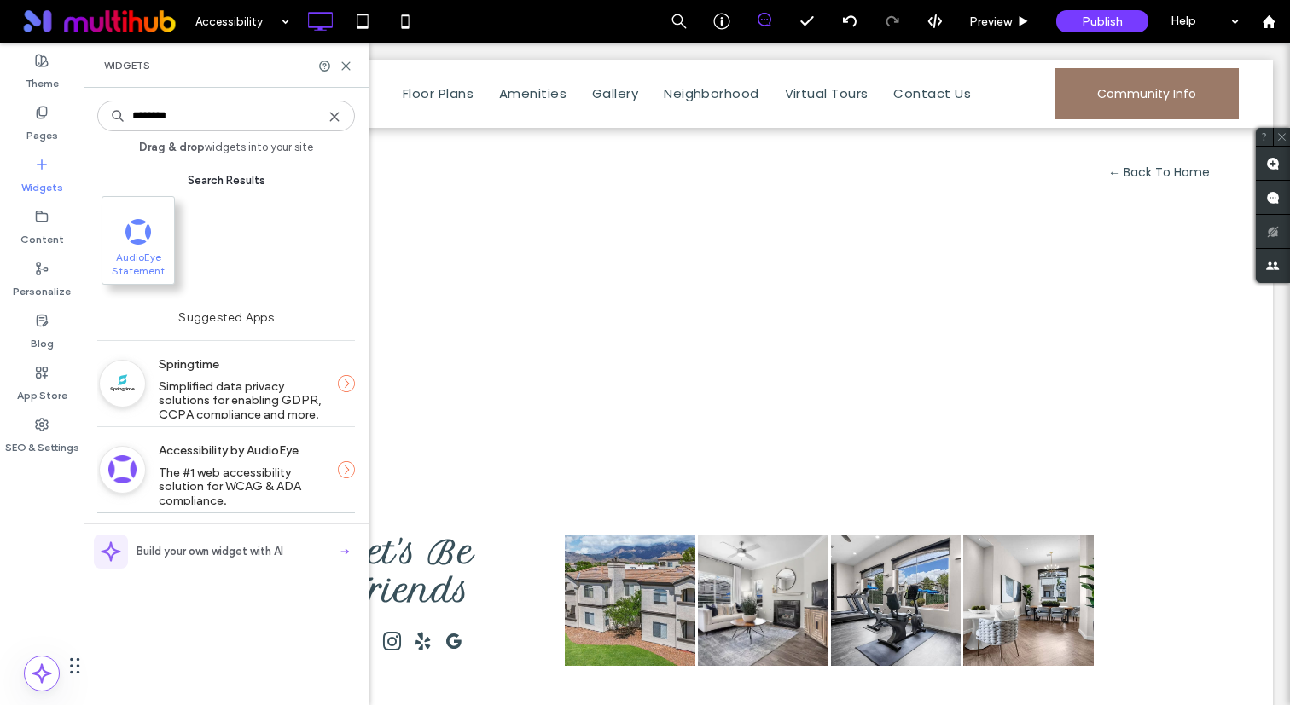
type input "********"
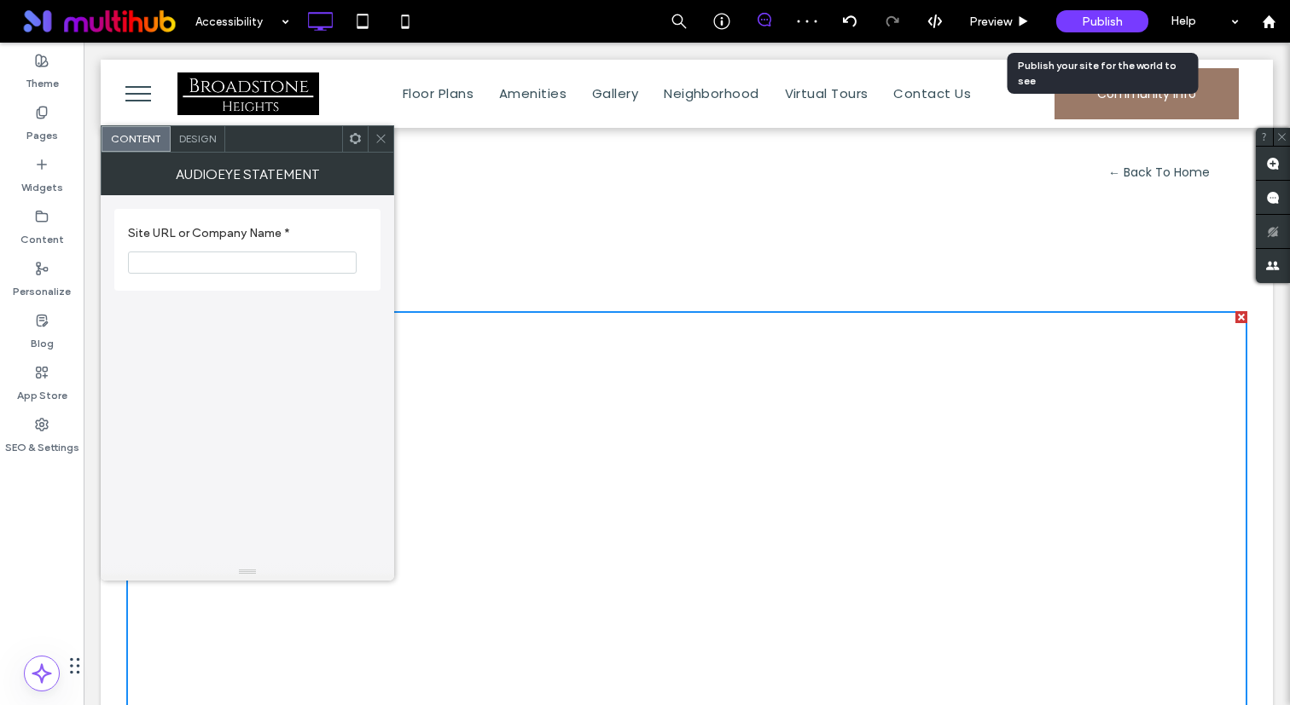
click at [1116, 16] on span "Publish" at bounding box center [1102, 21] width 41 height 14
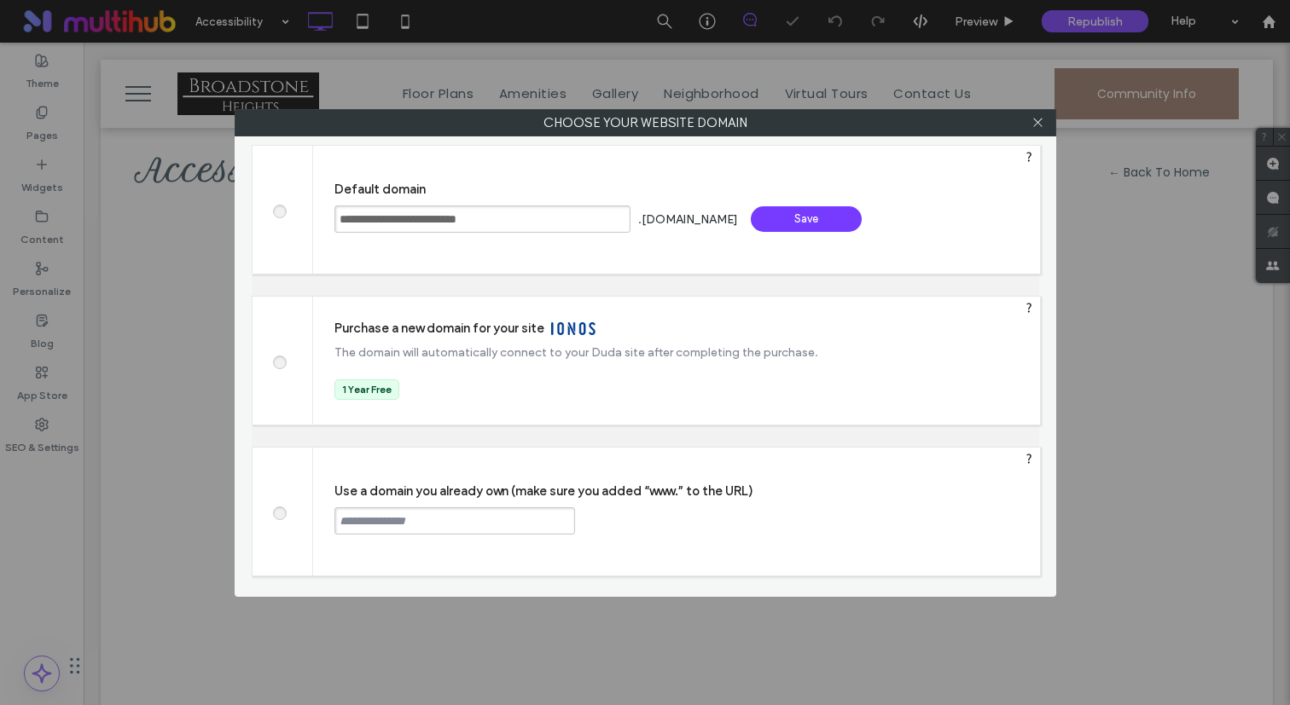
click at [776, 233] on div "**********" at bounding box center [676, 210] width 727 height 128
click at [788, 222] on div "Save" at bounding box center [806, 219] width 111 height 26
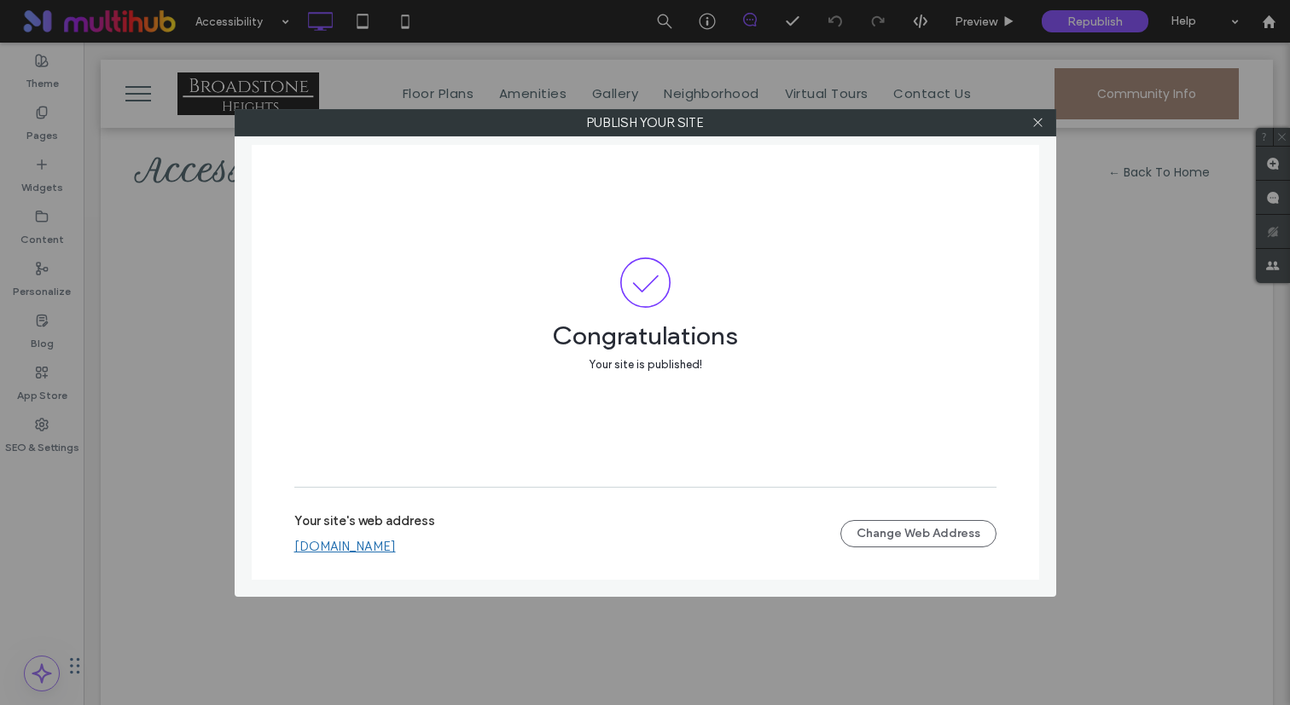
click at [396, 545] on link "[DOMAIN_NAME]" at bounding box center [344, 546] width 101 height 15
click at [1023, 116] on label "Publish your site" at bounding box center [645, 123] width 820 height 26
click at [1032, 116] on icon at bounding box center [1037, 122] width 13 height 13
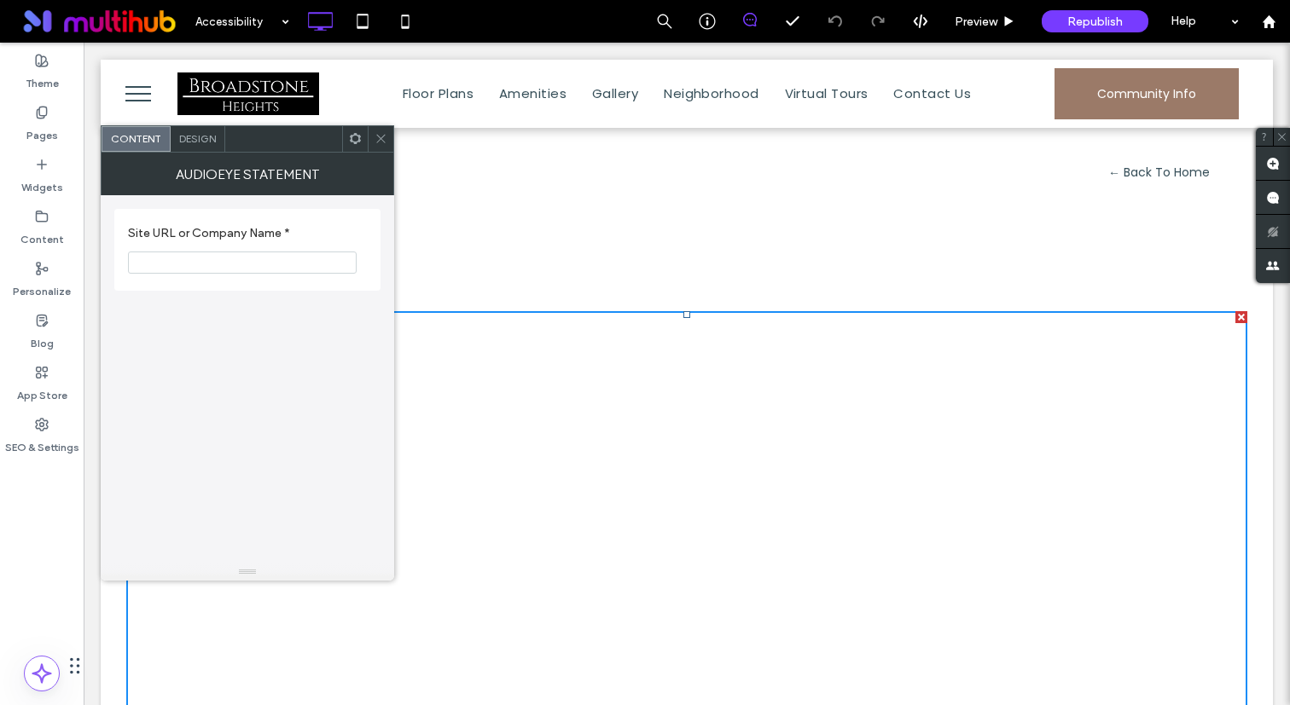
click at [252, 265] on input "Site URL or Company Name *" at bounding box center [242, 263] width 229 height 22
paste input "**********"
type input "**********"
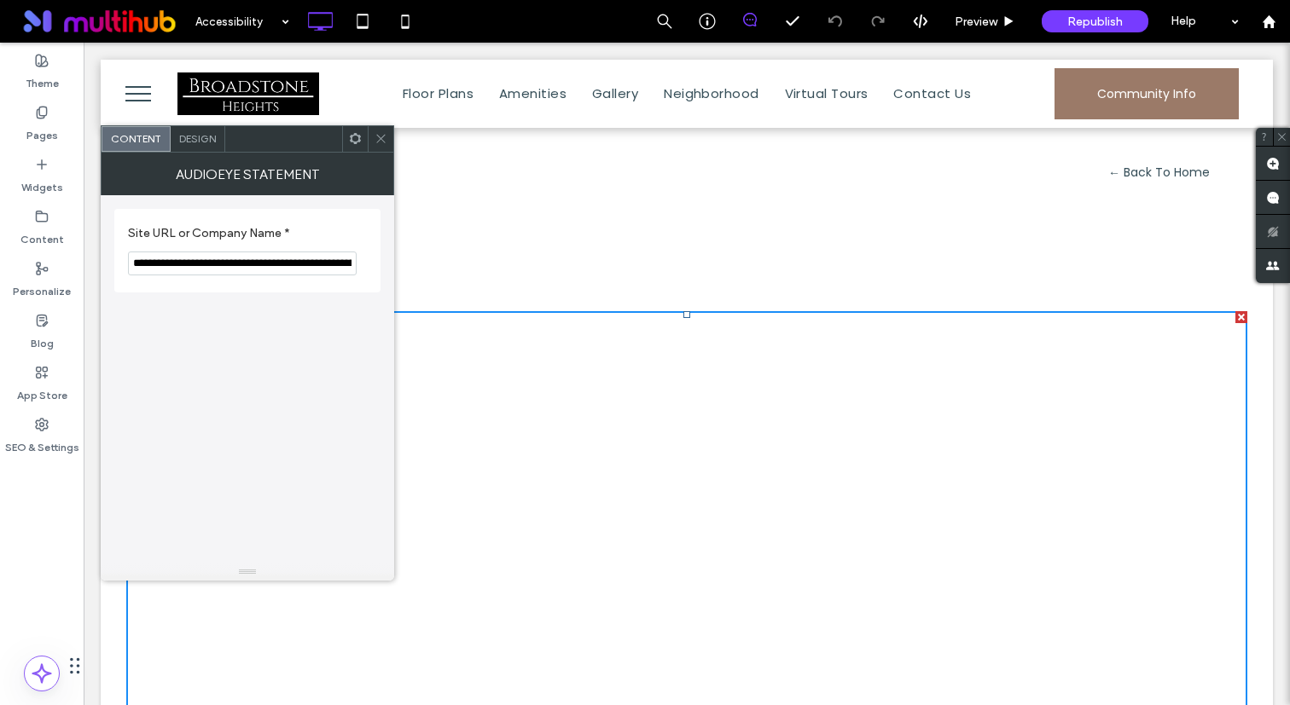
click at [287, 247] on section "**********" at bounding box center [247, 250] width 239 height 67
click at [378, 135] on icon at bounding box center [380, 138] width 13 height 13
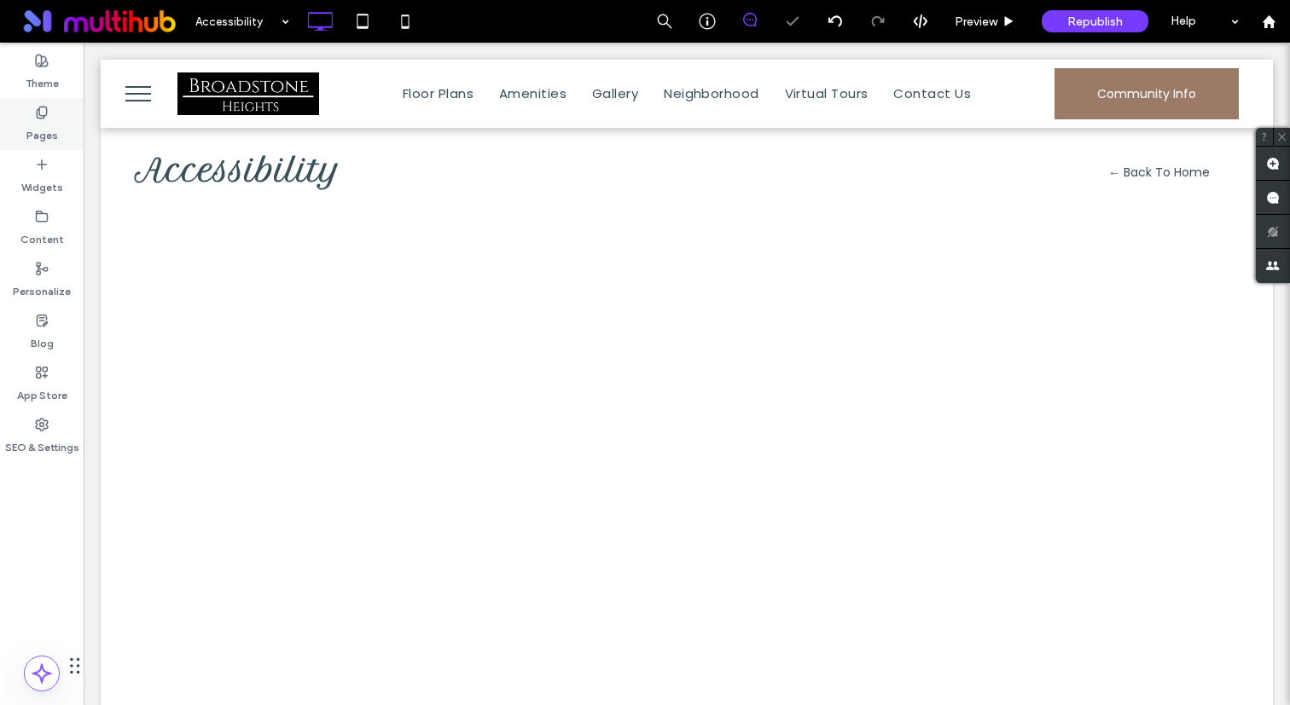
click at [63, 131] on div "Pages" at bounding box center [42, 124] width 84 height 52
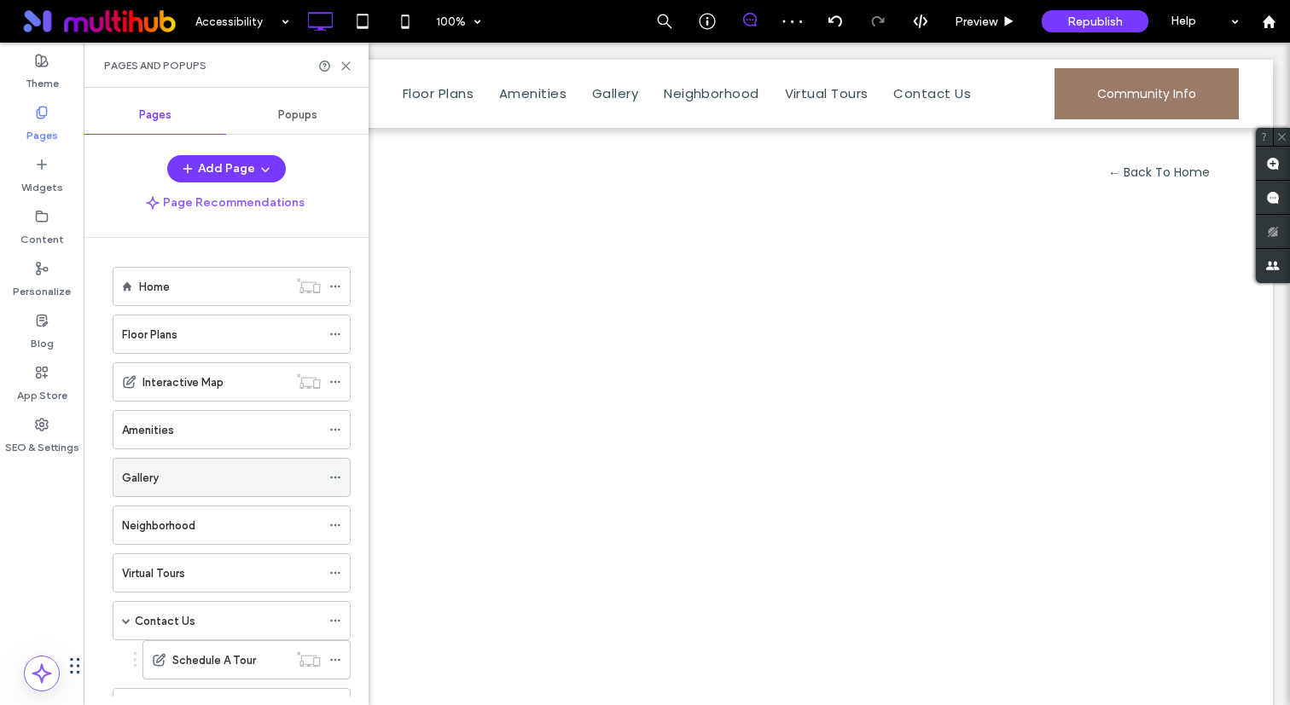
scroll to position [461, 0]
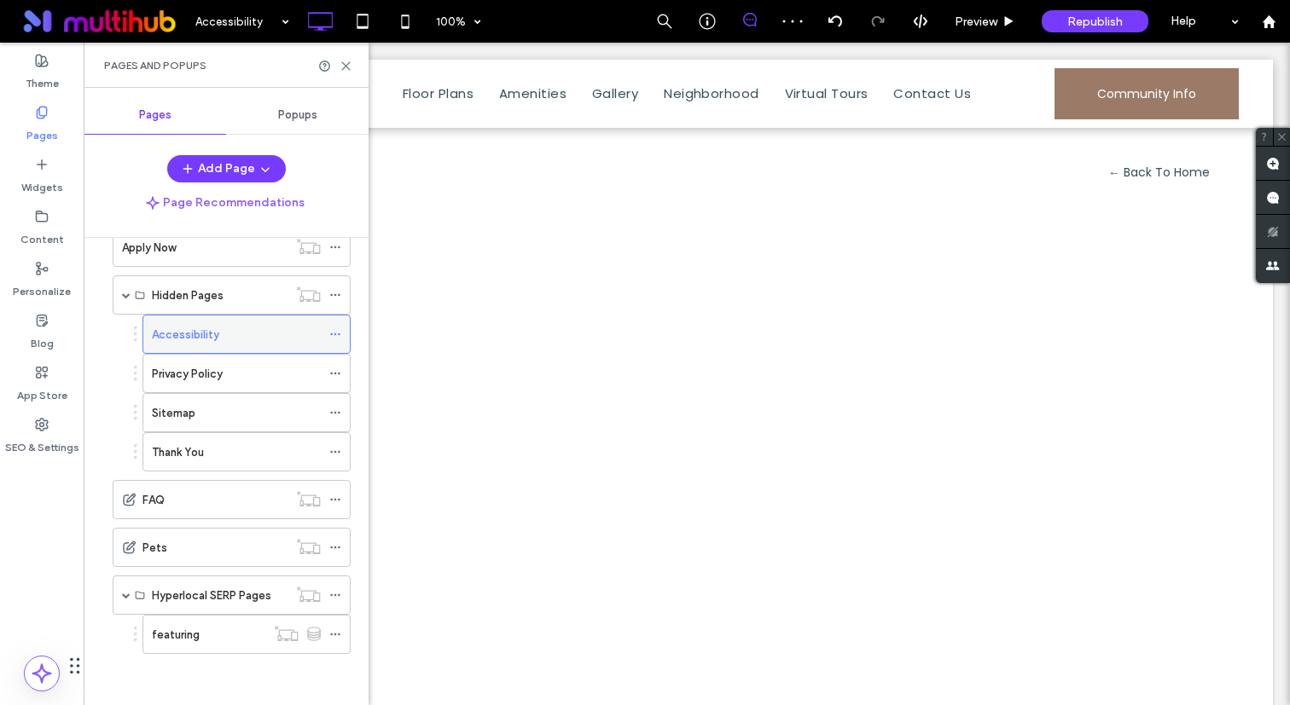
click at [336, 330] on icon at bounding box center [335, 334] width 12 height 12
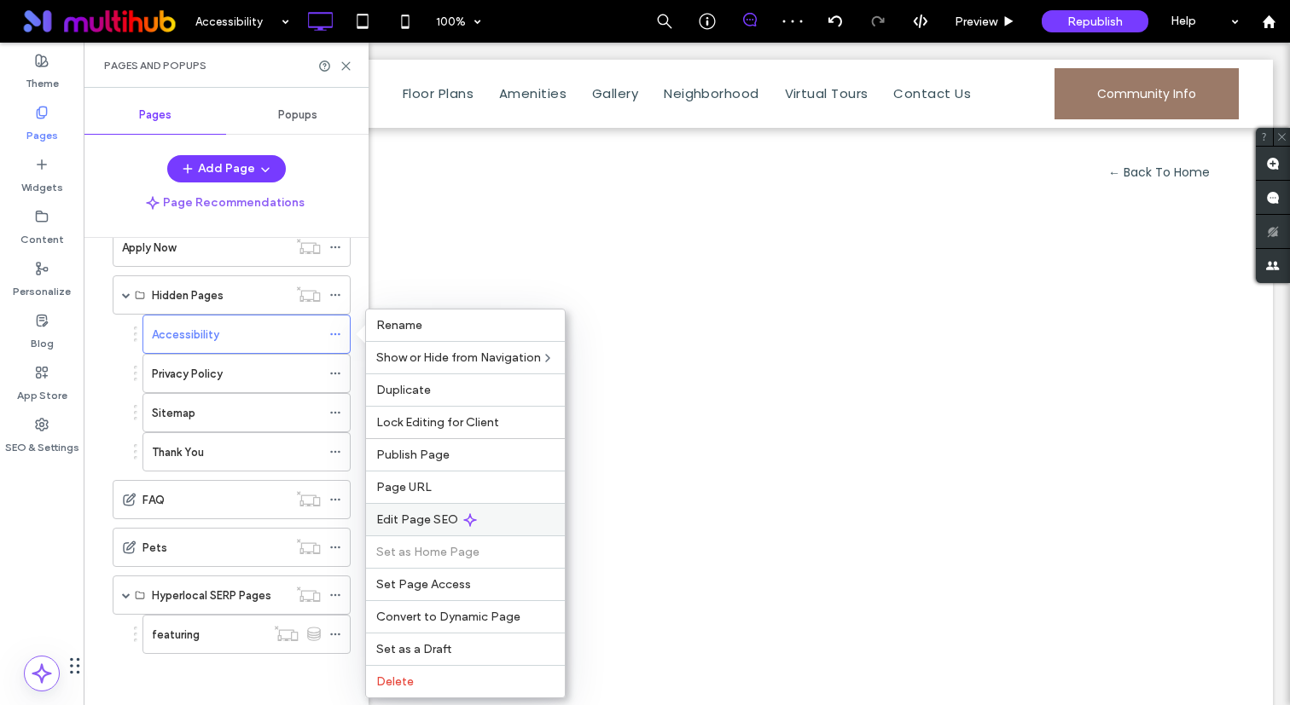
click at [442, 525] on span "Edit Page SEO" at bounding box center [417, 520] width 82 height 14
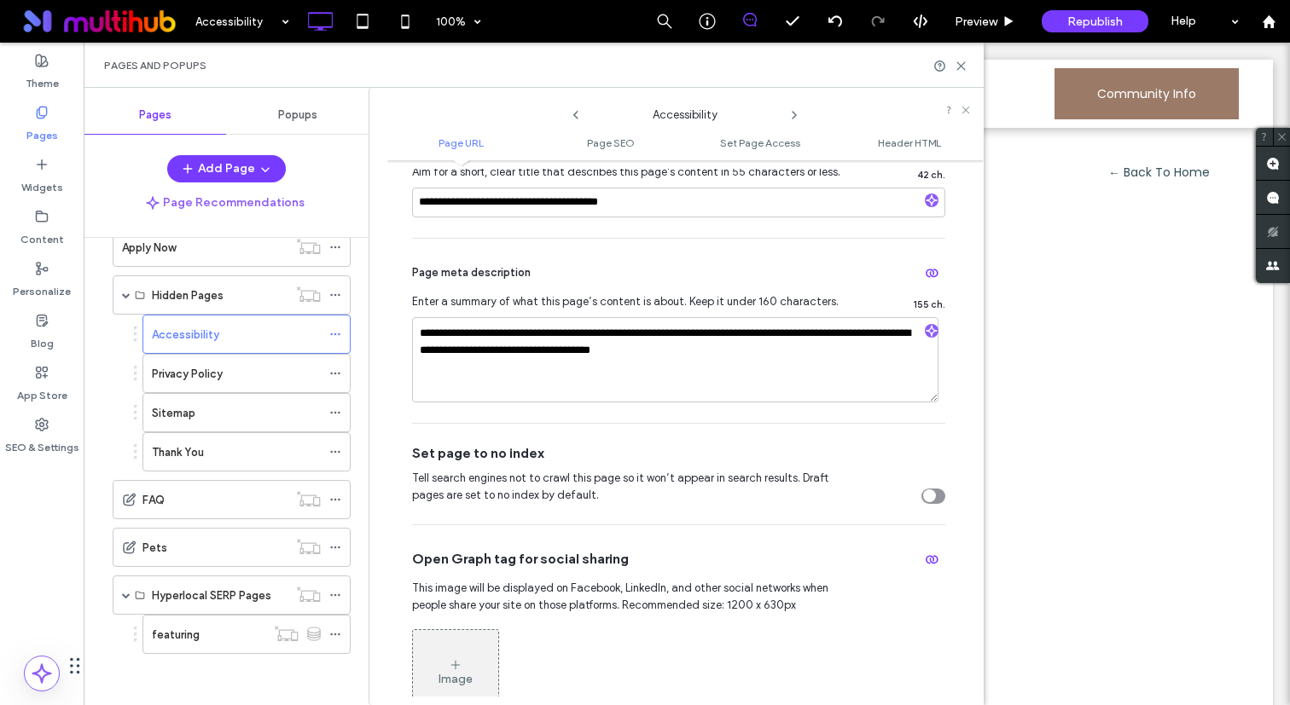
scroll to position [515, 0]
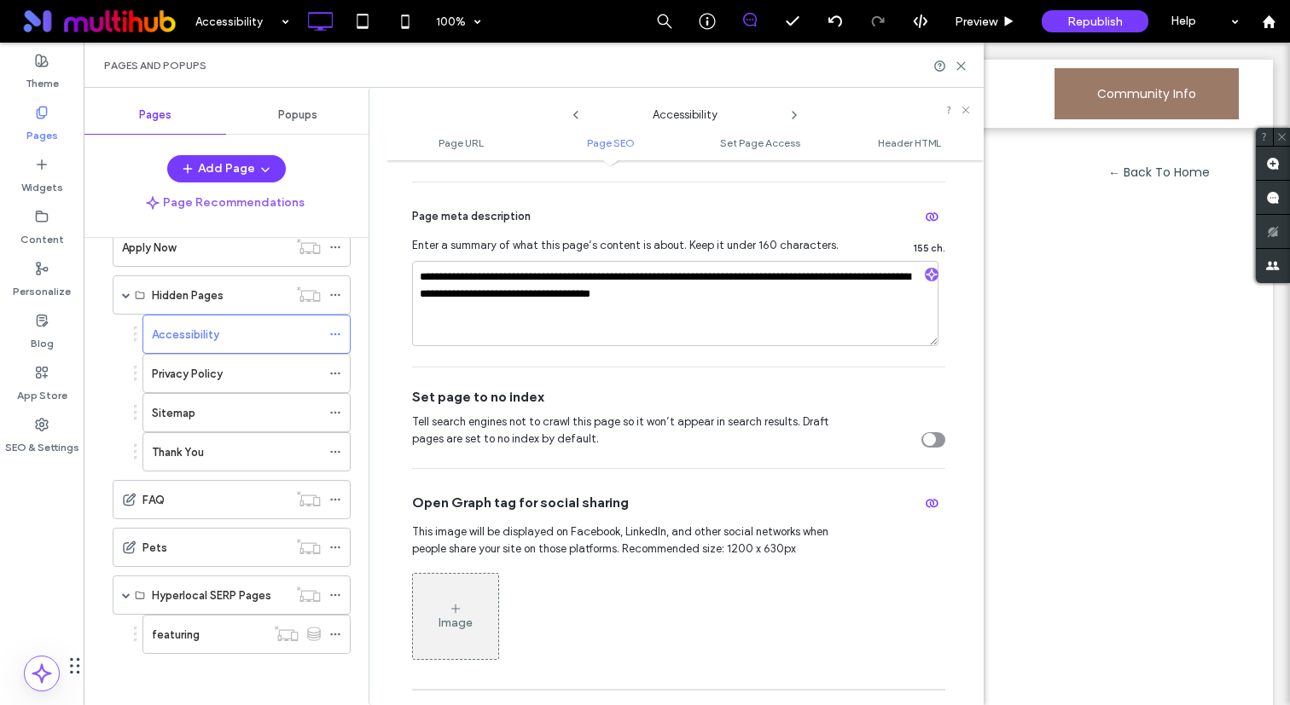
click at [925, 434] on div "toggle" at bounding box center [933, 439] width 24 height 15
click at [792, 118] on icon at bounding box center [794, 115] width 14 height 14
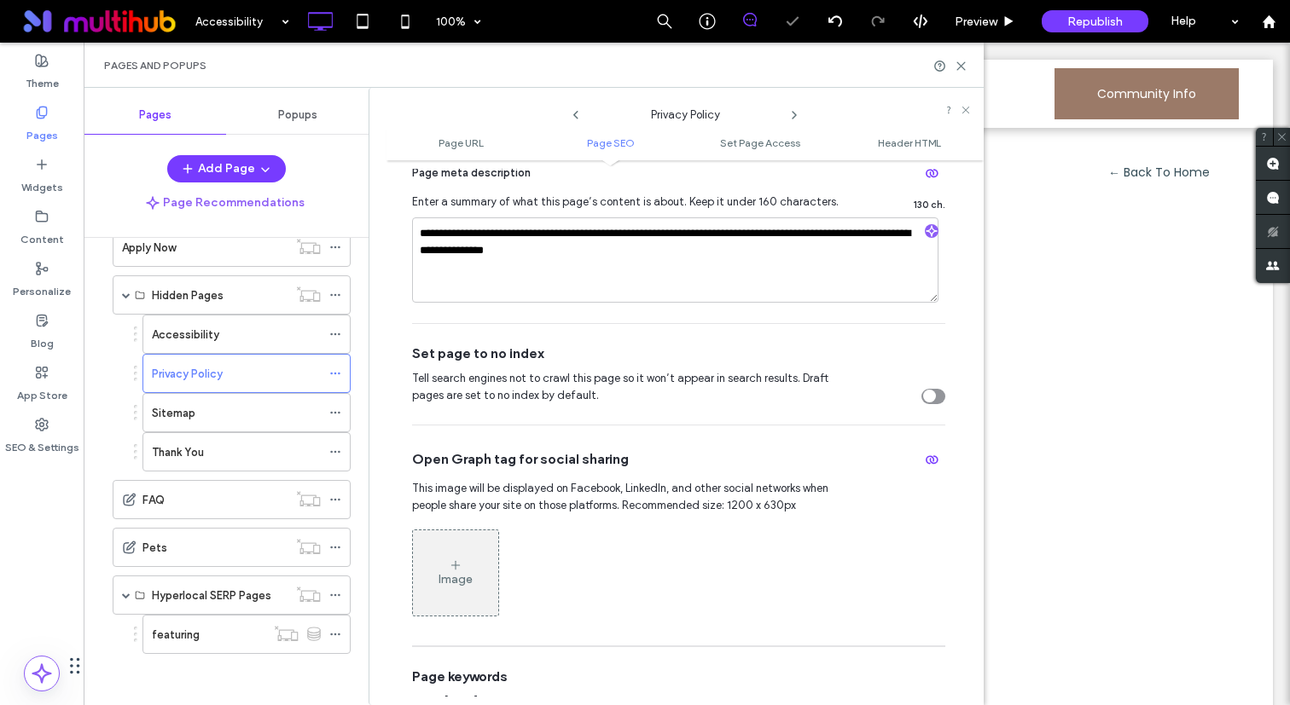
scroll to position [560, 0]
click at [911, 389] on div "Tell search engines not to crawl this page so it won’t appear in search results…" at bounding box center [678, 386] width 533 height 34
click at [923, 392] on div "toggle" at bounding box center [929, 395] width 13 height 13
click at [802, 115] on div "Privacy Policy" at bounding box center [684, 111] width 597 height 30
click at [800, 115] on icon at bounding box center [794, 115] width 14 height 14
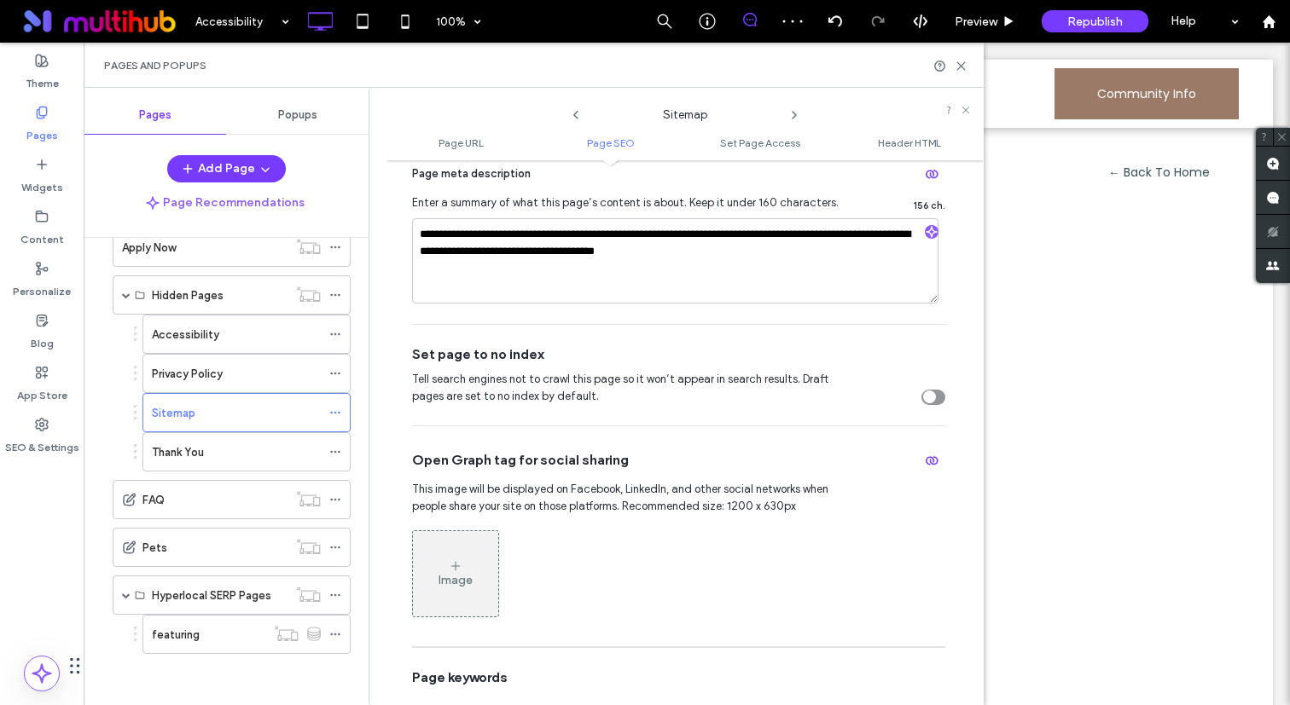
scroll to position [728, 0]
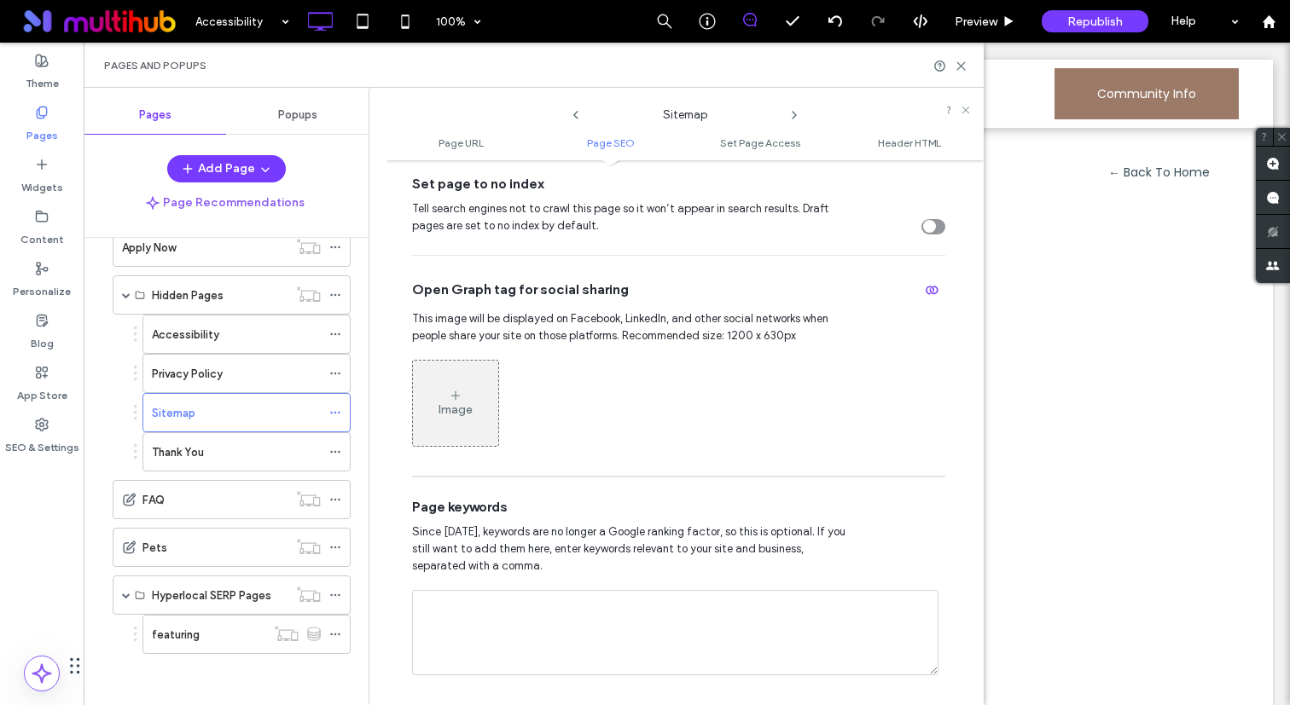
click at [927, 233] on div "toggle" at bounding box center [929, 226] width 13 height 13
click at [792, 117] on icon at bounding box center [794, 115] width 14 height 14
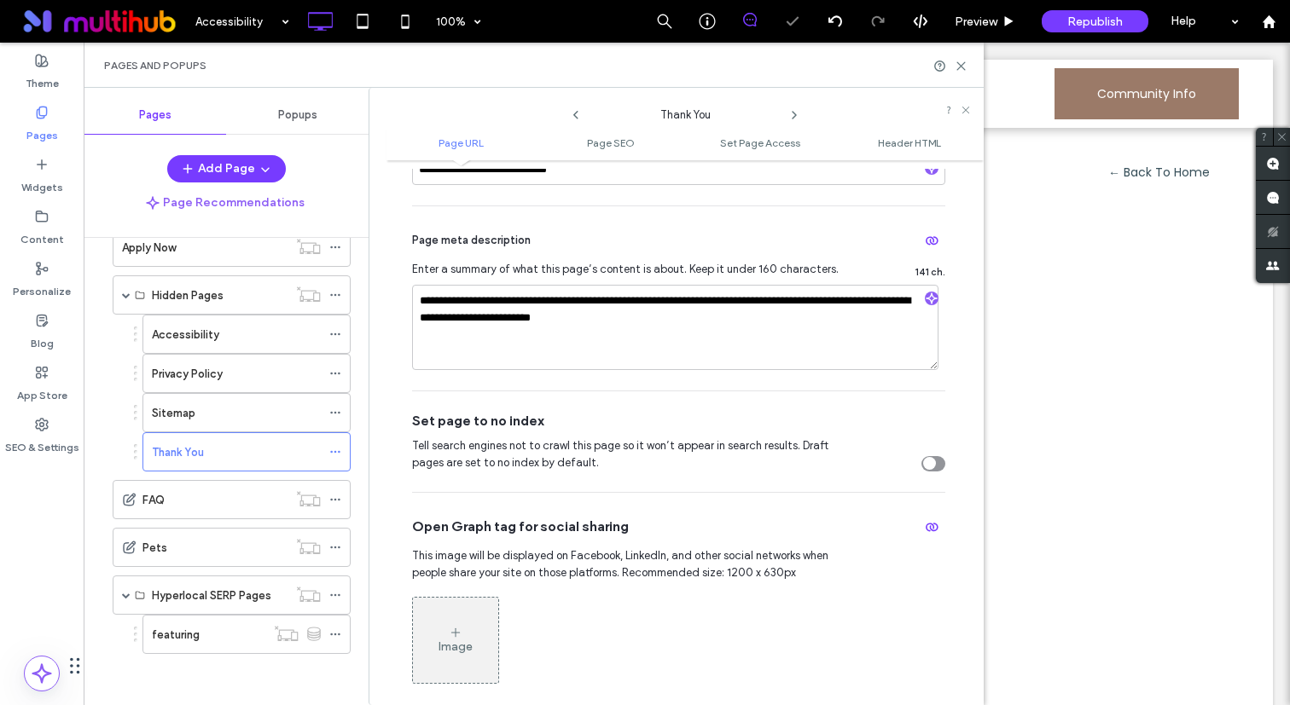
scroll to position [720, 0]
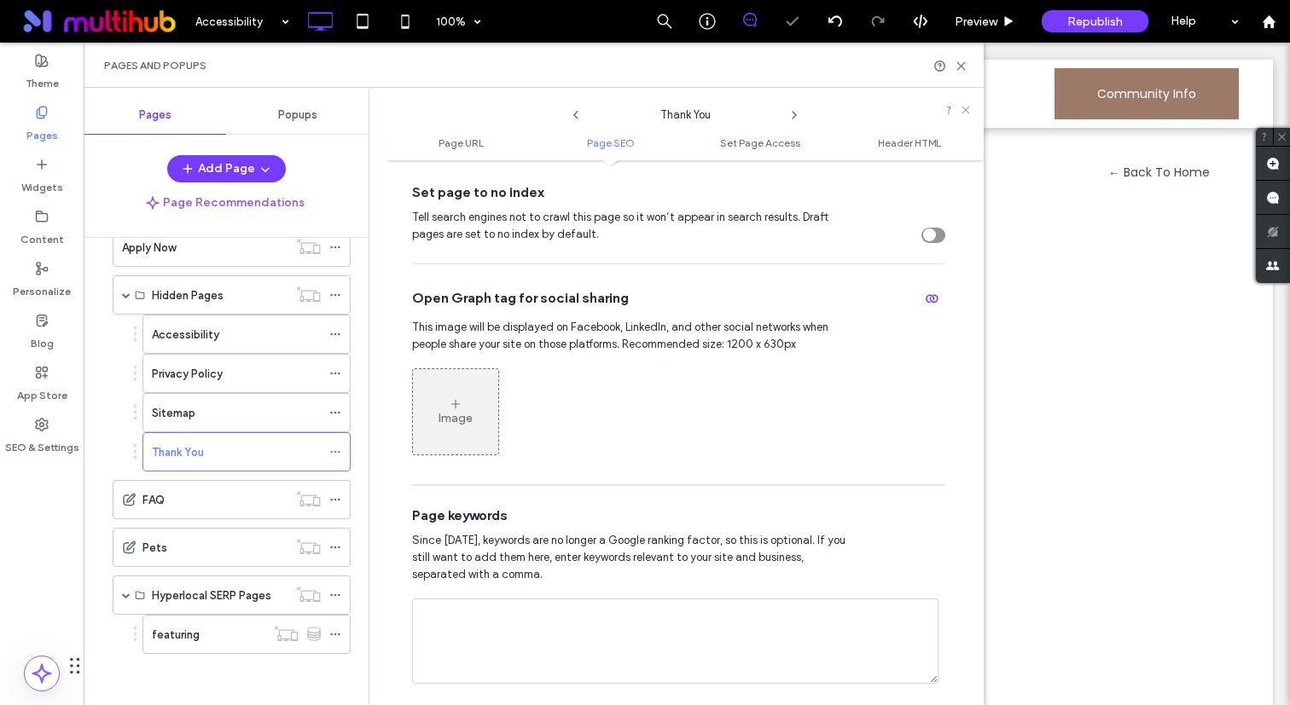
click at [926, 236] on icon "toggle" at bounding box center [928, 235] width 5 height 3
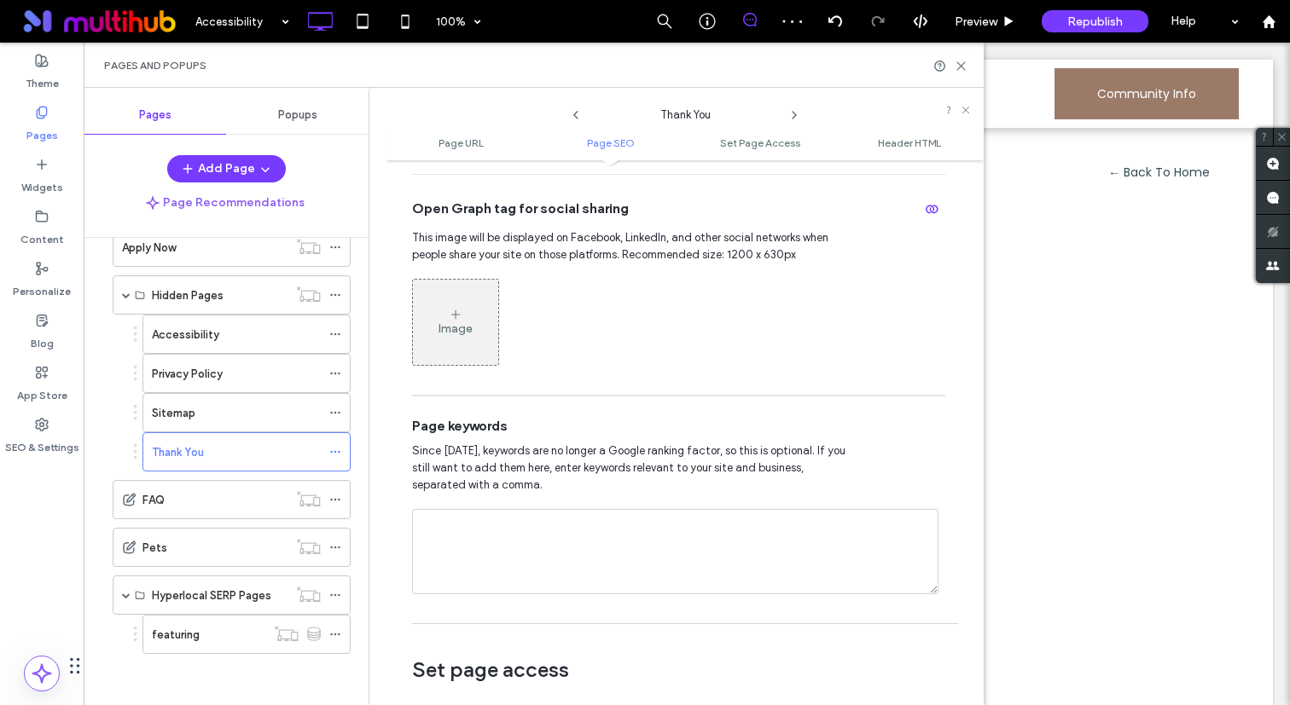
scroll to position [839, 0]
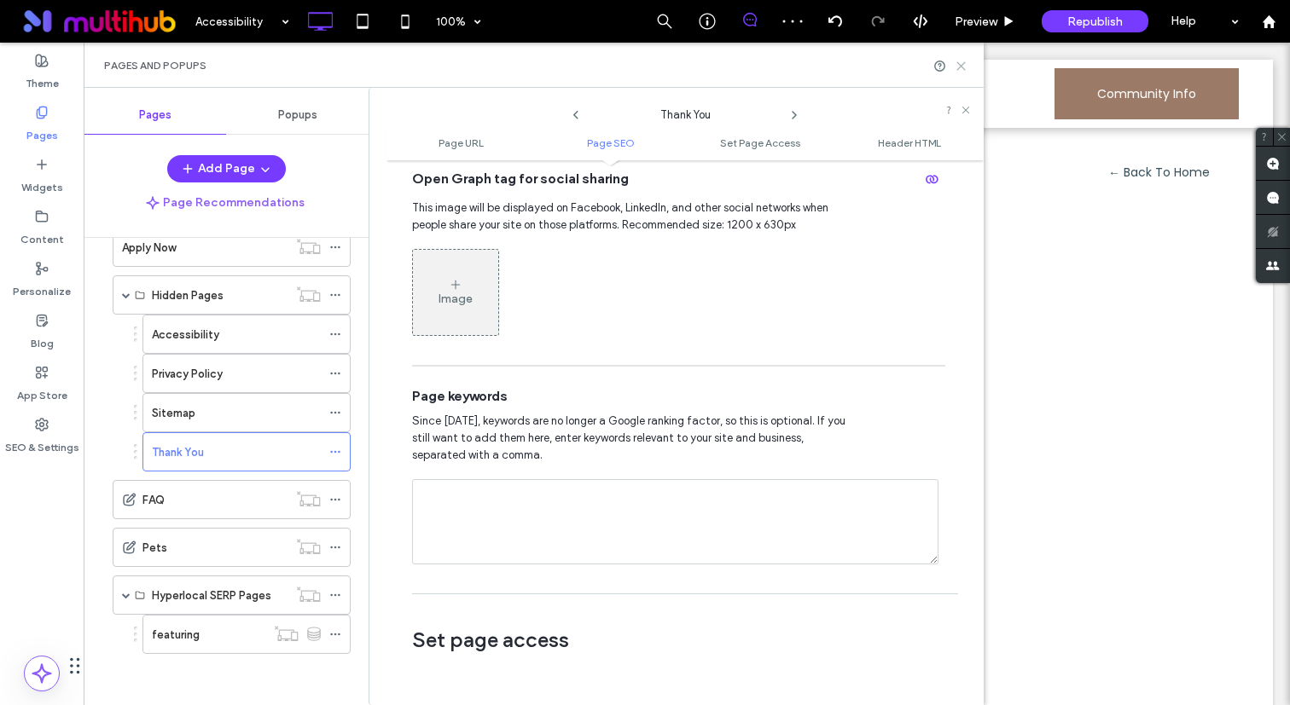
click at [960, 63] on icon at bounding box center [960, 66] width 13 height 13
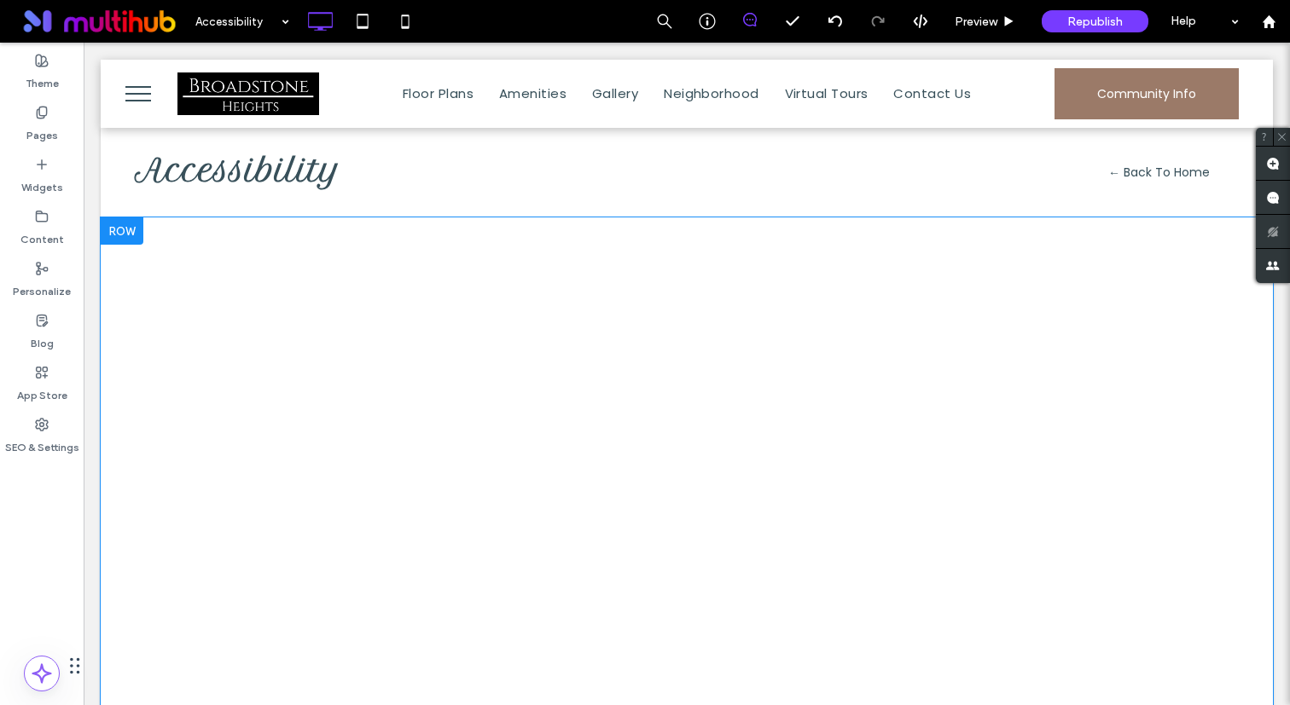
scroll to position [25, 0]
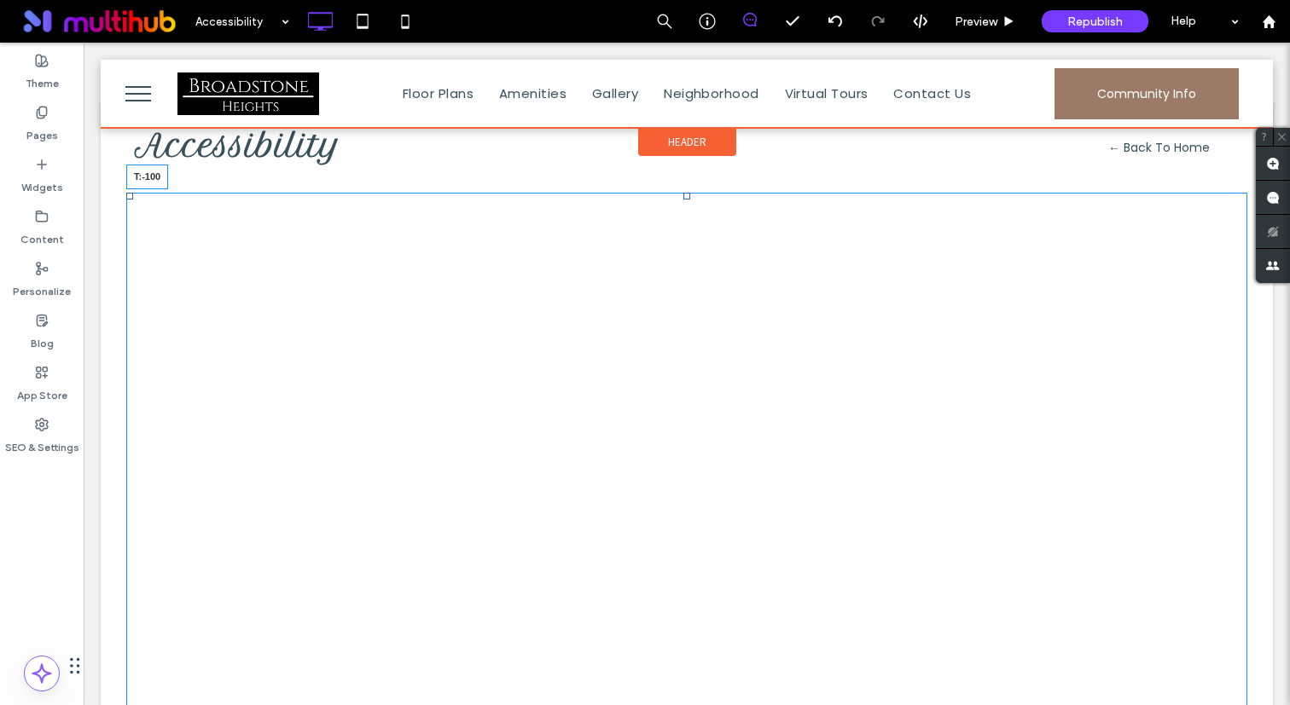
drag, startPoint x: 687, startPoint y: 292, endPoint x: 705, endPoint y: 128, distance: 164.7
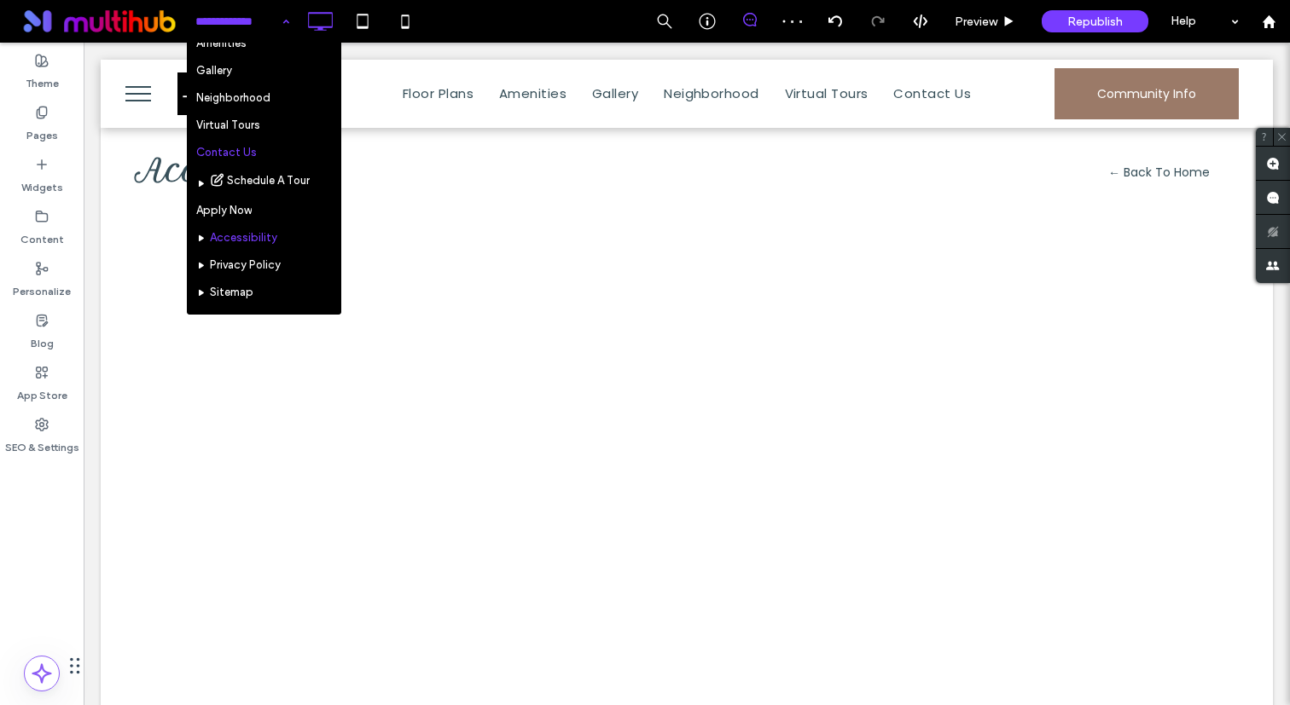
scroll to position [103, 0]
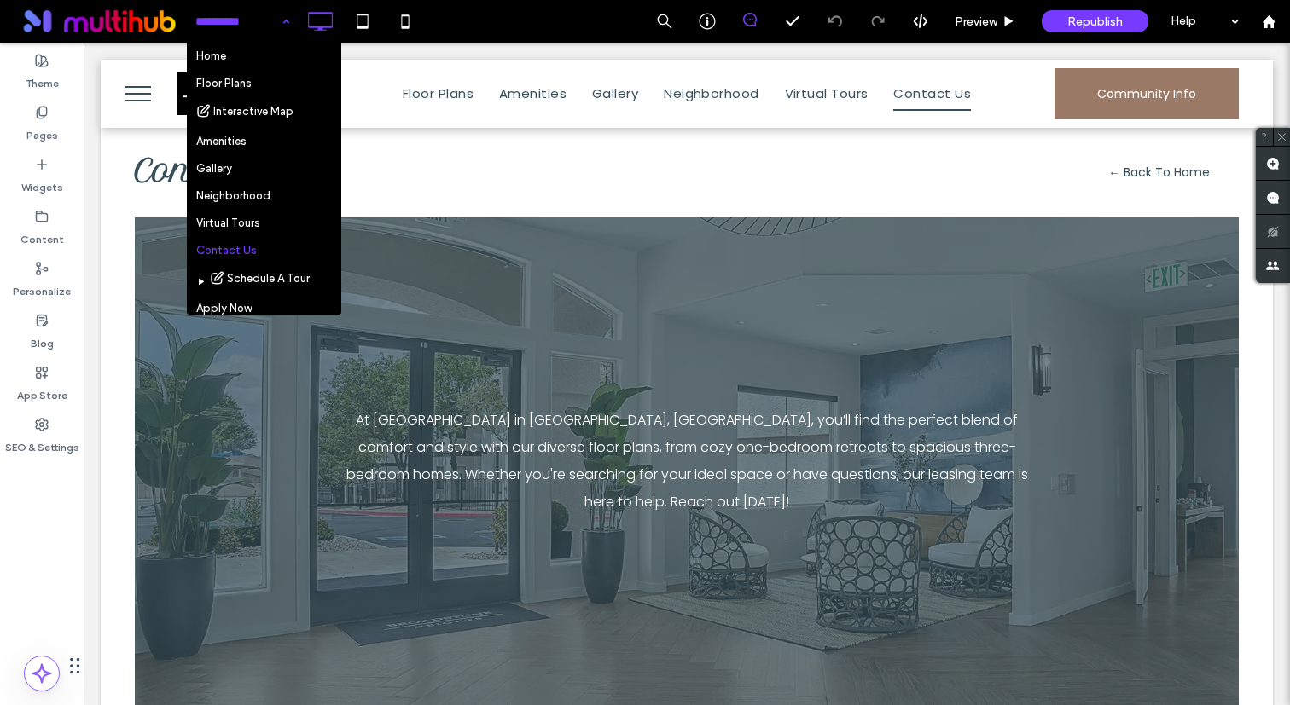
click at [139, 112] on button "menu" at bounding box center [138, 94] width 44 height 44
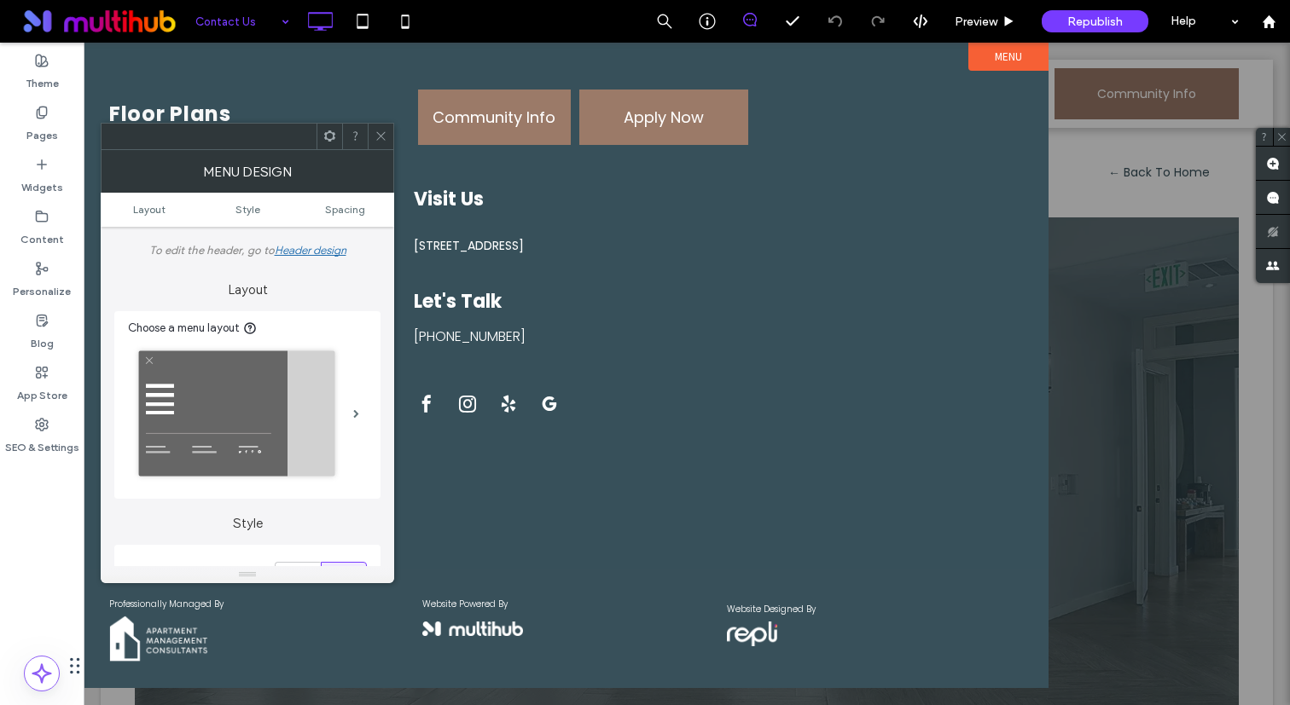
click at [1110, 125] on div at bounding box center [687, 374] width 1206 height 663
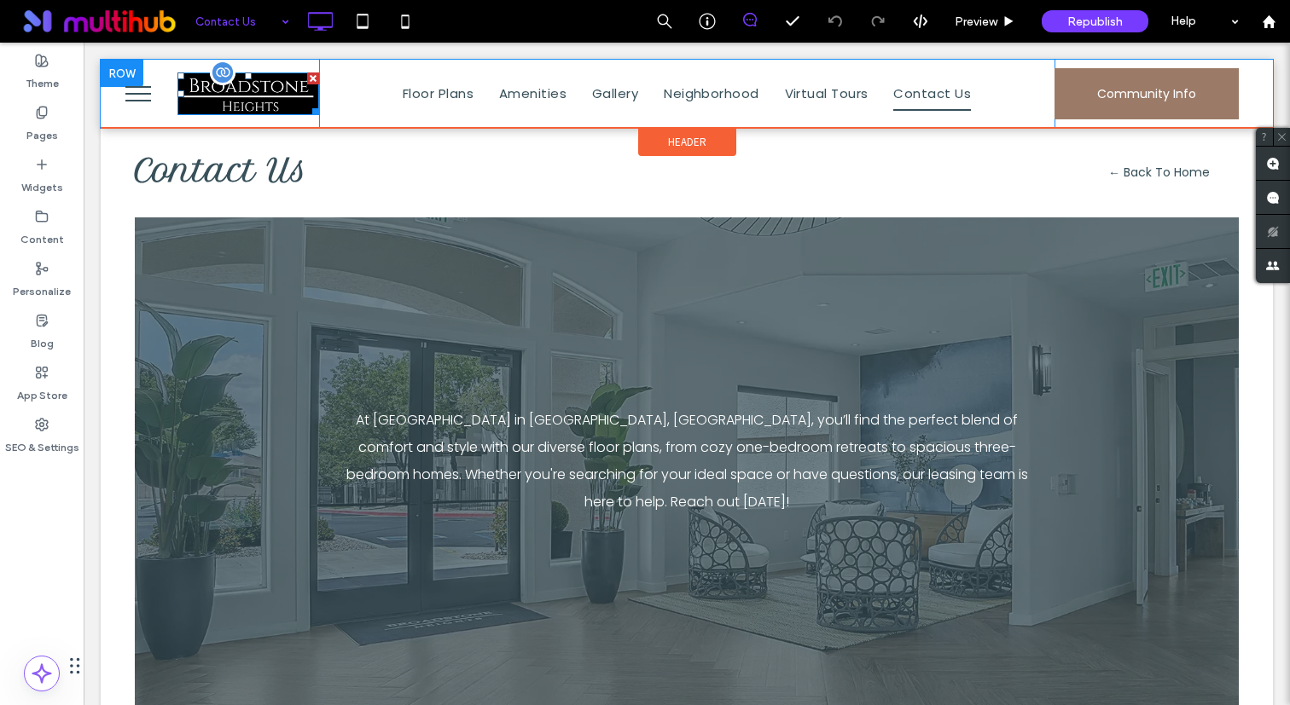
click at [233, 96] on img at bounding box center [248, 93] width 142 height 43
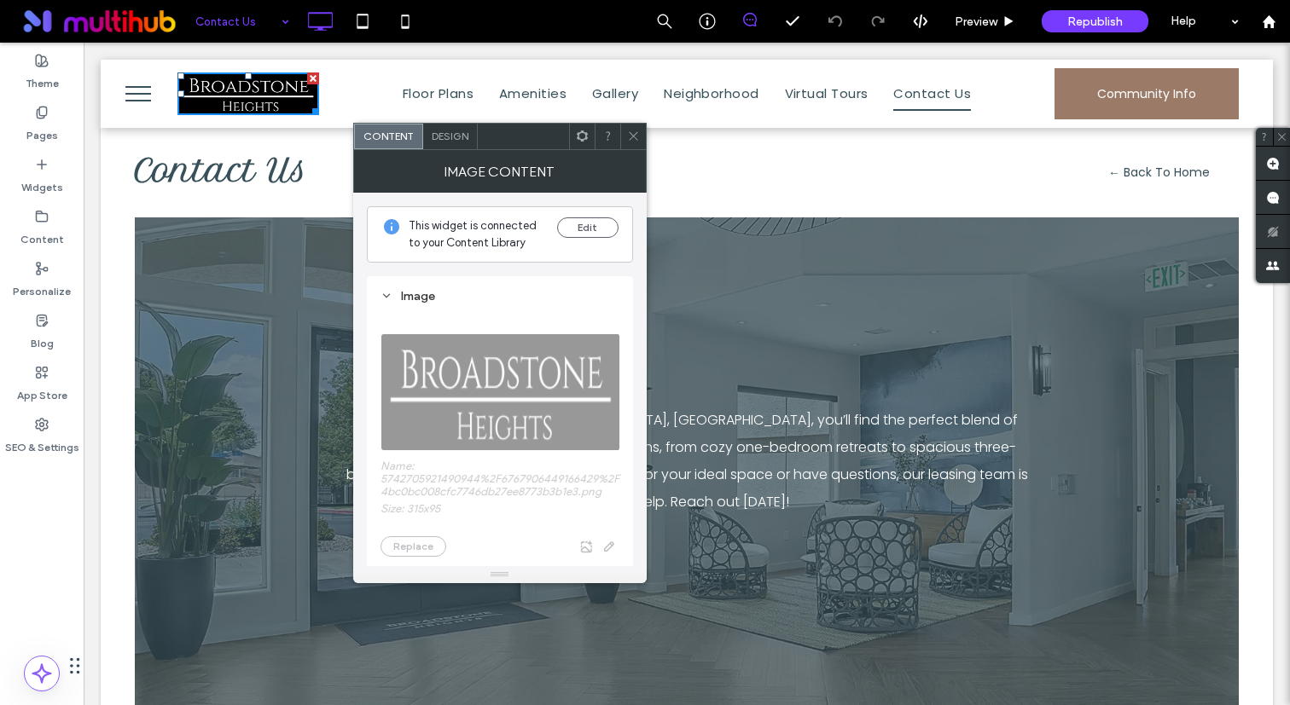
click at [563, 239] on div "Edit" at bounding box center [587, 234] width 61 height 34
click at [599, 231] on button "Edit" at bounding box center [587, 227] width 61 height 20
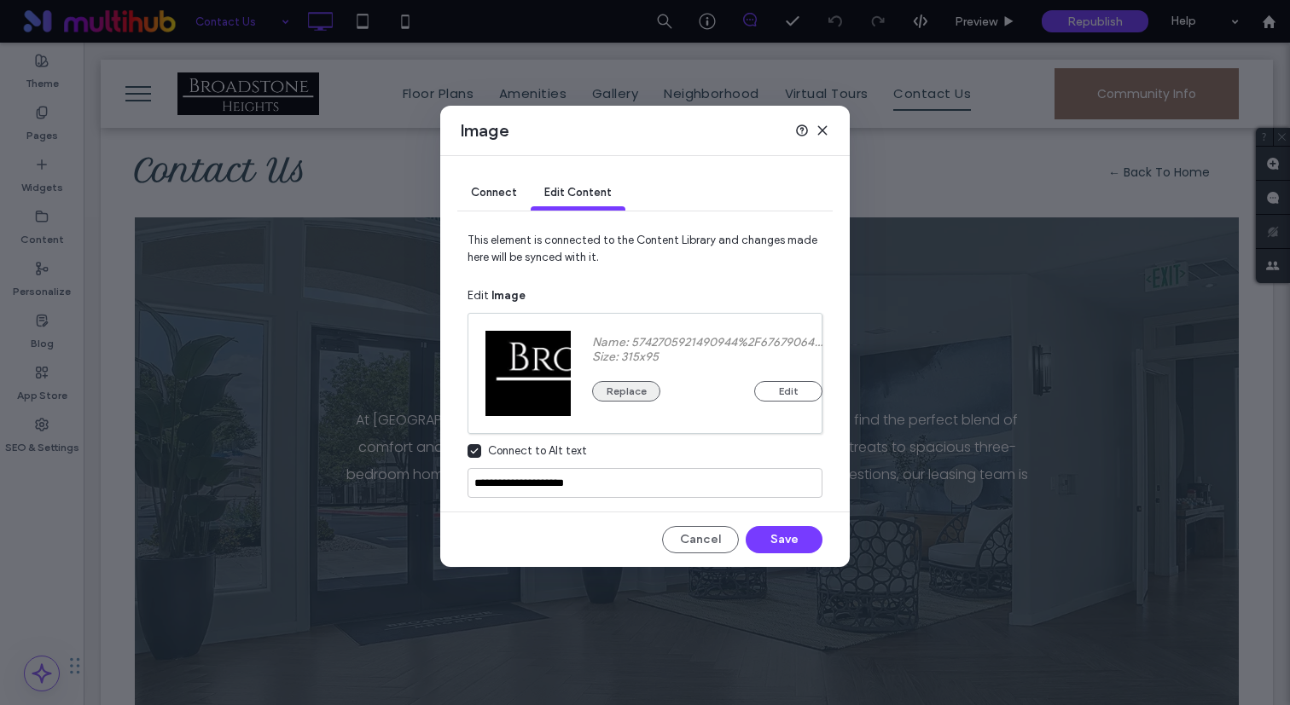
click at [619, 390] on button "Replace" at bounding box center [626, 391] width 68 height 20
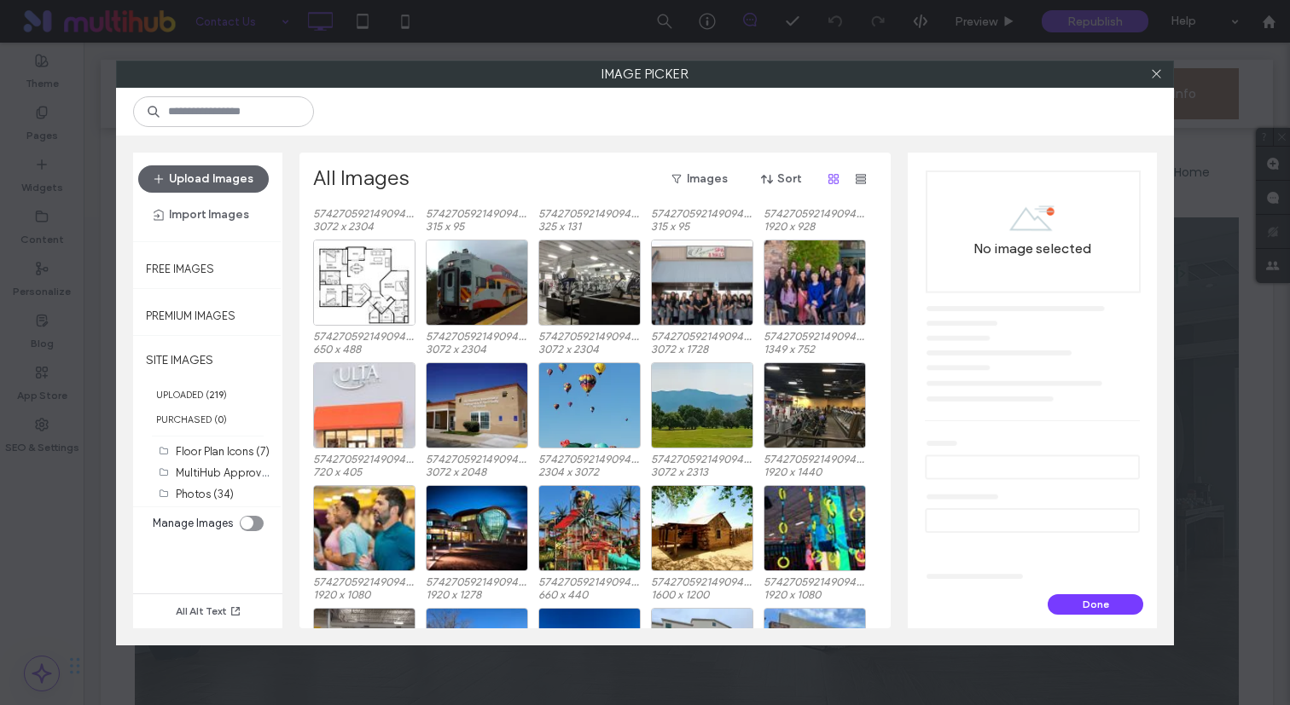
scroll to position [489, 0]
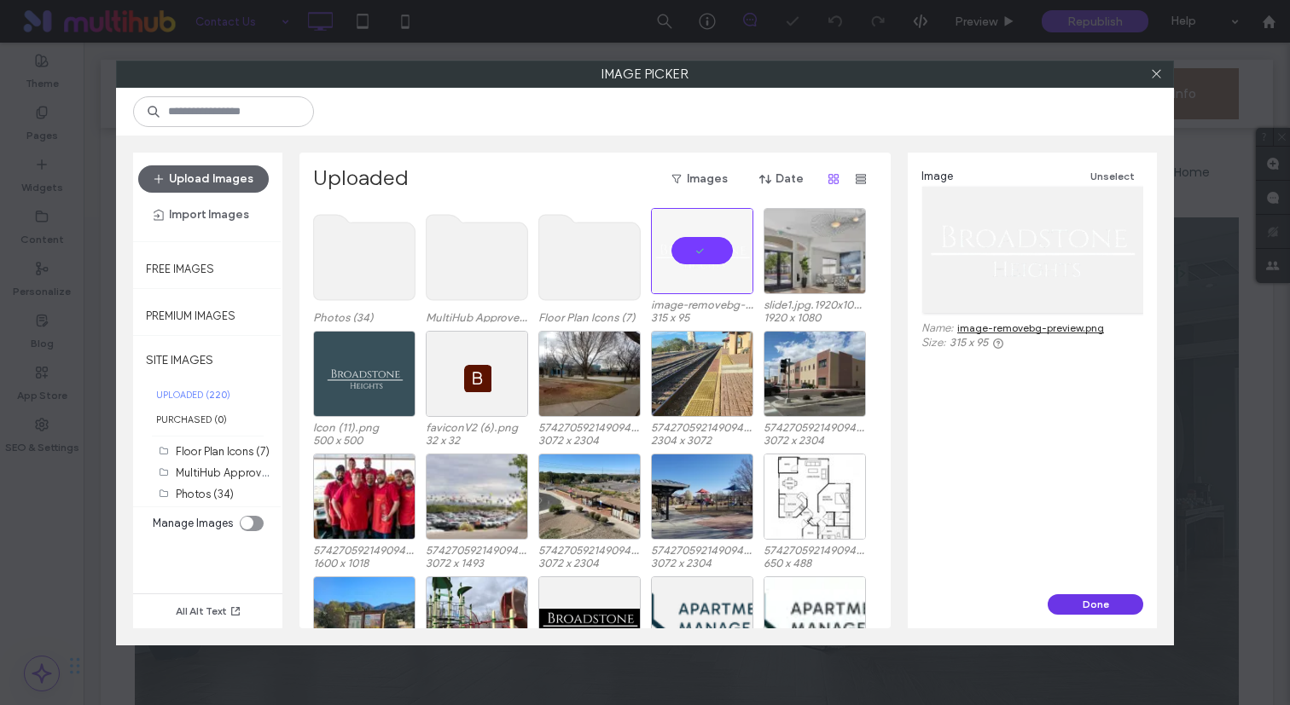
click at [1069, 606] on button "Done" at bounding box center [1095, 604] width 96 height 20
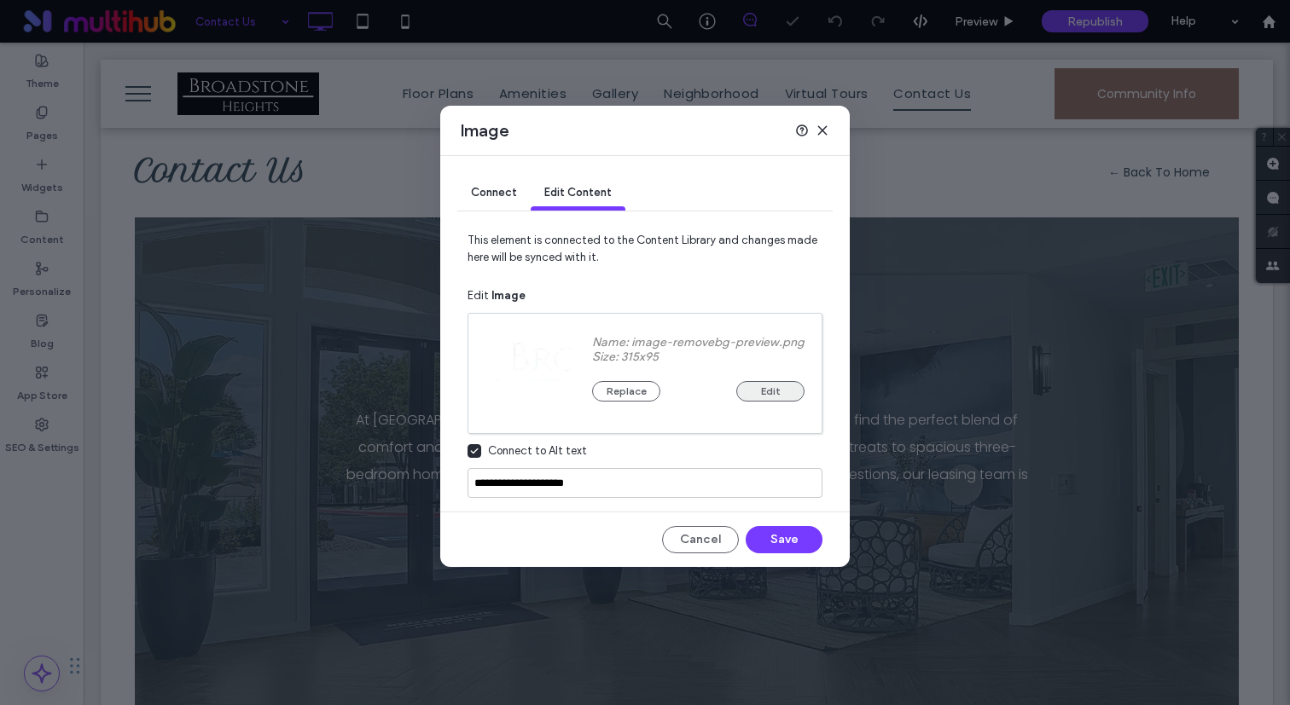
click at [774, 390] on button "Edit" at bounding box center [770, 391] width 68 height 20
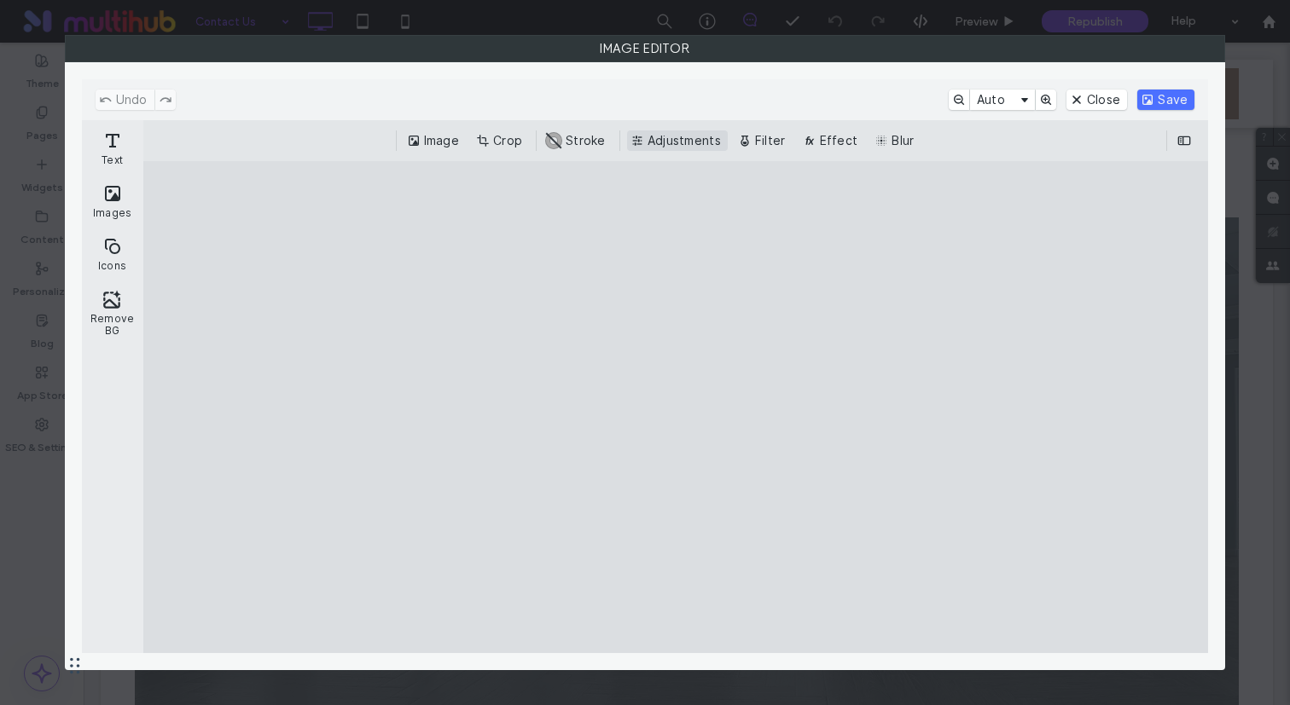
click at [707, 134] on button "Adjustments" at bounding box center [677, 140] width 101 height 20
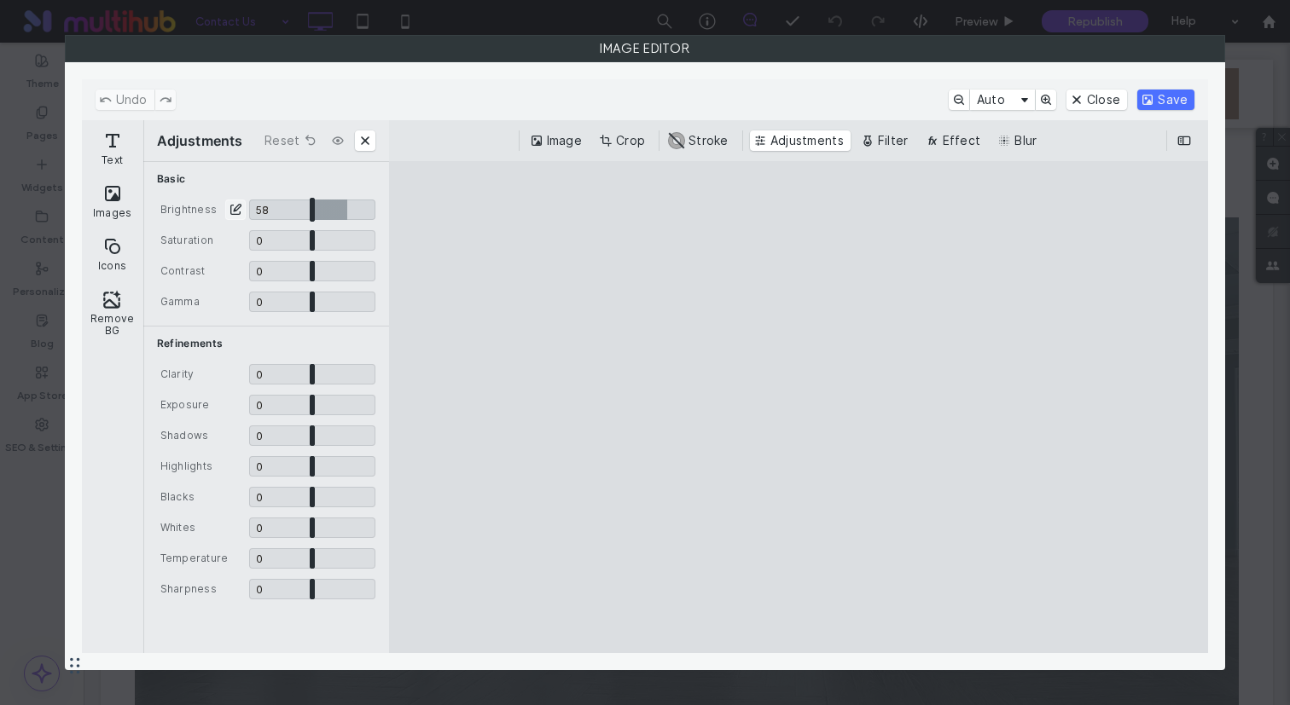
drag, startPoint x: 347, startPoint y: 213, endPoint x: 760, endPoint y: 222, distance: 412.9
click at [375, 220] on input "CE.SDK" at bounding box center [312, 210] width 126 height 20
drag, startPoint x: 343, startPoint y: 209, endPoint x: 31, endPoint y: 208, distance: 312.2
type input "**"
click at [249, 208] on input "CE.SDK" at bounding box center [312, 210] width 126 height 20
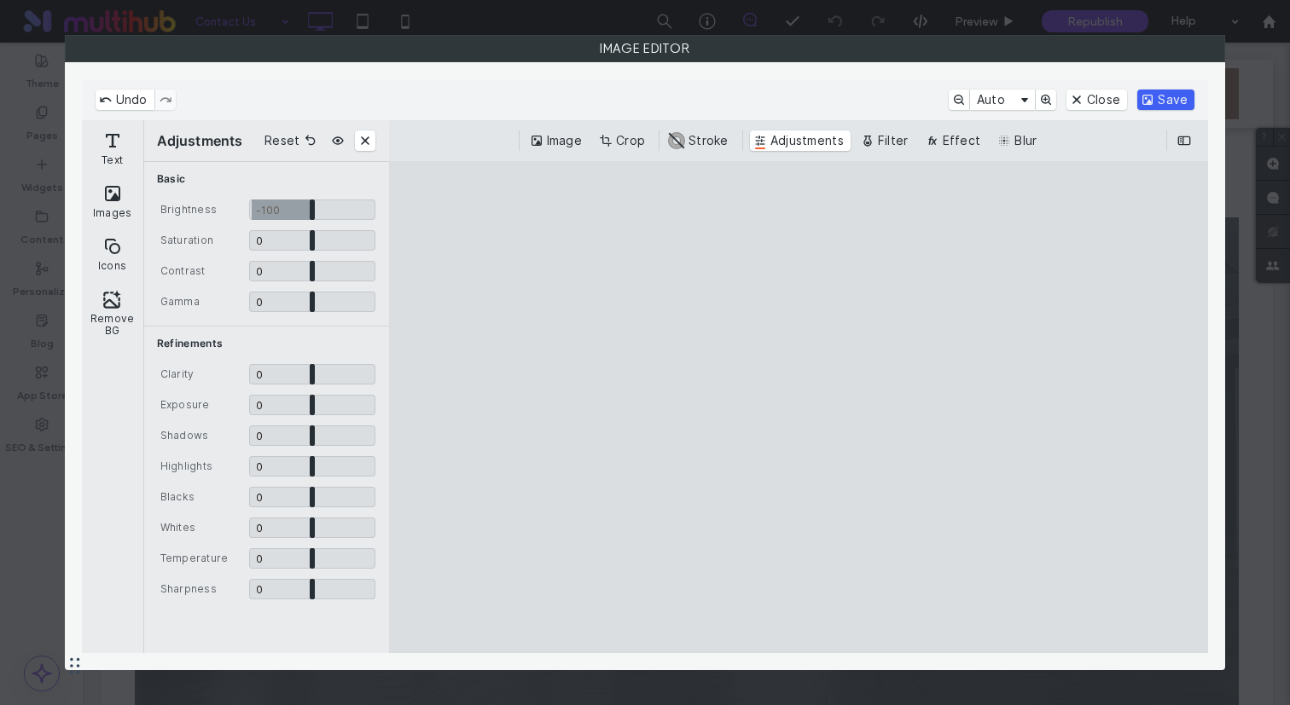
click at [1172, 104] on button "Save" at bounding box center [1165, 100] width 57 height 20
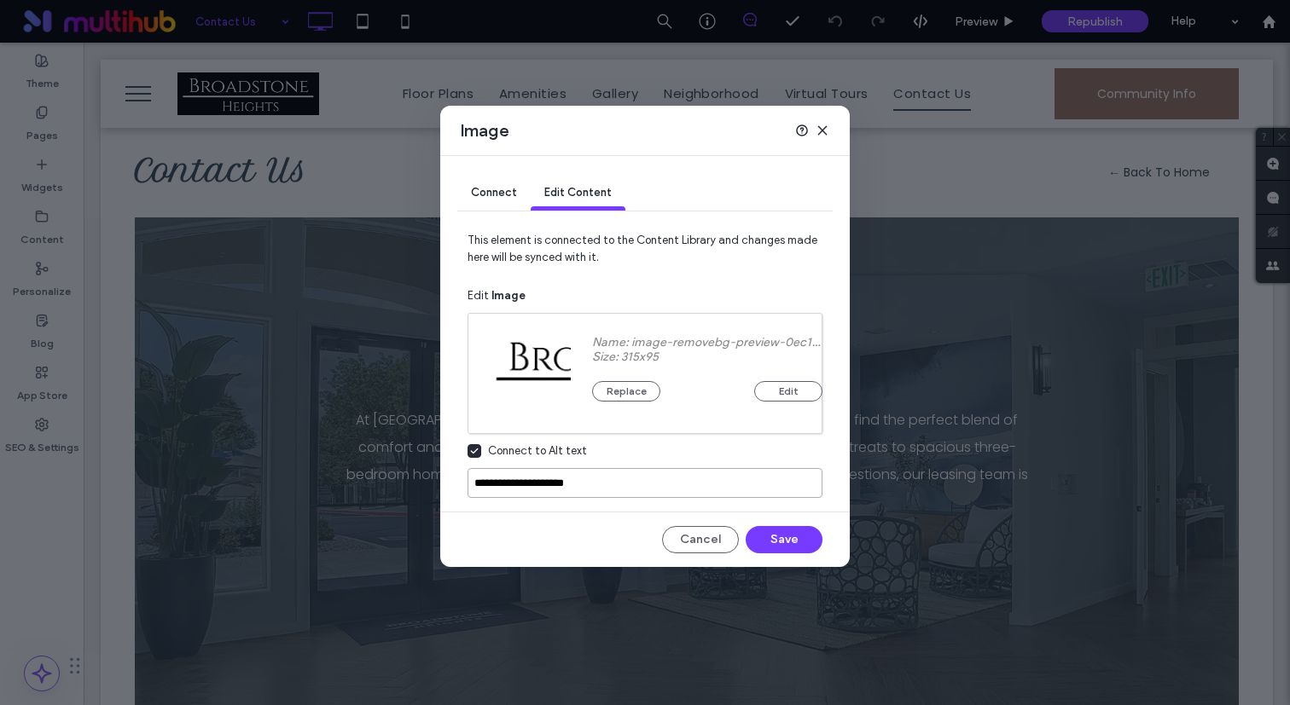
click at [618, 493] on input "**********" at bounding box center [644, 483] width 355 height 30
paste input "**********"
paste input
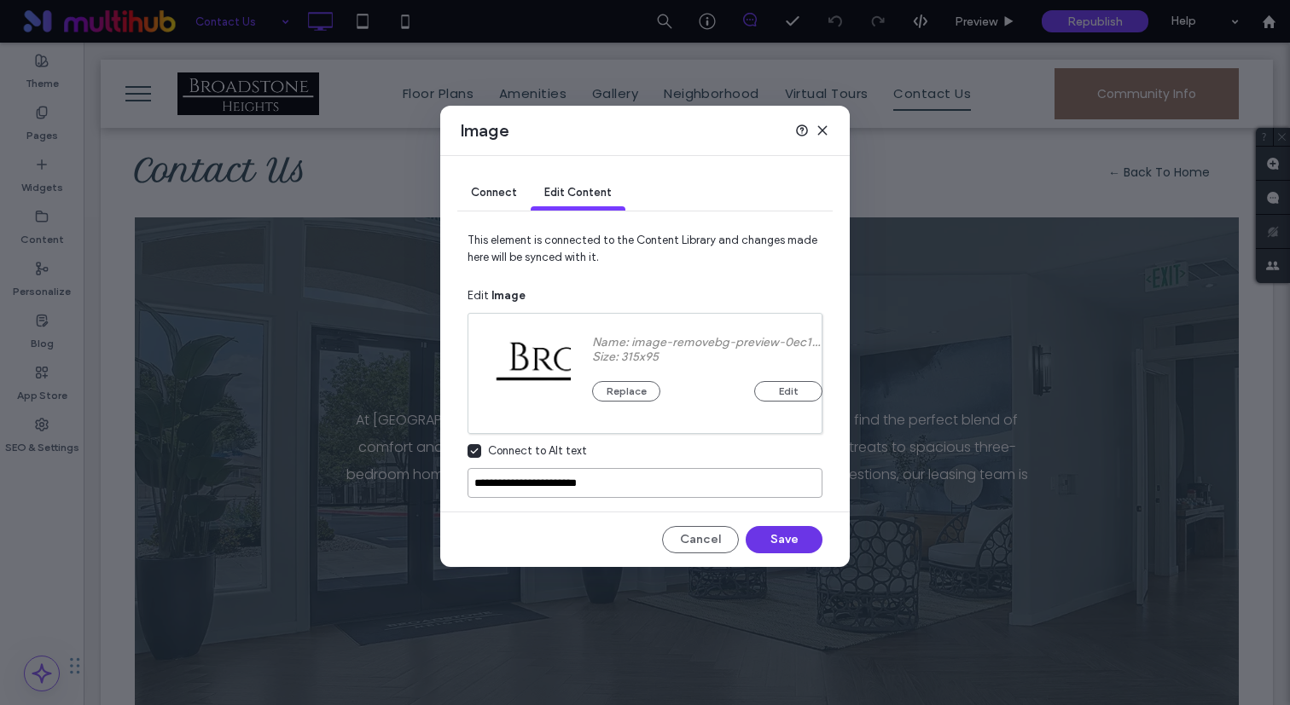
type input "**********"
click at [797, 538] on button "Save" at bounding box center [783, 539] width 77 height 27
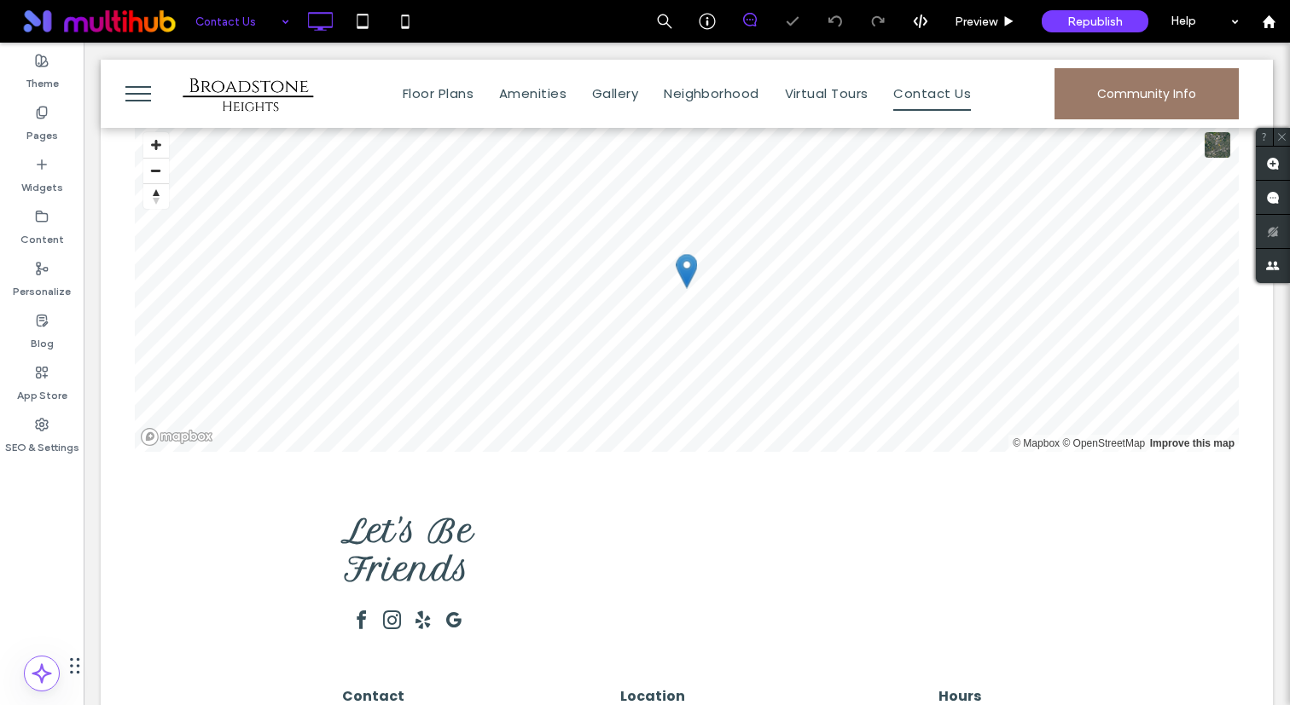
scroll to position [1590, 0]
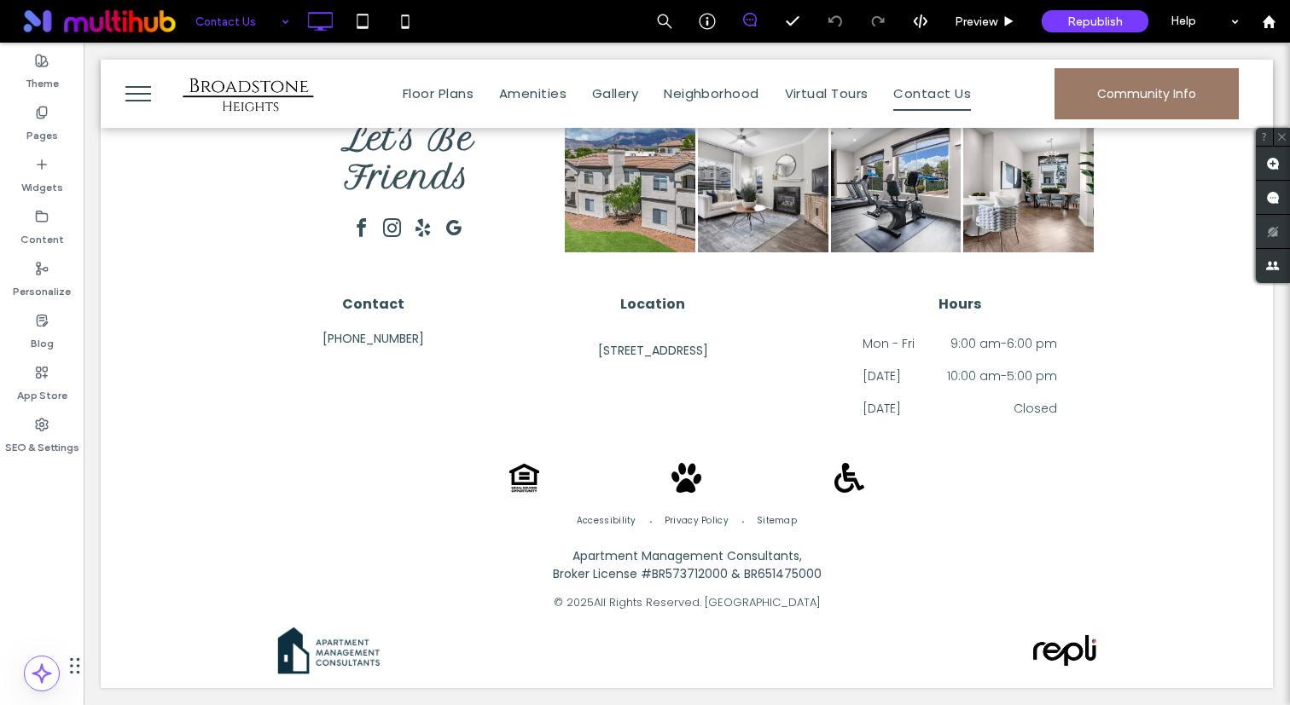
click at [144, 89] on button "menu" at bounding box center [138, 94] width 44 height 44
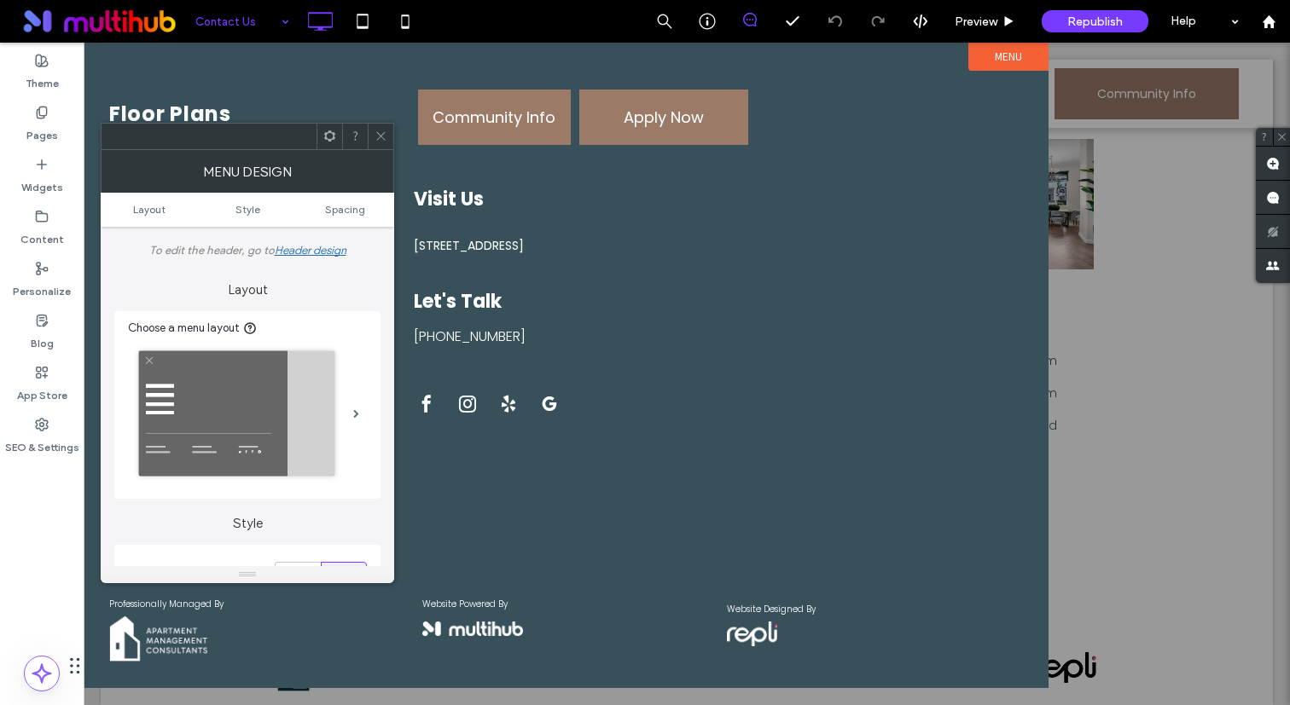
click at [1136, 252] on div at bounding box center [687, 374] width 1206 height 663
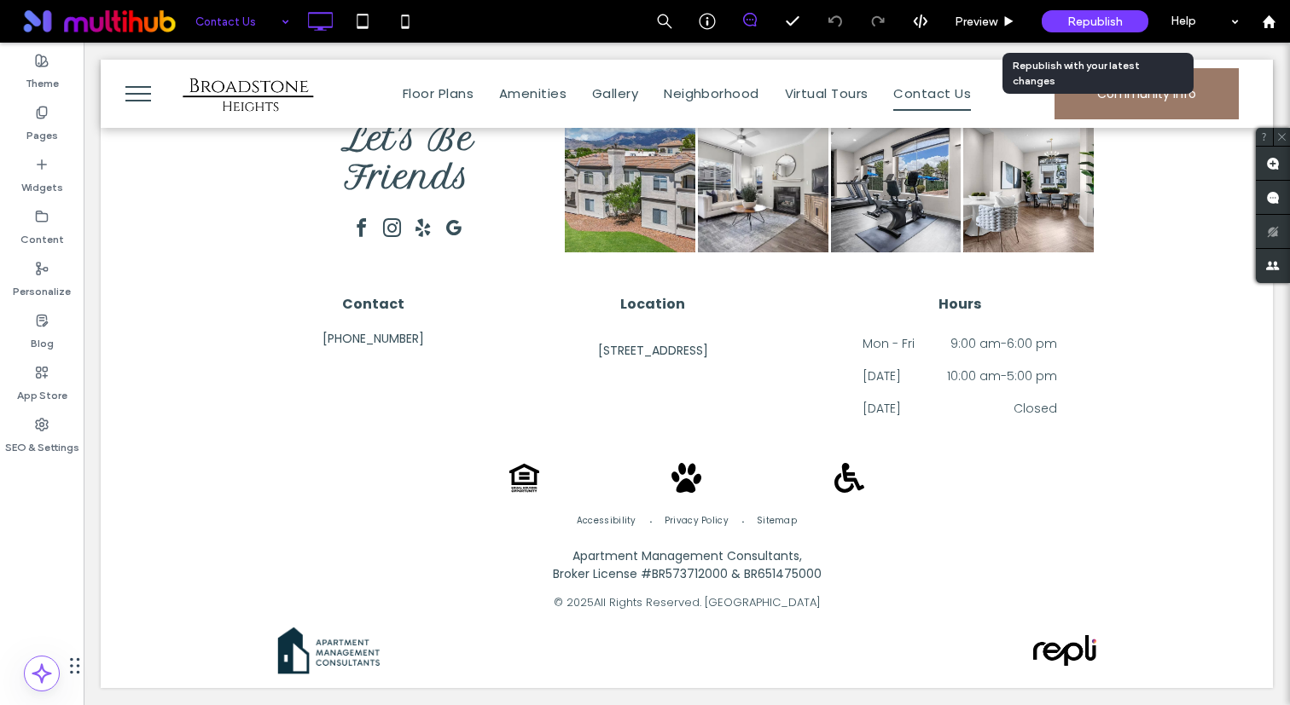
click at [1091, 20] on span "Republish" at bounding box center [1094, 21] width 55 height 14
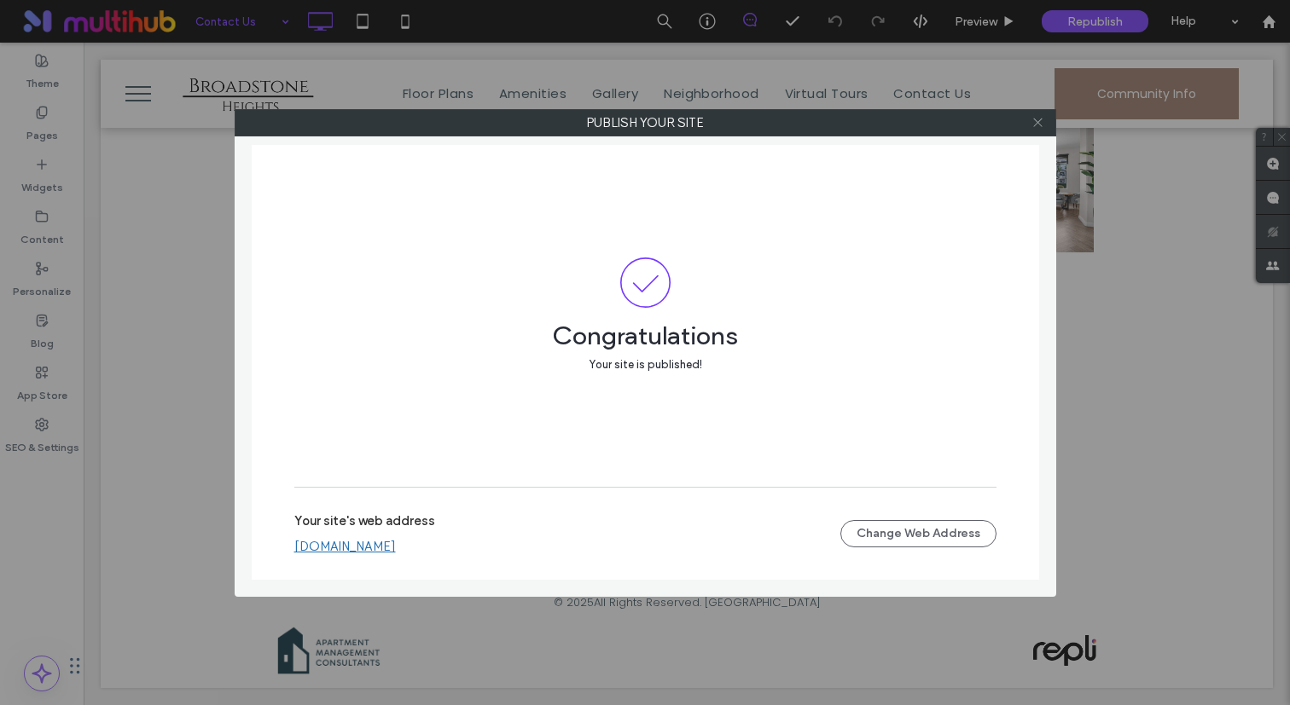
click at [1032, 127] on icon at bounding box center [1037, 122] width 13 height 13
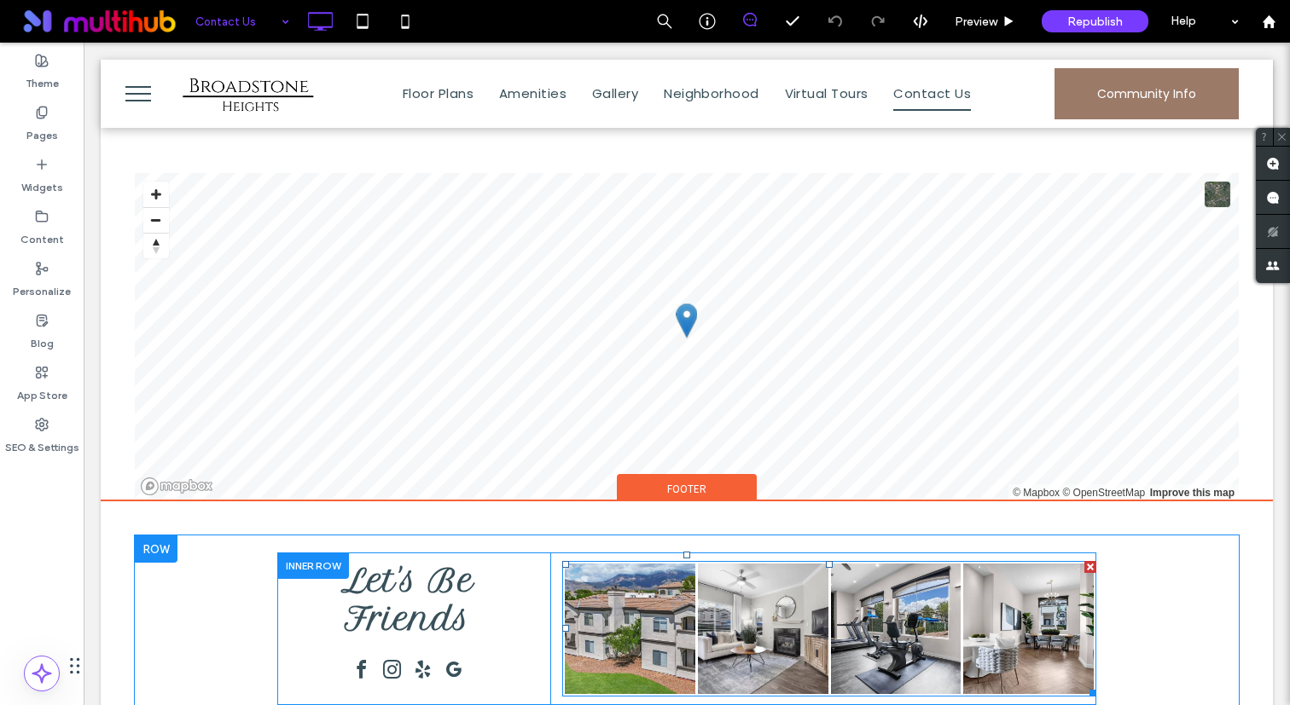
scroll to position [936, 0]
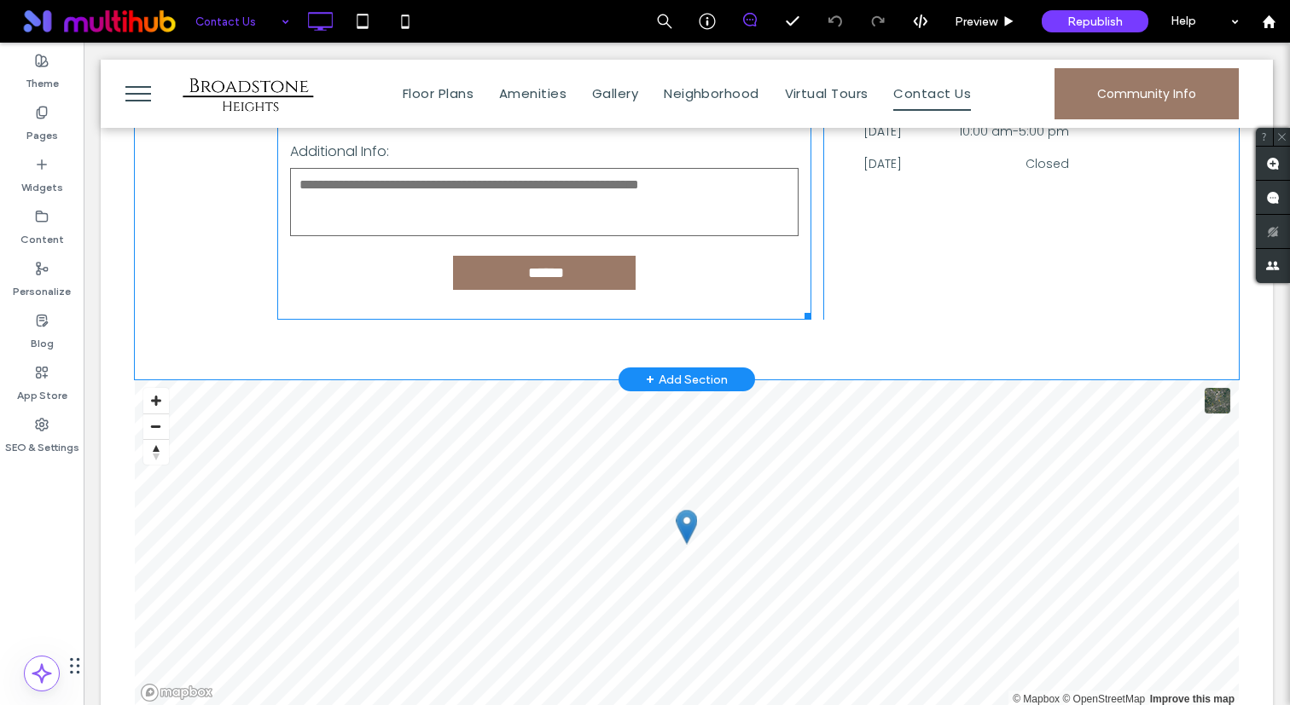
click at [584, 207] on textarea at bounding box center [544, 202] width 508 height 68
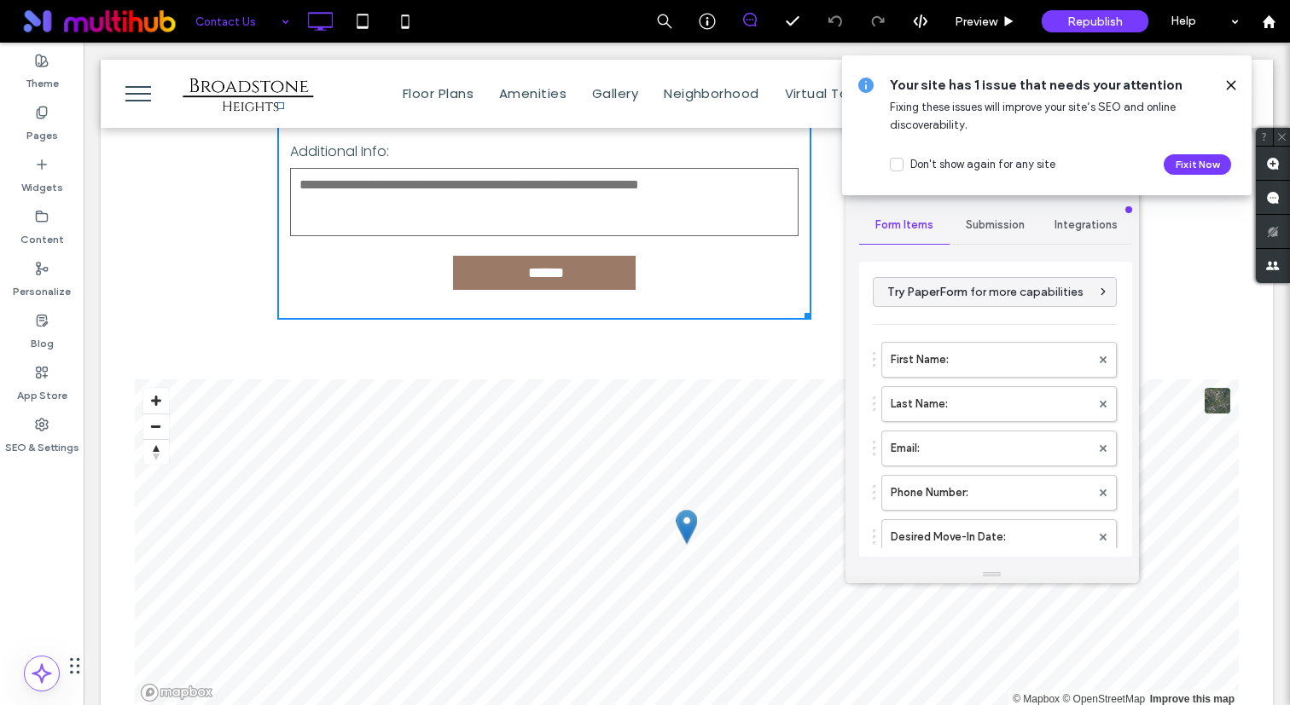
click at [1232, 84] on use at bounding box center [1231, 85] width 8 height 8
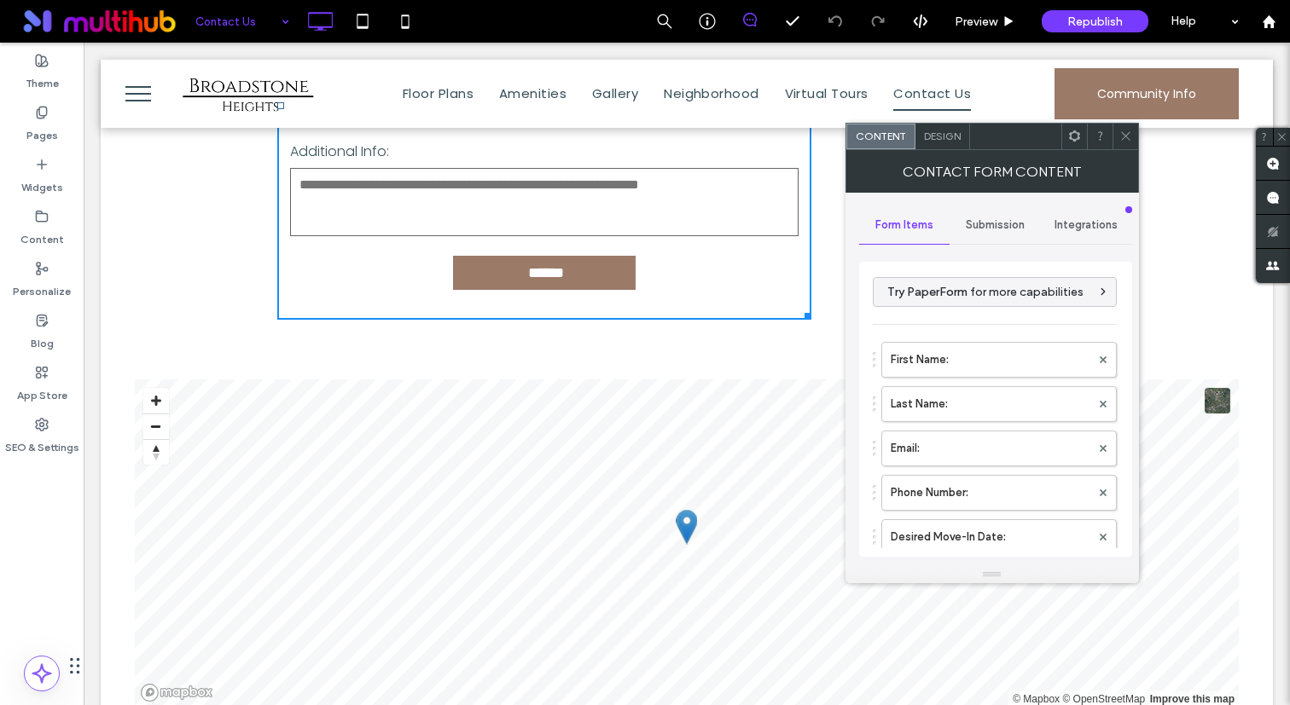
click at [1065, 138] on div at bounding box center [1074, 137] width 26 height 26
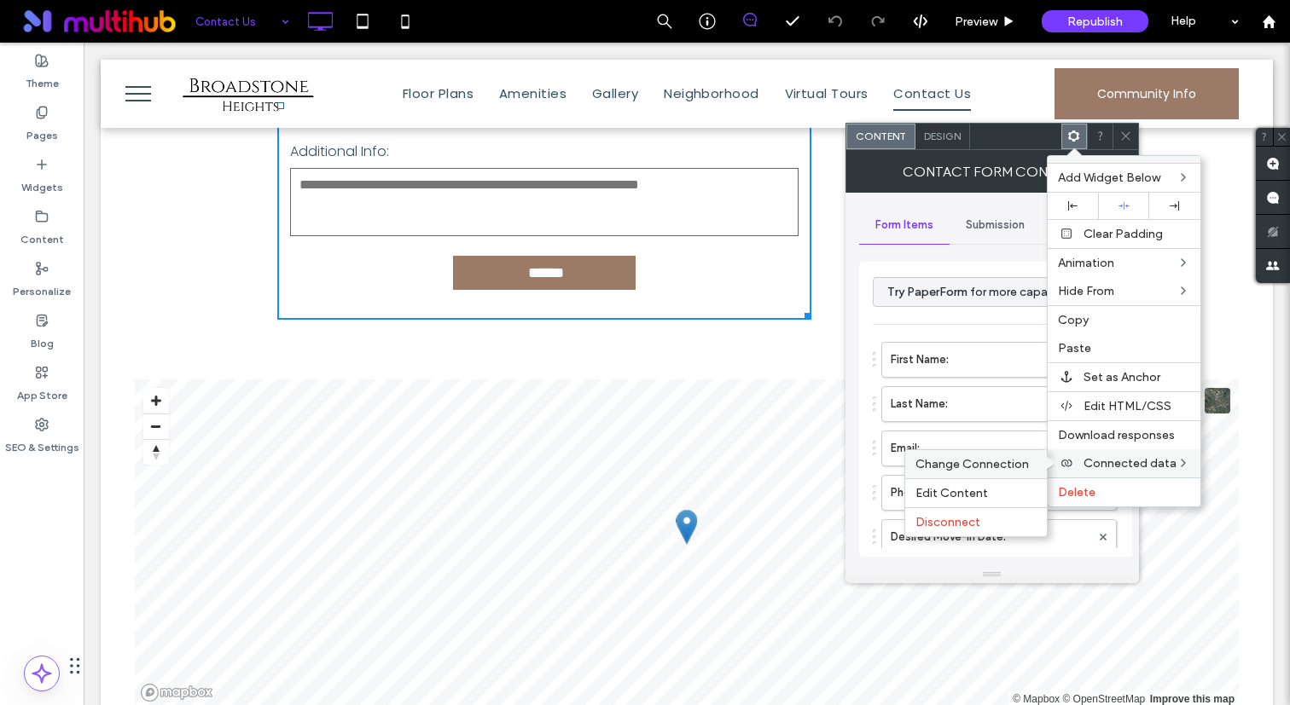
click at [1009, 467] on span "Change Connection" at bounding box center [971, 464] width 113 height 14
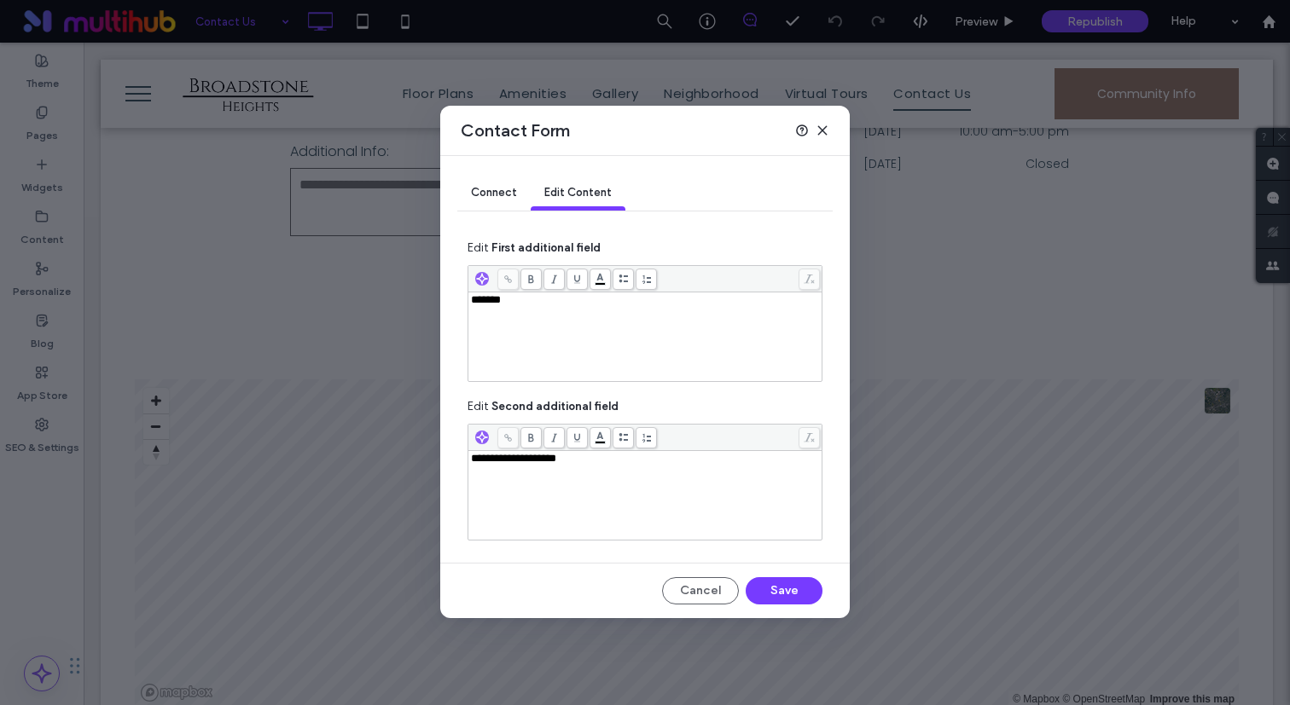
click at [641, 481] on div "**********" at bounding box center [645, 495] width 349 height 85
click at [665, 362] on div "*******" at bounding box center [645, 336] width 349 height 85
click at [780, 594] on button "Save" at bounding box center [783, 590] width 77 height 27
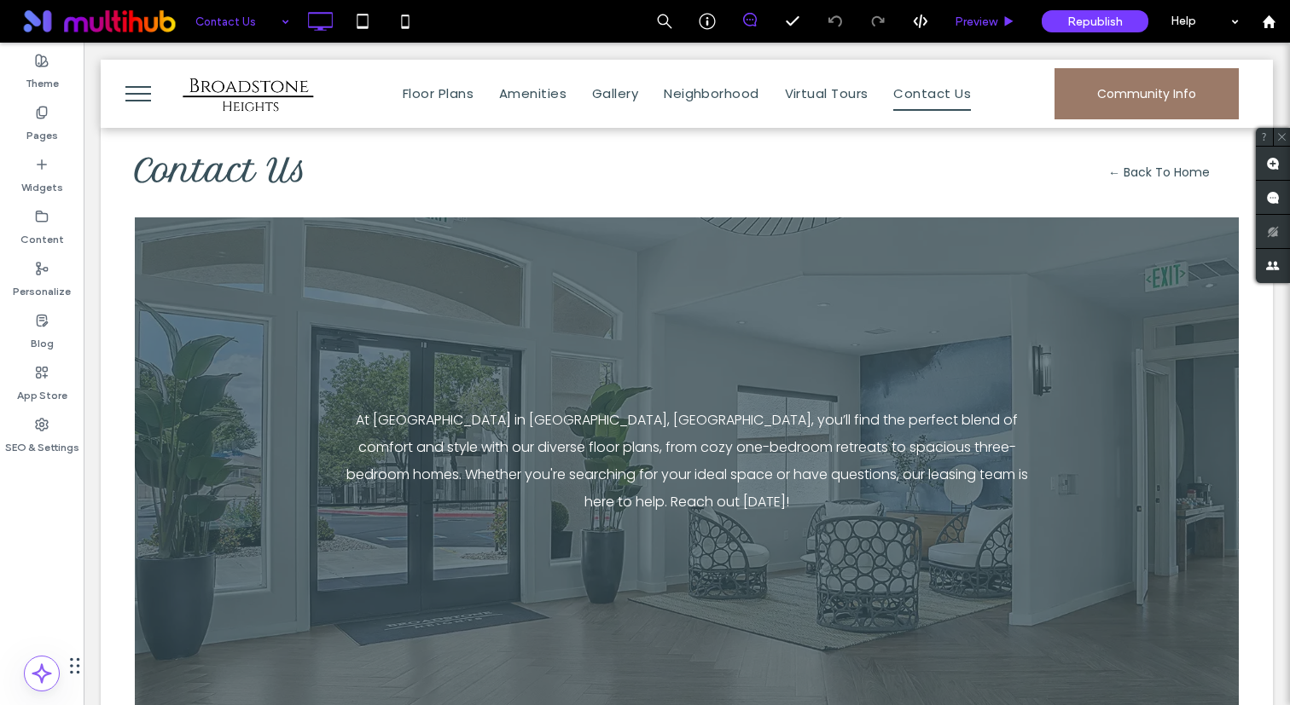
scroll to position [0, 0]
click at [28, 84] on label "Theme" at bounding box center [42, 79] width 33 height 24
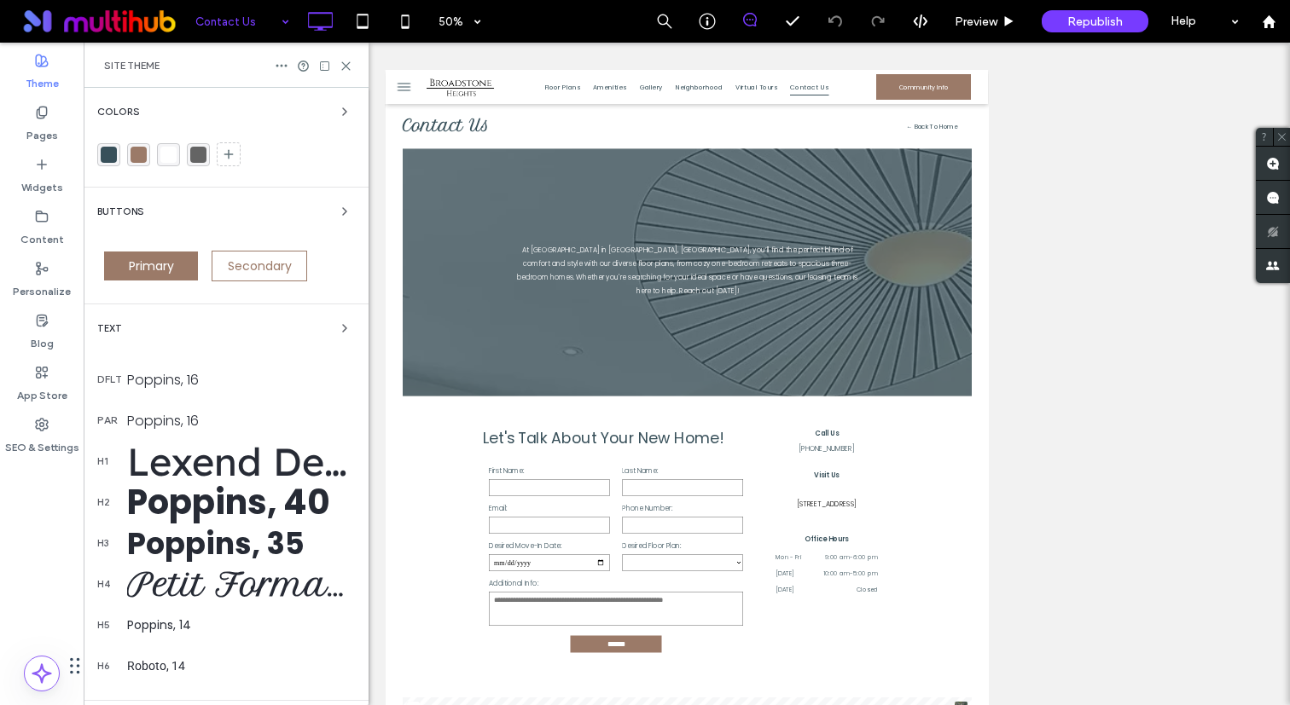
click at [207, 310] on div "Colors Buttons Primary Secondary Text dflt Poppins, 16 par Poppins, 16 h1 Lexen…" at bounding box center [226, 492] width 285 height 808
click at [215, 328] on div "Text" at bounding box center [226, 328] width 258 height 20
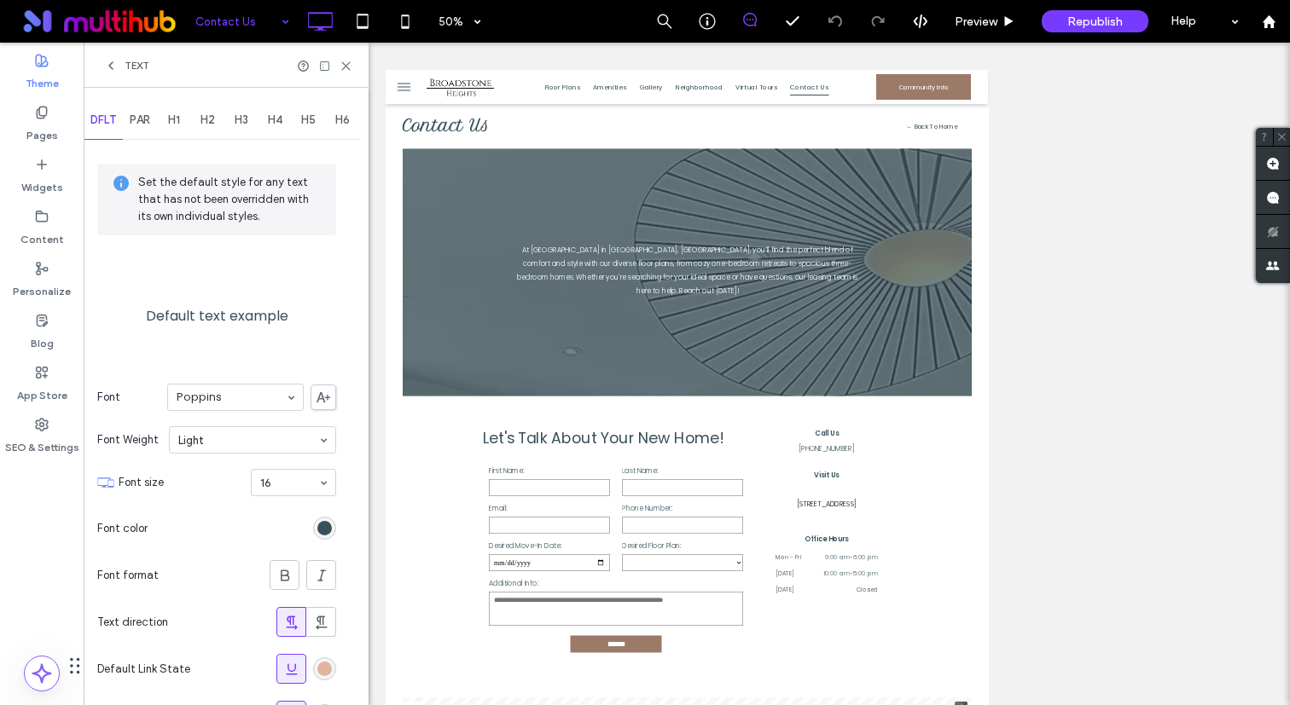
scroll to position [147, 0]
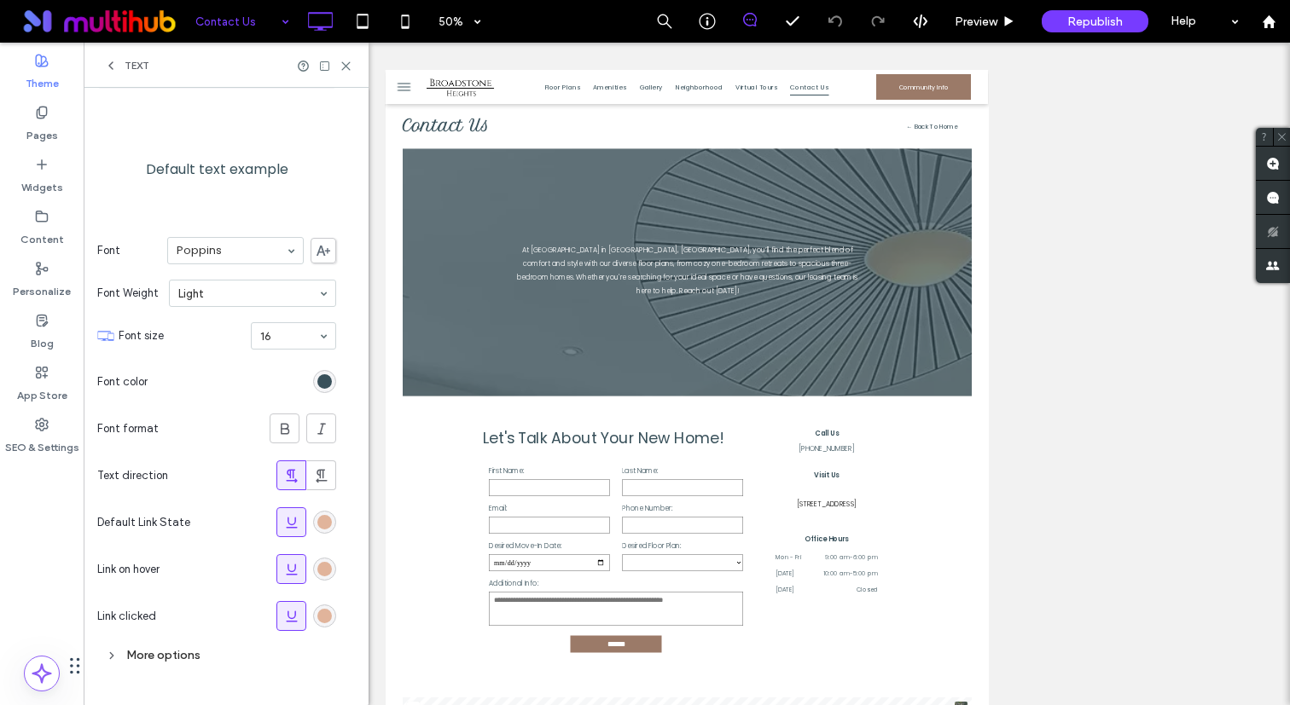
click at [98, 68] on div "Text" at bounding box center [226, 65] width 285 height 45
click at [112, 68] on use at bounding box center [110, 65] width 3 height 7
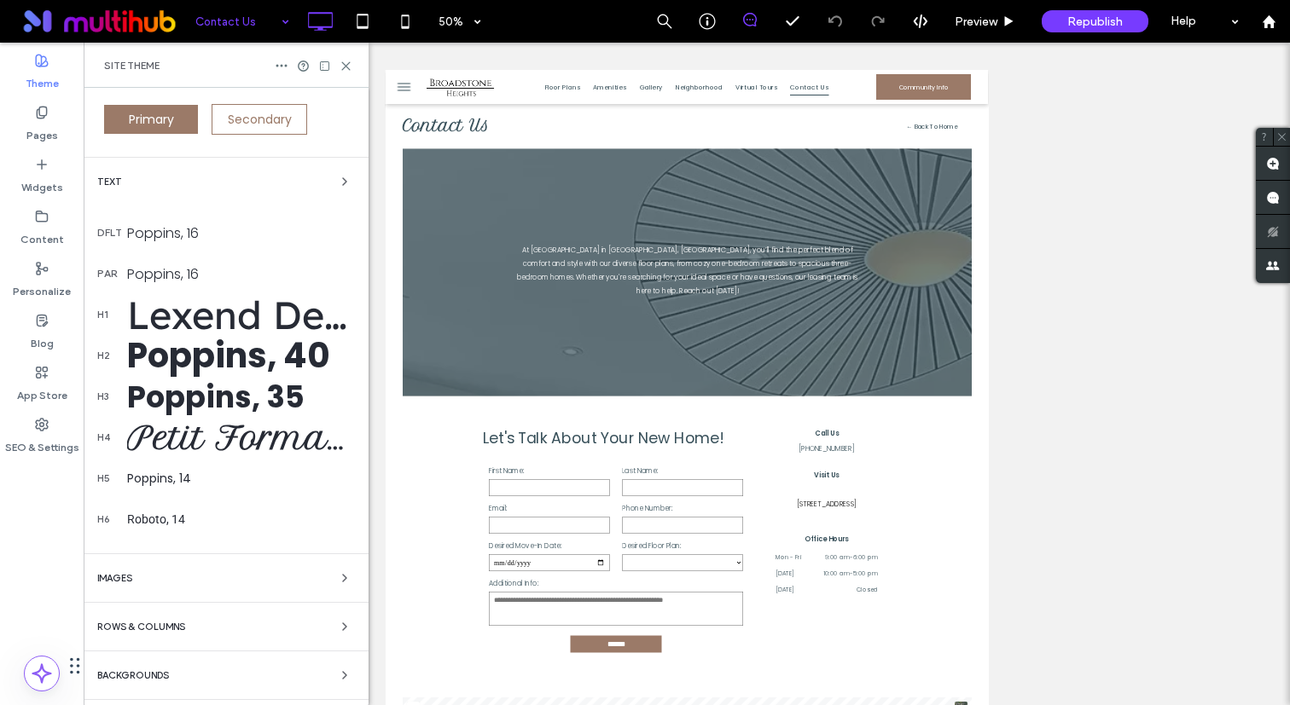
scroll to position [0, 0]
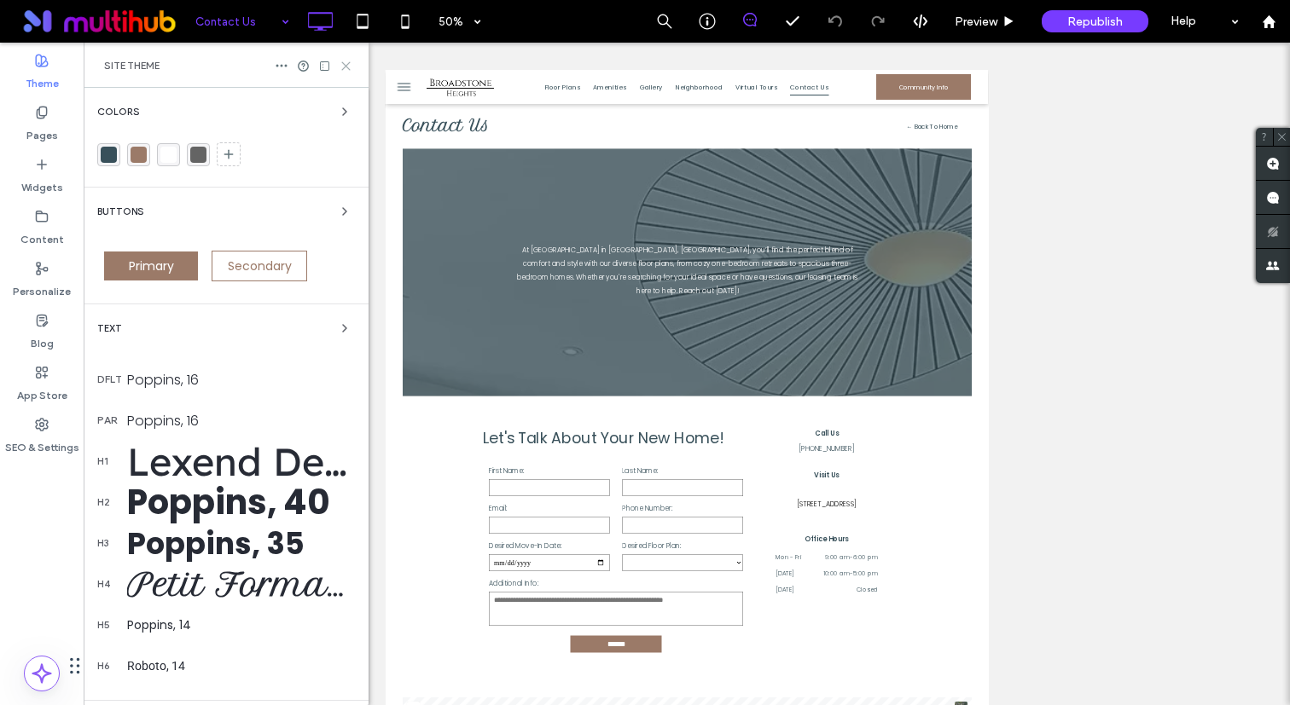
click at [345, 61] on icon at bounding box center [345, 66] width 13 height 13
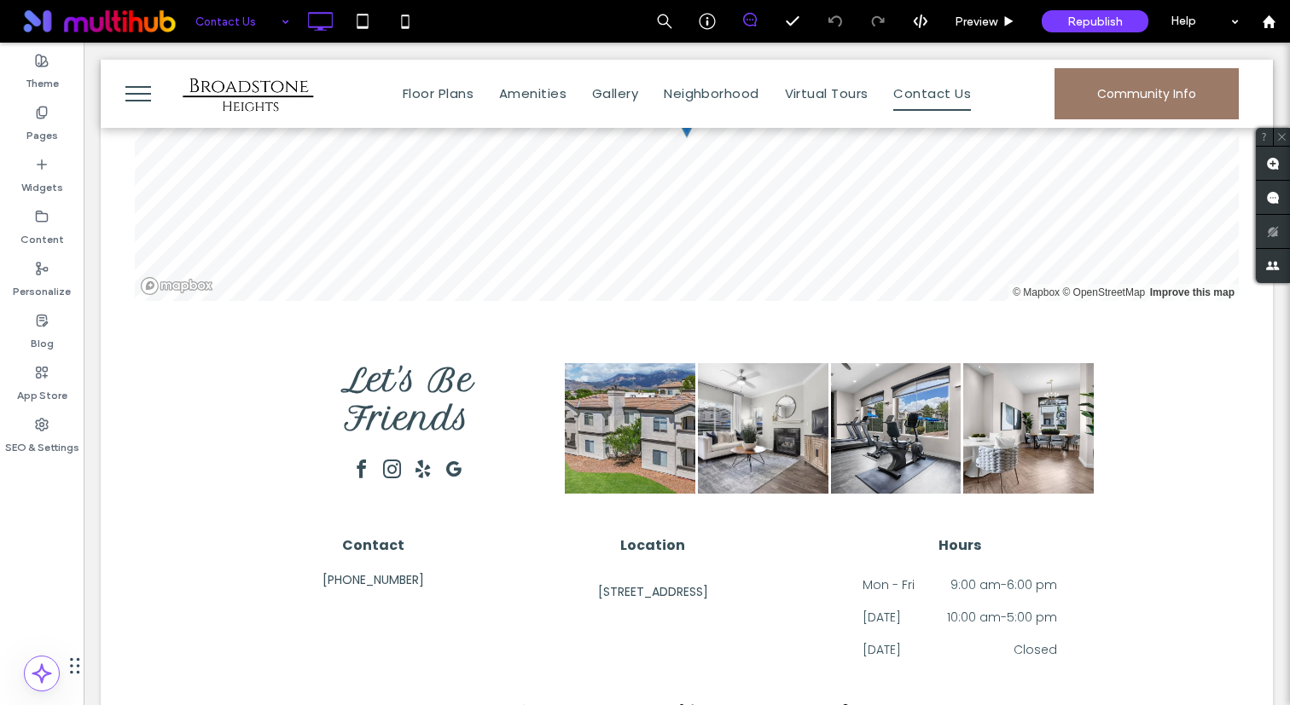
scroll to position [1590, 0]
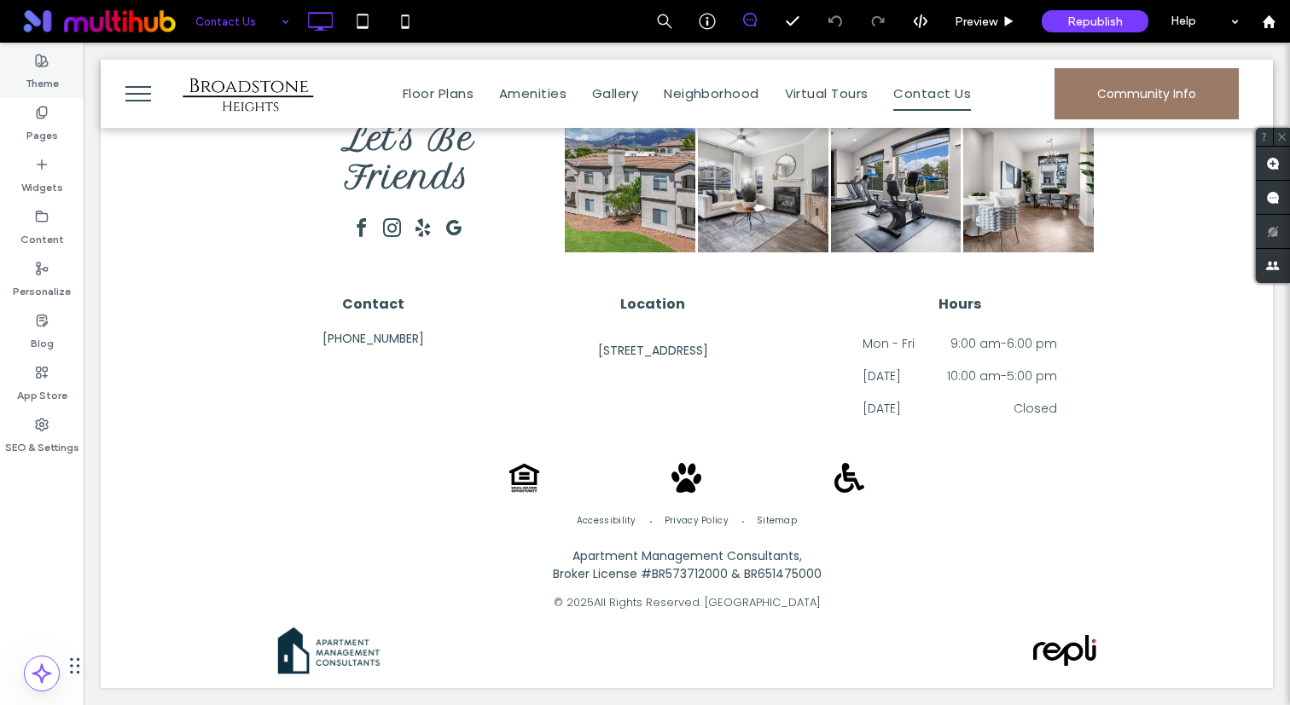
click at [60, 49] on div "Theme" at bounding box center [42, 72] width 84 height 52
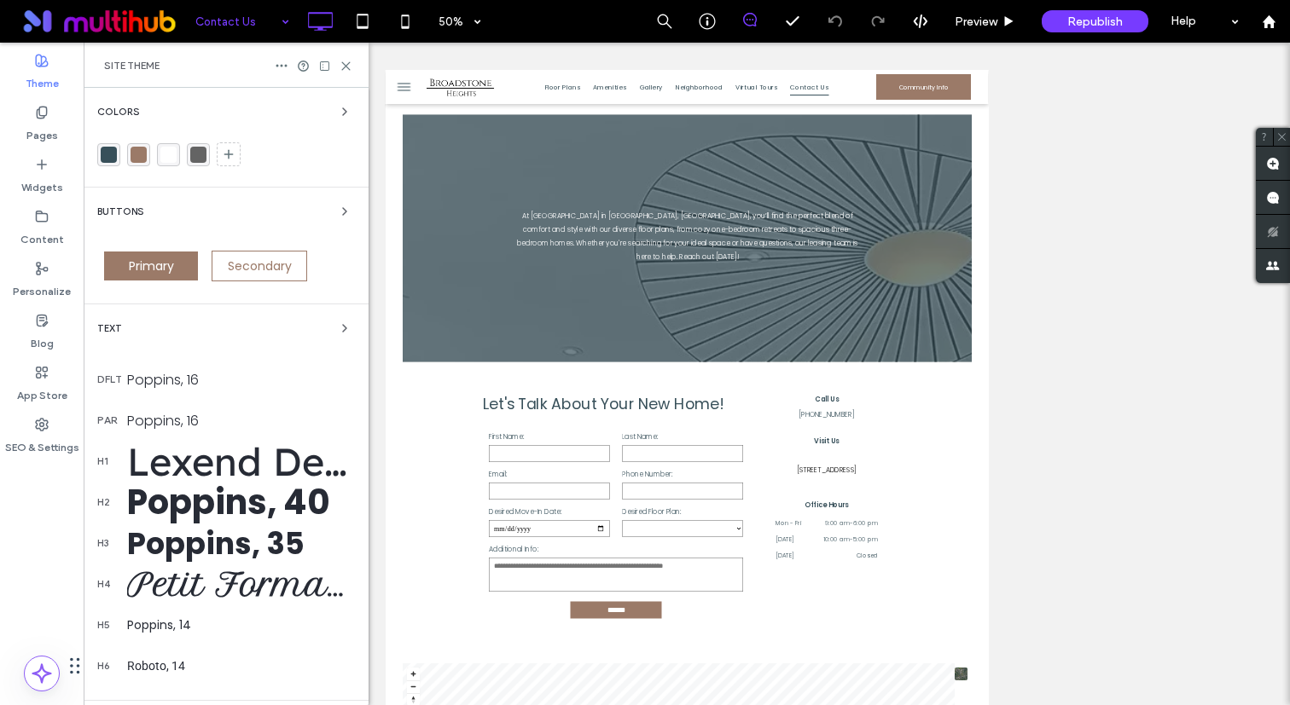
scroll to position [68, 0]
click at [144, 151] on div "rgba(155, 122, 104, 1)" at bounding box center [138, 155] width 16 height 16
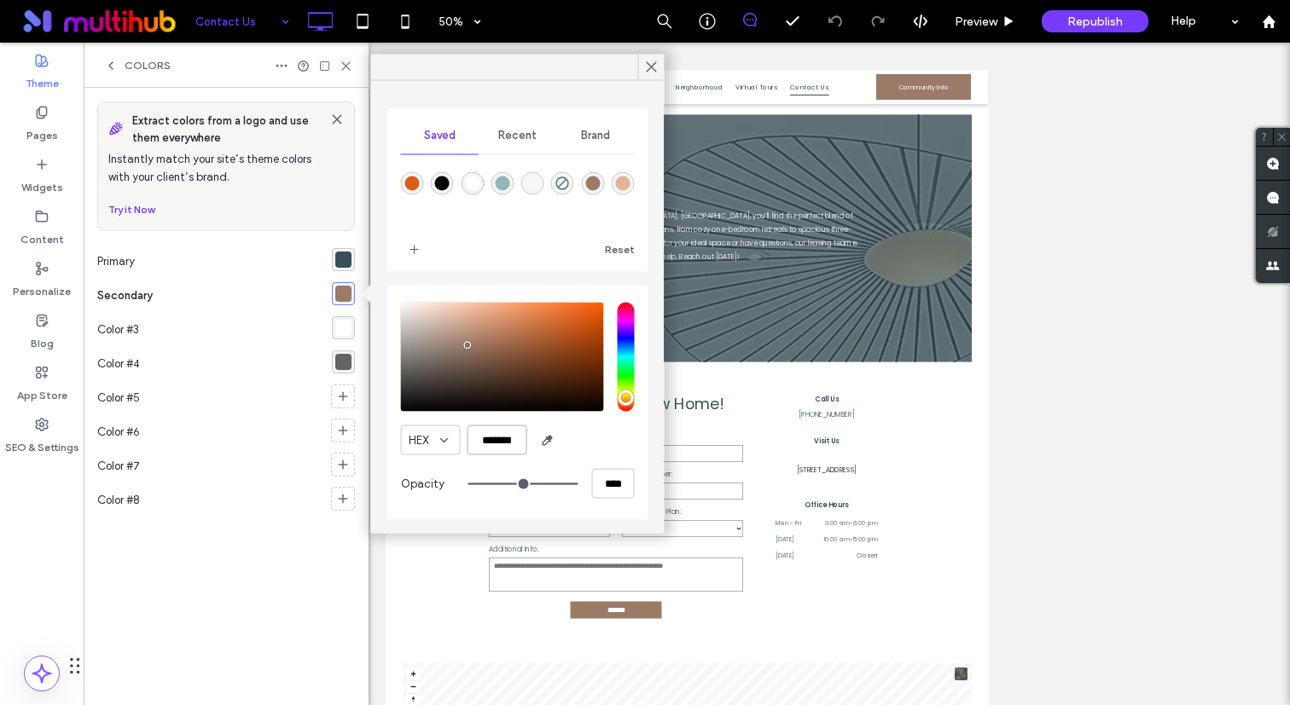
click at [499, 444] on input "*******" at bounding box center [497, 441] width 60 height 30
click at [52, 444] on label "SEO & Settings" at bounding box center [42, 444] width 74 height 24
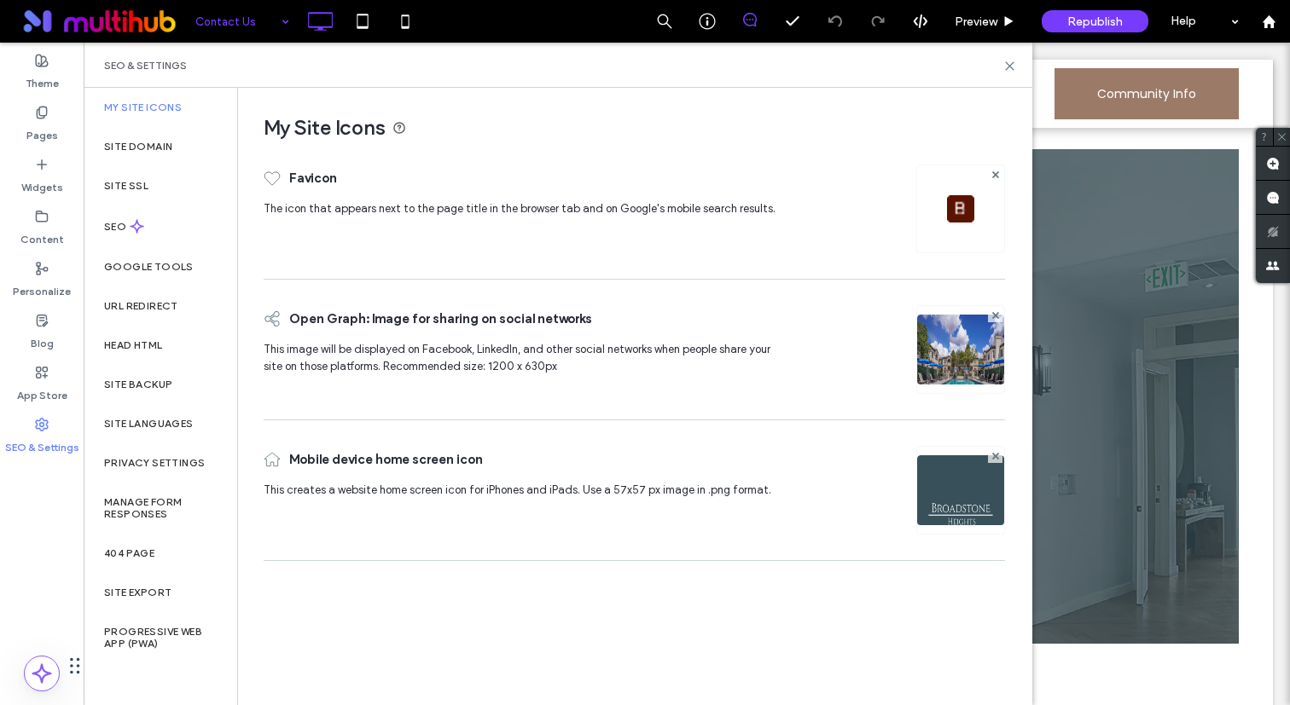
scroll to position [0, 0]
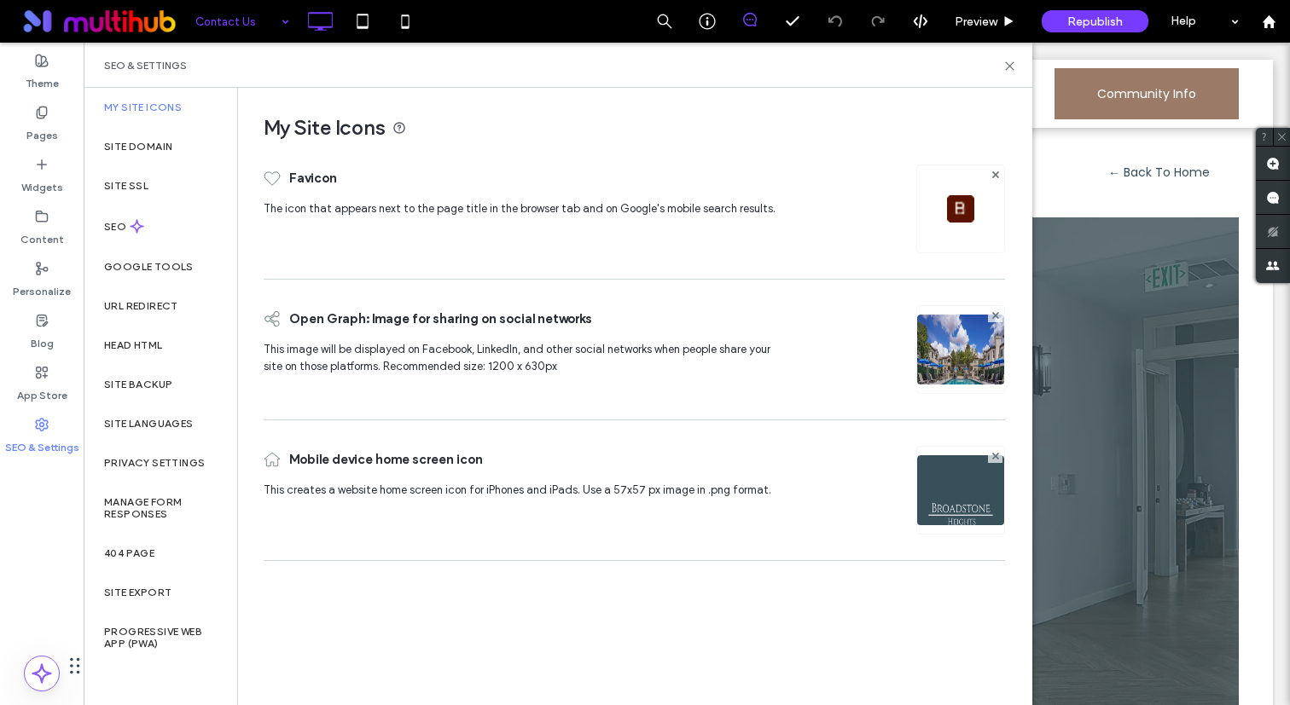
click at [40, 441] on label "SEO & Settings" at bounding box center [42, 444] width 74 height 24
click at [172, 332] on div "Head HTML" at bounding box center [161, 345] width 154 height 39
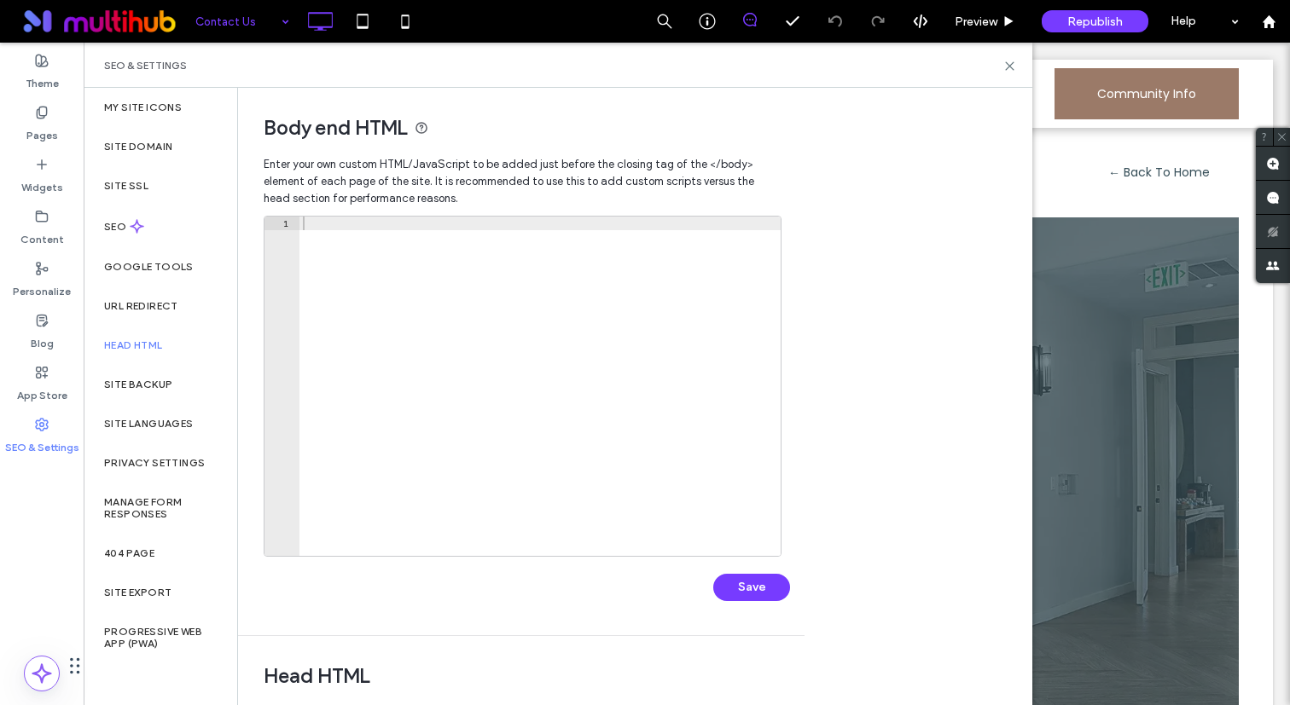
click at [495, 337] on div at bounding box center [539, 400] width 481 height 367
paste textarea "**********"
type textarea "**********"
click at [770, 589] on button "Save" at bounding box center [751, 587] width 77 height 27
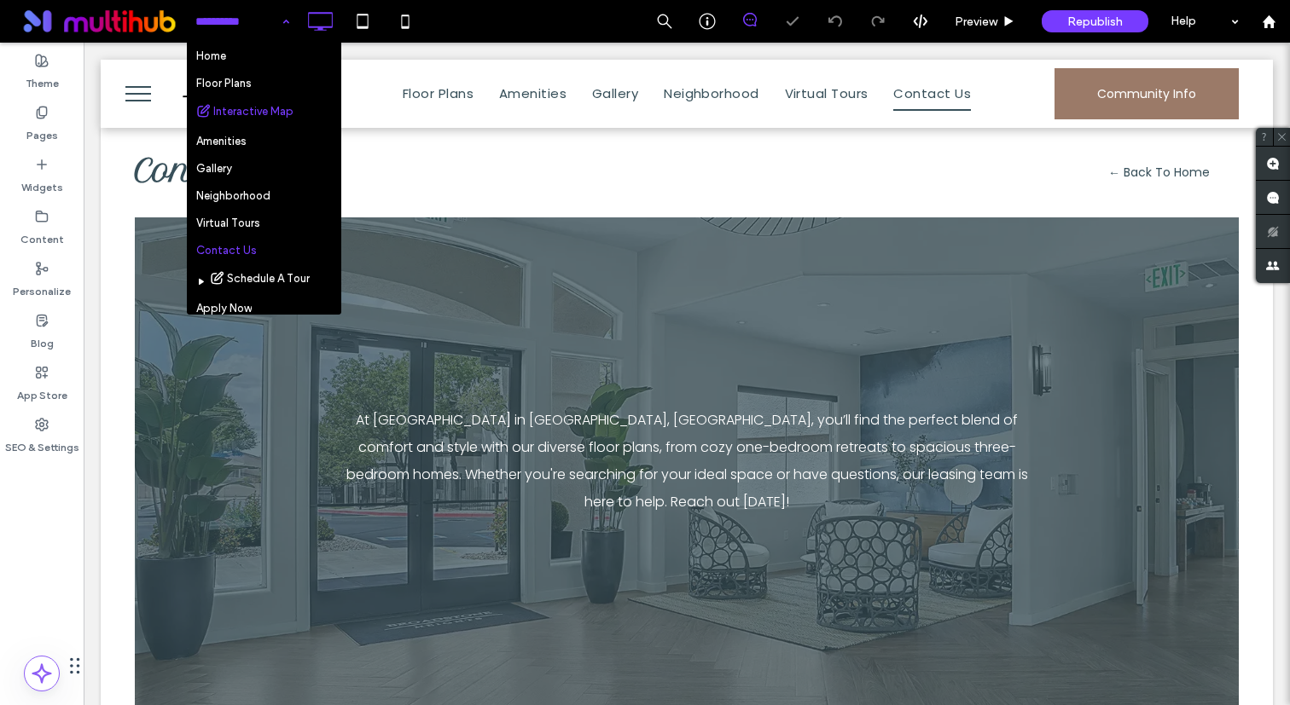
scroll to position [0, 0]
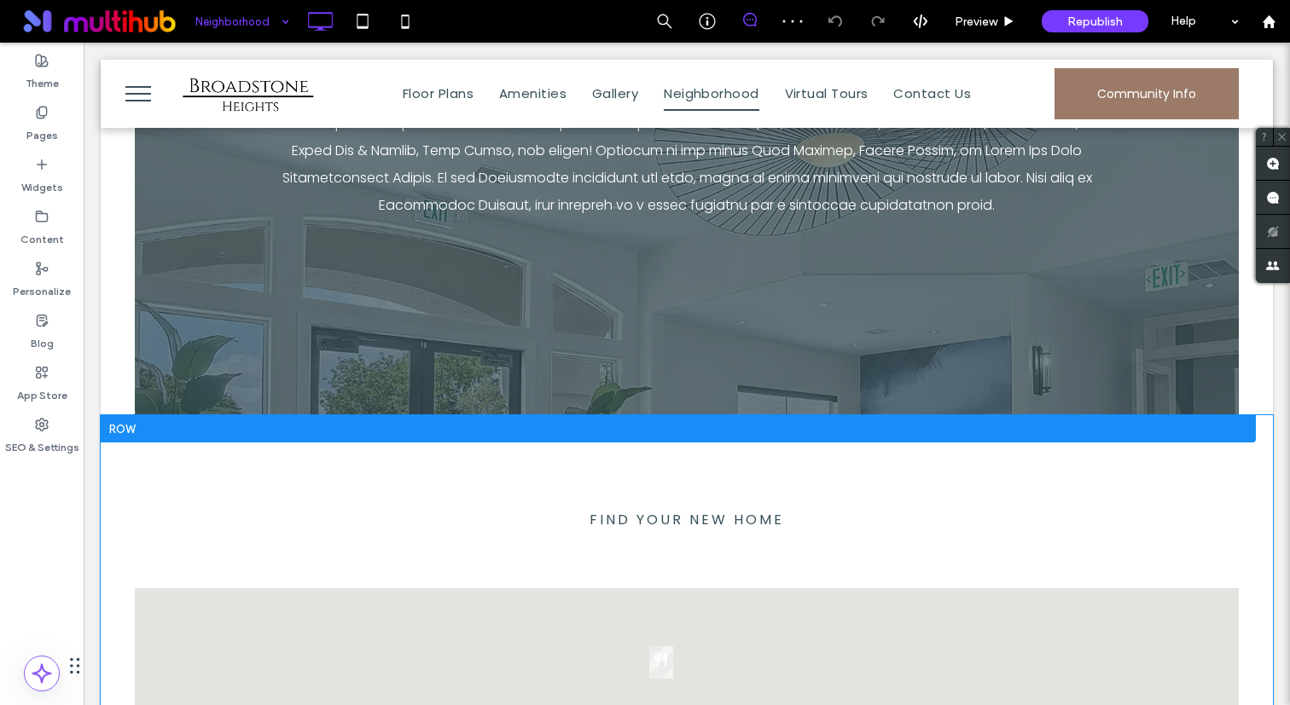
scroll to position [535, 0]
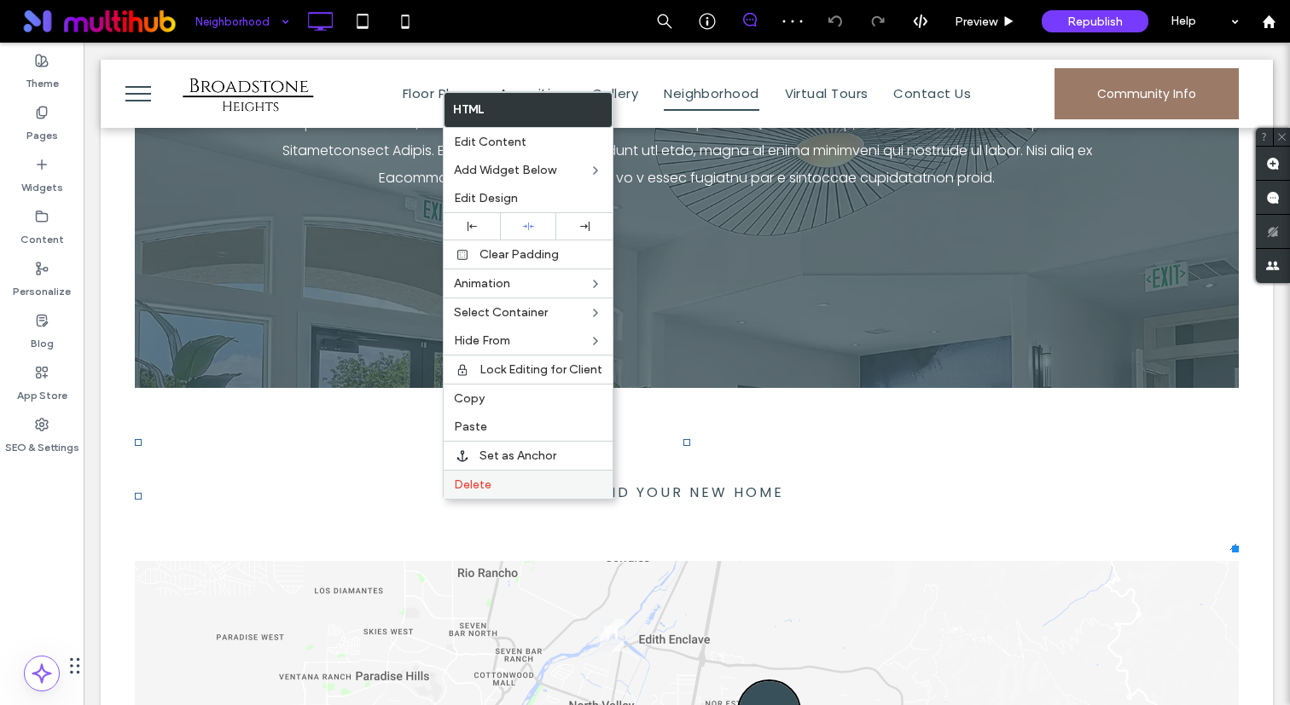
click at [463, 482] on span "Delete" at bounding box center [473, 485] width 38 height 14
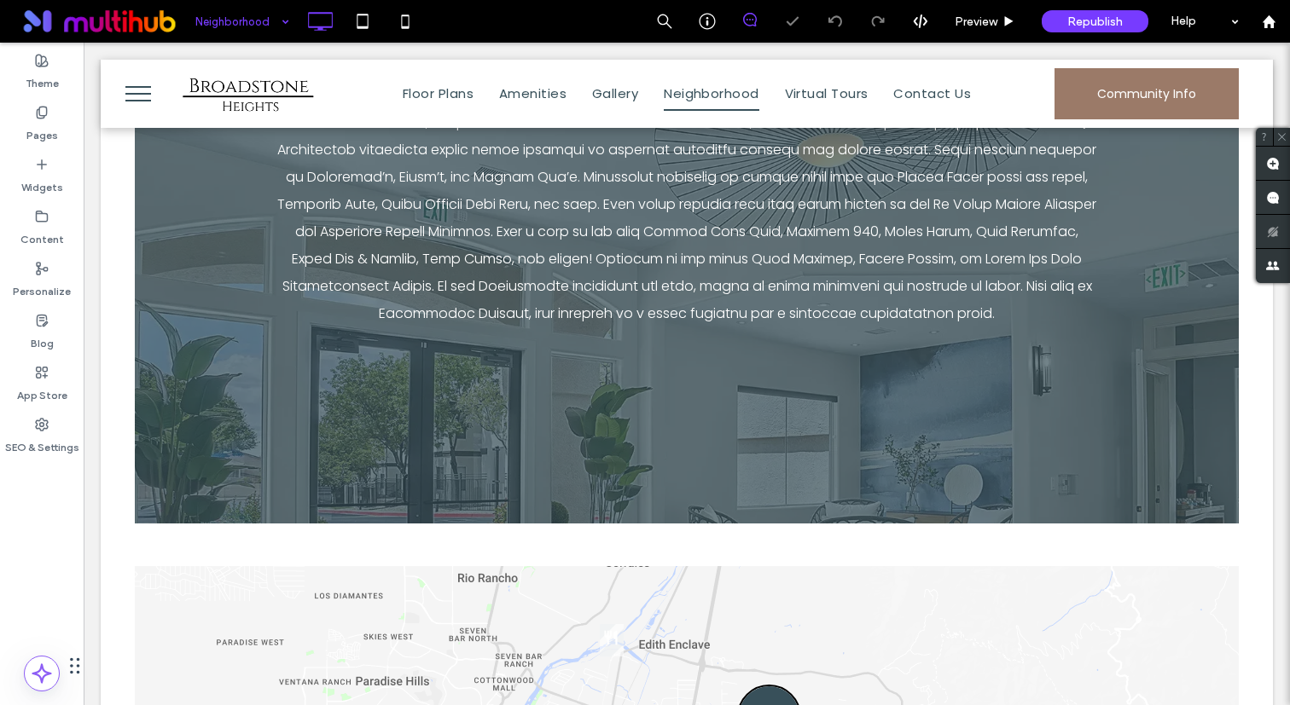
scroll to position [670, 0]
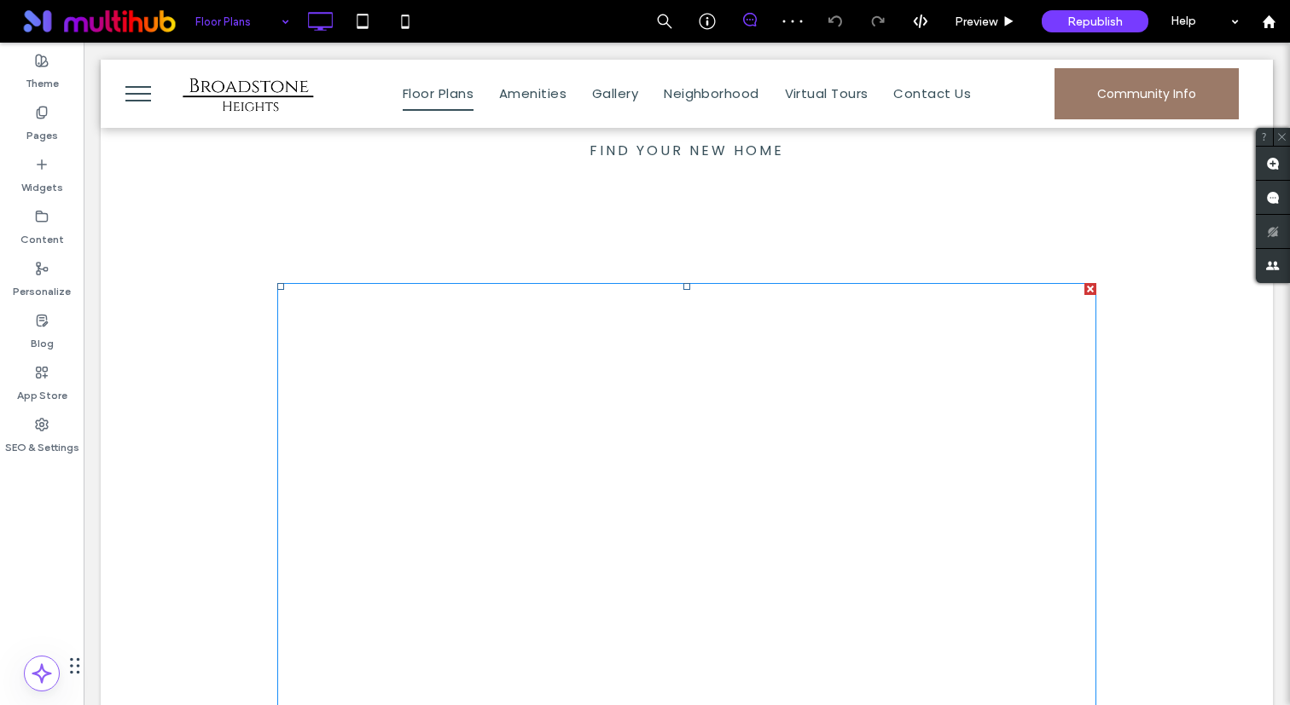
scroll to position [909, 0]
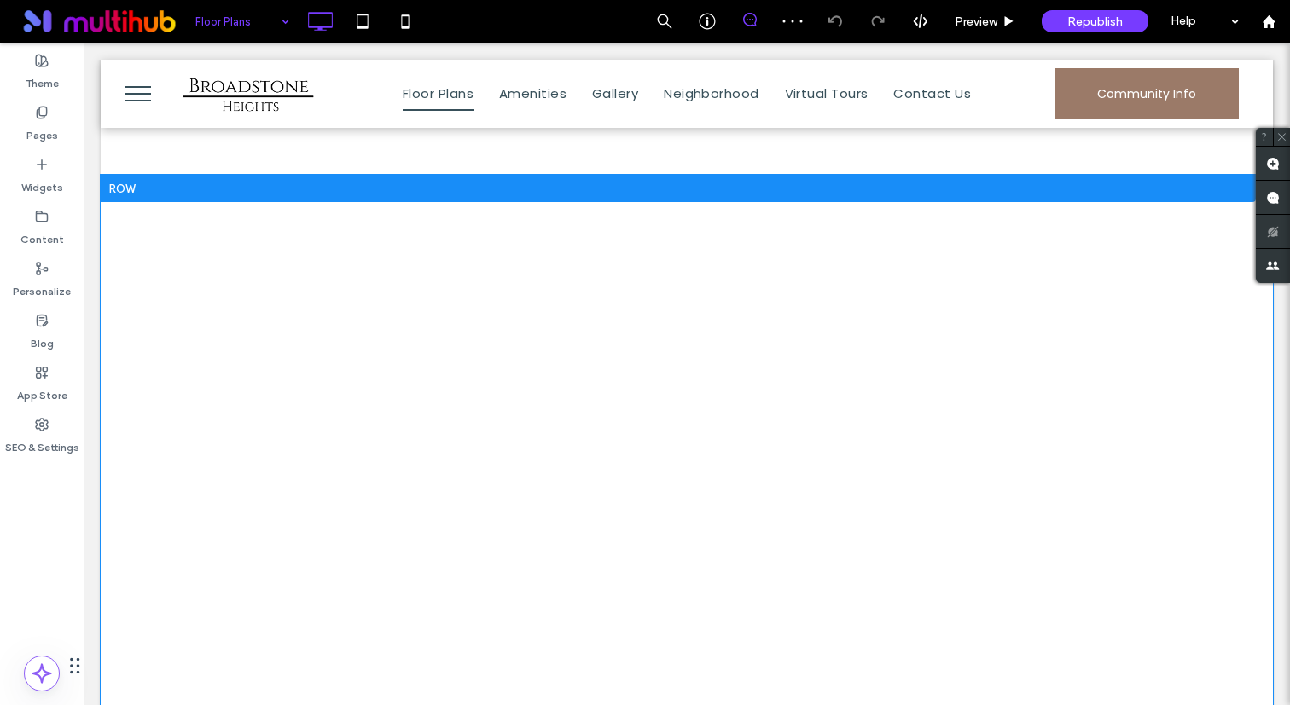
click at [164, 195] on div at bounding box center [678, 188] width 1155 height 27
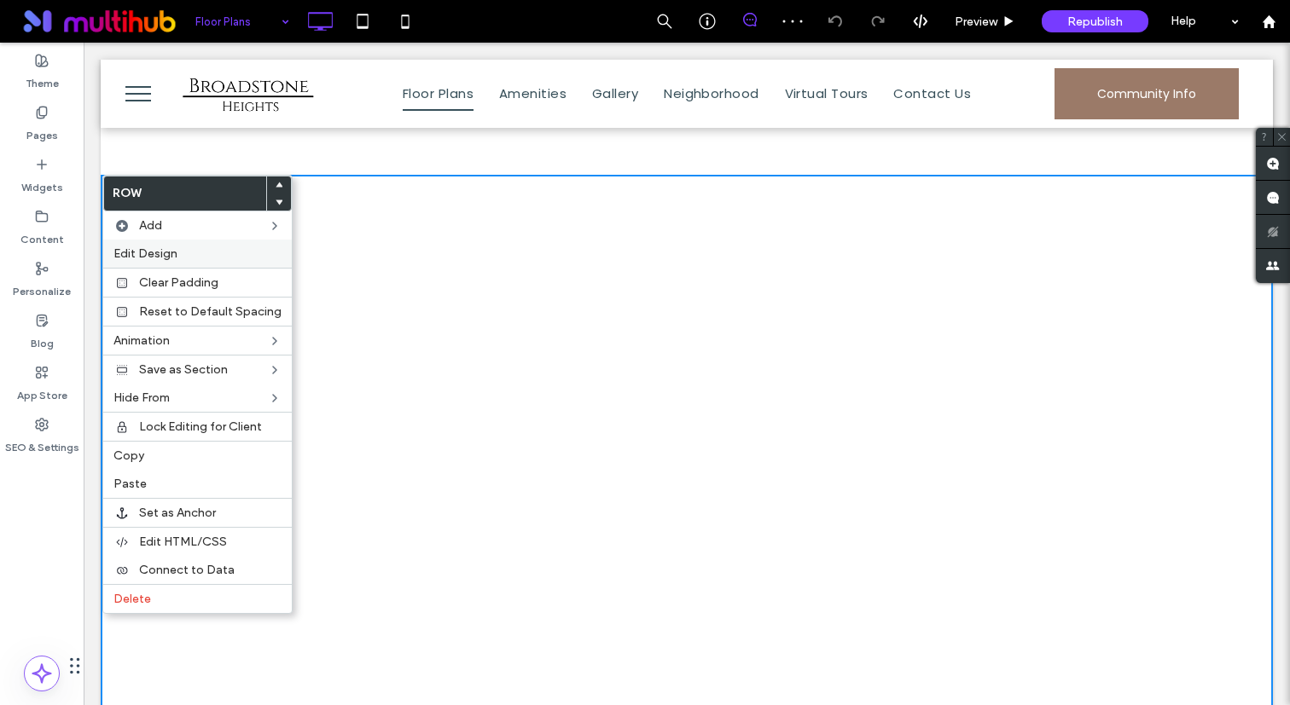
click at [169, 257] on span "Edit Design" at bounding box center [145, 253] width 64 height 14
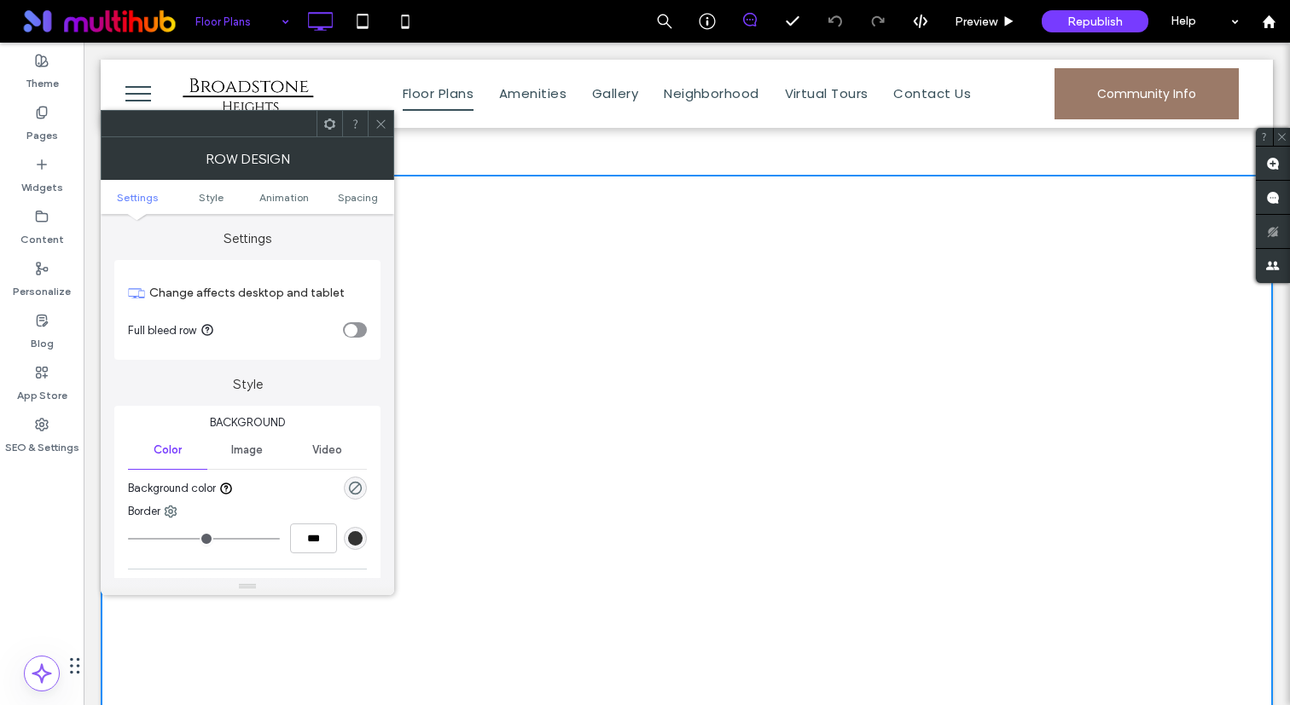
click at [358, 328] on div "toggle" at bounding box center [355, 329] width 24 height 15
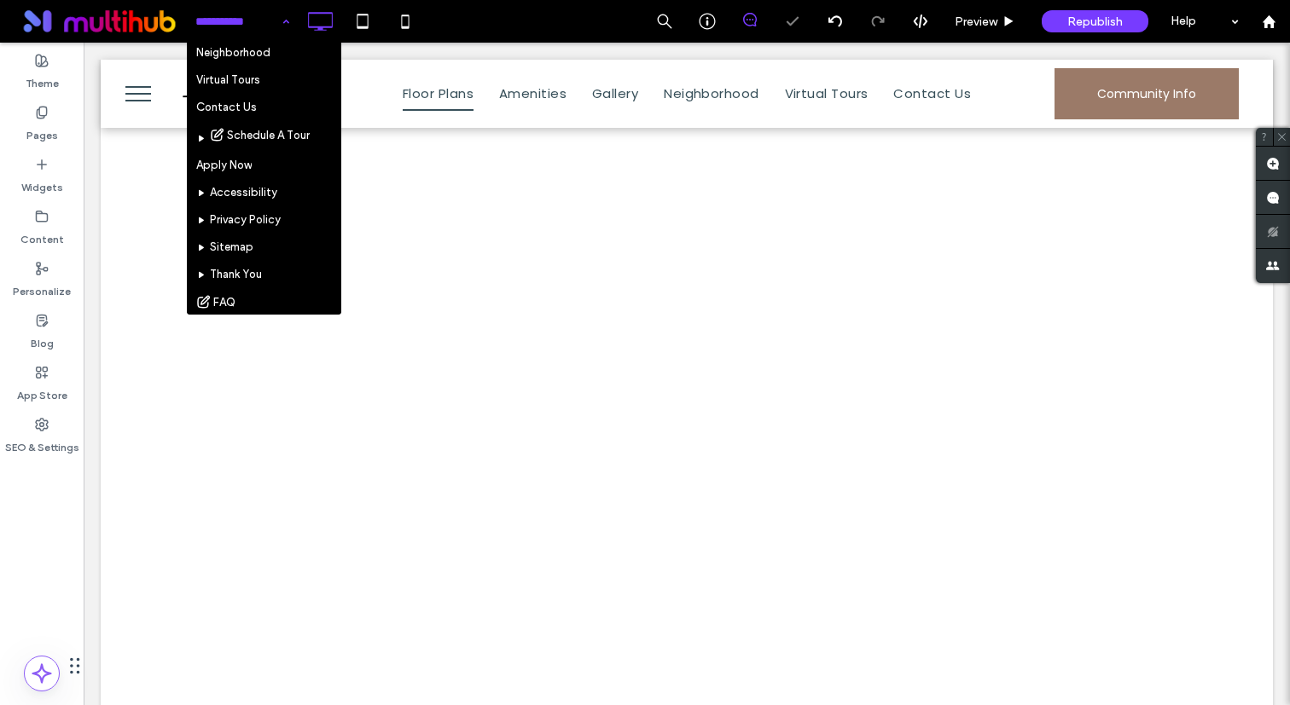
scroll to position [217, 0]
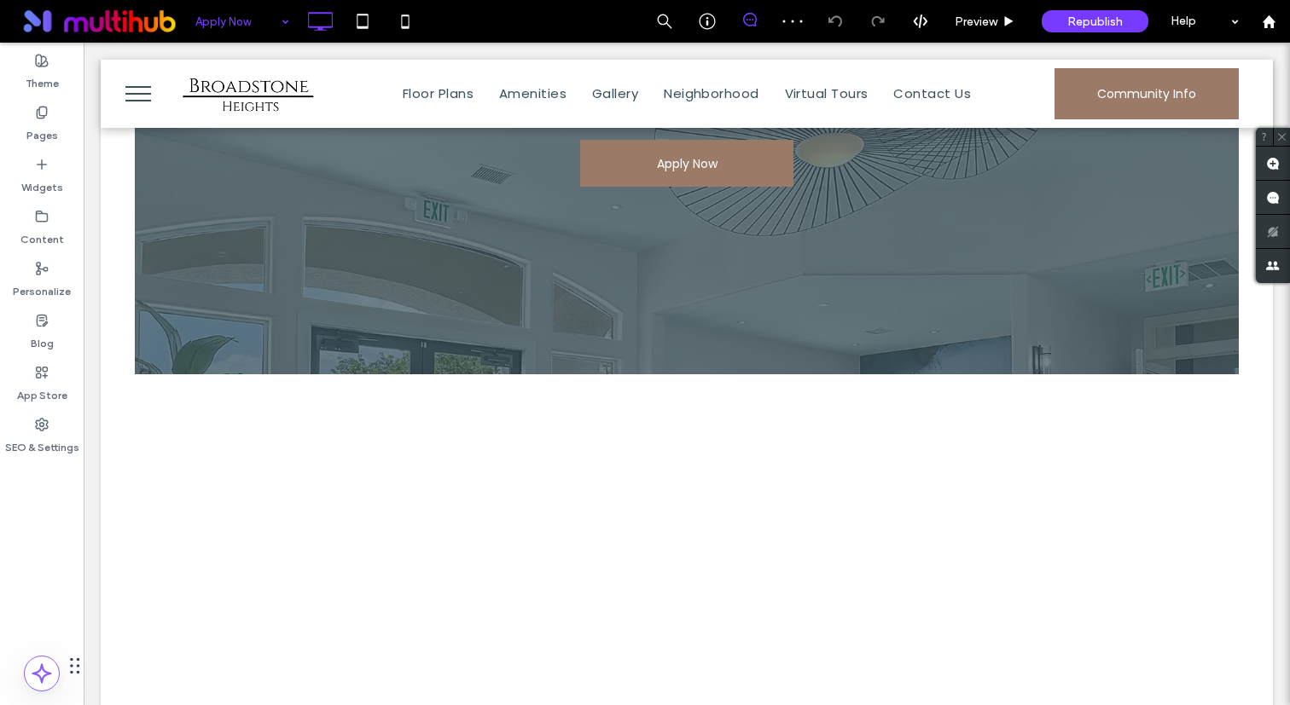
scroll to position [455, 0]
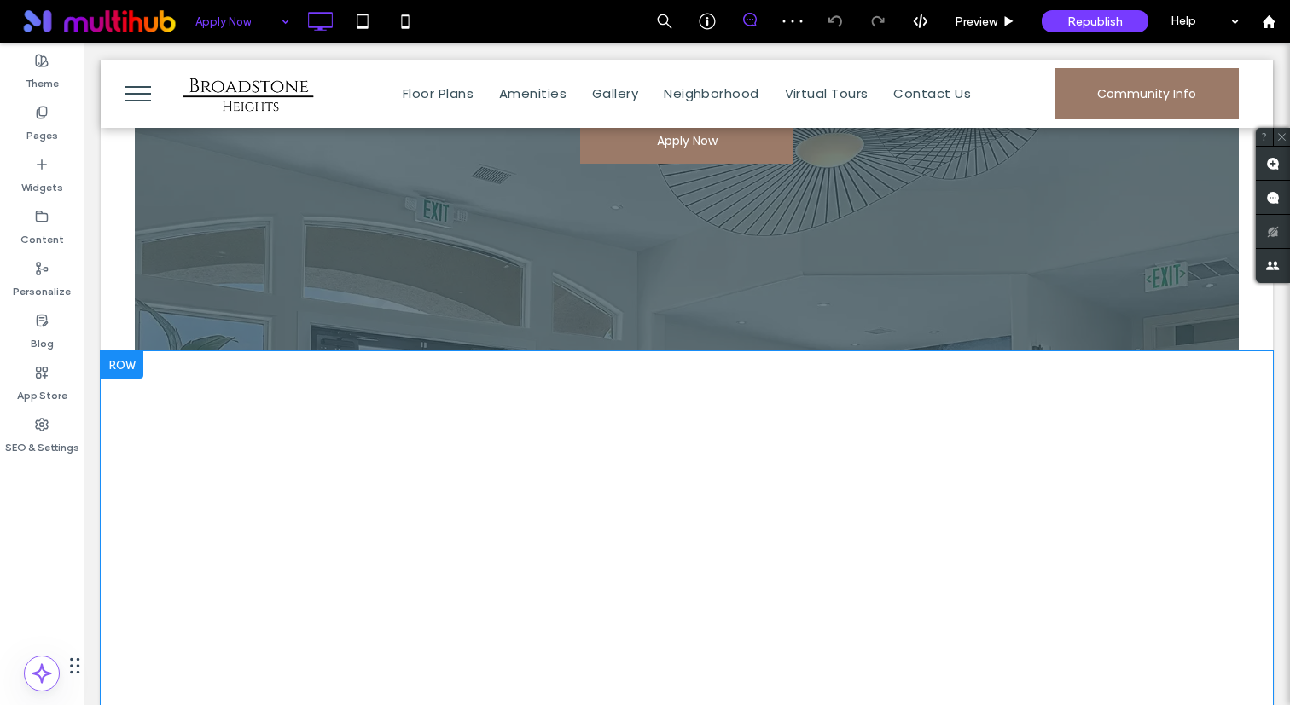
click at [119, 368] on div at bounding box center [122, 364] width 43 height 27
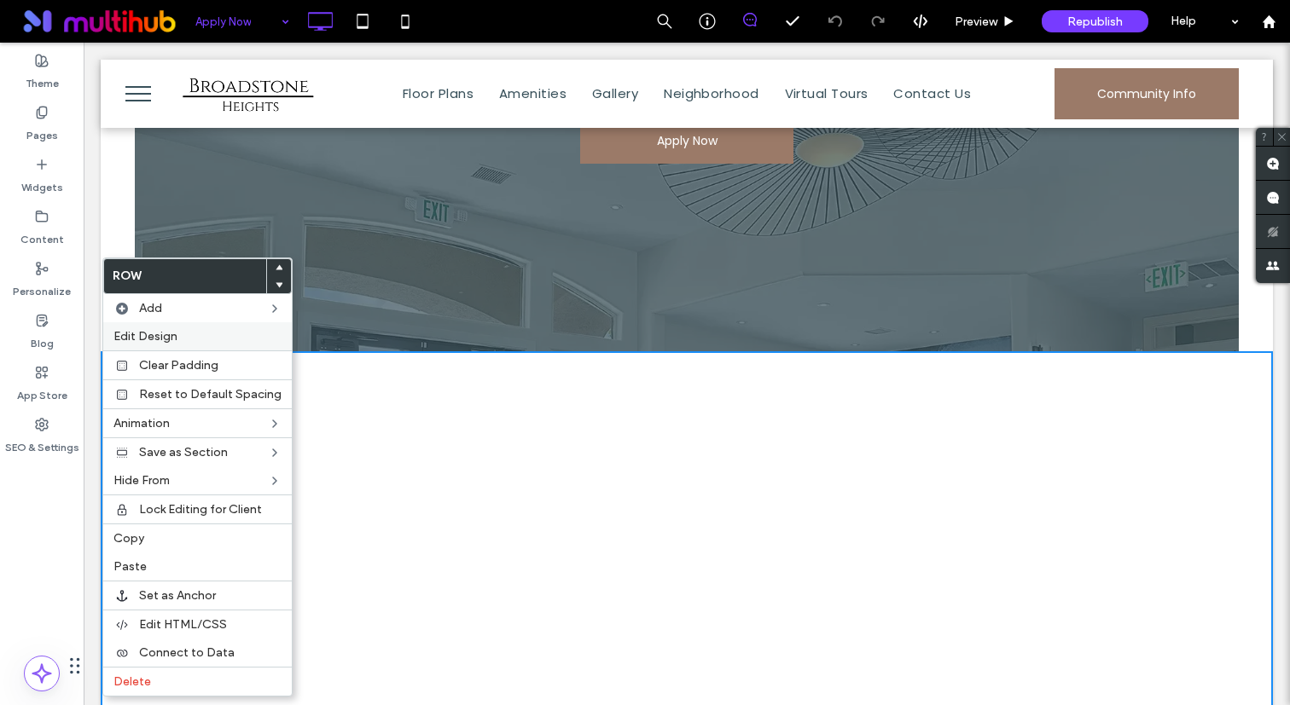
click at [191, 333] on label "Edit Design" at bounding box center [197, 336] width 168 height 14
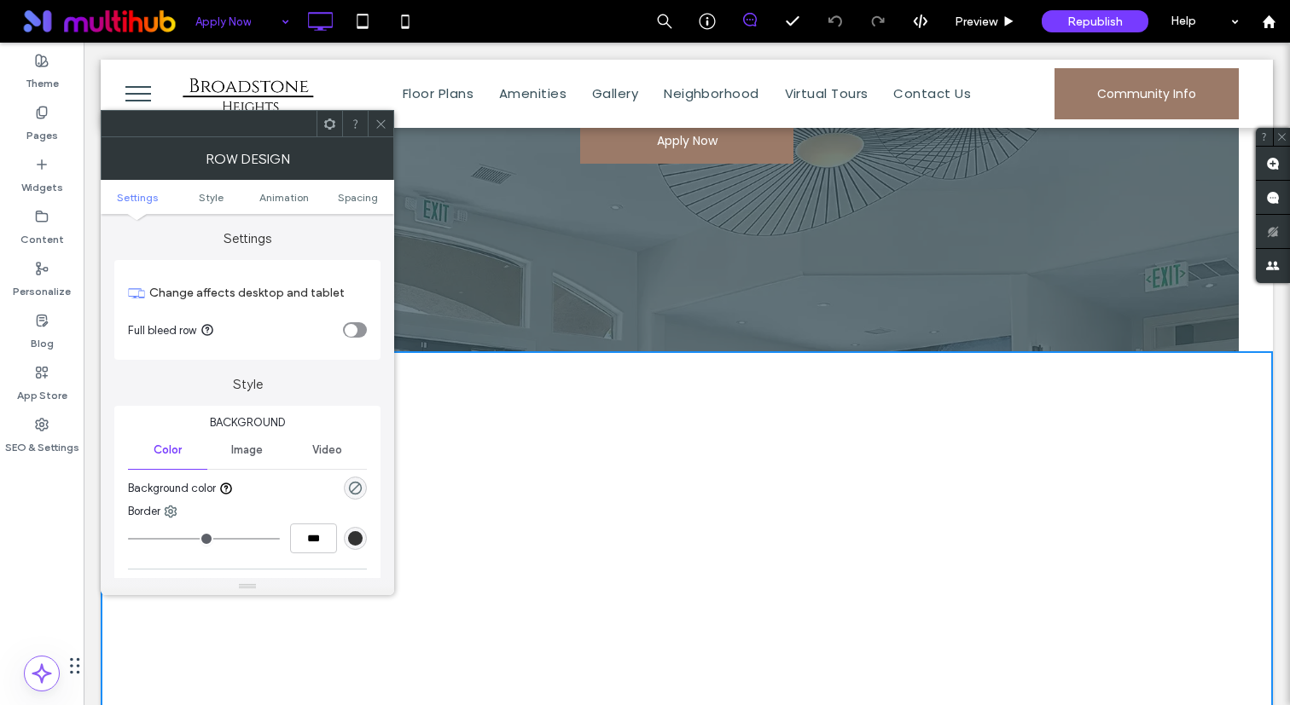
click at [351, 333] on div "toggle" at bounding box center [351, 330] width 13 height 13
click at [375, 125] on icon at bounding box center [380, 124] width 13 height 13
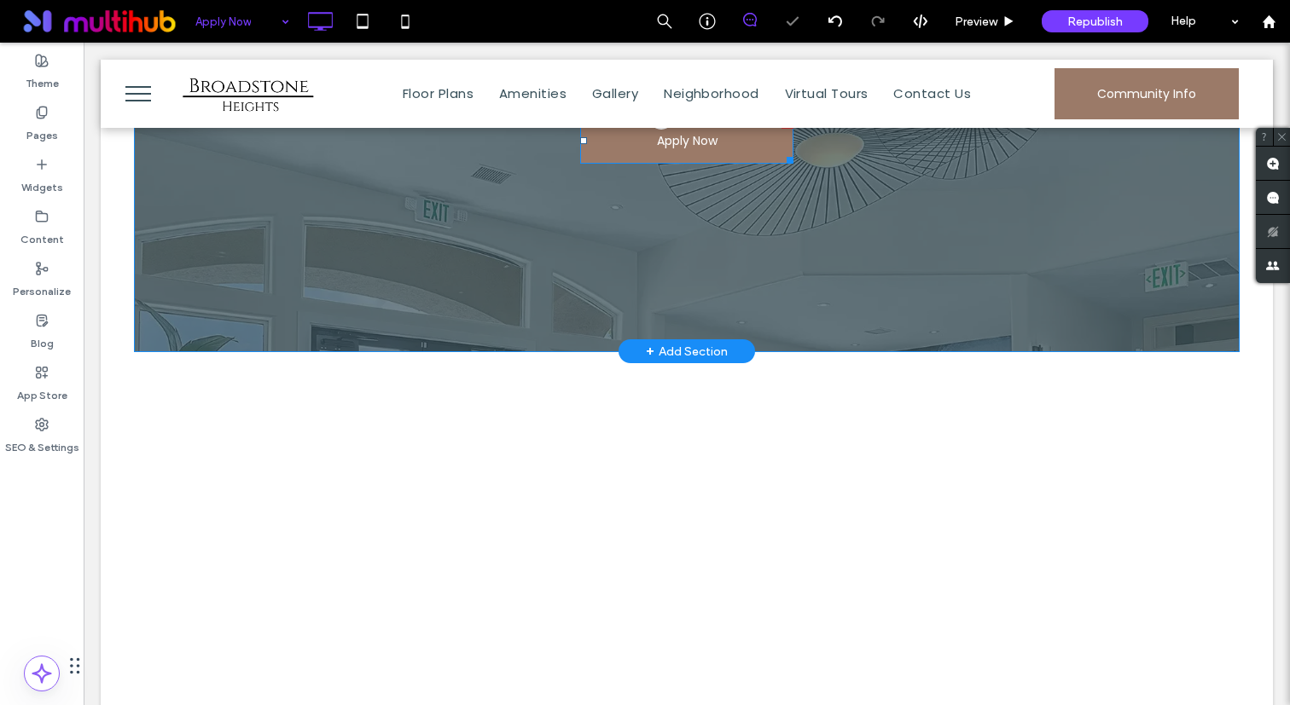
click at [648, 156] on span at bounding box center [686, 140] width 213 height 47
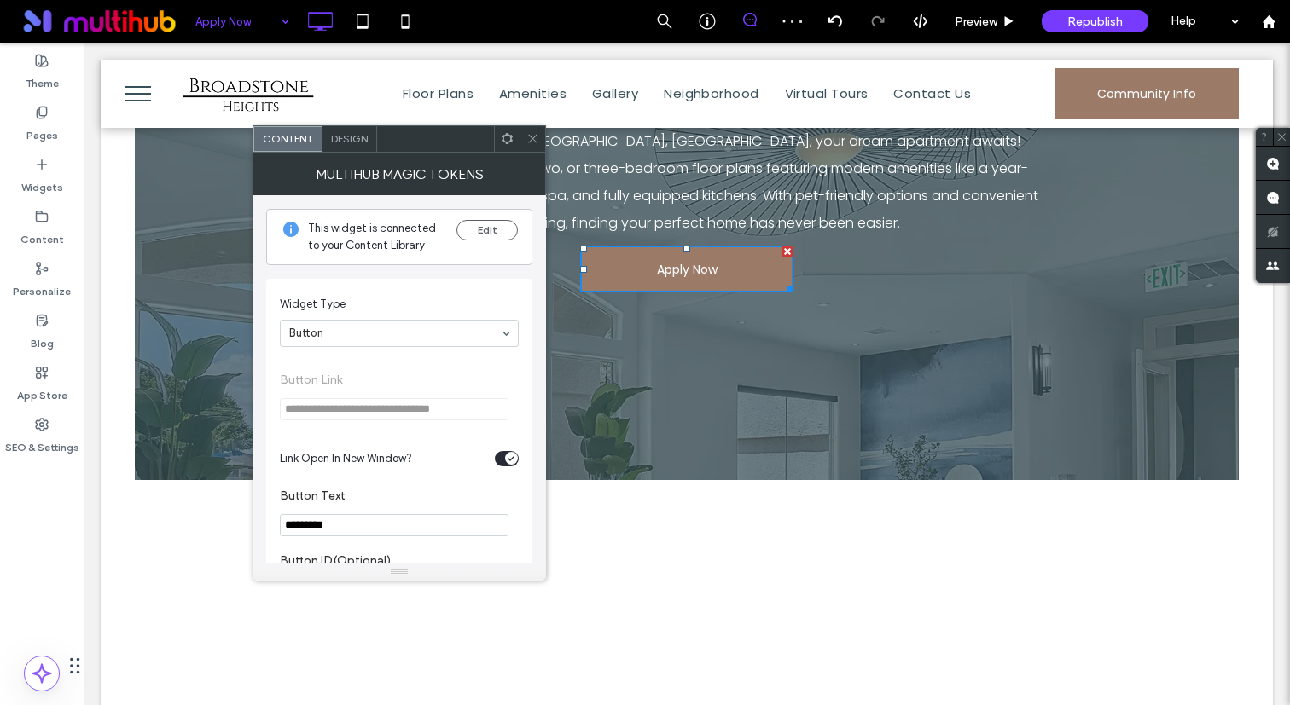
scroll to position [291, 0]
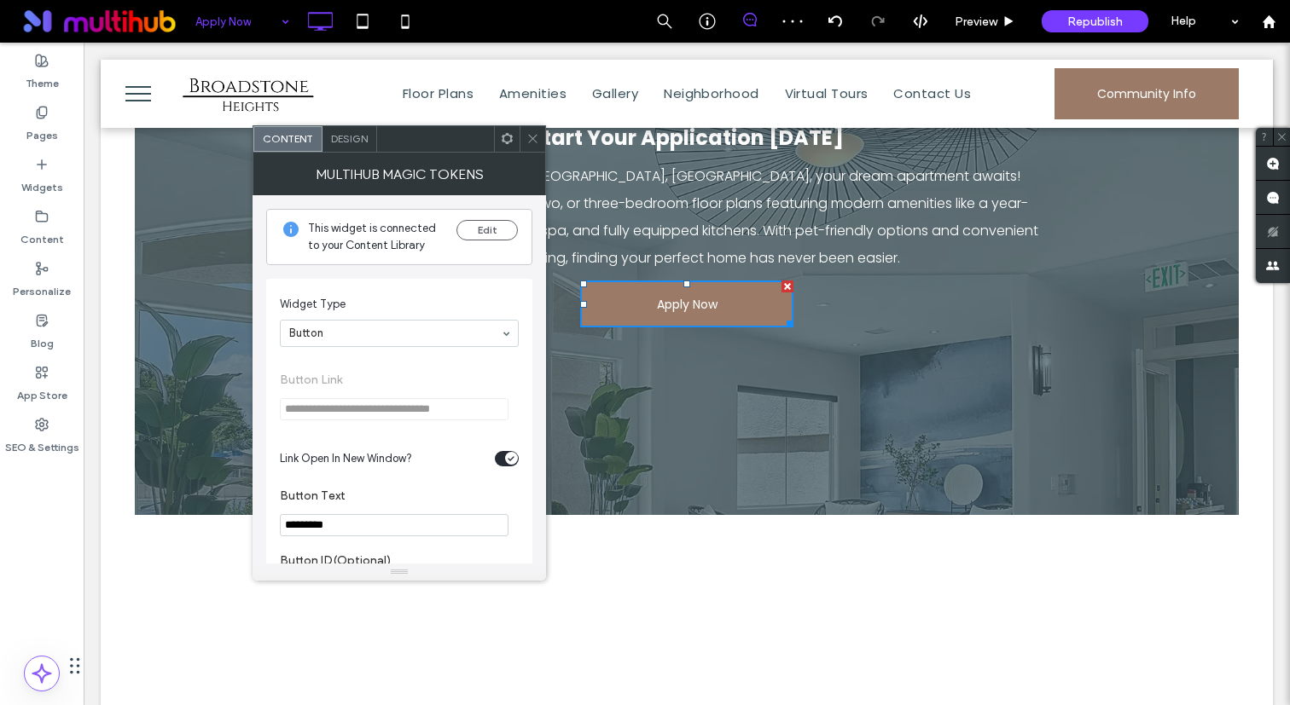
click at [502, 134] on icon at bounding box center [507, 138] width 13 height 13
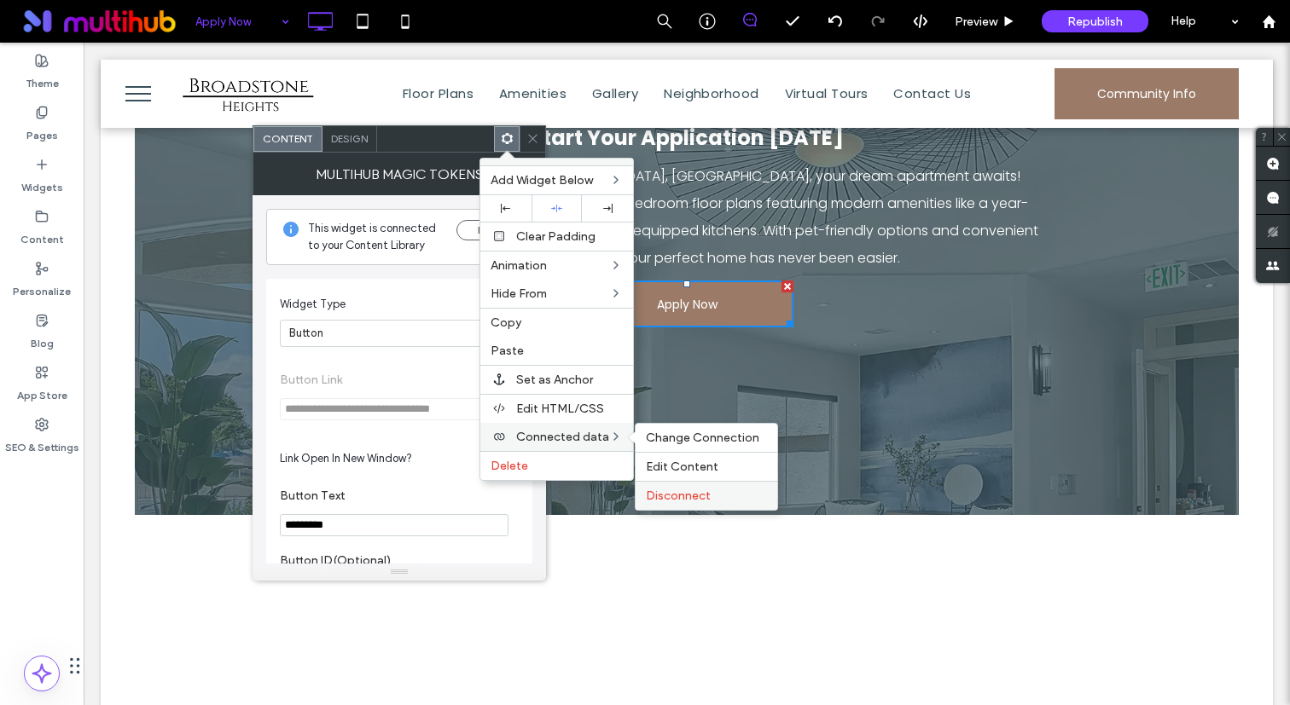
click at [672, 494] on span "Disconnect" at bounding box center [678, 496] width 65 height 14
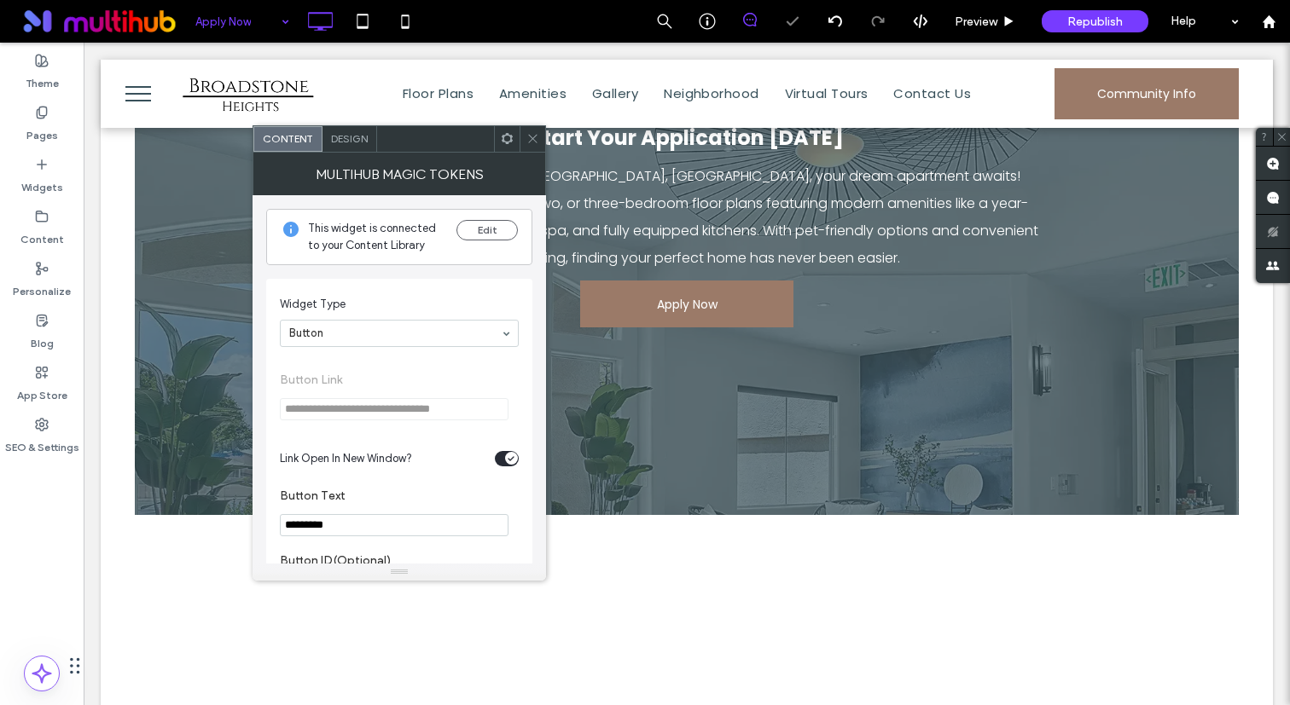
click at [533, 133] on icon at bounding box center [532, 138] width 13 height 13
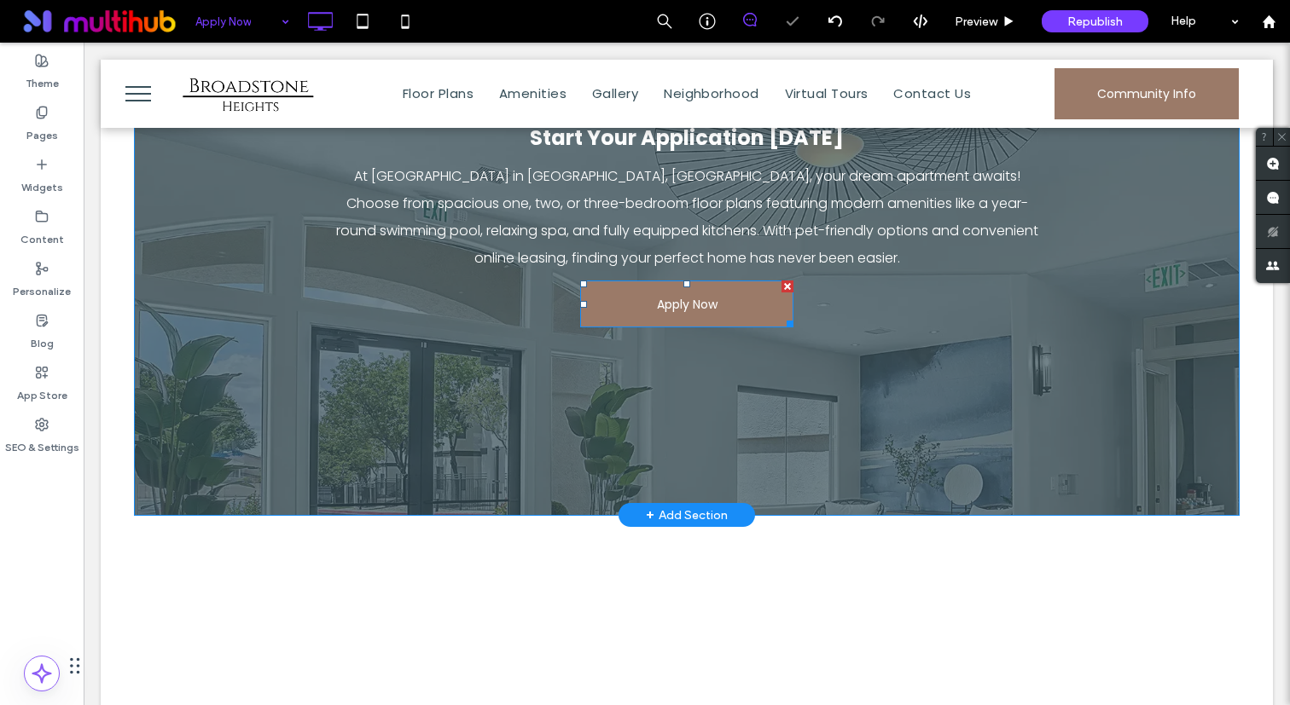
click at [647, 305] on span at bounding box center [686, 304] width 213 height 47
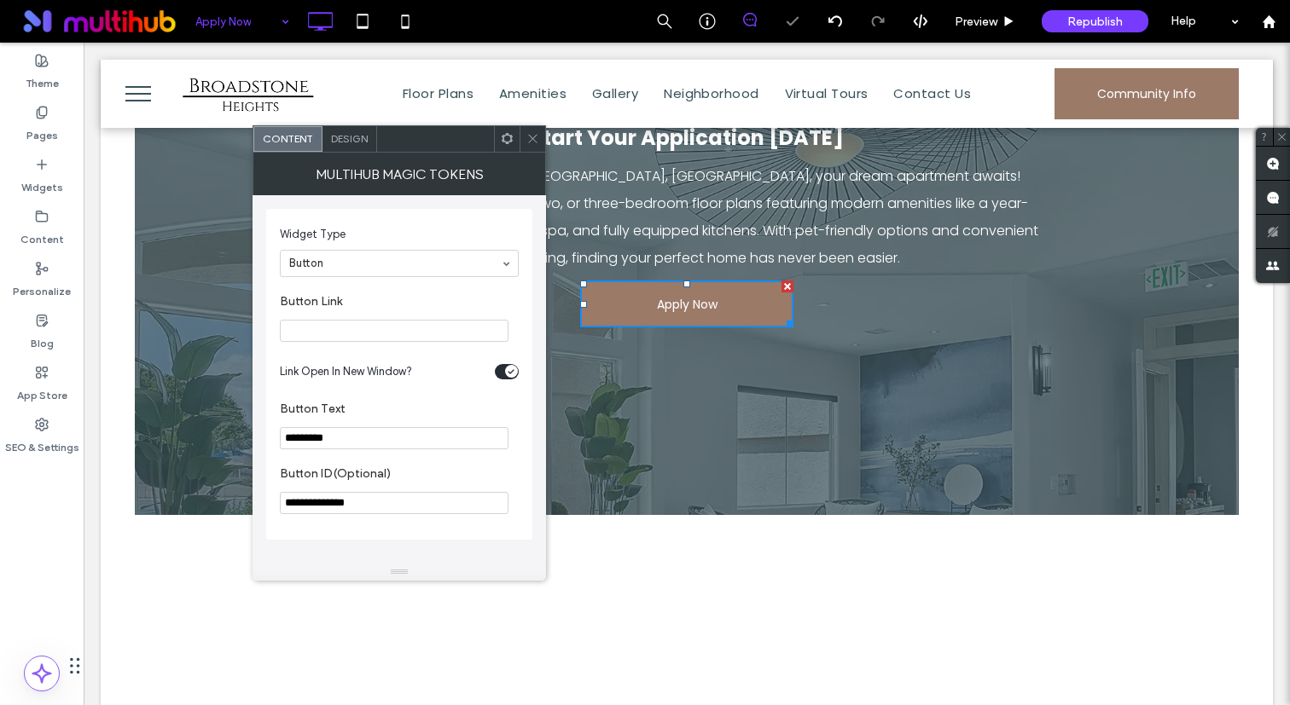
click at [502, 359] on section "Link Open In New Window?" at bounding box center [399, 372] width 239 height 43
click at [502, 372] on div "toggle" at bounding box center [507, 371] width 24 height 15
click at [397, 328] on input "Button Link" at bounding box center [394, 331] width 229 height 22
type input "**********"
click at [354, 286] on section "**********" at bounding box center [399, 318] width 239 height 65
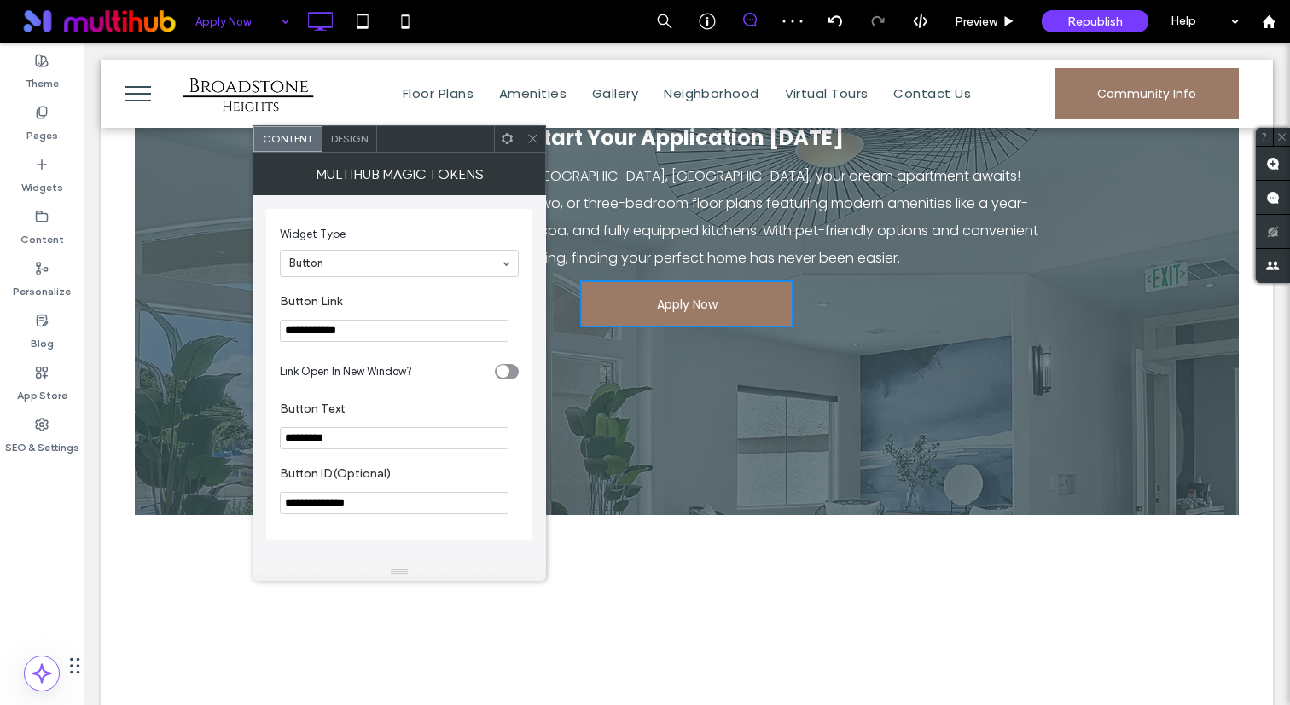
click at [540, 133] on div at bounding box center [532, 139] width 26 height 26
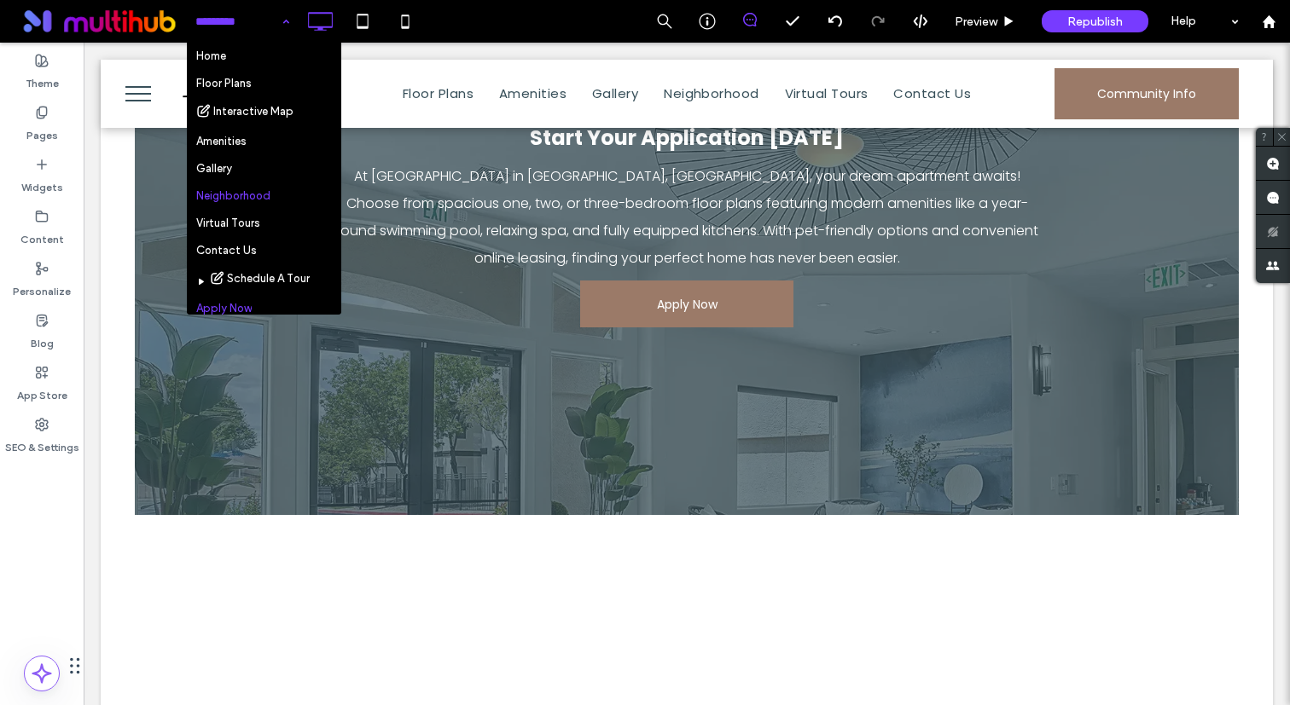
scroll to position [217, 0]
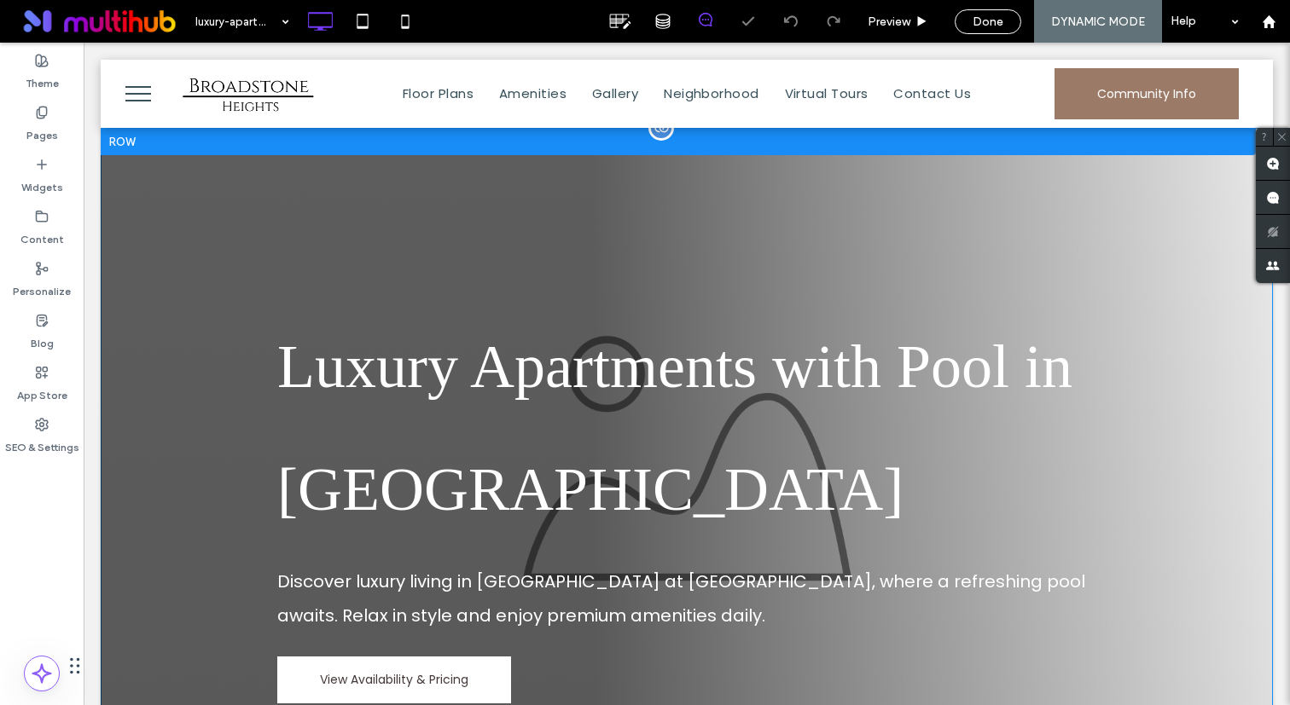
click at [281, 220] on div "Luxury Apartments with Pool in Albuquerque Discover luxury living in Albuquerqu…" at bounding box center [687, 458] width 1172 height 661
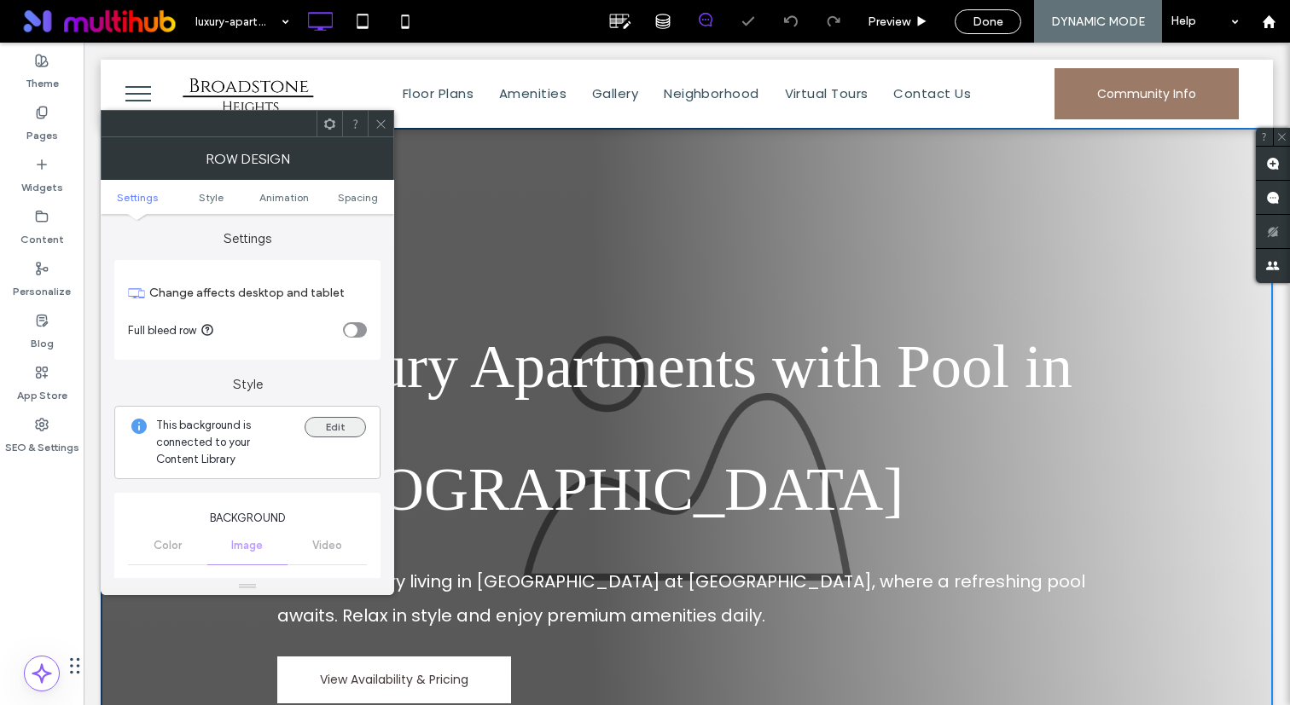
click at [326, 420] on button "Edit" at bounding box center [334, 427] width 61 height 20
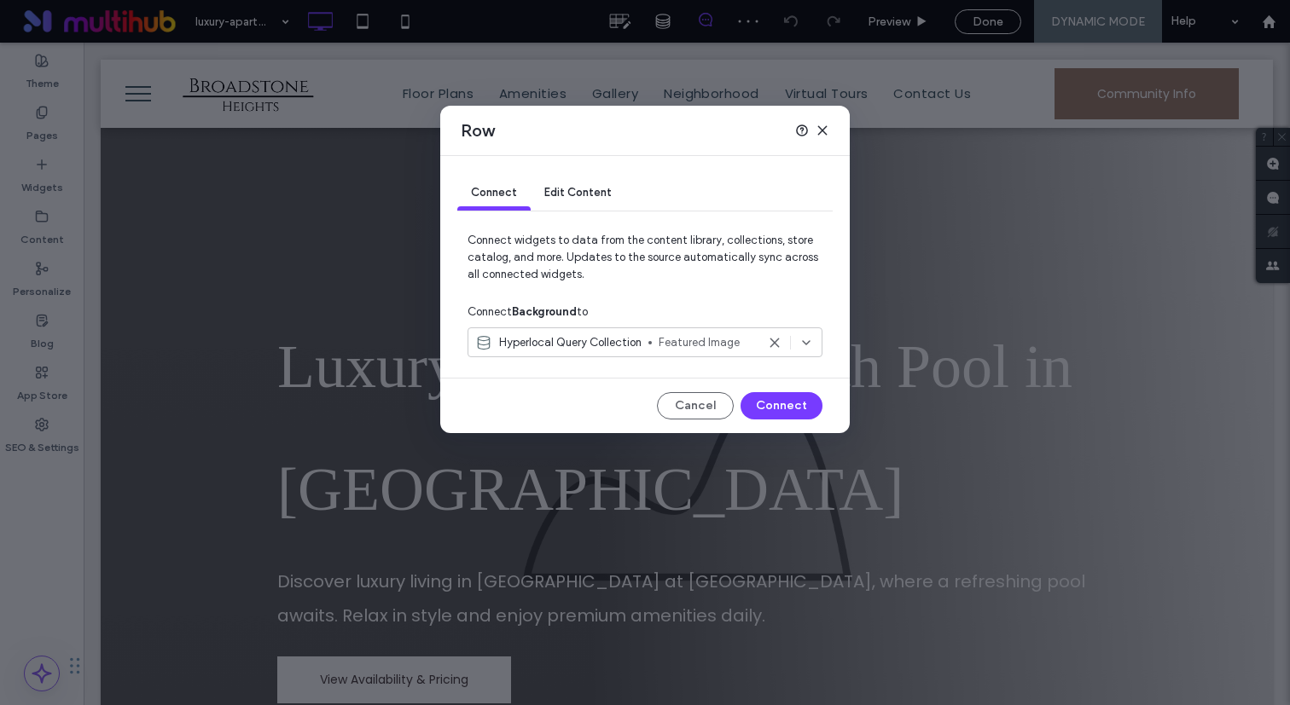
click at [525, 340] on span "Hyperlocal Query Collection" at bounding box center [570, 342] width 142 height 17
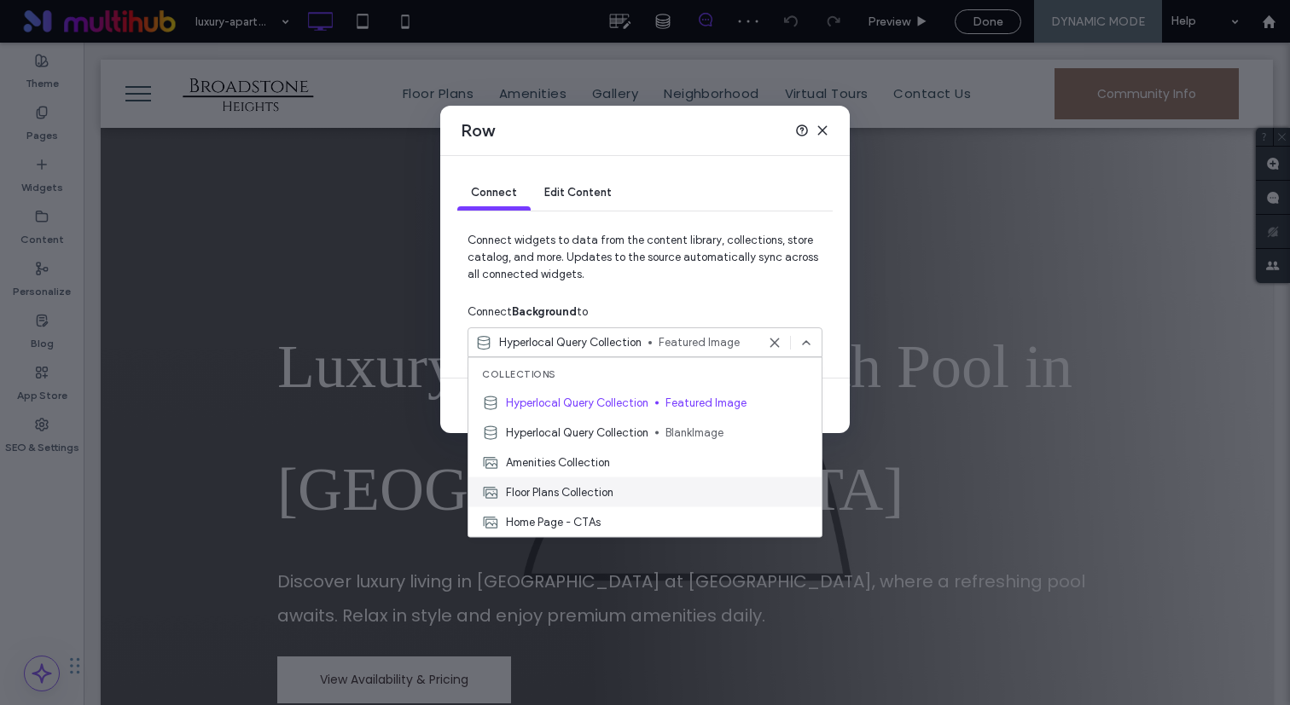
scroll to position [388, 0]
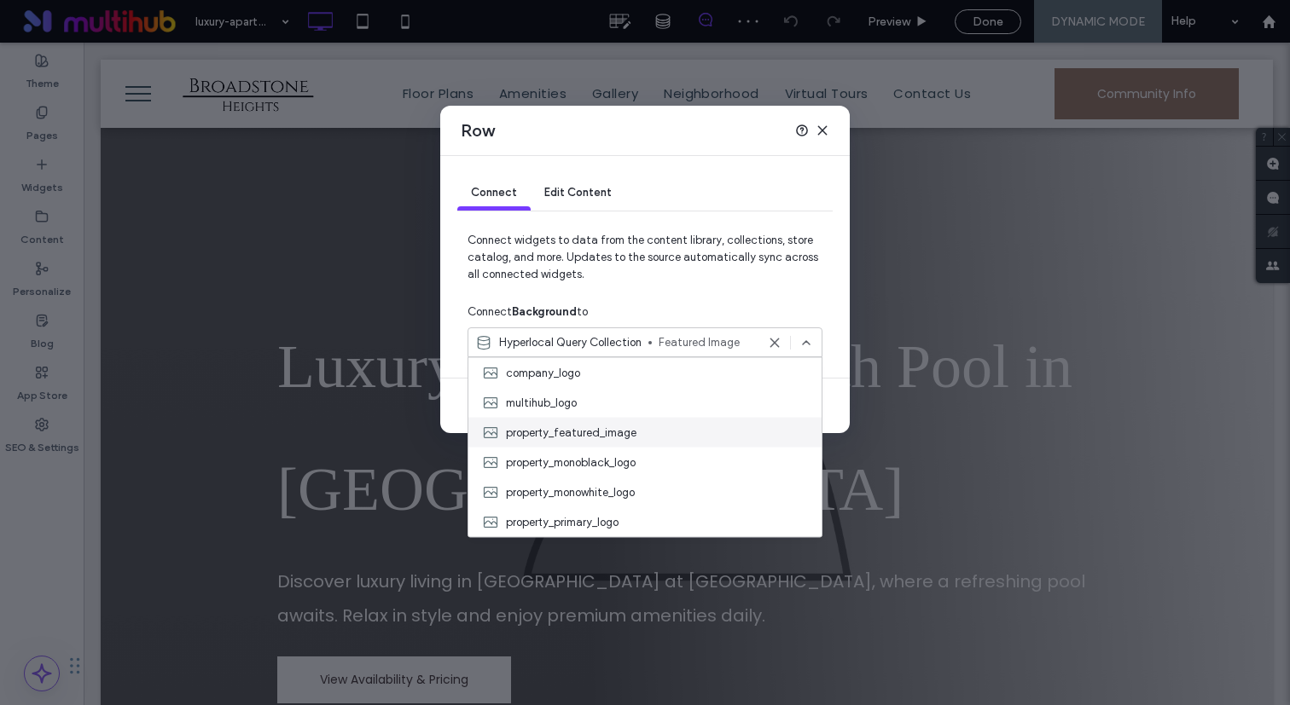
click at [583, 431] on span "property_featured_image" at bounding box center [571, 432] width 130 height 17
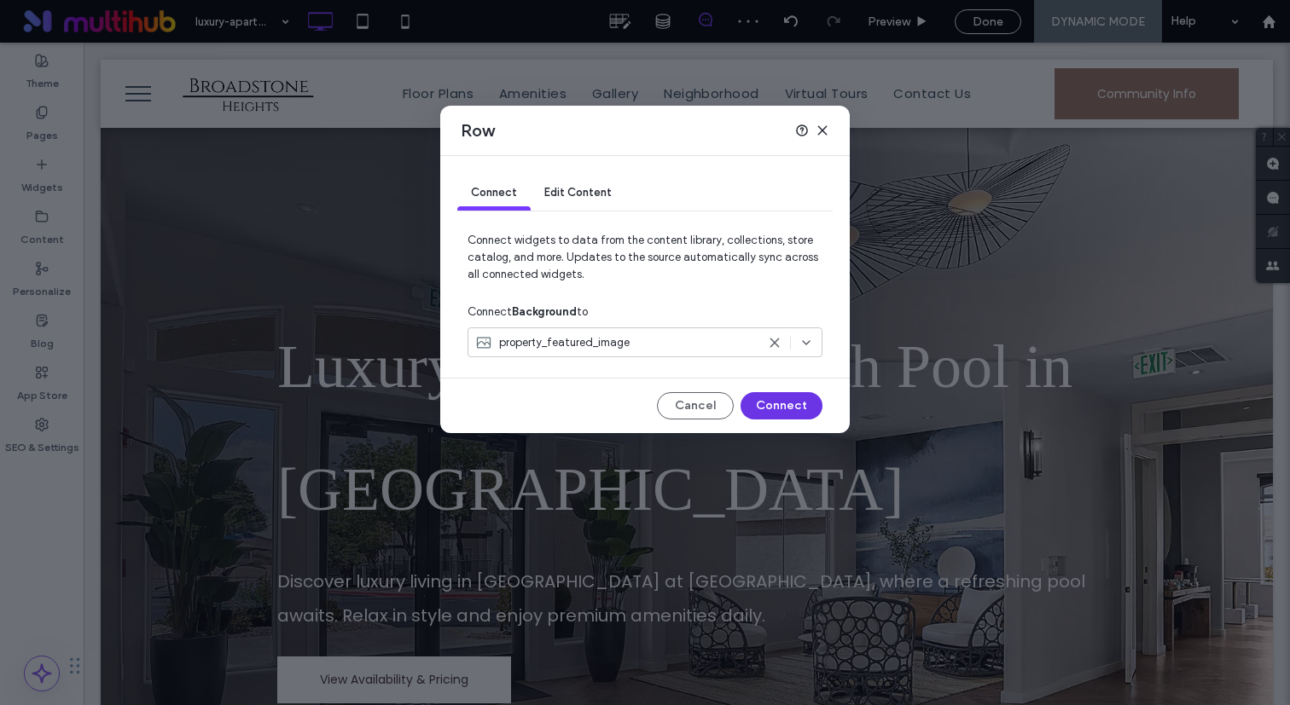
click at [783, 409] on button "Connect" at bounding box center [781, 405] width 82 height 27
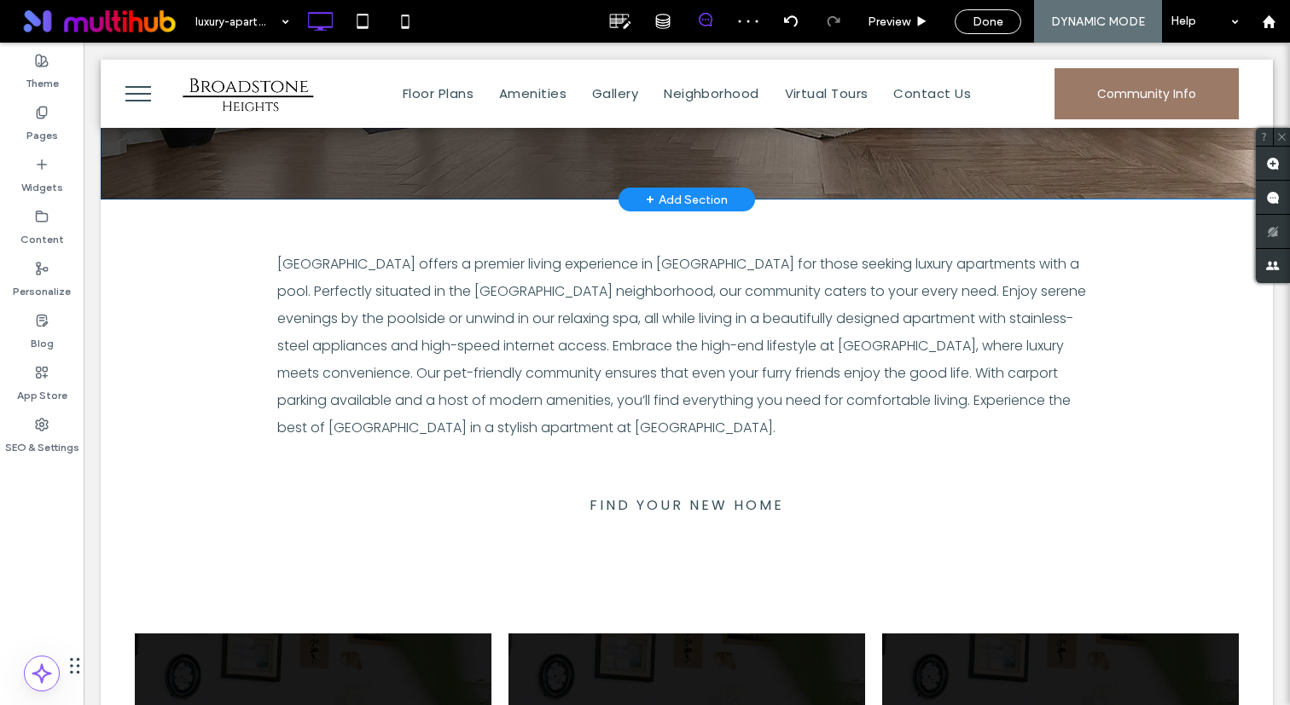
scroll to position [852, 0]
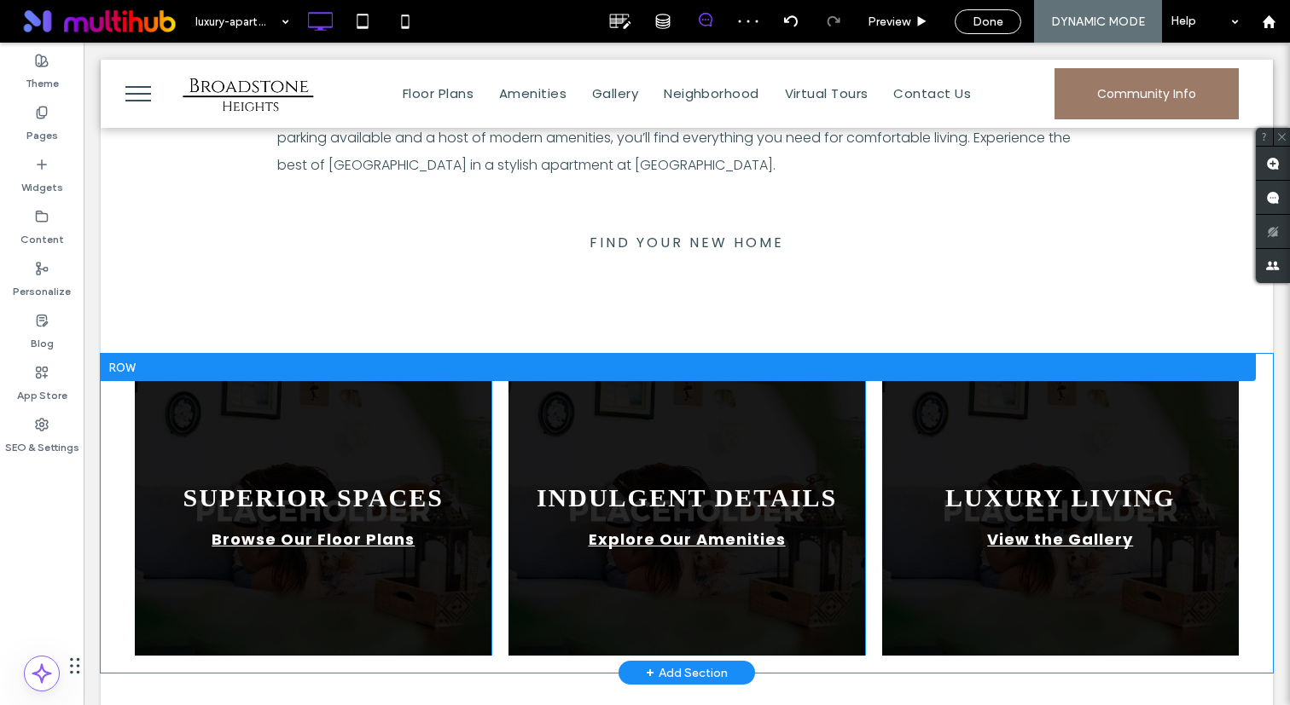
click at [492, 411] on div "SUPERIOR SPACES Browse Our Floor Plans Click To Paste INDULGENT DETAILS Explore…" at bounding box center [687, 513] width 1104 height 285
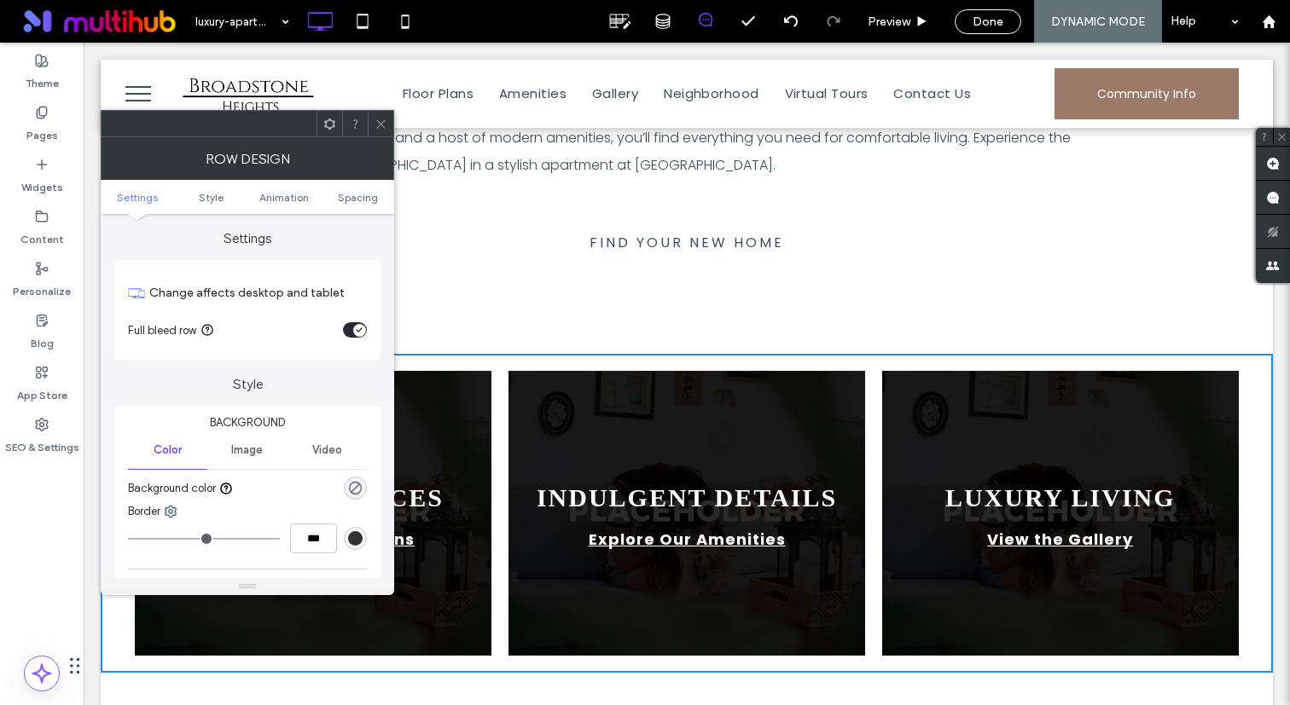
click at [376, 125] on icon at bounding box center [380, 124] width 13 height 13
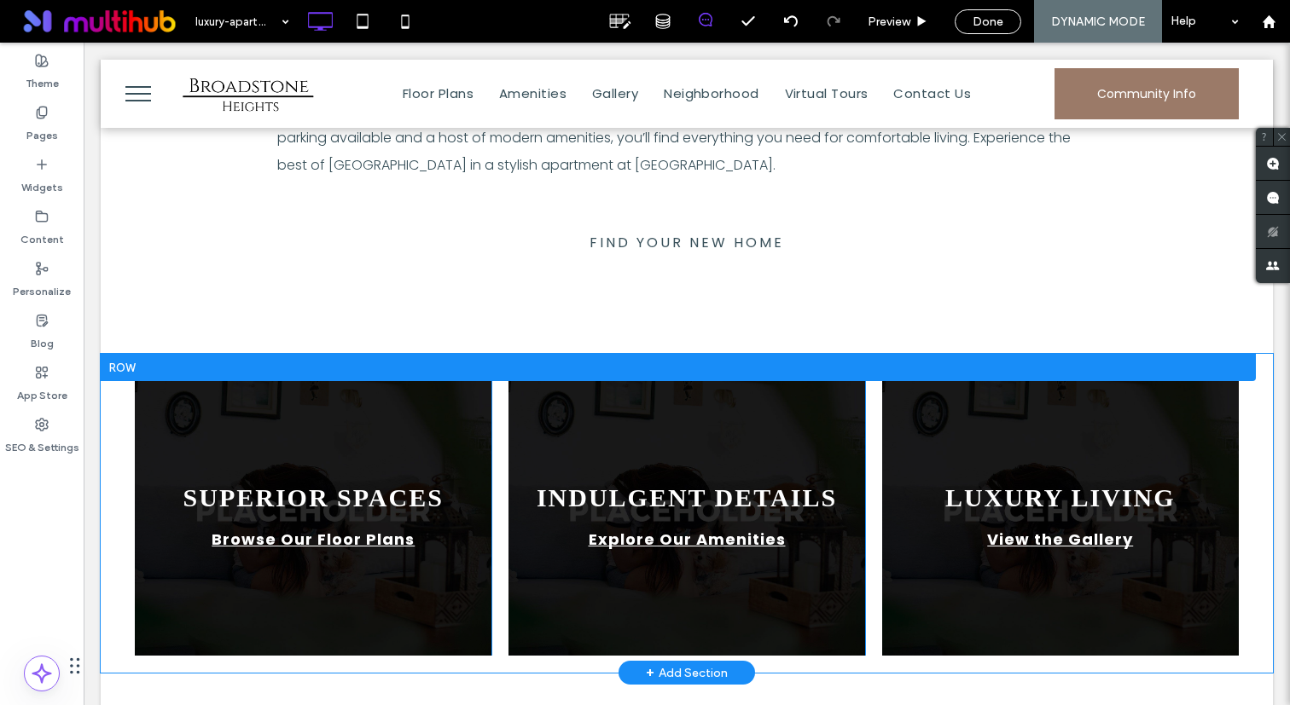
click at [467, 443] on div "SUPERIOR SPACES Browse Our Floor Plans Click To Paste" at bounding box center [313, 513] width 357 height 285
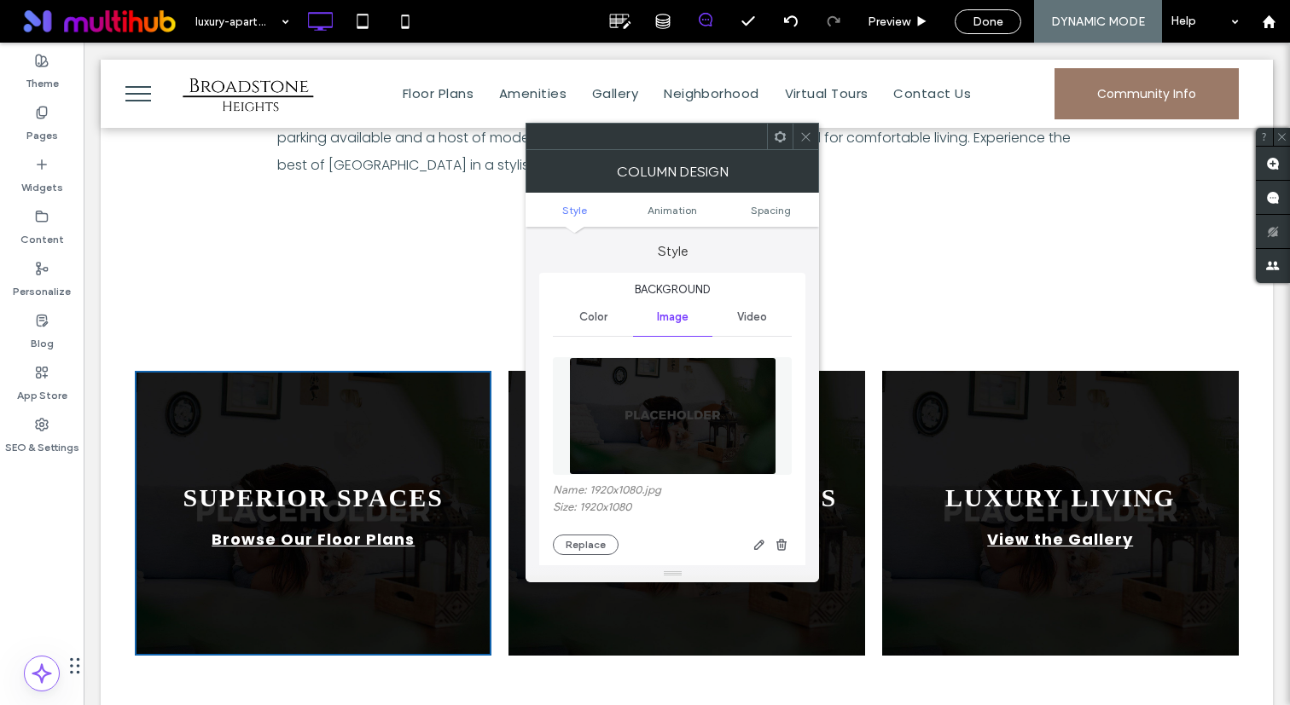
click at [737, 357] on div at bounding box center [672, 416] width 239 height 135
click at [678, 423] on img at bounding box center [673, 416] width 208 height 118
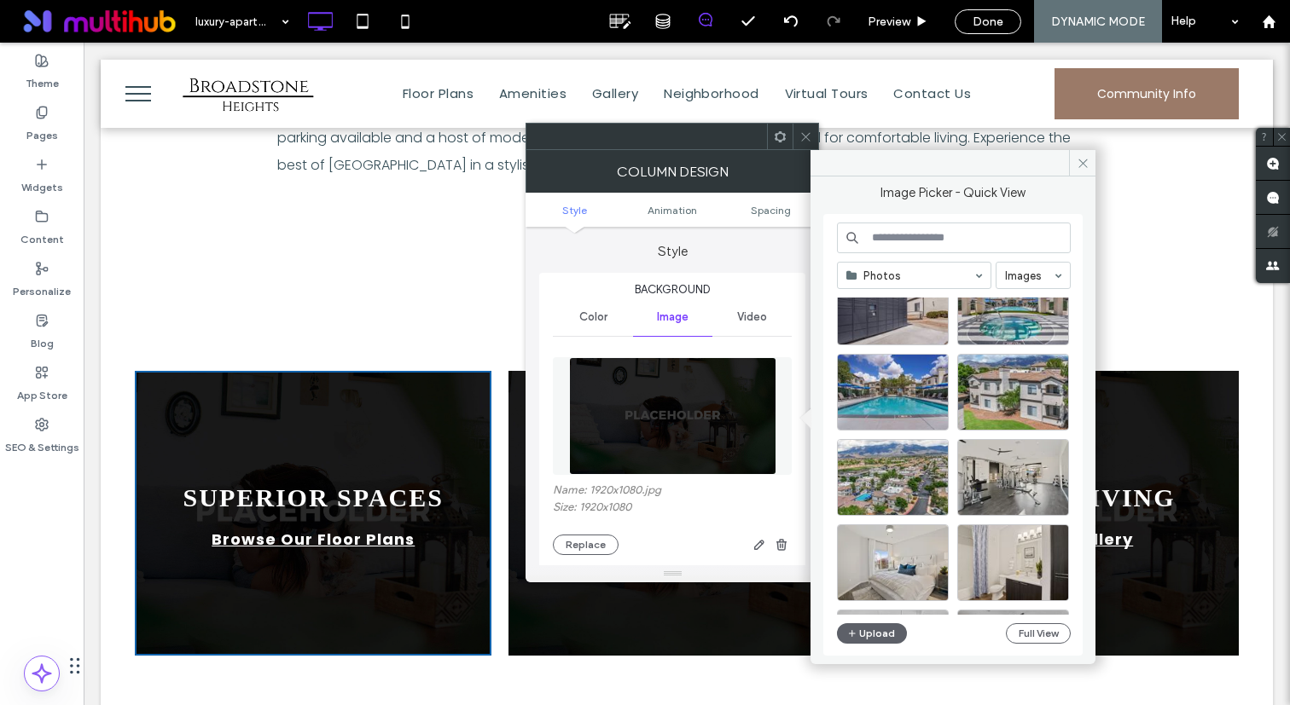
scroll to position [343, 0]
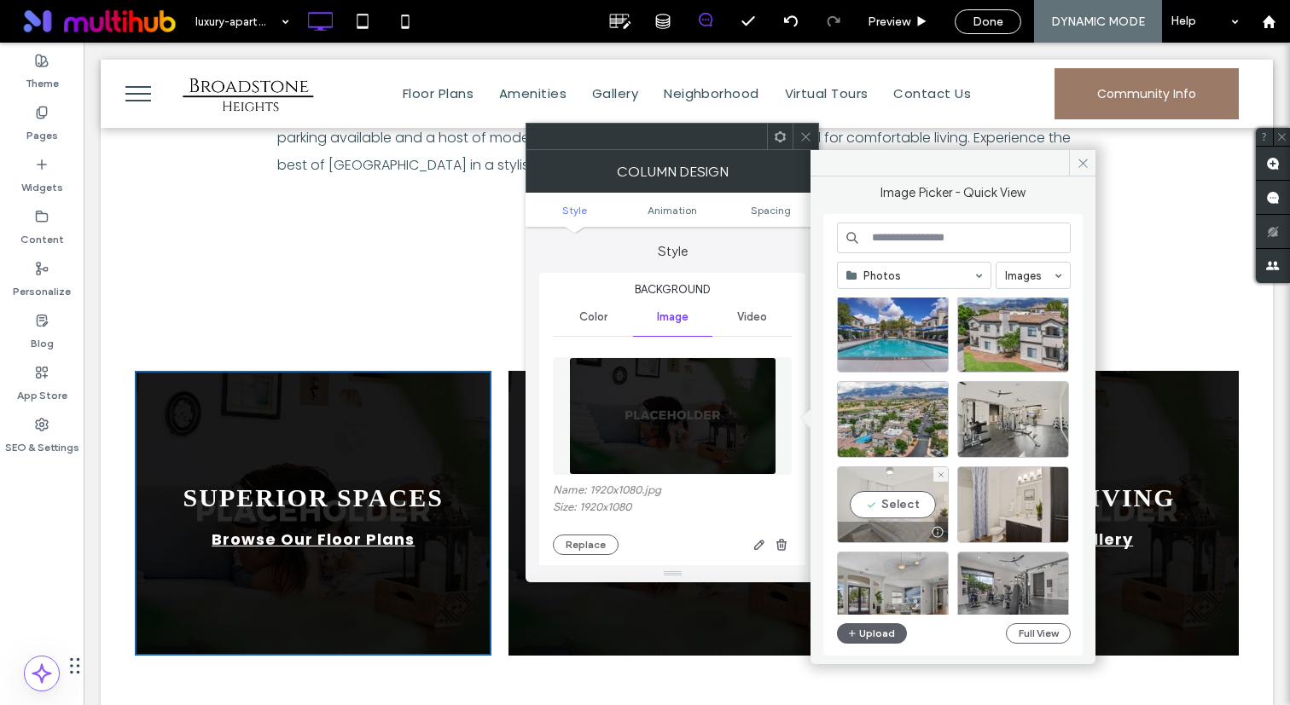
click at [896, 514] on div "Select" at bounding box center [893, 505] width 112 height 77
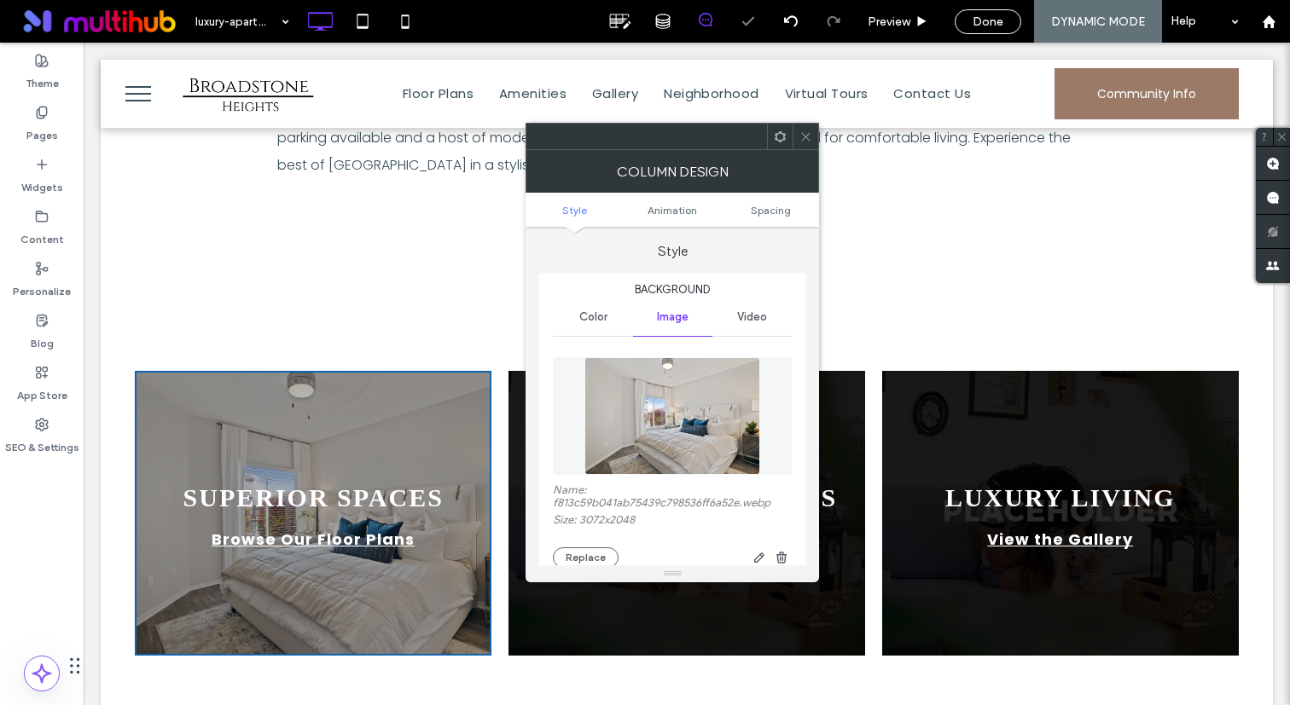
click at [806, 134] on icon at bounding box center [805, 136] width 13 height 13
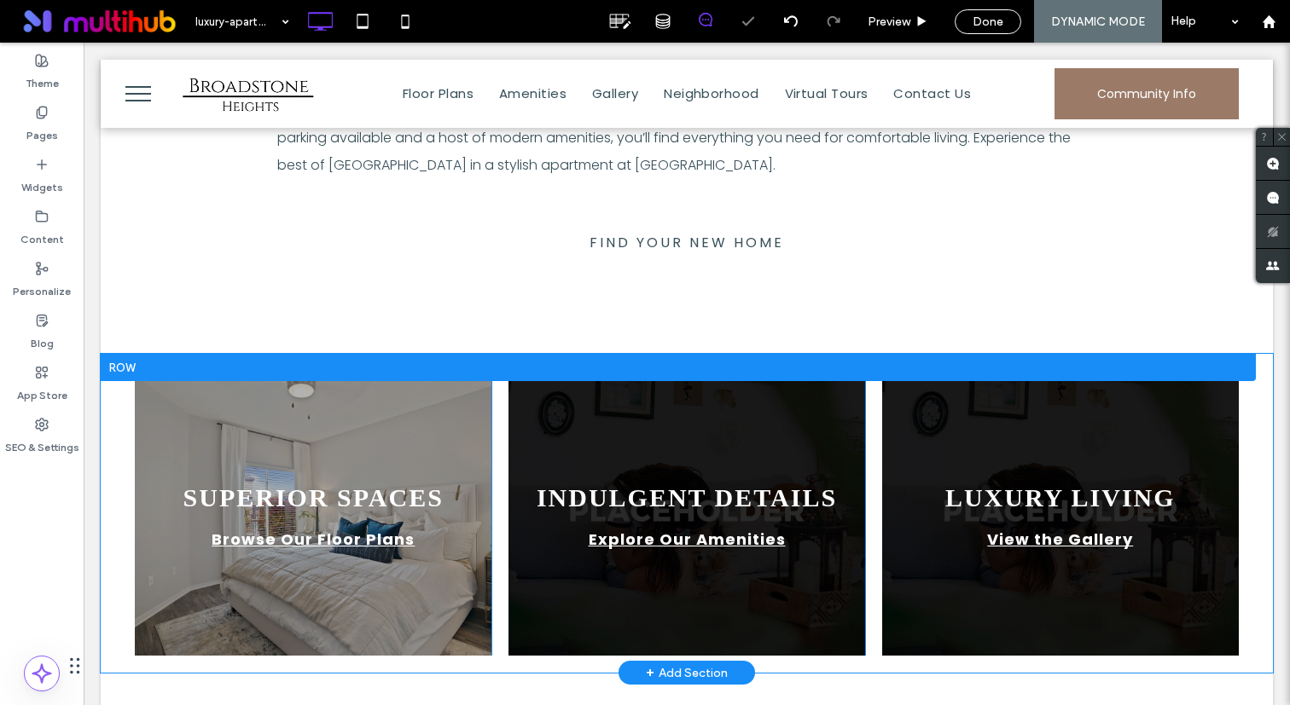
click at [544, 415] on div "INDULGENT DETAILS Explore Our Amenities Click To Paste" at bounding box center [686, 513] width 356 height 285
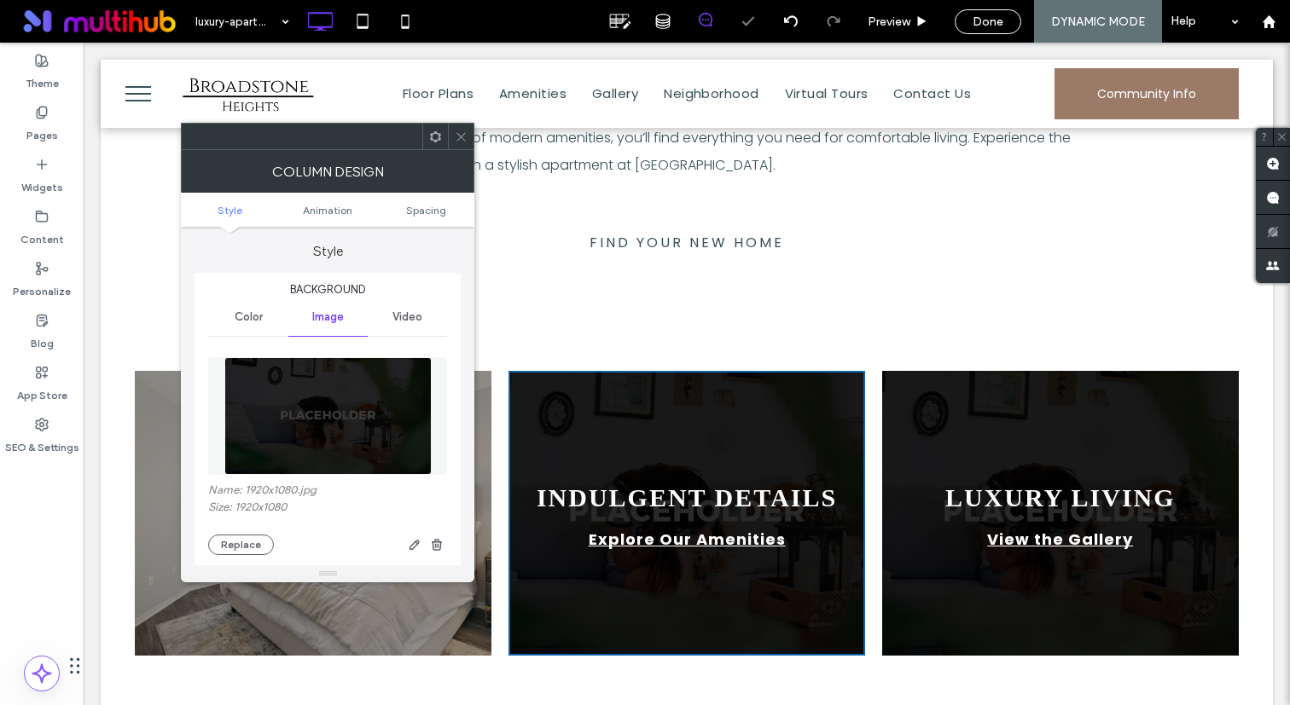
click at [335, 409] on img at bounding box center [328, 416] width 208 height 118
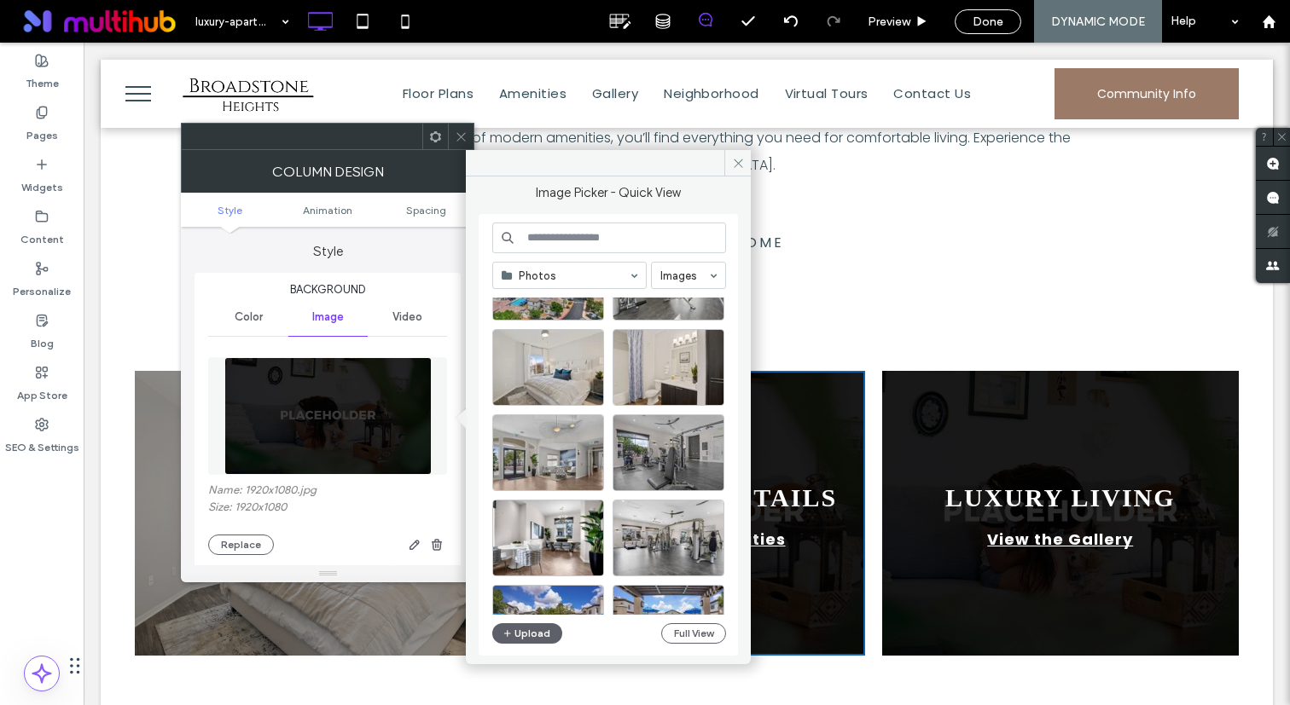
scroll to position [491, 0]
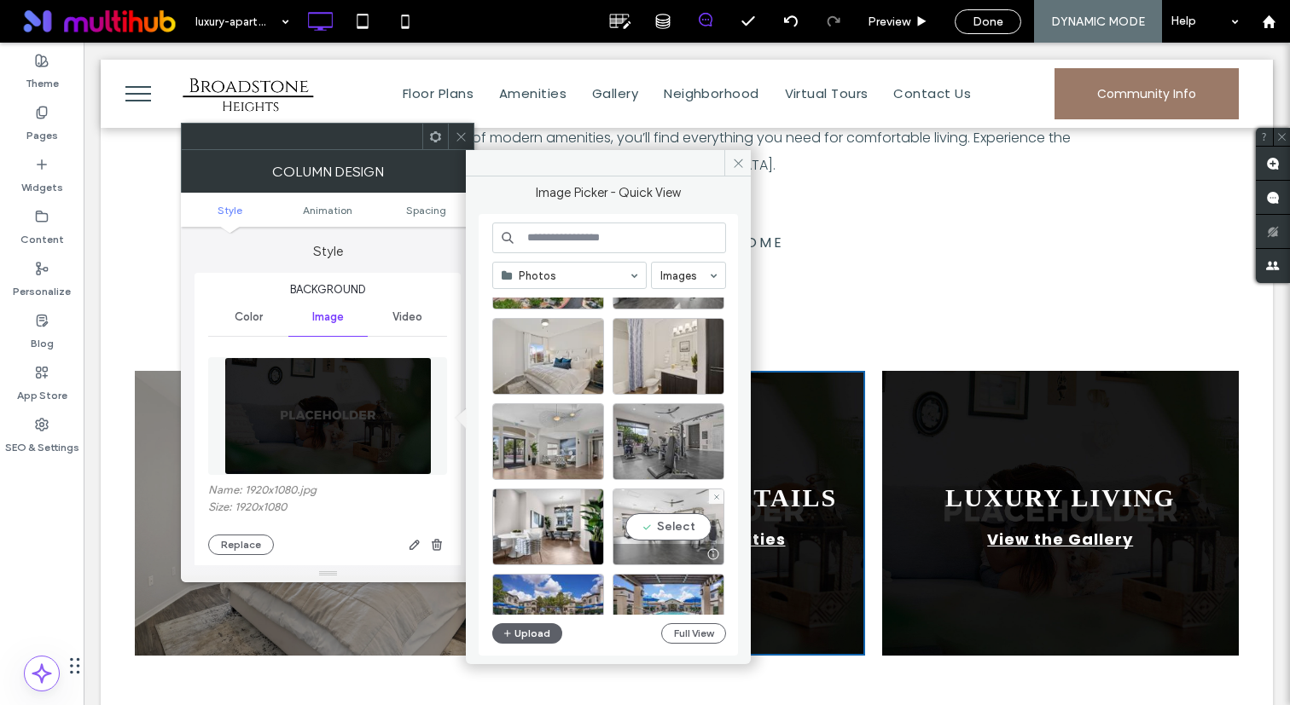
click at [660, 516] on div "Select" at bounding box center [668, 527] width 112 height 77
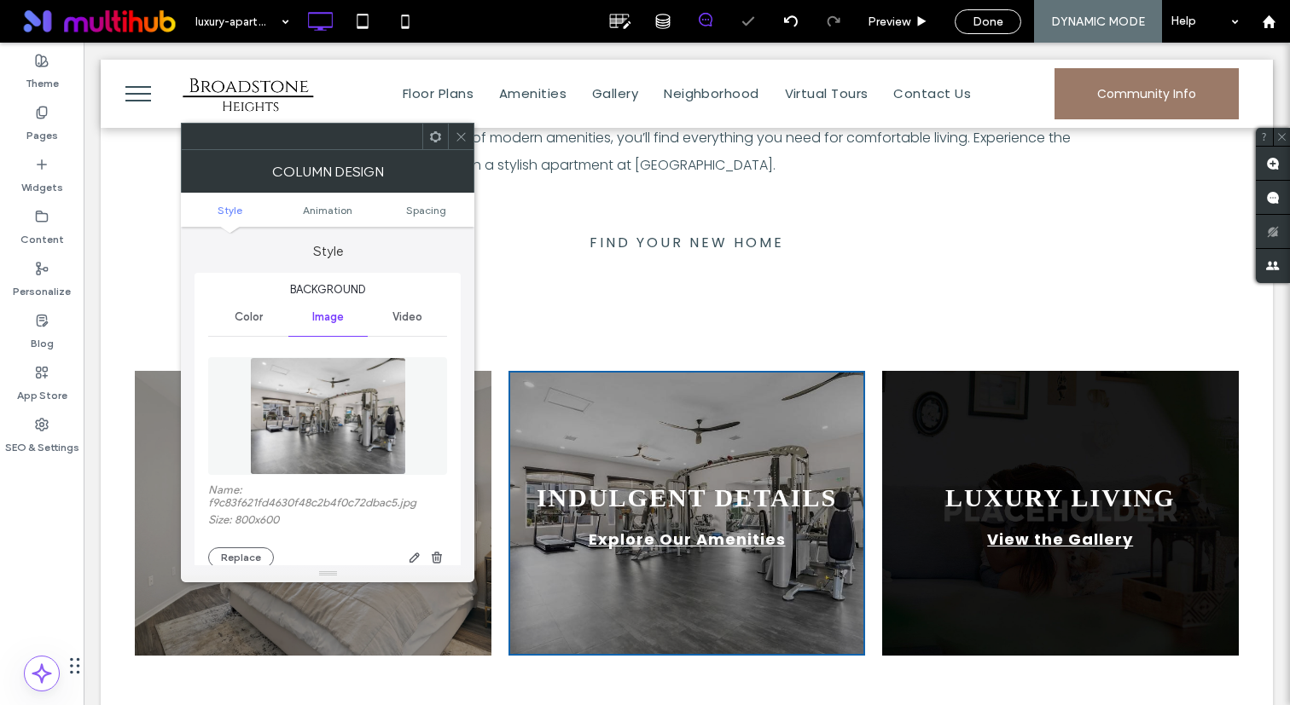
click at [463, 134] on use at bounding box center [461, 136] width 9 height 9
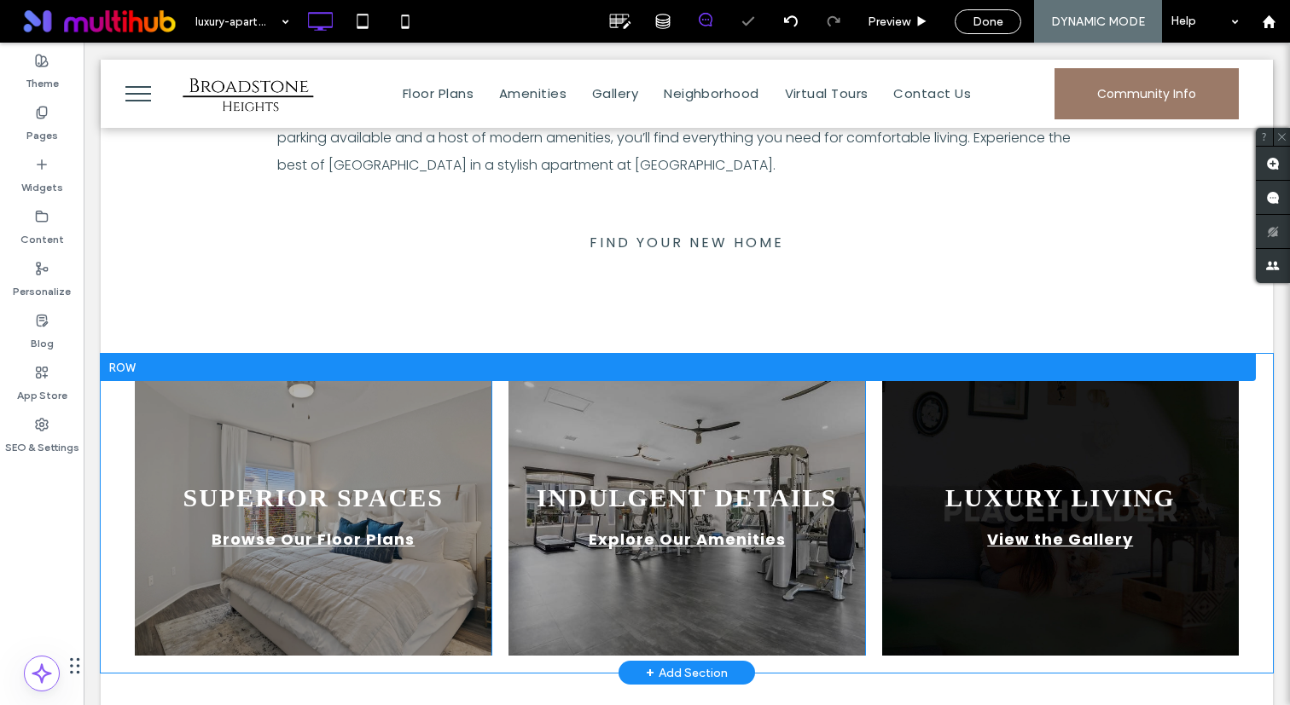
click at [964, 387] on div "LUXURY LIVING View the Gallery Click To Paste" at bounding box center [1060, 513] width 357 height 285
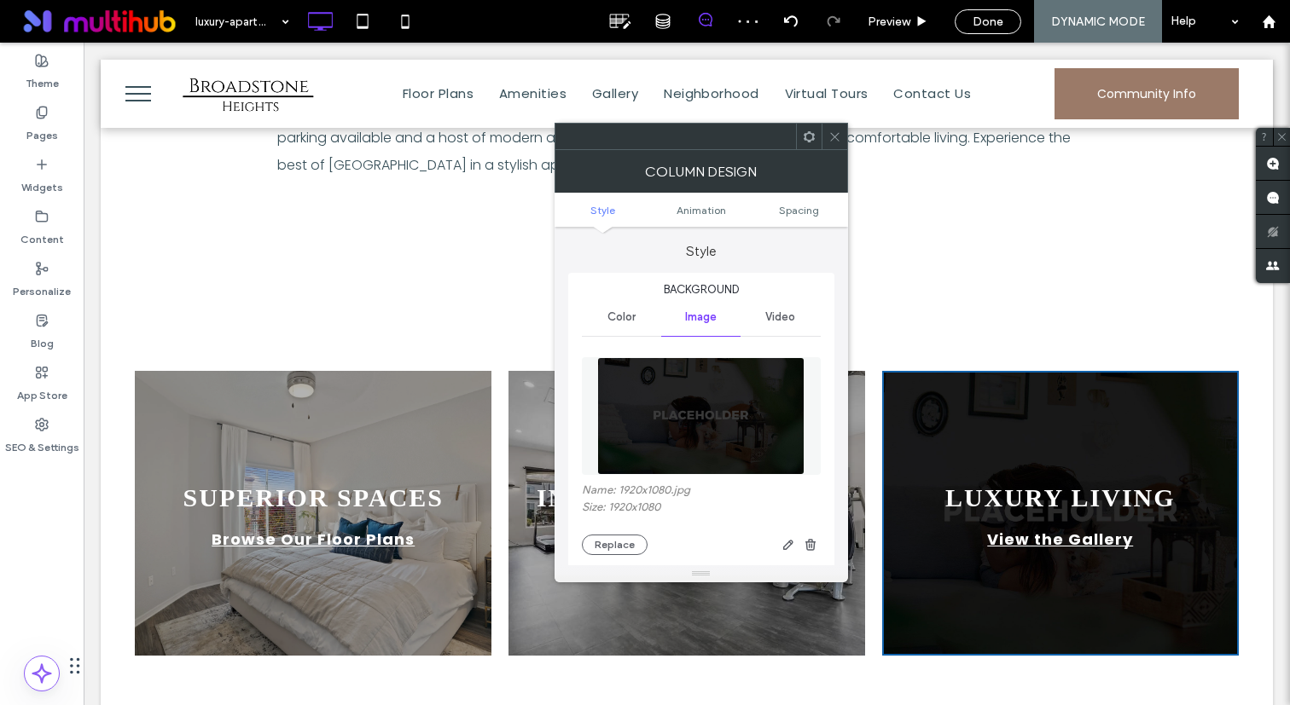
drag, startPoint x: 711, startPoint y: 410, endPoint x: 826, endPoint y: 247, distance: 199.5
click at [777, 422] on img at bounding box center [701, 416] width 208 height 118
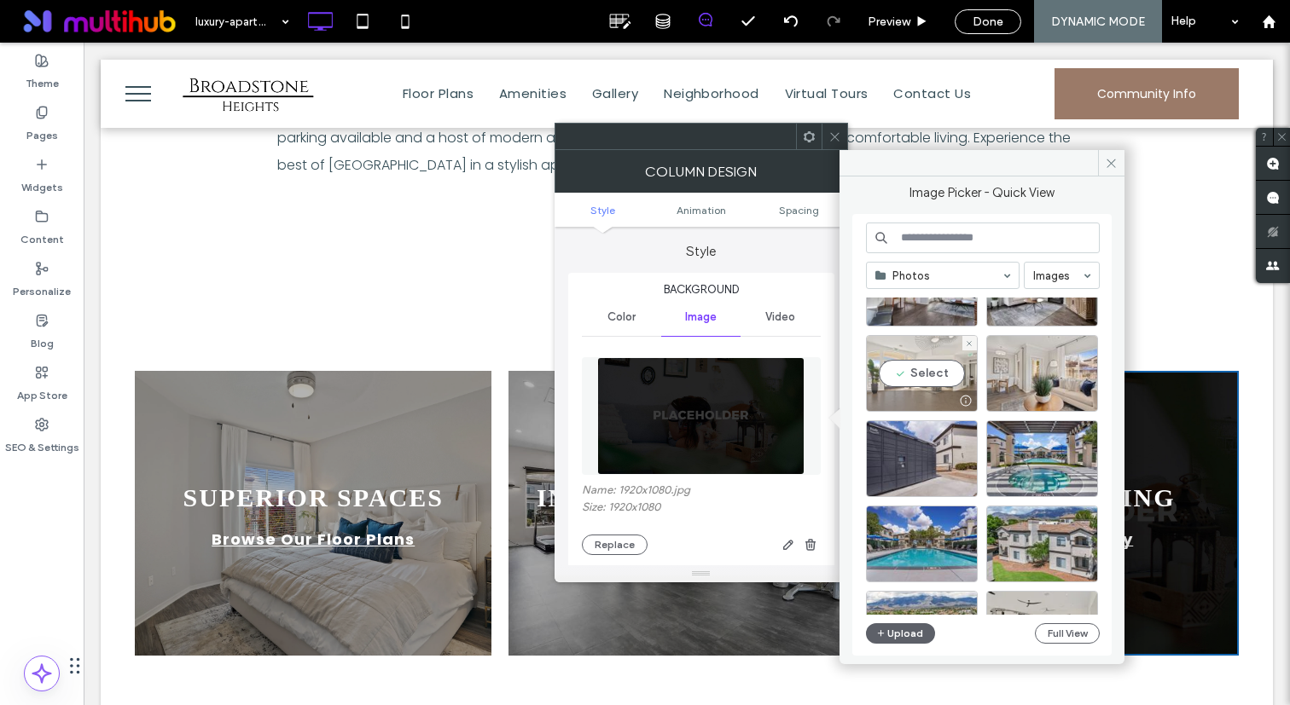
scroll to position [138, 0]
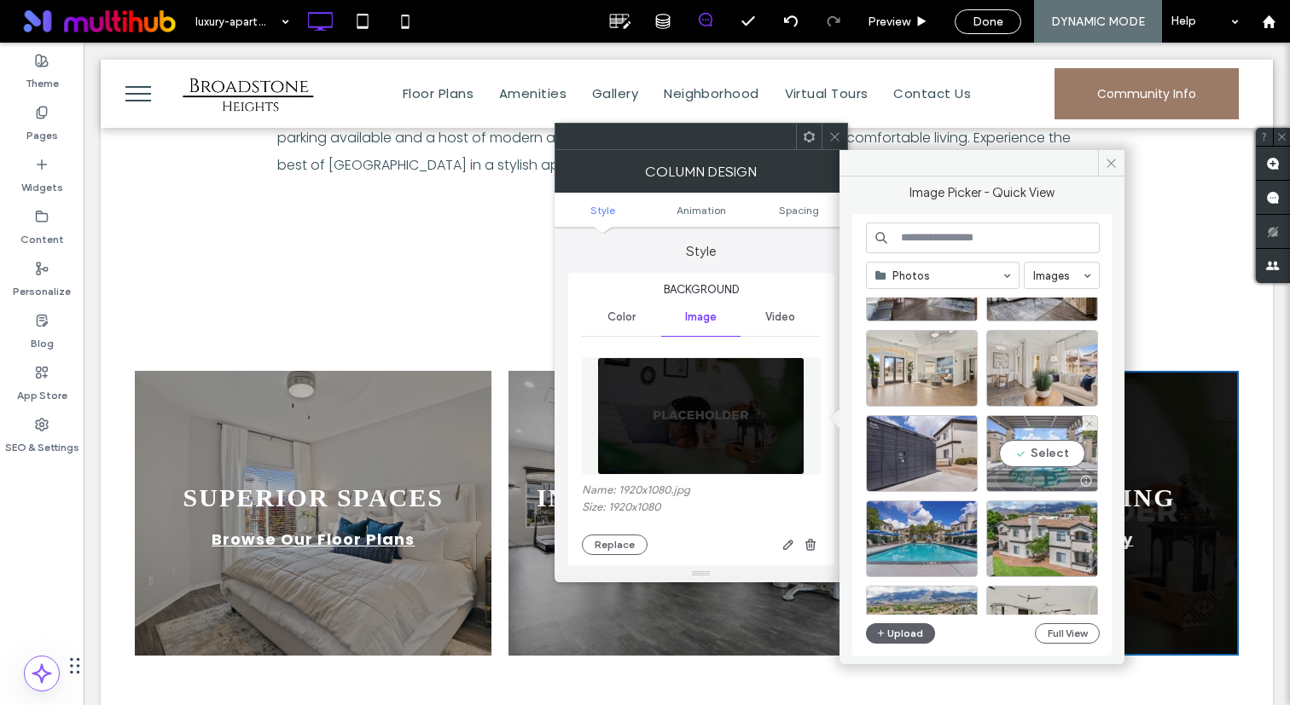
click at [1029, 450] on div "Select" at bounding box center [1042, 453] width 112 height 77
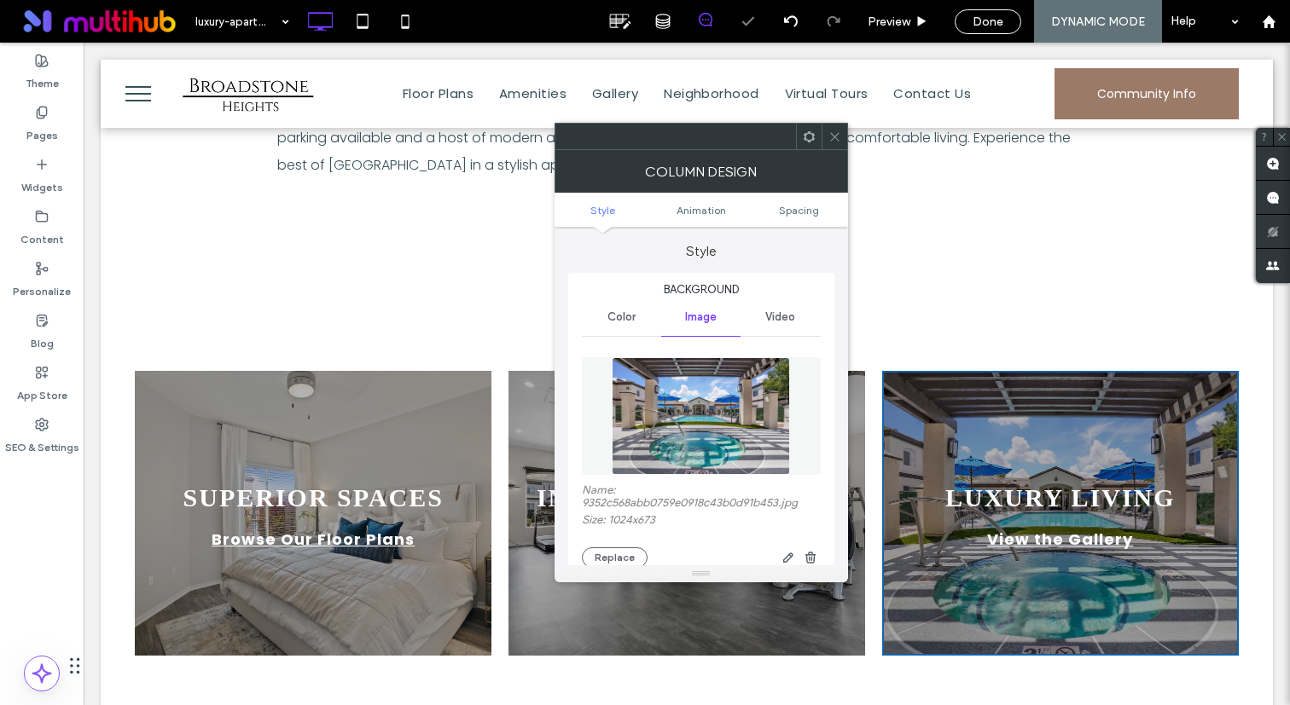
click at [829, 140] on icon at bounding box center [834, 136] width 13 height 13
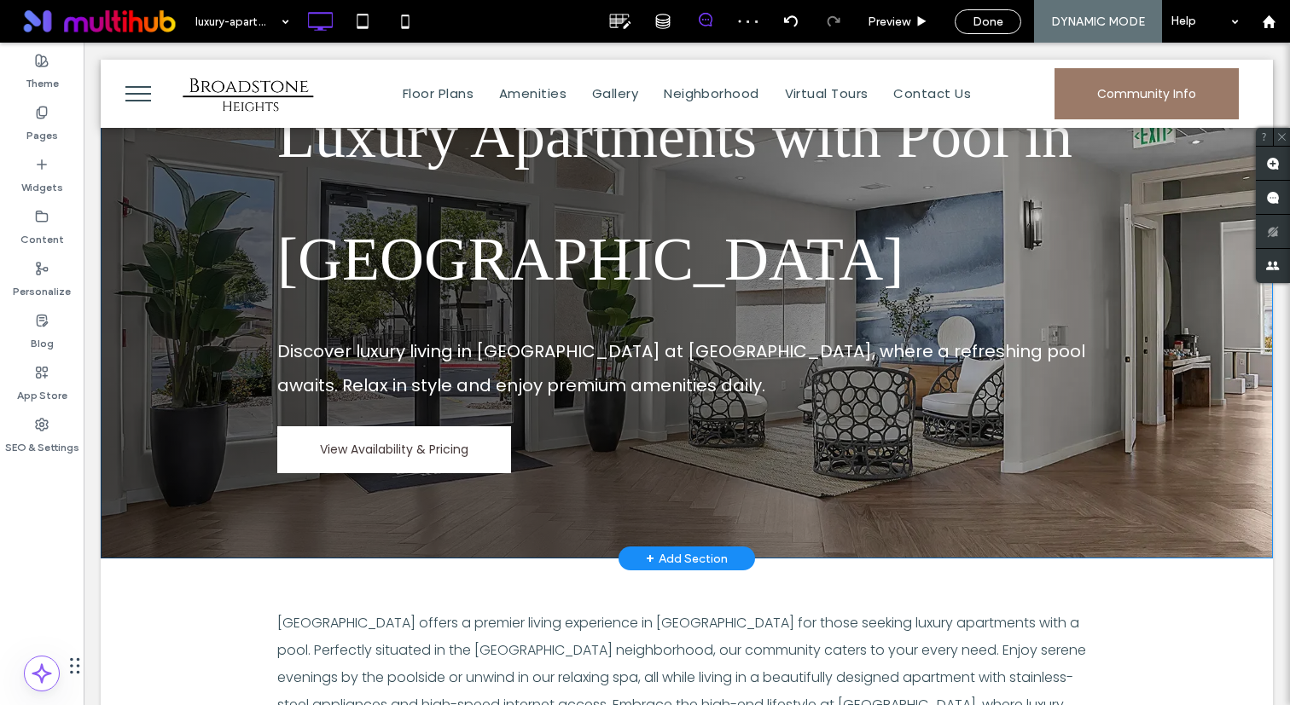
scroll to position [245, 0]
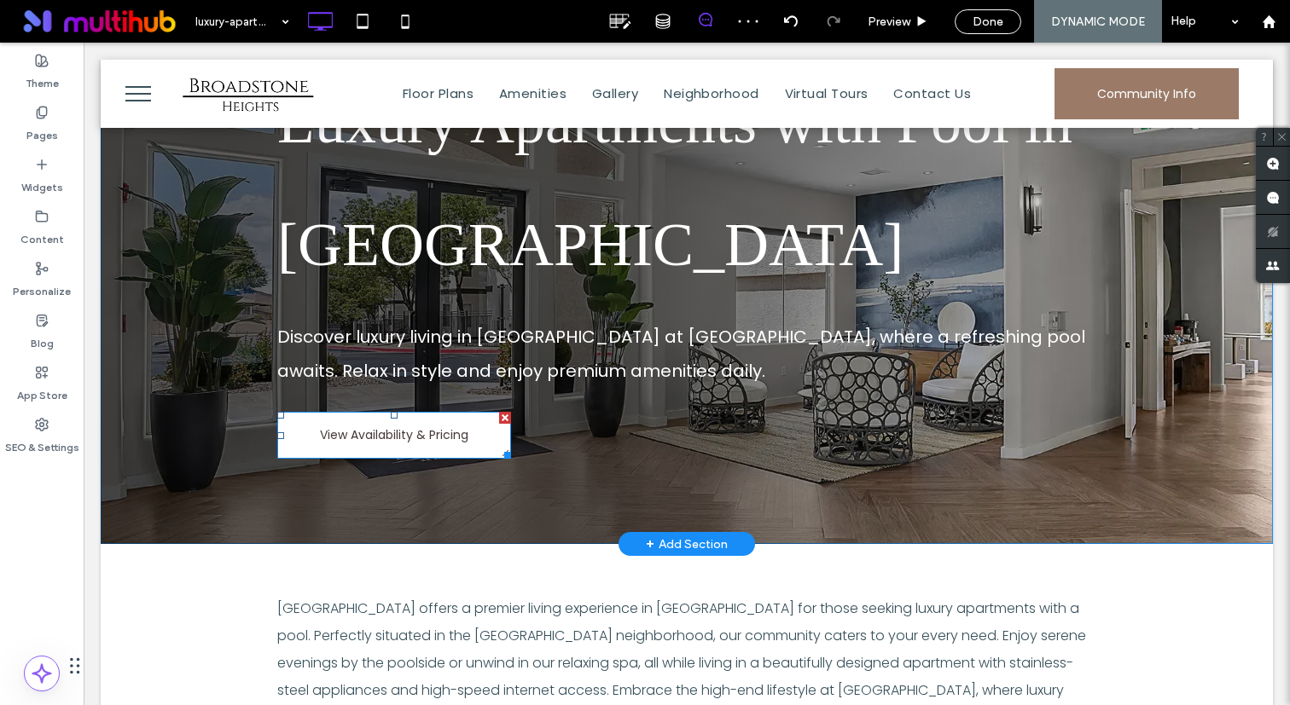
click at [364, 432] on span "View Availability & Pricing" at bounding box center [394, 435] width 148 height 45
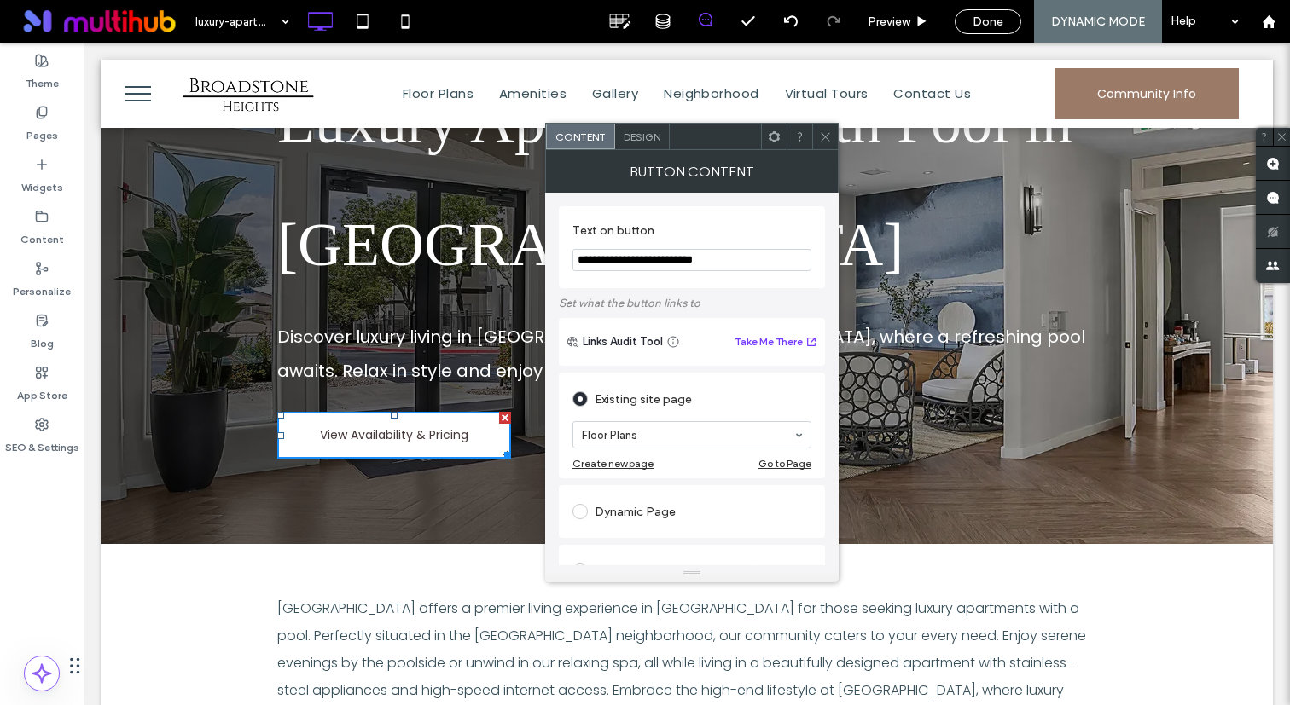
click at [659, 135] on span "Design" at bounding box center [641, 136] width 37 height 13
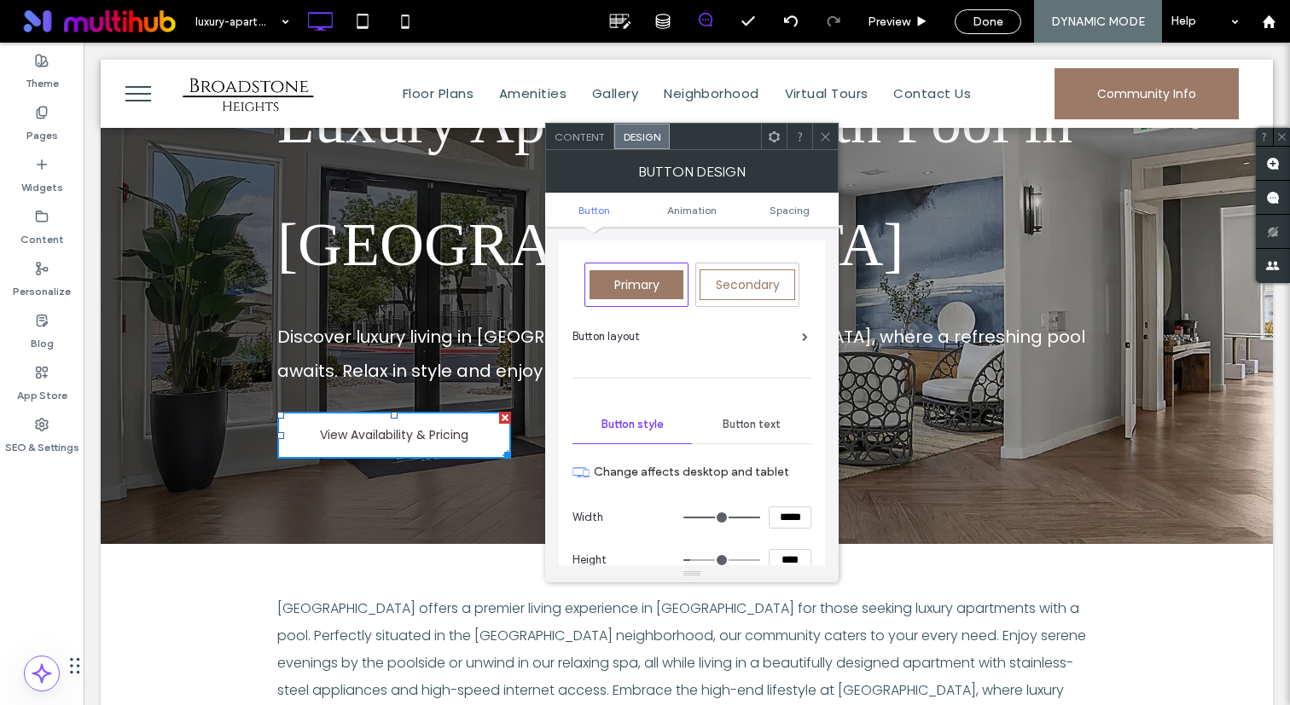
click at [653, 289] on span "Primary" at bounding box center [636, 284] width 45 height 17
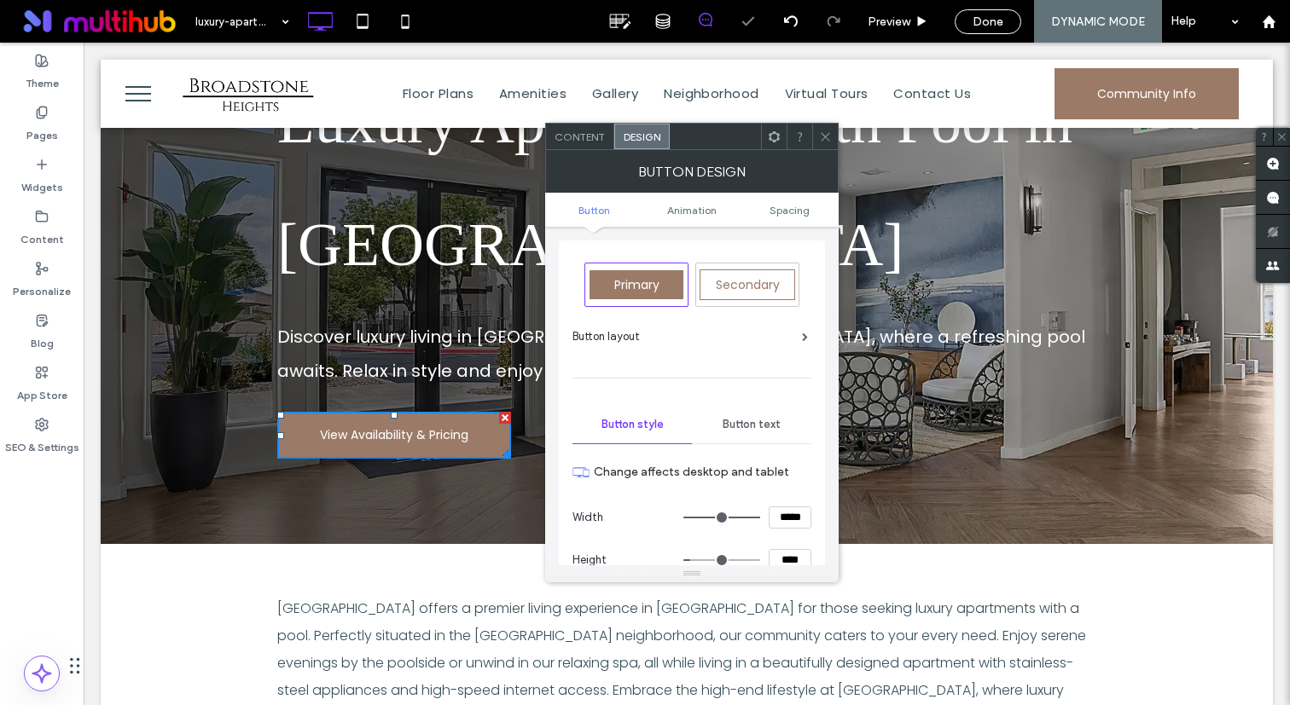
click at [821, 142] on icon at bounding box center [825, 136] width 13 height 13
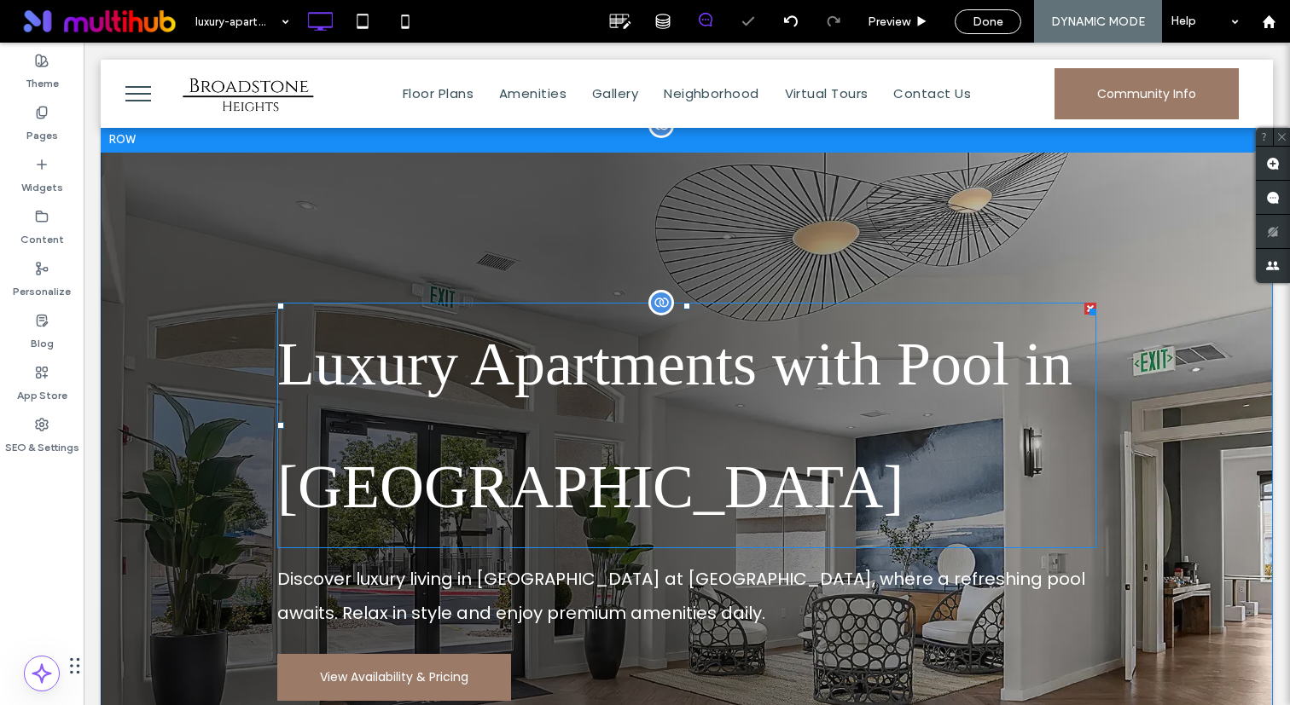
scroll to position [0, 0]
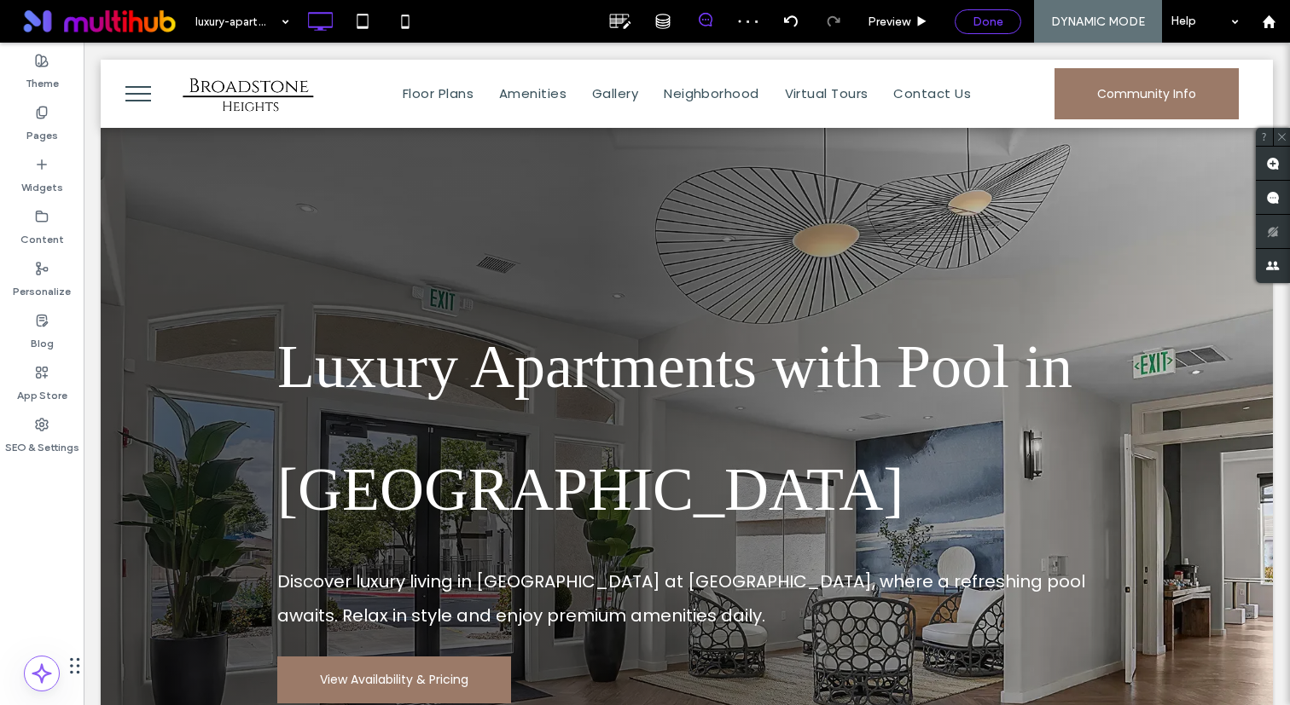
click at [980, 9] on div "Done" at bounding box center [987, 21] width 67 height 25
click at [971, 20] on div "Done" at bounding box center [987, 21] width 65 height 14
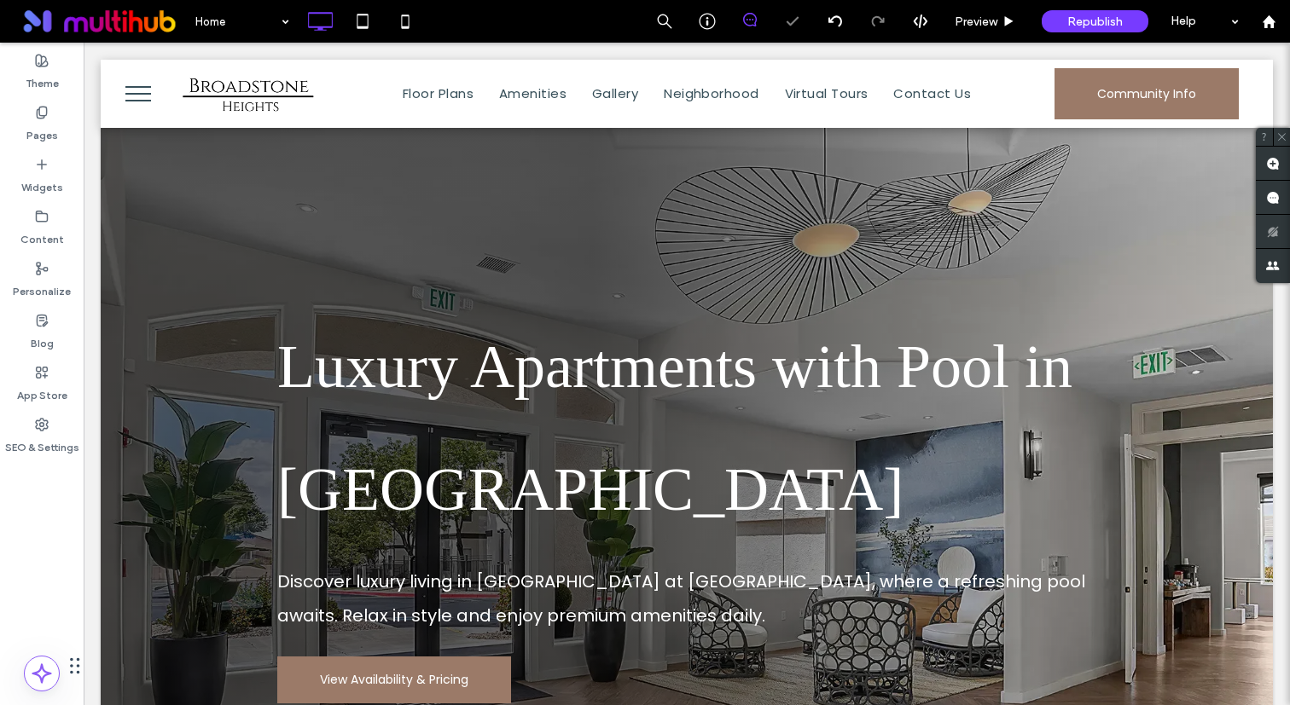
click at [35, 119] on div at bounding box center [645, 352] width 1290 height 705
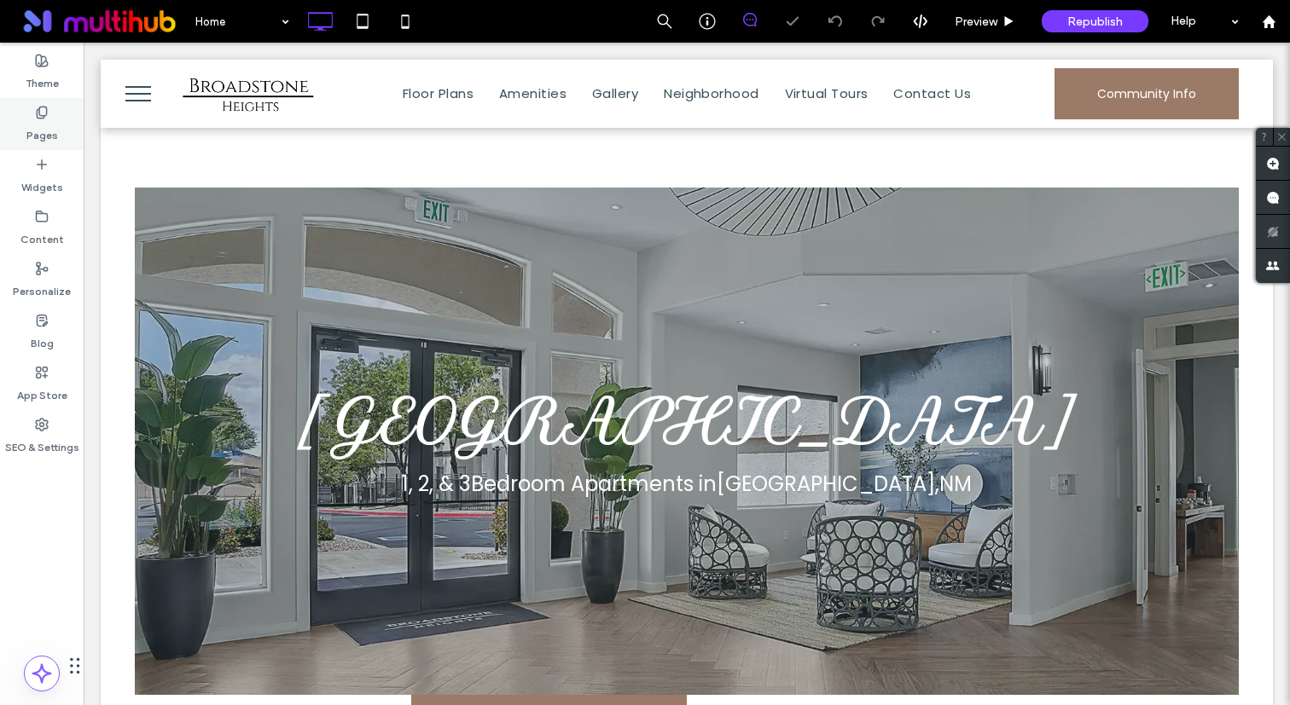
click at [35, 114] on icon at bounding box center [42, 113] width 14 height 14
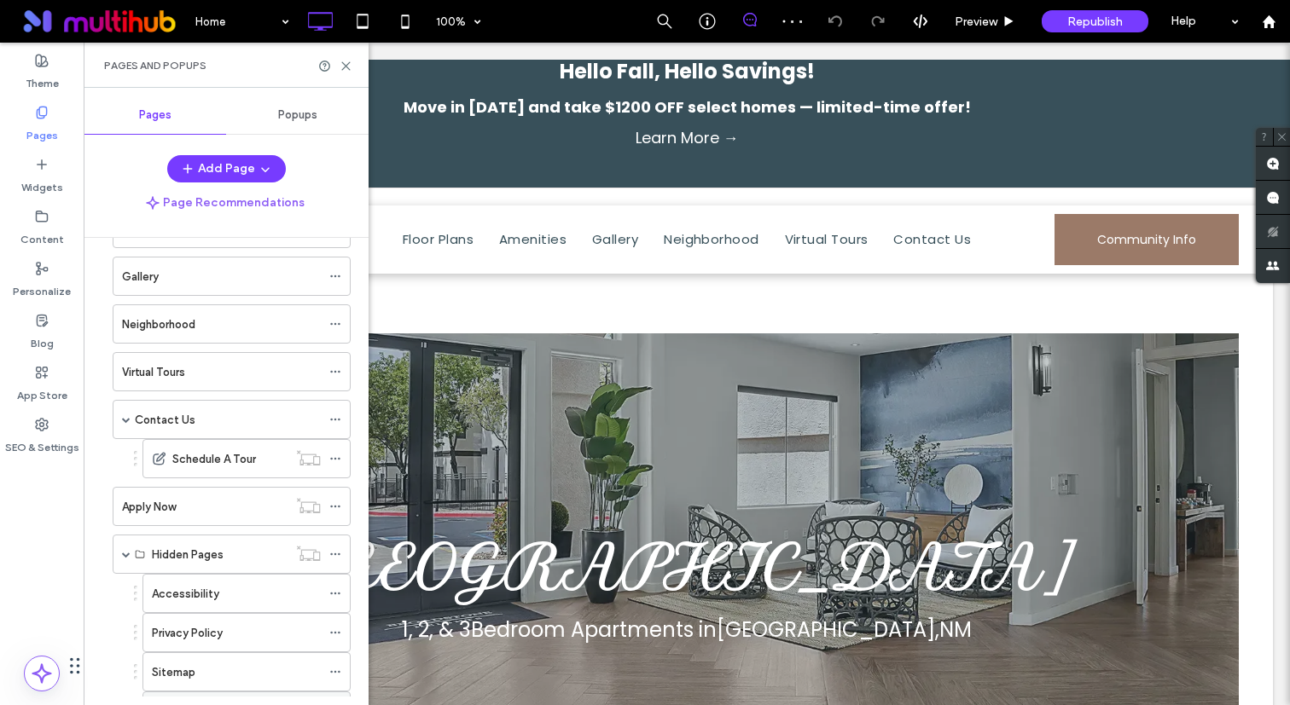
scroll to position [228, 0]
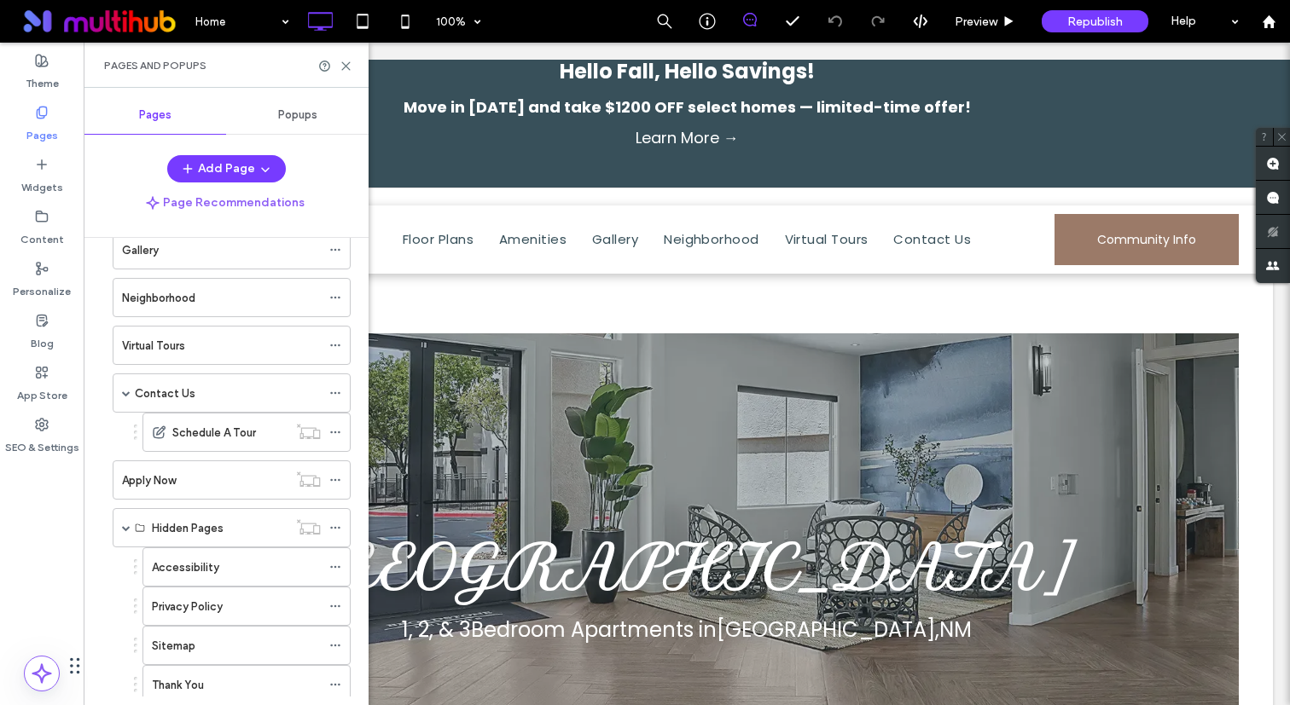
click at [303, 119] on span "Popups" at bounding box center [297, 115] width 39 height 14
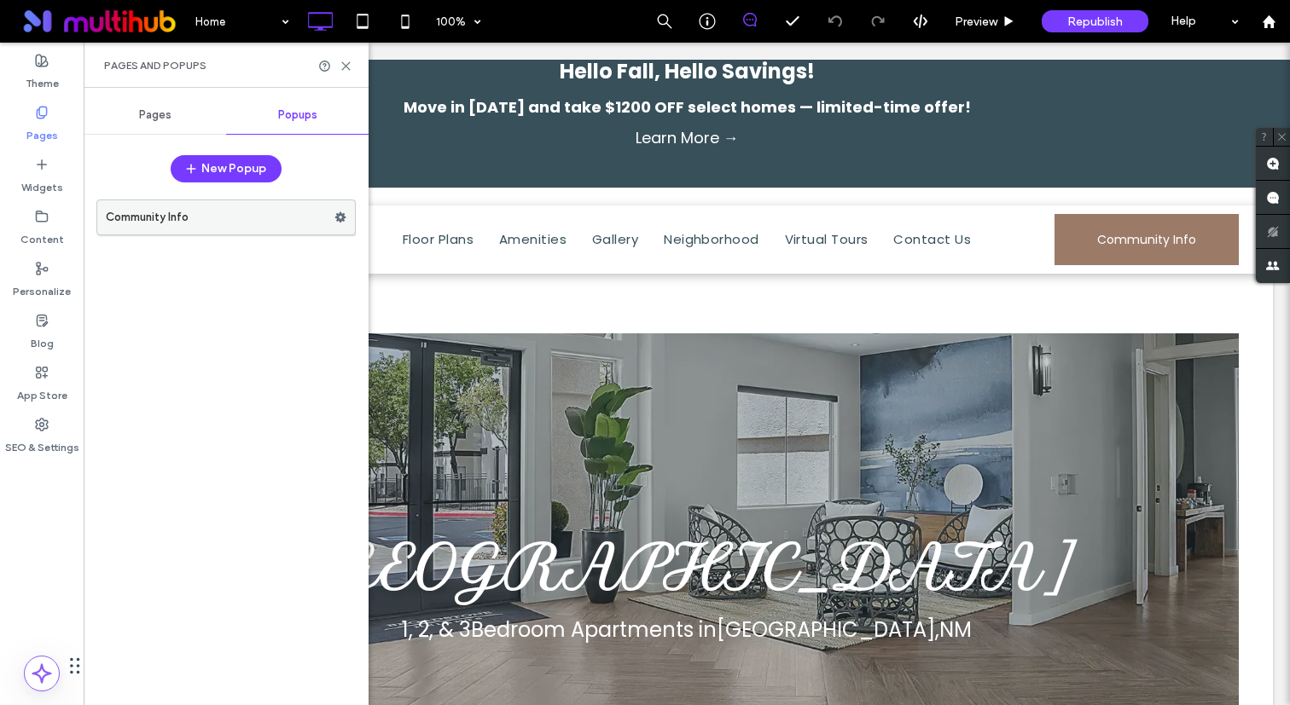
click at [259, 216] on label "Community Info" at bounding box center [220, 217] width 229 height 34
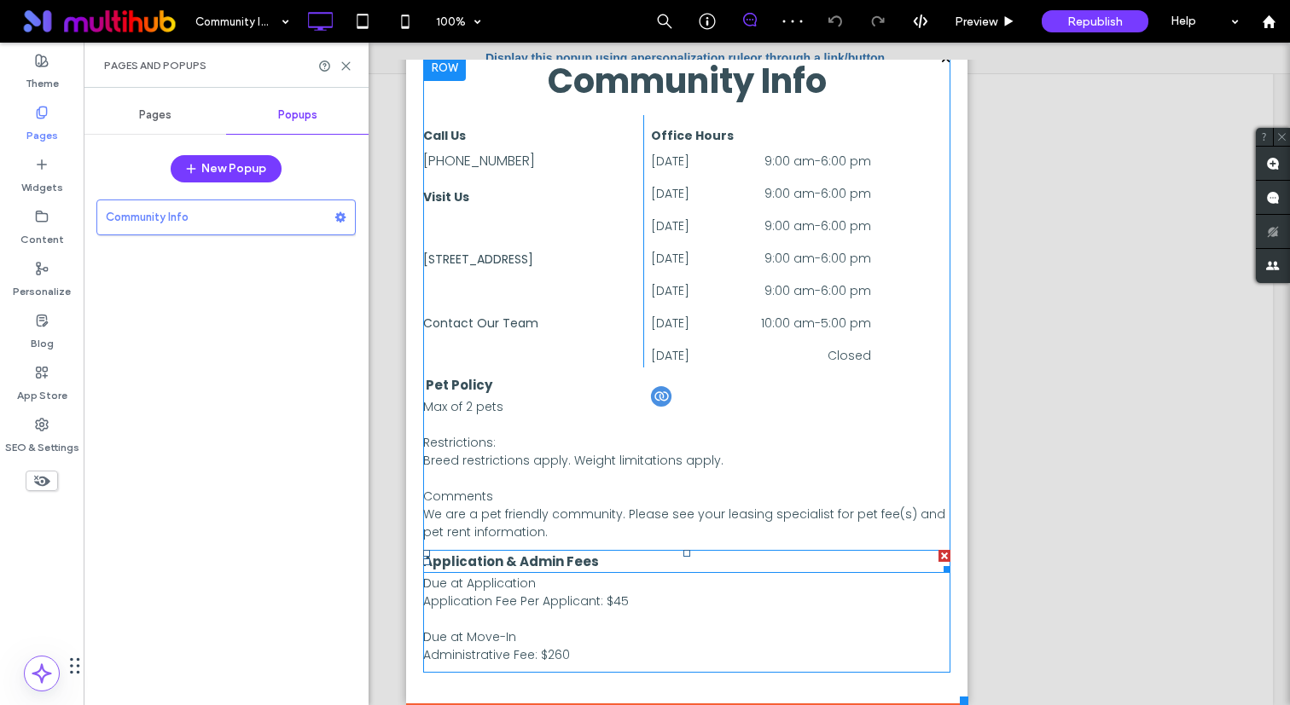
scroll to position [27, 0]
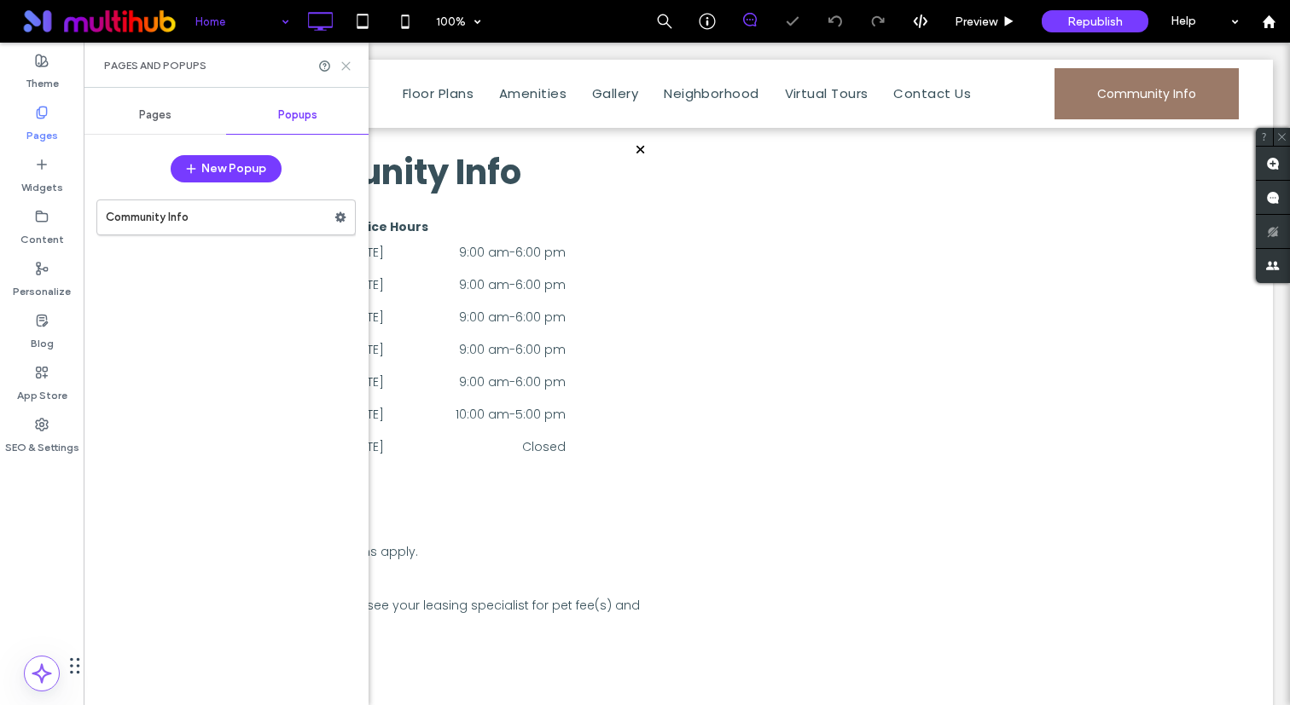
click at [343, 66] on icon at bounding box center [345, 66] width 13 height 13
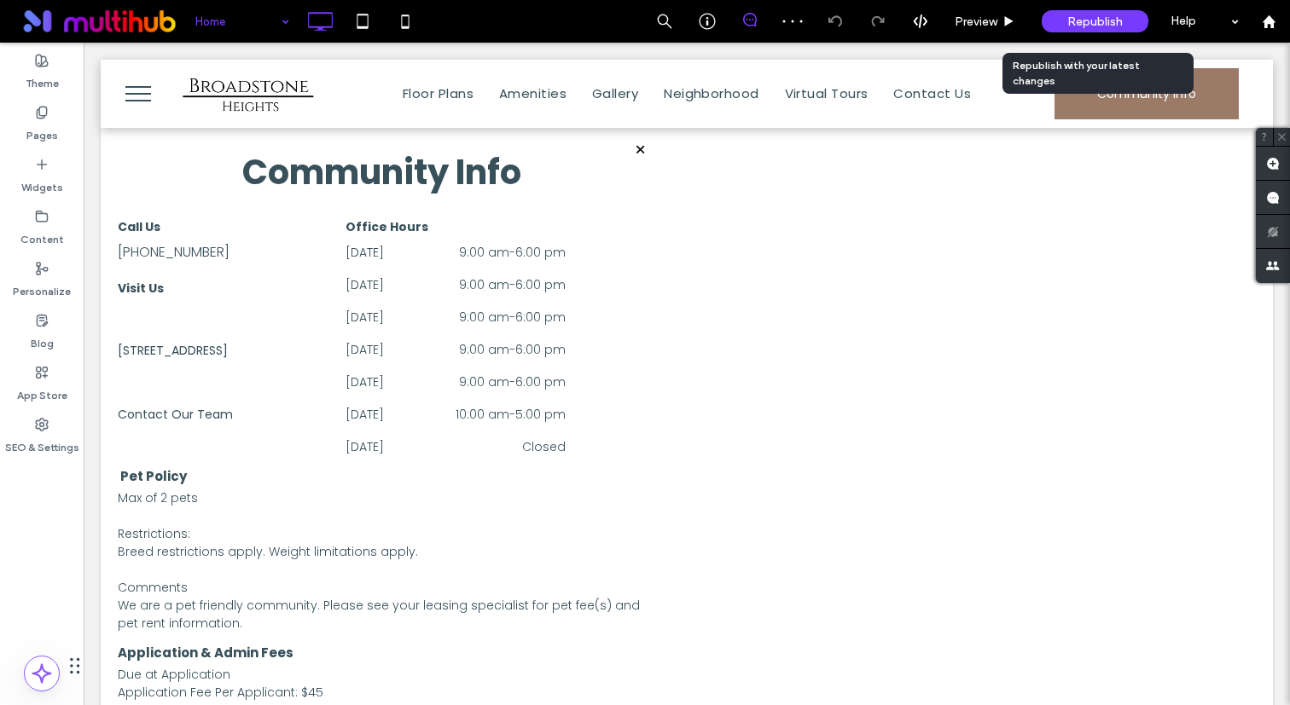
click at [1100, 25] on span "Republish" at bounding box center [1094, 21] width 55 height 14
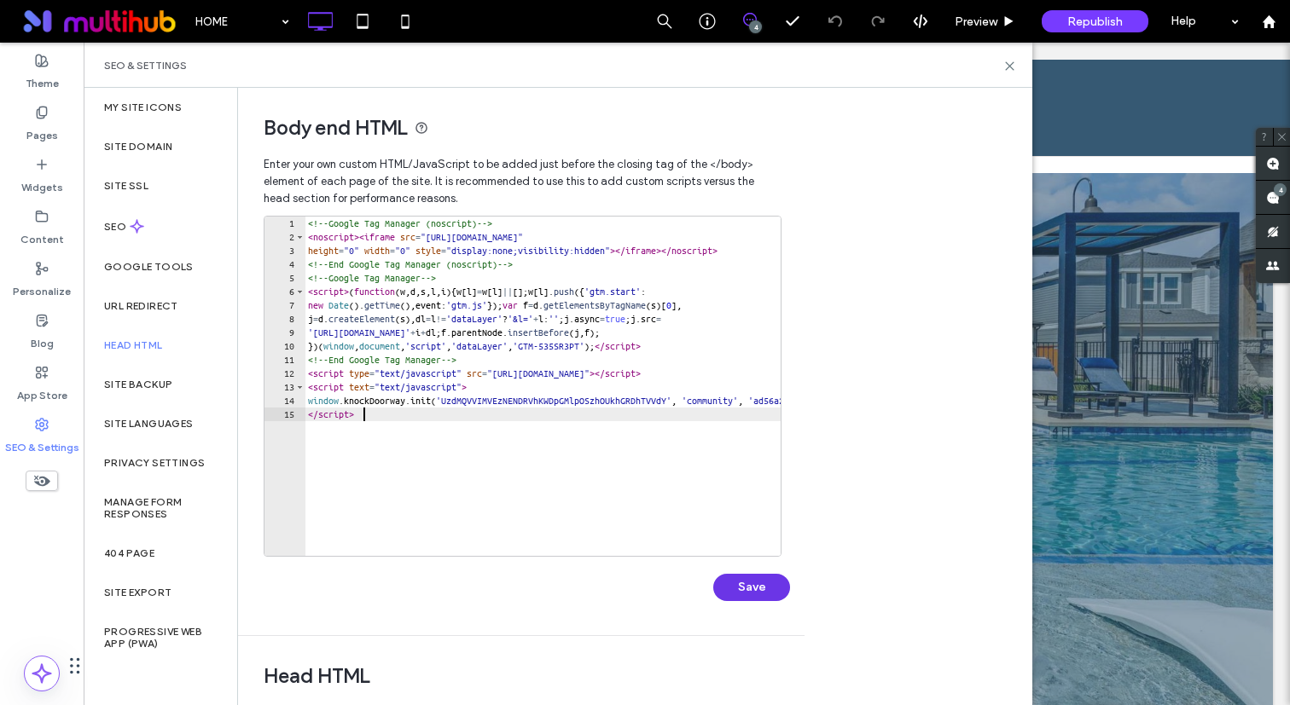
type textarea "*********"
click at [763, 593] on button "Save" at bounding box center [751, 587] width 77 height 27
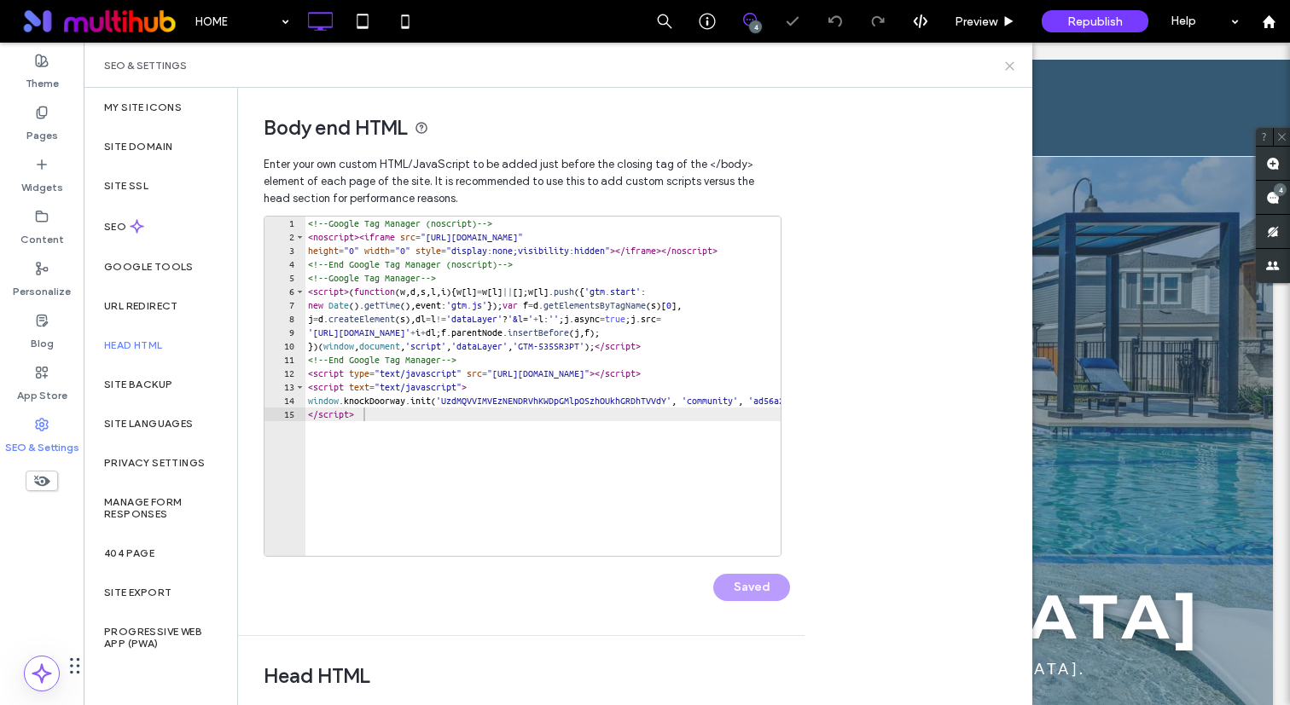
click at [1005, 67] on icon at bounding box center [1009, 66] width 13 height 13
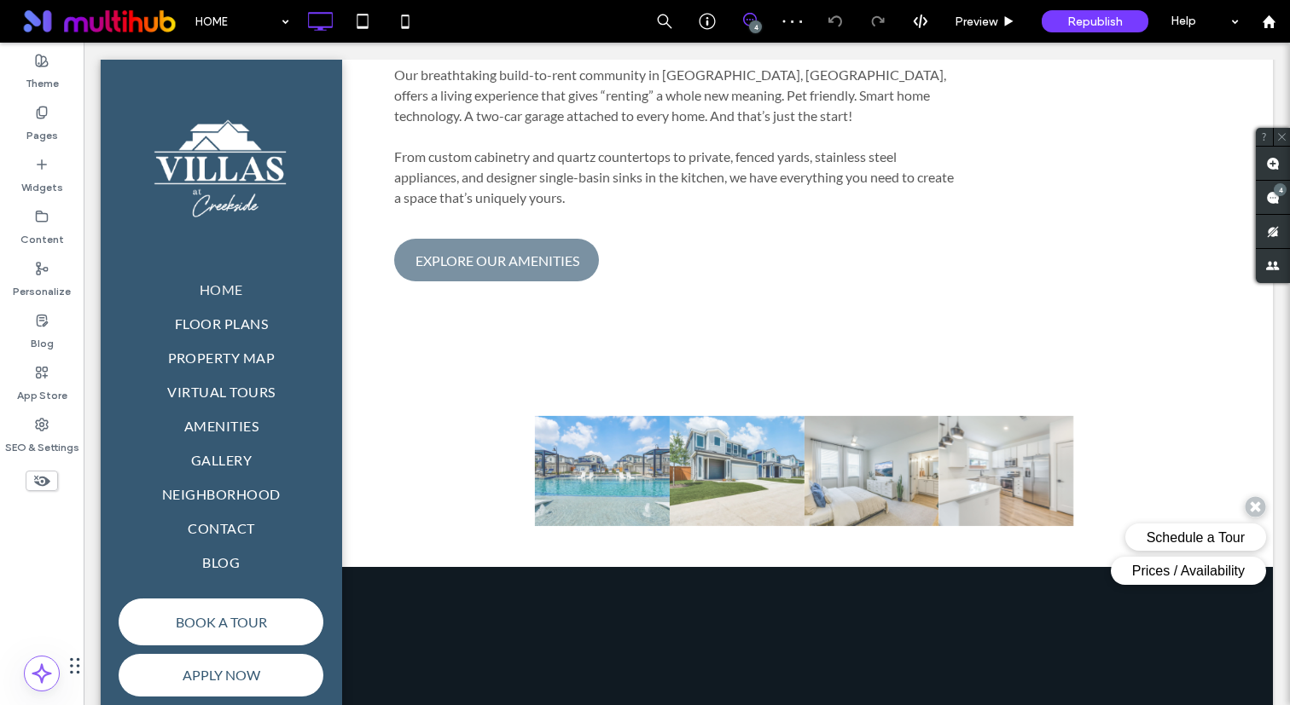
scroll to position [1093, 0]
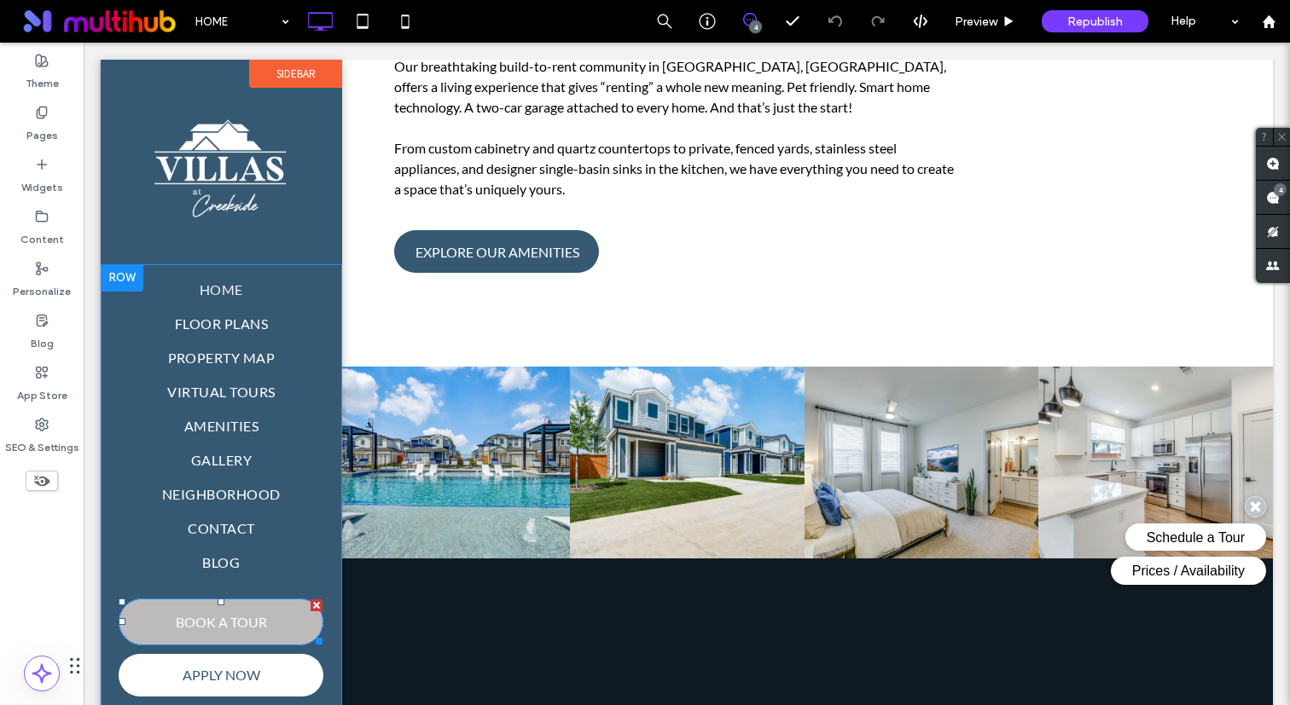
click at [273, 619] on link "BOOK A TOUR" at bounding box center [221, 622] width 205 height 47
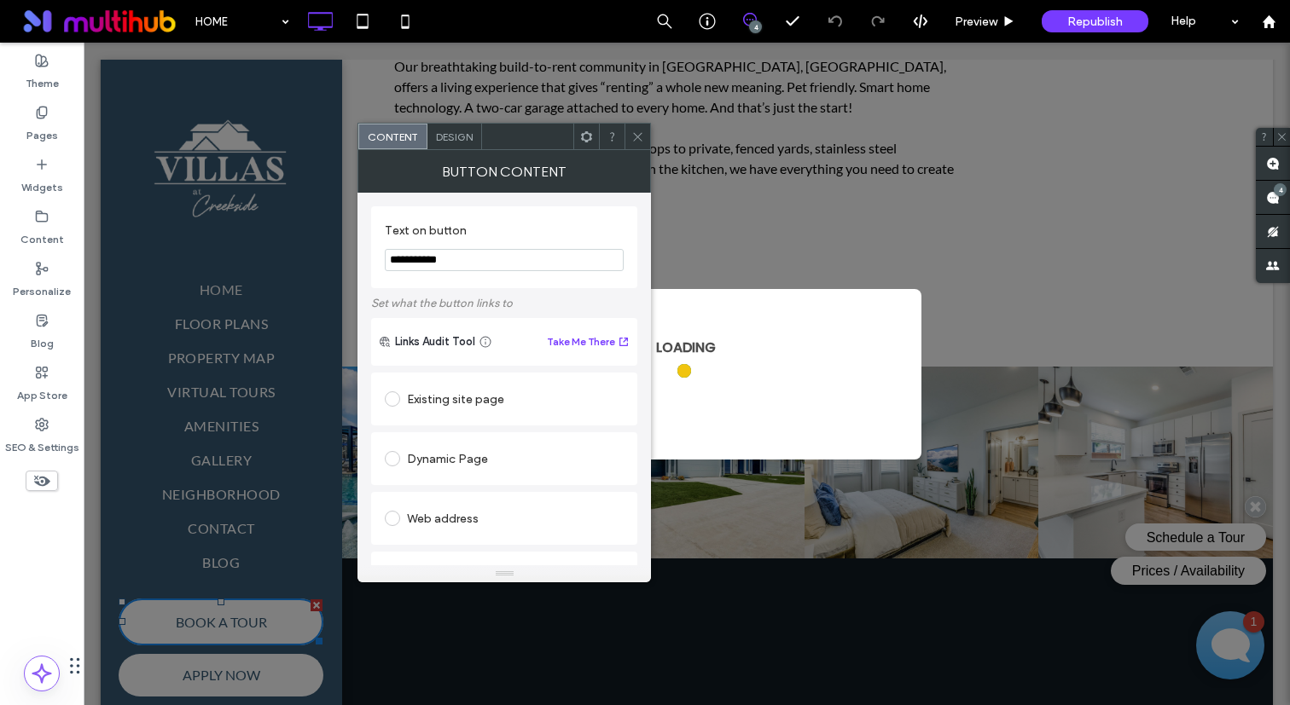
scroll to position [0, 0]
click at [637, 130] on icon at bounding box center [637, 136] width 13 height 13
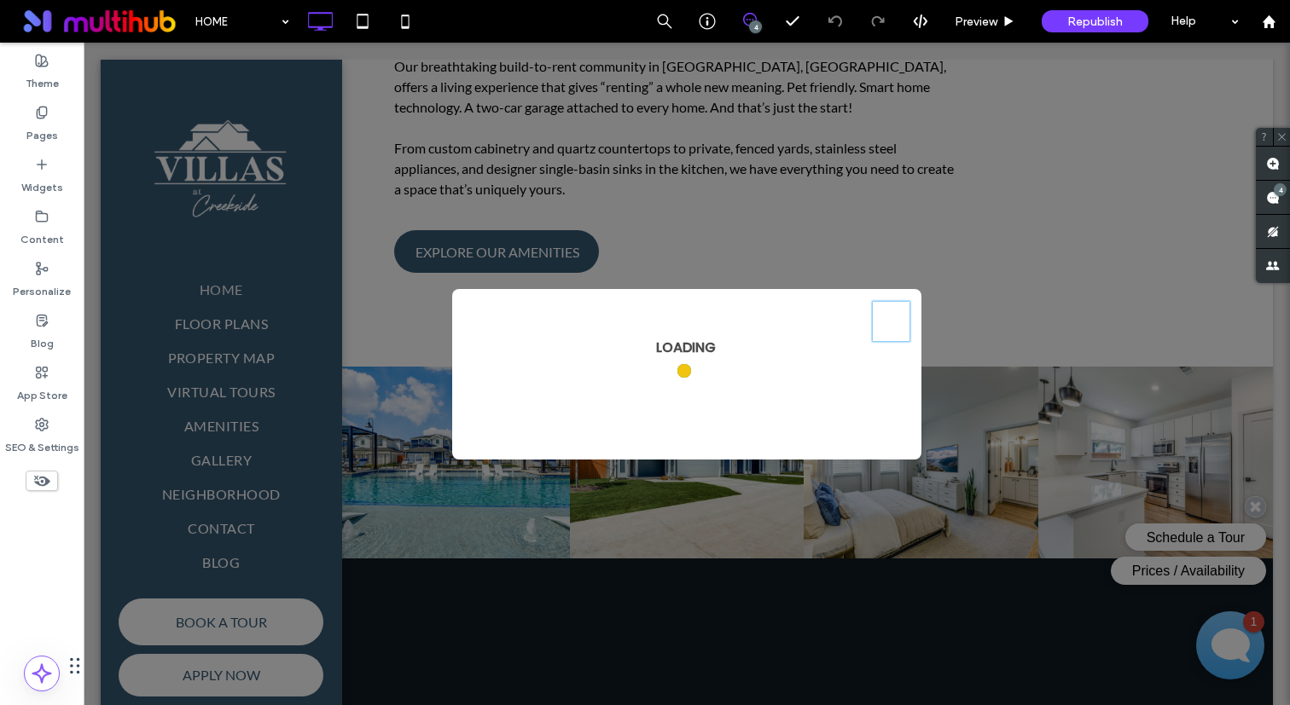
click at [889, 322] on span "×" at bounding box center [891, 321] width 18 height 38
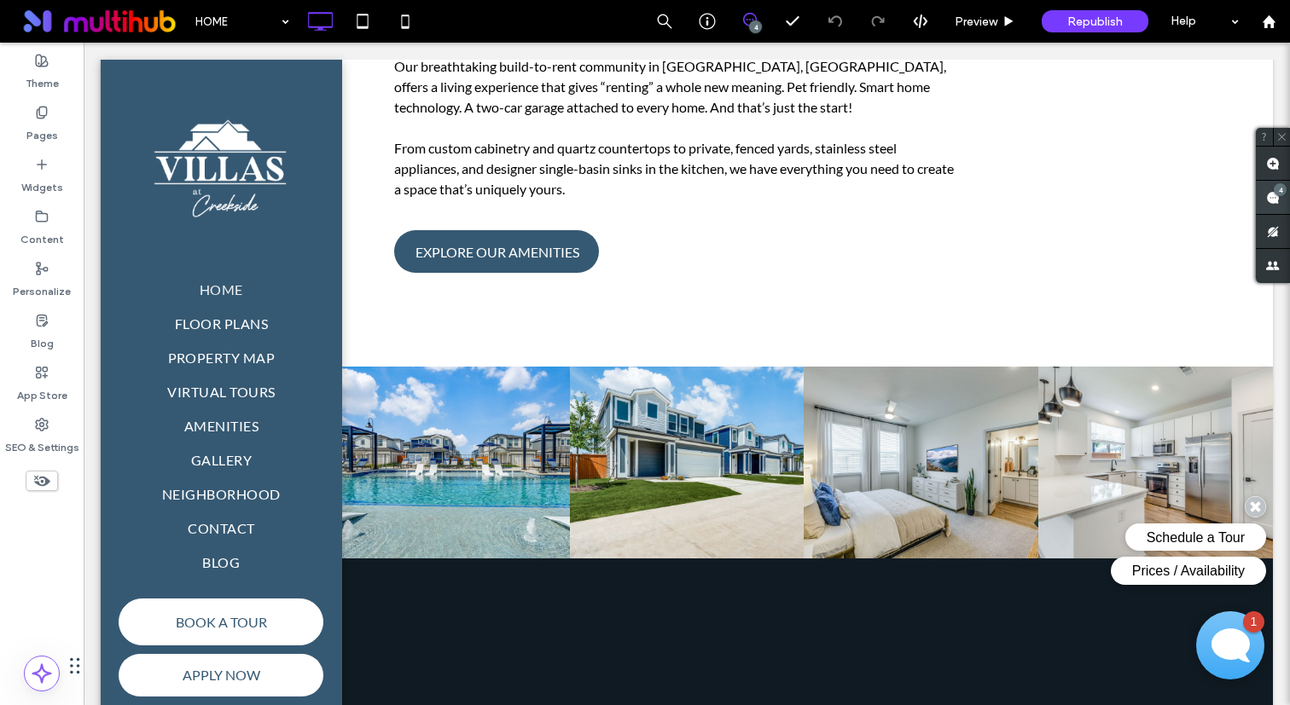
click at [1273, 206] on span at bounding box center [1273, 197] width 34 height 33
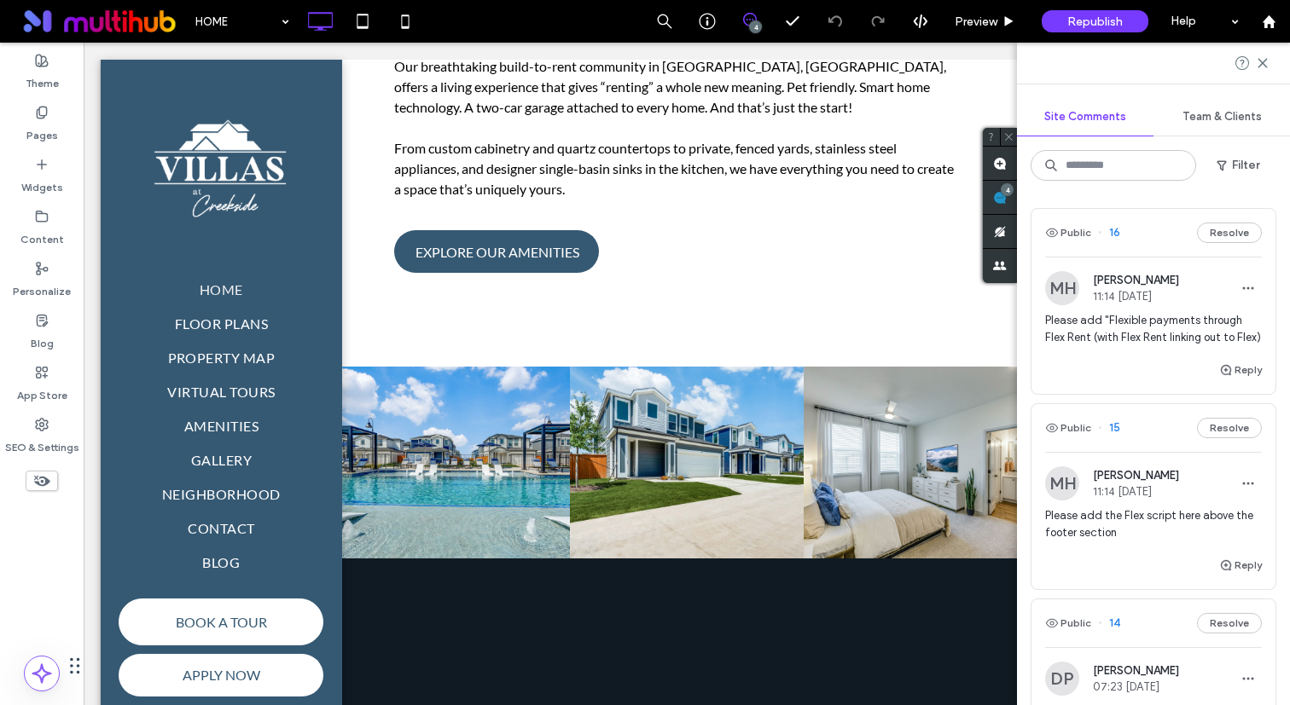
click at [1105, 355] on div "Please add "Flexible payments through Flex Rent (with Flex Rent linking out to …" at bounding box center [1153, 336] width 217 height 48
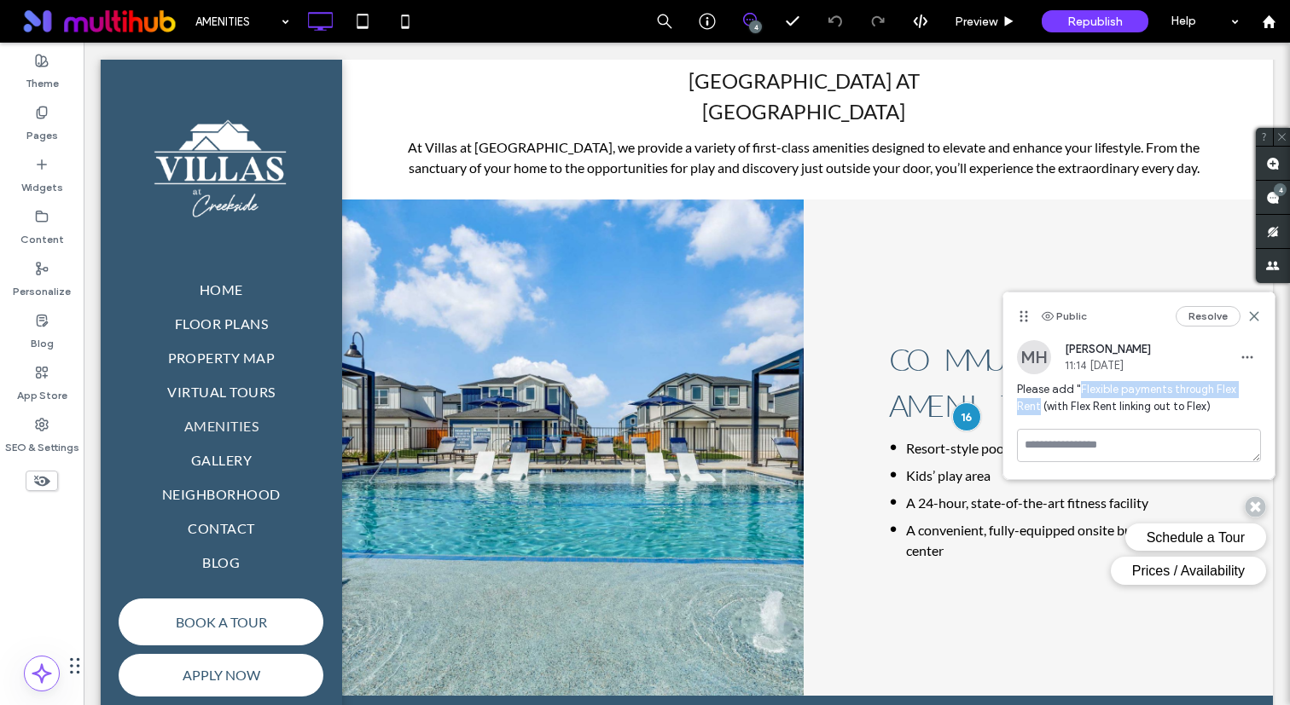
drag, startPoint x: 1079, startPoint y: 386, endPoint x: 1259, endPoint y: 386, distance: 180.0
click at [1259, 386] on span "Please add "Flexible payments through Flex Rent (with Flex Rent linking out to …" at bounding box center [1139, 398] width 244 height 34
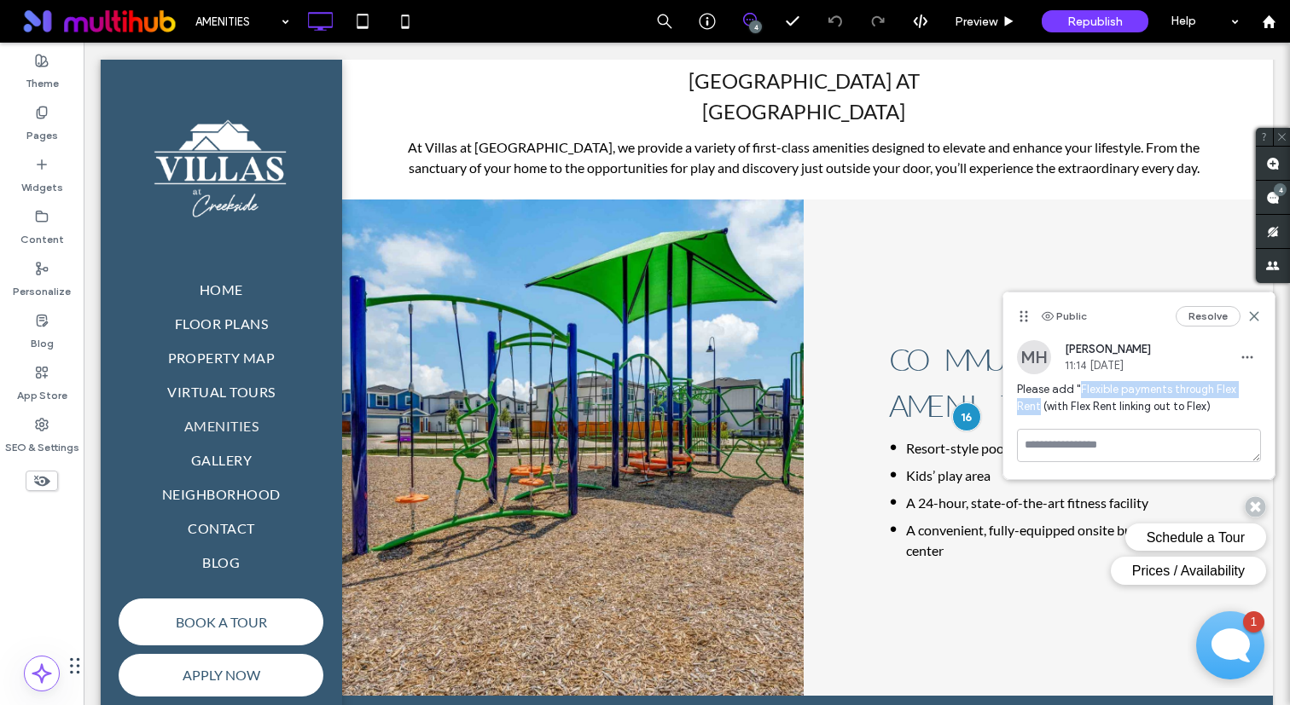
copy span "Flexible payments through Flex Rent"
click at [966, 467] on span at bounding box center [1038, 503] width 299 height 130
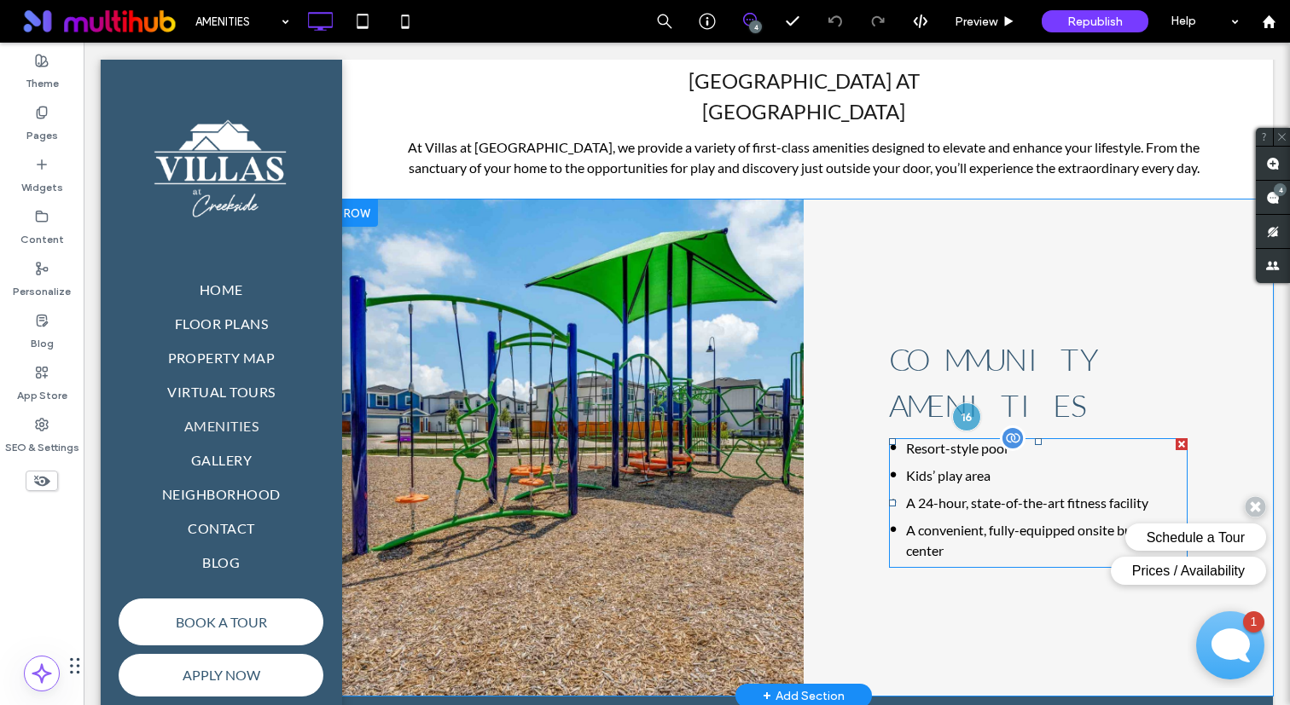
click at [956, 483] on span at bounding box center [1038, 503] width 299 height 130
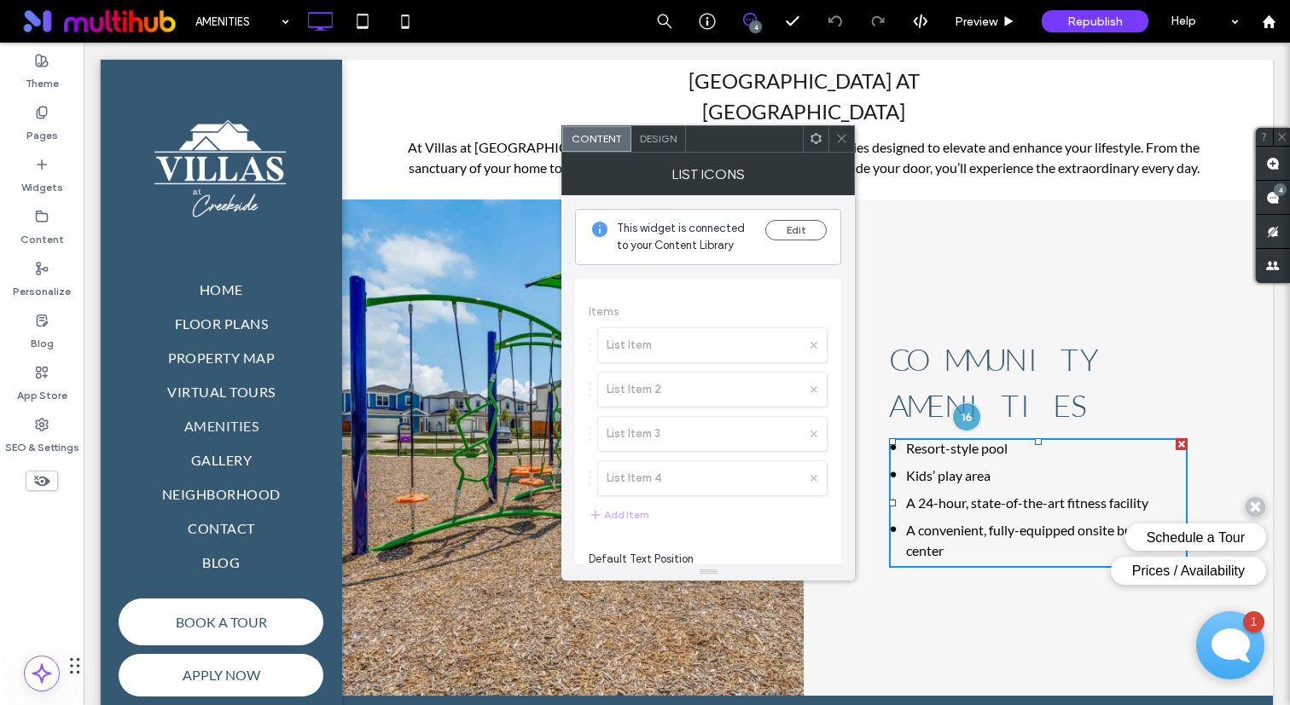
click at [837, 129] on span at bounding box center [841, 139] width 13 height 26
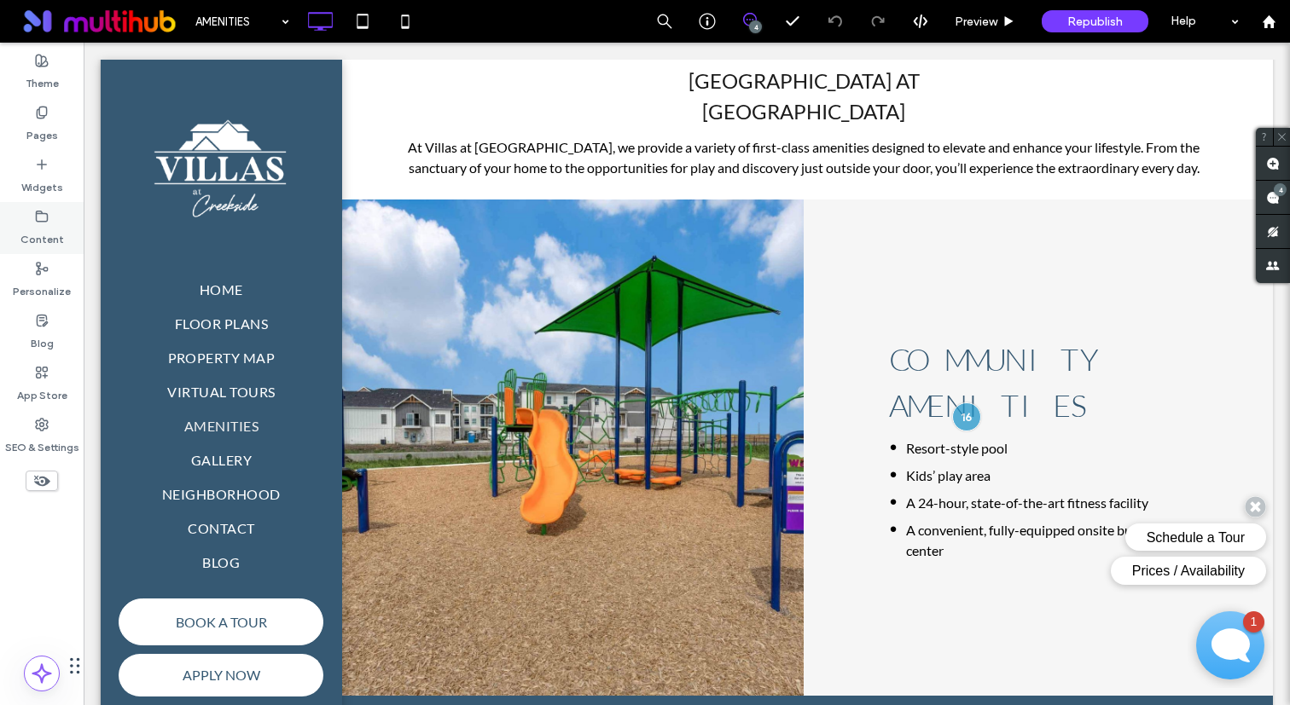
click at [20, 229] on div "Content" at bounding box center [42, 228] width 84 height 52
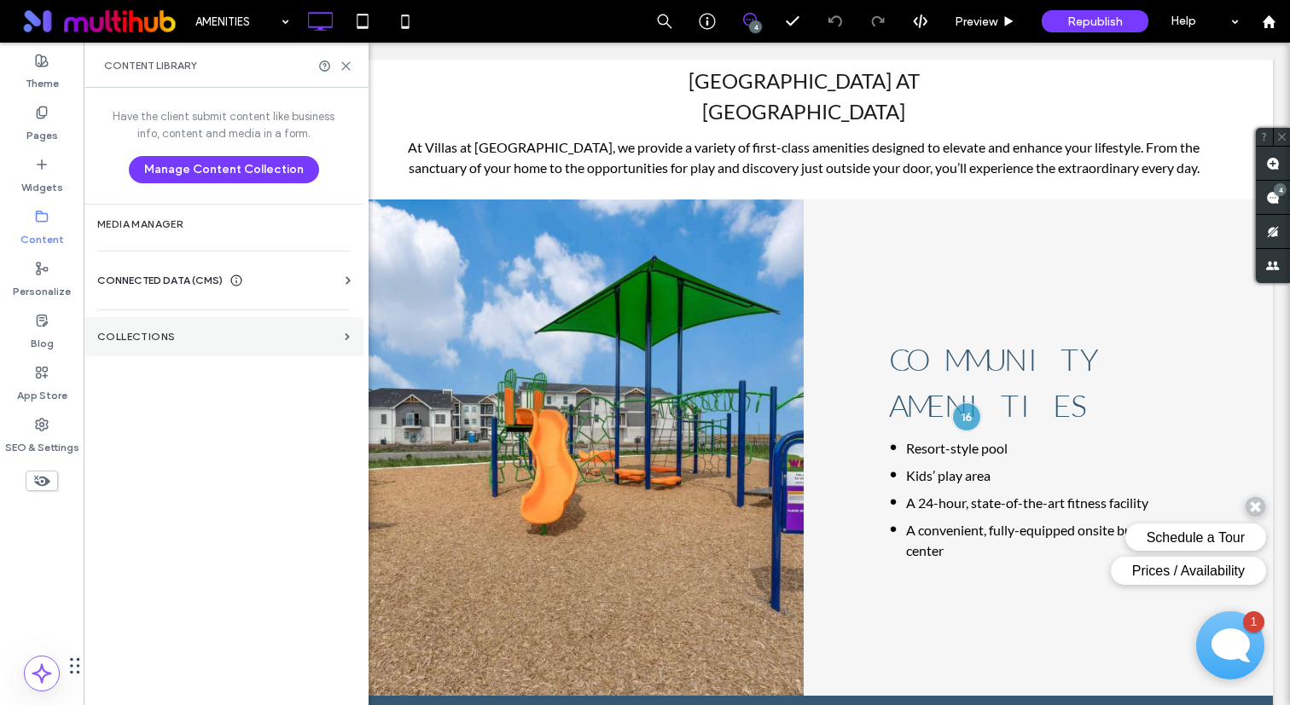
click at [191, 348] on section "Collections" at bounding box center [224, 336] width 280 height 39
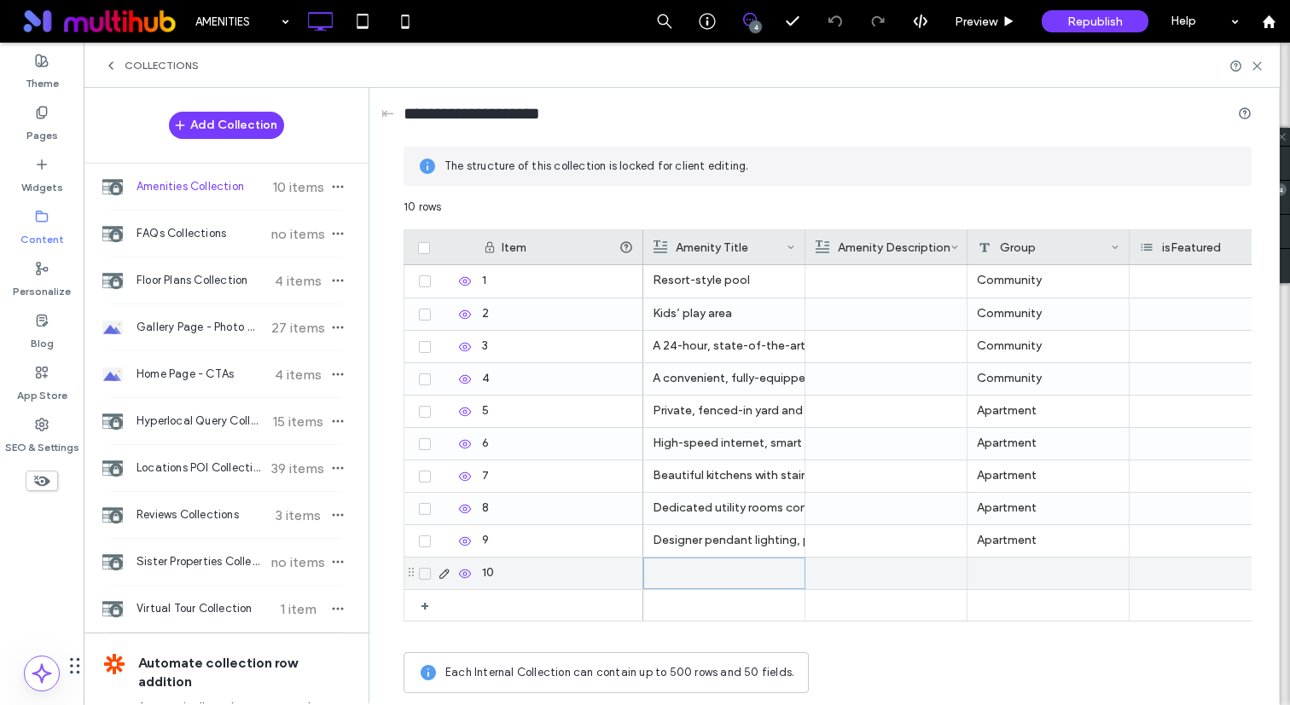
click at [694, 573] on div at bounding box center [724, 574] width 142 height 30
click at [688, 573] on div at bounding box center [724, 574] width 142 height 30
drag, startPoint x: 782, startPoint y: 562, endPoint x: 832, endPoint y: 564, distance: 50.4
click at [832, 564] on div "**********" at bounding box center [827, 450] width 848 height 503
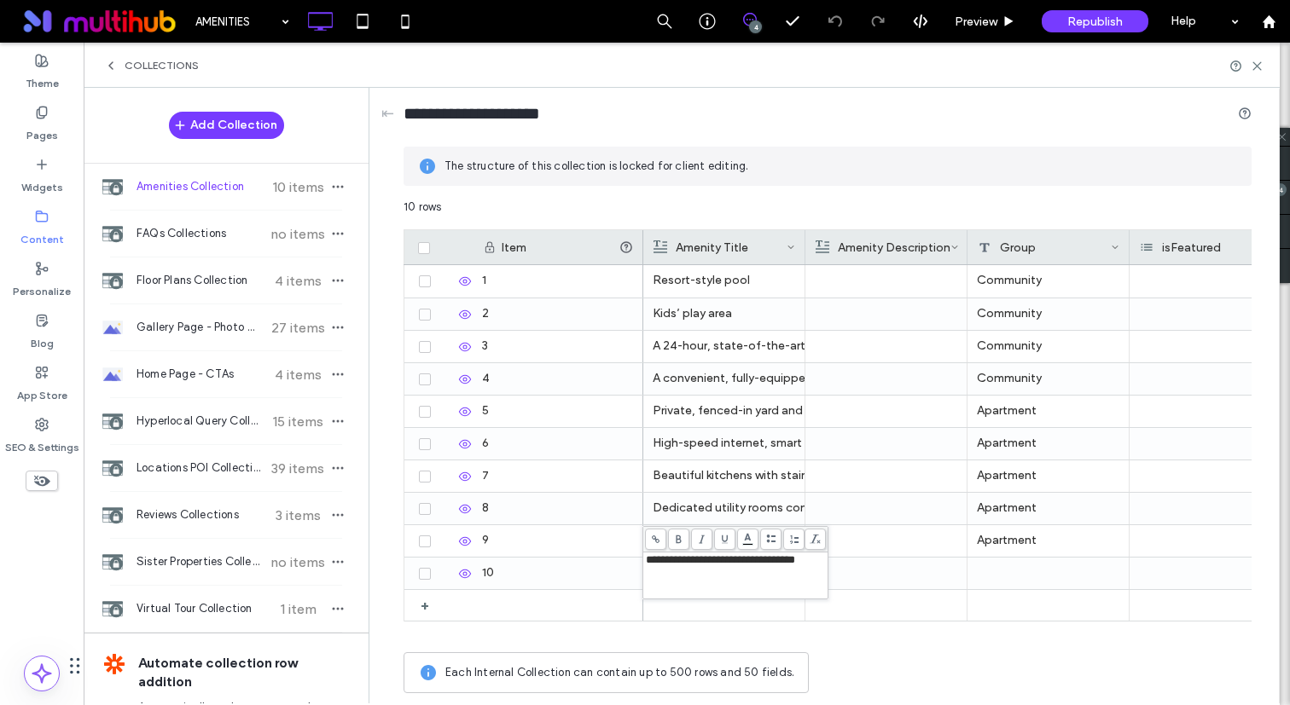
click at [658, 533] on span at bounding box center [655, 539] width 21 height 21
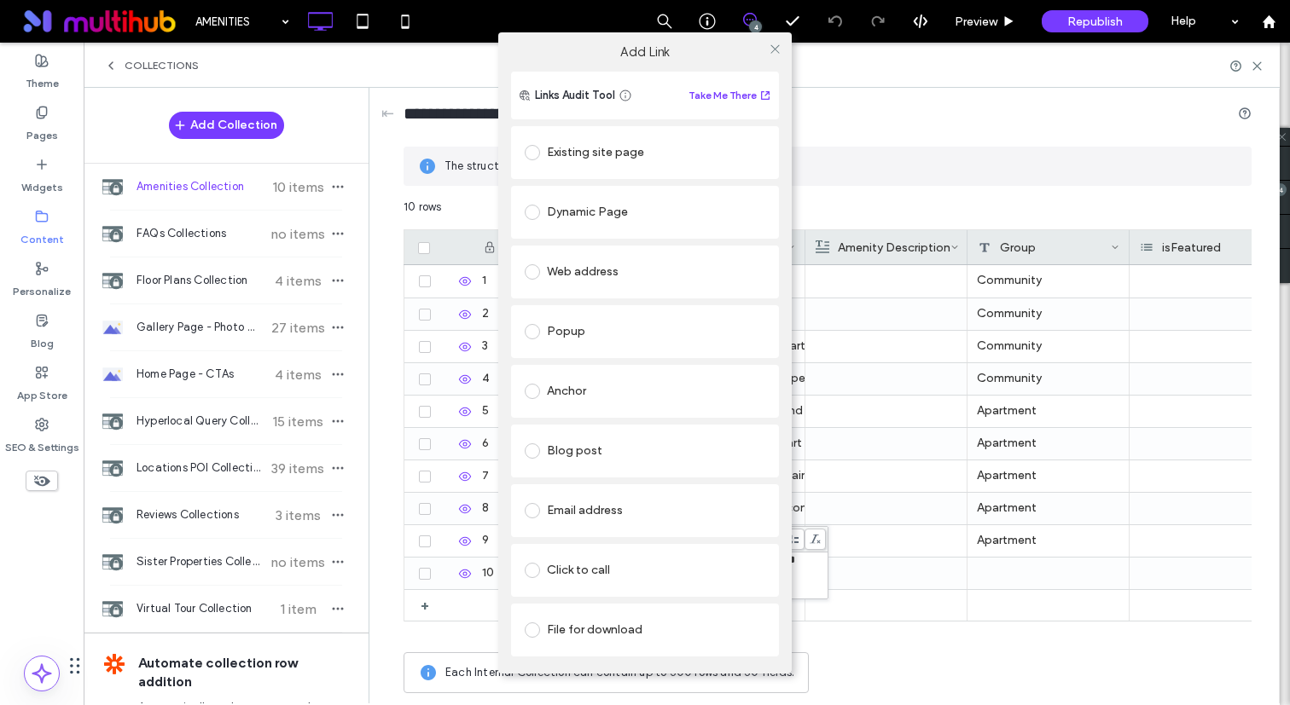
click at [623, 275] on div "Web address" at bounding box center [645, 271] width 241 height 27
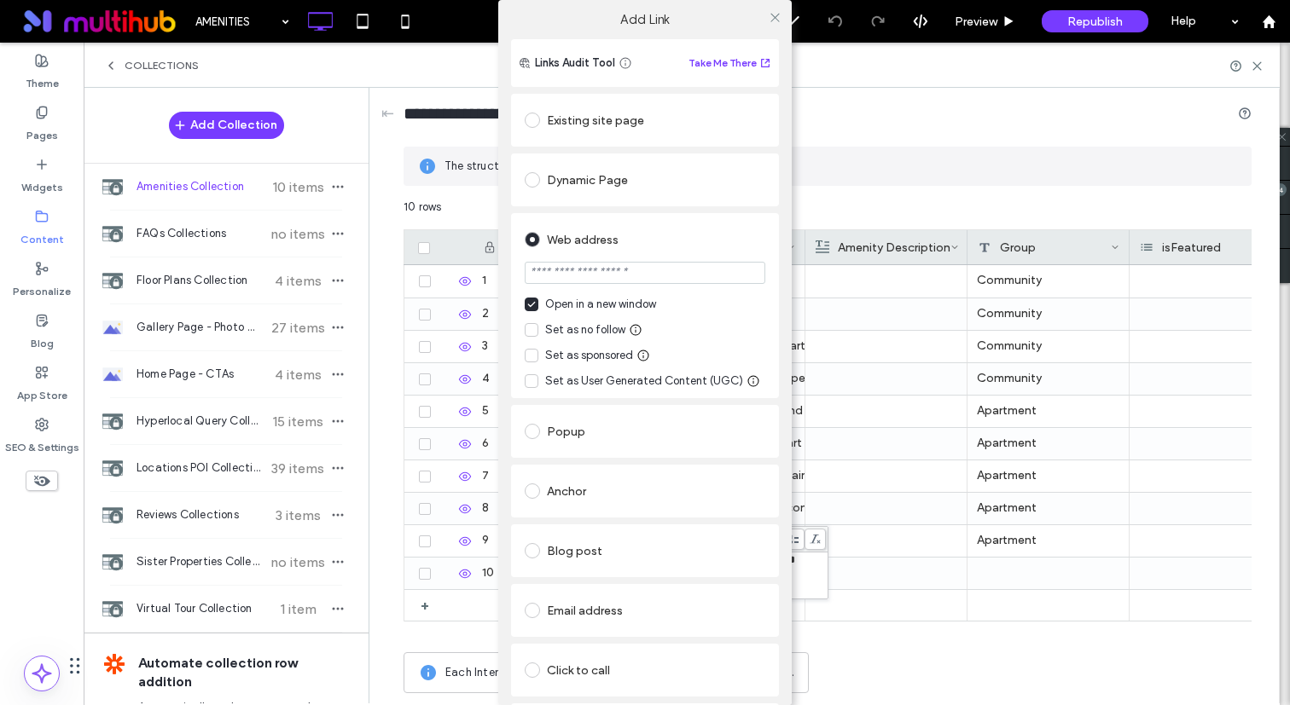
click at [607, 268] on input "url" at bounding box center [645, 273] width 241 height 22
paste input "**********"
click at [638, 235] on div "Web address" at bounding box center [645, 239] width 241 height 27
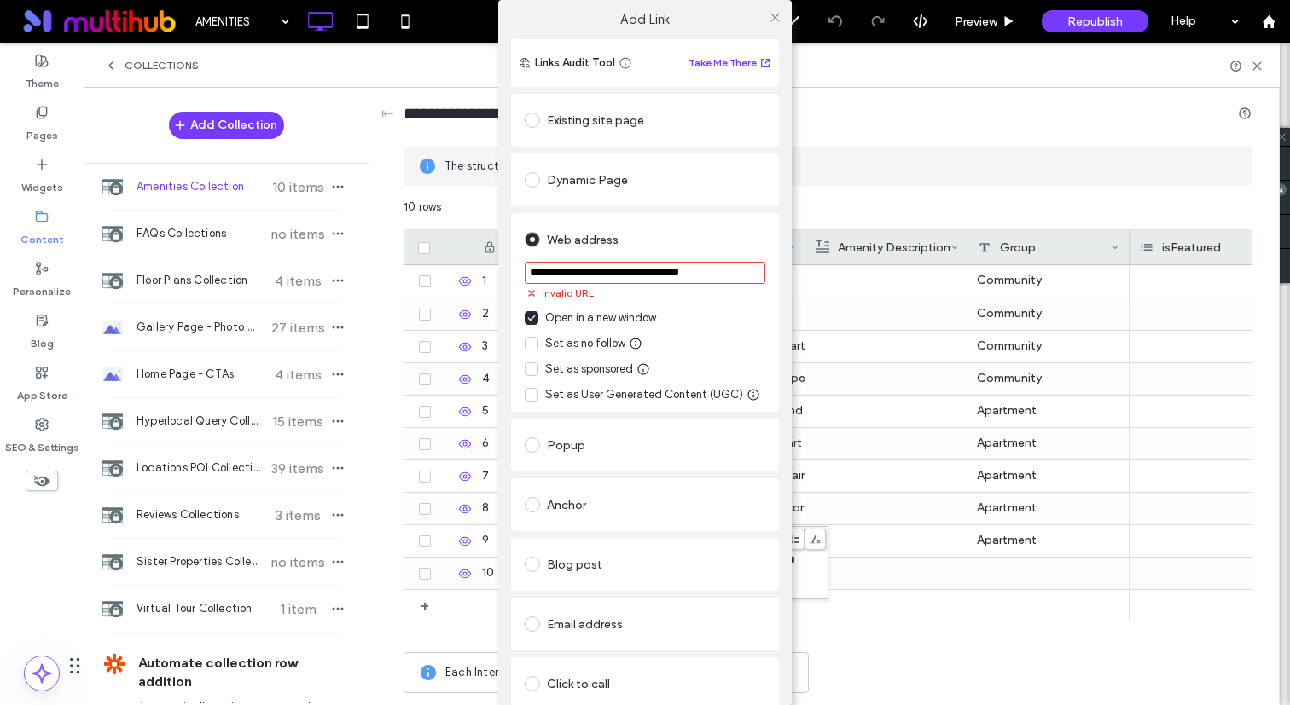
click at [668, 270] on input "**********" at bounding box center [645, 273] width 241 height 22
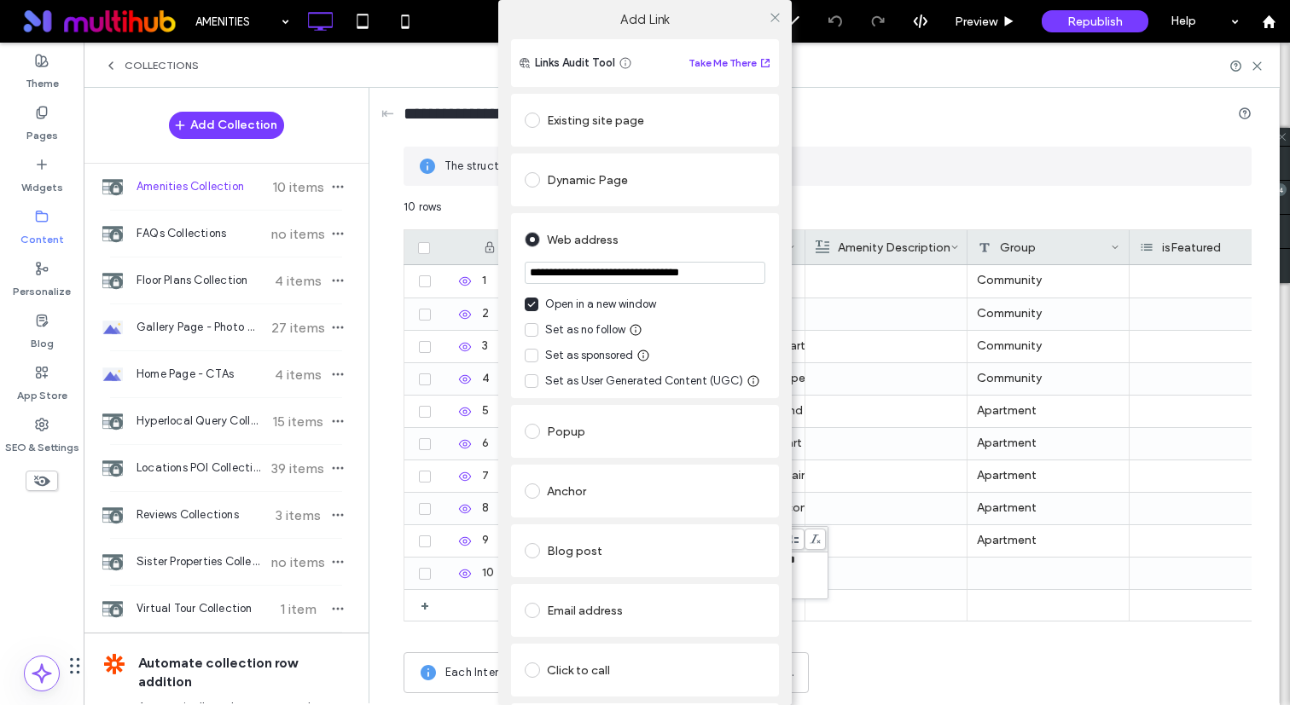
paste input "url"
type input "**********"
click at [689, 246] on div "Web address" at bounding box center [645, 239] width 241 height 27
click at [772, 18] on icon at bounding box center [774, 17] width 13 height 13
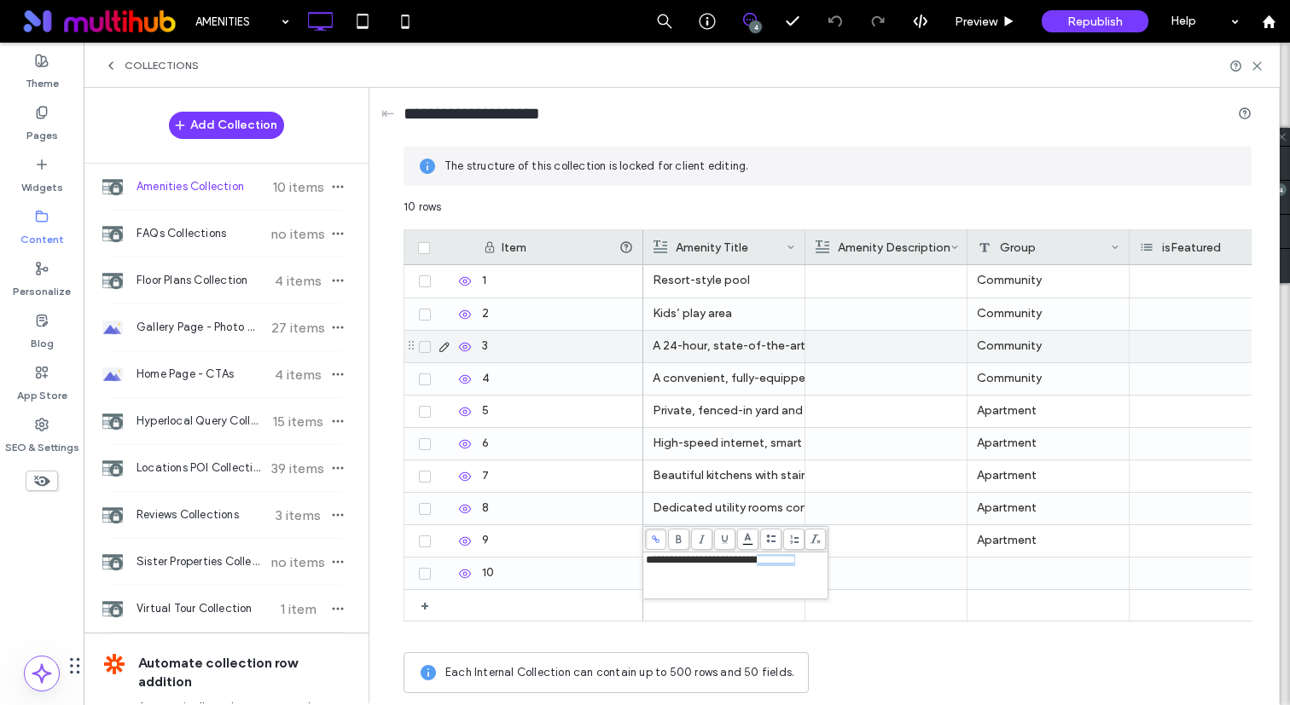
click at [1037, 354] on div "Community" at bounding box center [1048, 347] width 162 height 32
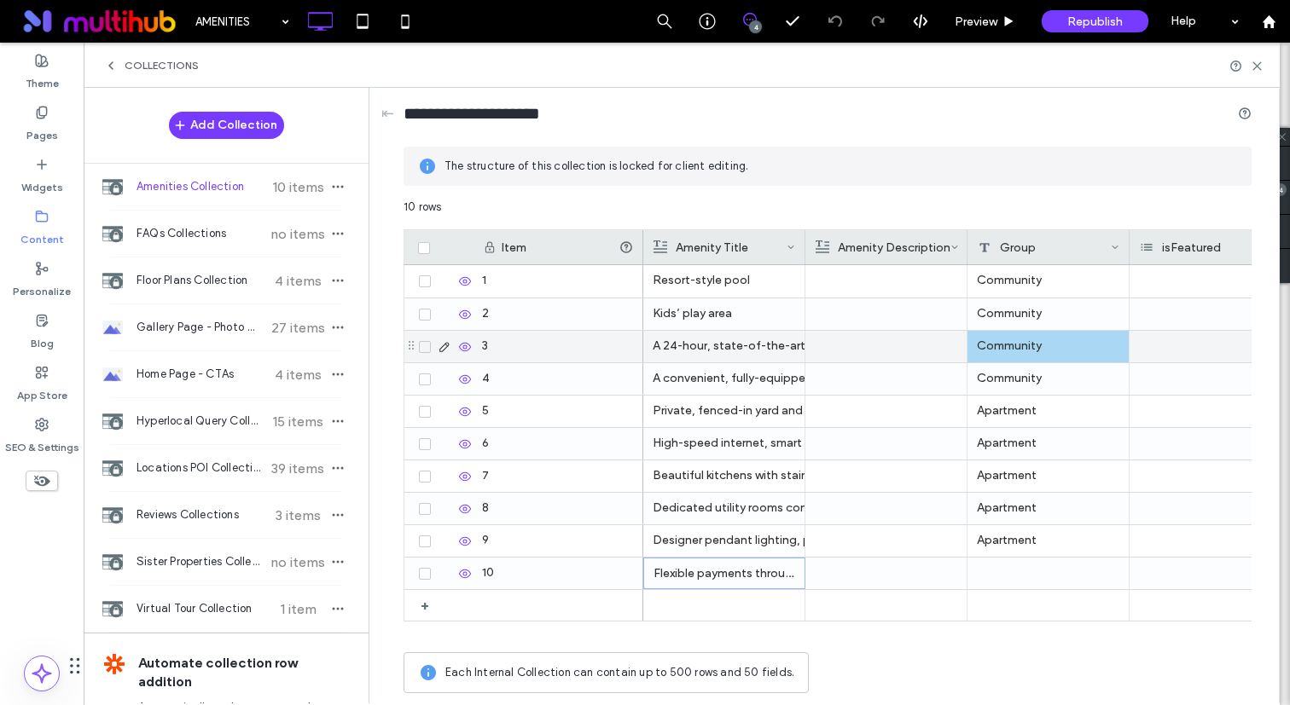
copy span "*********"
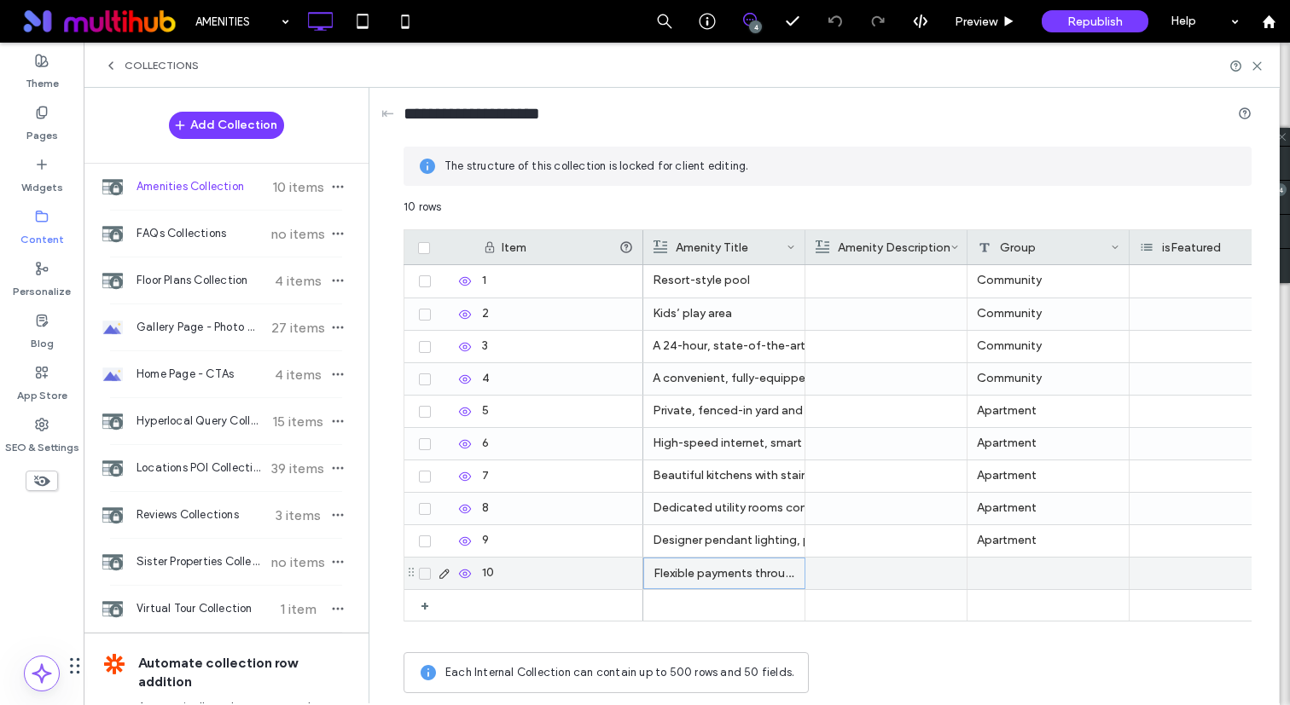
click at [739, 580] on p "Flexible payments through Flex Rent" at bounding box center [724, 574] width 142 height 31
drag, startPoint x: 785, startPoint y: 562, endPoint x: 839, endPoint y: 562, distance: 54.6
click at [839, 562] on div "**********" at bounding box center [827, 450] width 848 height 503
click at [648, 541] on span at bounding box center [655, 539] width 21 height 21
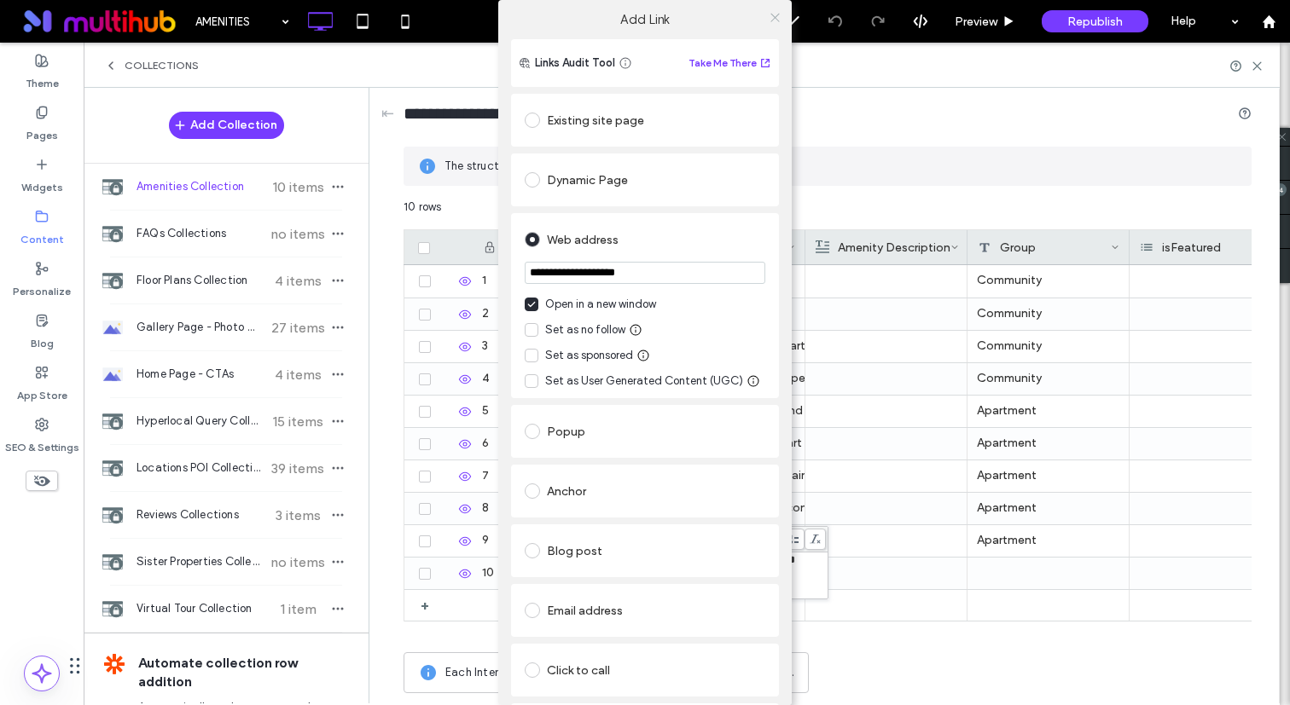
click at [771, 14] on icon at bounding box center [774, 17] width 13 height 13
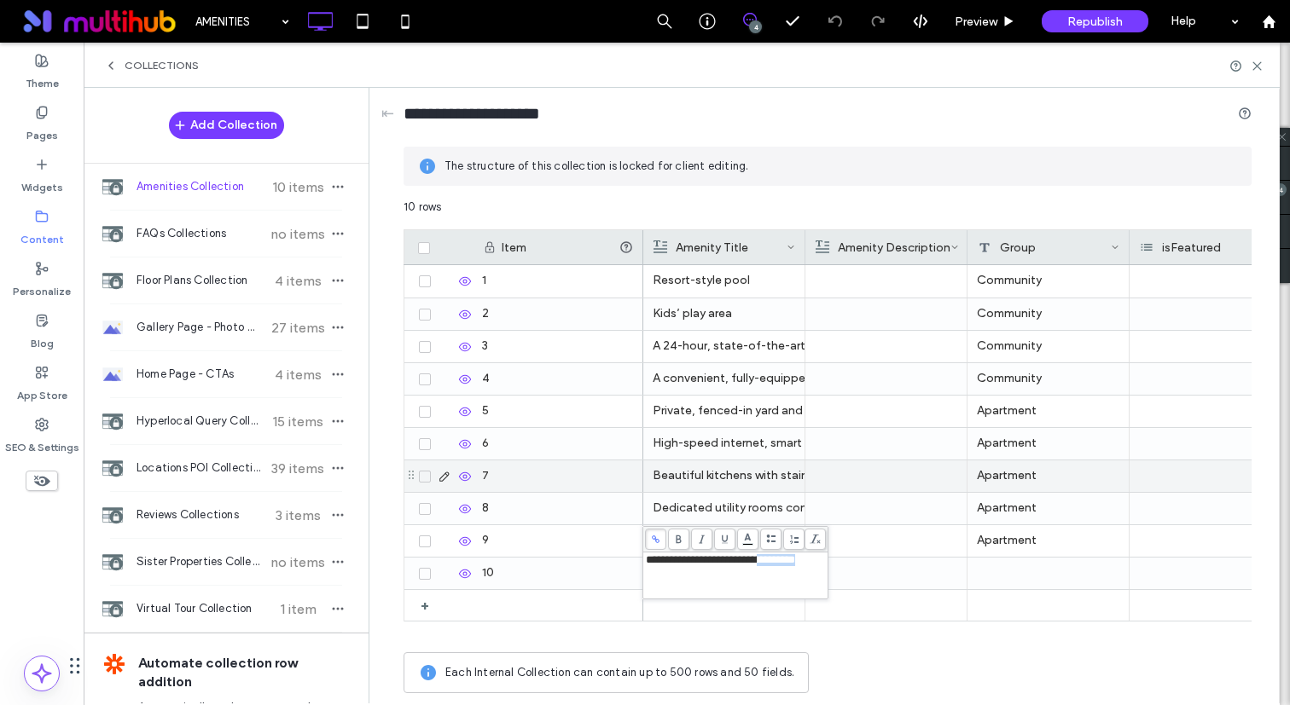
click at [1001, 552] on div "Apartment" at bounding box center [1048, 541] width 162 height 32
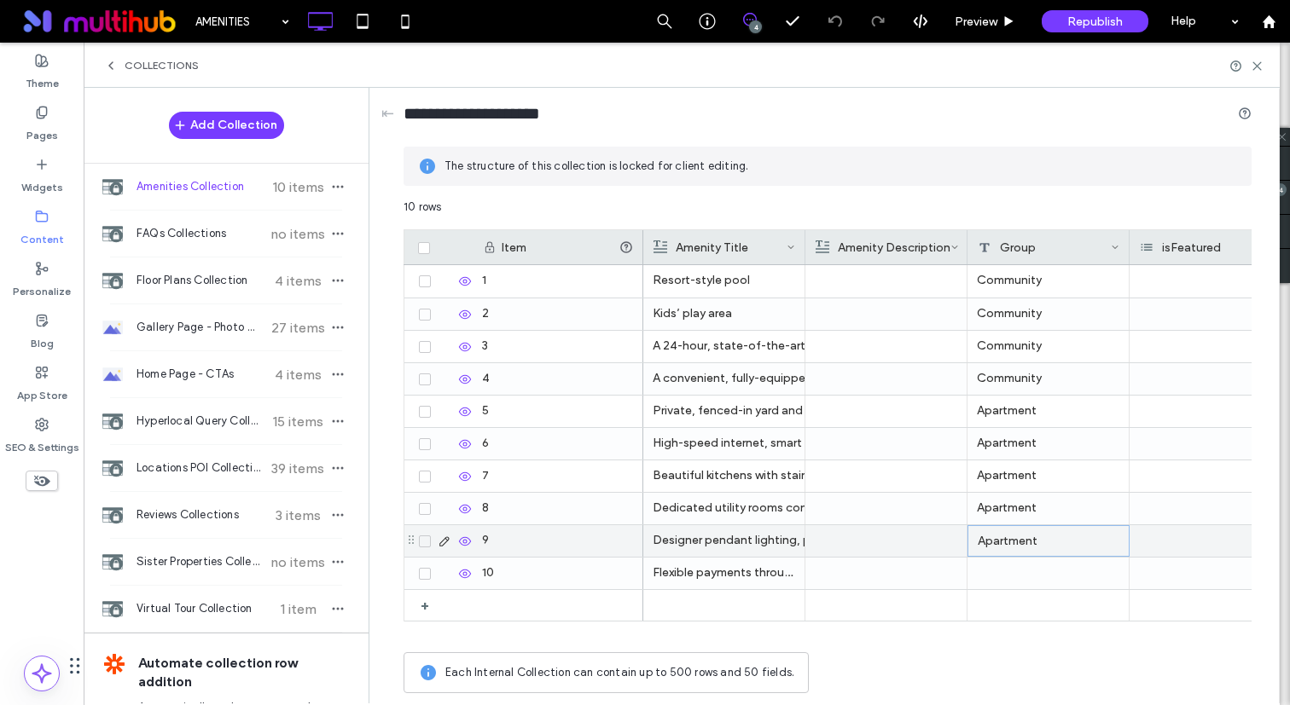
click at [1010, 540] on div "Apartment" at bounding box center [1048, 541] width 162 height 32
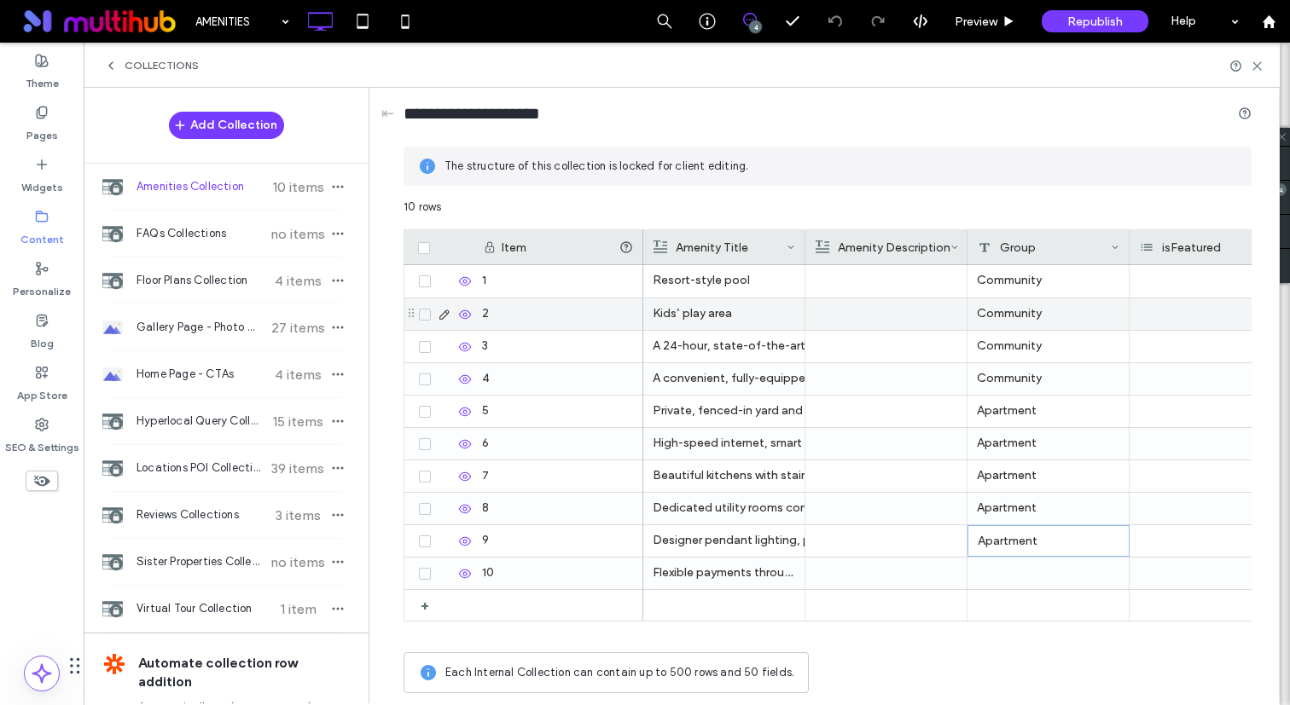
click at [1014, 308] on div "Community" at bounding box center [1048, 315] width 162 height 32
copy span "*********"
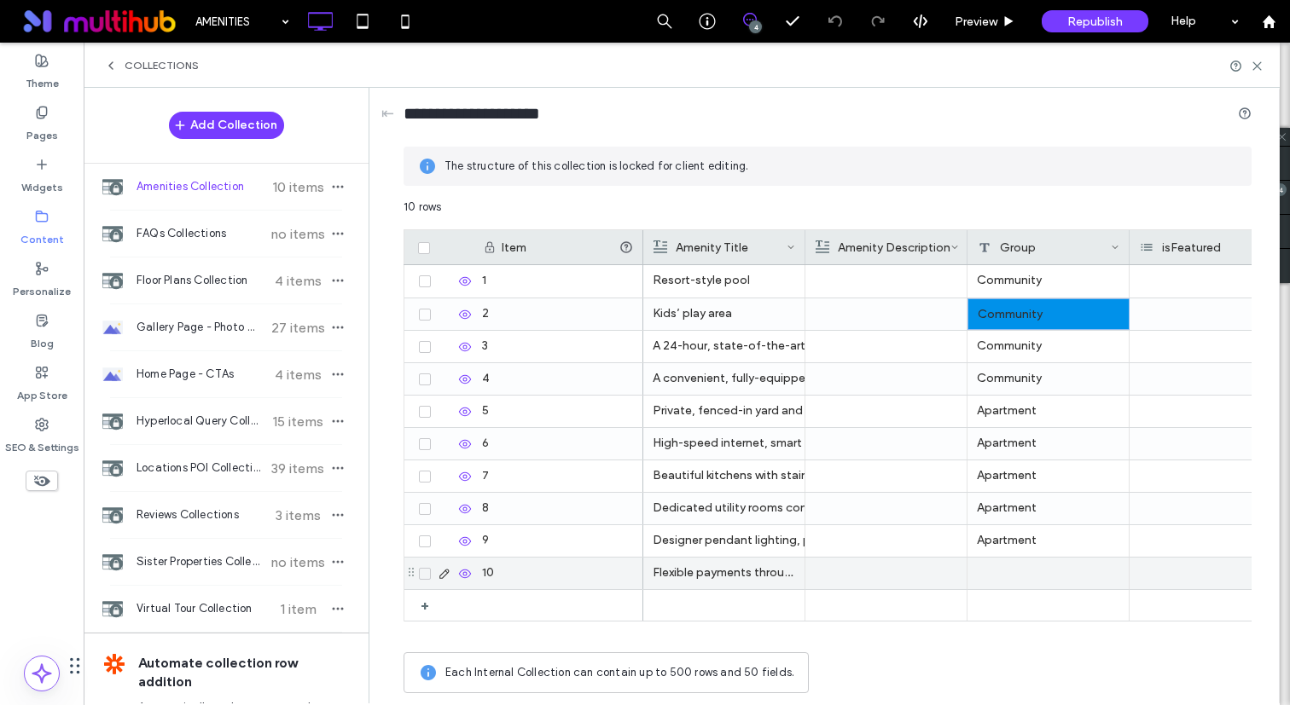
click at [1017, 585] on div at bounding box center [1048, 574] width 162 height 32
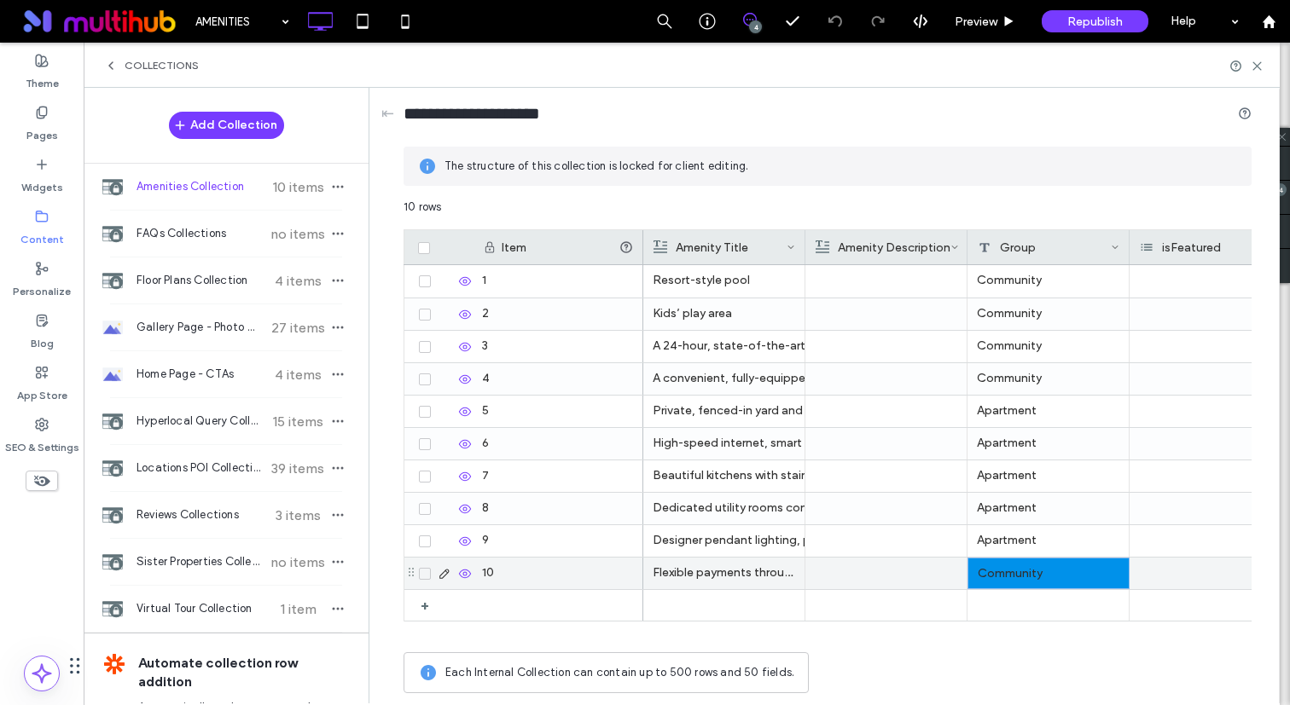
click at [1024, 513] on div "Apartment" at bounding box center [1048, 509] width 162 height 32
click at [1257, 64] on use at bounding box center [1257, 66] width 8 height 8
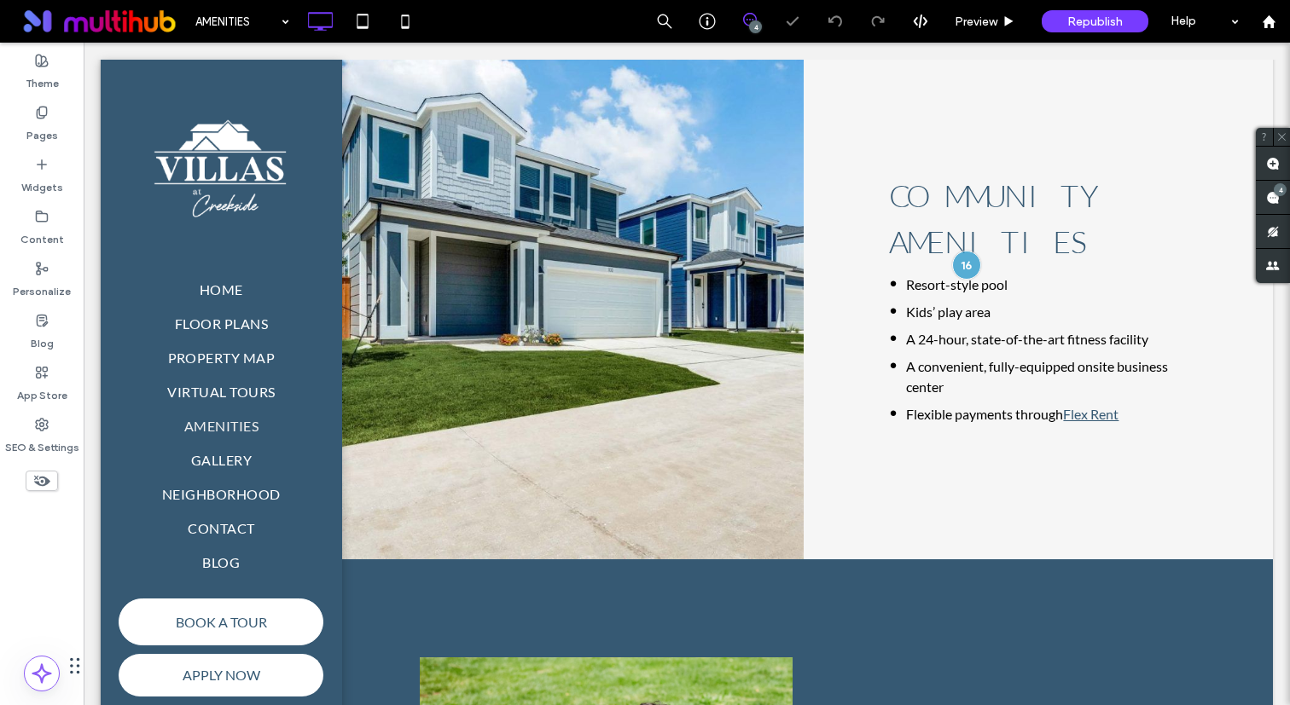
scroll to position [571, 0]
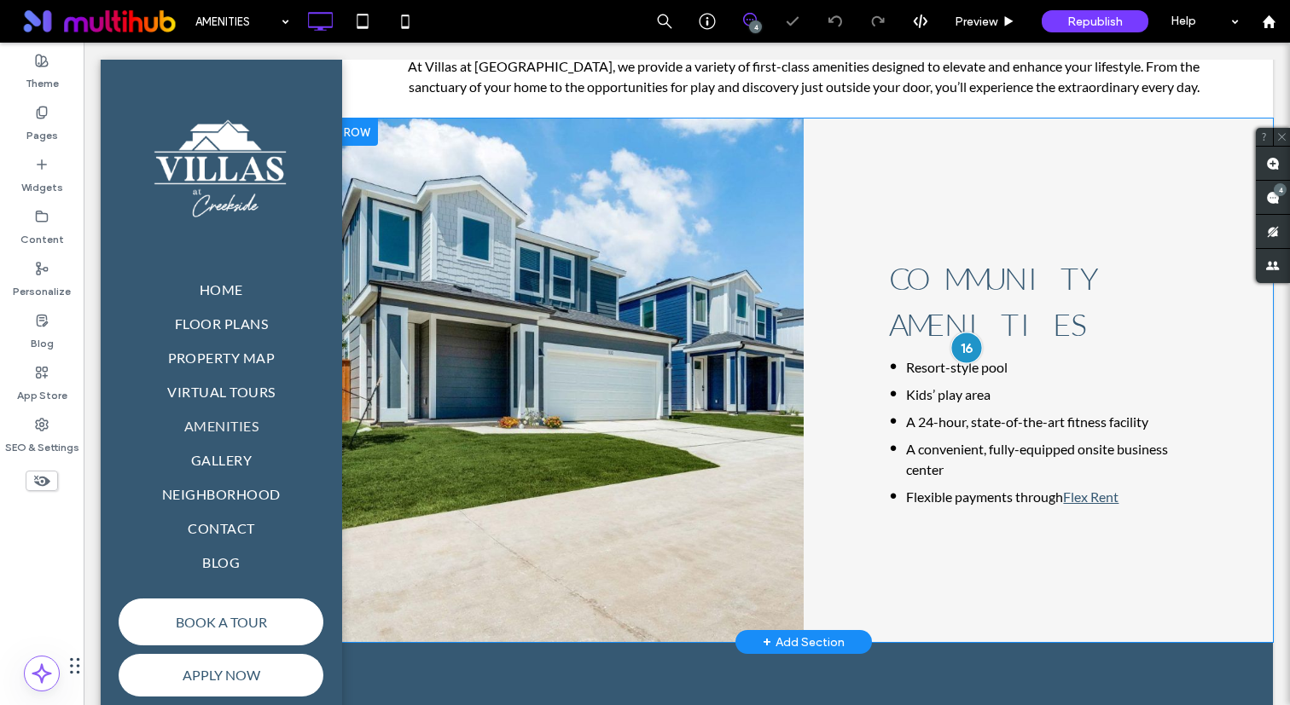
click at [965, 333] on div at bounding box center [966, 349] width 32 height 32
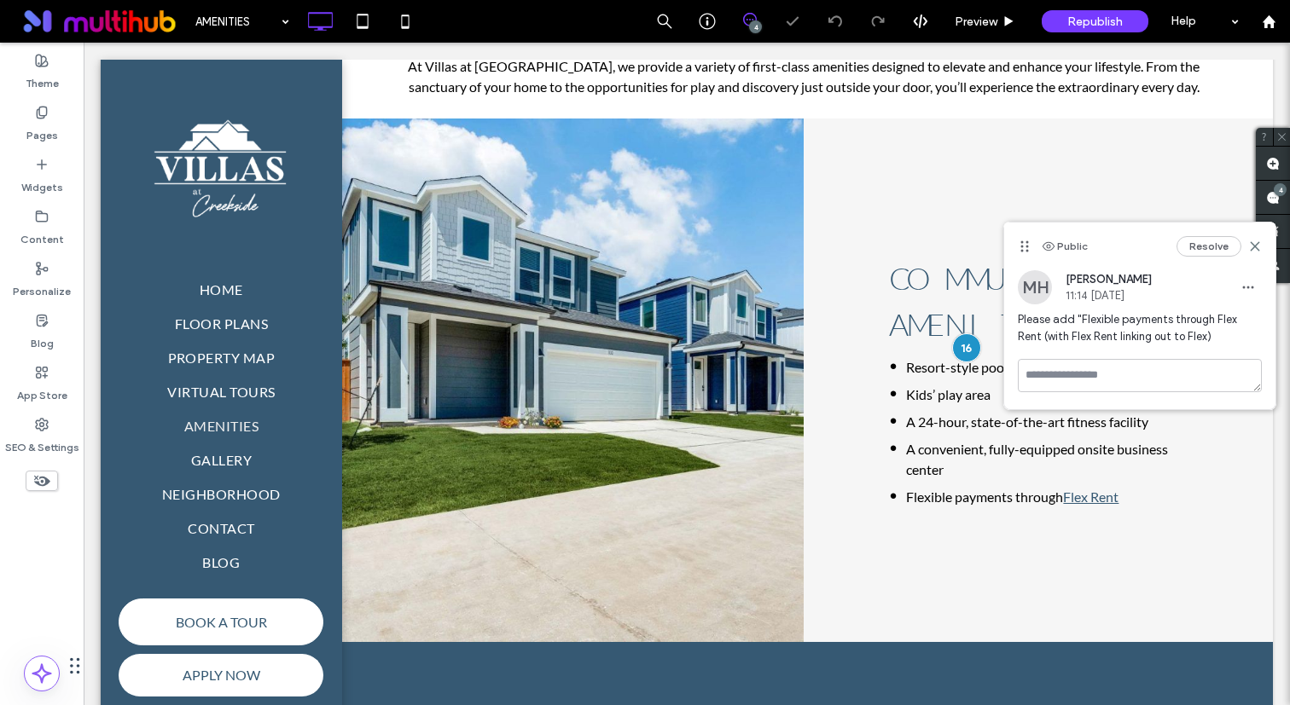
scroll to position [0, 0]
click at [1181, 254] on button "Resolve" at bounding box center [1208, 246] width 65 height 20
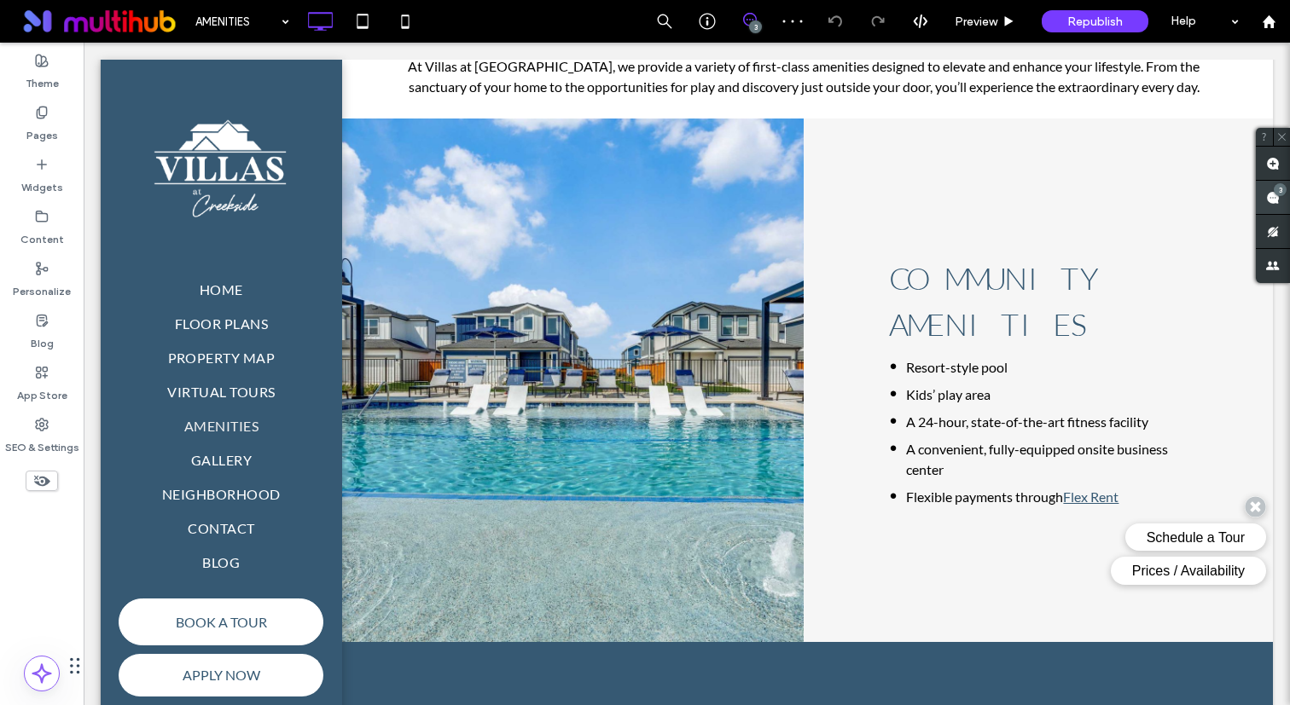
click at [1268, 193] on use at bounding box center [1273, 198] width 14 height 14
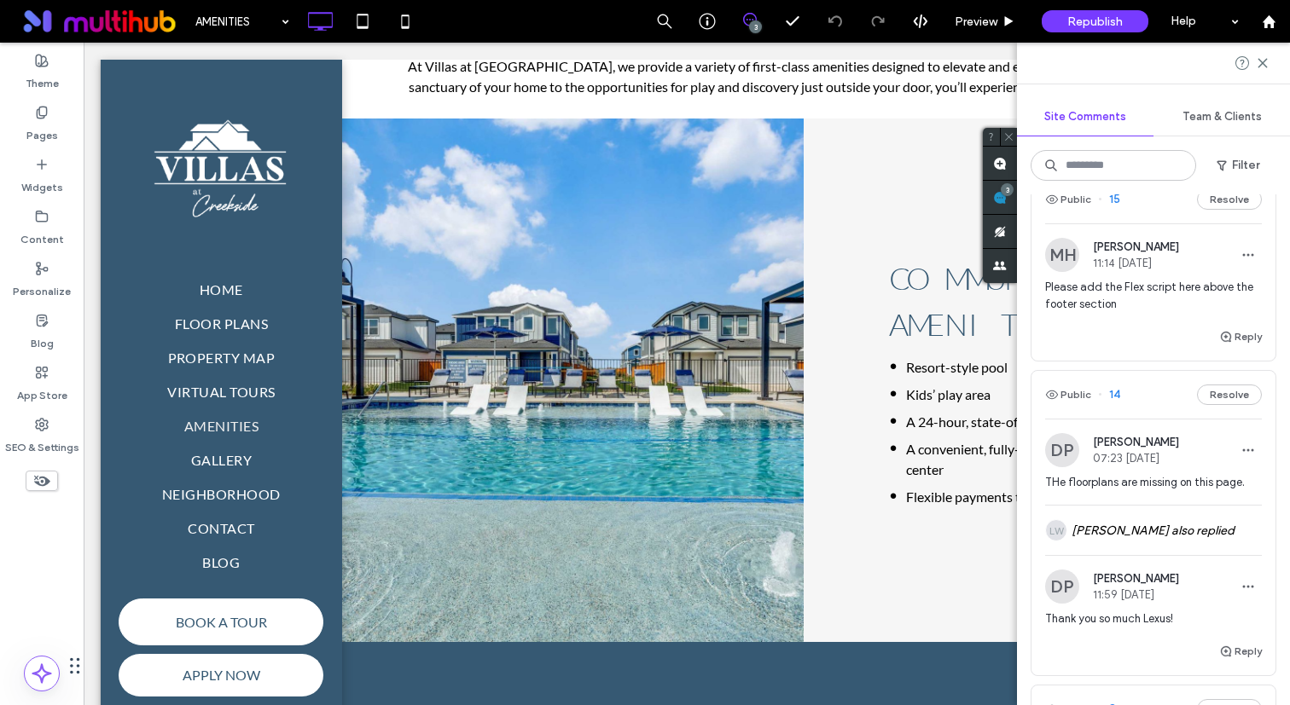
click at [1106, 315] on div "Please add the Flex script here above the footer section" at bounding box center [1153, 303] width 217 height 48
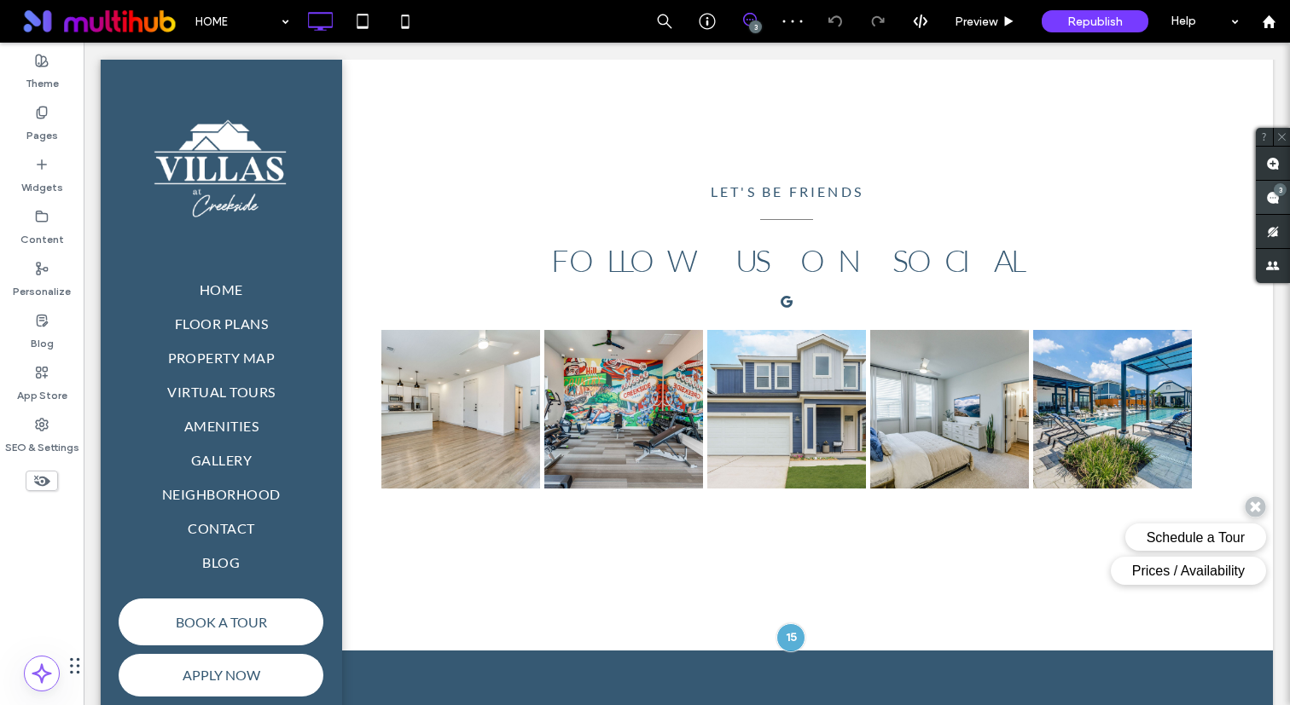
click at [1273, 197] on use at bounding box center [1273, 198] width 14 height 14
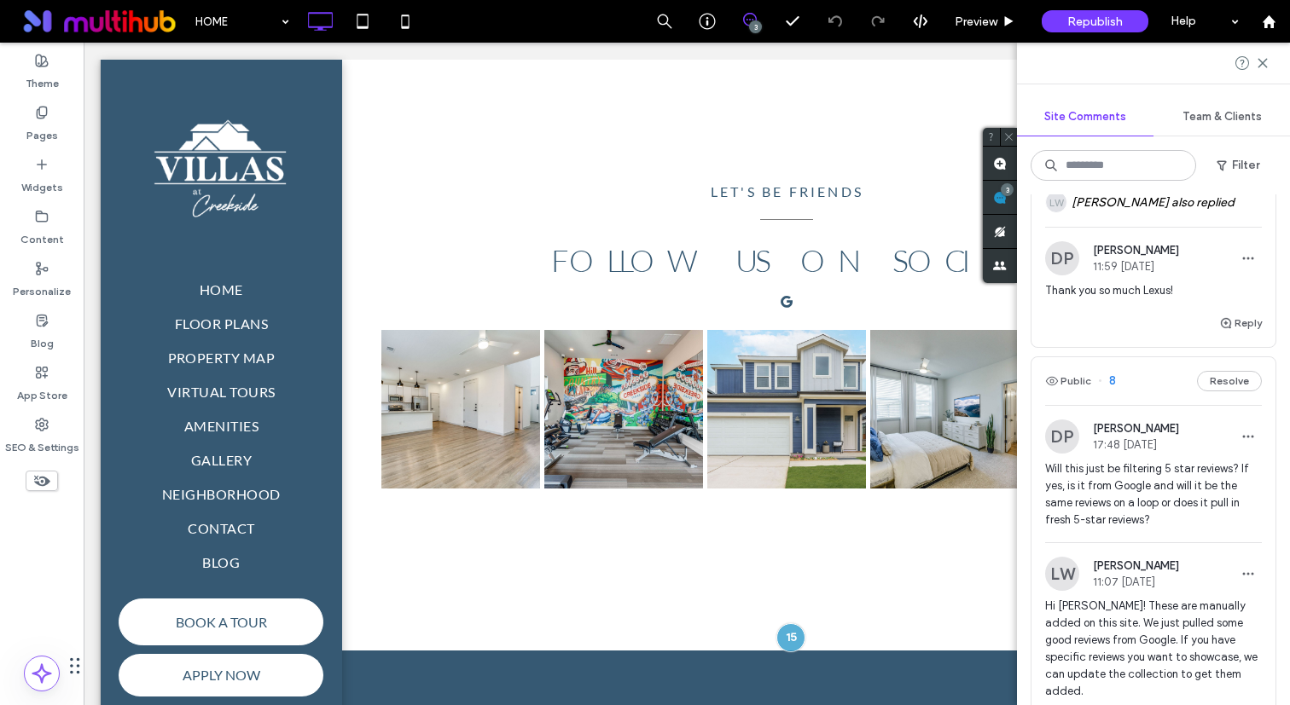
scroll to position [225, 0]
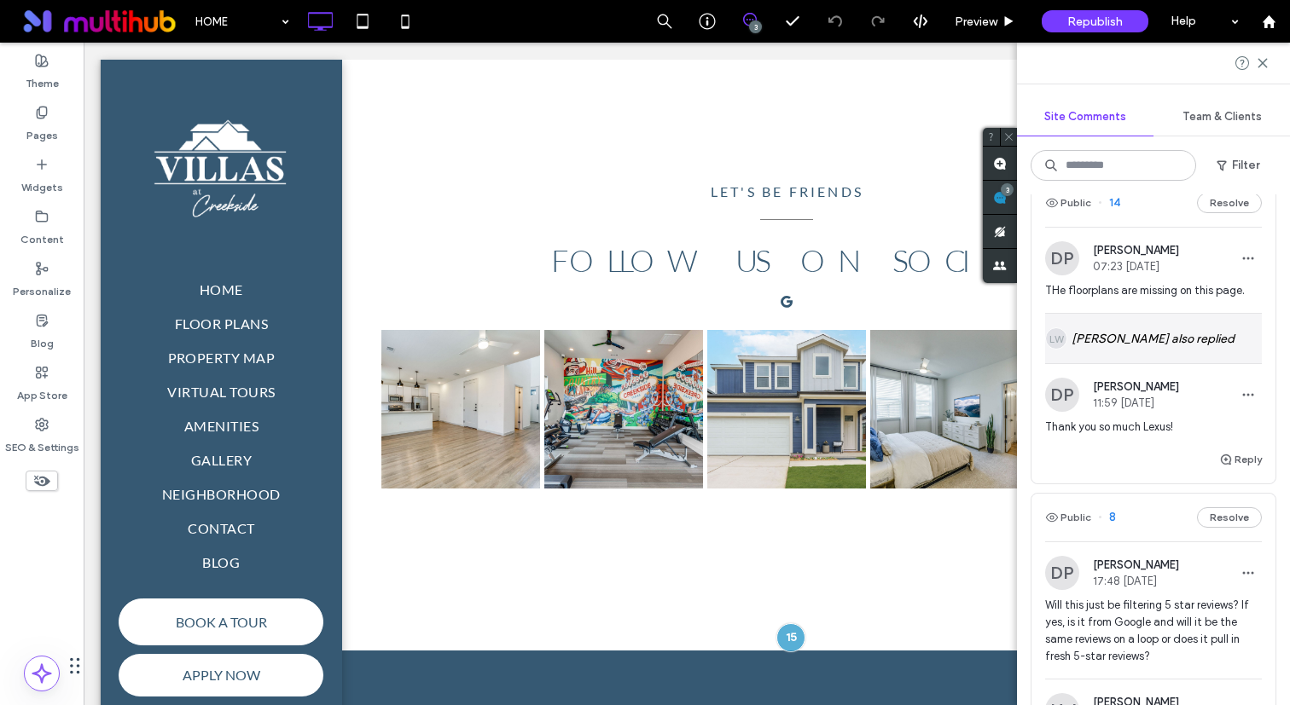
click at [1134, 334] on div "LW Lexus Walker also replied" at bounding box center [1153, 338] width 217 height 49
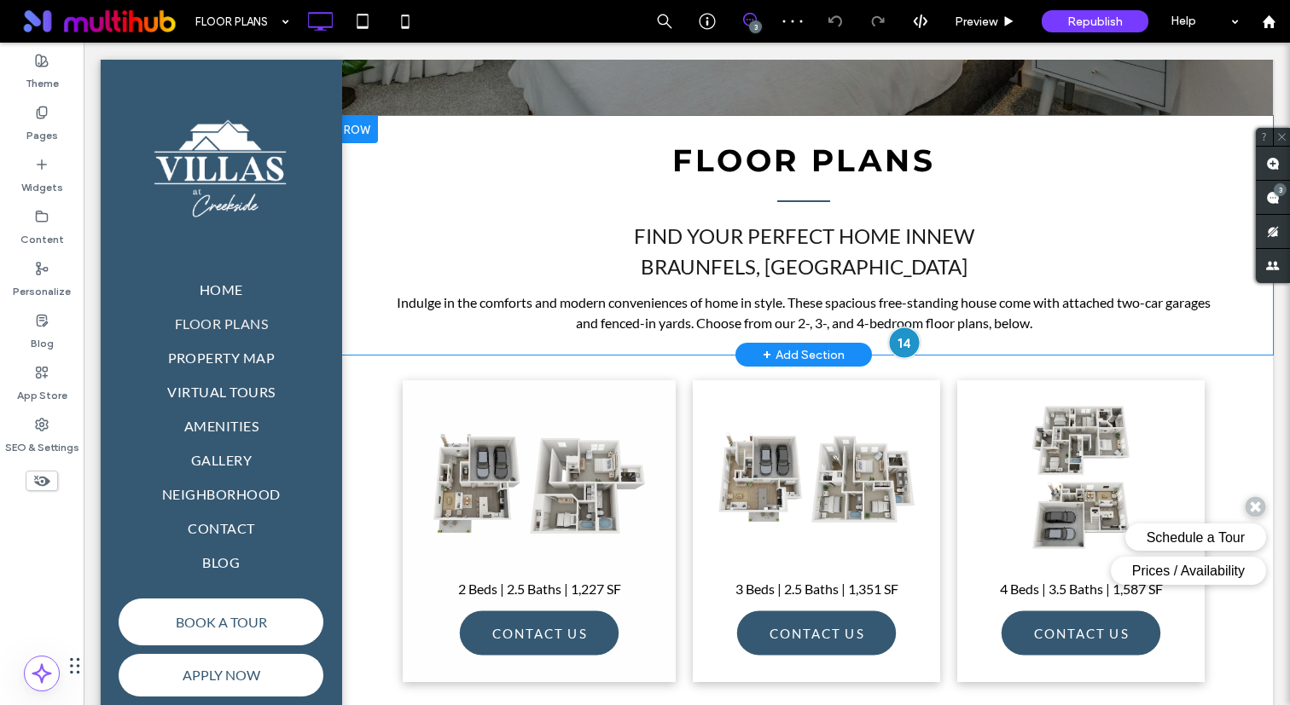
click at [914, 335] on div at bounding box center [904, 343] width 32 height 32
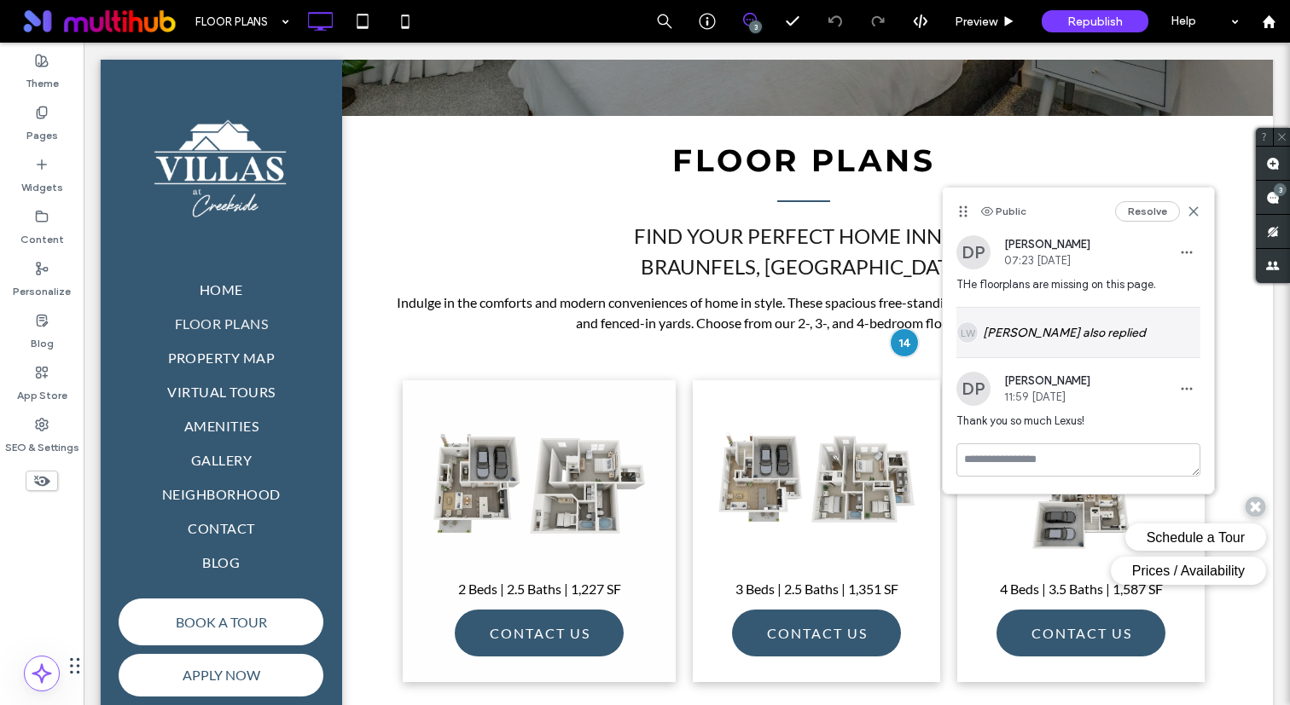
click at [1022, 308] on div "LW Lexus Walker also replied" at bounding box center [1078, 332] width 244 height 49
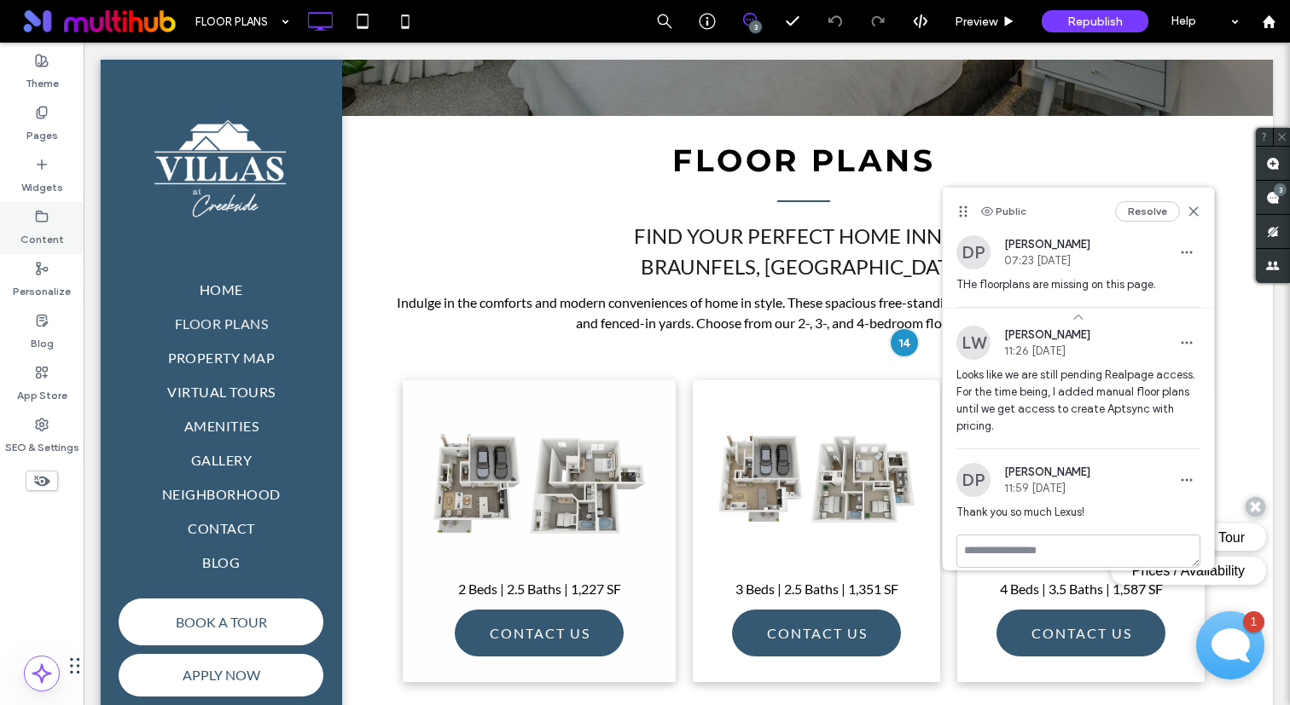
click at [23, 231] on label "Content" at bounding box center [41, 235] width 43 height 24
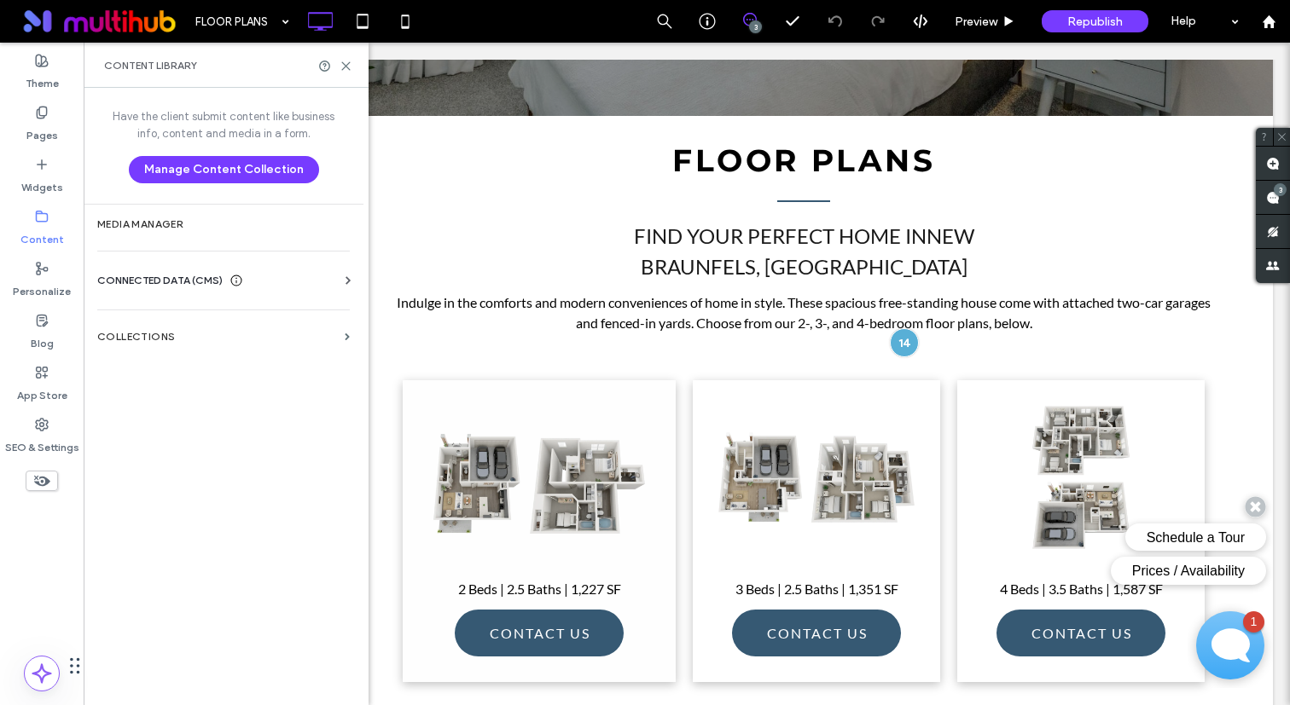
click at [187, 281] on span "CONNECTED DATA (CMS)" at bounding box center [159, 280] width 125 height 17
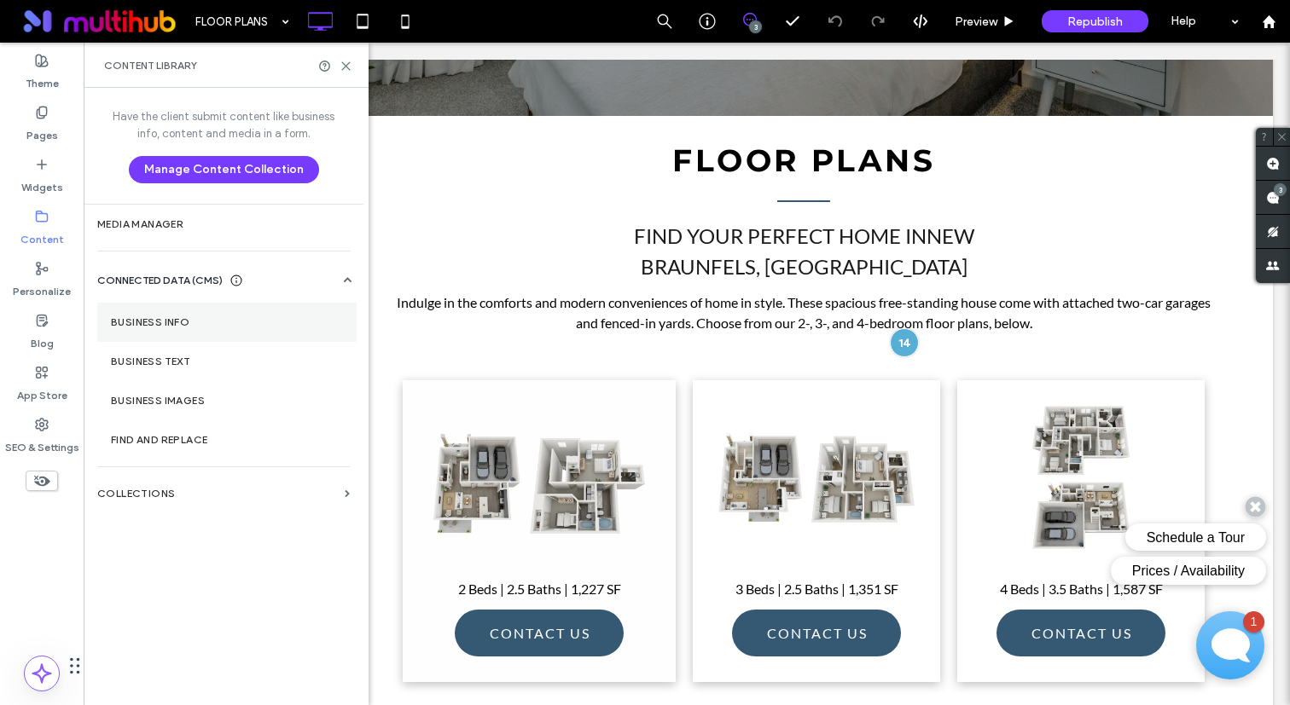
click at [218, 334] on section "Business Info" at bounding box center [226, 322] width 259 height 39
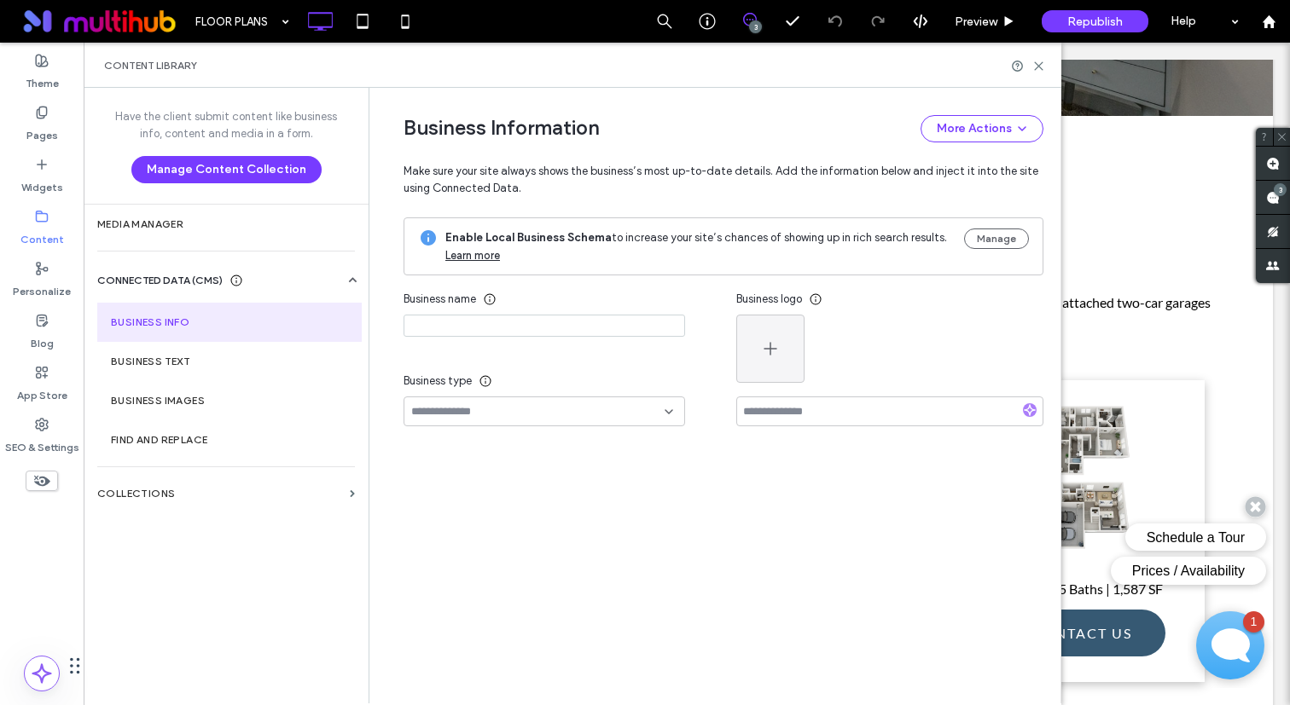
type input "**********"
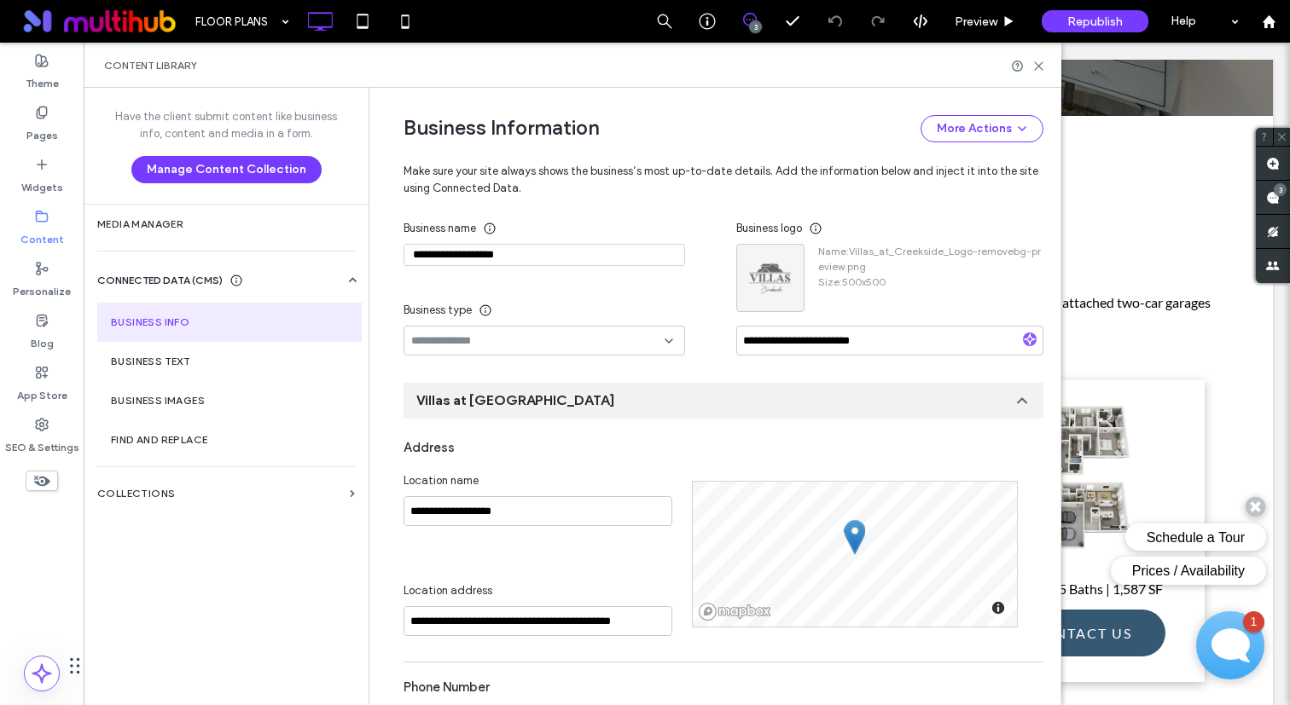
scroll to position [233, 0]
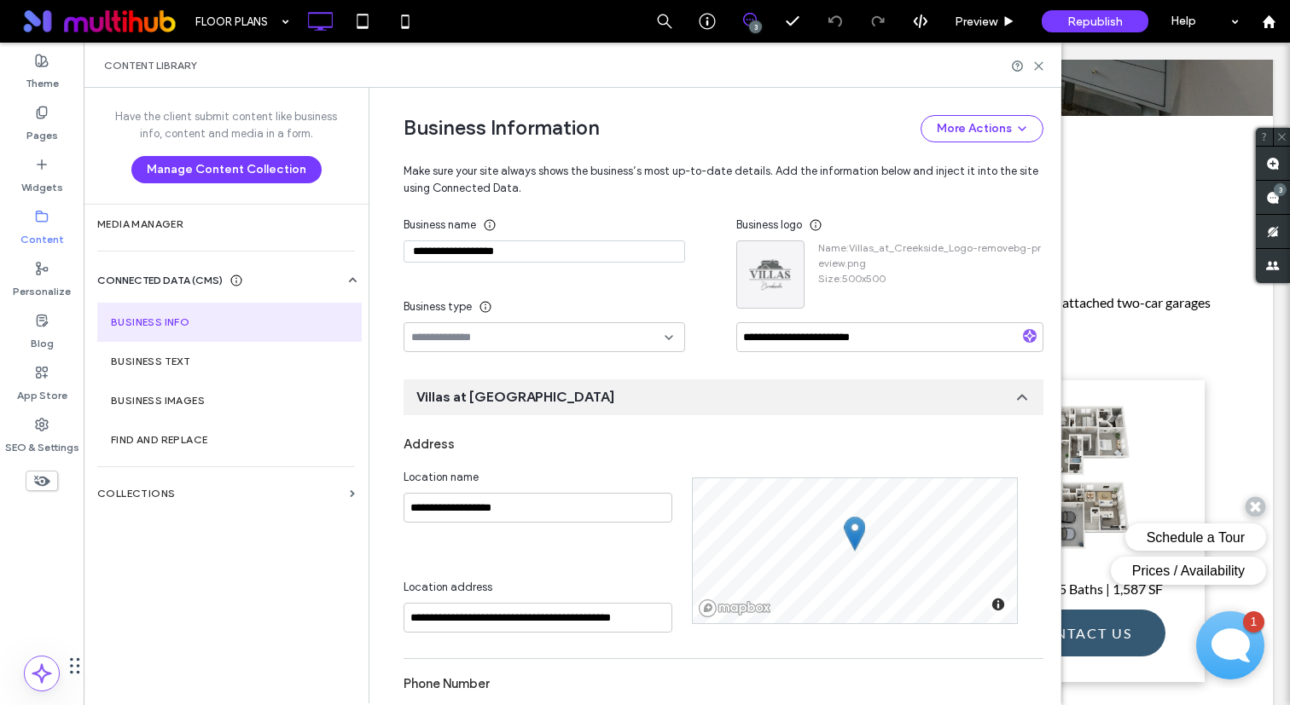
click at [540, 267] on div "**********" at bounding box center [543, 256] width 281 height 30
click at [550, 254] on input "**********" at bounding box center [543, 252] width 281 height 22
click at [690, 30] on div at bounding box center [707, 21] width 43 height 43
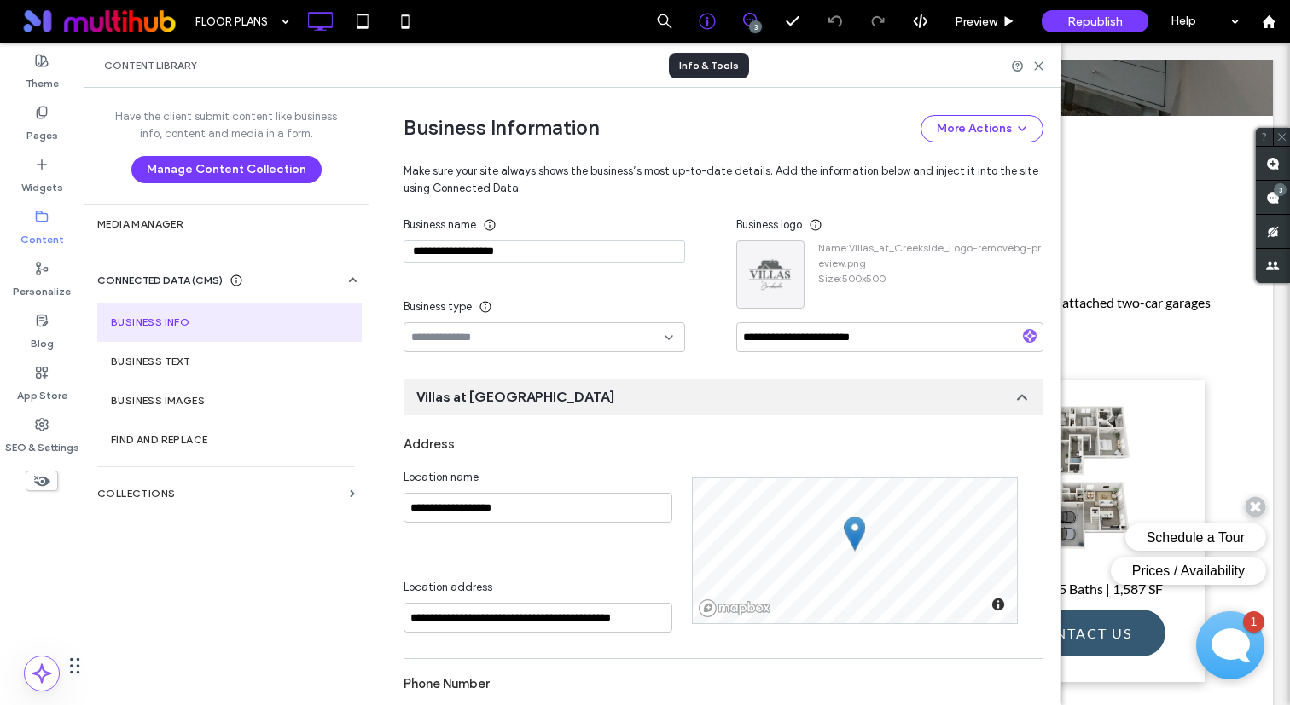
click at [704, 22] on icon at bounding box center [707, 21] width 17 height 17
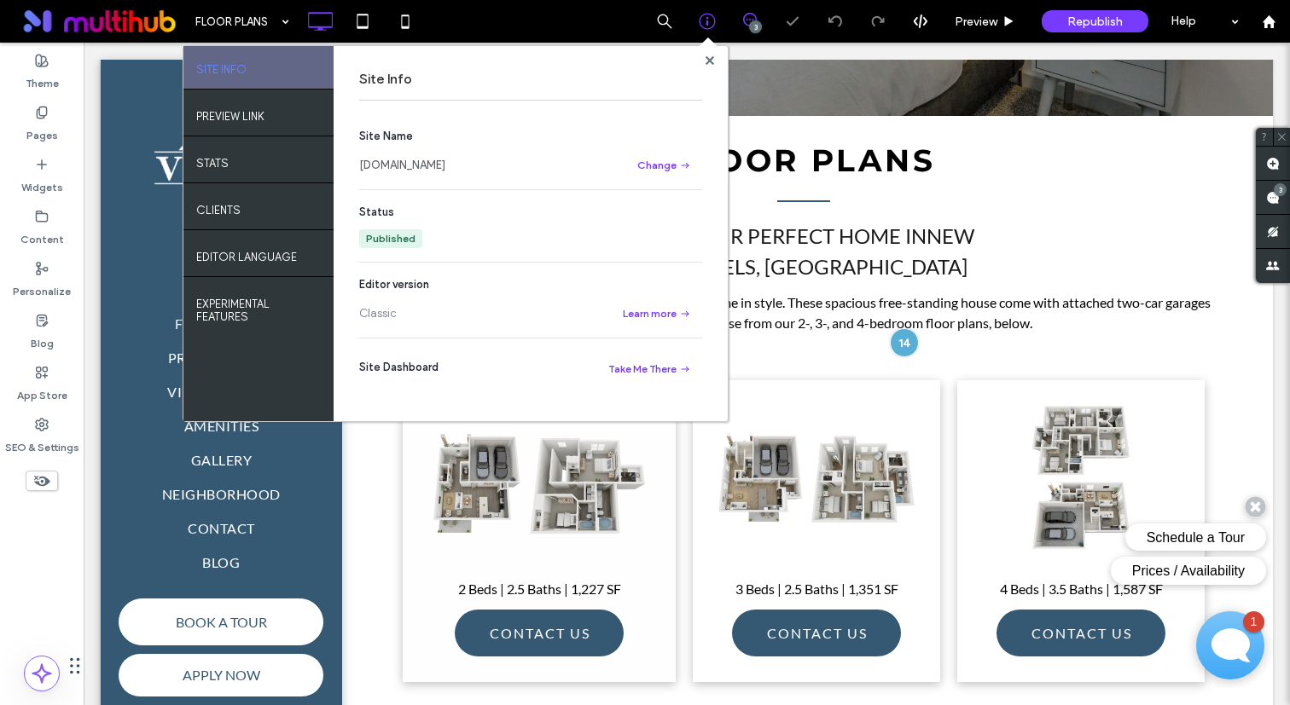
click at [445, 167] on link "www.villasatcreekside.com" at bounding box center [402, 165] width 86 height 17
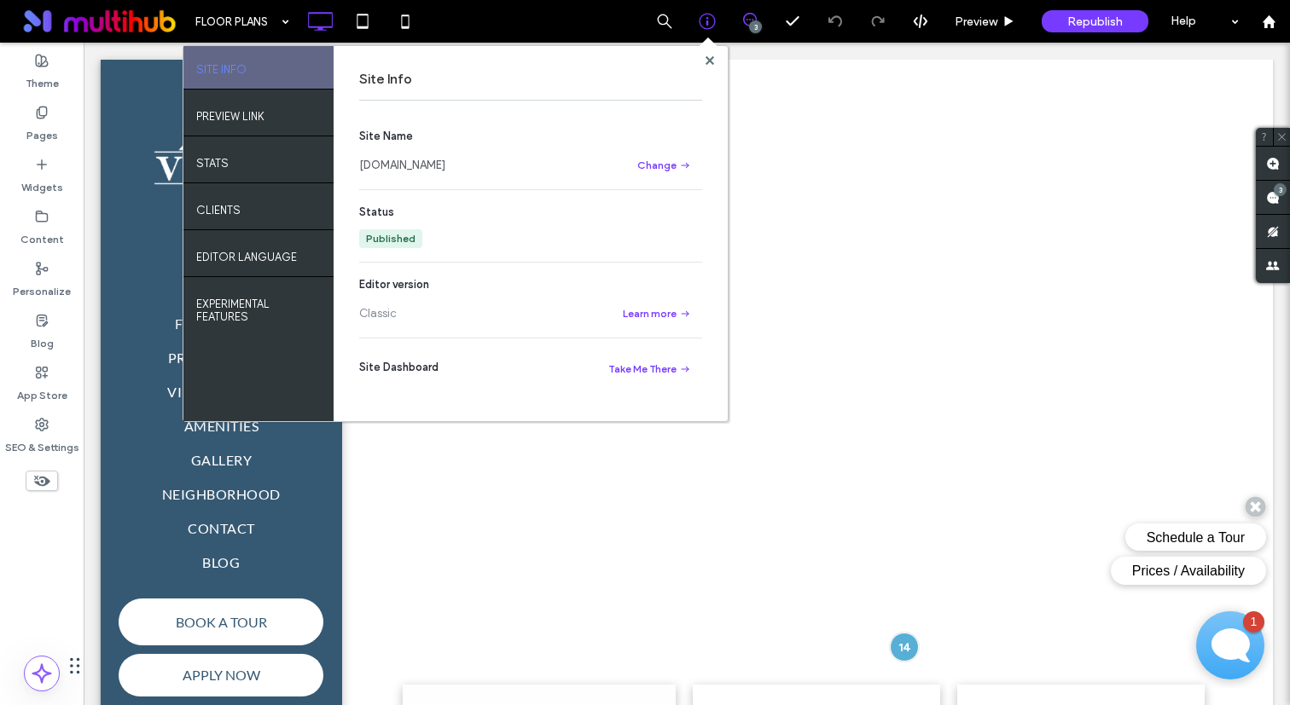
scroll to position [0, 0]
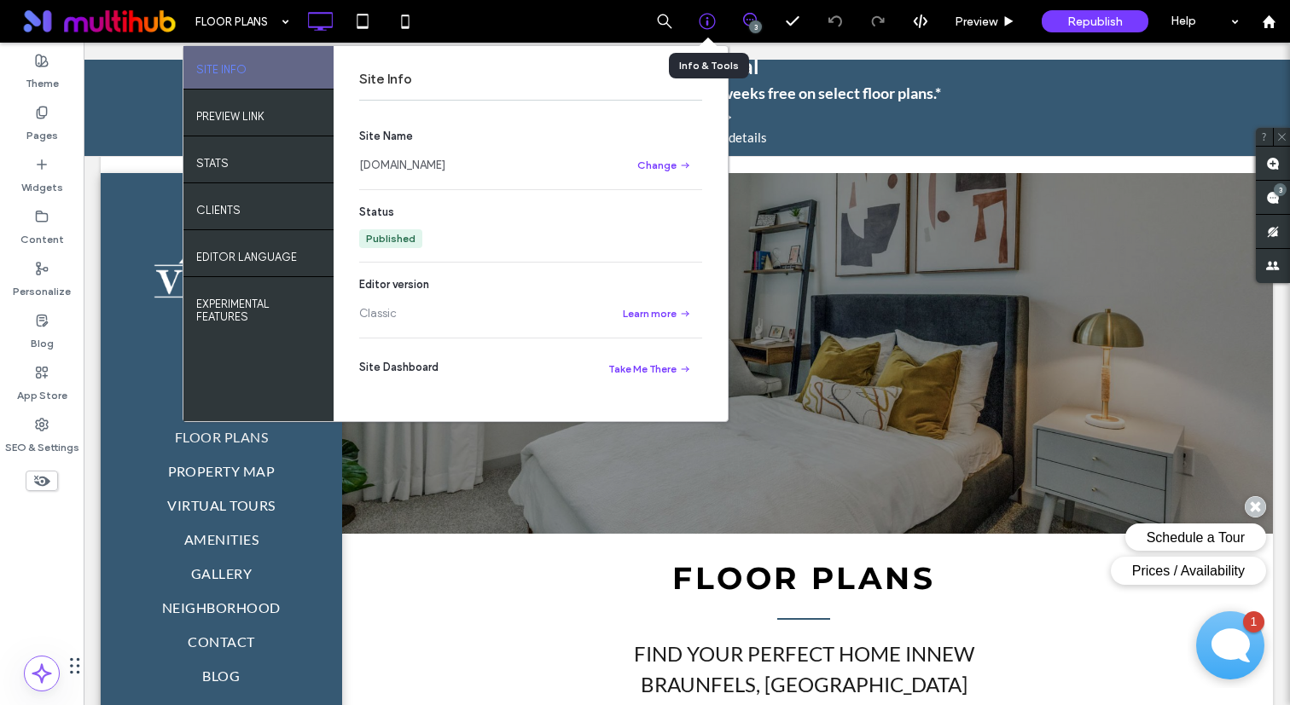
click at [705, 20] on icon at bounding box center [707, 21] width 17 height 17
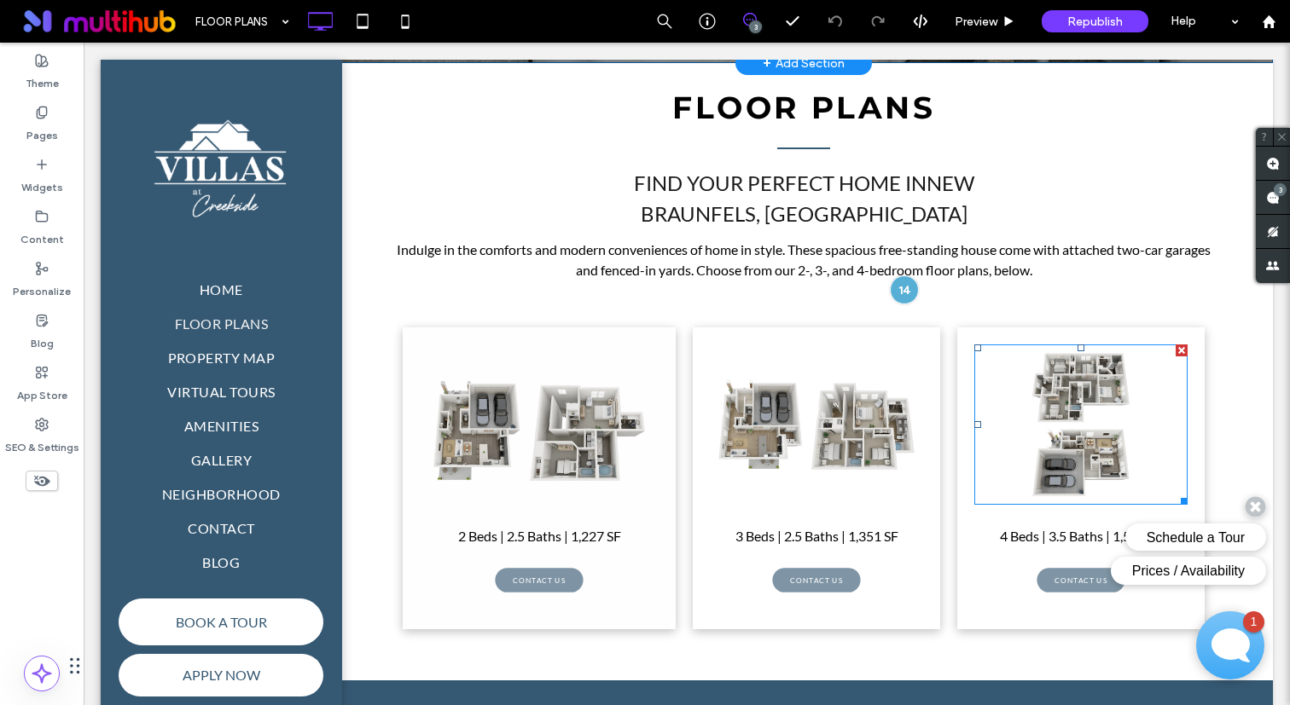
scroll to position [407, 0]
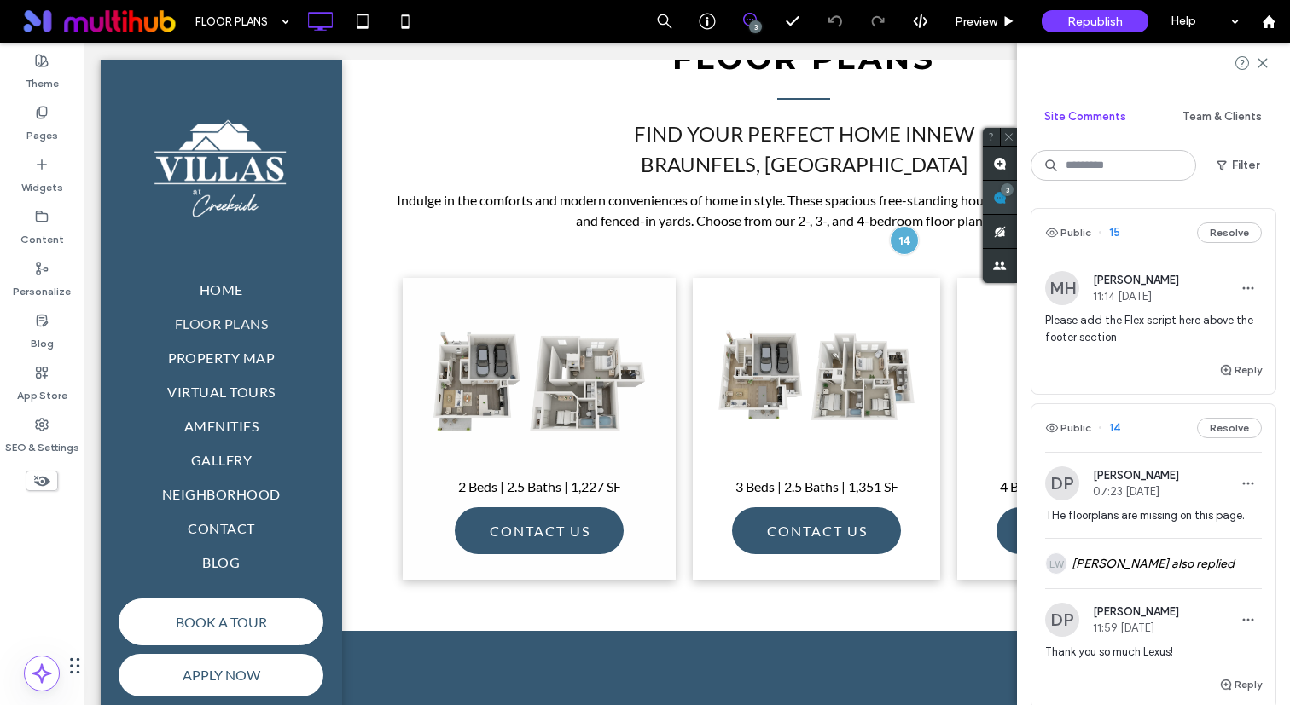
click at [1006, 201] on use at bounding box center [1000, 198] width 14 height 14
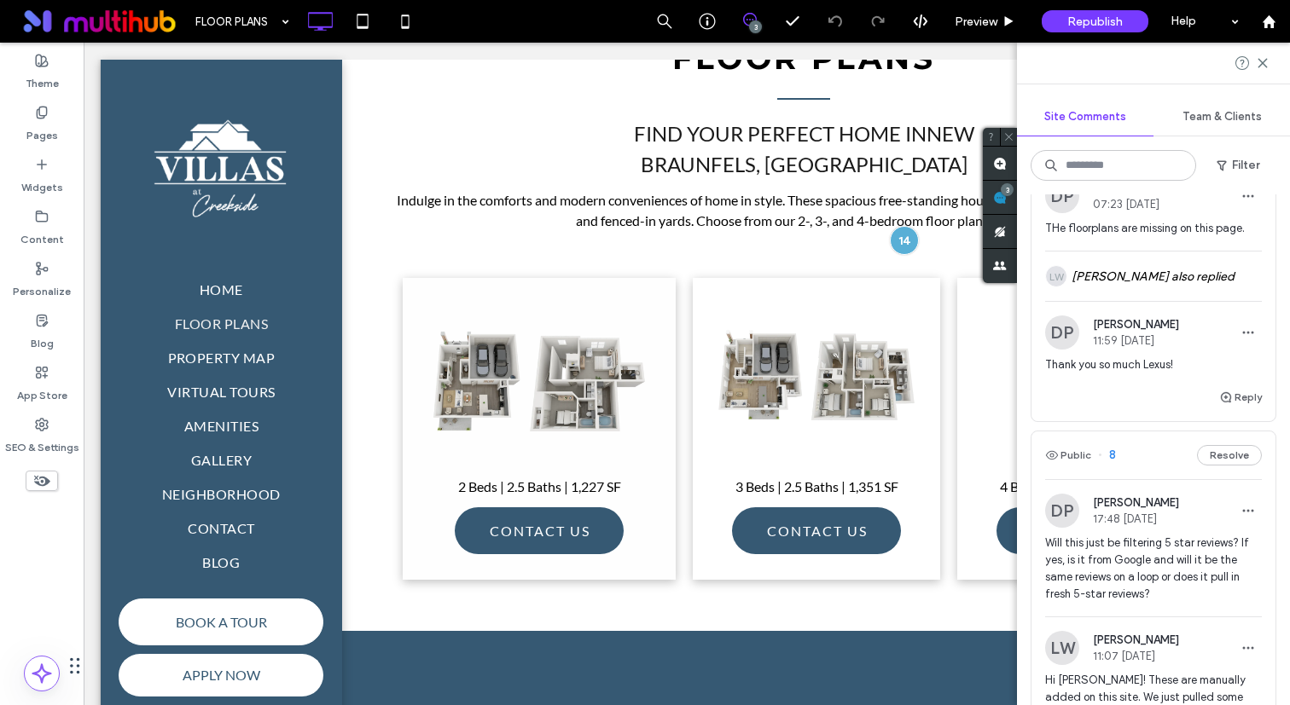
scroll to position [213, 0]
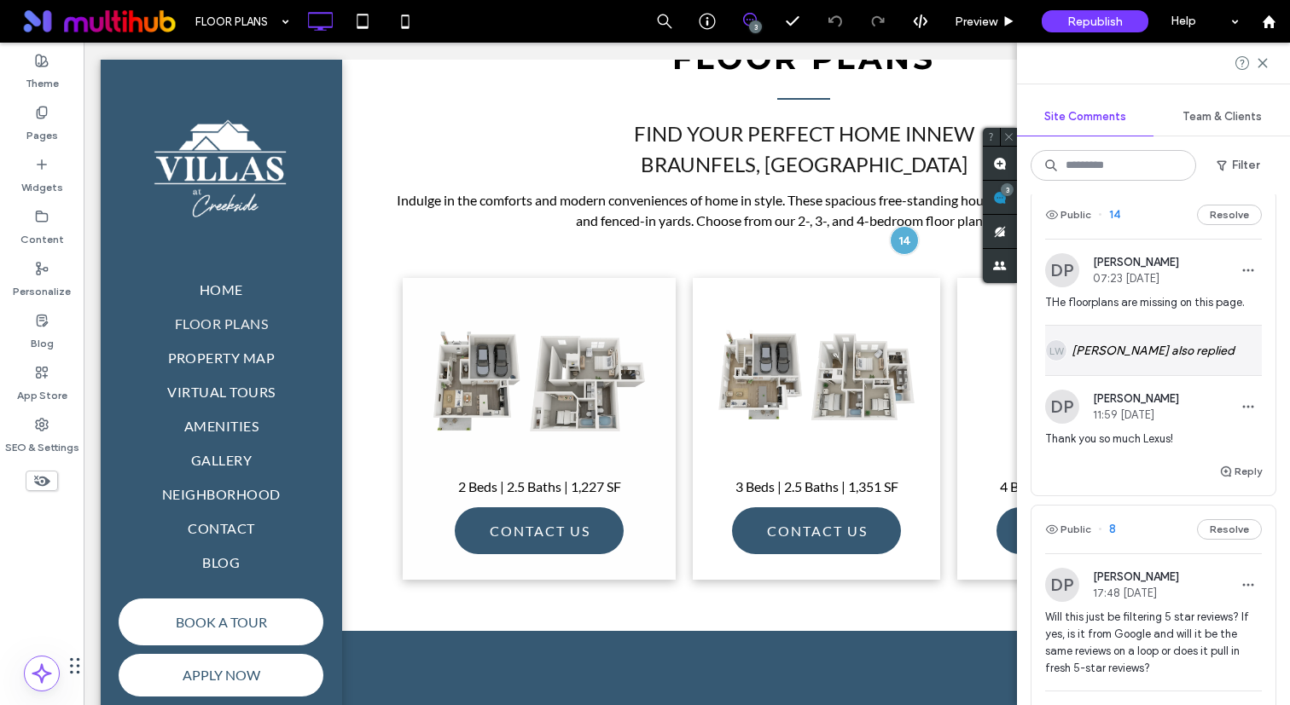
click at [1150, 339] on div "LW Lexus Walker also replied" at bounding box center [1153, 350] width 217 height 49
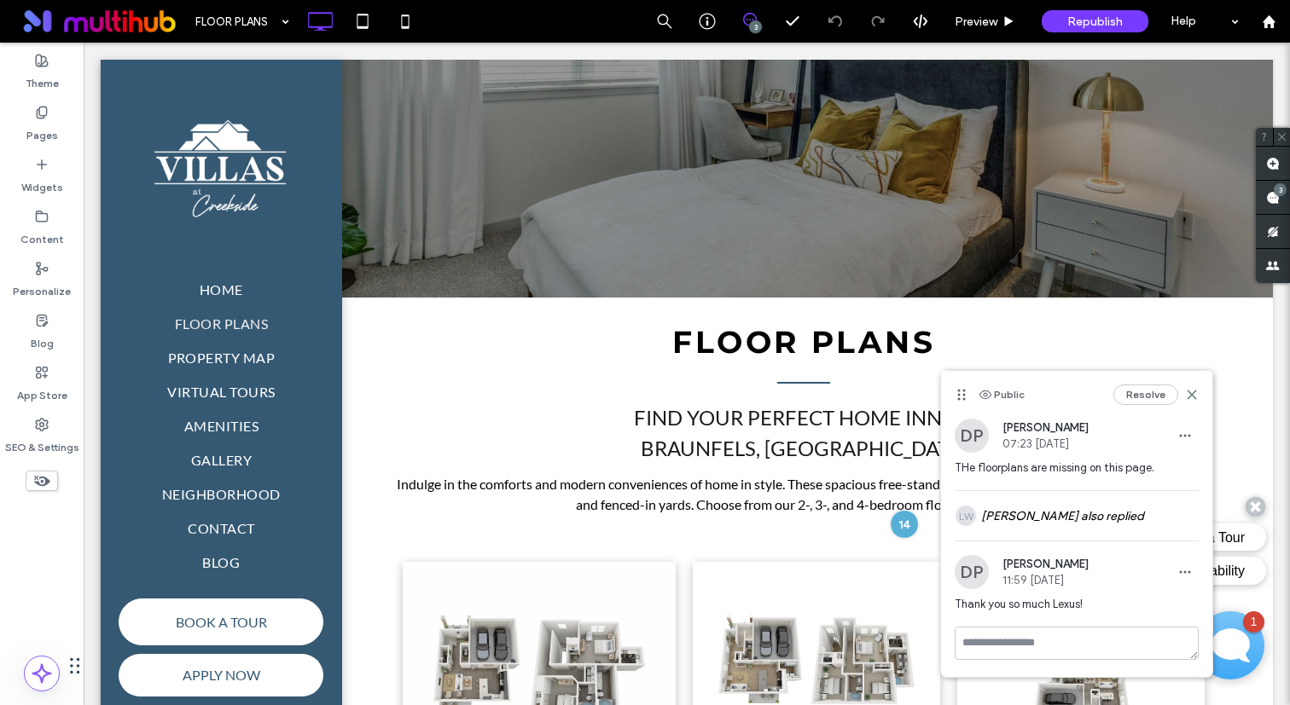
scroll to position [0, 0]
click at [1077, 509] on div "LW Lexus Walker also replied" at bounding box center [1076, 515] width 244 height 49
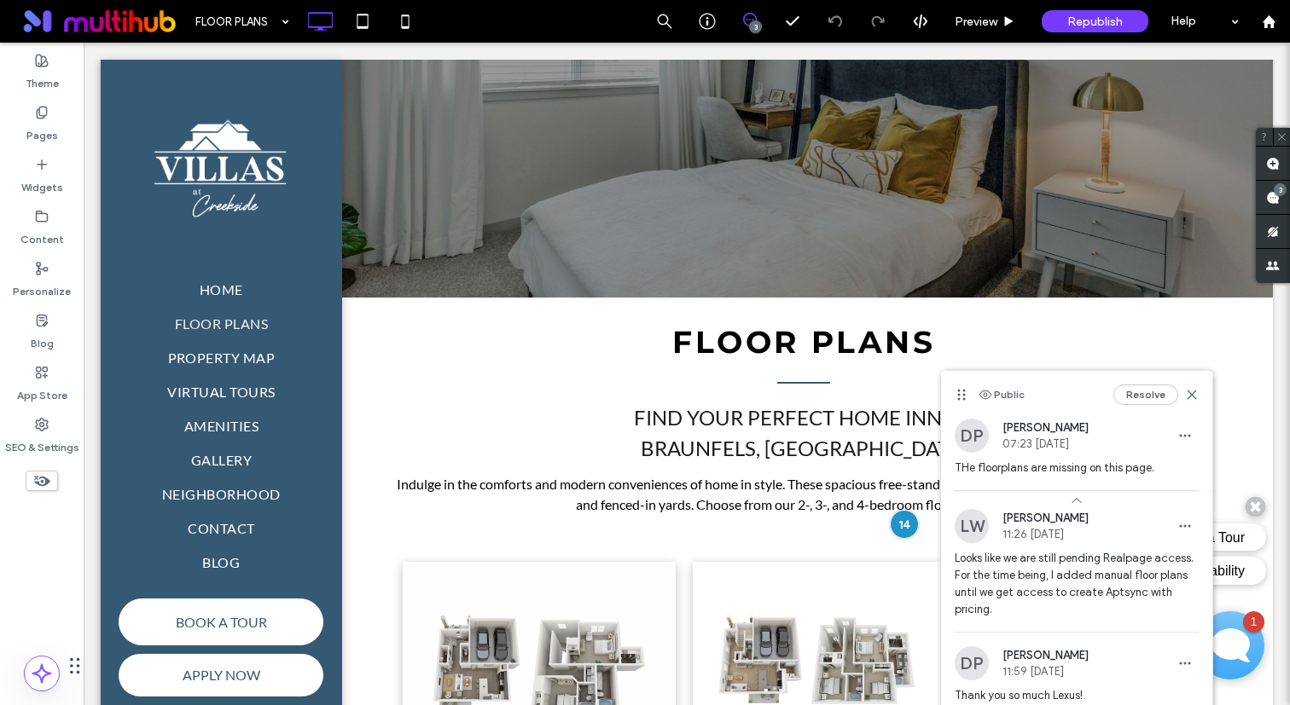
scroll to position [14, 0]
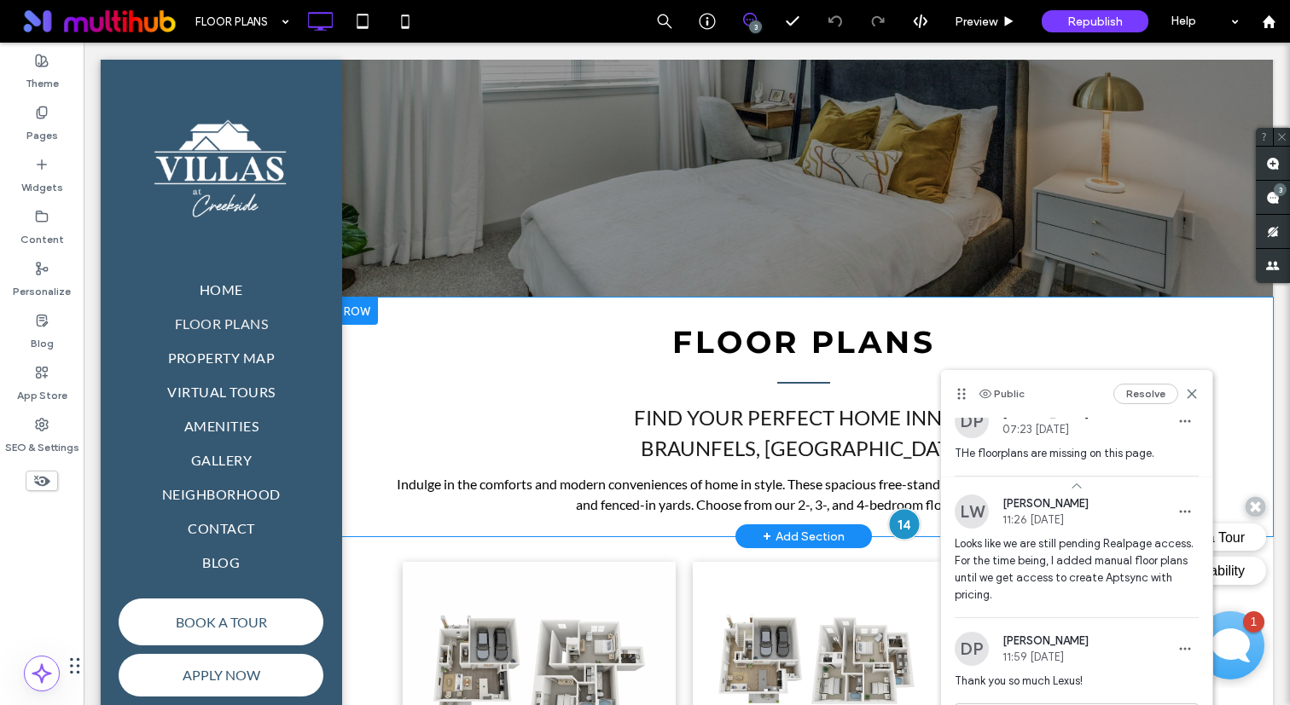
click at [904, 518] on div at bounding box center [904, 524] width 32 height 32
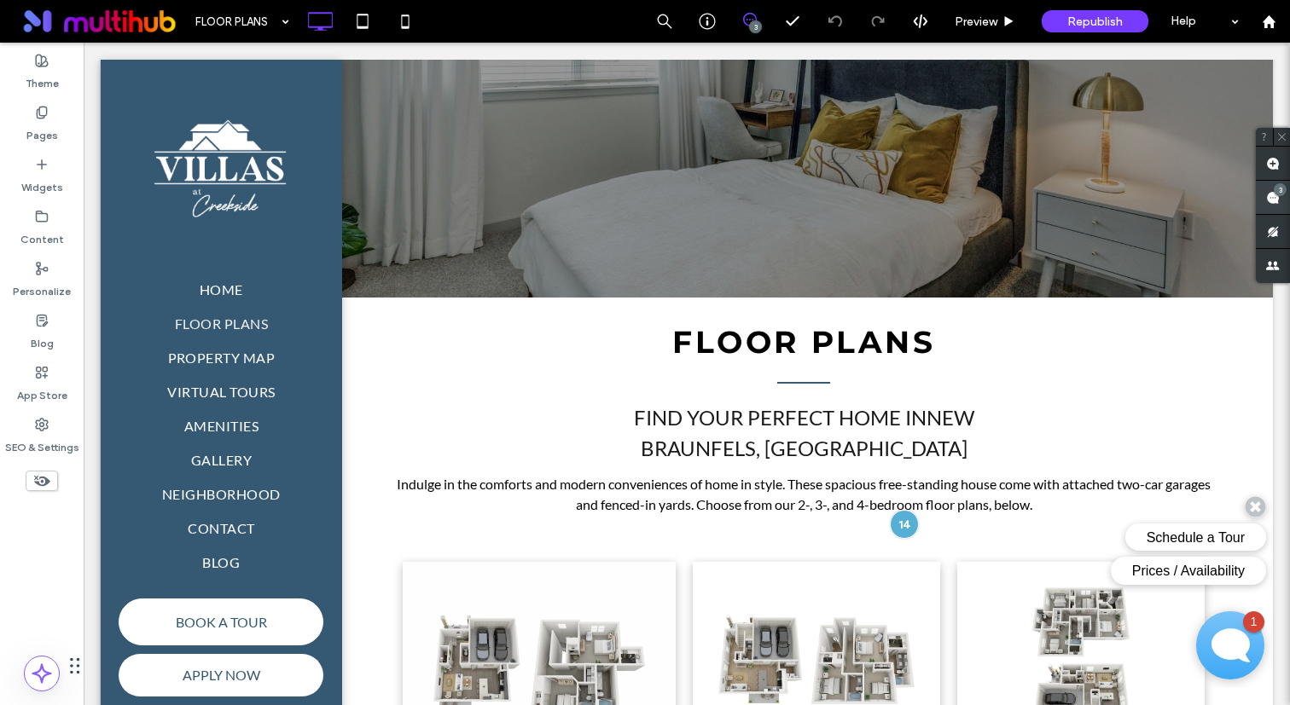
click at [1269, 194] on div "3" at bounding box center [1273, 198] width 34 height 34
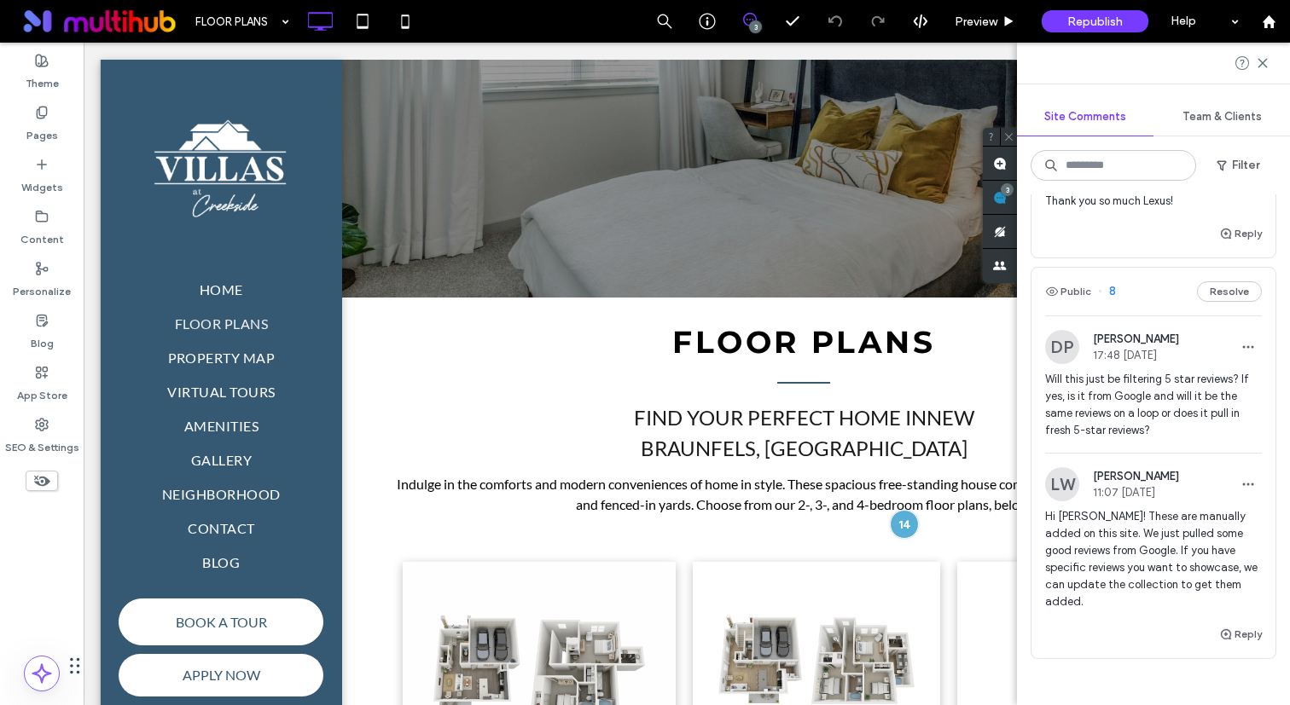
scroll to position [504, 0]
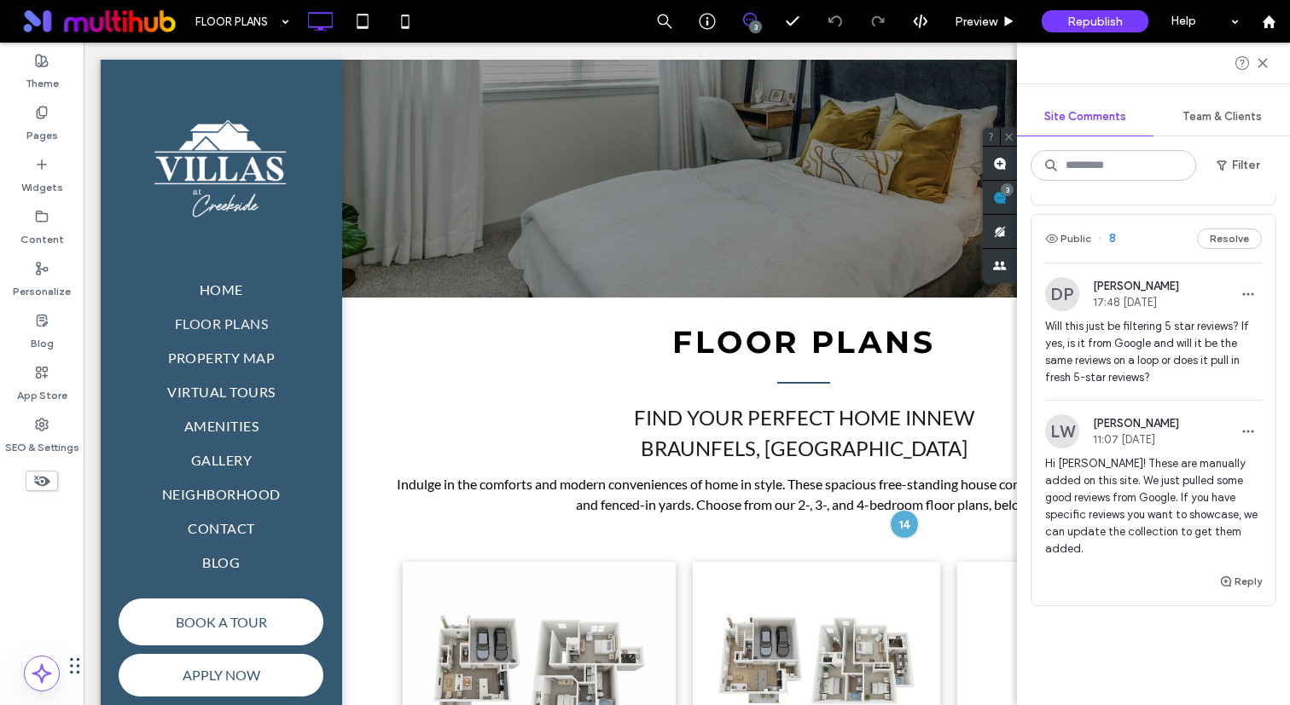
click at [1125, 455] on div "LW Lexus Walker 11:07 Oct 14 2025 Hi Danielle! These are manually added on this…" at bounding box center [1153, 493] width 217 height 157
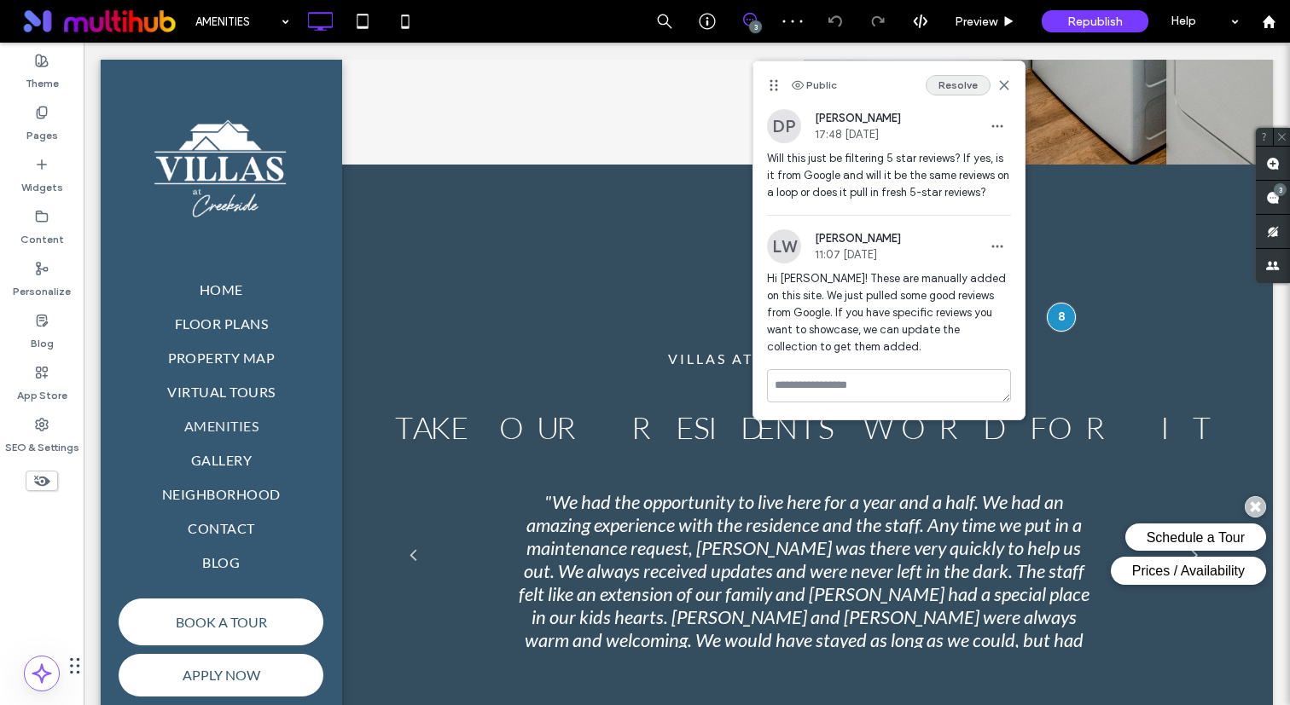
drag, startPoint x: 954, startPoint y: 82, endPoint x: 624, endPoint y: 101, distance: 330.6
click at [954, 82] on button "Resolve" at bounding box center [957, 85] width 65 height 20
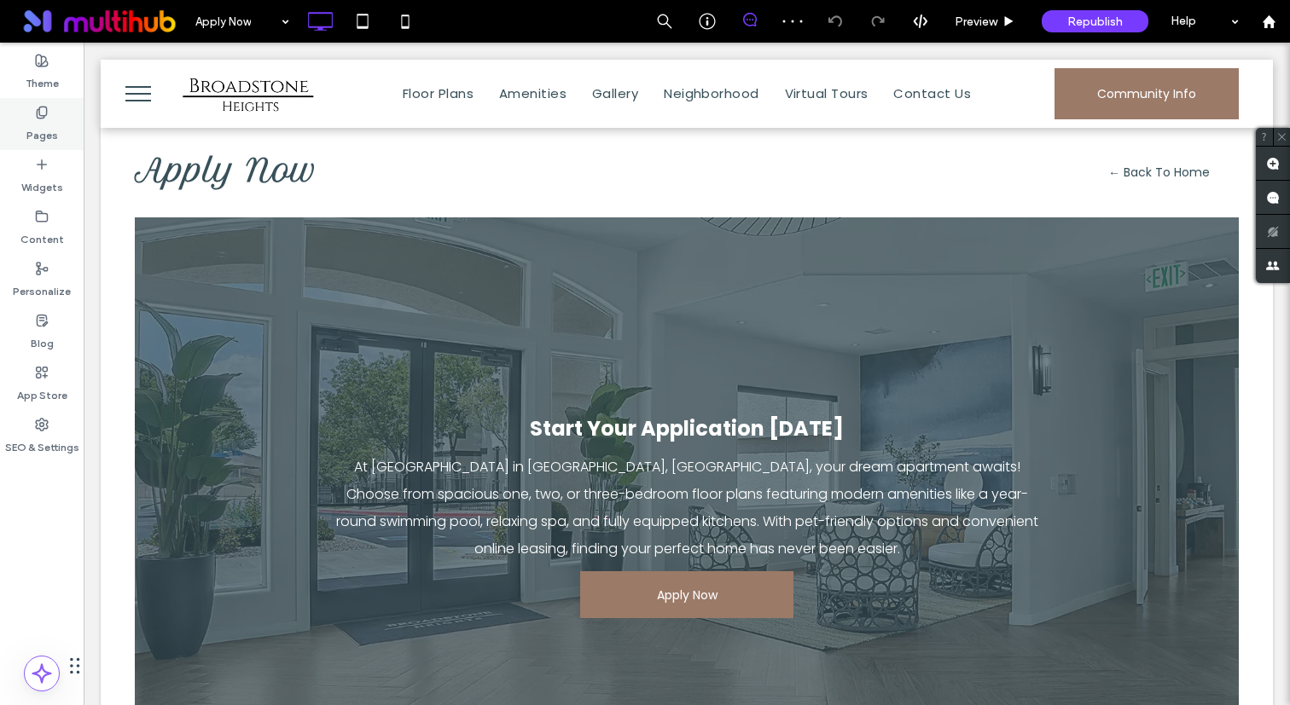
click at [50, 121] on label "Pages" at bounding box center [42, 131] width 32 height 24
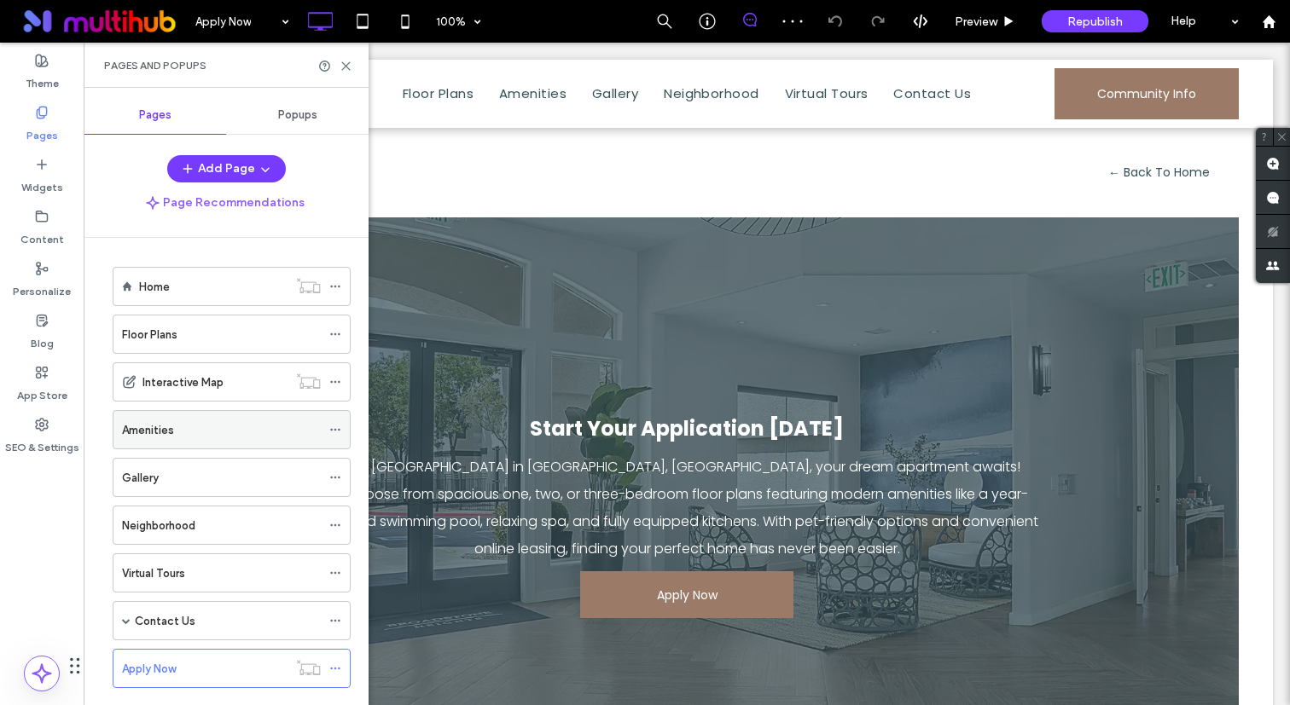
scroll to position [225, 0]
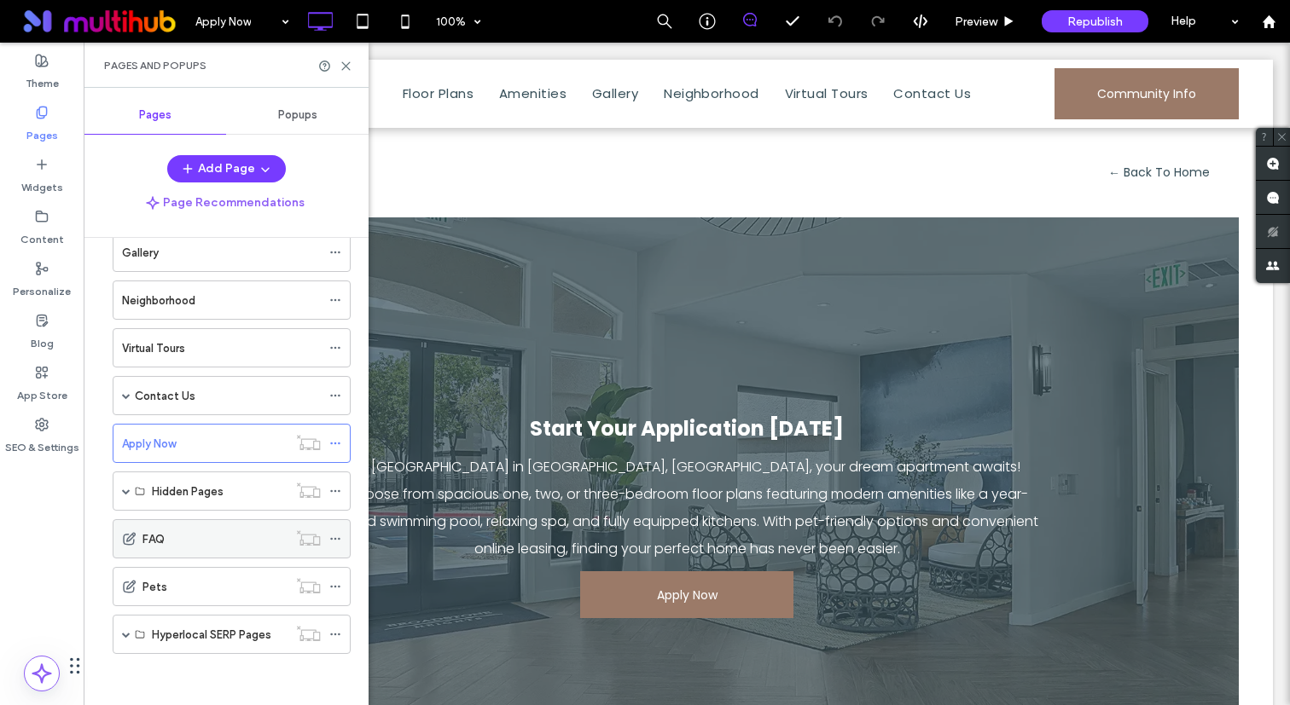
click at [143, 536] on label "FAQ" at bounding box center [153, 540] width 22 height 30
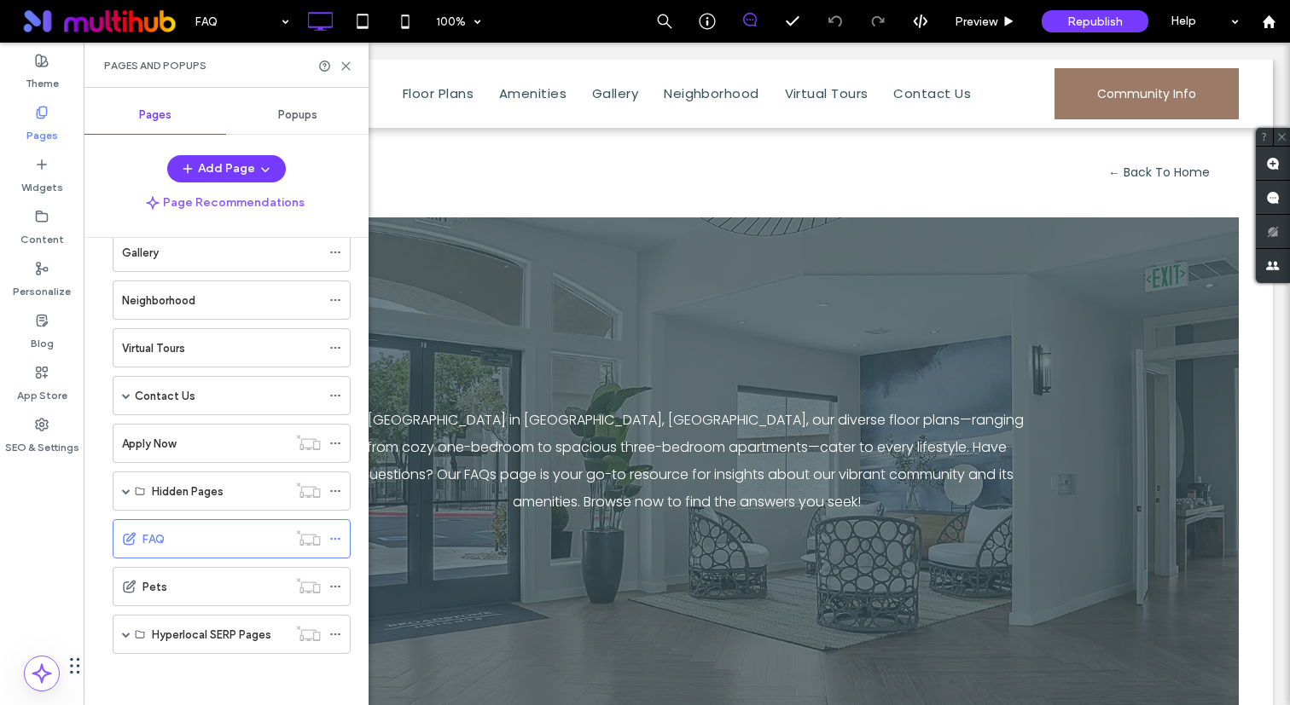
scroll to position [0, 0]
click at [335, 542] on icon at bounding box center [335, 539] width 12 height 12
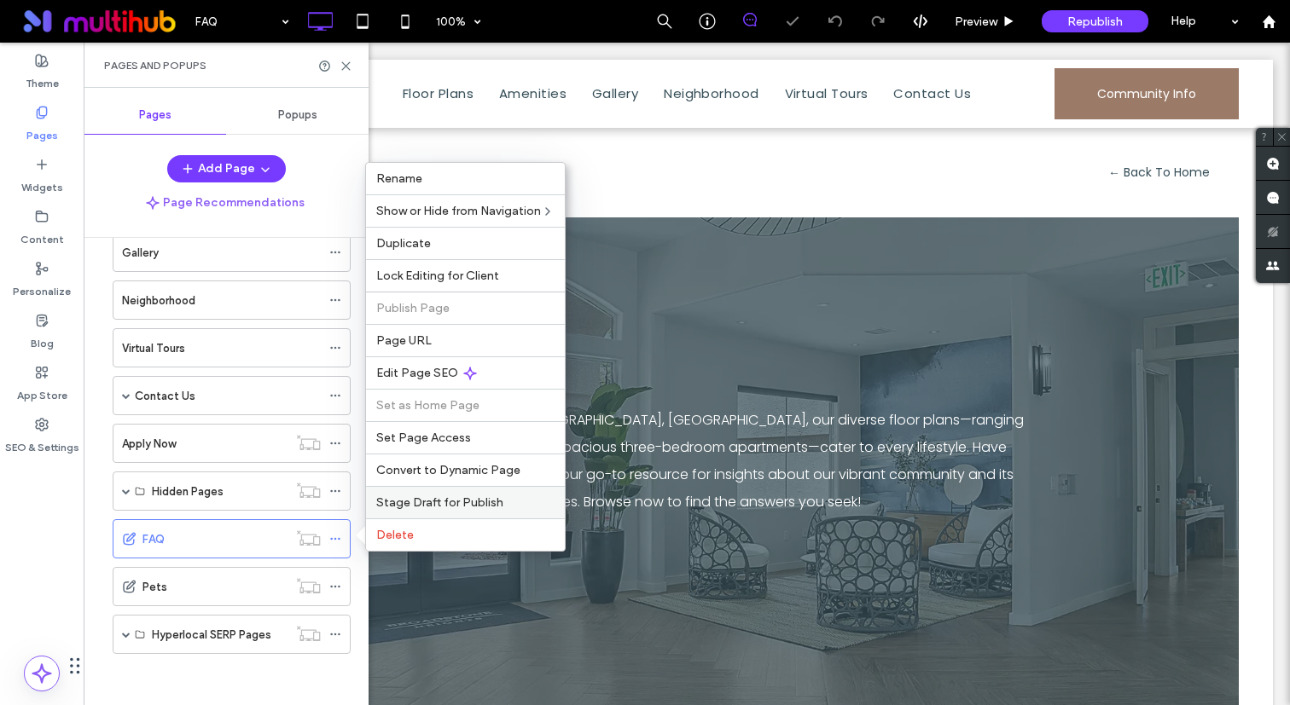
click at [430, 506] on span "Stage Draft for Publish" at bounding box center [439, 503] width 127 height 14
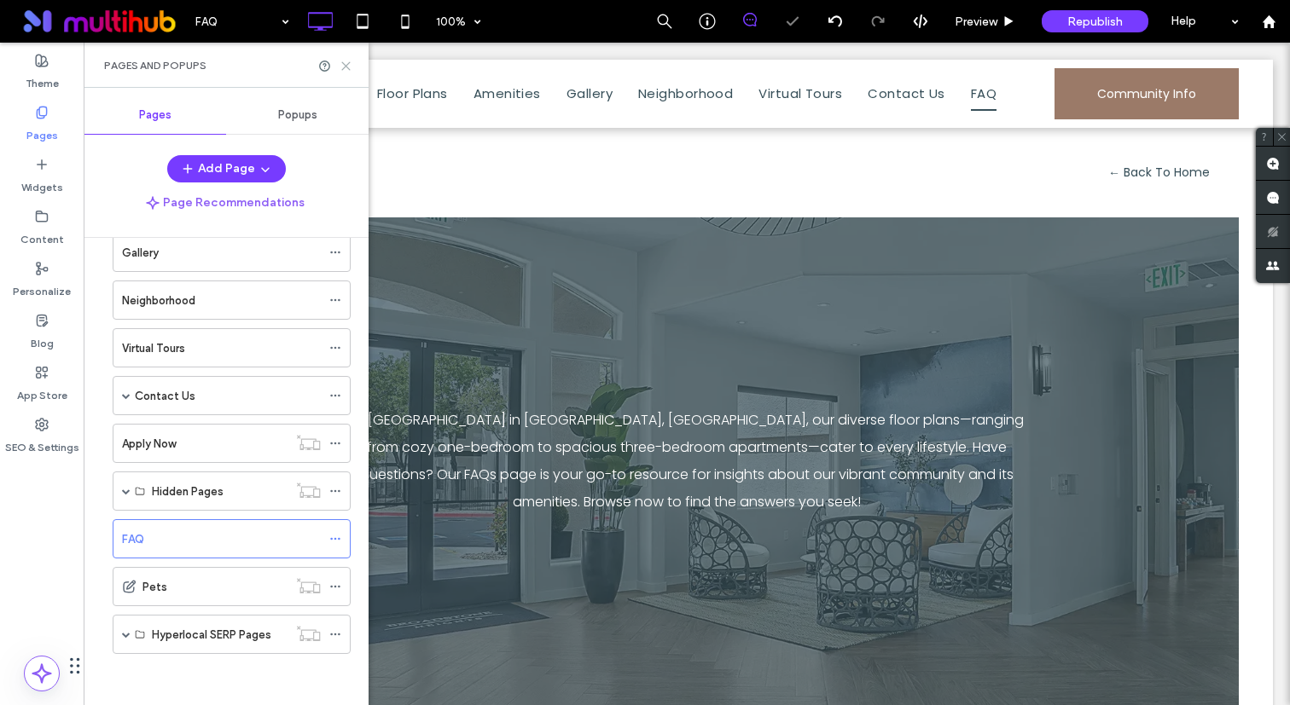
click at [344, 62] on icon at bounding box center [345, 66] width 13 height 13
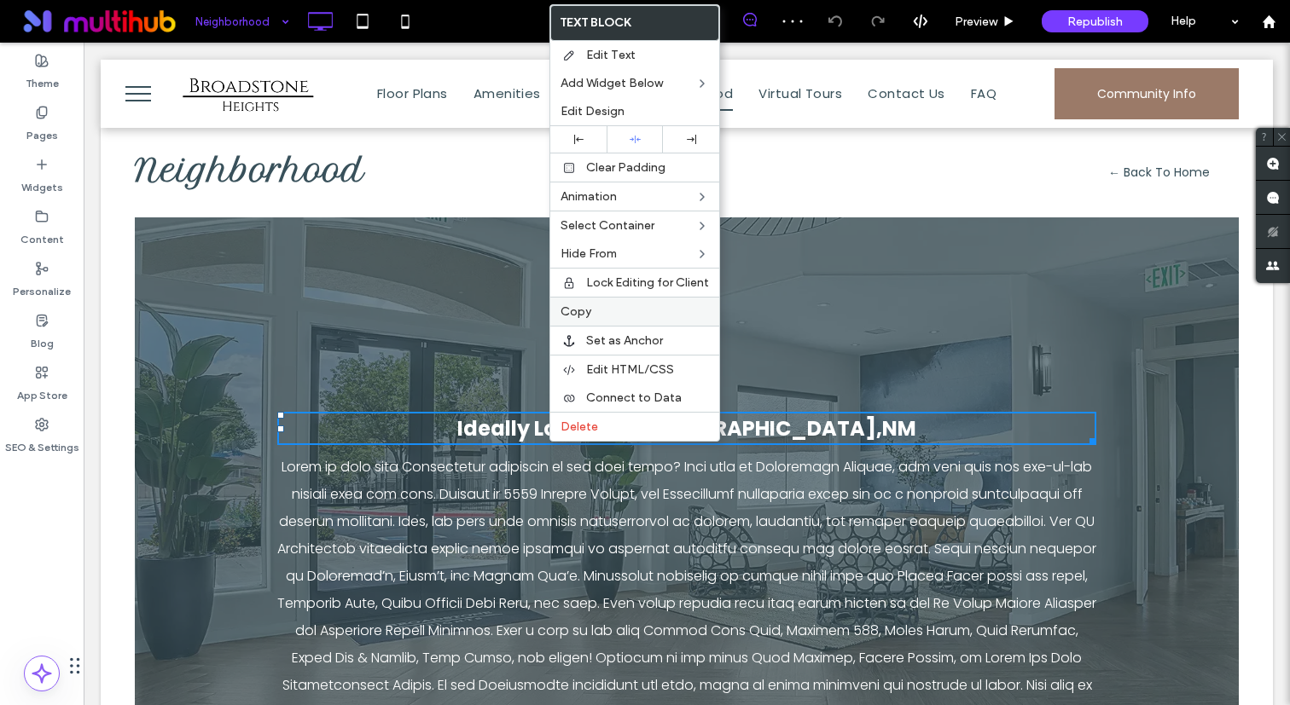
click at [591, 304] on div "Copy" at bounding box center [634, 311] width 169 height 29
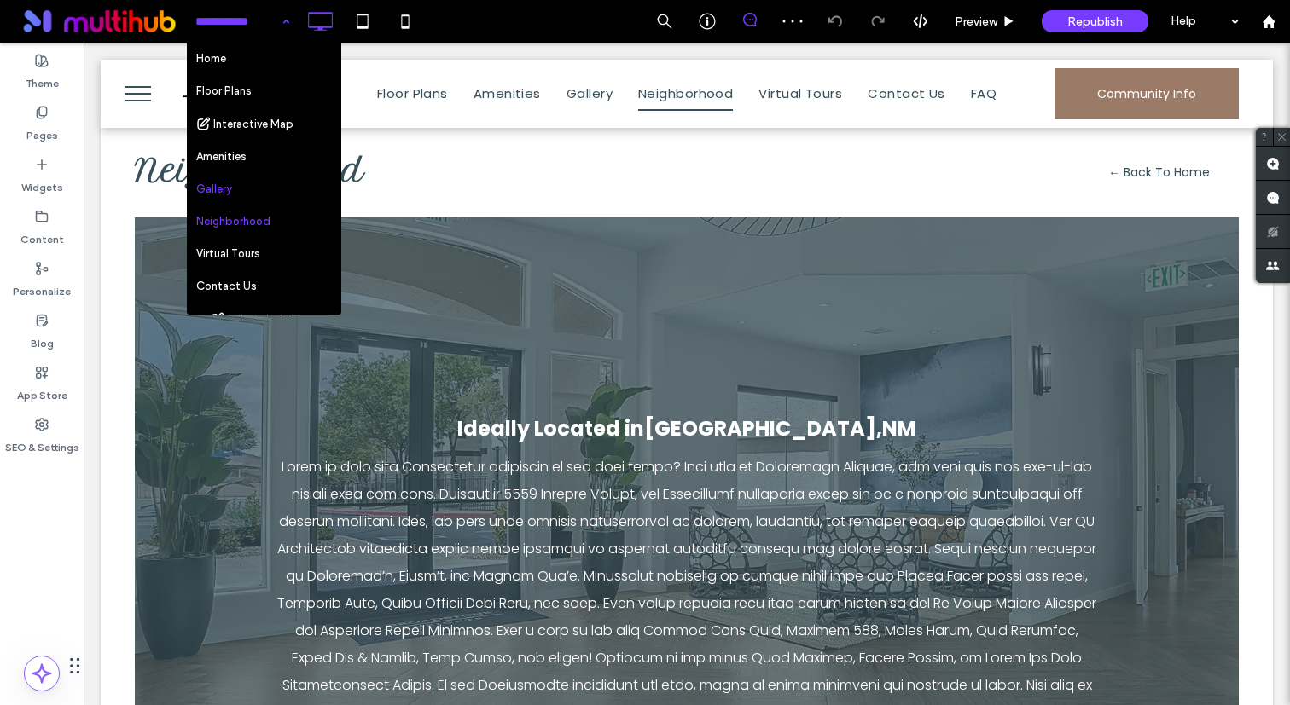
scroll to position [292, 0]
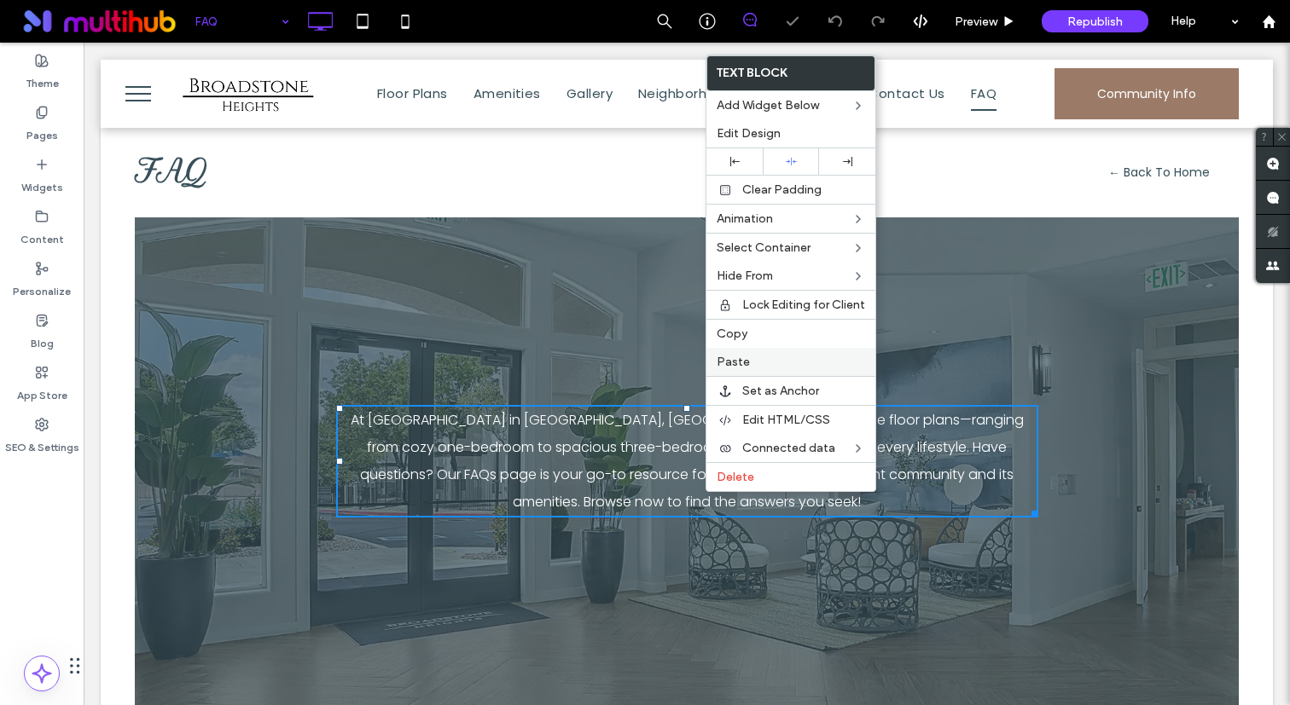
click at [768, 355] on label "Paste" at bounding box center [790, 362] width 148 height 14
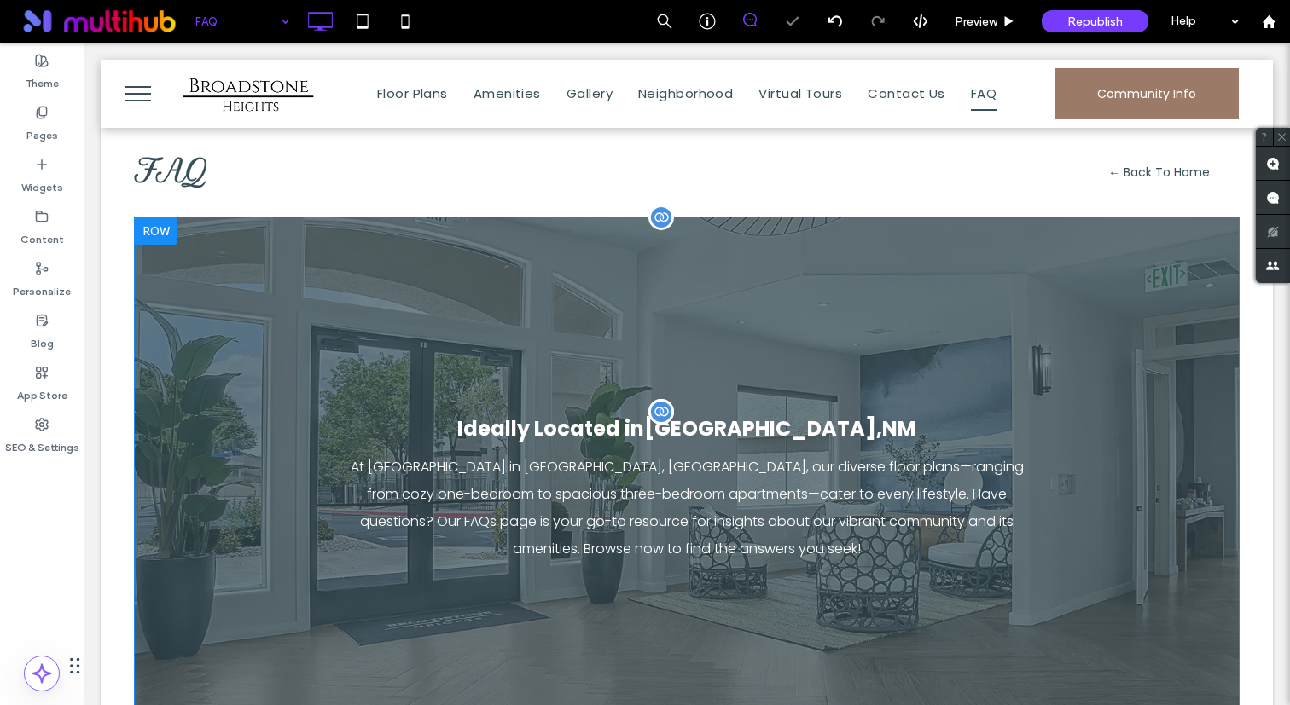
click at [652, 431] on span "Ideally Located in Albuquerque ," at bounding box center [669, 429] width 425 height 28
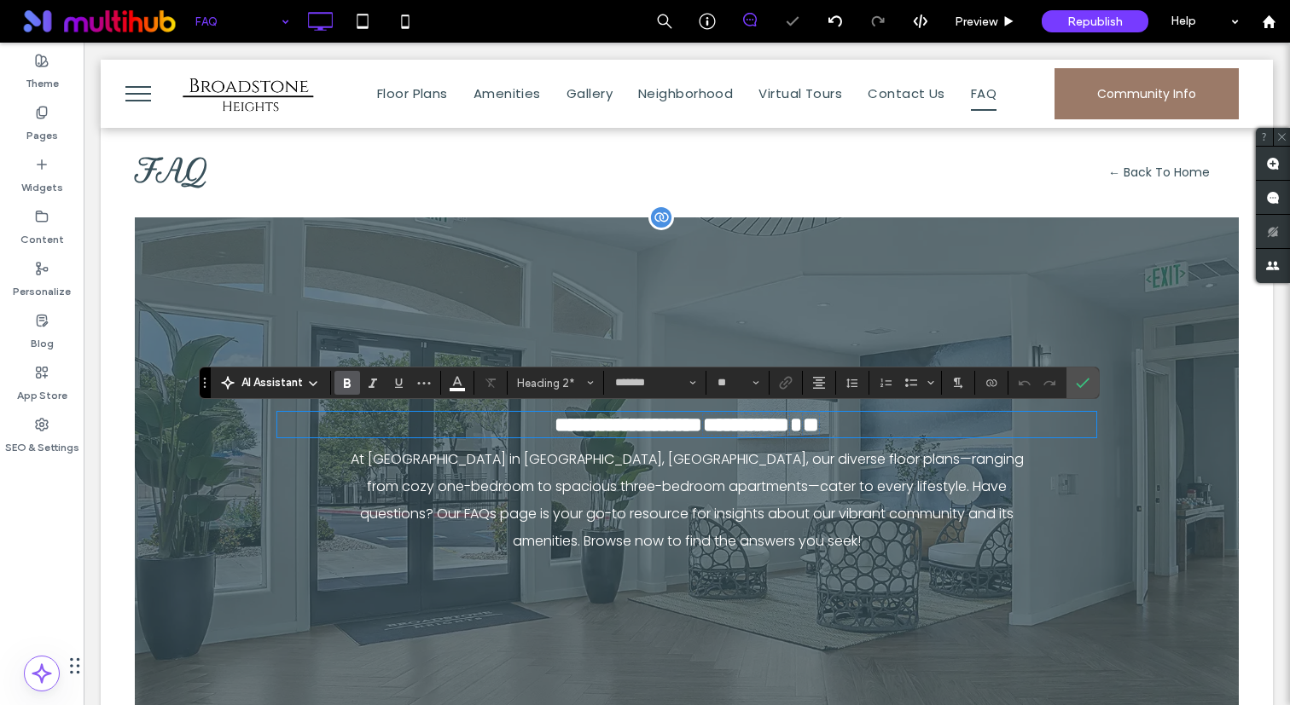
click at [664, 426] on span "**********" at bounding box center [677, 425] width 247 height 22
drag, startPoint x: 685, startPoint y: 429, endPoint x: 474, endPoint y: 427, distance: 210.7
click at [474, 427] on h2 "**********" at bounding box center [686, 425] width 819 height 22
click at [995, 387] on icon "Connect To Data" at bounding box center [991, 383] width 14 height 14
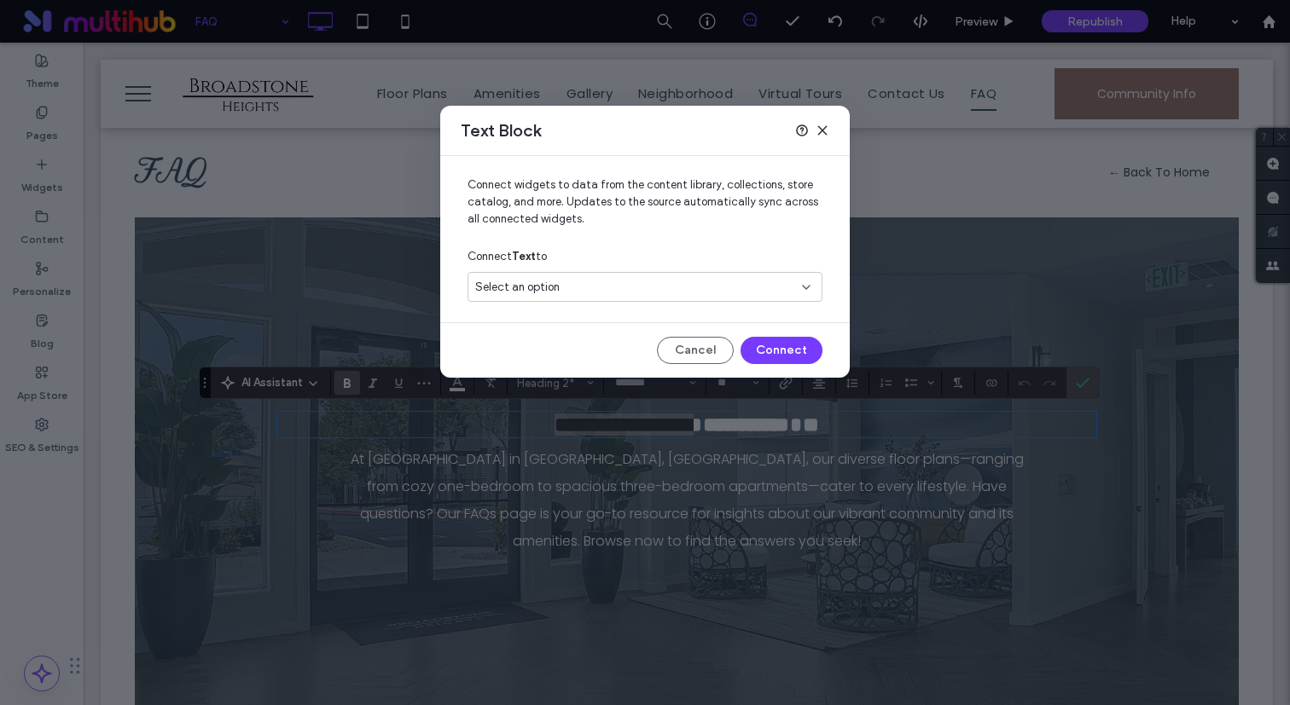
click at [750, 291] on div "Select an option" at bounding box center [634, 287] width 319 height 17
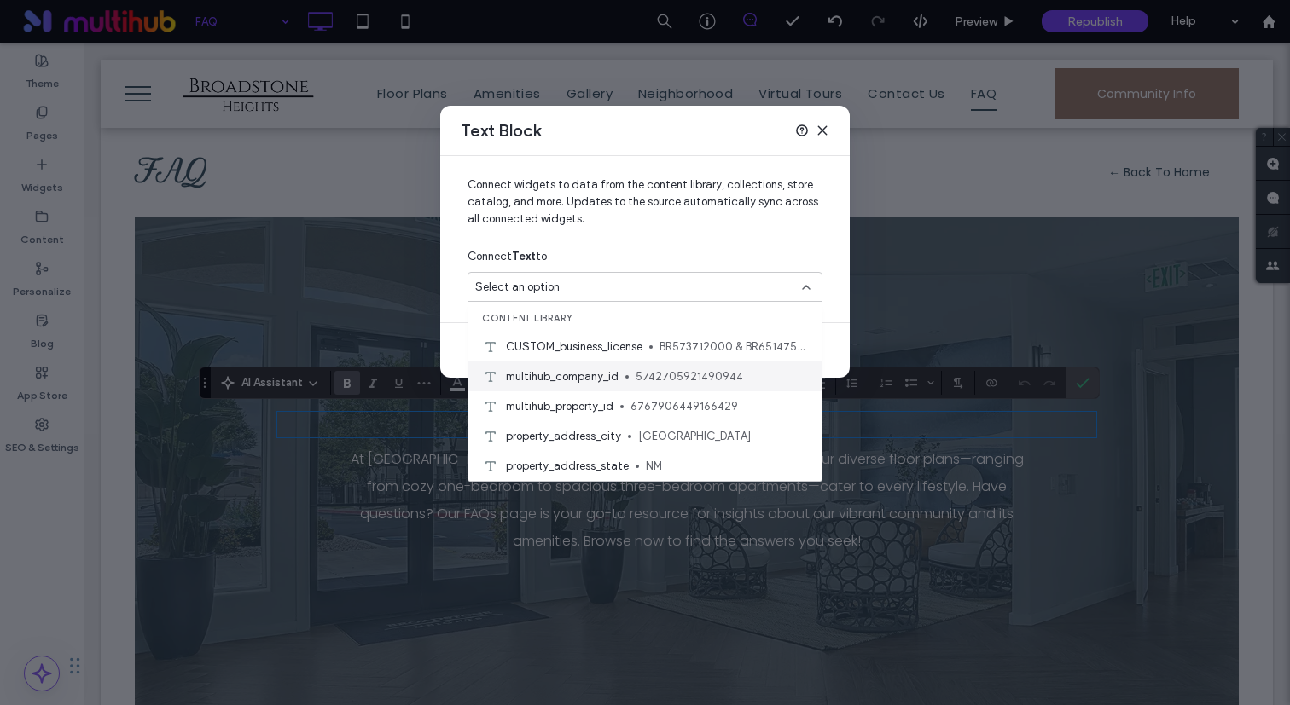
scroll to position [925, 0]
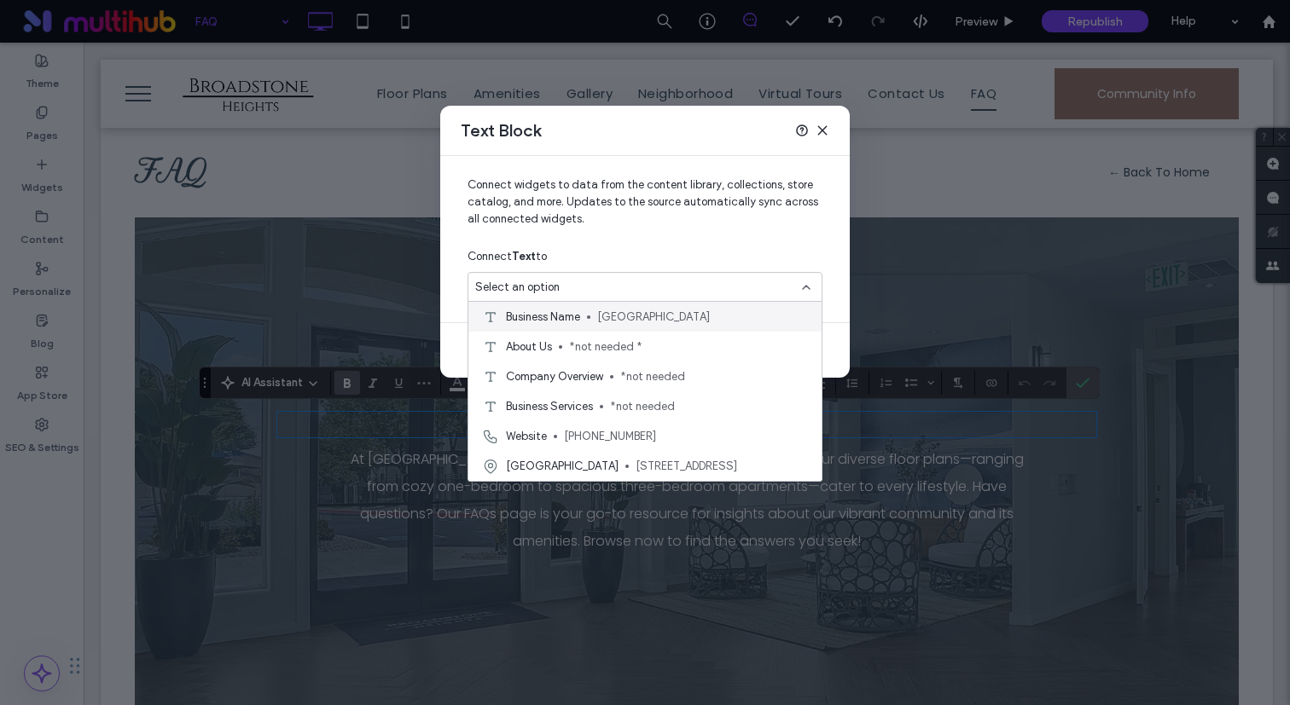
click at [687, 322] on span "Broadstone Heights" at bounding box center [702, 317] width 211 height 17
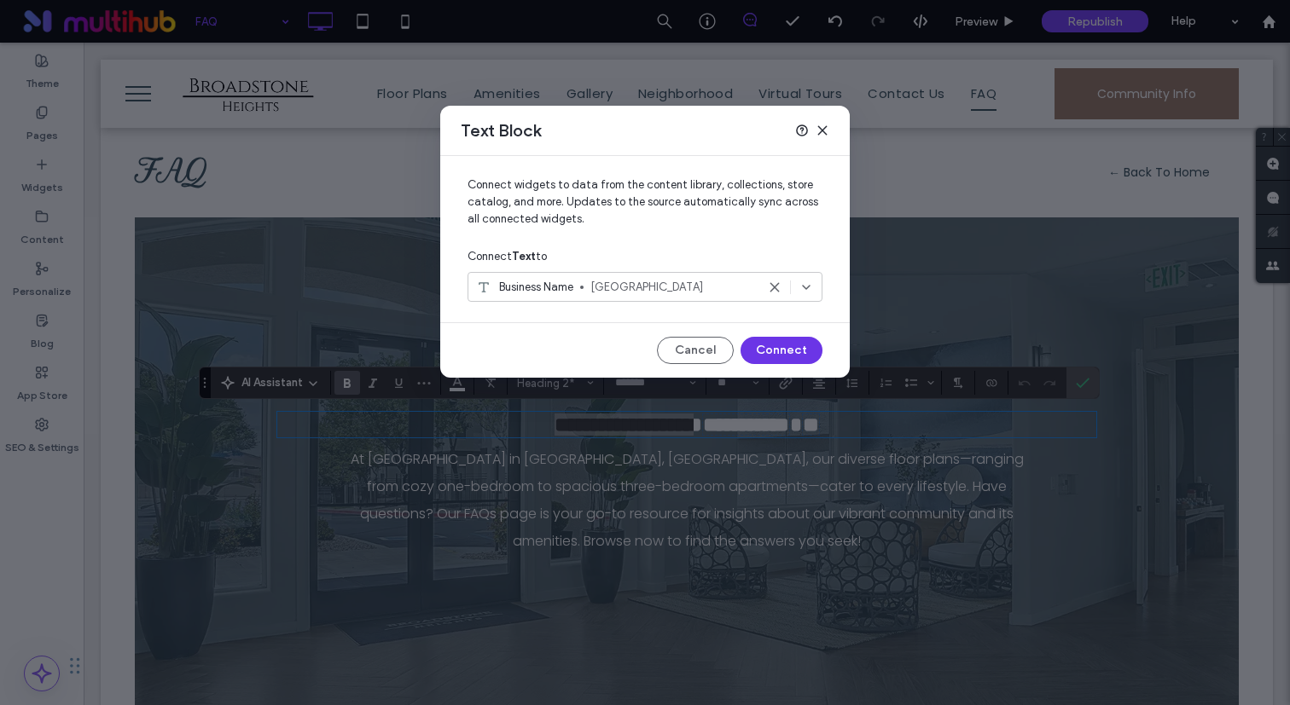
click at [762, 341] on button "Connect" at bounding box center [781, 350] width 82 height 27
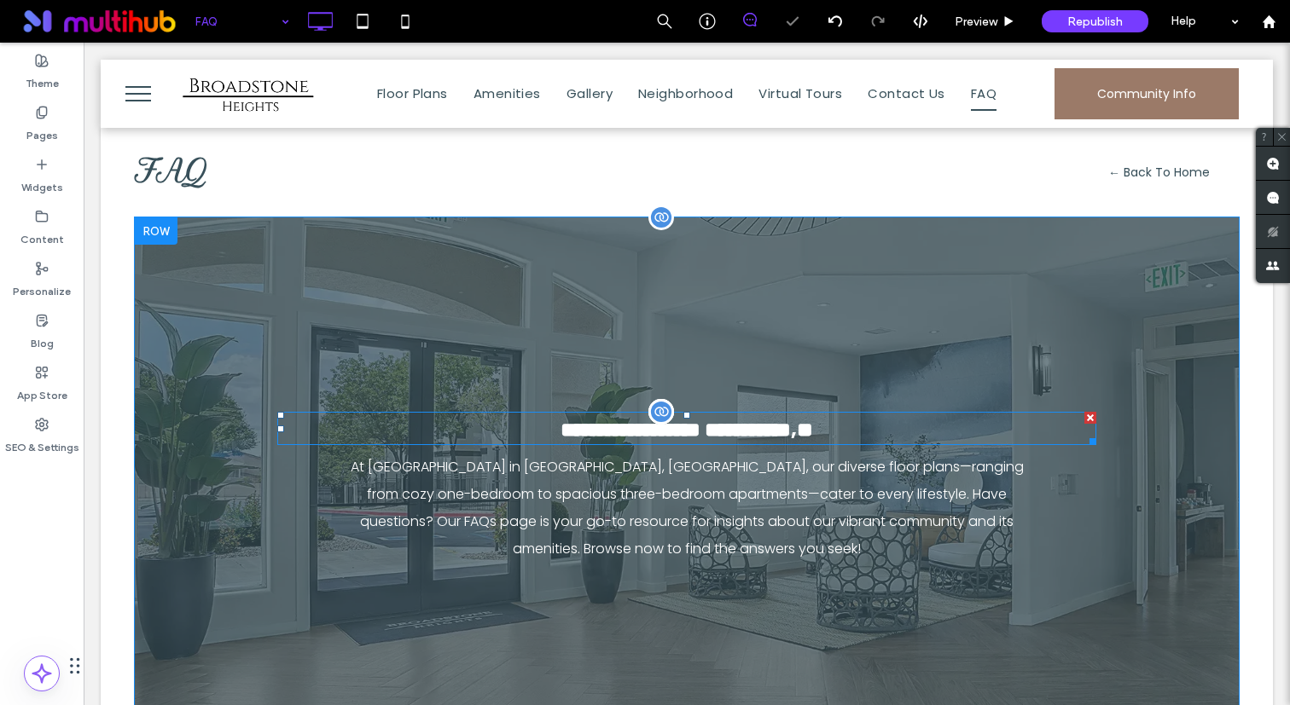
click at [748, 426] on span "**********" at bounding box center [748, 430] width 86 height 20
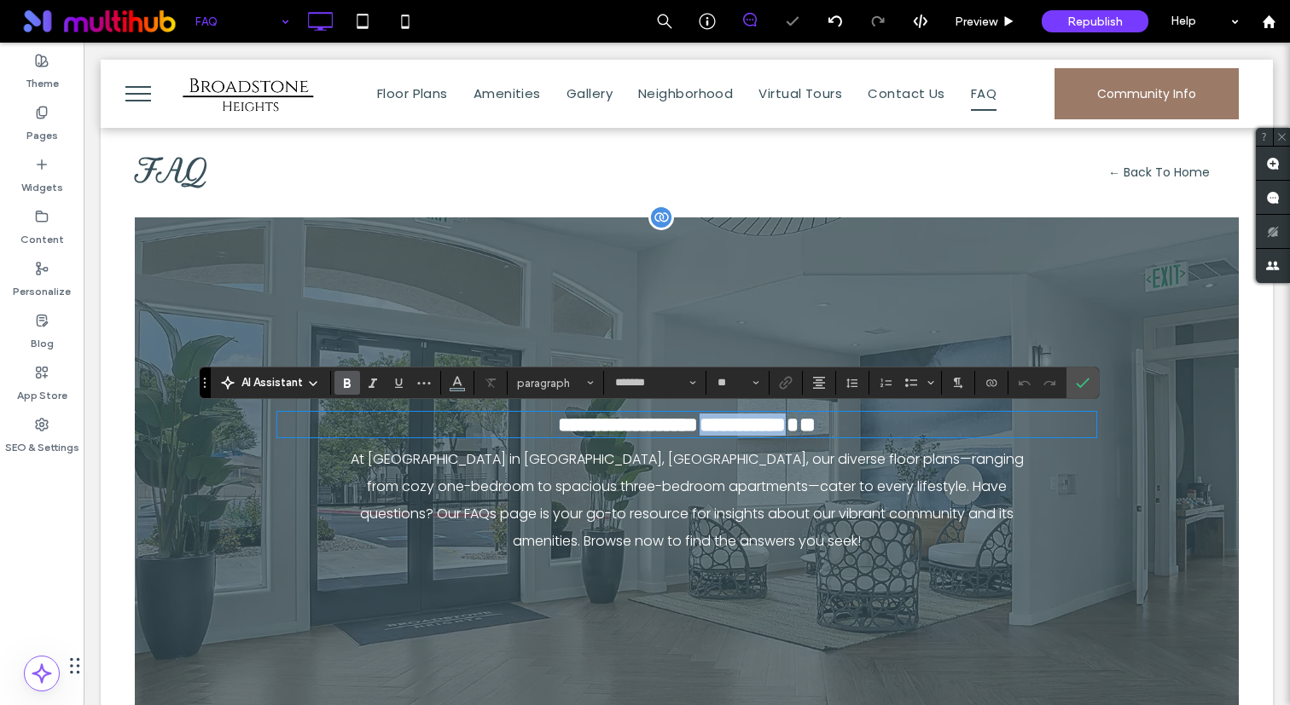
click at [748, 426] on span "**********" at bounding box center [742, 425] width 86 height 20
click at [790, 435] on span "**" at bounding box center [782, 425] width 16 height 20
click at [1080, 383] on icon "Confirm" at bounding box center [1083, 383] width 14 height 14
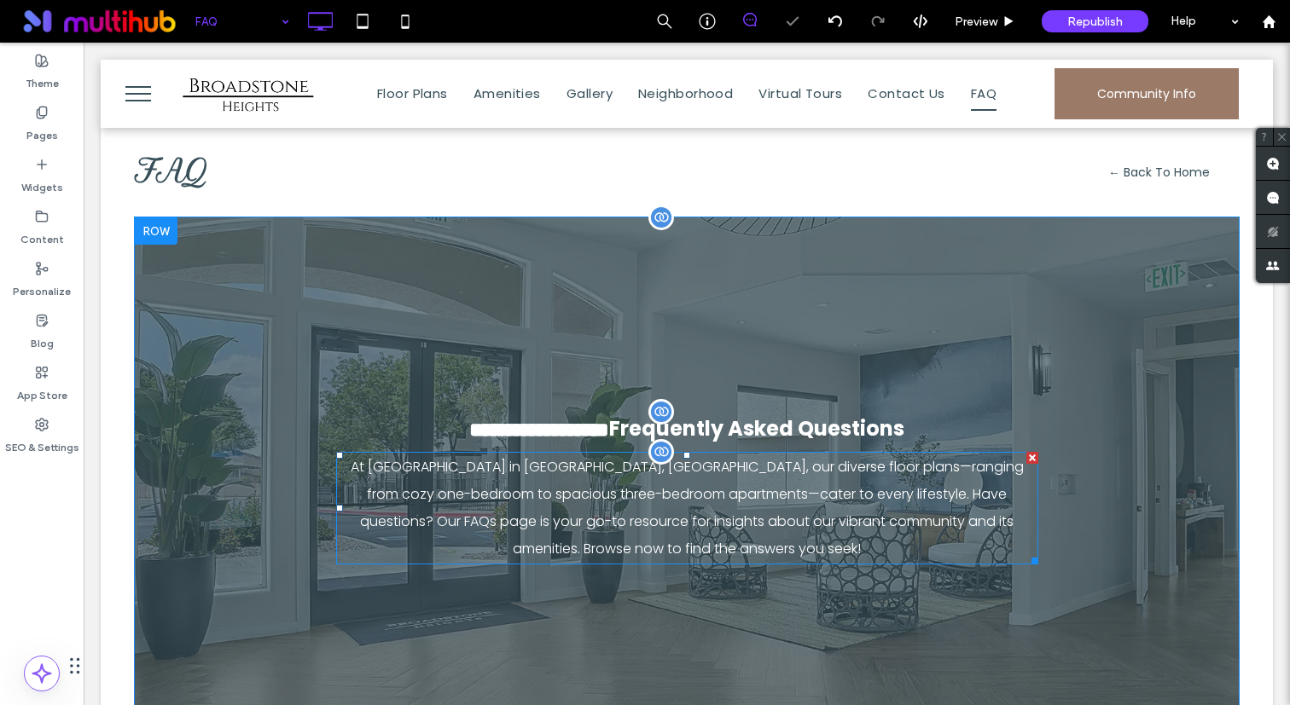
click at [709, 523] on p "At Broadstone Heights in Albuquerque, NM, our diverse floor plans—ranging from …" at bounding box center [687, 508] width 702 height 109
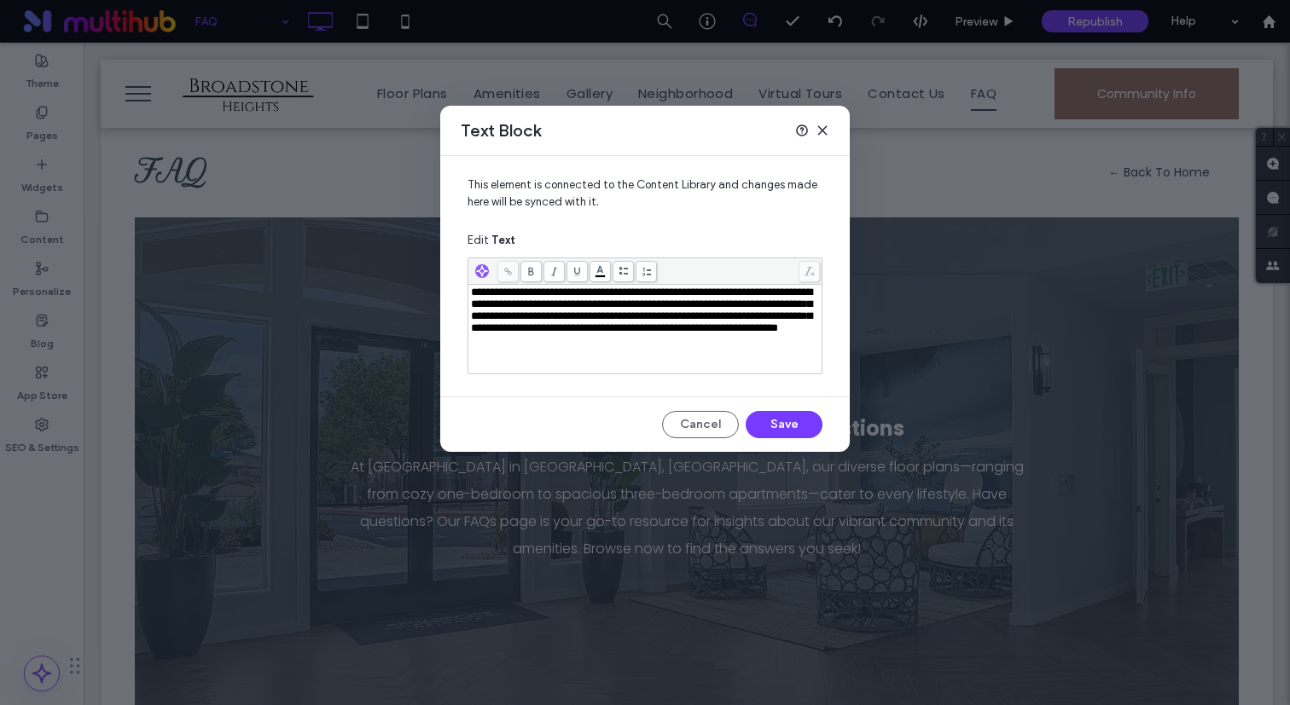
click at [677, 329] on span "**********" at bounding box center [641, 310] width 341 height 47
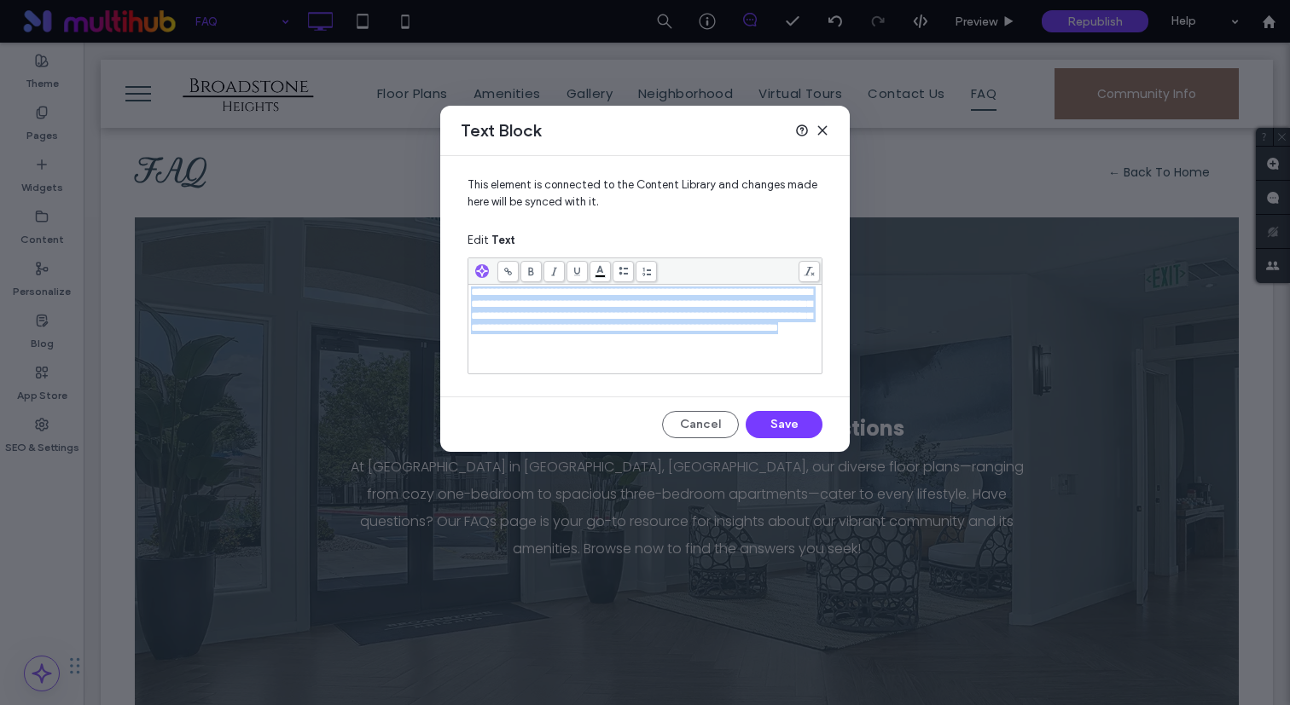
click at [677, 329] on span "**********" at bounding box center [641, 310] width 341 height 47
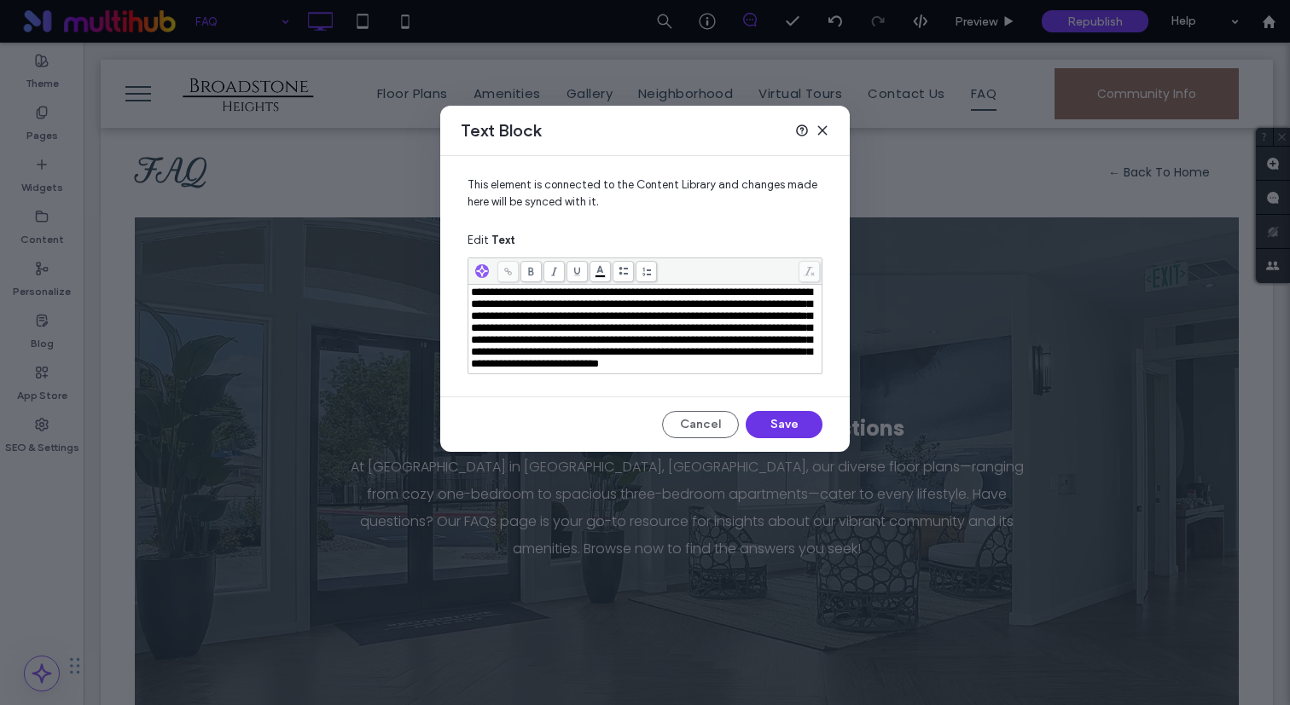
click at [802, 438] on button "Save" at bounding box center [783, 424] width 77 height 27
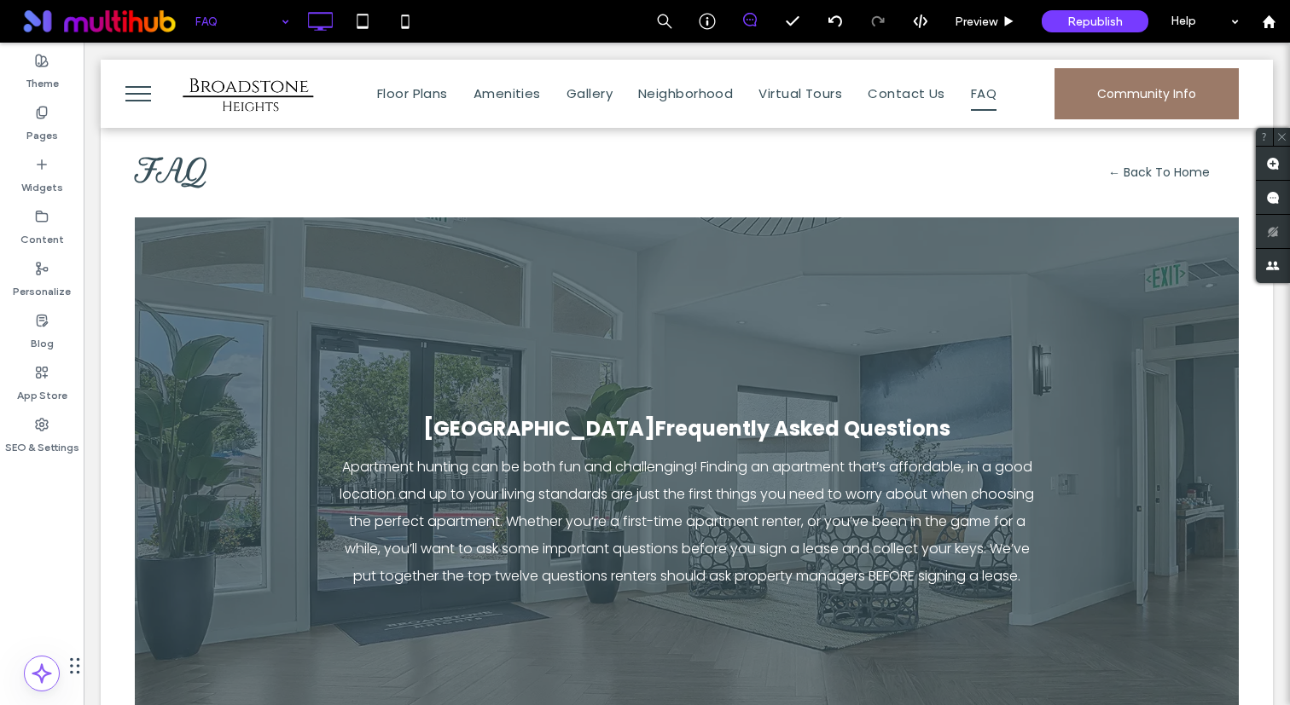
scroll to position [0, 0]
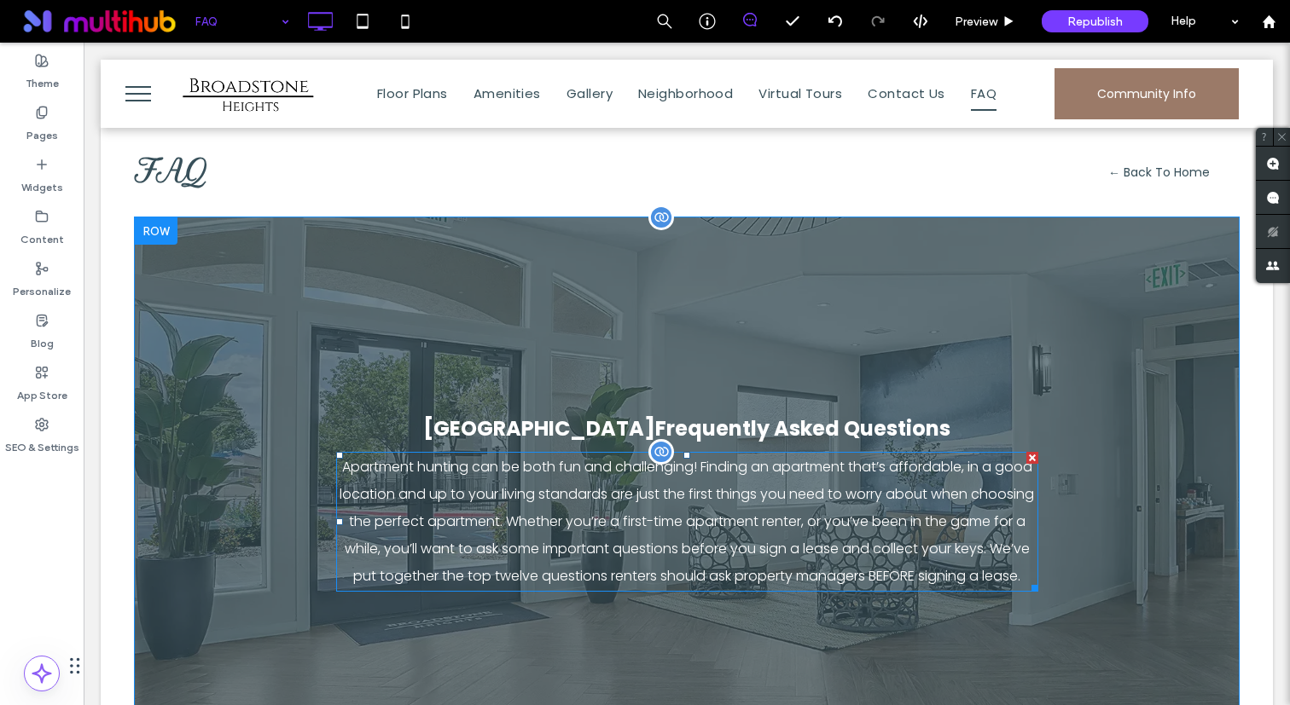
click at [565, 527] on p "Apartment hunting can be both fun and challenging! Finding an apartment that’s …" at bounding box center [687, 522] width 702 height 136
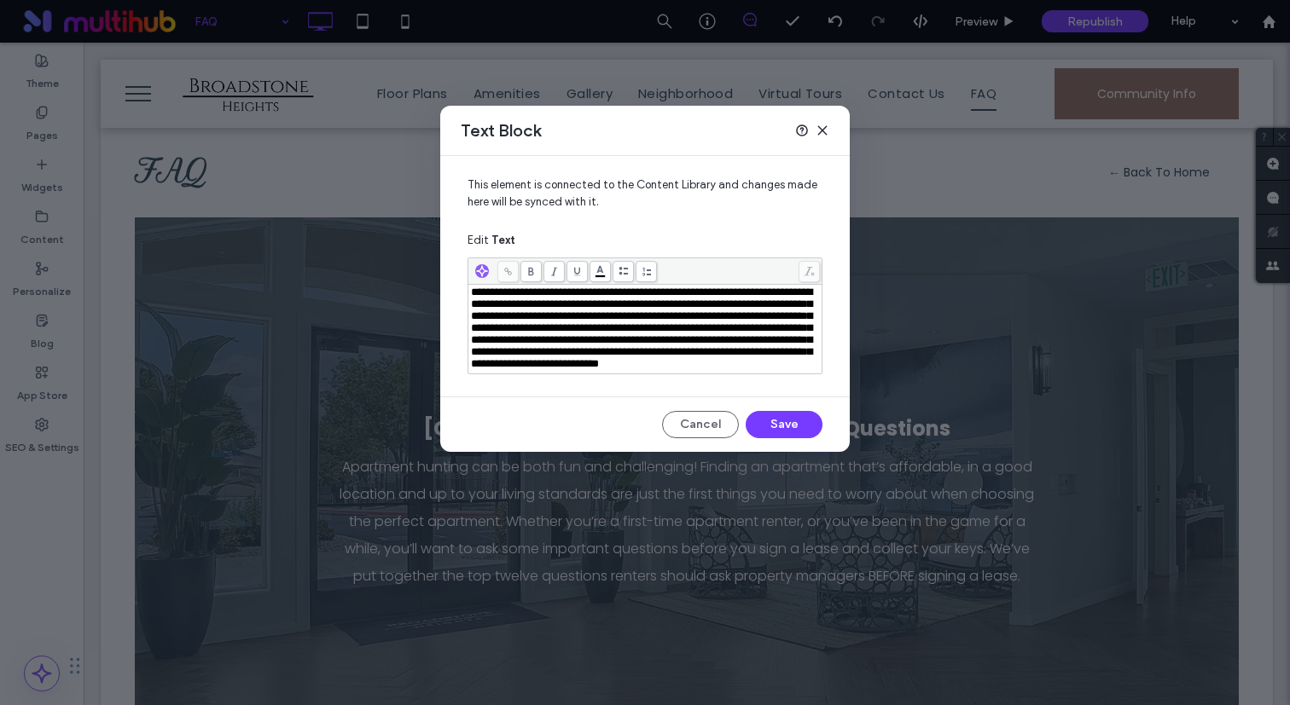
click at [674, 369] on span "**********" at bounding box center [641, 328] width 341 height 83
click at [803, 452] on div "**********" at bounding box center [644, 304] width 409 height 296
click at [802, 438] on button "Save" at bounding box center [783, 424] width 77 height 27
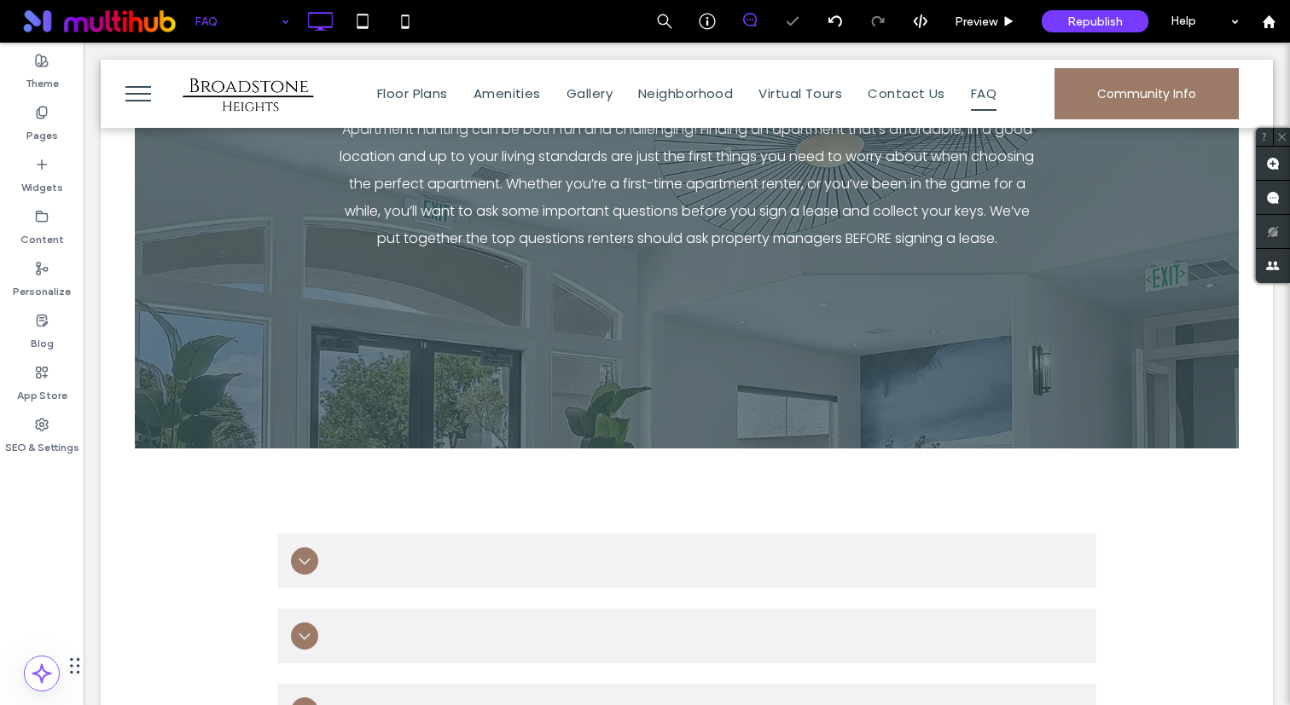
scroll to position [370, 0]
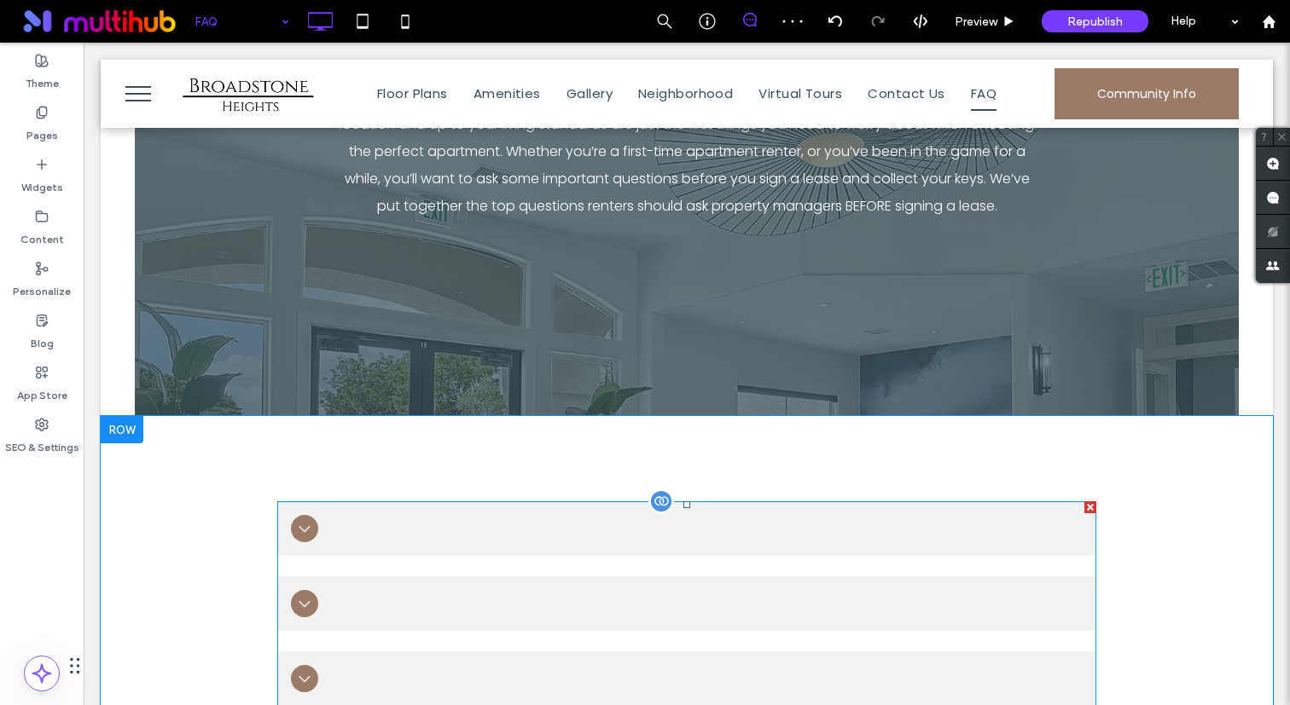
click at [409, 506] on div at bounding box center [686, 529] width 819 height 55
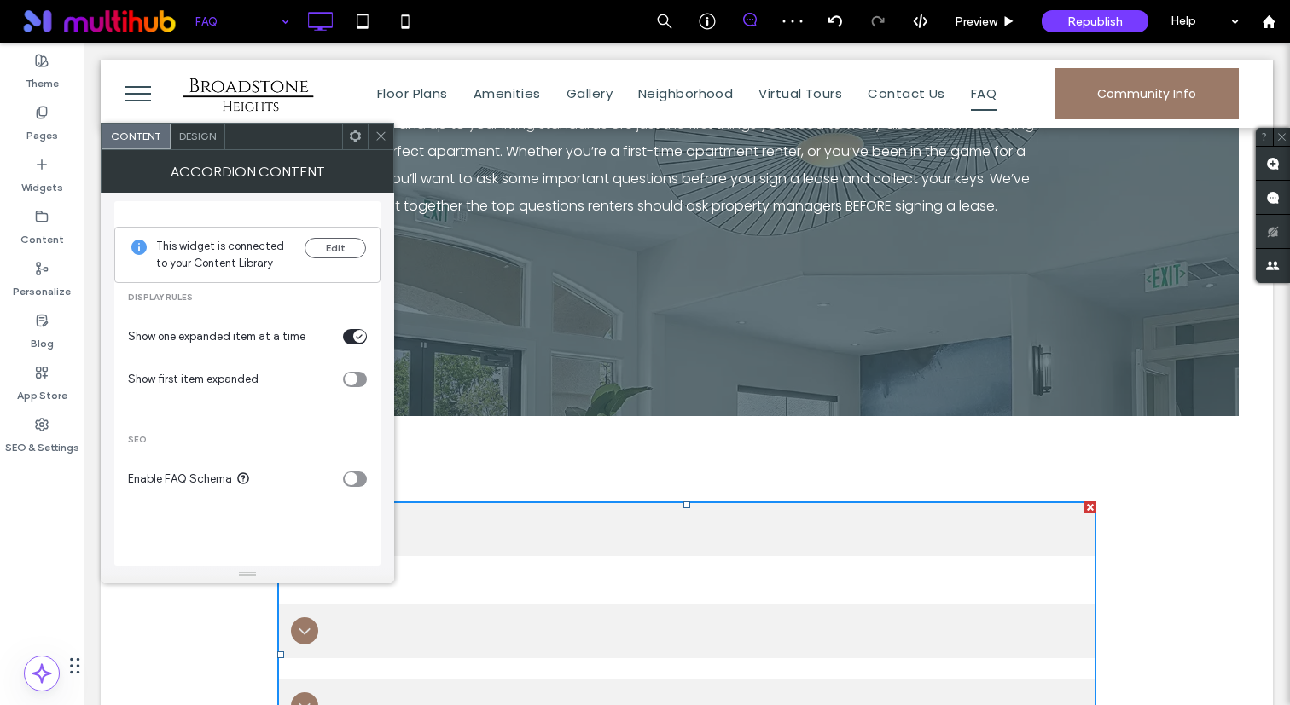
click at [188, 136] on span "Design" at bounding box center [197, 136] width 37 height 13
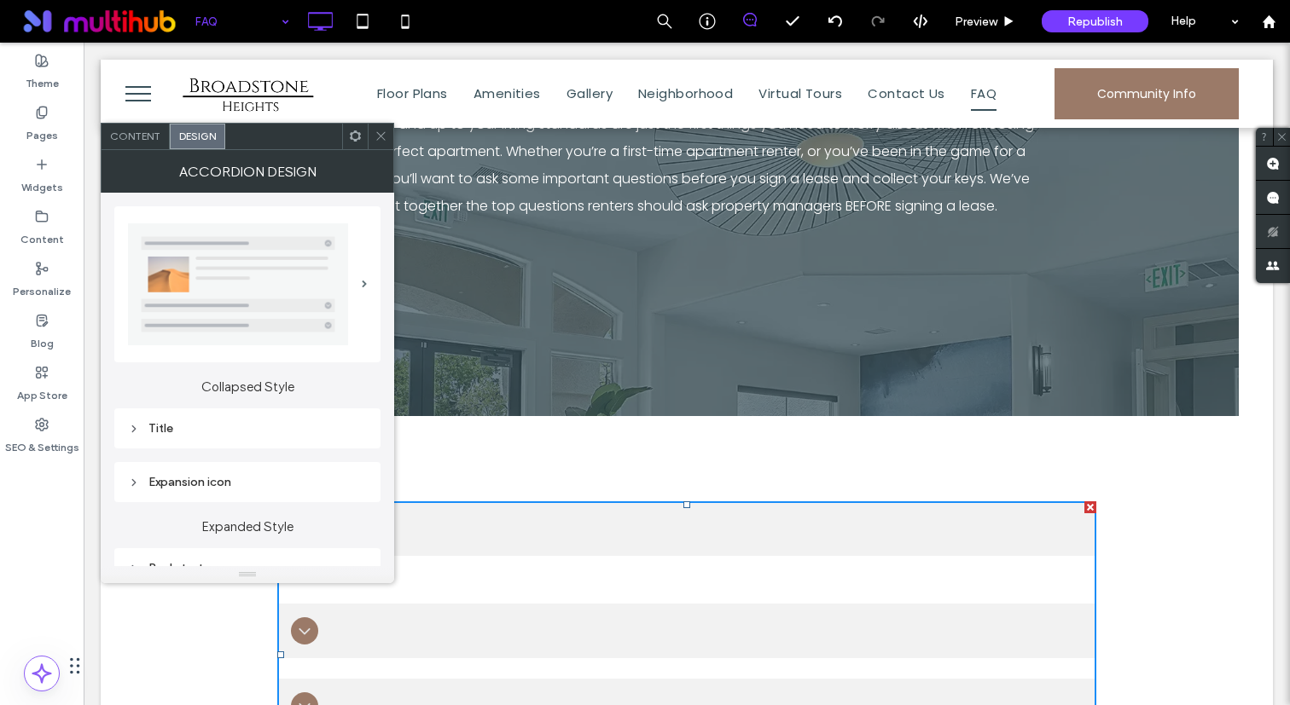
click at [299, 418] on div "Title" at bounding box center [247, 428] width 239 height 23
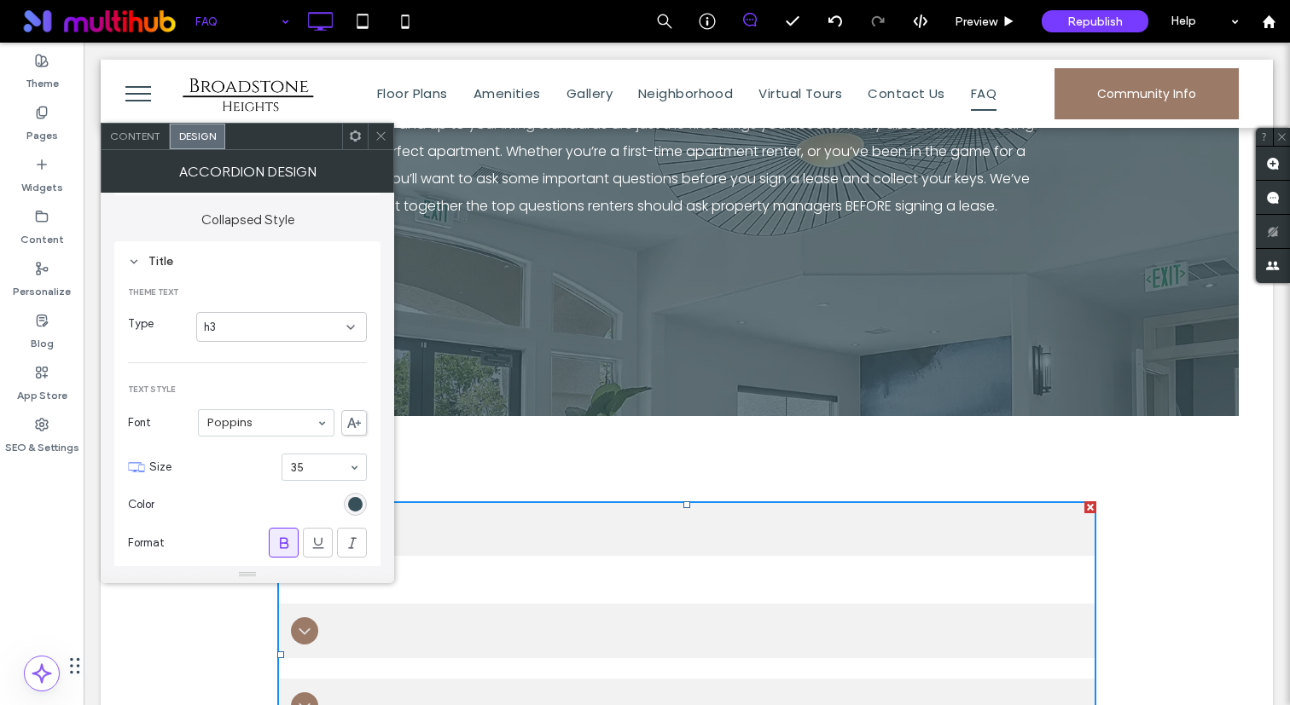
scroll to position [203, 0]
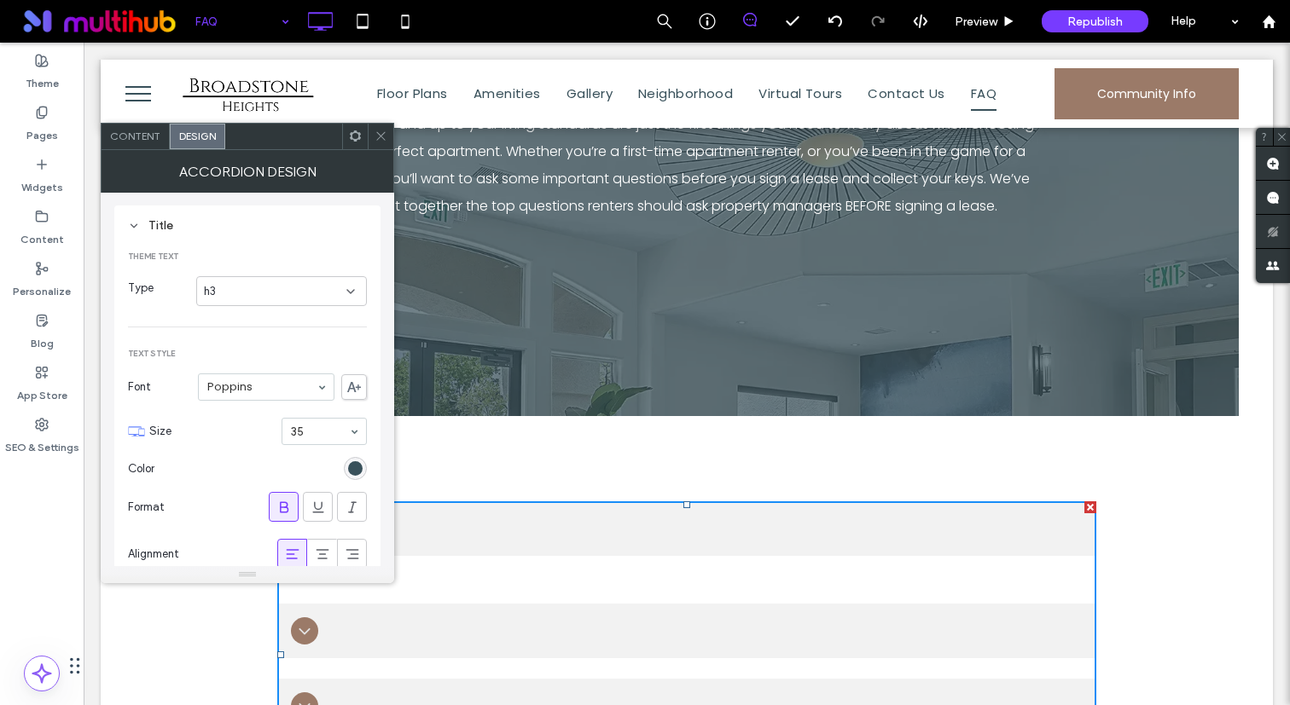
click at [306, 271] on div "Type h3" at bounding box center [247, 291] width 239 height 47
click at [304, 287] on div "h3" at bounding box center [275, 291] width 142 height 17
click at [288, 343] on div "h2" at bounding box center [281, 352] width 169 height 30
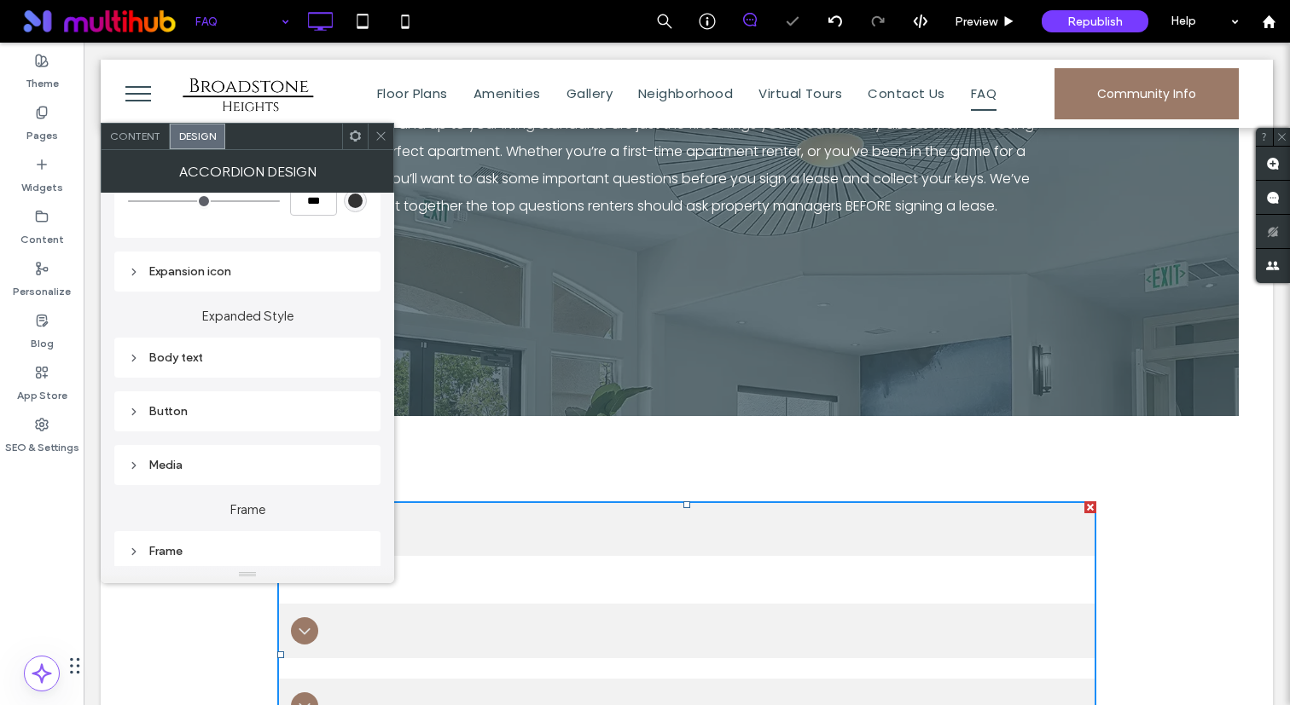
scroll to position [825, 0]
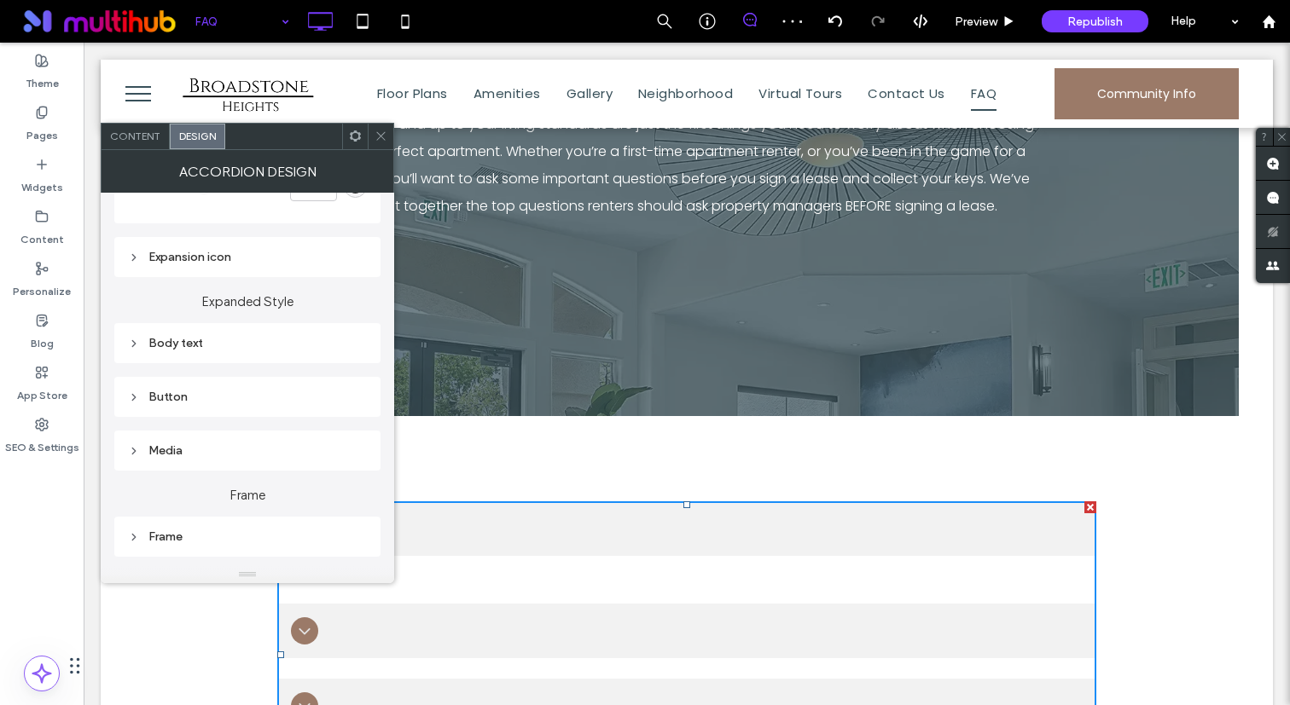
click at [281, 262] on div "Expansion icon" at bounding box center [247, 257] width 239 height 14
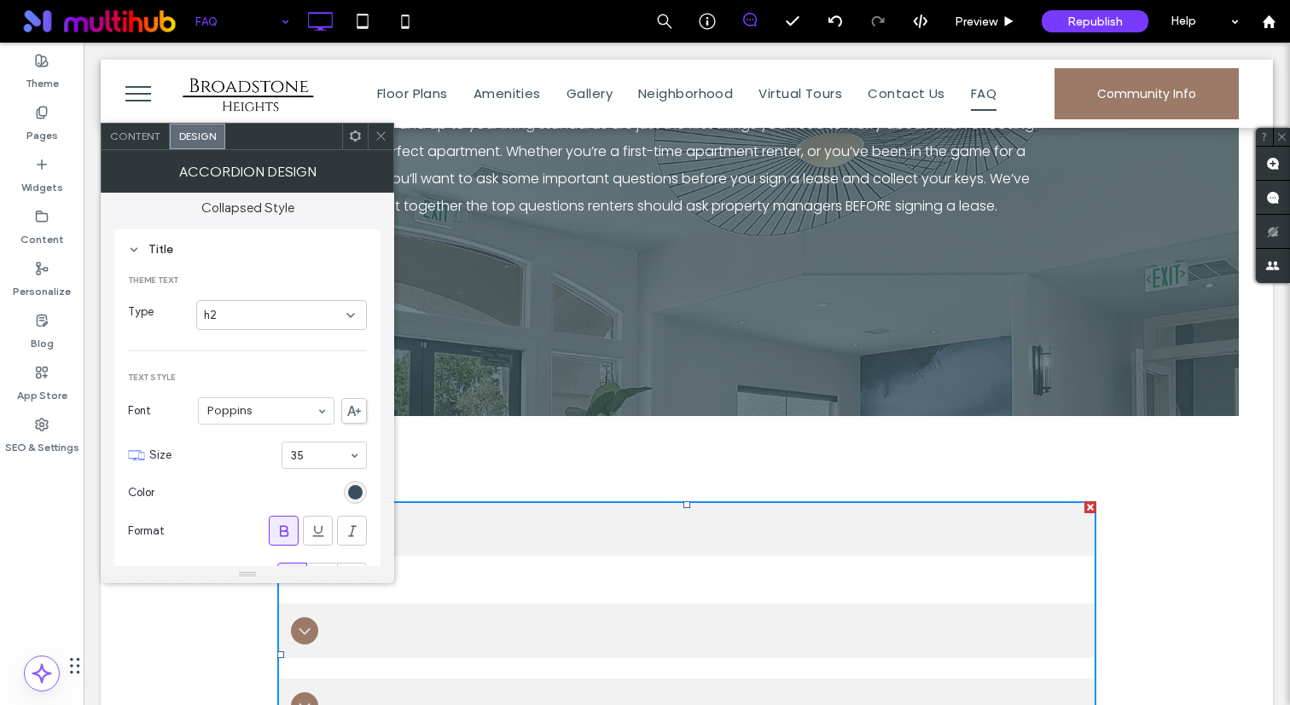
scroll to position [203, 0]
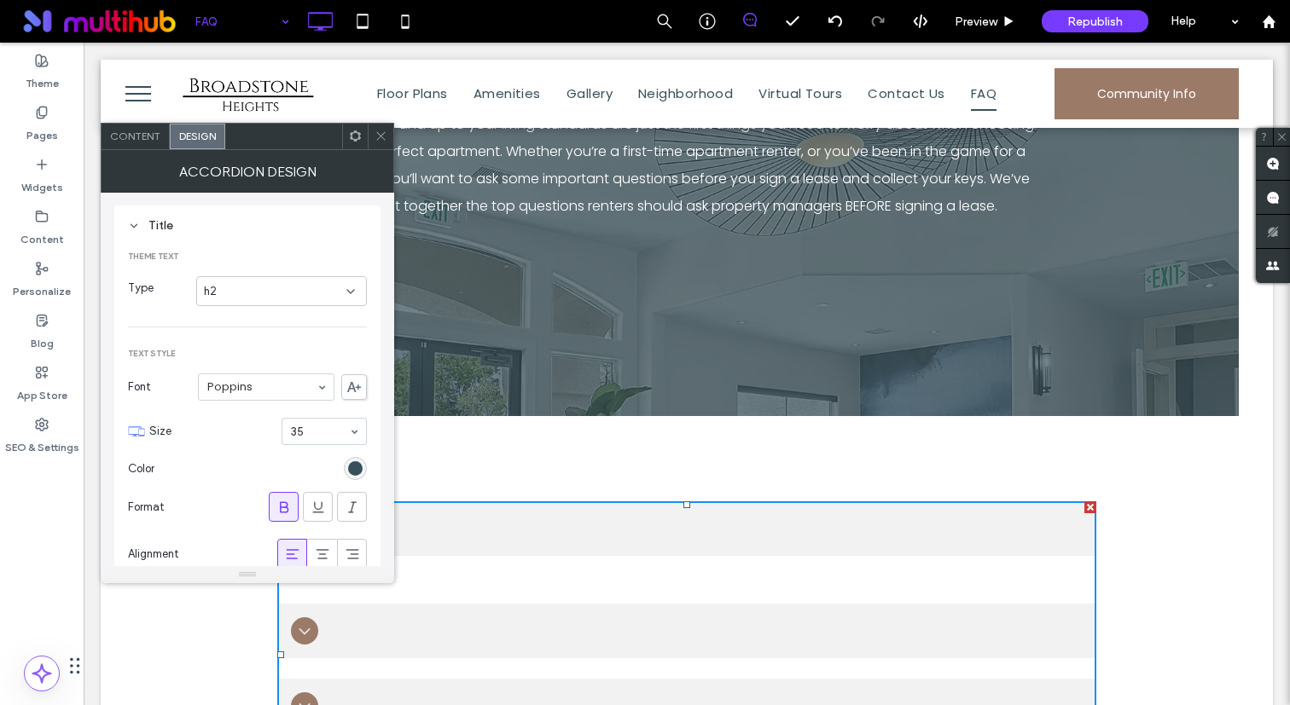
click at [299, 451] on section "Size 35" at bounding box center [257, 431] width 217 height 44
click at [37, 212] on use at bounding box center [42, 216] width 11 height 10
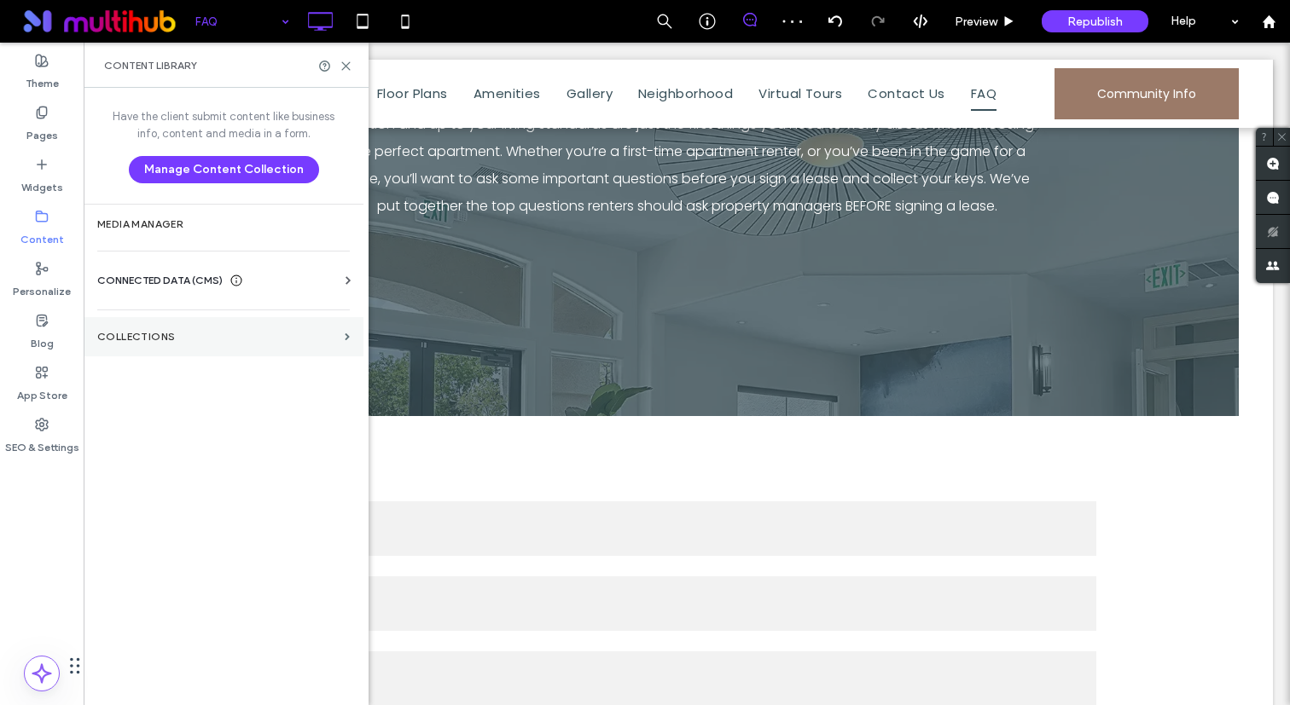
click at [145, 337] on label "Collections" at bounding box center [217, 337] width 241 height 12
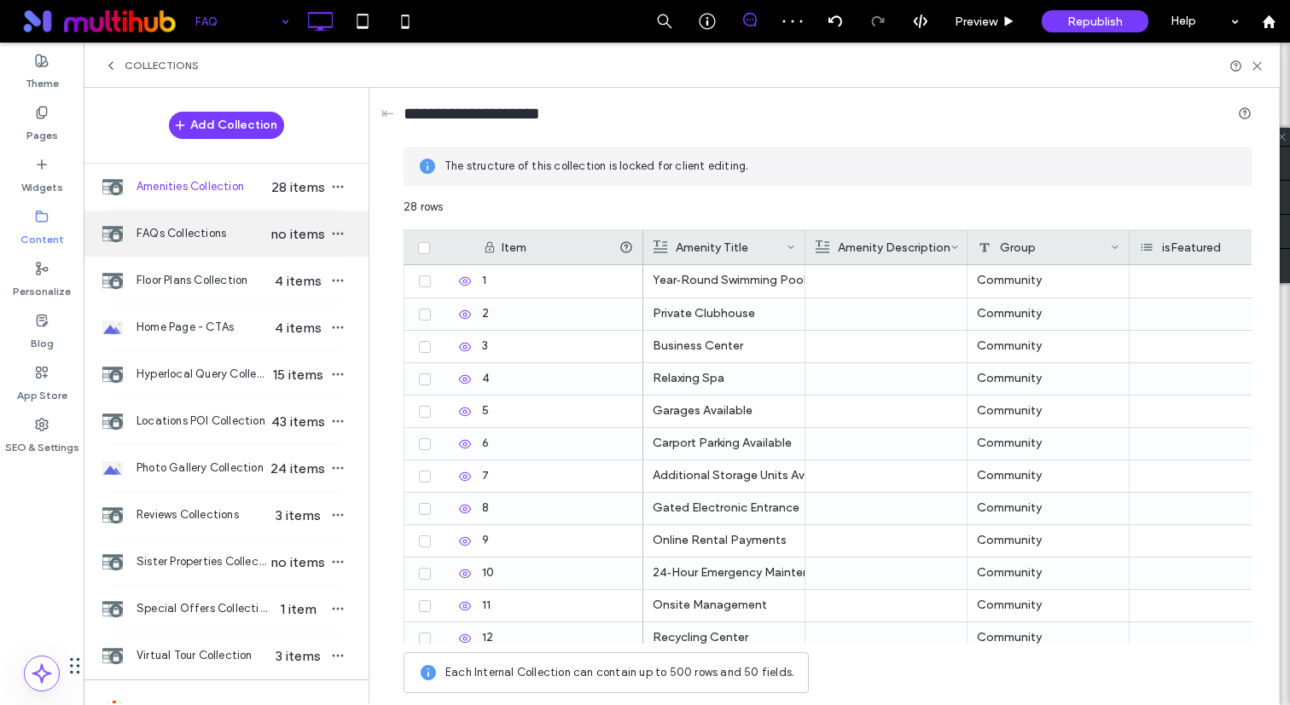
click at [213, 223] on div "FAQs Collections no items" at bounding box center [226, 234] width 285 height 46
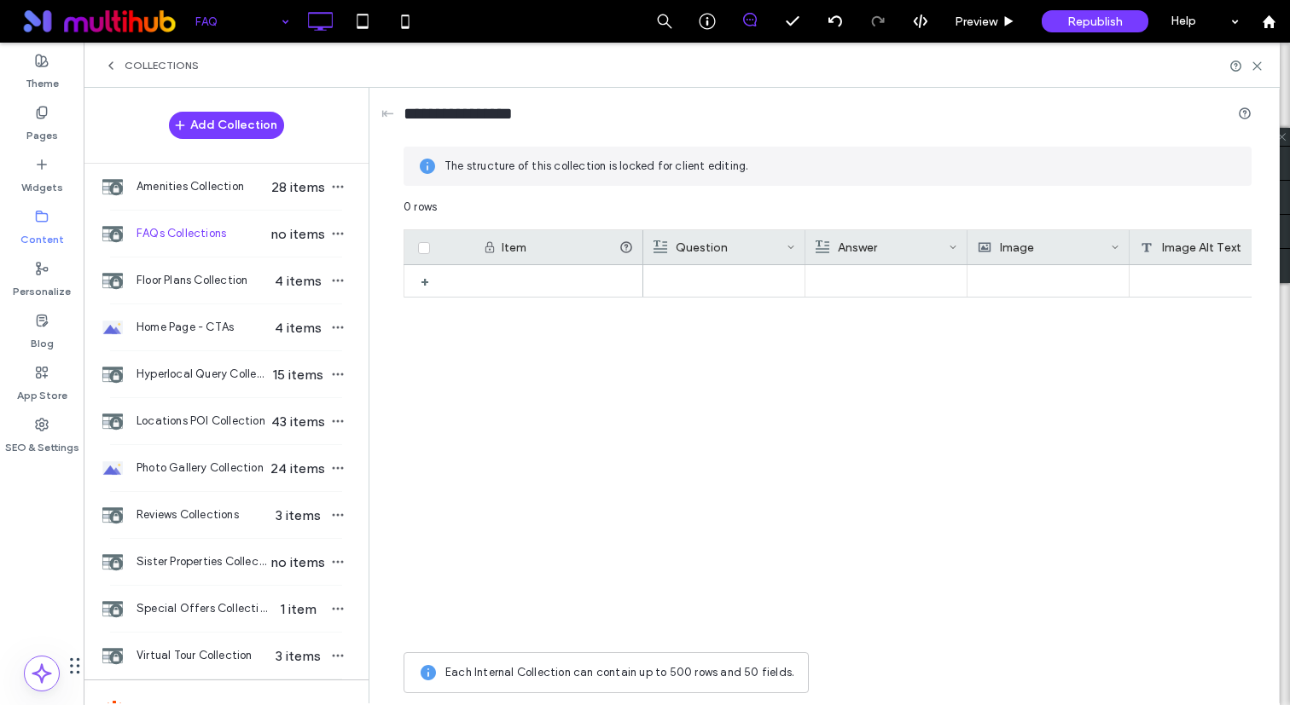
click at [420, 244] on span at bounding box center [424, 248] width 12 height 12
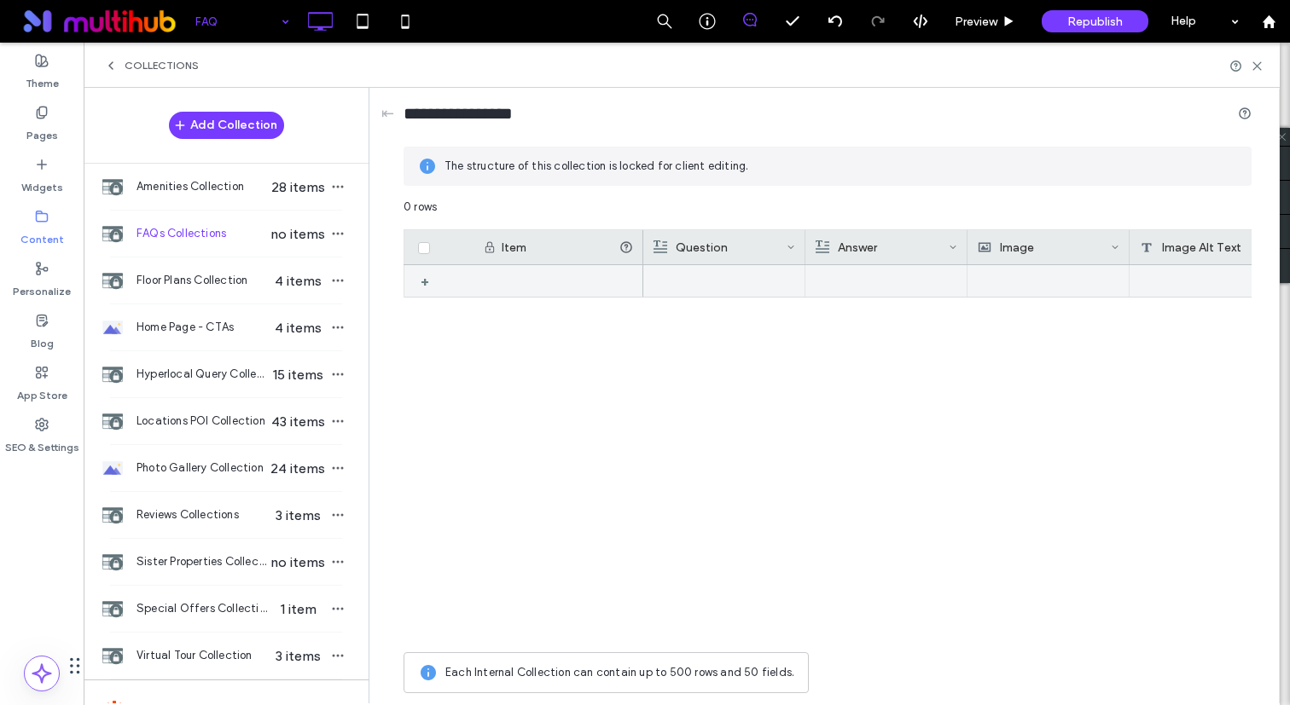
click at [426, 287] on div "+" at bounding box center [430, 281] width 21 height 31
click at [425, 280] on icon at bounding box center [424, 281] width 7 height 5
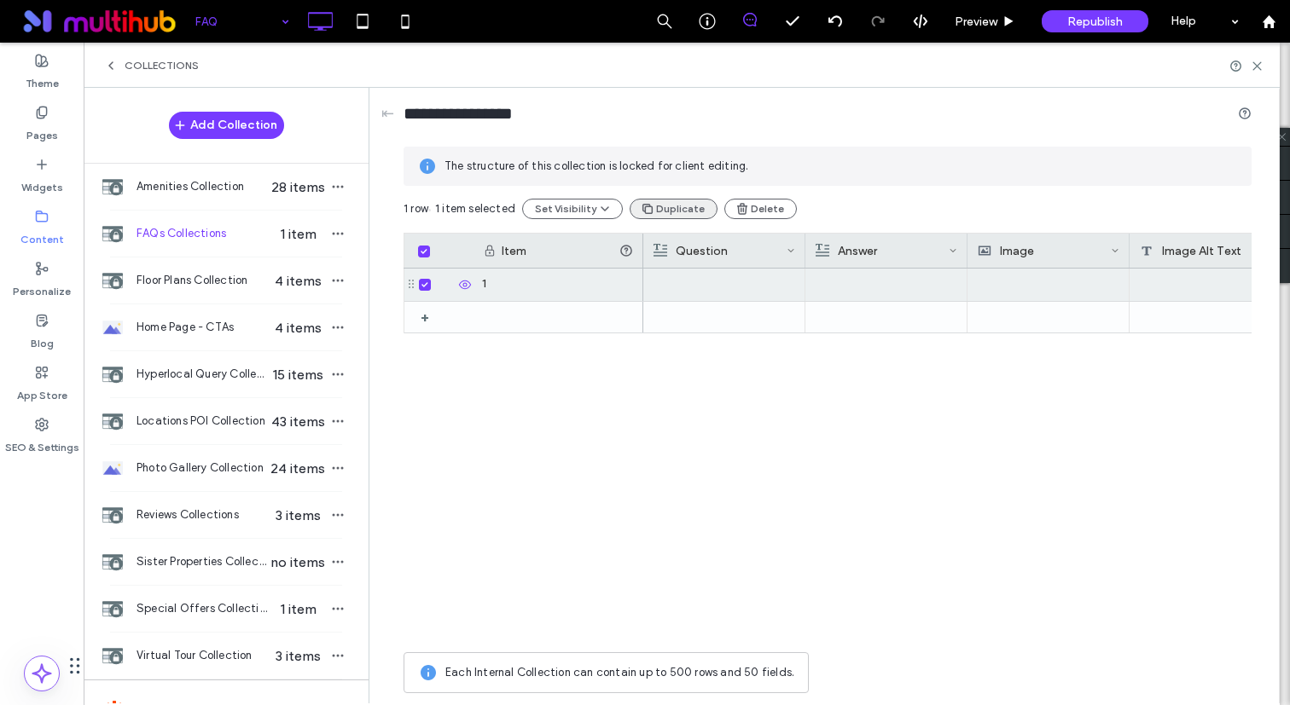
click at [671, 216] on button "Duplicate" at bounding box center [673, 209] width 88 height 20
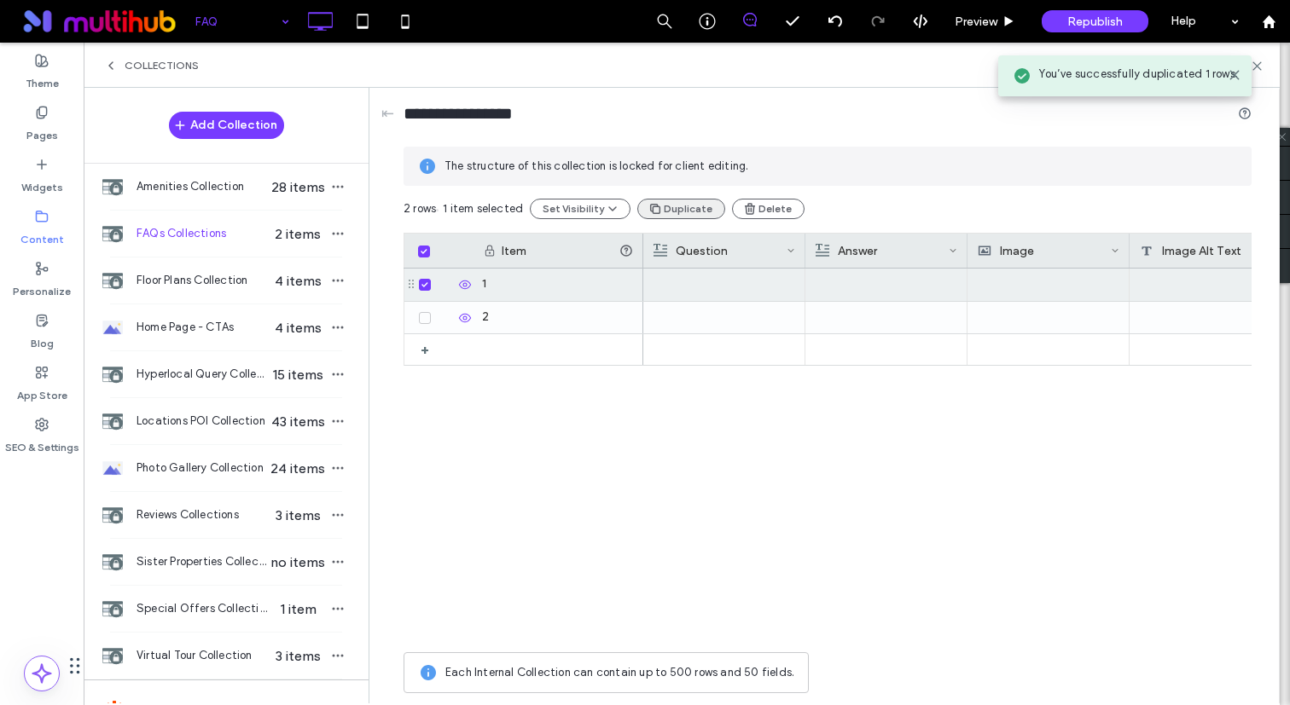
click at [671, 216] on button "Duplicate" at bounding box center [681, 209] width 88 height 20
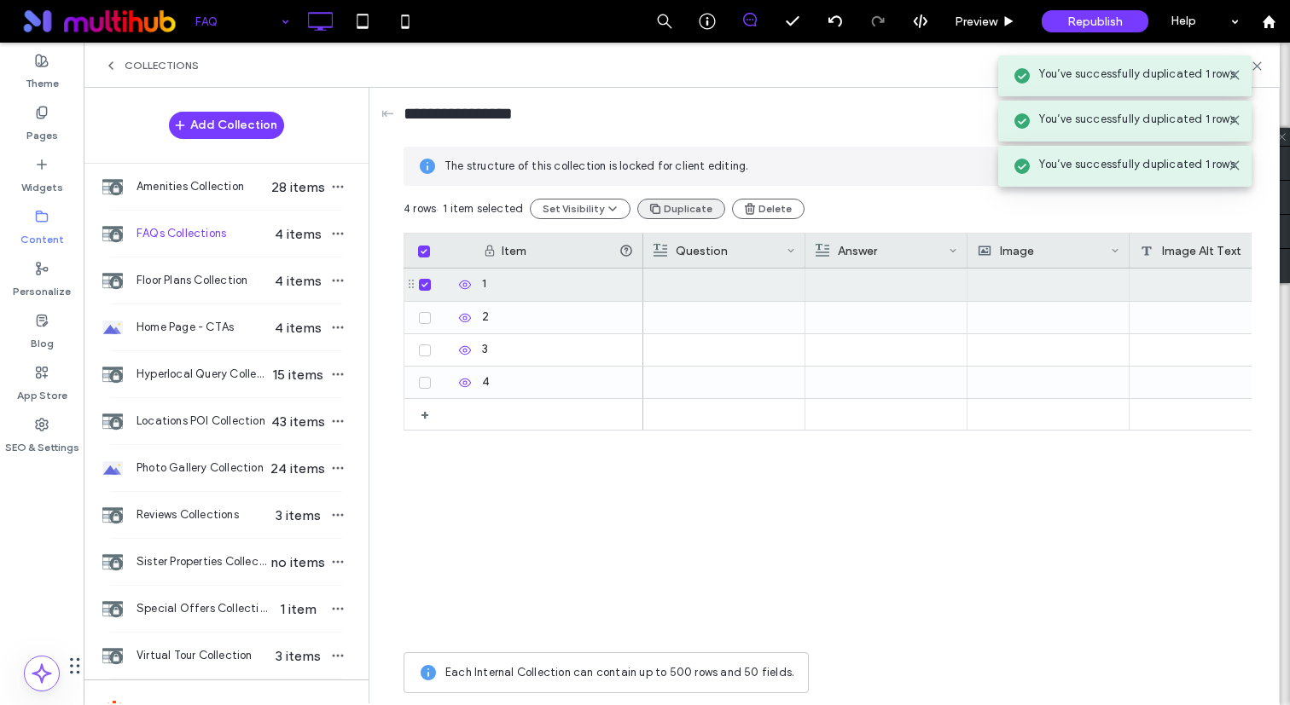
click at [671, 216] on button "Duplicate" at bounding box center [681, 209] width 88 height 20
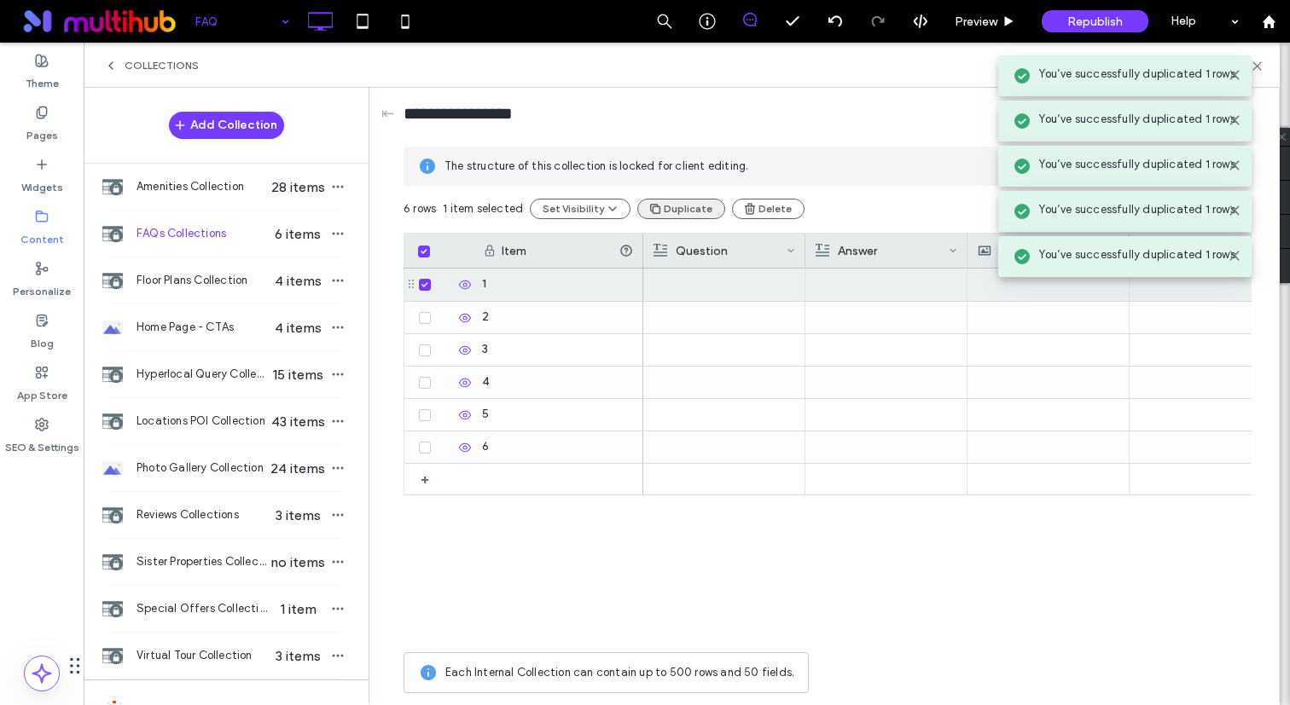
click at [671, 216] on button "Duplicate" at bounding box center [681, 209] width 88 height 20
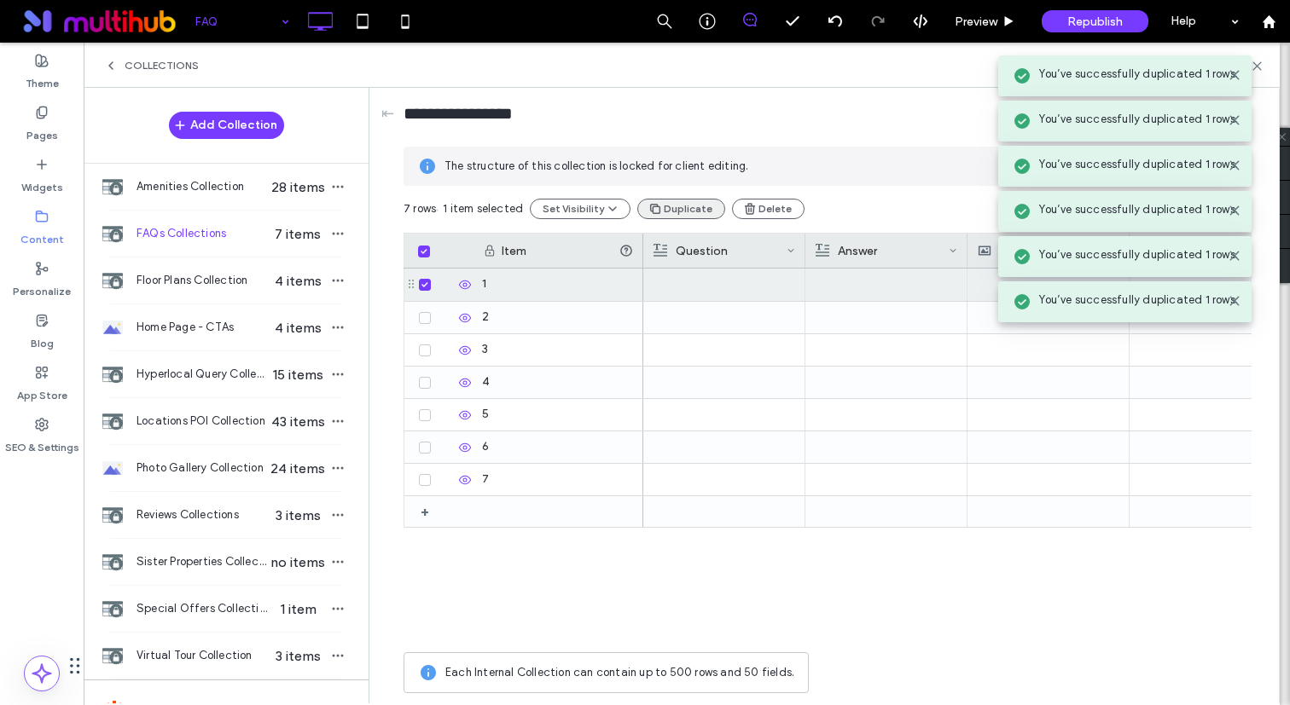
click at [671, 216] on button "Duplicate" at bounding box center [681, 209] width 88 height 20
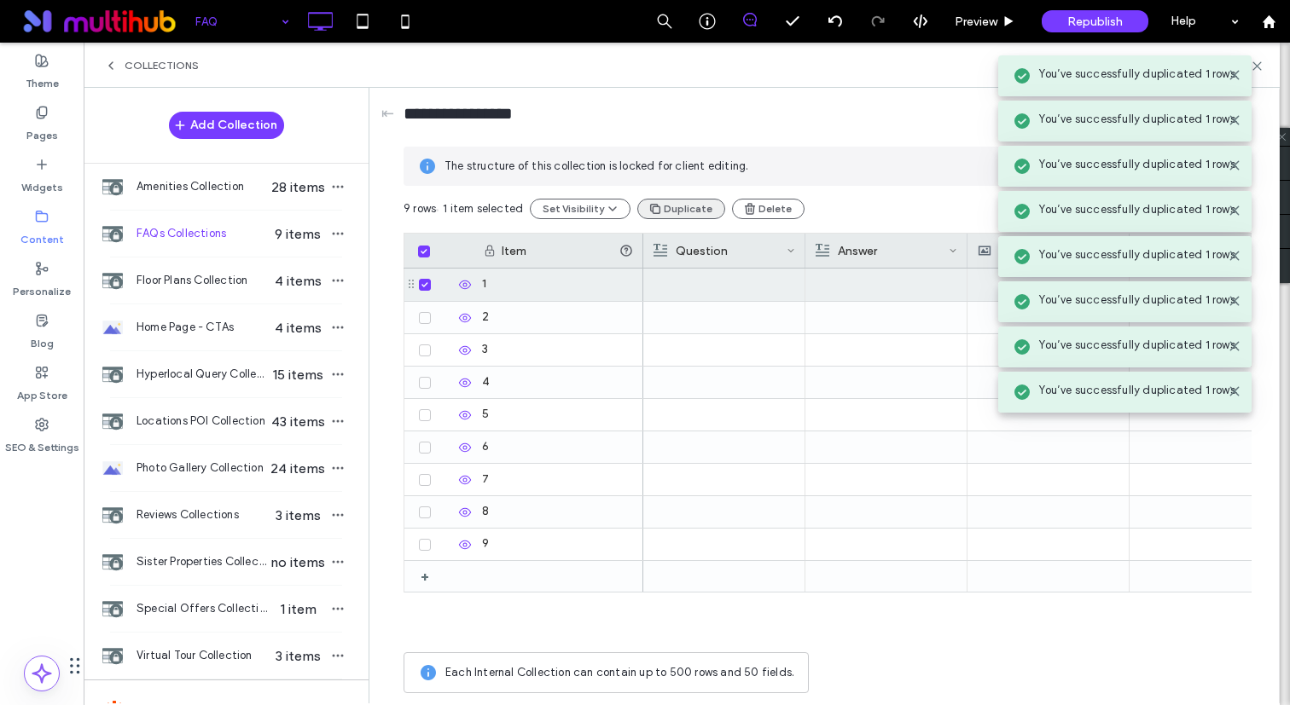
click at [671, 216] on button "Duplicate" at bounding box center [681, 209] width 88 height 20
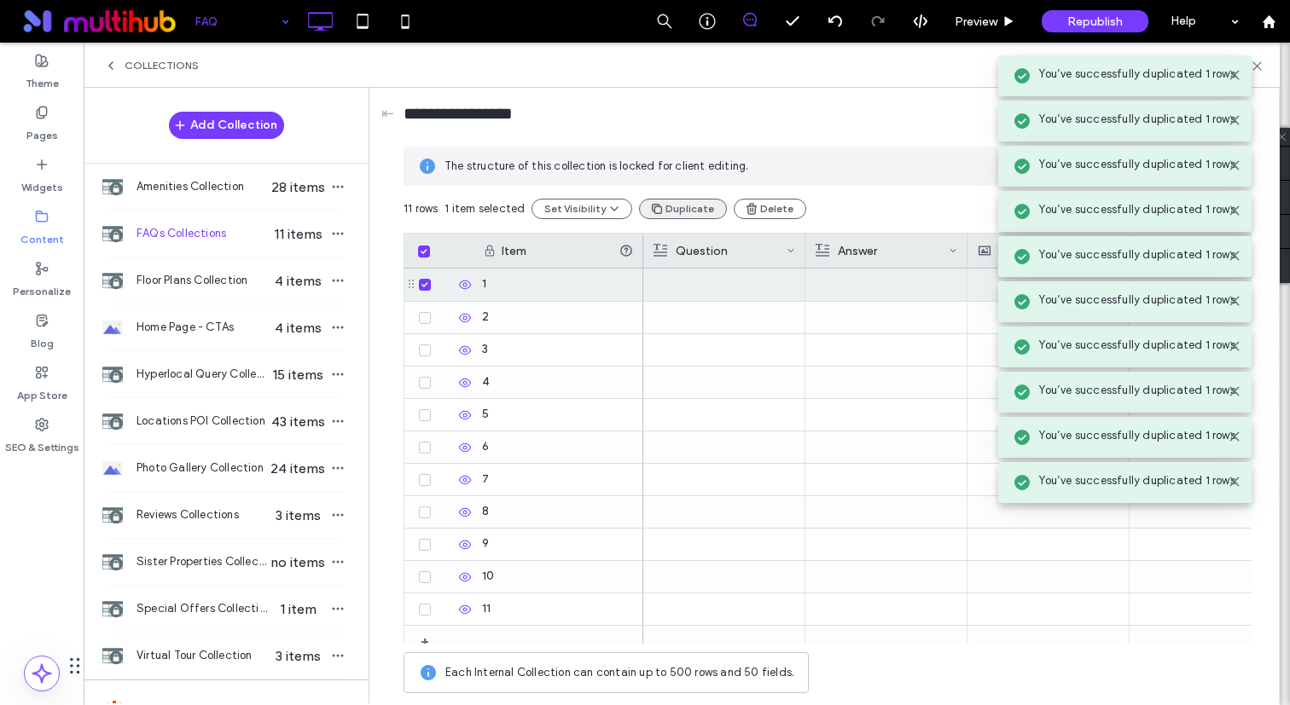
click at [671, 216] on button "Duplicate" at bounding box center [683, 209] width 88 height 20
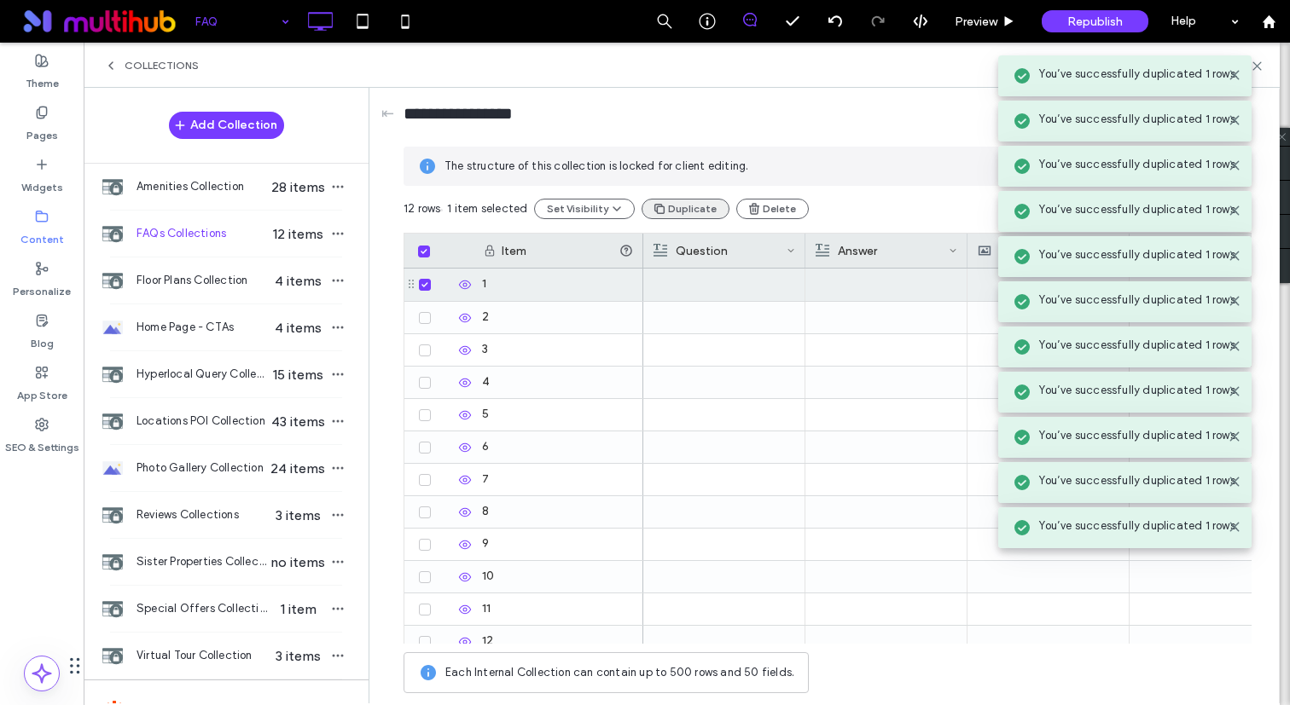
click at [671, 216] on button "Duplicate" at bounding box center [685, 209] width 88 height 20
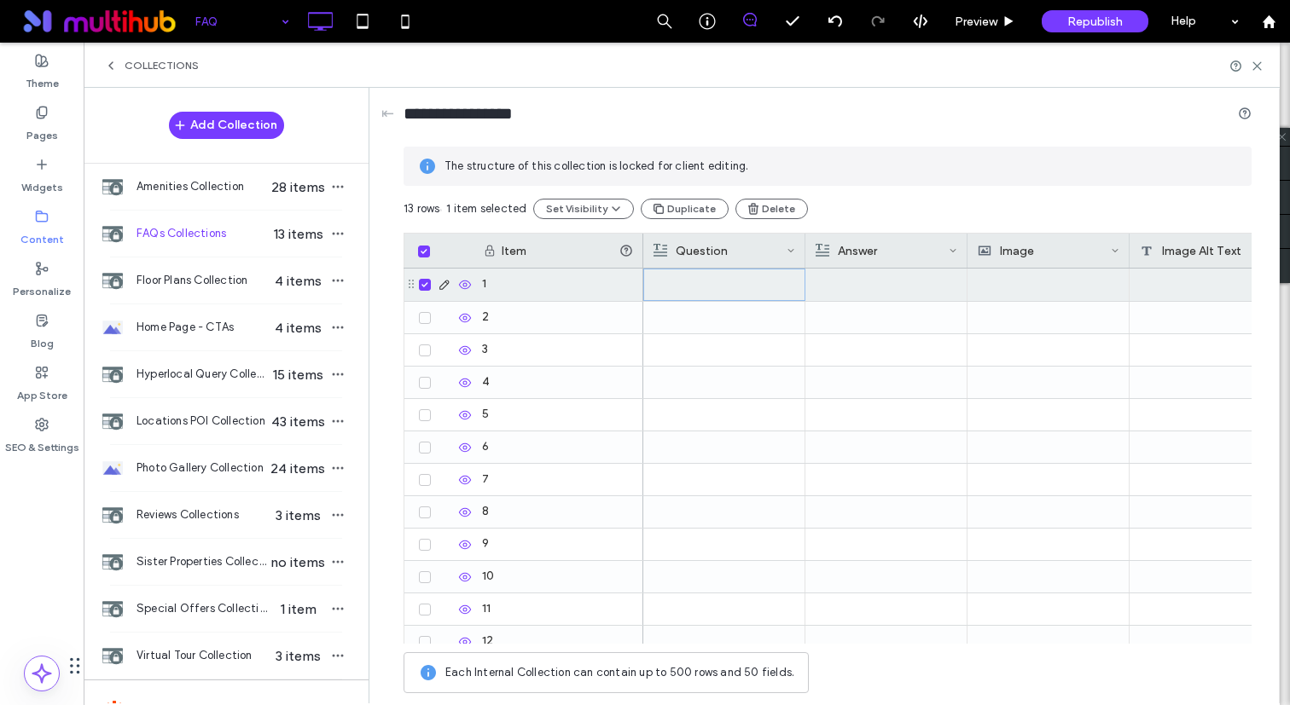
click at [681, 279] on div at bounding box center [724, 285] width 142 height 31
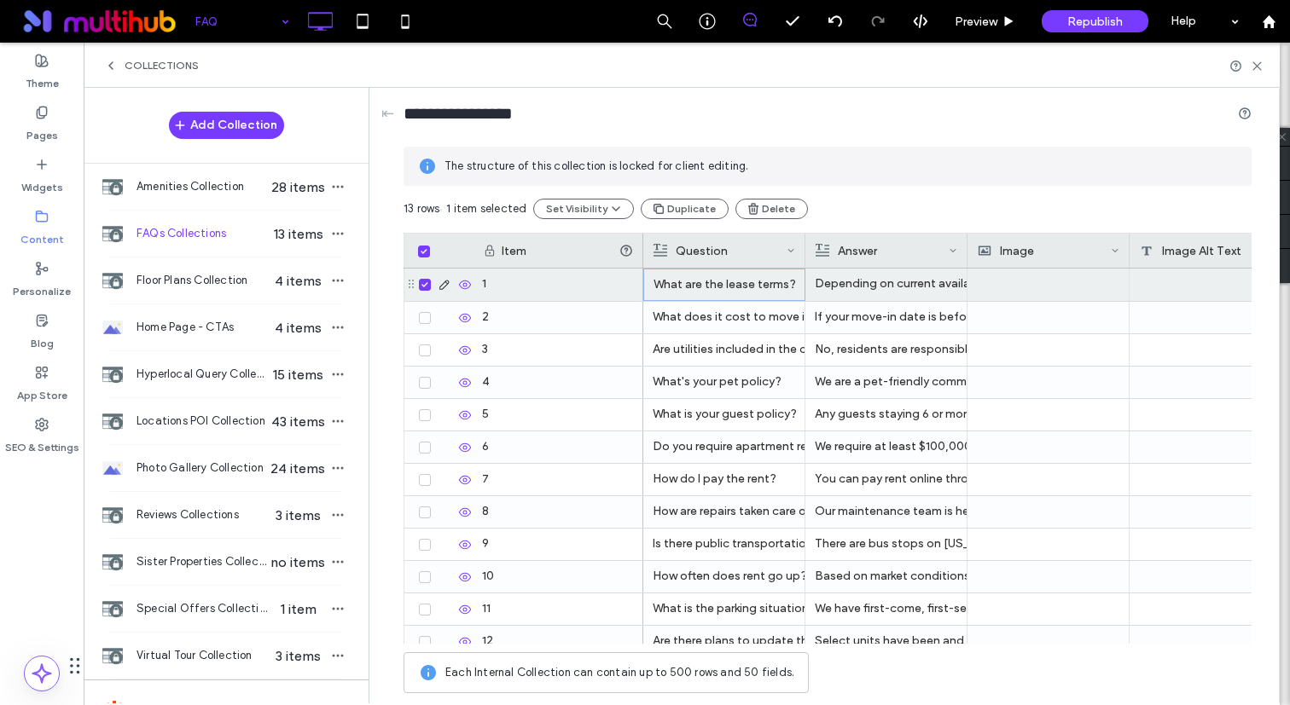
scroll to position [78, 0]
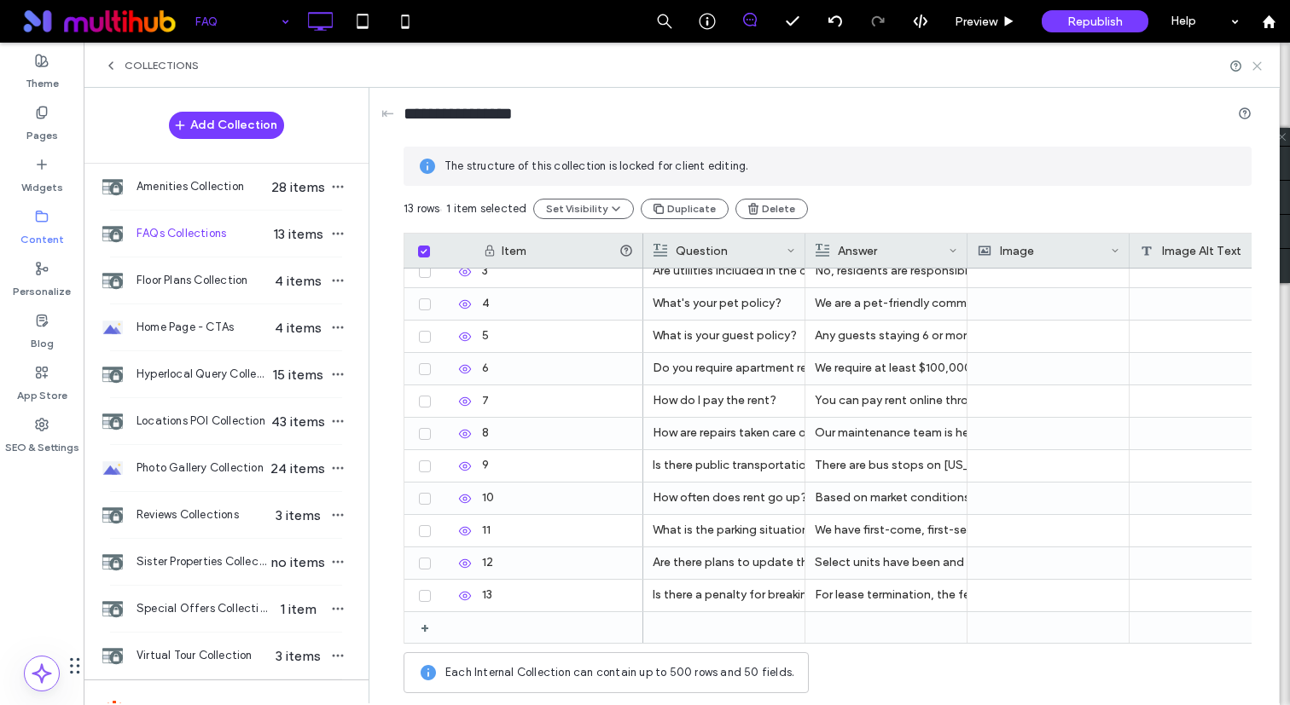
click at [1256, 67] on icon at bounding box center [1256, 66] width 13 height 13
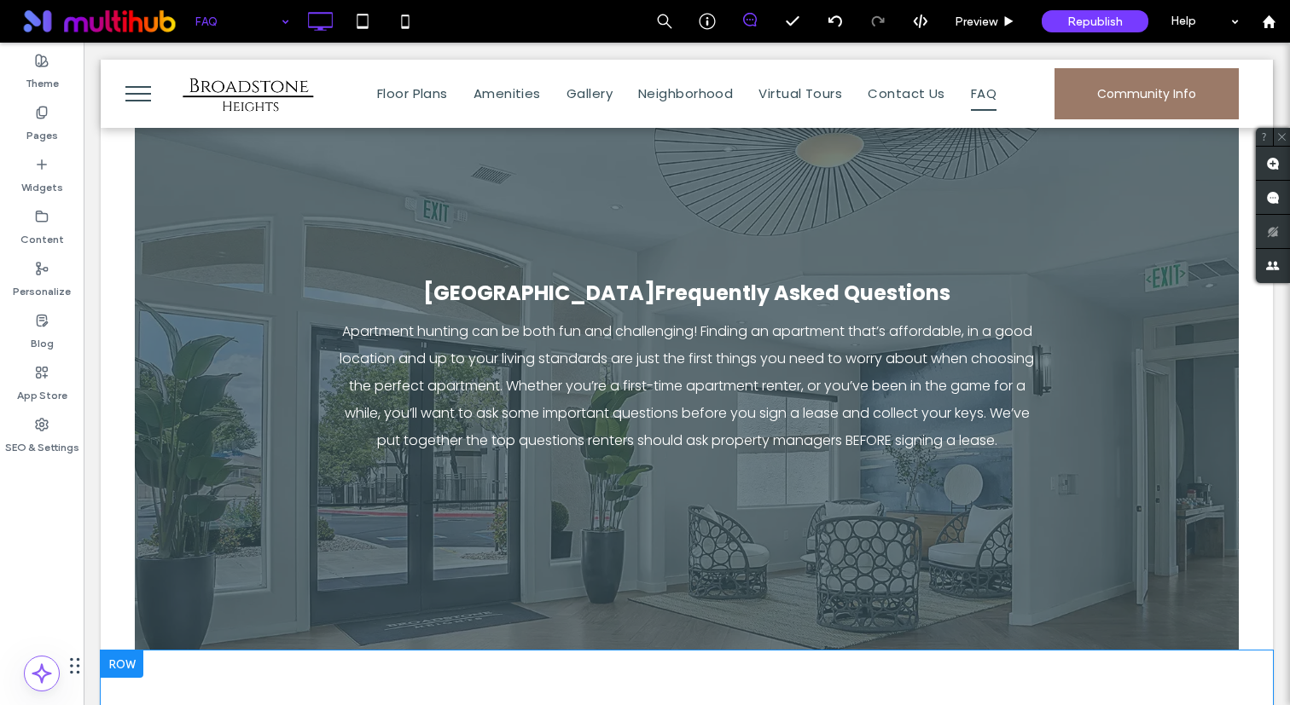
scroll to position [0, 0]
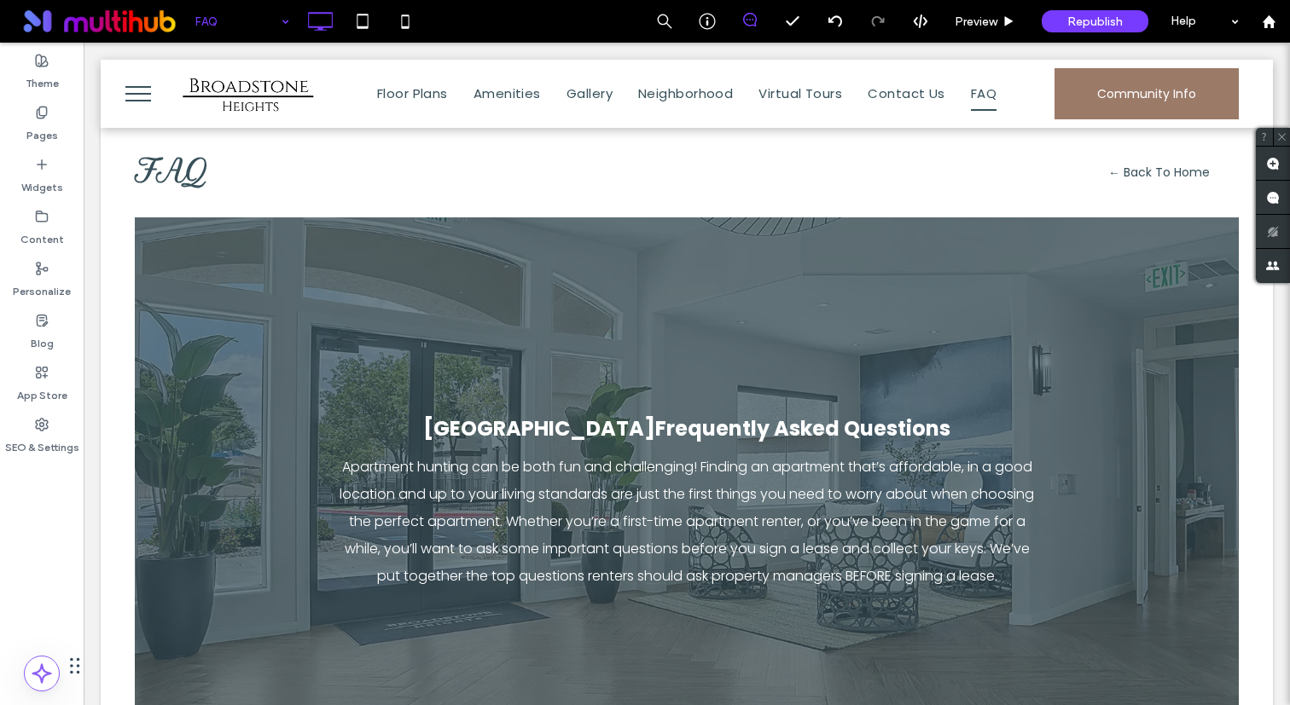
drag, startPoint x: 176, startPoint y: 2, endPoint x: 258, endPoint y: 35, distance: 89.2
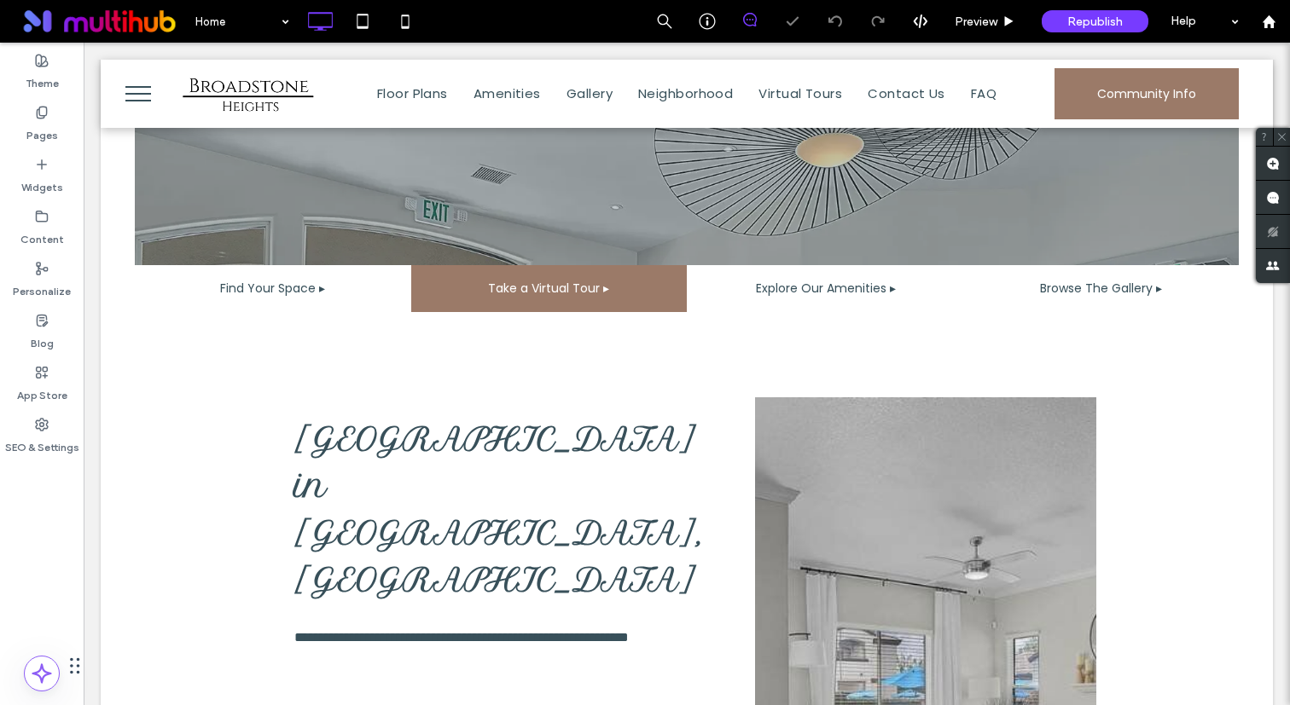
scroll to position [1151, 0]
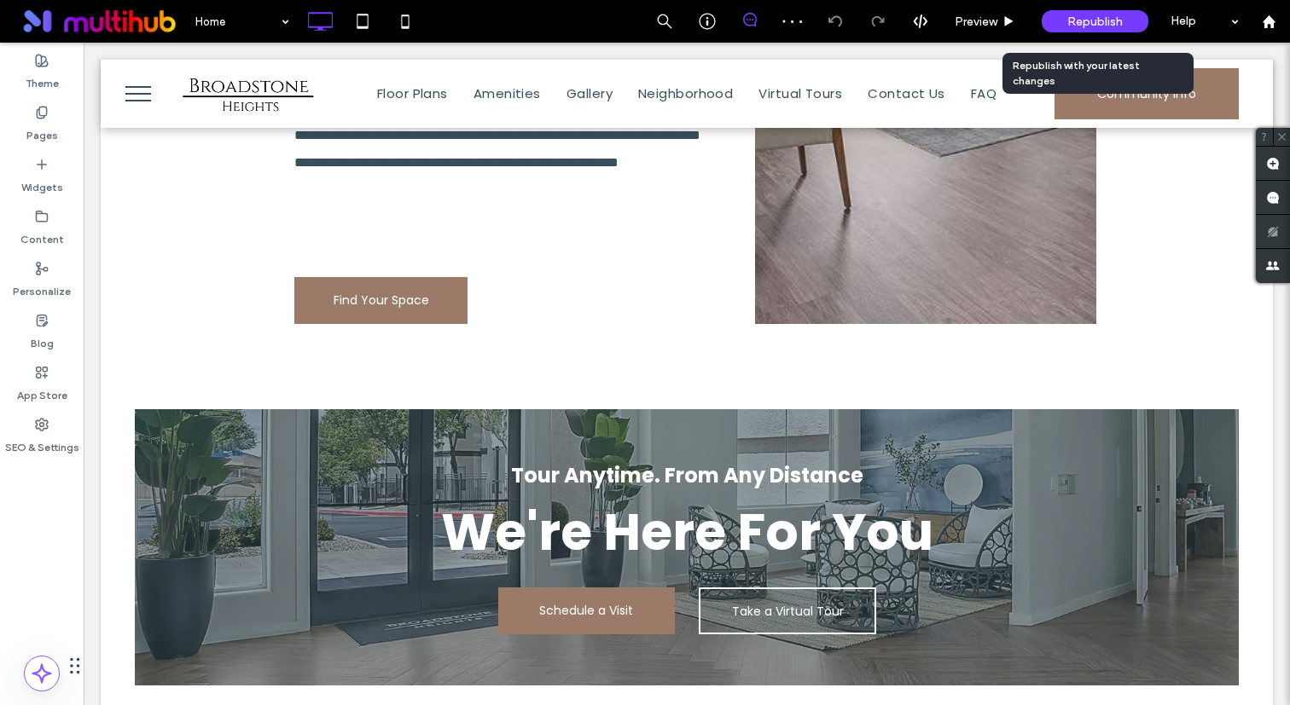
click at [1069, 21] on span "Republish" at bounding box center [1094, 21] width 55 height 14
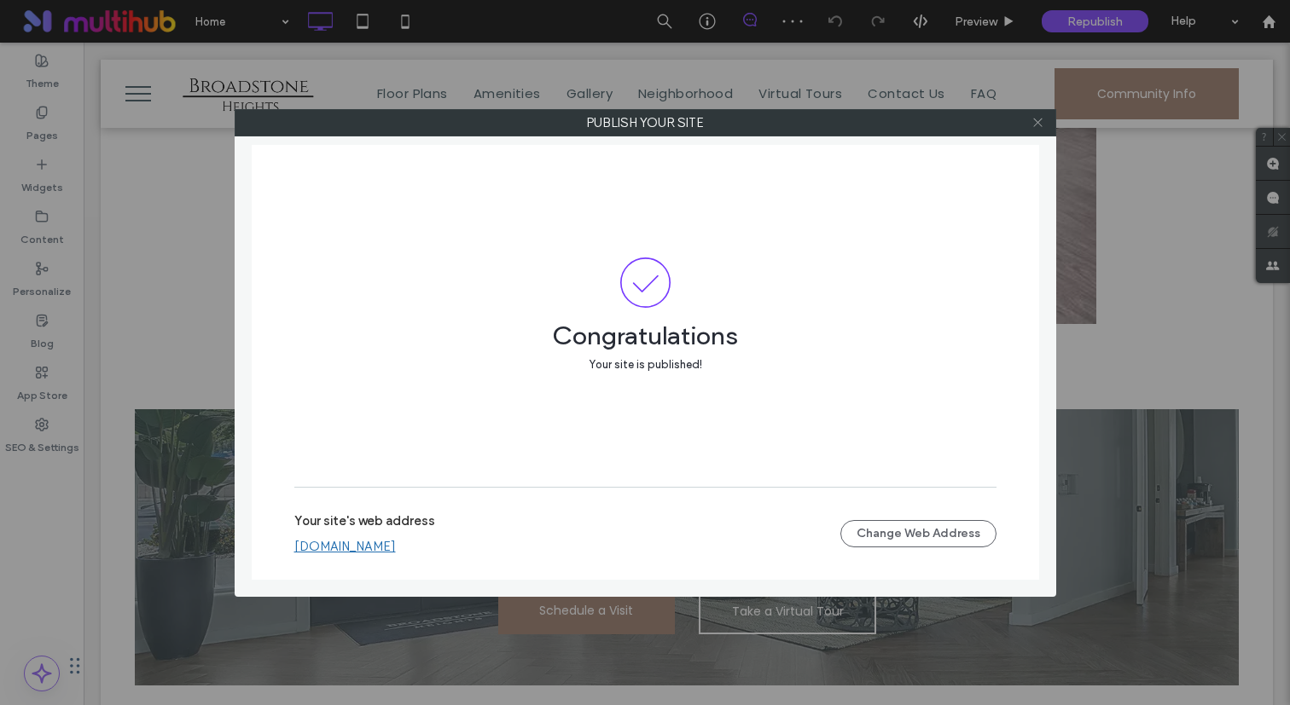
click at [1037, 120] on icon at bounding box center [1037, 122] width 13 height 13
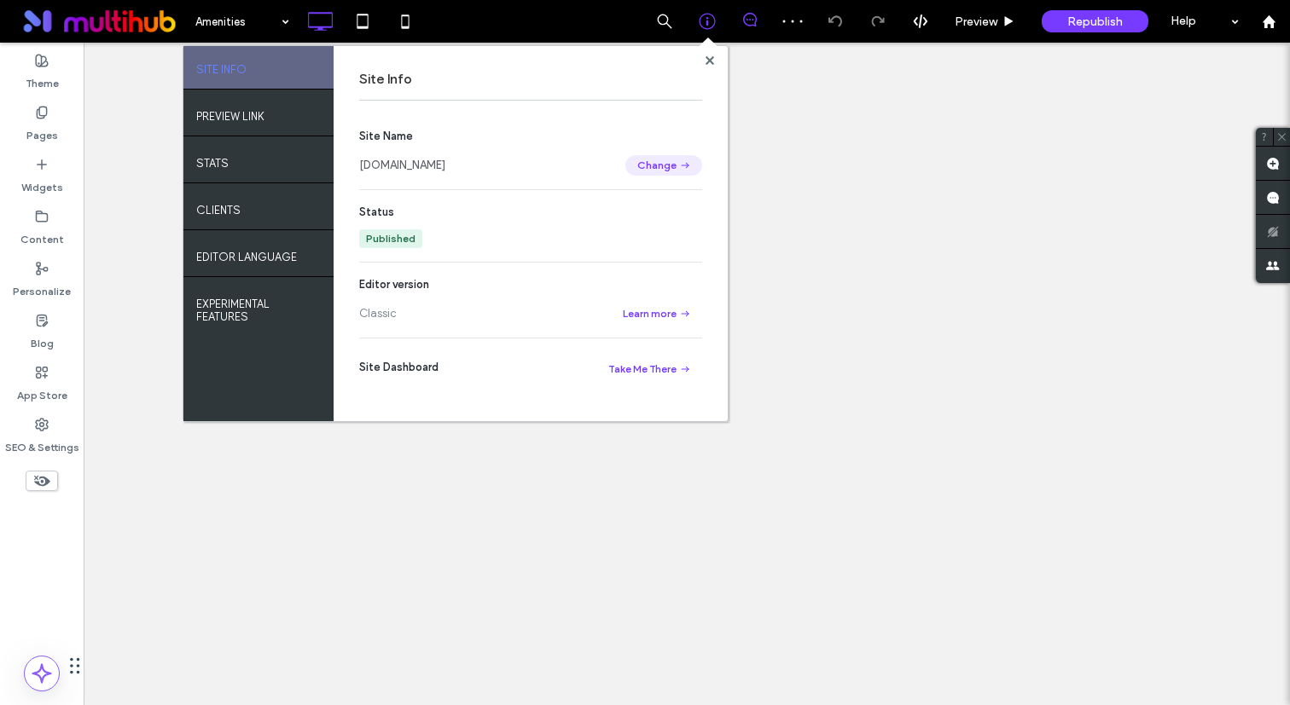
click at [663, 163] on button "Change" at bounding box center [663, 165] width 77 height 20
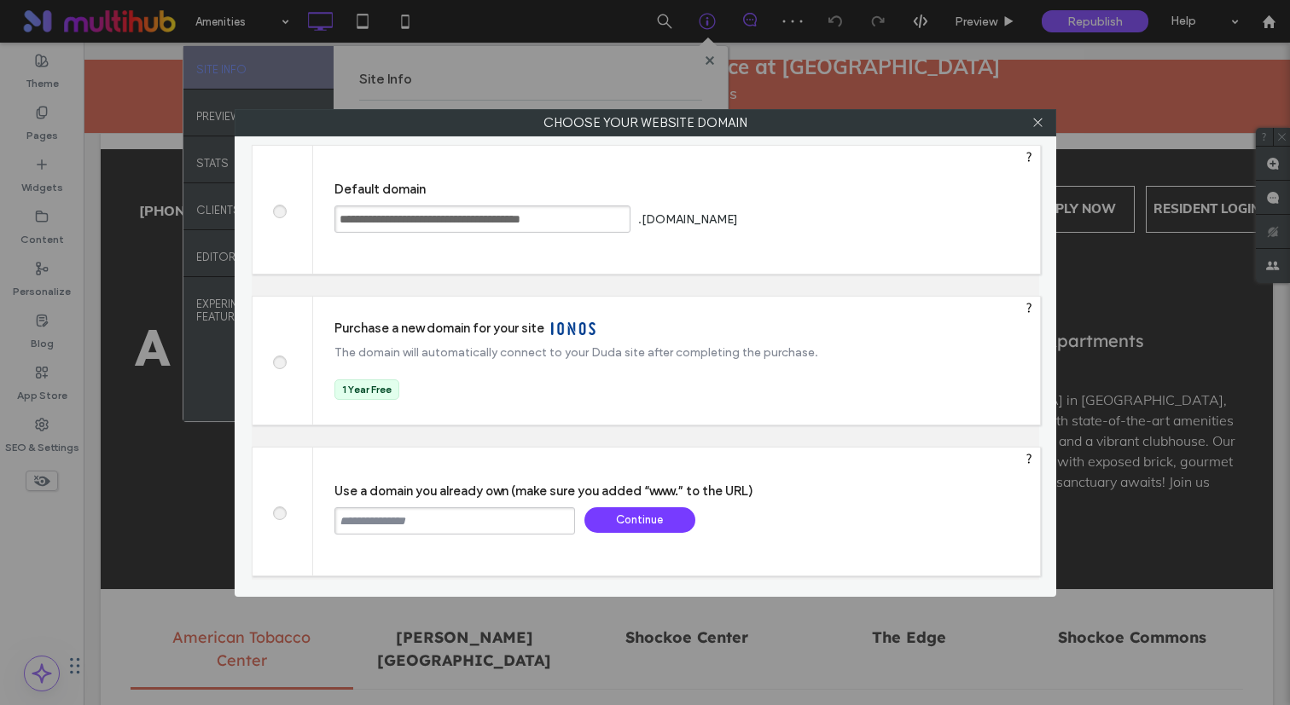
click at [461, 529] on input "text" at bounding box center [454, 520] width 241 height 27
paste input "**********"
drag, startPoint x: 375, startPoint y: 521, endPoint x: 235, endPoint y: 516, distance: 140.8
click at [235, 516] on div "**********" at bounding box center [645, 353] width 821 height 488
click at [519, 525] on input "**********" at bounding box center [454, 520] width 241 height 27
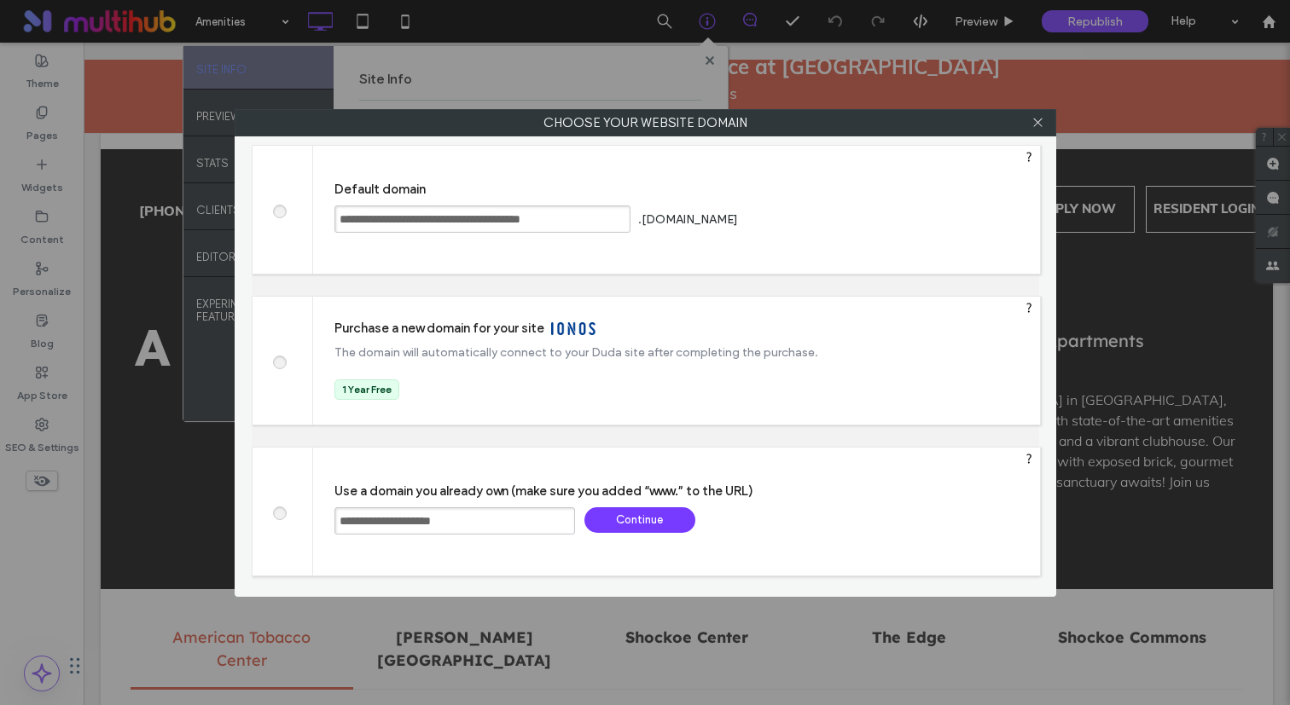
type input "**********"
click at [629, 517] on div "Continue" at bounding box center [639, 520] width 111 height 26
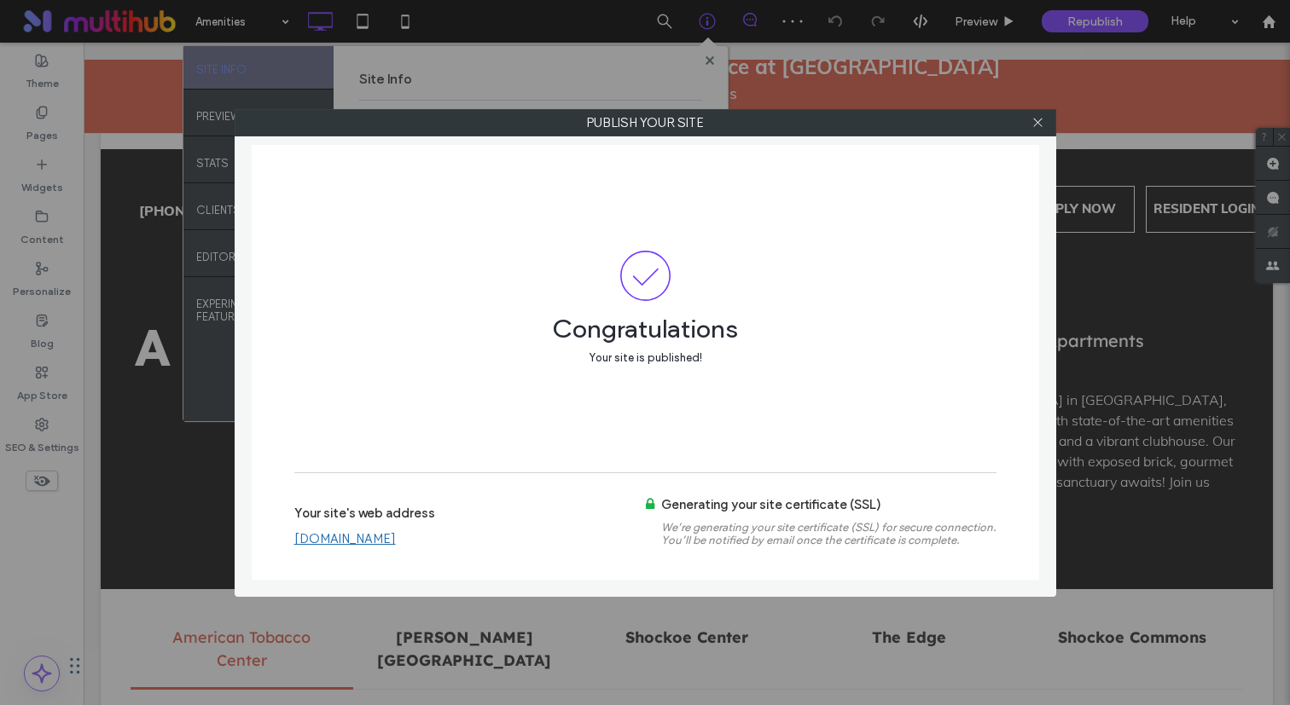
click at [389, 542] on link "[DOMAIN_NAME]" at bounding box center [344, 538] width 101 height 15
click at [1037, 134] on span at bounding box center [1037, 123] width 13 height 26
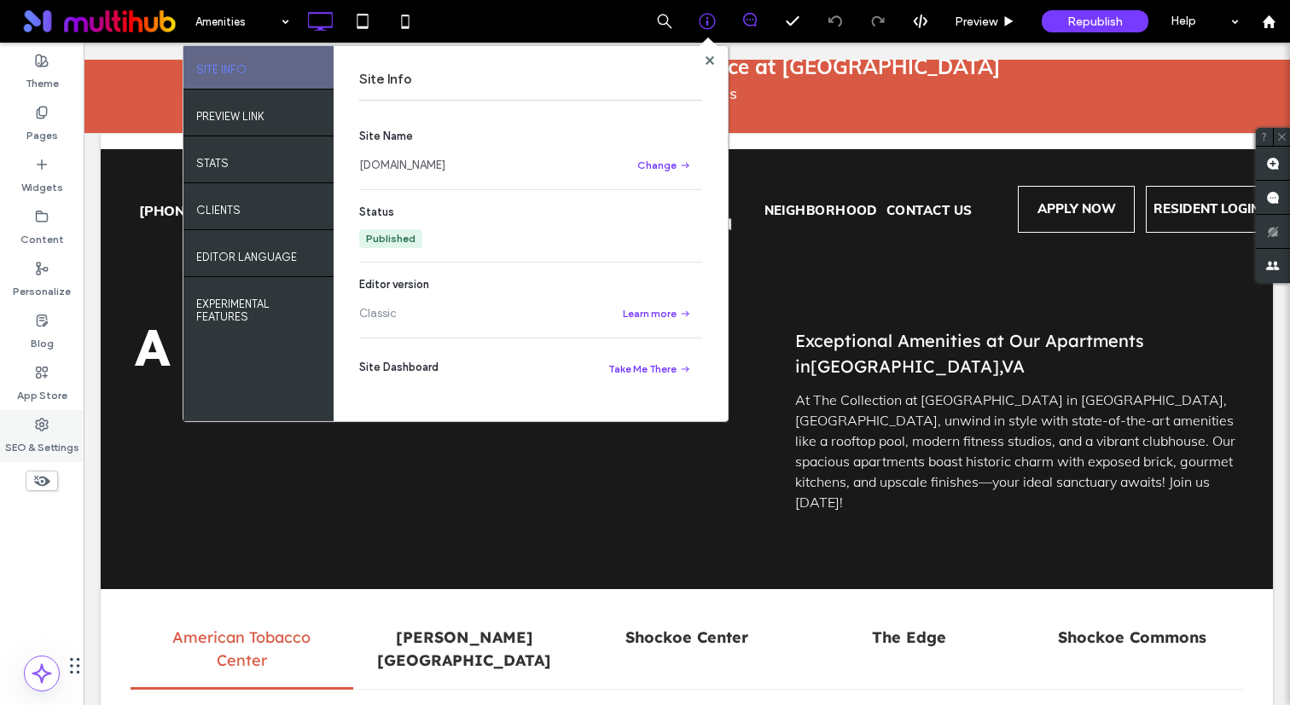
click at [53, 438] on label "SEO & Settings" at bounding box center [42, 444] width 74 height 24
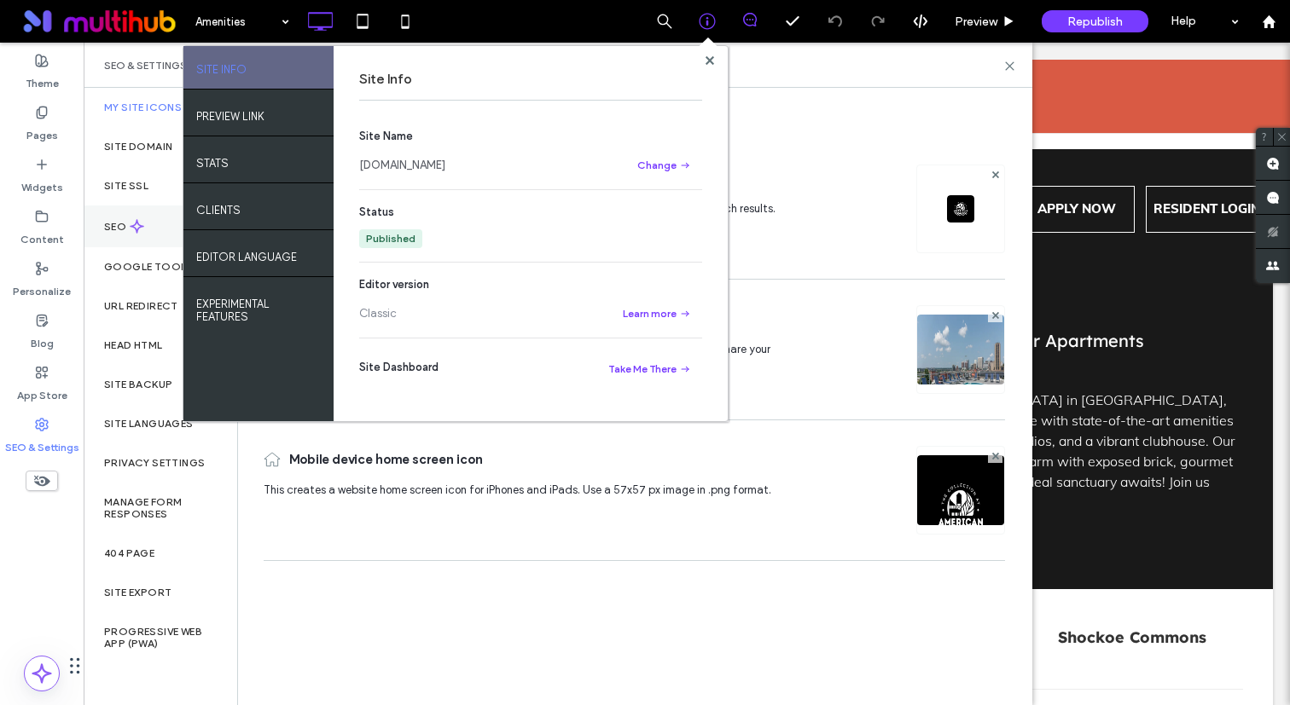
click at [130, 229] on icon at bounding box center [137, 226] width 14 height 14
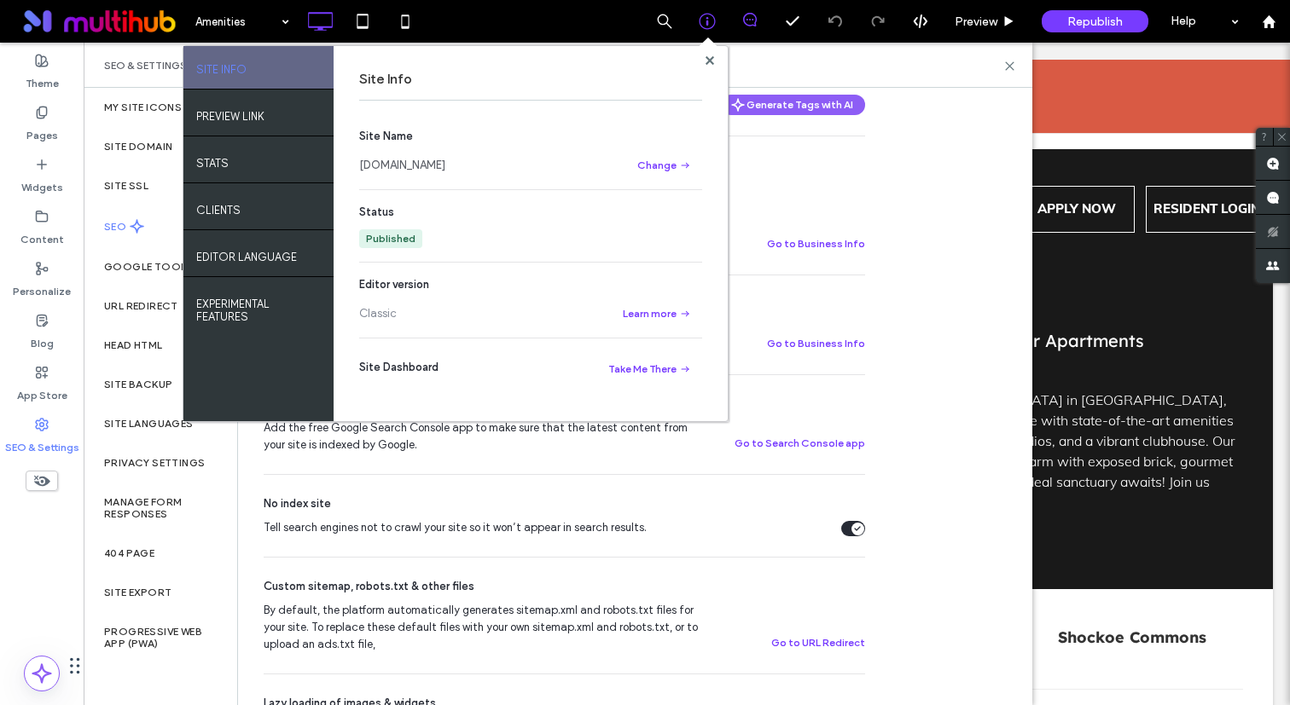
scroll to position [370, 0]
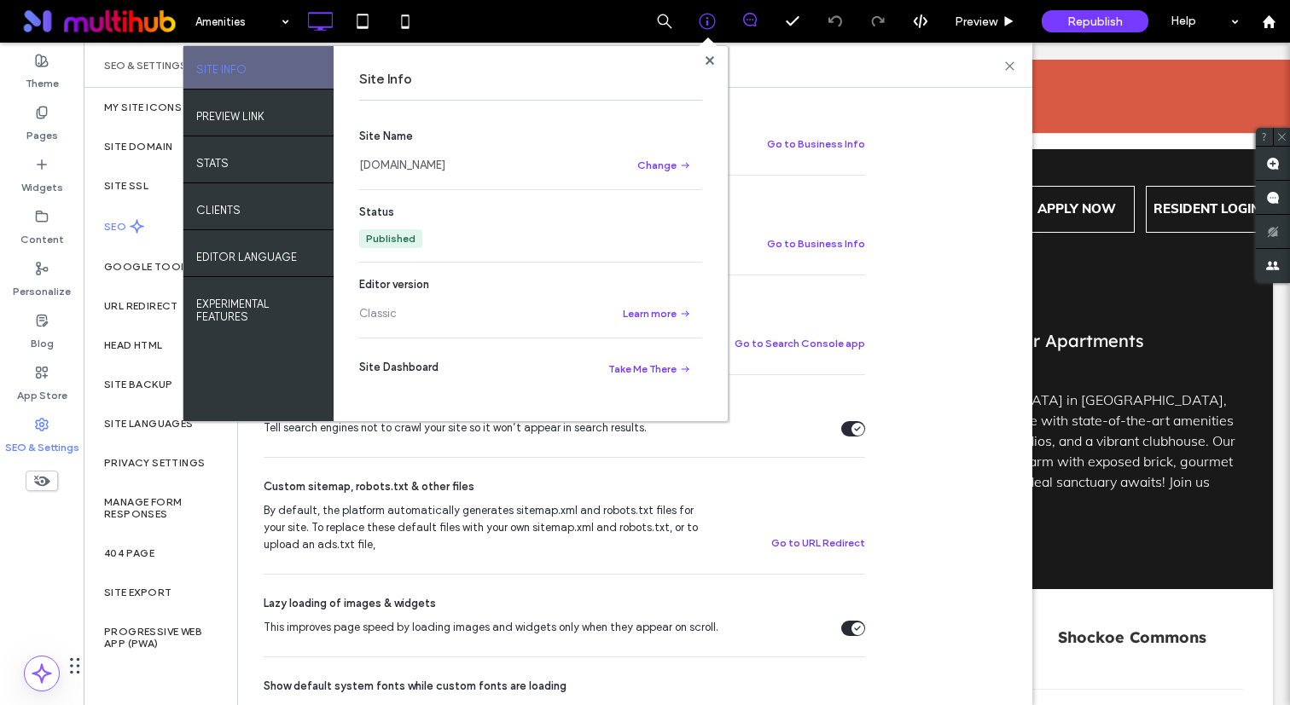
click at [858, 432] on div "Tell search engines not to crawl your site so it won’t appear in search results." at bounding box center [857, 429] width 13 height 13
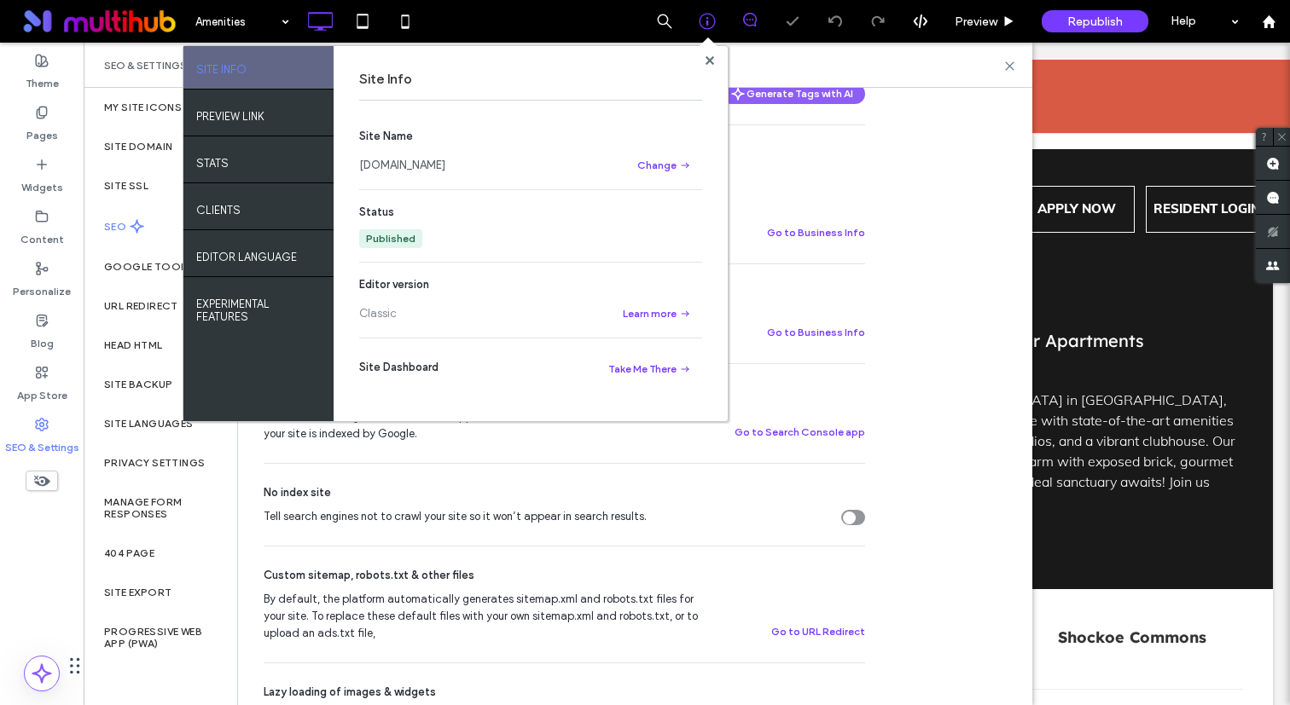
scroll to position [275, 0]
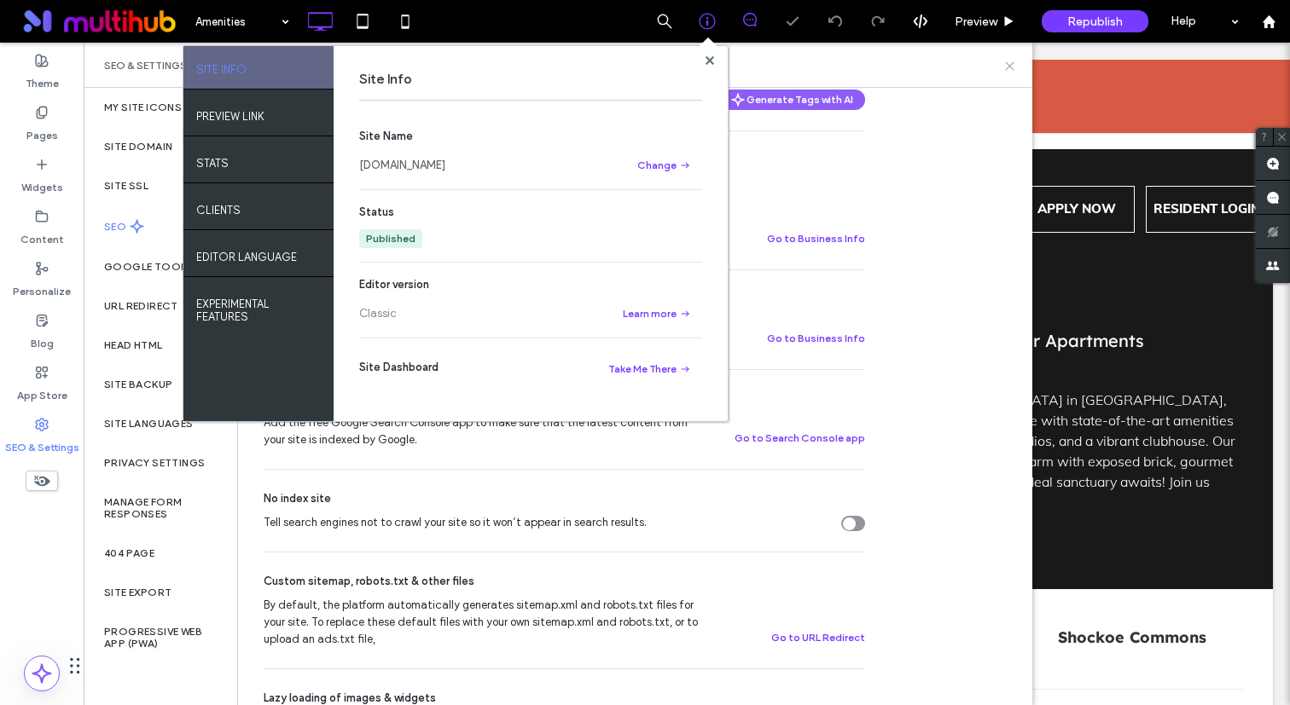
click at [1006, 67] on icon at bounding box center [1009, 66] width 13 height 13
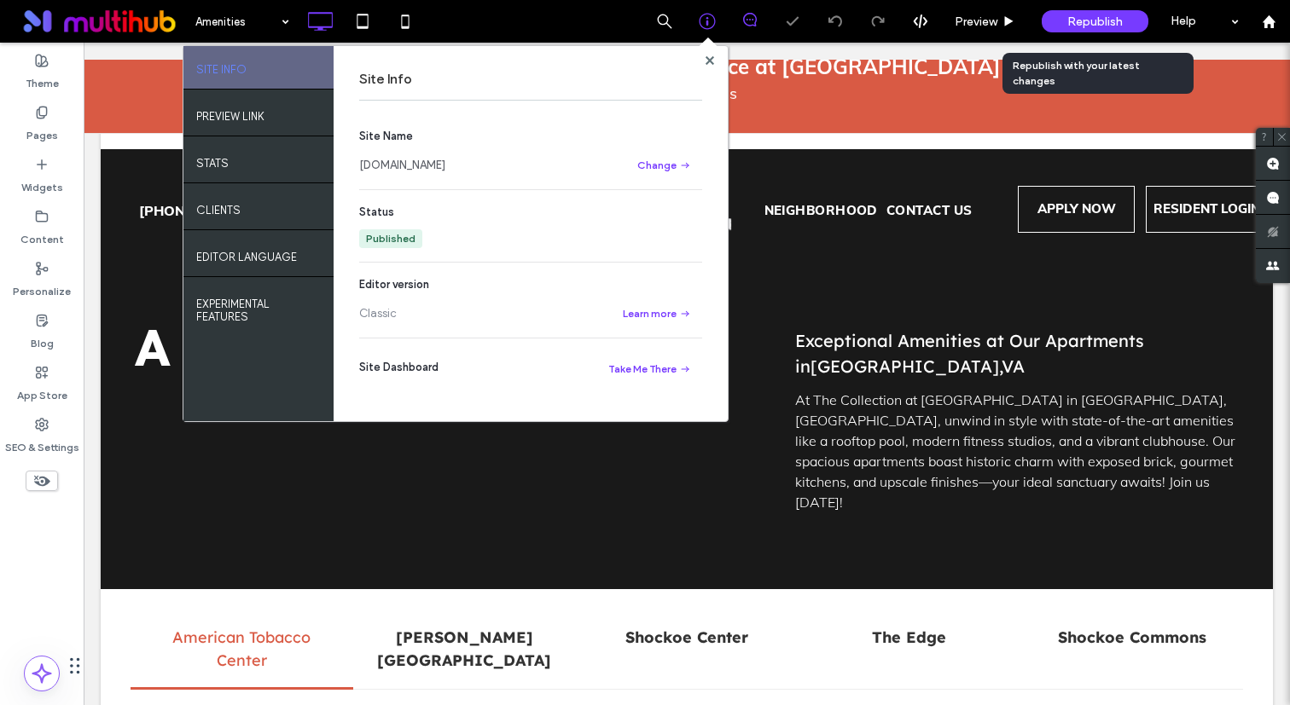
click at [1087, 28] on div "Republish" at bounding box center [1094, 21] width 107 height 22
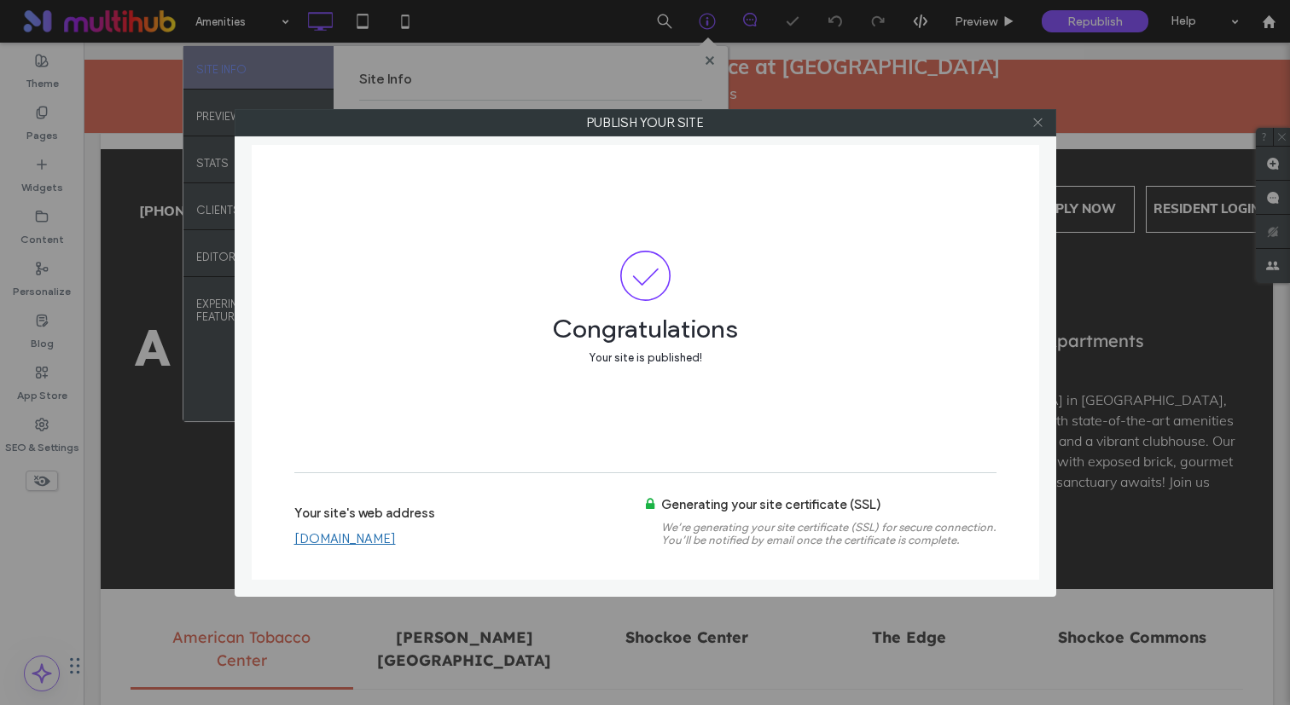
click at [1033, 119] on icon at bounding box center [1037, 122] width 13 height 13
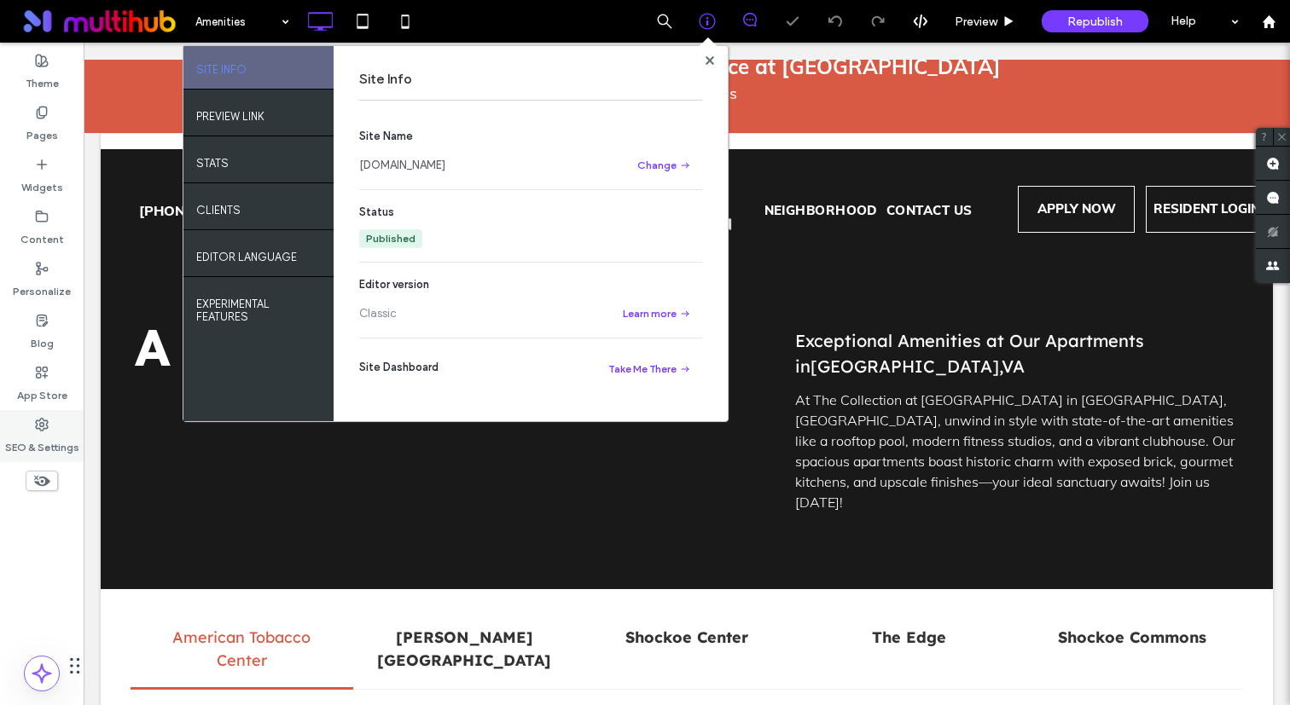
click at [33, 438] on label "SEO & Settings" at bounding box center [42, 444] width 74 height 24
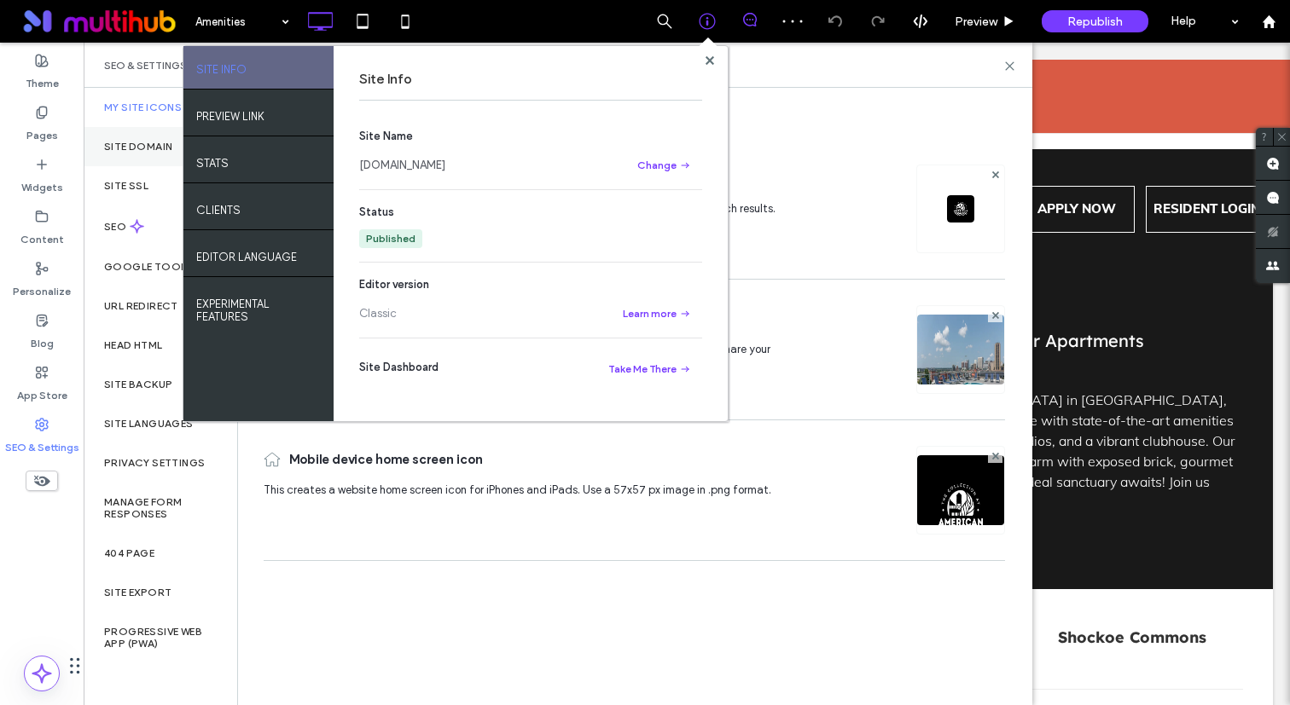
click at [156, 165] on div "Site Domain" at bounding box center [161, 146] width 154 height 39
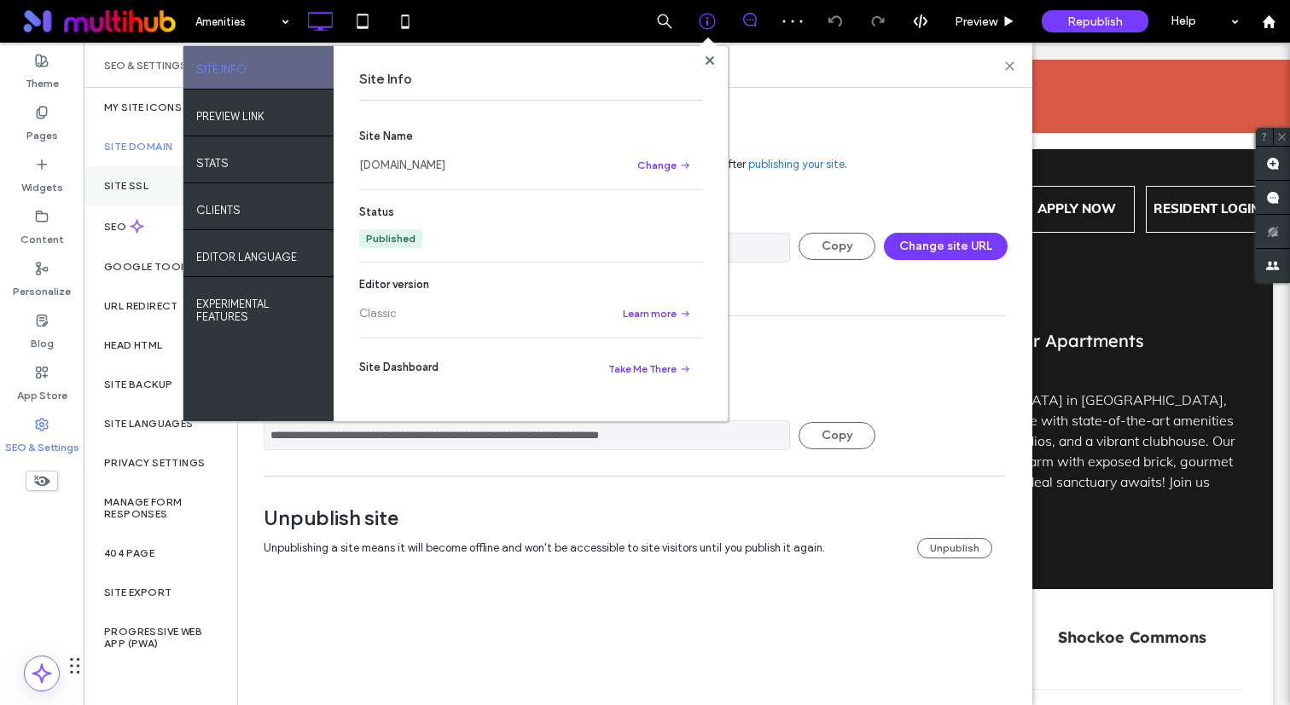
click at [146, 186] on label "Site SSL" at bounding box center [126, 186] width 44 height 12
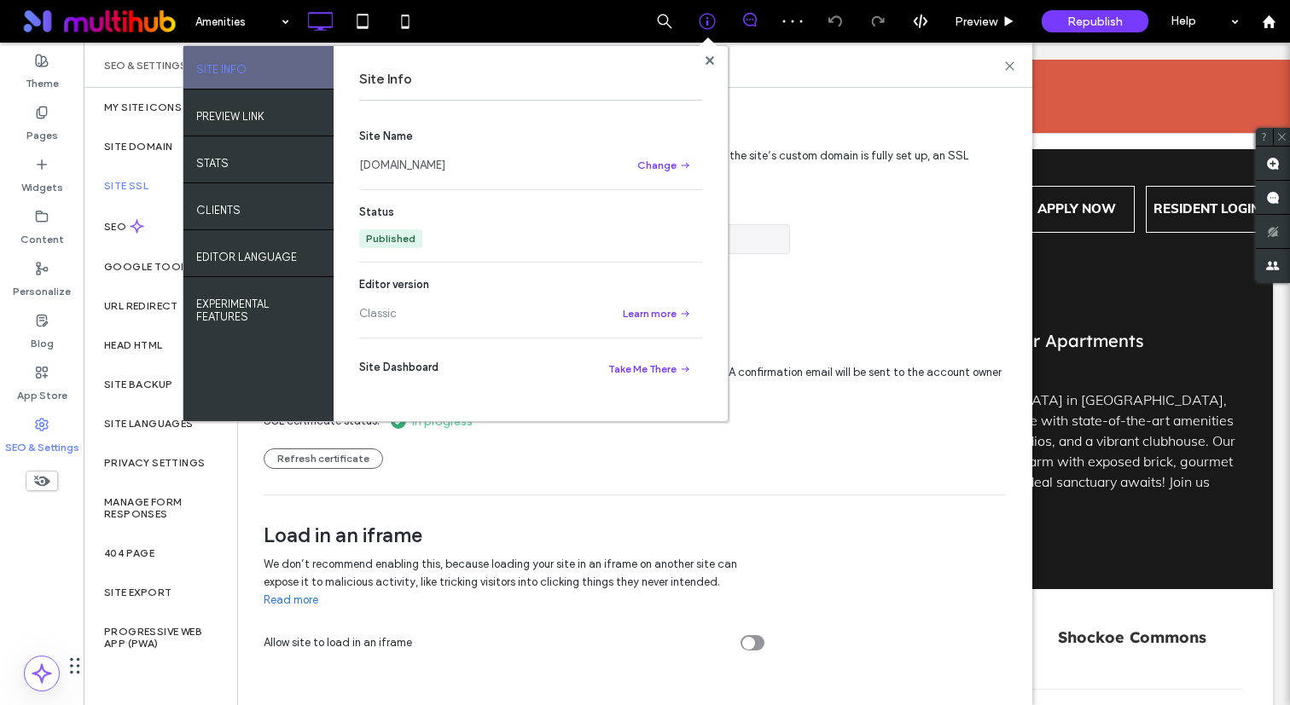
click at [699, 60] on div "Site Info" at bounding box center [530, 80] width 343 height 42
click at [716, 59] on div "Site Info Site Name [DOMAIN_NAME] Change Status Published Editor version Classi…" at bounding box center [530, 233] width 394 height 375
click at [710, 64] on span at bounding box center [709, 60] width 9 height 13
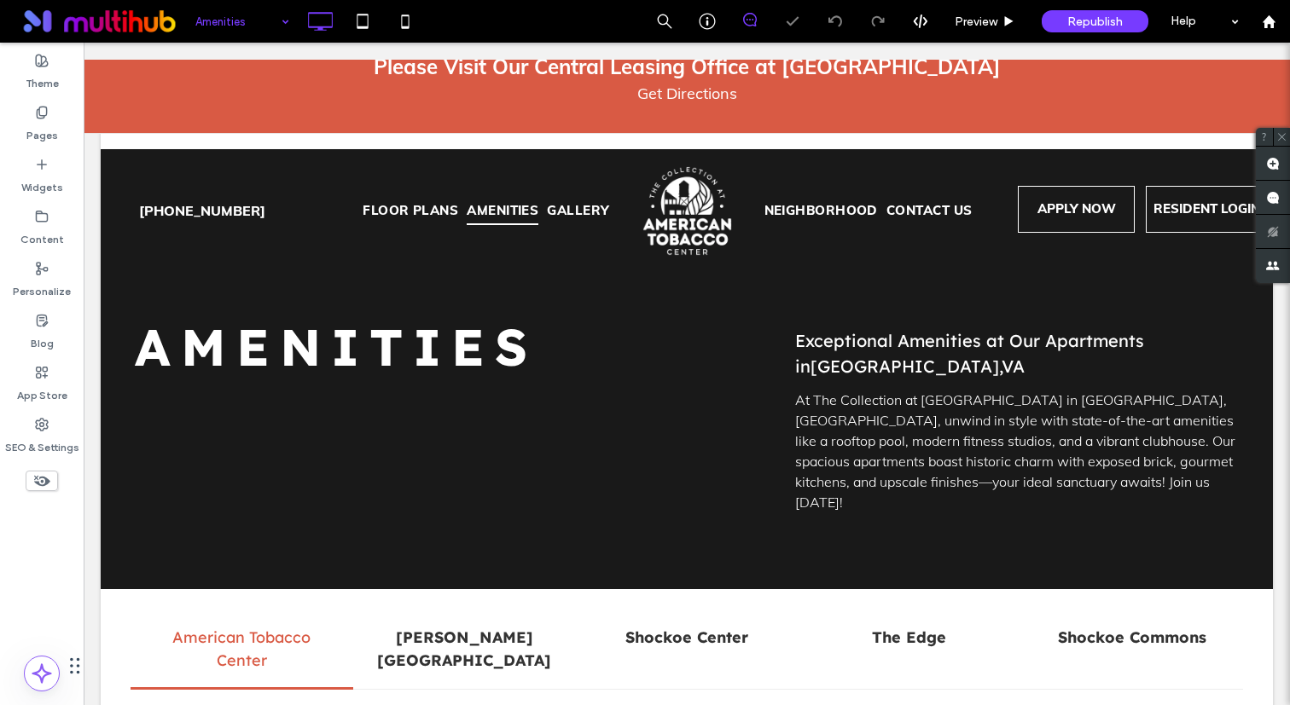
click at [245, 65] on div "Please Visit Our Central Leasing Office at [GEOGRAPHIC_DATA]" at bounding box center [686, 66] width 1189 height 31
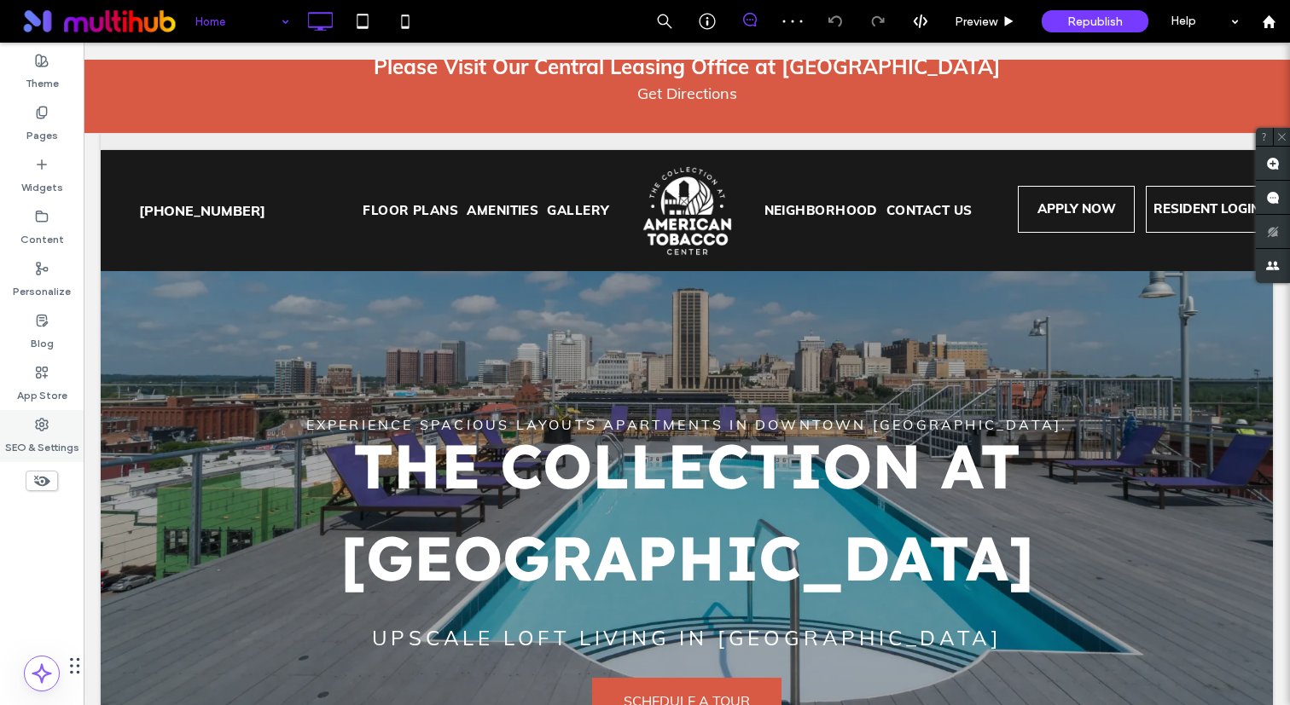
click at [22, 438] on label "SEO & Settings" at bounding box center [42, 444] width 74 height 24
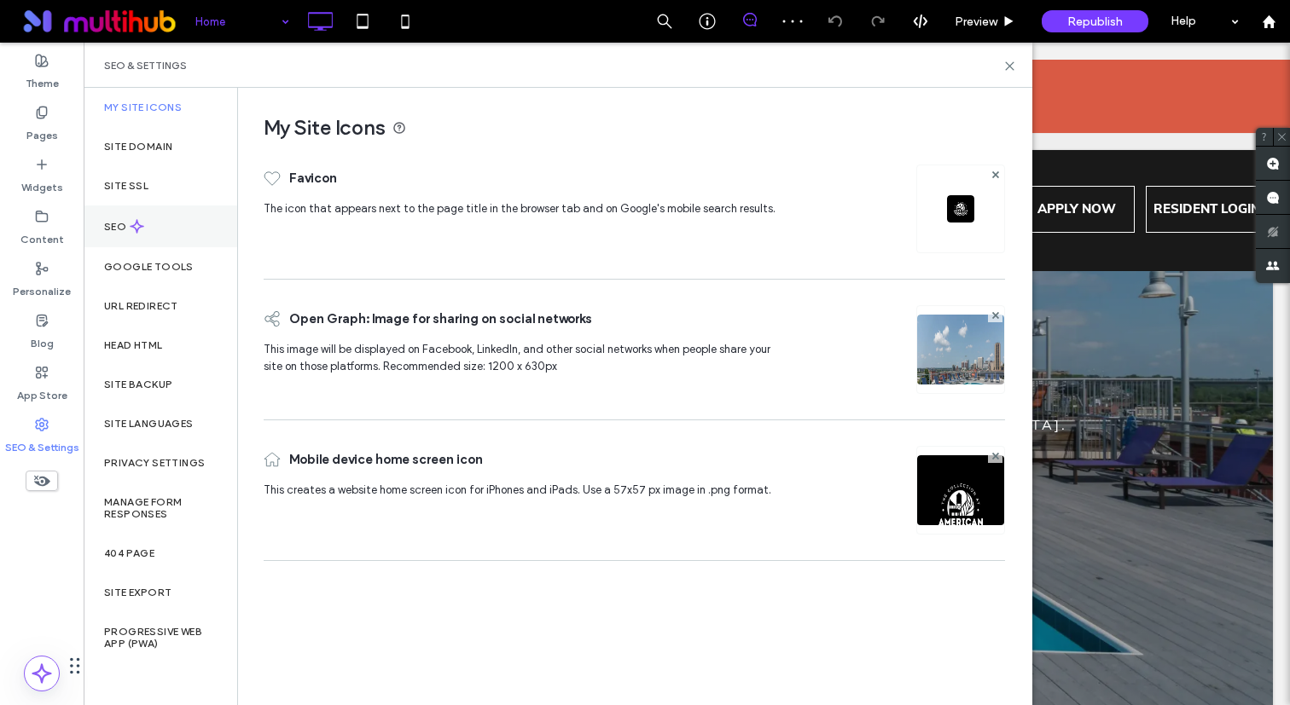
click at [128, 236] on div "SEO" at bounding box center [161, 227] width 154 height 42
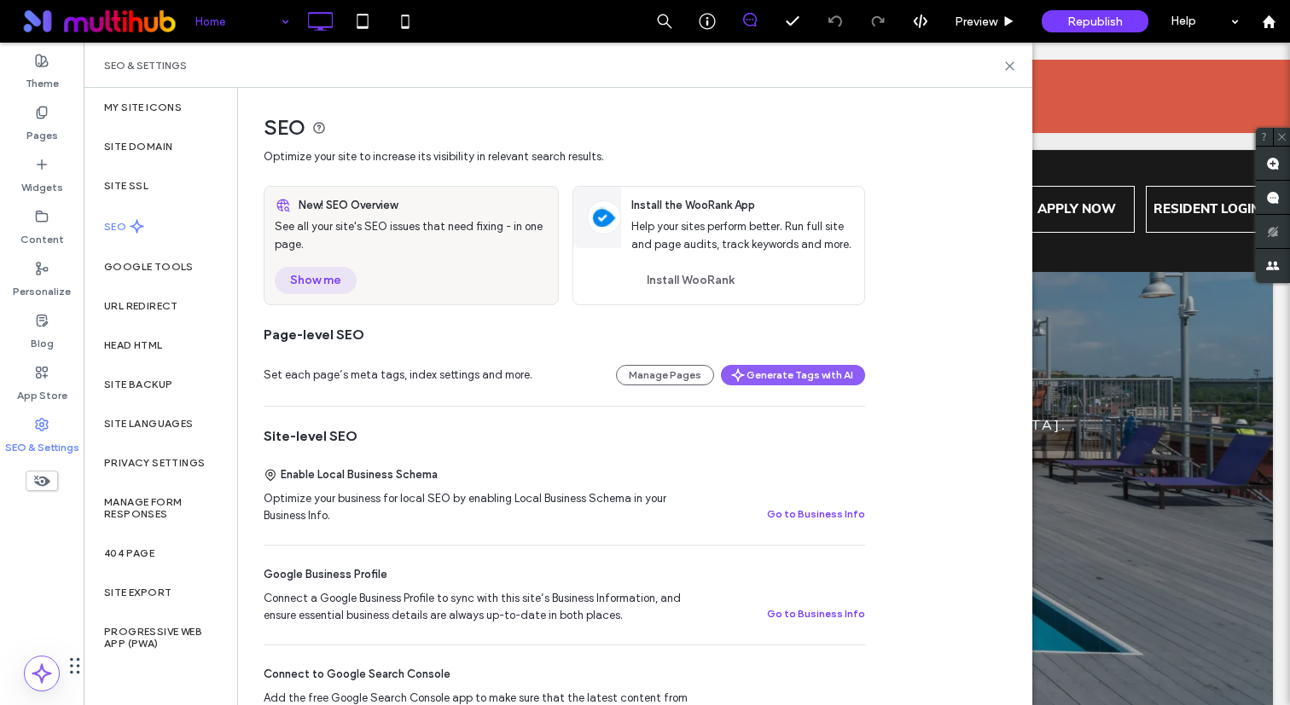
click at [307, 287] on button "Show me" at bounding box center [316, 280] width 82 height 27
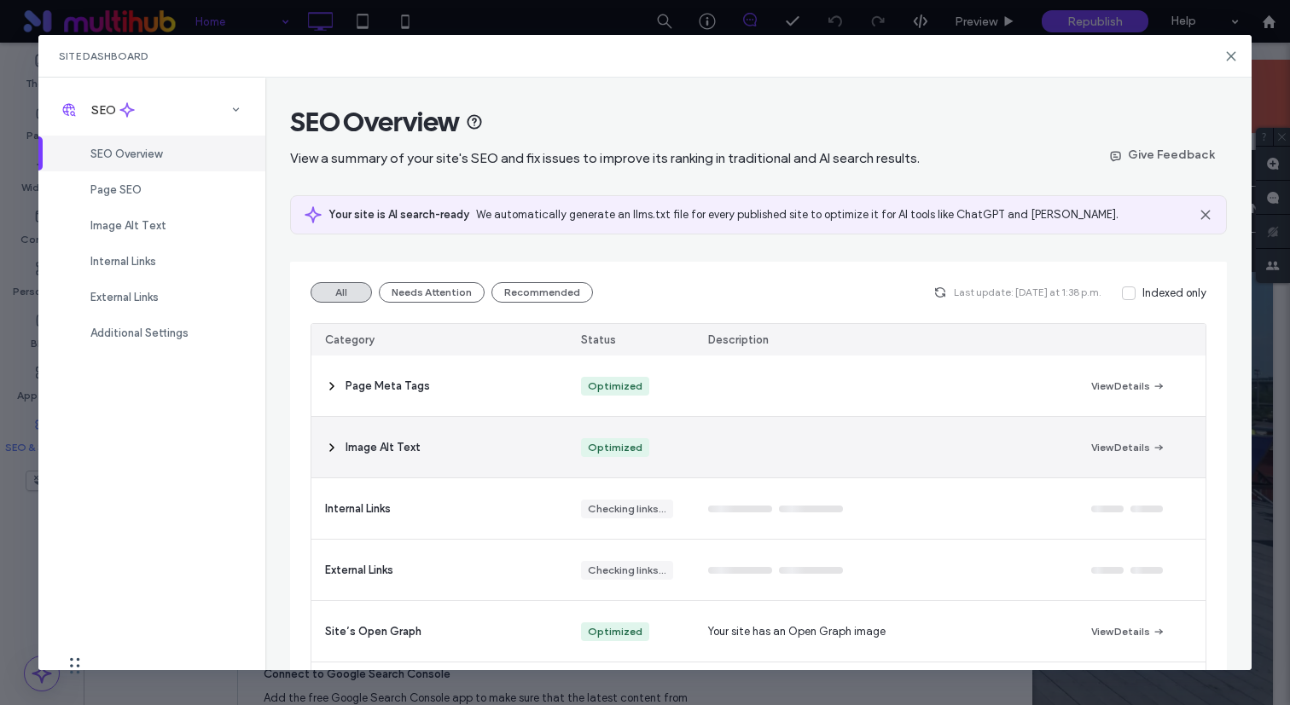
click at [385, 443] on span "Image Alt Text" at bounding box center [382, 447] width 75 height 17
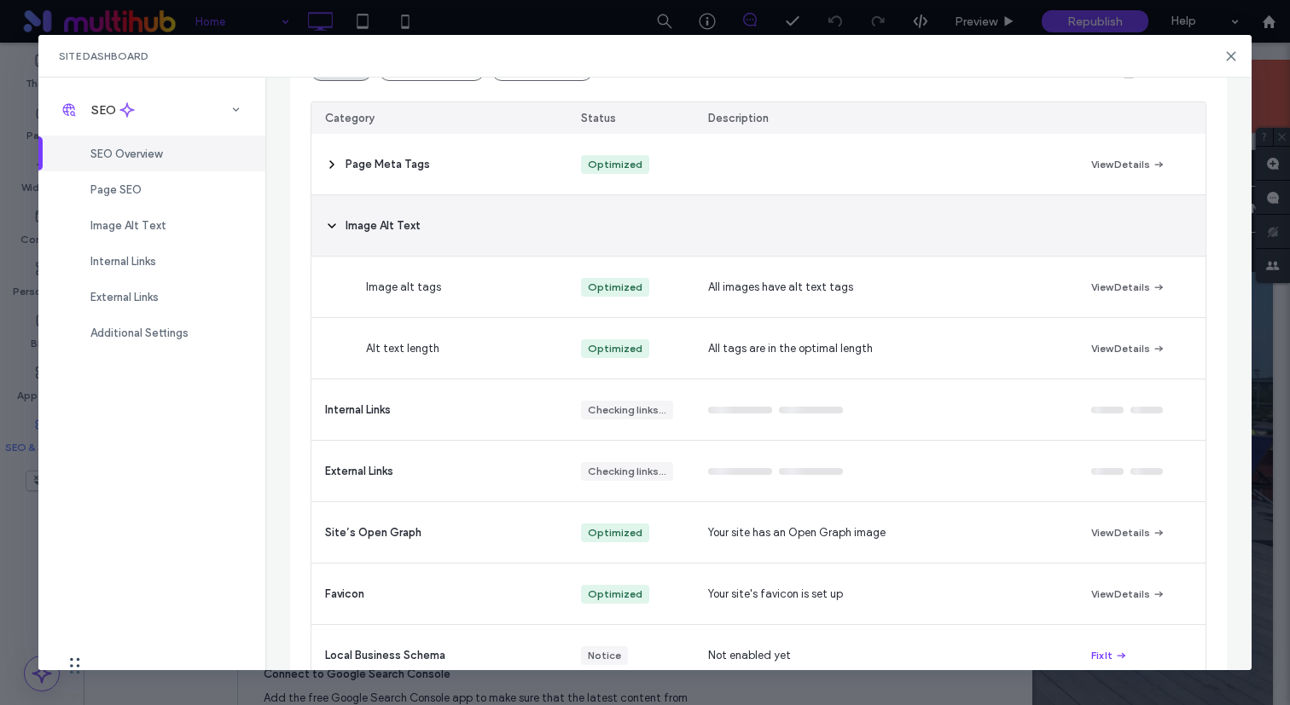
scroll to position [233, 0]
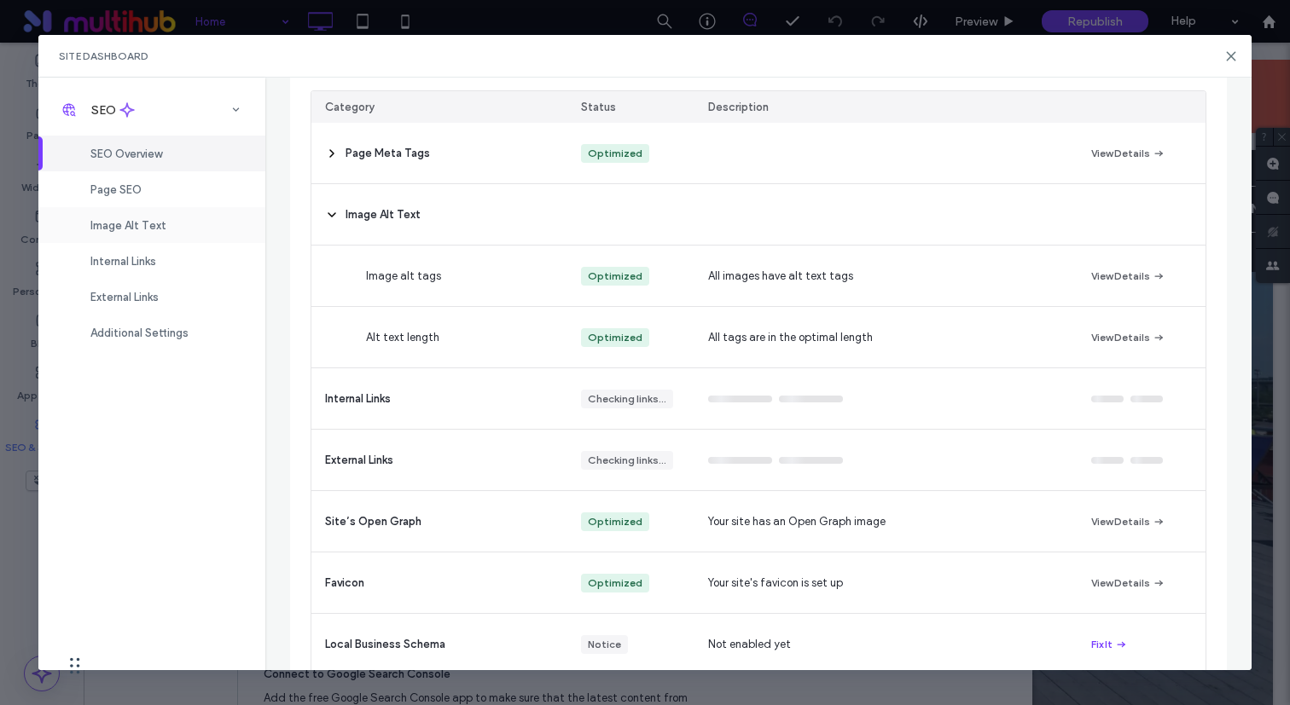
click at [164, 234] on div "Image Alt Text" at bounding box center [151, 225] width 227 height 36
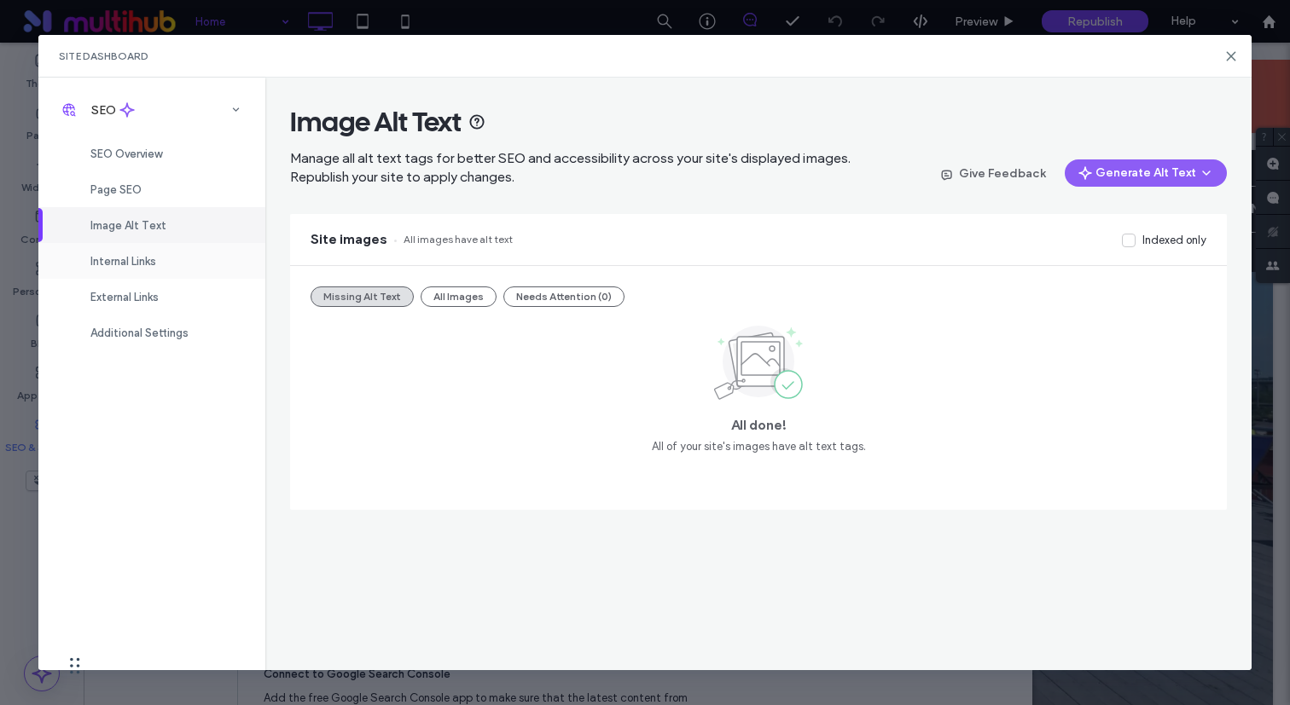
click at [150, 256] on span "Internal Links" at bounding box center [123, 261] width 66 height 13
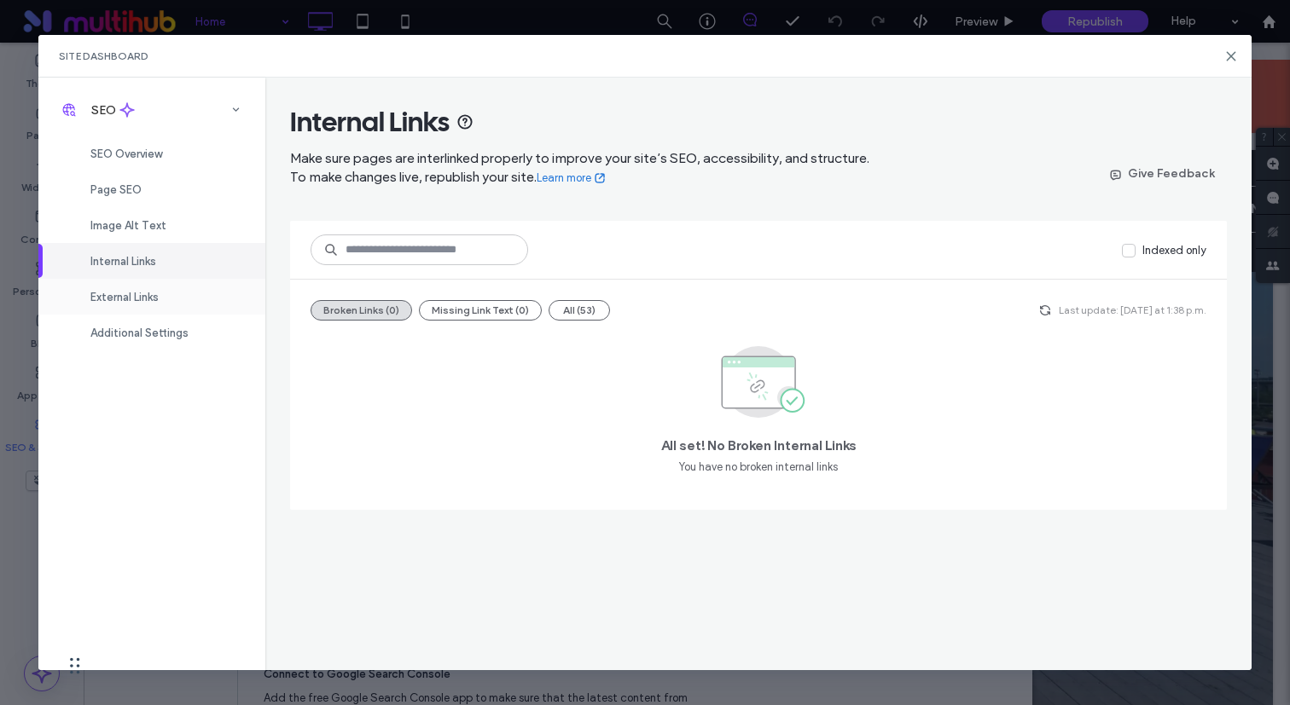
click at [159, 298] on span "External Links" at bounding box center [124, 297] width 68 height 13
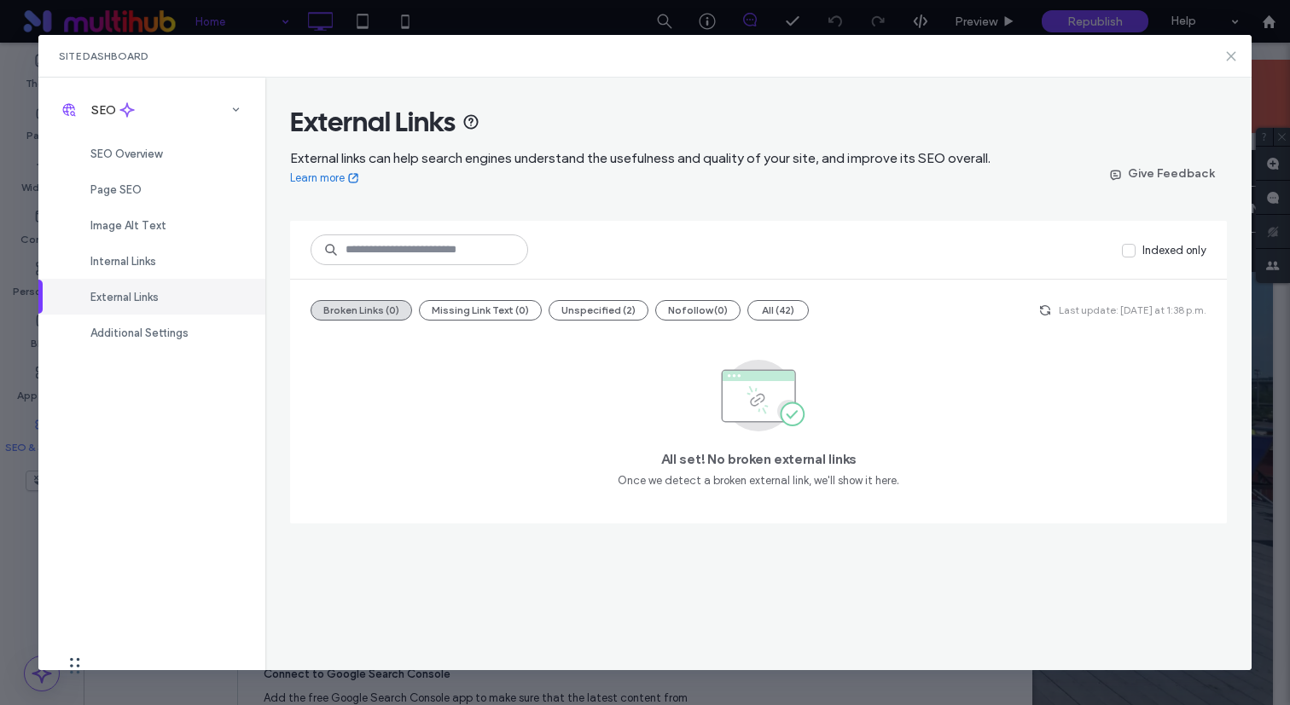
click at [1227, 61] on icon at bounding box center [1231, 56] width 14 height 14
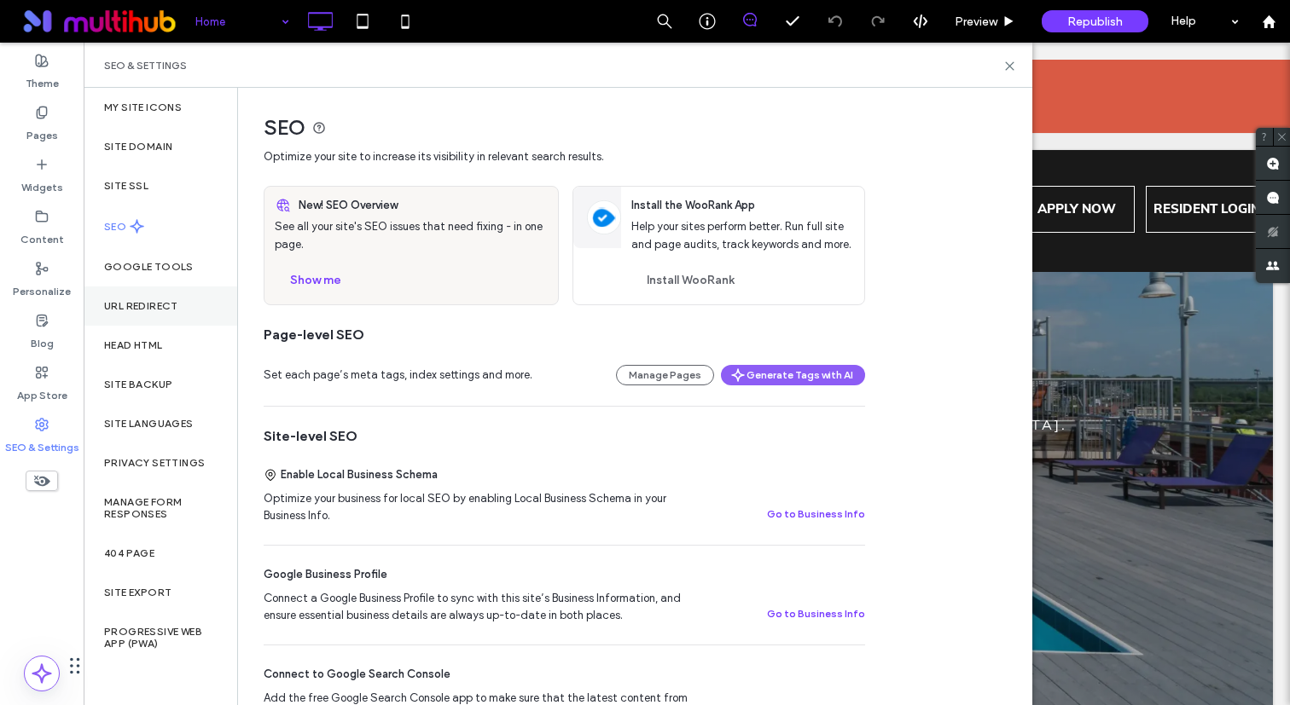
click at [157, 306] on label "URL Redirect" at bounding box center [141, 306] width 74 height 12
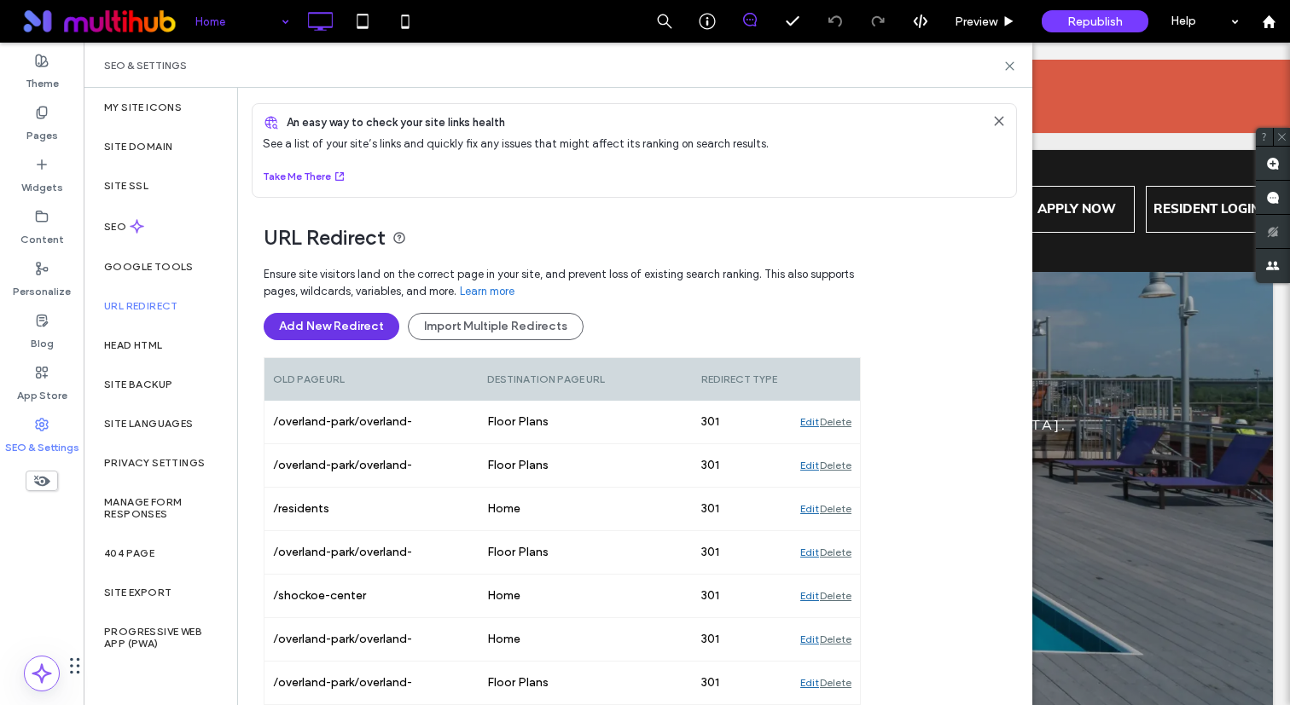
click at [357, 332] on button "Add New Redirect" at bounding box center [332, 326] width 136 height 27
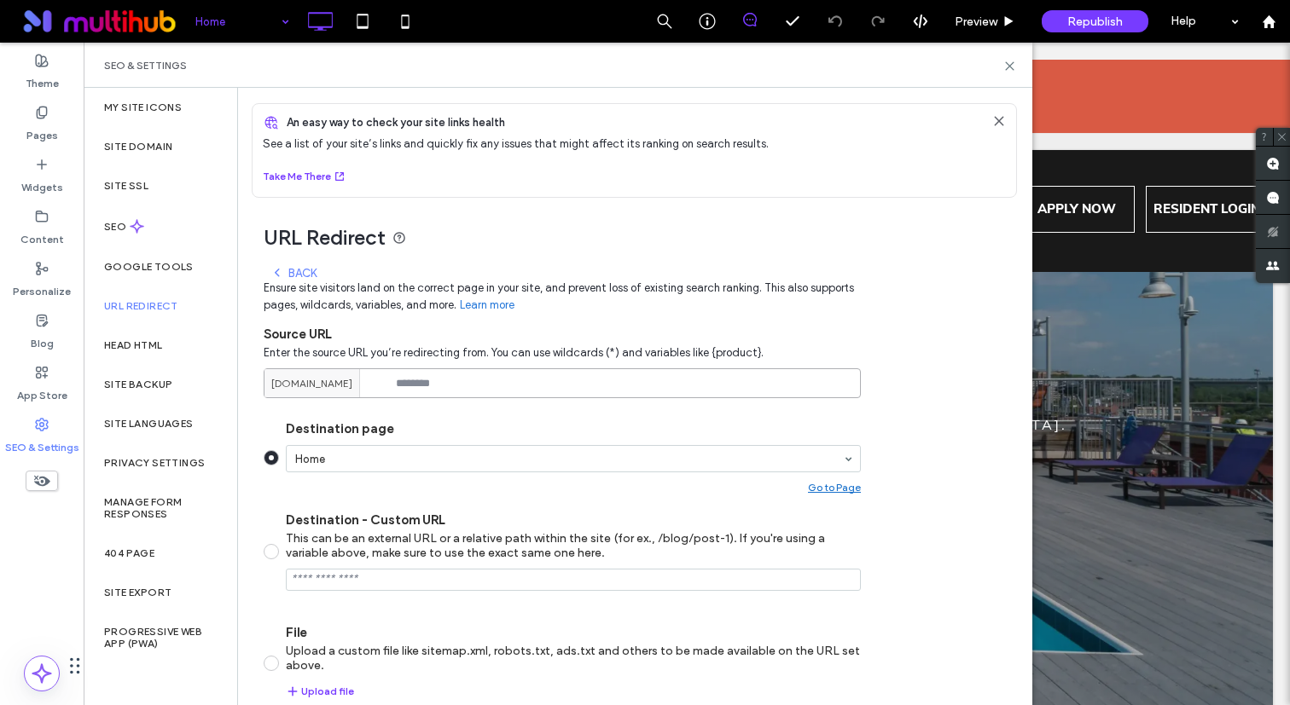
click at [424, 374] on input at bounding box center [562, 383] width 597 height 30
type input "**********"
click at [469, 429] on label "Destination page" at bounding box center [573, 428] width 575 height 15
click at [521, 392] on input "**********" at bounding box center [562, 383] width 597 height 30
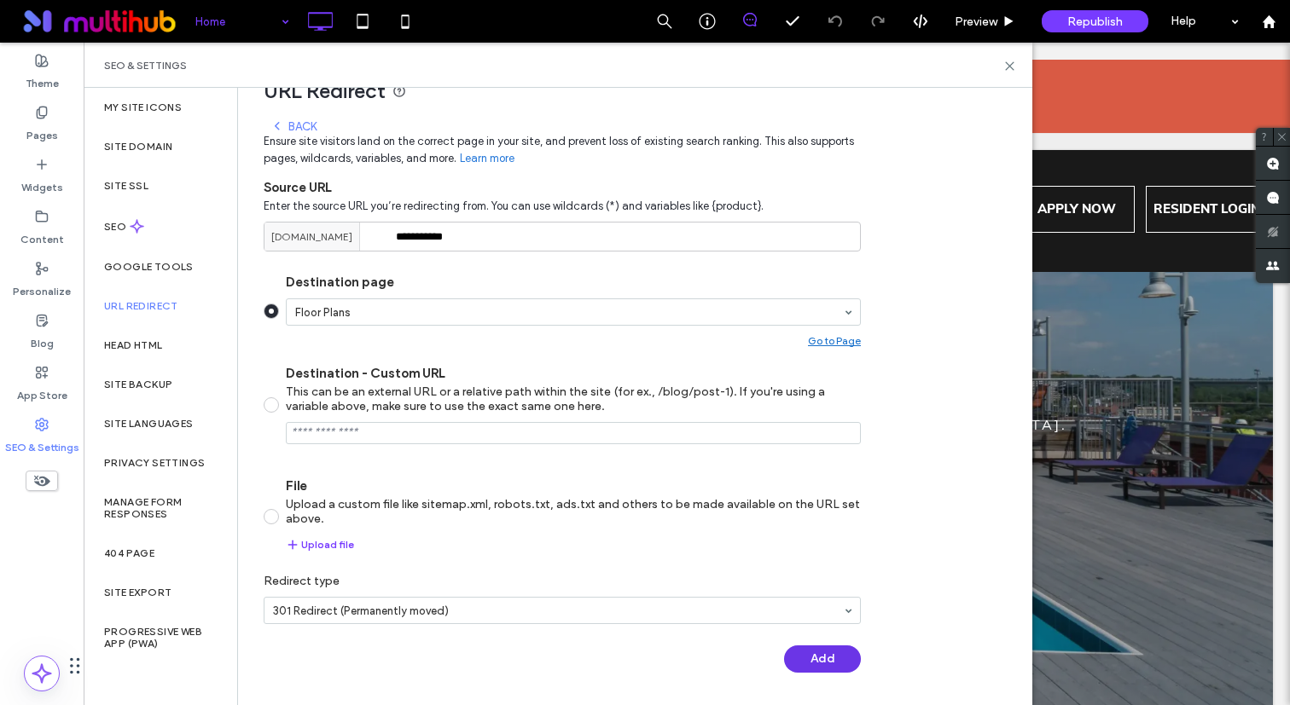
click at [820, 658] on button "Add" at bounding box center [822, 659] width 77 height 27
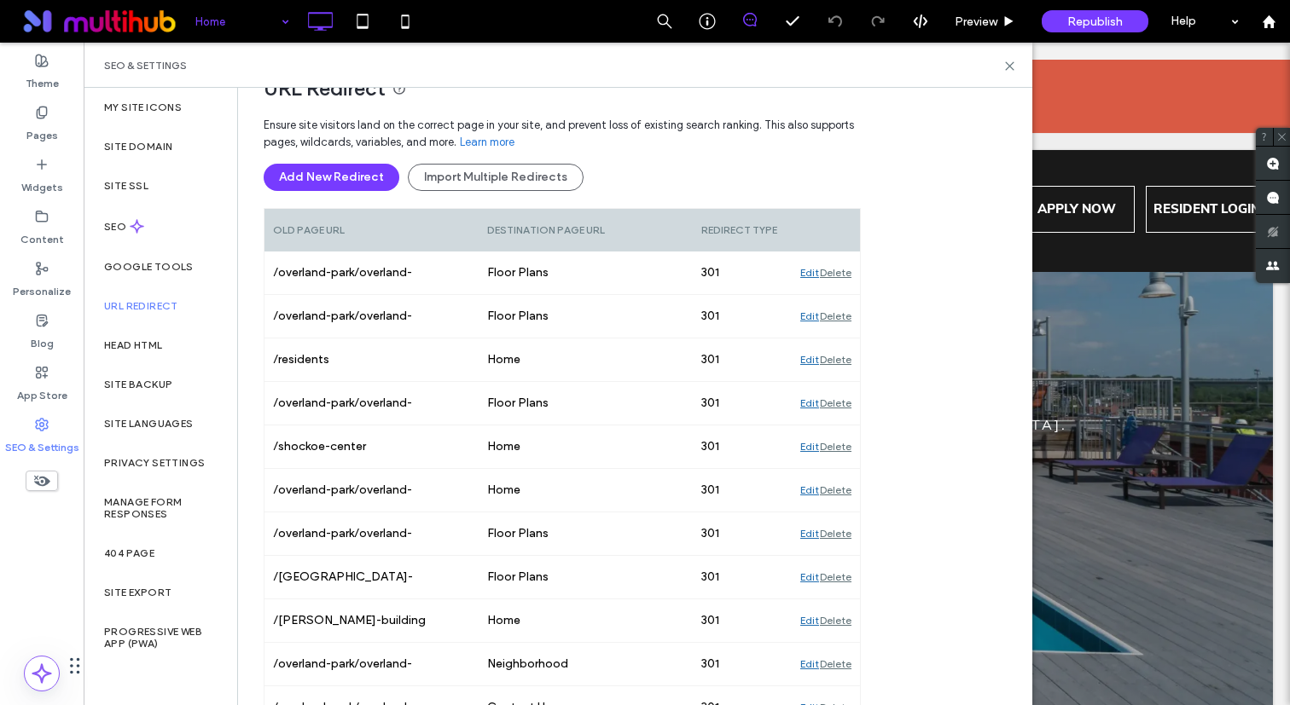
click at [476, 100] on span "URL Redirect" at bounding box center [634, 89] width 741 height 26
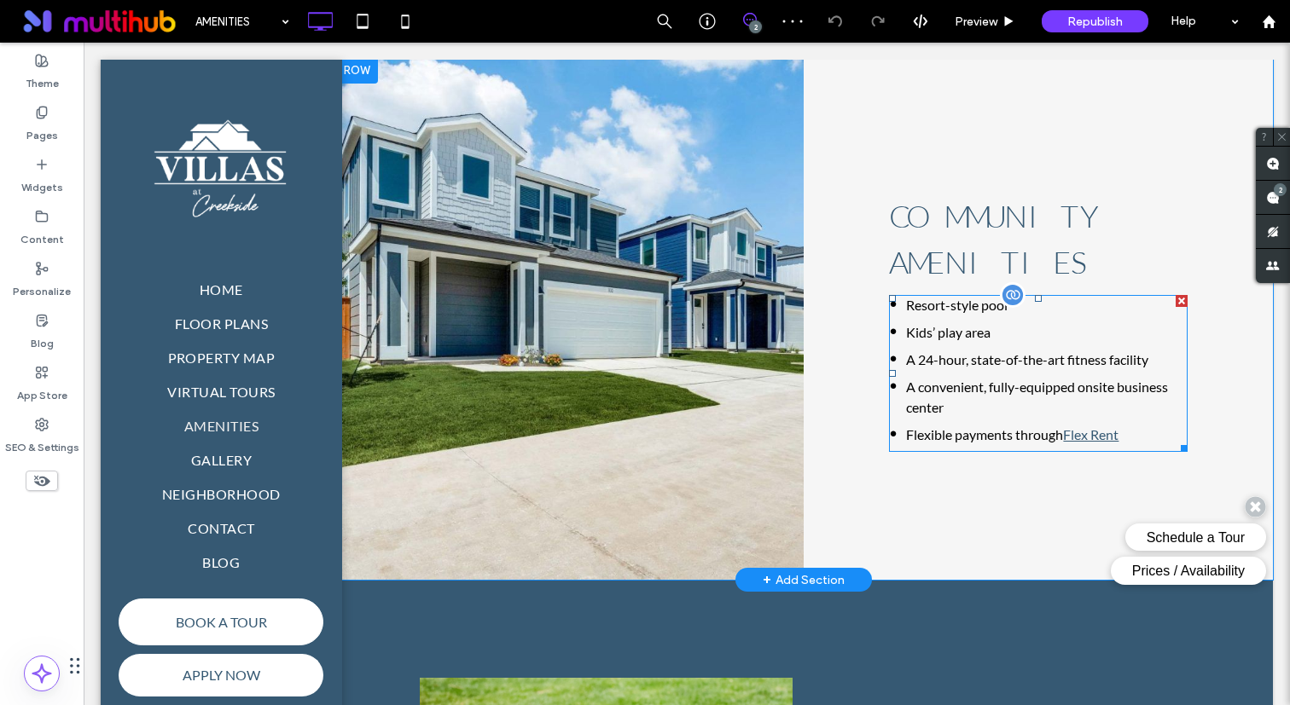
click at [955, 410] on span at bounding box center [1038, 373] width 299 height 157
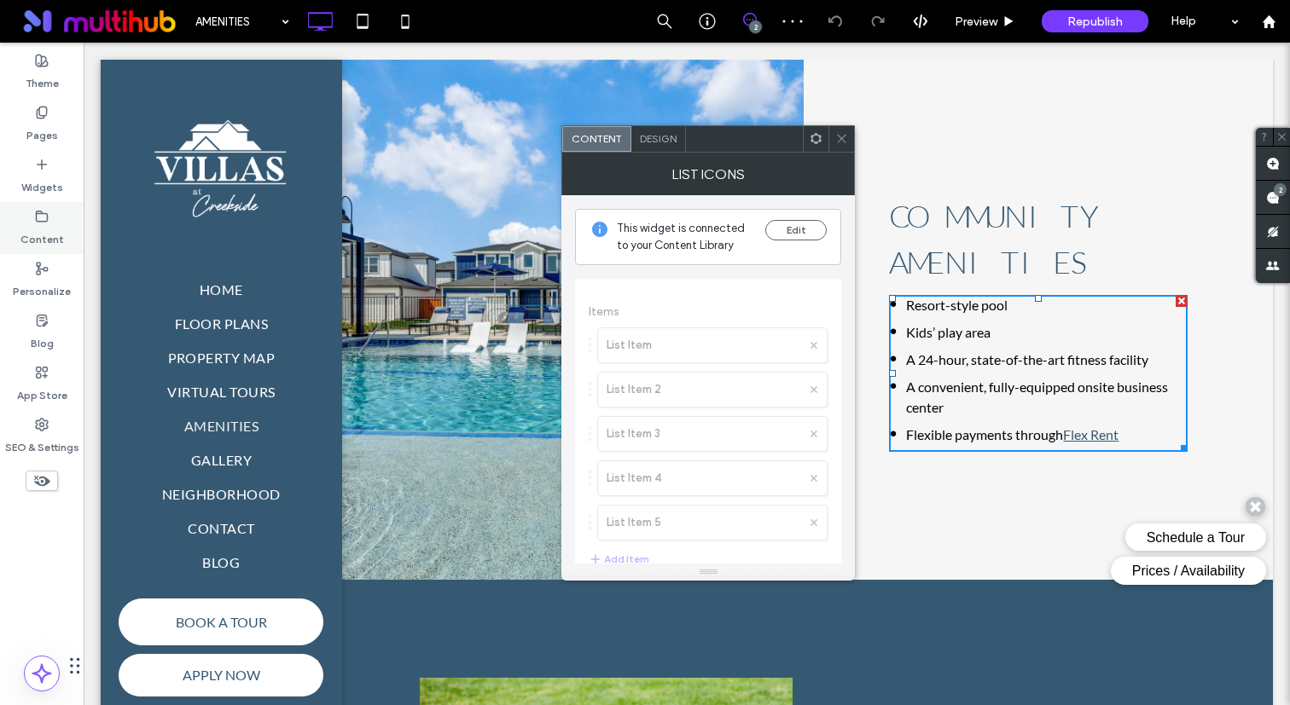
click at [31, 234] on label "Content" at bounding box center [41, 235] width 43 height 24
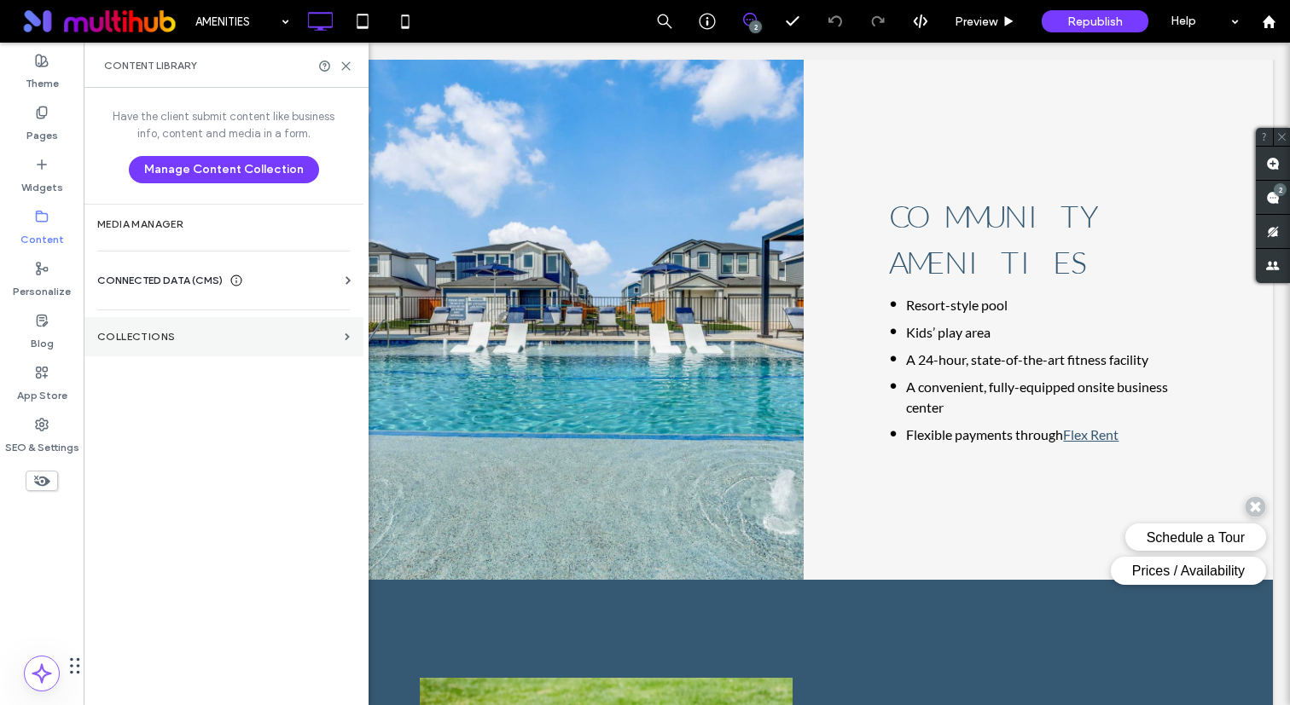
click at [210, 347] on section "Collections" at bounding box center [224, 336] width 280 height 39
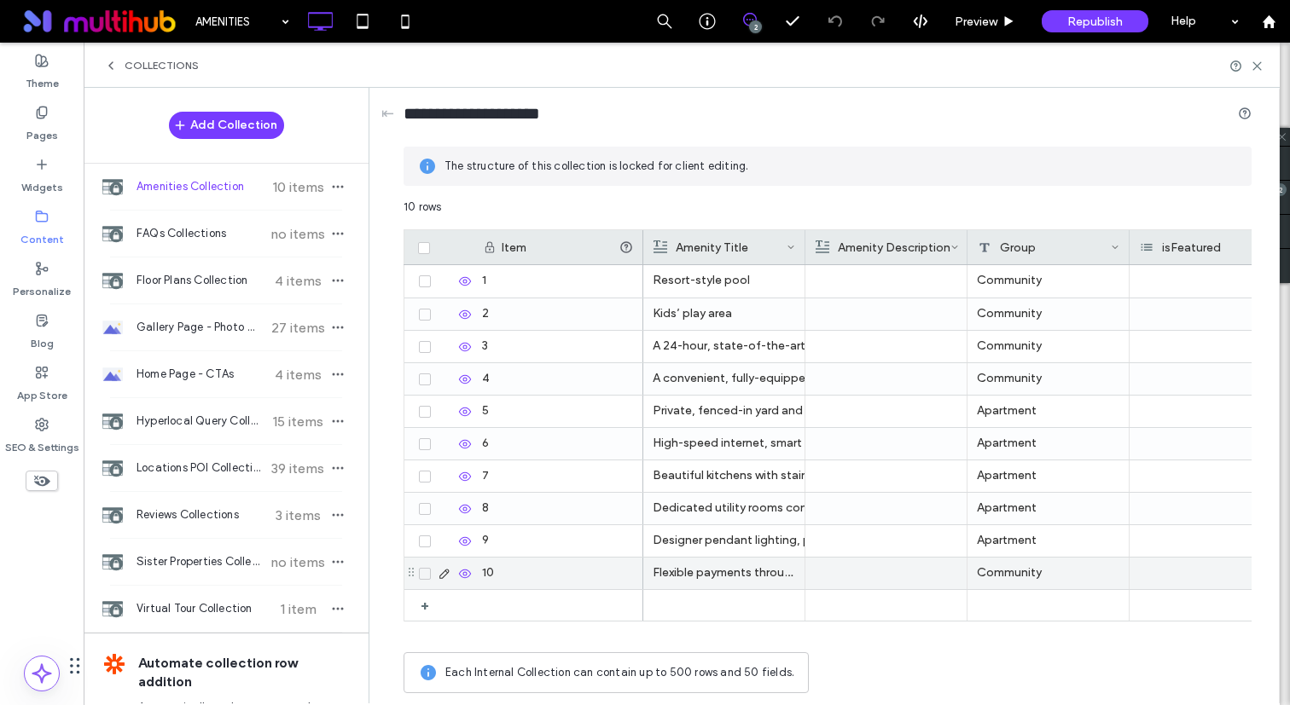
click at [723, 570] on p "Flexible payments through Flex Rent" at bounding box center [723, 573] width 142 height 31
click at [1006, 583] on div "Community" at bounding box center [1048, 574] width 162 height 32
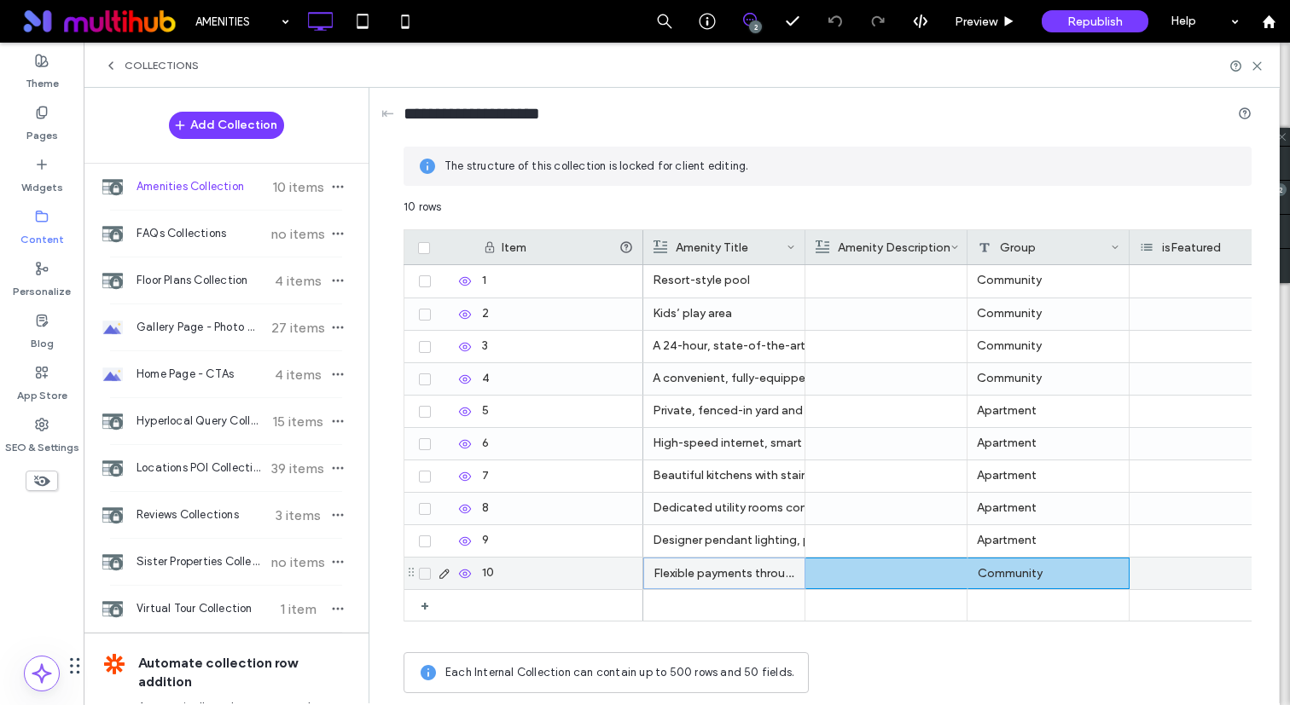
click at [463, 576] on icon at bounding box center [465, 574] width 14 height 14
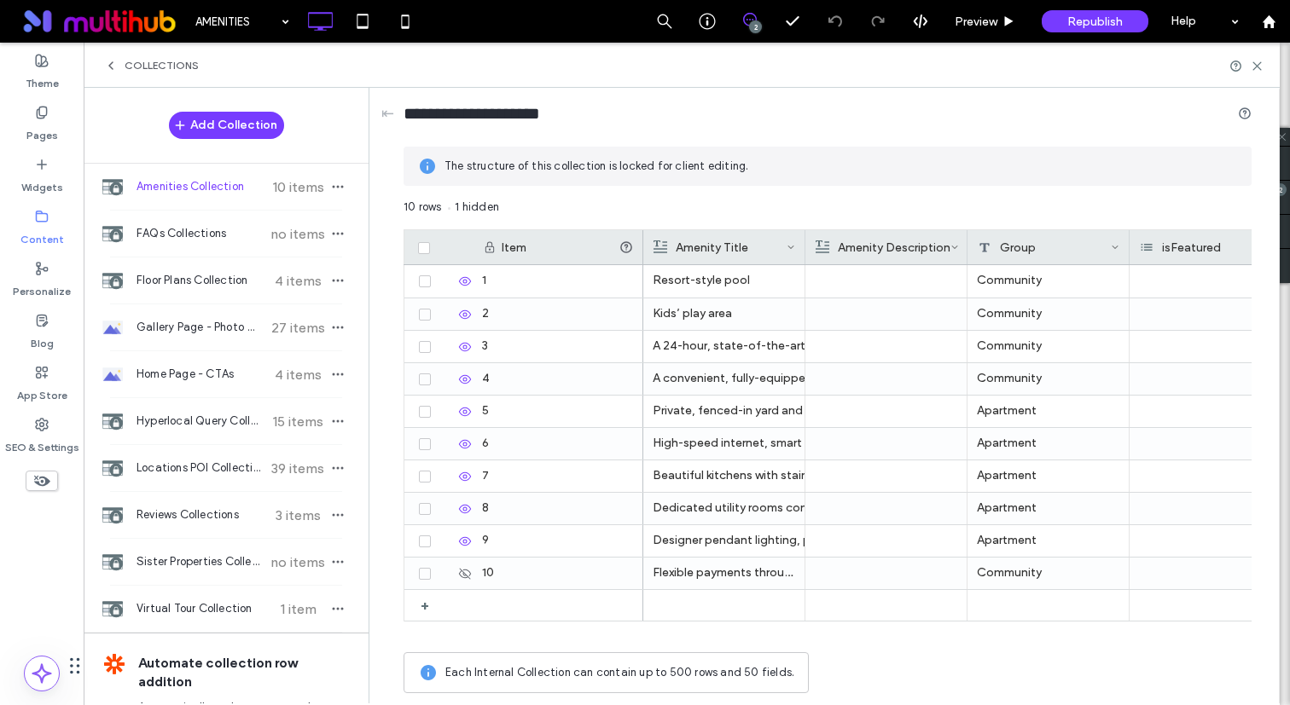
click at [1250, 62] on div at bounding box center [1246, 66] width 34 height 13
click at [1256, 70] on icon at bounding box center [1256, 66] width 13 height 13
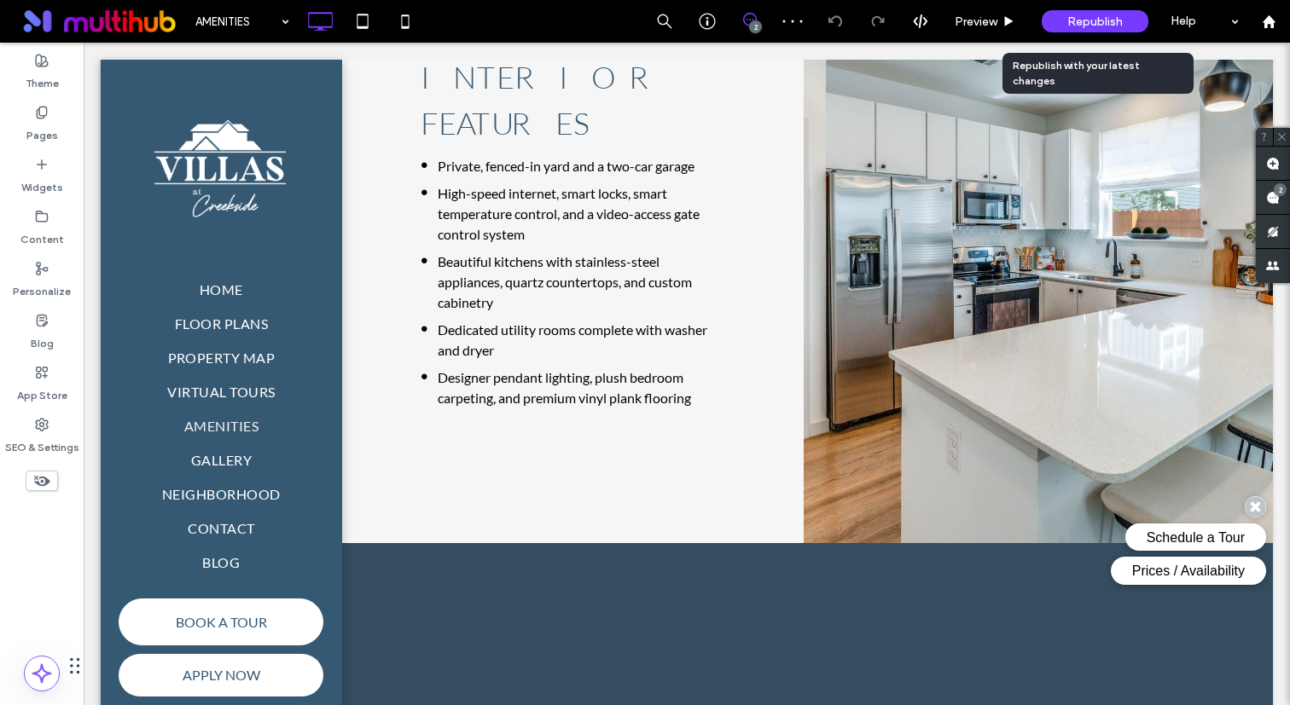
click at [1065, 28] on div "Republish" at bounding box center [1094, 21] width 107 height 22
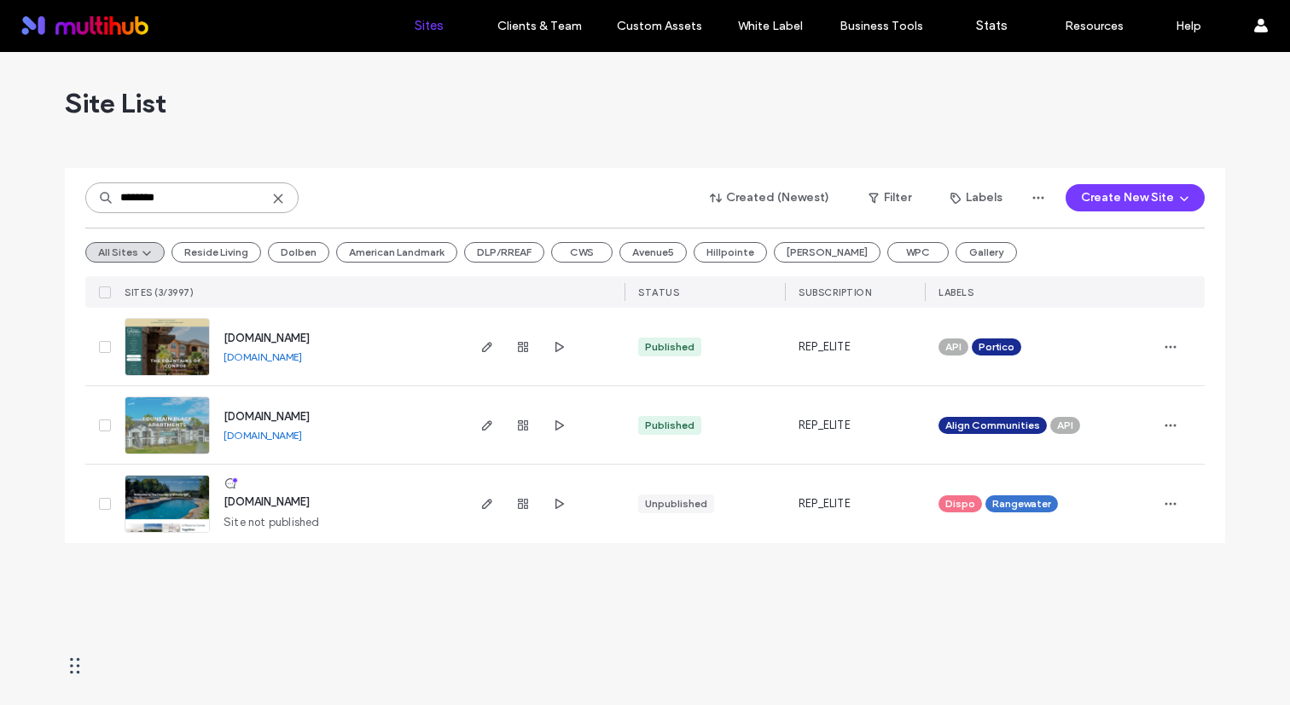
click at [203, 191] on input "********" at bounding box center [191, 198] width 213 height 31
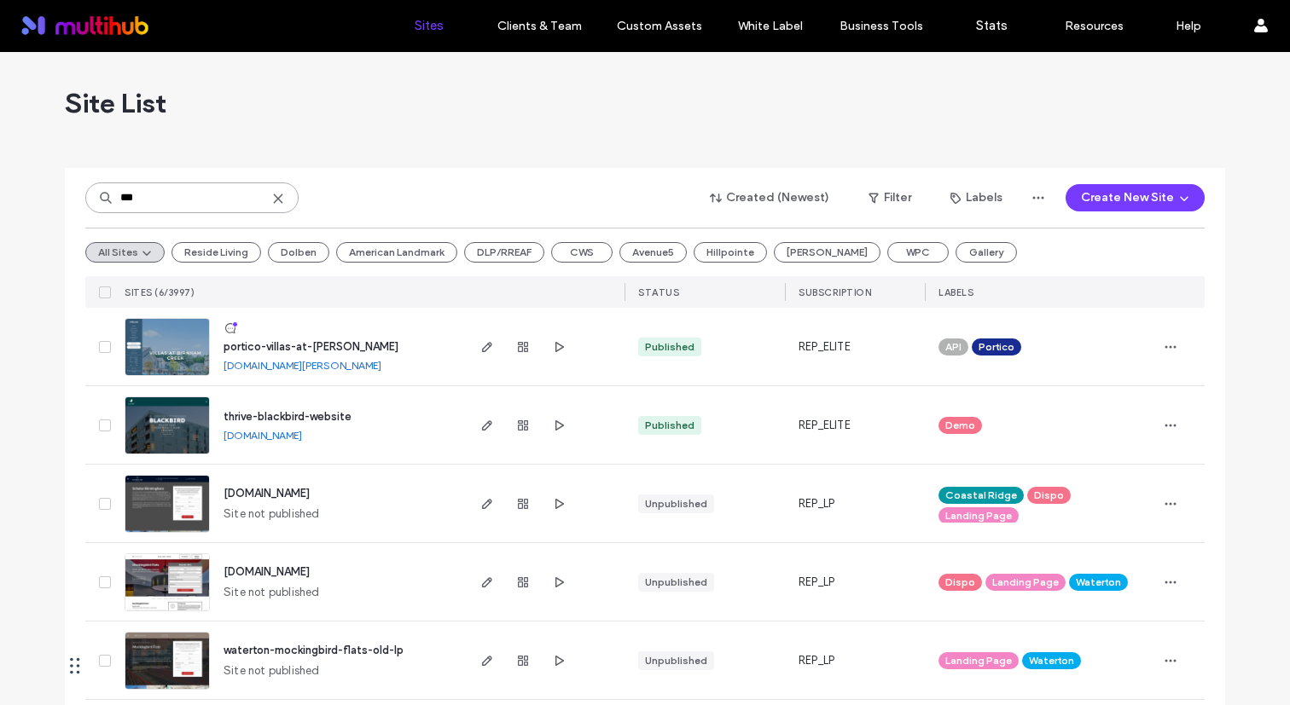
type input "***"
click at [347, 339] on div "portico-villas-at-[PERSON_NAME]" at bounding box center [310, 347] width 175 height 17
click at [345, 343] on span "portico-villas-at-[PERSON_NAME]" at bounding box center [310, 346] width 175 height 13
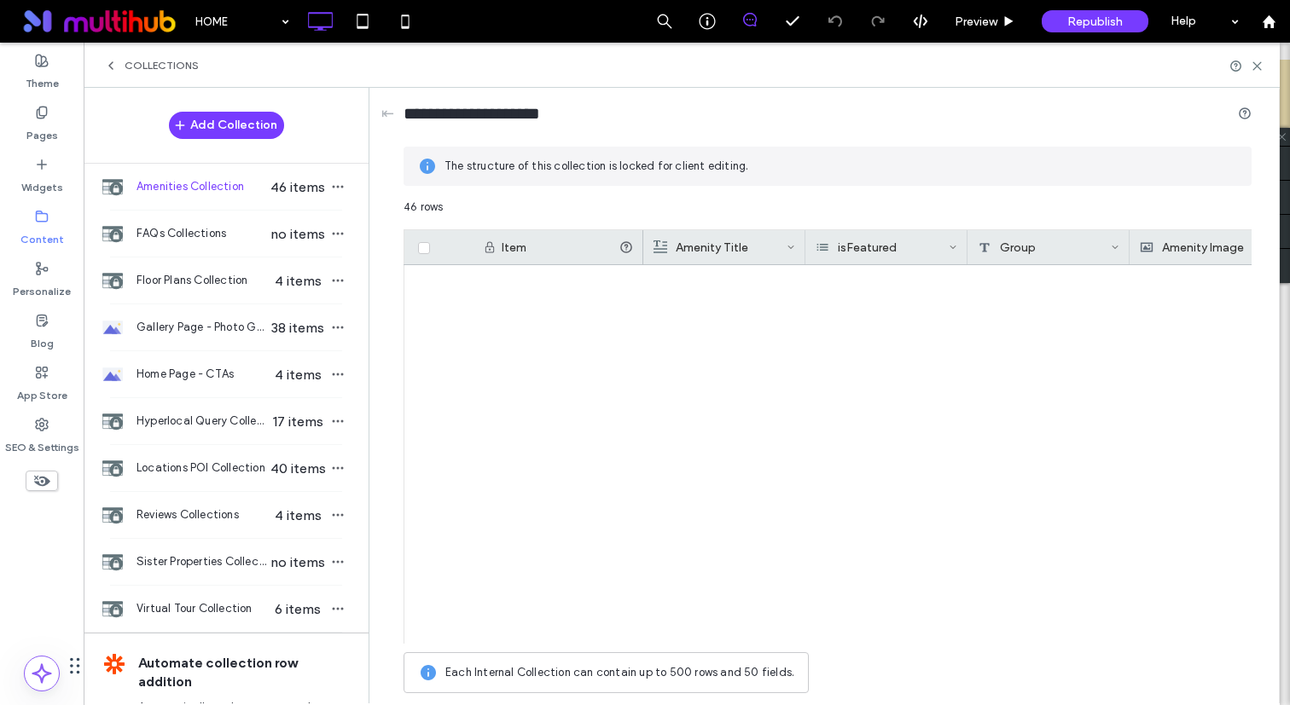
scroll to position [1145, 0]
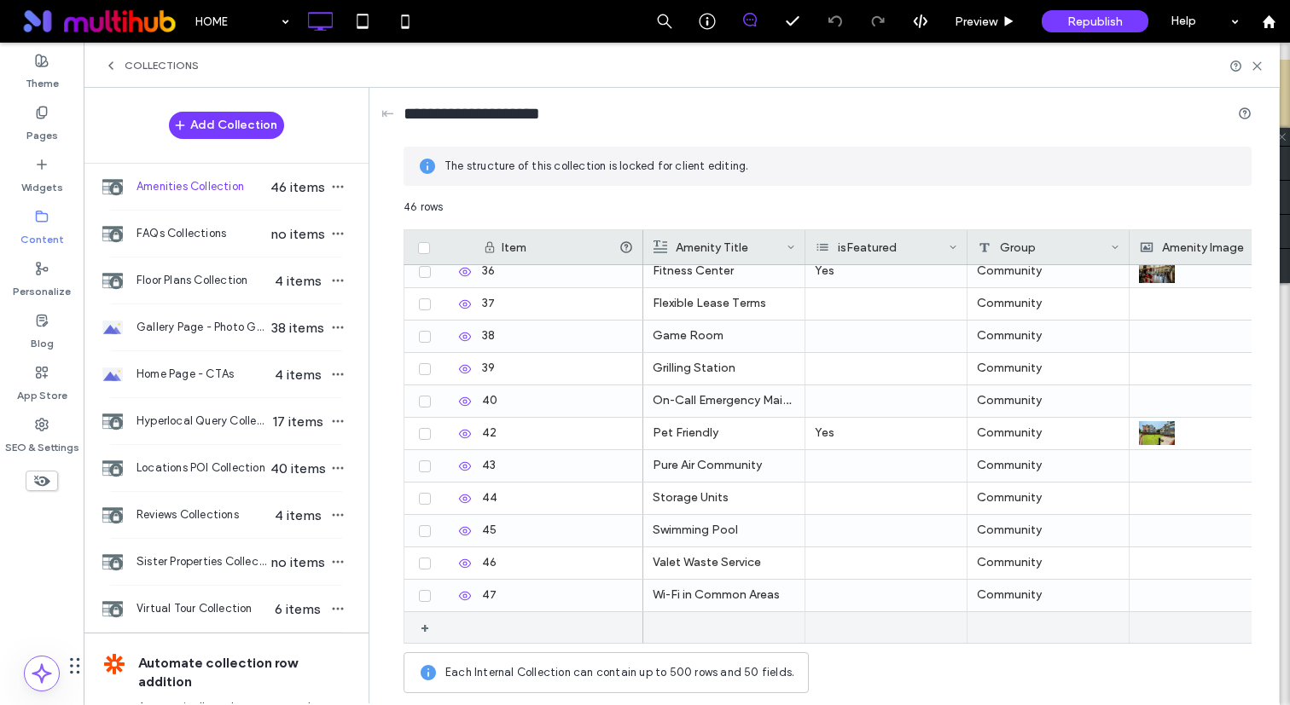
click at [560, 627] on div at bounding box center [558, 627] width 171 height 31
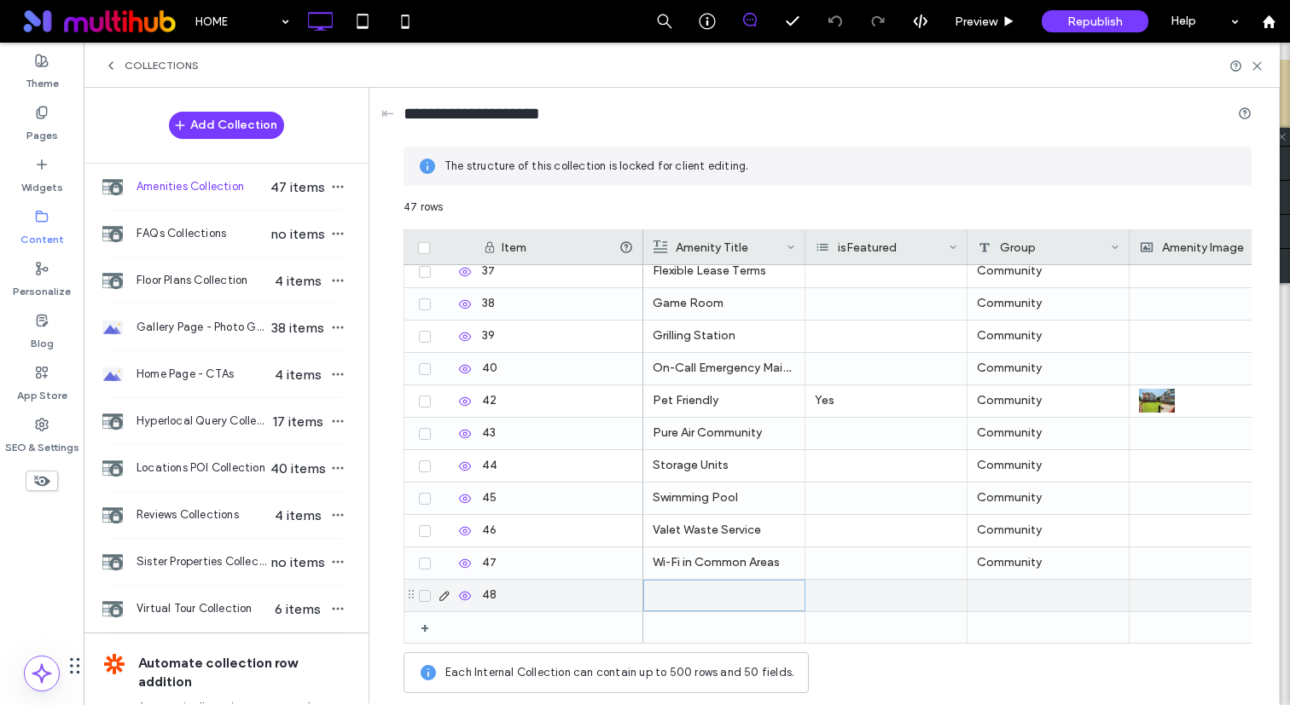
click at [680, 599] on div at bounding box center [724, 596] width 142 height 30
type textarea "**********"
click at [720, 594] on p "Flexible payments through Flex Rent" at bounding box center [724, 596] width 142 height 31
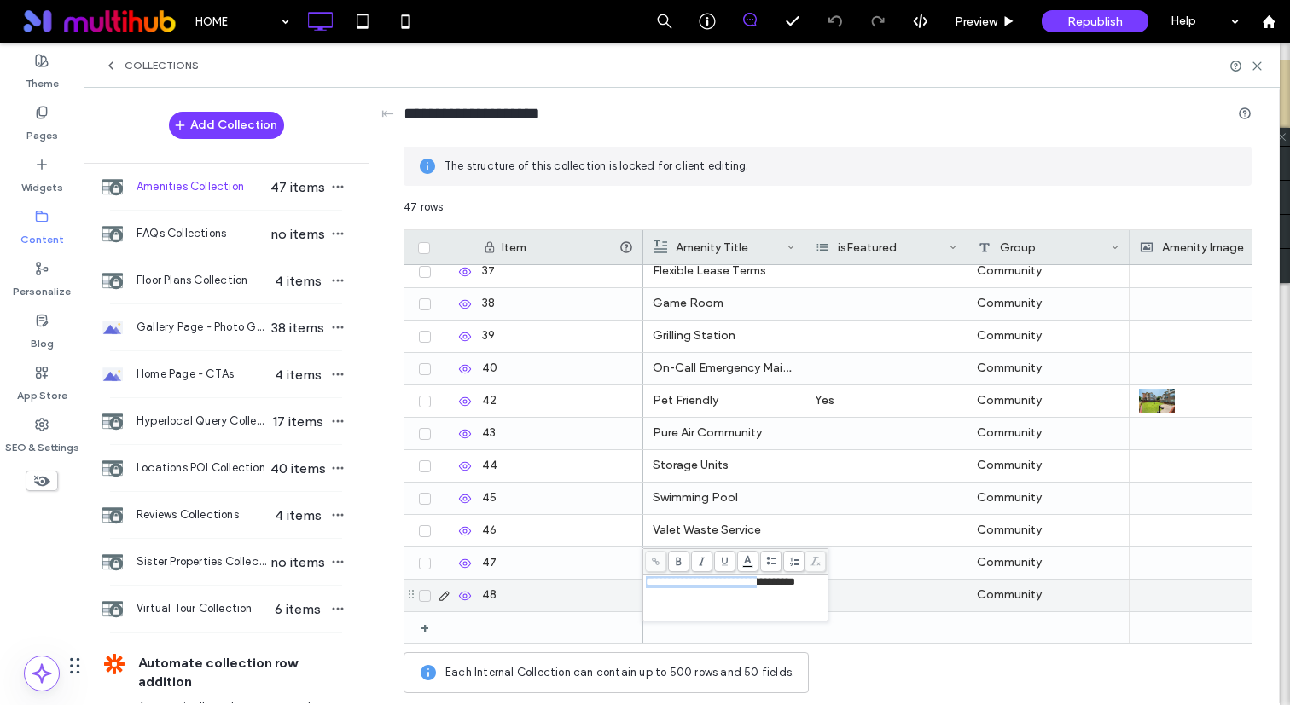
drag, startPoint x: 784, startPoint y: 585, endPoint x: 835, endPoint y: 585, distance: 51.2
click at [835, 585] on div "**********" at bounding box center [827, 450] width 848 height 503
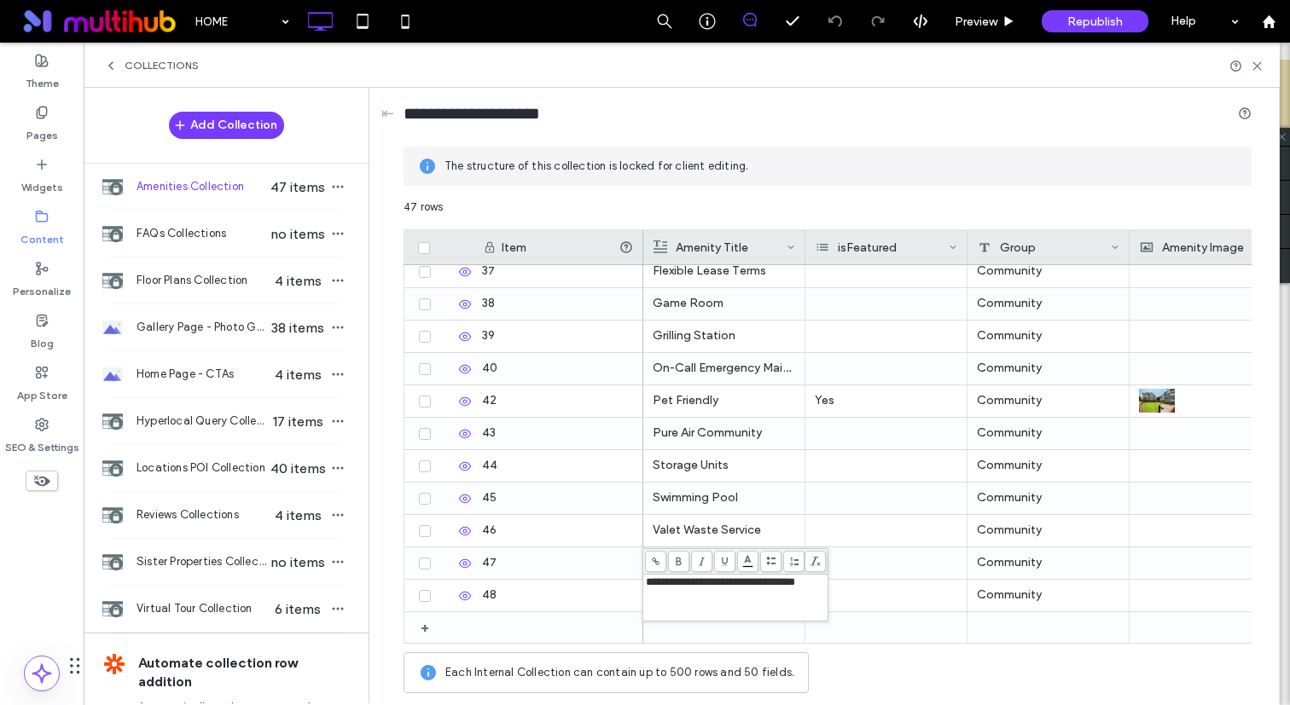
click at [795, 588] on span "**********" at bounding box center [720, 582] width 149 height 11
click at [889, 493] on div at bounding box center [886, 499] width 162 height 32
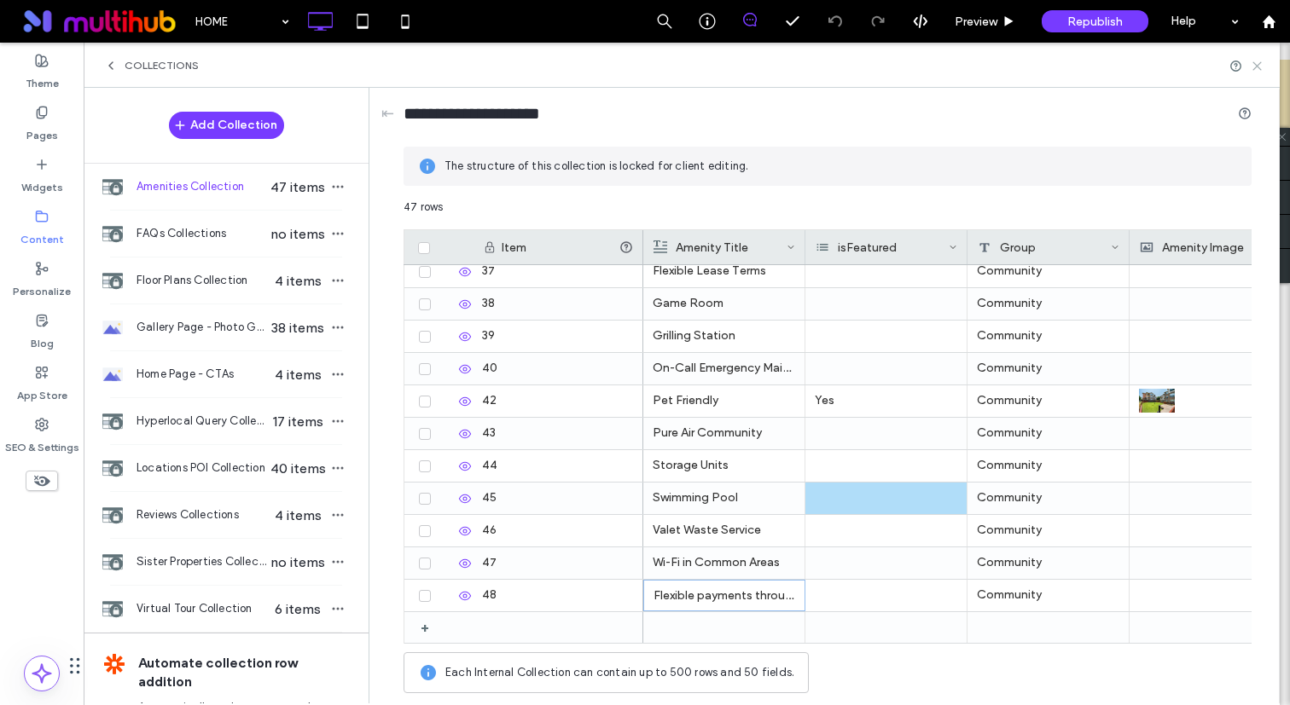
click at [1257, 63] on icon at bounding box center [1256, 66] width 13 height 13
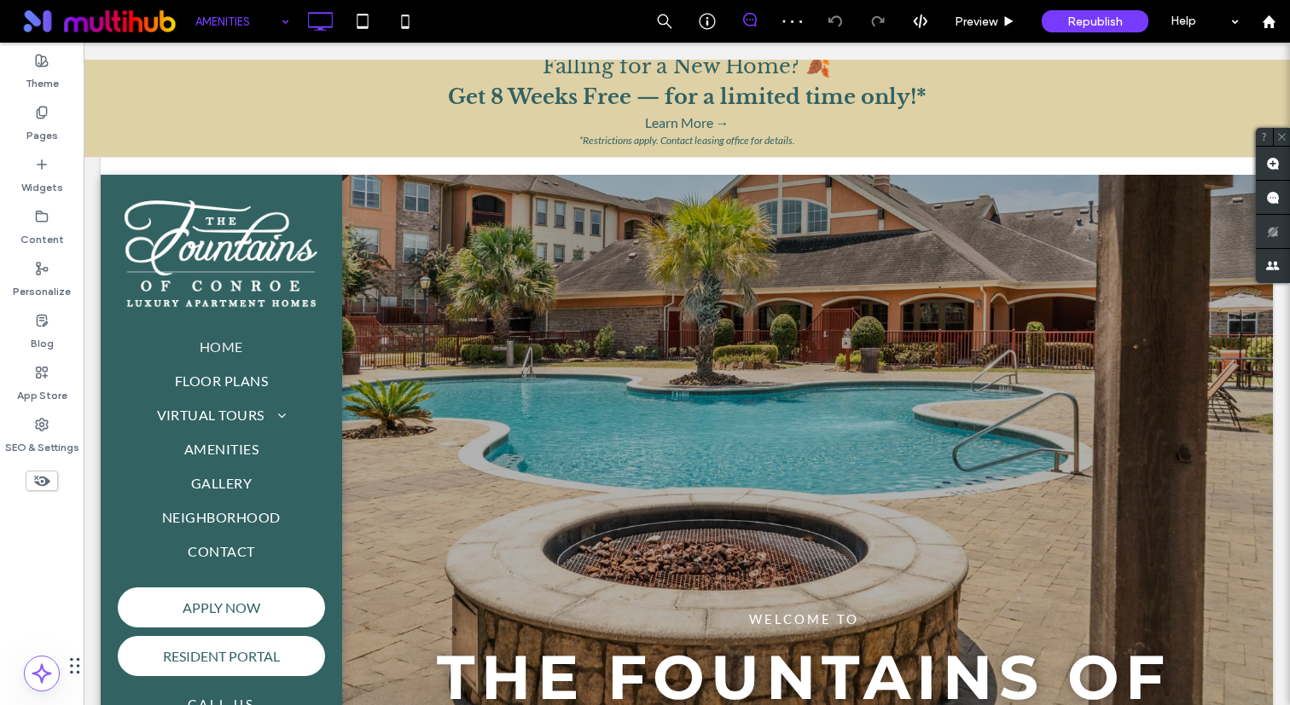
scroll to position [0, 0]
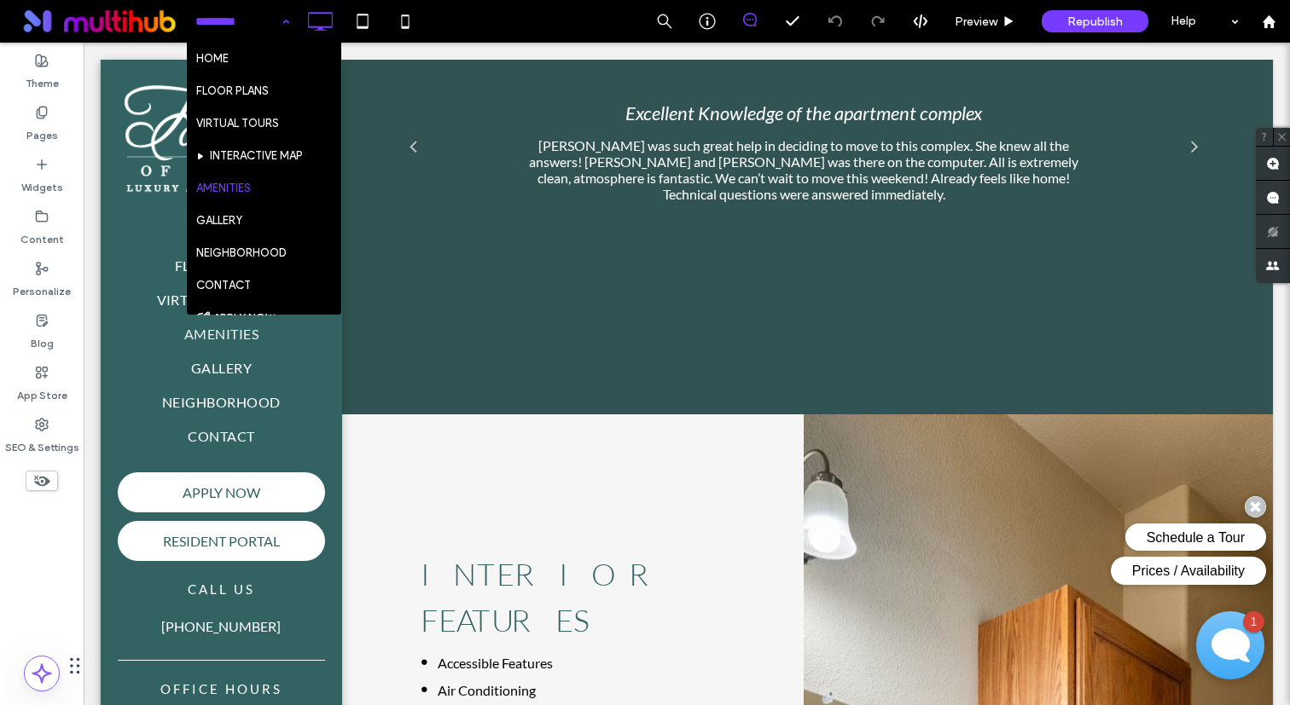
scroll to position [2877, 0]
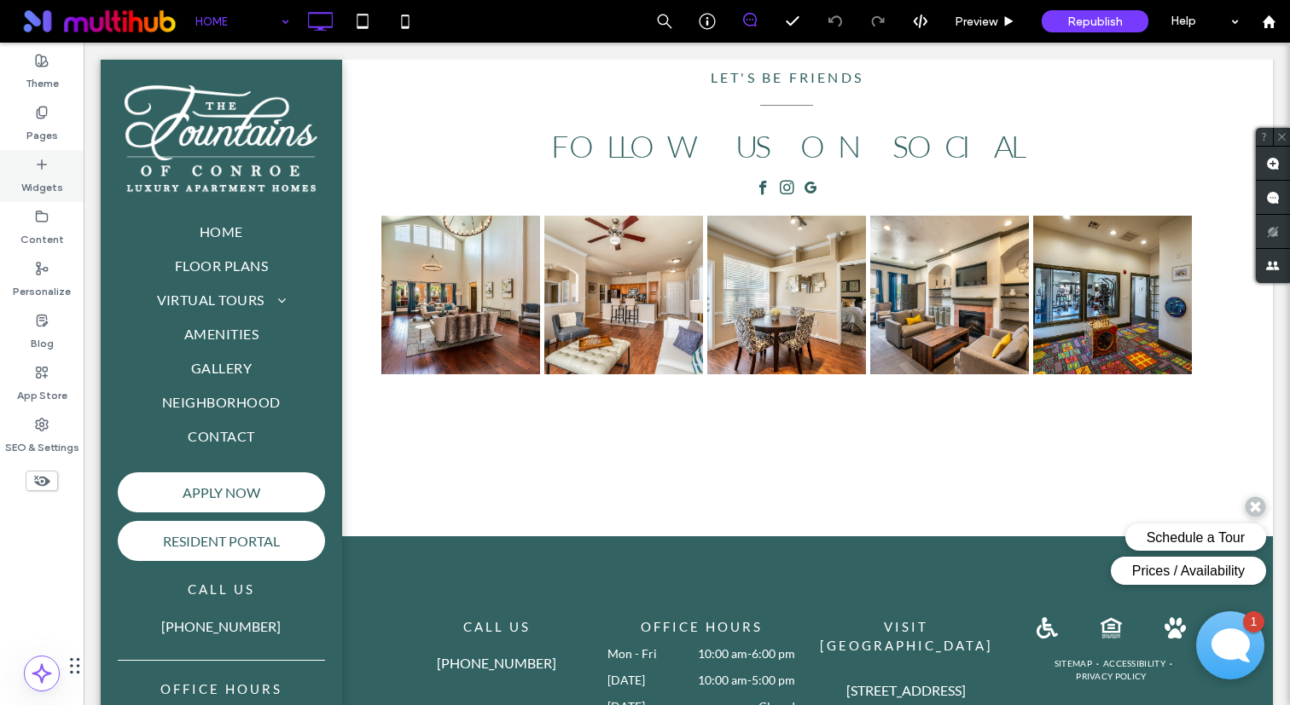
click at [40, 174] on label "Widgets" at bounding box center [42, 183] width 42 height 24
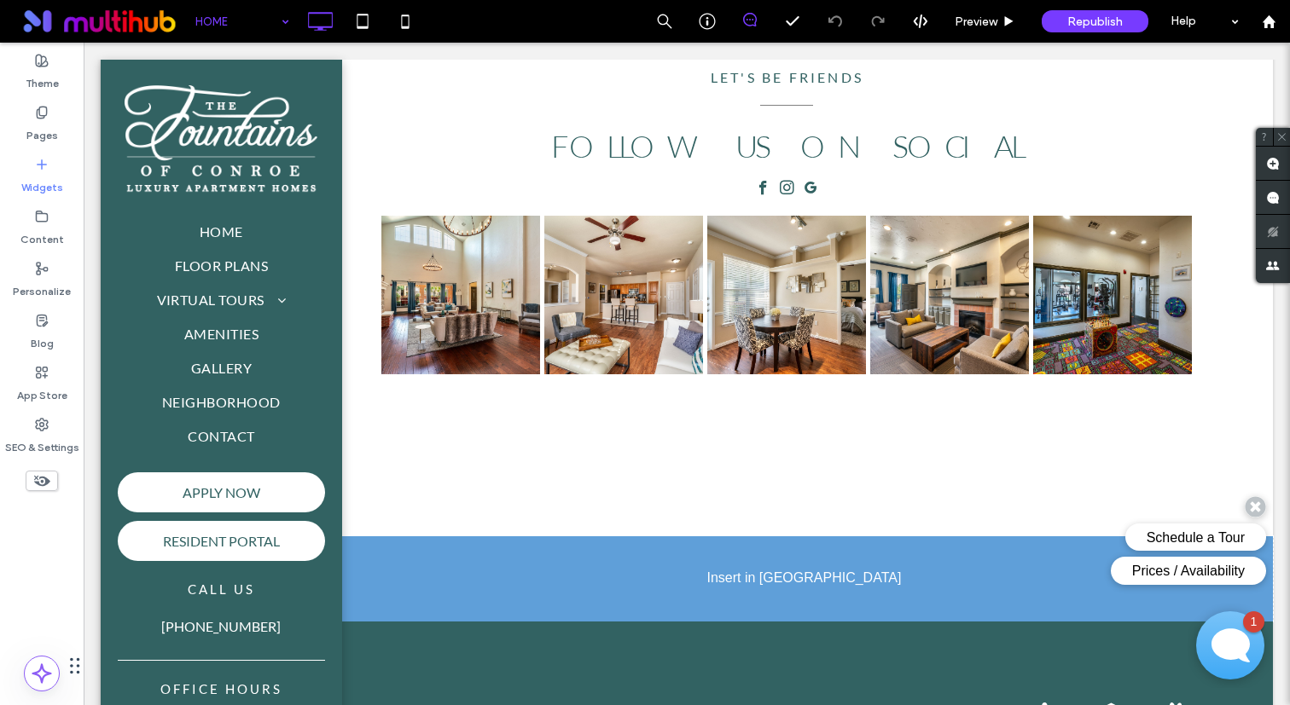
drag, startPoint x: 231, startPoint y: 357, endPoint x: 242, endPoint y: 357, distance: 11.1
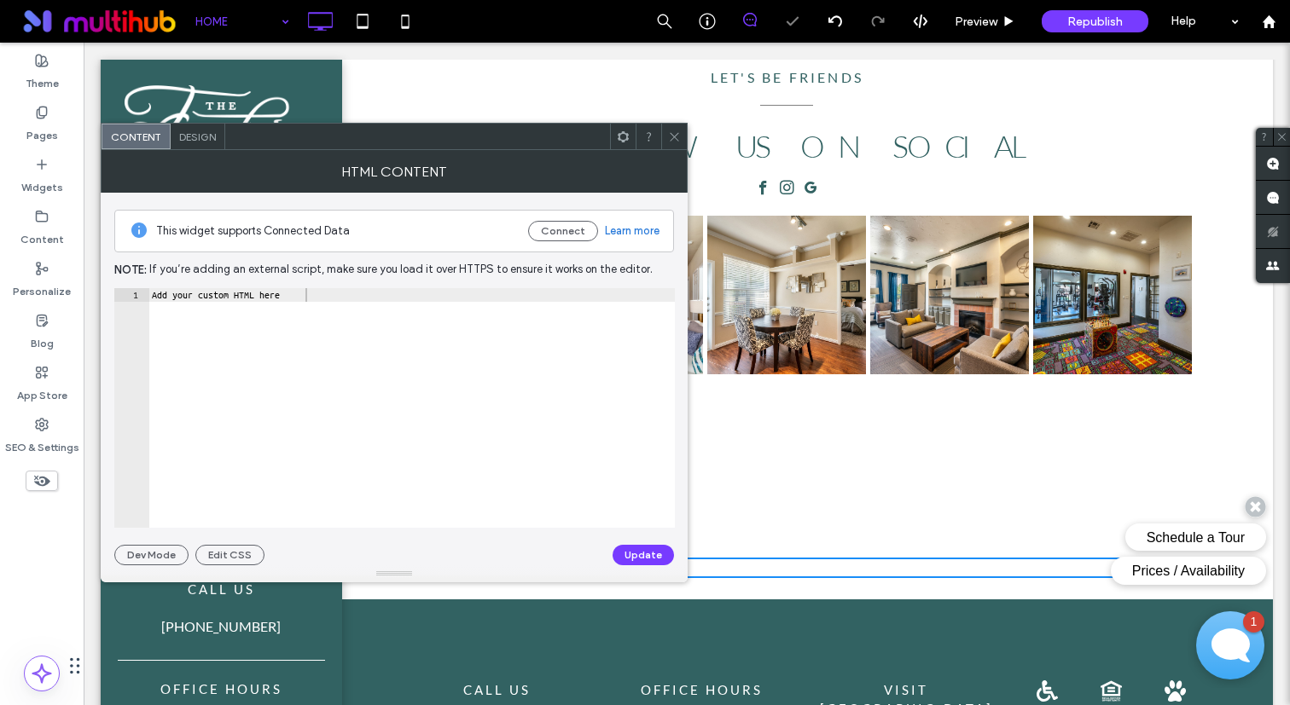
click at [357, 338] on div "Add your custom HTML here" at bounding box center [411, 421] width 526 height 267
paste textarea "Cursor at row 1"
type textarea "*********"
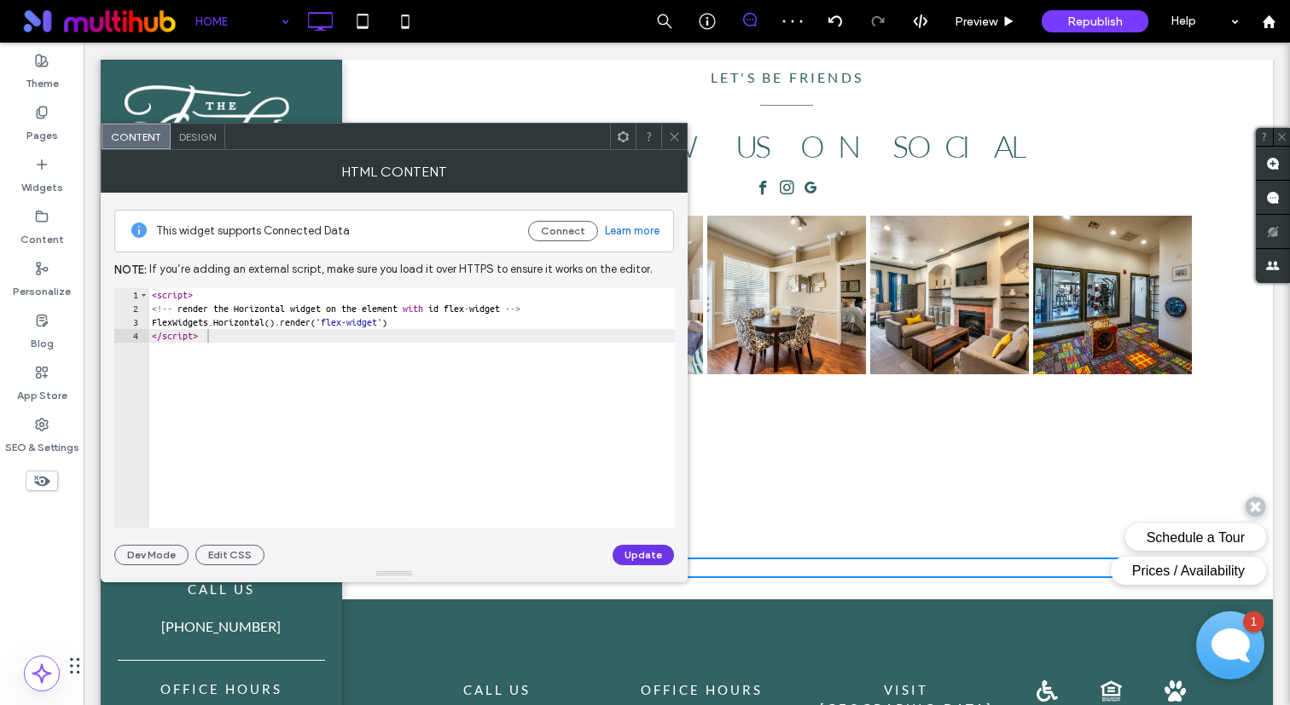
click at [629, 554] on button "Update" at bounding box center [642, 555] width 61 height 20
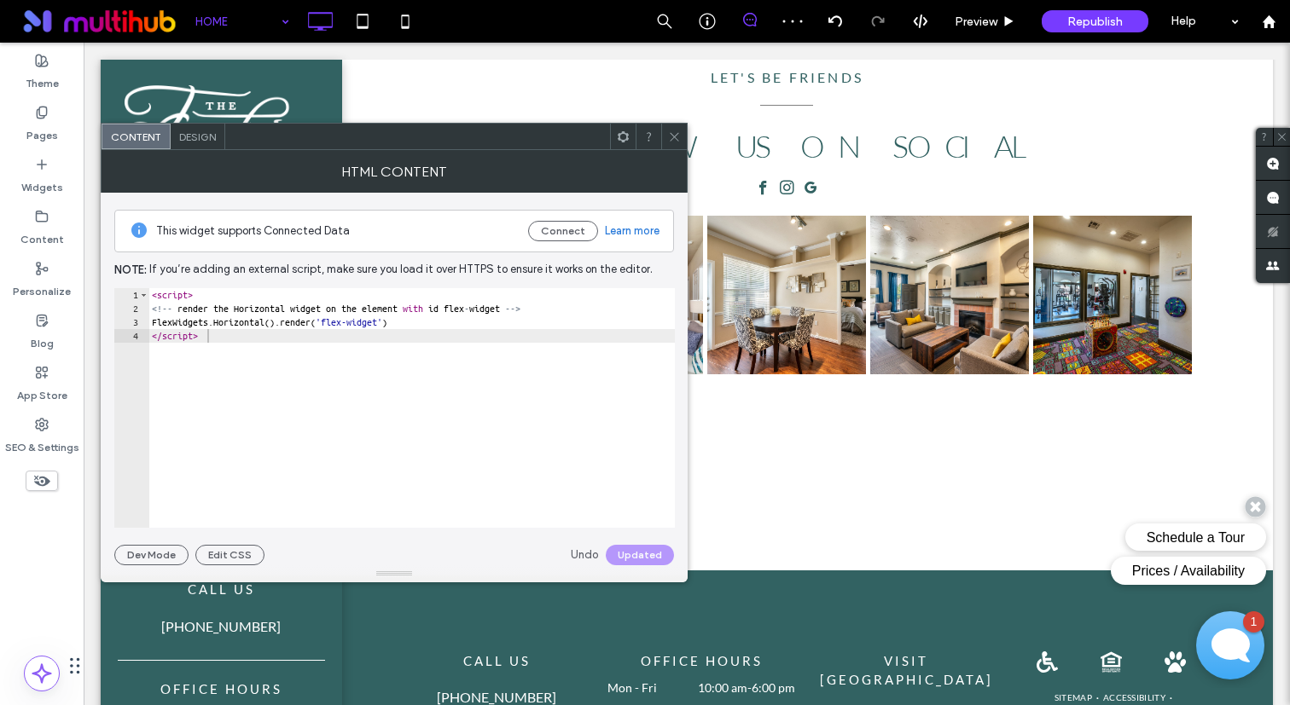
click at [673, 138] on icon at bounding box center [674, 136] width 13 height 13
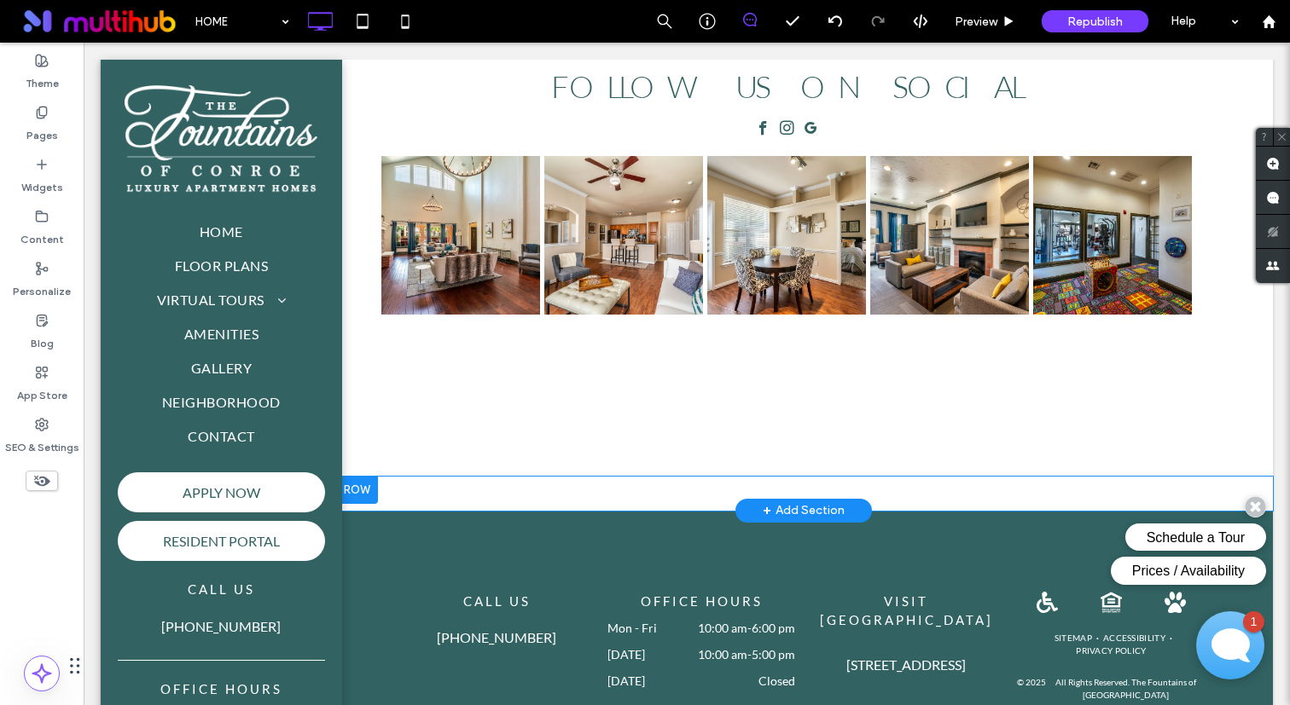
click at [368, 477] on div at bounding box center [356, 490] width 43 height 27
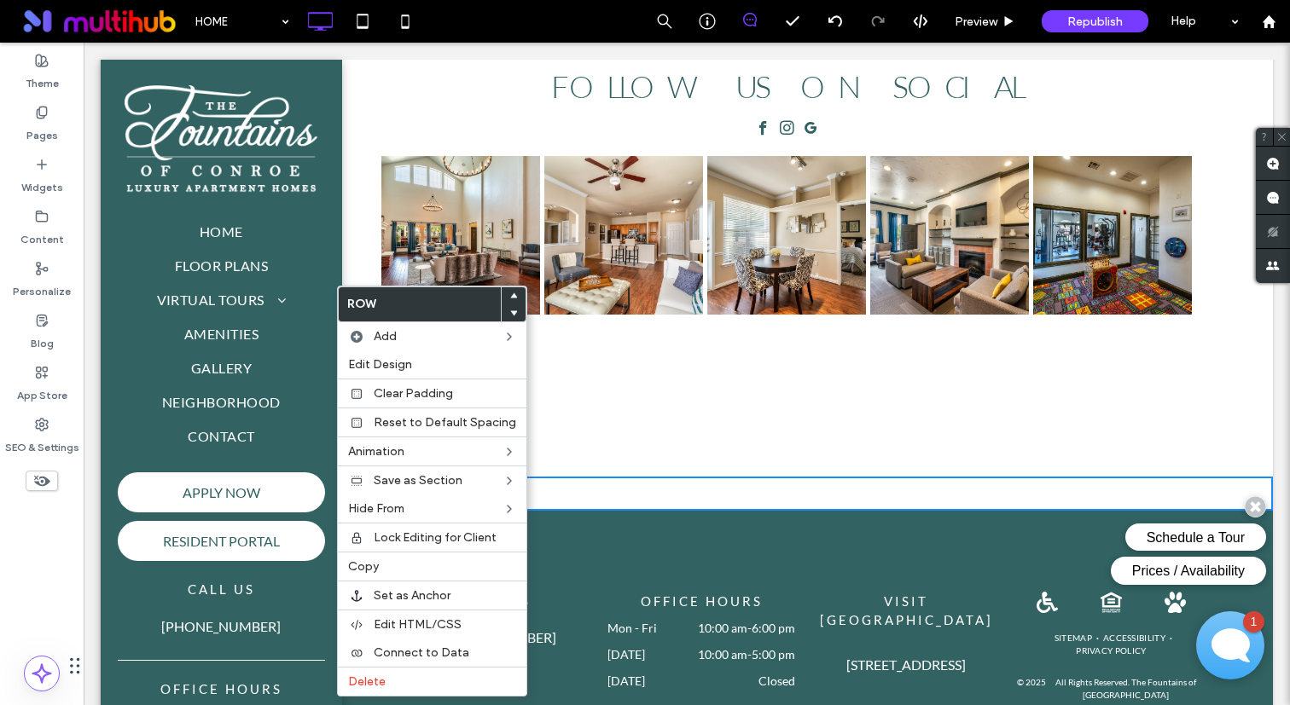
click at [712, 330] on div "LET'S BE FRIENDS FOLLOW US ON SOCIAL Button Button Button Button Button View mo…" at bounding box center [803, 163] width 937 height 627
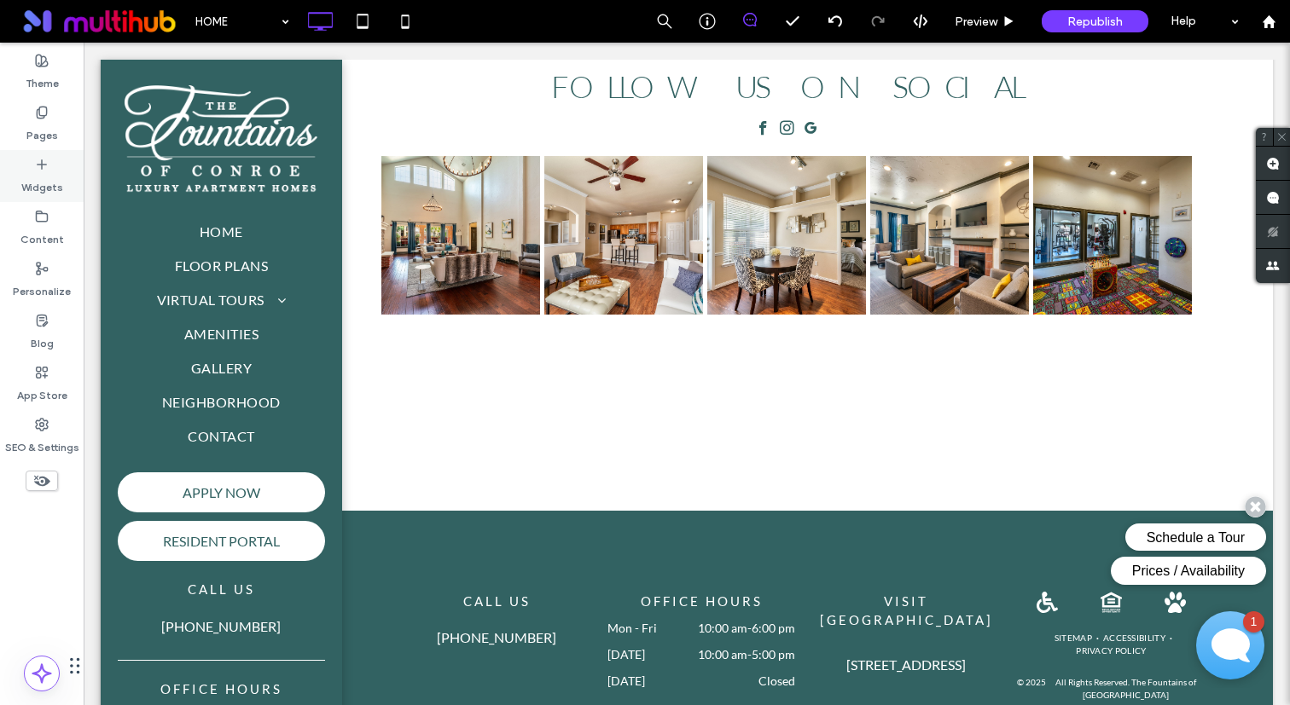
click at [38, 174] on label "Widgets" at bounding box center [42, 183] width 42 height 24
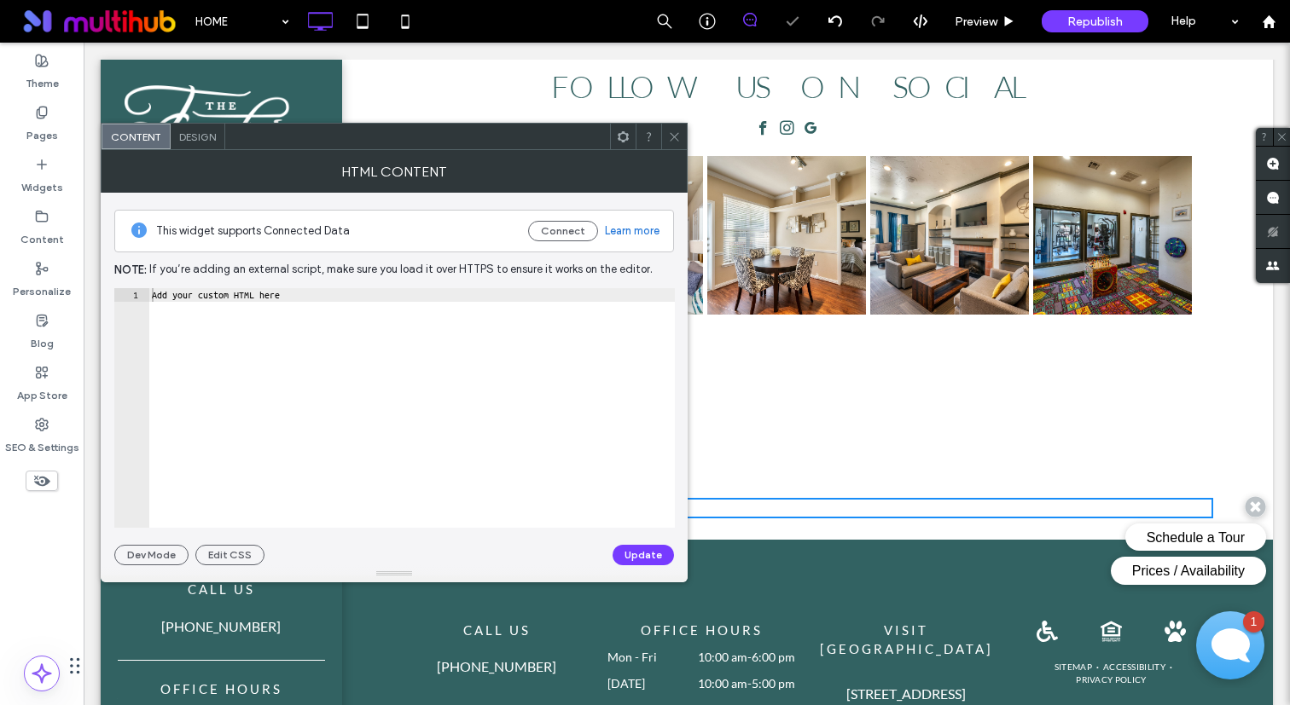
click at [386, 325] on div "Add your custom HTML here" at bounding box center [411, 421] width 526 height 267
paste textarea "Cursor at row 1"
type textarea "*********"
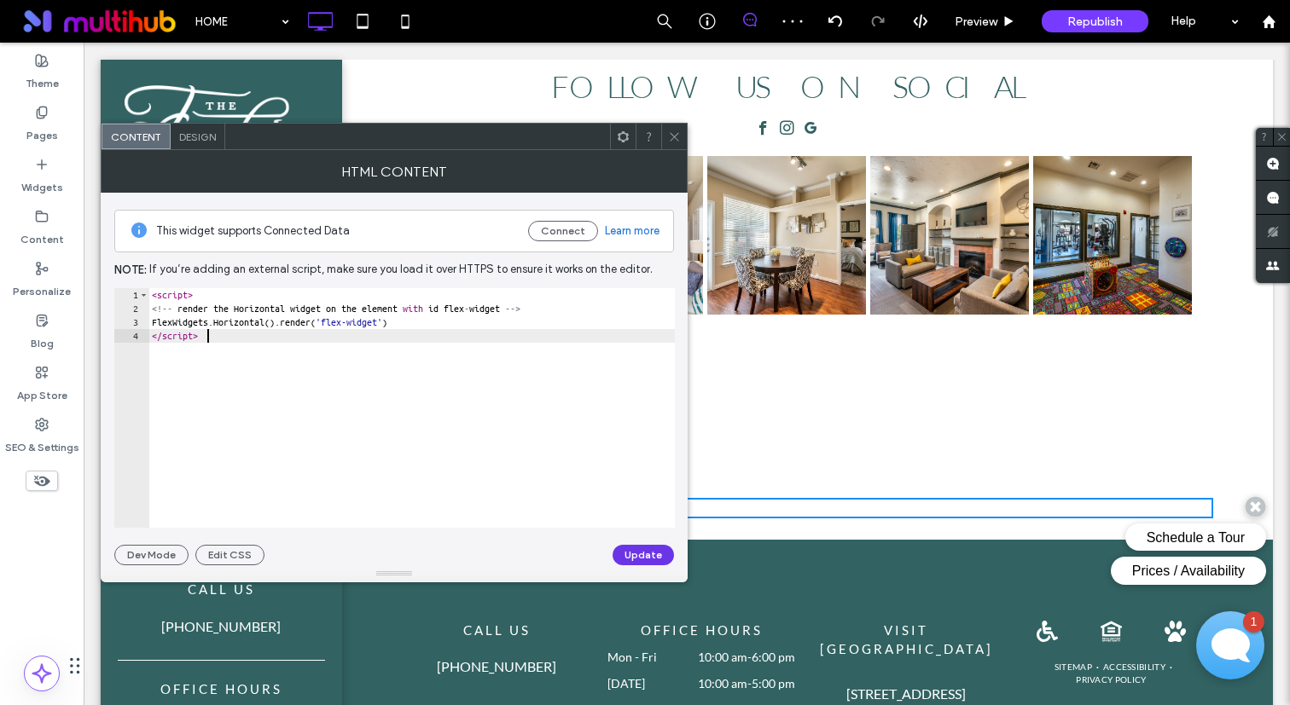
click at [638, 548] on button "Update" at bounding box center [642, 555] width 61 height 20
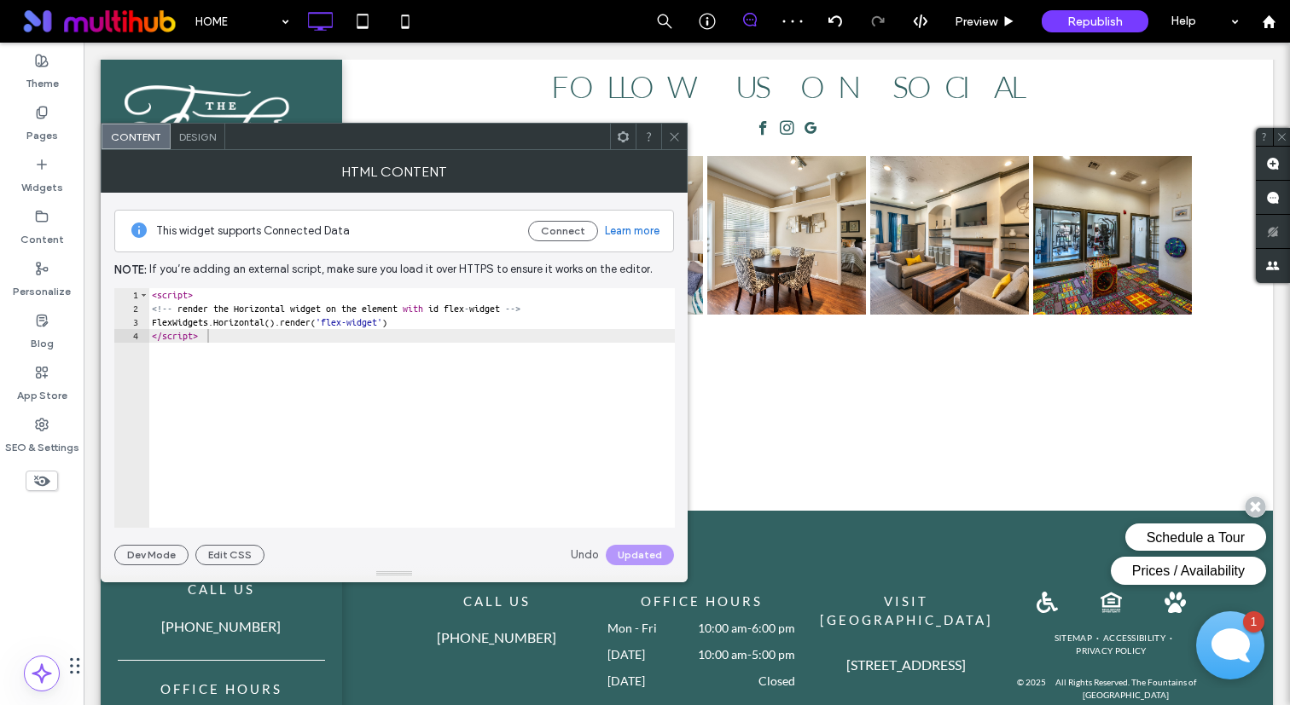
click at [676, 138] on icon at bounding box center [674, 136] width 13 height 13
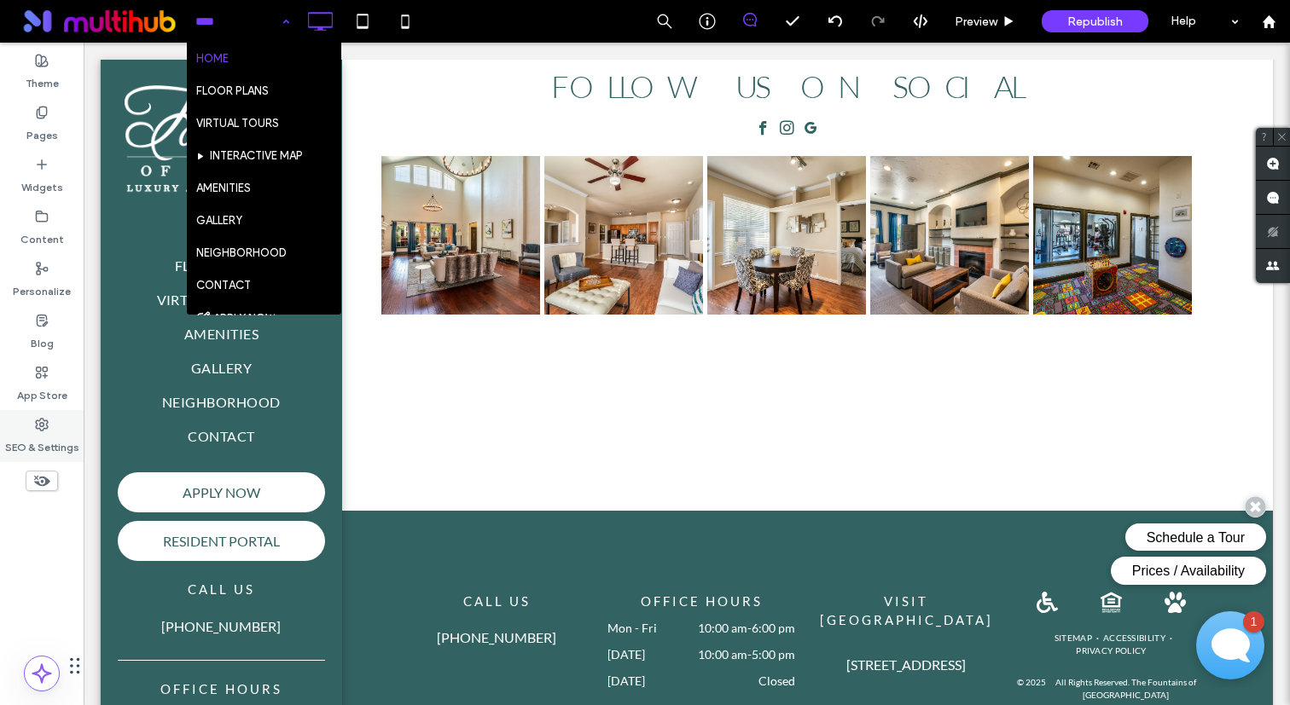
click at [51, 455] on label "SEO & Settings" at bounding box center [42, 444] width 74 height 24
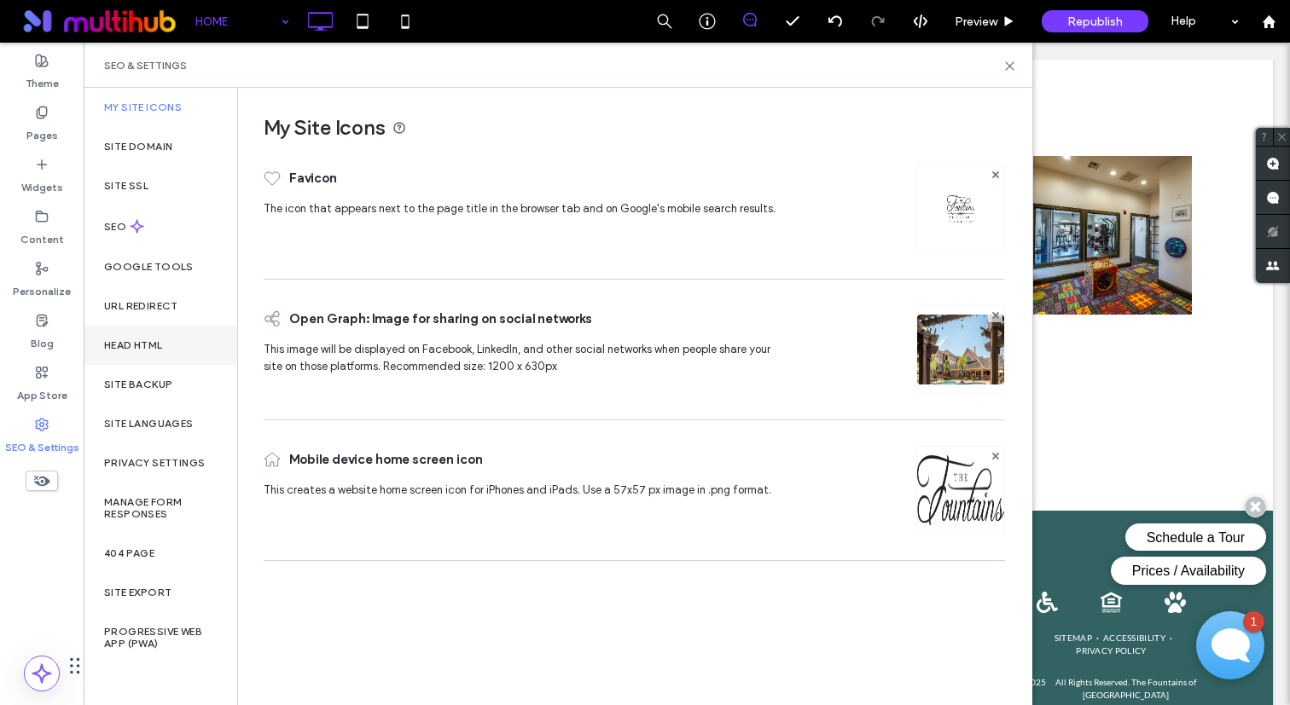
click at [163, 350] on label "Head HTML" at bounding box center [133, 345] width 59 height 12
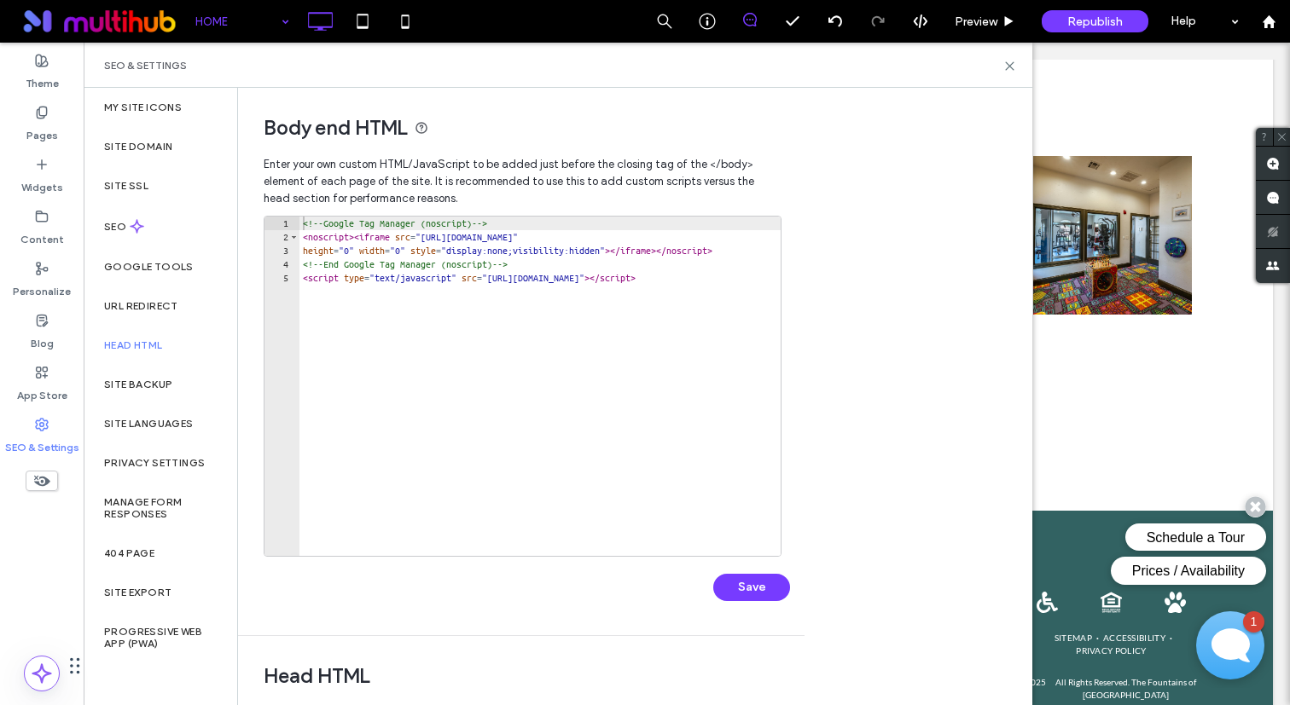
type textarea "**********"
click at [490, 306] on div "<!-- Google Tag Manager (noscript) --> < noscript > < iframe src = "[URL][DOMAI…" at bounding box center [1181, 400] width 1764 height 367
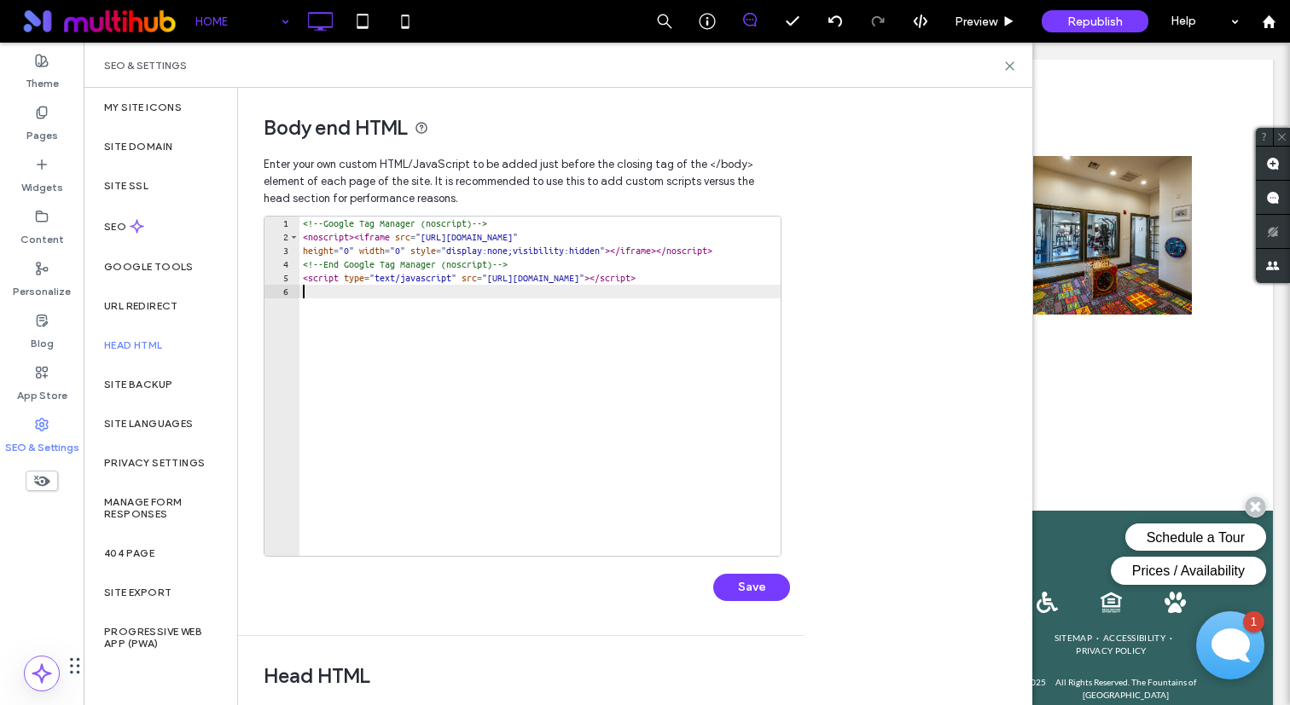
paste textarea "**********"
type textarea "**********"
click at [735, 588] on button "Save" at bounding box center [751, 587] width 77 height 27
click at [574, 311] on div "<!-- Google Tag Manager (noscript) --> < noscript > < iframe src = "https://www…" at bounding box center [1181, 400] width 1764 height 367
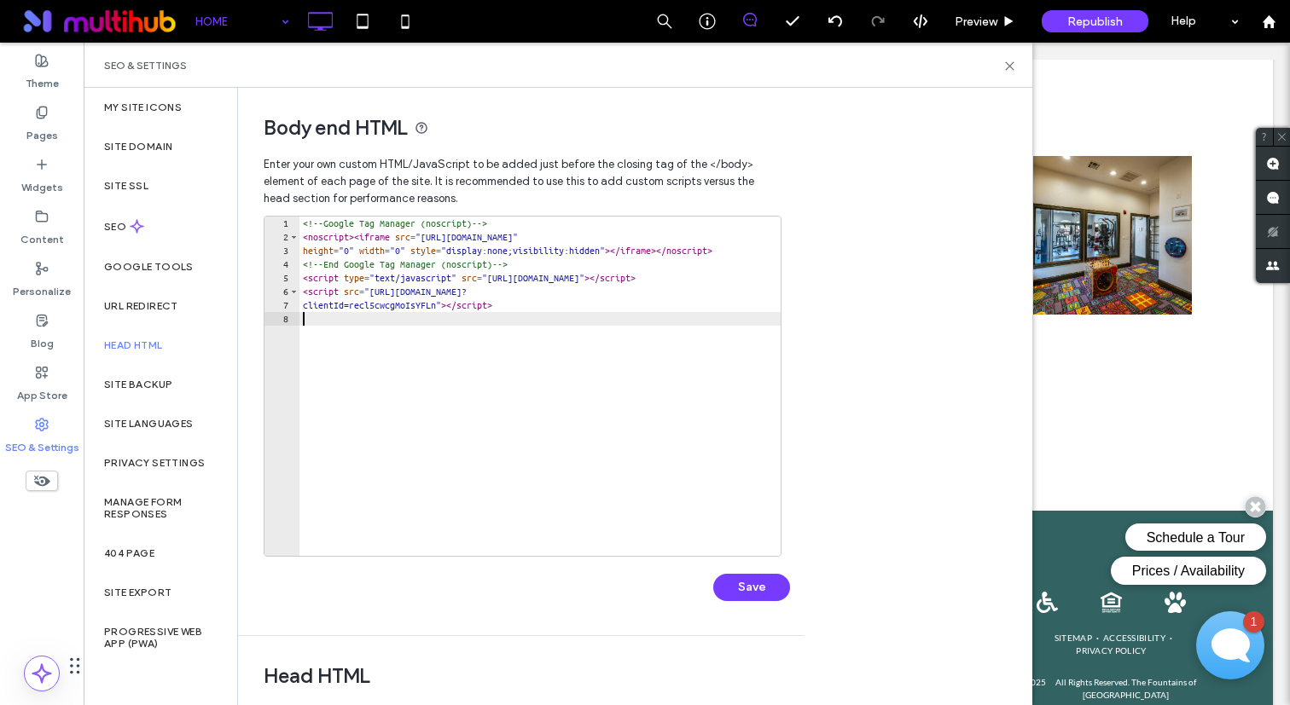
paste textarea "*******"
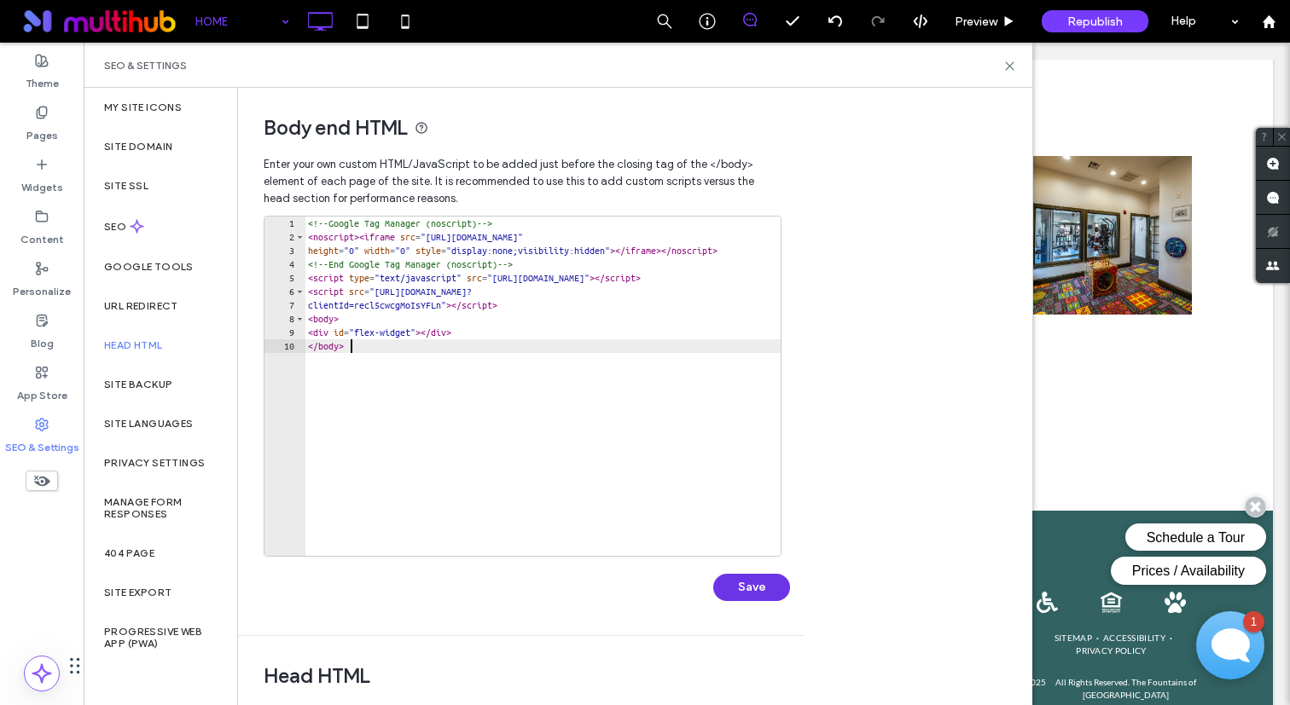
type textarea "*******"
click at [753, 587] on button "Save" at bounding box center [751, 587] width 77 height 27
click at [1012, 62] on use at bounding box center [1010, 66] width 8 height 8
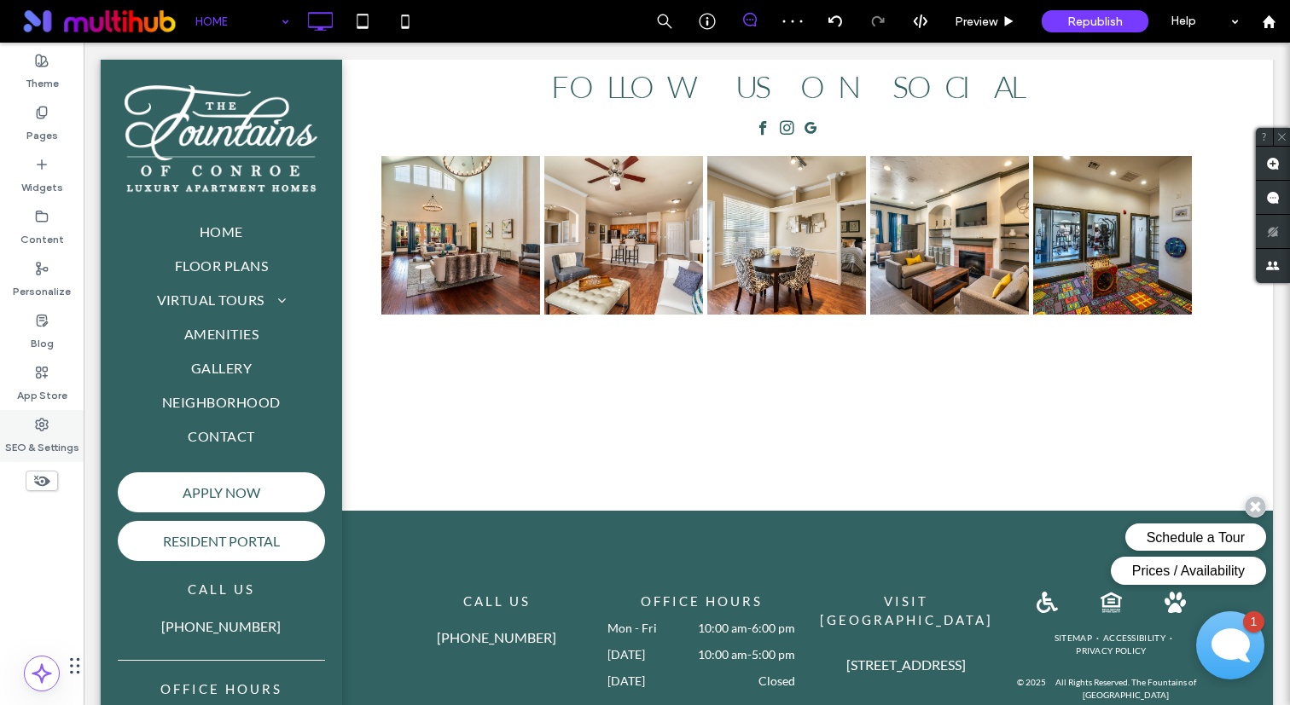
click at [32, 449] on label "SEO & Settings" at bounding box center [42, 444] width 74 height 24
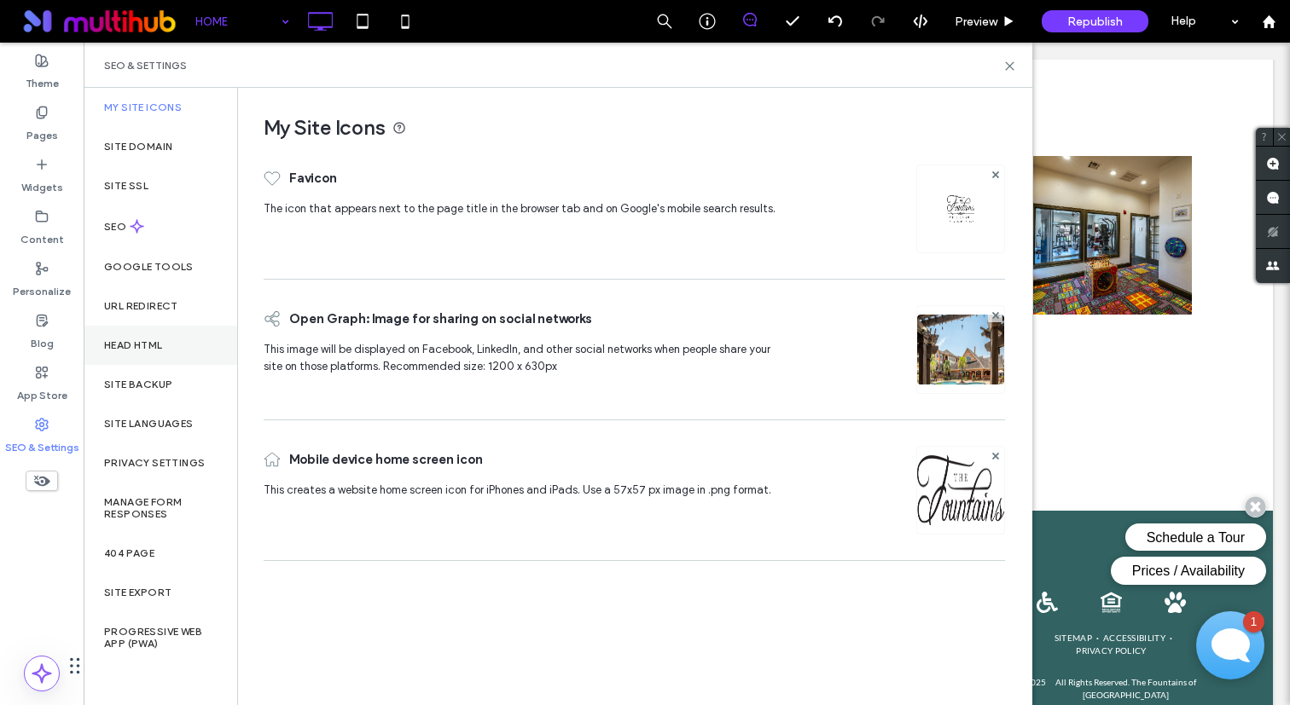
click at [196, 336] on div "Head HTML" at bounding box center [161, 345] width 154 height 39
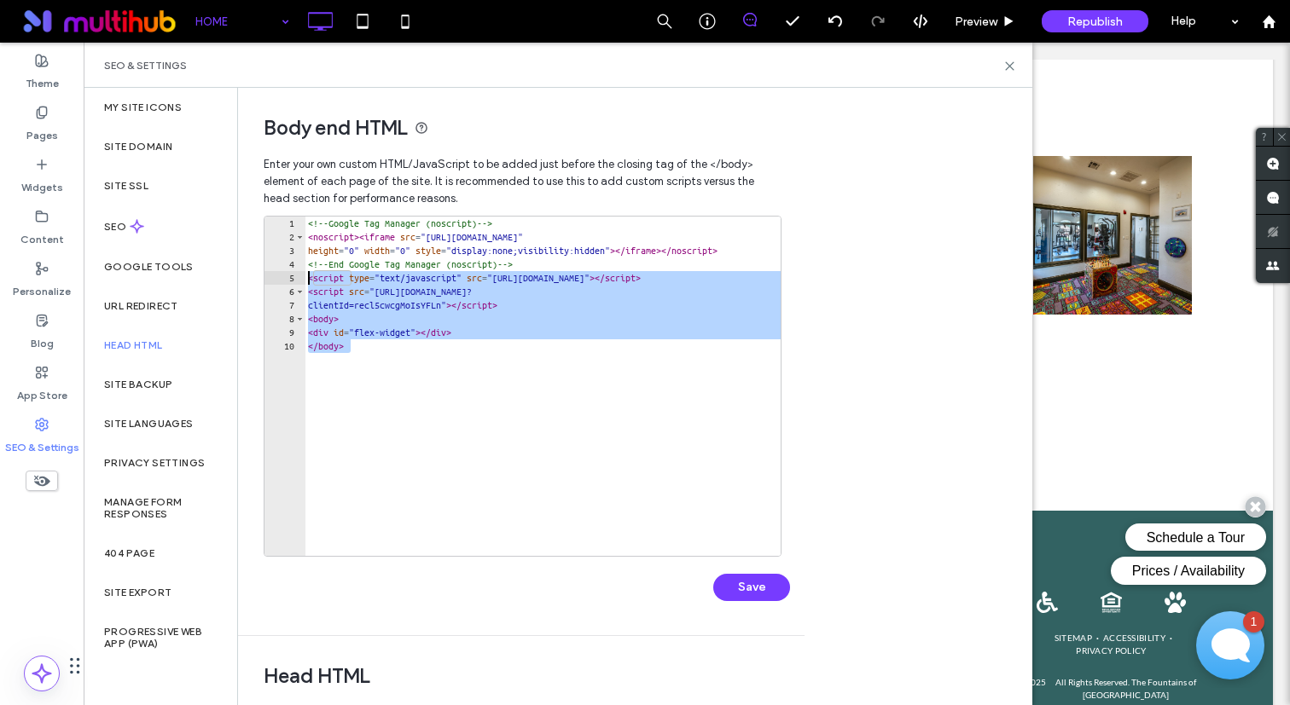
drag, startPoint x: 454, startPoint y: 363, endPoint x: 304, endPoint y: 280, distance: 171.1
click at [304, 280] on div "******* 1 2 3 4 5 6 7 8 9 10 <!-- Google Tag Manager (noscript) --> < noscript …" at bounding box center [523, 386] width 518 height 341
click at [374, 329] on div "<!-- Google Tag Manager (noscript) --> < noscript > < iframe src = "https://www…" at bounding box center [1186, 400] width 1764 height 367
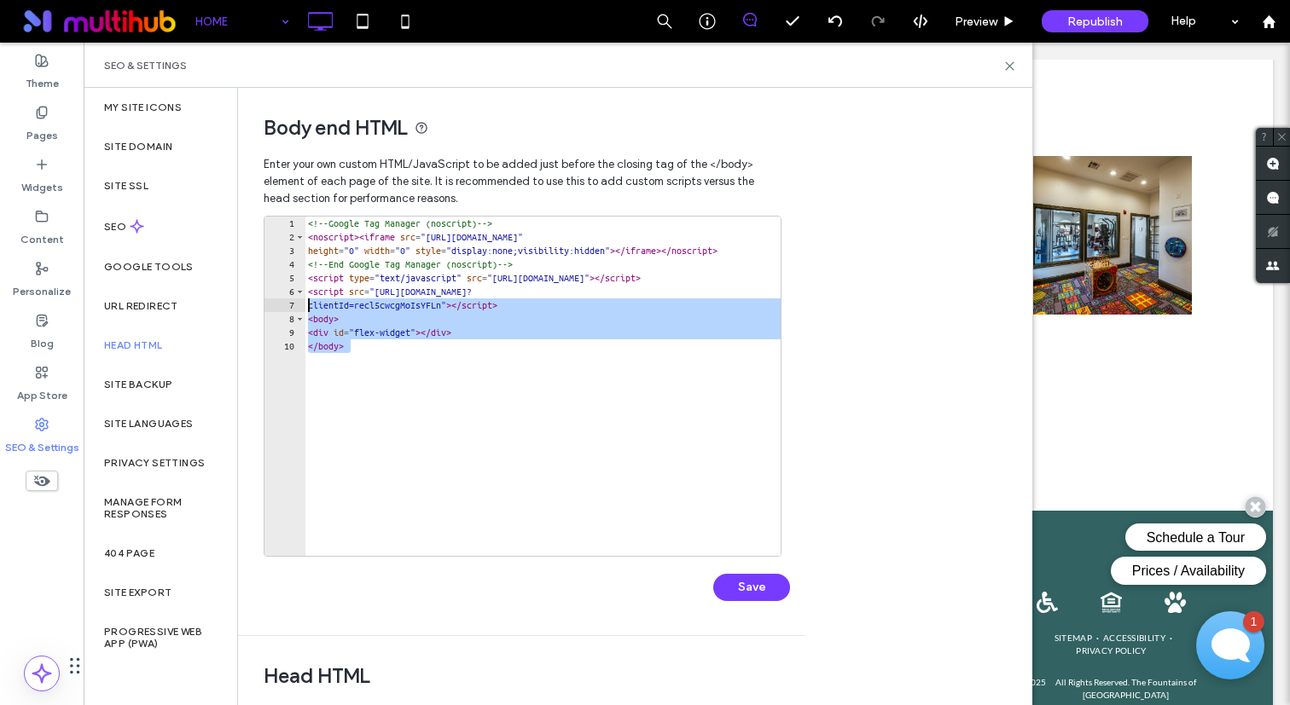
drag, startPoint x: 371, startPoint y: 347, endPoint x: 291, endPoint y: 292, distance: 97.5
click at [291, 292] on div "**********" at bounding box center [523, 386] width 518 height 341
type textarea "**********"
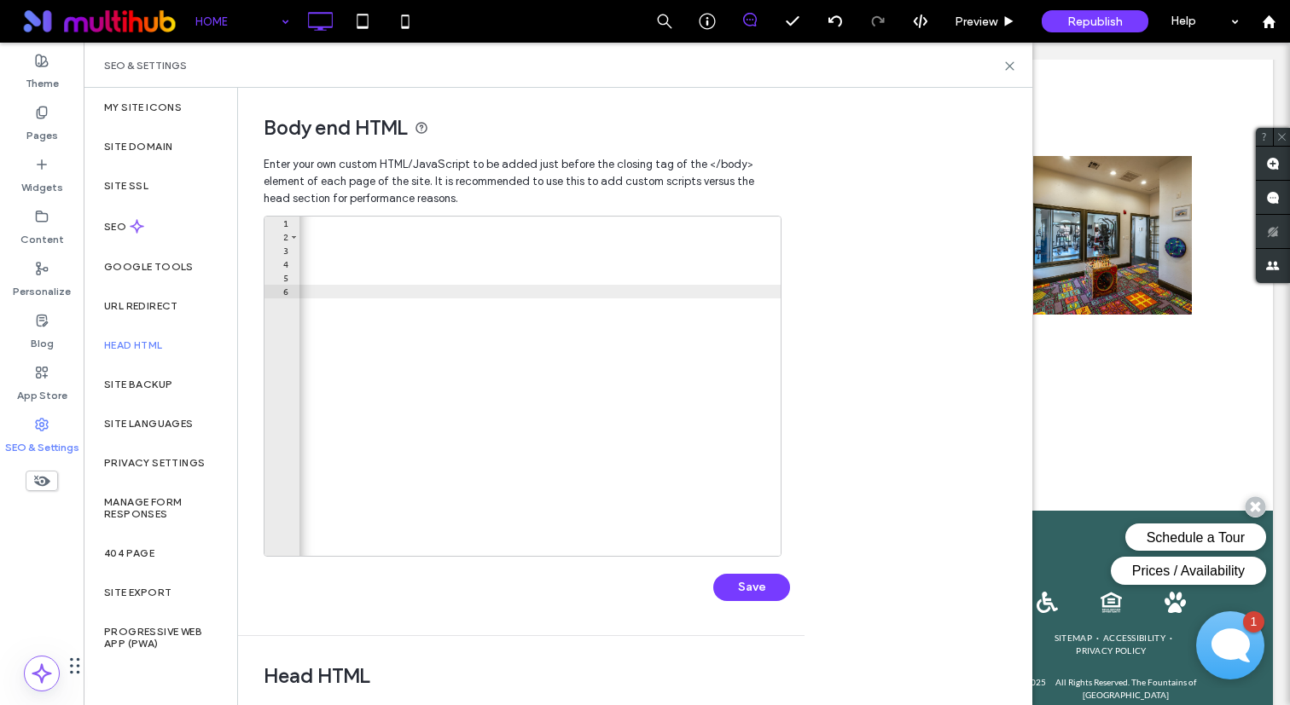
scroll to position [0, 880]
click at [755, 580] on button "Save" at bounding box center [751, 587] width 77 height 27
click at [1011, 59] on div "SEO & Settings" at bounding box center [558, 66] width 908 height 14
click at [1011, 67] on icon at bounding box center [1009, 66] width 13 height 13
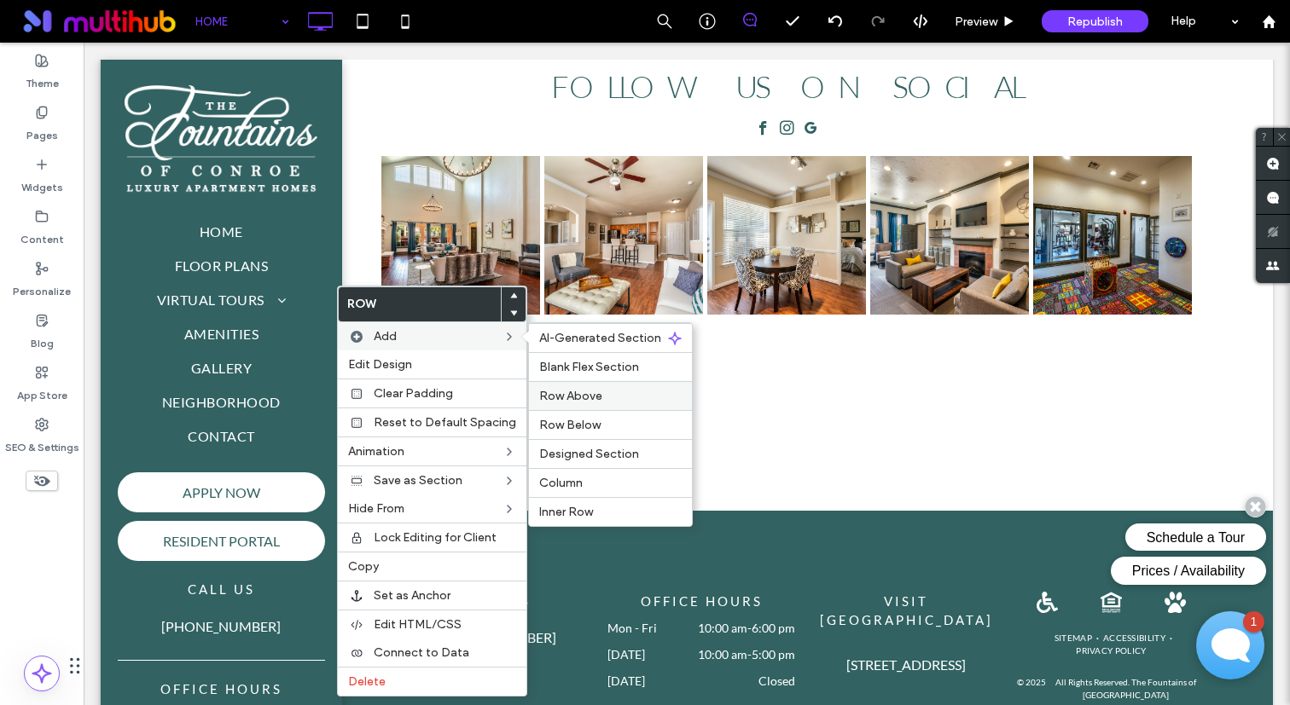
click at [591, 390] on span "Row Above" at bounding box center [570, 396] width 63 height 14
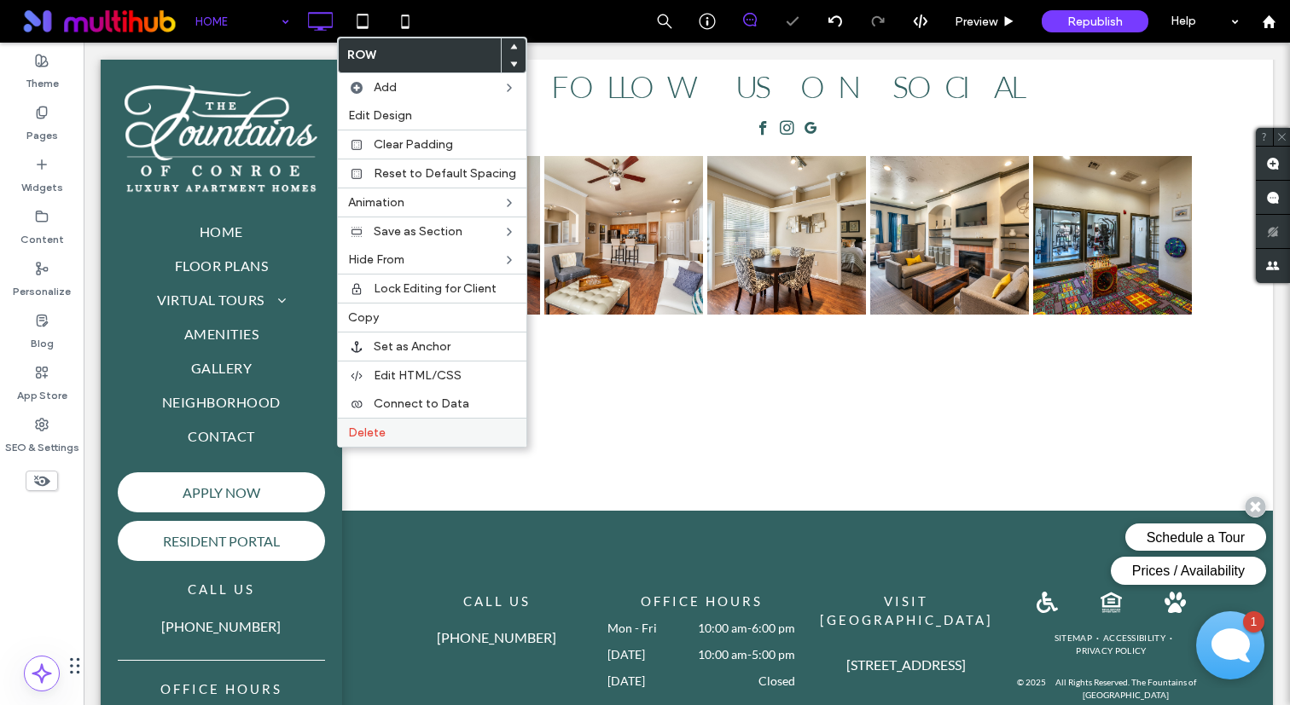
click at [394, 434] on label "Delete" at bounding box center [432, 433] width 168 height 14
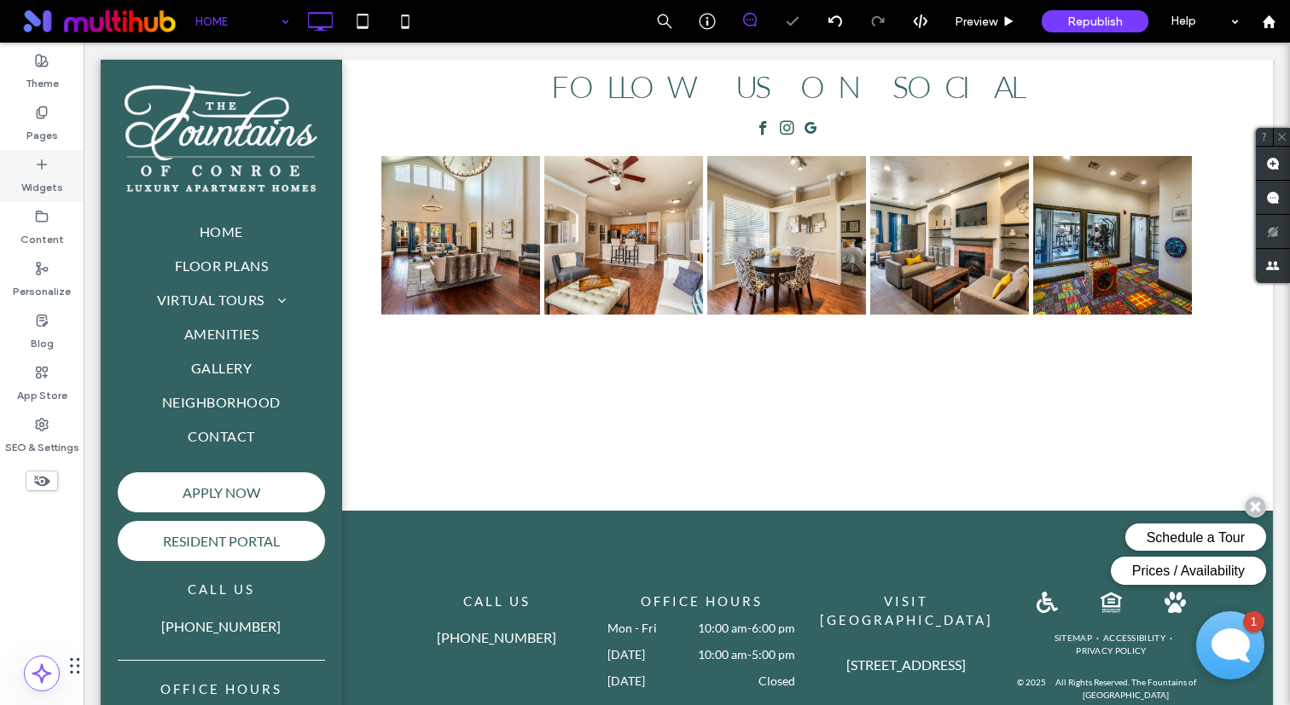
click at [35, 192] on label "Widgets" at bounding box center [42, 183] width 42 height 24
drag, startPoint x: 218, startPoint y: 325, endPoint x: 525, endPoint y: 383, distance: 312.5
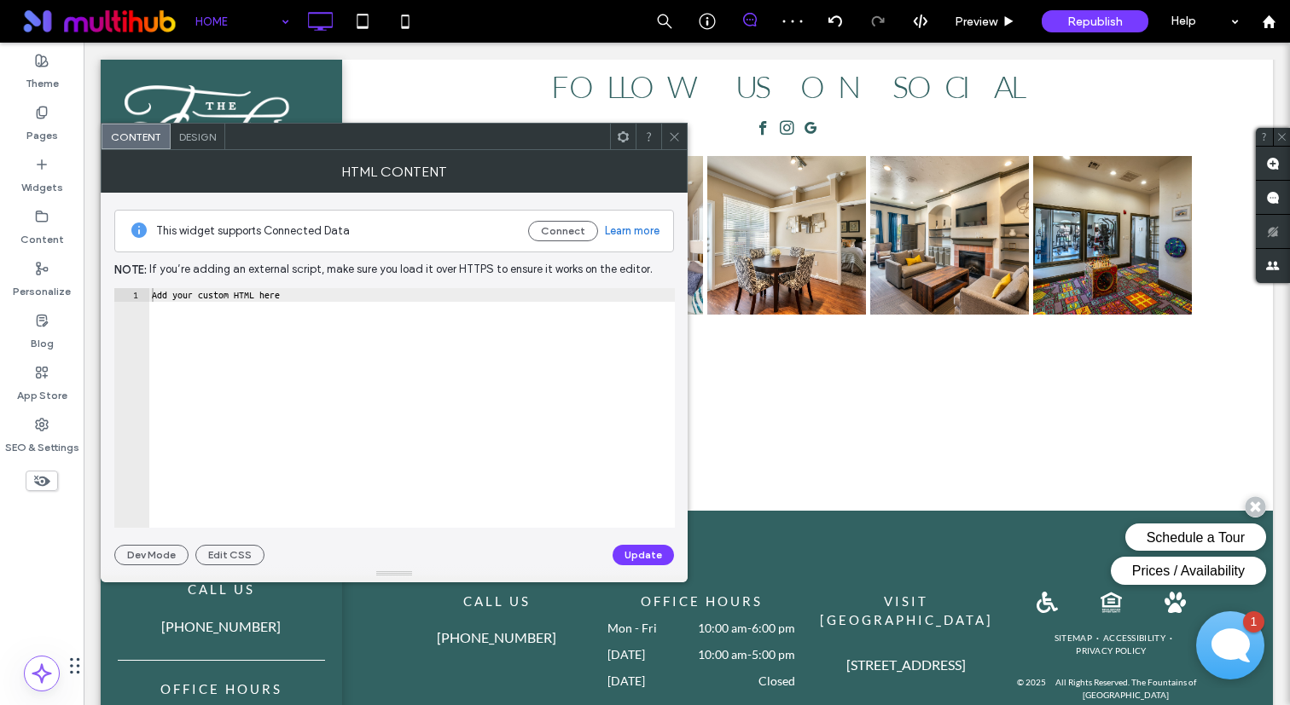
click at [382, 320] on div "Add your custom HTML here" at bounding box center [411, 421] width 526 height 267
paste textarea "Cursor at row 1"
type textarea "******"
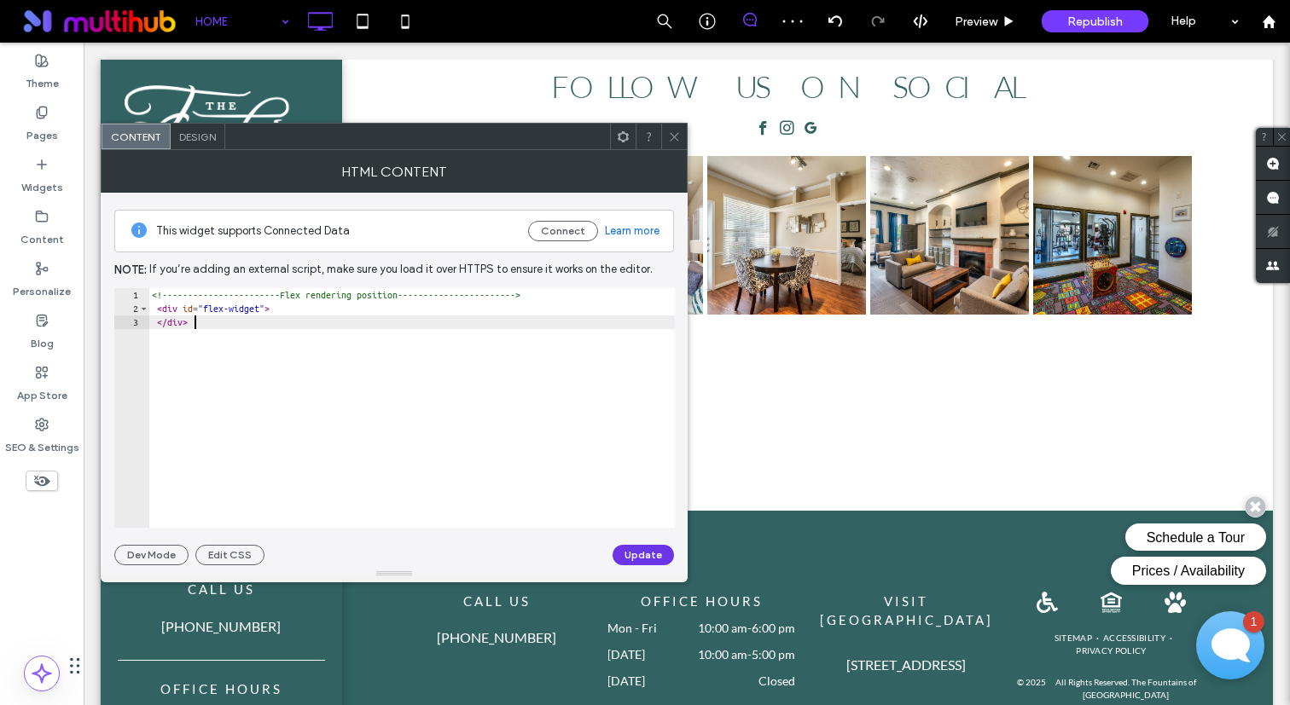
click at [639, 558] on button "Update" at bounding box center [642, 555] width 61 height 20
click at [668, 136] on icon at bounding box center [674, 136] width 13 height 13
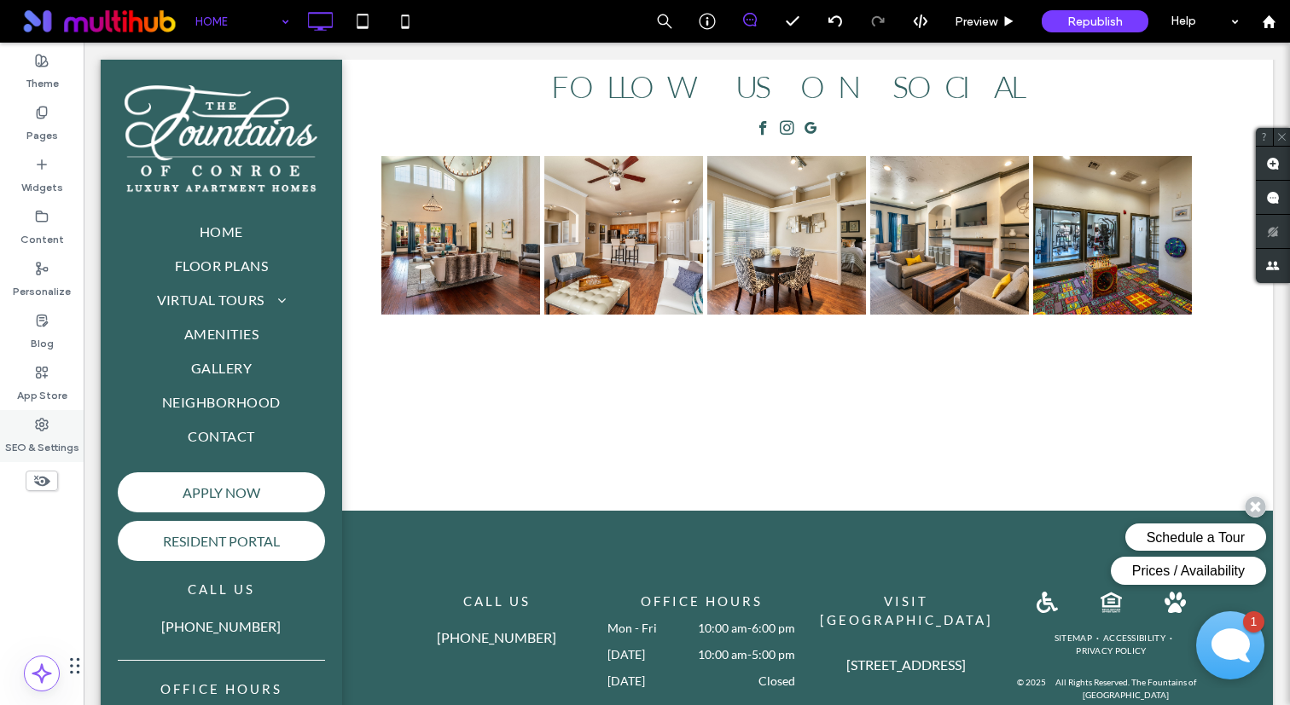
click at [38, 441] on label "SEO & Settings" at bounding box center [42, 444] width 74 height 24
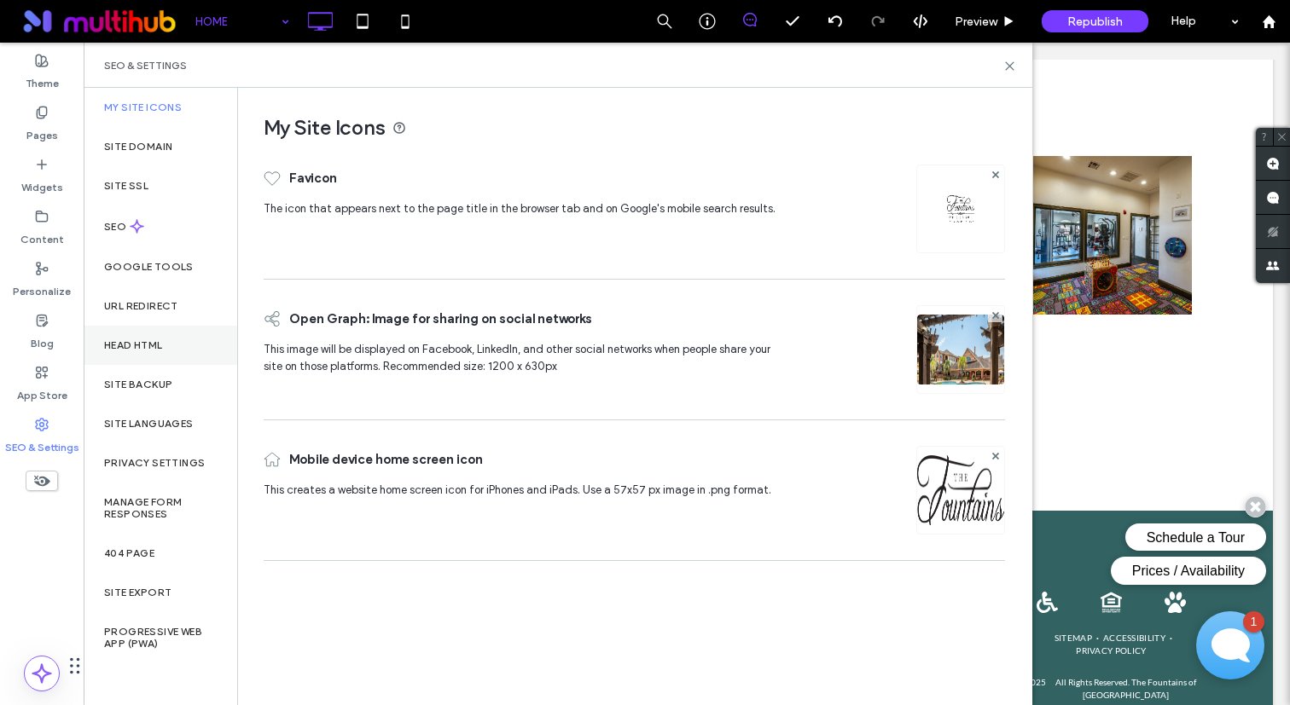
click at [183, 343] on div "Head HTML" at bounding box center [161, 345] width 154 height 39
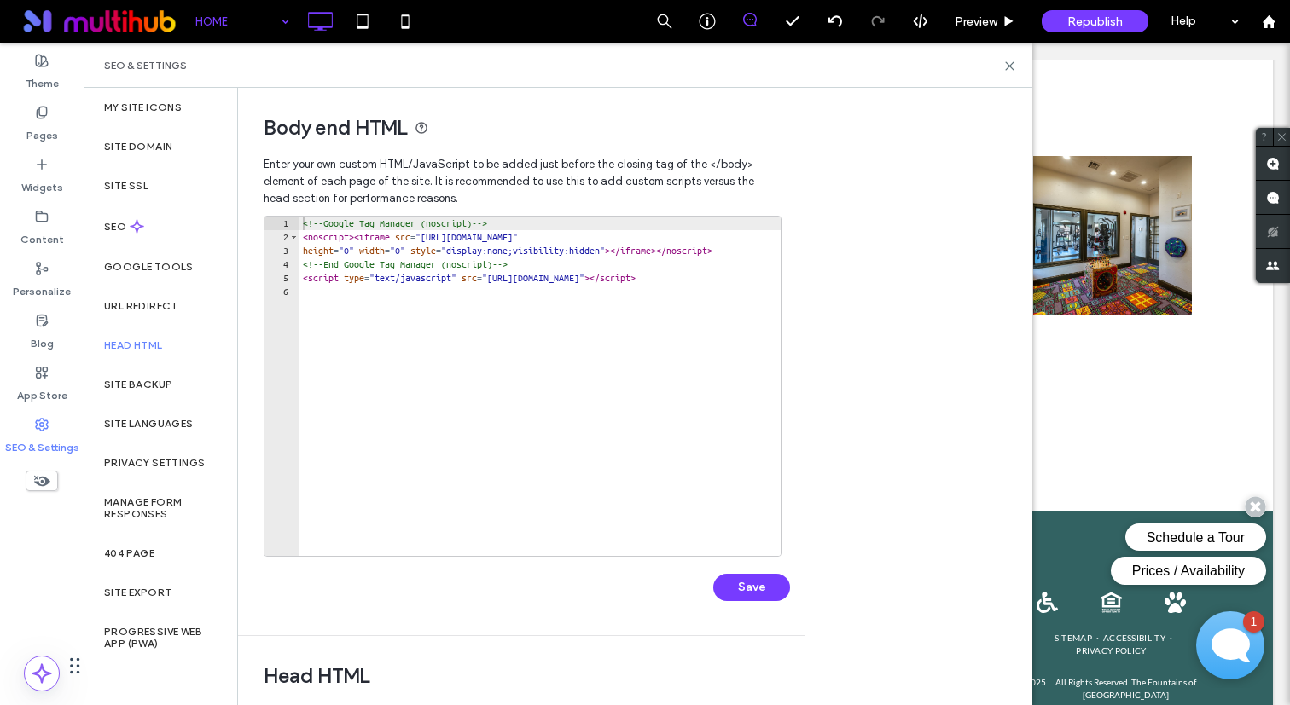
click at [441, 408] on div "<!-- Google Tag Manager (noscript) --> < noscript > < iframe src = "https://www…" at bounding box center [1181, 400] width 1764 height 367
paste textarea "*********"
type textarea "*********"
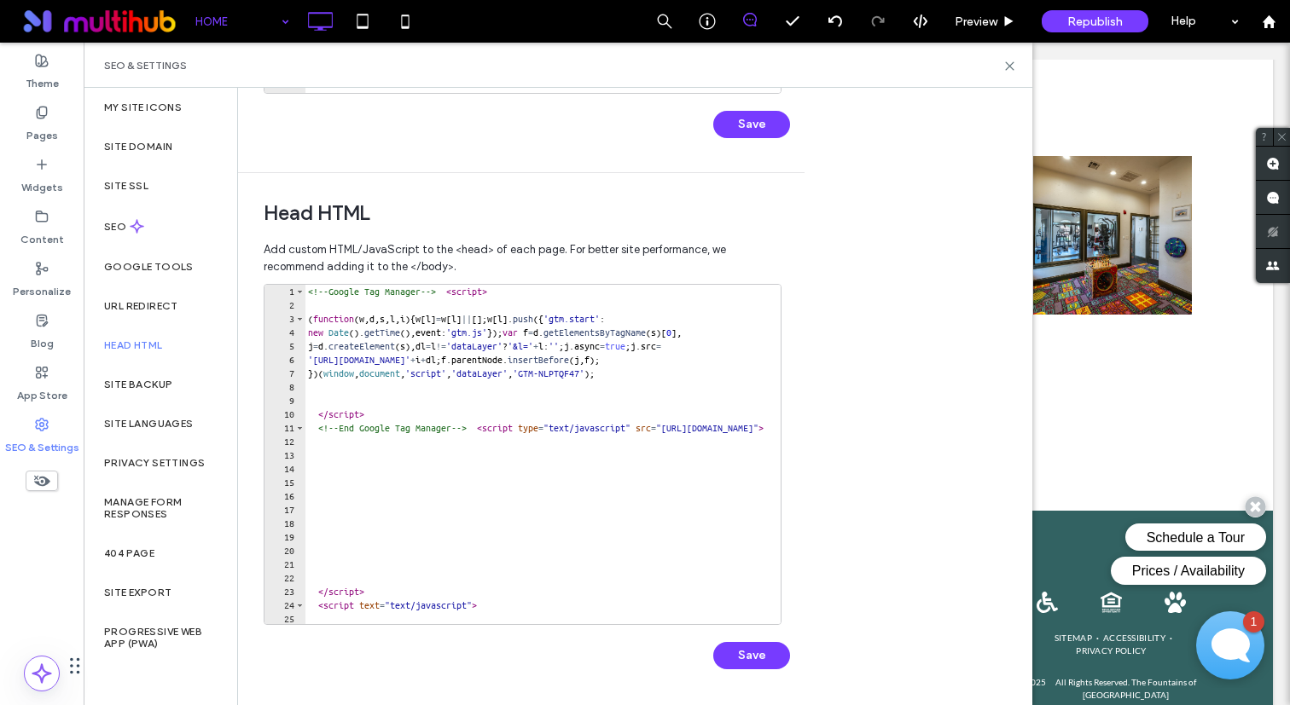
scroll to position [165, 0]
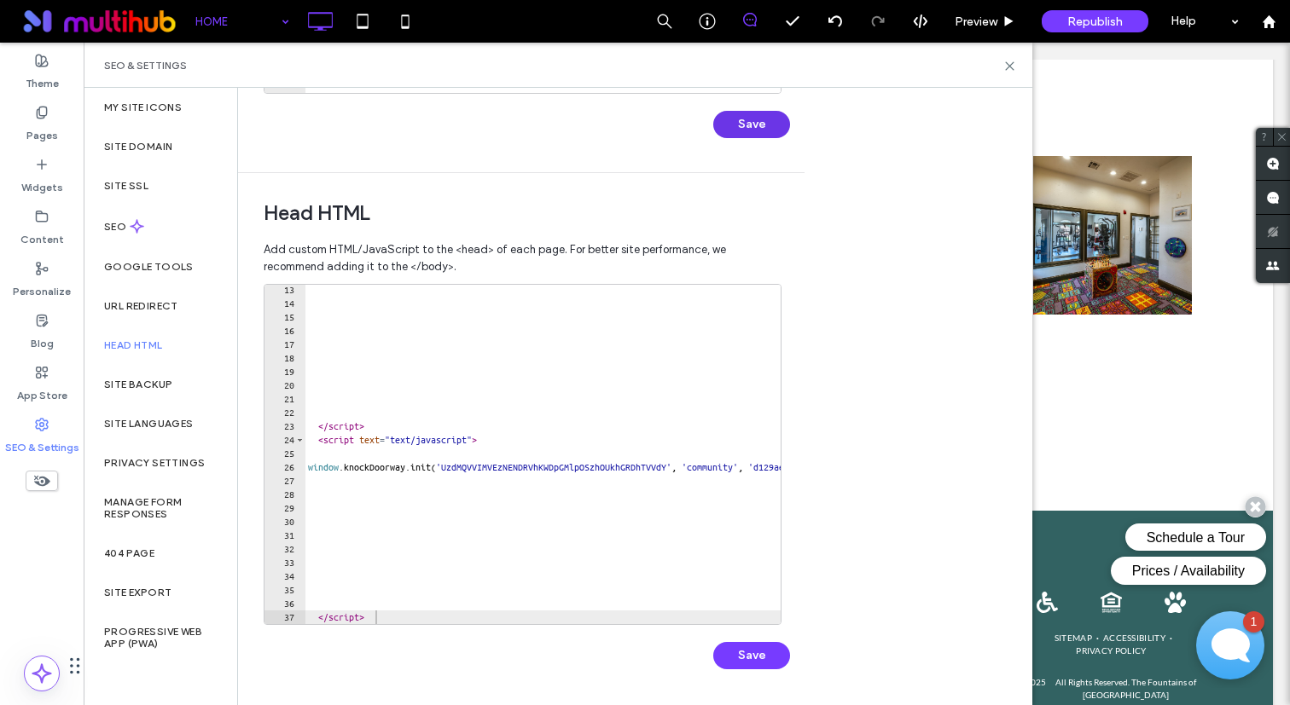
click at [787, 117] on button "Save" at bounding box center [751, 124] width 77 height 27
click at [418, 615] on div at bounding box center [670, 615] width 732 height 17
click at [432, 584] on div "</ script > < script text = "text/javascript" > window . knockDoorway . init ( …" at bounding box center [670, 466] width 732 height 367
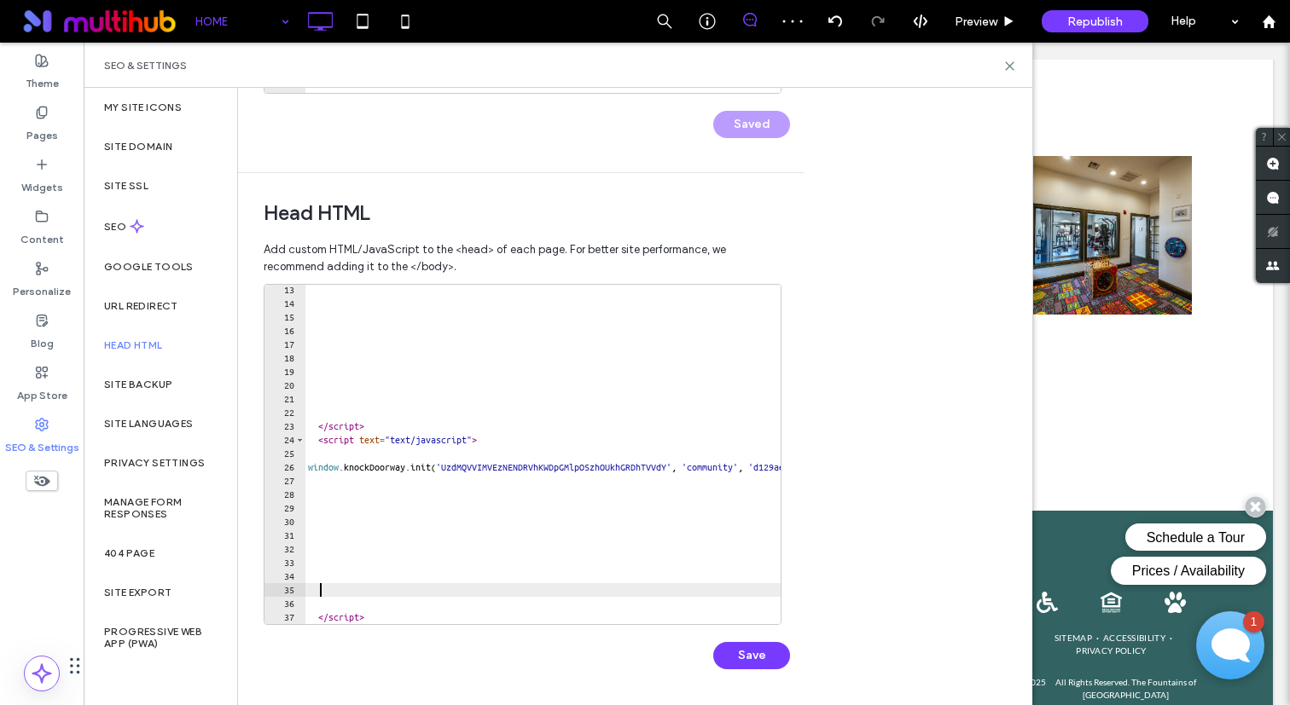
click at [412, 619] on div at bounding box center [670, 615] width 732 height 17
type textarea "*********"
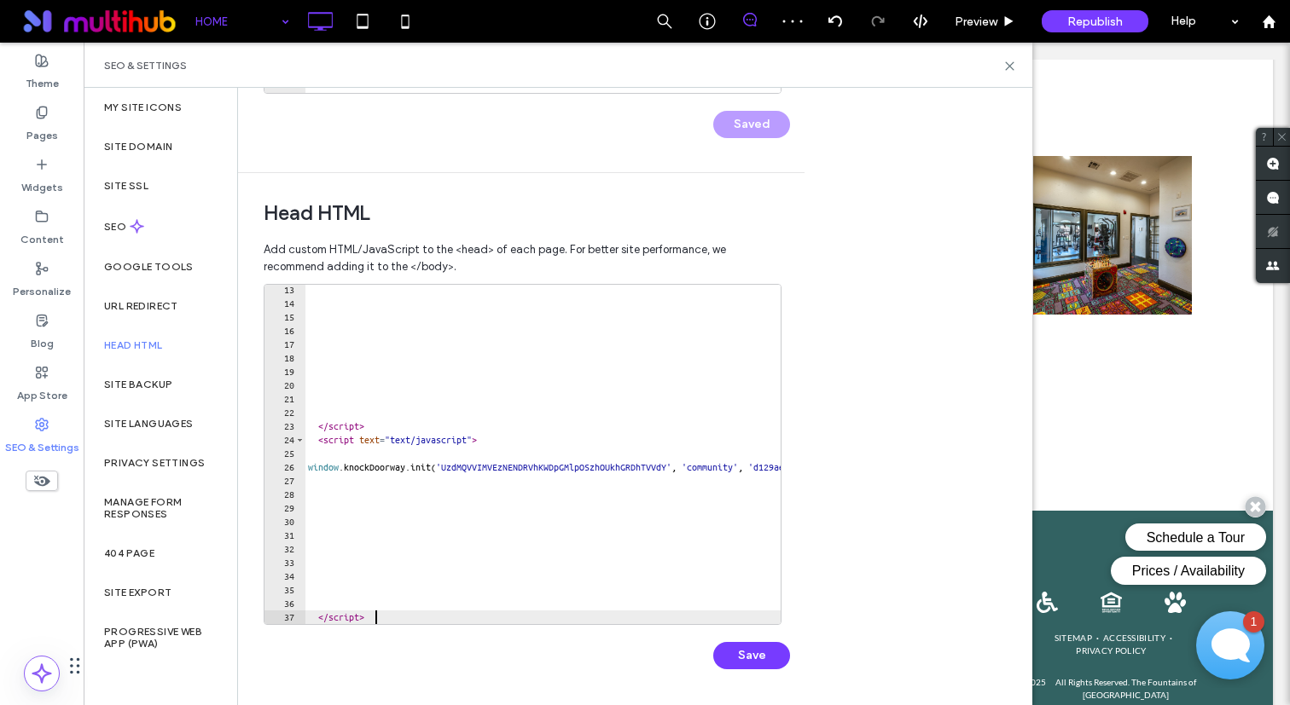
scroll to position [179, 0]
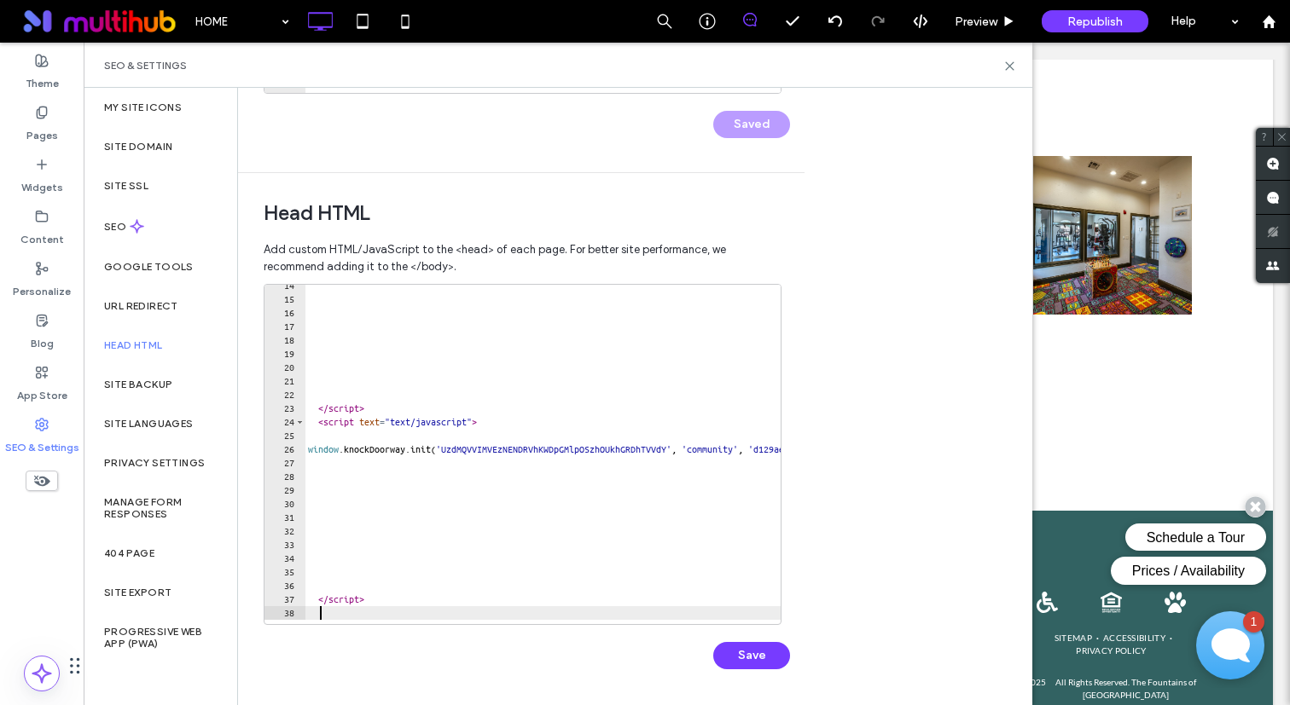
paste textarea "*********"
type textarea "*********"
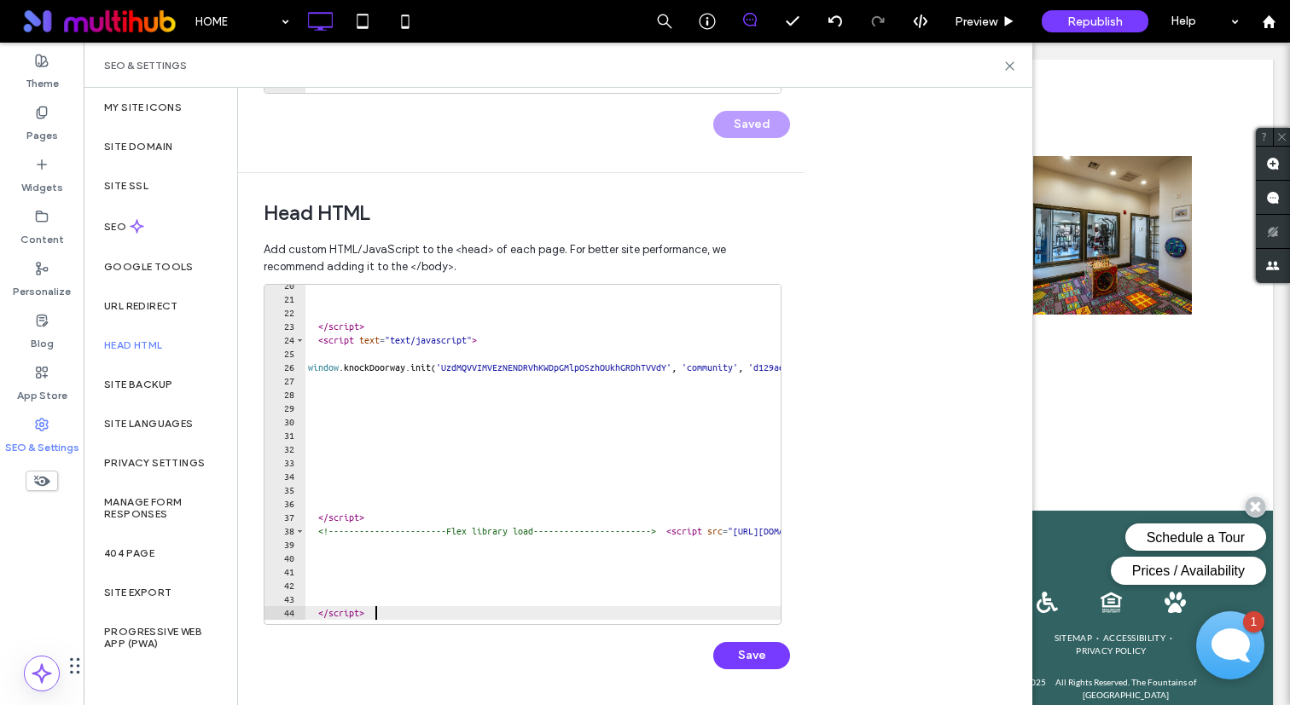
scroll to position [261, 0]
click at [745, 657] on button "Save" at bounding box center [751, 655] width 77 height 27
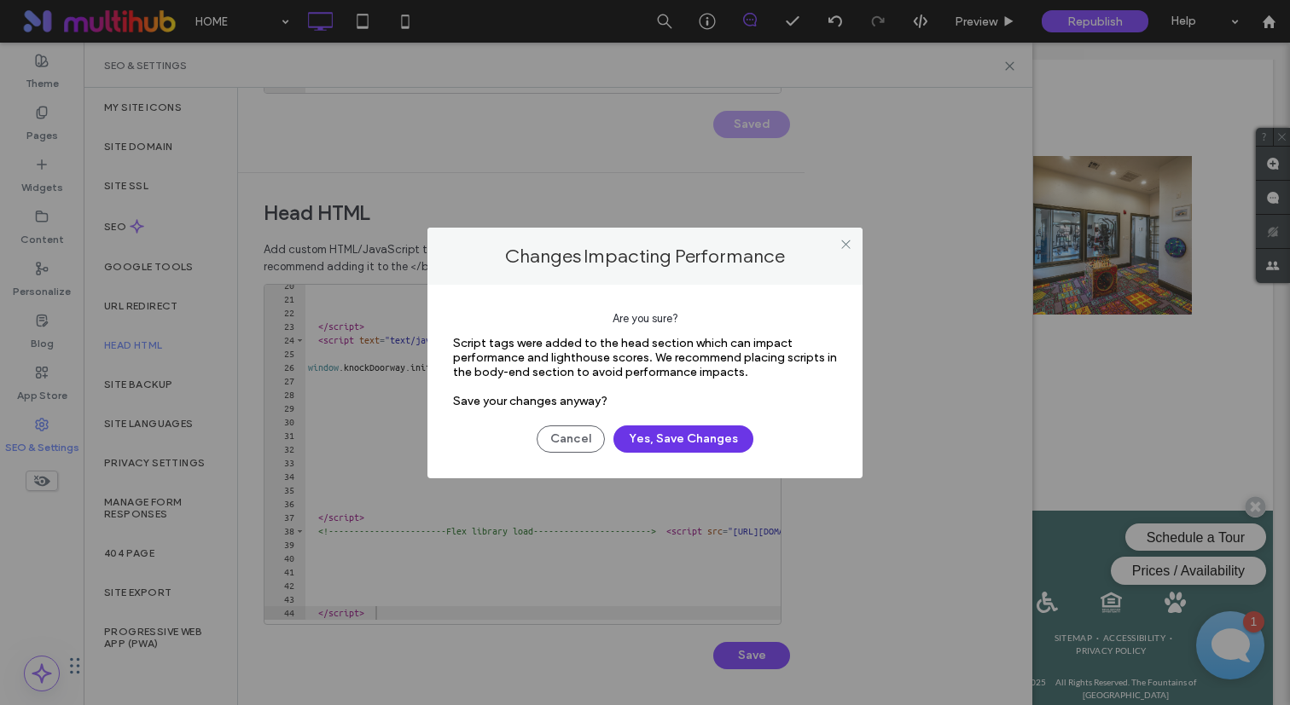
click at [676, 432] on button "Yes, Save Changes" at bounding box center [683, 439] width 140 height 27
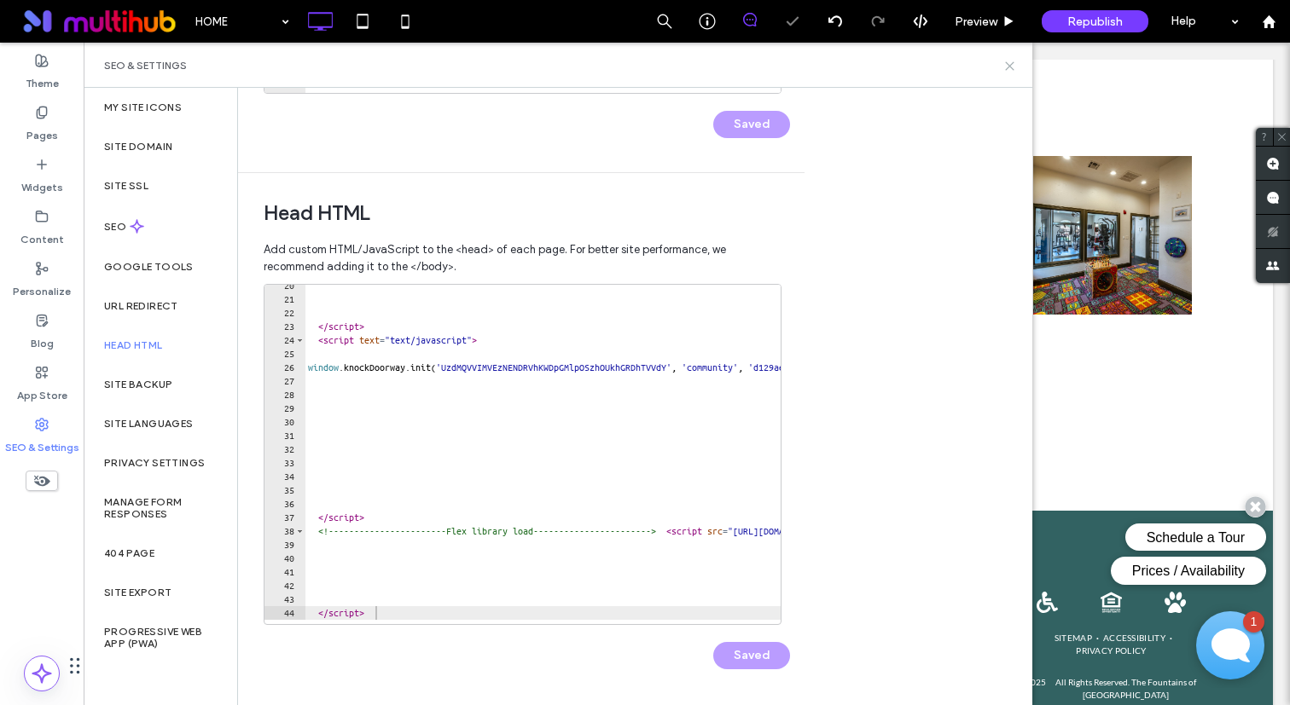
click at [1009, 70] on icon at bounding box center [1009, 66] width 13 height 13
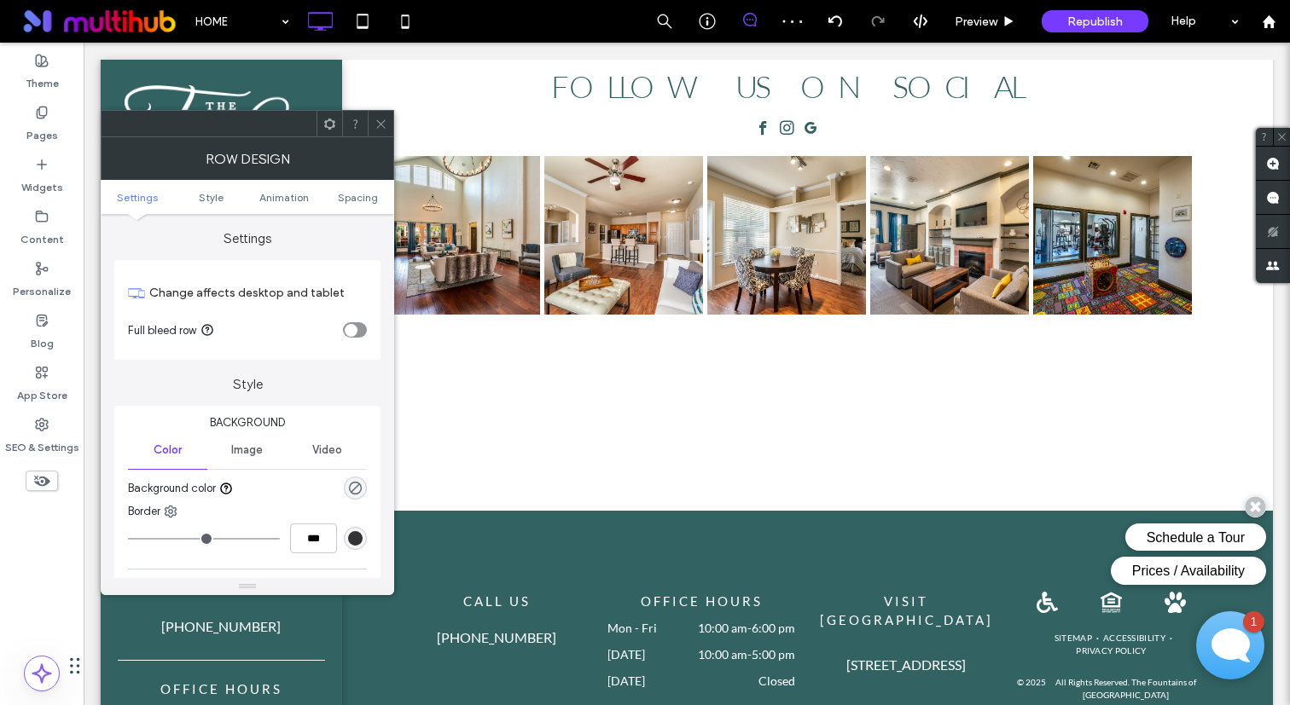
click at [354, 329] on div "toggle" at bounding box center [351, 330] width 13 height 13
click at [383, 131] on span at bounding box center [380, 124] width 13 height 26
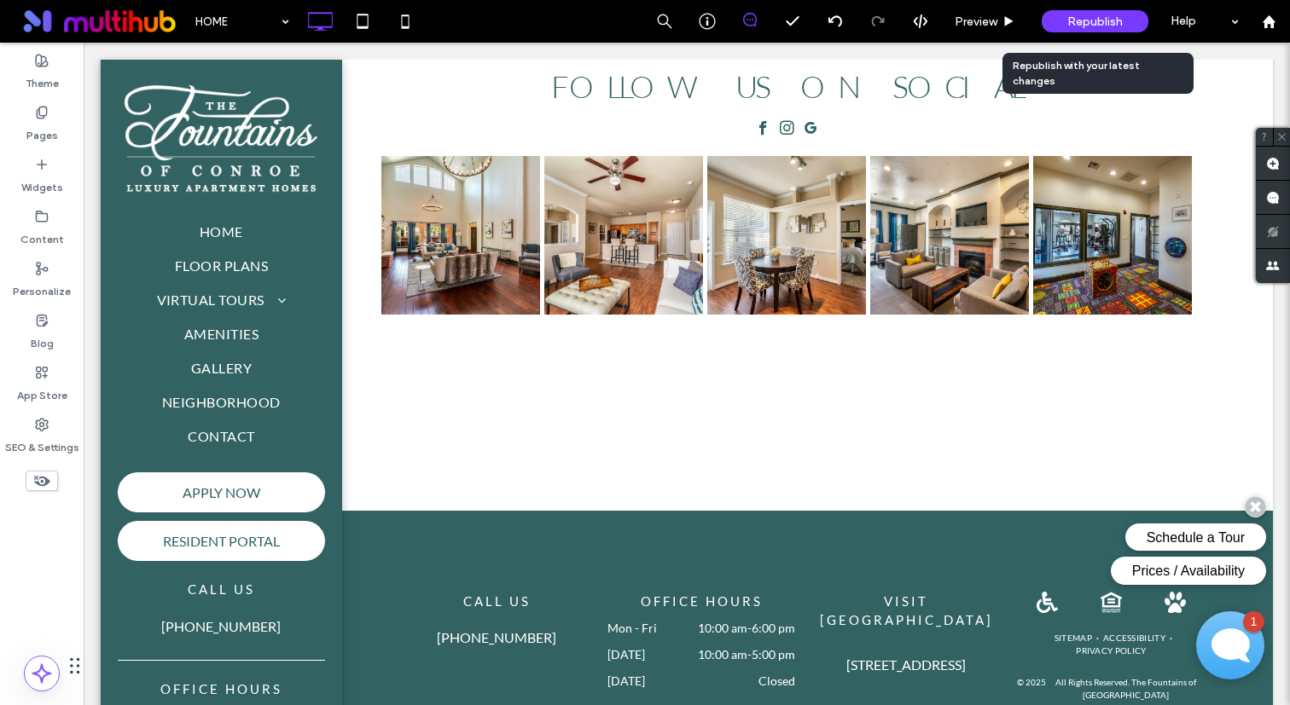
click at [1101, 19] on span "Republish" at bounding box center [1094, 21] width 55 height 14
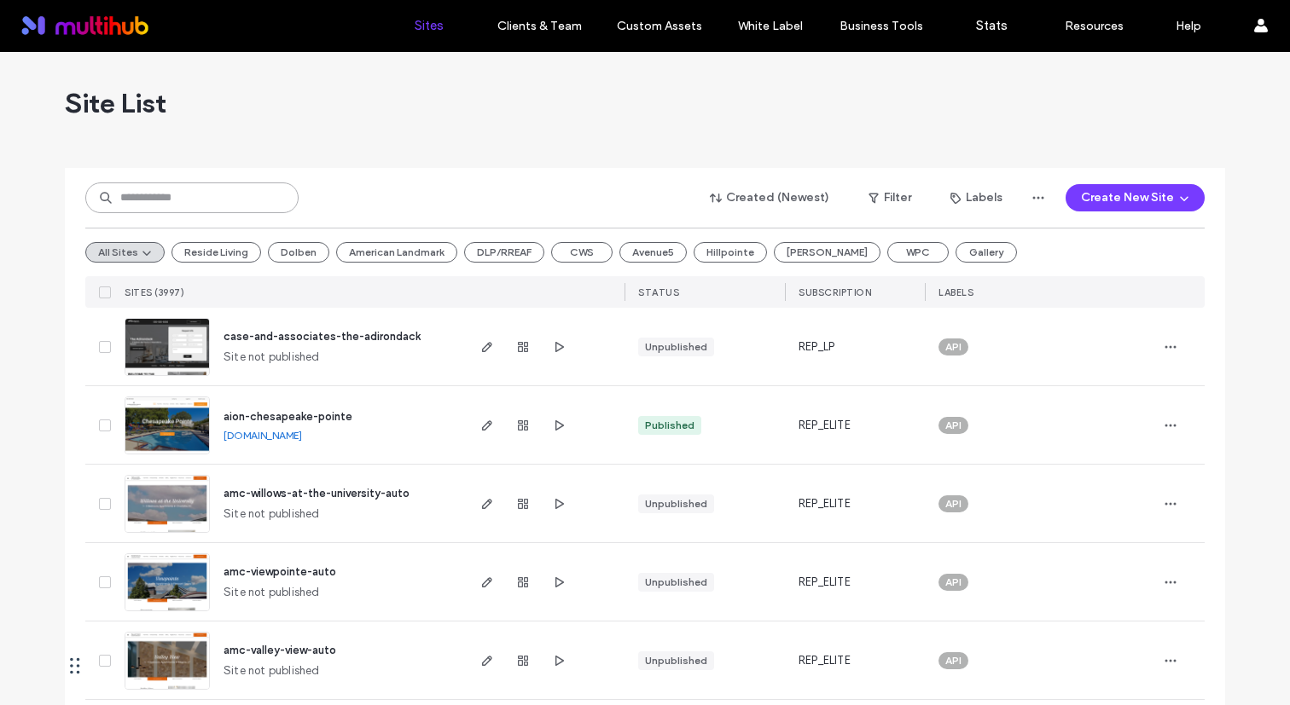
click at [238, 212] on input at bounding box center [191, 198] width 213 height 31
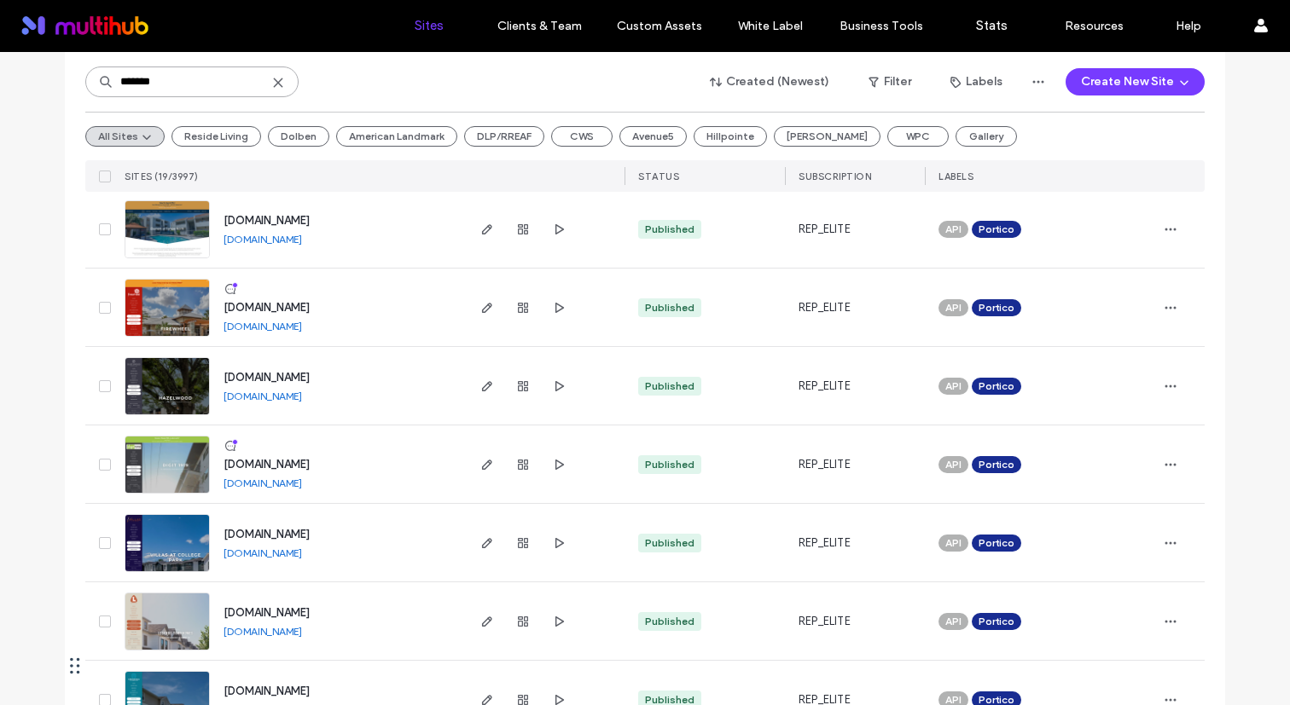
scroll to position [746, 0]
type input "*******"
click at [294, 483] on link "[DOMAIN_NAME]" at bounding box center [262, 482] width 78 height 13
click at [281, 457] on span "www.digit1919.com" at bounding box center [266, 463] width 86 height 13
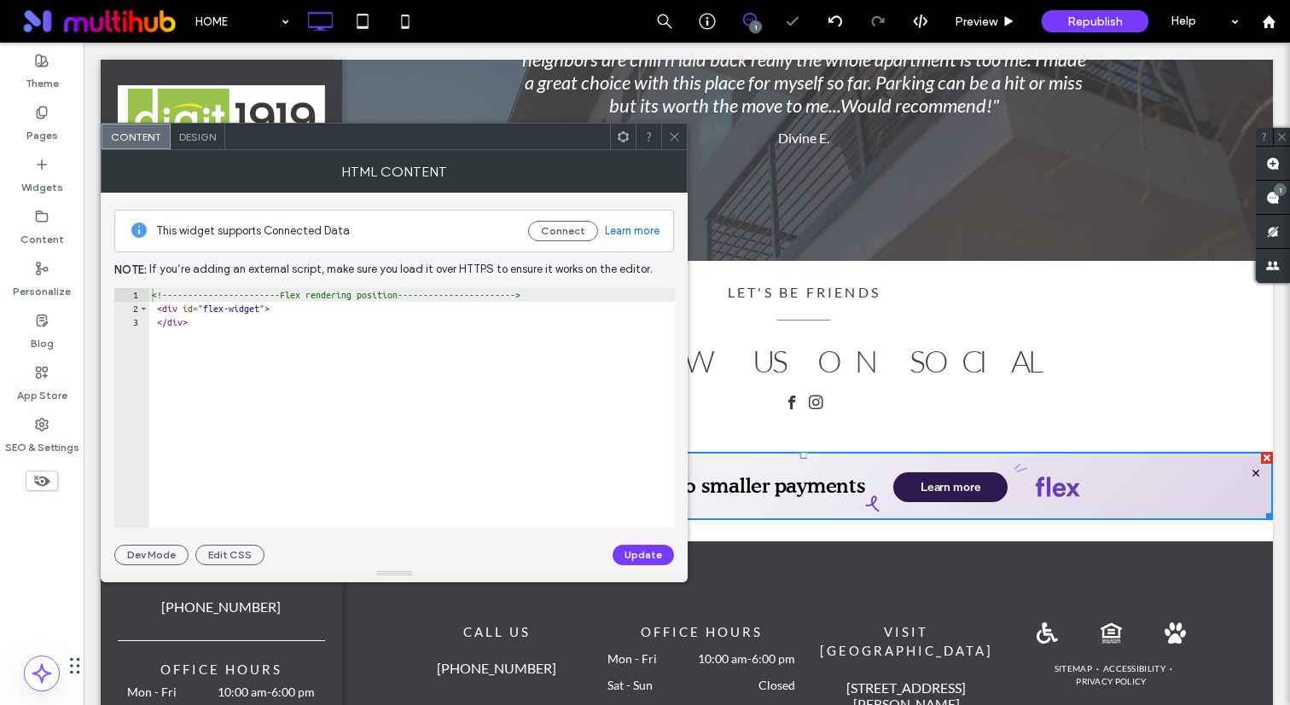
type textarea "******"
click at [449, 369] on div "<!-- ---------------------Flex rendering position--------------------- --> < di…" at bounding box center [411, 421] width 526 height 267
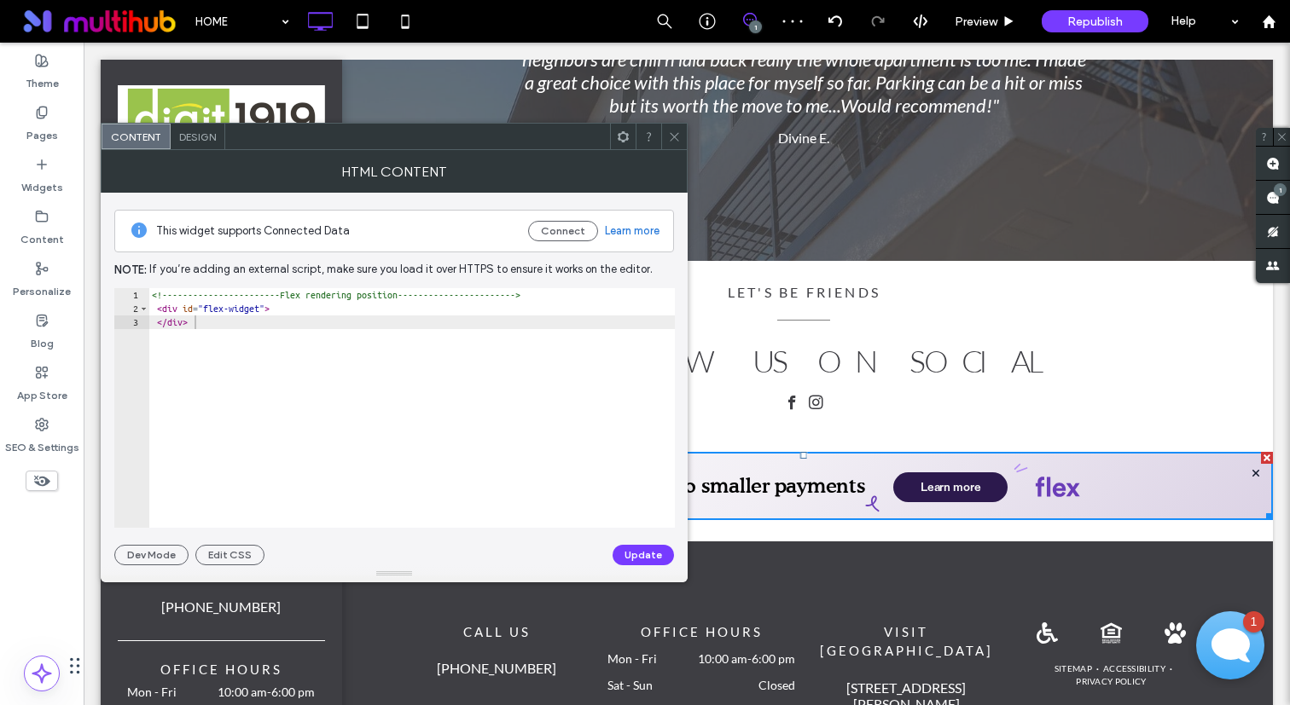
click at [671, 130] on icon at bounding box center [674, 136] width 13 height 13
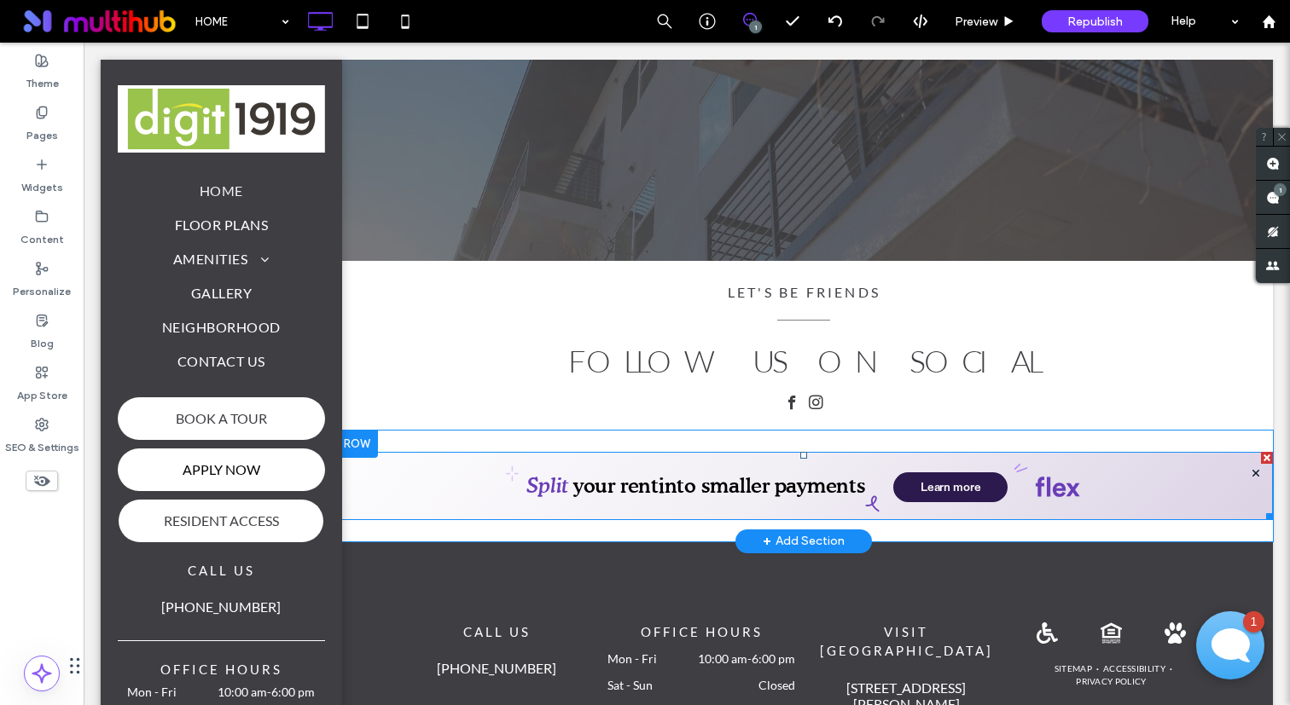
click at [368, 452] on span at bounding box center [803, 486] width 937 height 68
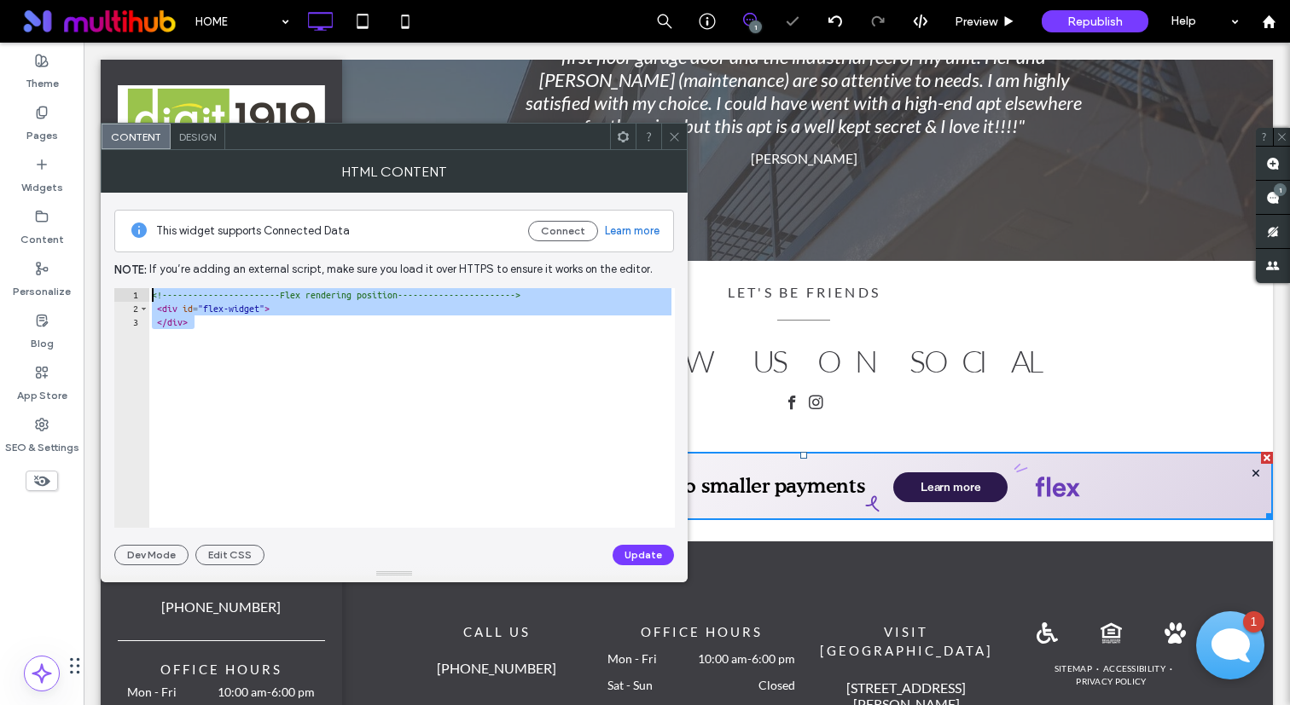
drag, startPoint x: 310, startPoint y: 342, endPoint x: 149, endPoint y: 297, distance: 166.6
click at [149, 297] on div "<!-- ---------------------Flex rendering position--------------------- --> < di…" at bounding box center [411, 421] width 526 height 267
type textarea "**********"
click at [43, 429] on icon at bounding box center [42, 425] width 14 height 14
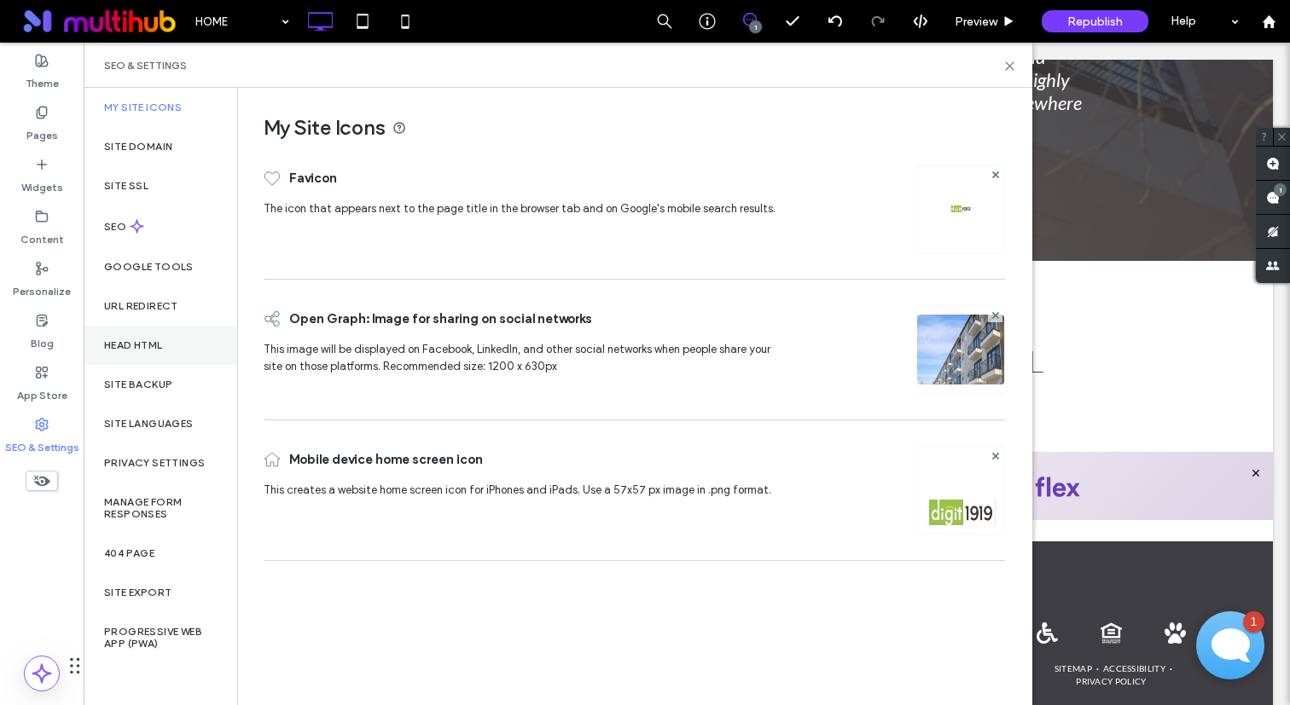
click at [169, 346] on div "Head HTML" at bounding box center [161, 345] width 154 height 39
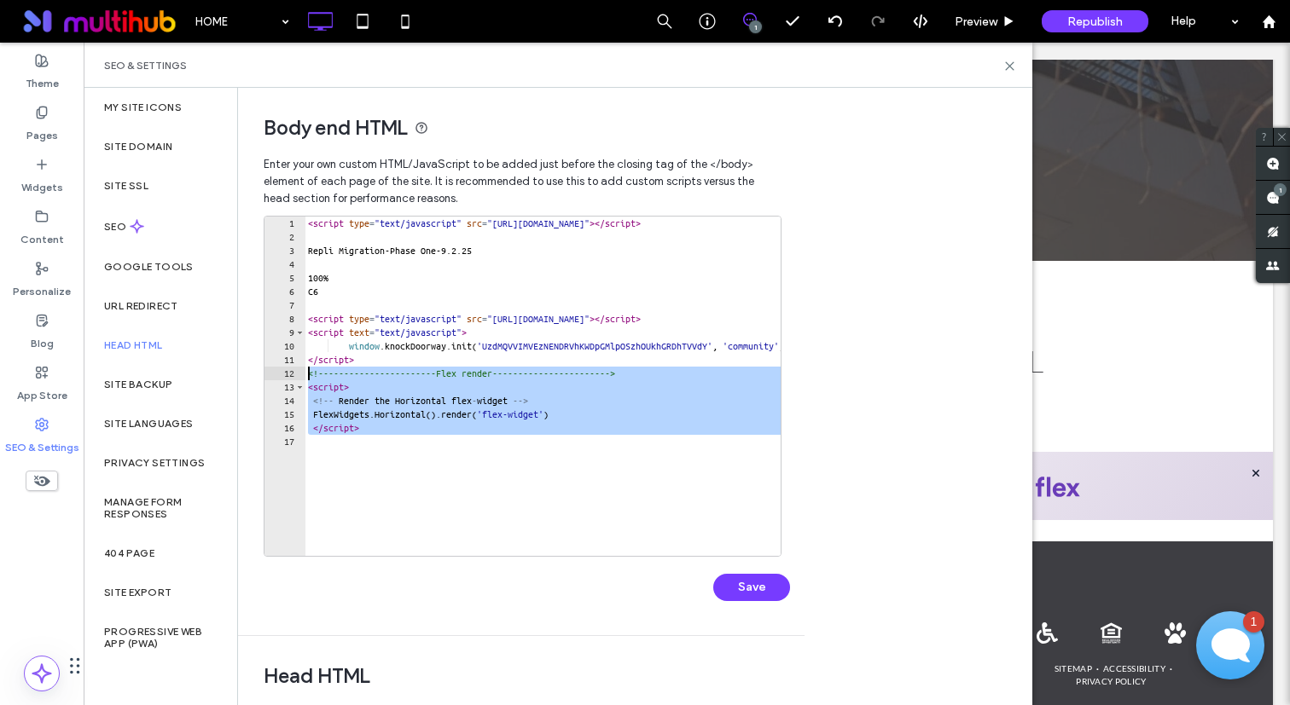
drag, startPoint x: 404, startPoint y: 437, endPoint x: 309, endPoint y: 381, distance: 110.5
click at [309, 381] on div "< script type = "text/javascript" src = "[URL][DOMAIN_NAME]" > </ script > Repl…" at bounding box center [1186, 400] width 1764 height 367
click at [310, 371] on div "< script type = "text/javascript" src = "[URL][DOMAIN_NAME]" > </ script > Repl…" at bounding box center [1186, 400] width 1764 height 367
drag, startPoint x: 310, startPoint y: 371, endPoint x: 381, endPoint y: 433, distance: 94.9
click at [381, 433] on div "< script type = "text/javascript" src = "[URL][DOMAIN_NAME]" > </ script > Repl…" at bounding box center [1186, 400] width 1764 height 367
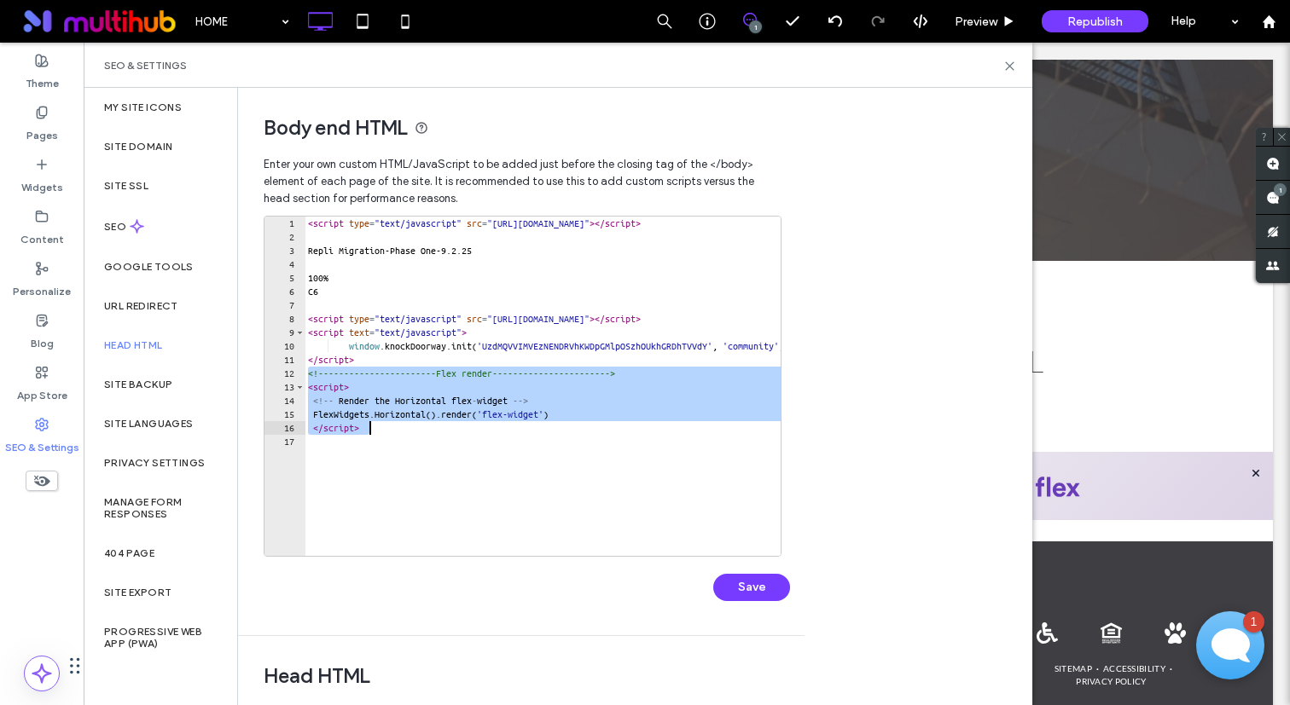
type textarea "**********"
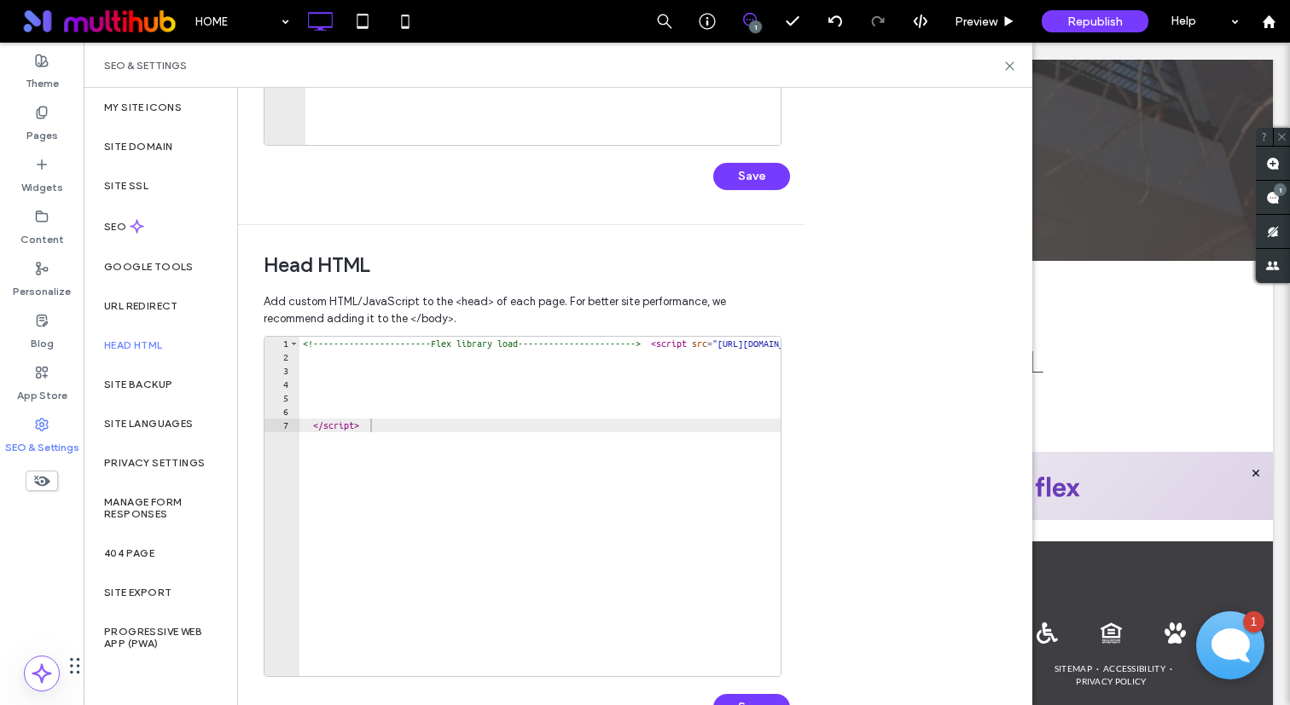
scroll to position [463, 0]
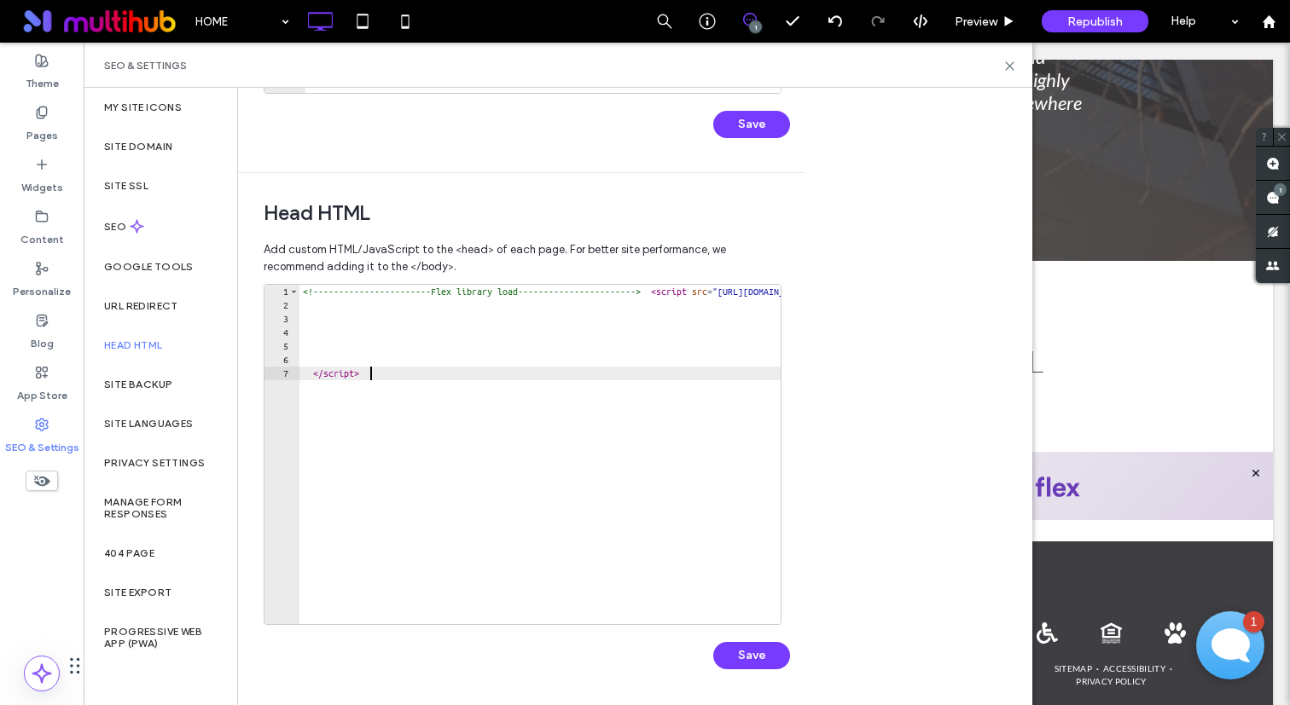
click at [397, 371] on div "<!-- ---------------------Flex library load--------------------- --> < script s…" at bounding box center [778, 468] width 959 height 367
type textarea "*********"
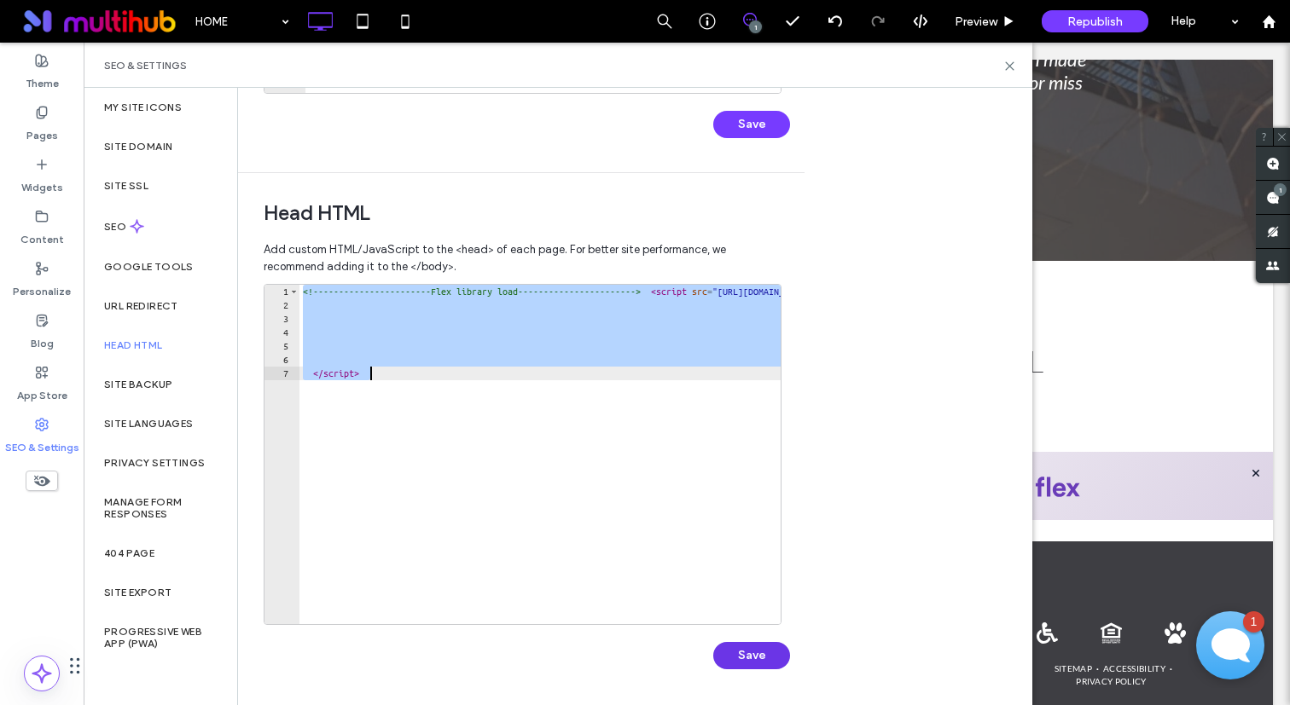
click at [772, 652] on button "Save" at bounding box center [751, 655] width 77 height 27
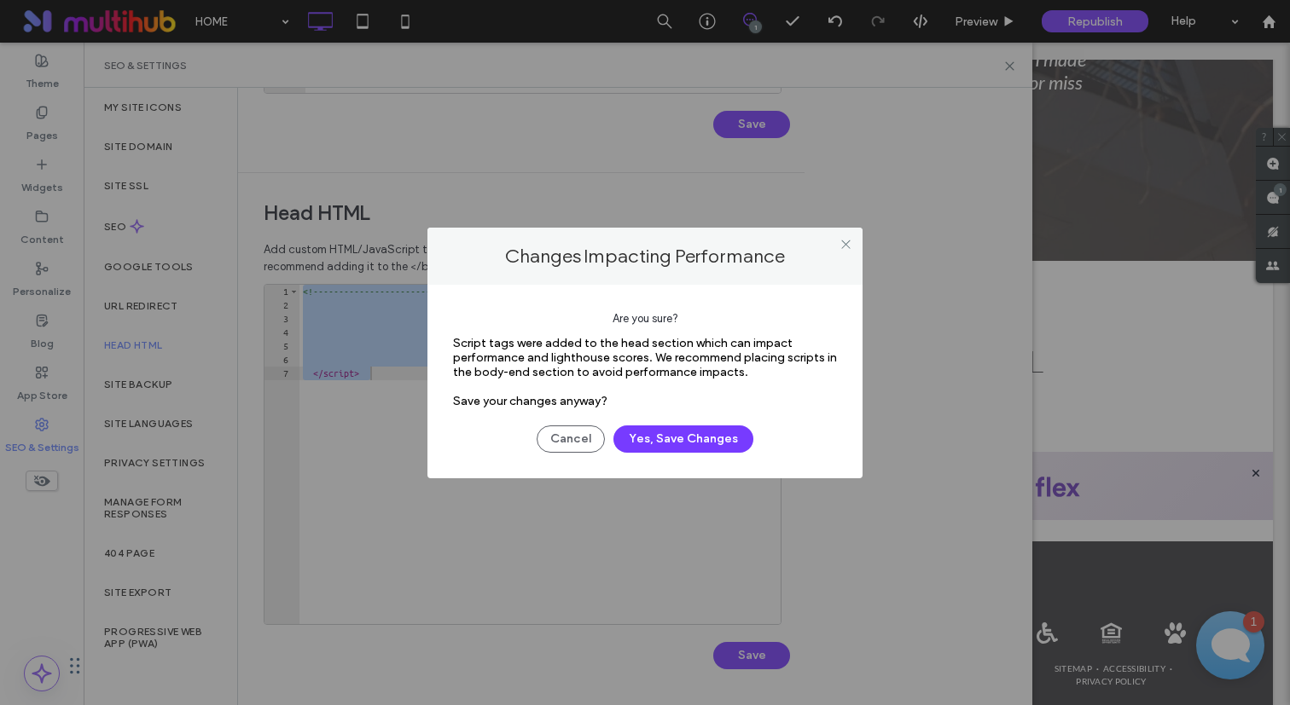
click at [678, 453] on div "Are you sure? Script tags were added to the head section which can impact perfo…" at bounding box center [644, 382] width 435 height 194
click at [681, 427] on button "Yes, Save Changes" at bounding box center [683, 439] width 140 height 27
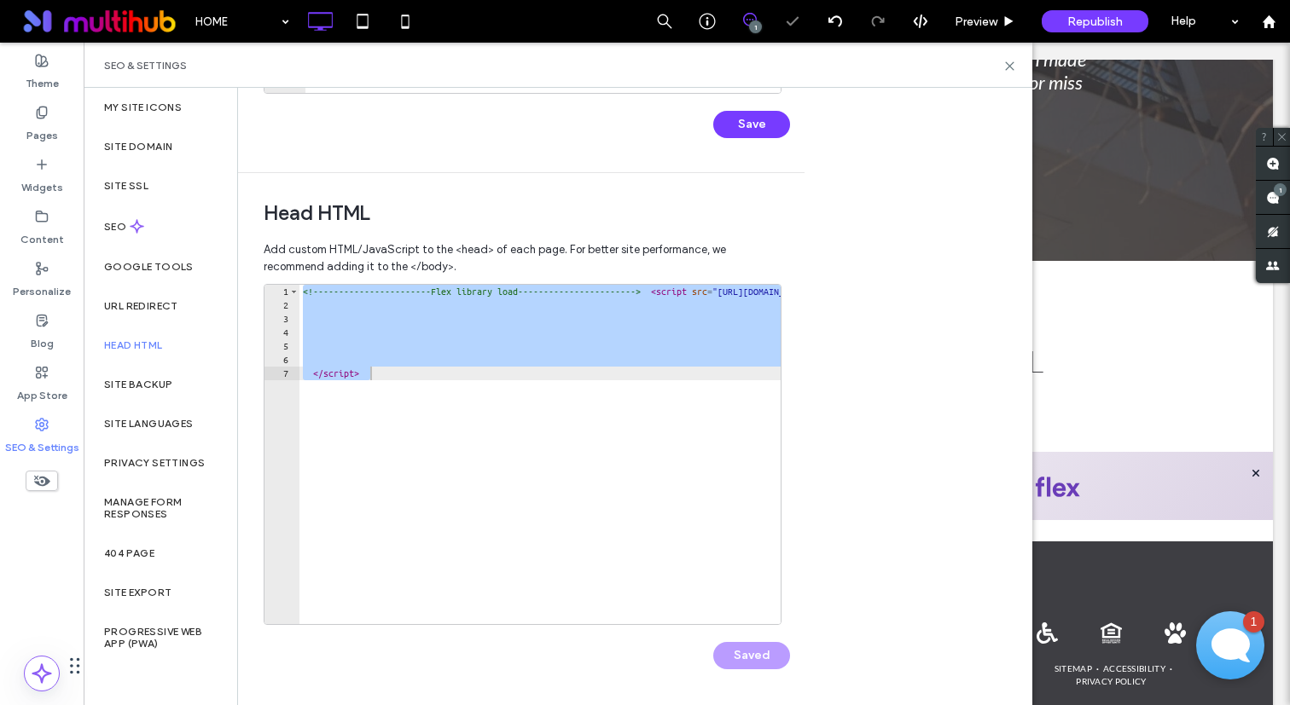
click at [757, 121] on button "Save" at bounding box center [751, 124] width 77 height 27
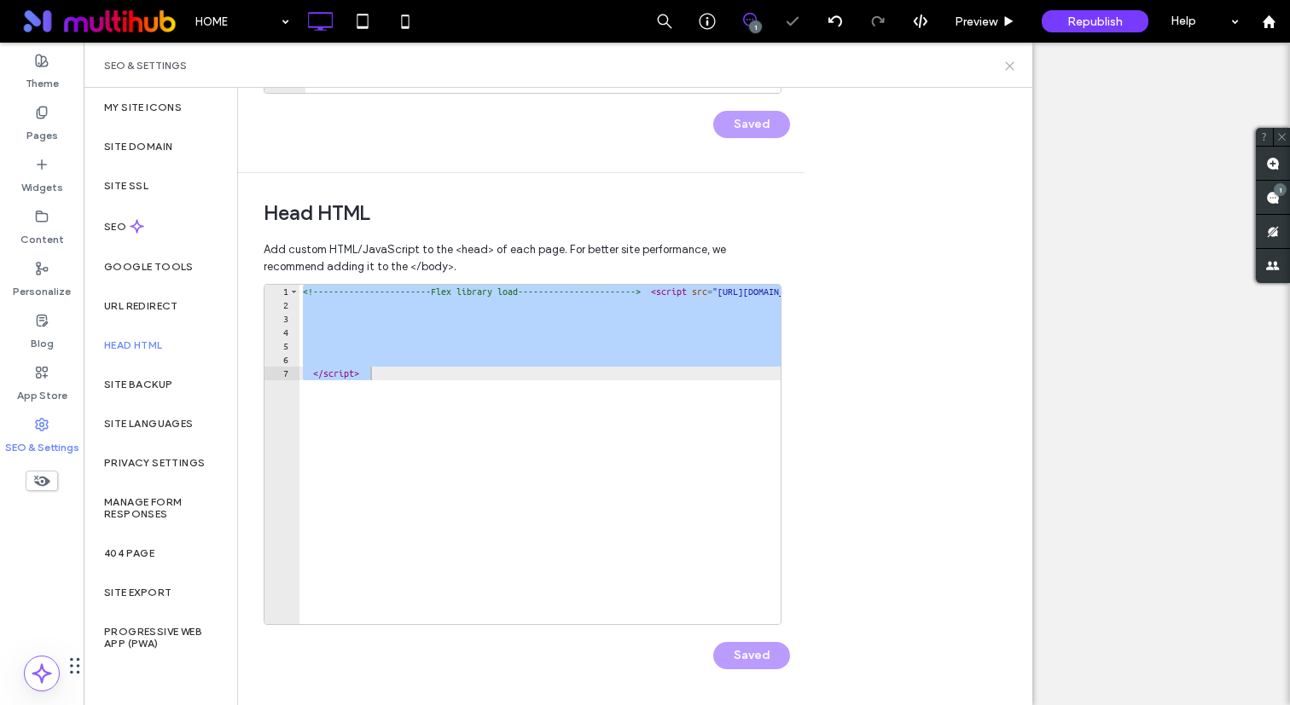
click at [1010, 67] on icon at bounding box center [1009, 66] width 13 height 13
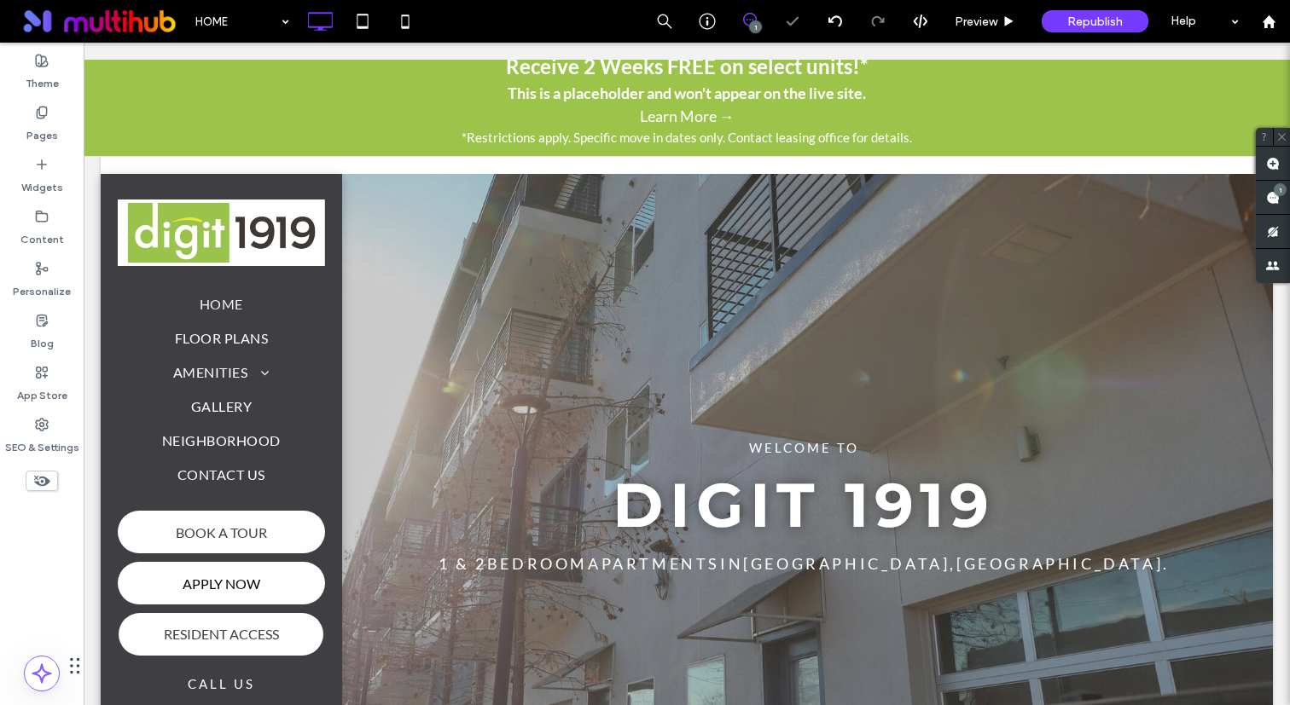
scroll to position [0, 0]
click at [1273, 196] on use at bounding box center [1273, 198] width 14 height 14
